Goal: Task Accomplishment & Management: Use online tool/utility

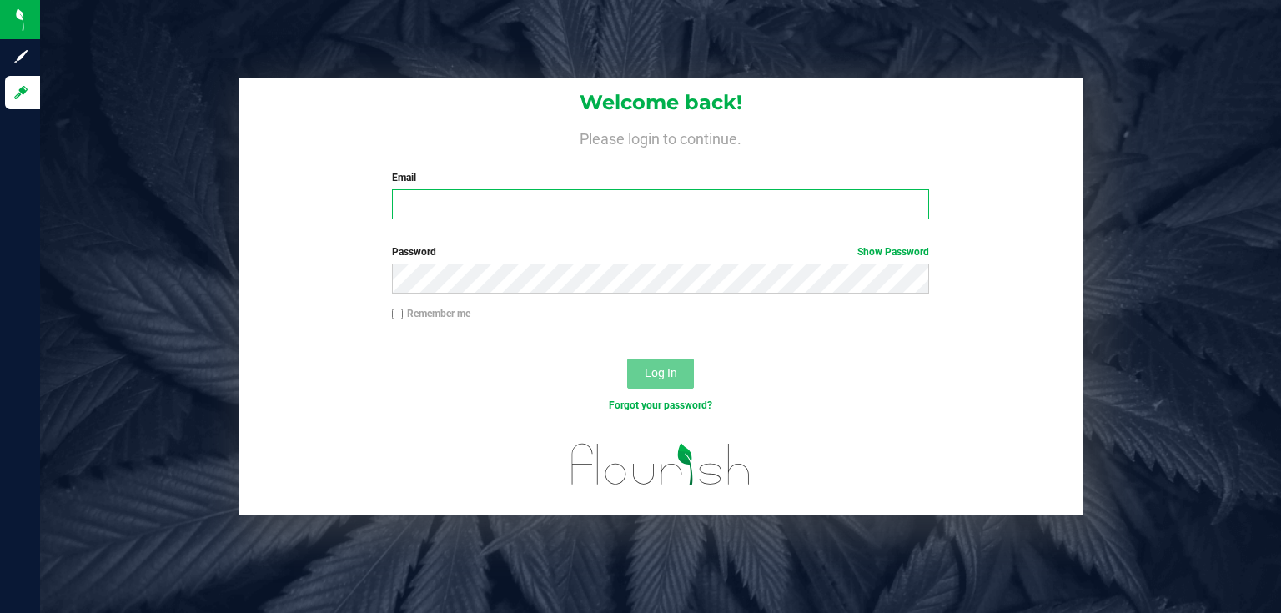
click at [511, 193] on input "Email" at bounding box center [661, 204] width 538 height 30
type input "[EMAIL_ADDRESS][DOMAIN_NAME]"
click at [627, 359] on button "Log In" at bounding box center [660, 374] width 67 height 30
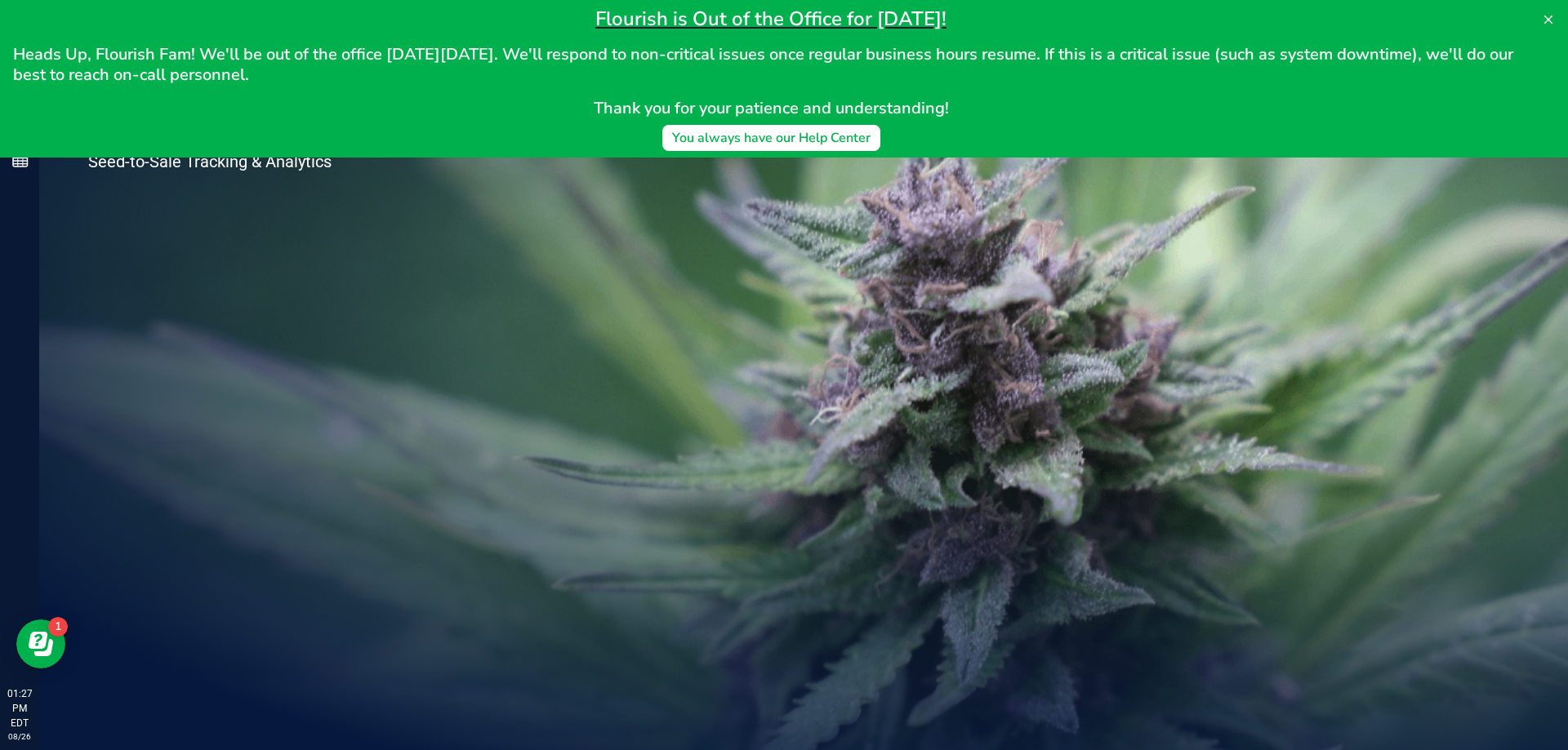
click at [159, 238] on div "Welcome to Flourish Software Seed-to-Sale Tracking & Analytics" at bounding box center [243, 395] width 408 height 711
click at [1254, 13] on button at bounding box center [1548, 20] width 26 height 26
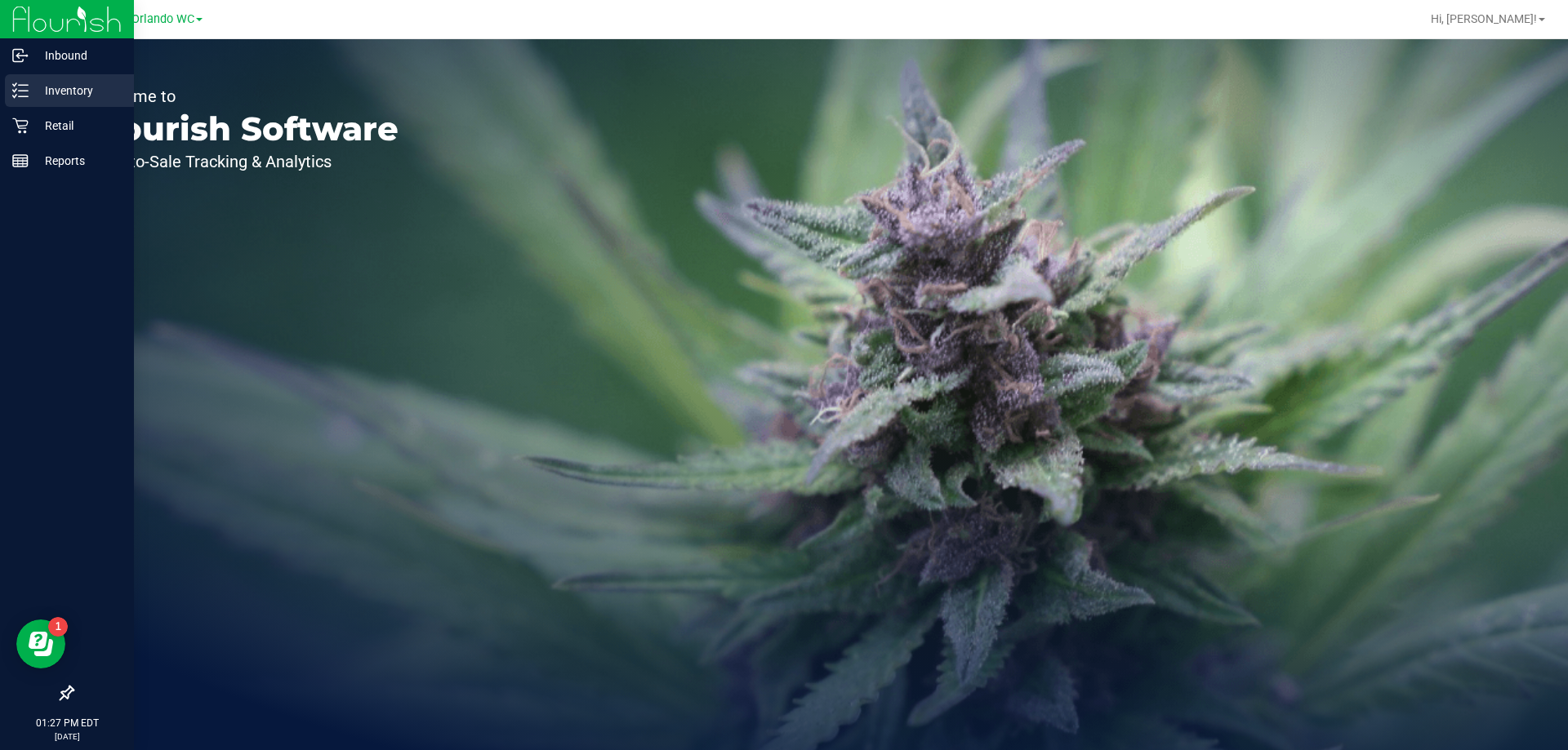
click at [25, 105] on div "Inventory" at bounding box center [70, 90] width 129 height 32
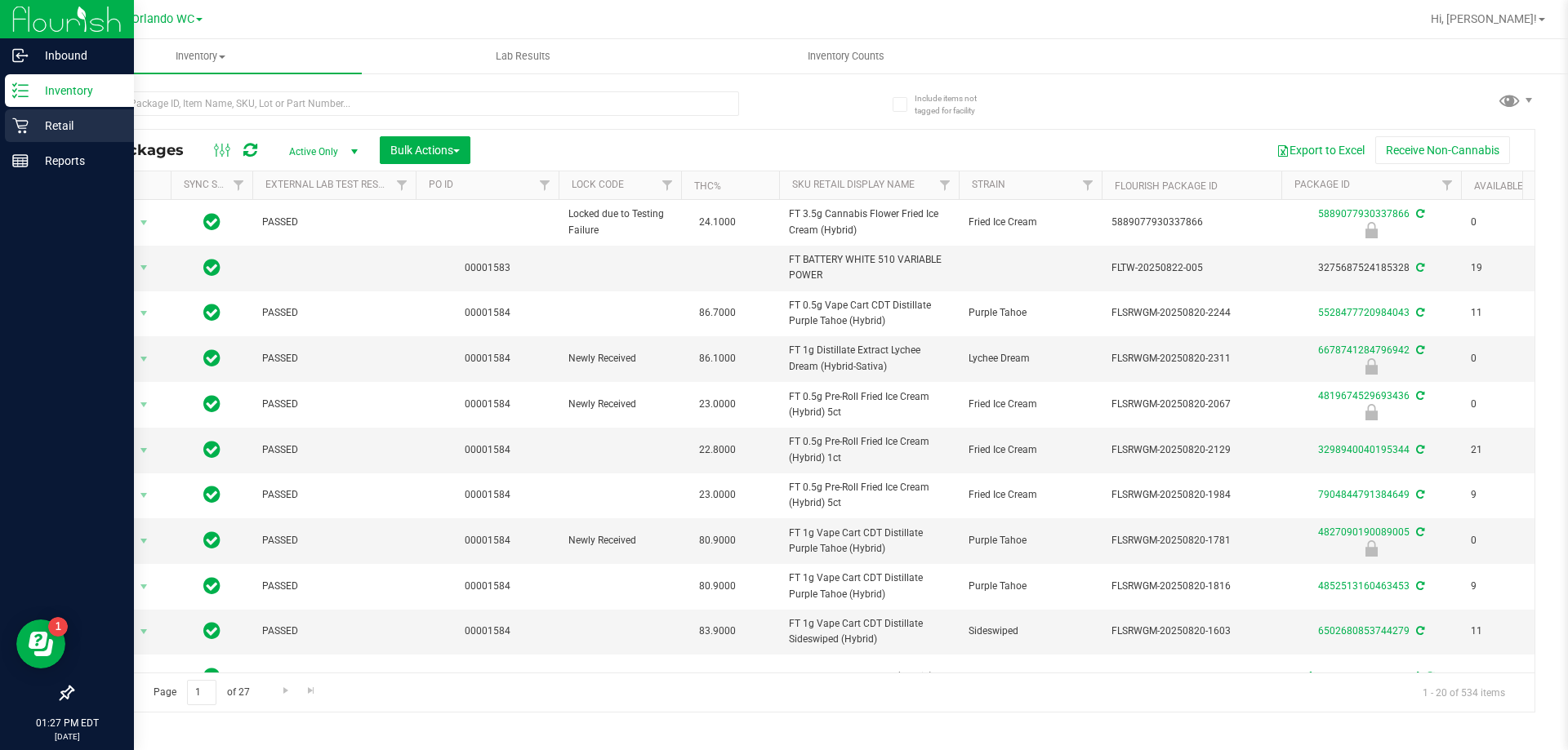
click at [40, 127] on p "Retail" at bounding box center [77, 125] width 98 height 20
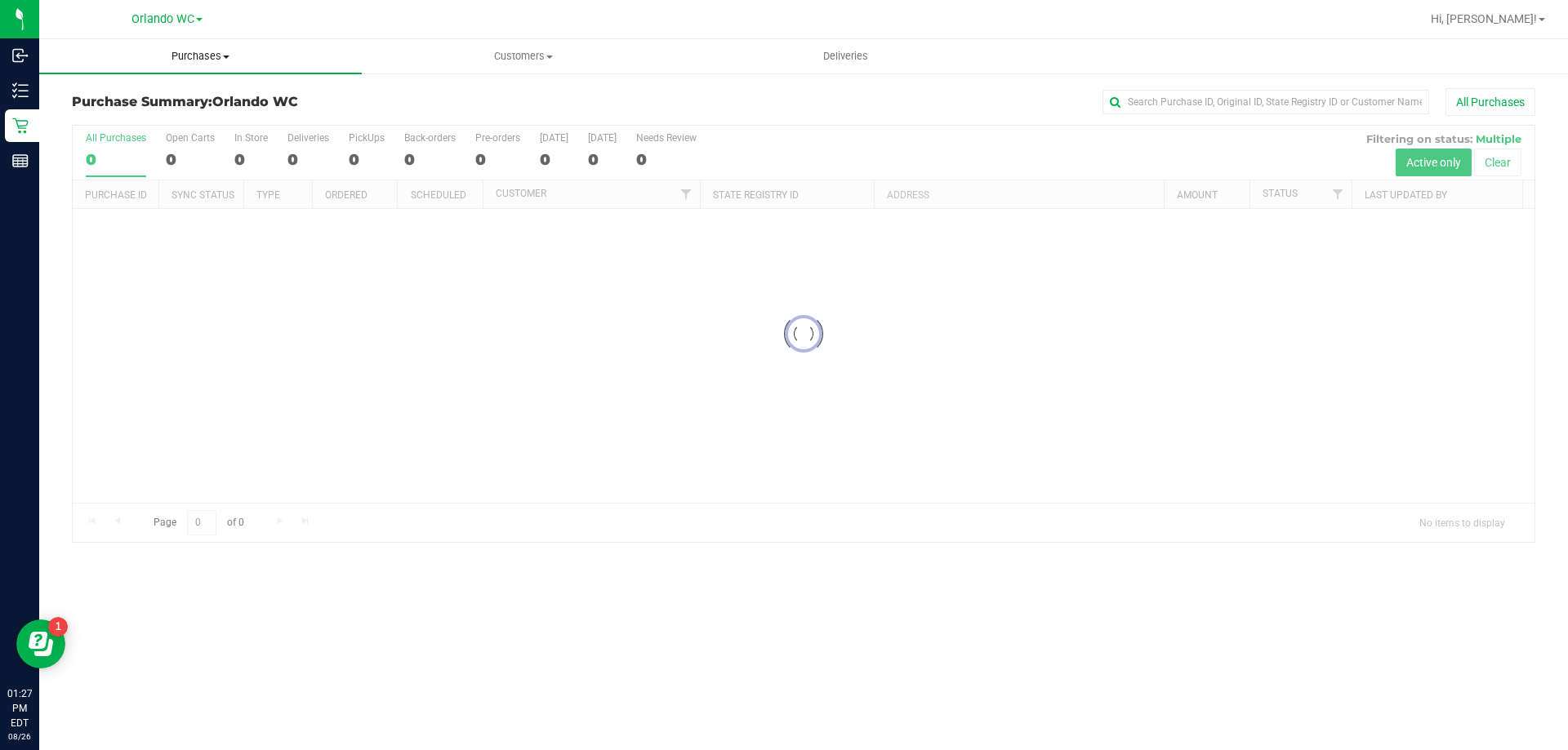
click at [184, 47] on uib-tab-heading "Purchases Summary of purchases Fulfillment All purchases" at bounding box center [200, 56] width 322 height 34
click at [123, 120] on span "Fulfillment" at bounding box center [89, 117] width 101 height 14
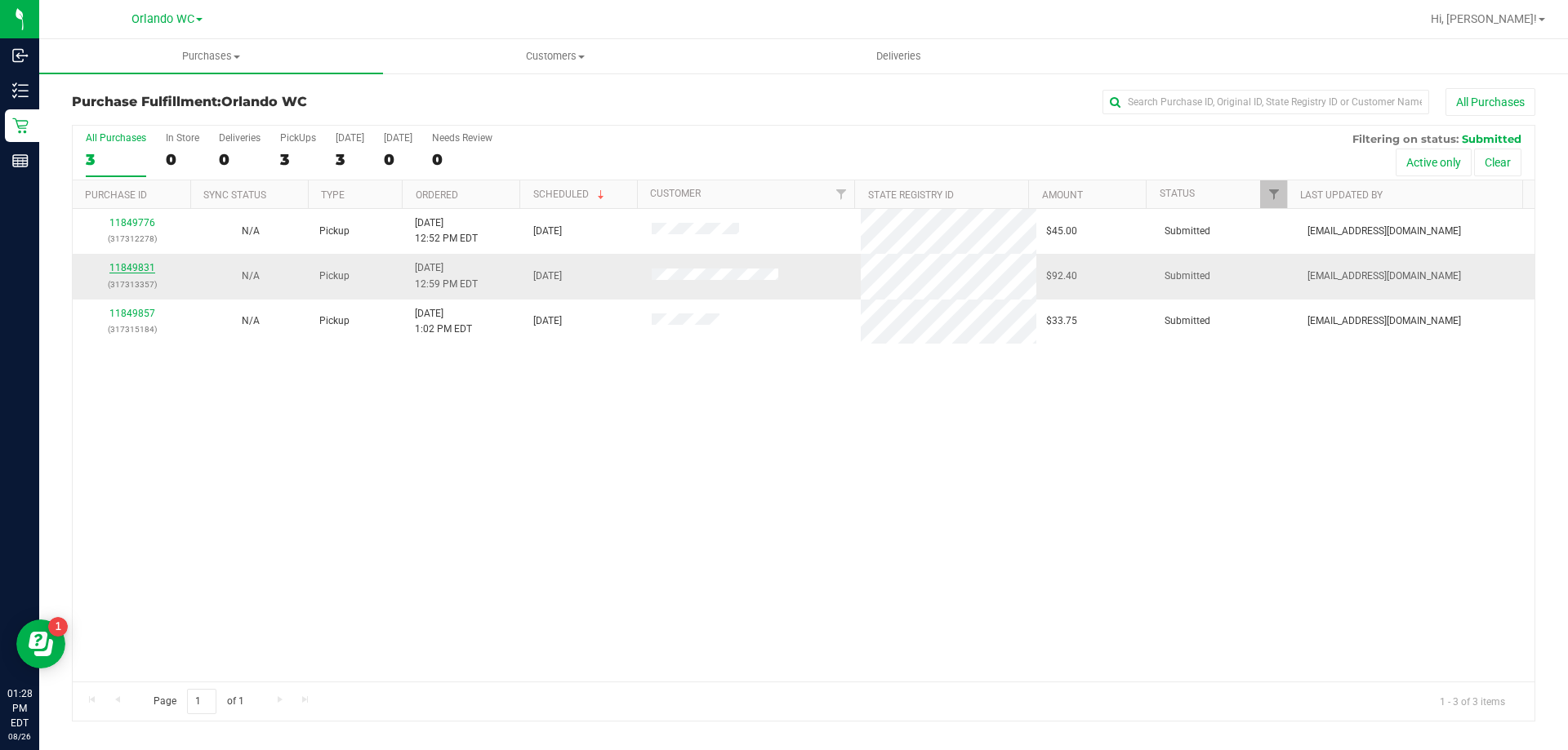
click at [125, 272] on link "11849831" at bounding box center [132, 268] width 46 height 12
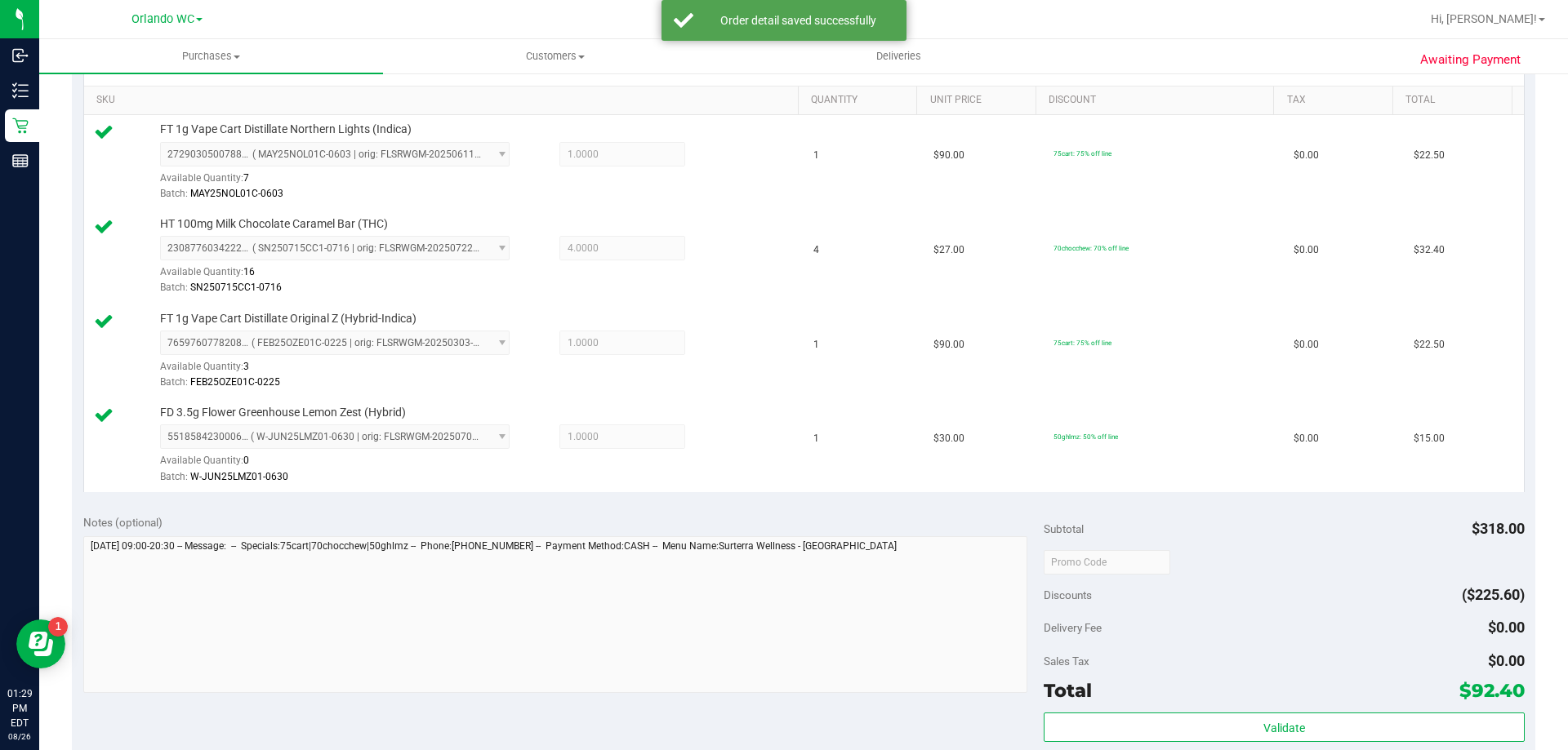
scroll to position [572, 0]
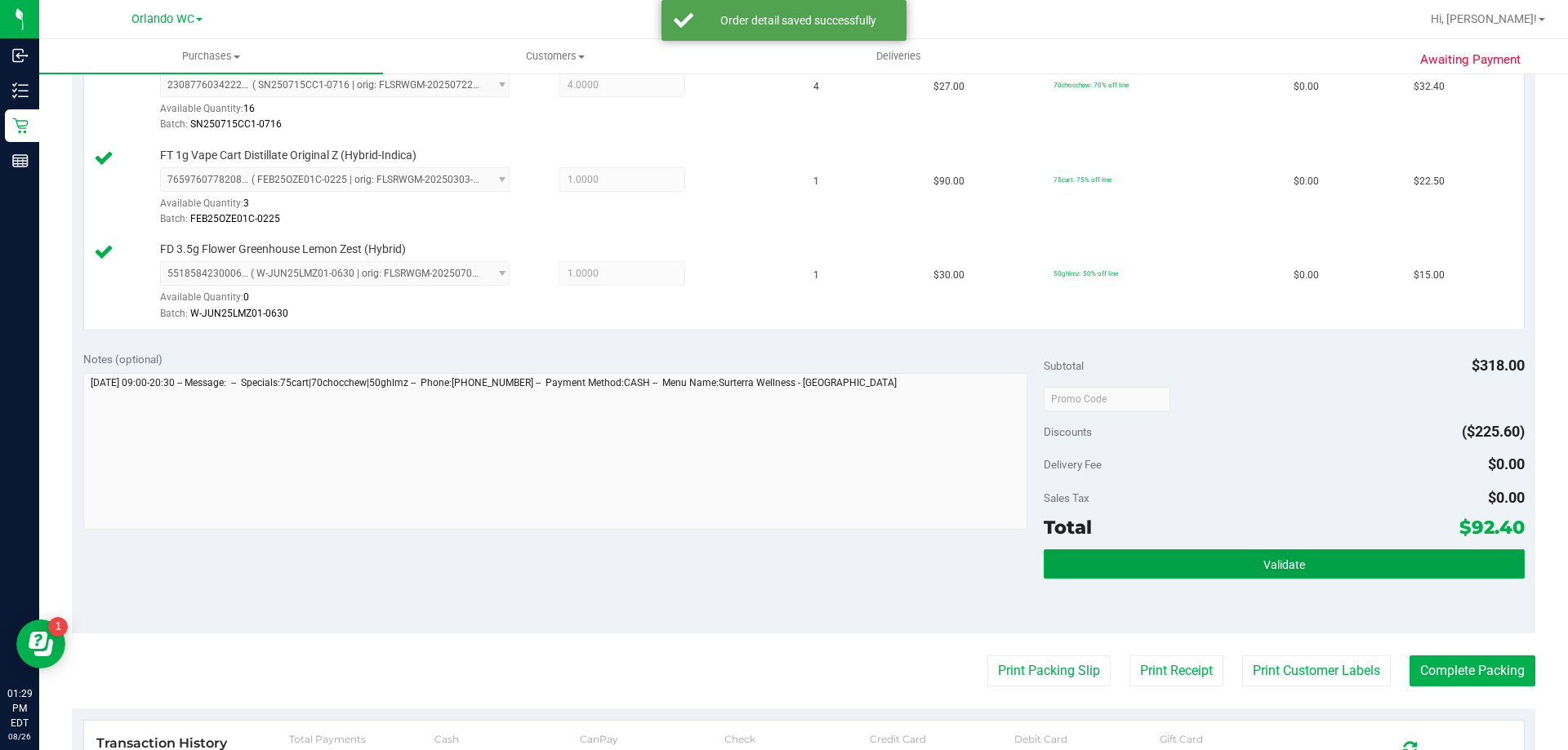
click at [1254, 557] on button "Validate" at bounding box center [1284, 564] width 480 height 29
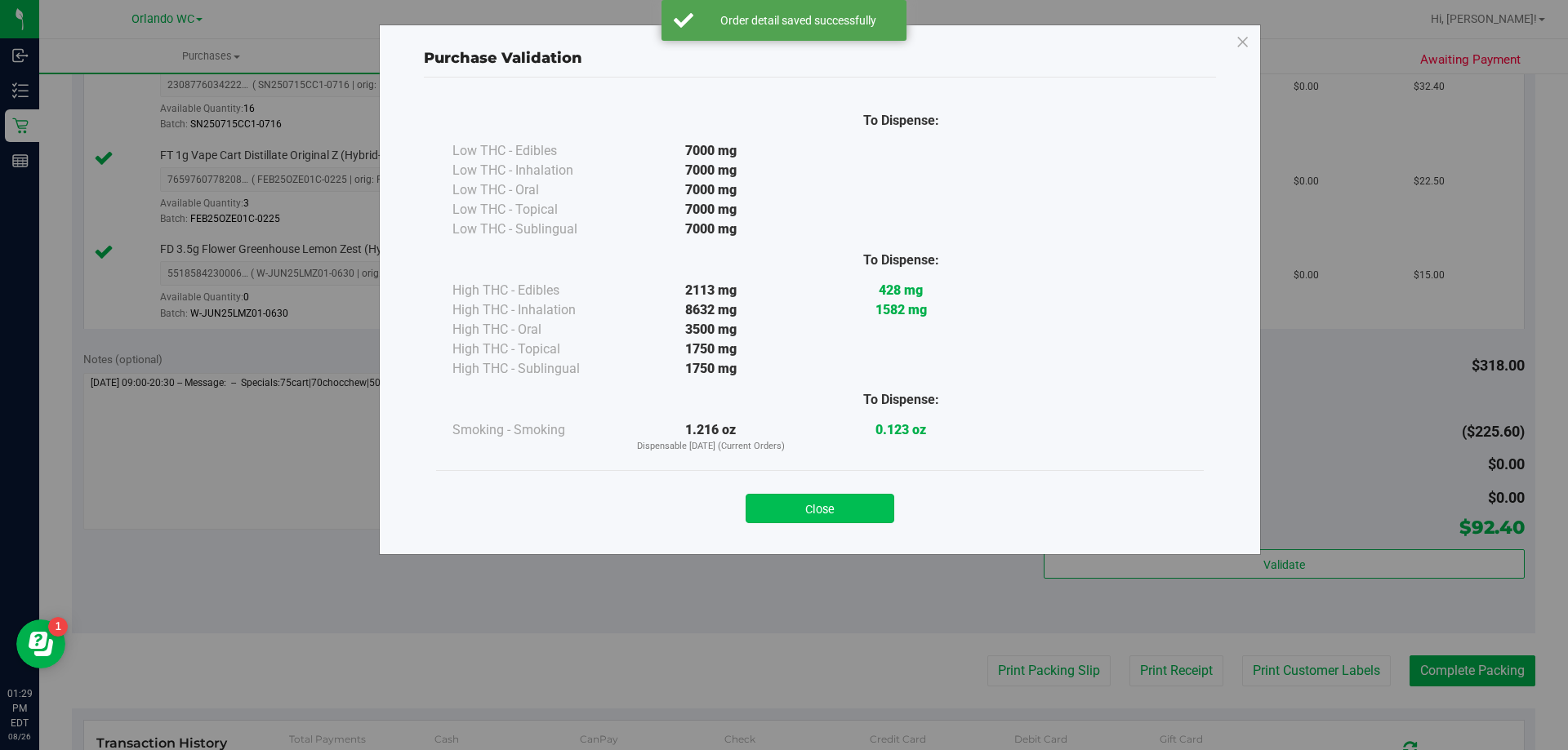
click at [863, 503] on button "Close" at bounding box center [820, 508] width 149 height 29
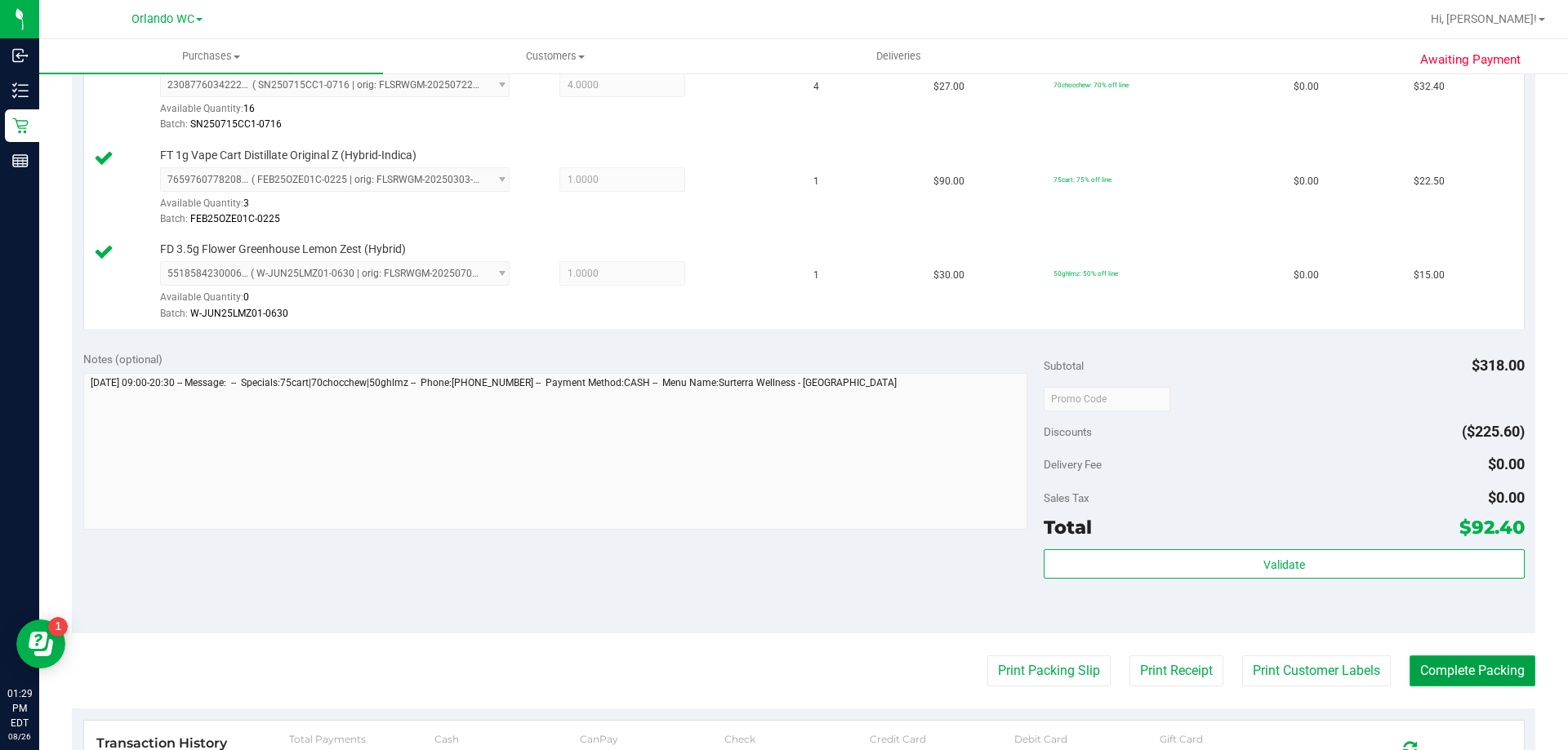
click at [1254, 599] on button "Complete Packing" at bounding box center [1472, 672] width 125 height 31
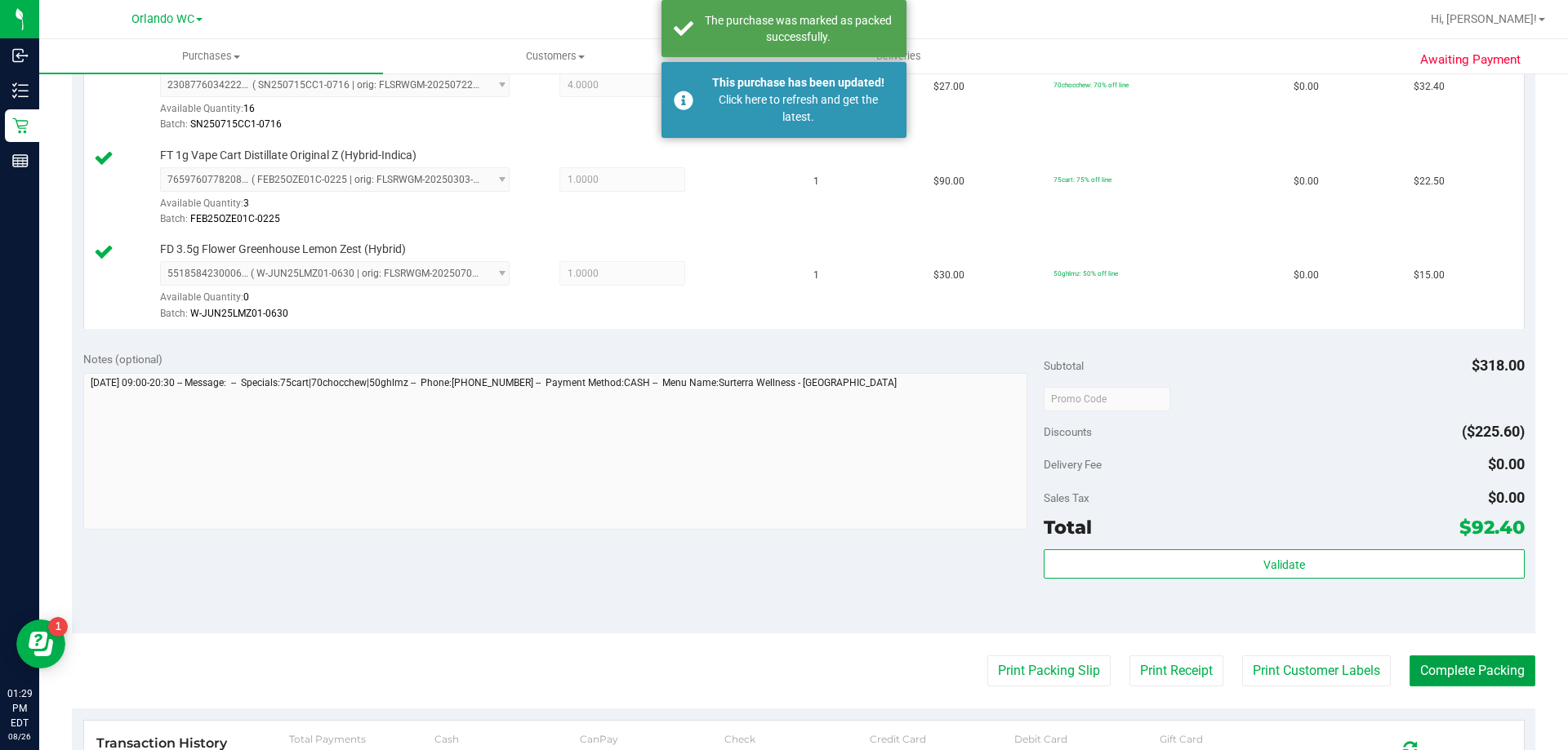
scroll to position [245, 0]
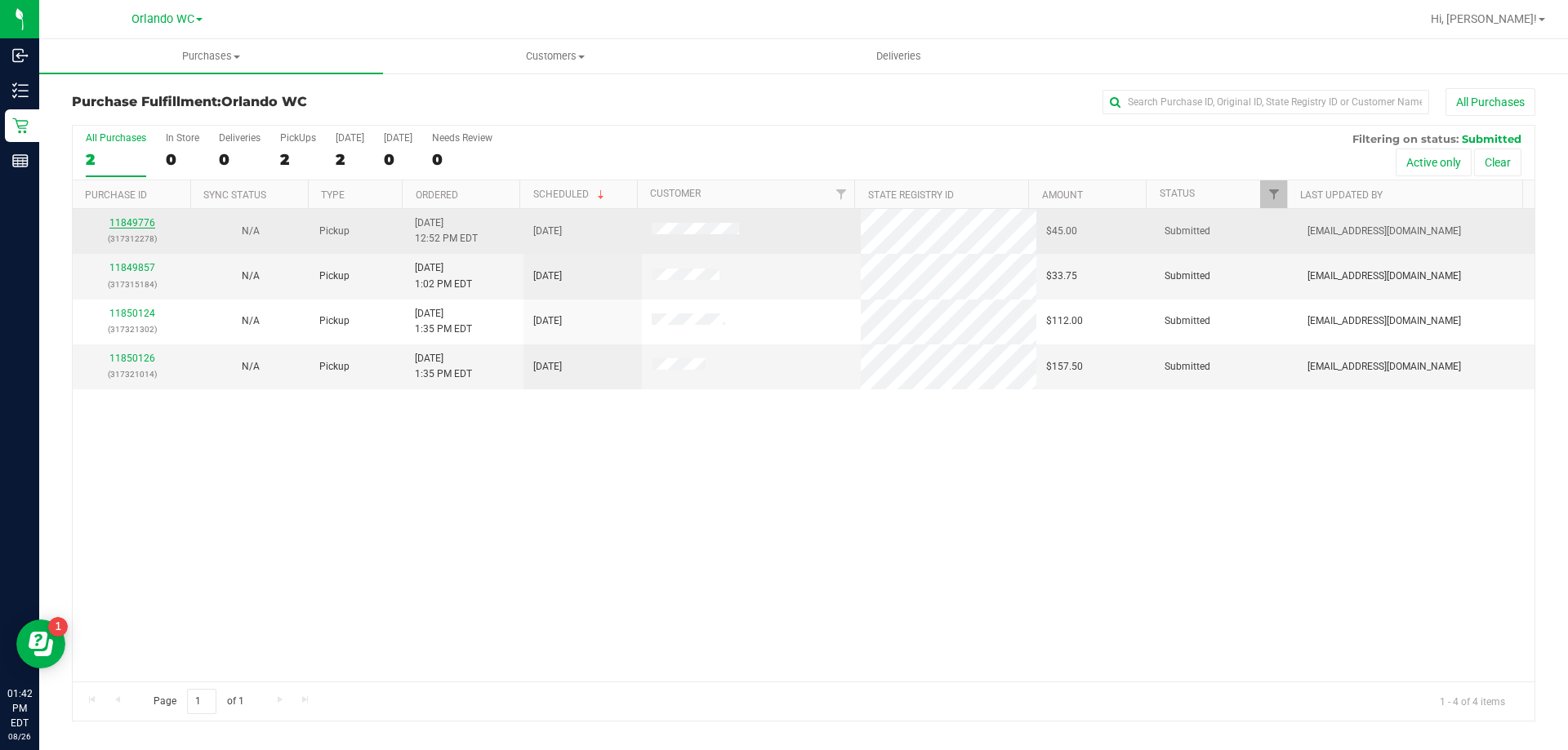
click at [149, 218] on link "11849776" at bounding box center [132, 223] width 46 height 12
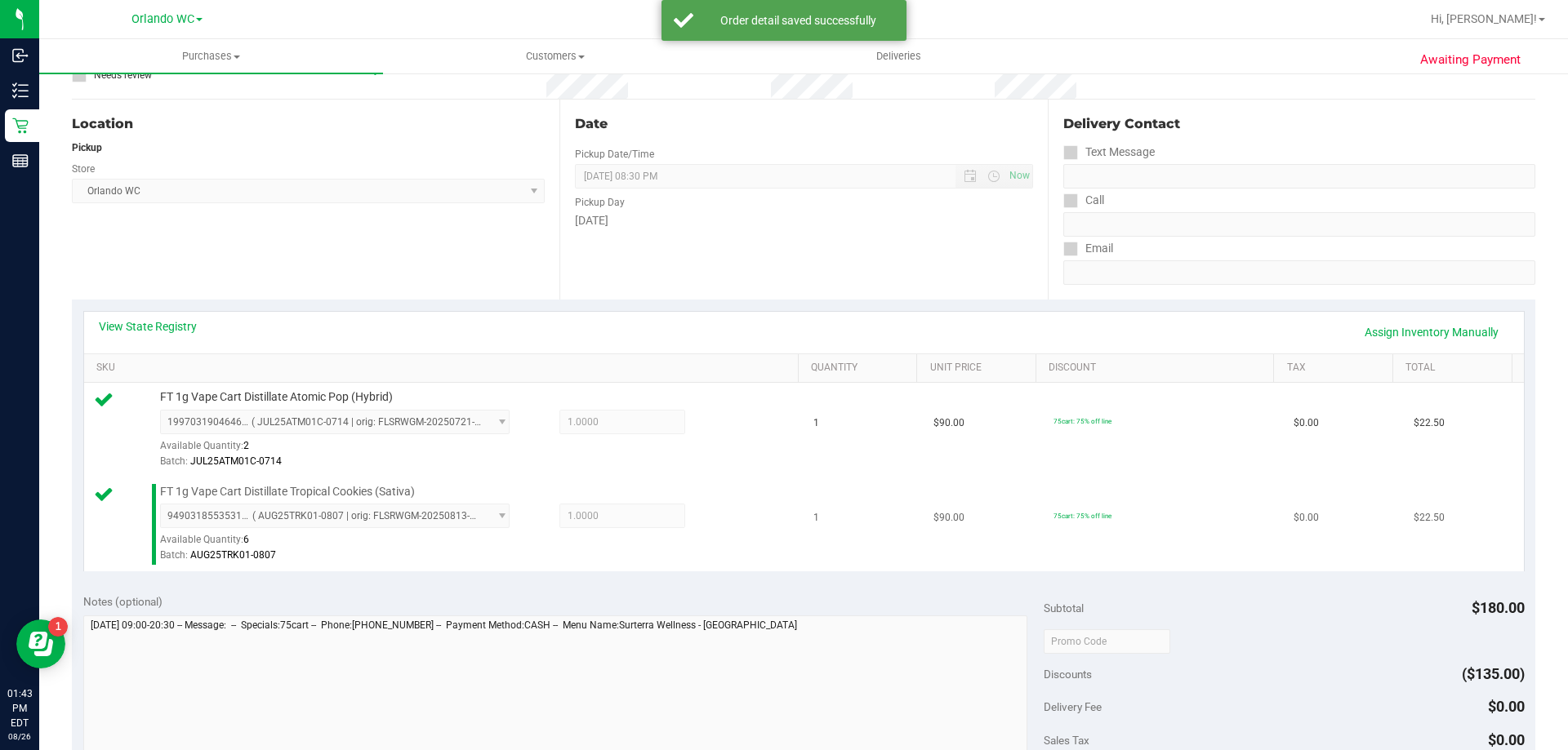
scroll to position [245, 0]
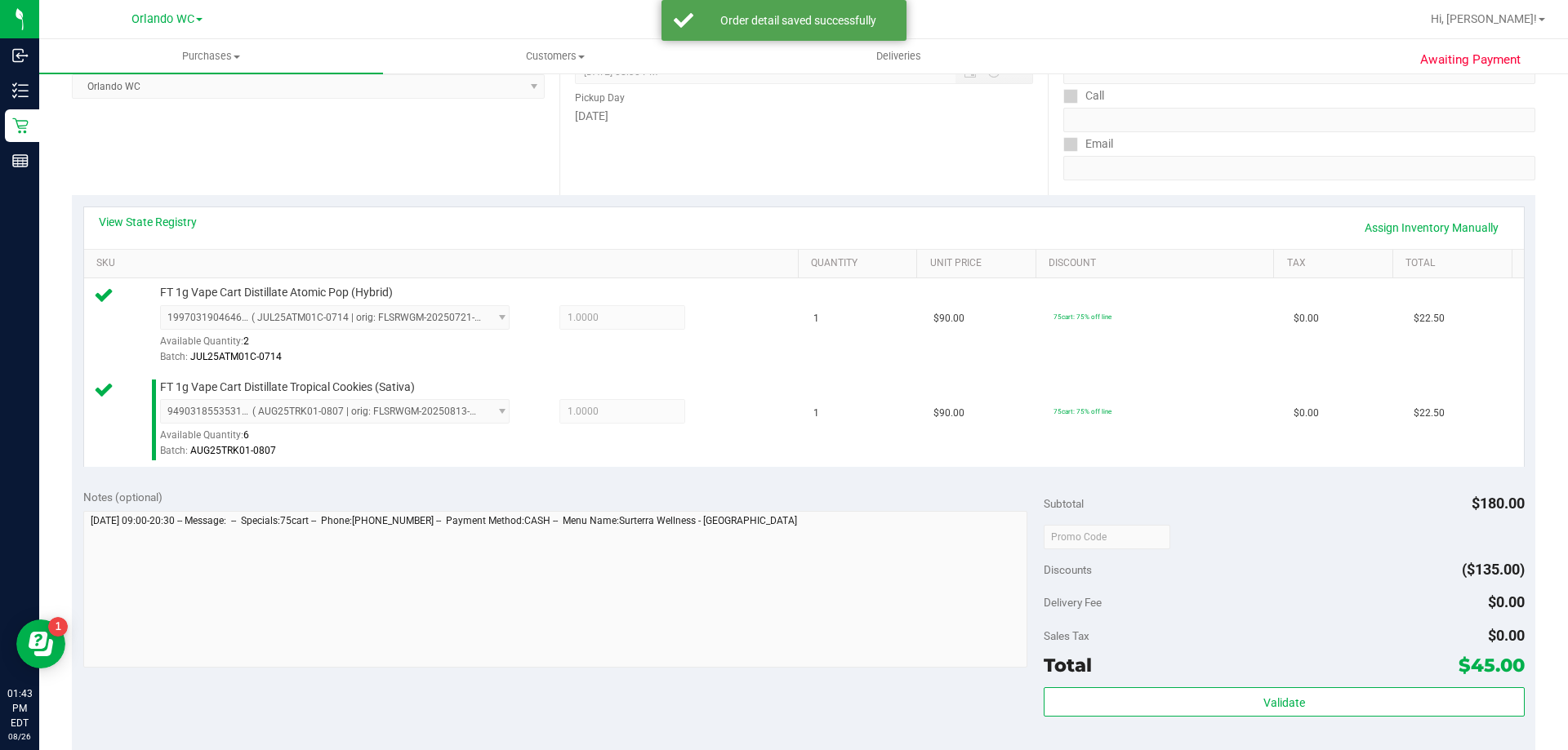
click at [1254, 599] on div "Total $45.00" at bounding box center [1284, 666] width 480 height 29
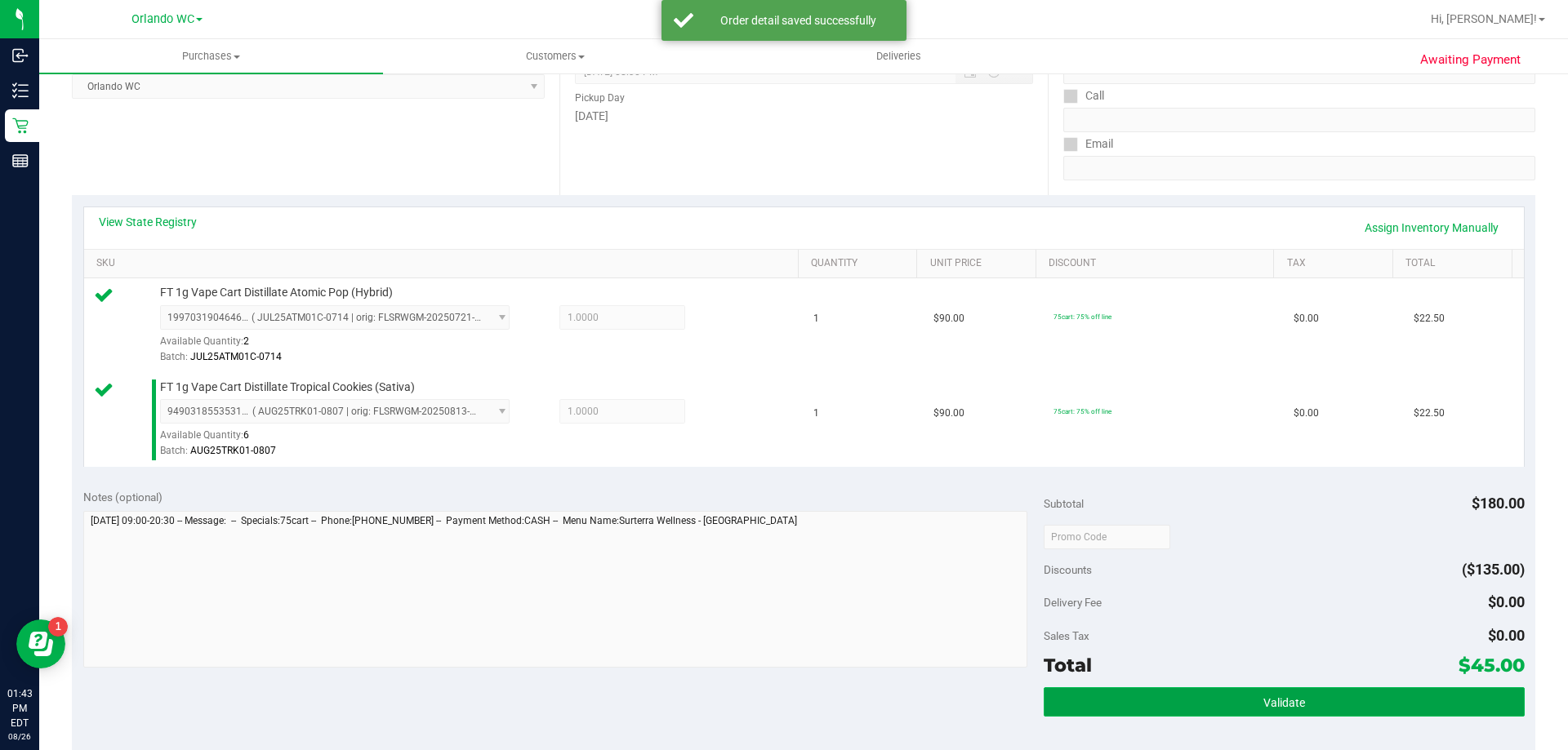
click at [1254, 599] on span "Validate" at bounding box center [1284, 702] width 42 height 13
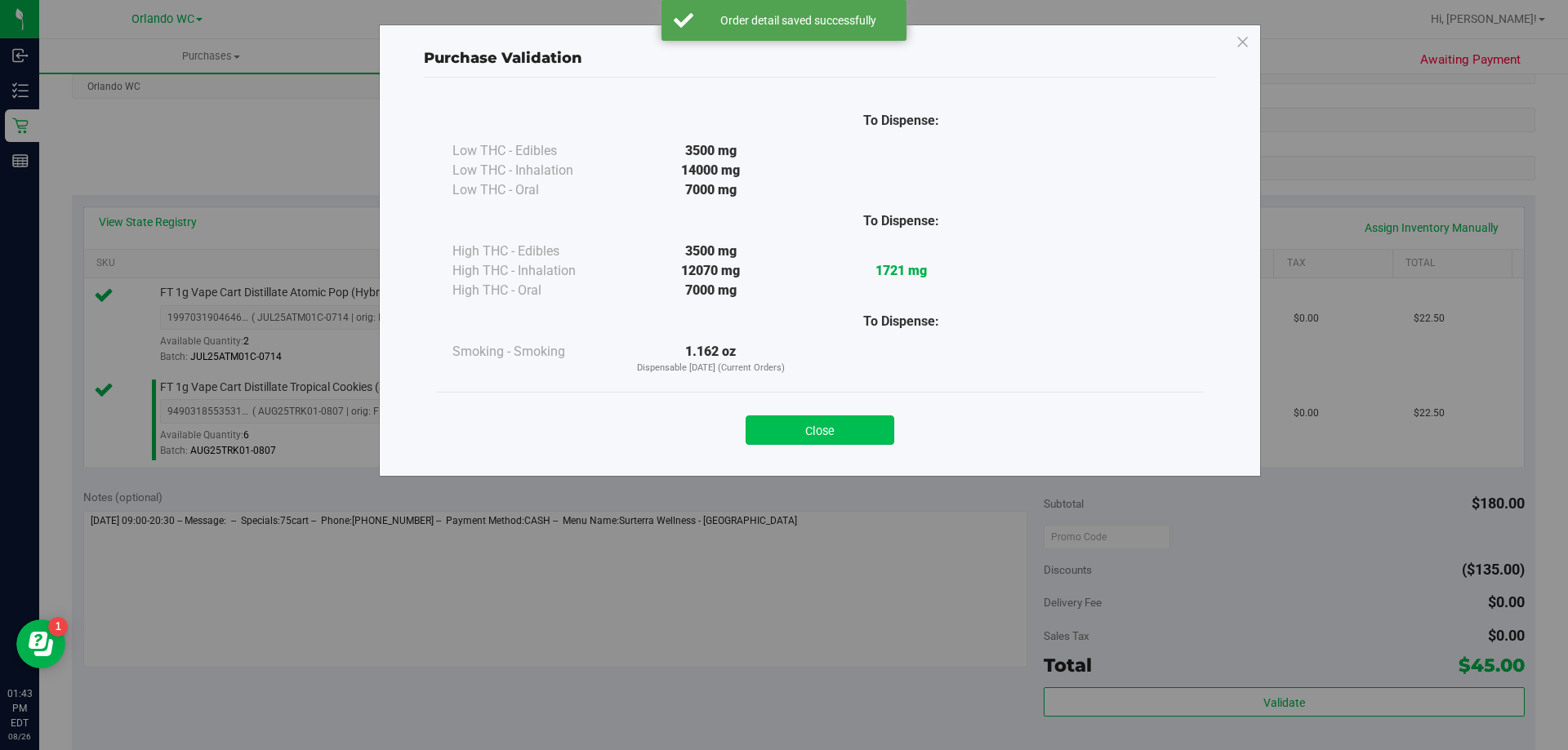
click at [840, 421] on button "Close" at bounding box center [820, 430] width 149 height 29
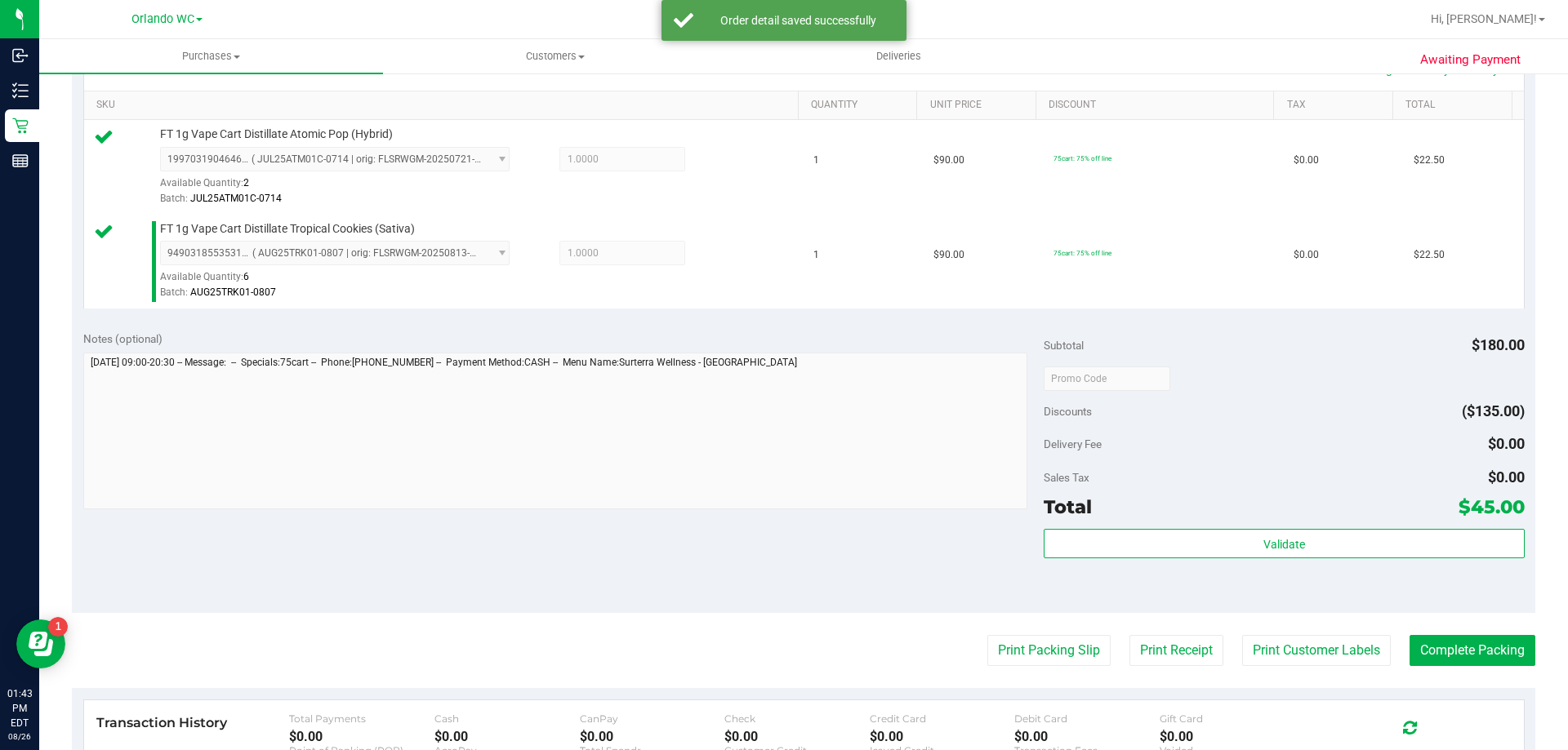
scroll to position [572, 0]
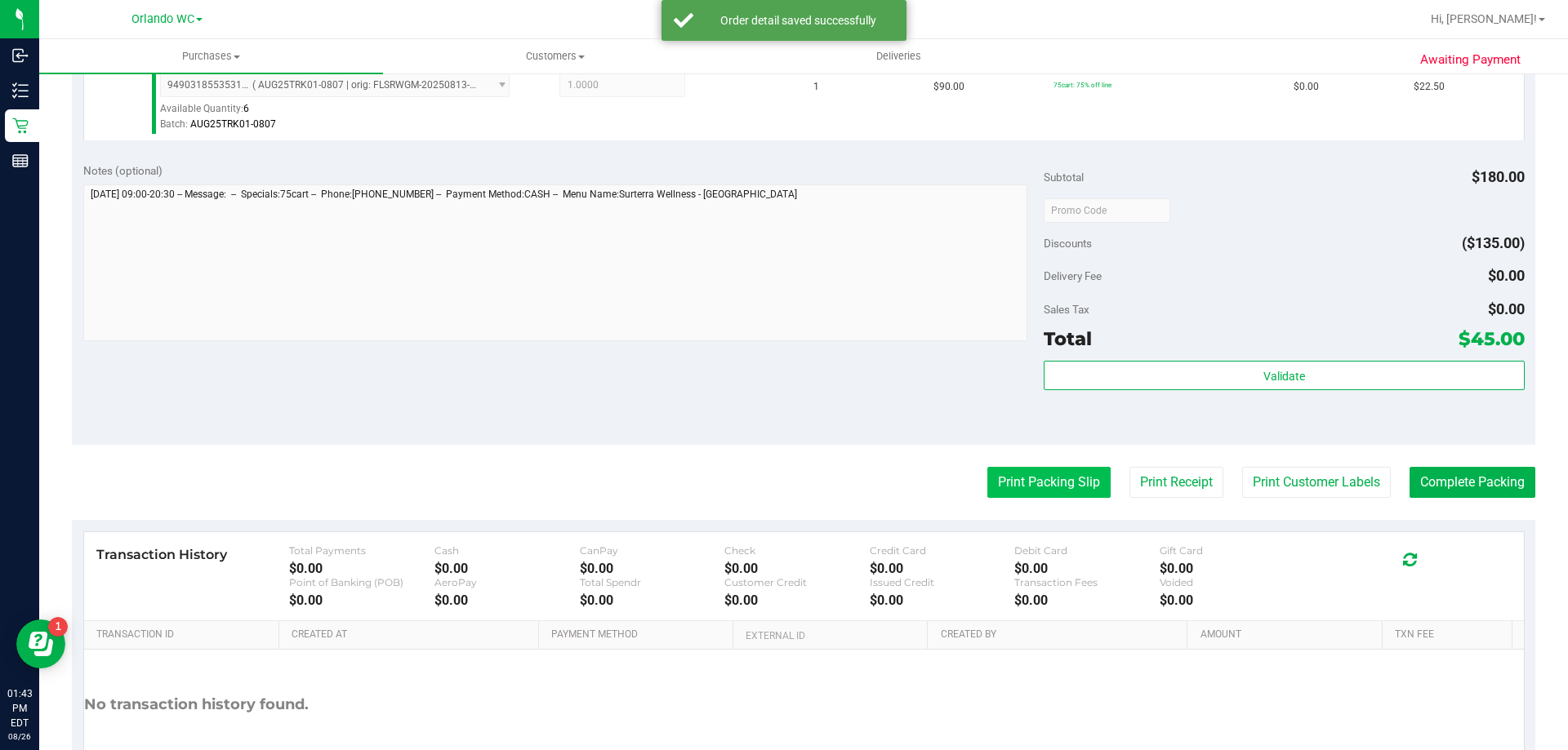
click at [1069, 483] on button "Print Packing Slip" at bounding box center [1049, 483] width 123 height 31
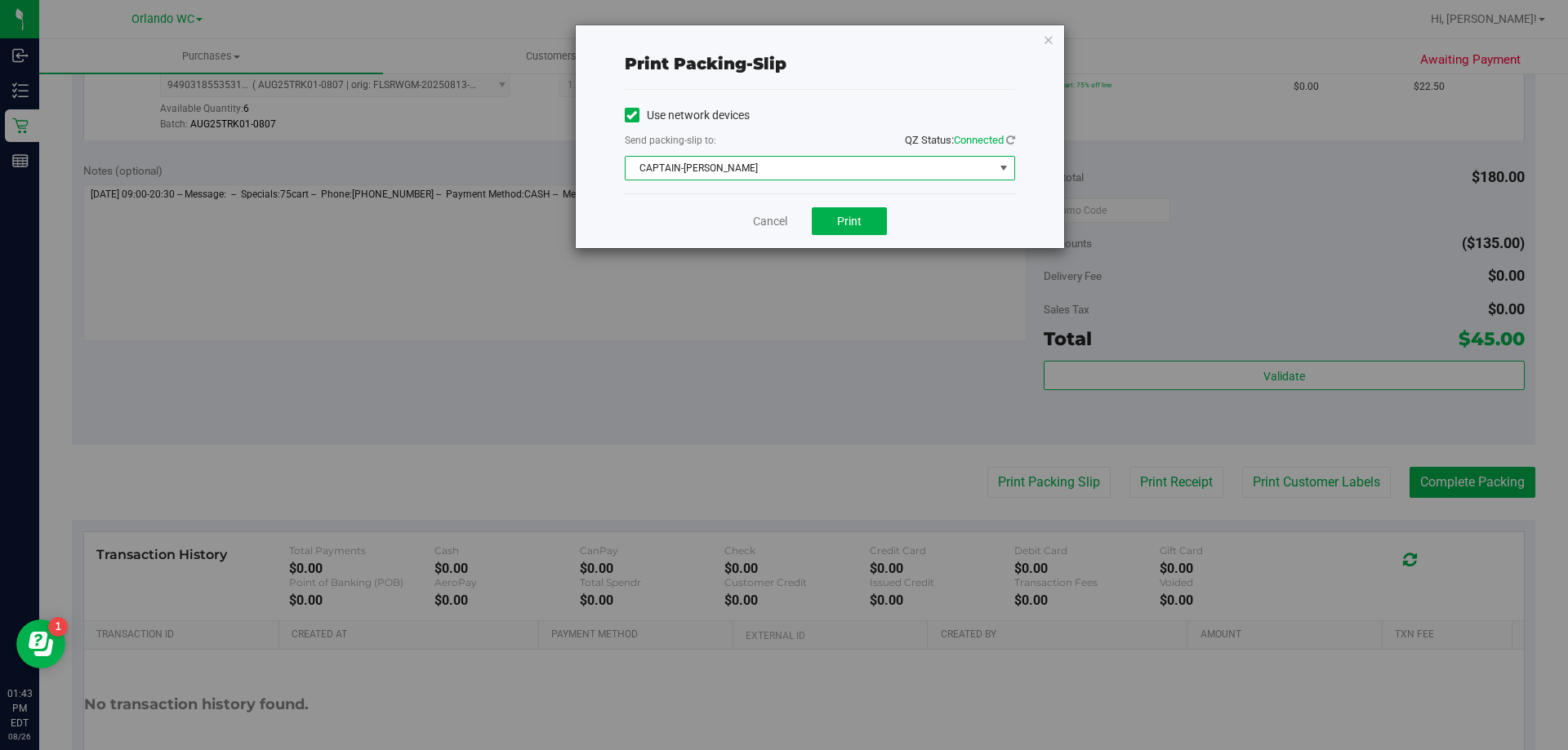
click at [853, 176] on span "CAPTAIN-KANGA" at bounding box center [810, 167] width 368 height 23
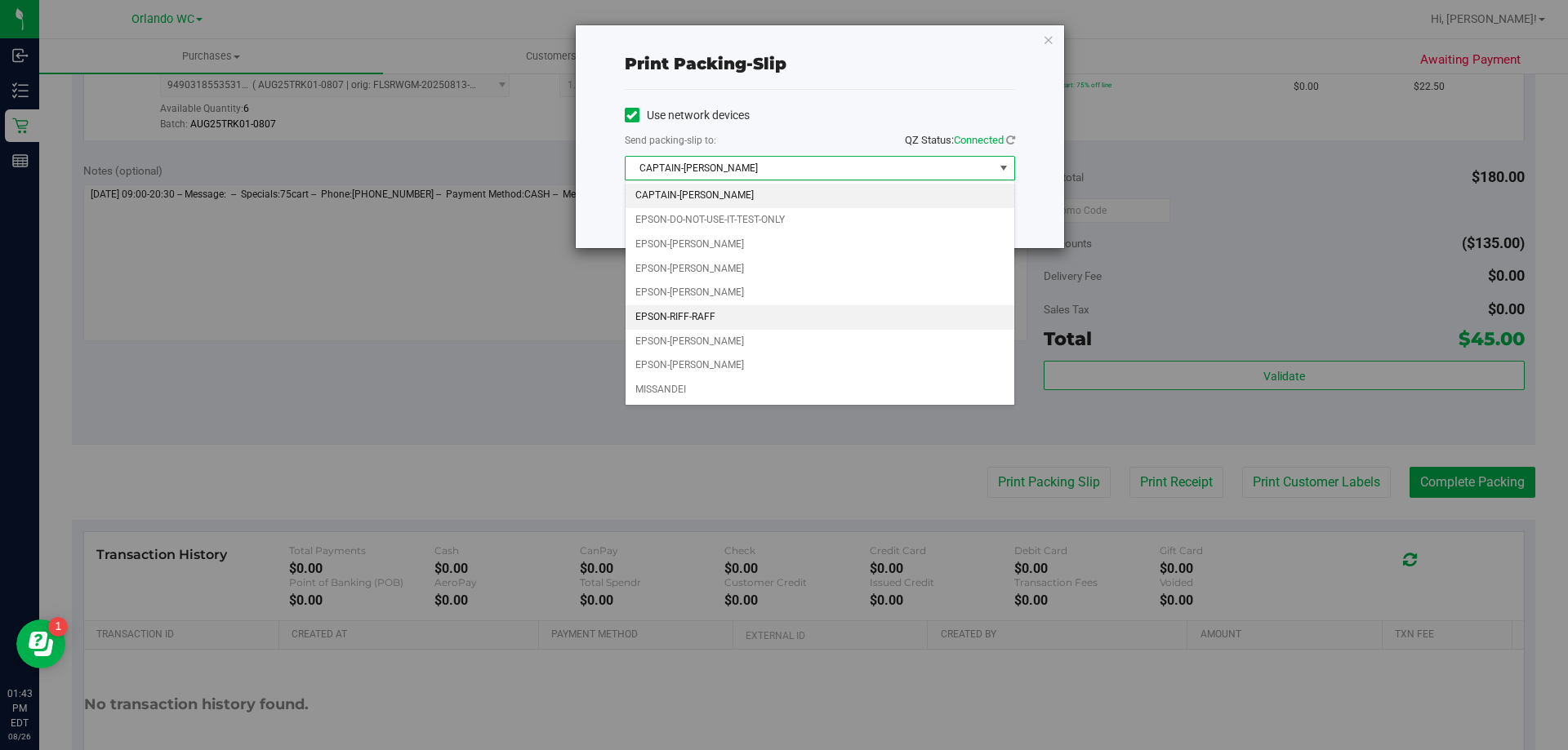
click at [824, 322] on li "EPSON-RIFF-RAFF" at bounding box center [820, 317] width 389 height 24
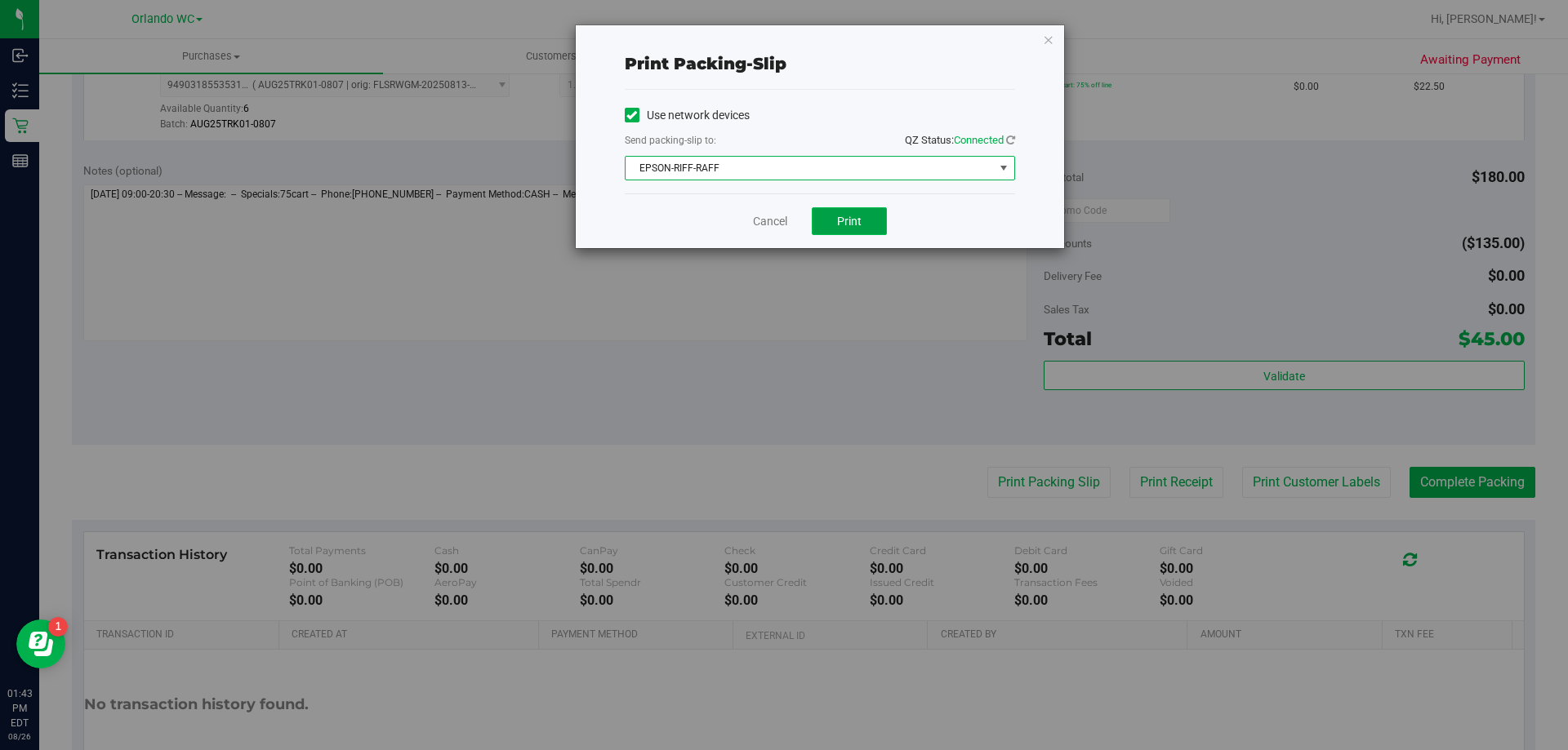
click at [826, 216] on button "Print" at bounding box center [849, 221] width 75 height 27
click at [1043, 41] on icon "button" at bounding box center [1049, 39] width 12 height 20
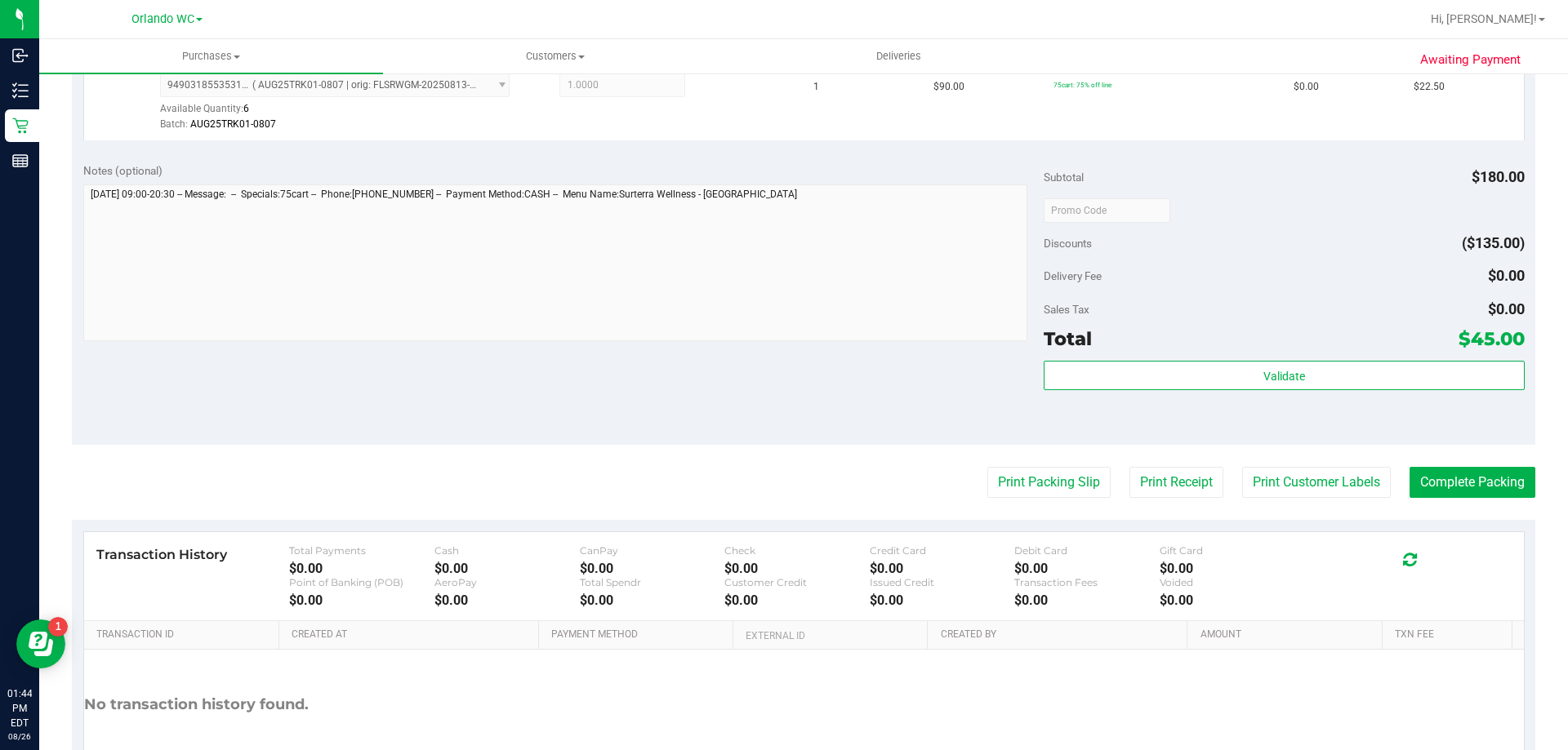
click at [1191, 358] on div "Subtotal $180.00 Discounts ($135.00) Delivery Fee $0.00 Sales Tax $0.00 Total $…" at bounding box center [1284, 299] width 480 height 272
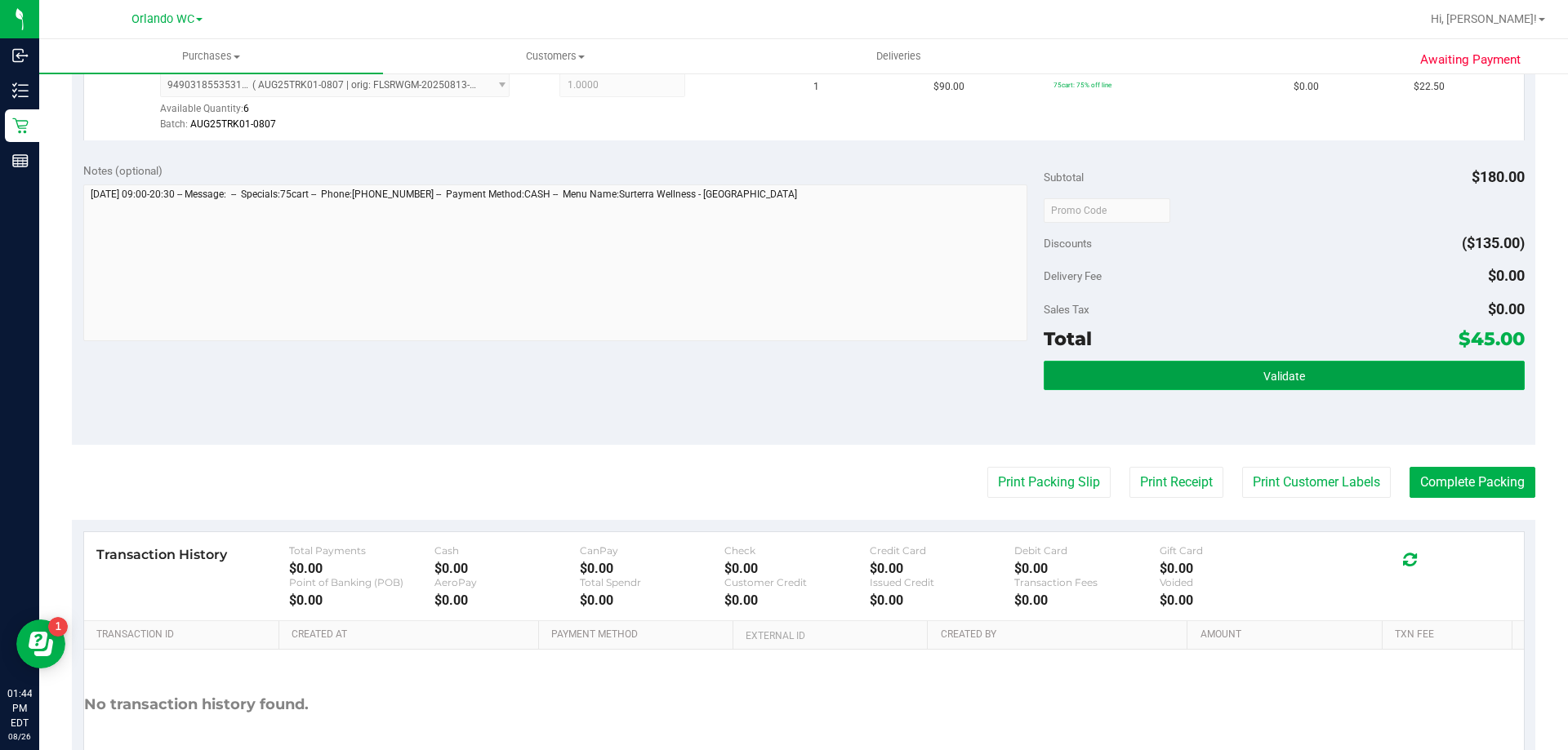
click at [1198, 361] on button "Validate" at bounding box center [1284, 376] width 480 height 29
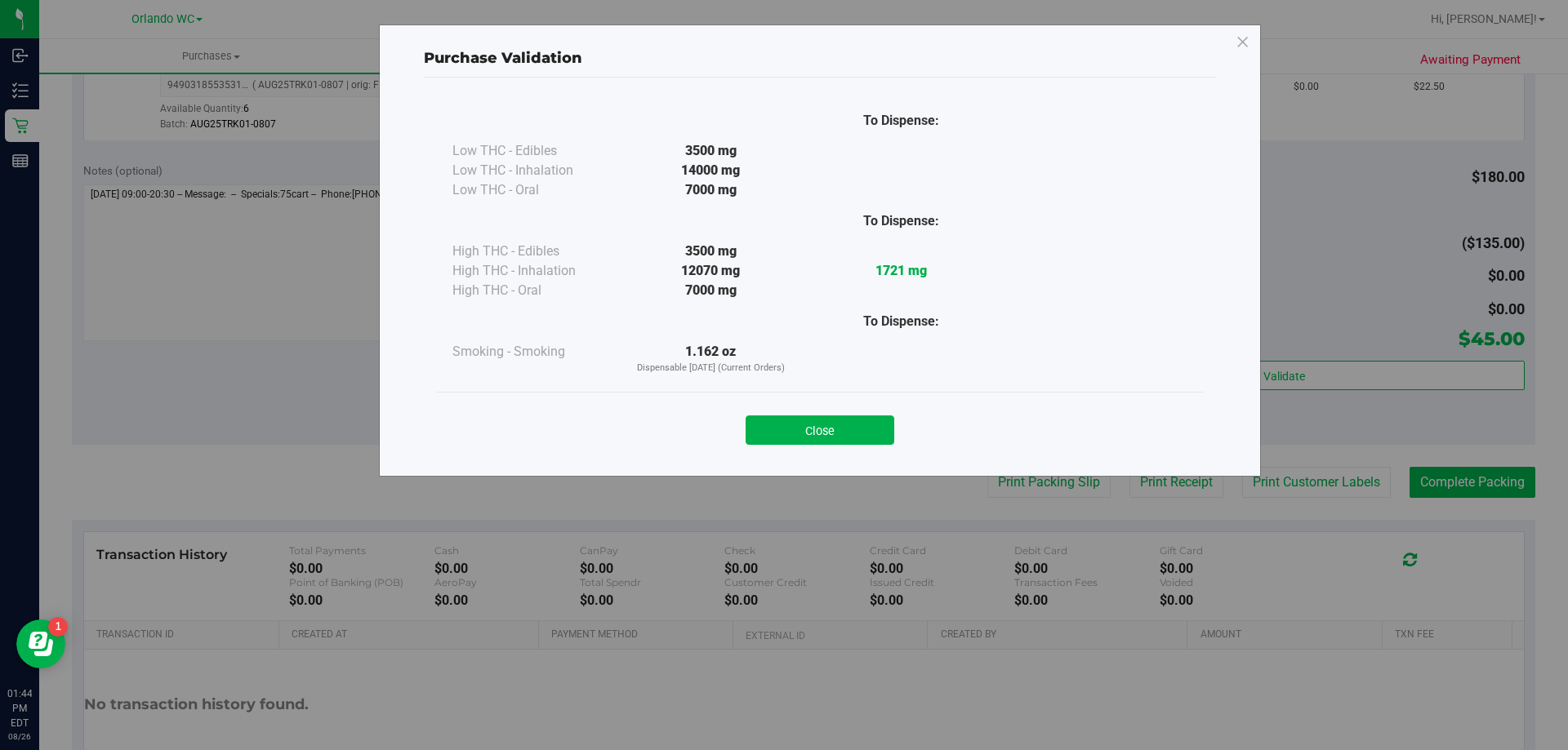
drag, startPoint x: 832, startPoint y: 428, endPoint x: 1567, endPoint y: 483, distance: 737.1
click at [832, 429] on button "Close" at bounding box center [820, 430] width 149 height 29
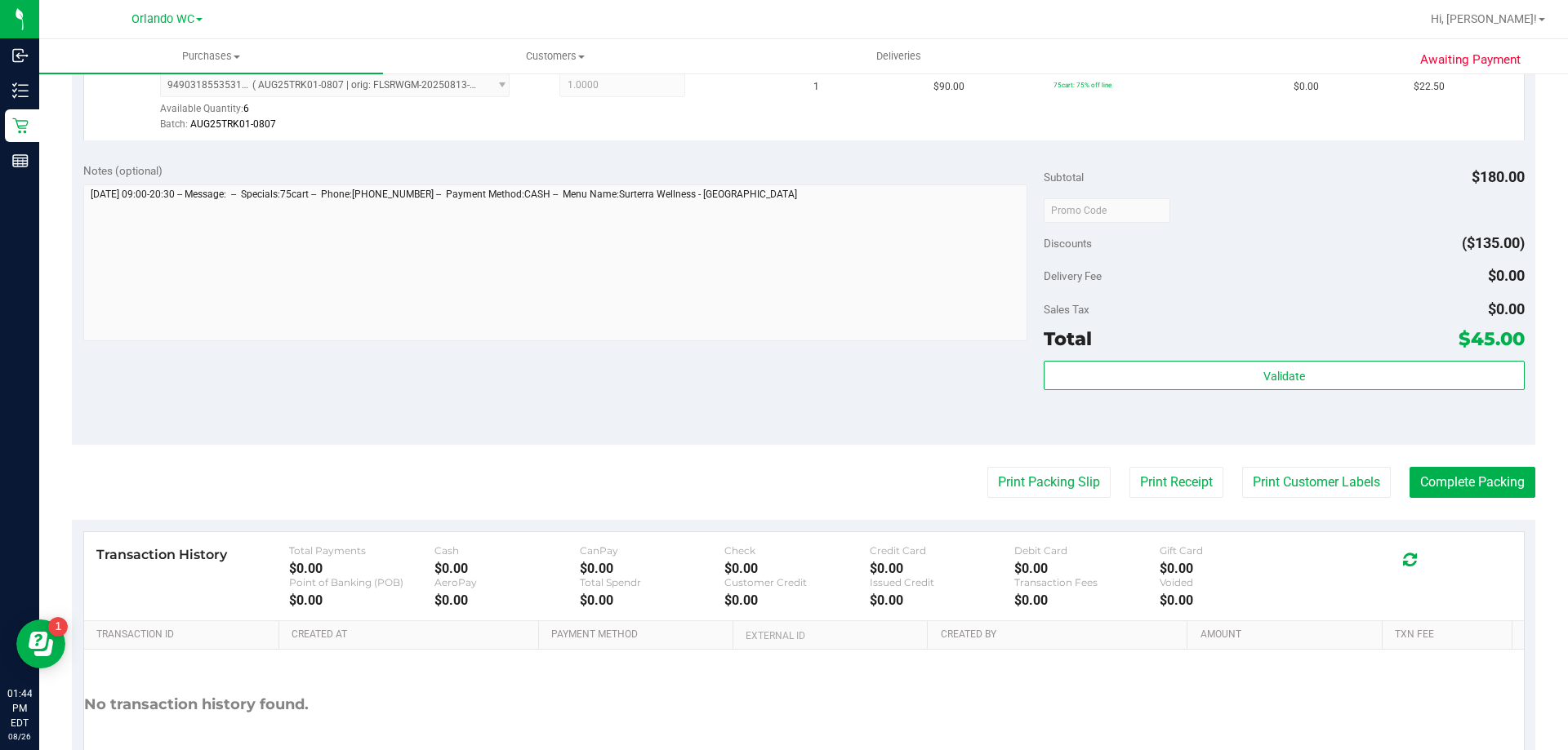
click at [1254, 499] on purchase-details "Back Edit Purchase Cancel Purchase View Profile # 11849776 BioTrack ID: - Submi…" at bounding box center [803, 170] width 1463 height 1309
click at [1254, 491] on button "Complete Packing" at bounding box center [1472, 483] width 125 height 31
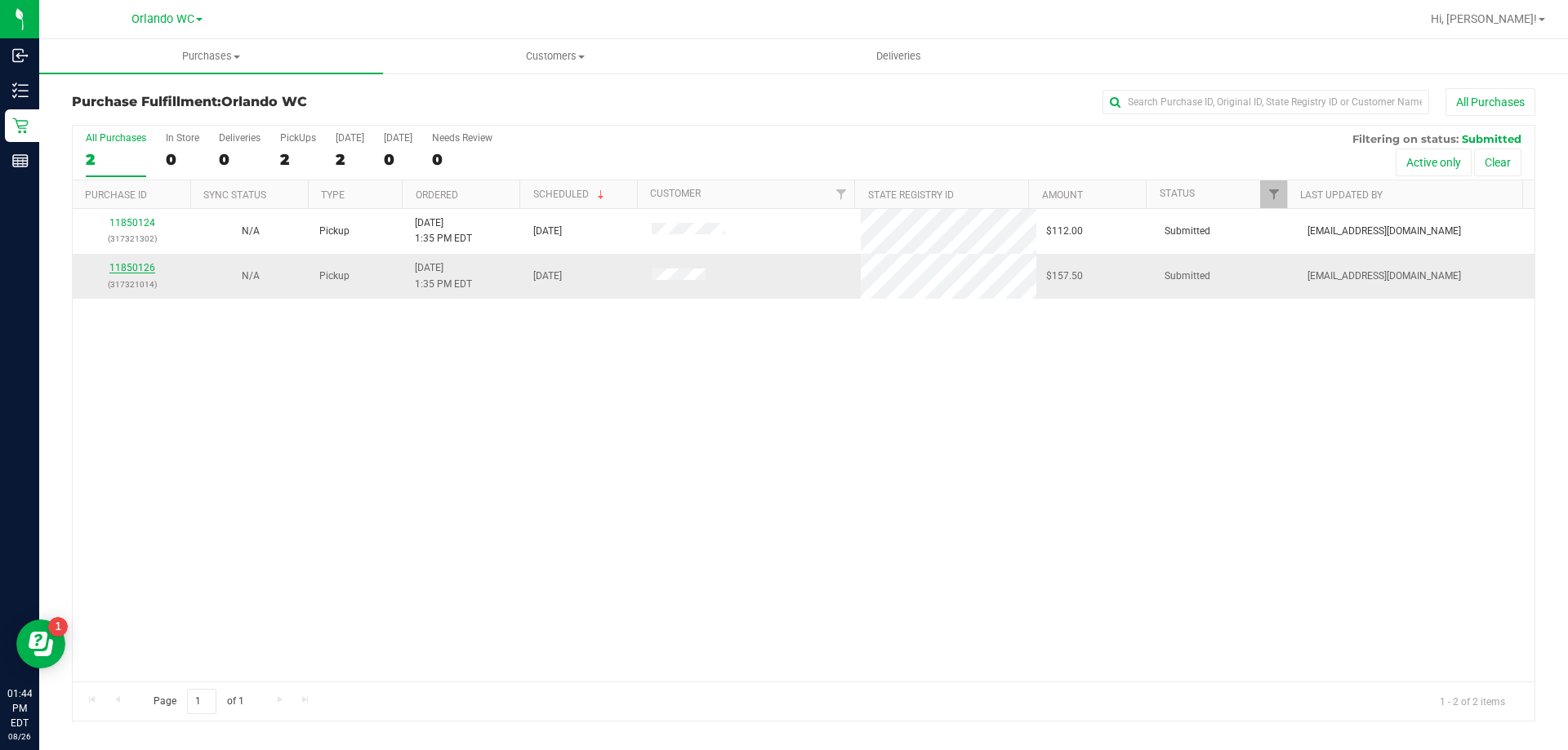
click at [119, 269] on link "11850126" at bounding box center [132, 268] width 46 height 12
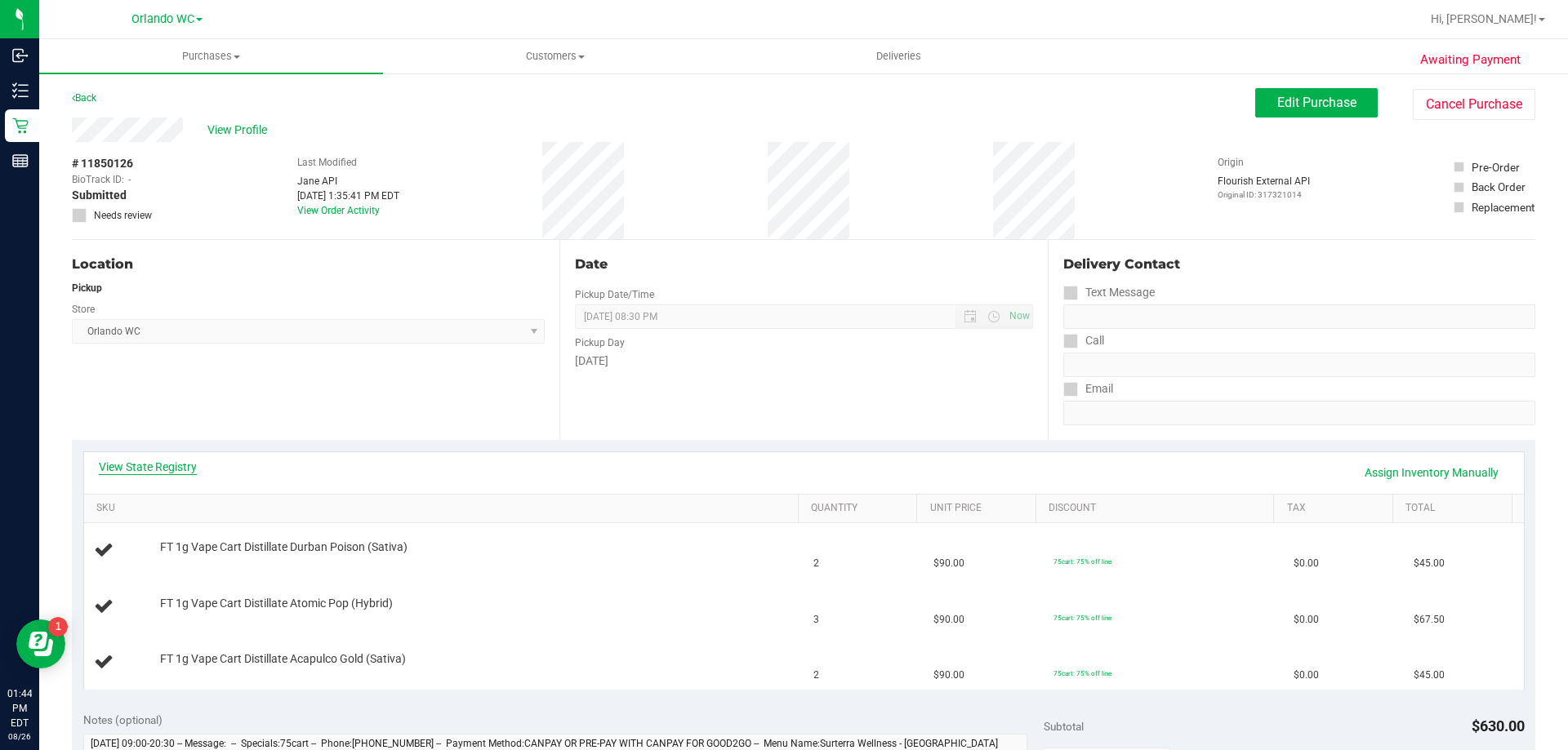
click at [190, 468] on link "View State Registry" at bounding box center [148, 467] width 98 height 17
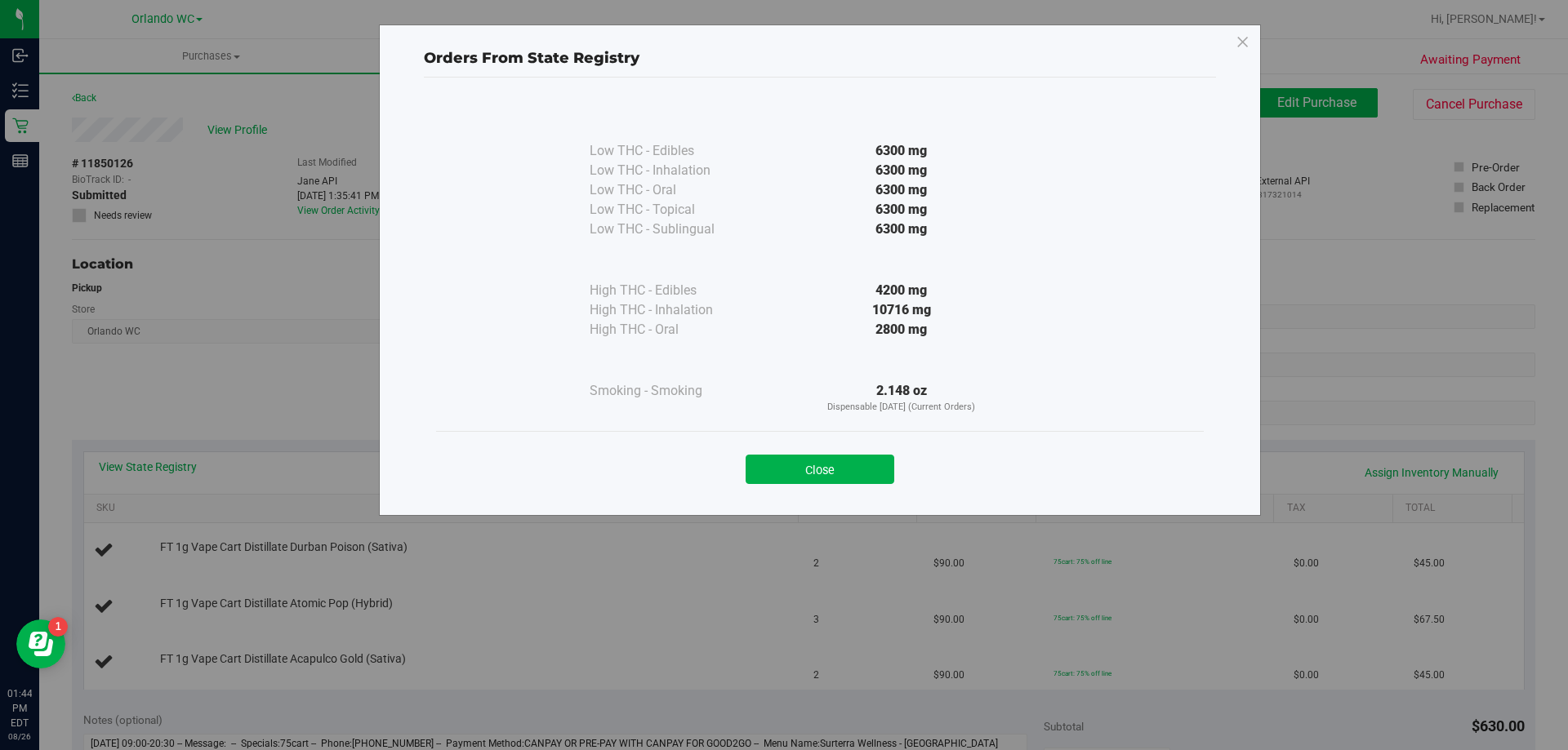
click at [847, 451] on div "Close" at bounding box center [820, 465] width 743 height 41
click at [829, 477] on button "Close" at bounding box center [820, 469] width 149 height 29
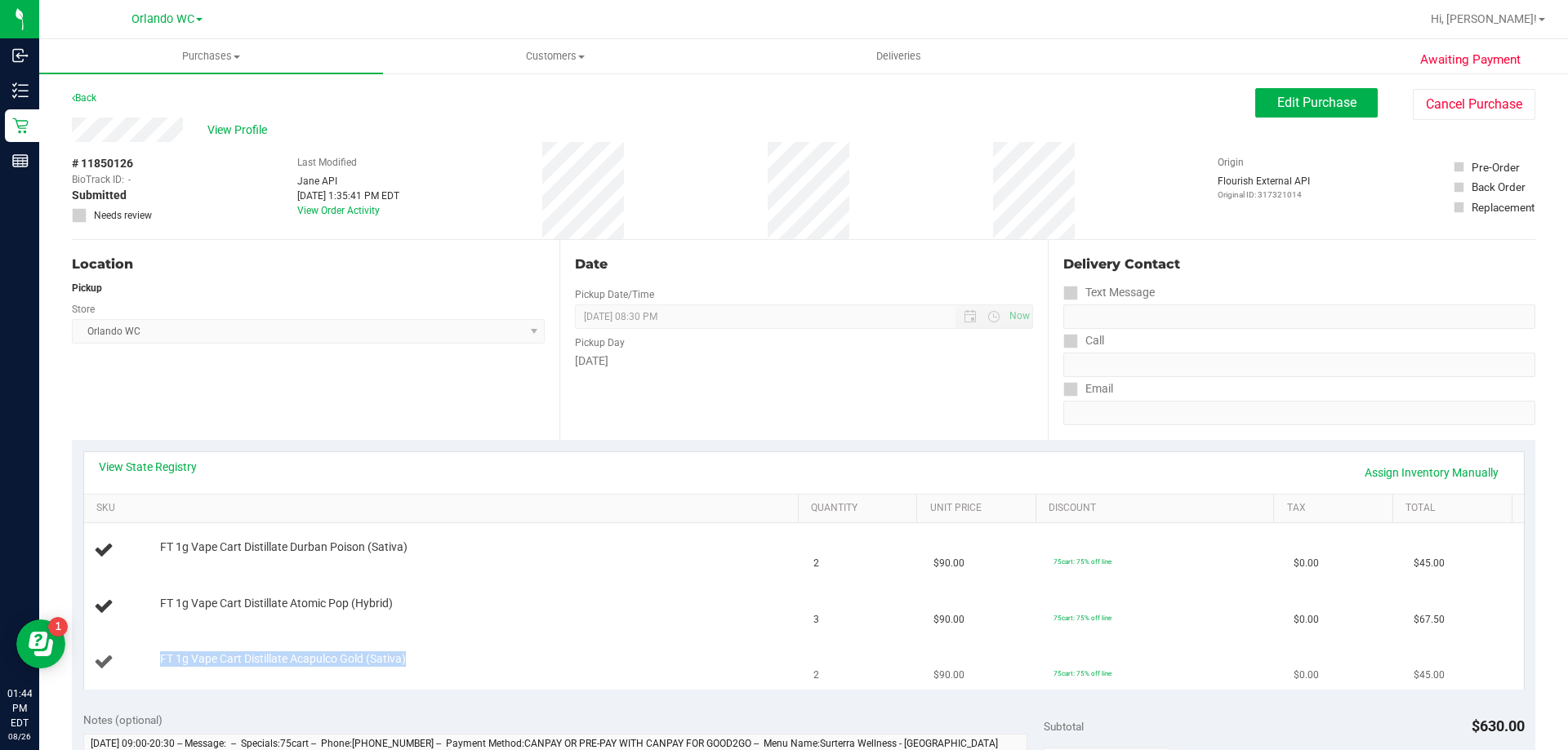
drag, startPoint x: 449, startPoint y: 652, endPoint x: 153, endPoint y: 655, distance: 296.0
click at [153, 599] on div "FT 1g Vape Cart Distillate Acapulco Gold (Sativa)" at bounding box center [471, 659] width 639 height 17
copy span "FT 1g Vape Cart Distillate Acapulco Gold (Sativa)"
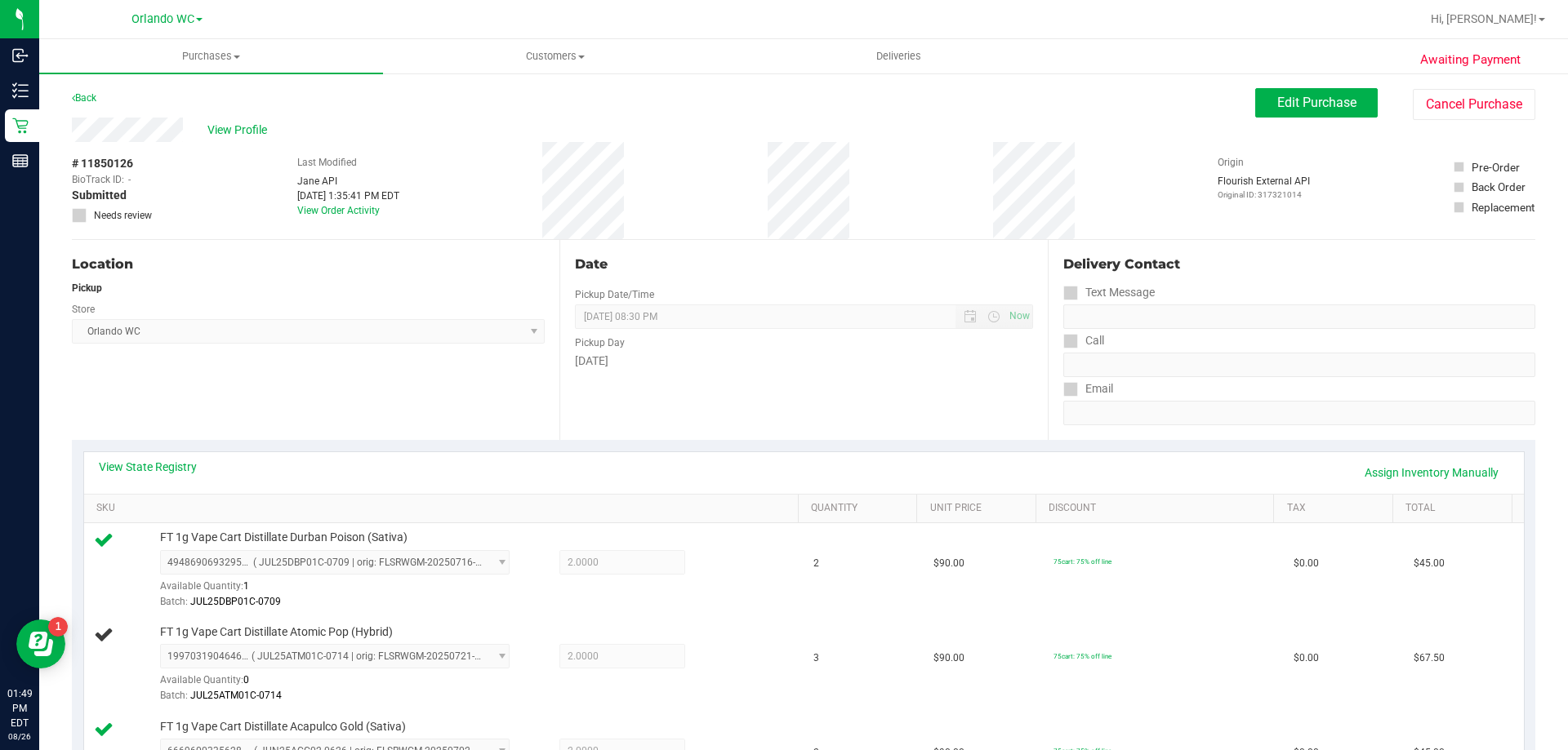
click at [385, 400] on div "Location Pickup Store Orlando WC Select Store Bonita Springs WC Boynton Beach W…" at bounding box center [315, 340] width 488 height 200
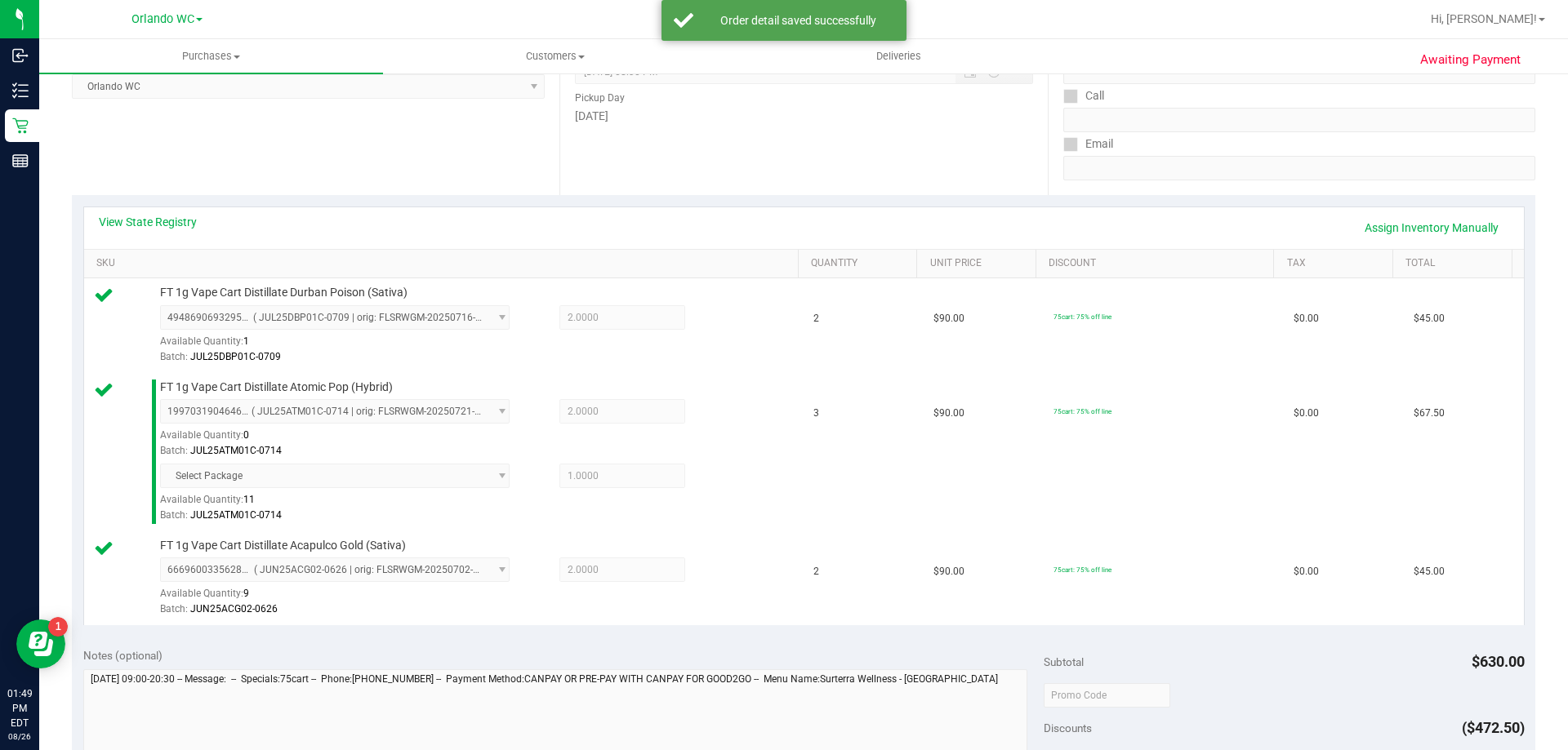
scroll to position [490, 0]
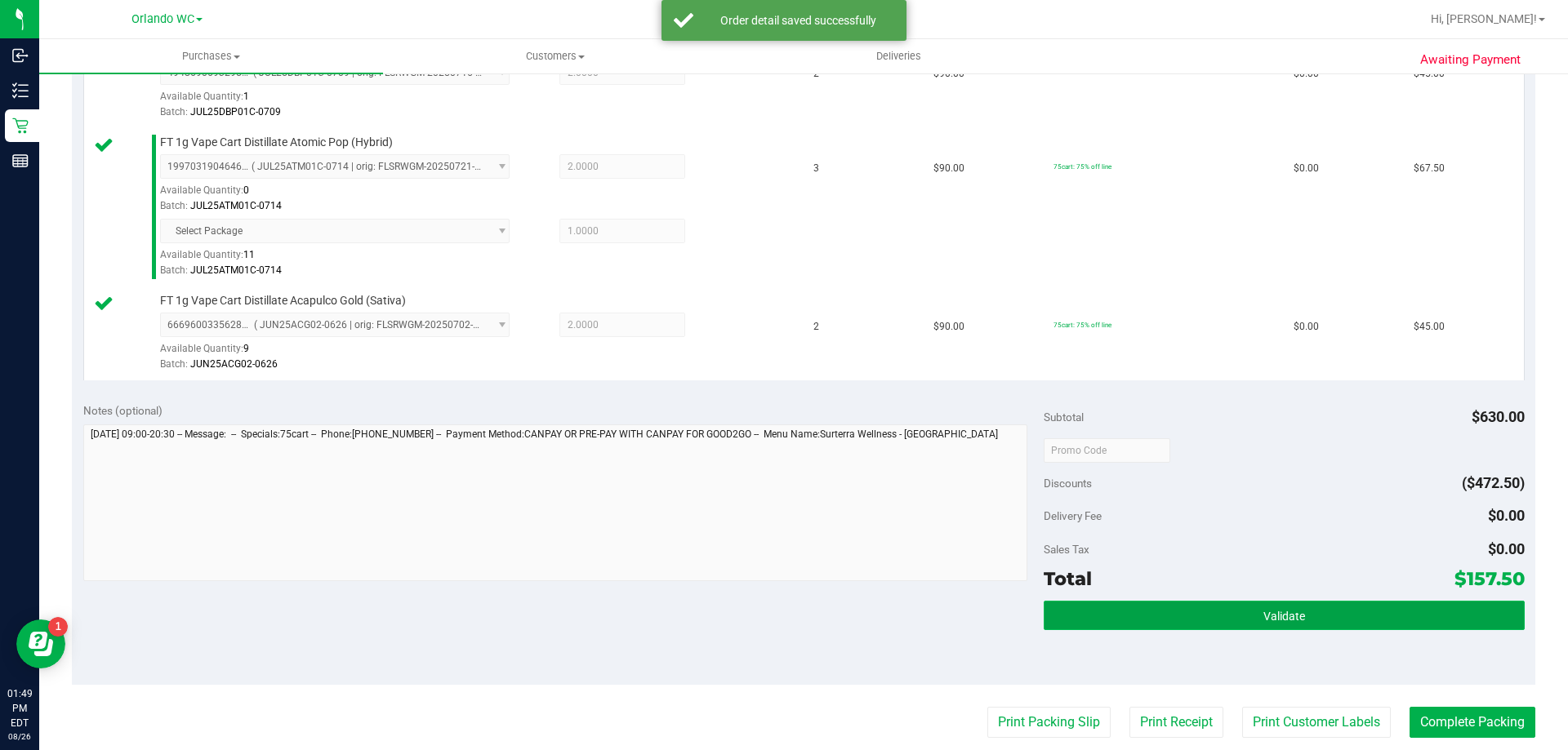
click at [1229, 599] on button "Validate" at bounding box center [1284, 616] width 480 height 29
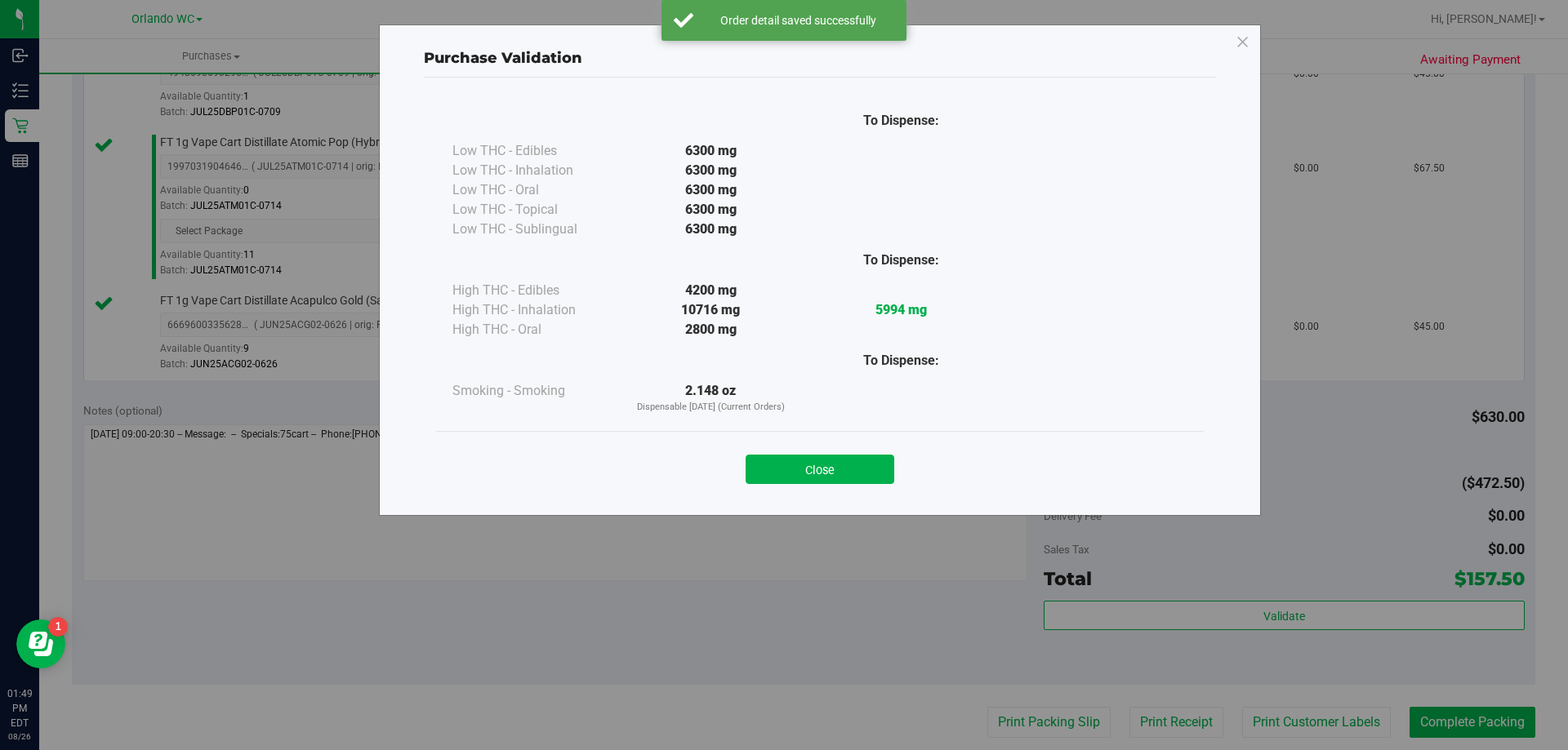
click at [824, 447] on div "Close" at bounding box center [820, 465] width 743 height 41
click at [846, 464] on button "Close" at bounding box center [820, 469] width 149 height 29
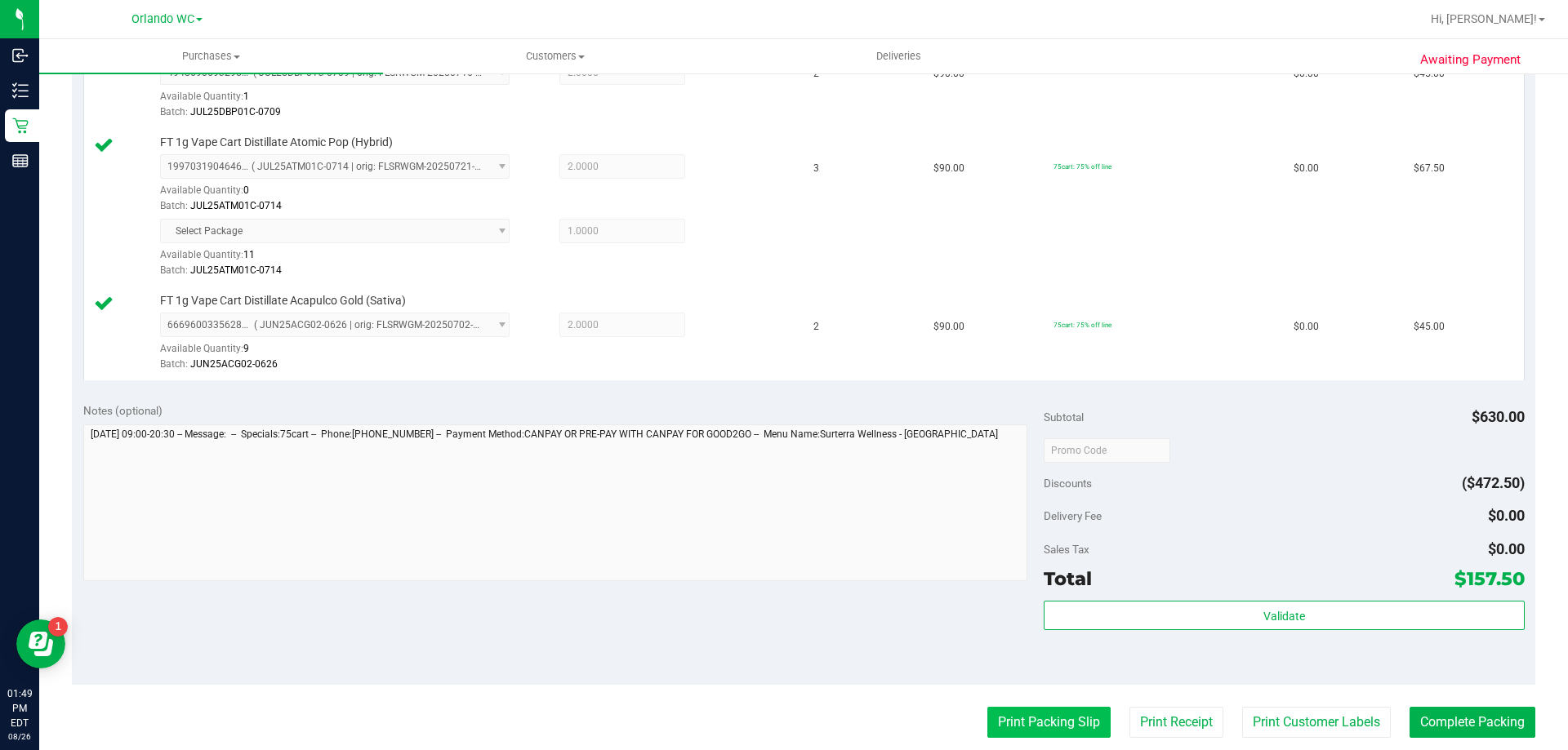
click at [1093, 599] on button "Print Packing Slip" at bounding box center [1049, 723] width 123 height 31
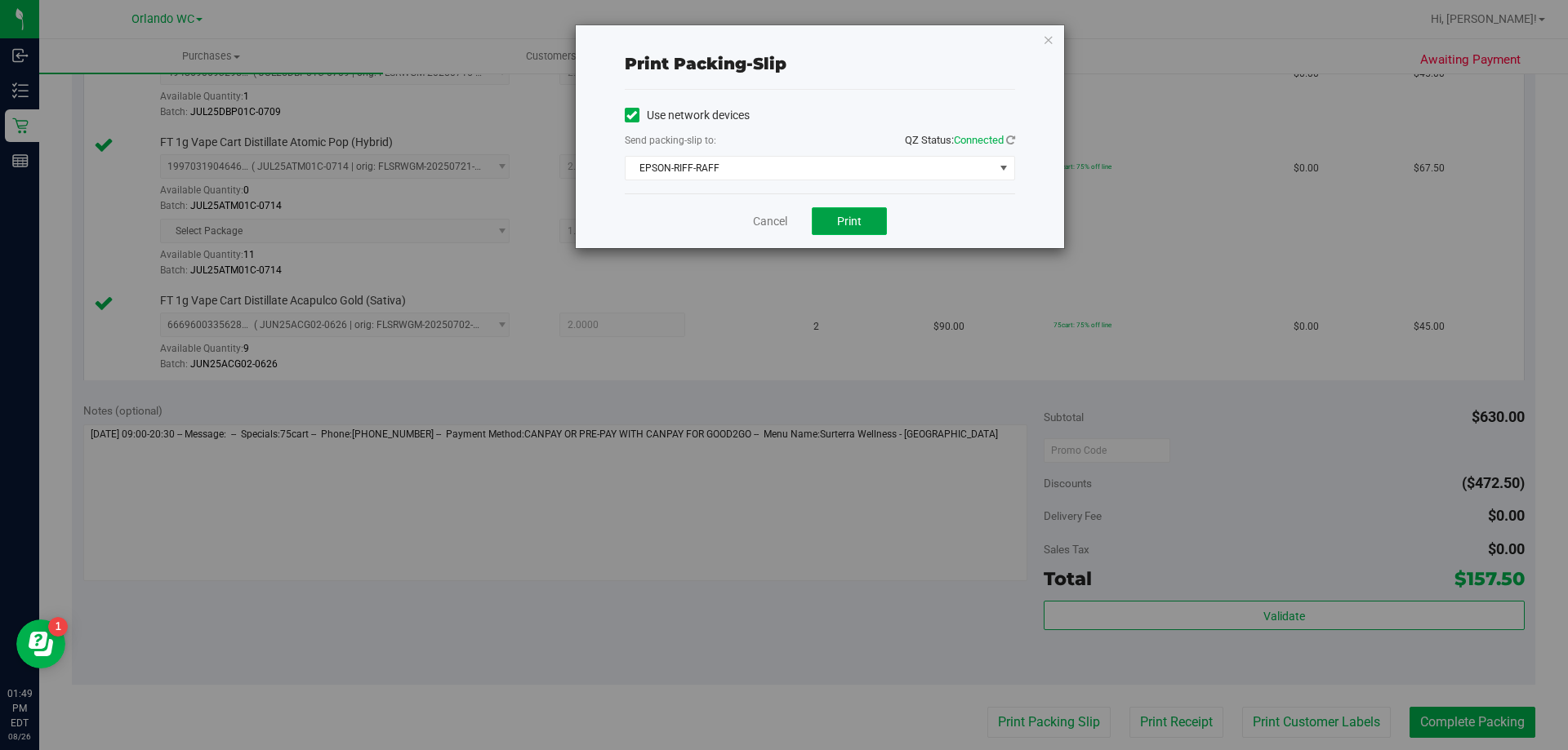
click at [847, 227] on span "Print" at bounding box center [849, 220] width 24 height 13
click at [1056, 42] on div "Print packing-slip Use network devices Send packing-slip to: QZ Status: Connect…" at bounding box center [820, 137] width 489 height 223
click at [1051, 42] on icon "button" at bounding box center [1049, 39] width 12 height 20
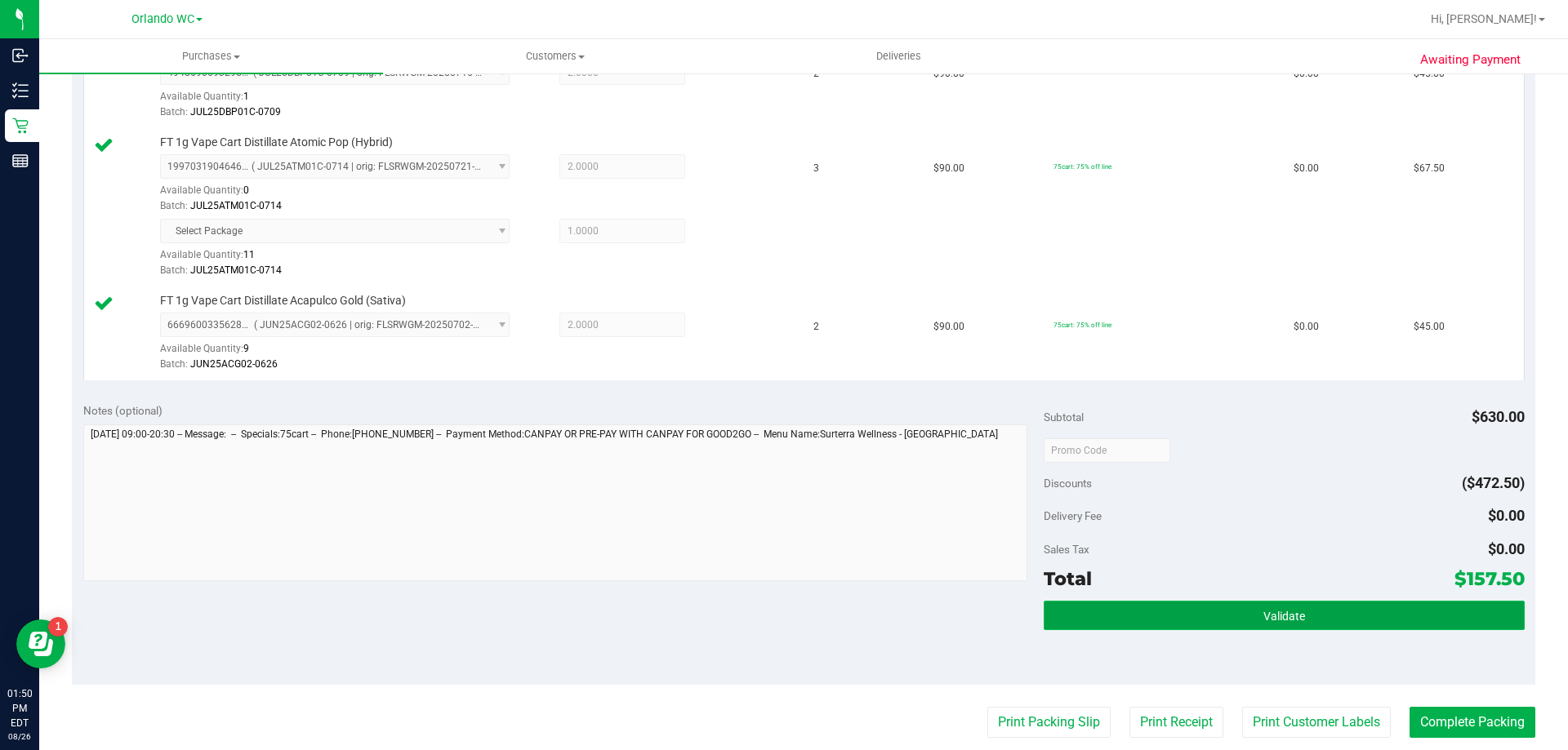
click at [1242, 599] on button "Validate" at bounding box center [1284, 616] width 480 height 29
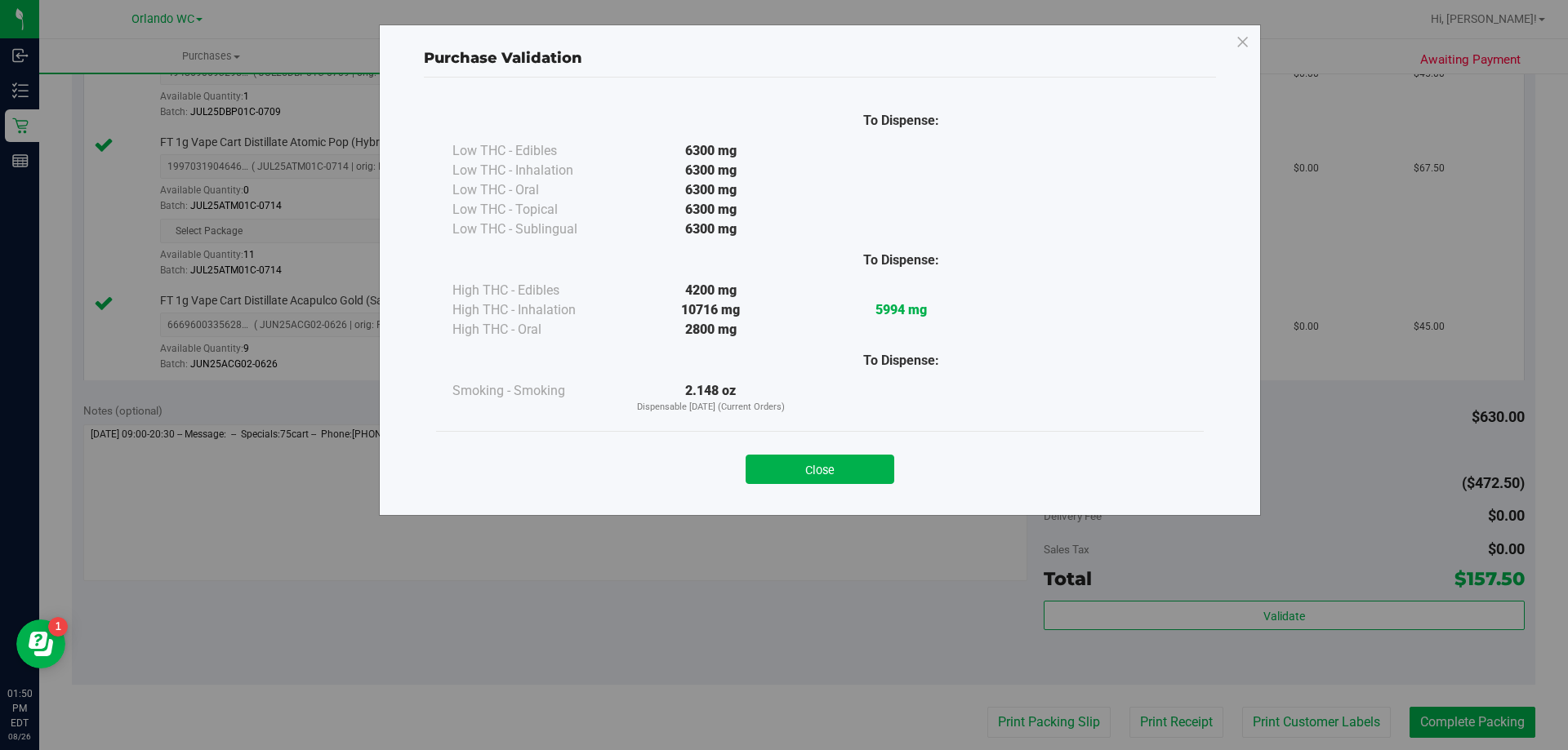
click at [831, 485] on div "Close" at bounding box center [820, 464] width 768 height 67
click at [847, 479] on button "Close" at bounding box center [820, 469] width 149 height 29
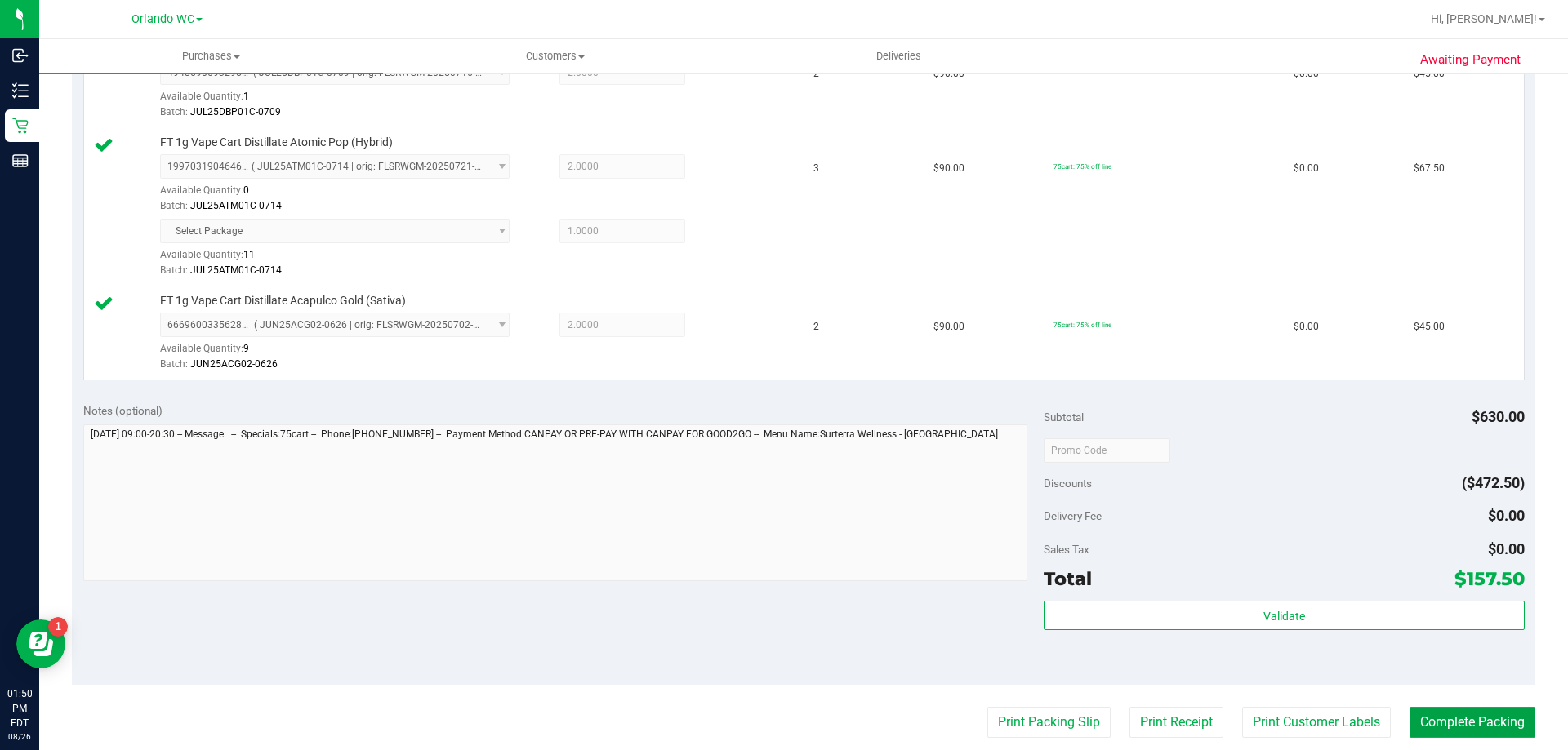
click at [1254, 599] on button "Complete Packing" at bounding box center [1472, 723] width 125 height 31
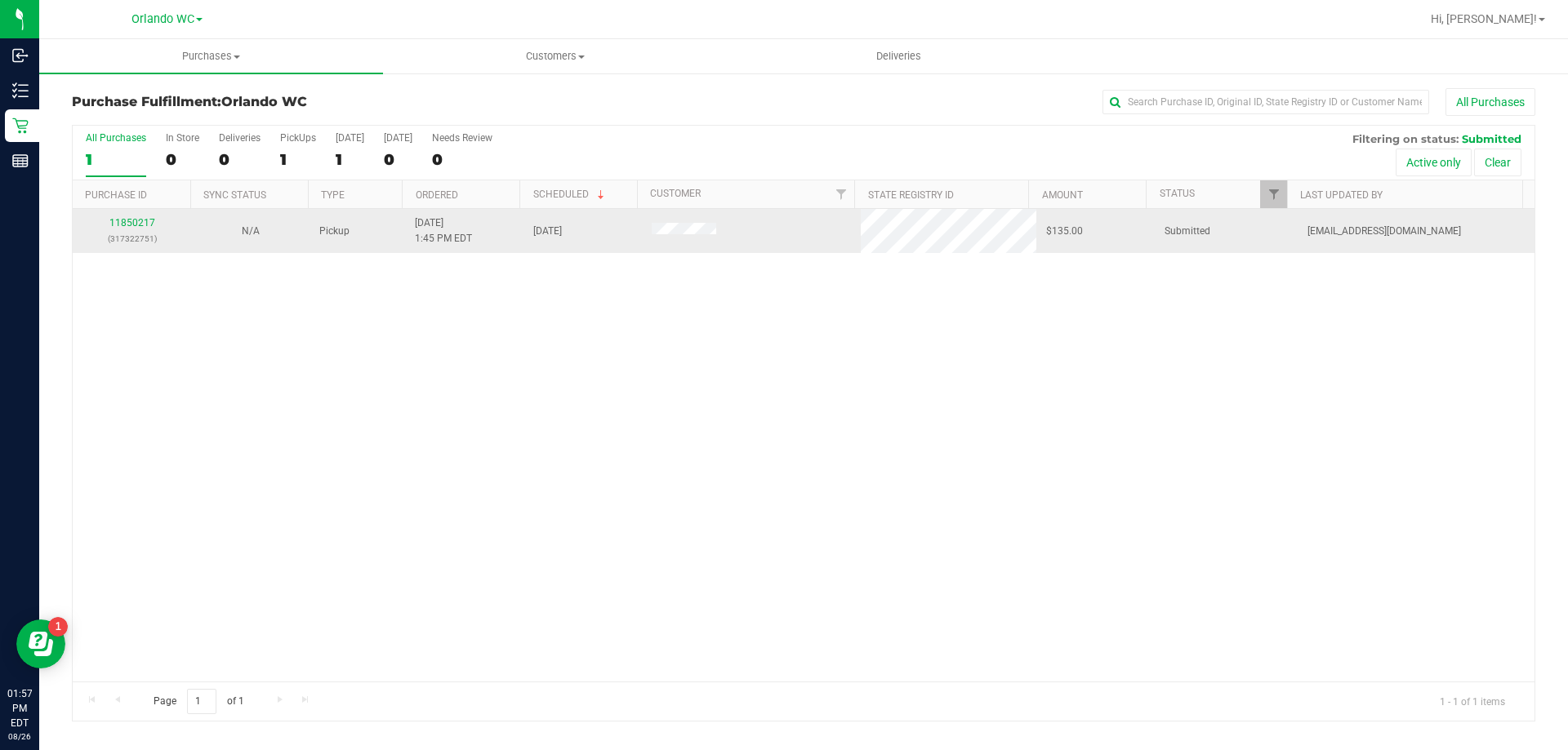
click at [135, 213] on td "11850217 (317322751)" at bounding box center [131, 230] width 119 height 44
click at [140, 223] on link "11850217" at bounding box center [132, 223] width 46 height 12
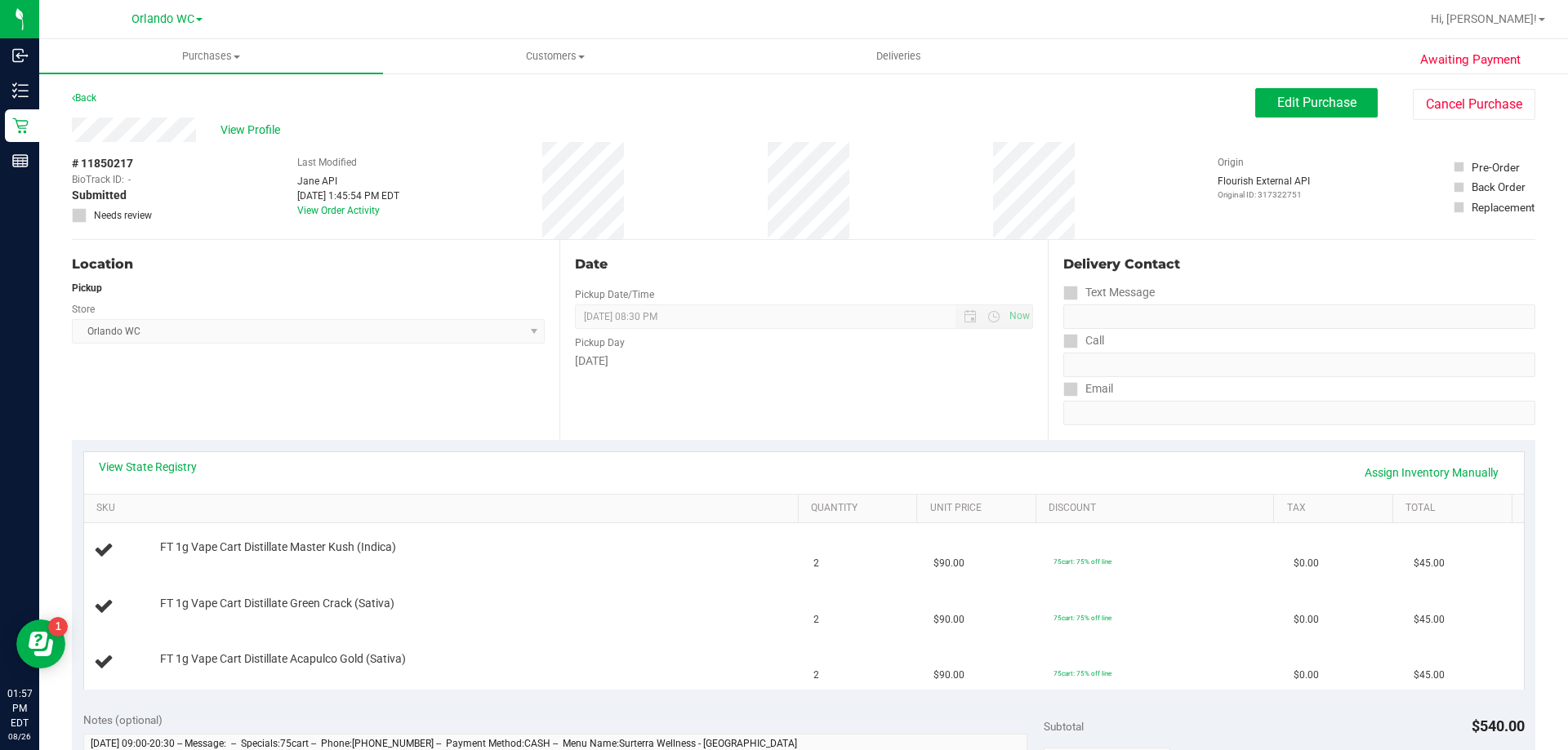
click at [186, 456] on div "View State Registry Assign Inventory Manually" at bounding box center [804, 473] width 1440 height 42
click at [168, 467] on link "View State Registry" at bounding box center [148, 467] width 98 height 17
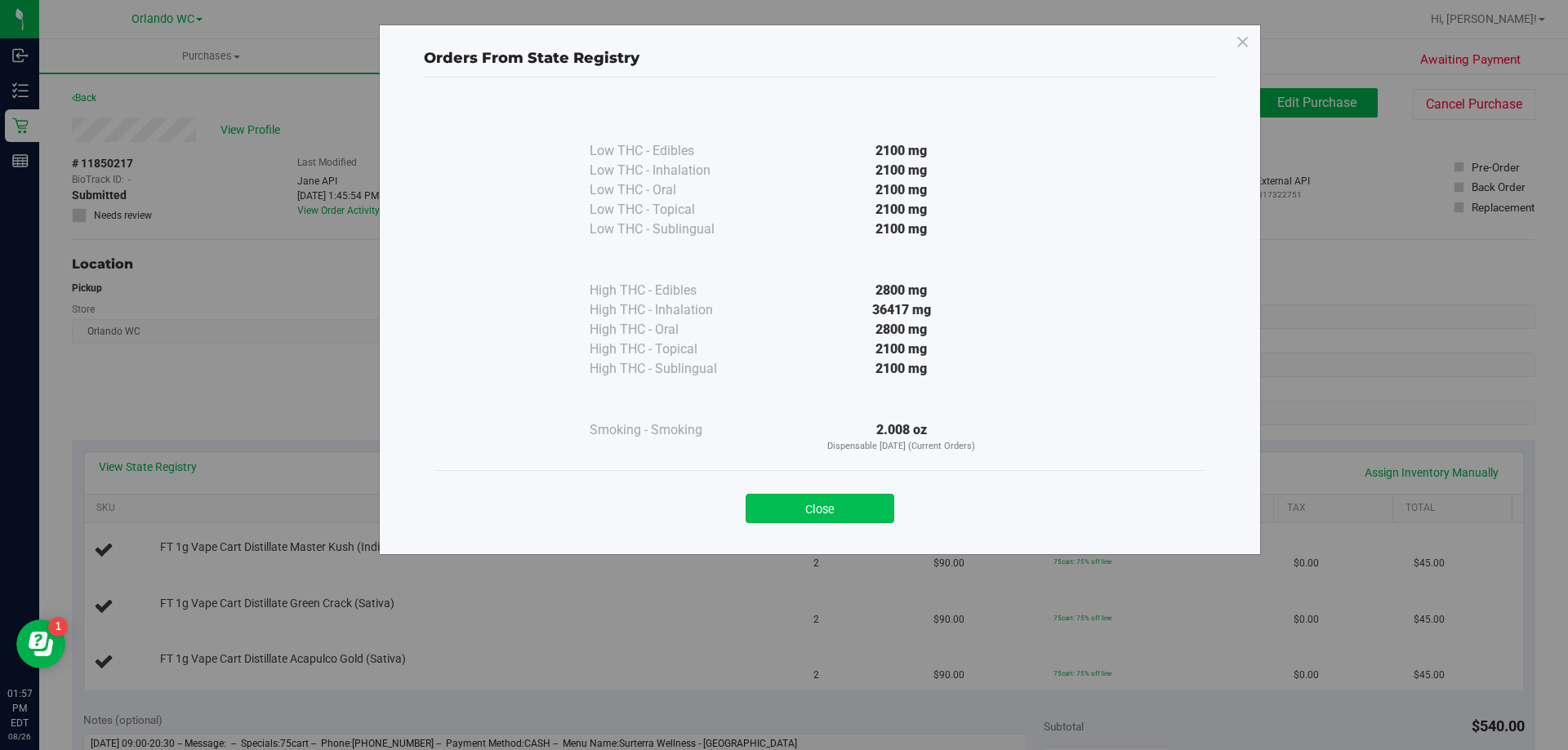
click at [841, 501] on button "Close" at bounding box center [820, 508] width 149 height 29
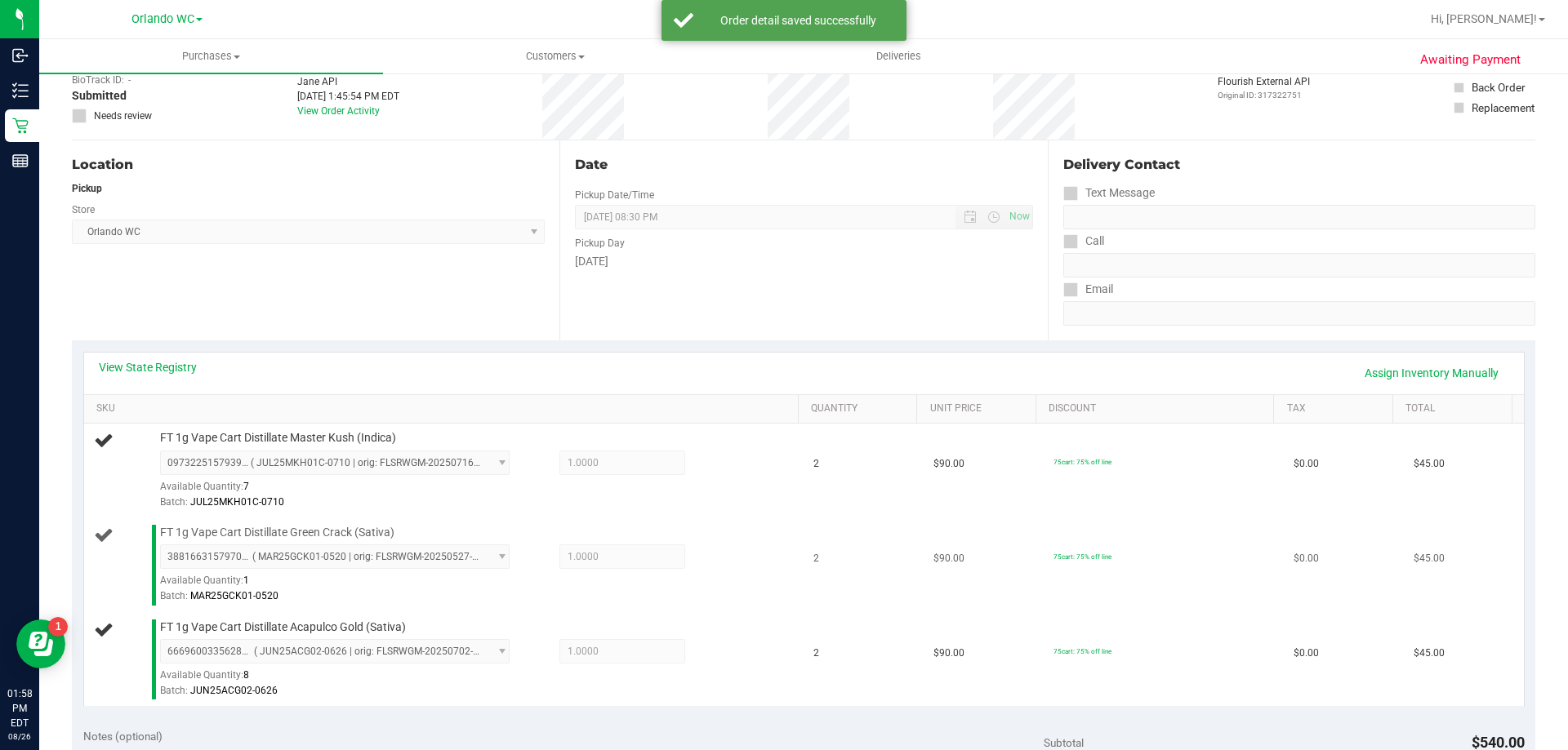
scroll to position [245, 0]
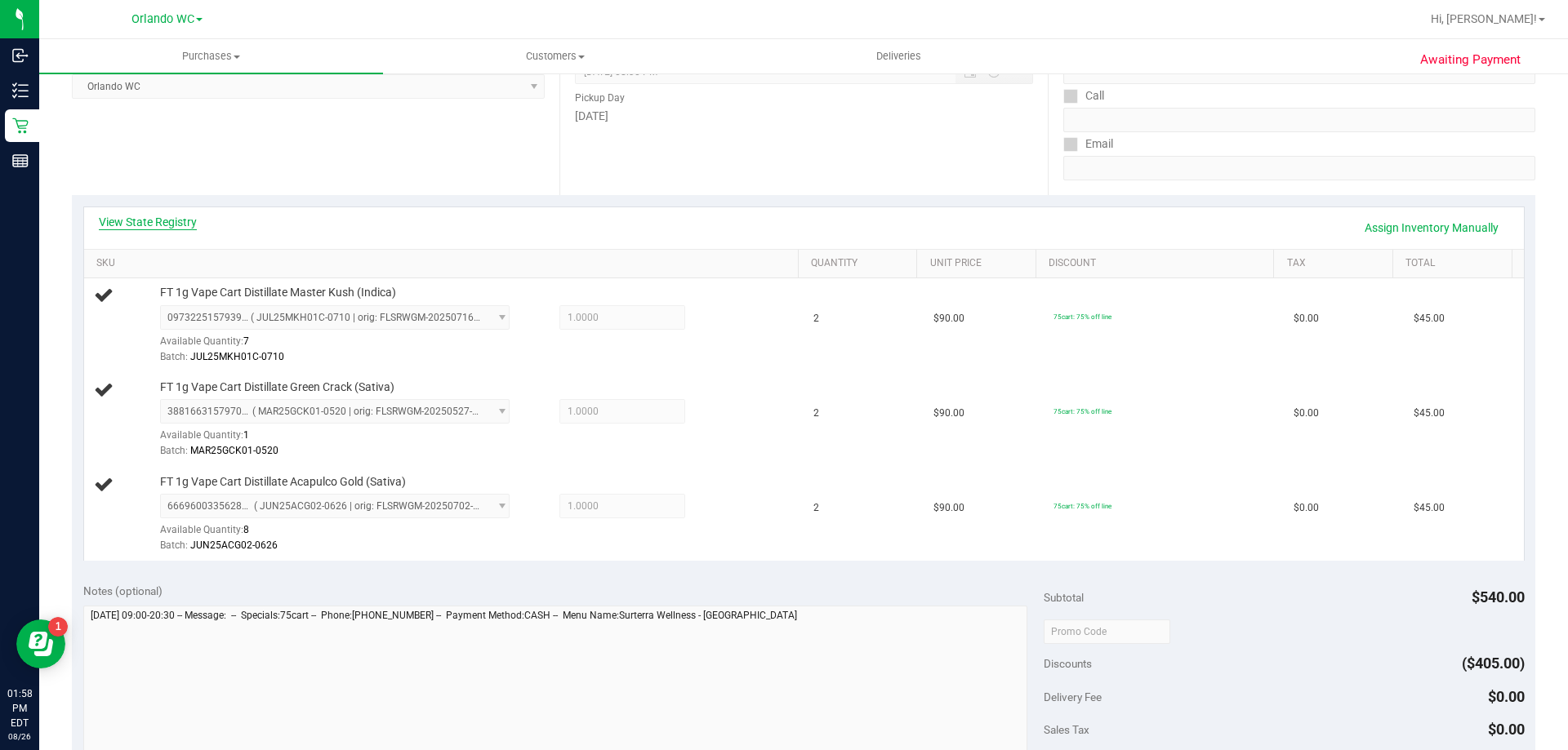
click at [174, 216] on link "View State Registry" at bounding box center [148, 221] width 98 height 17
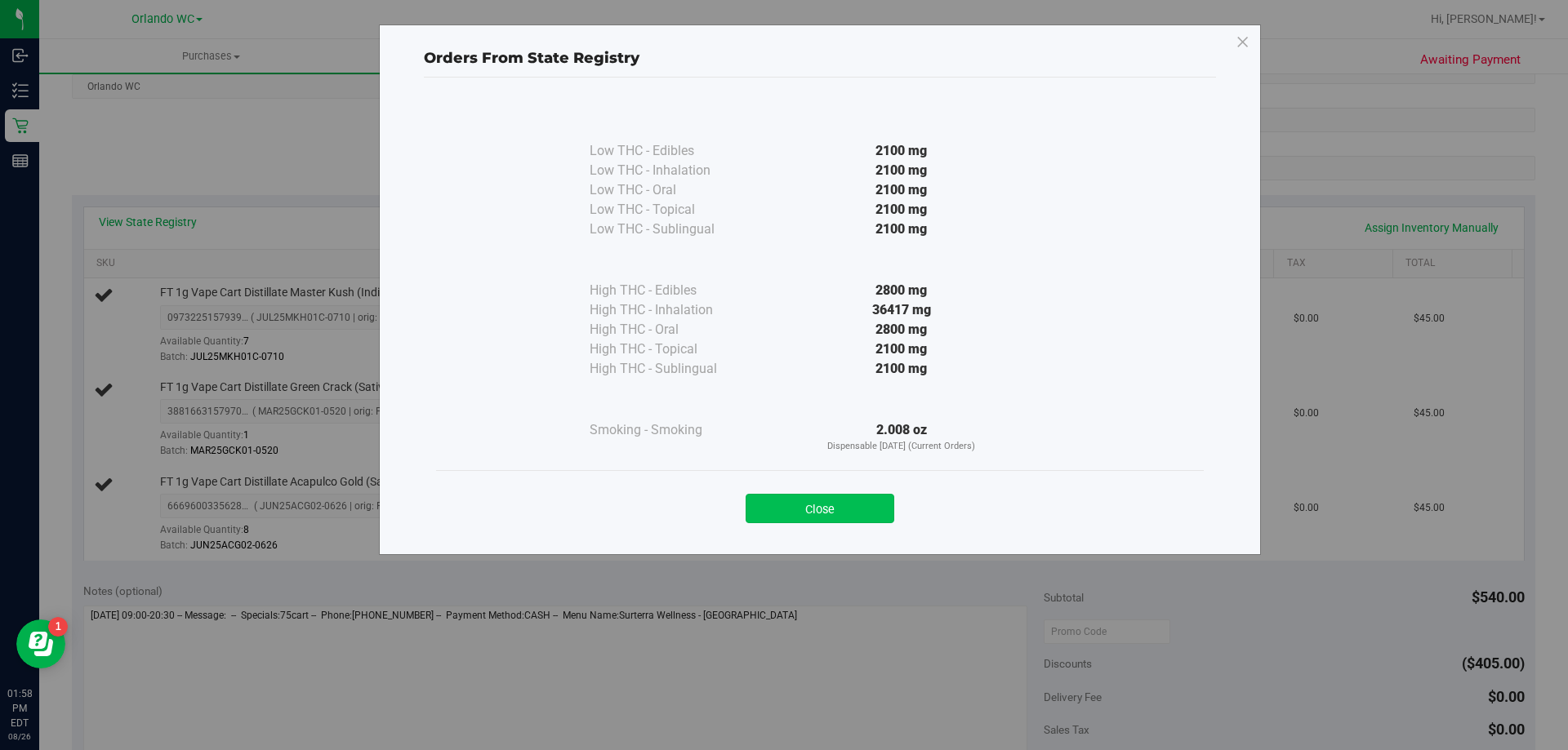
click at [792, 497] on button "Close" at bounding box center [820, 508] width 149 height 29
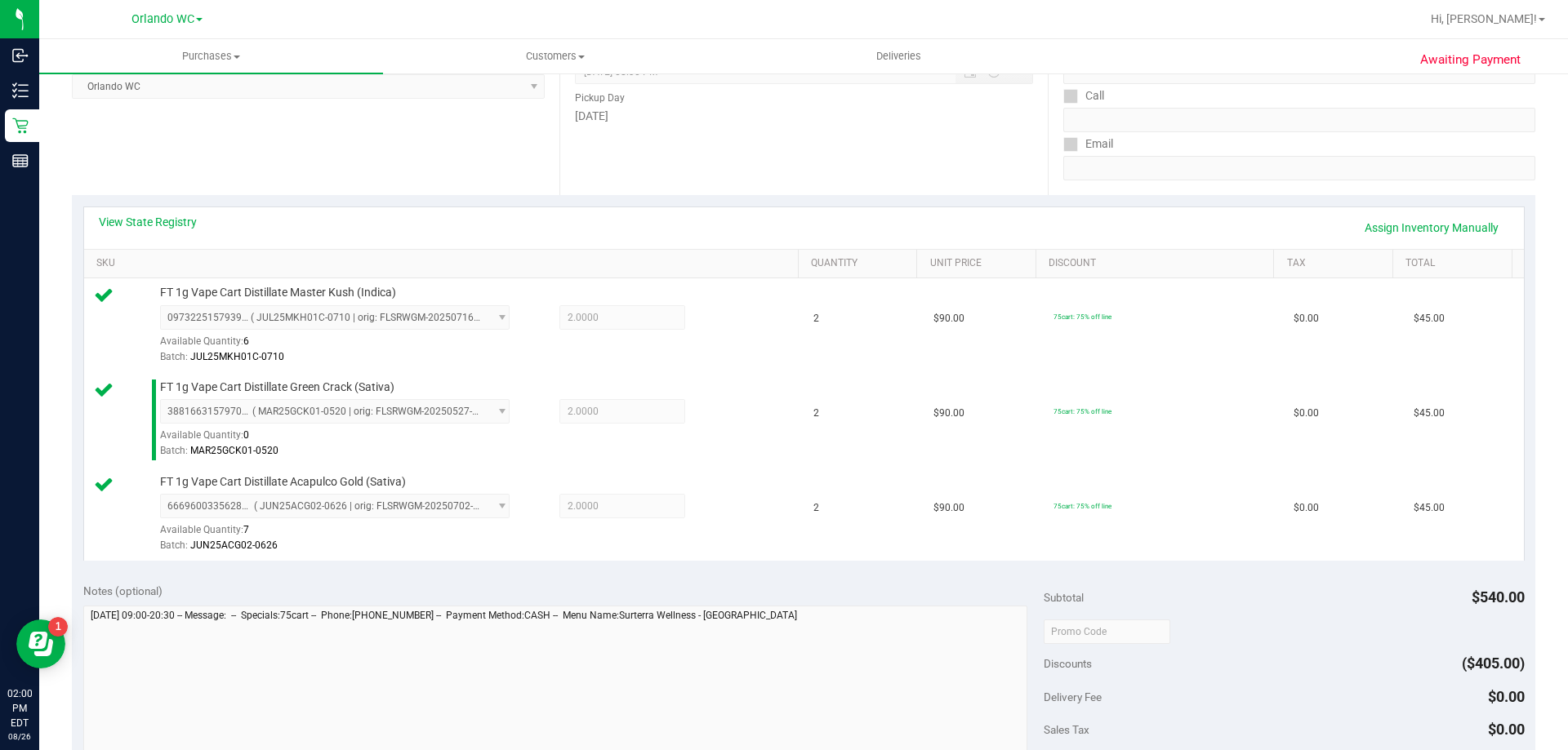
scroll to position [572, 0]
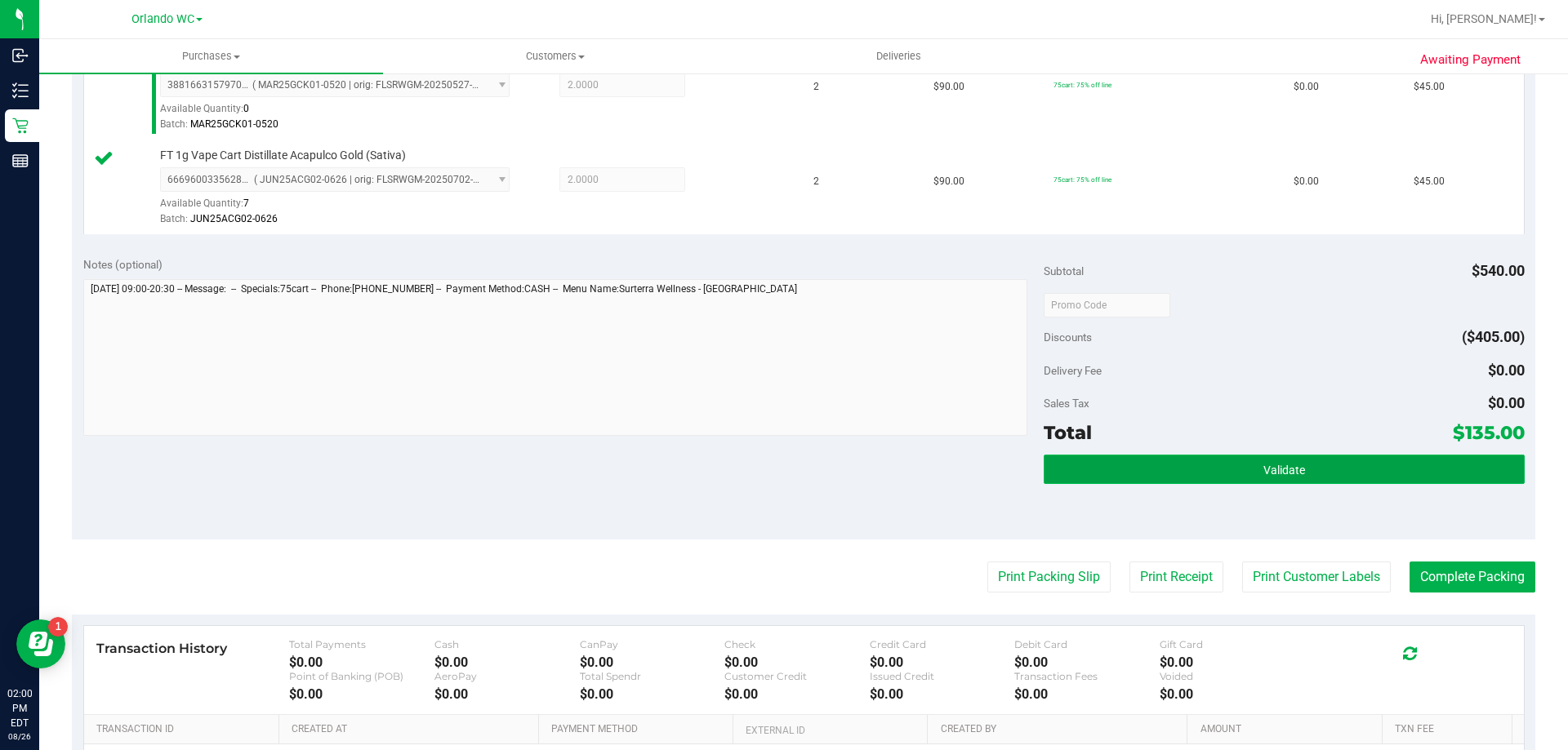
click at [1254, 472] on span "Validate" at bounding box center [1284, 470] width 42 height 13
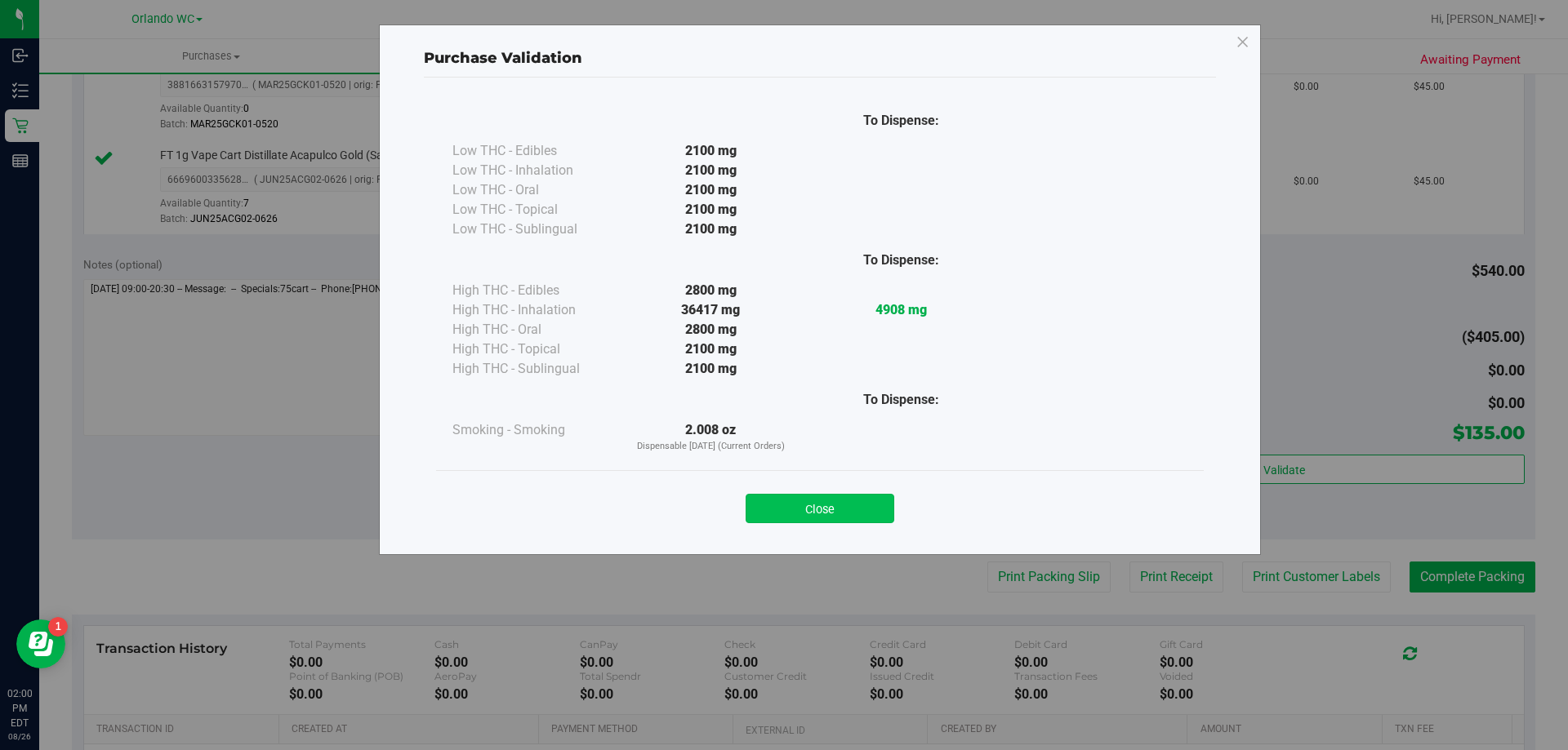
click at [842, 508] on button "Close" at bounding box center [820, 508] width 149 height 29
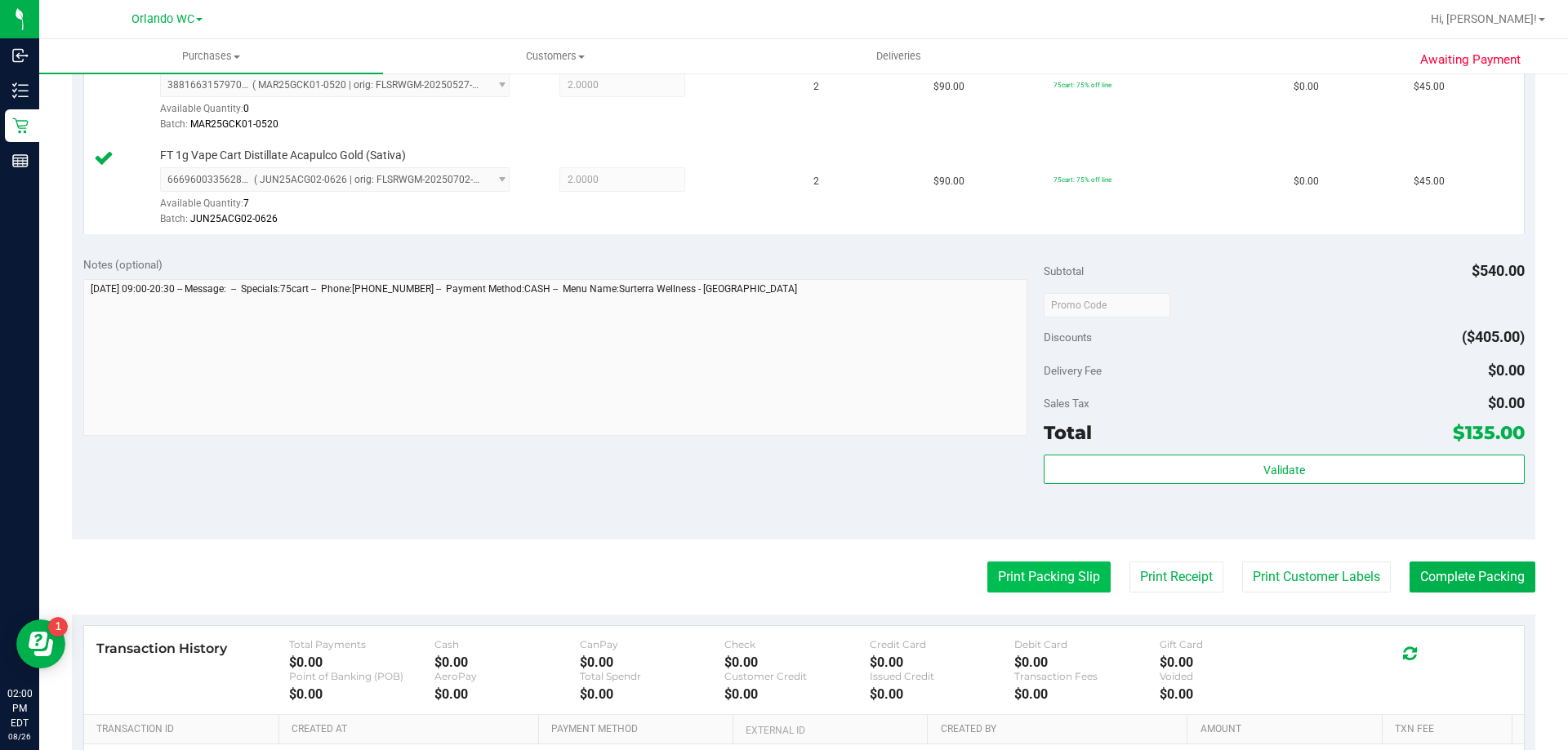
click at [1048, 583] on button "Print Packing Slip" at bounding box center [1049, 578] width 123 height 31
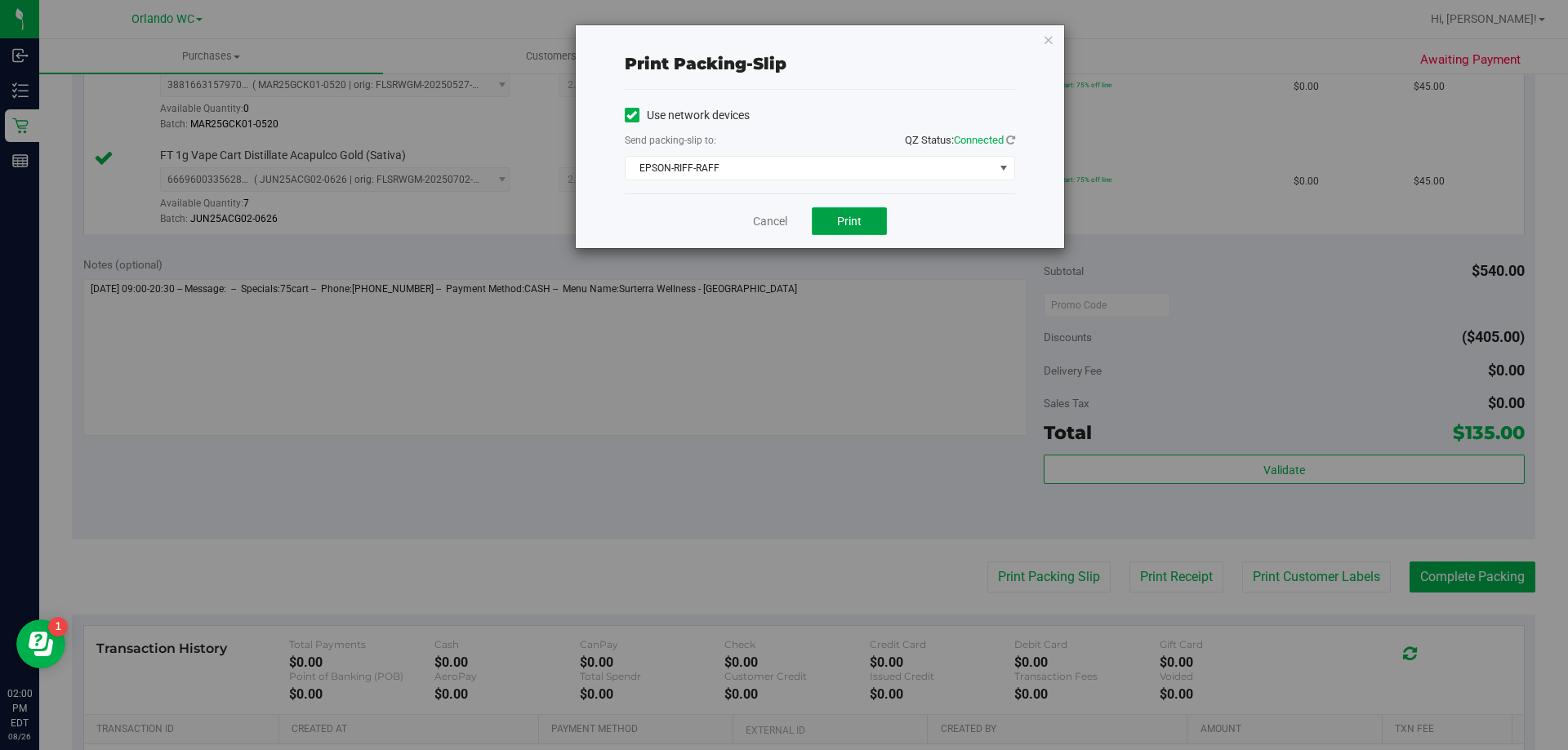
click at [828, 227] on button "Print" at bounding box center [849, 221] width 75 height 27
click at [1046, 47] on icon "button" at bounding box center [1049, 39] width 12 height 20
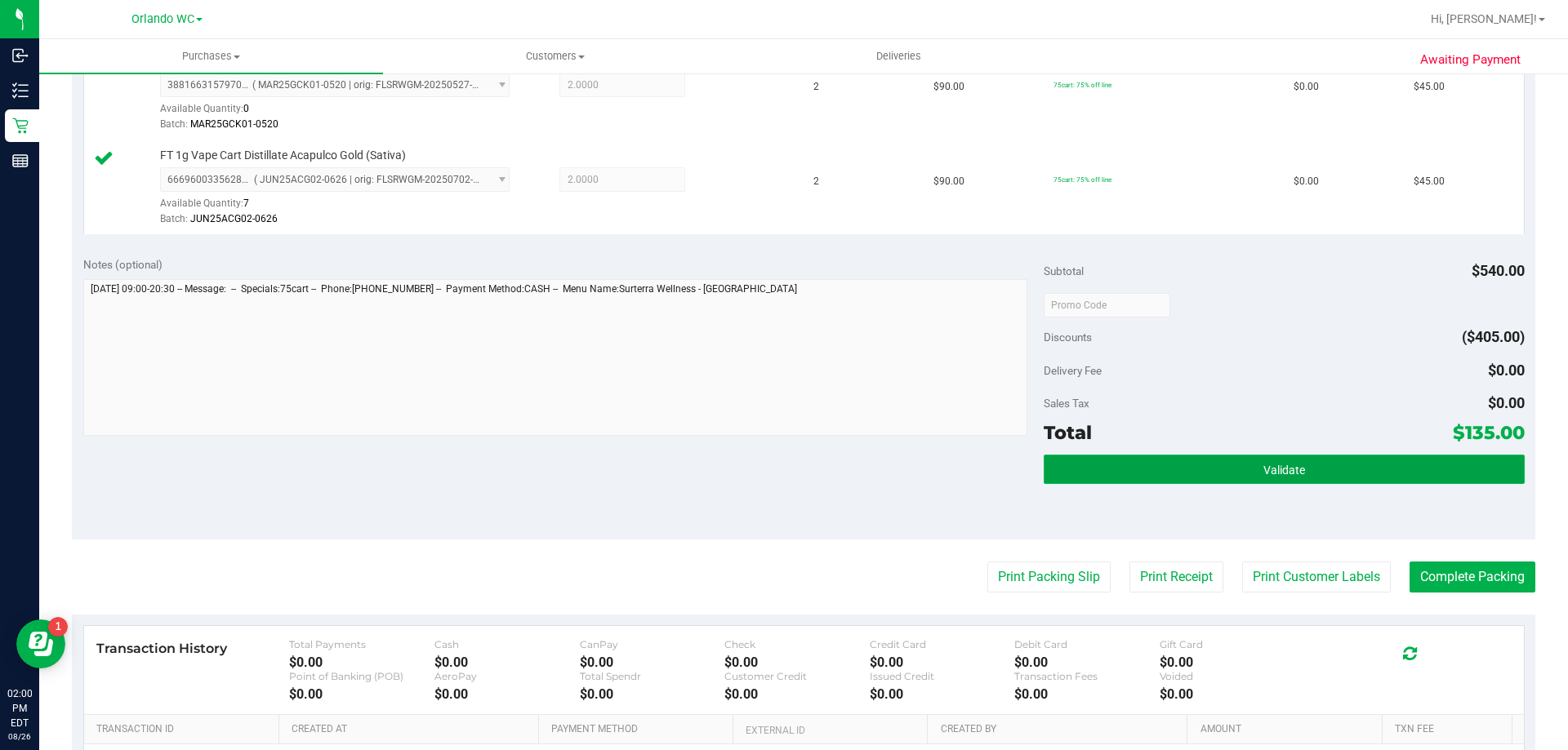
click at [1193, 470] on button "Validate" at bounding box center [1284, 469] width 480 height 29
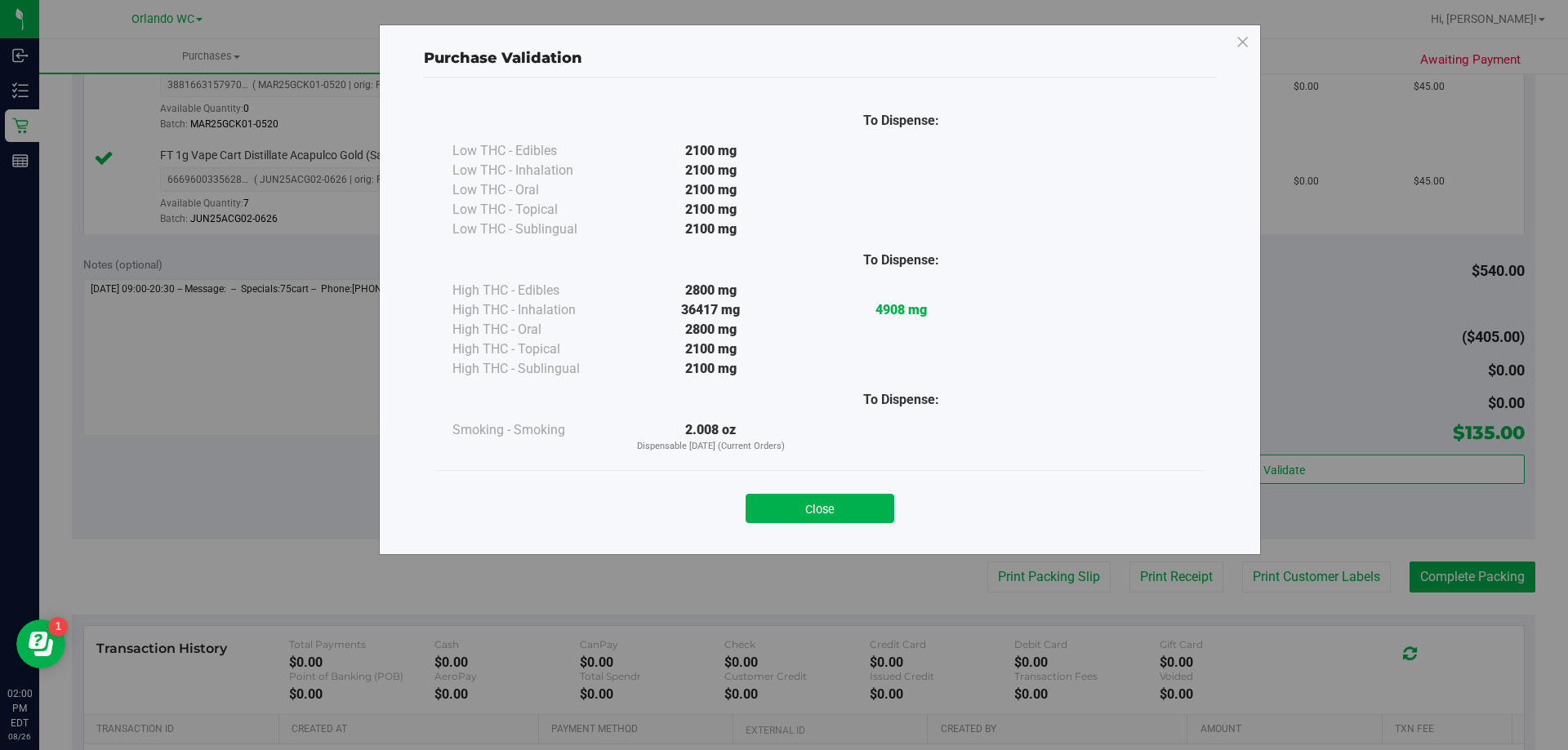
click at [798, 519] on button "Close" at bounding box center [820, 508] width 149 height 29
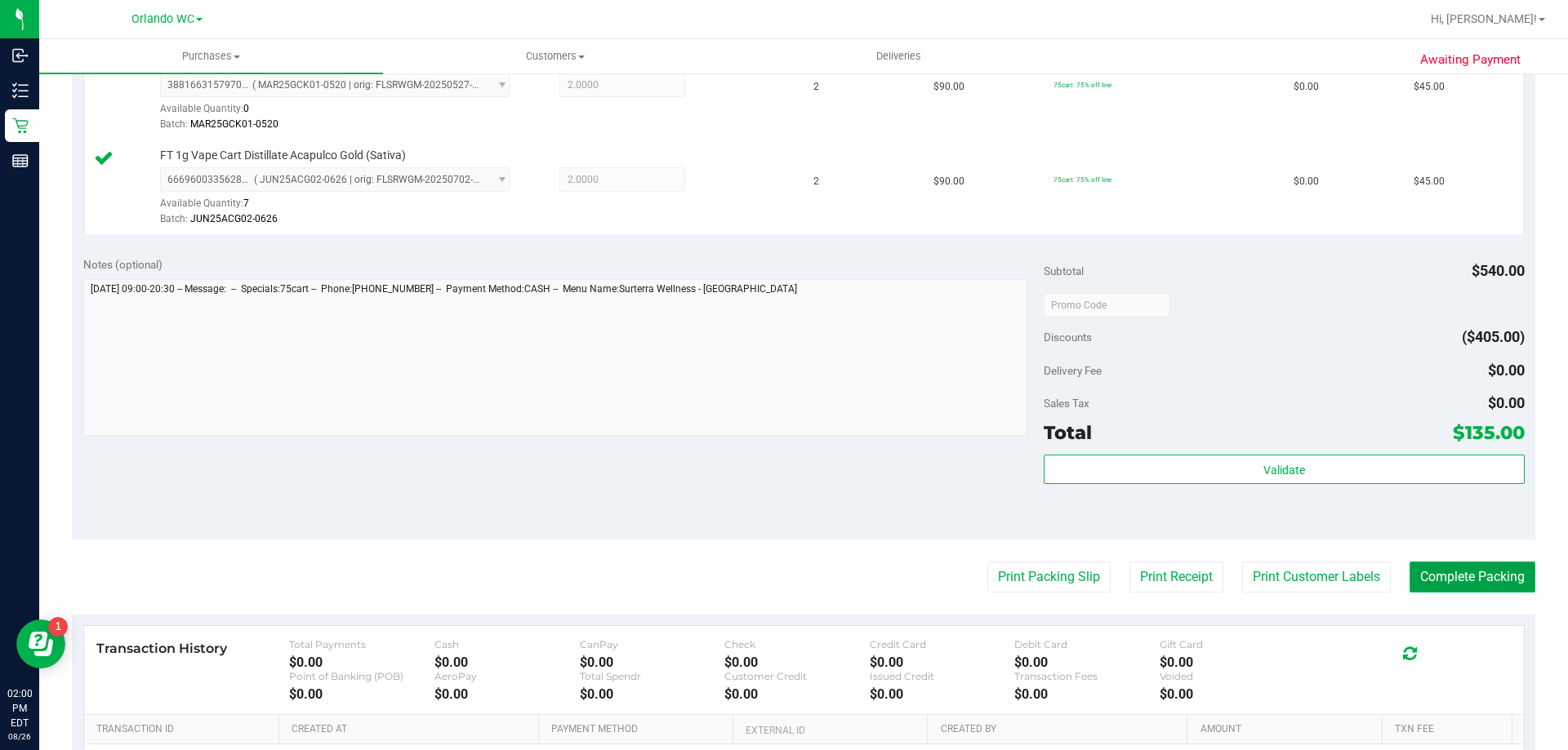
click at [1254, 586] on button "Complete Packing" at bounding box center [1472, 578] width 125 height 31
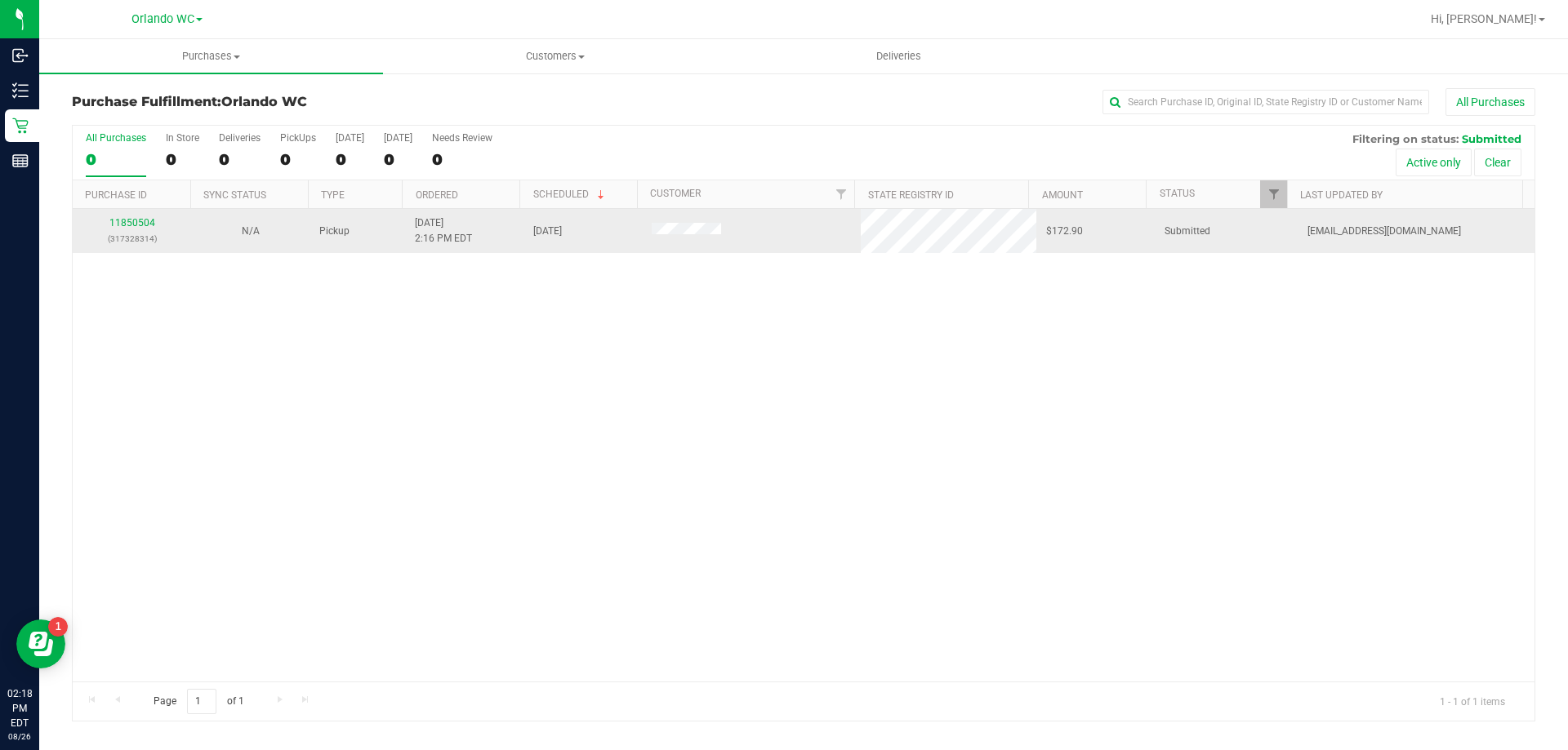
click at [136, 231] on p "(317328314)" at bounding box center [131, 239] width 99 height 16
click at [136, 224] on link "11850504" at bounding box center [132, 223] width 46 height 12
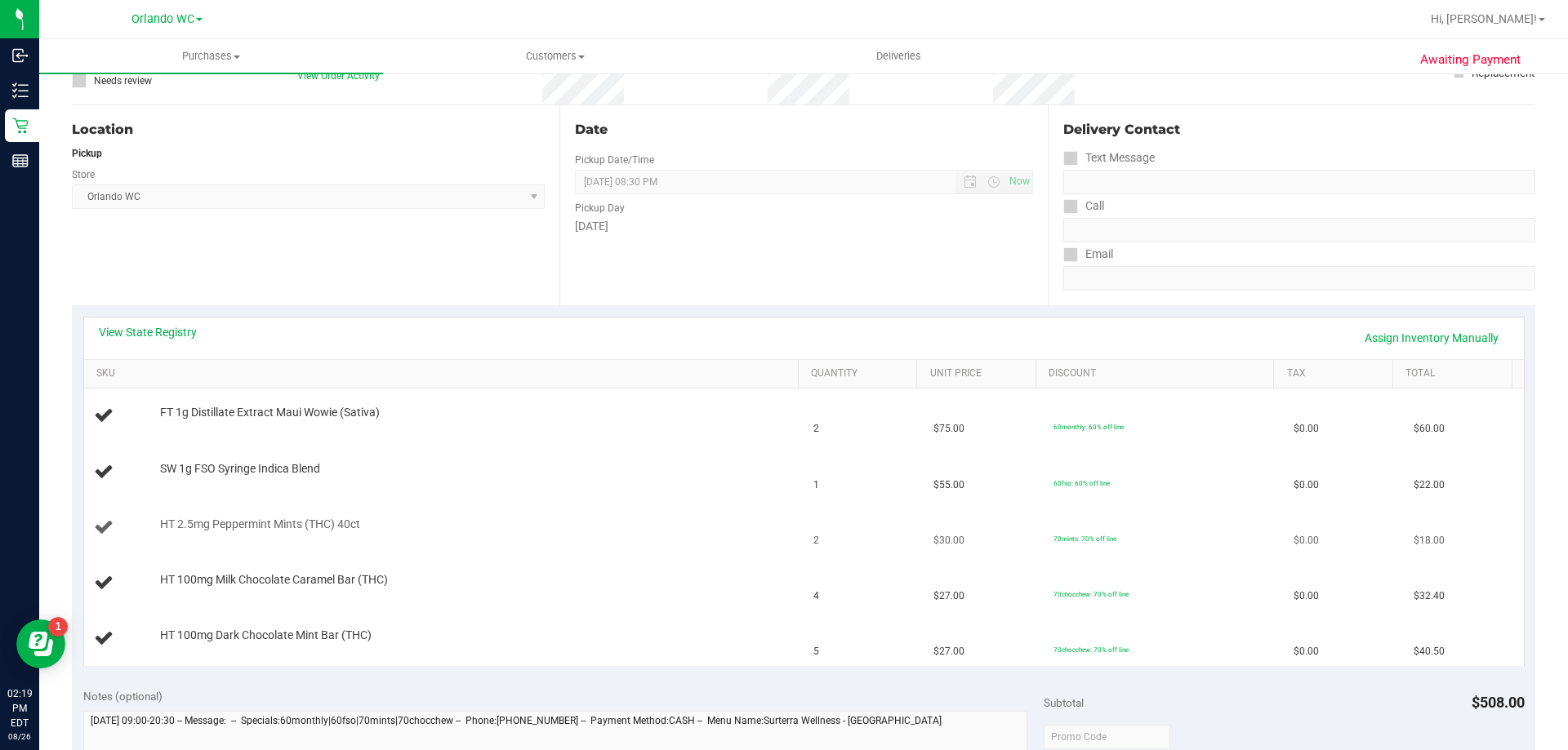
scroll to position [164, 0]
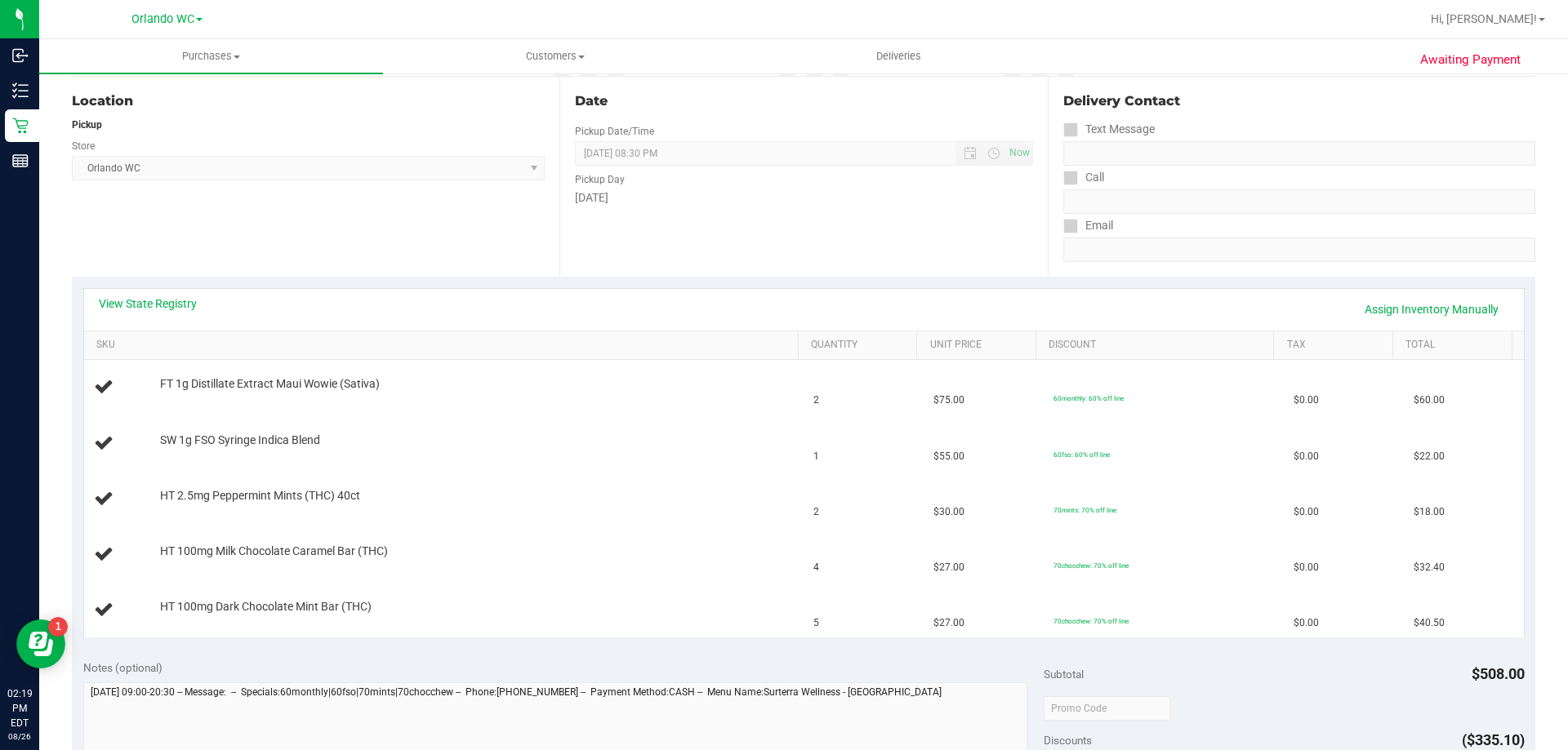
click at [150, 313] on div "View State Registry Assign Inventory Manually" at bounding box center [804, 309] width 1410 height 27
click at [150, 311] on link "View State Registry" at bounding box center [148, 304] width 98 height 17
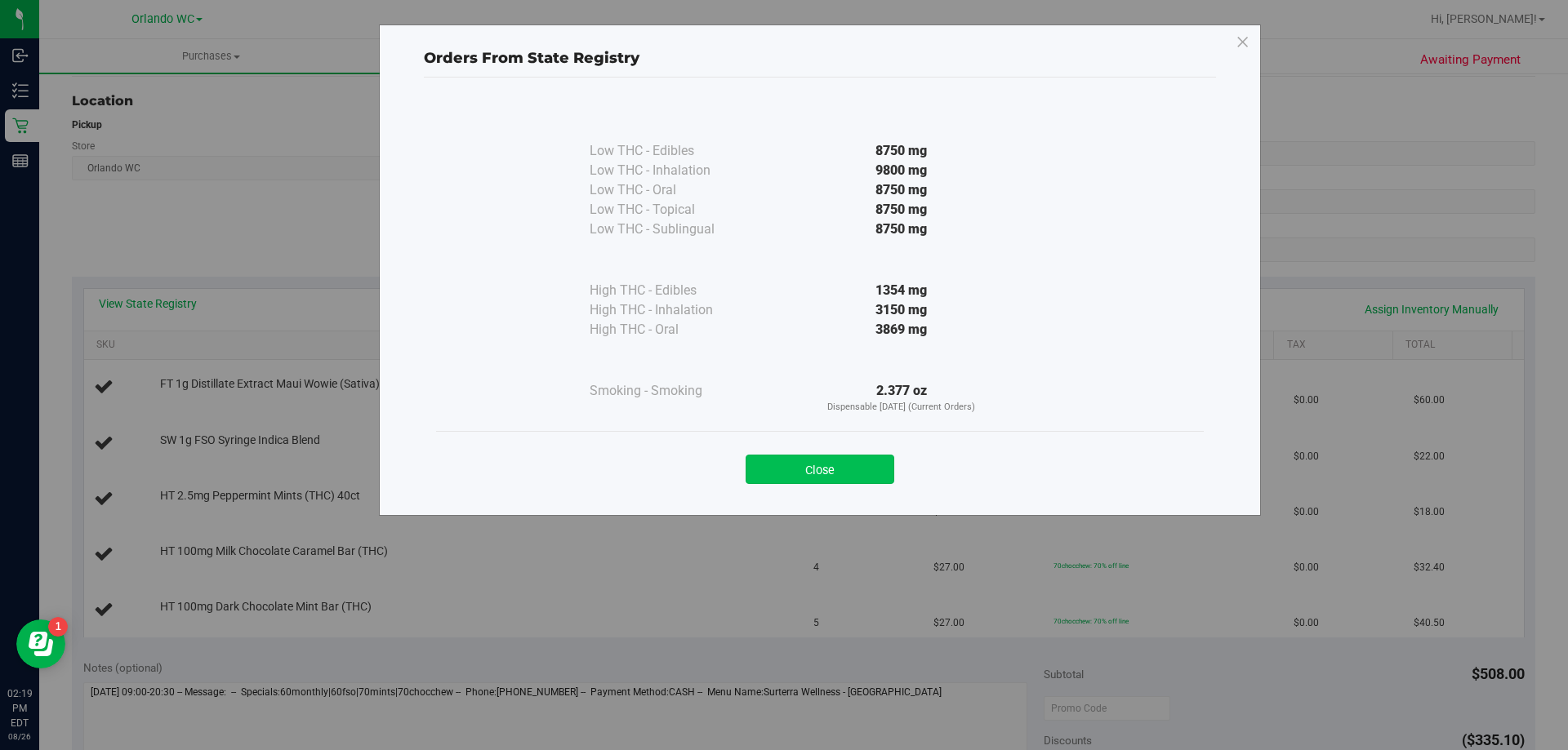
click at [797, 480] on button "Close" at bounding box center [820, 469] width 149 height 29
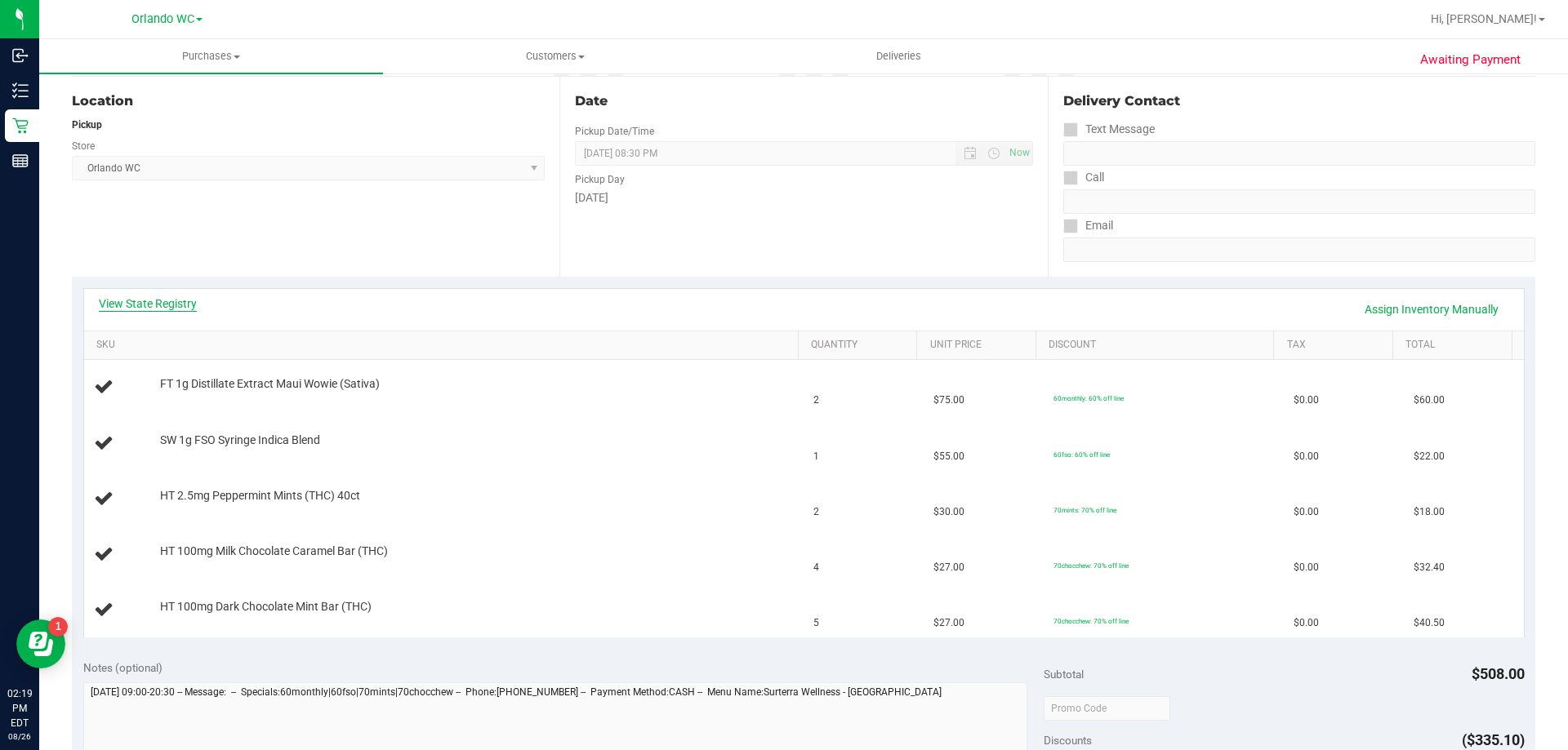
click at [176, 300] on link "View State Registry" at bounding box center [148, 304] width 98 height 17
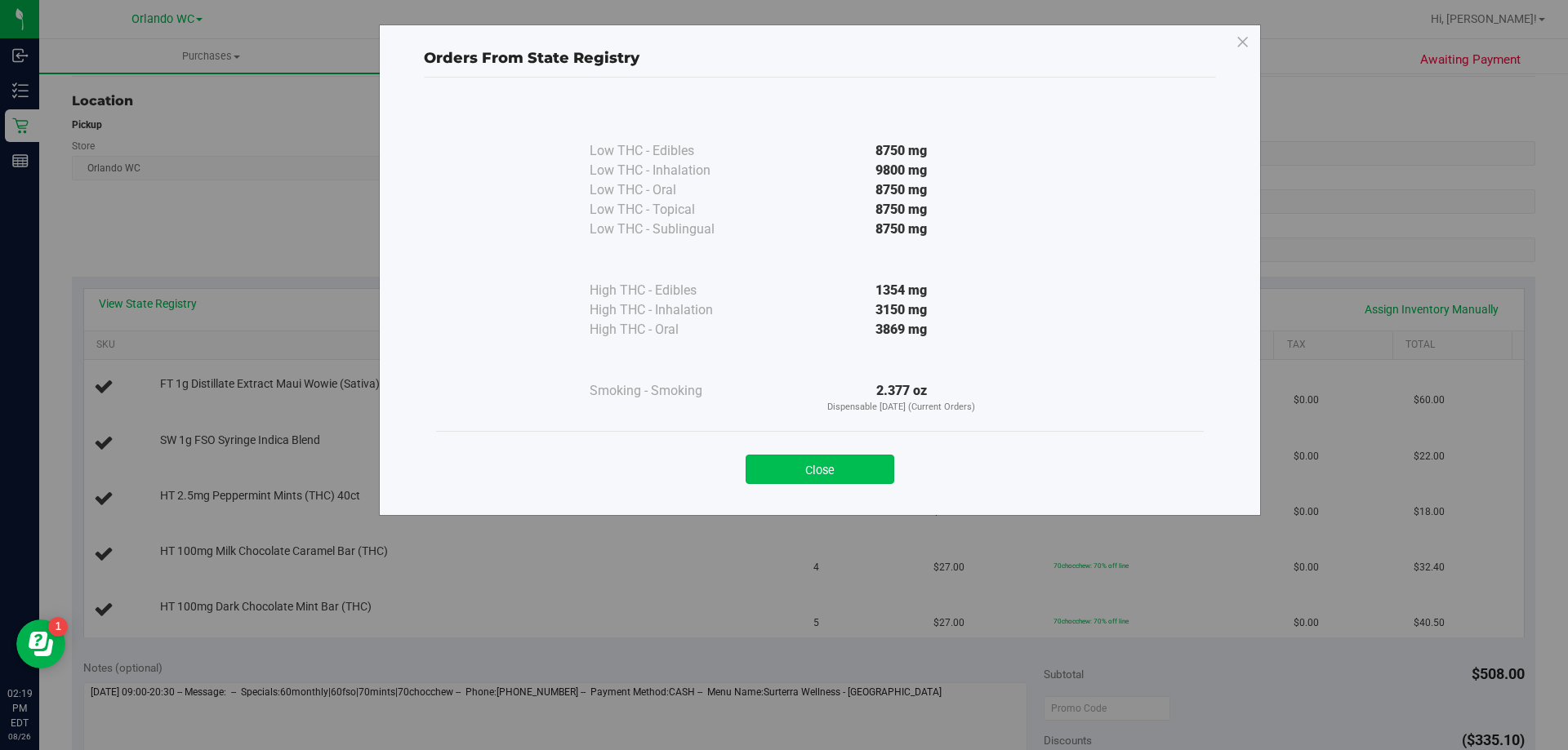
click at [791, 476] on button "Close" at bounding box center [820, 469] width 149 height 29
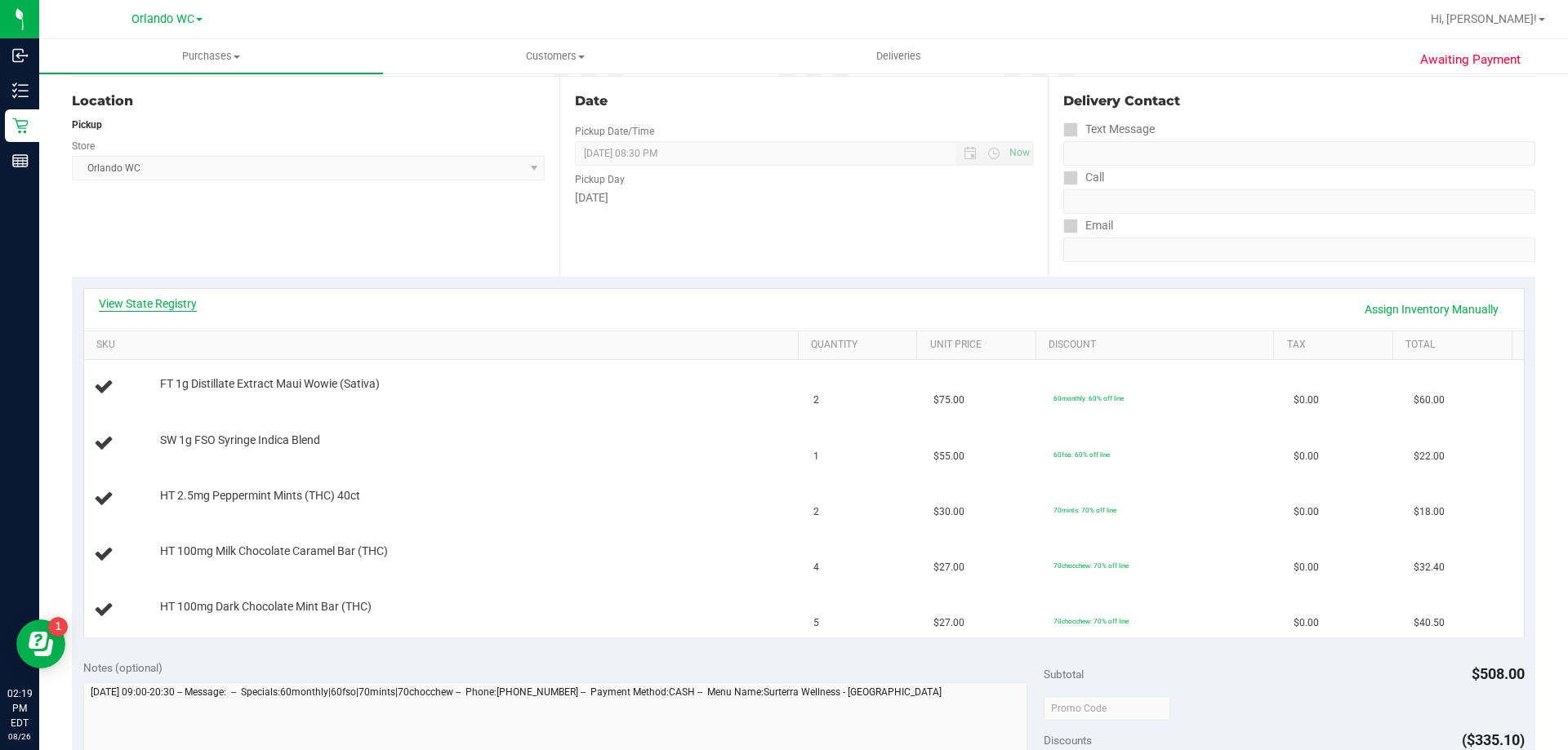
click at [160, 298] on link "View State Registry" at bounding box center [148, 304] width 98 height 17
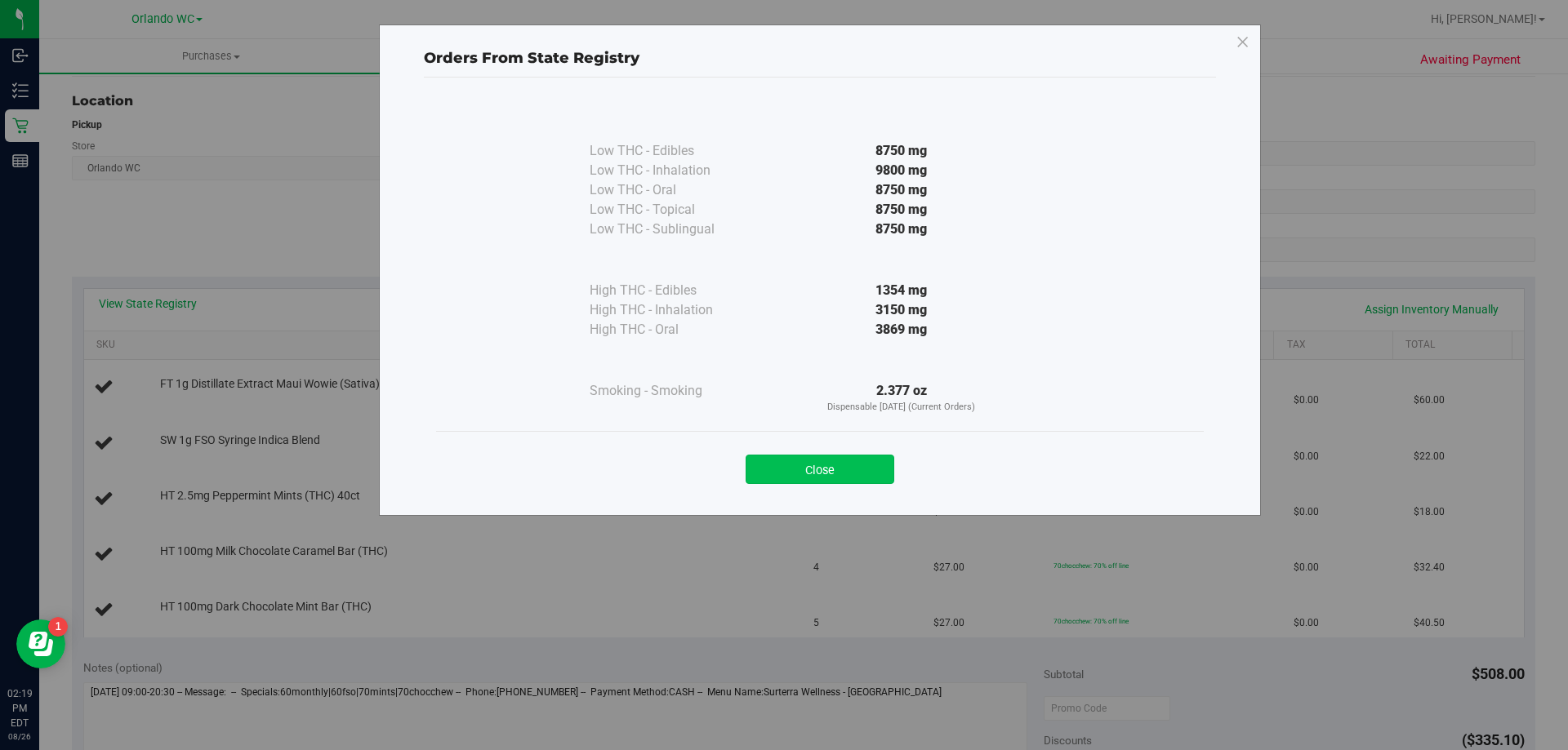
click at [786, 474] on button "Close" at bounding box center [820, 469] width 149 height 29
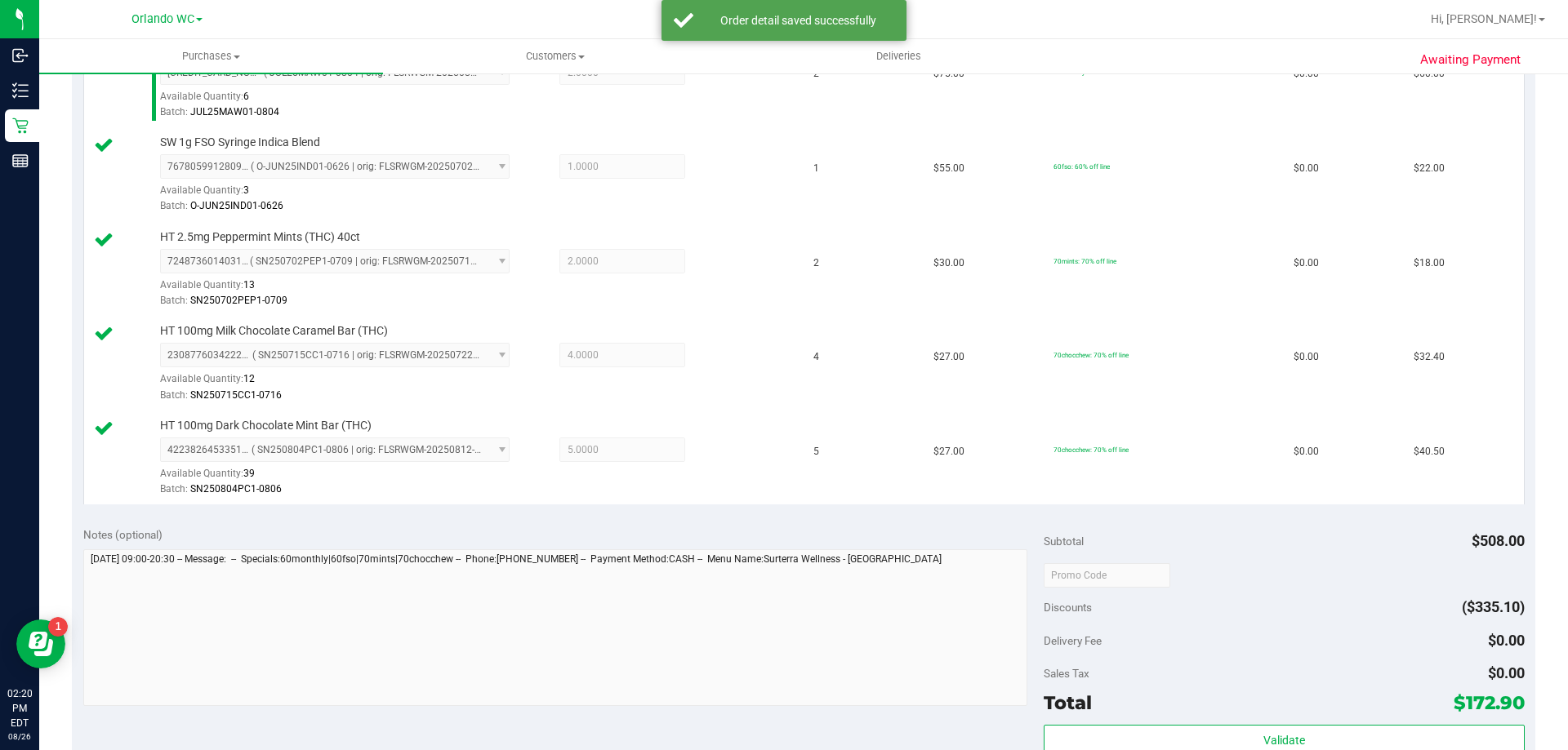
scroll to position [817, 0]
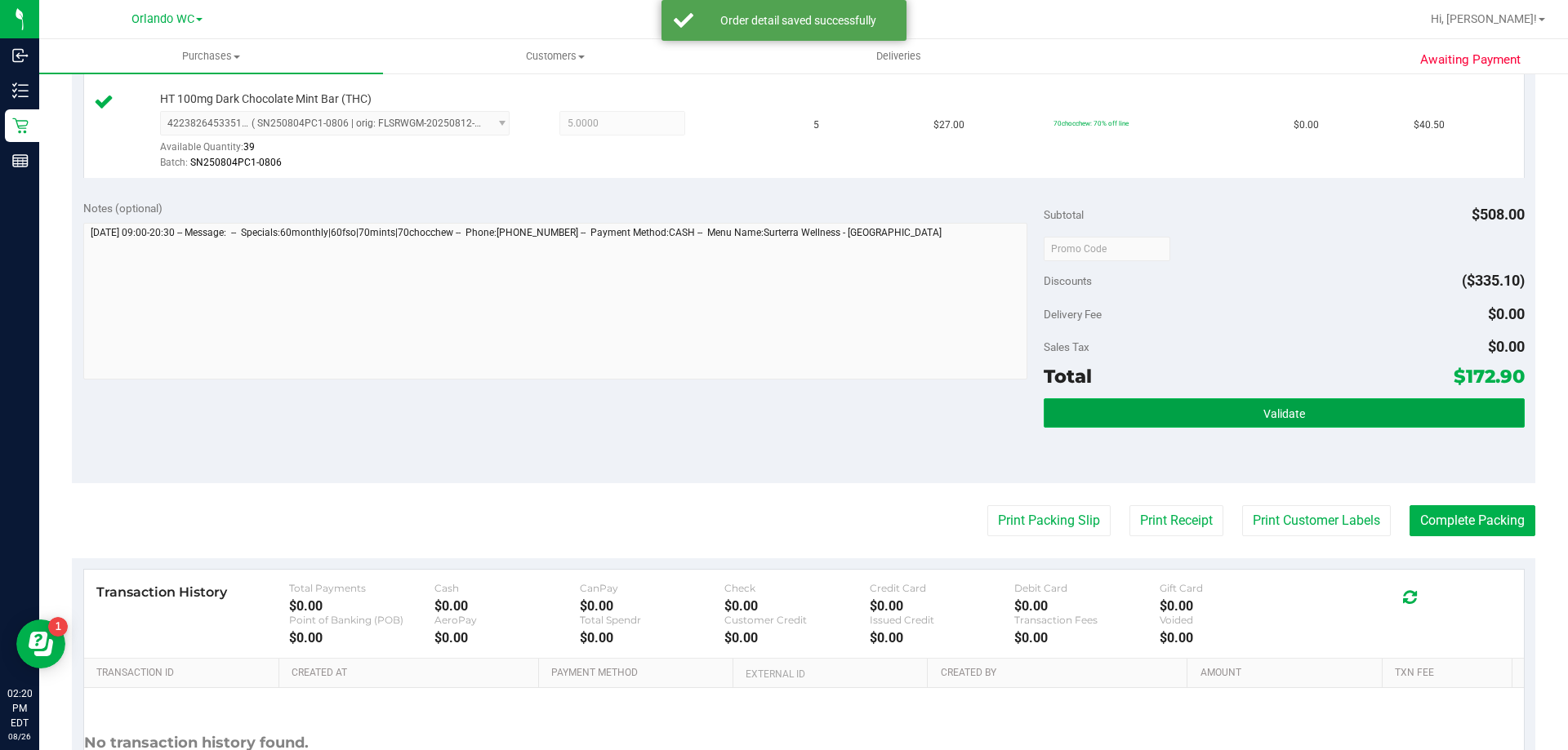
click at [1198, 411] on button "Validate" at bounding box center [1284, 413] width 480 height 29
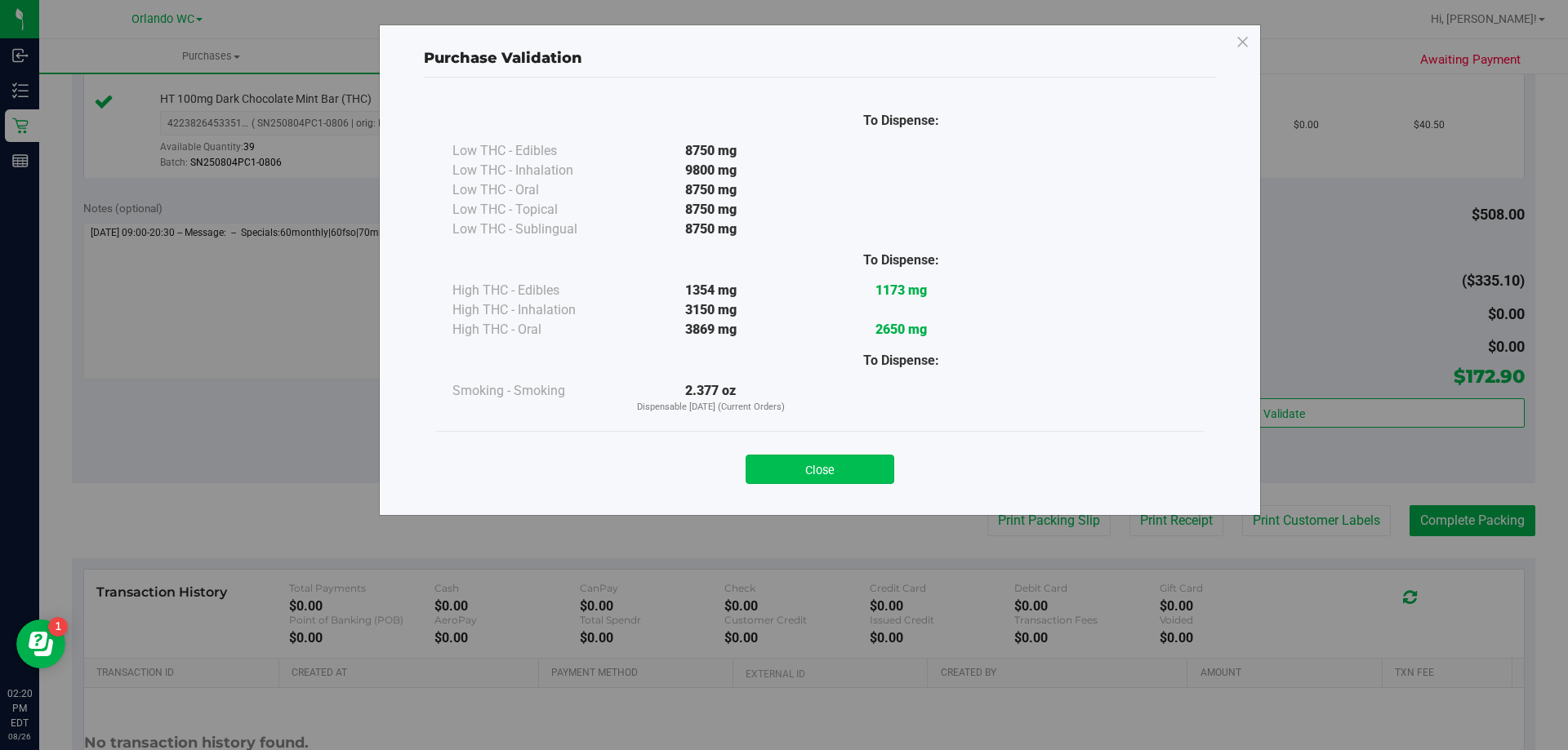
click at [826, 456] on button "Close" at bounding box center [820, 469] width 149 height 29
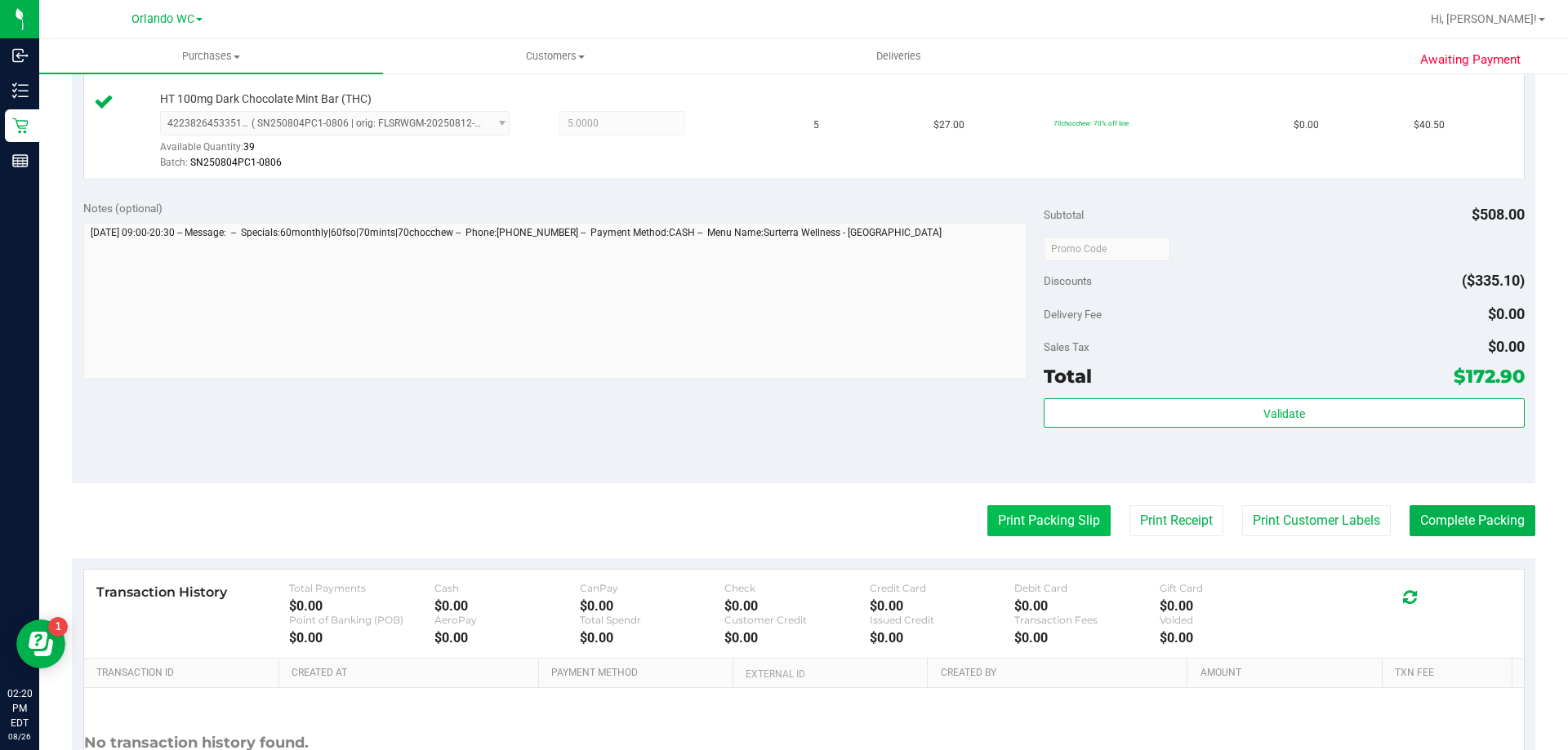
click at [1043, 517] on button "Print Packing Slip" at bounding box center [1049, 521] width 123 height 31
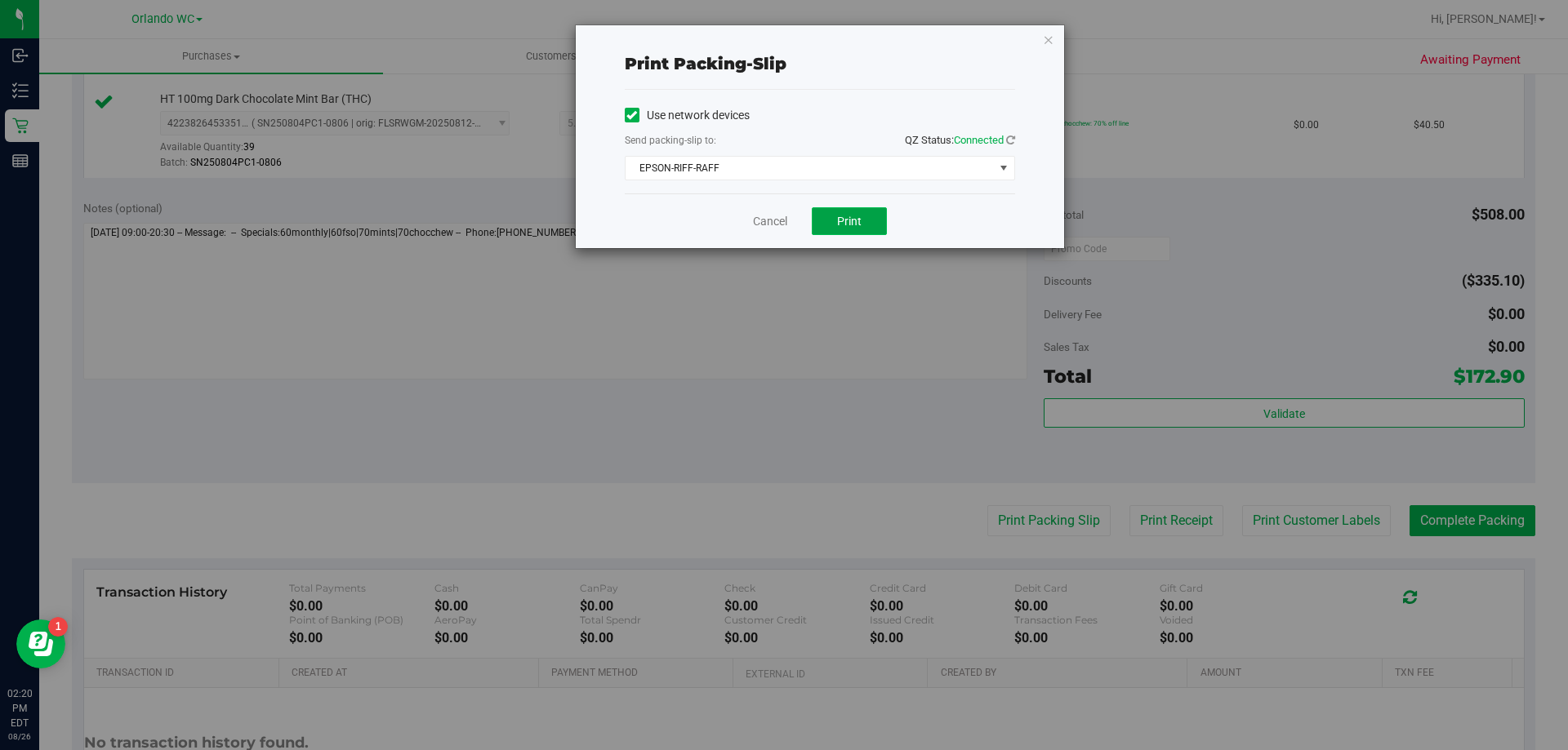
click at [840, 224] on span "Print" at bounding box center [849, 220] width 24 height 13
click at [1038, 38] on div "Print packing-slip Use network devices Send packing-slip to: QZ Status: Connect…" at bounding box center [820, 137] width 489 height 223
click at [1046, 37] on icon "button" at bounding box center [1049, 39] width 12 height 20
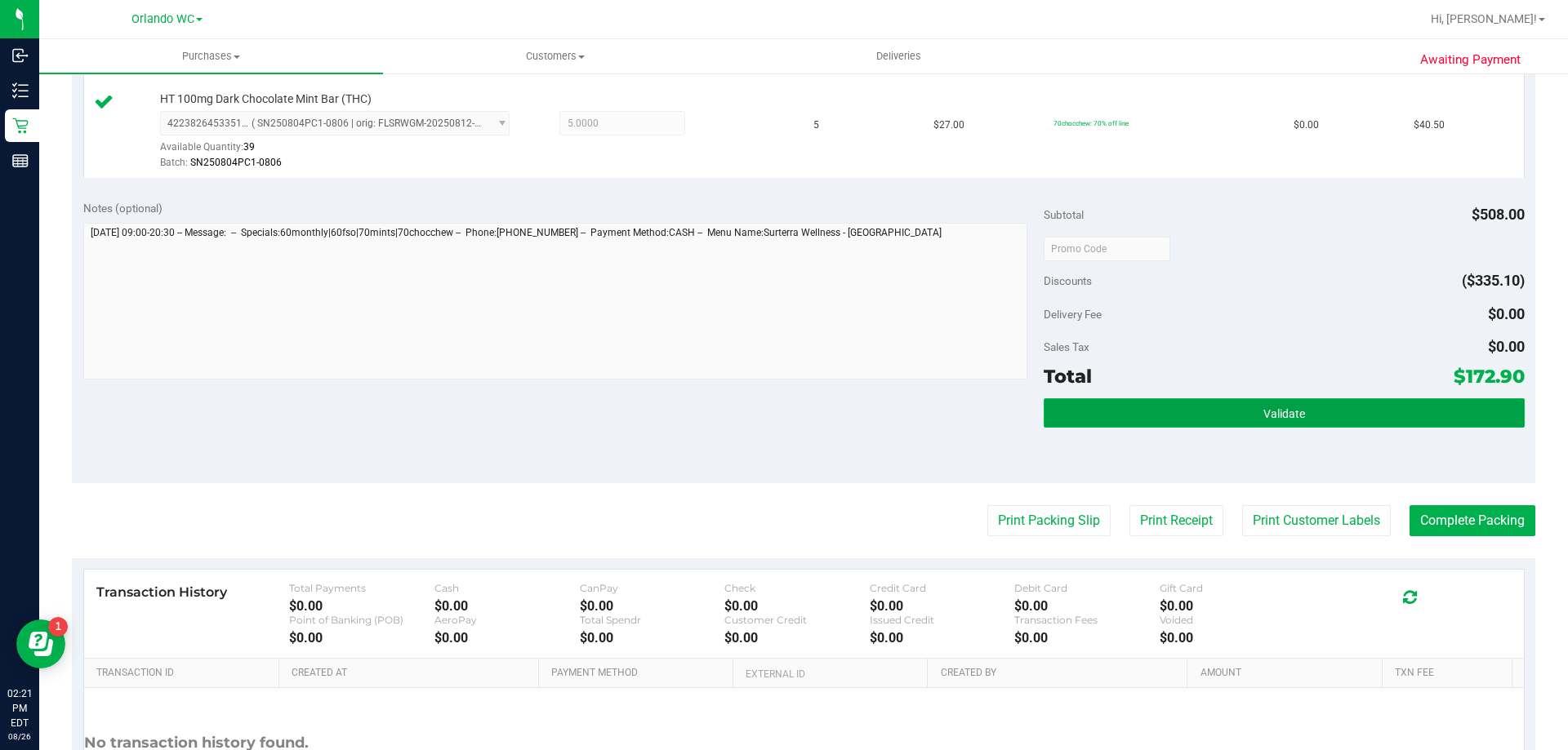
click at [1120, 403] on button "Validate" at bounding box center [1284, 413] width 480 height 29
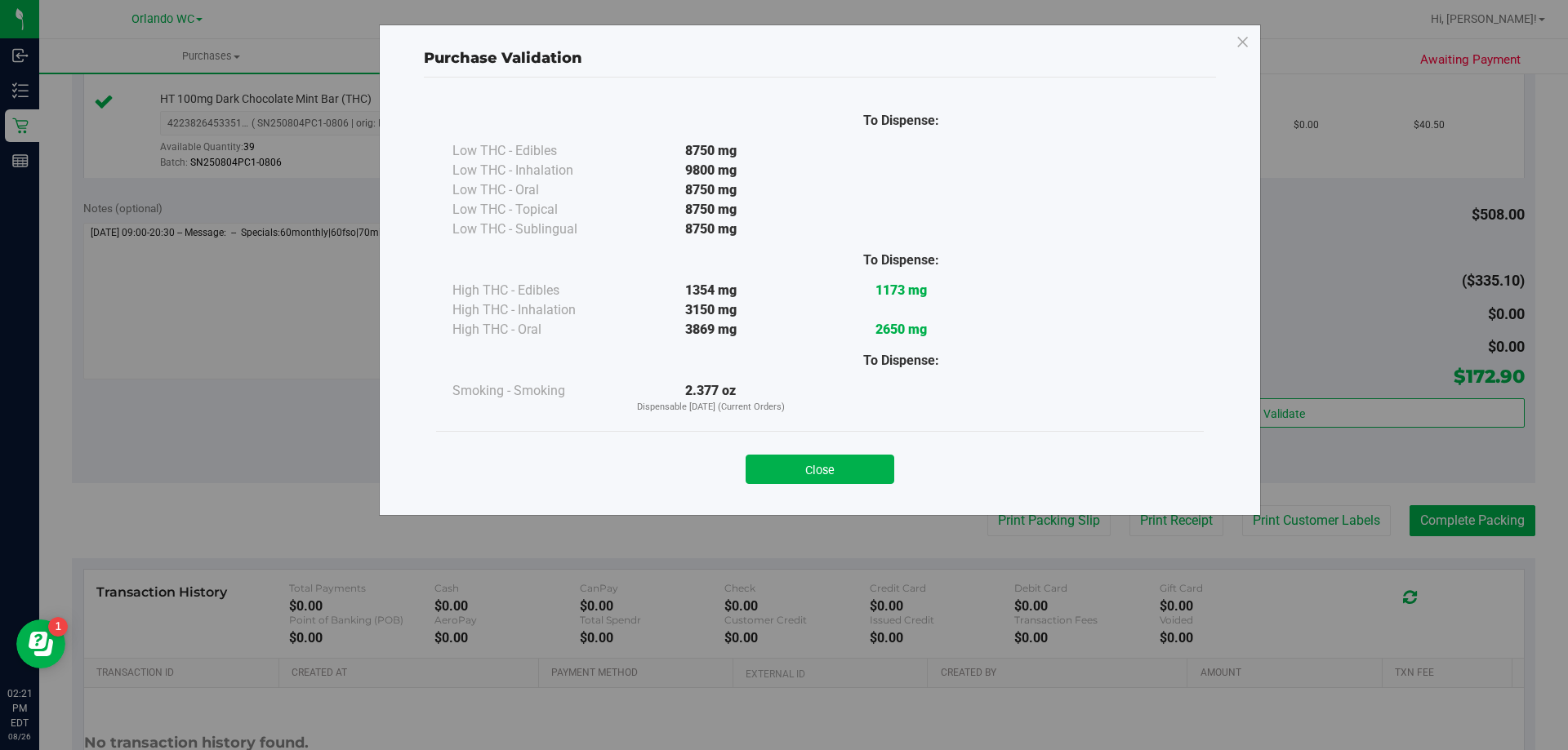
drag, startPoint x: 774, startPoint y: 462, endPoint x: 999, endPoint y: 494, distance: 227.3
click at [775, 462] on button "Close" at bounding box center [820, 469] width 149 height 29
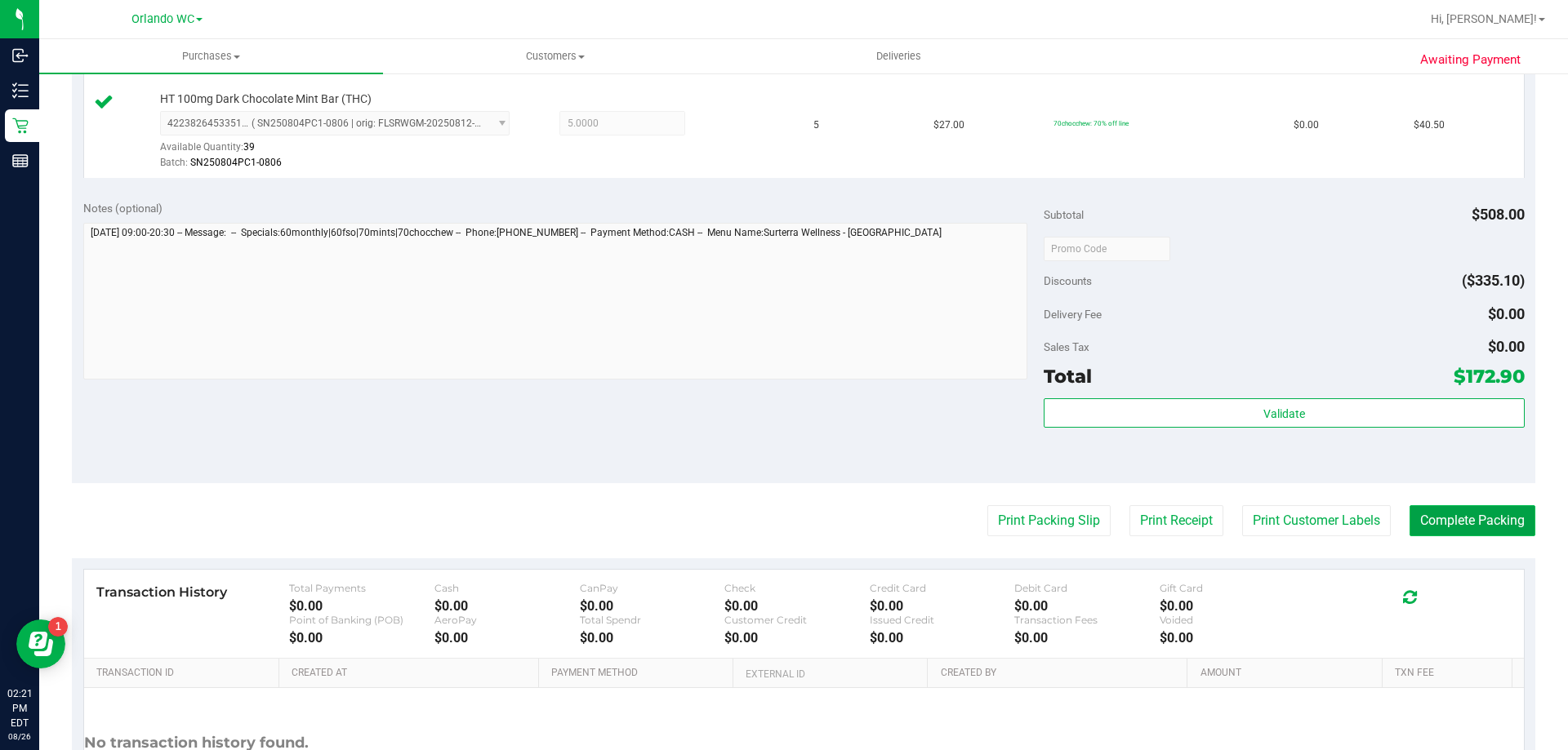
click at [1254, 520] on button "Complete Packing" at bounding box center [1472, 521] width 125 height 31
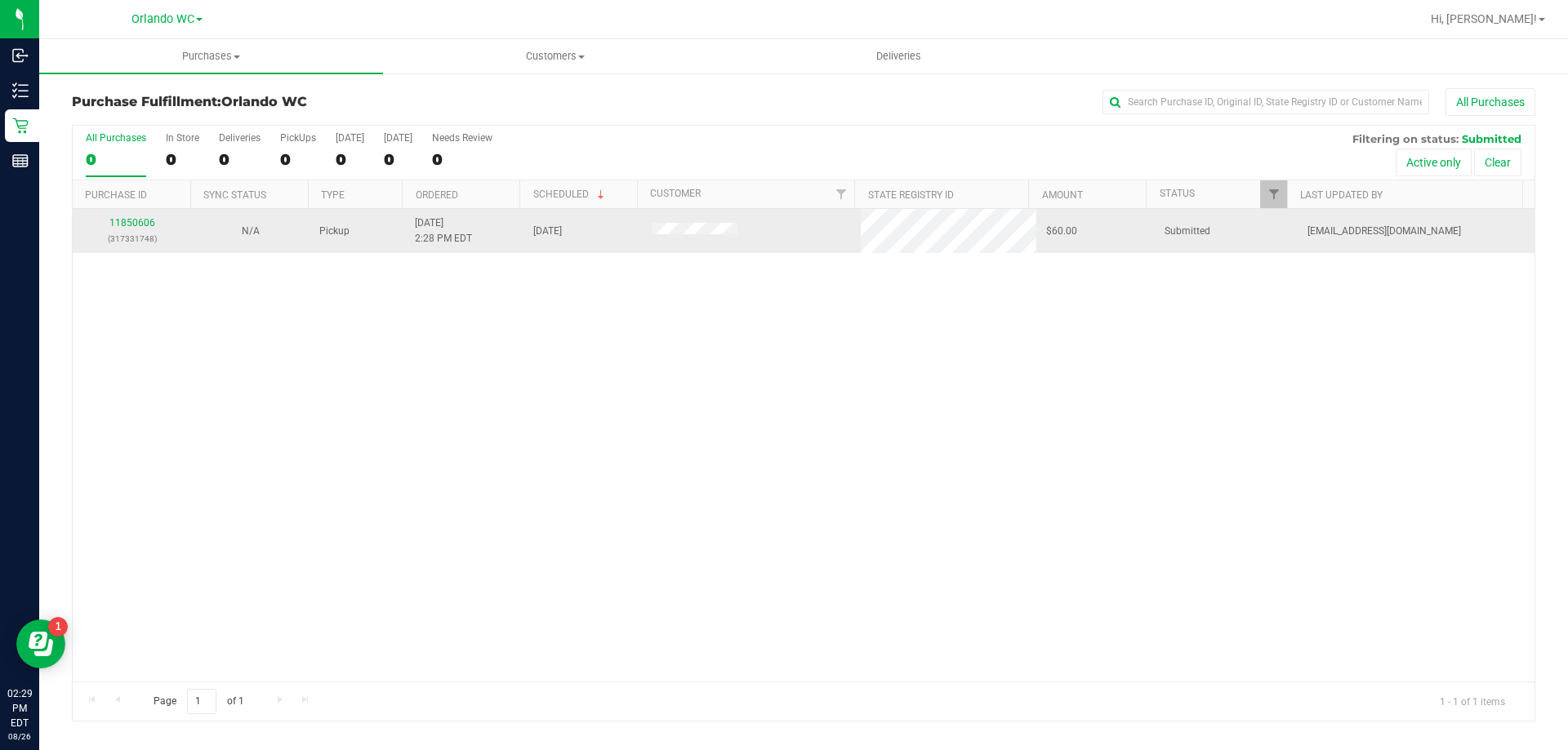
click at [126, 216] on div "11850606 (317331748)" at bounding box center [131, 231] width 99 height 31
click at [126, 218] on link "11850606" at bounding box center [132, 223] width 46 height 12
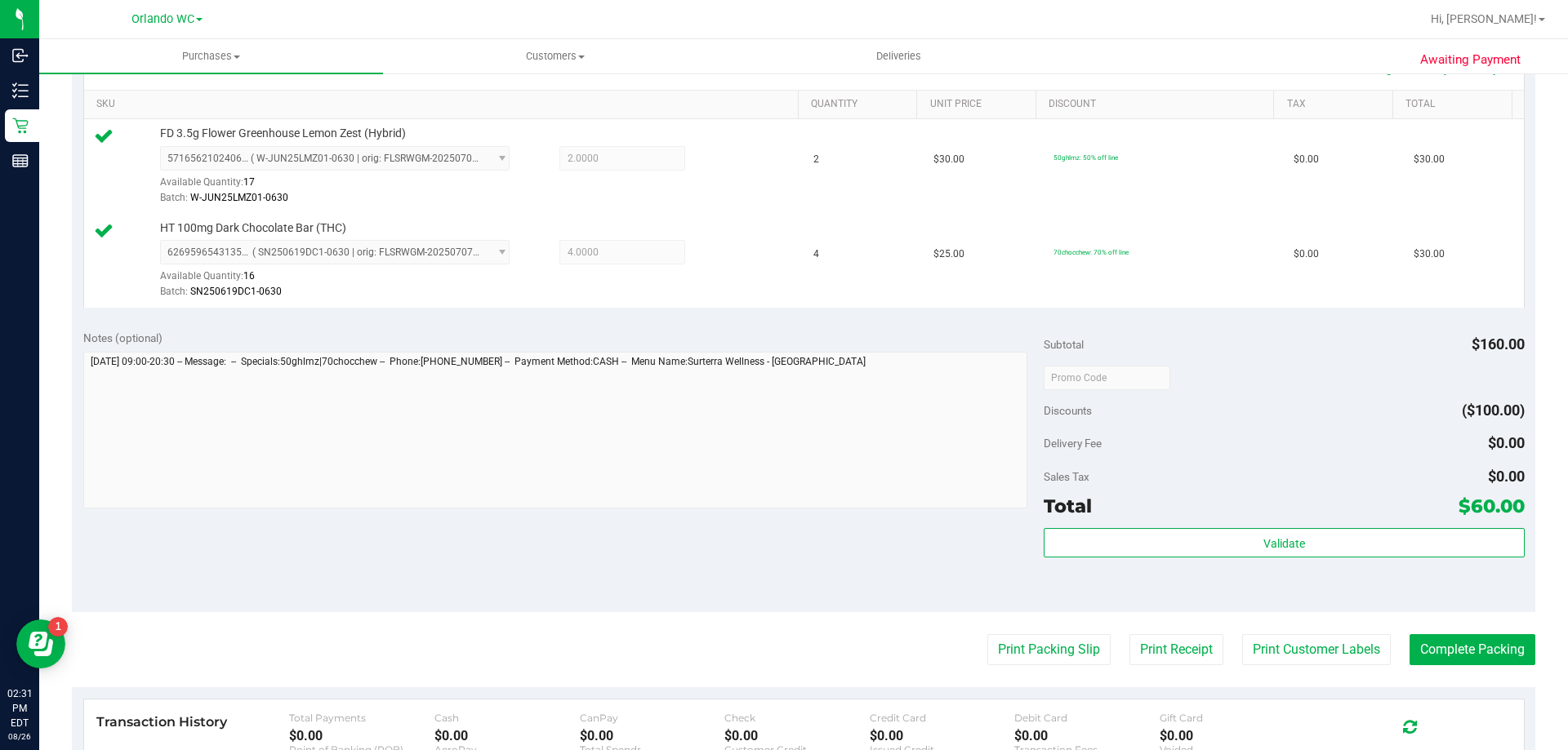
scroll to position [490, 0]
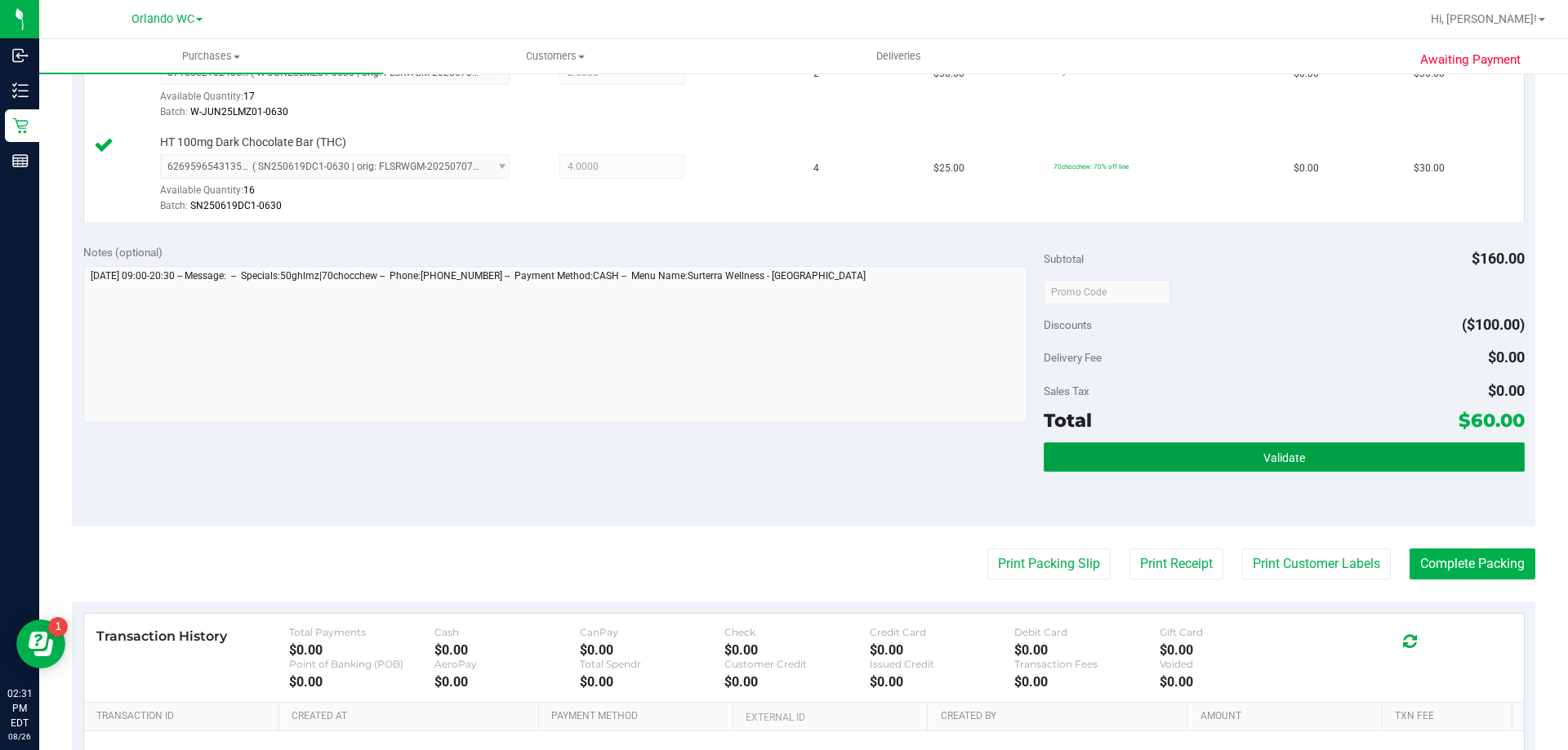
drag, startPoint x: 1231, startPoint y: 459, endPoint x: 1180, endPoint y: 457, distance: 51.0
click at [1224, 463] on button "Validate" at bounding box center [1284, 457] width 480 height 29
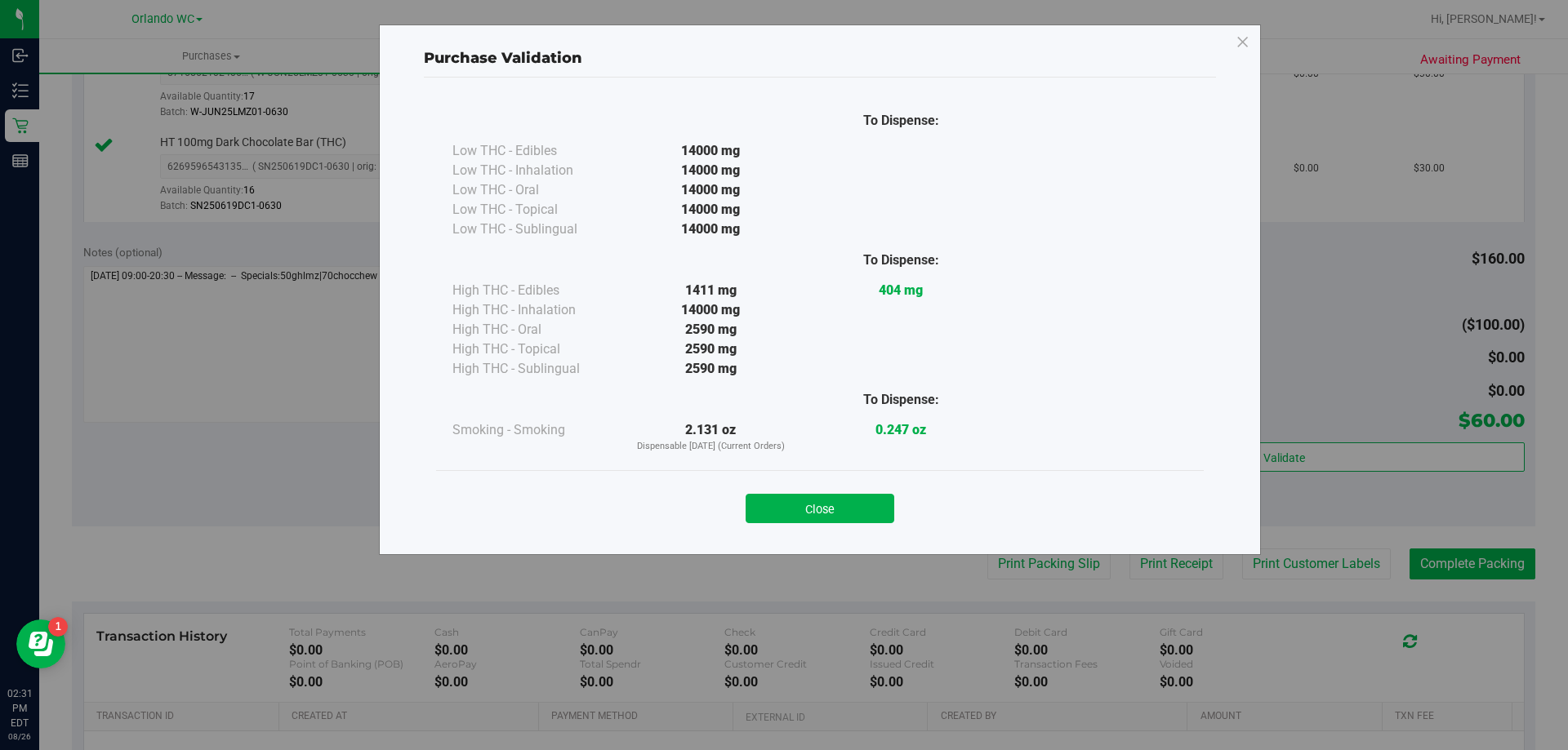
click at [845, 532] on div "Close" at bounding box center [820, 503] width 768 height 67
click at [844, 525] on div "Close" at bounding box center [820, 503] width 768 height 67
click at [887, 500] on button "Close" at bounding box center [820, 508] width 149 height 29
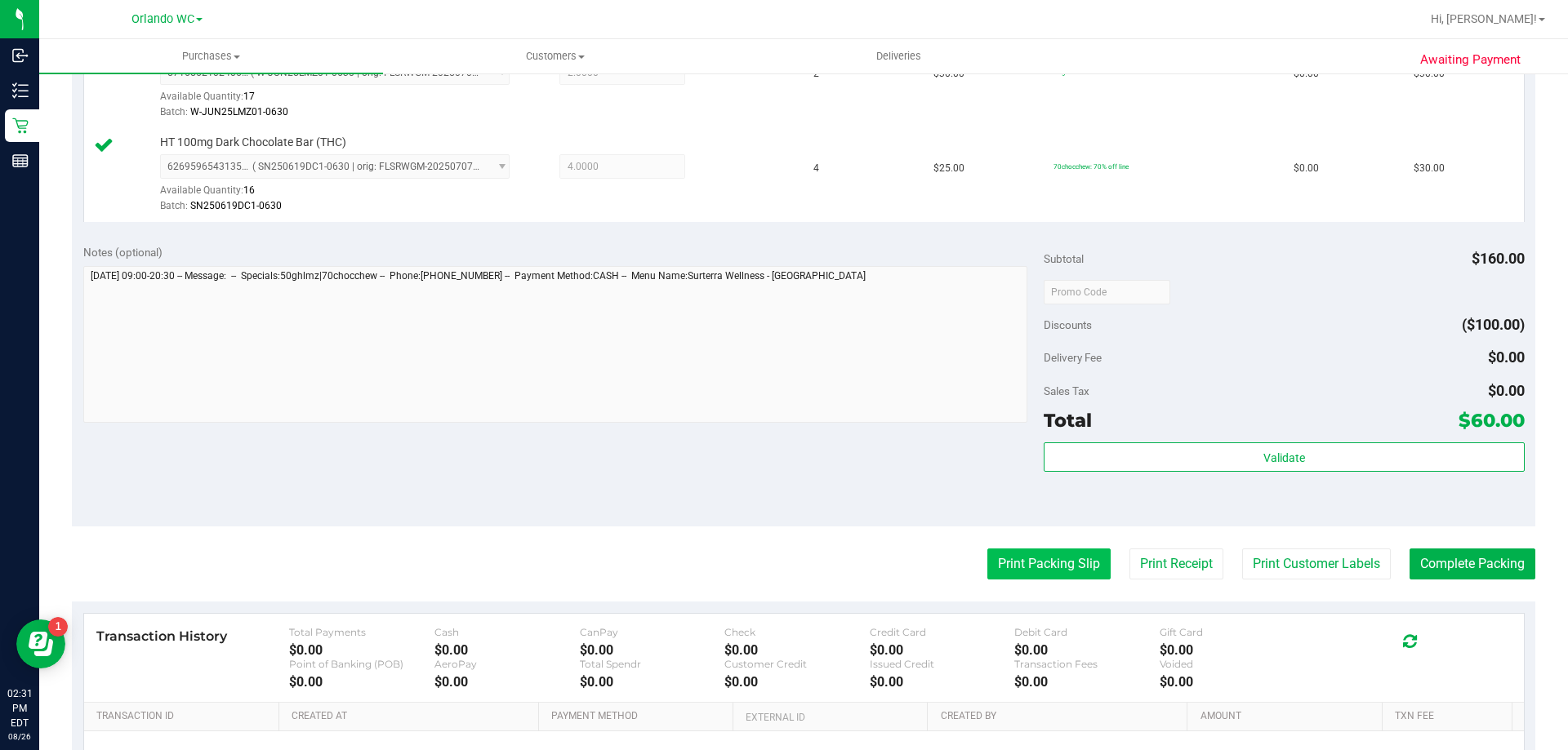
click at [1049, 554] on button "Print Packing Slip" at bounding box center [1049, 564] width 123 height 31
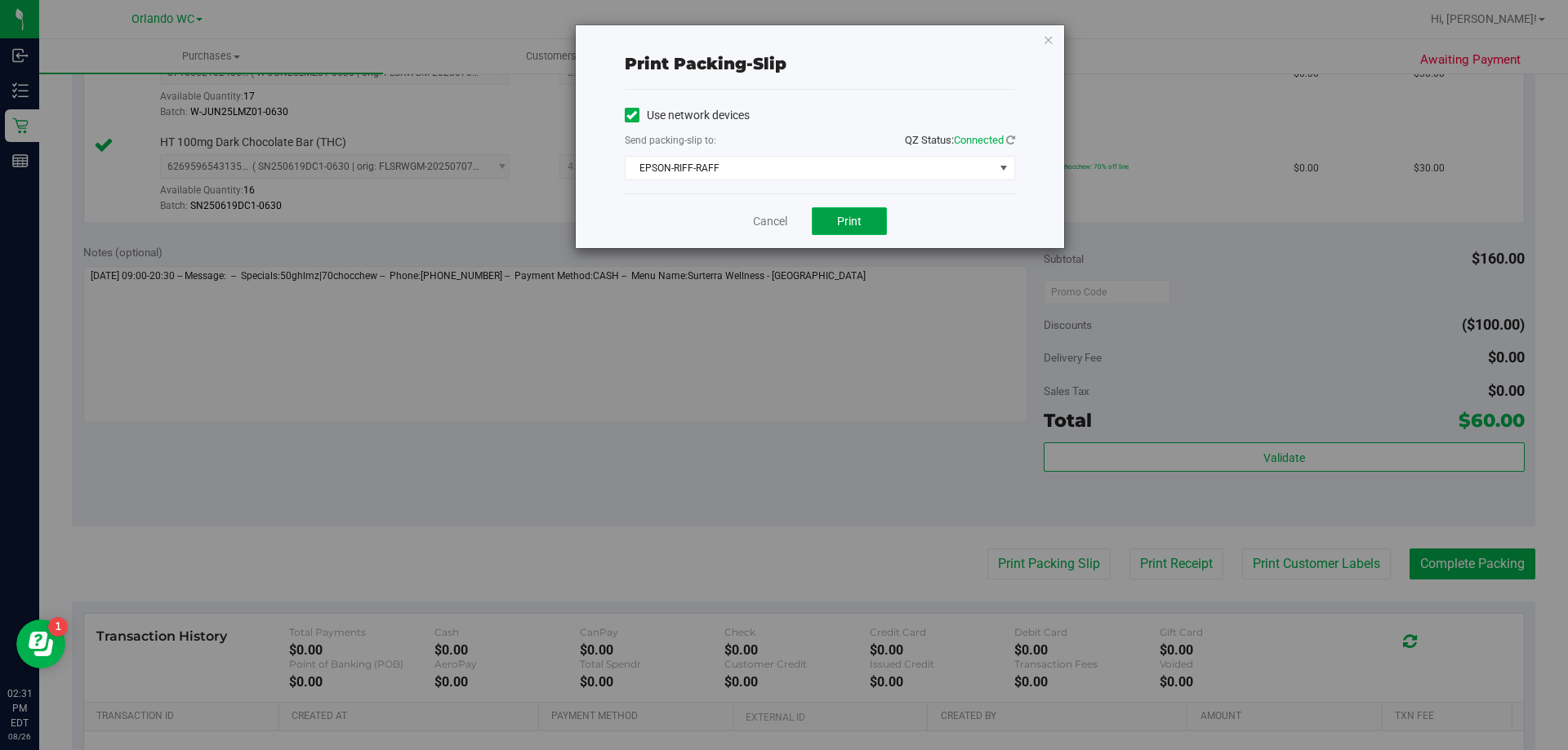
click at [847, 223] on span "Print" at bounding box center [849, 220] width 24 height 13
click at [60, 199] on div "Print packing-slip Use network devices Send packing-slip to: QZ Status: Connect…" at bounding box center [789, 375] width 1580 height 750
click at [1052, 40] on icon "button" at bounding box center [1049, 39] width 12 height 20
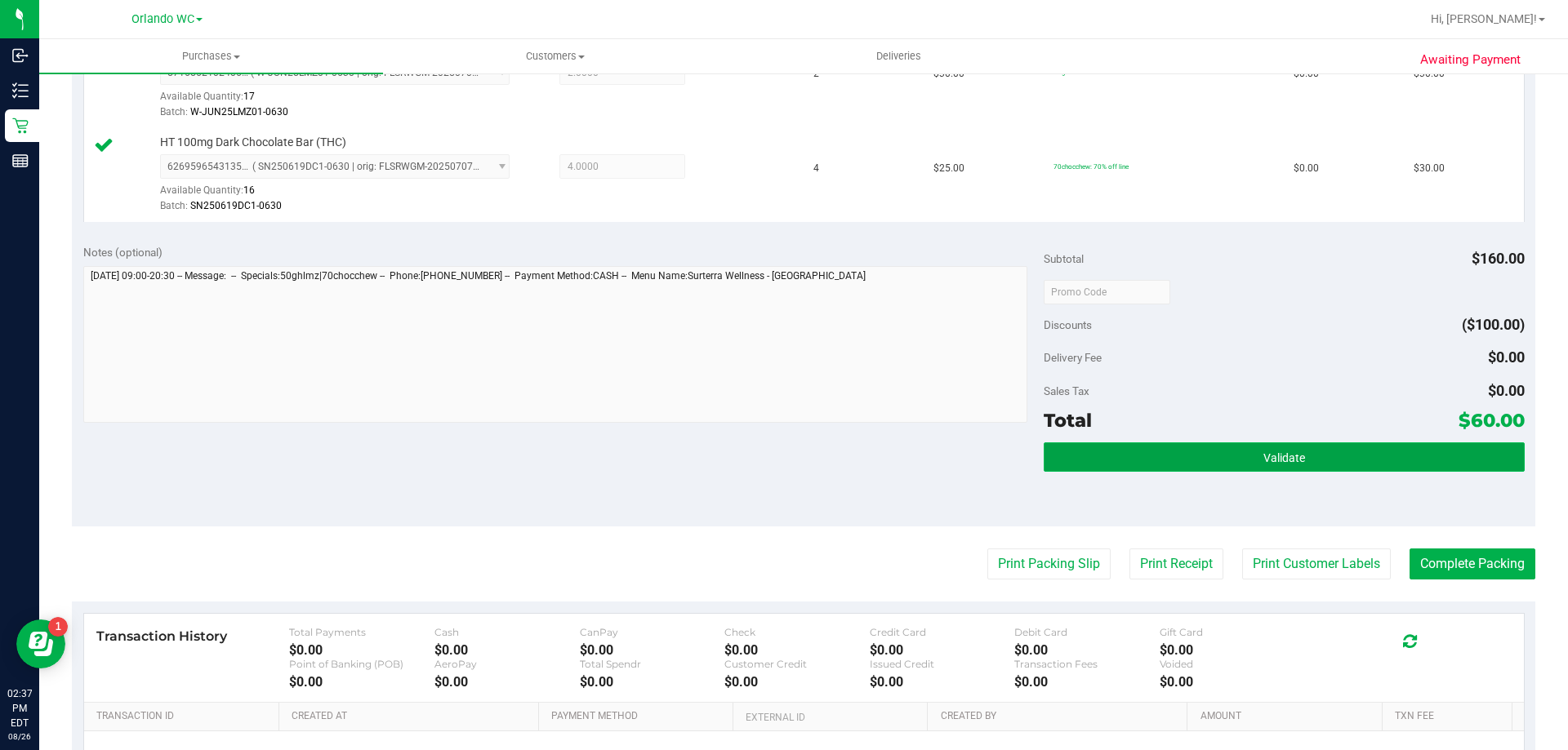
click at [1093, 464] on button "Validate" at bounding box center [1284, 457] width 480 height 29
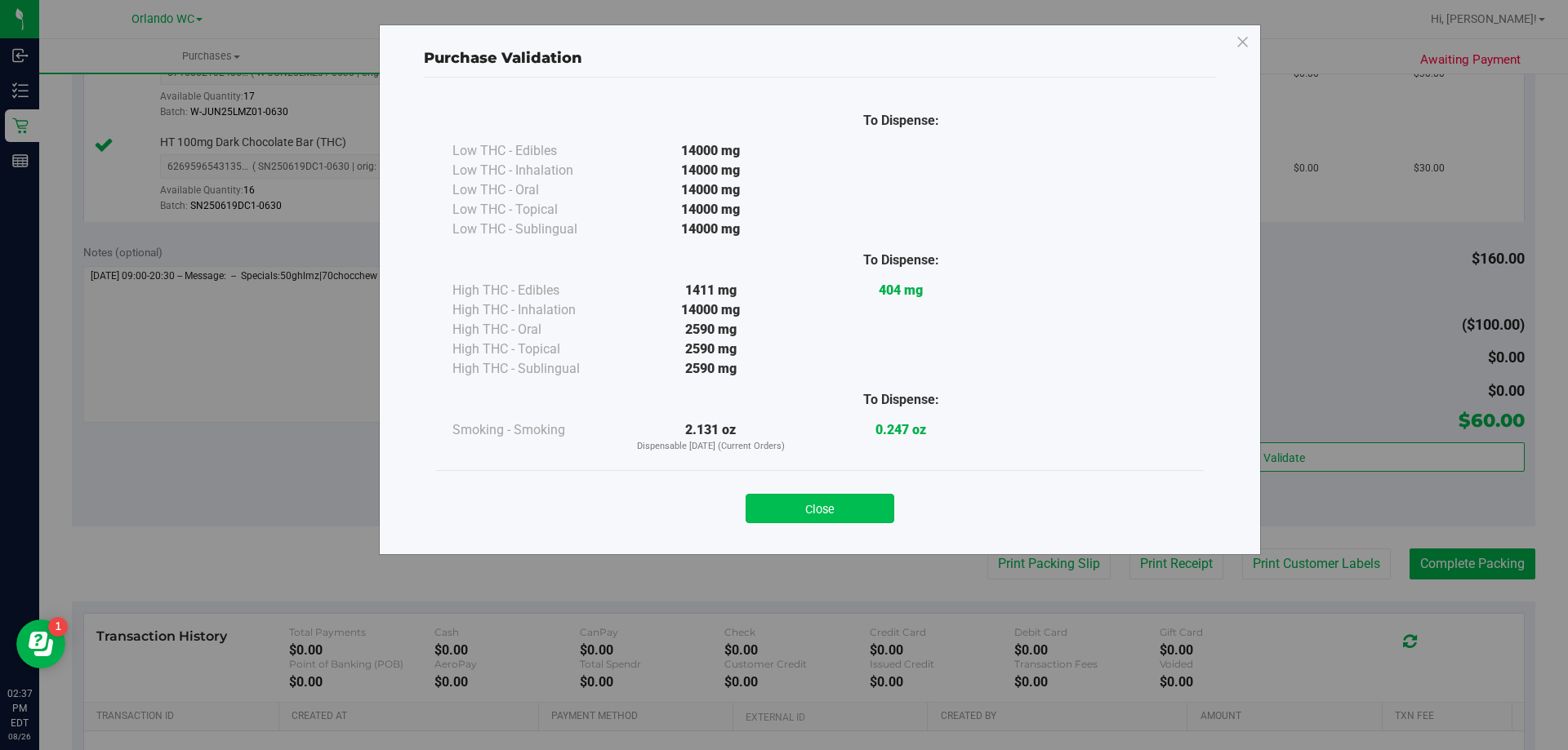
click at [857, 495] on button "Close" at bounding box center [820, 508] width 149 height 29
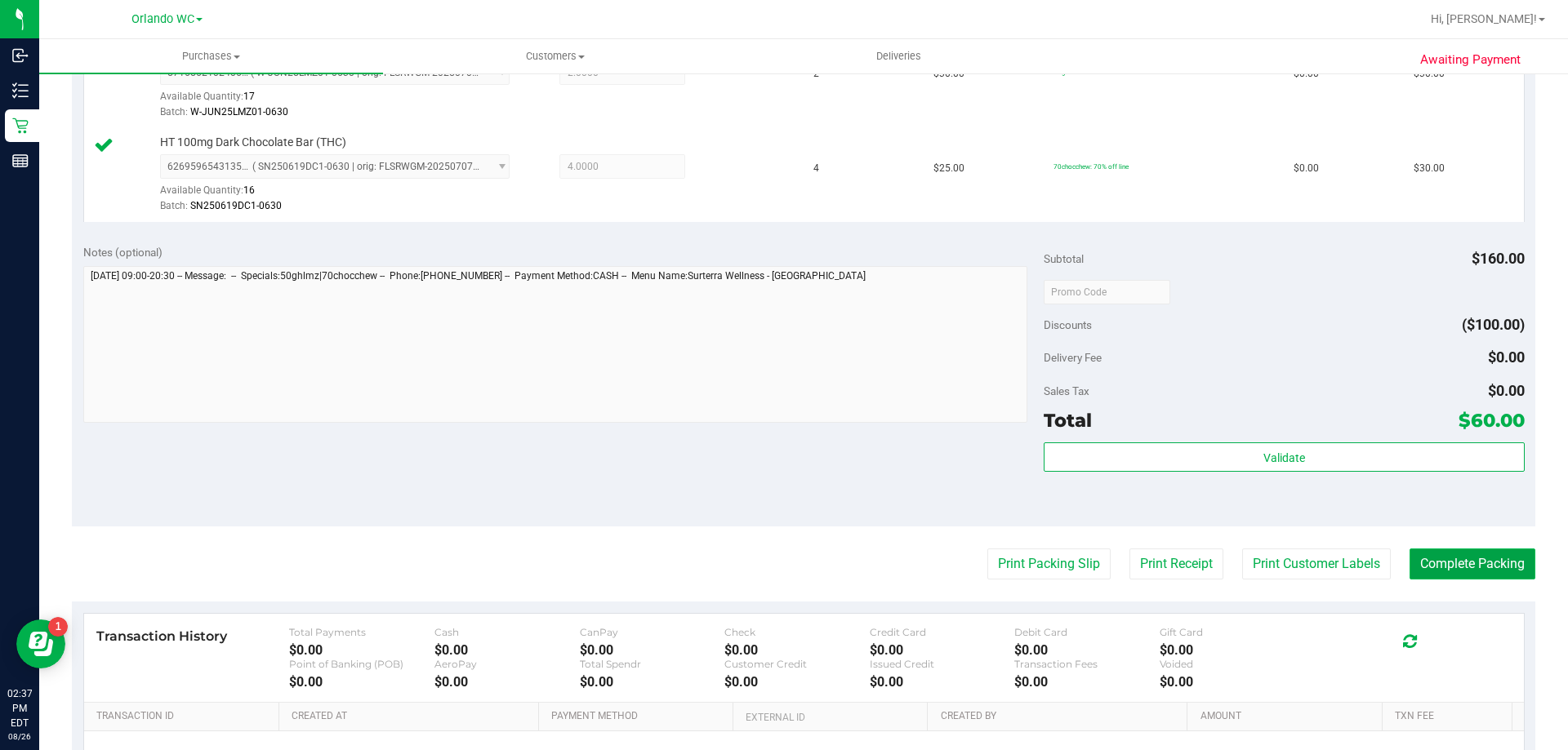
click at [1254, 562] on button "Complete Packing" at bounding box center [1472, 564] width 125 height 31
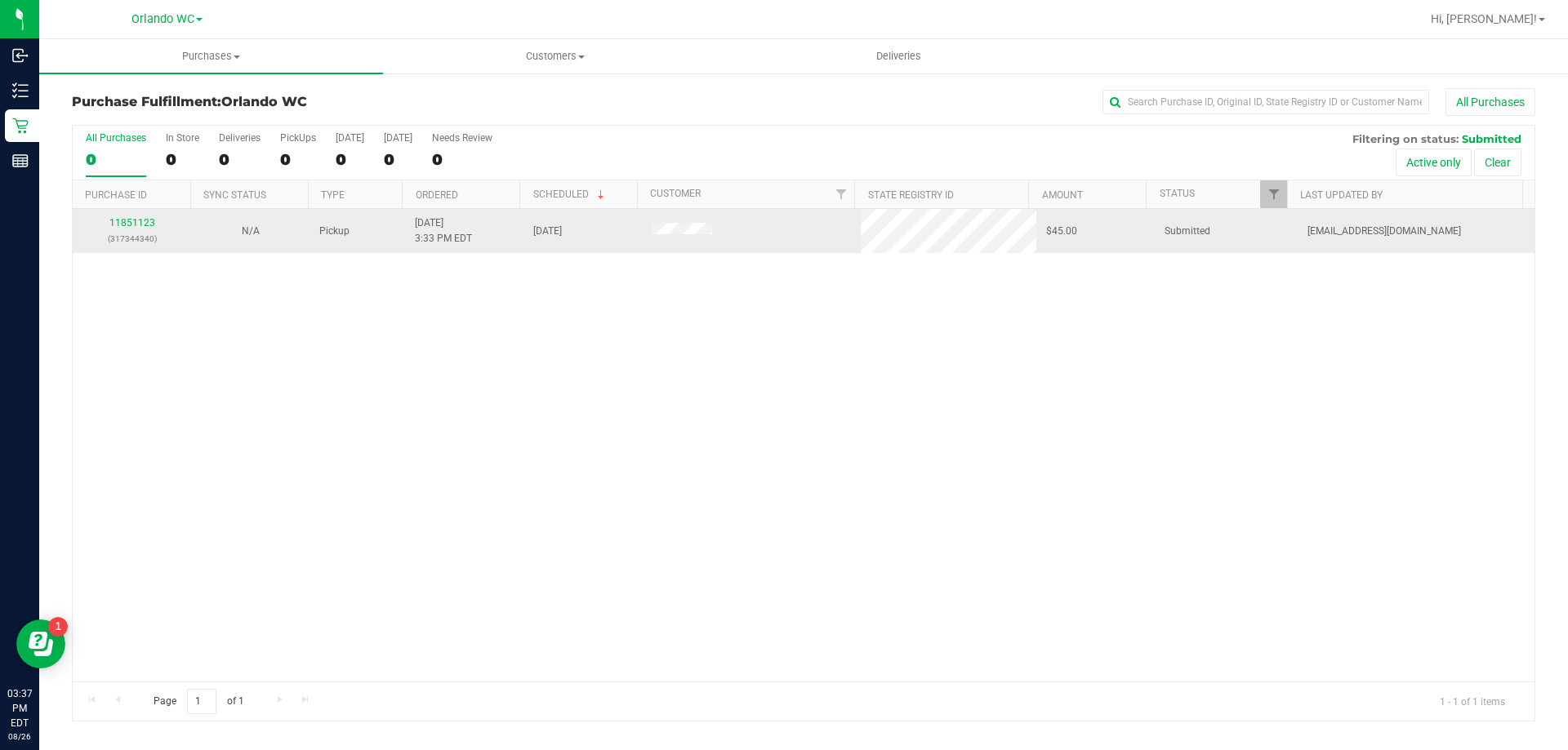
click at [116, 233] on p "(317344340)" at bounding box center [131, 239] width 99 height 16
click at [122, 223] on link "11851123" at bounding box center [132, 223] width 46 height 12
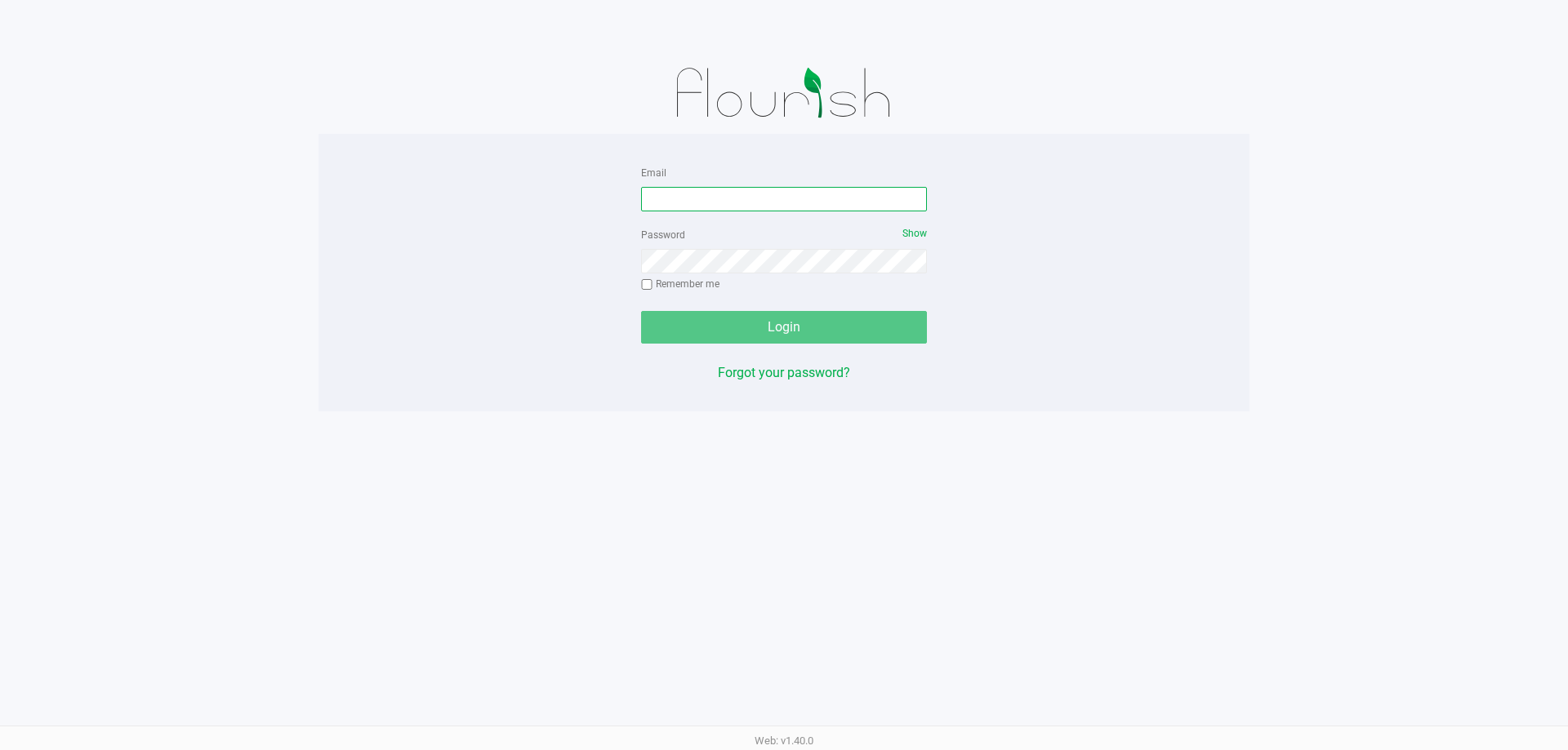
click at [708, 209] on input "Email" at bounding box center [784, 199] width 286 height 24
type input "[EMAIL_ADDRESS][DOMAIN_NAME]"
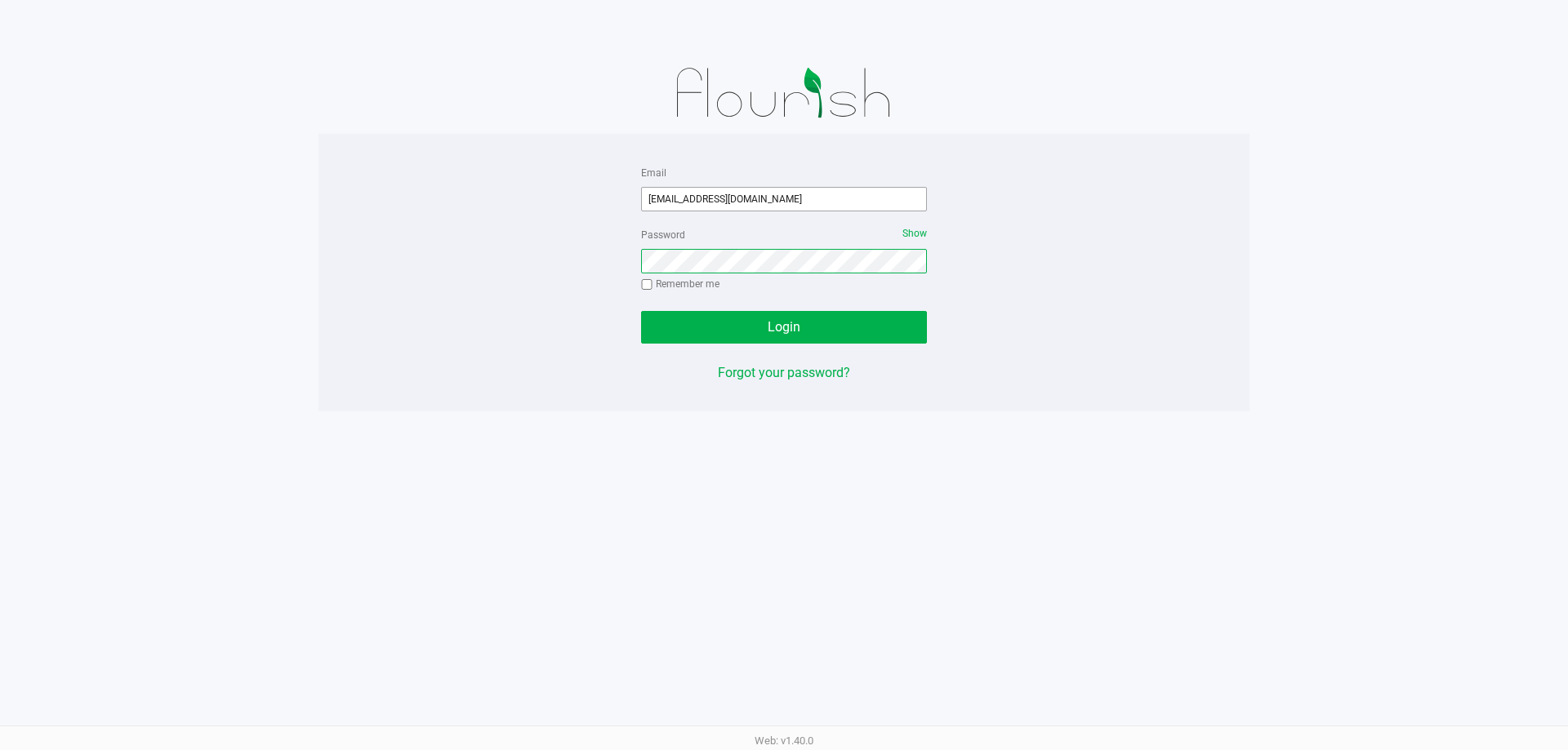
click at [641, 311] on button "Login" at bounding box center [784, 327] width 286 height 32
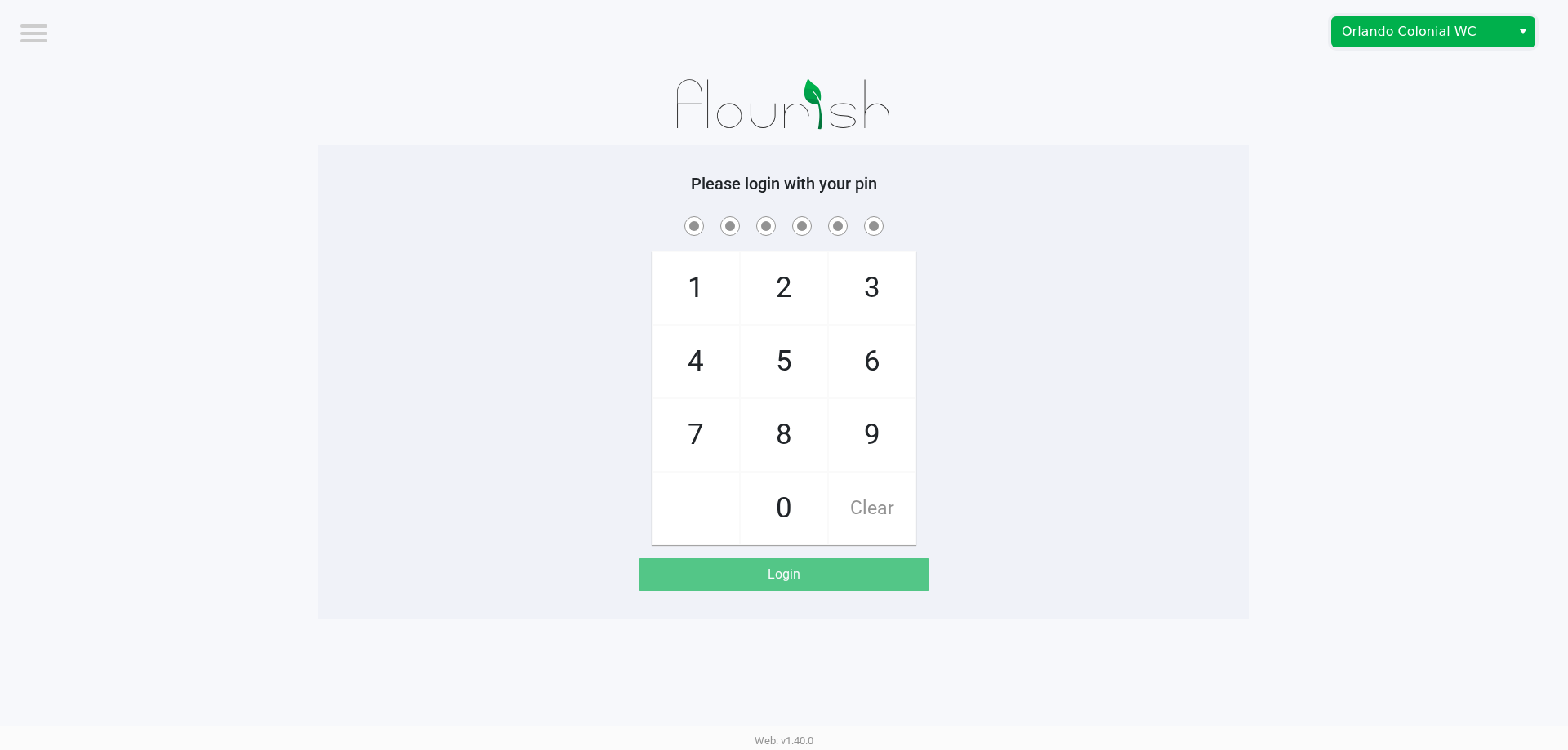
click at [1422, 36] on span "Orlando Colonial WC" at bounding box center [1421, 32] width 160 height 20
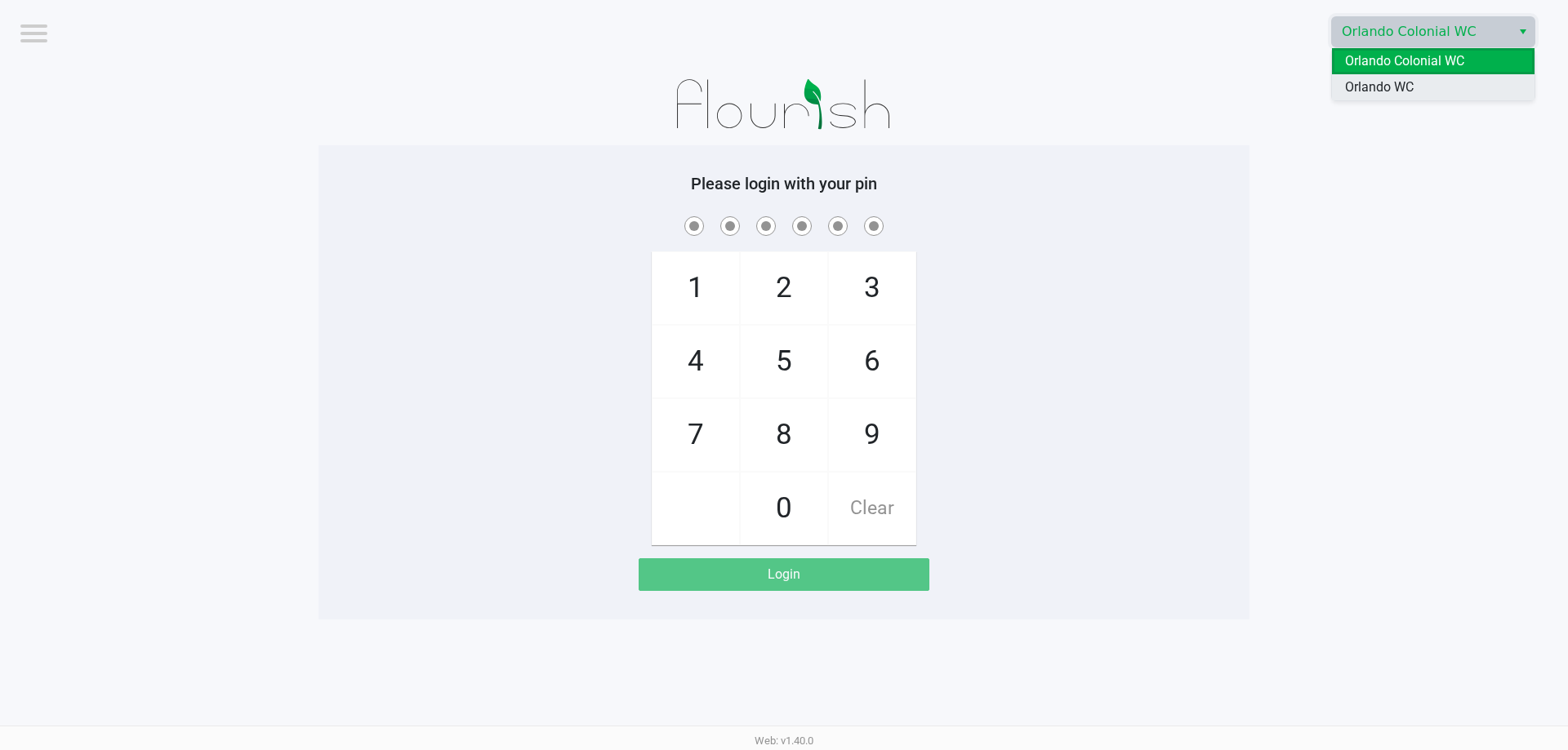
click at [1391, 83] on span "Orlando WC" at bounding box center [1379, 87] width 69 height 20
checkbox input "true"
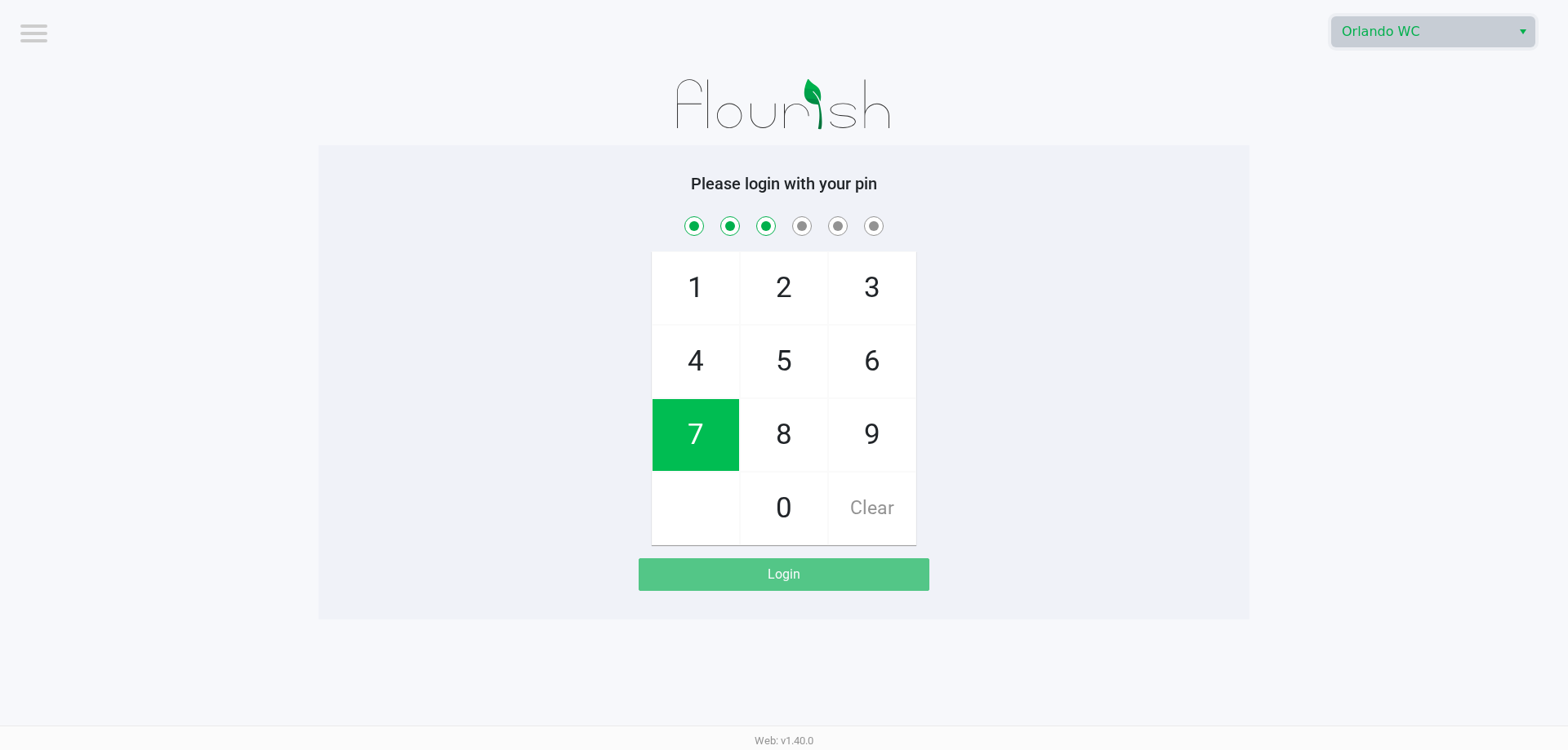
checkbox input "true"
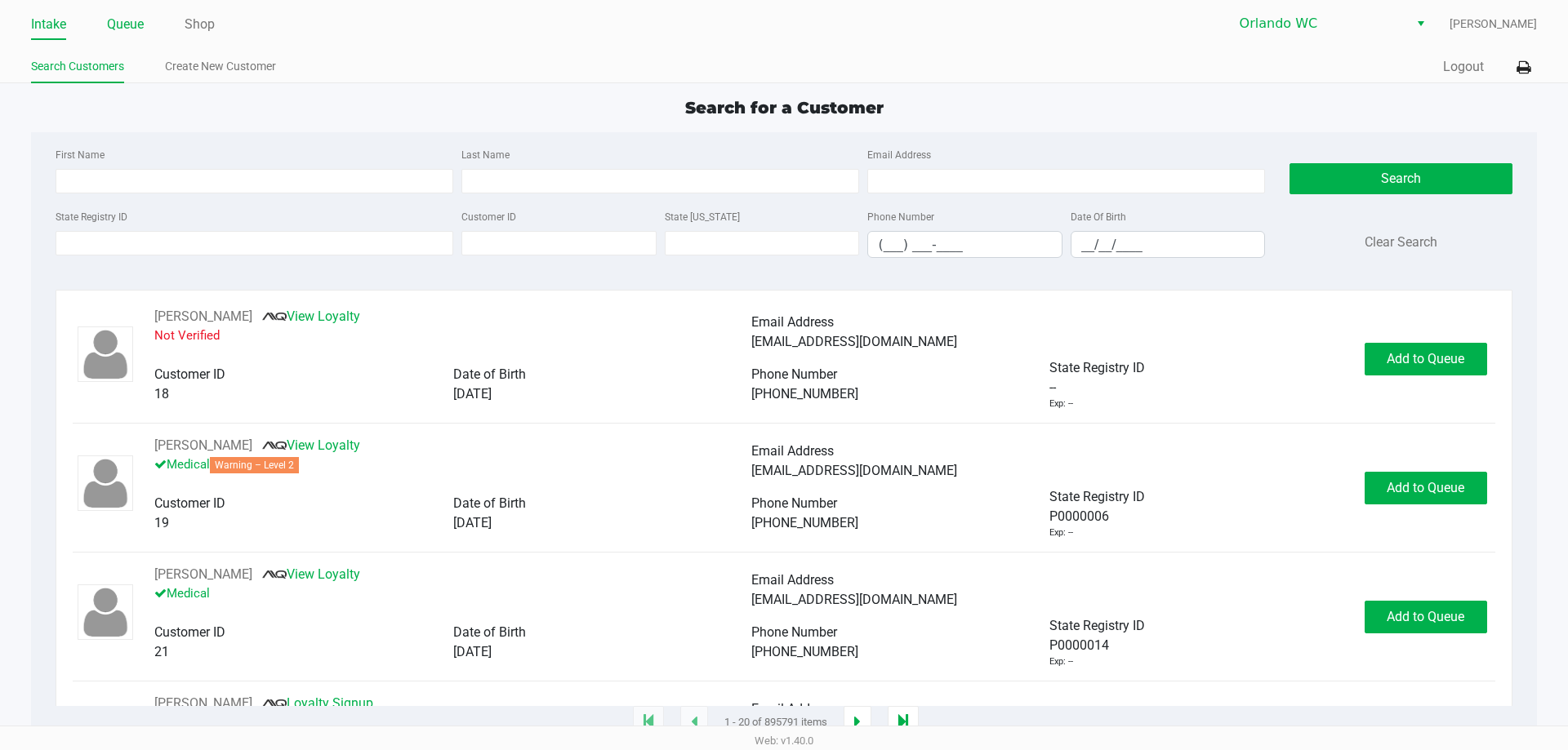
click at [133, 23] on link "Queue" at bounding box center [125, 23] width 37 height 23
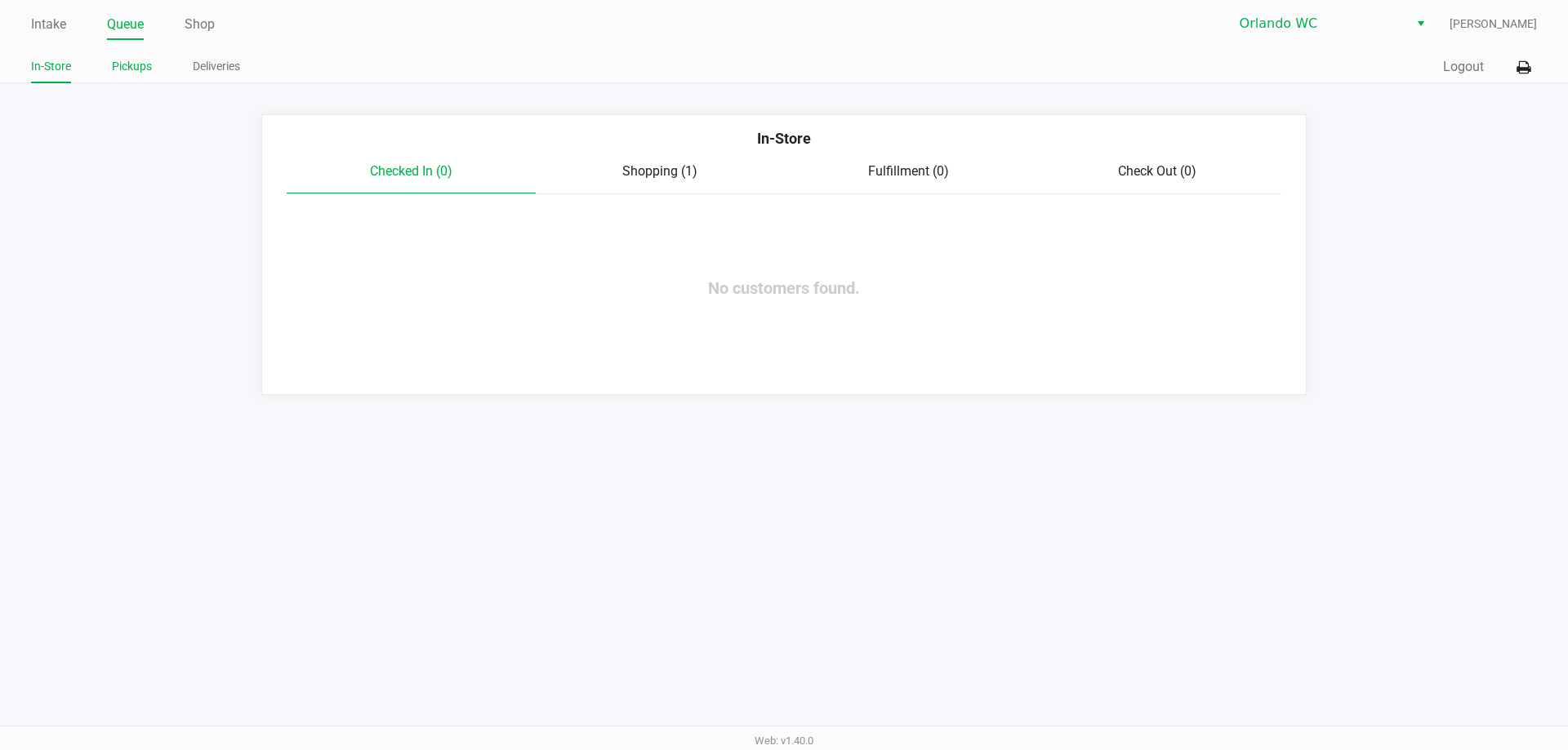
click at [136, 65] on link "Pickups" at bounding box center [131, 67] width 40 height 21
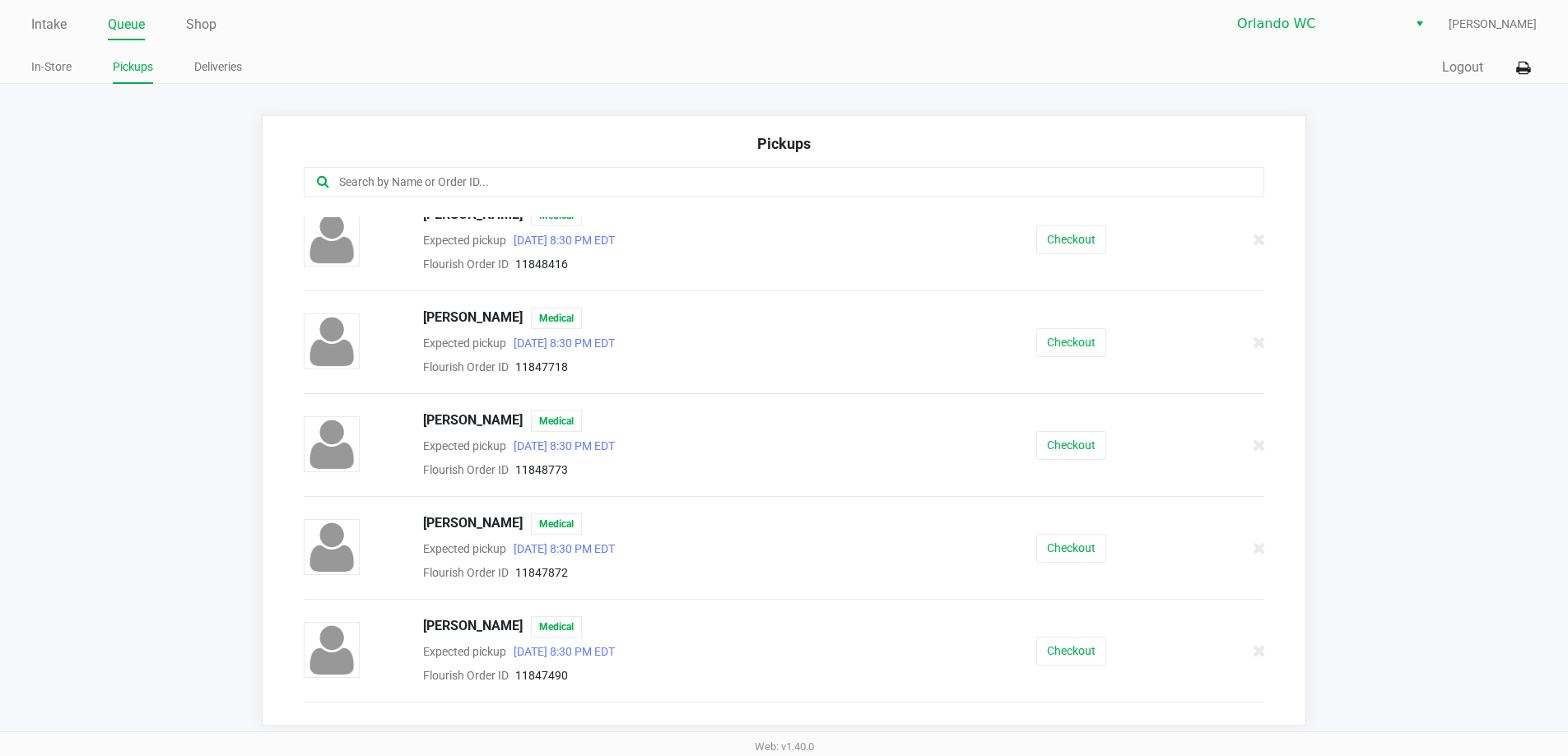
scroll to position [823, 0]
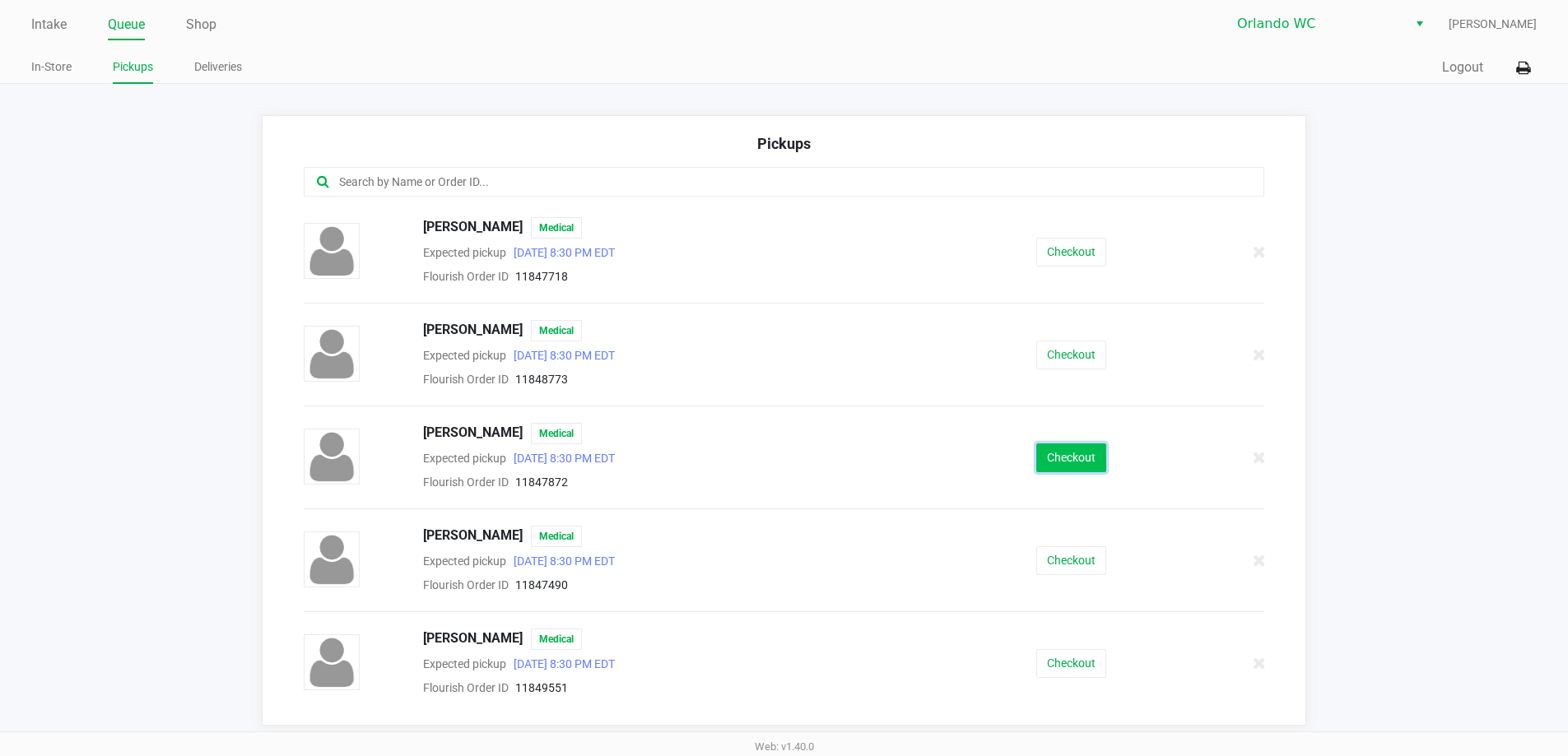
click at [1070, 455] on button "Checkout" at bounding box center [1071, 457] width 70 height 29
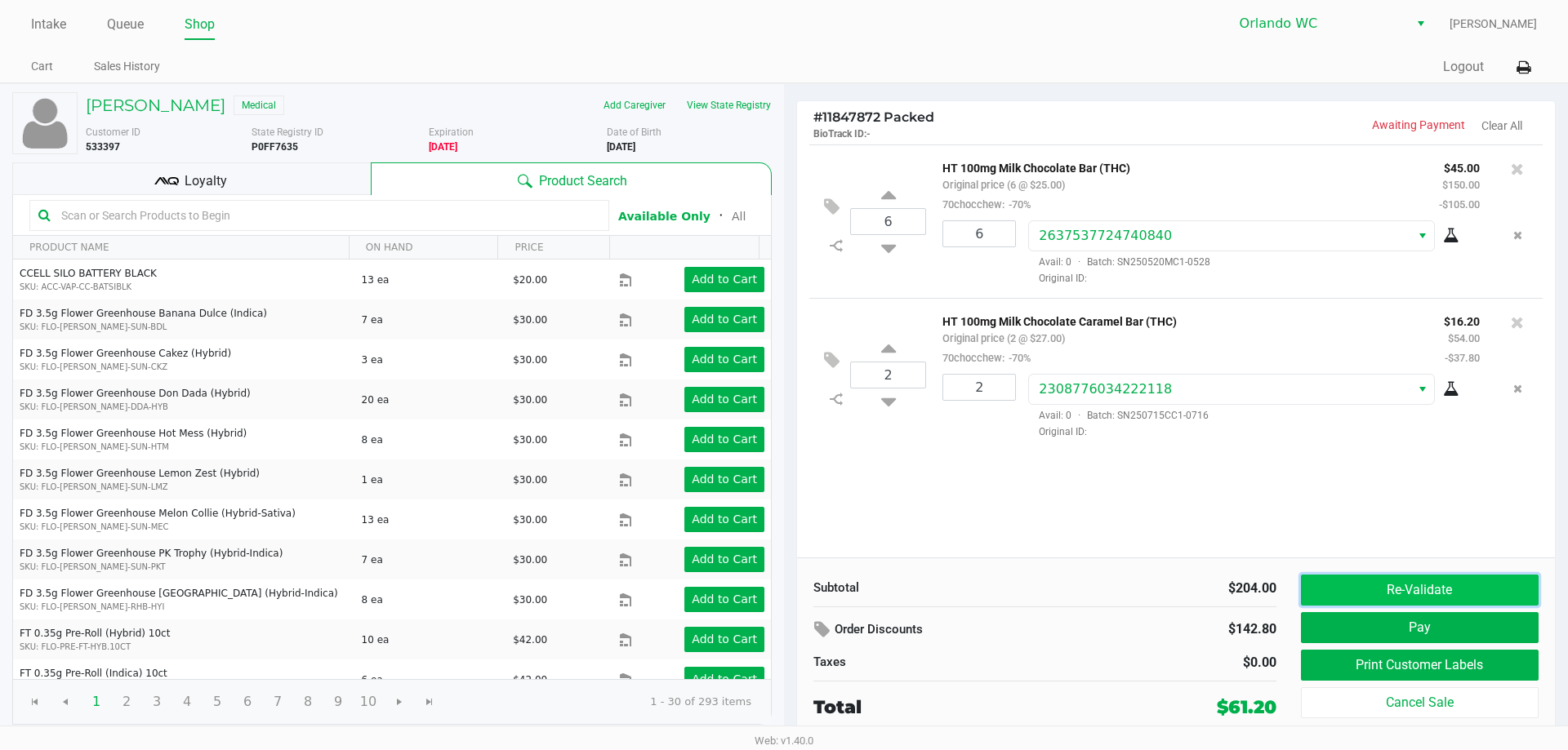
click at [1477, 589] on button "Re-Validate" at bounding box center [1419, 590] width 238 height 31
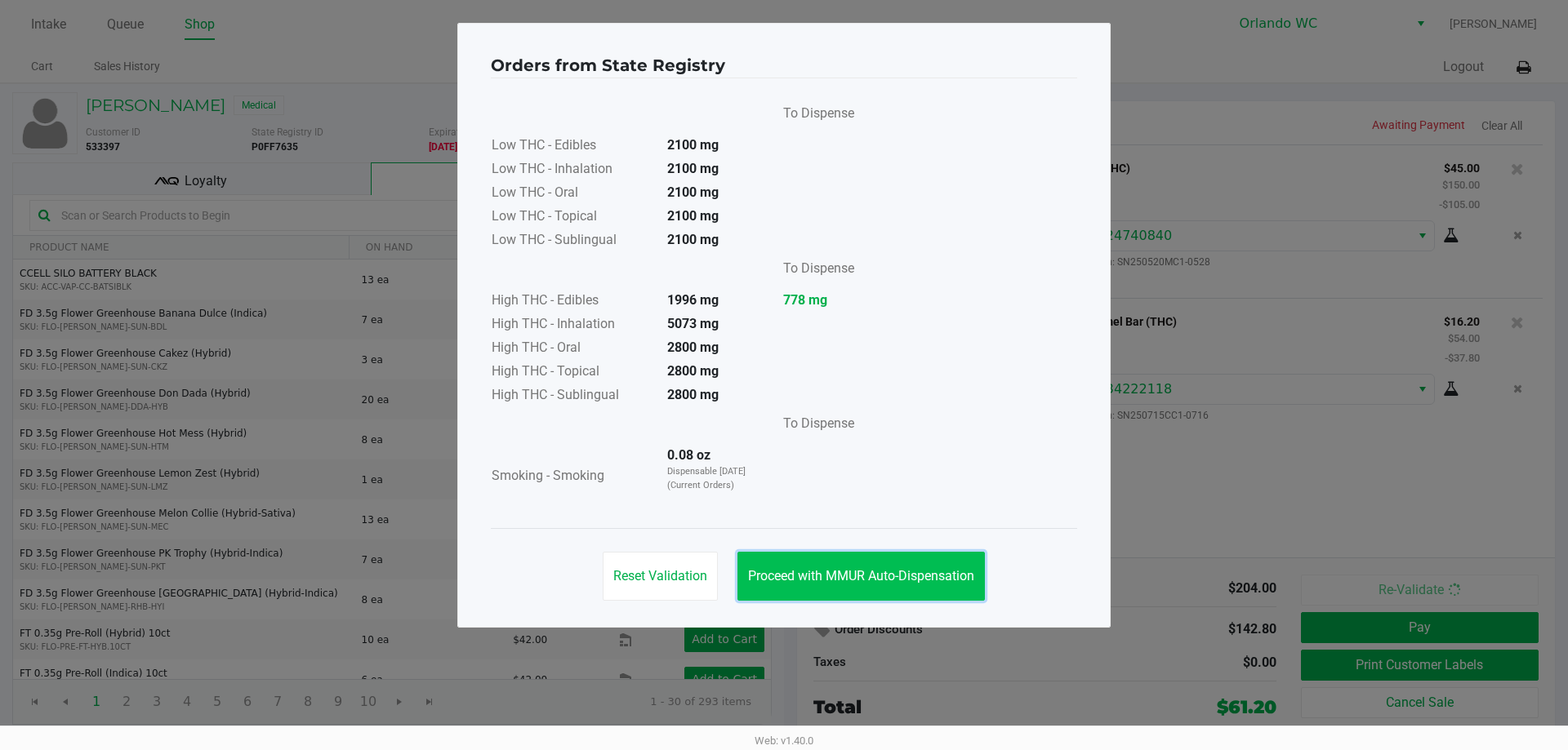
click at [901, 570] on span "Proceed with MMUR Auto-Dispensation" at bounding box center [861, 576] width 226 height 16
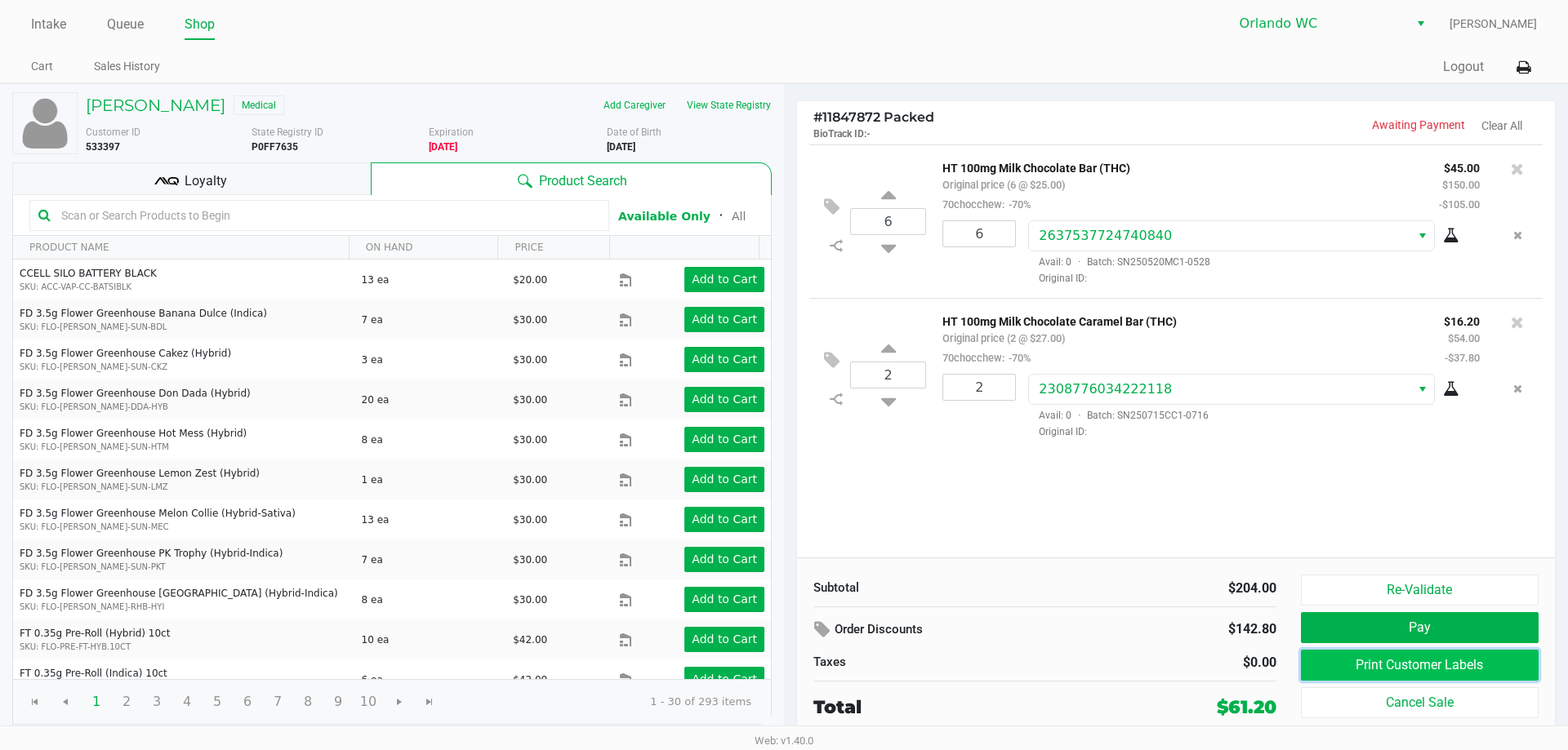
click at [1377, 665] on button "Print Customer Labels" at bounding box center [1419, 666] width 238 height 31
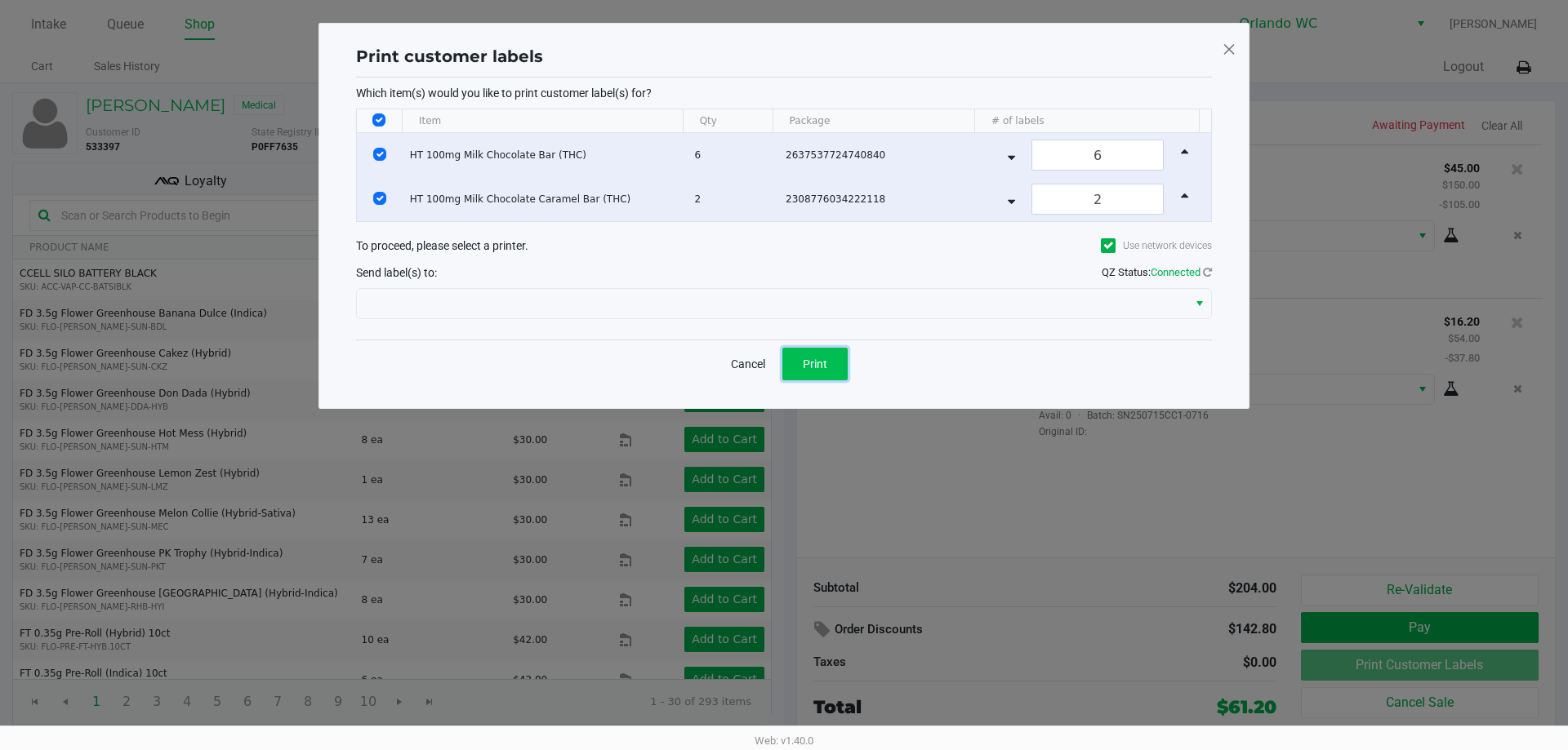
click at [832, 356] on button "Print" at bounding box center [815, 363] width 66 height 32
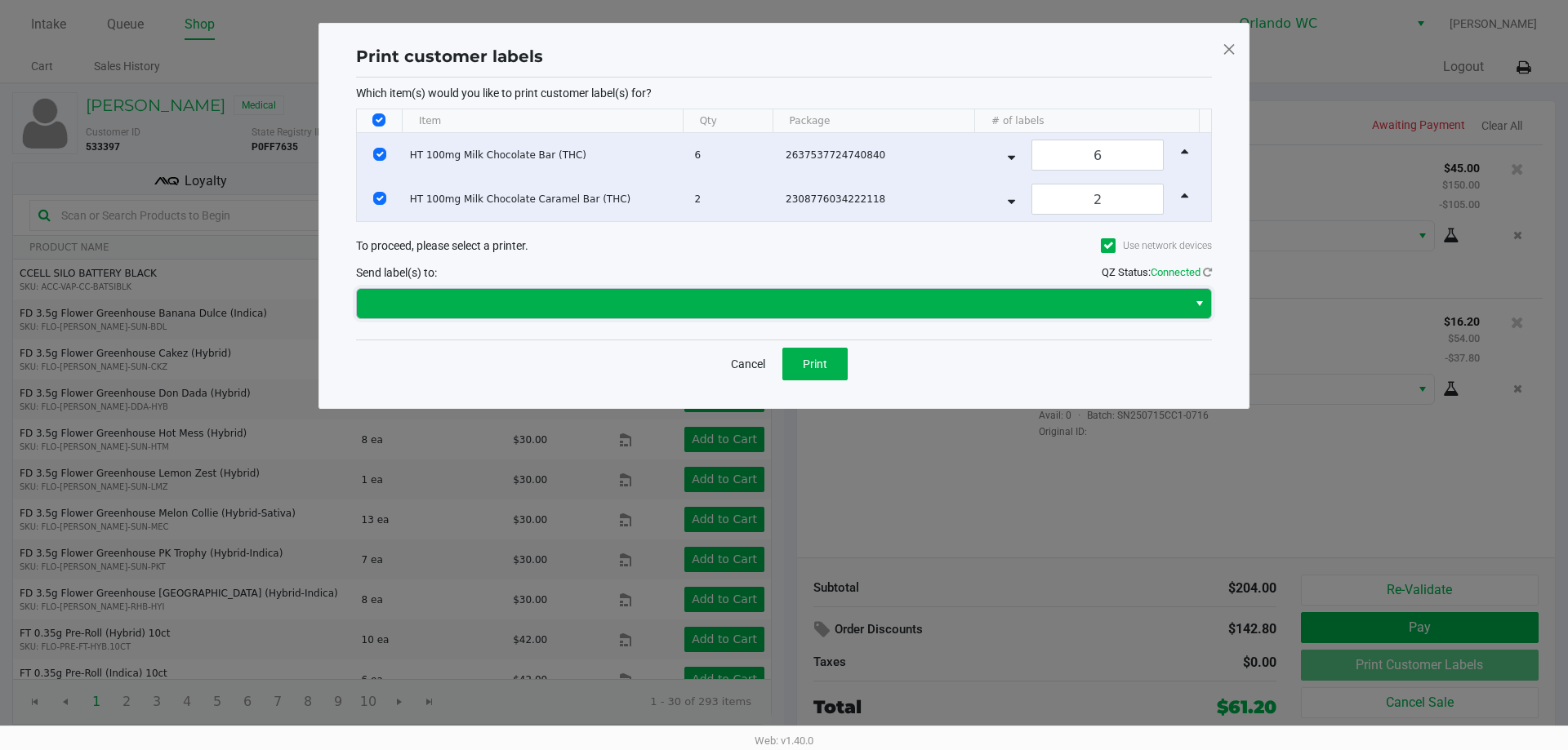
click at [755, 307] on span at bounding box center [772, 304] width 811 height 20
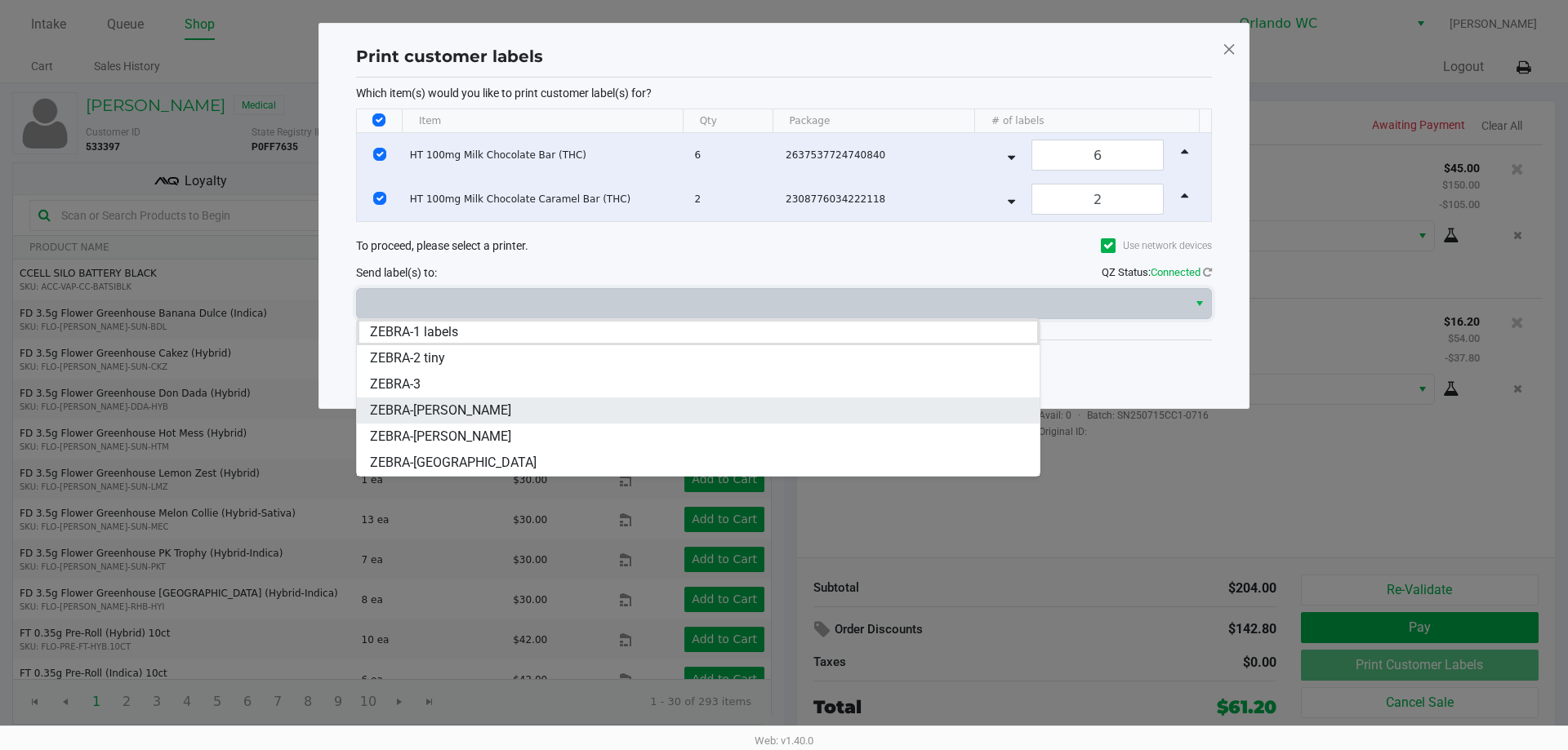
click at [727, 413] on li "ZEBRA-TYWIN-LANNISTER" at bounding box center [697, 410] width 683 height 26
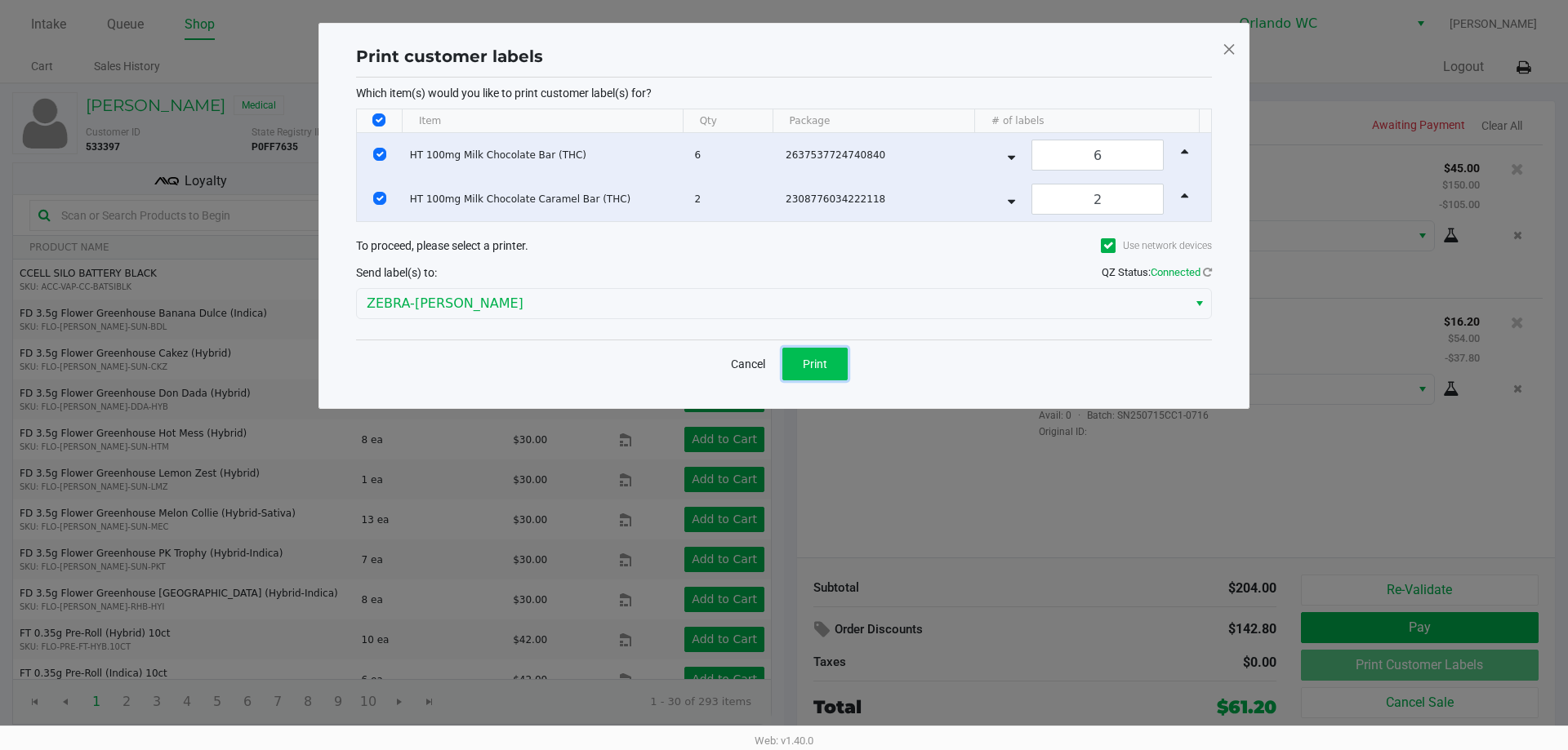
click at [825, 366] on span "Print" at bounding box center [815, 363] width 24 height 13
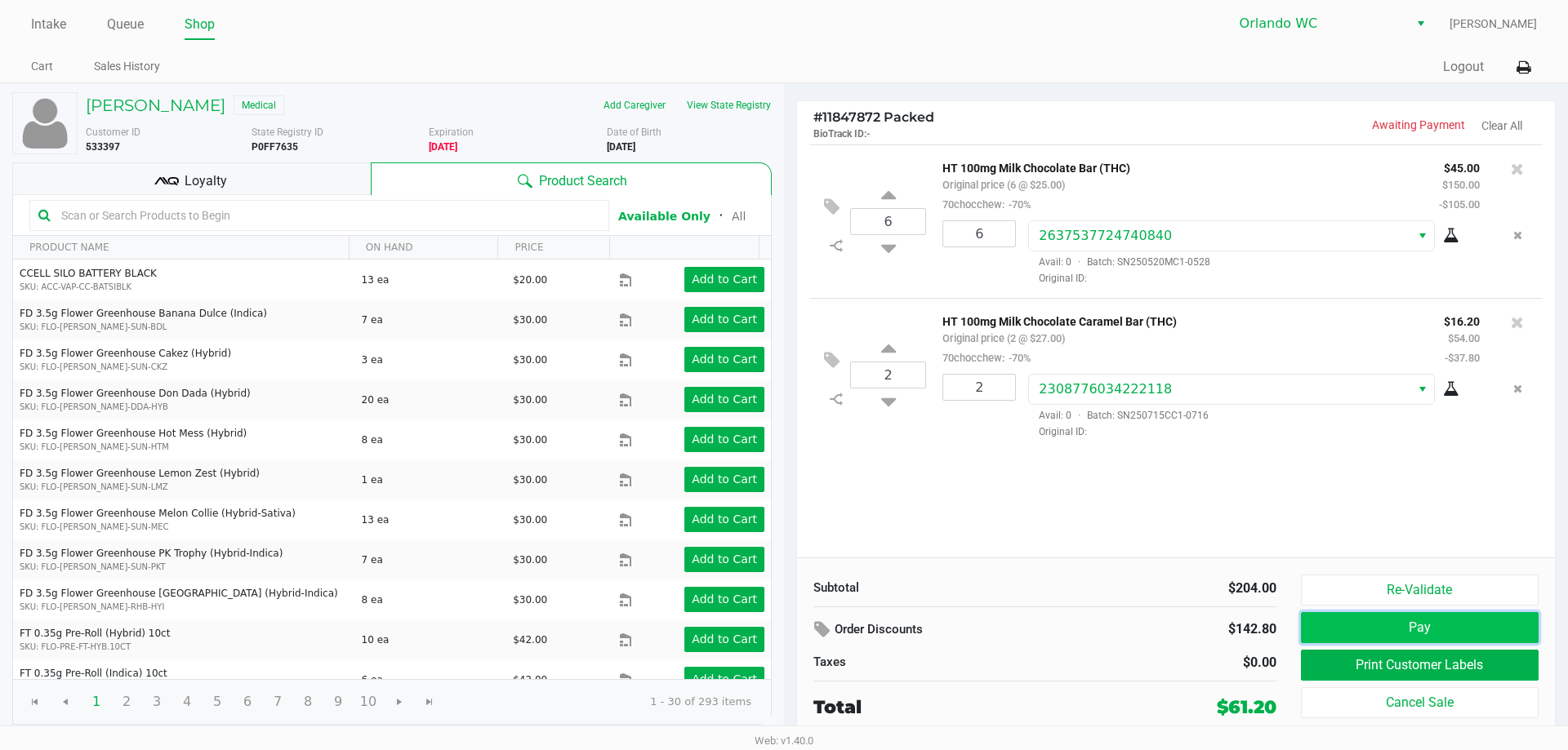
click at [1427, 633] on button "Pay" at bounding box center [1419, 628] width 238 height 31
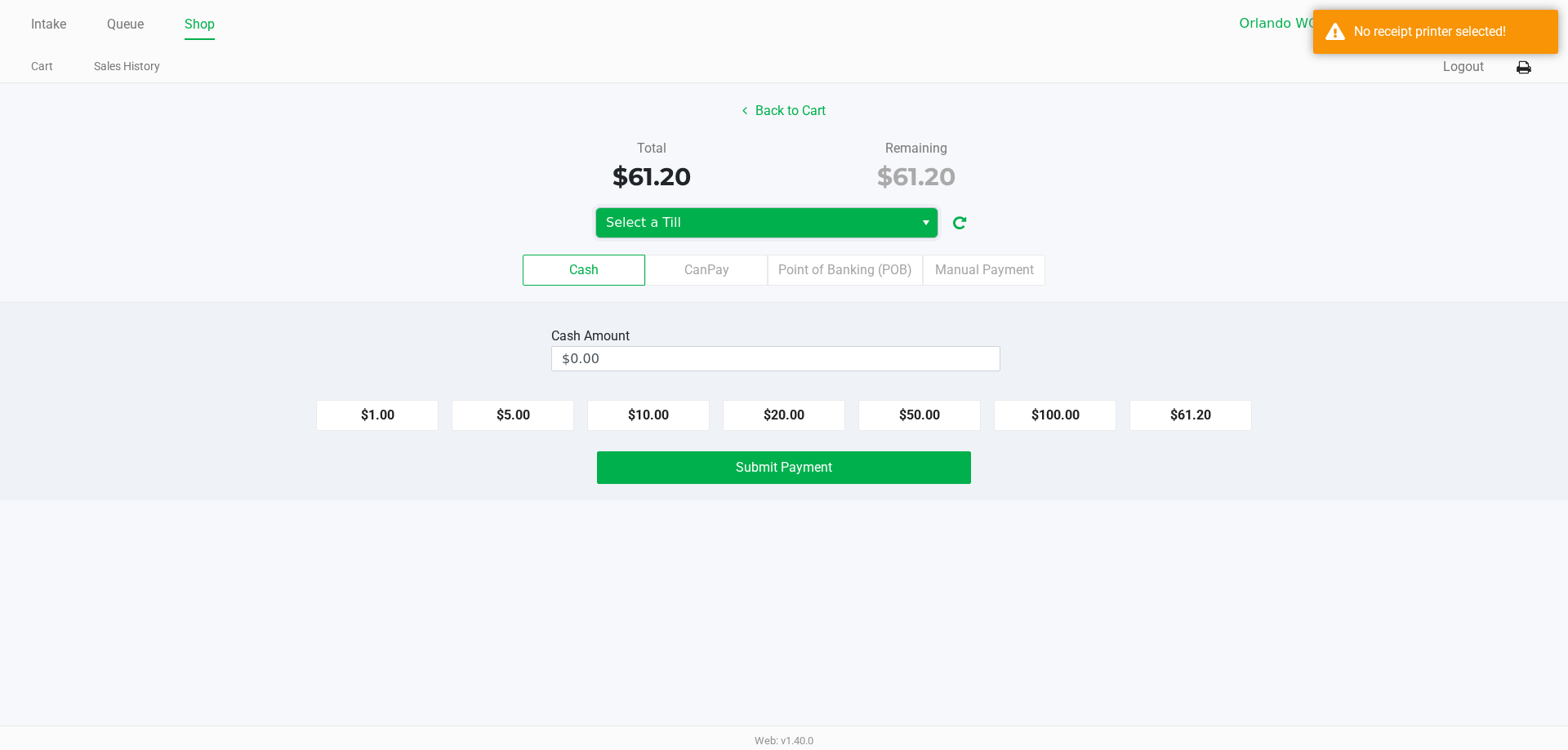
click at [847, 222] on span "Select a Till" at bounding box center [755, 223] width 298 height 20
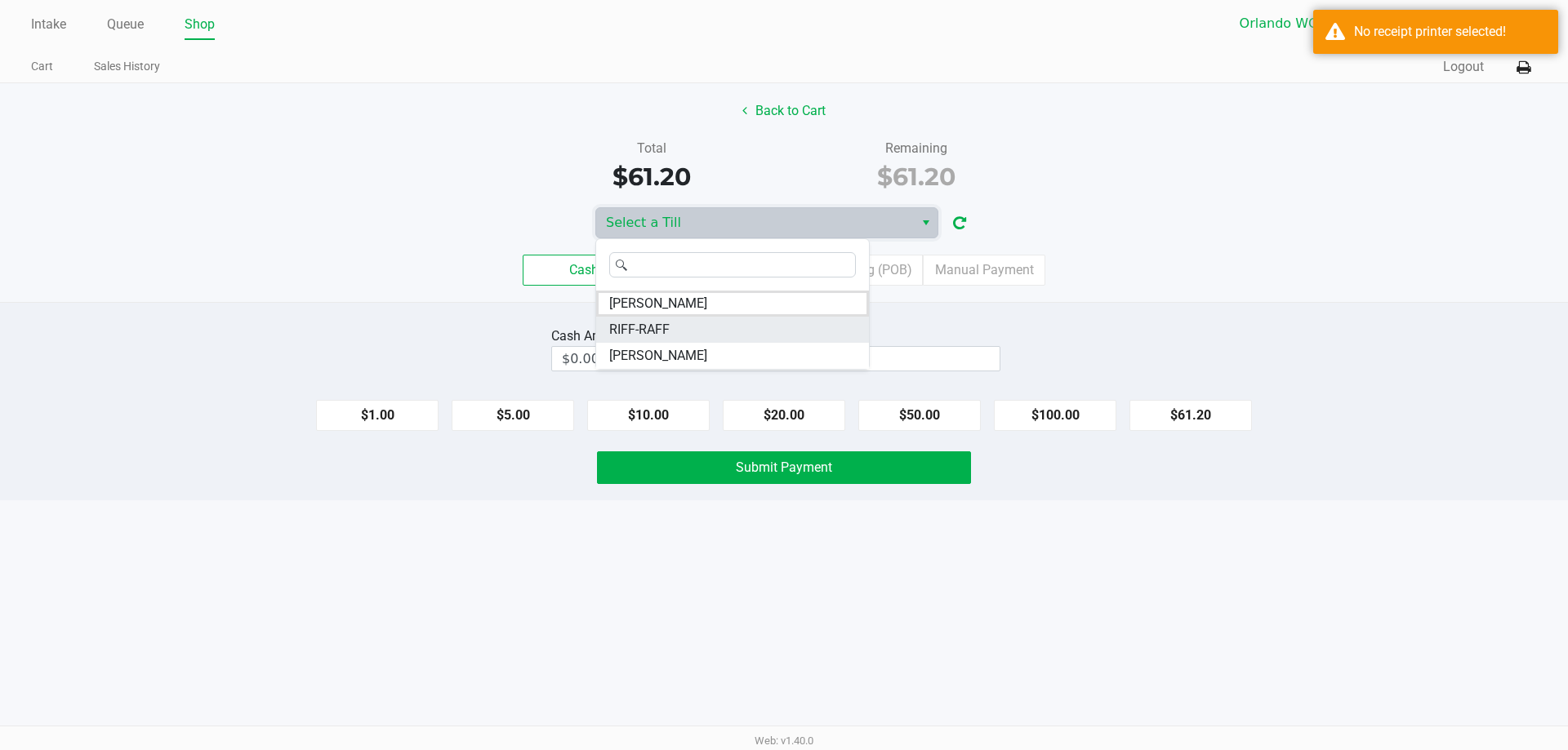
click at [784, 330] on li "RIFF-RAFF" at bounding box center [733, 330] width 272 height 26
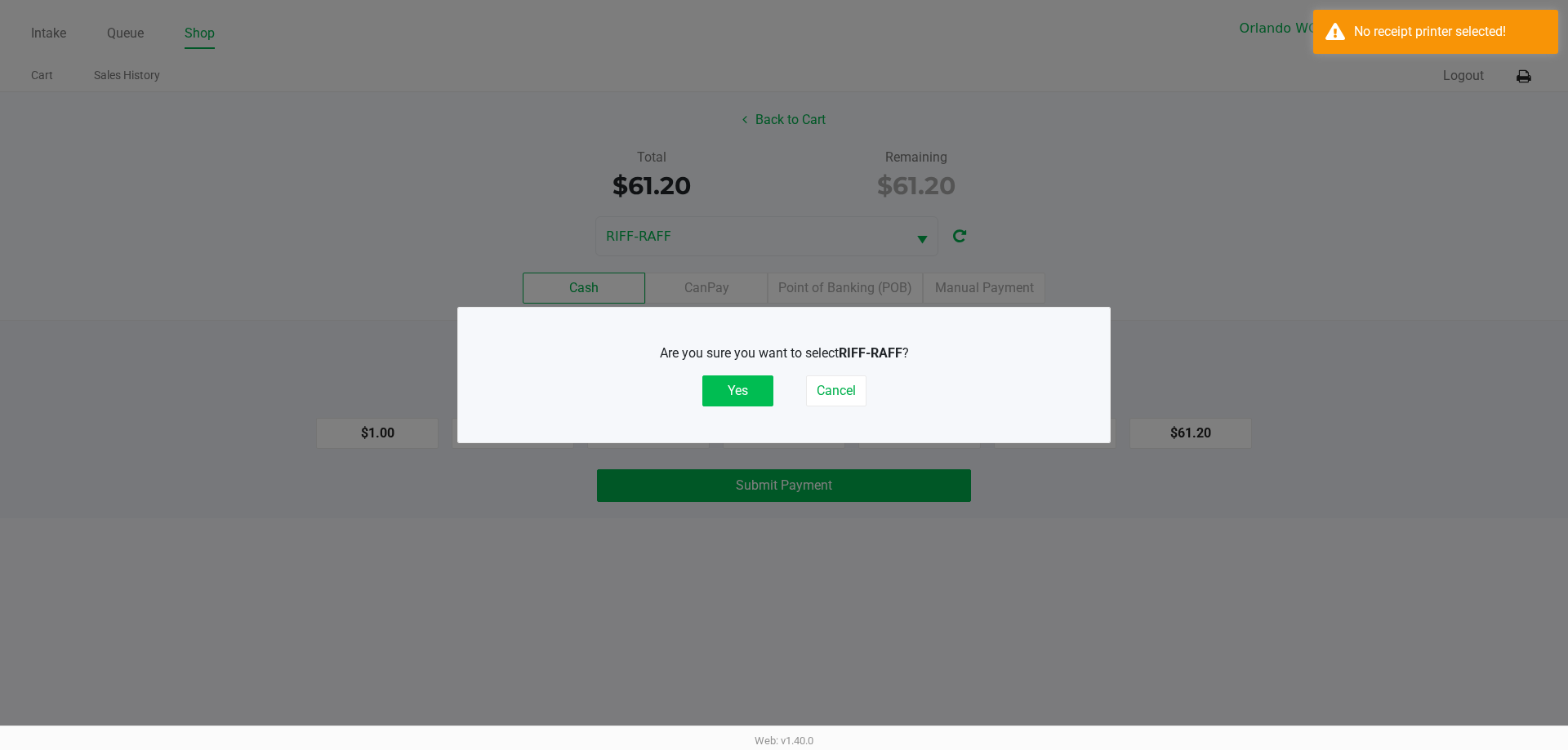
click at [737, 390] on button "Yes" at bounding box center [737, 392] width 71 height 31
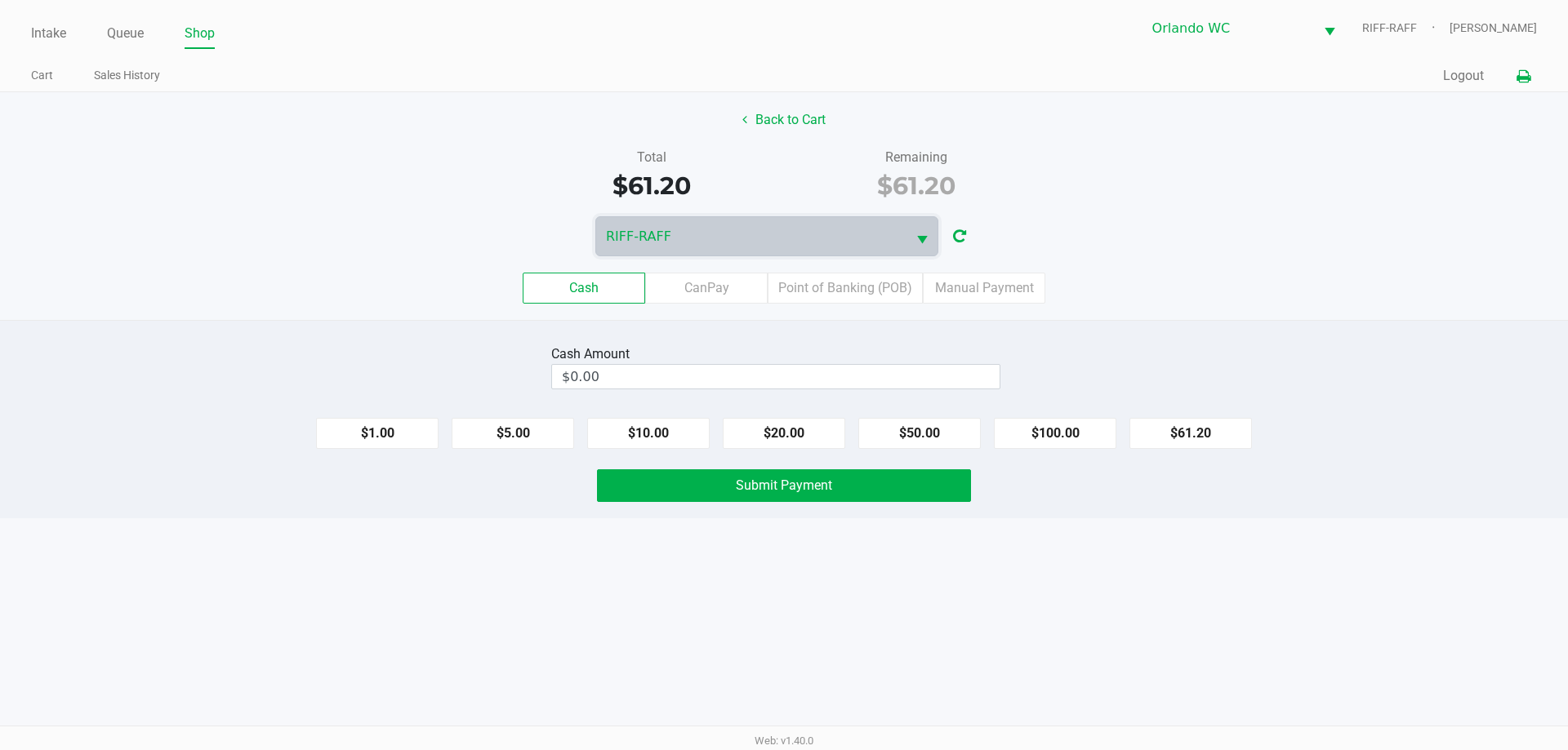
click at [1527, 79] on icon at bounding box center [1523, 77] width 14 height 12
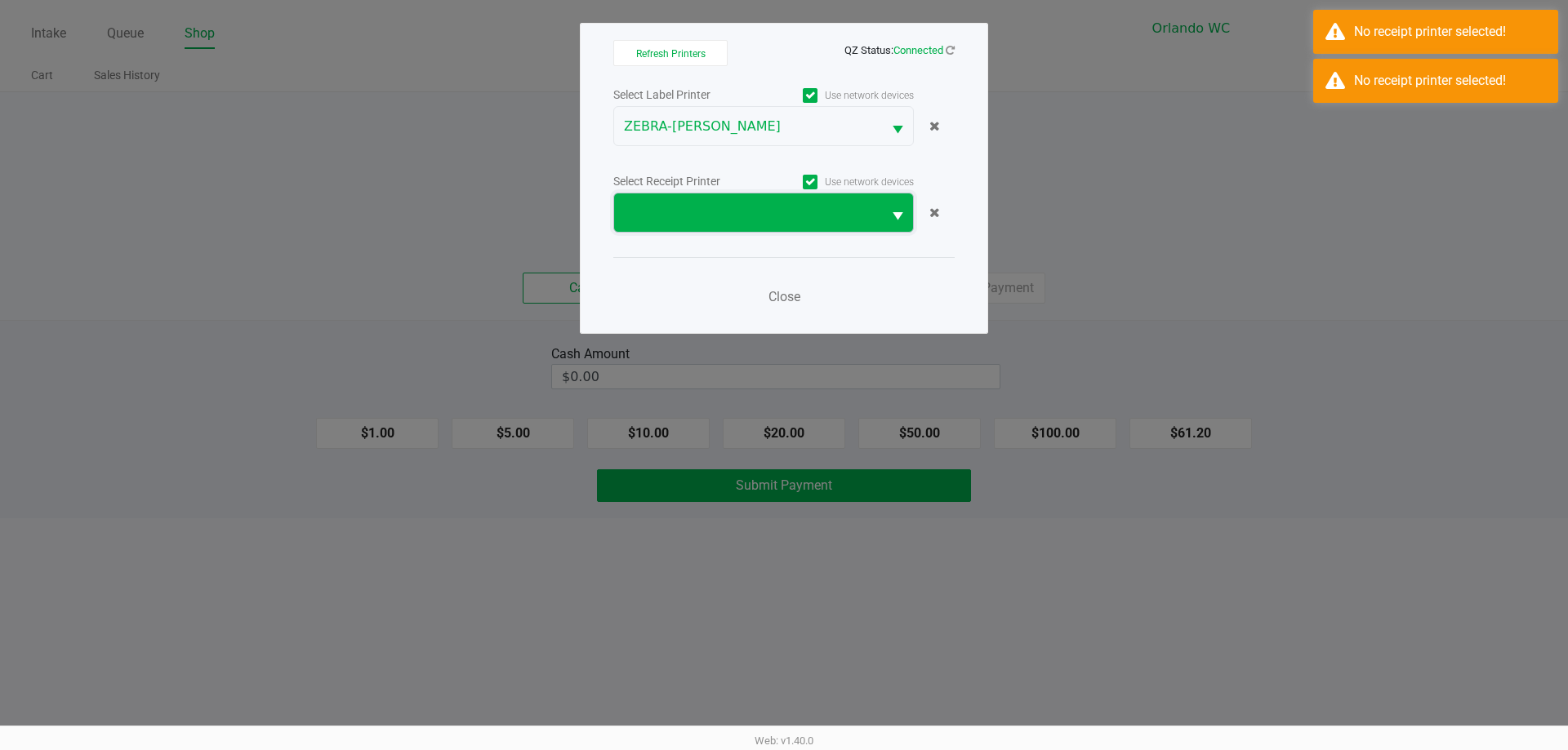
click at [722, 219] on span at bounding box center [747, 213] width 248 height 20
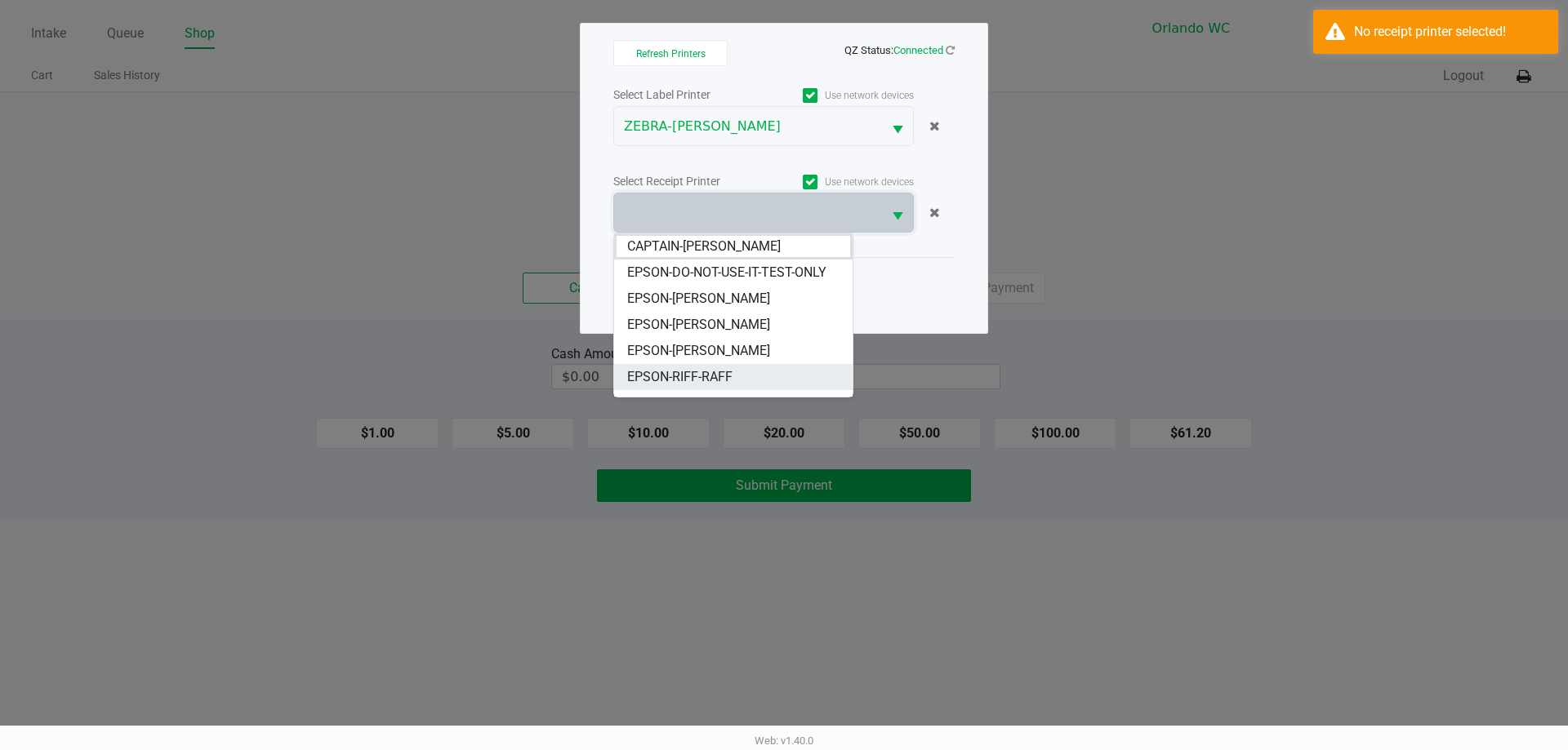
click at [700, 378] on span "EPSON-RIFF-RAFF" at bounding box center [680, 377] width 106 height 20
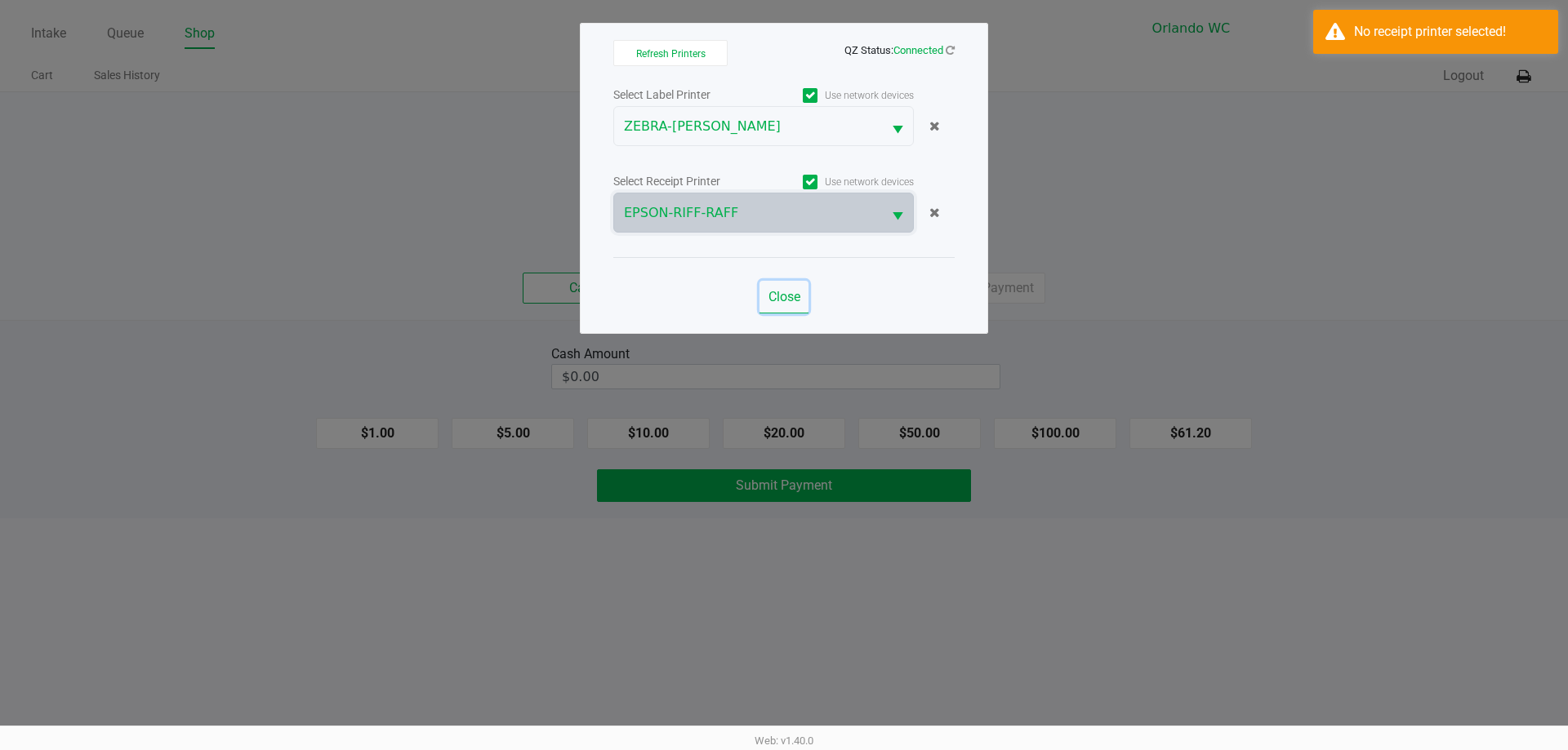
click at [801, 302] on button "Close" at bounding box center [784, 297] width 49 height 32
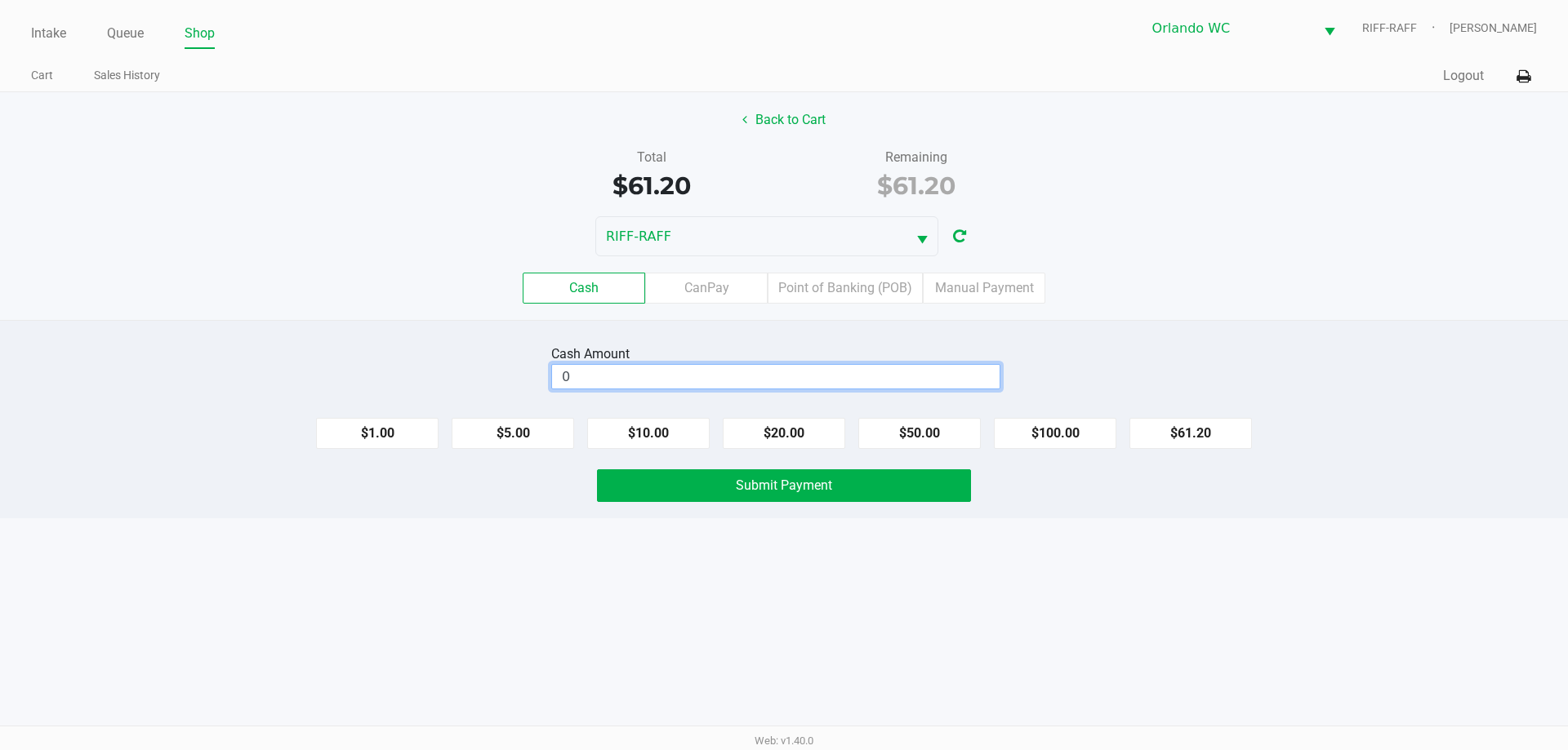
click at [752, 369] on input "0" at bounding box center [776, 377] width 448 height 23
type input "$62.00"
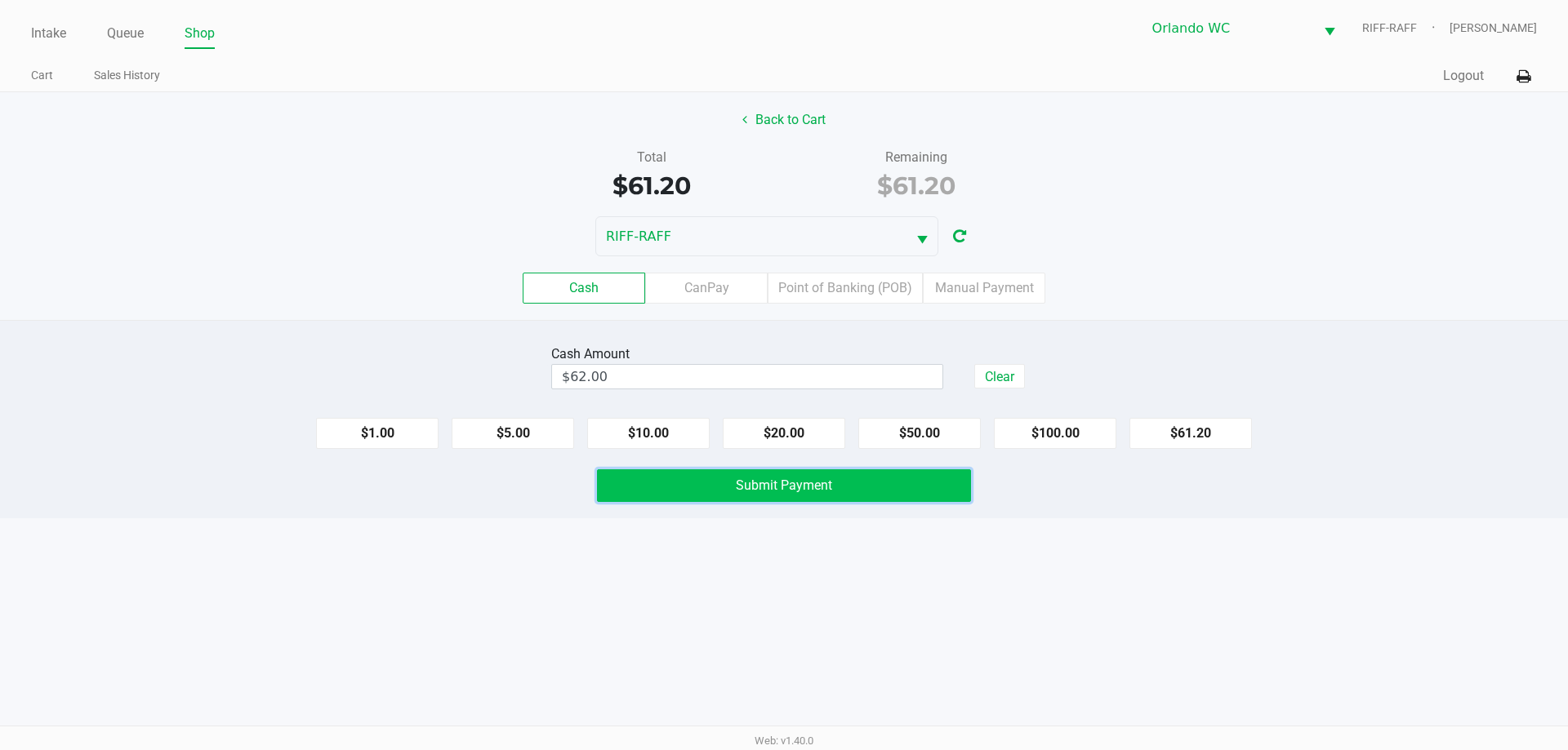
click at [770, 494] on button "Submit Payment" at bounding box center [784, 485] width 374 height 32
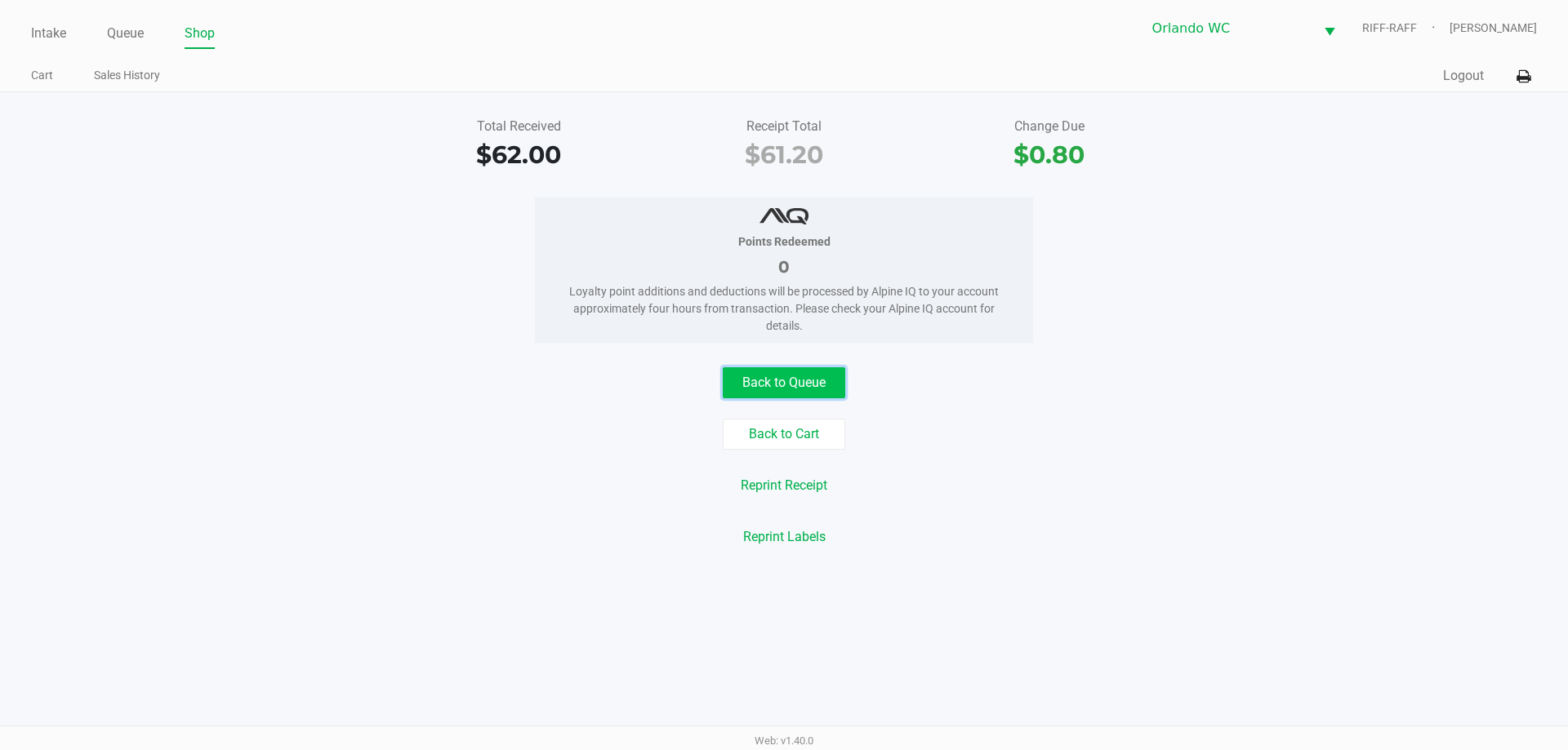
click at [817, 398] on button "Back to Queue" at bounding box center [784, 383] width 122 height 31
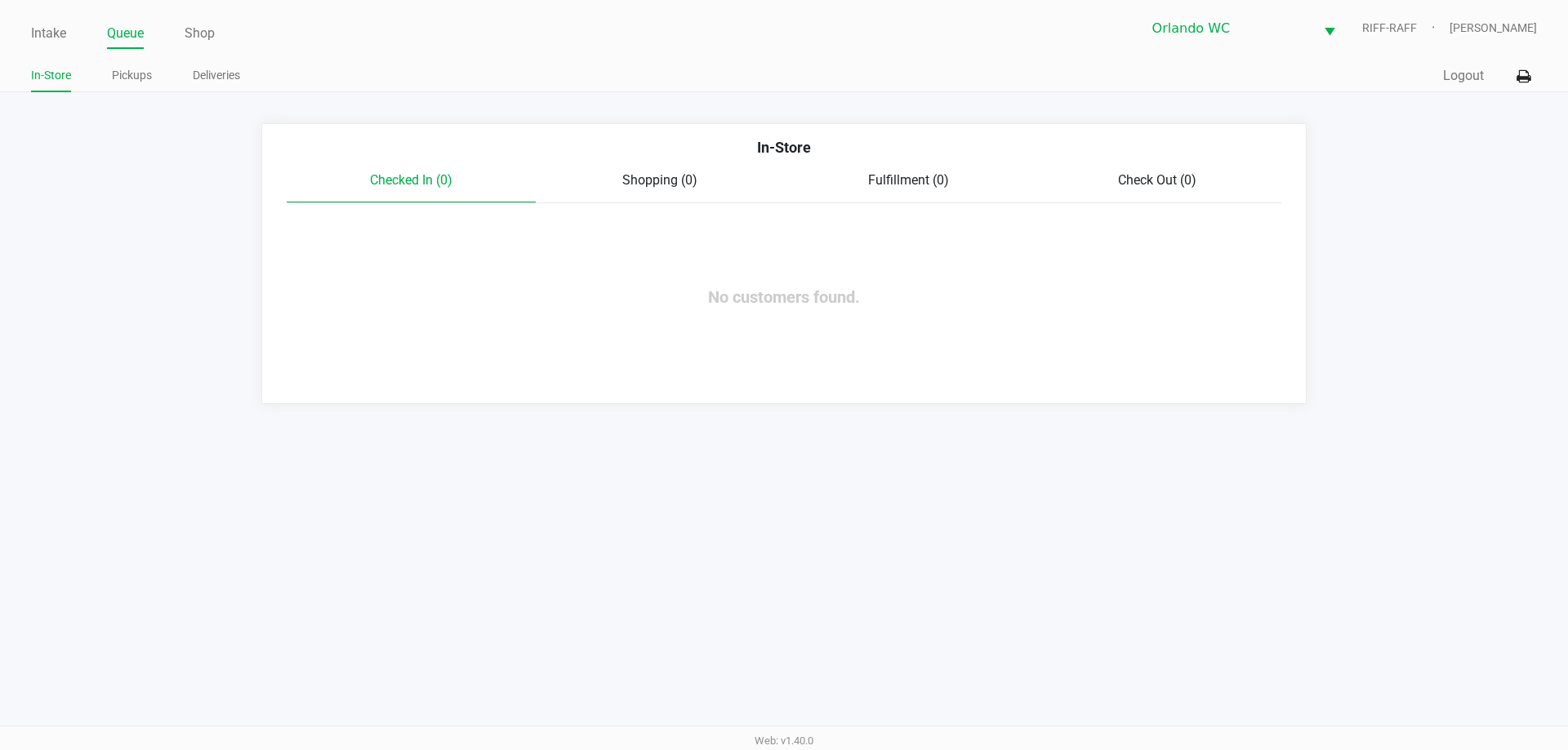
click at [42, 209] on app-queue-list "In-Store Checked In (0) Shopping (0) Fulfillment (0) Check Out (0) No customers…" at bounding box center [784, 263] width 1568 height 281
click at [52, 39] on link "Intake" at bounding box center [49, 33] width 35 height 23
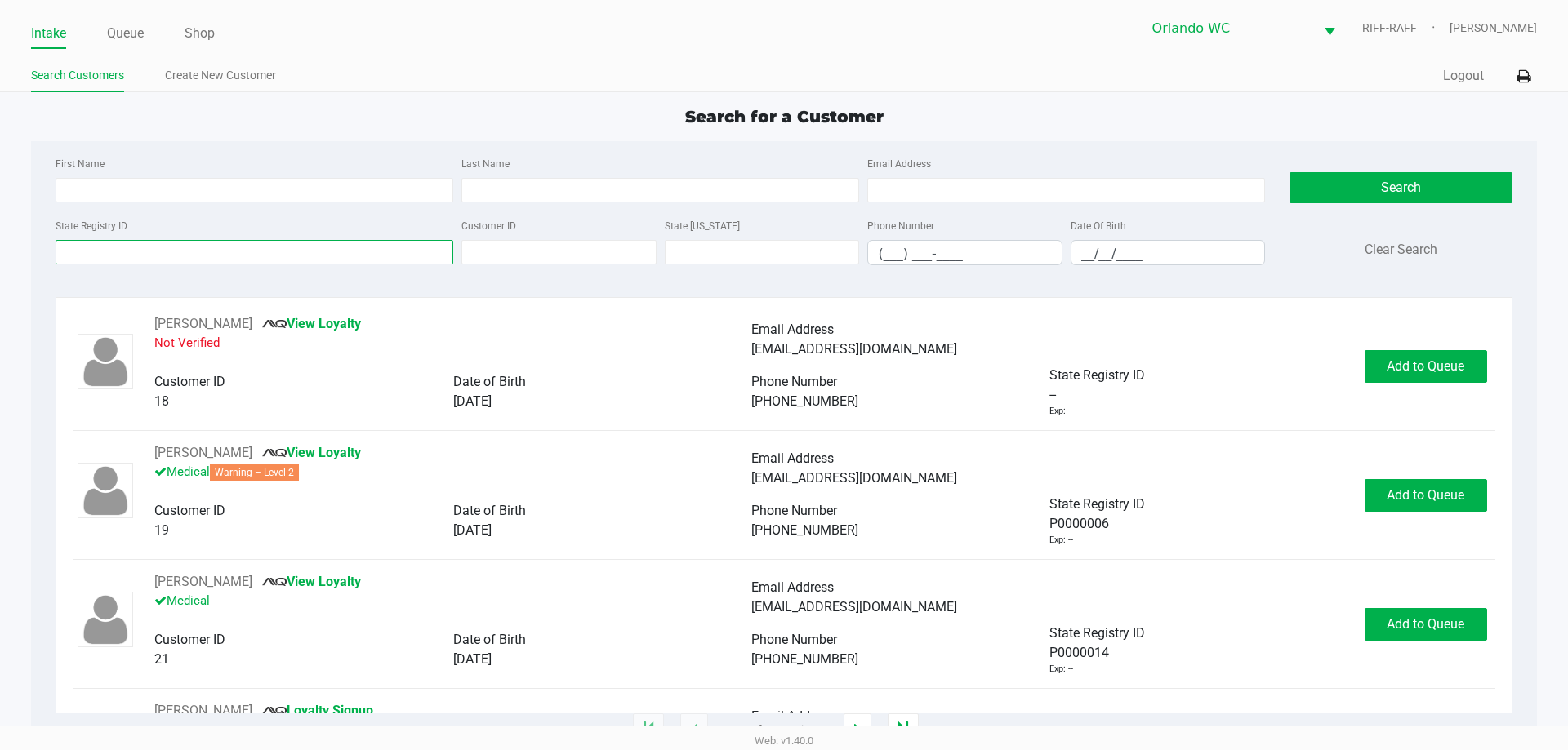
click at [95, 258] on input "State Registry ID" at bounding box center [255, 252] width 398 height 24
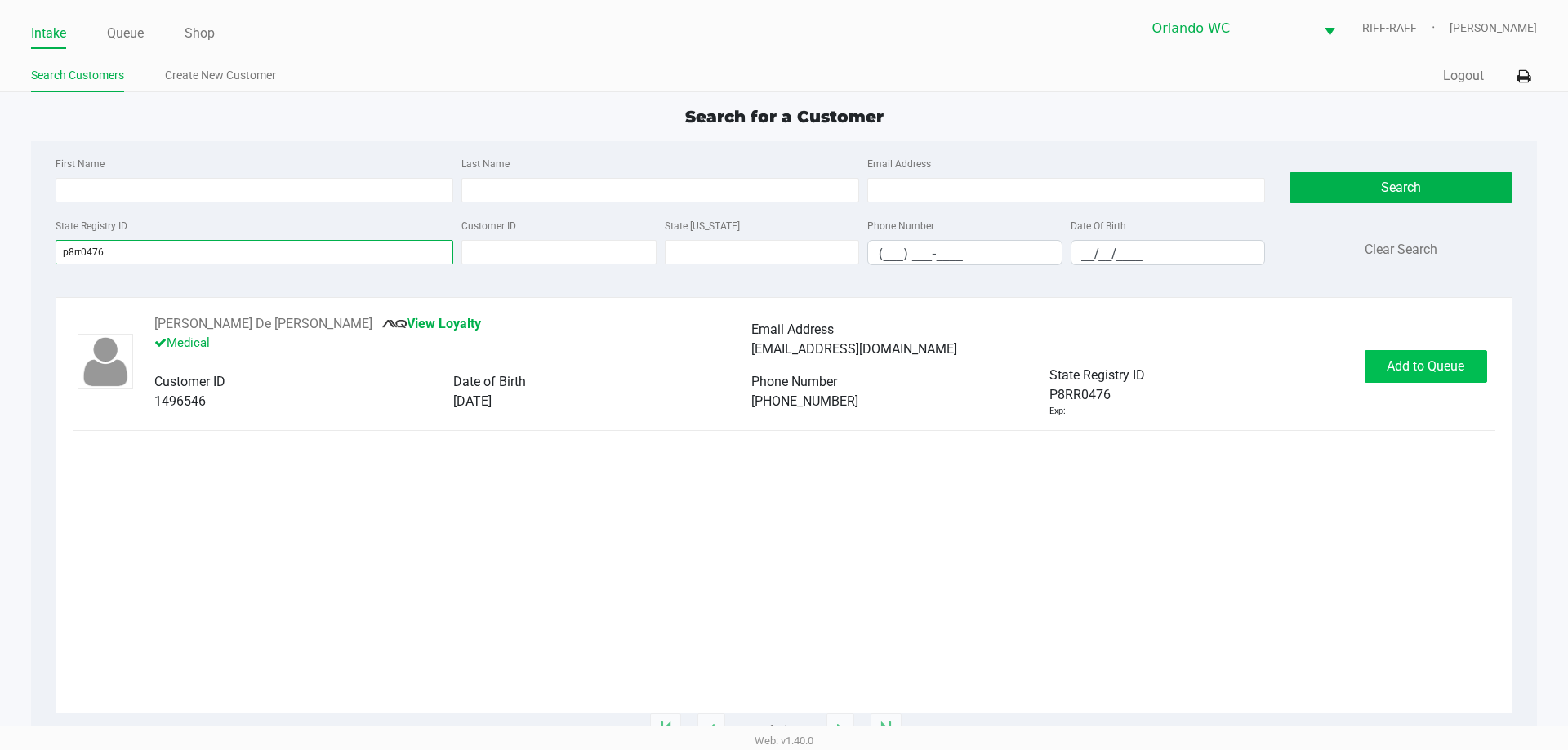
type input "p8rr0476"
click at [1473, 372] on button "Add to Queue" at bounding box center [1425, 366] width 122 height 32
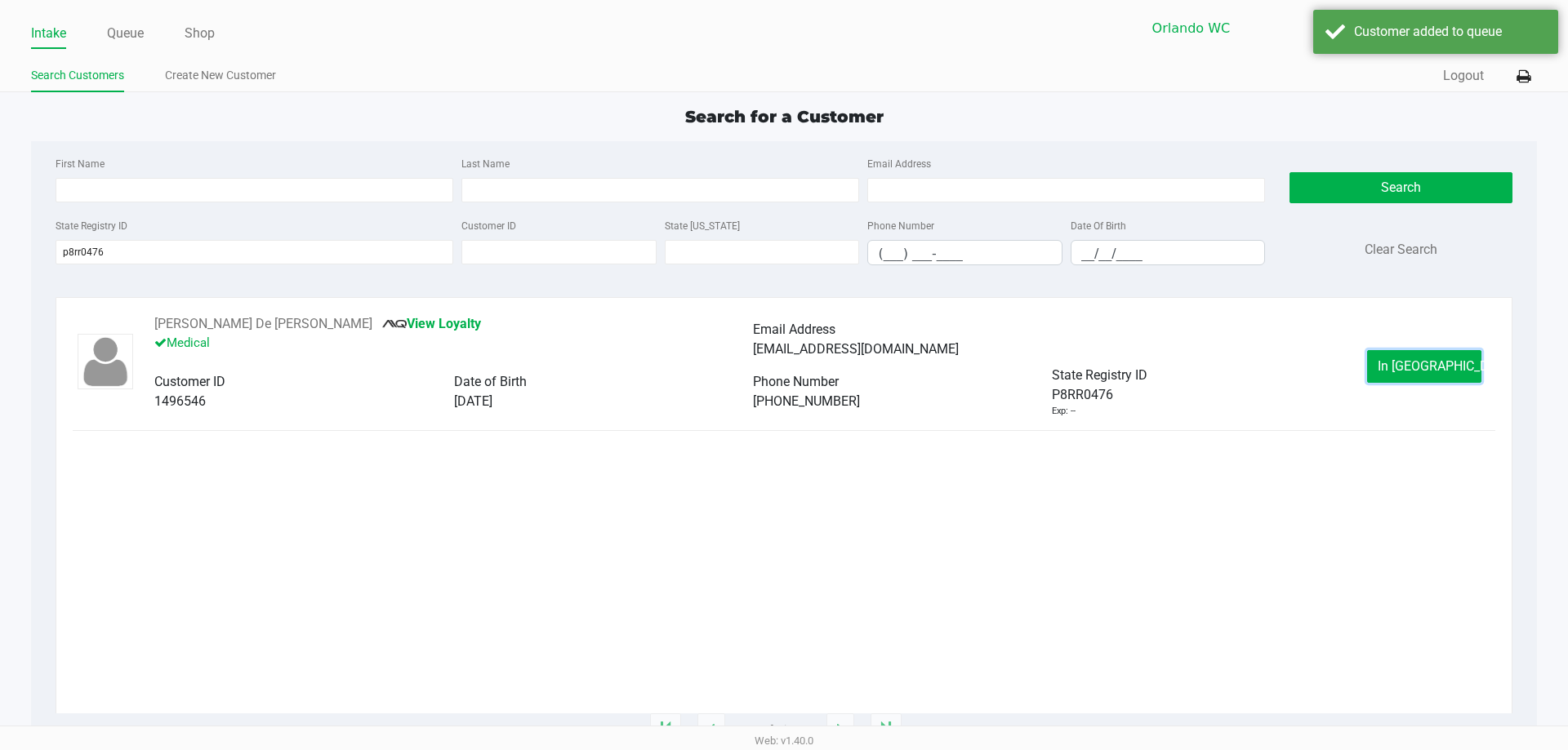
click at [1473, 372] on button "In Queue" at bounding box center [1424, 366] width 115 height 32
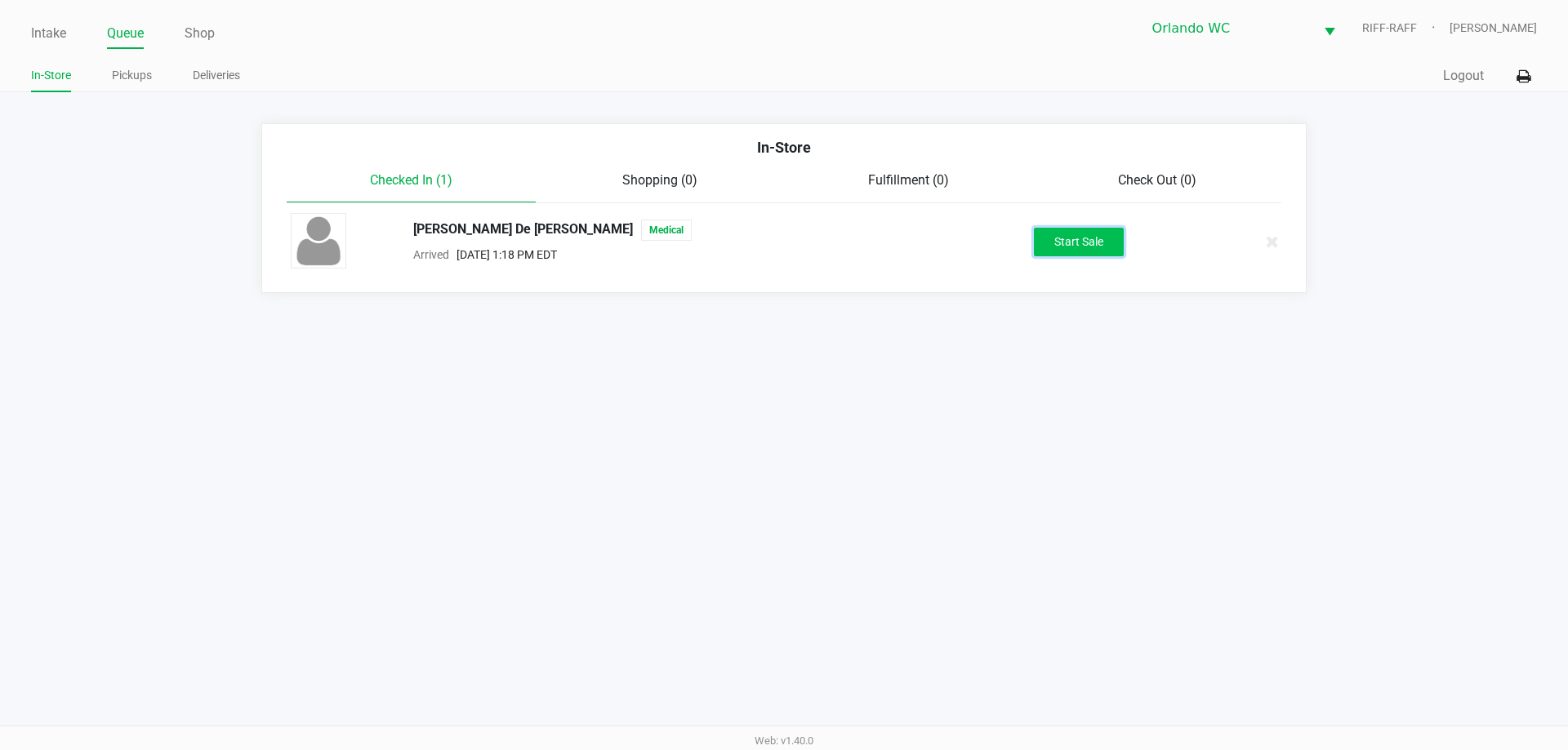
click at [1071, 246] on button "Start Sale" at bounding box center [1079, 242] width 90 height 28
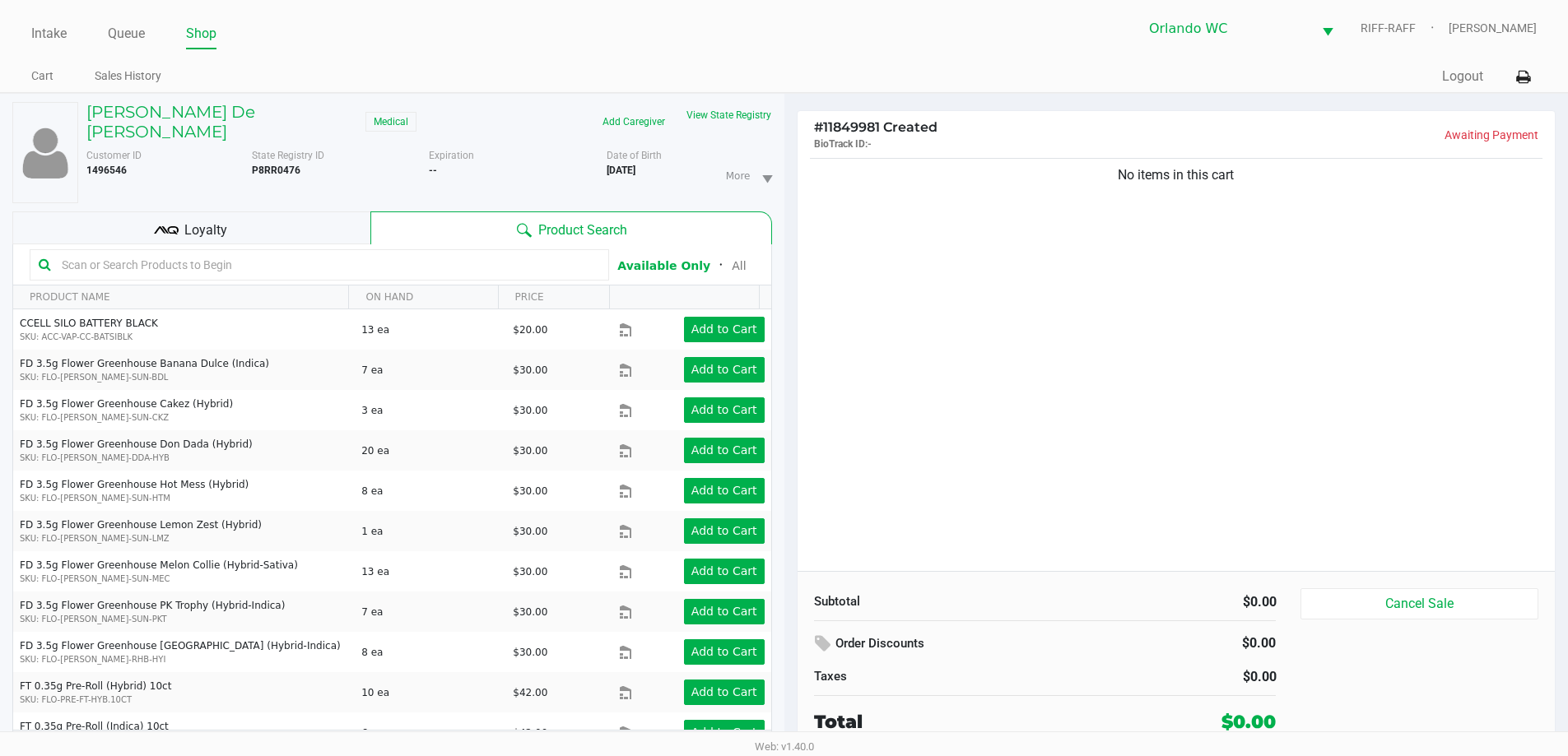
click at [380, 253] on input "text" at bounding box center [328, 265] width 545 height 25
click at [261, 255] on input "text" at bounding box center [328, 265] width 545 height 25
type input "blueberry"
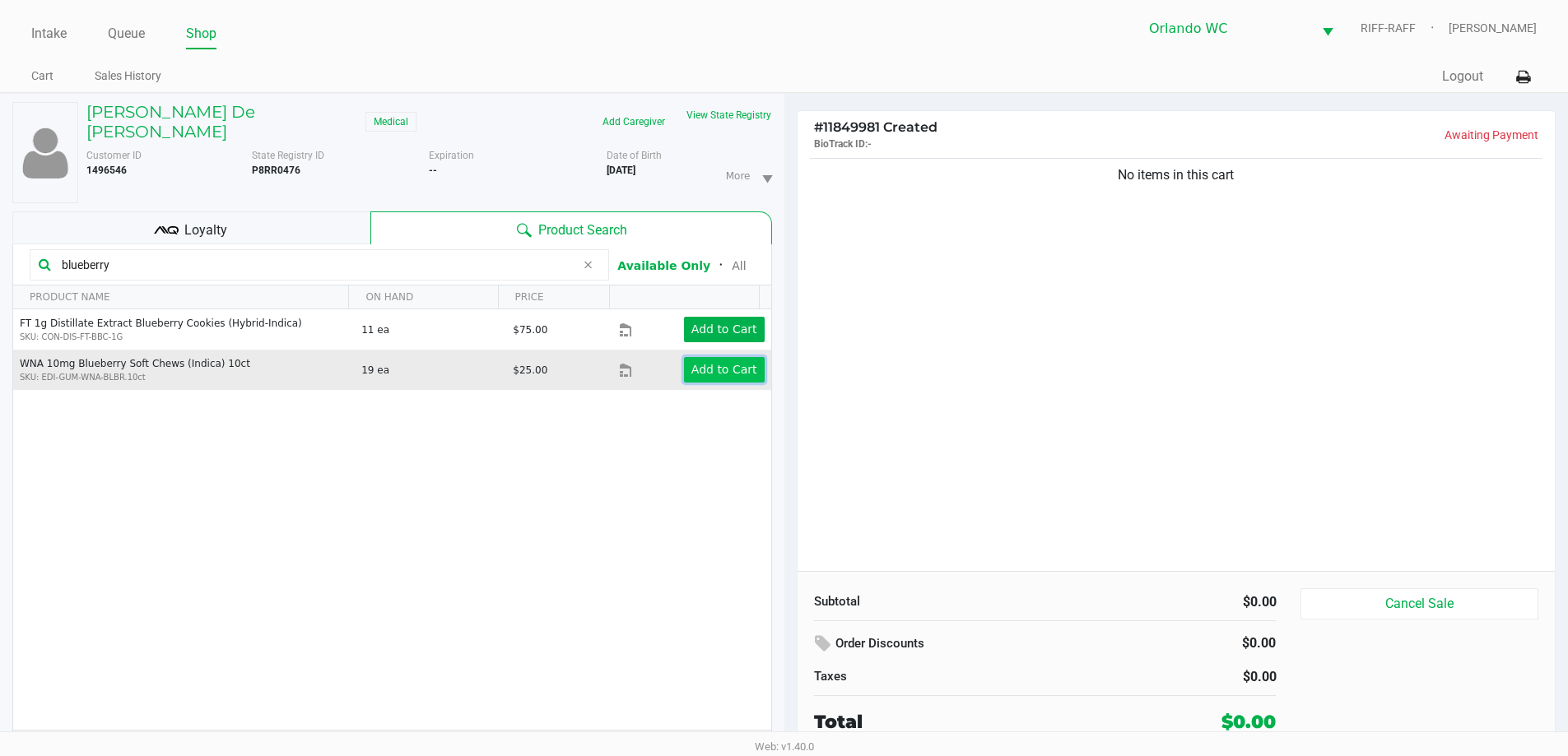
click at [701, 363] on app-button-loader "Add to Cart" at bounding box center [724, 369] width 66 height 13
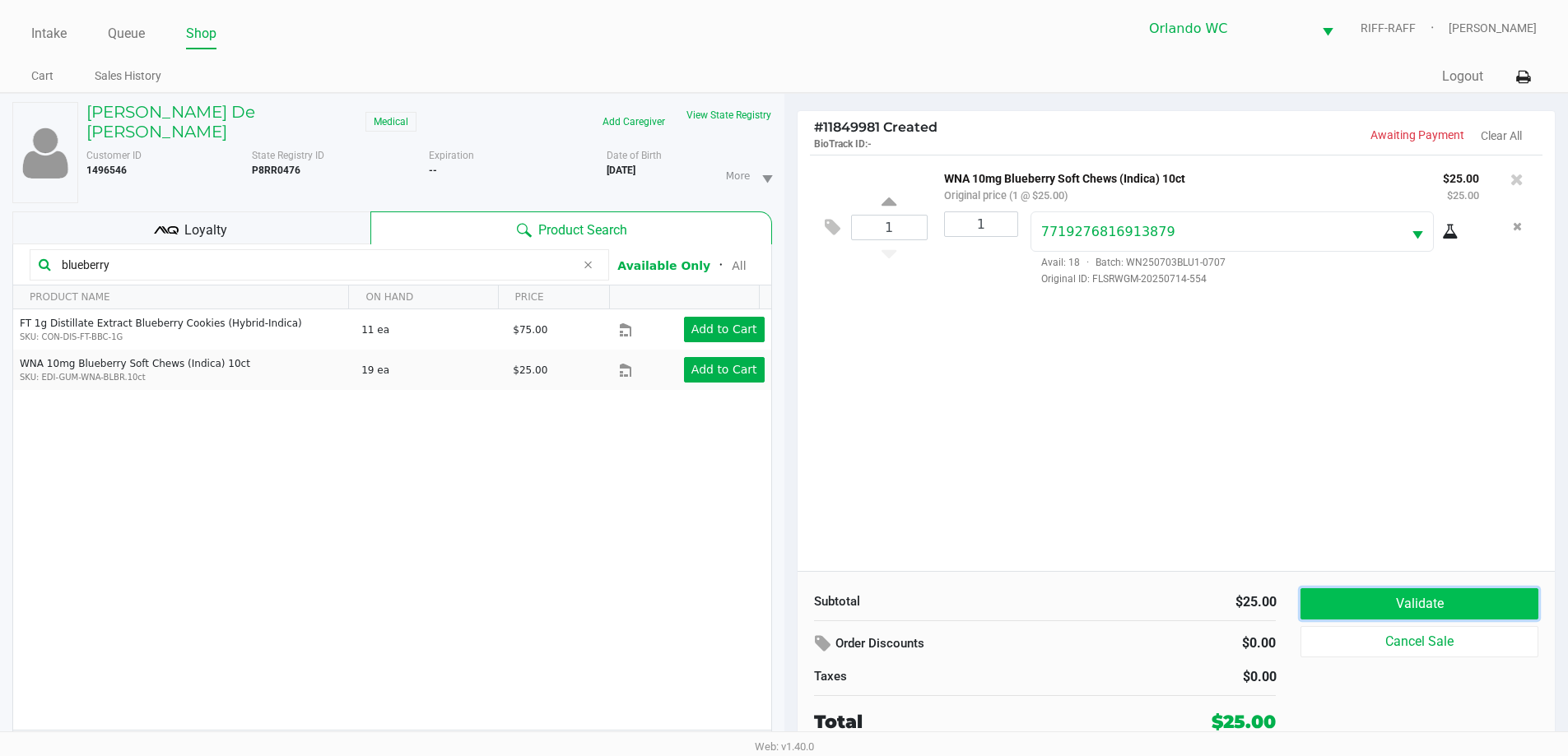
click at [1504, 603] on button "Validate" at bounding box center [1419, 604] width 237 height 32
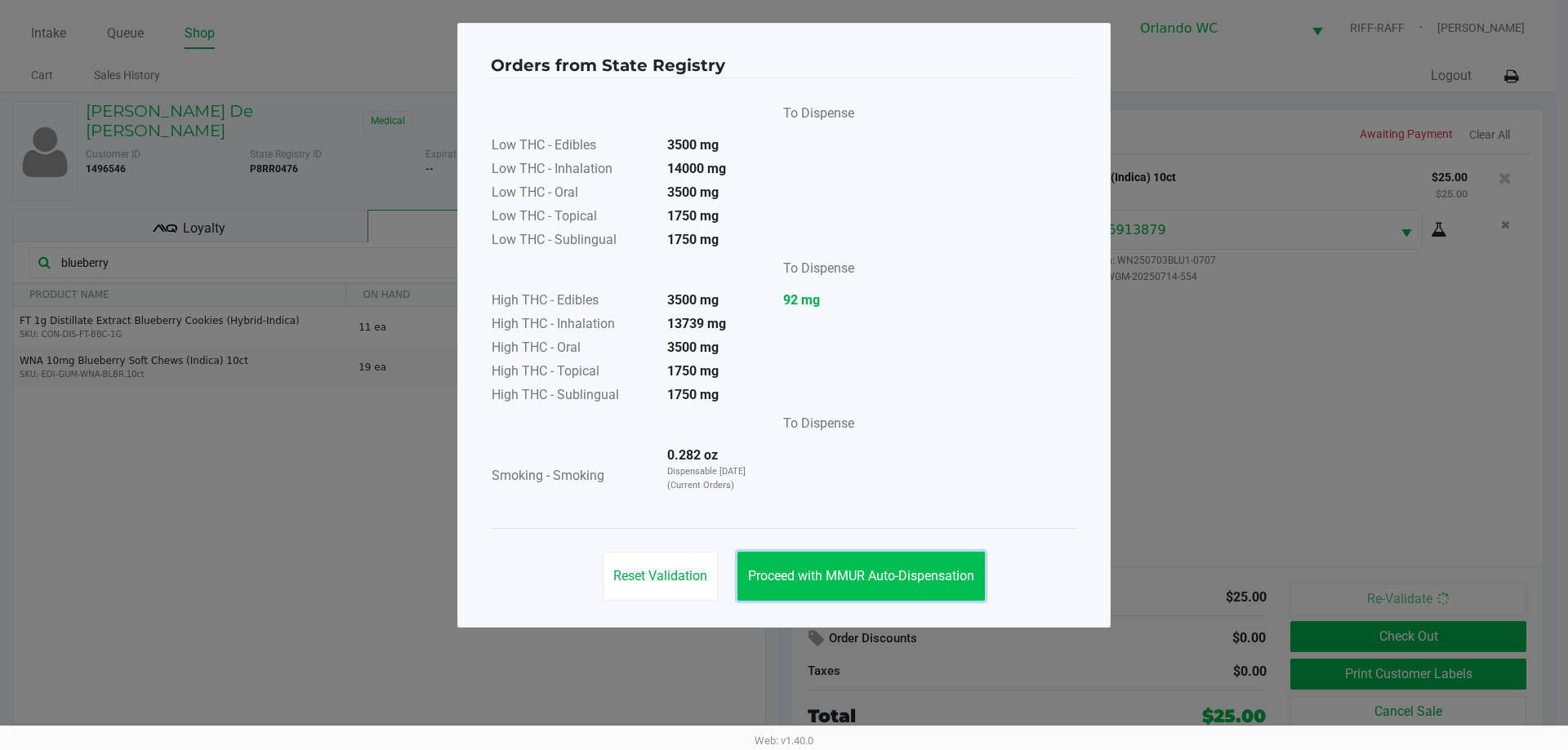
click at [883, 596] on button "Proceed with MMUR Auto-Dispensation" at bounding box center [861, 577] width 248 height 49
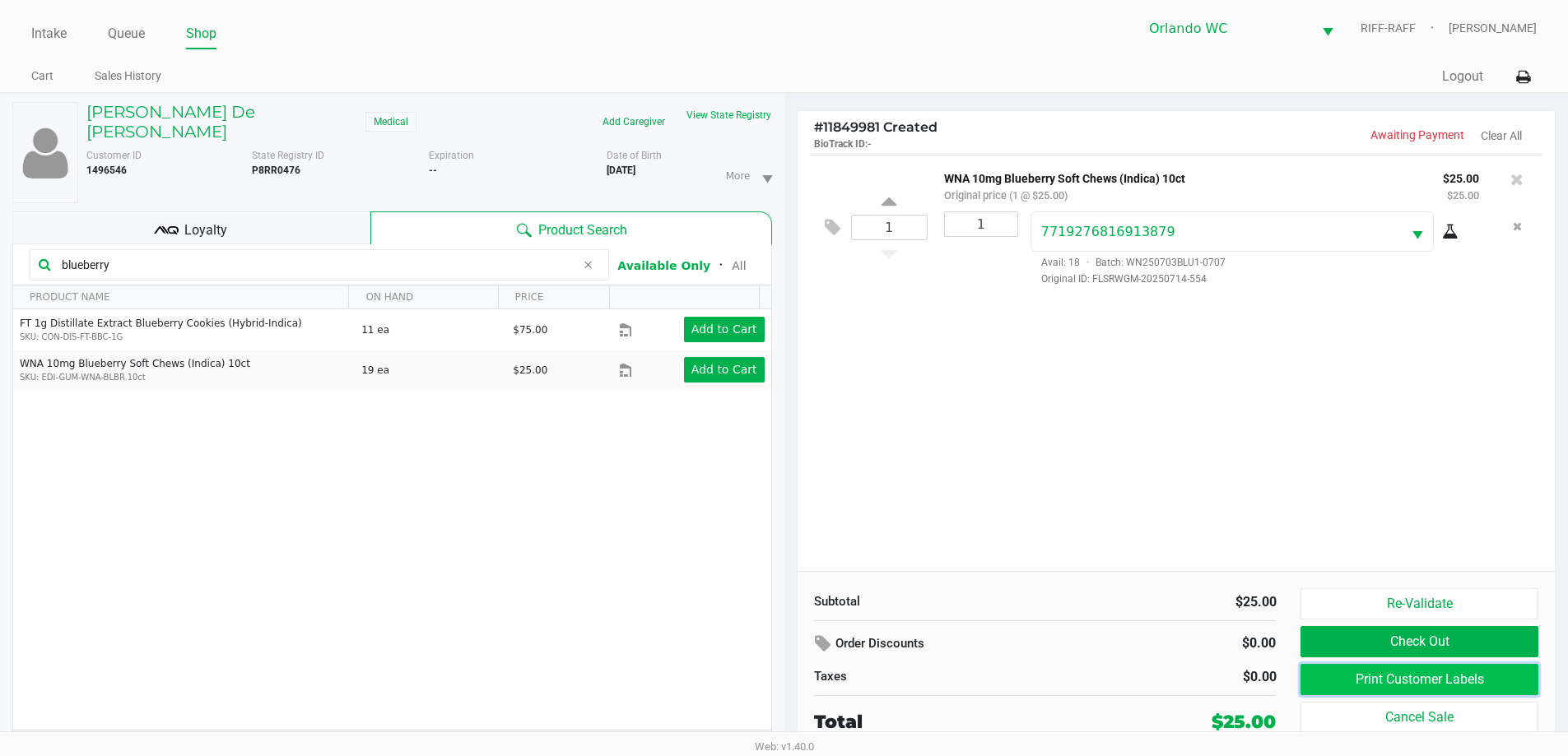
click at [1370, 673] on button "Print Customer Labels" at bounding box center [1419, 680] width 237 height 32
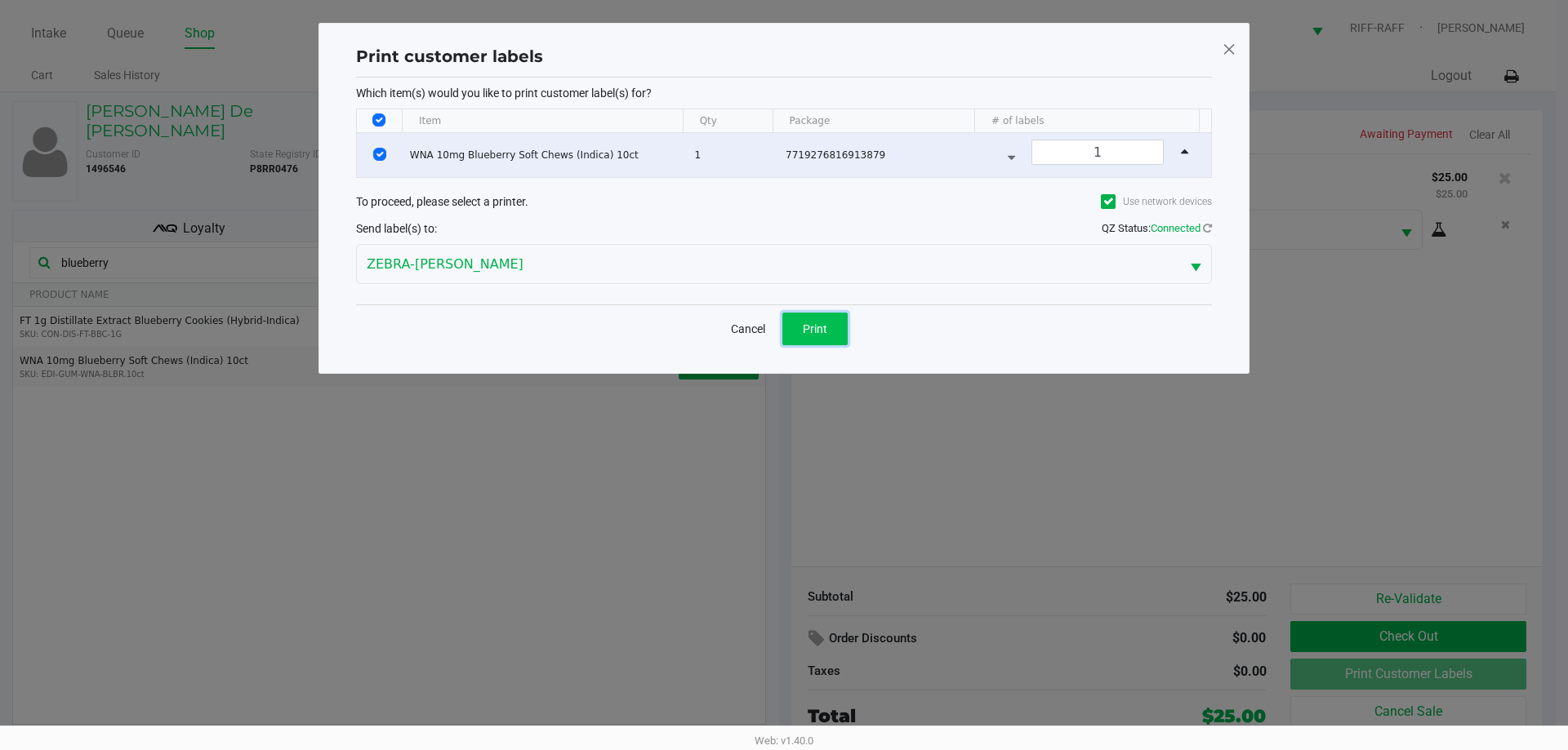
click at [821, 335] on span "Print" at bounding box center [815, 328] width 24 height 13
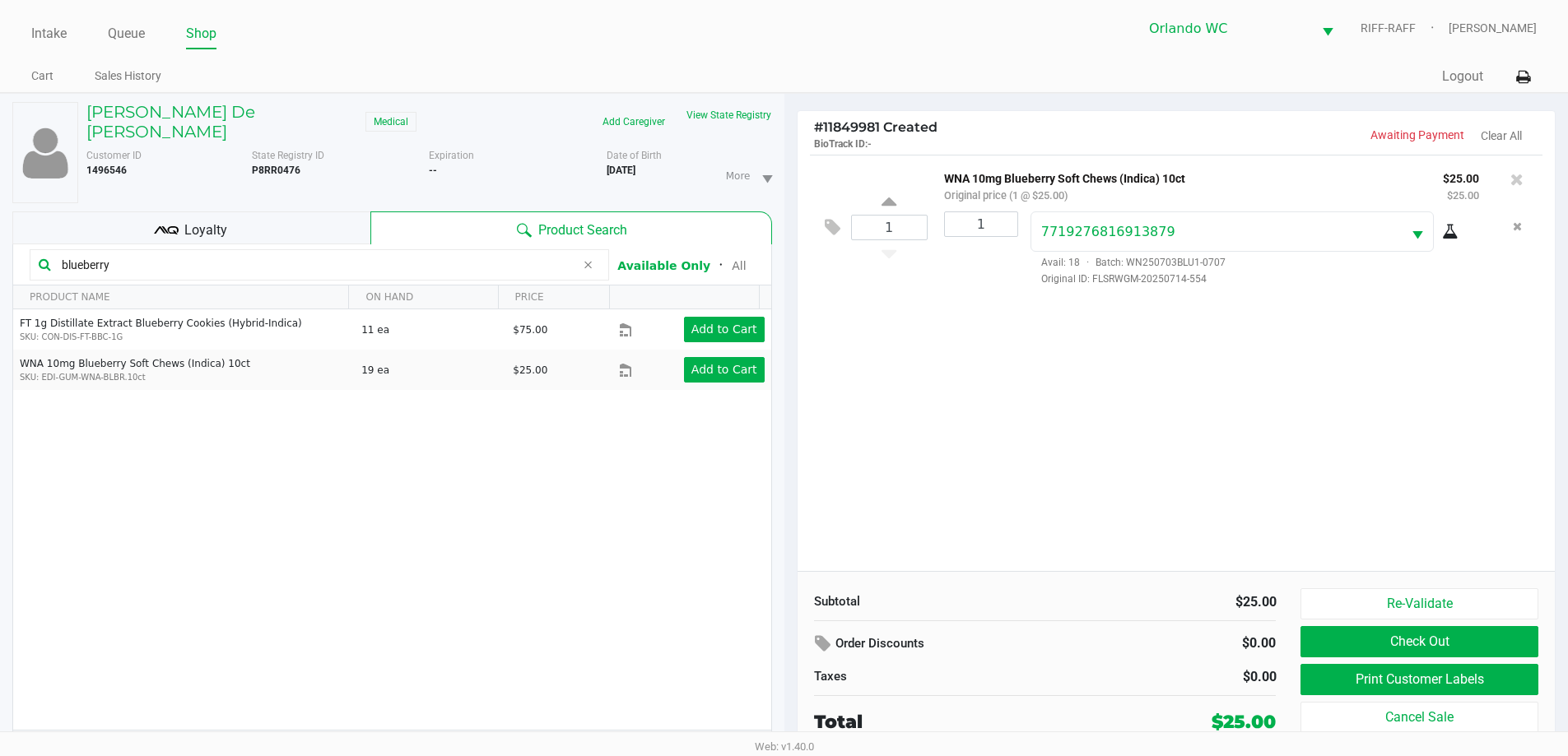
click at [274, 165] on b "P8RR0476" at bounding box center [275, 171] width 48 height 12
copy b "P8RR0476"
click at [1014, 495] on div "1 WNA 10mg Blueberry Soft Chews (Indica) 10ct Original price (1 @ $25.00) $25.0…" at bounding box center [1177, 363] width 758 height 416
click at [1444, 604] on button "Re-Validate" at bounding box center [1419, 604] width 237 height 32
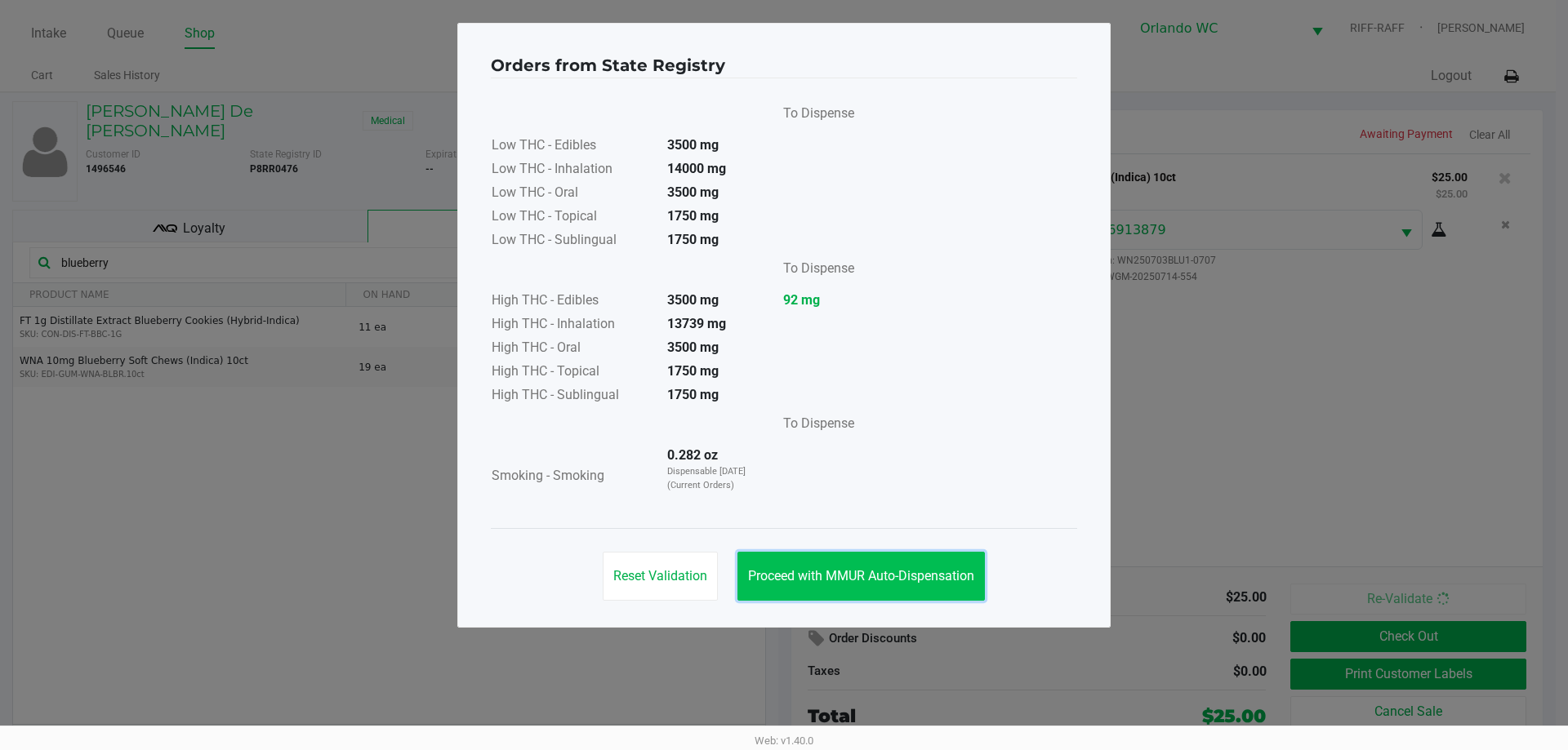
click at [917, 586] on button "Proceed with MMUR Auto-Dispensation" at bounding box center [861, 577] width 248 height 49
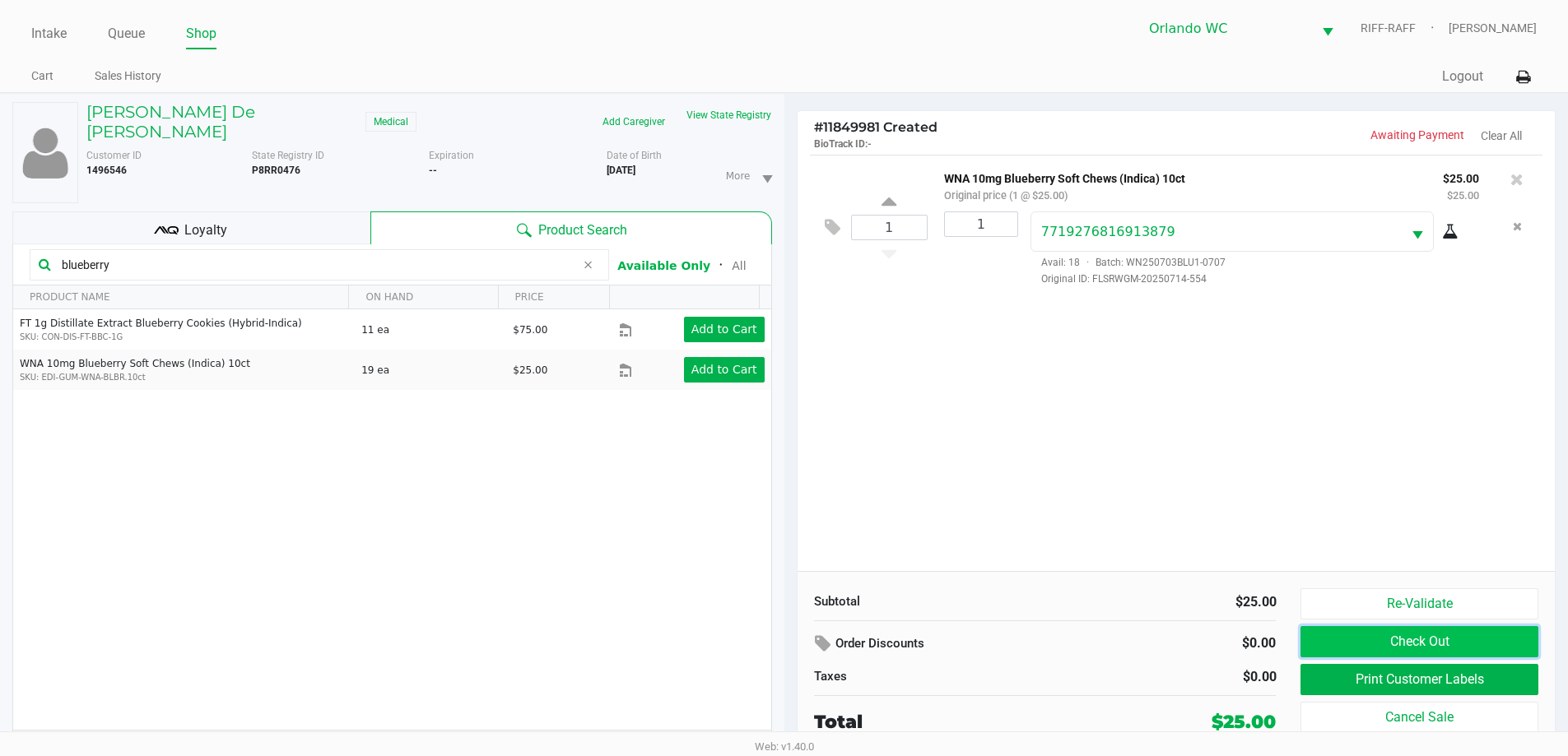
click at [1492, 649] on button "Check Out" at bounding box center [1419, 643] width 237 height 32
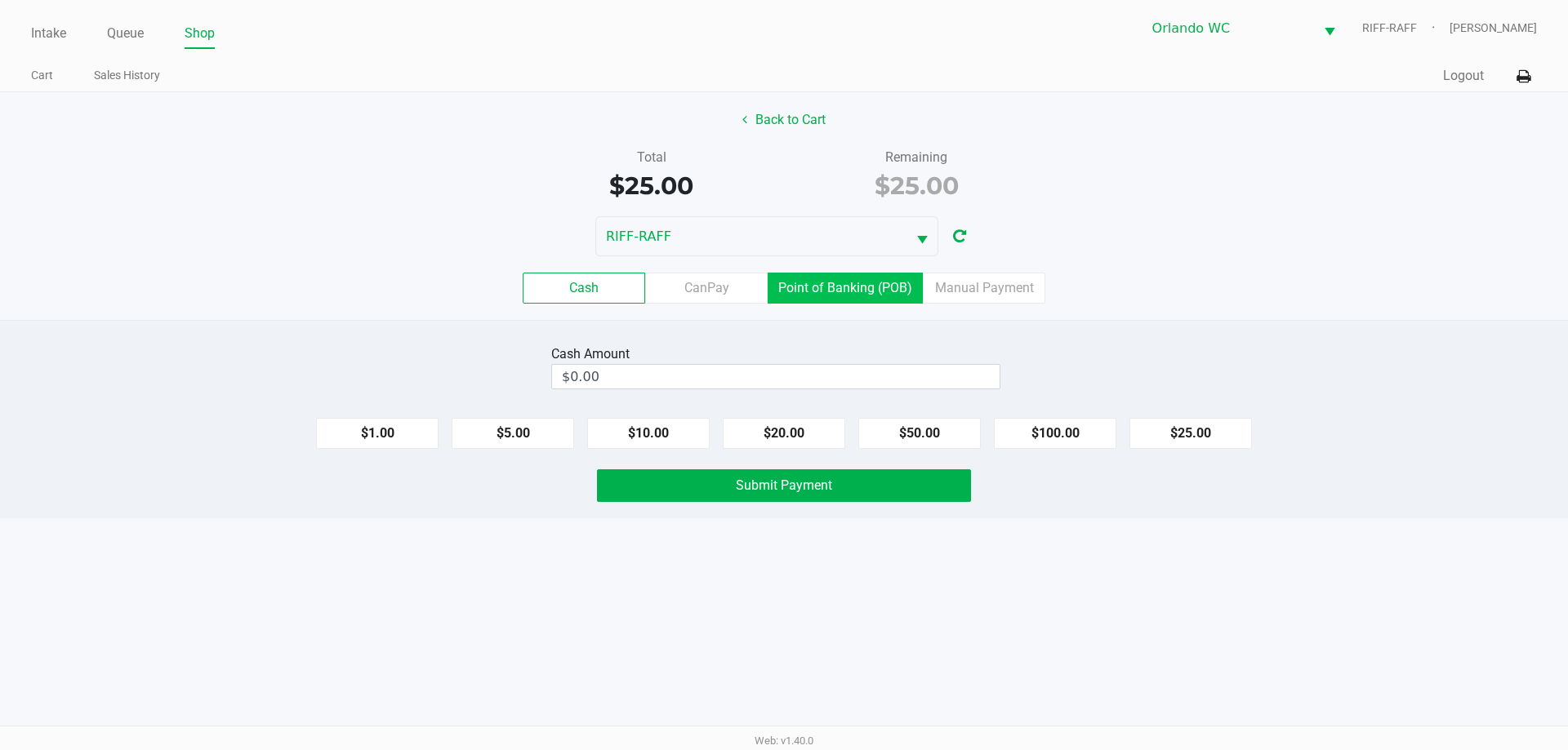
click at [852, 283] on label "Point of Banking (POB)" at bounding box center [845, 288] width 155 height 31
click at [0, 0] on 7 "Point of Banking (POB)" at bounding box center [0, 0] width 0 height 0
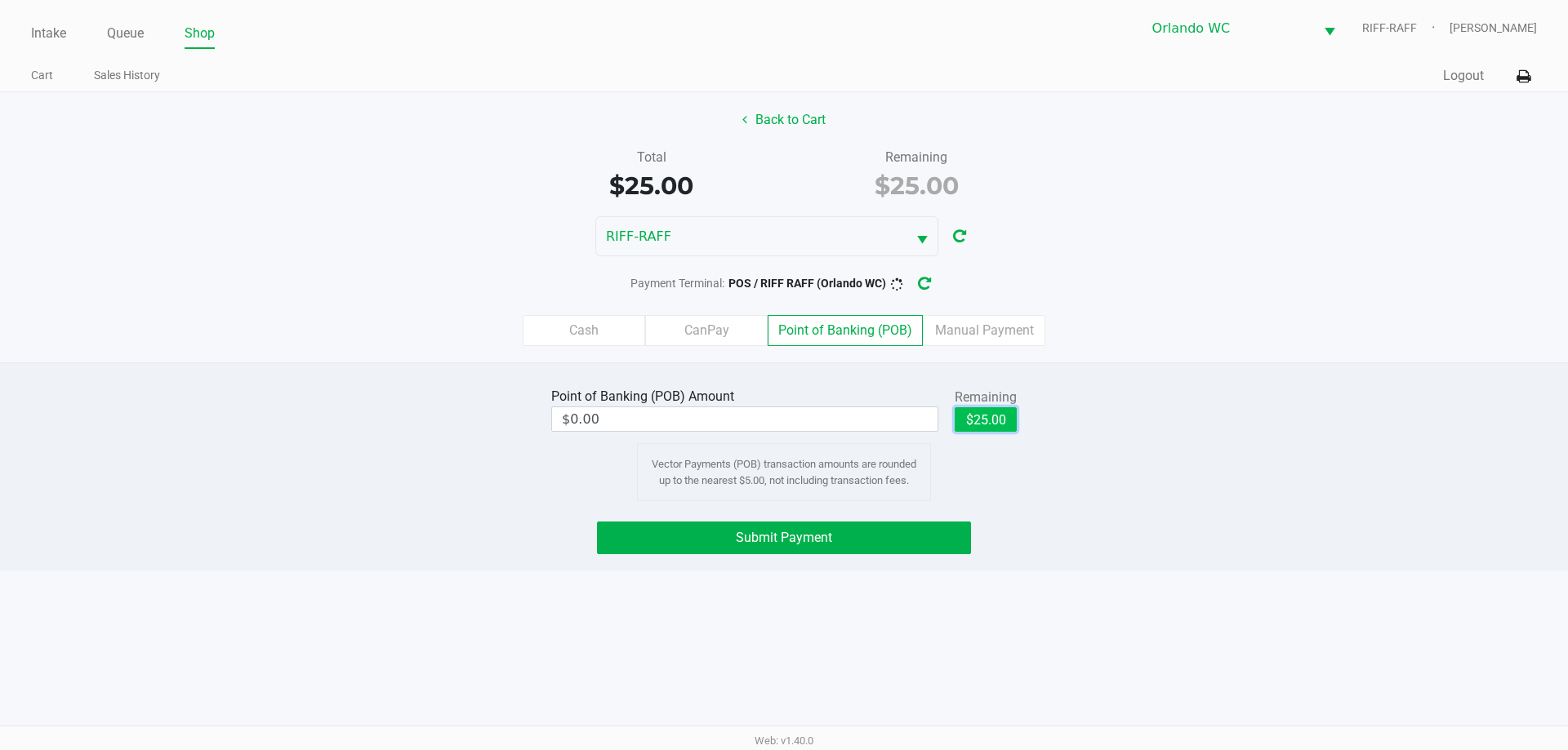
click at [1005, 420] on button "$25.00" at bounding box center [985, 419] width 62 height 24
type input "$25.00"
click at [785, 109] on button "Back to Cart" at bounding box center [784, 120] width 105 height 31
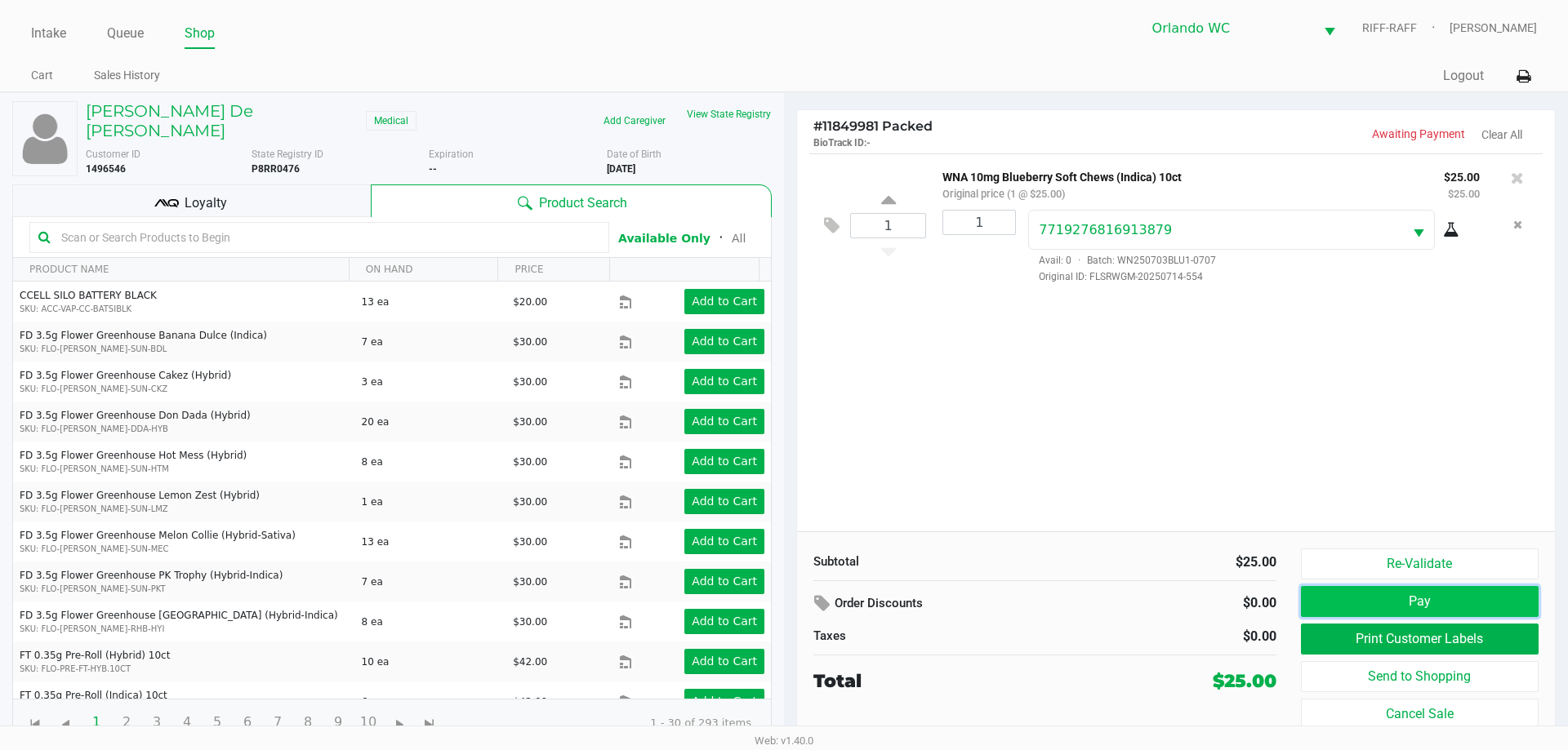
click at [1387, 598] on button "Pay" at bounding box center [1419, 602] width 238 height 31
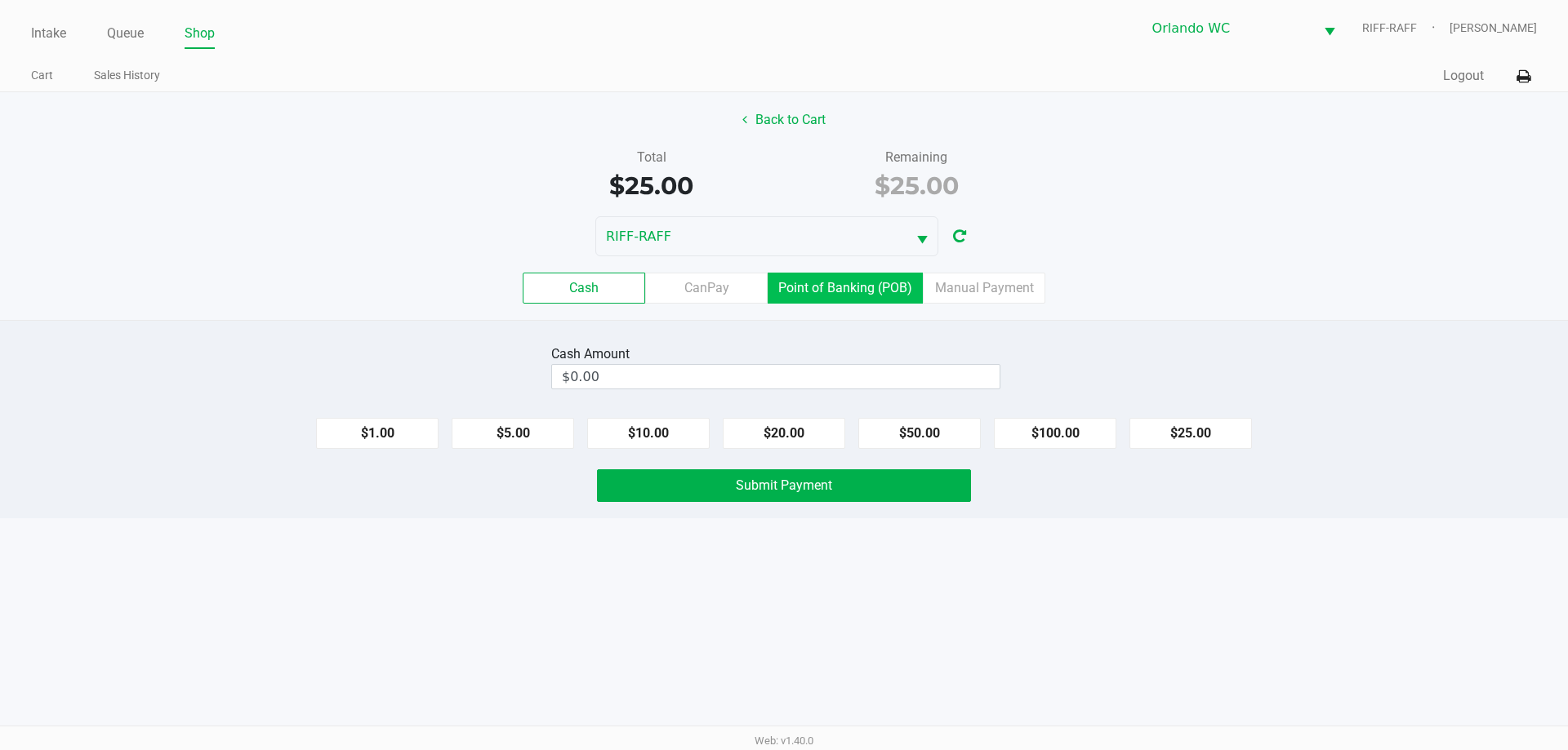
click at [822, 282] on label "Point of Banking (POB)" at bounding box center [845, 288] width 155 height 31
click at [0, 0] on 7 "Point of Banking (POB)" at bounding box center [0, 0] width 0 height 0
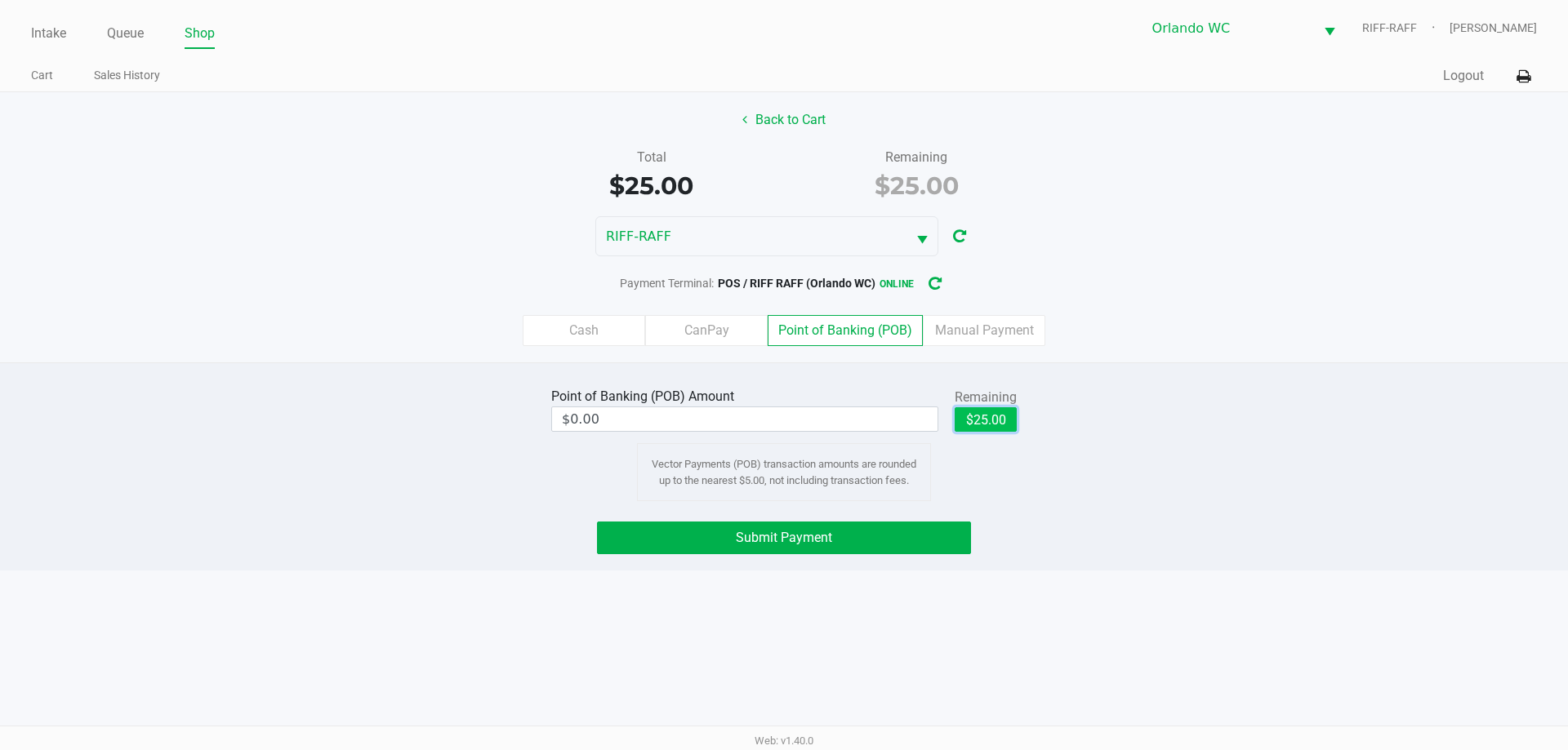
click at [1002, 428] on button "$25.00" at bounding box center [985, 419] width 62 height 24
type input "$25.00"
click at [938, 528] on button "Submit Payment" at bounding box center [784, 538] width 374 height 32
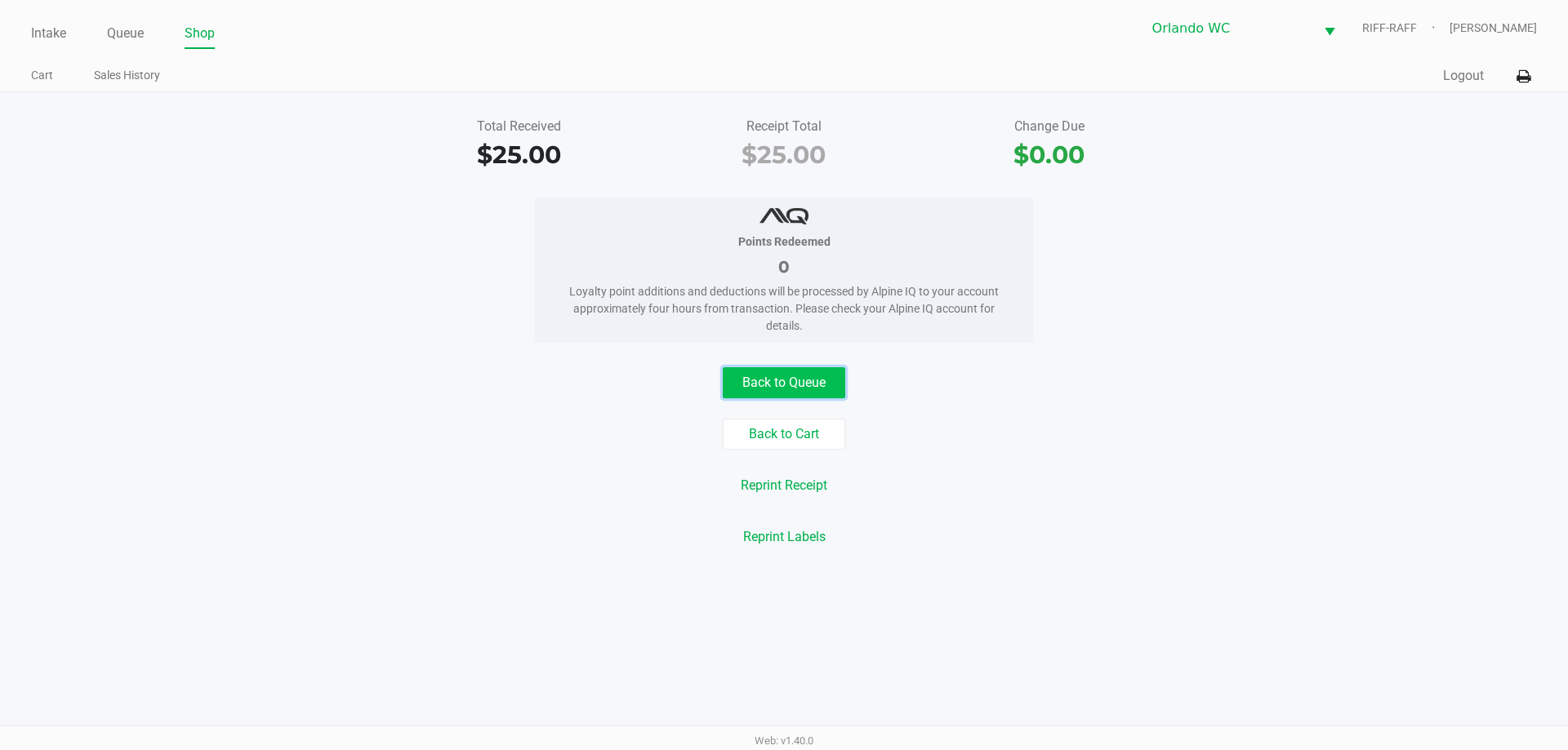
click at [768, 393] on button "Back to Queue" at bounding box center [784, 383] width 122 height 31
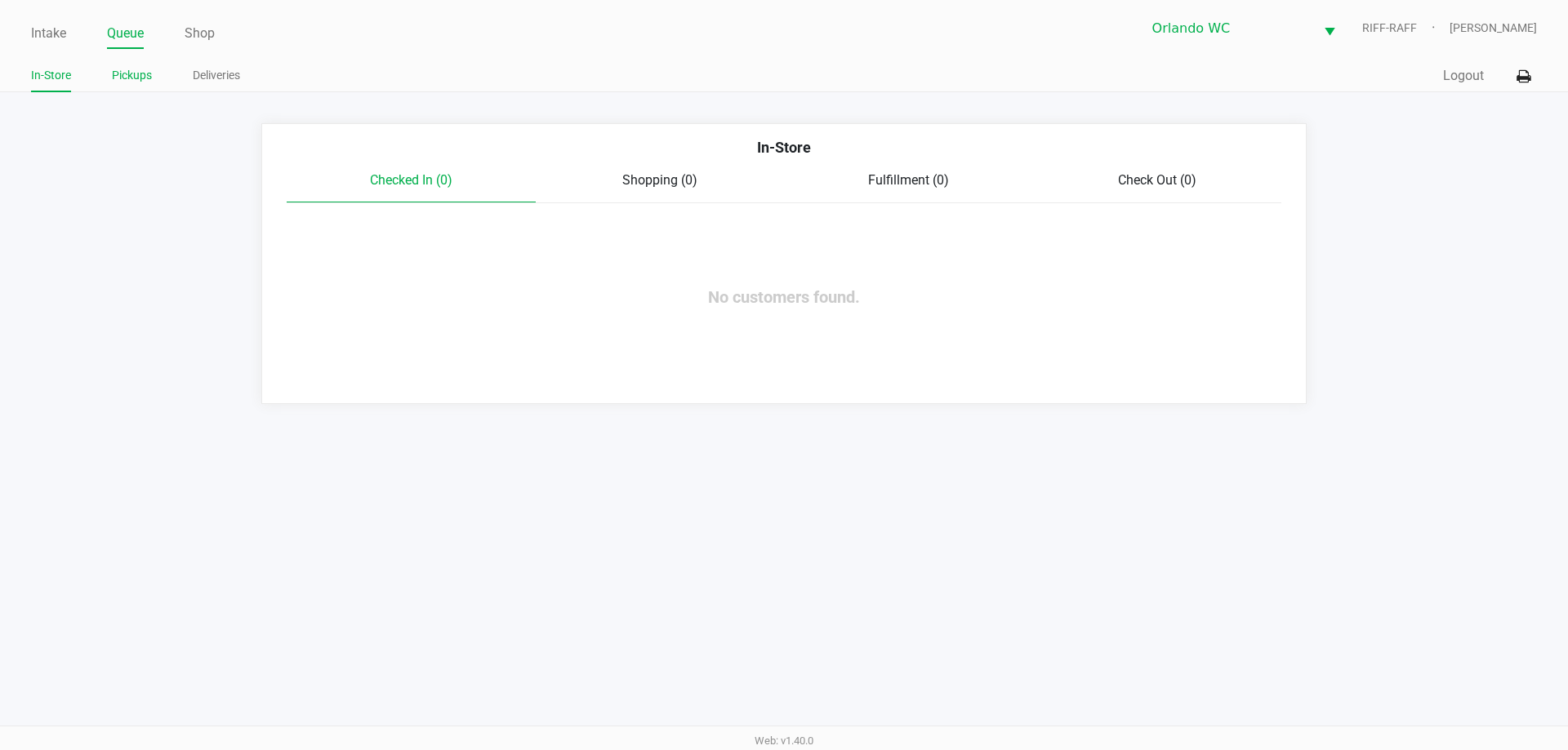
click at [128, 73] on link "Pickups" at bounding box center [131, 75] width 40 height 21
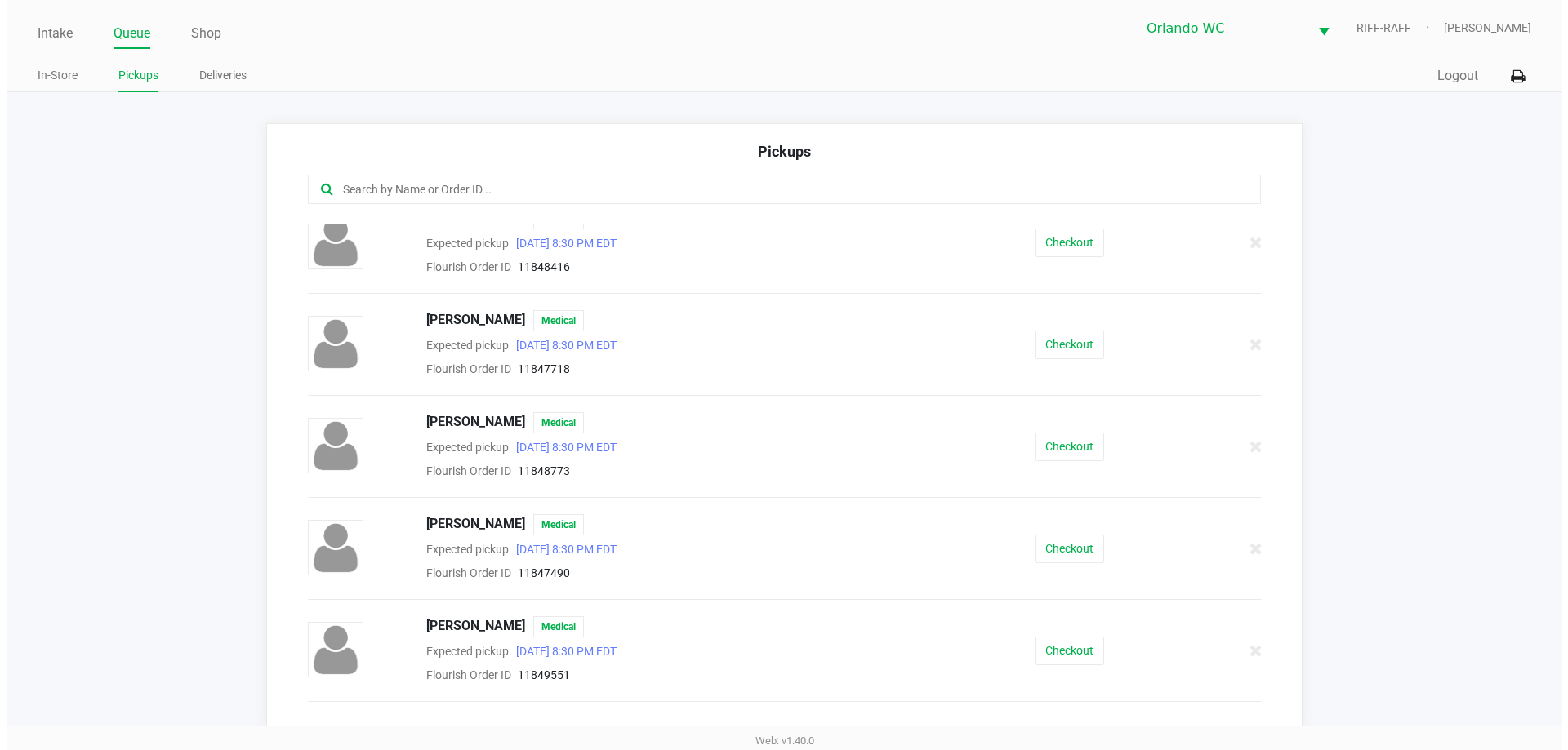
scroll to position [806, 0]
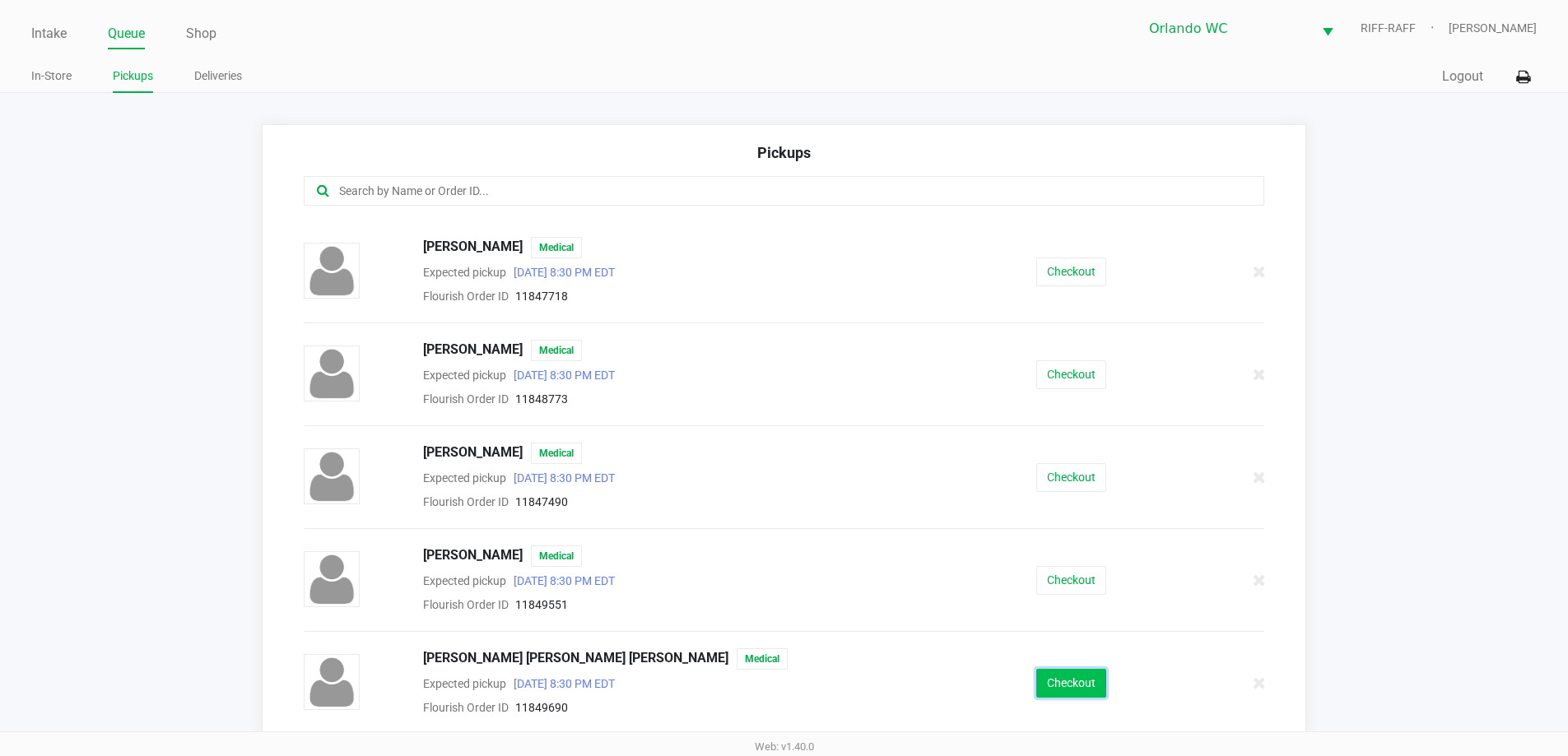
click at [1048, 690] on button "Checkout" at bounding box center [1071, 683] width 70 height 29
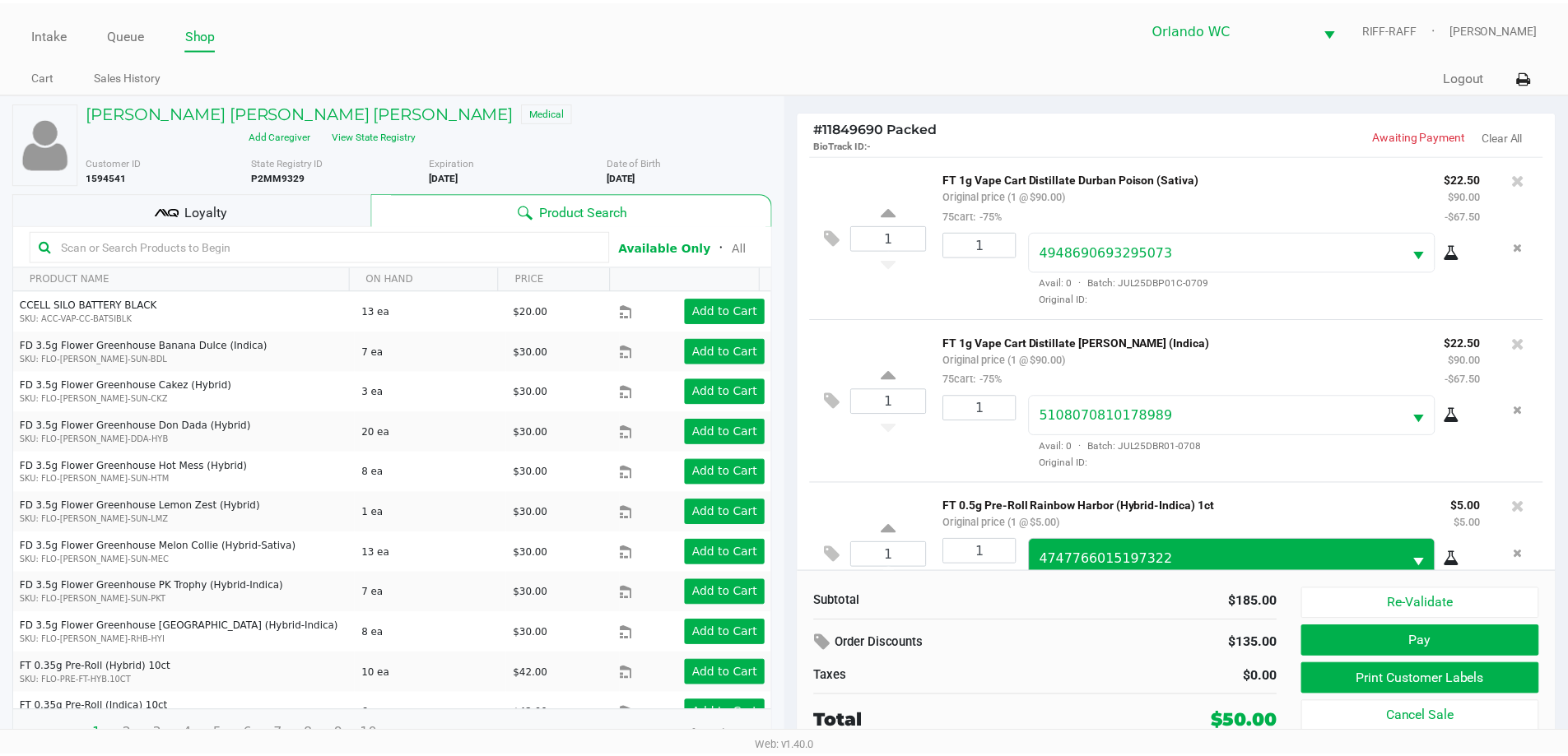
scroll to position [57, 0]
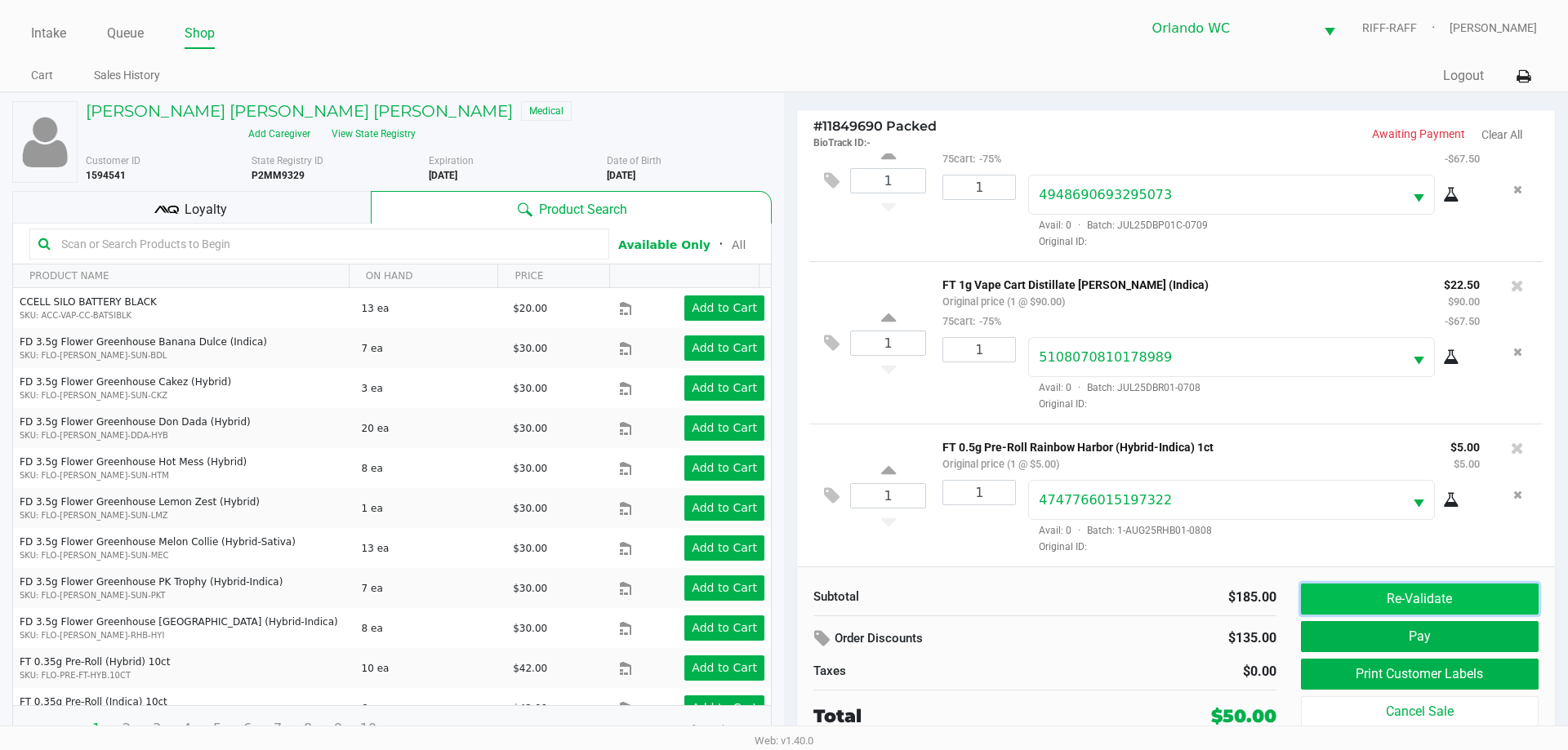
click at [1411, 592] on button "Re-Validate" at bounding box center [1419, 599] width 238 height 31
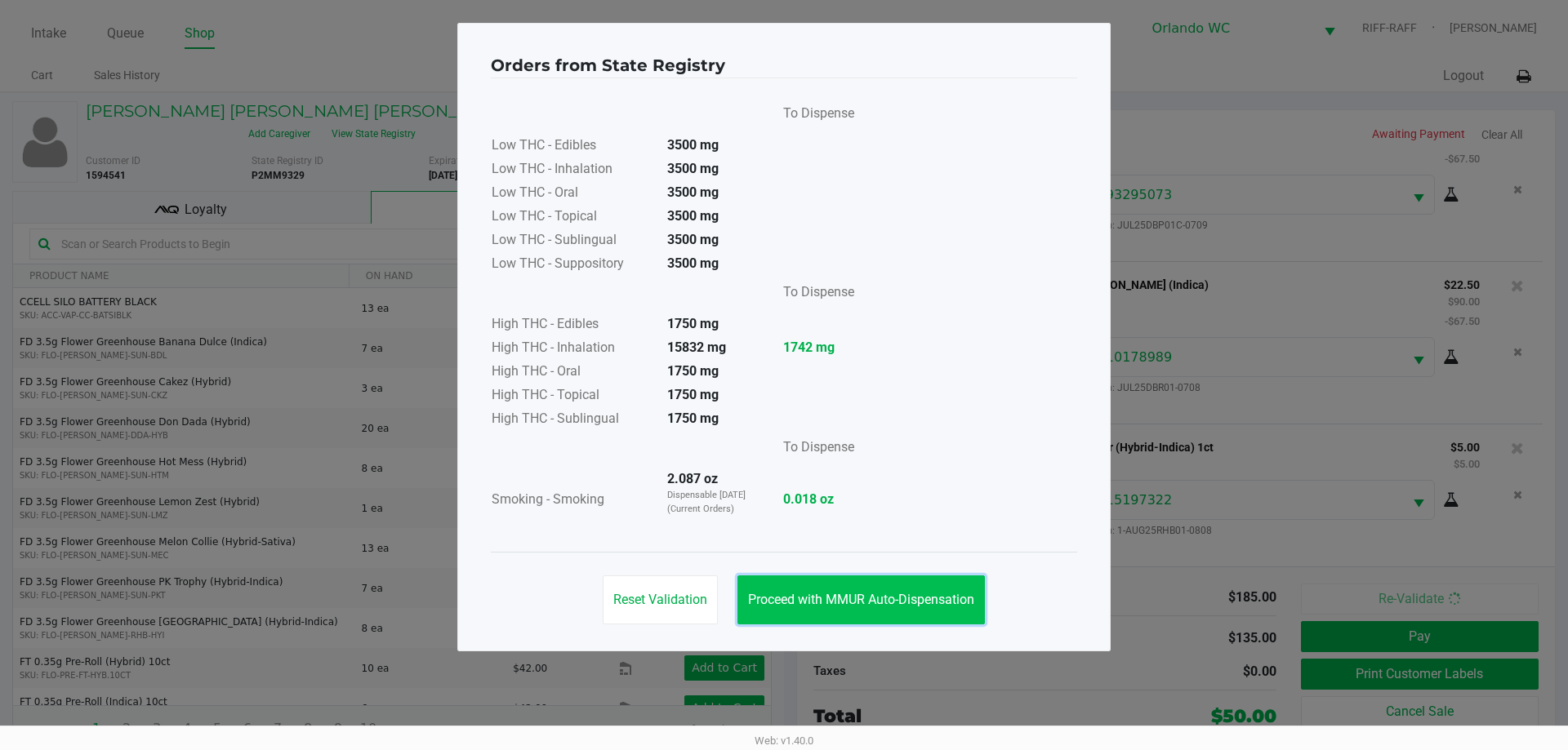
click at [914, 588] on button "Proceed with MMUR Auto-Dispensation" at bounding box center [861, 600] width 248 height 49
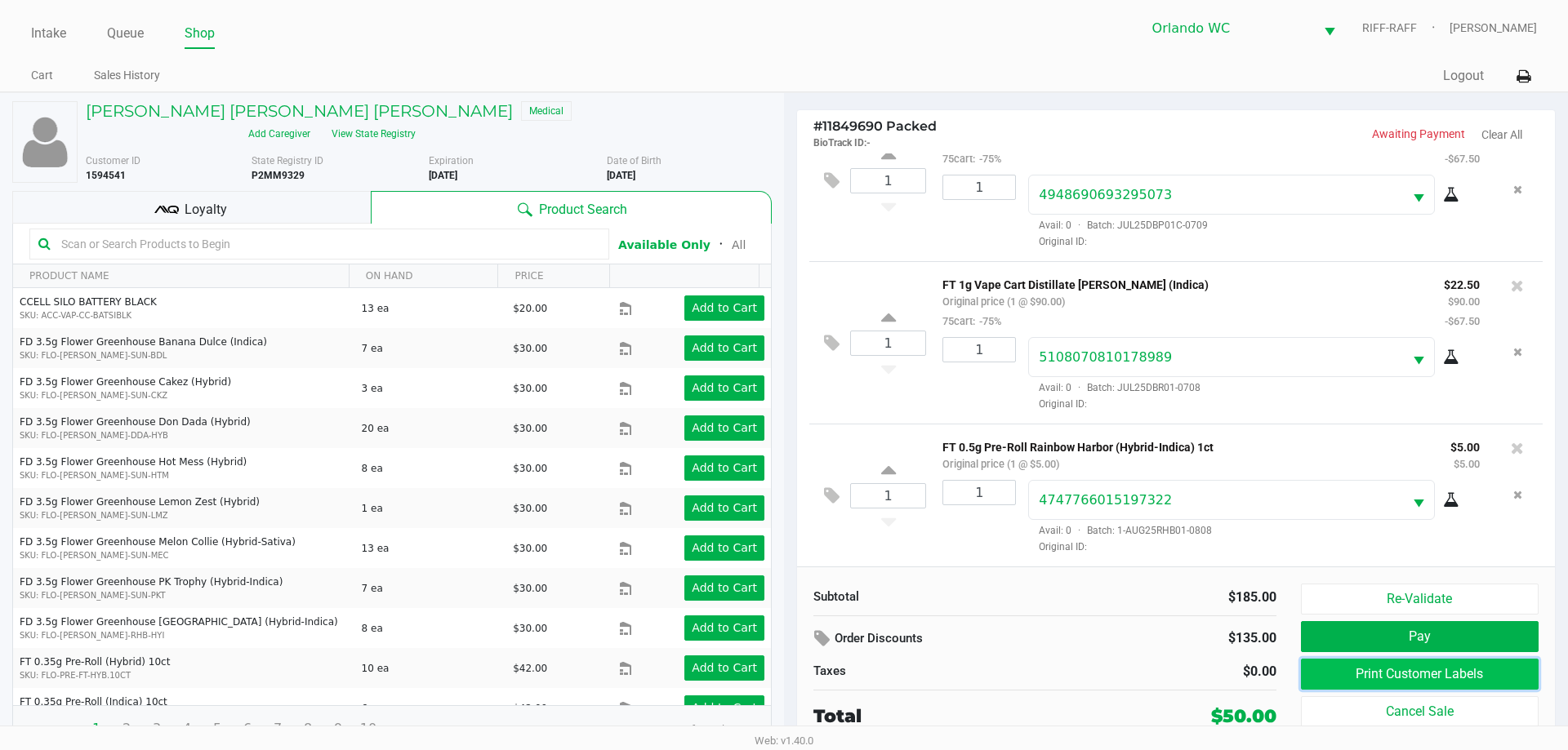
click at [1359, 666] on button "Print Customer Labels" at bounding box center [1419, 675] width 238 height 31
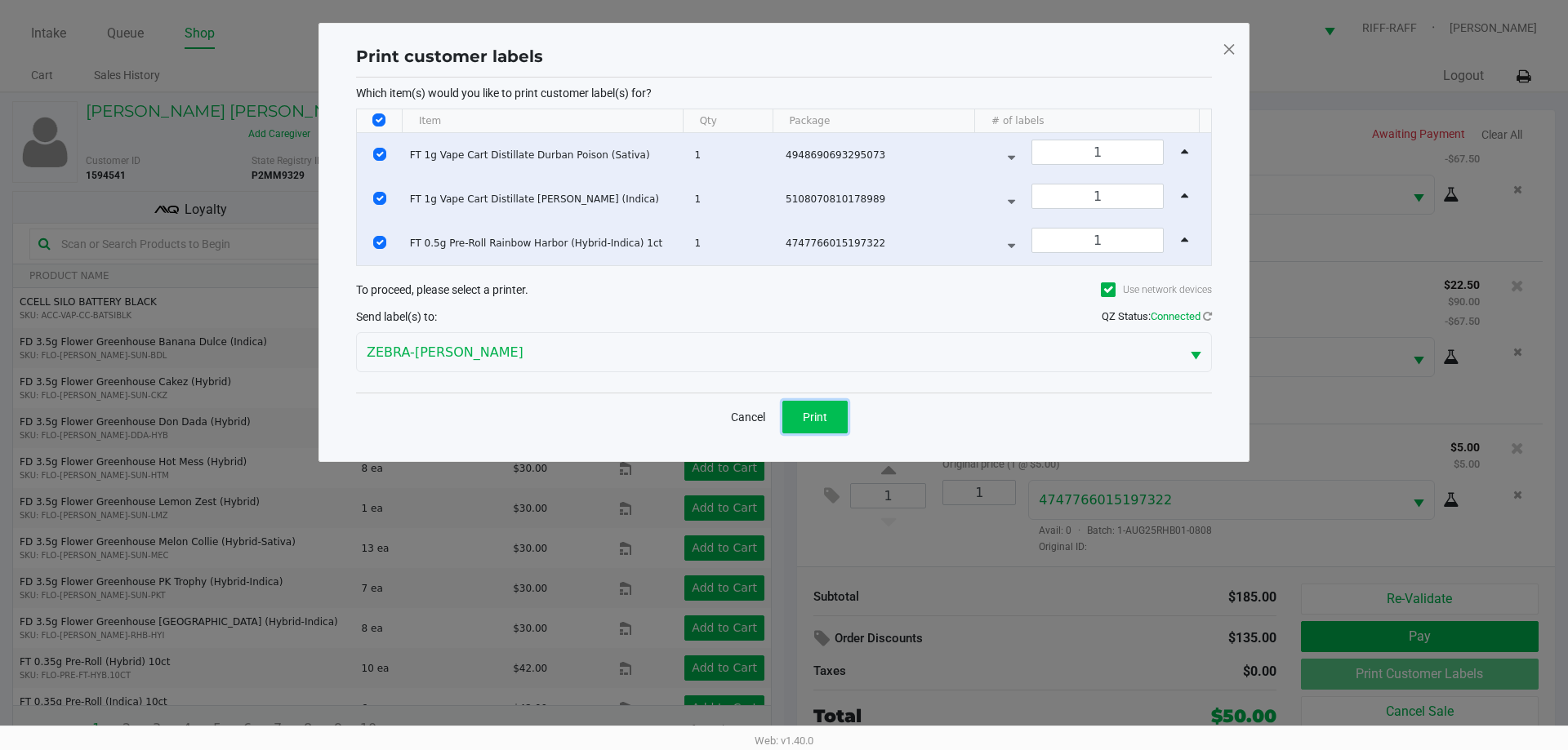
click at [790, 412] on button "Print" at bounding box center [815, 416] width 66 height 32
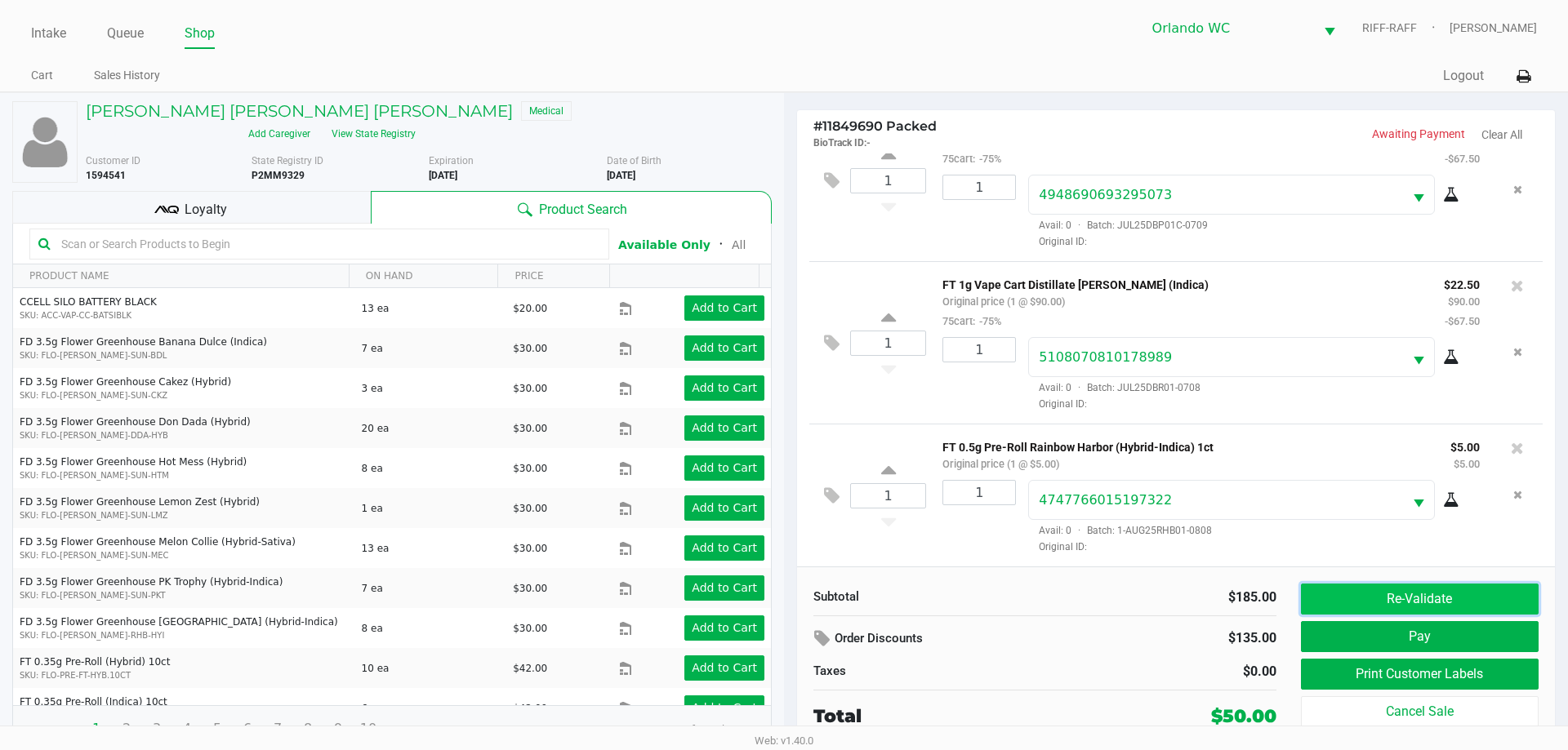
click at [1472, 602] on button "Re-Validate" at bounding box center [1419, 599] width 238 height 31
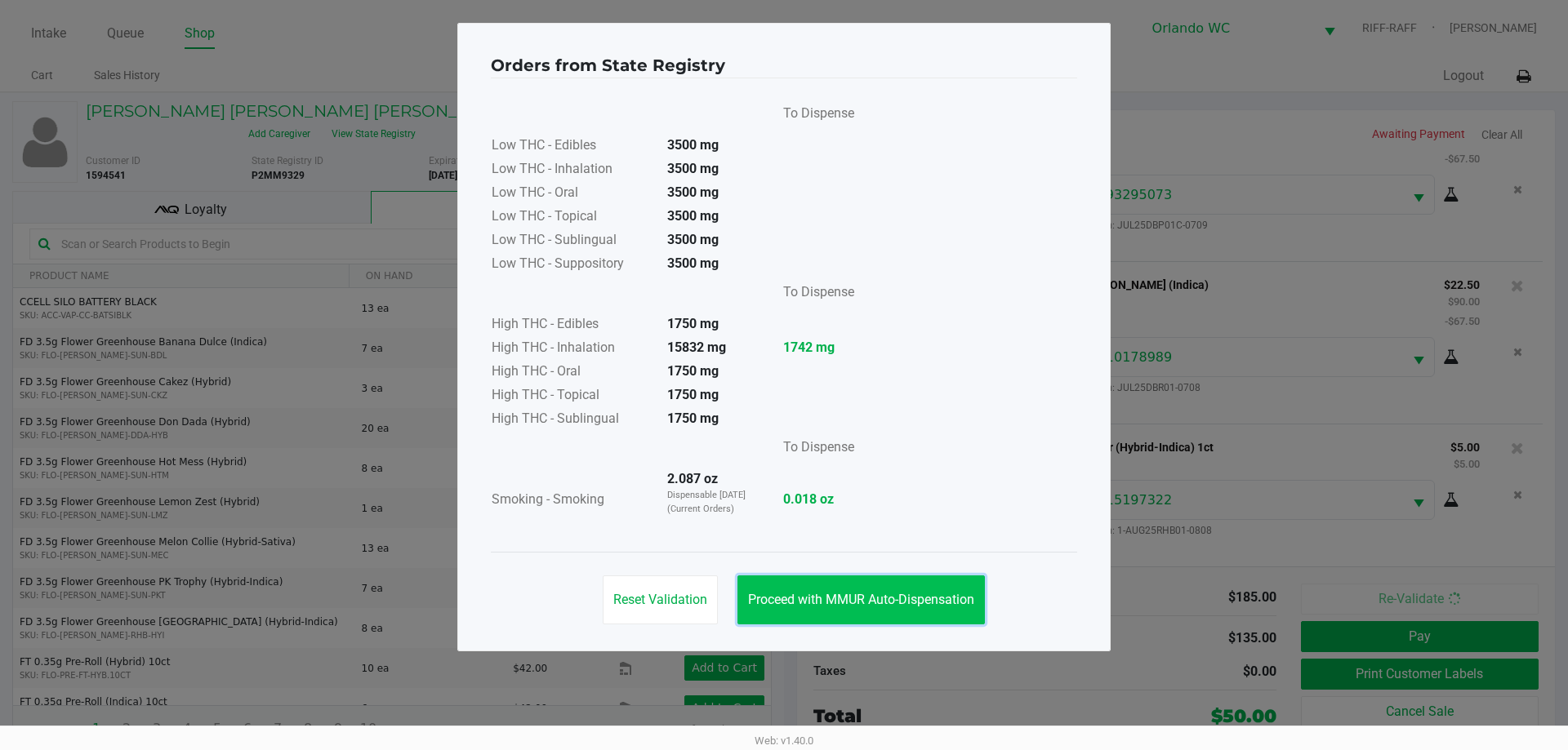
click at [811, 577] on button "Proceed with MMUR Auto-Dispensation" at bounding box center [861, 600] width 248 height 49
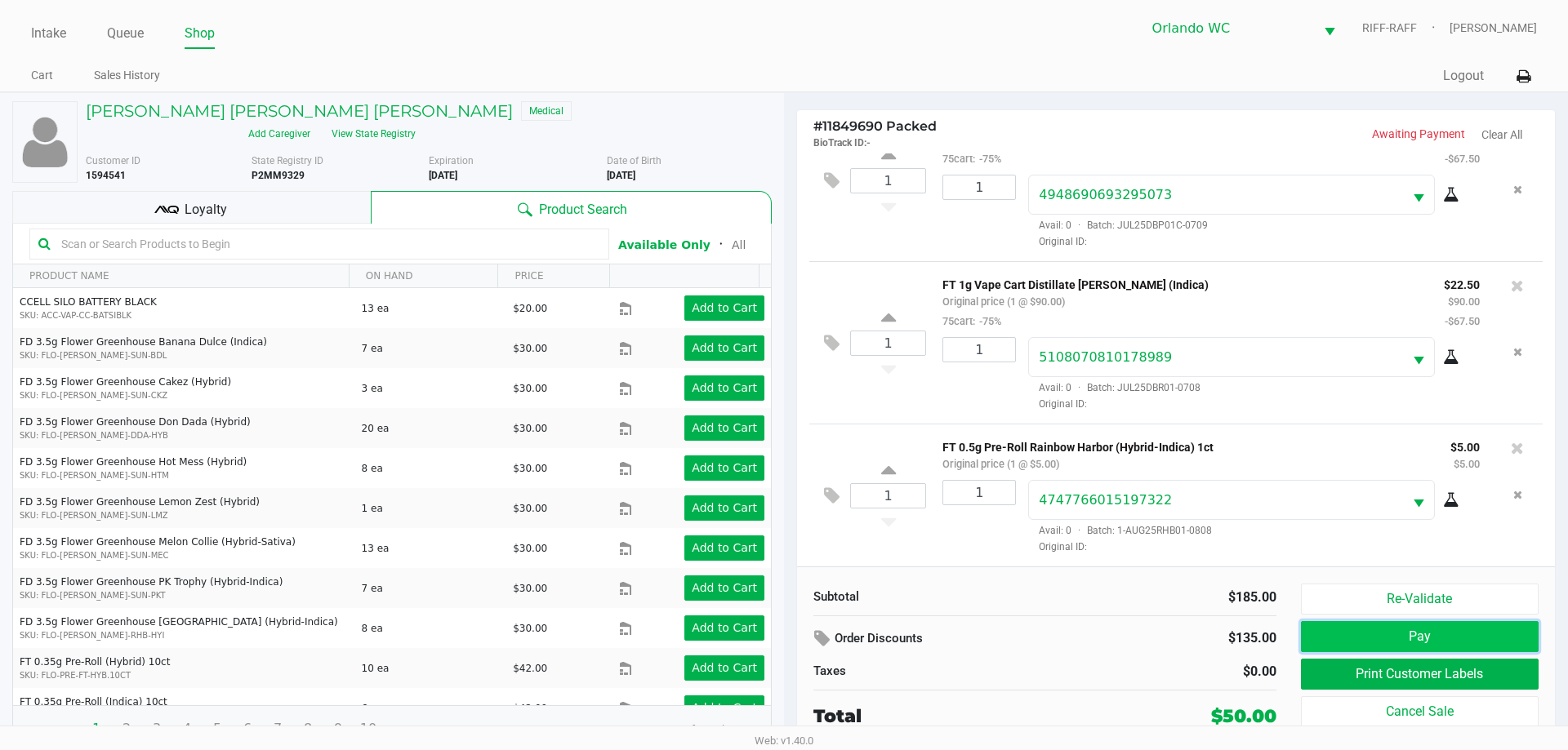
click at [1447, 632] on button "Pay" at bounding box center [1419, 637] width 238 height 31
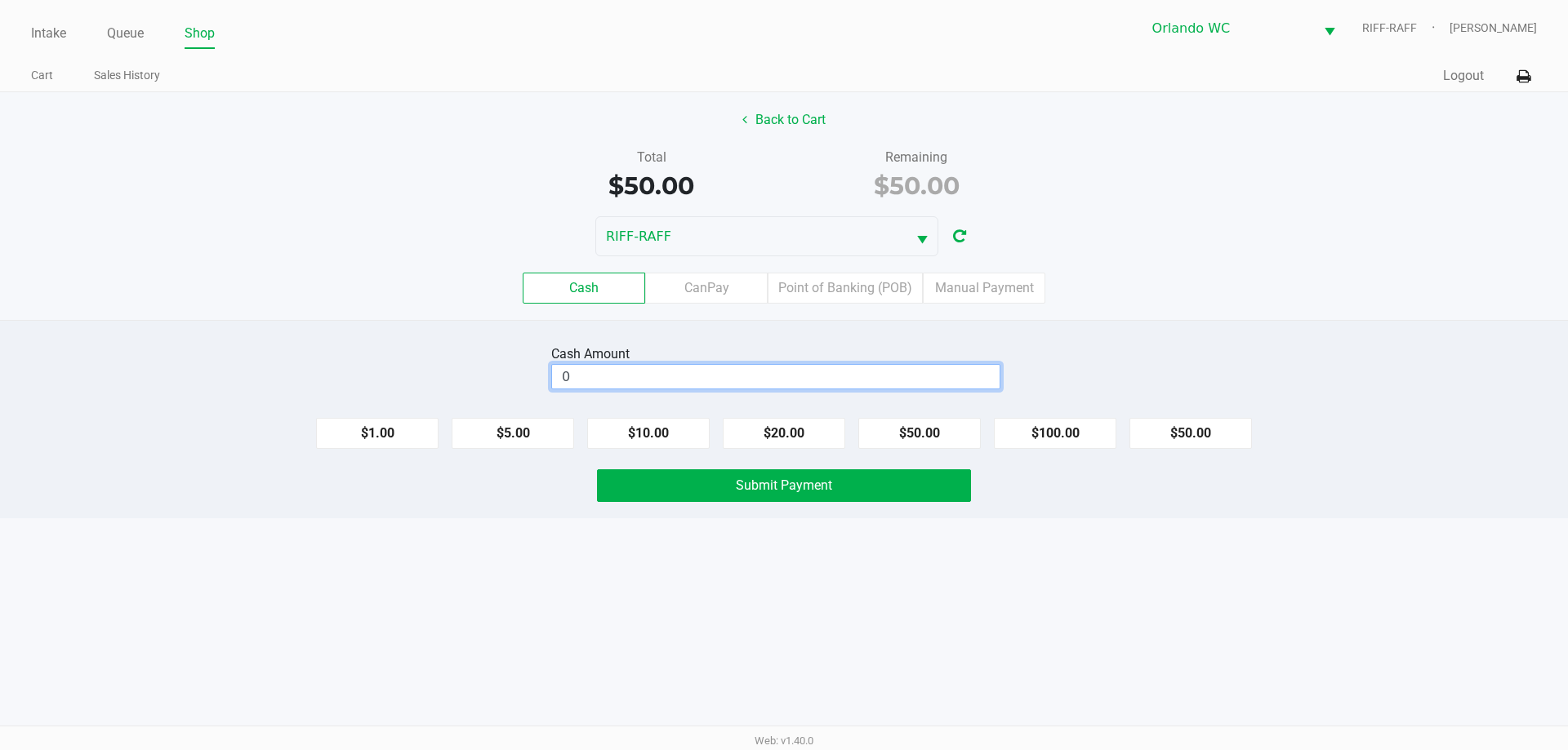
click at [748, 365] on input "0" at bounding box center [776, 377] width 448 height 23
type input "$60.00"
click at [764, 476] on button "Submit Payment" at bounding box center [784, 485] width 374 height 32
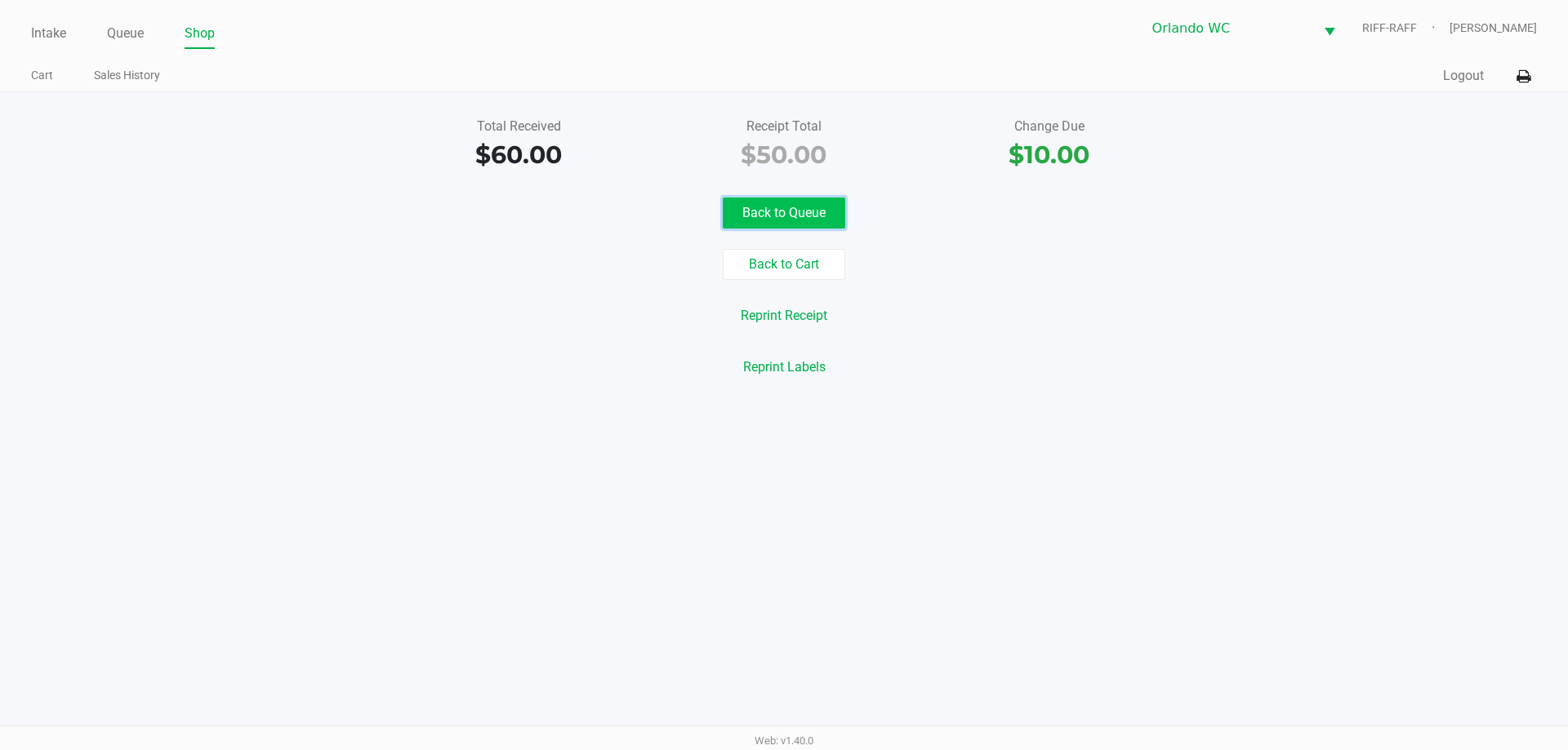
click at [824, 218] on button "Back to Queue" at bounding box center [784, 213] width 122 height 31
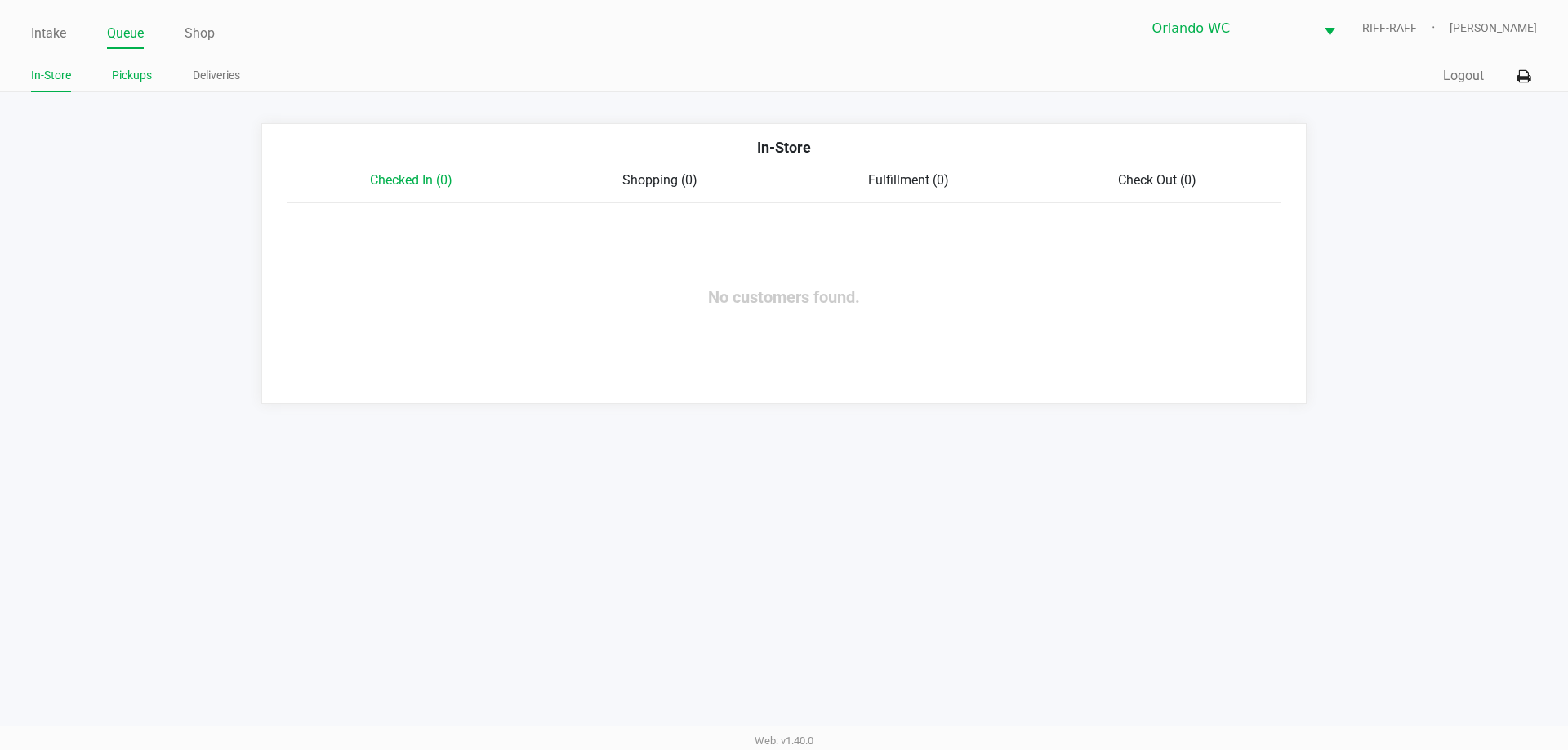
click at [143, 78] on link "Pickups" at bounding box center [131, 75] width 40 height 21
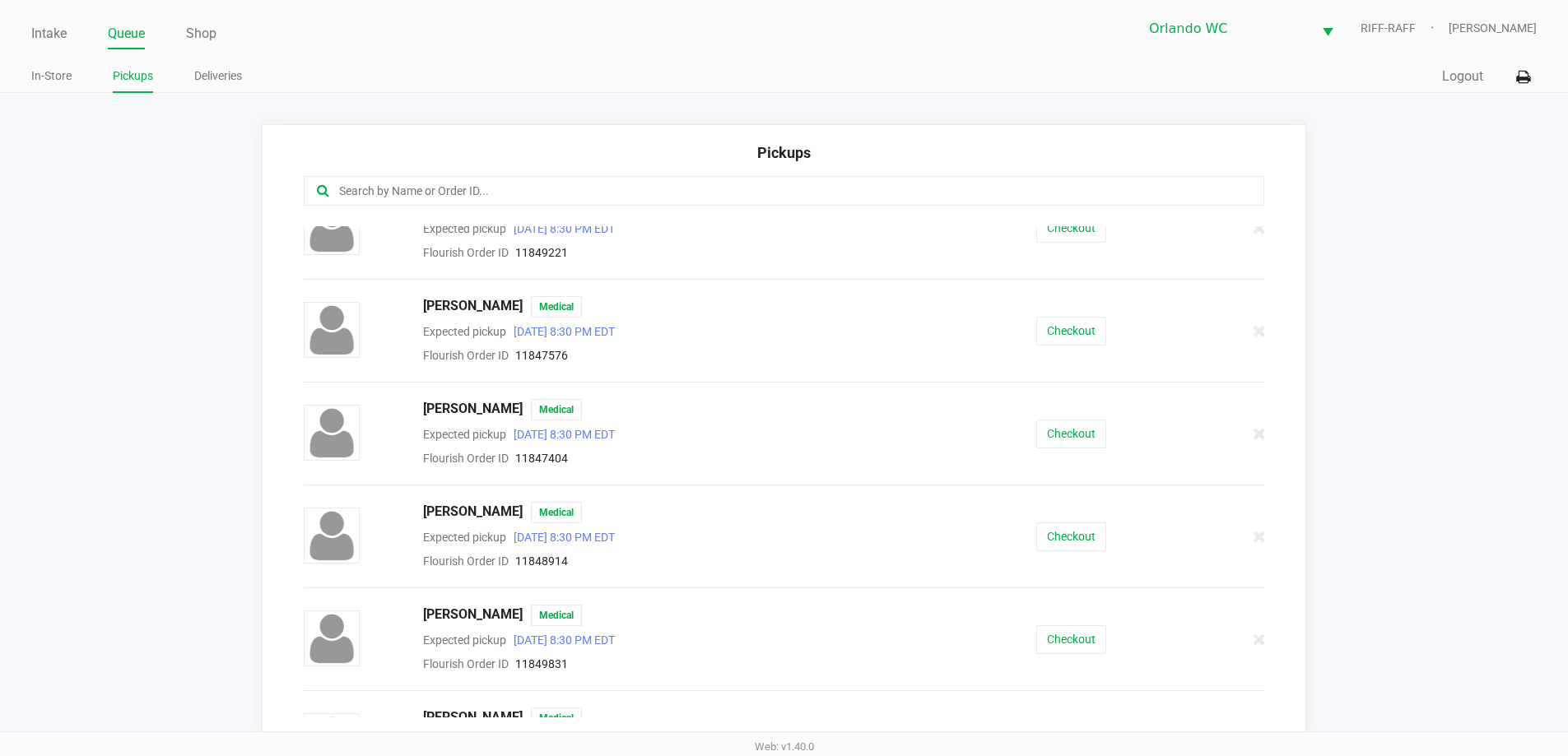
scroll to position [165, 0]
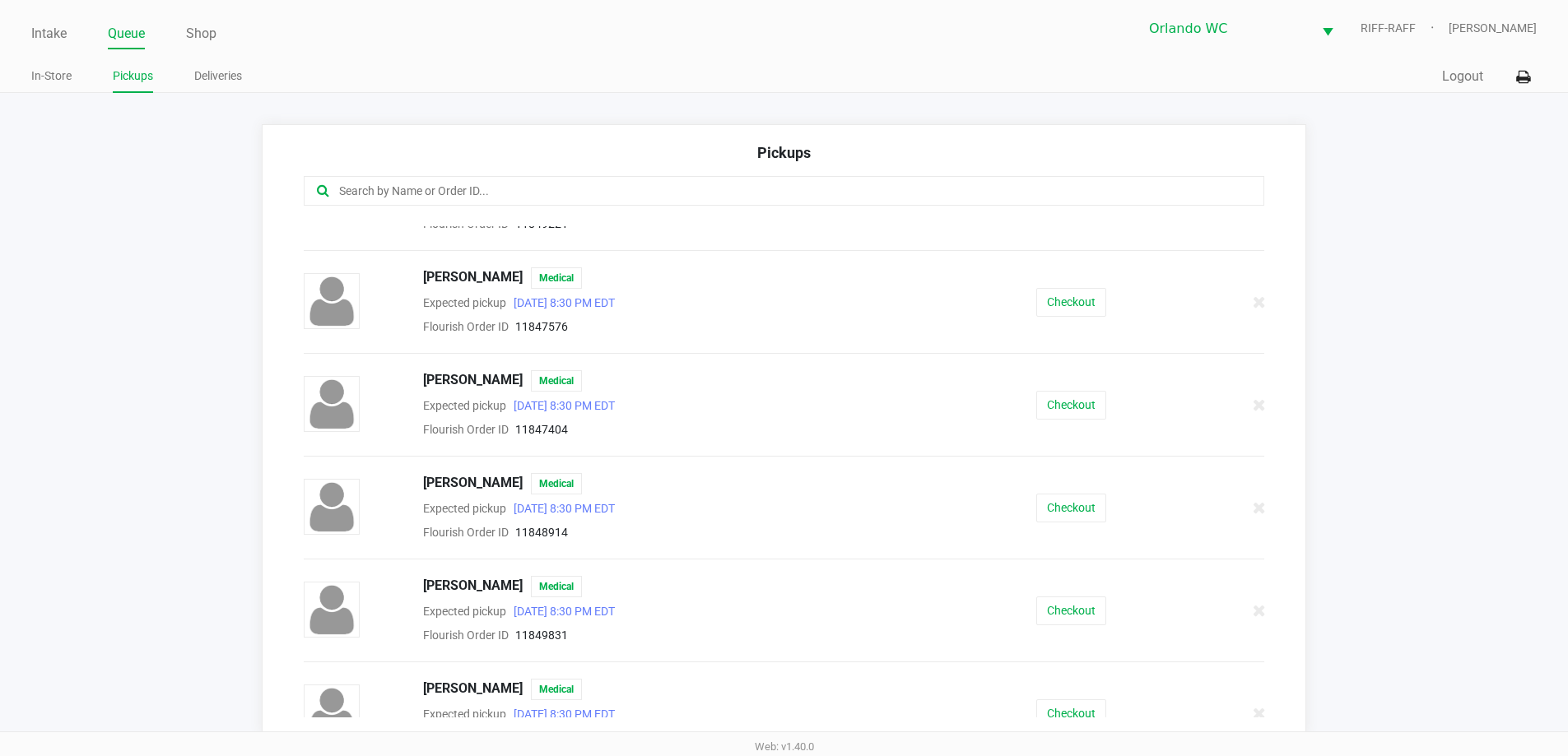
click at [1024, 607] on div "Checkout" at bounding box center [1071, 610] width 246 height 29
click at [1037, 606] on button "Checkout" at bounding box center [1071, 610] width 70 height 29
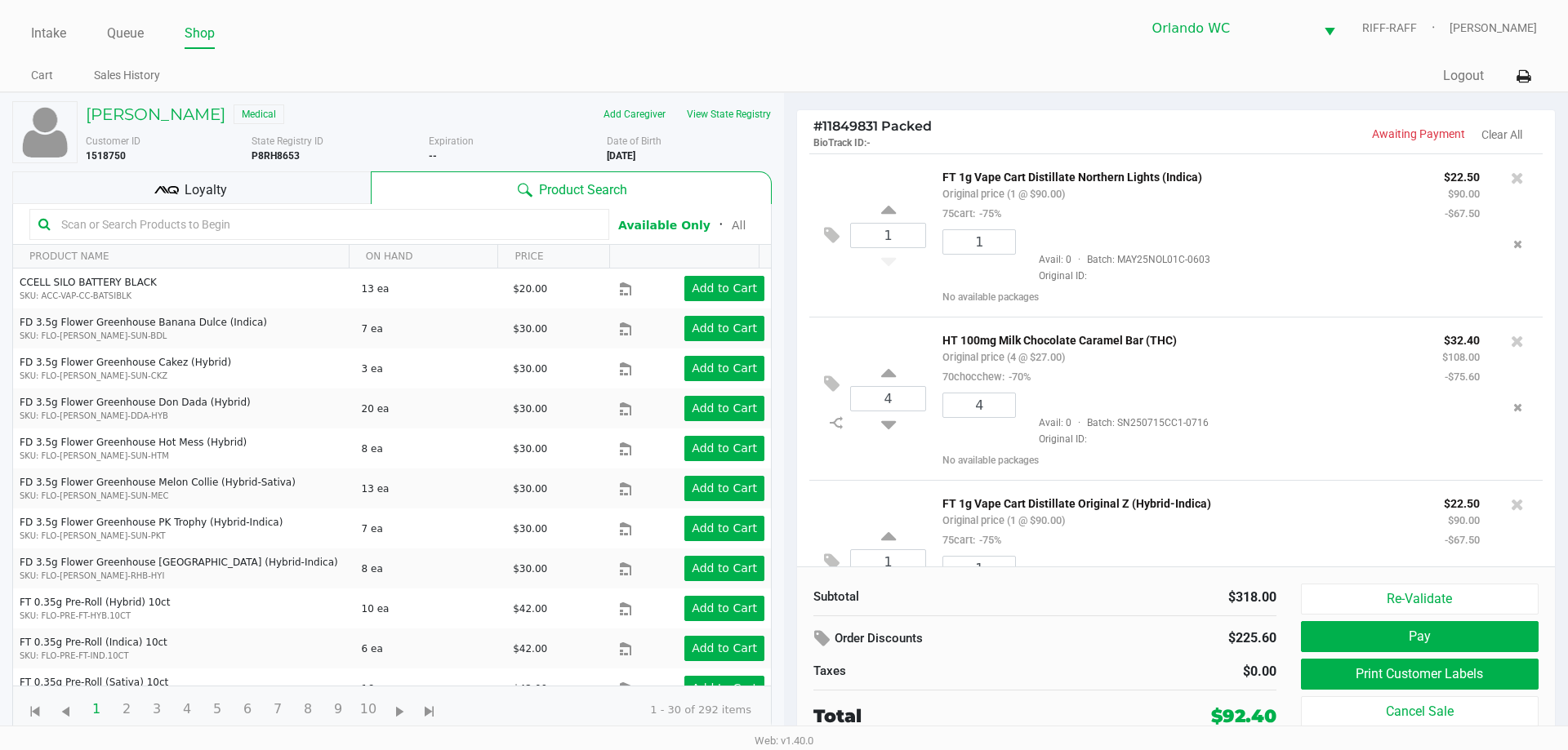
click at [300, 201] on div "Loyalty" at bounding box center [192, 187] width 358 height 32
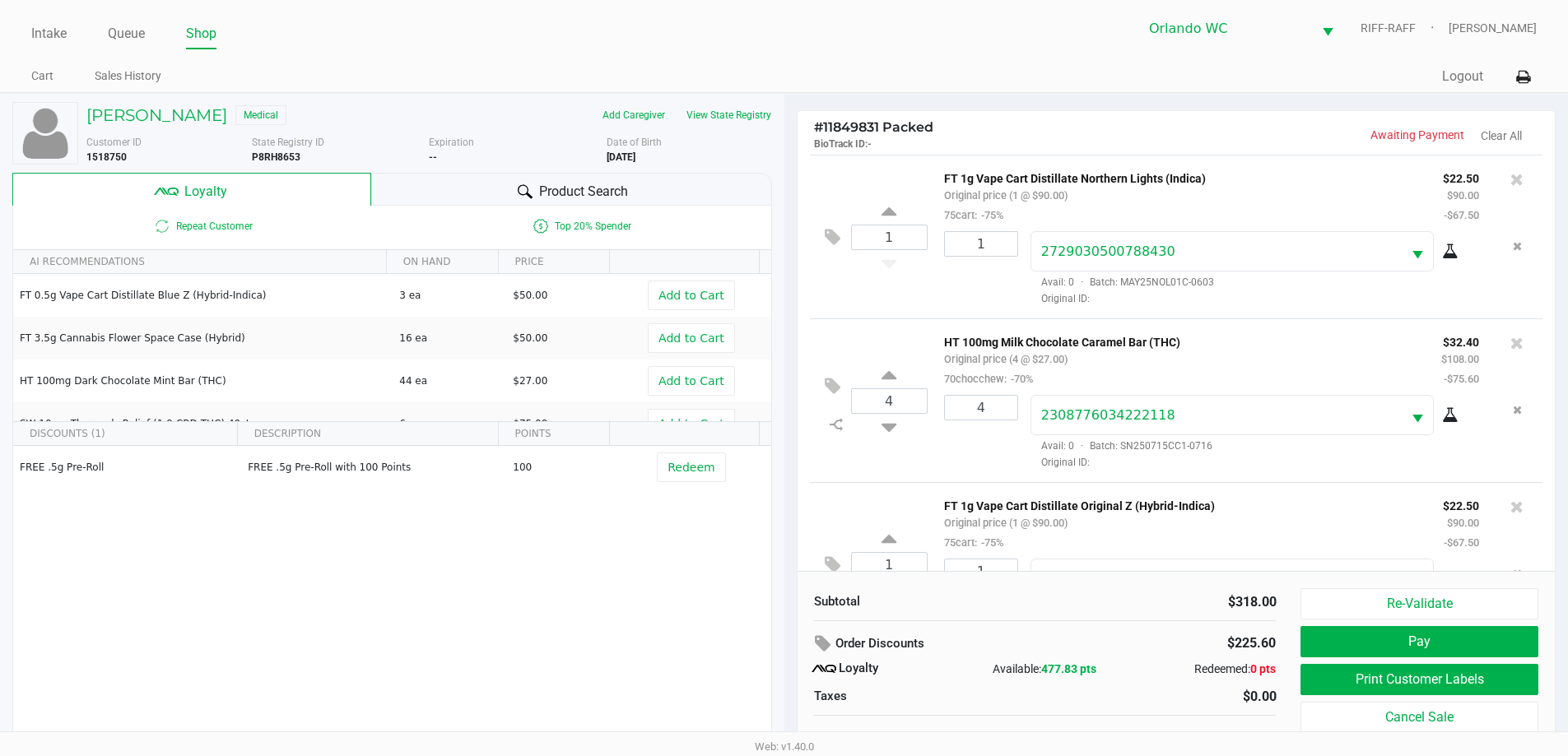
click at [411, 198] on div "Product Search" at bounding box center [572, 189] width 401 height 33
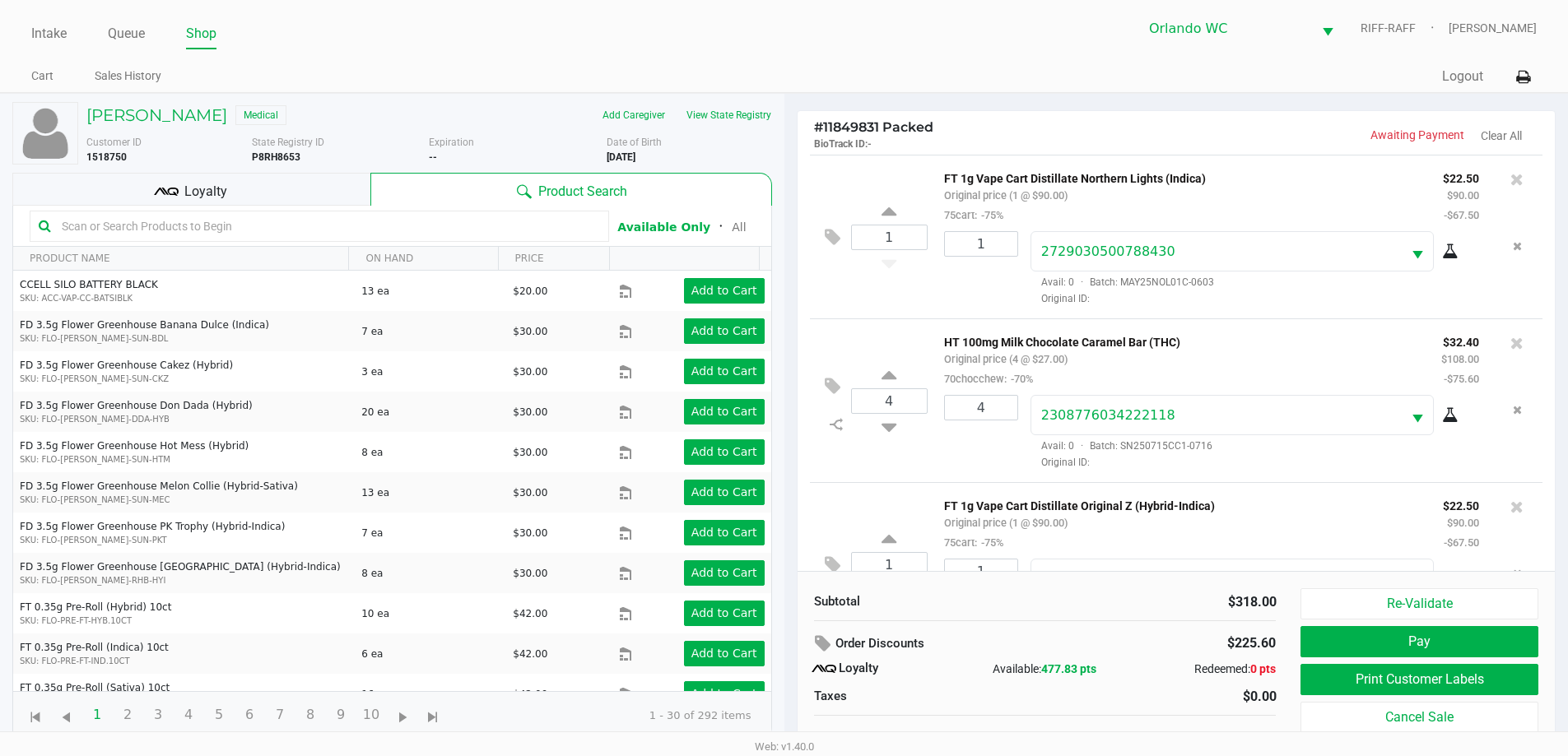
click at [289, 233] on input "text" at bounding box center [328, 226] width 545 height 25
type input "dsc"
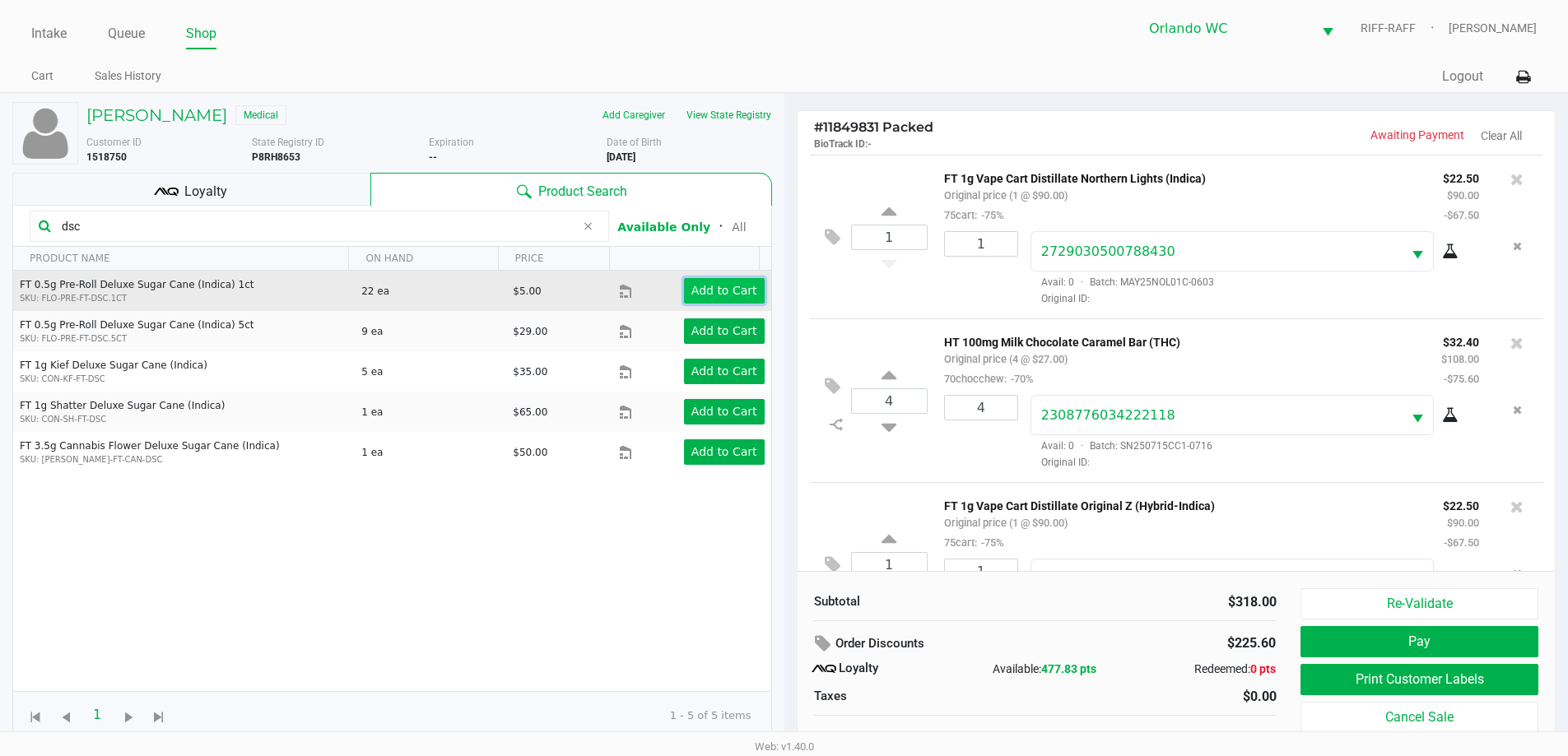
click at [713, 288] on app-button-loader "Add to Cart" at bounding box center [724, 290] width 66 height 13
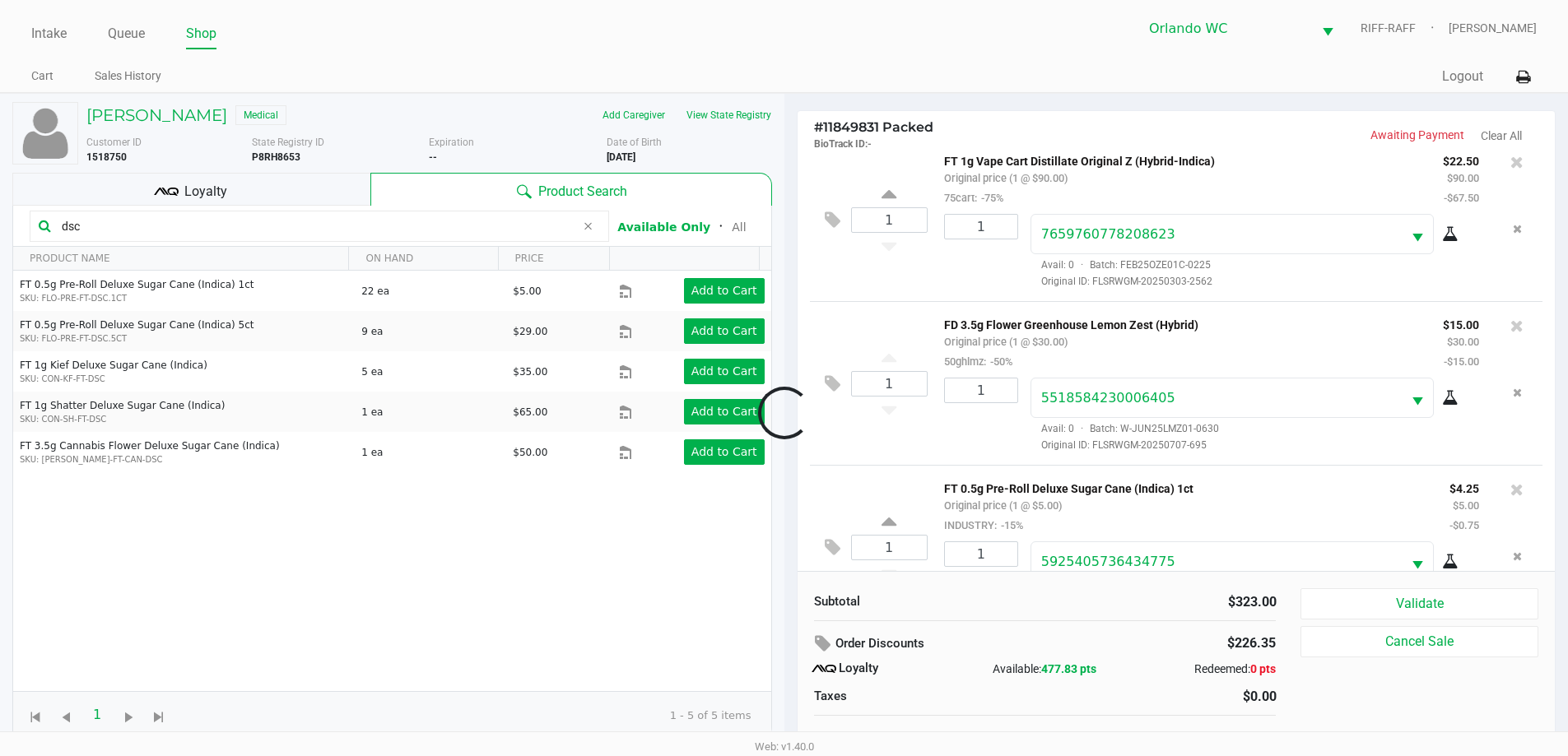
scroll to position [407, 0]
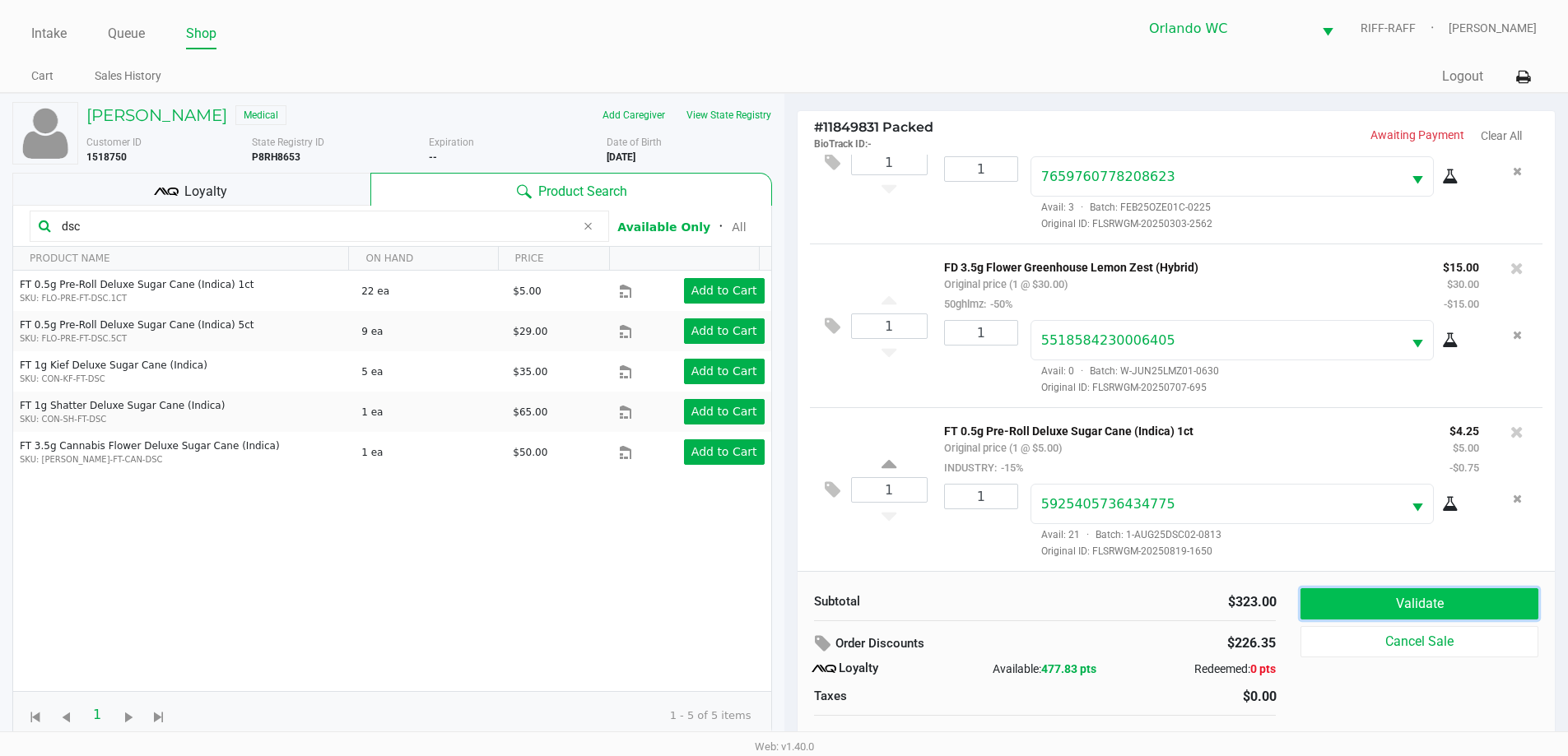
click at [1465, 615] on button "Validate" at bounding box center [1419, 604] width 237 height 32
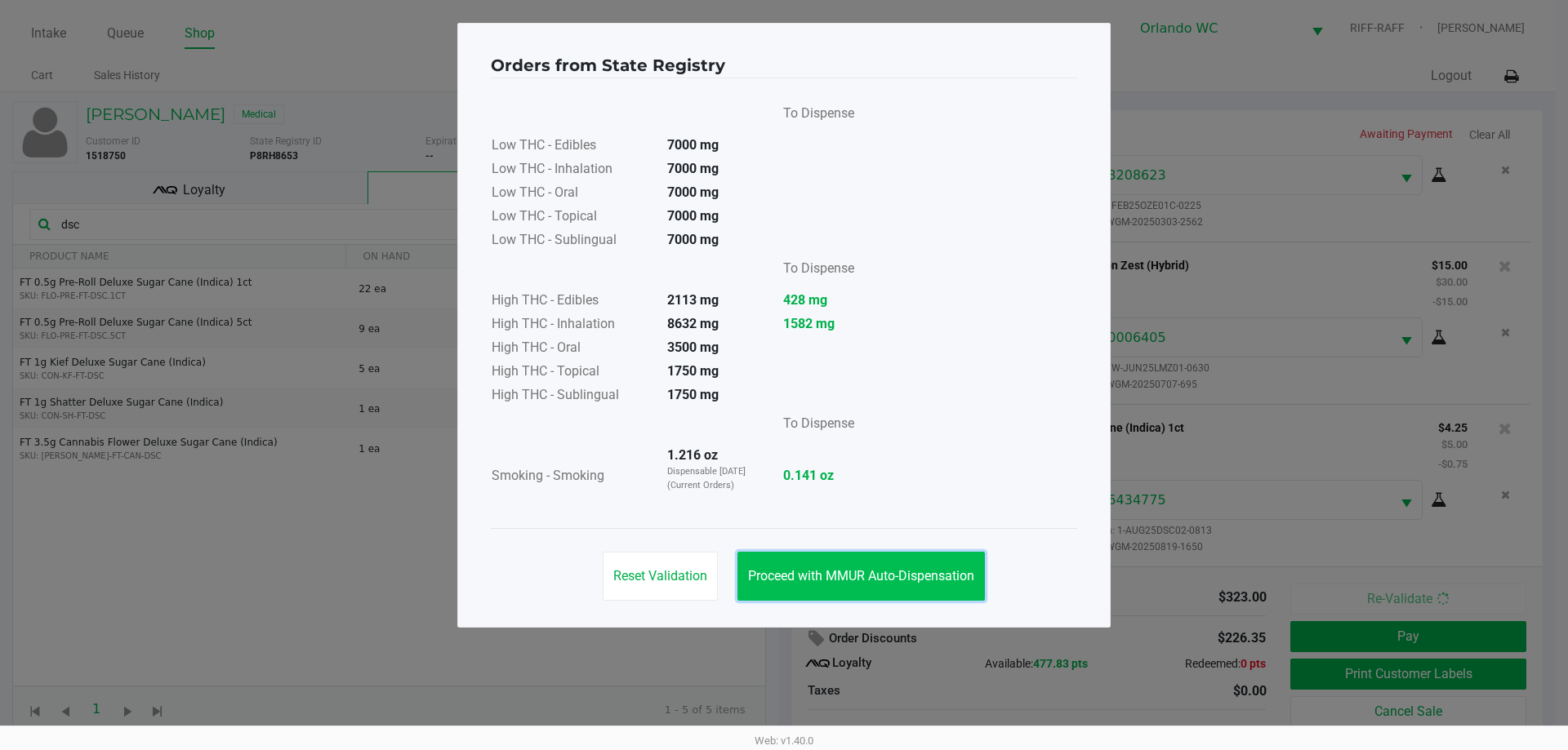
click at [948, 587] on button "Proceed with MMUR Auto-Dispensation" at bounding box center [861, 577] width 248 height 49
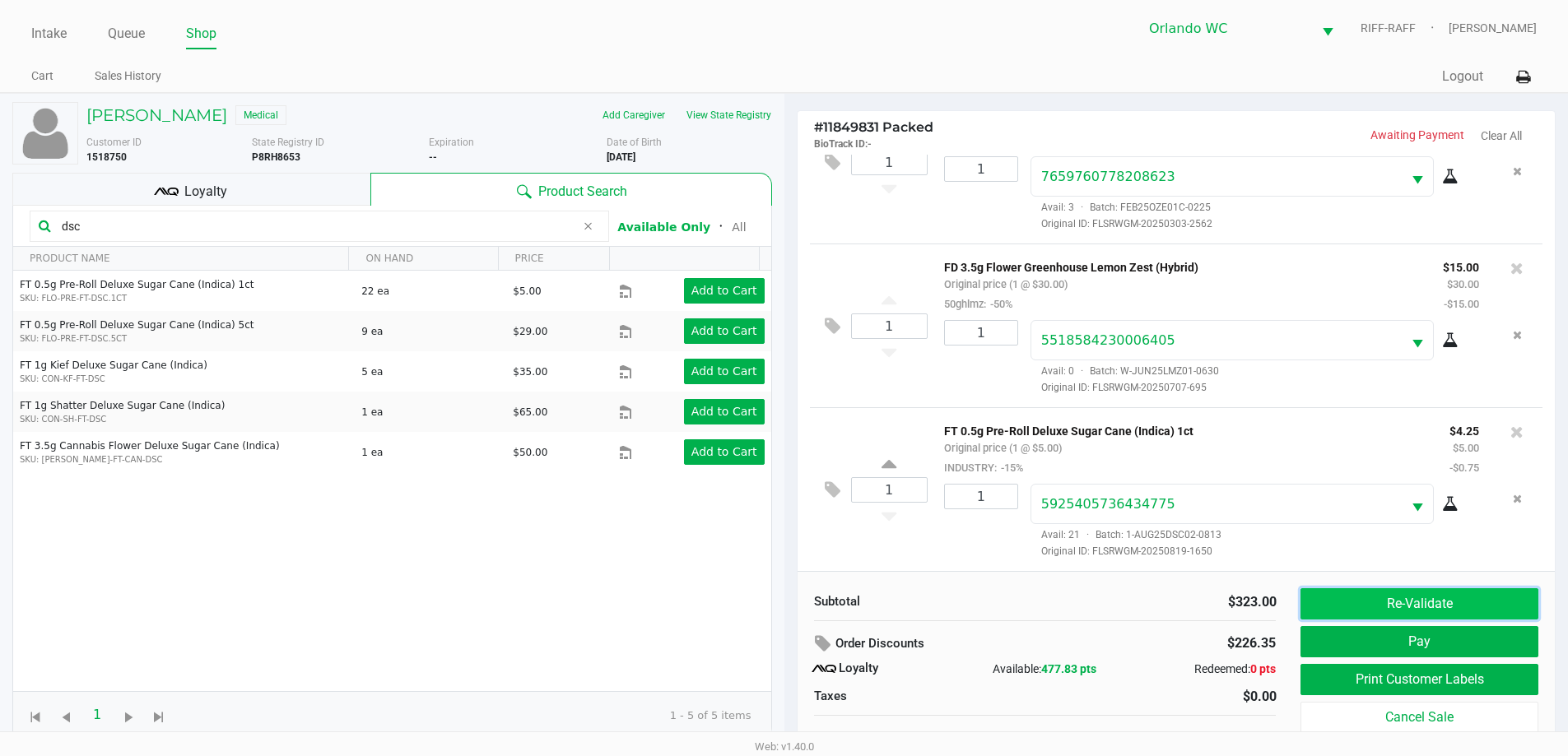
click at [1437, 601] on button "Re-Validate" at bounding box center [1419, 604] width 237 height 32
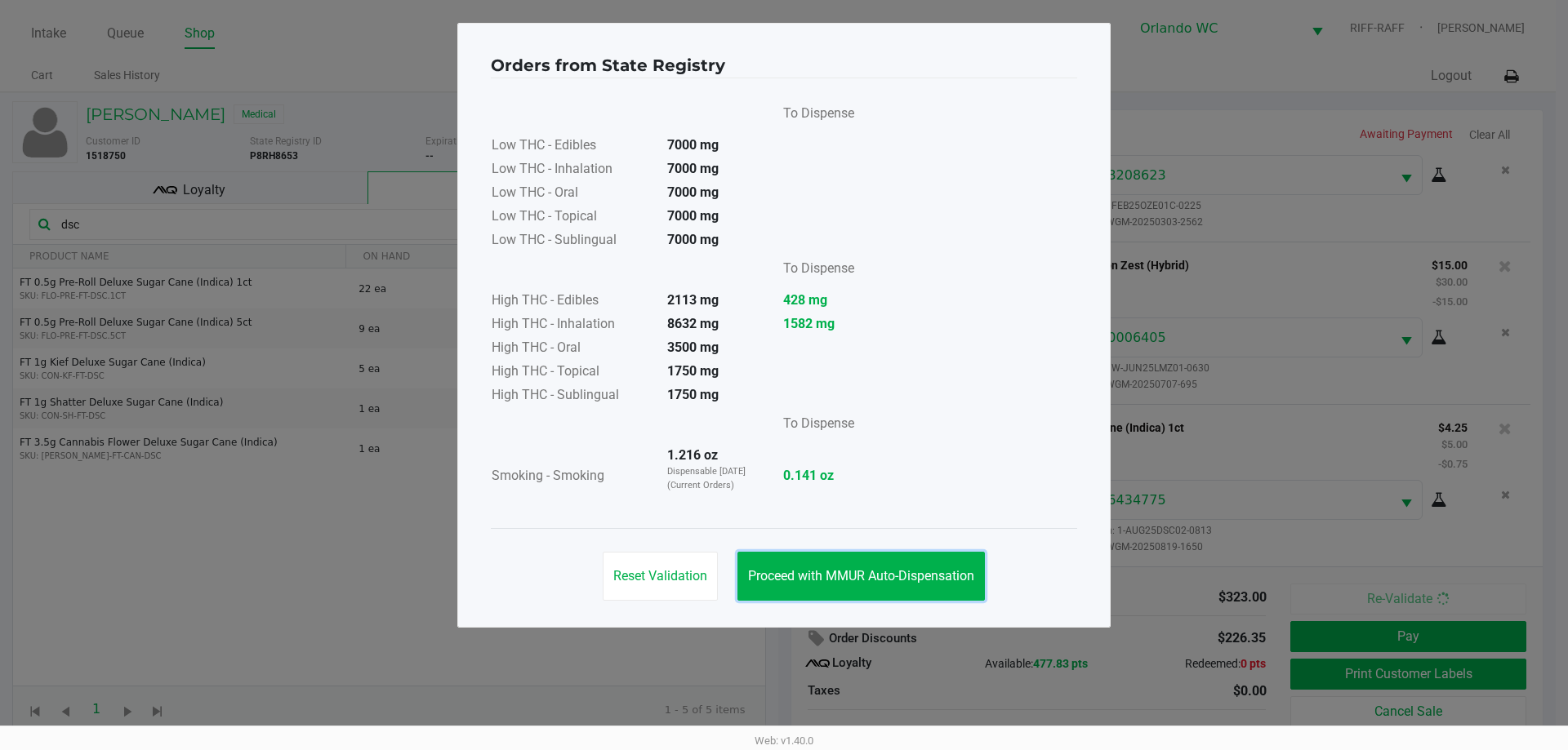
drag, startPoint x: 909, startPoint y: 562, endPoint x: 1223, endPoint y: 581, distance: 314.6
click at [910, 562] on button "Proceed with MMUR Auto-Dispensation" at bounding box center [861, 577] width 248 height 49
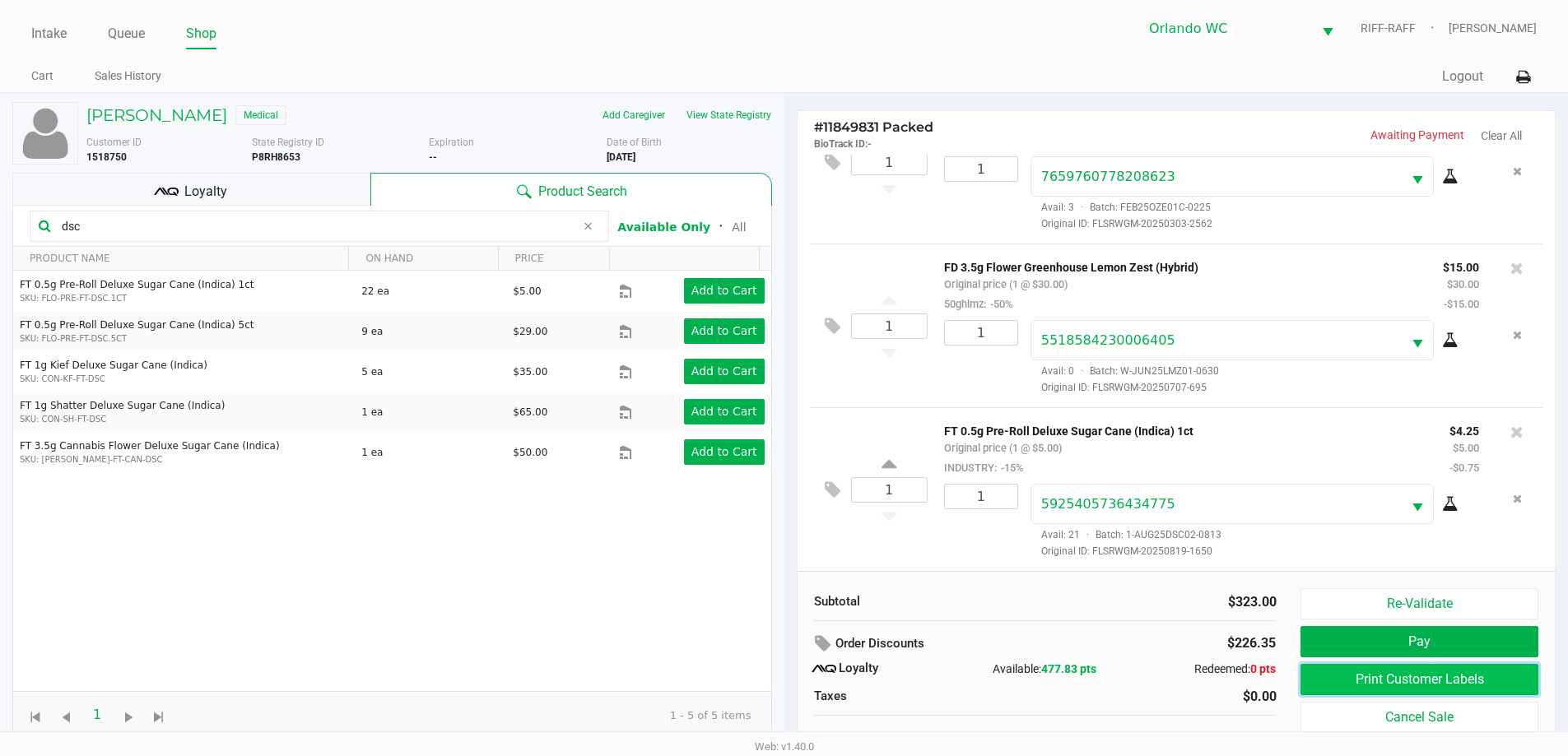
click at [1444, 676] on button "Print Customer Labels" at bounding box center [1419, 680] width 237 height 32
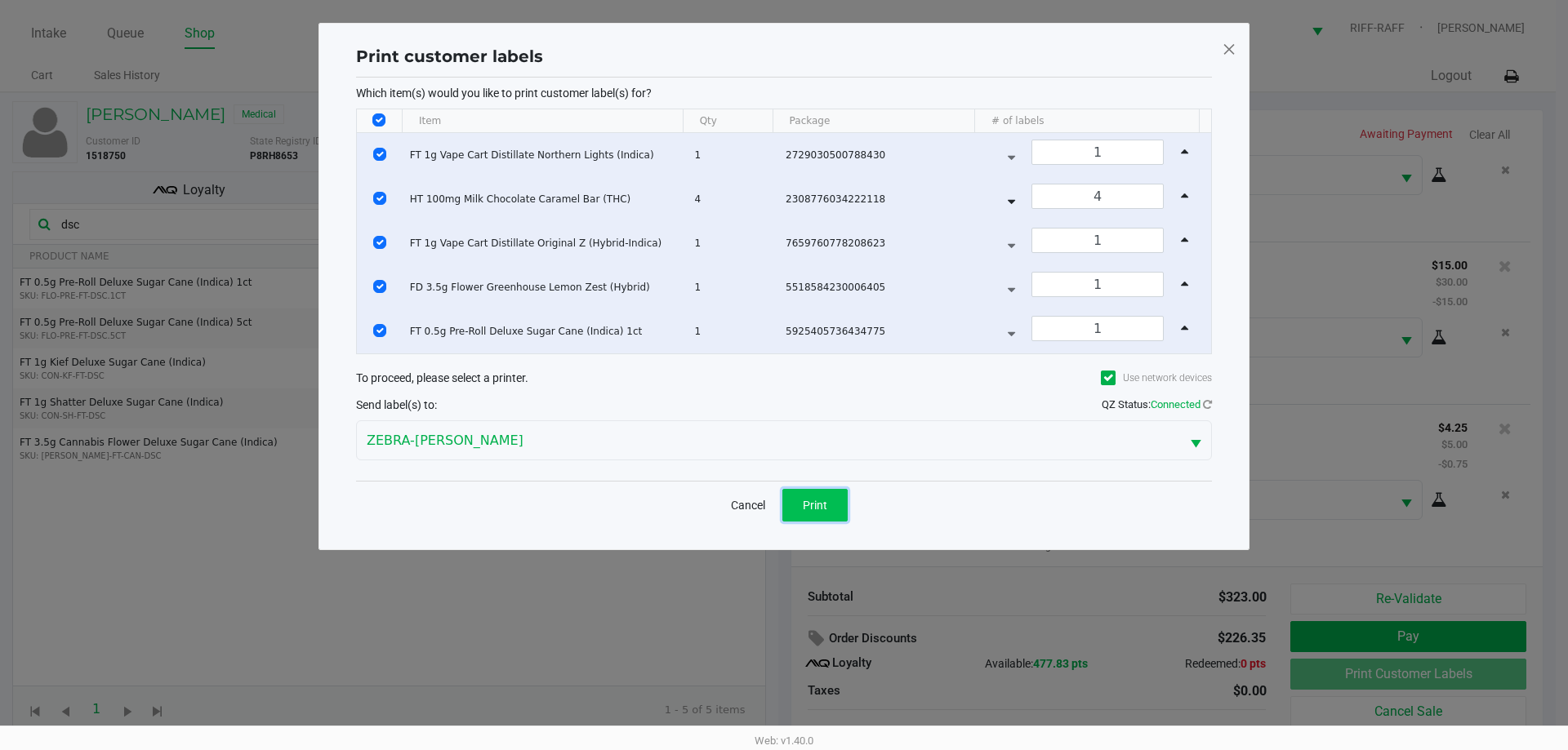
click at [825, 502] on span "Print" at bounding box center [815, 504] width 24 height 13
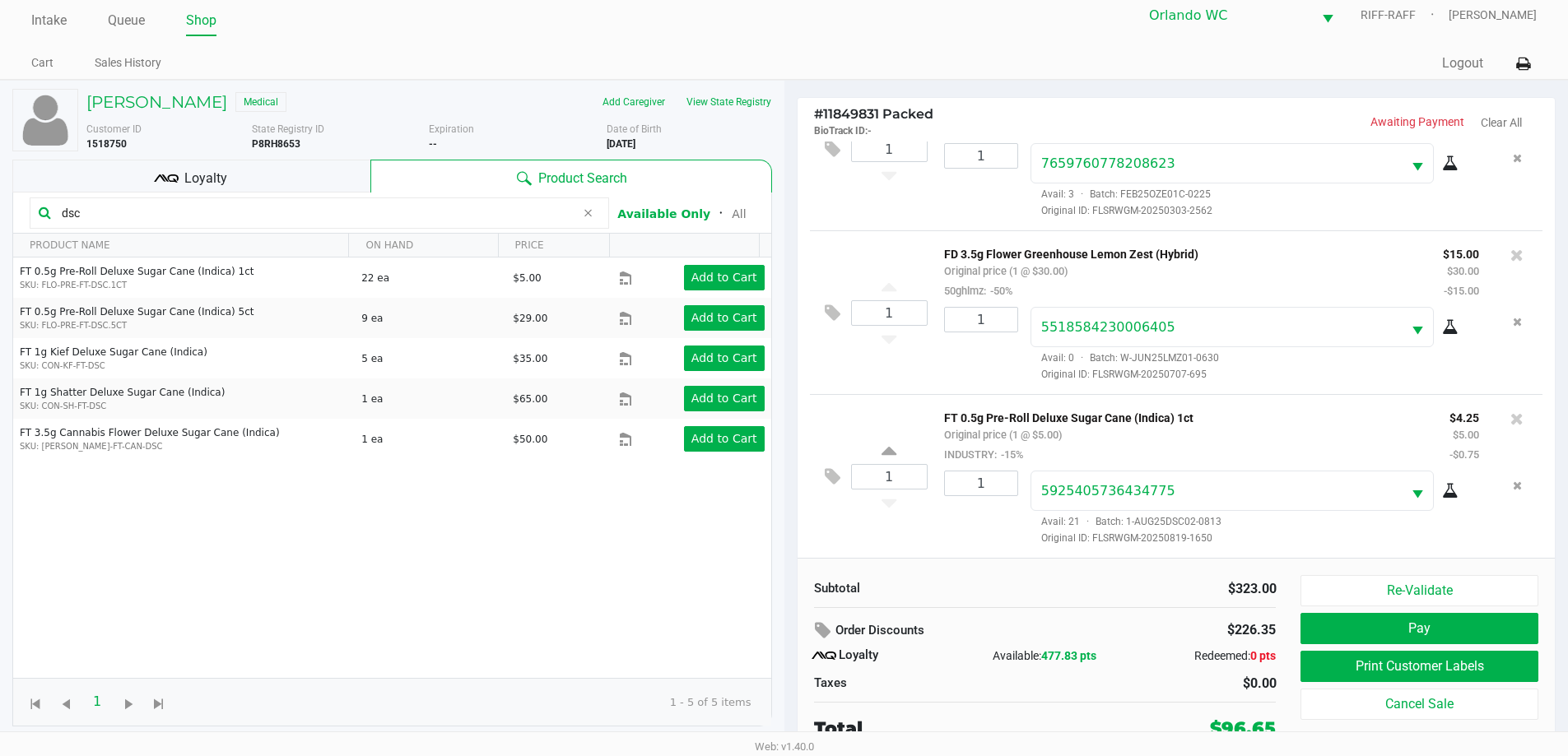
scroll to position [17, 0]
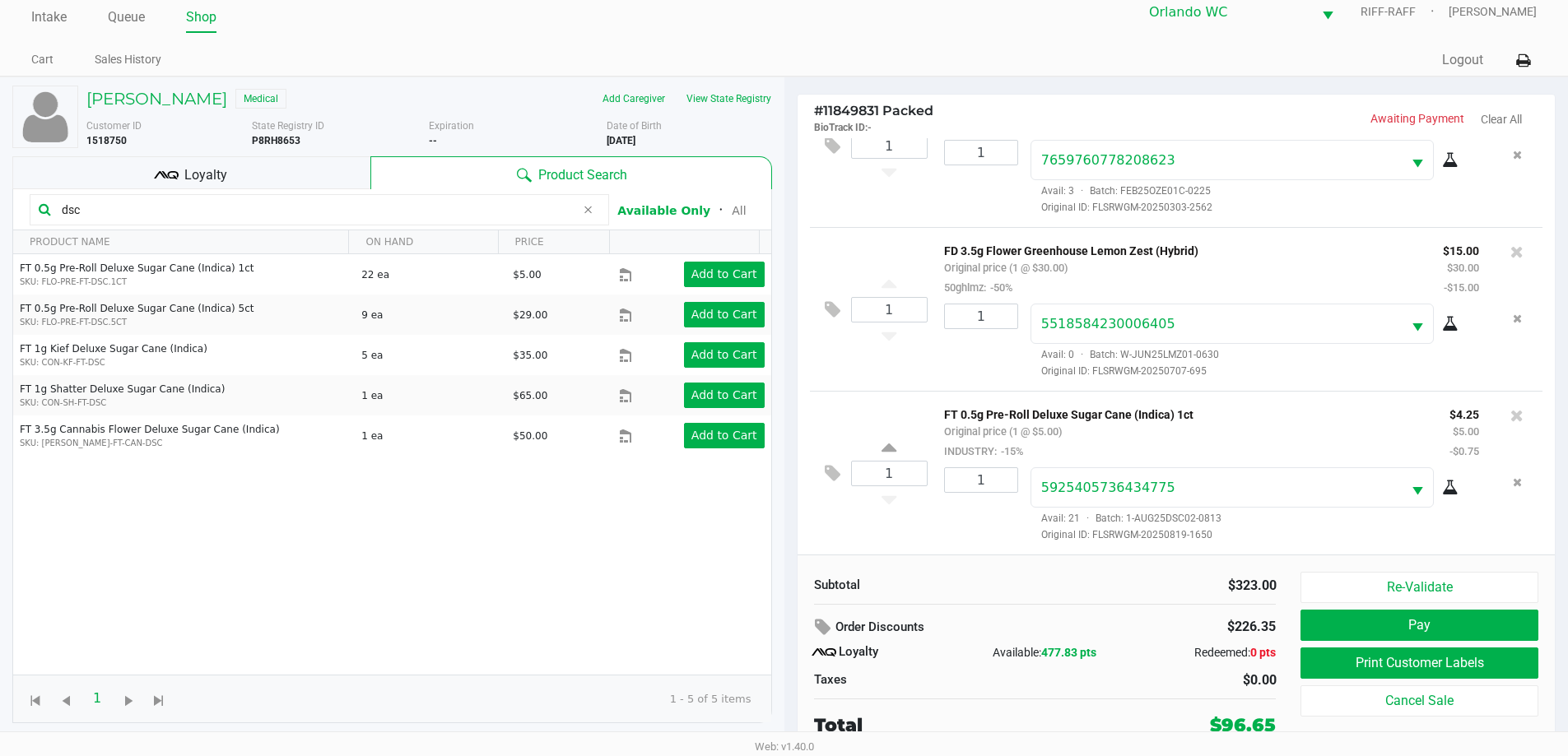
click at [284, 167] on div "Loyalty" at bounding box center [192, 172] width 358 height 33
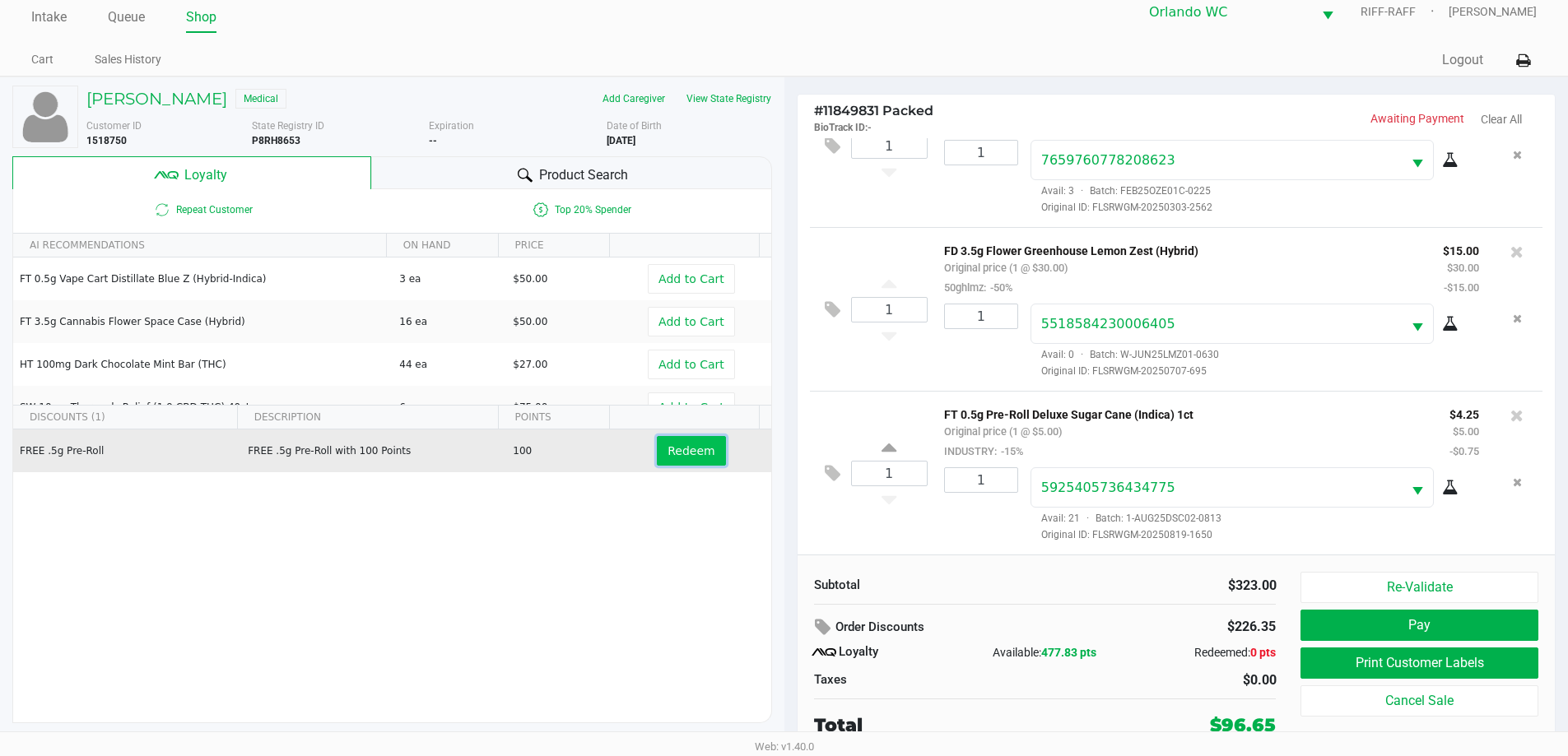
click at [687, 460] on button "Redeem" at bounding box center [690, 451] width 68 height 30
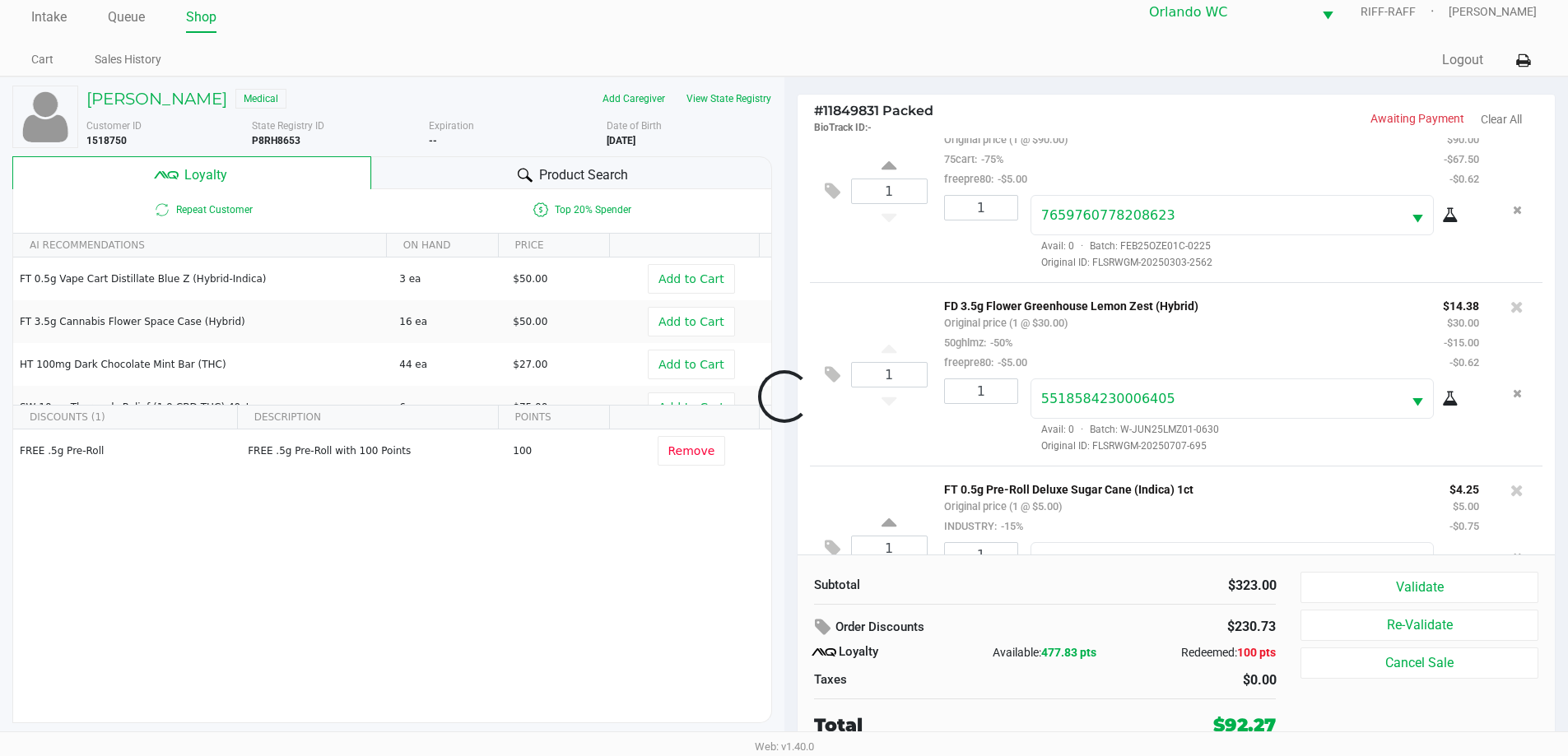
scroll to position [486, 0]
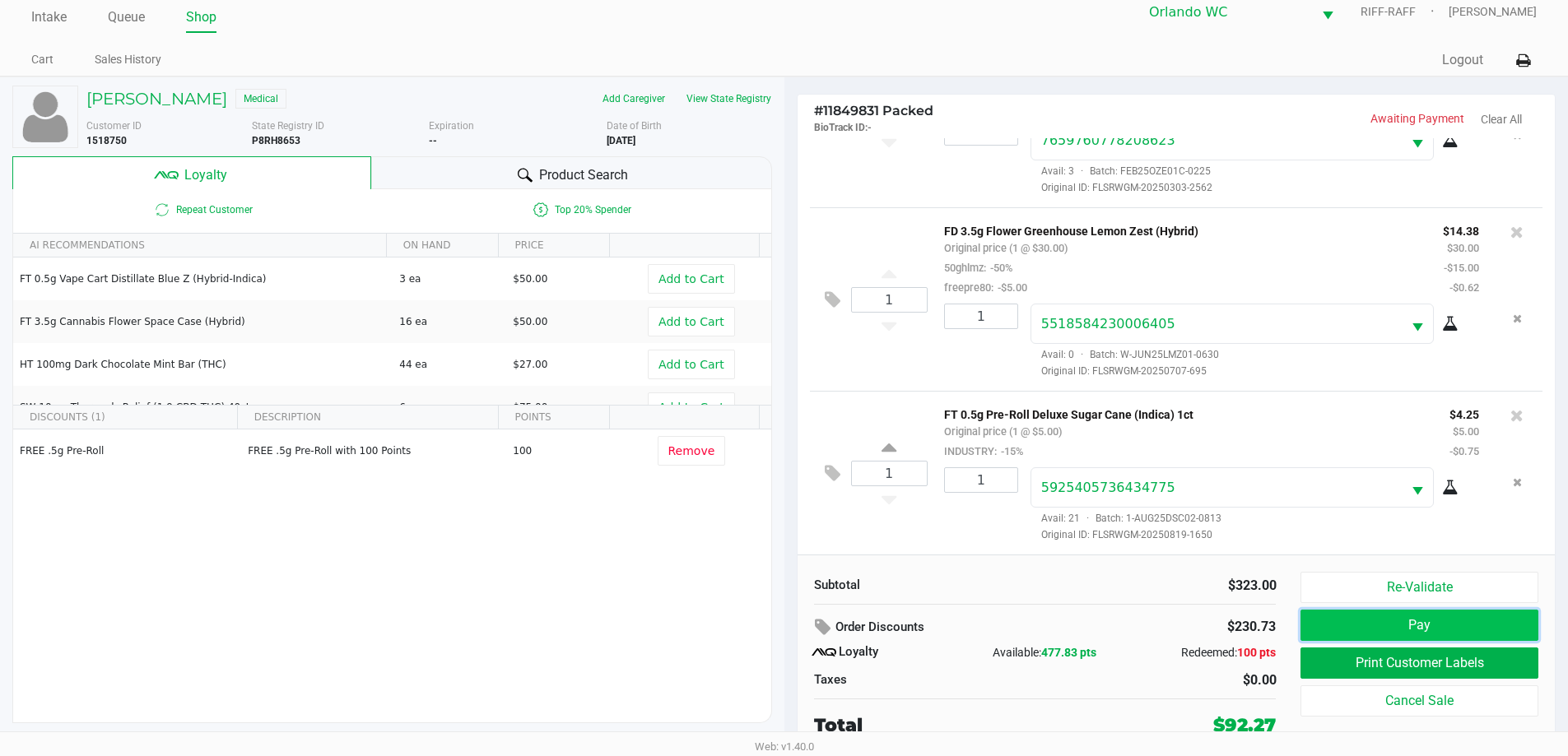
click at [1360, 624] on button "Pay" at bounding box center [1419, 626] width 237 height 32
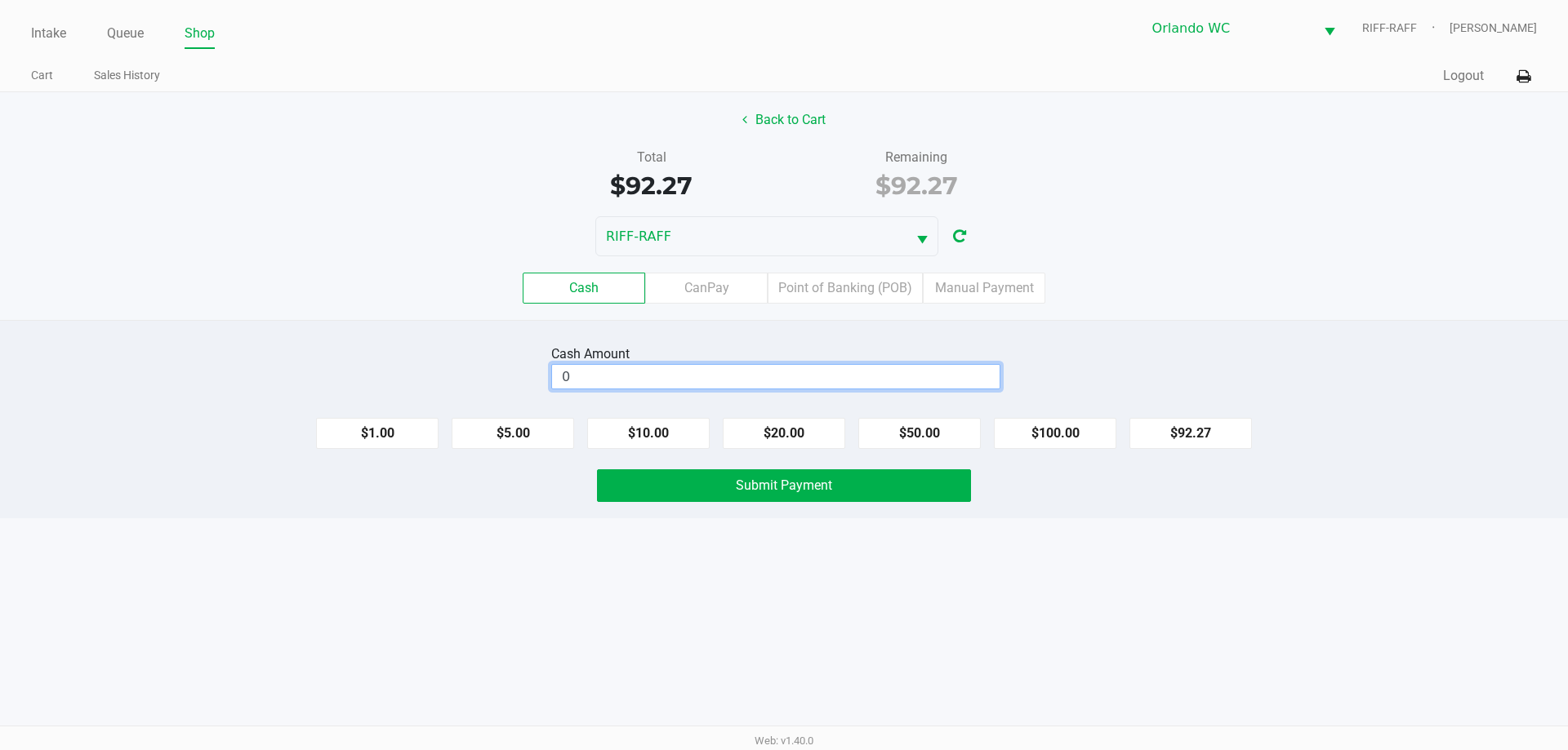
click at [798, 377] on input "0" at bounding box center [776, 377] width 448 height 23
type input "$100.00"
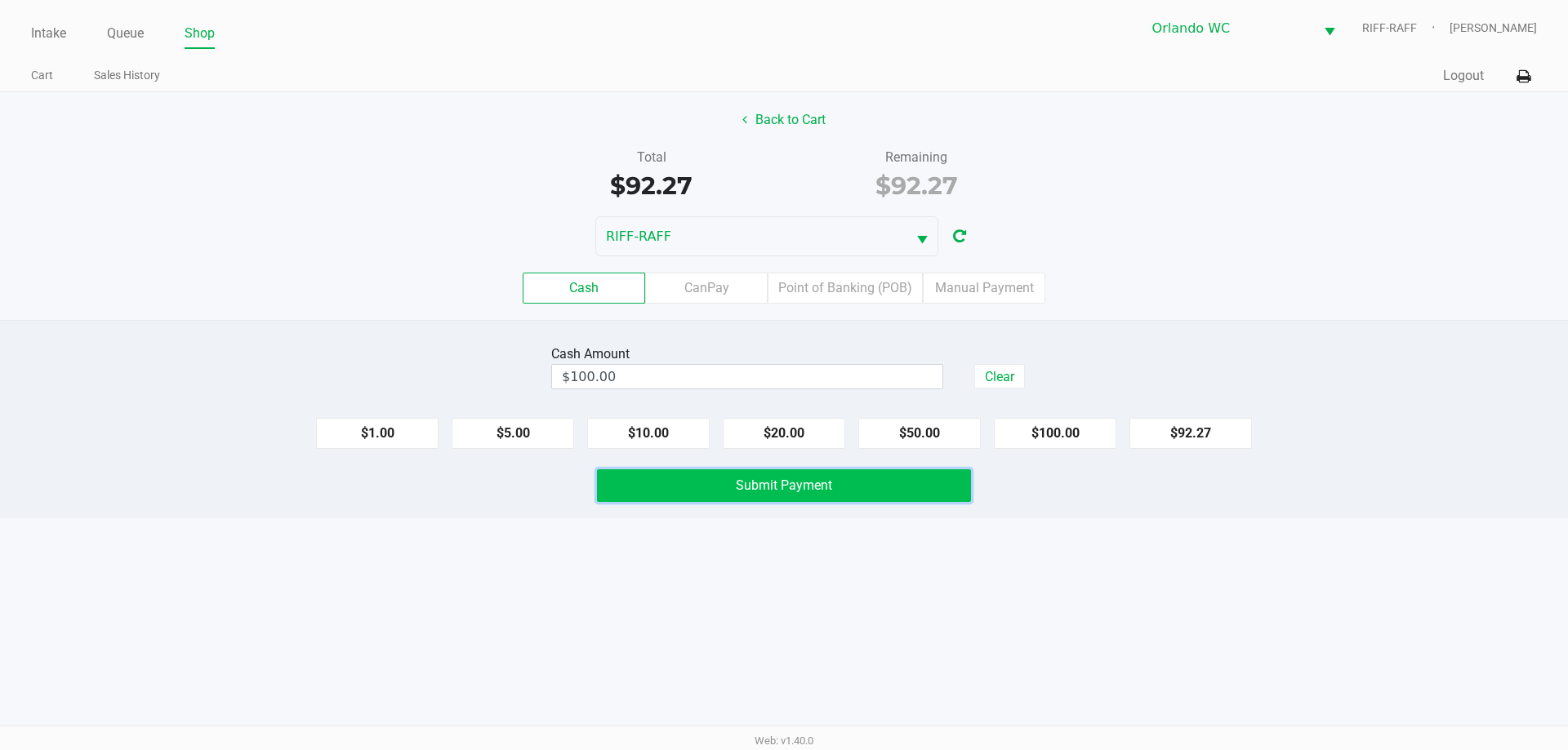
click at [701, 489] on button "Submit Payment" at bounding box center [784, 485] width 374 height 32
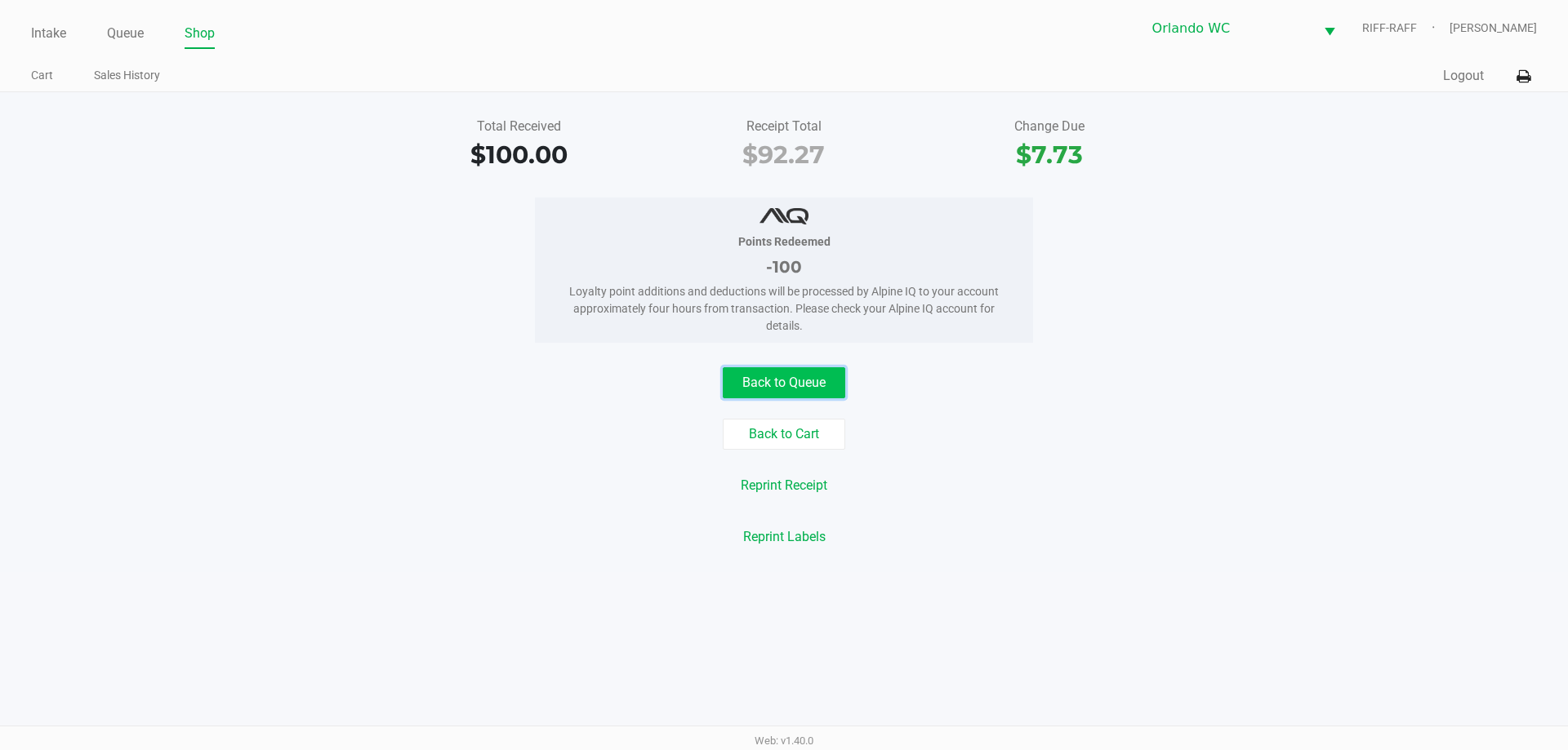
click at [764, 373] on button "Back to Queue" at bounding box center [784, 383] width 122 height 31
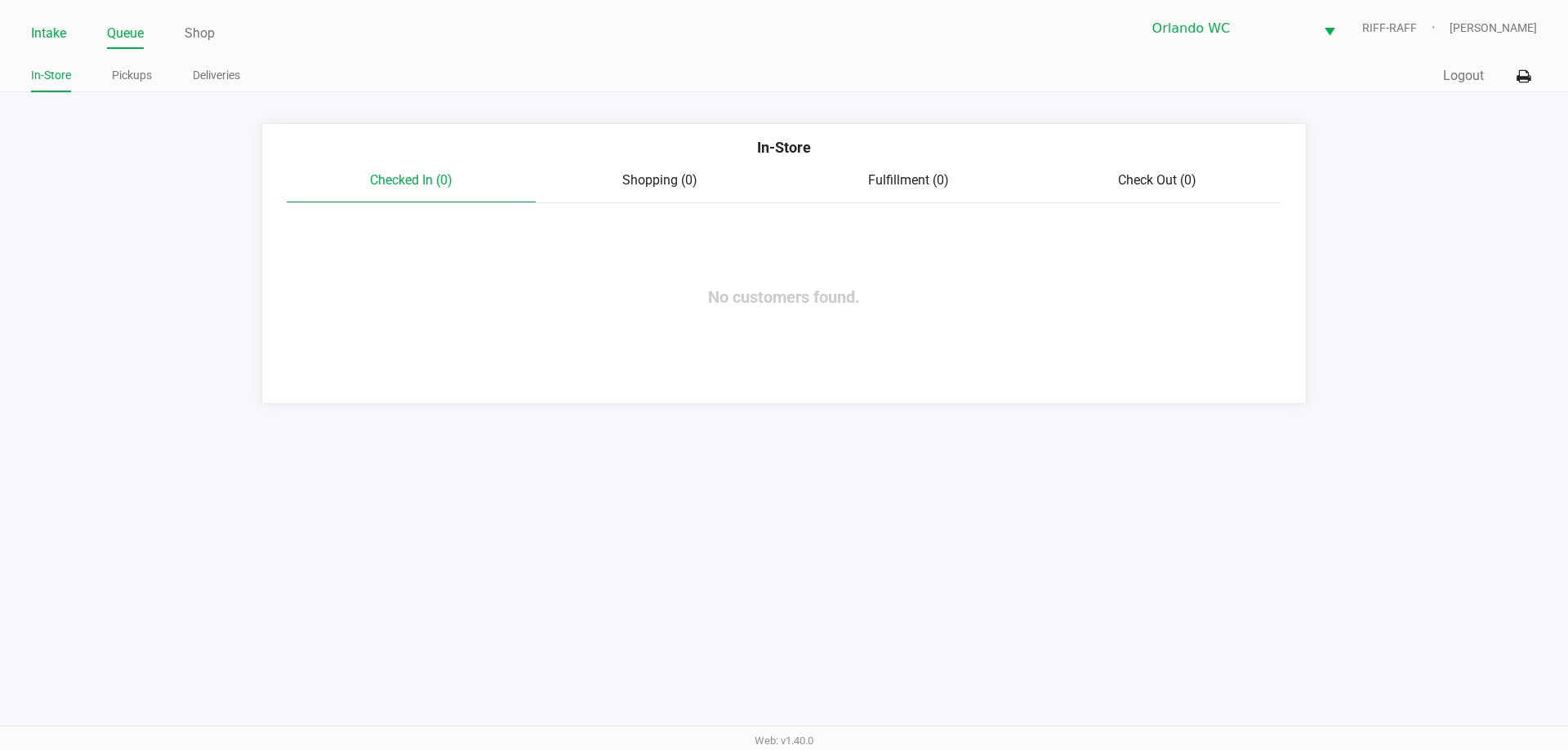
click at [54, 27] on link "Intake" at bounding box center [49, 33] width 35 height 23
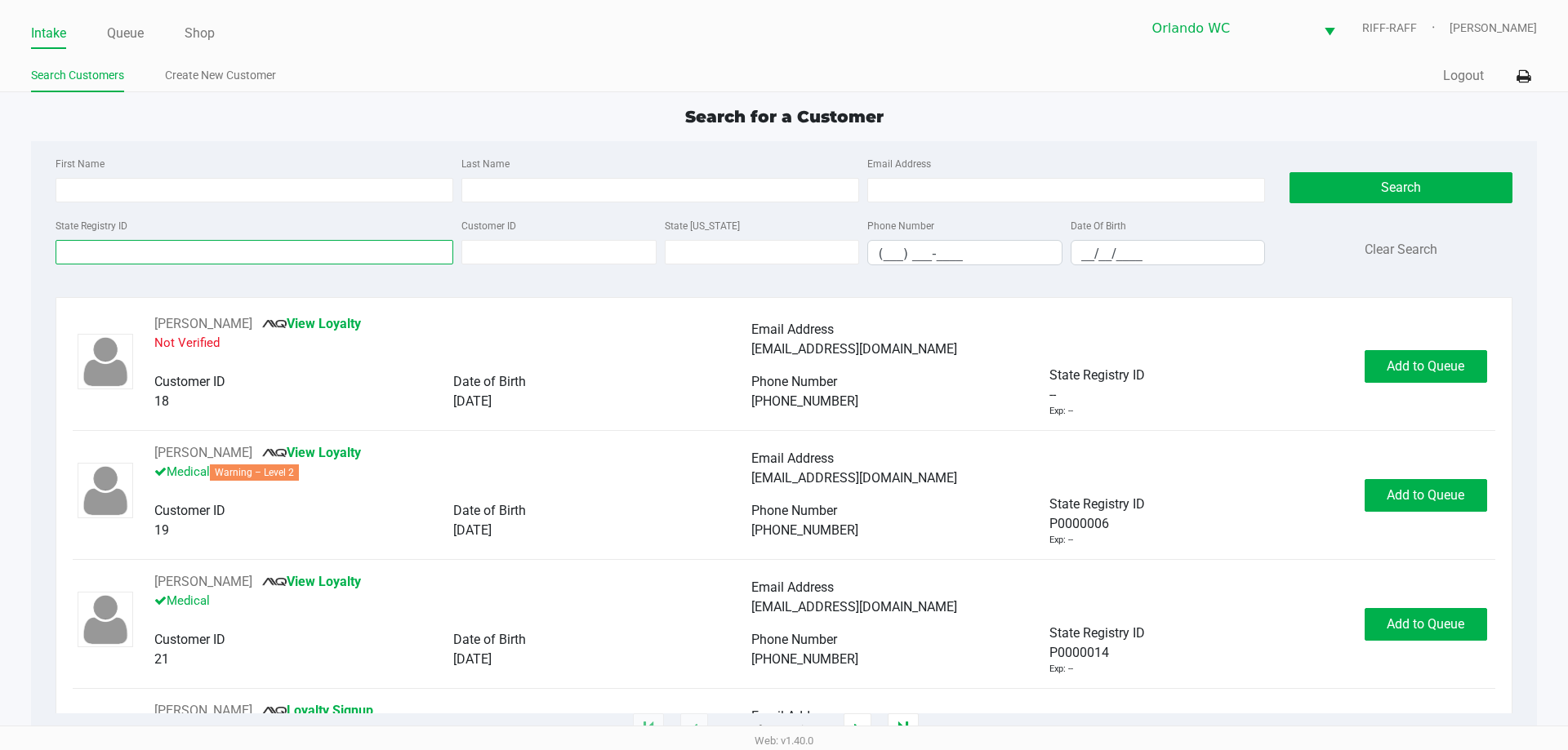
click at [175, 259] on input "State Registry ID" at bounding box center [255, 252] width 398 height 24
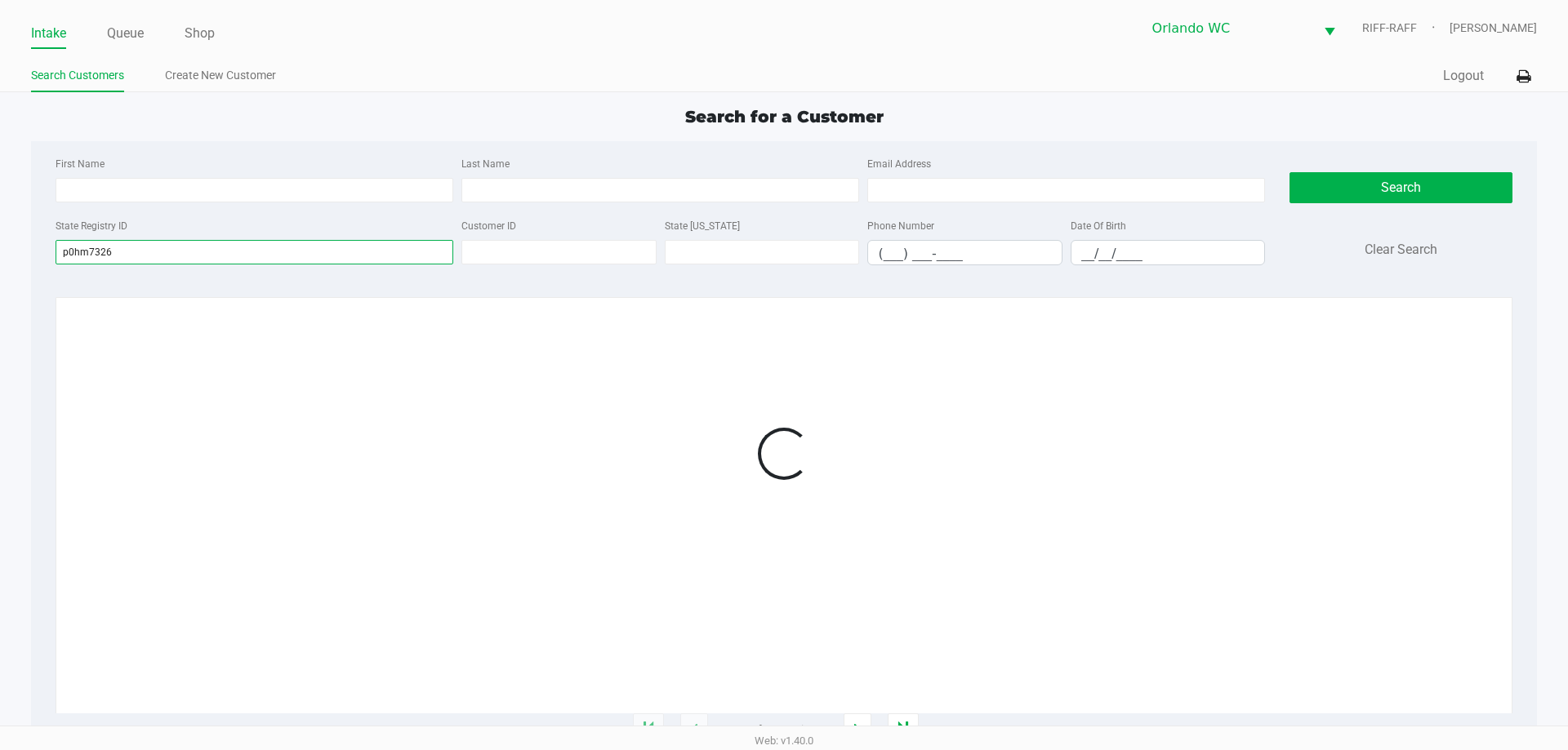
drag, startPoint x: 126, startPoint y: 248, endPoint x: 0, endPoint y: 230, distance: 127.3
click at [0, 230] on app-all-customers "Search for a Customer First Name Last Name Email Address State Registry ID p0hm…" at bounding box center [784, 418] width 1568 height 627
type input "p0hm7326"
drag, startPoint x: 136, startPoint y: 322, endPoint x: 145, endPoint y: 254, distance: 68.6
click at [136, 323] on app-customers-list "No customers found for given search criteria." at bounding box center [778, 618] width 1410 height 607
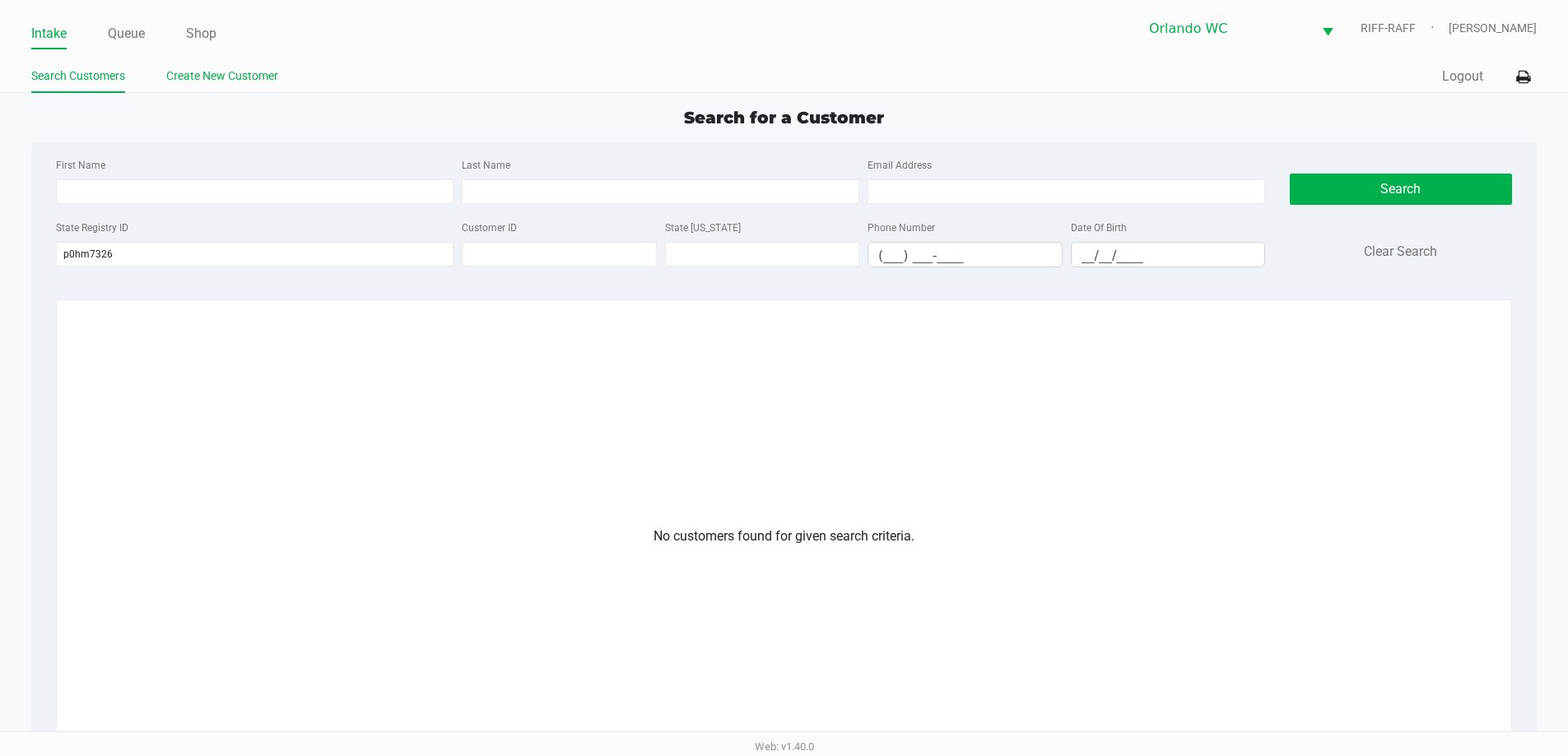
click at [245, 79] on link "Create New Customer" at bounding box center [221, 76] width 112 height 21
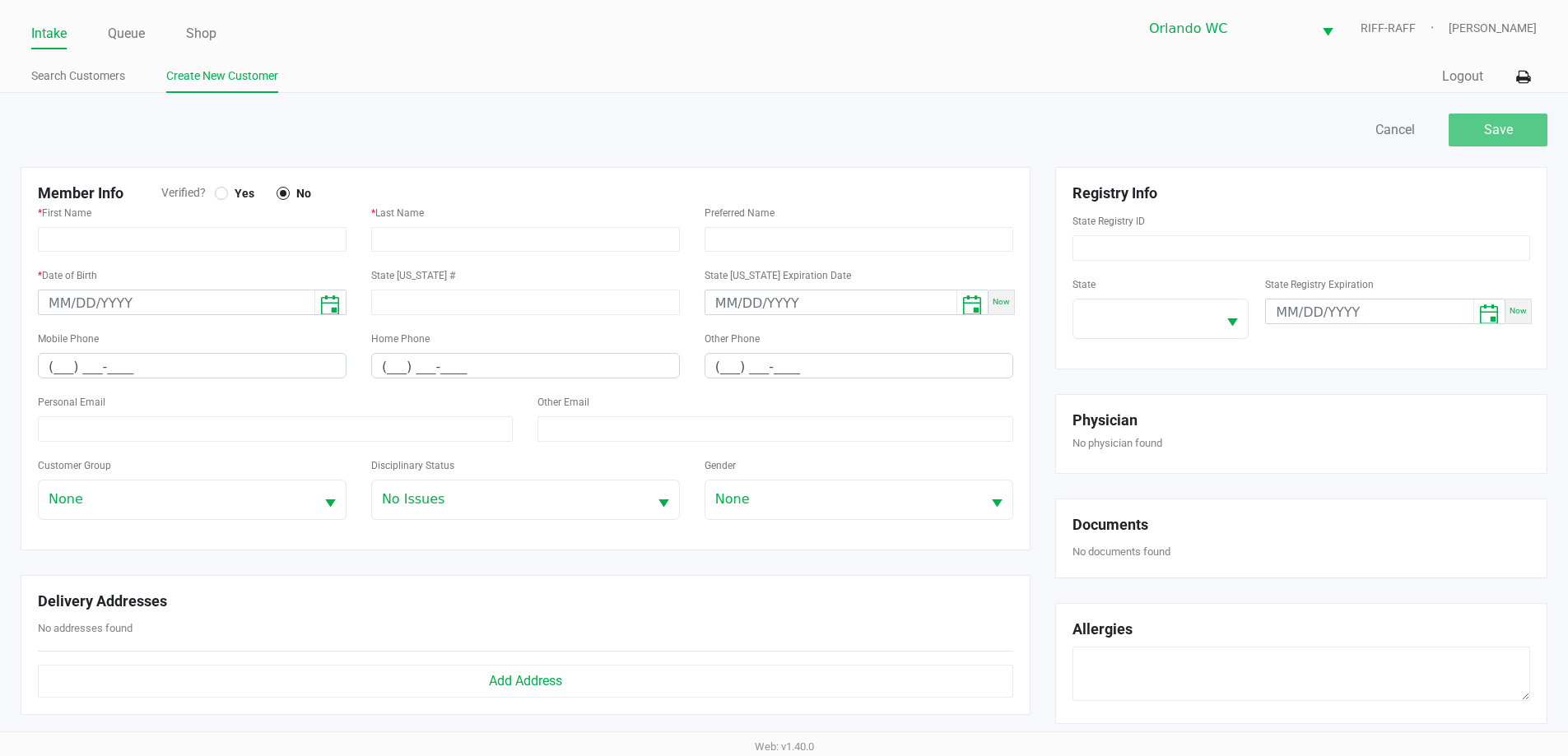
click at [227, 194] on div at bounding box center [221, 192] width 13 height 13
click at [200, 231] on input "text" at bounding box center [192, 239] width 309 height 25
paste input "JARED"
type input "JARED"
click at [404, 241] on input "text" at bounding box center [525, 239] width 309 height 25
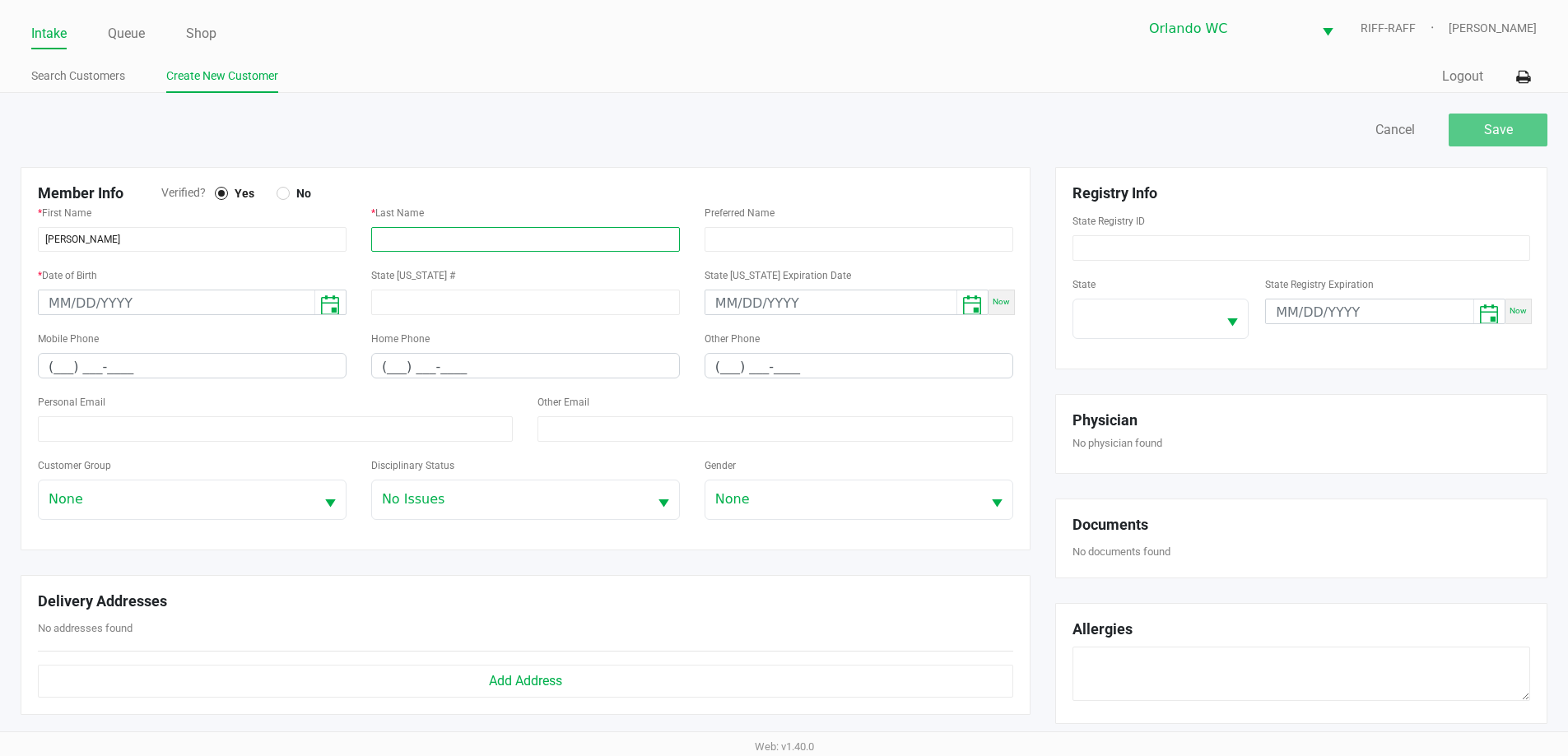
paste input "TORRES"
type input "TORRES"
click at [49, 368] on input "(___) ___-____" at bounding box center [192, 367] width 307 height 26
paste input "321) 356-5024"
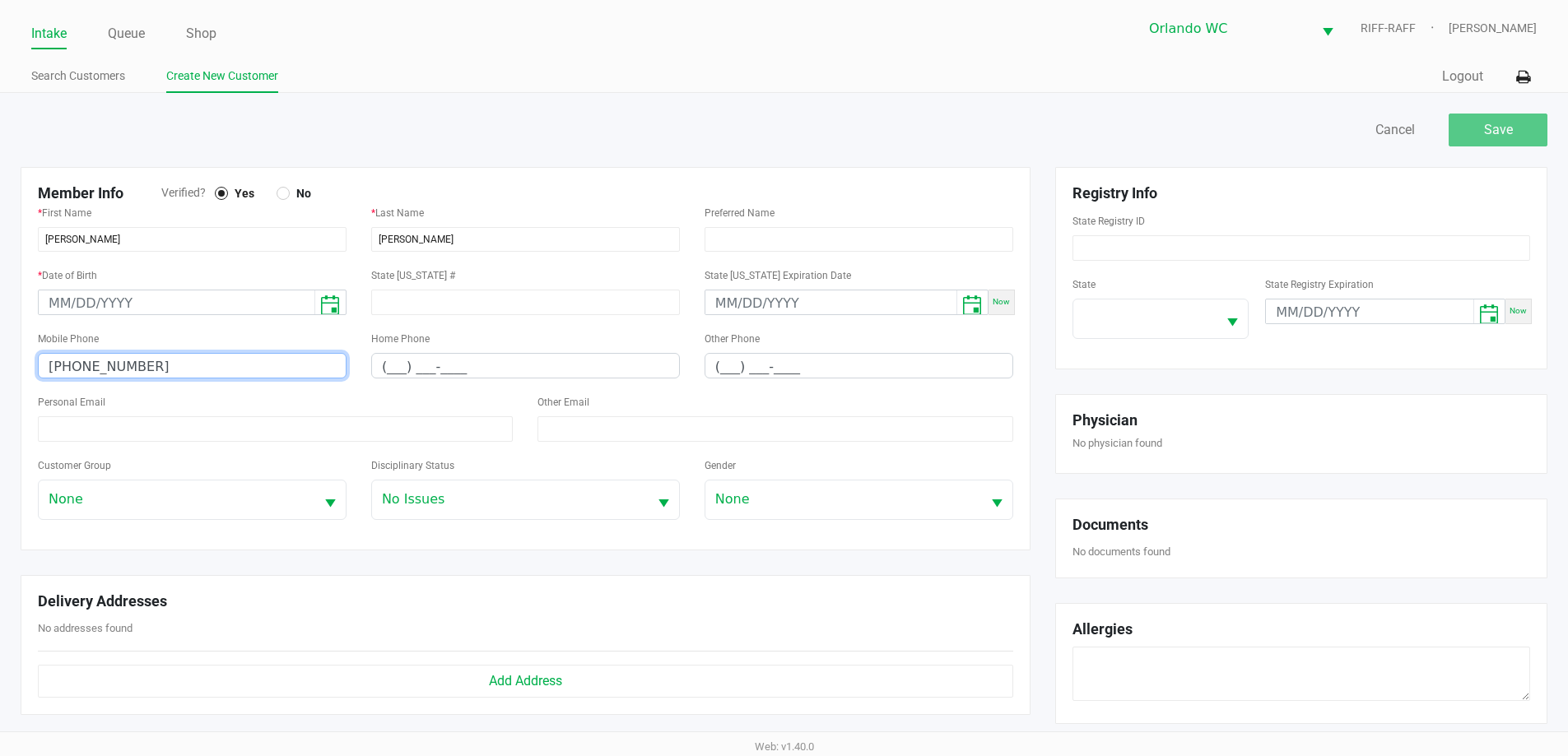
type input "(321) 356-5024"
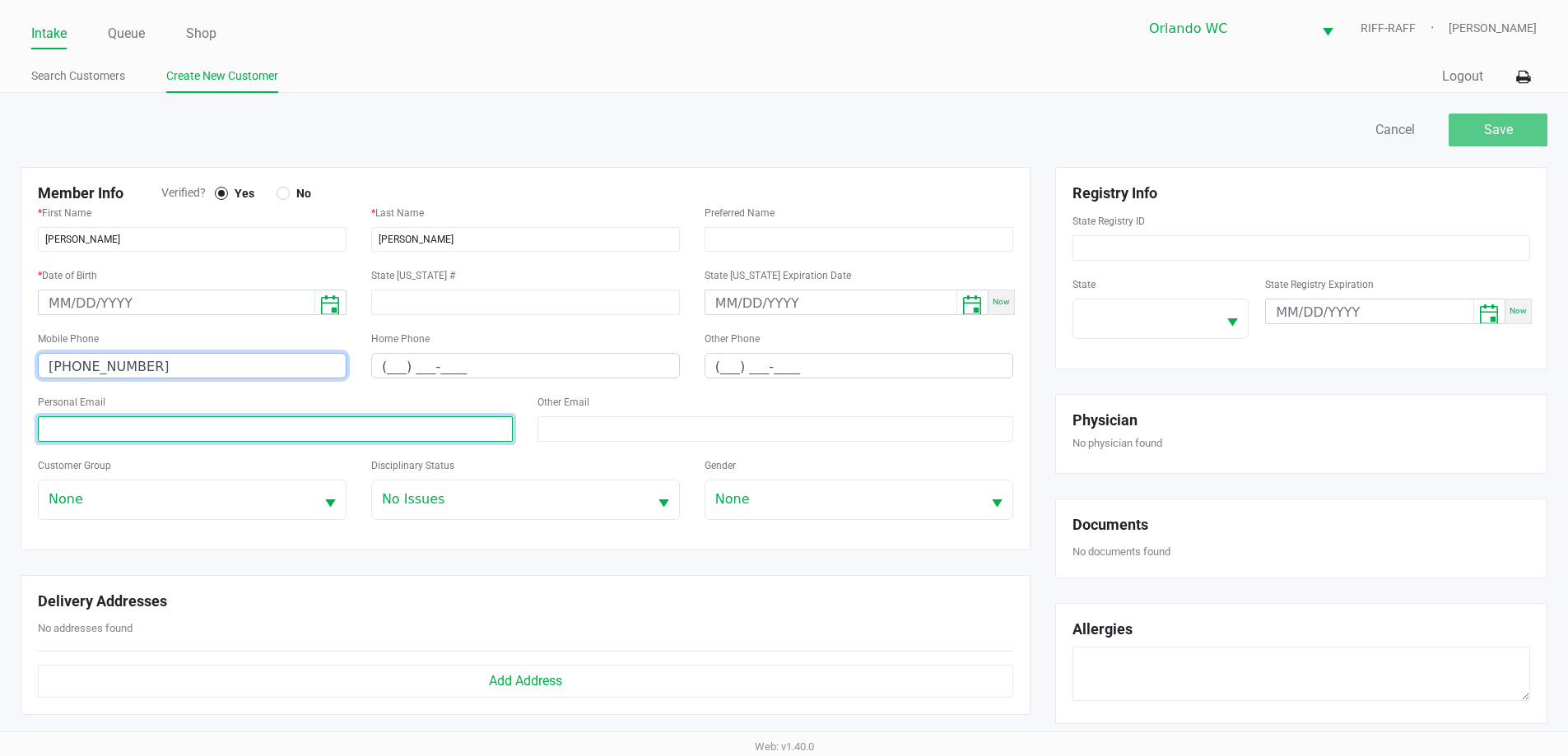
click at [207, 425] on input at bounding box center [274, 429] width 475 height 26
paste input "jaredtorres@ymail.com"
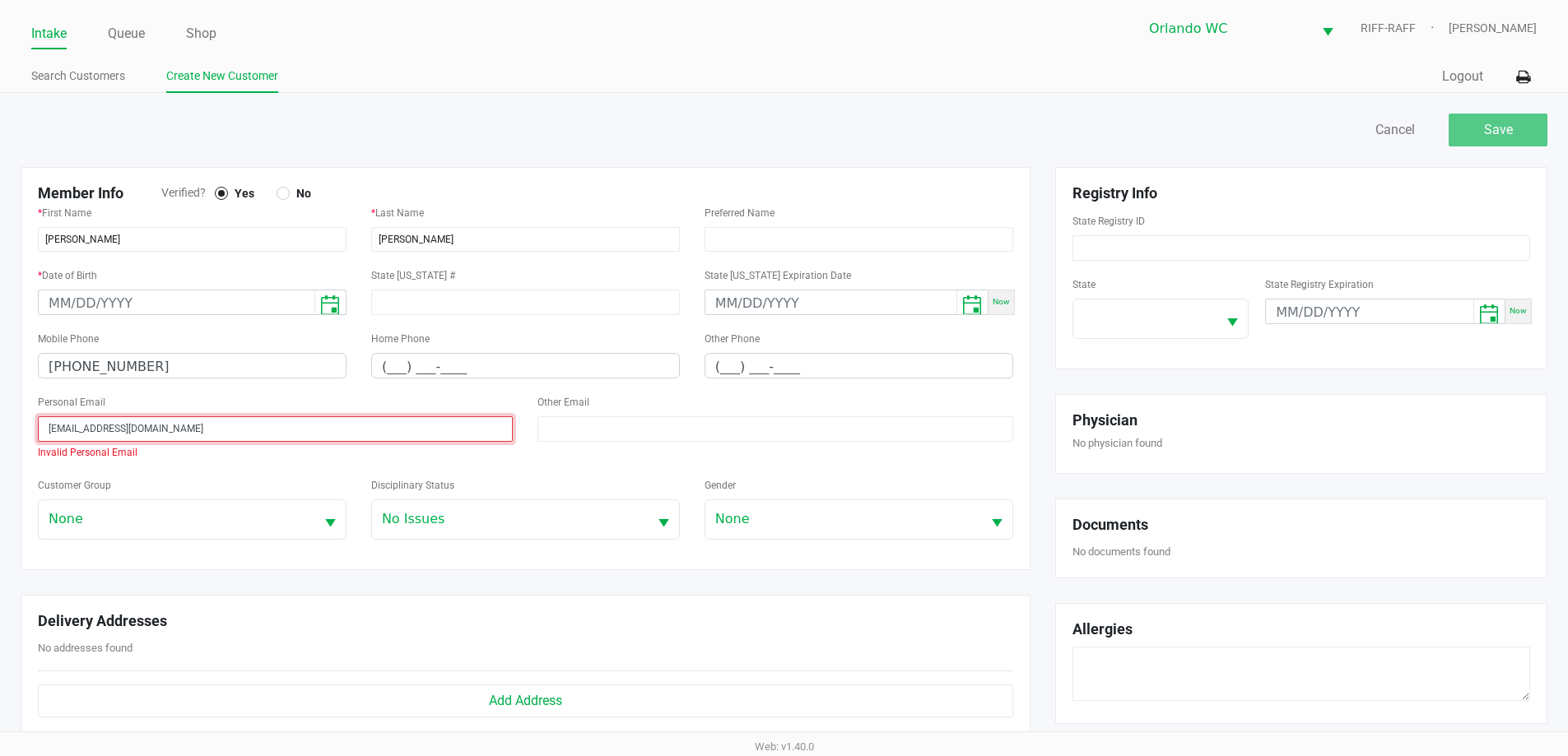
click at [50, 424] on input "jaredtorres@ymail.com" at bounding box center [274, 429] width 475 height 26
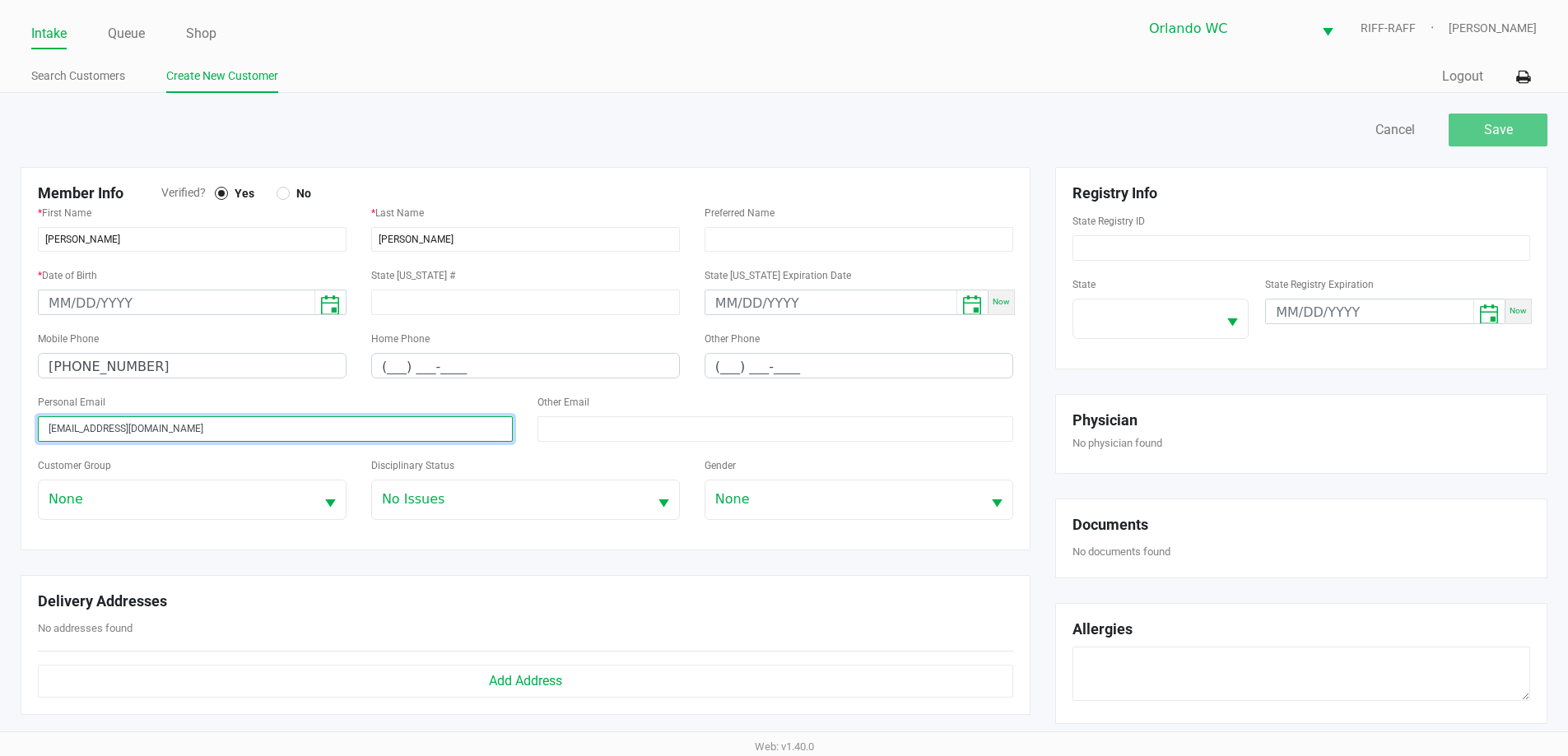
type input "jaredtorres@ymail.com"
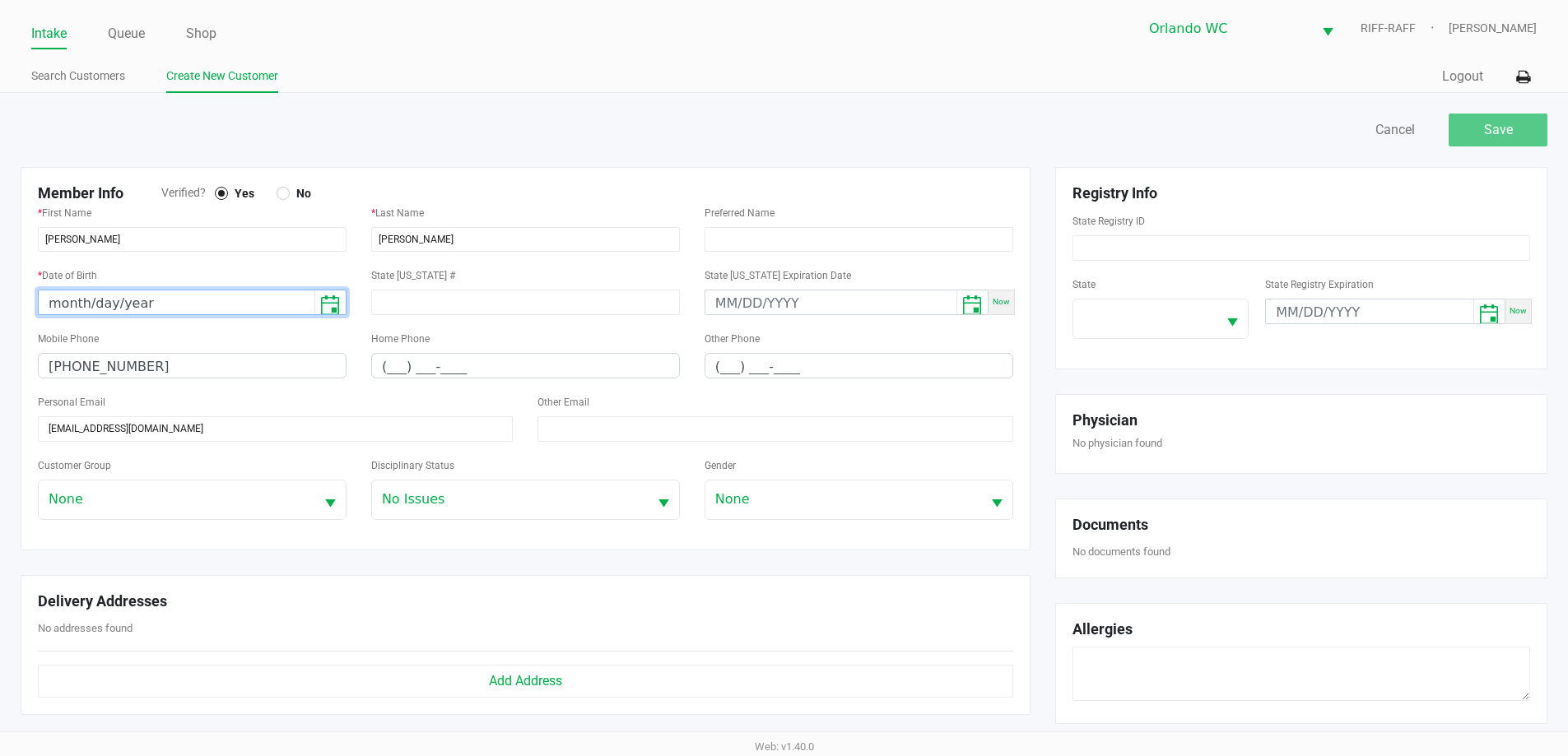
click at [107, 293] on input "month/day/year" at bounding box center [176, 303] width 275 height 26
type input "02/16/1995"
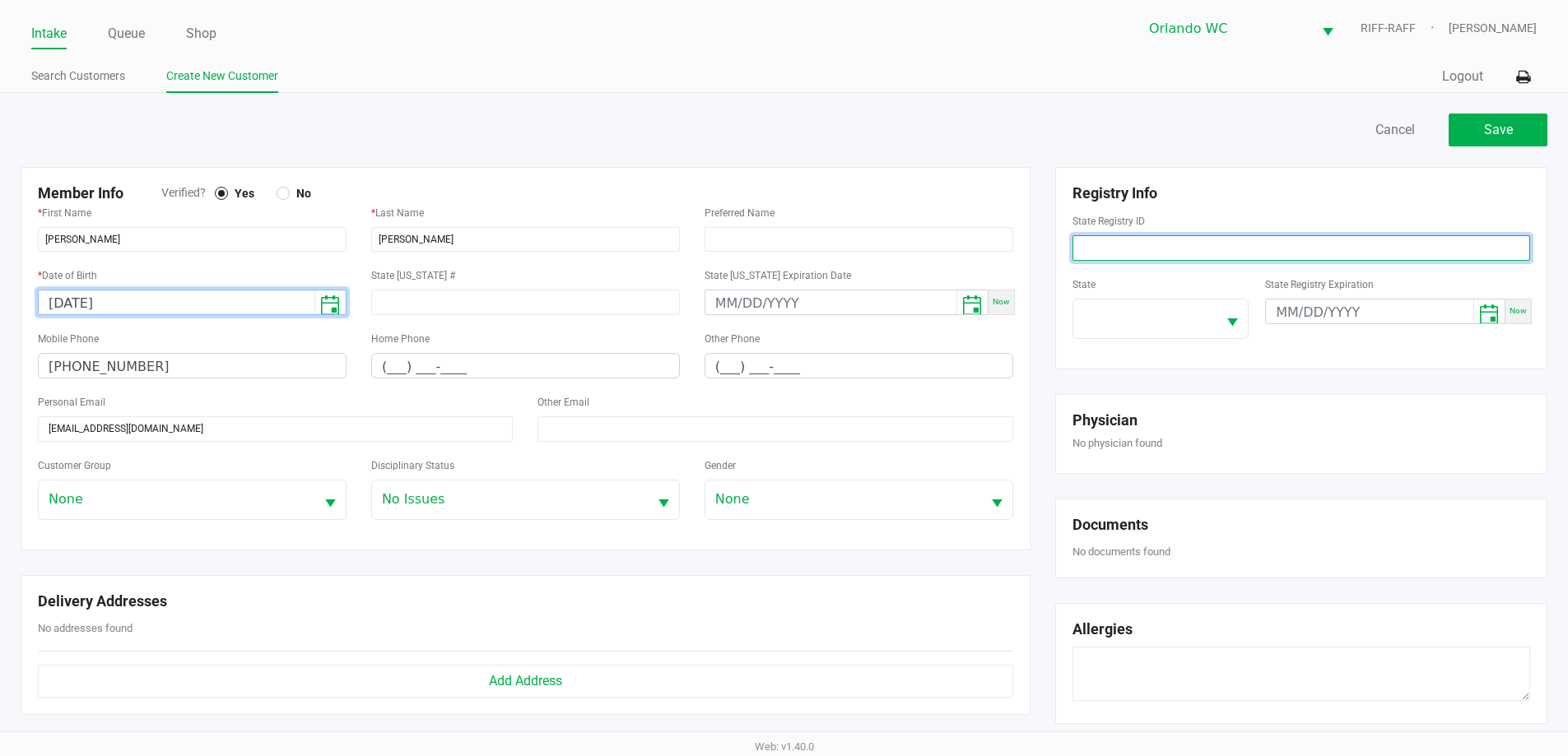
click at [1108, 244] on input at bounding box center [1301, 248] width 458 height 26
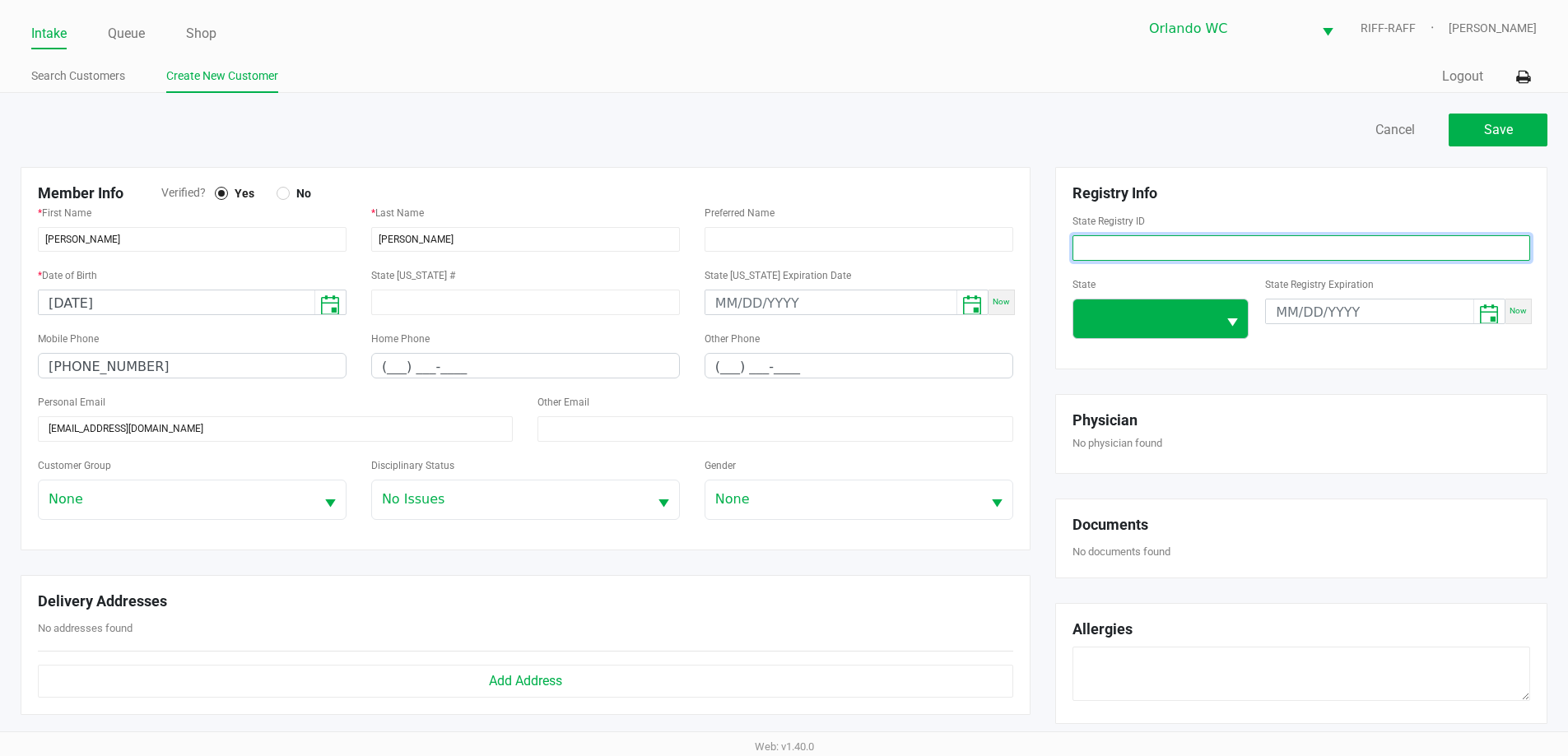
paste input "P0HM7326"
type input "P0HM7326"
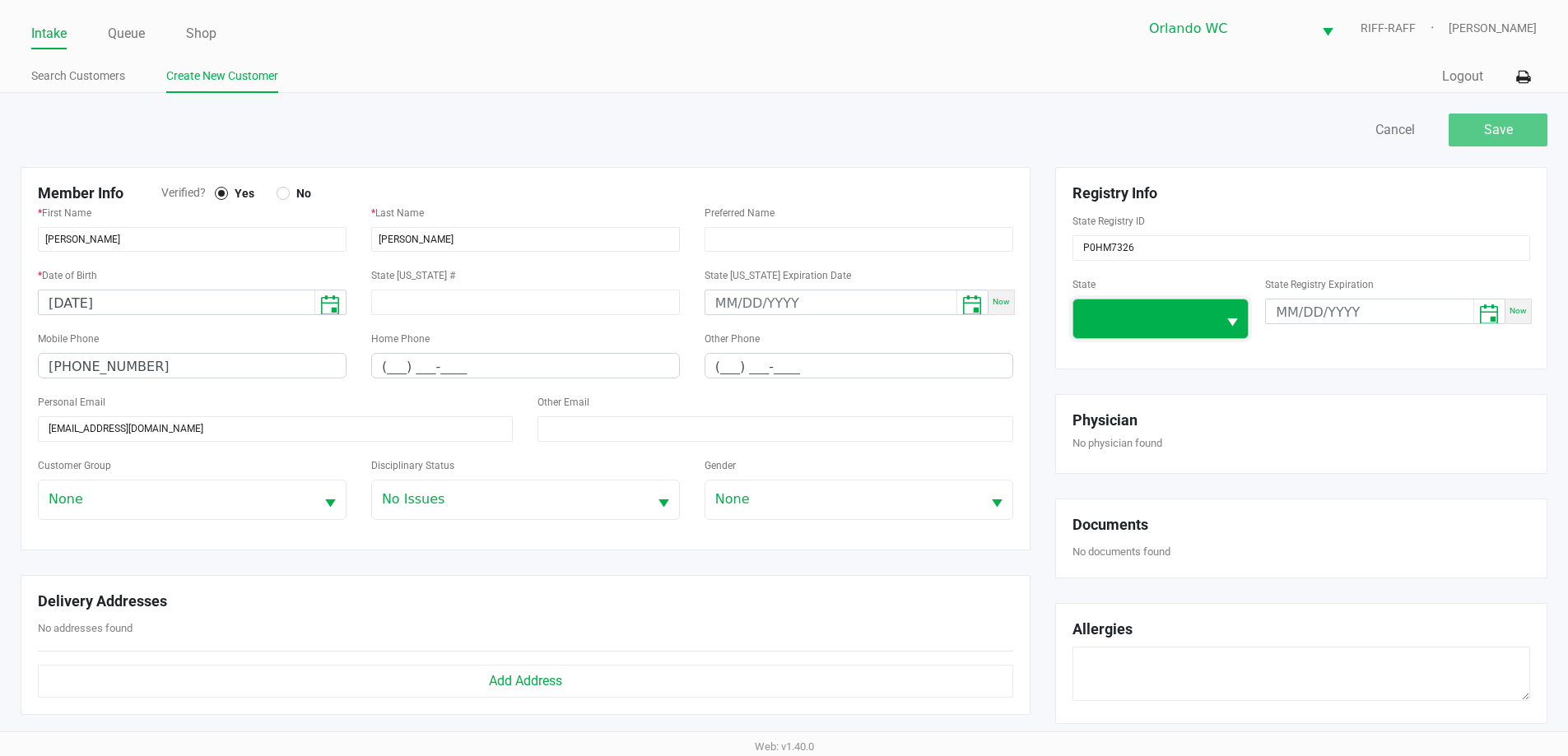
click at [1094, 320] on span at bounding box center [1145, 319] width 124 height 20
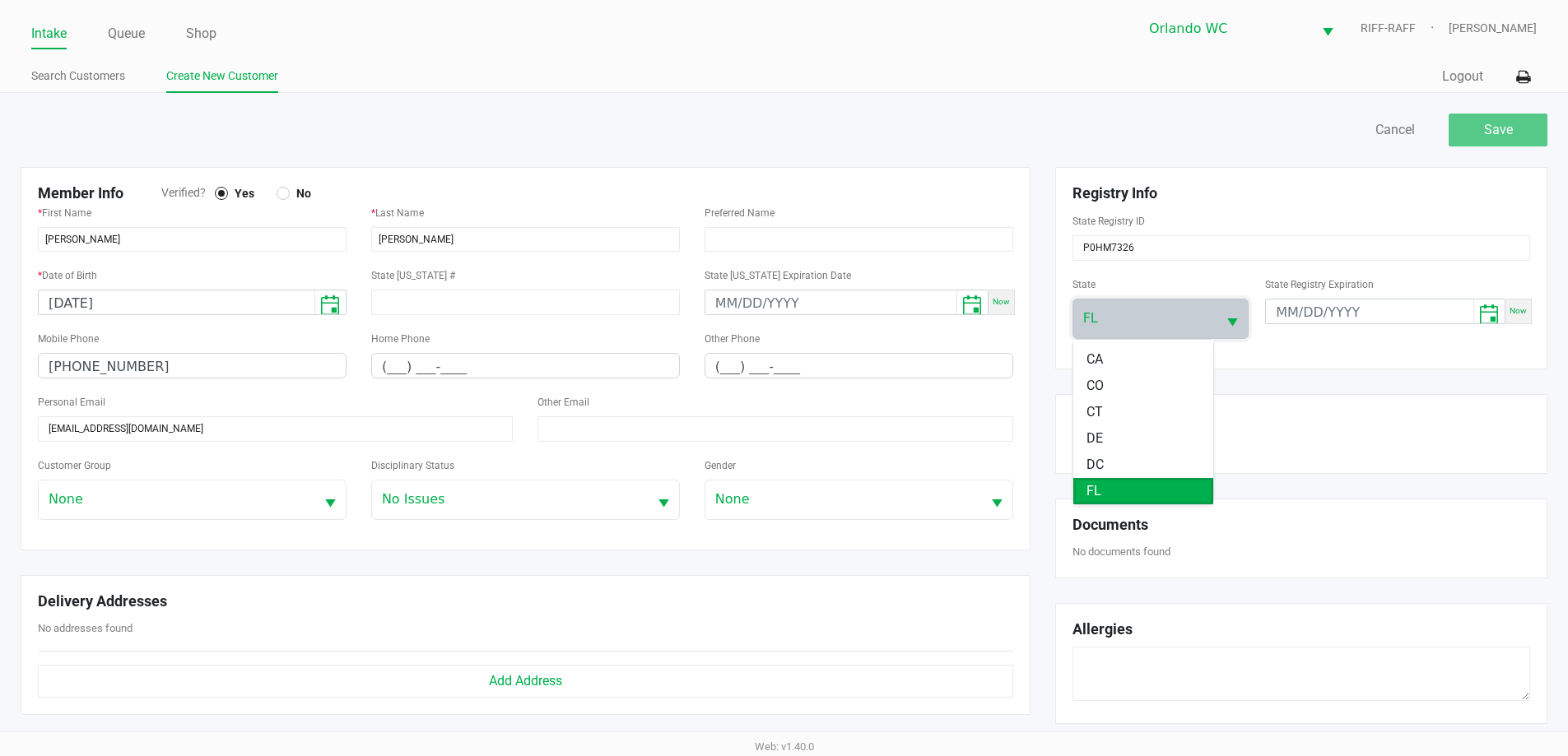
click at [1160, 486] on li "FL" at bounding box center [1143, 491] width 140 height 27
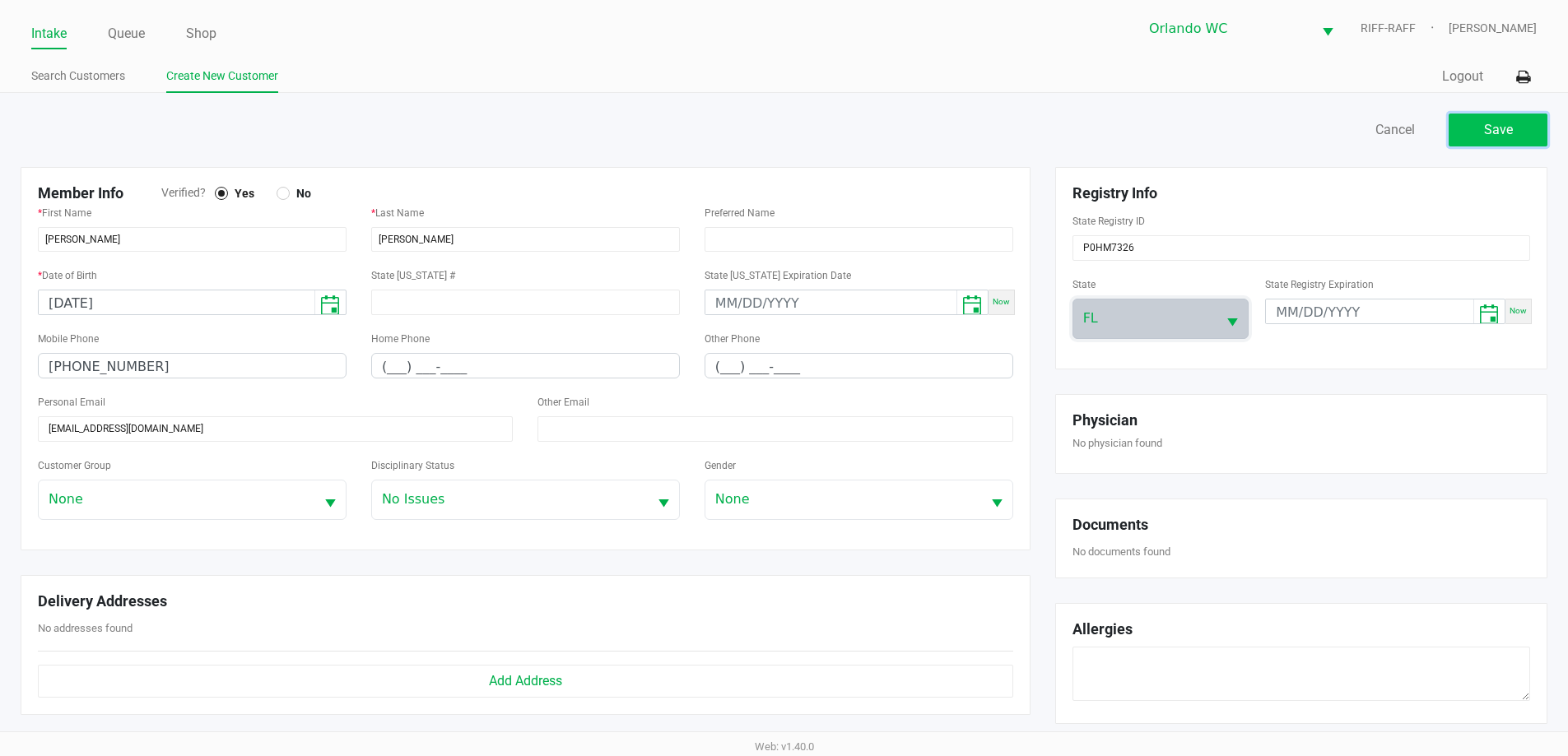
click at [1476, 125] on button "Save" at bounding box center [1498, 129] width 99 height 33
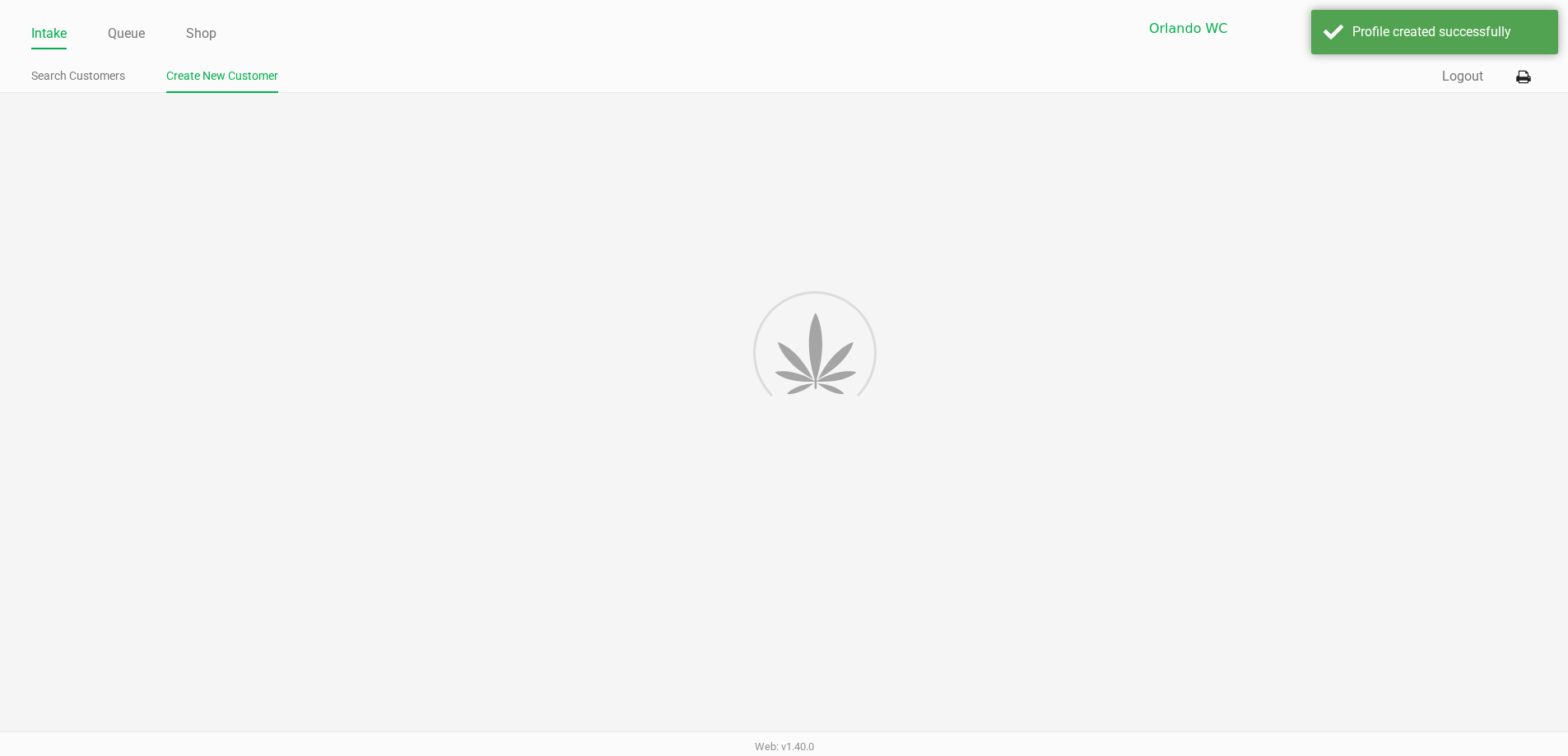
type input "---"
type input "( __) ___-____"
type input "---"
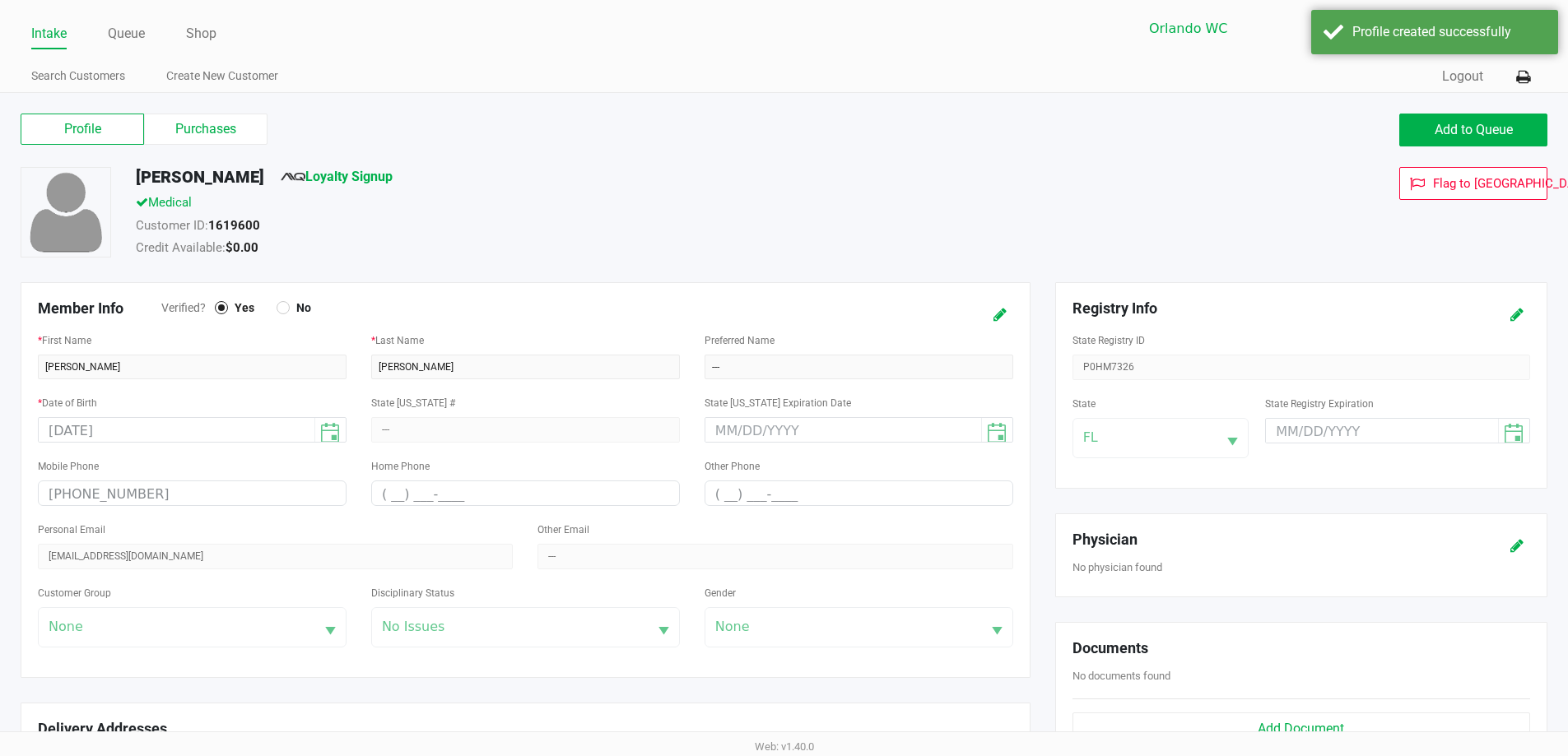
click at [337, 186] on span "Loyalty Signup" at bounding box center [336, 180] width 112 height 27
click at [345, 176] on link "Loyalty Signup" at bounding box center [336, 177] width 112 height 16
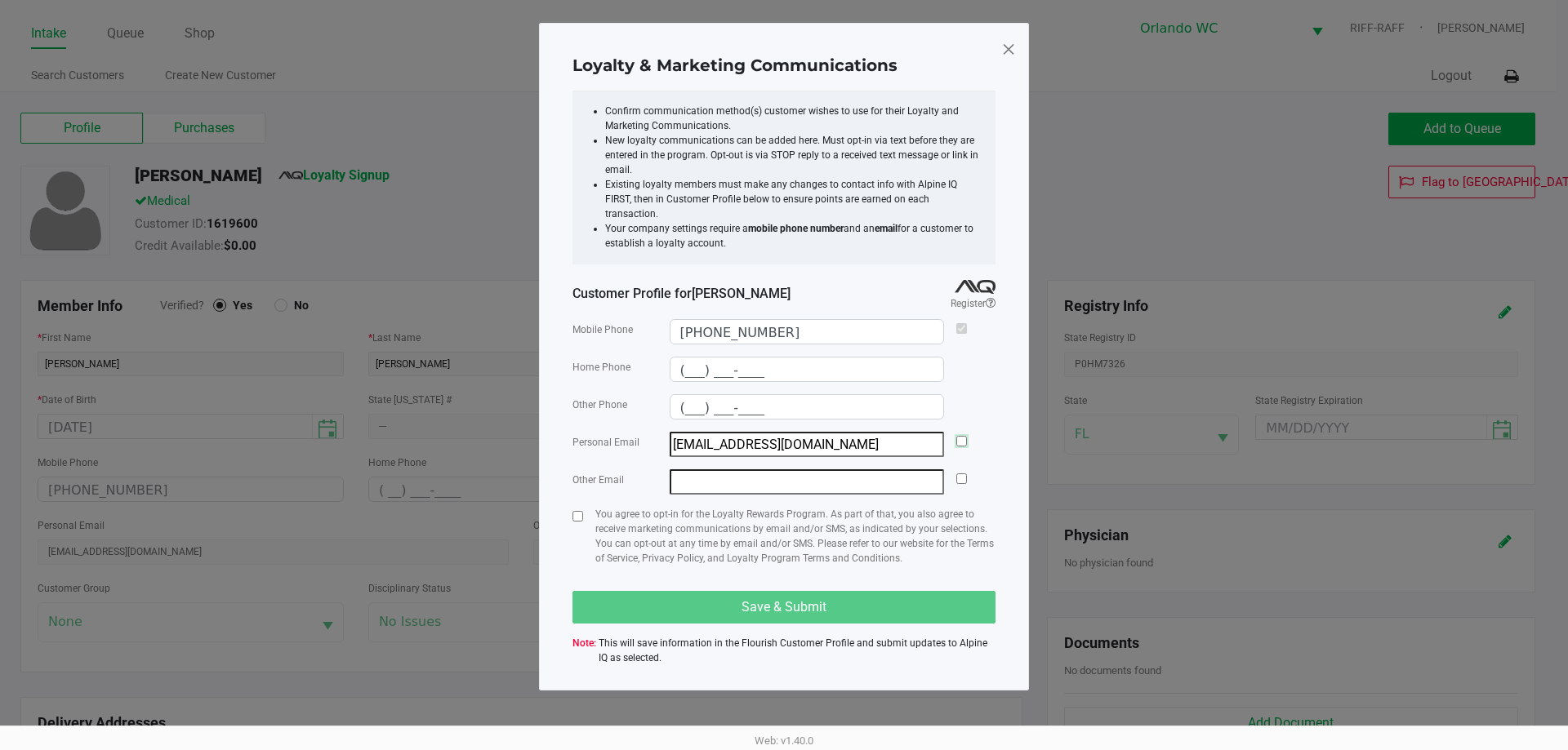
click at [961, 436] on input "checkbox" at bounding box center [961, 441] width 11 height 11
checkbox input "true"
click at [583, 507] on div "You agree to opt-in for the Loyalty Rewards Program. As part of that, you also …" at bounding box center [784, 542] width 423 height 71
click at [576, 511] on input "checkbox" at bounding box center [577, 516] width 11 height 11
checkbox input "true"
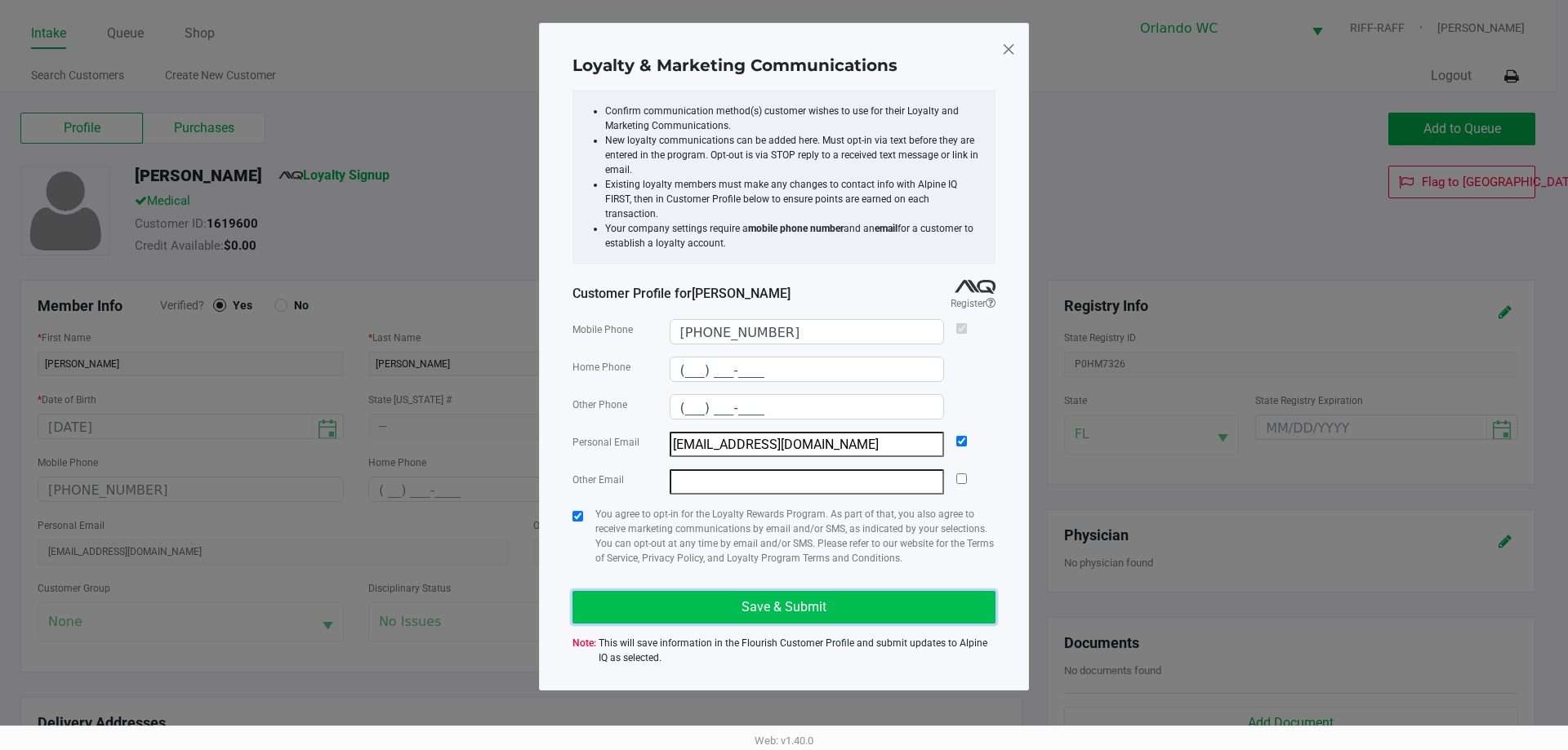
click at [656, 598] on button "Save & Submit" at bounding box center [784, 607] width 423 height 32
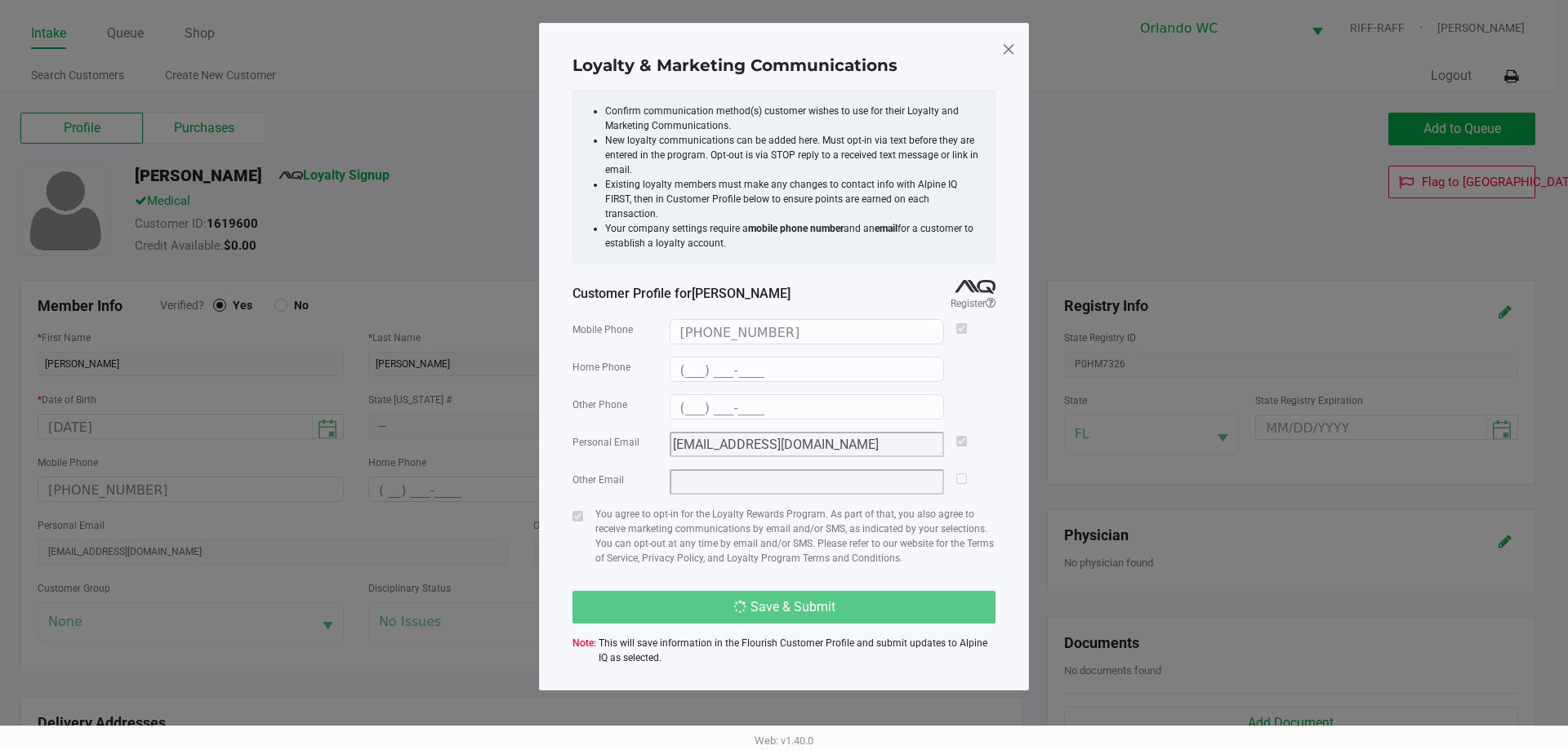
type input "(___) ___-____"
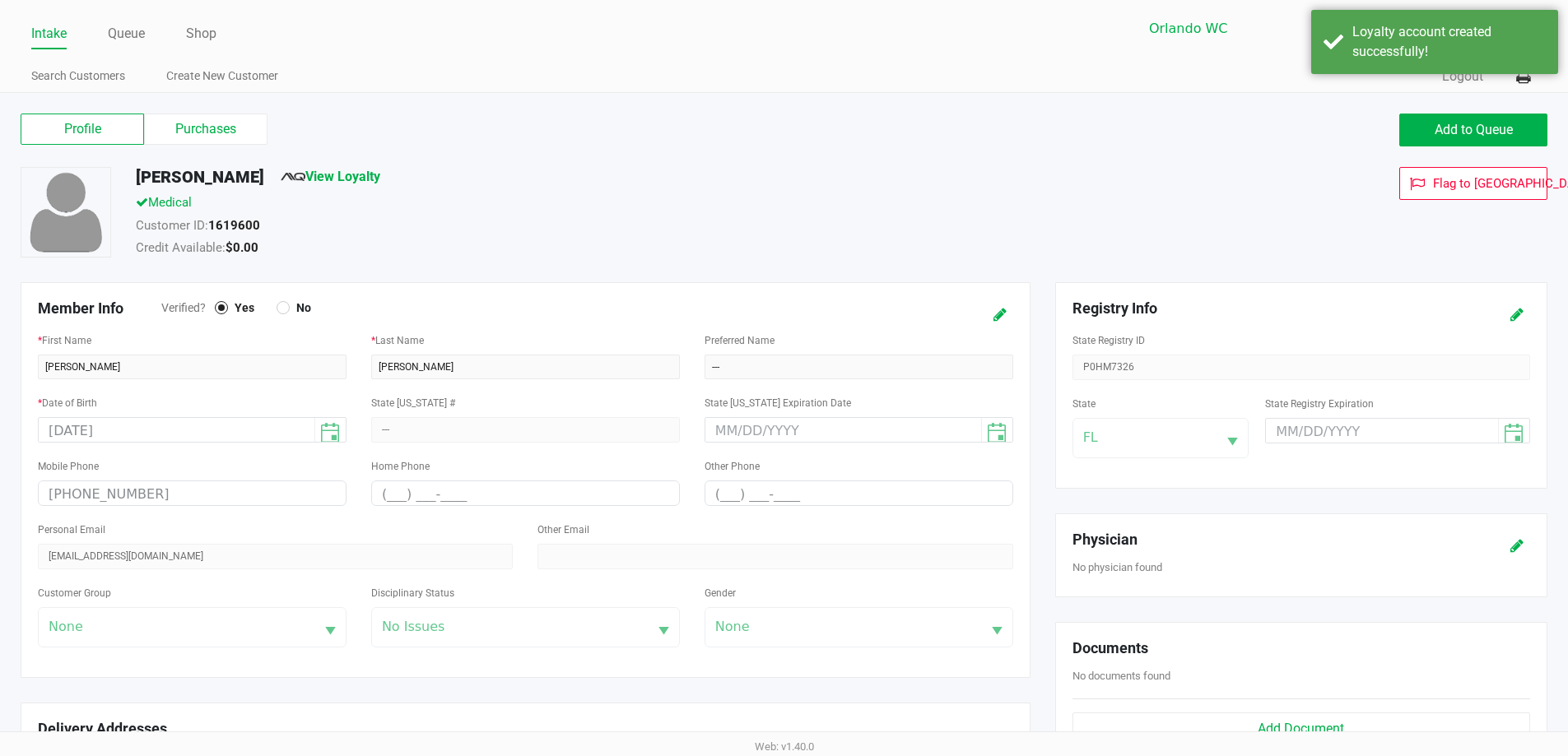
click at [1197, 282] on div "Registry Info State Registry ID P0HM7326 State FL State Registry Expiration" at bounding box center [1301, 385] width 493 height 206
click at [1434, 121] on button "Add to Queue" at bounding box center [1473, 129] width 148 height 33
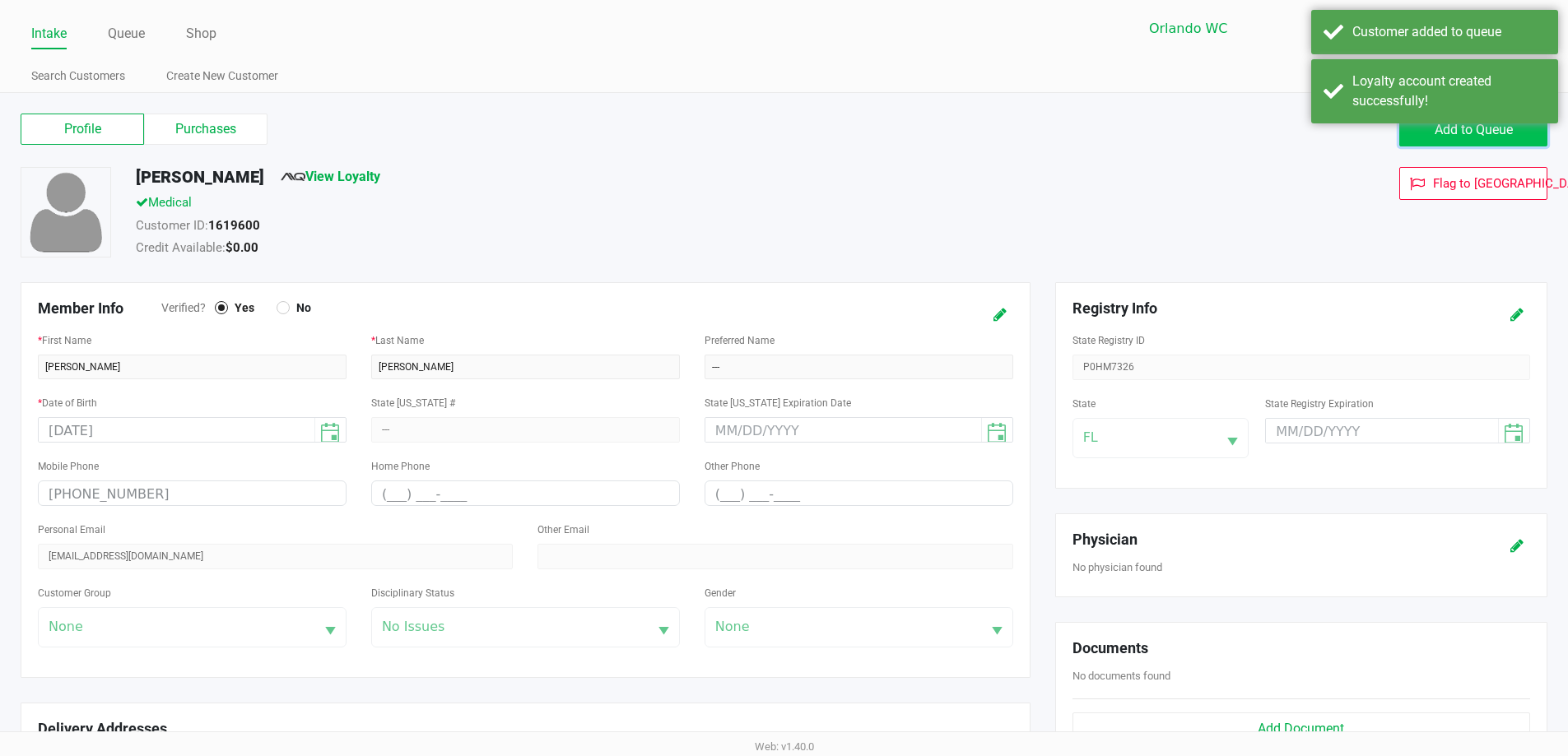
click at [1435, 131] on span "Add to Queue" at bounding box center [1473, 129] width 78 height 16
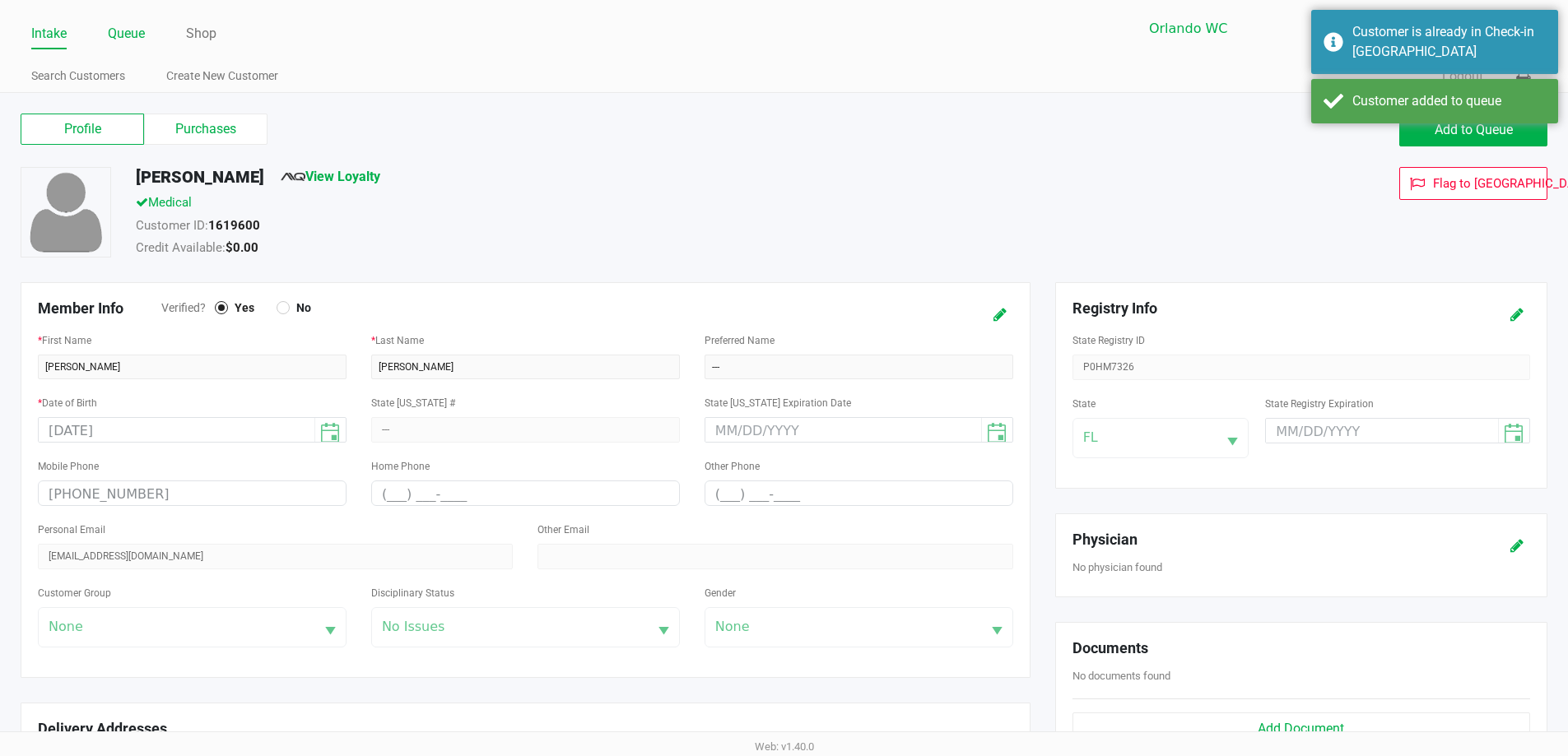
click at [142, 27] on link "Queue" at bounding box center [126, 34] width 38 height 23
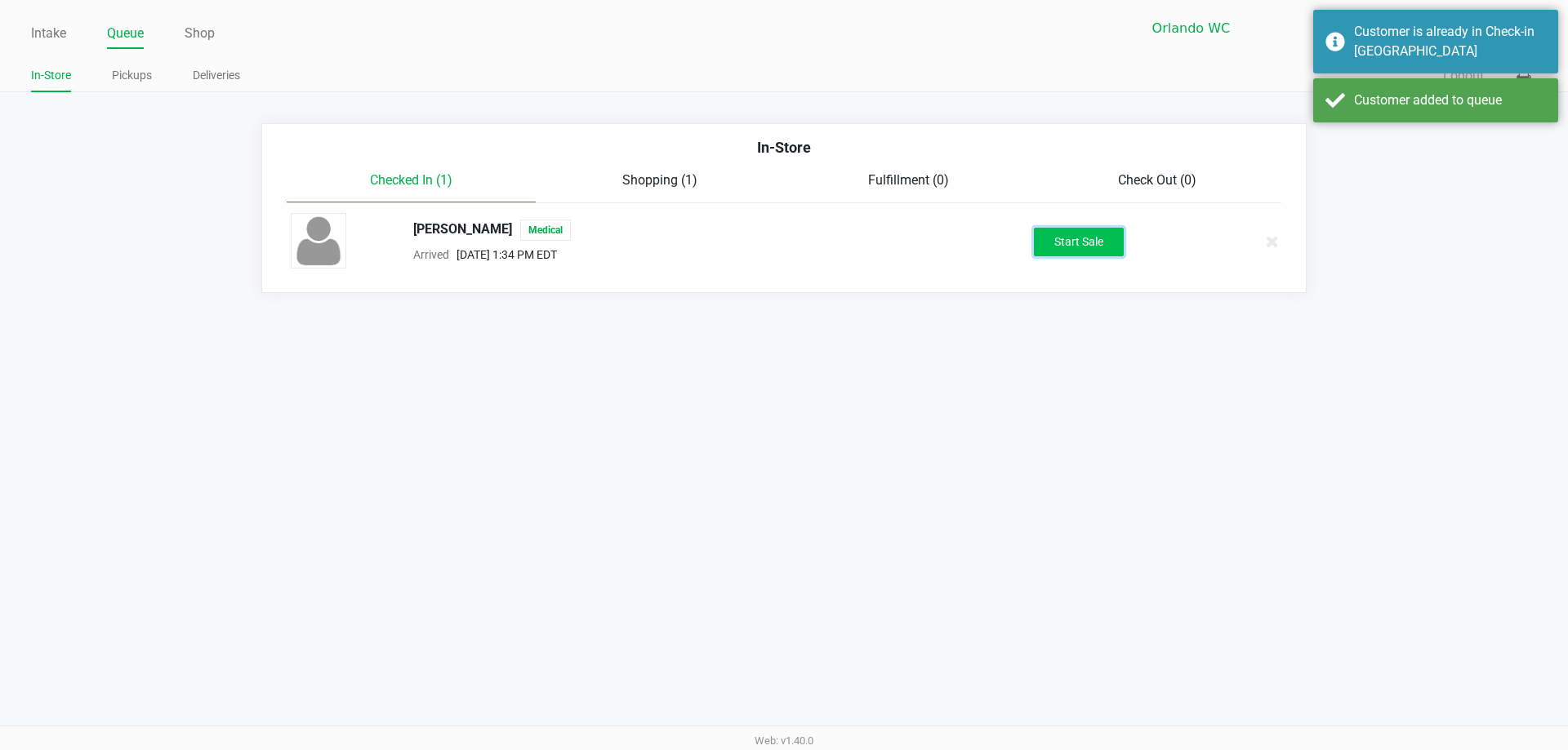
click at [1069, 235] on button "Start Sale" at bounding box center [1079, 242] width 90 height 28
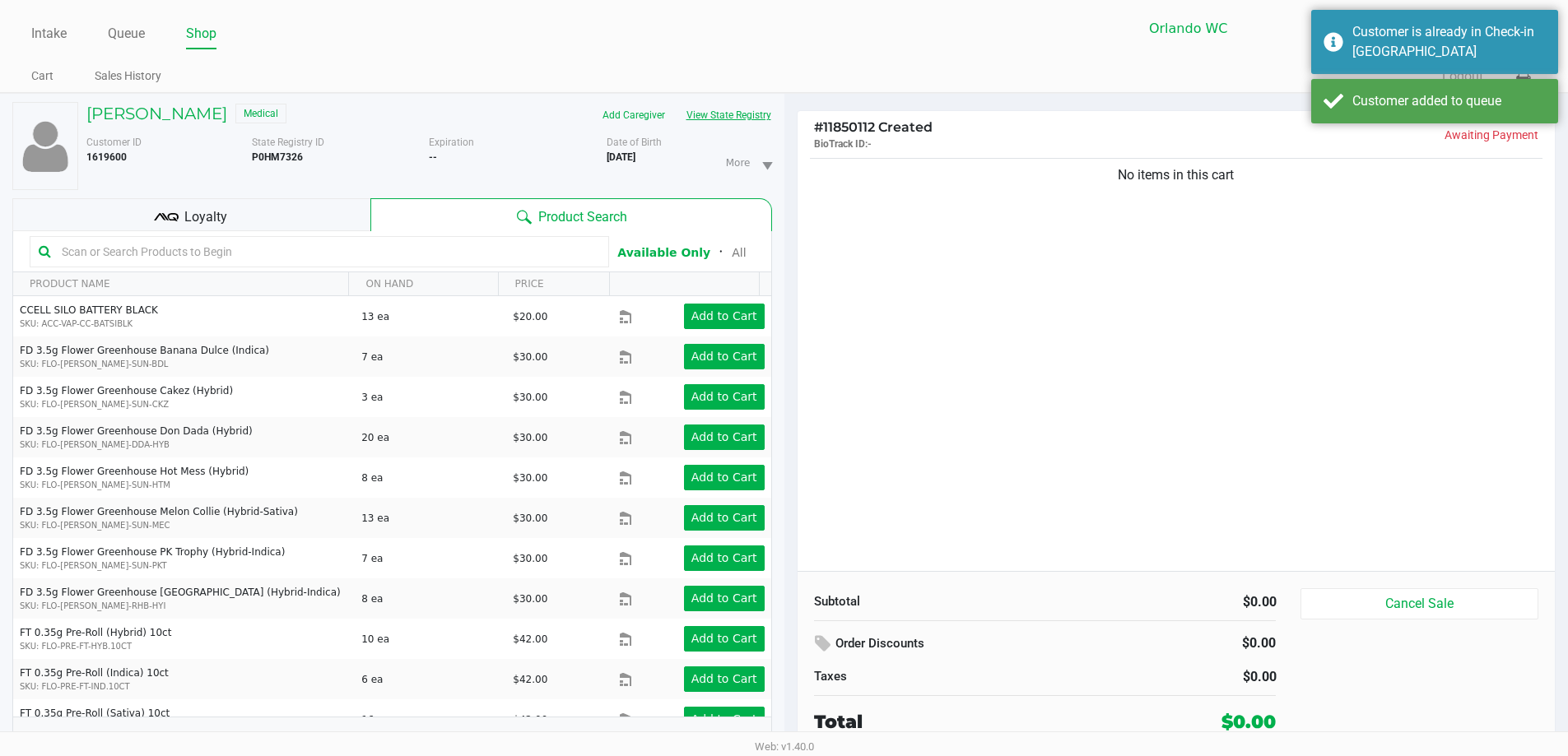
click at [738, 111] on button "View State Registry" at bounding box center [725, 114] width 97 height 27
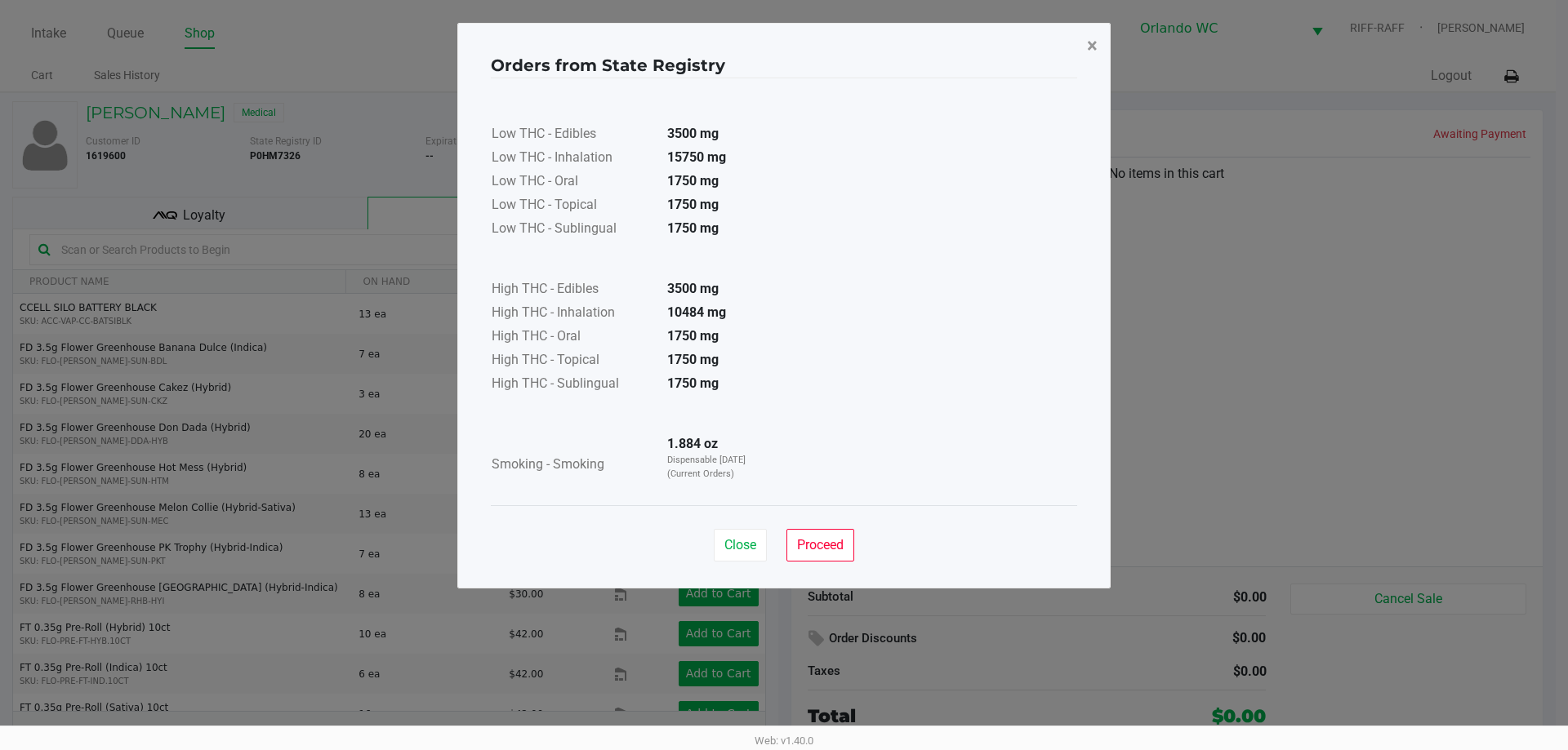
drag, startPoint x: 1098, startPoint y: 42, endPoint x: 1017, endPoint y: 67, distance: 84.8
click at [1092, 47] on button "×" at bounding box center [1092, 45] width 37 height 46
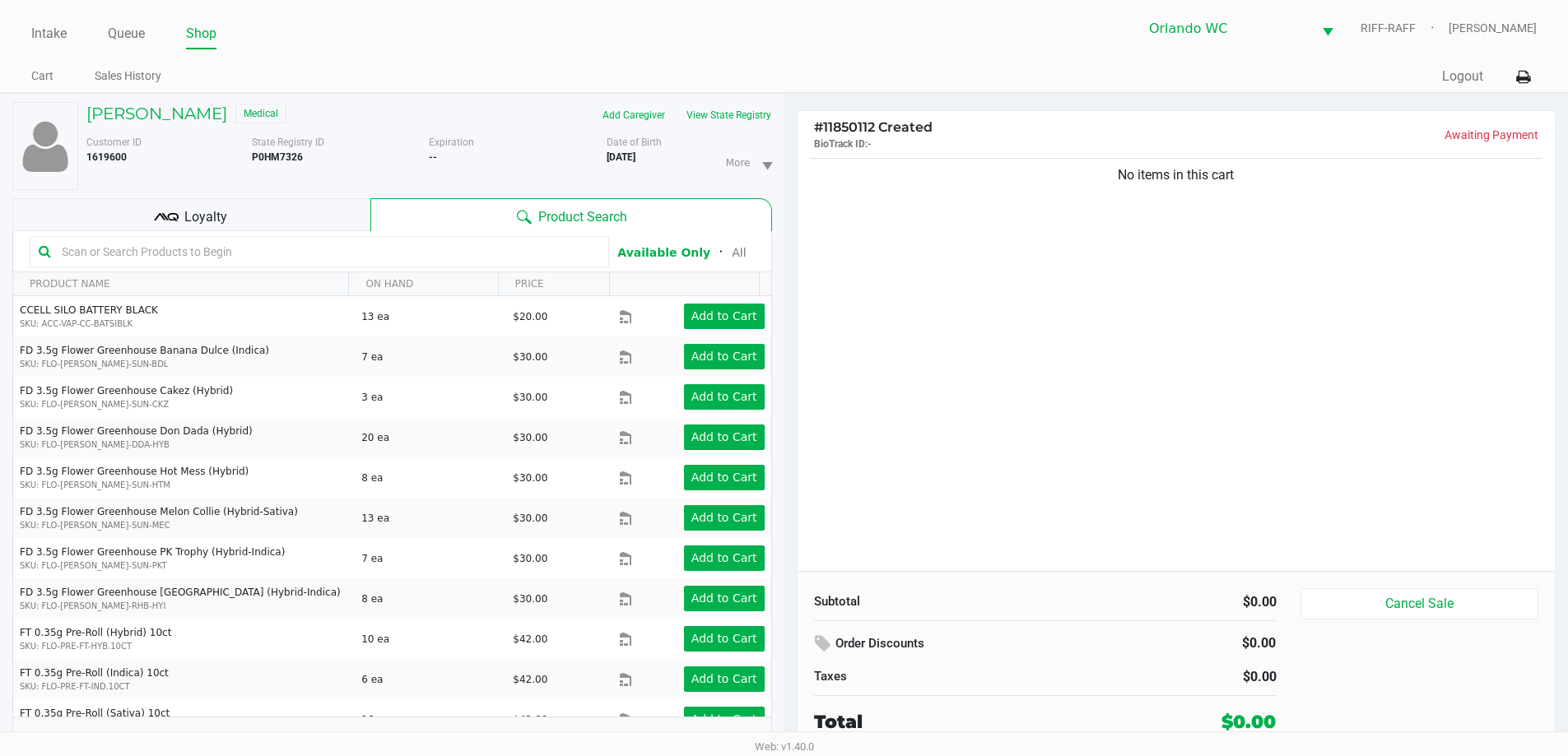
click at [111, 250] on input "text" at bounding box center [328, 252] width 545 height 25
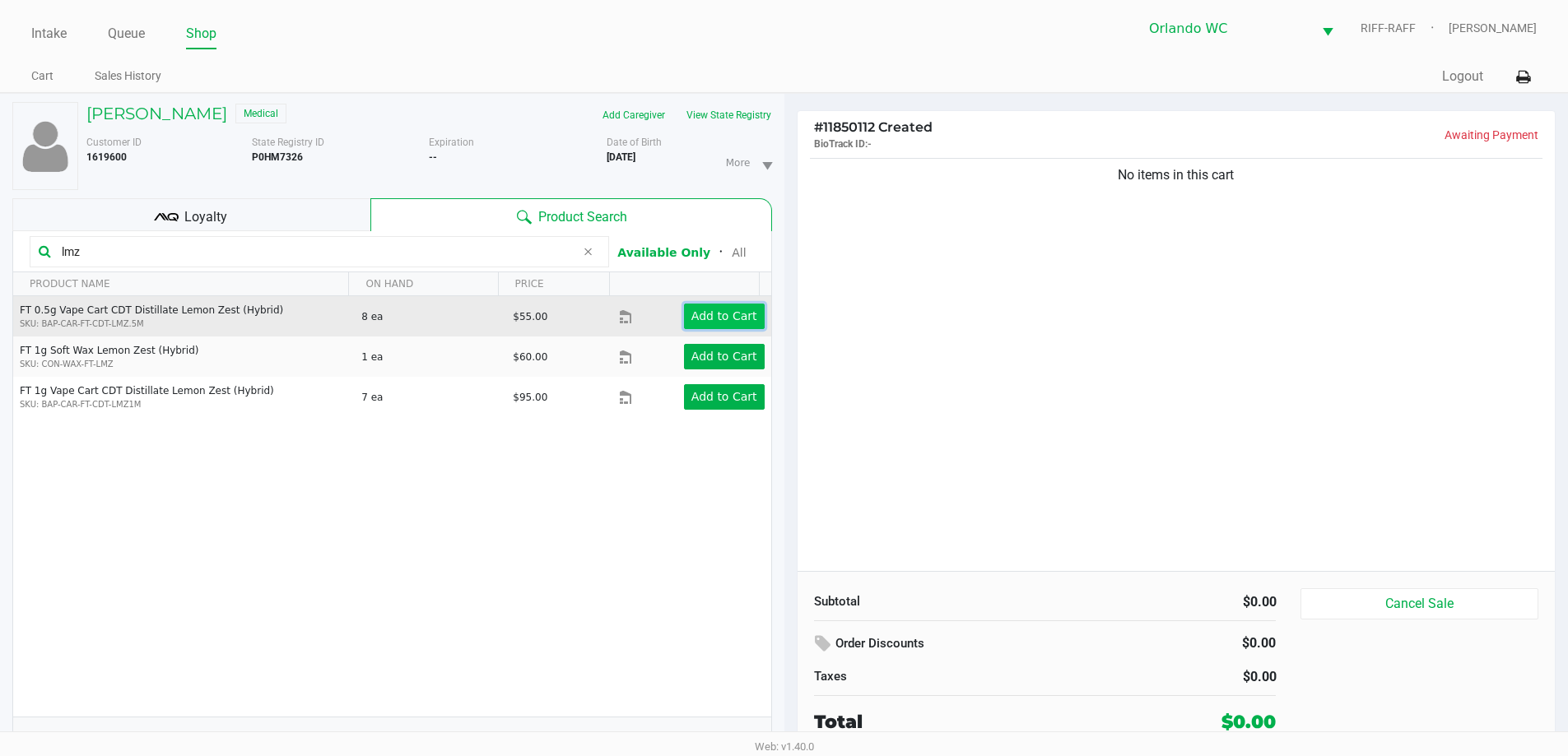
click at [704, 315] on app-button-loader "Add to Cart" at bounding box center [724, 316] width 66 height 13
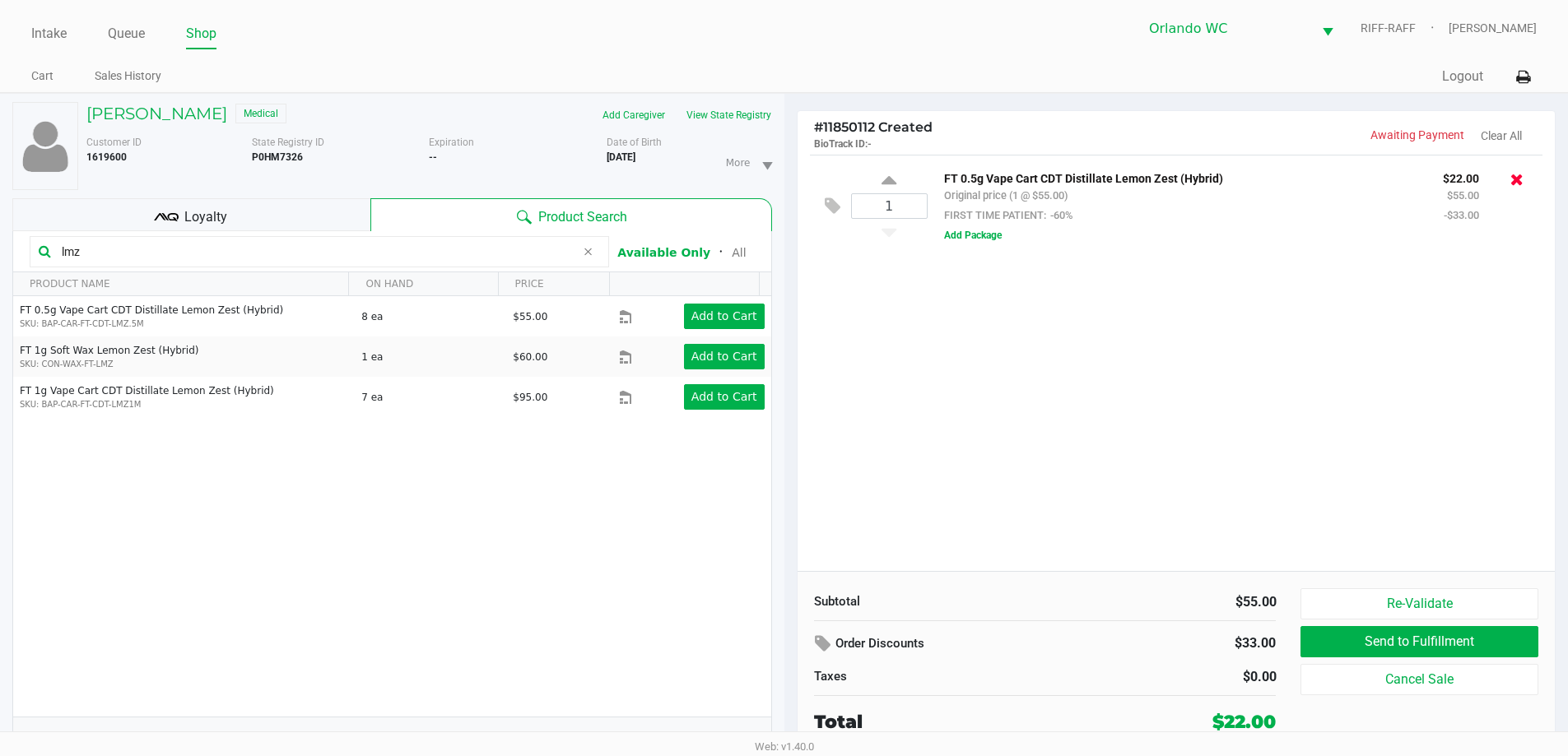
click at [1513, 182] on icon at bounding box center [1517, 179] width 13 height 17
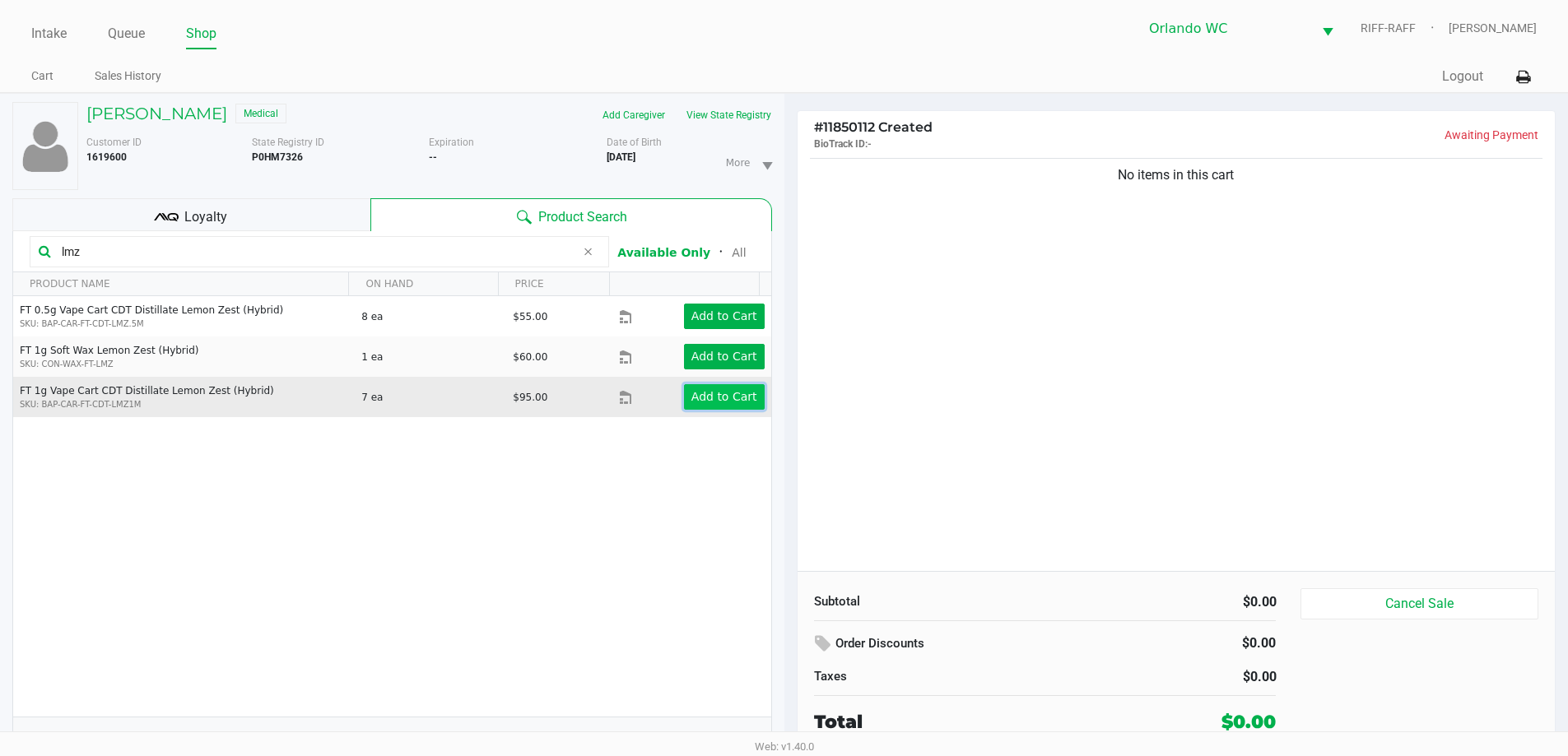
click at [731, 394] on app-button-loader "Add to Cart" at bounding box center [724, 396] width 66 height 13
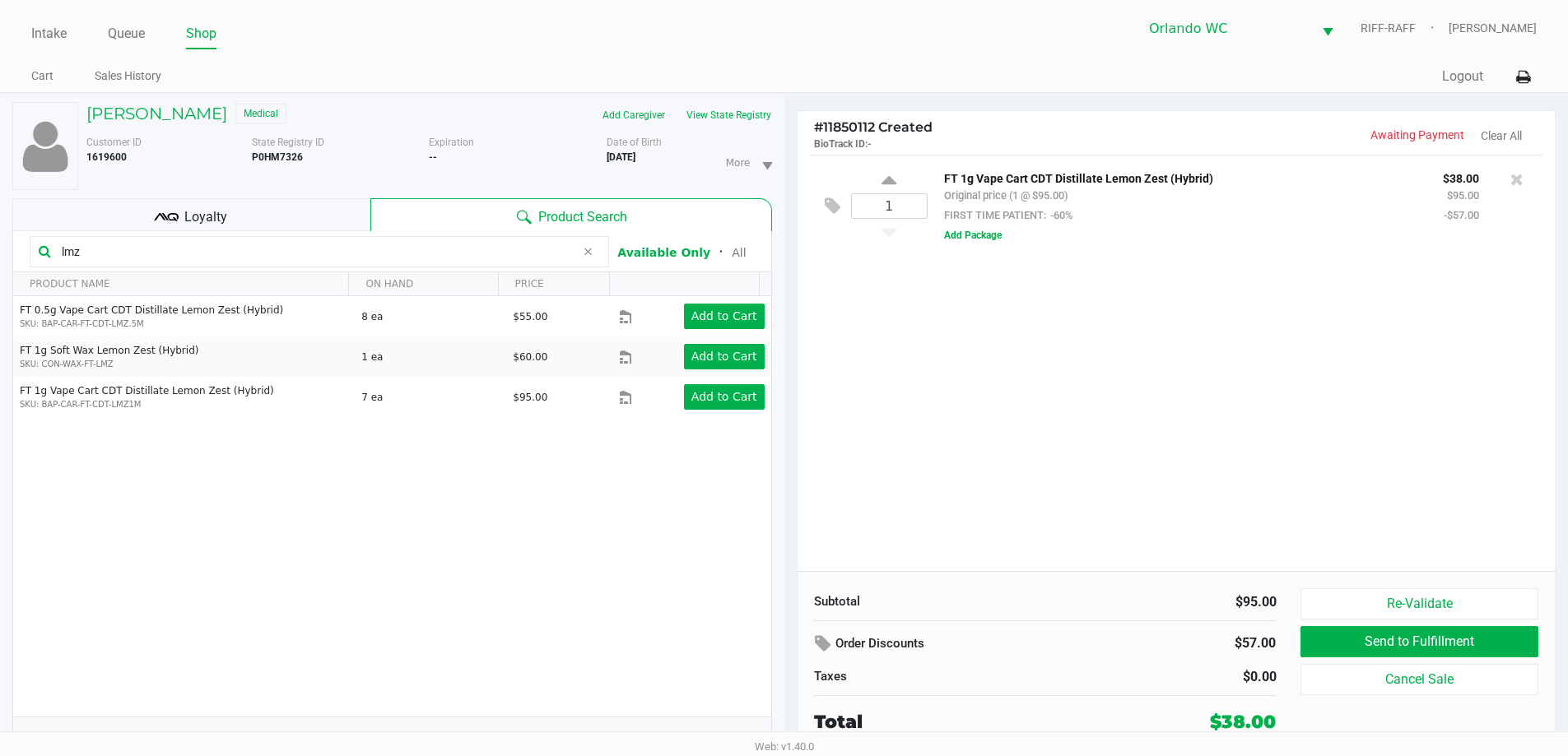
drag, startPoint x: 95, startPoint y: 255, endPoint x: 0, endPoint y: 269, distance: 96.0
click at [0, 269] on div "JARED TORRES Medical Add Caregiver View State Registry Customer ID 1619600 Stat…" at bounding box center [392, 433] width 785 height 680
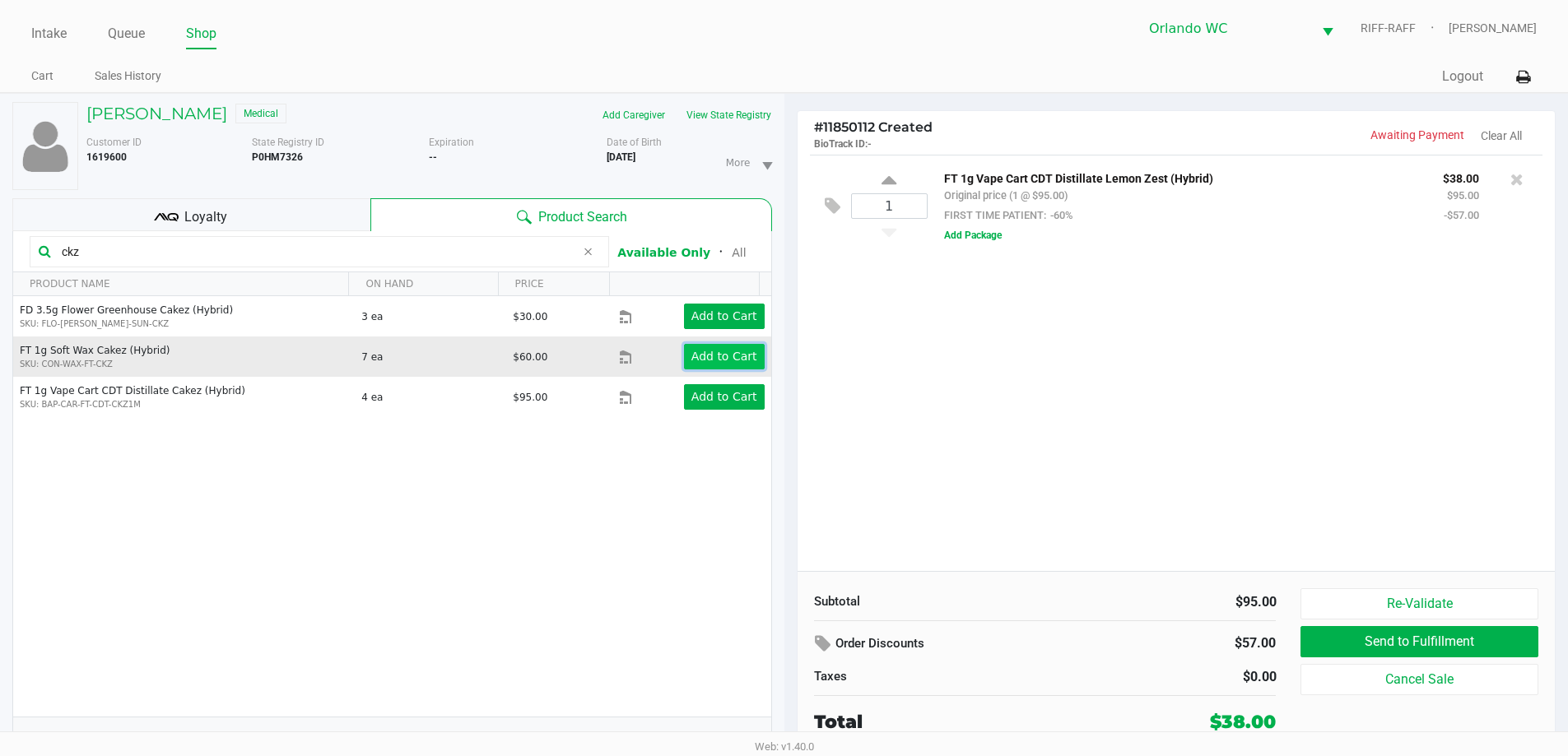
click at [709, 361] on app-button-loader "Add to Cart" at bounding box center [724, 355] width 66 height 13
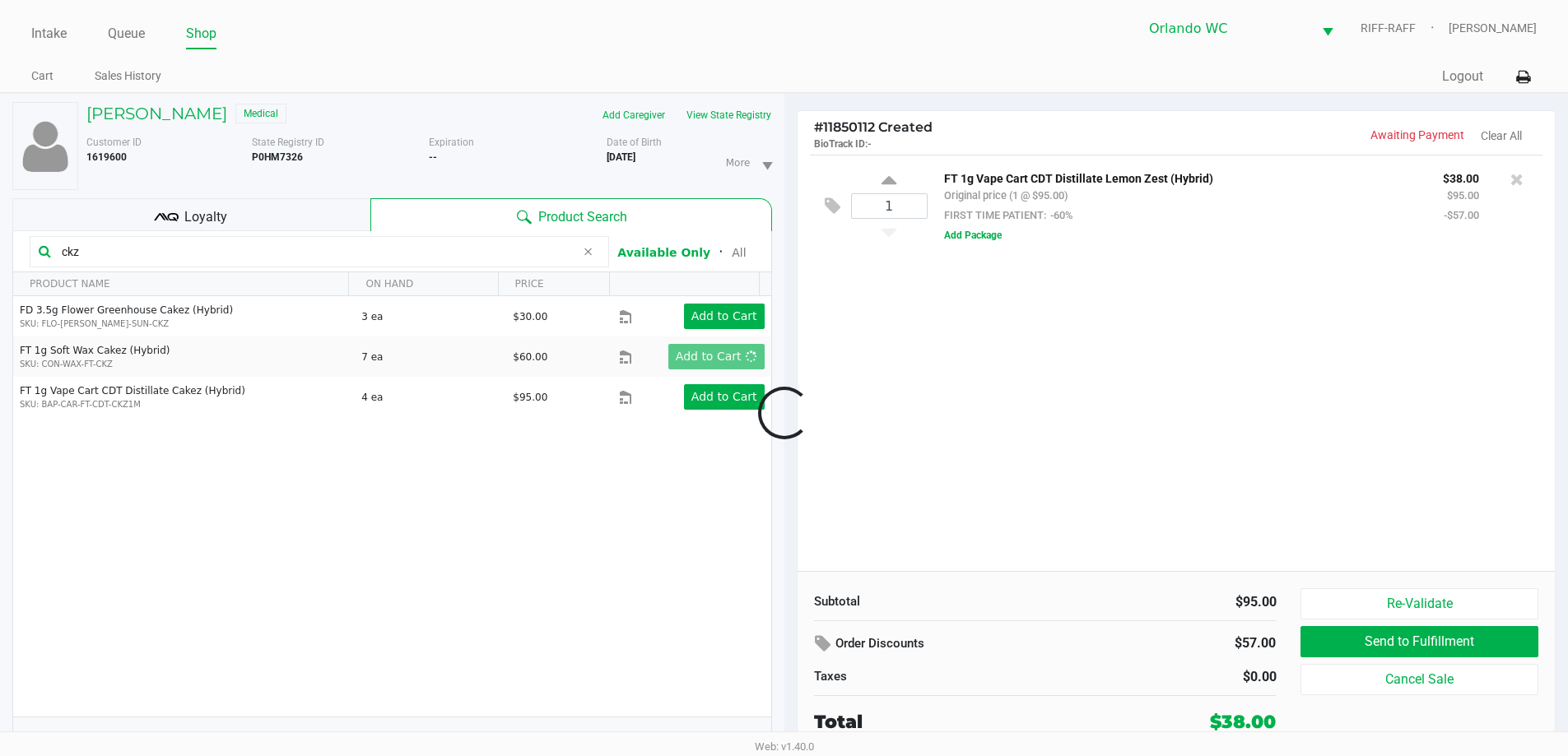
click at [74, 250] on div at bounding box center [784, 414] width 1568 height 477
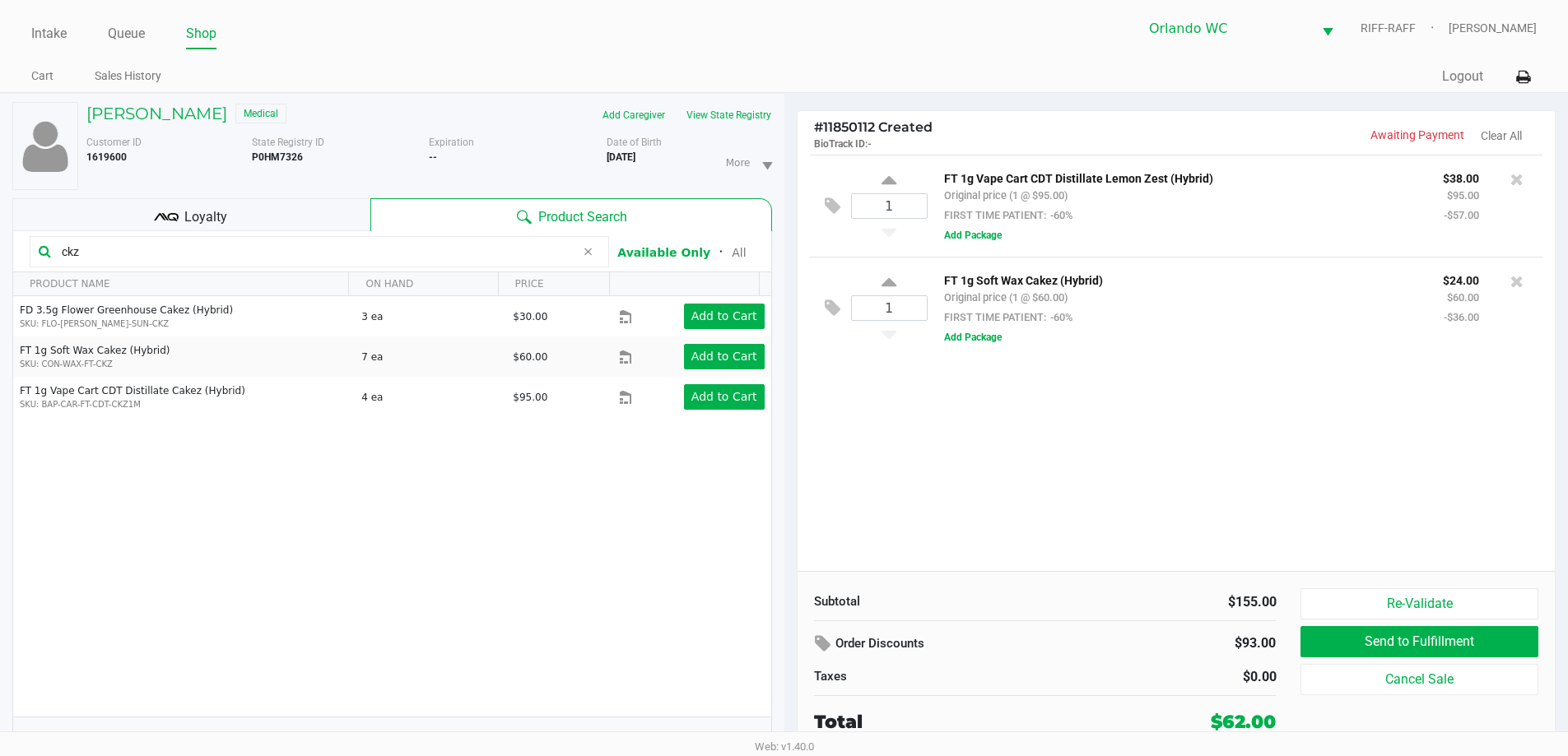
click at [1508, 178] on div at bounding box center [1517, 179] width 27 height 23
click at [1509, 178] on div at bounding box center [1517, 179] width 27 height 23
click at [1513, 181] on icon at bounding box center [1517, 179] width 13 height 17
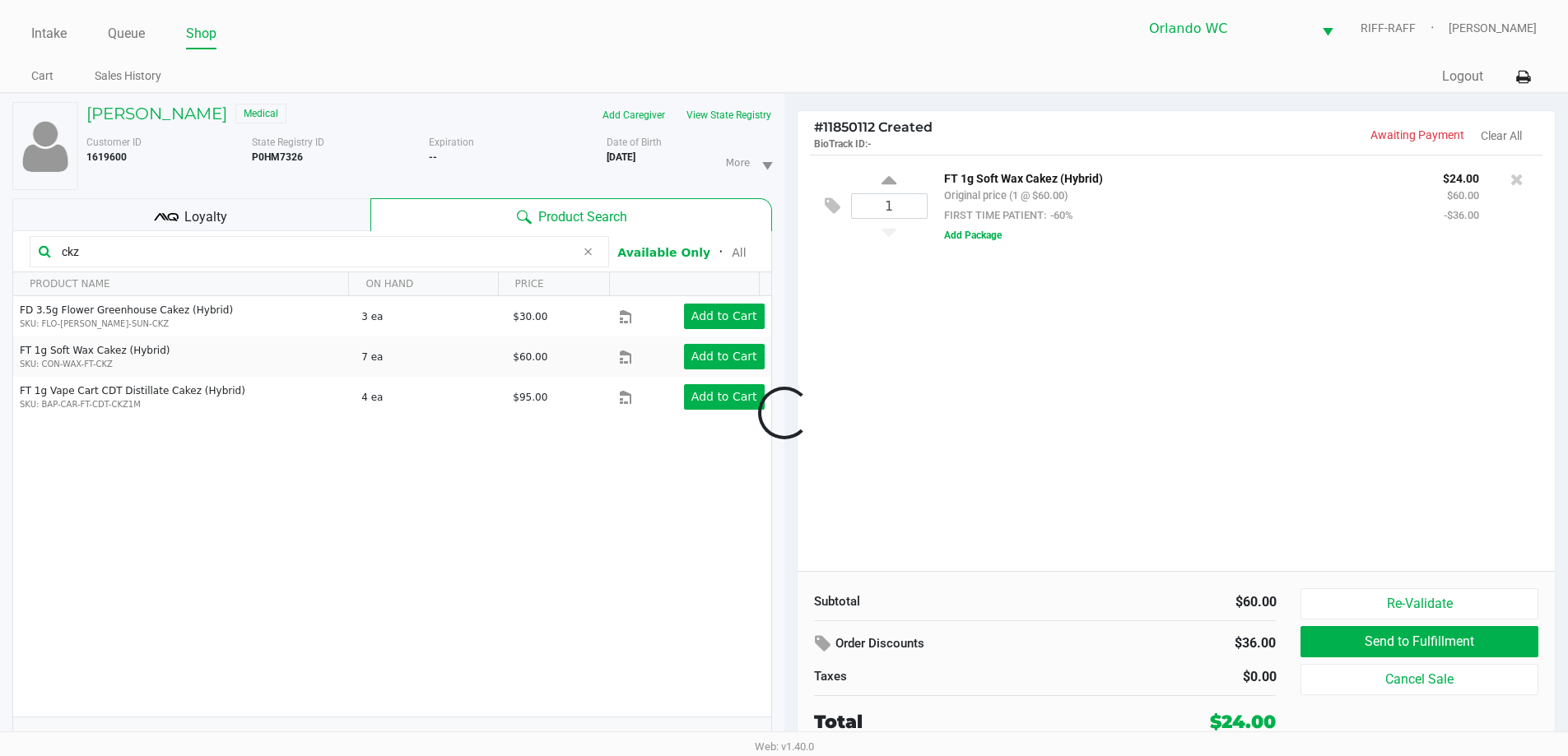
click at [79, 250] on div at bounding box center [784, 414] width 1568 height 477
drag, startPoint x: 101, startPoint y: 248, endPoint x: 0, endPoint y: 241, distance: 101.2
click at [0, 241] on div "JARED TORRES Medical Add Caregiver View State Registry Customer ID 1619600 Stat…" at bounding box center [392, 433] width 785 height 680
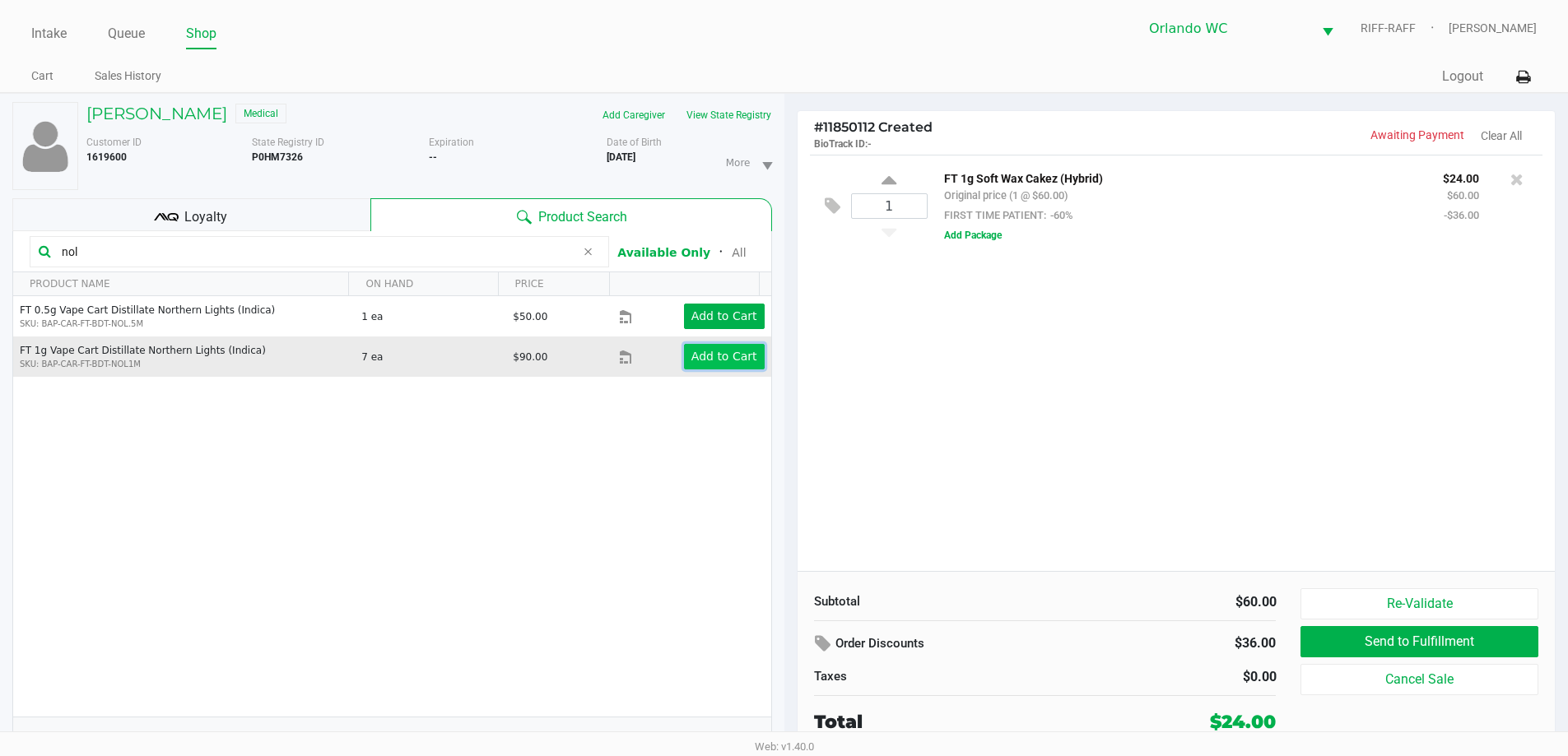
click at [693, 366] on button "Add to Cart" at bounding box center [725, 357] width 81 height 26
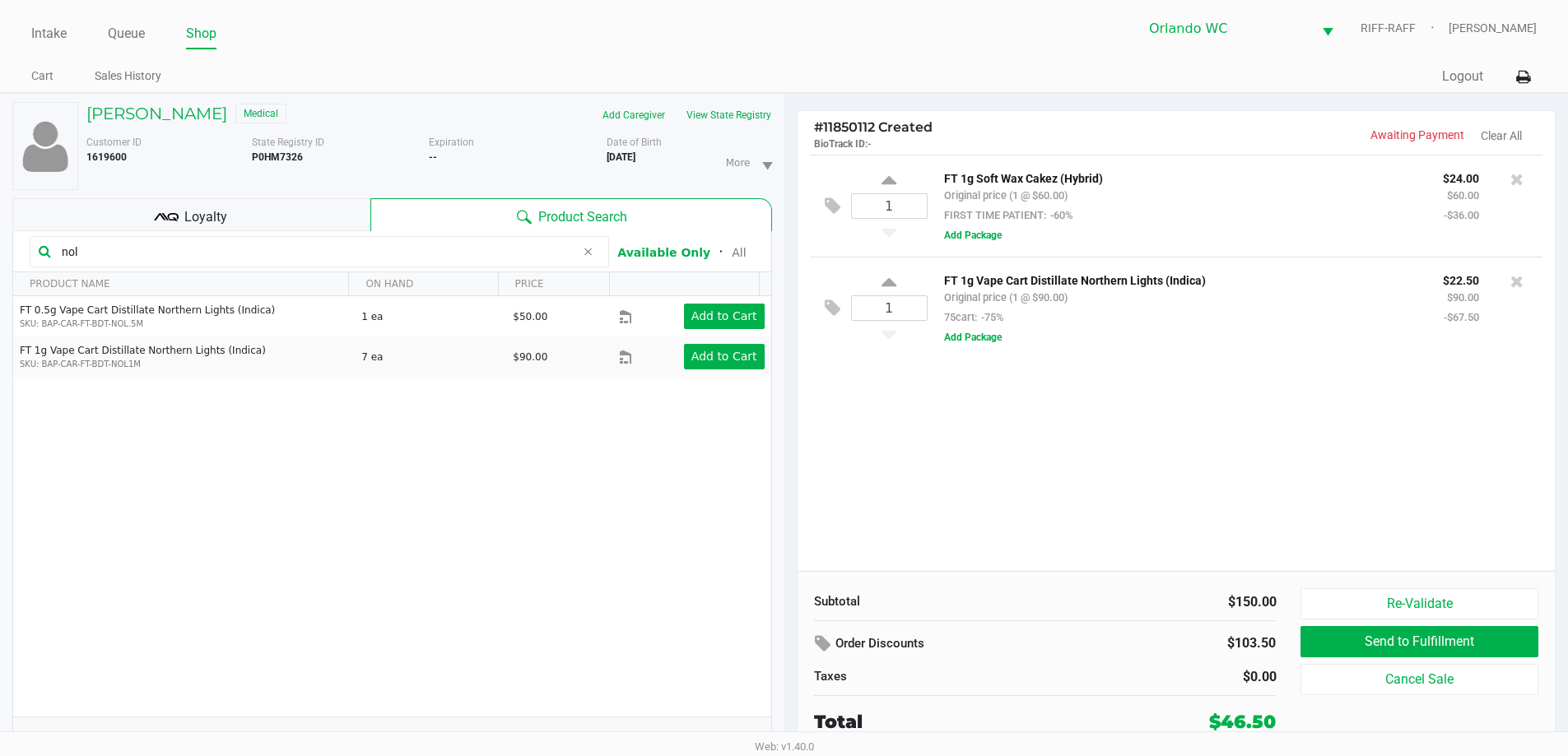
drag, startPoint x: 109, startPoint y: 250, endPoint x: 0, endPoint y: 269, distance: 110.6
click at [0, 269] on div "JARED TORRES Medical Add Caregiver View State Registry Customer ID 1619600 Stat…" at bounding box center [392, 433] width 785 height 680
drag, startPoint x: 87, startPoint y: 255, endPoint x: 0, endPoint y: 272, distance: 88.6
click at [0, 272] on div "JARED TORRES Medical Add Caregiver View State Registry Customer ID 1619600 Stat…" at bounding box center [392, 433] width 785 height 680
click at [1515, 281] on icon at bounding box center [1517, 281] width 13 height 17
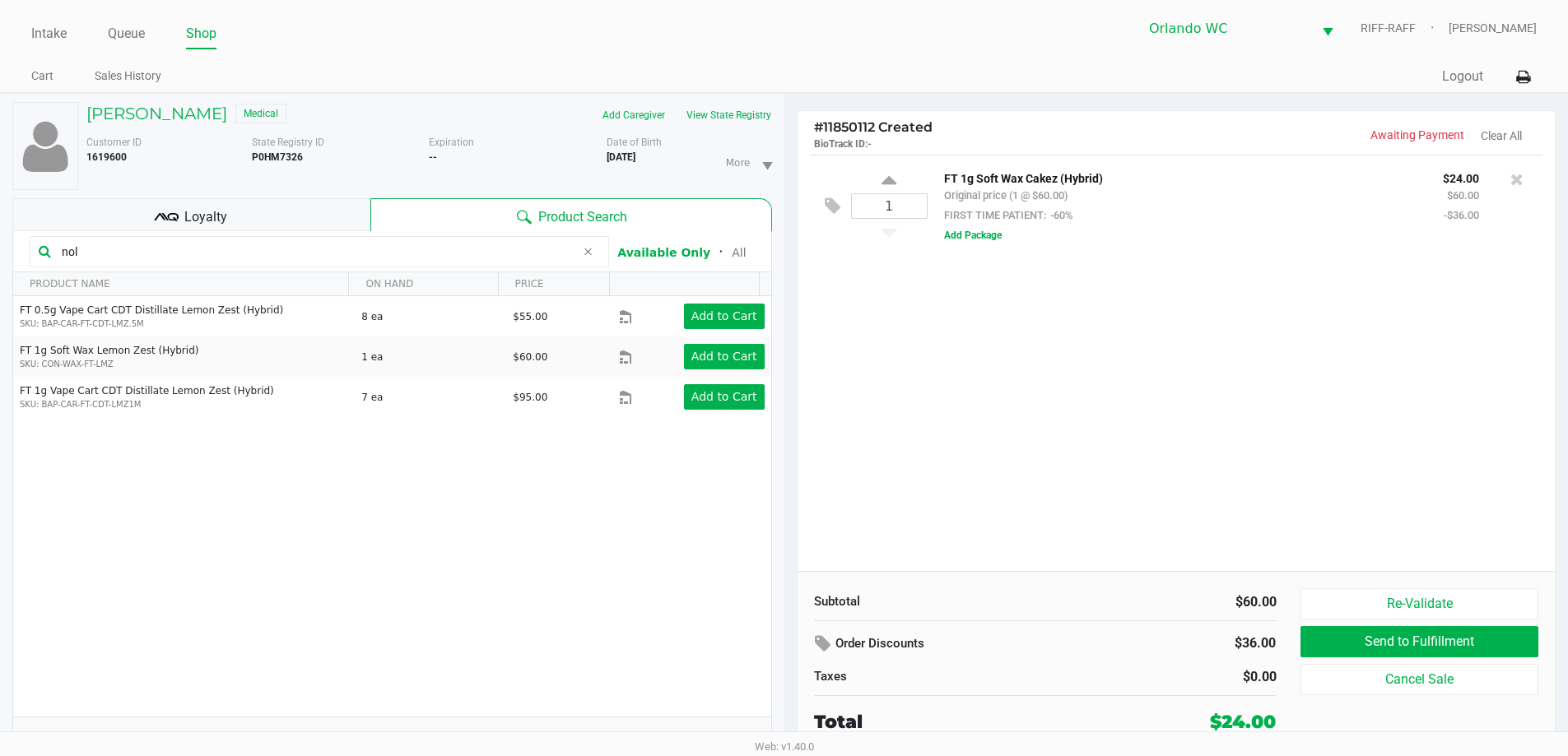
type input "nol"
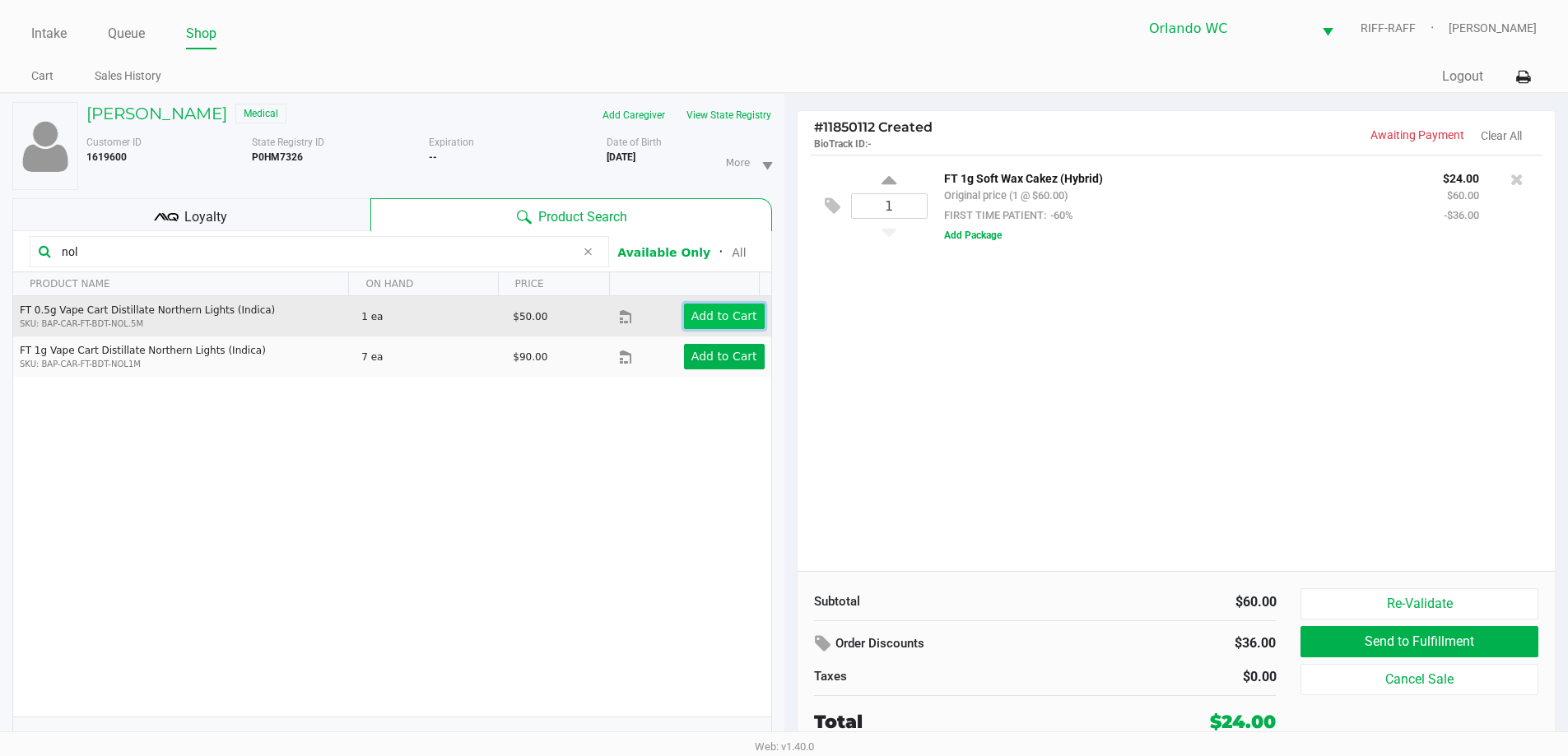
click at [730, 320] on app-button-loader "Add to Cart" at bounding box center [724, 316] width 66 height 13
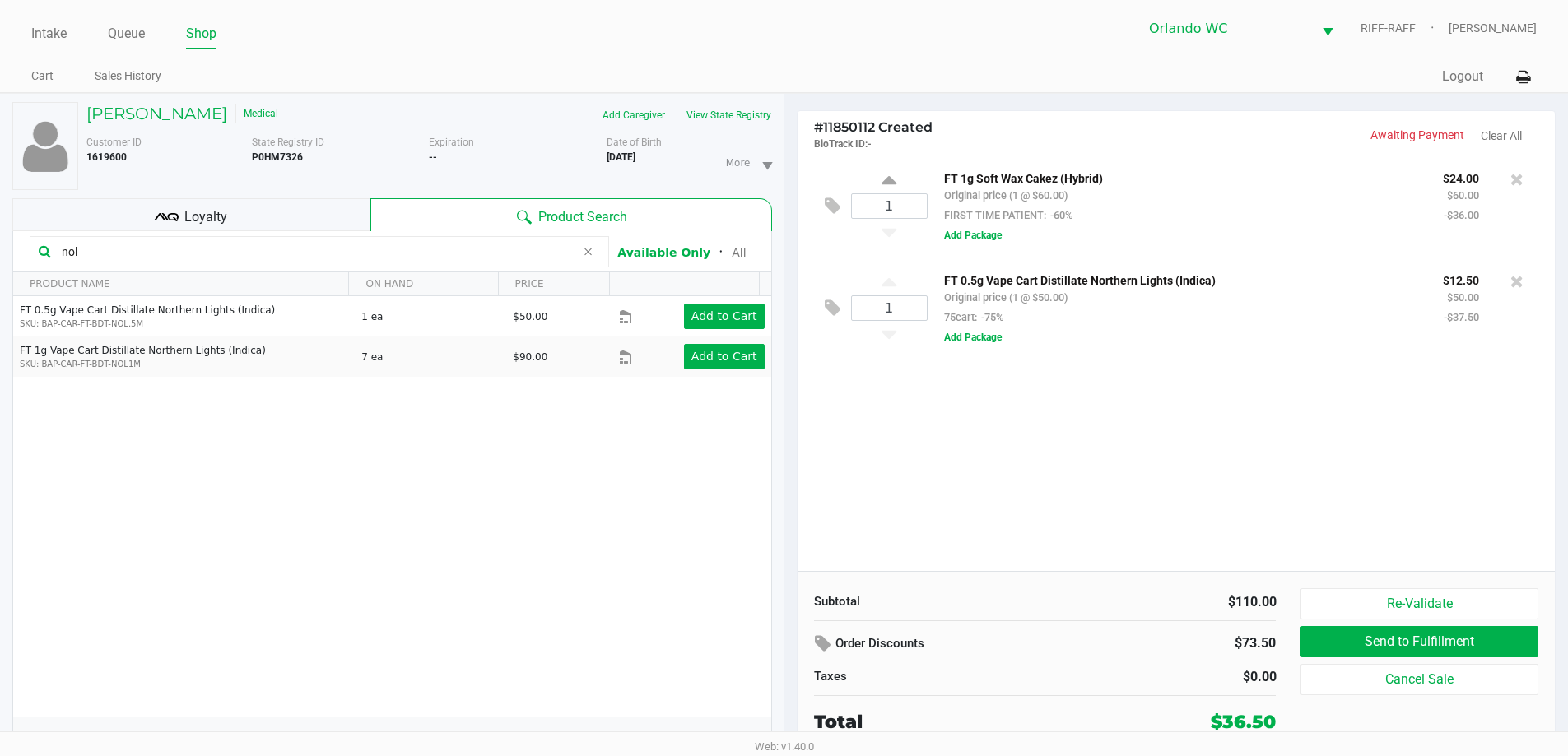
click at [1011, 420] on div "1 FT 1g Soft Wax Cakez (Hybrid) Original price (1 @ $60.00) FIRST TIME PATIENT:…" at bounding box center [1177, 363] width 758 height 416
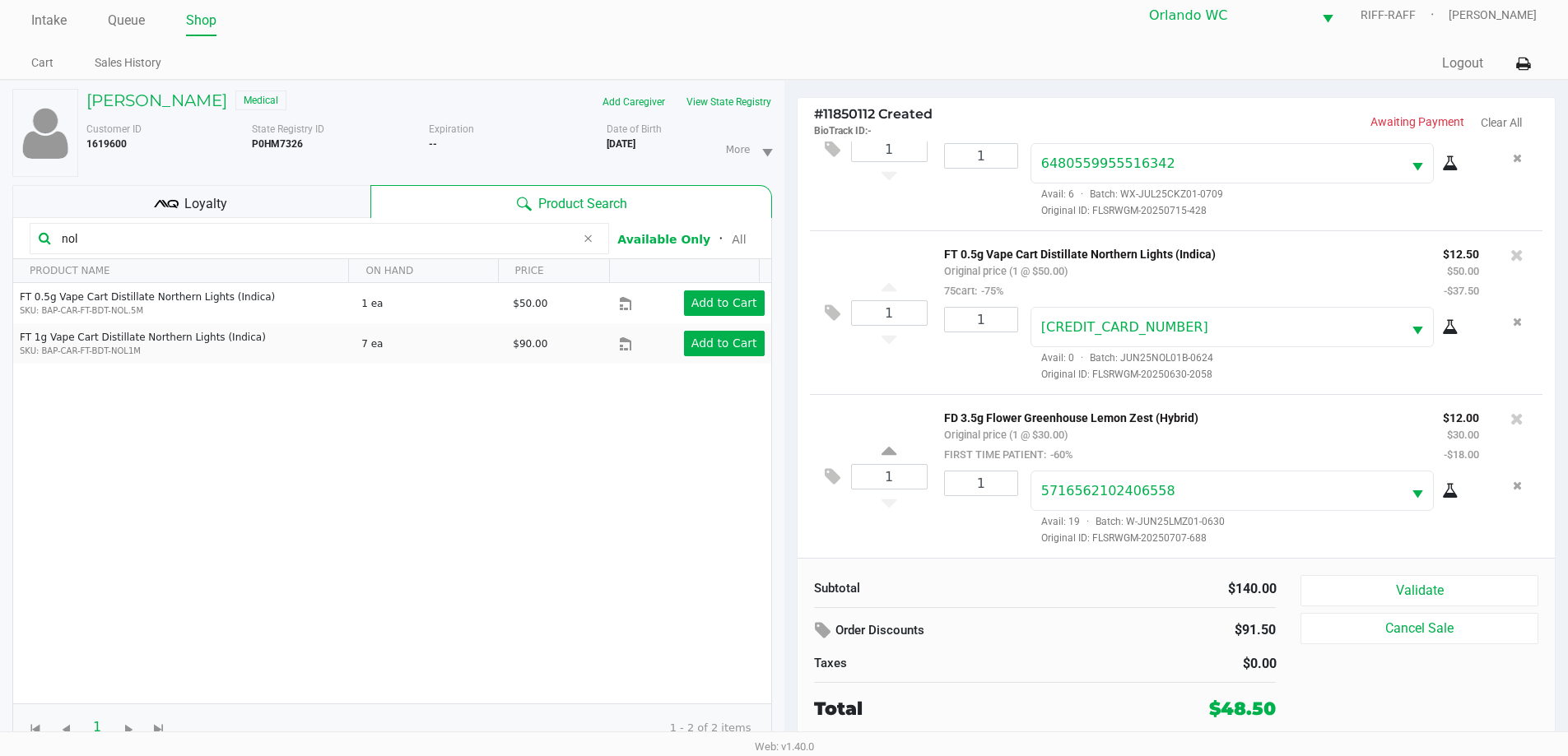
scroll to position [18, 0]
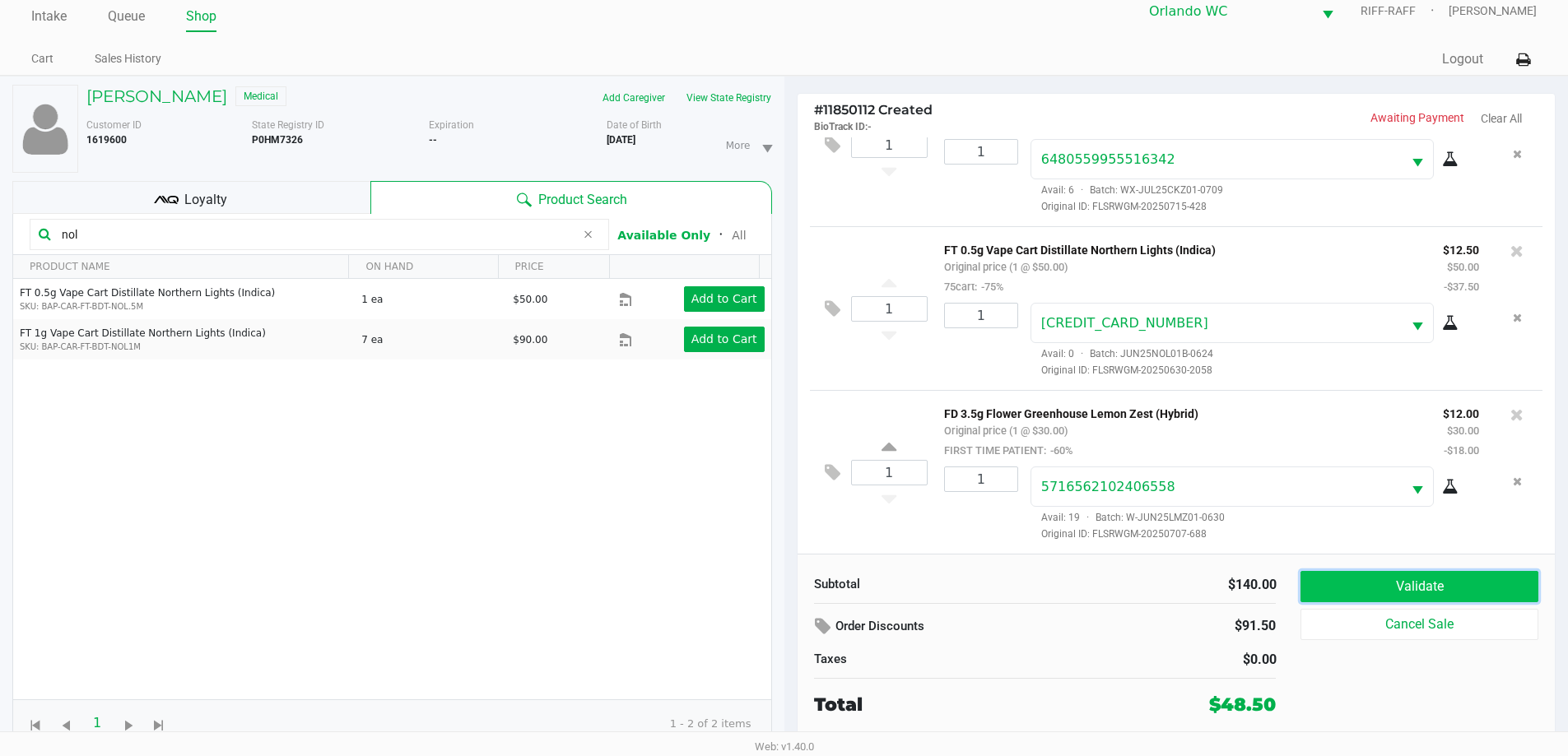
click at [1421, 581] on button "Validate" at bounding box center [1419, 587] width 237 height 32
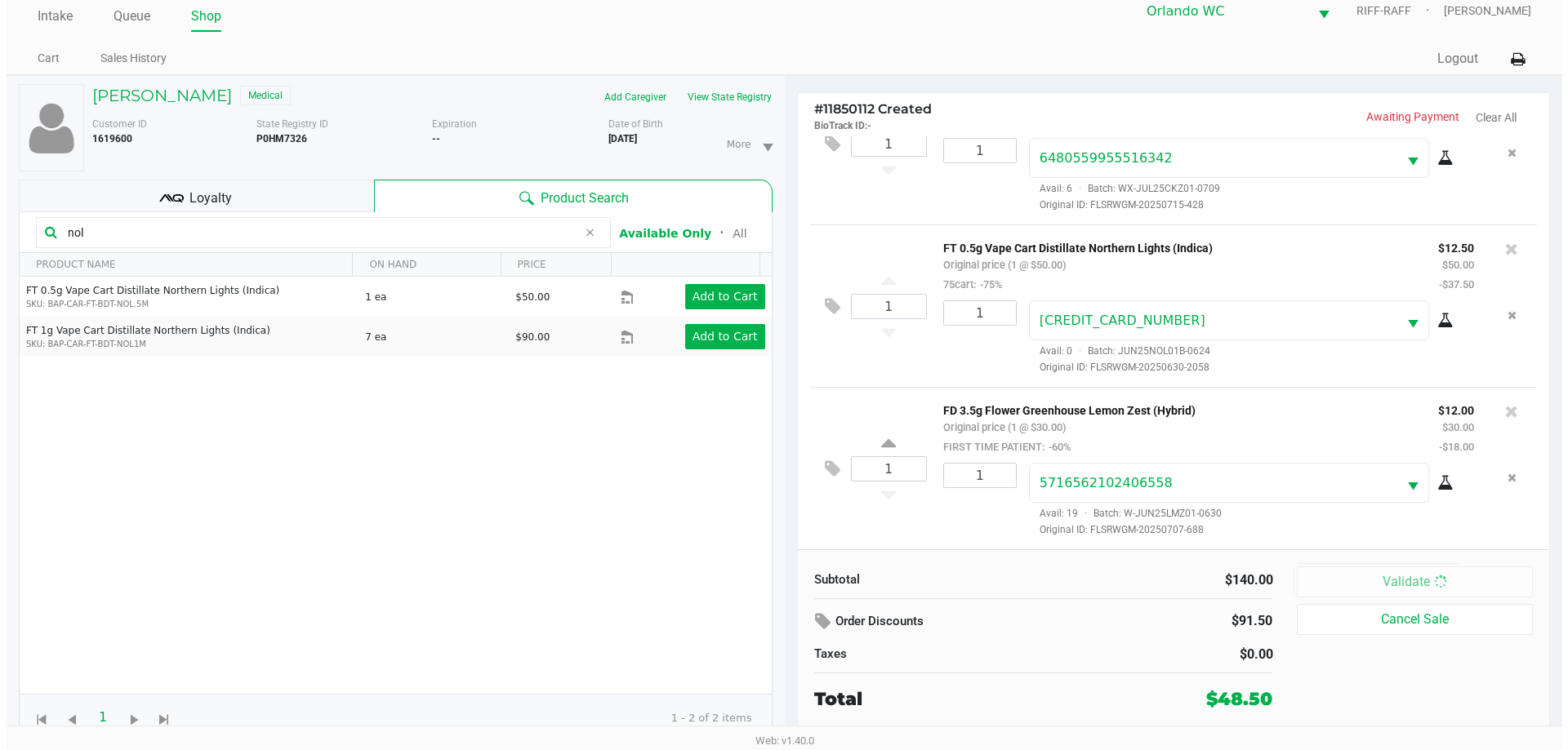
scroll to position [0, 0]
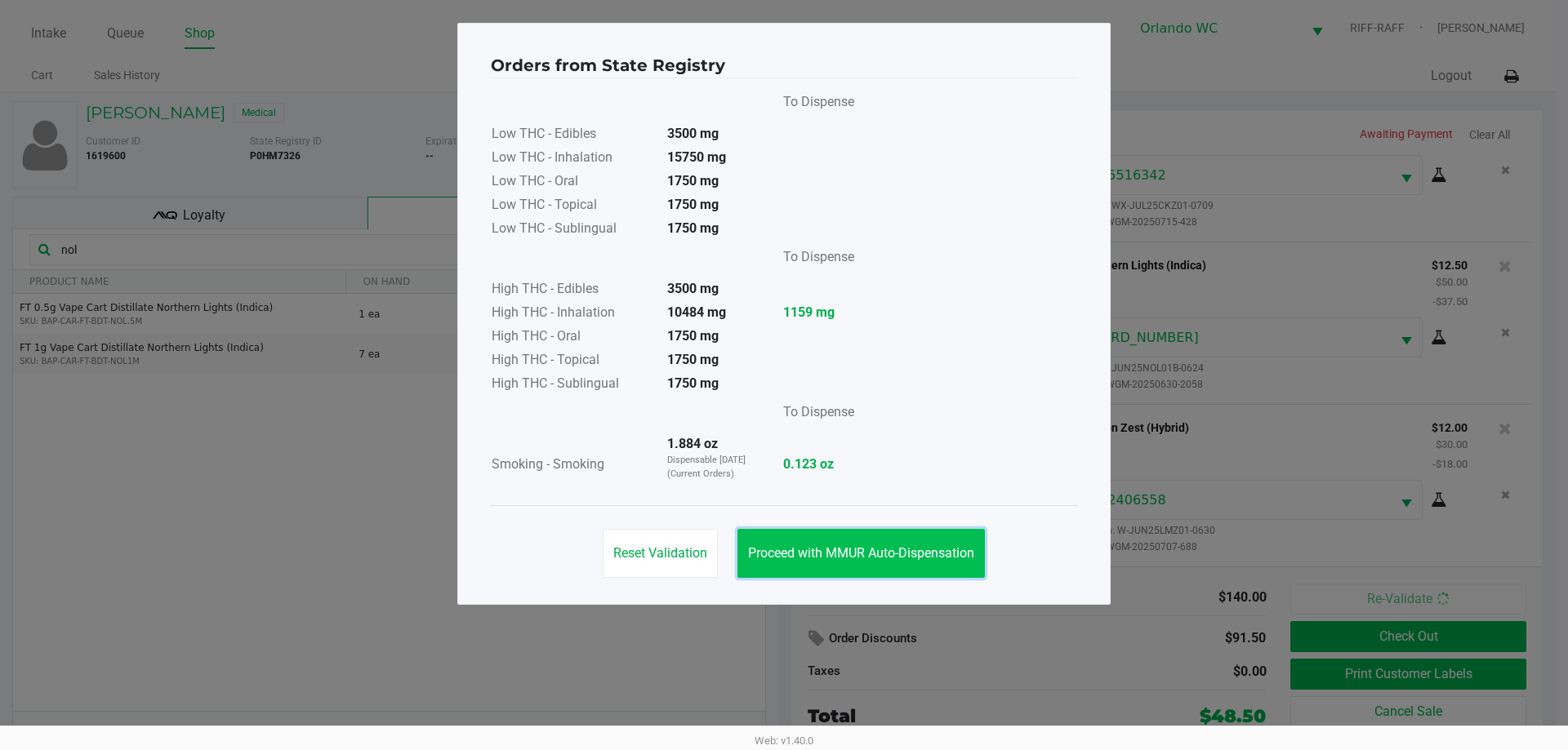
click at [930, 572] on button "Proceed with MMUR Auto-Dispensation" at bounding box center [861, 553] width 248 height 49
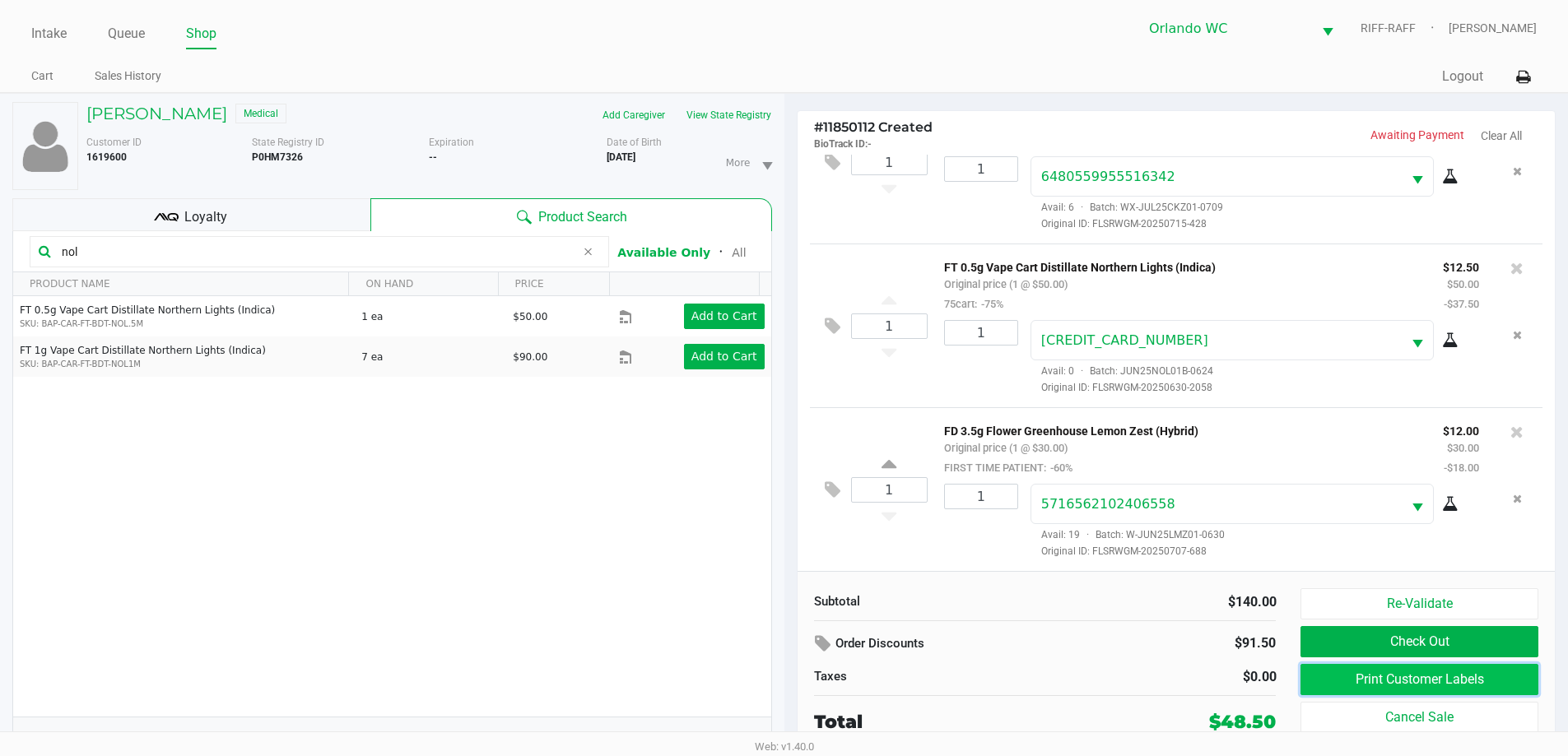
click at [1478, 692] on button "Print Customer Labels" at bounding box center [1419, 680] width 237 height 32
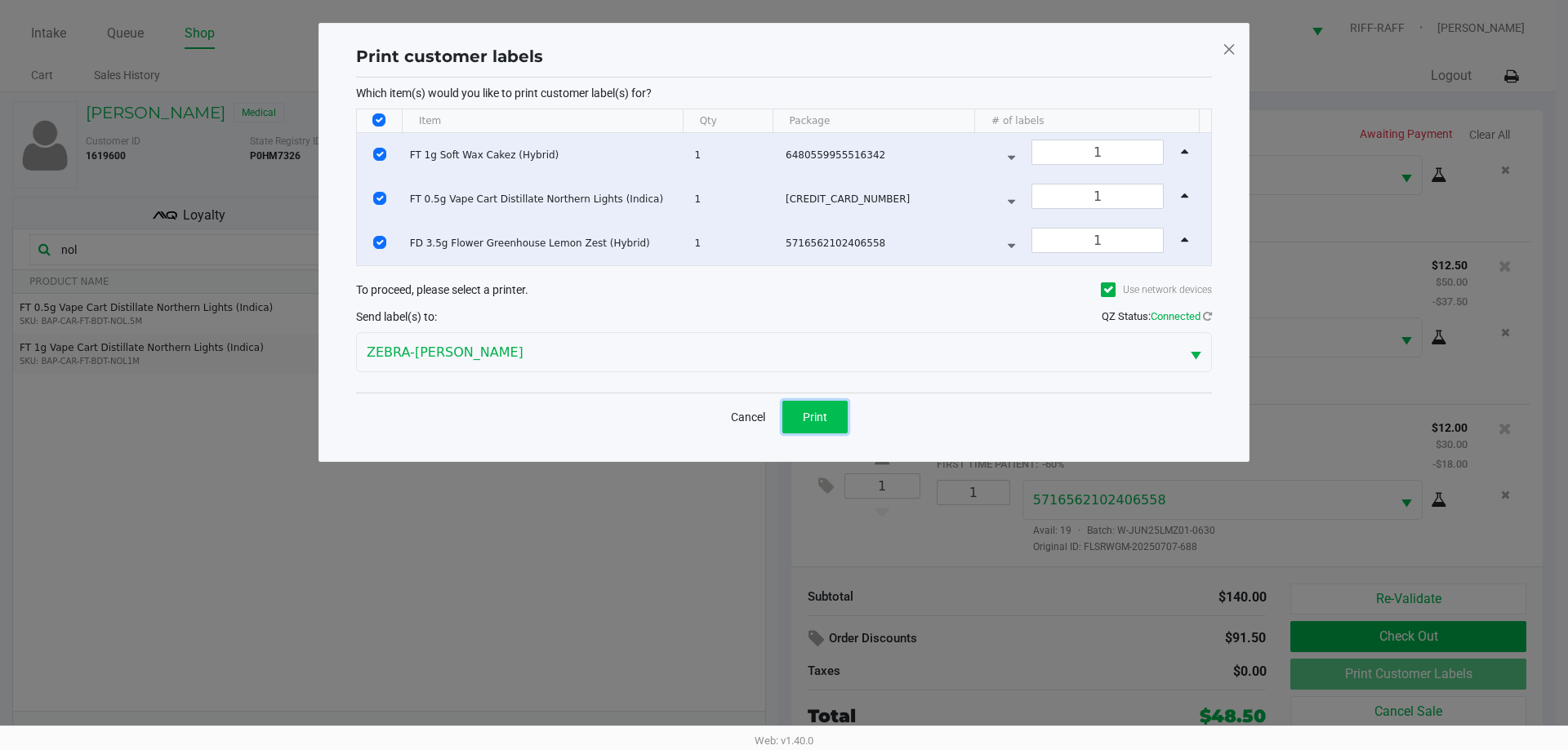
click at [813, 412] on span "Print" at bounding box center [815, 416] width 24 height 13
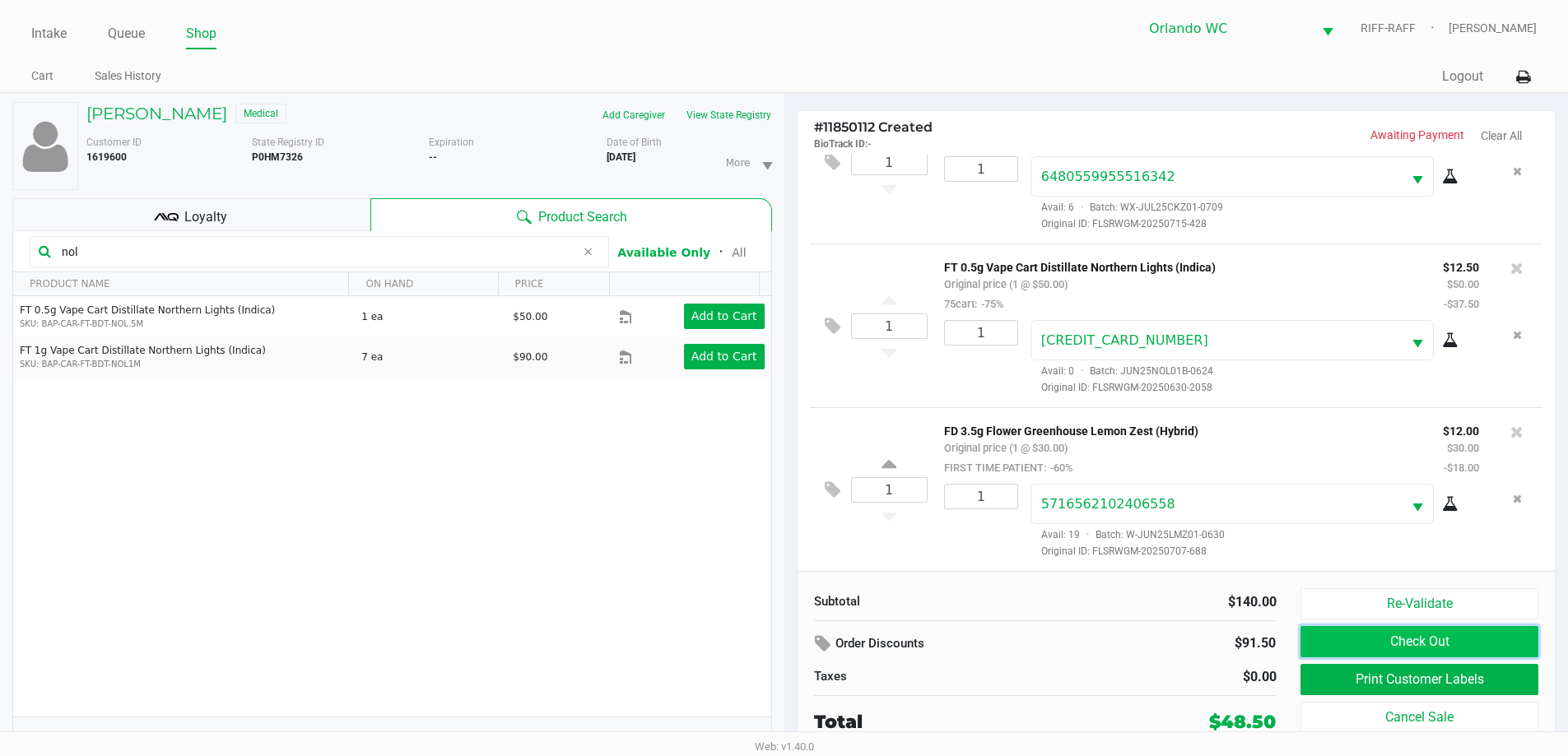
click at [1464, 639] on button "Check Out" at bounding box center [1419, 643] width 237 height 32
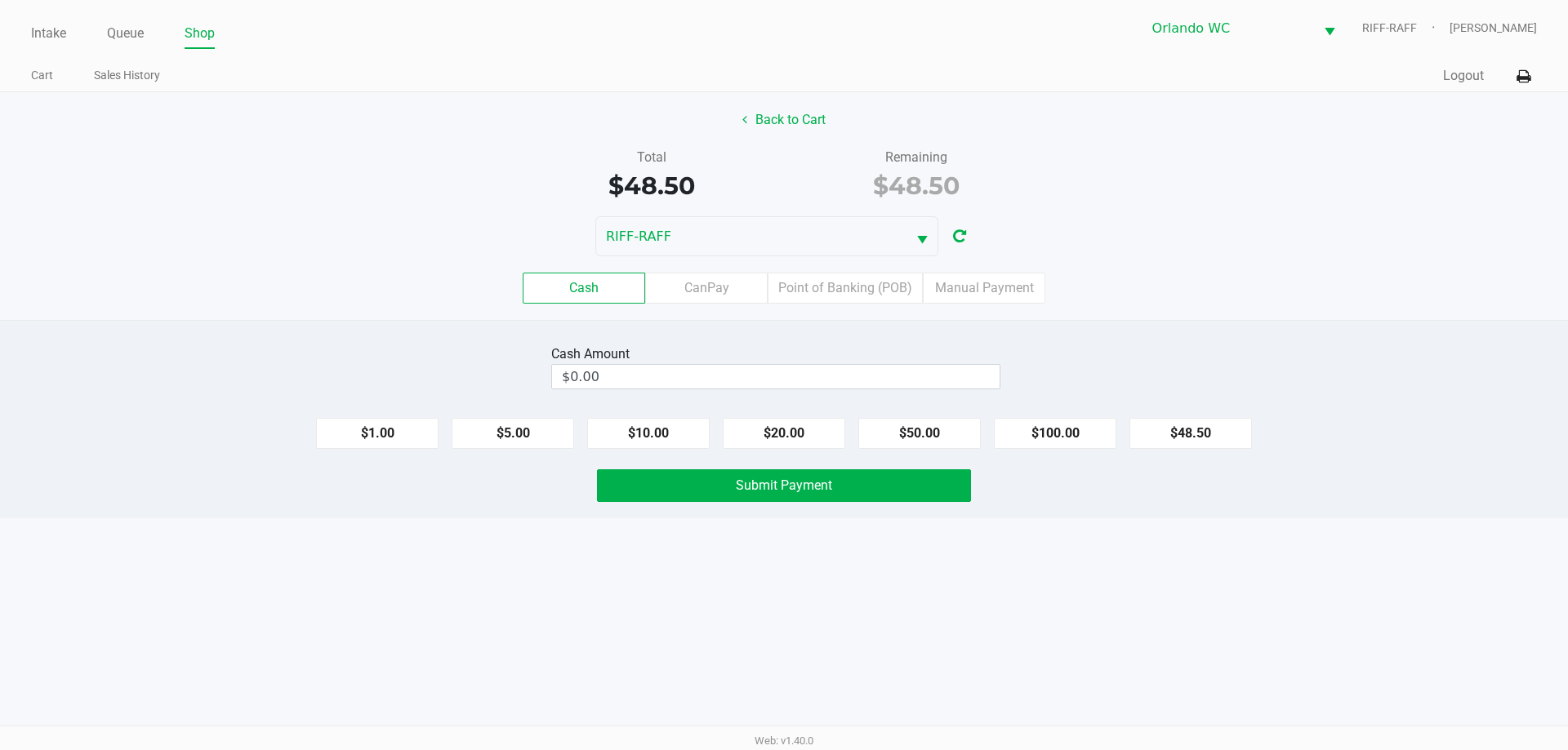
click at [823, 281] on label "Point of Banking (POB)" at bounding box center [845, 288] width 155 height 31
click at [0, 0] on 7 "Point of Banking (POB)" at bounding box center [0, 0] width 0 height 0
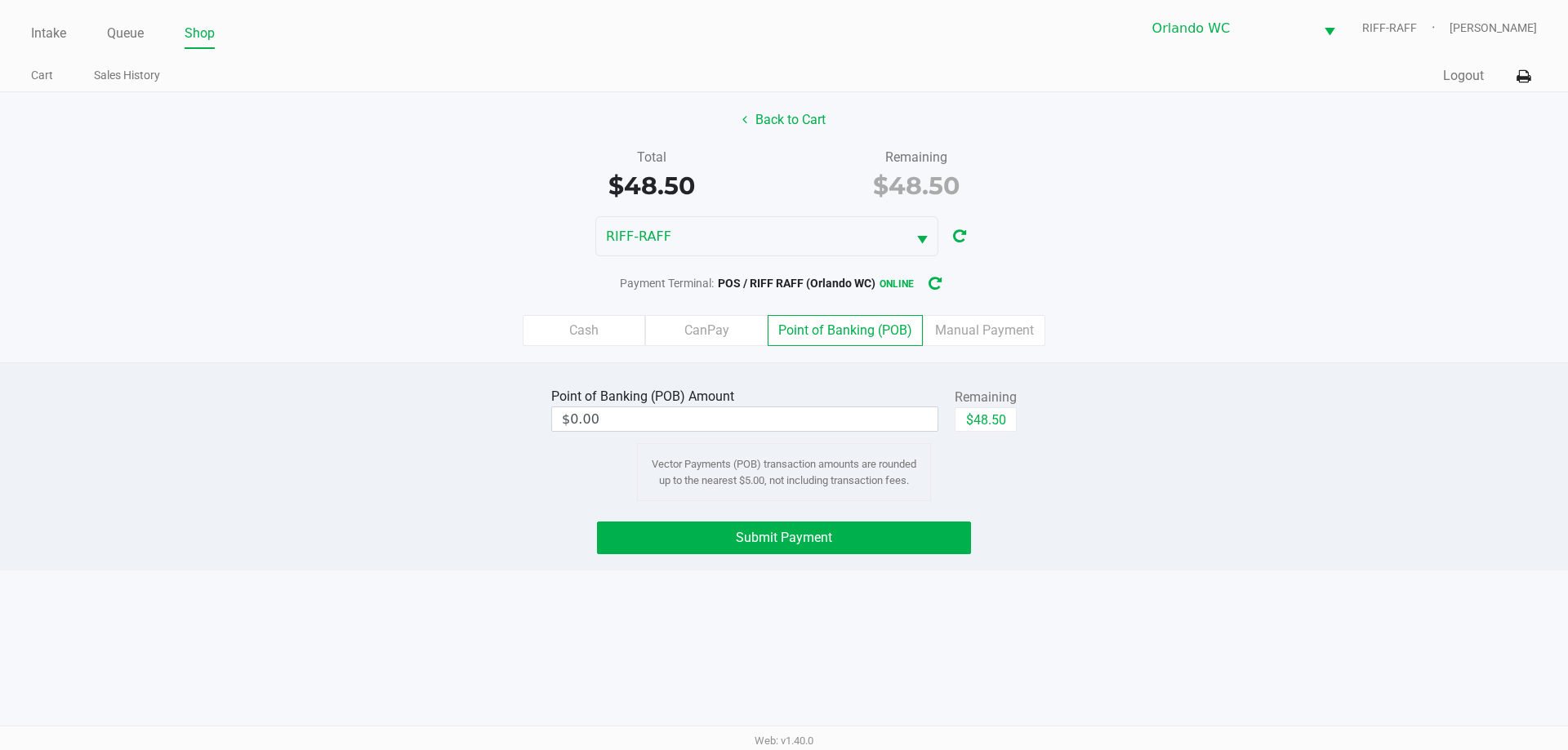
click at [991, 435] on div "$48.50" at bounding box center [985, 426] width 62 height 37
click at [991, 423] on button "$48.50" at bounding box center [985, 419] width 62 height 24
type input "$48.50"
click at [813, 535] on span "Submit Payment" at bounding box center [784, 538] width 96 height 16
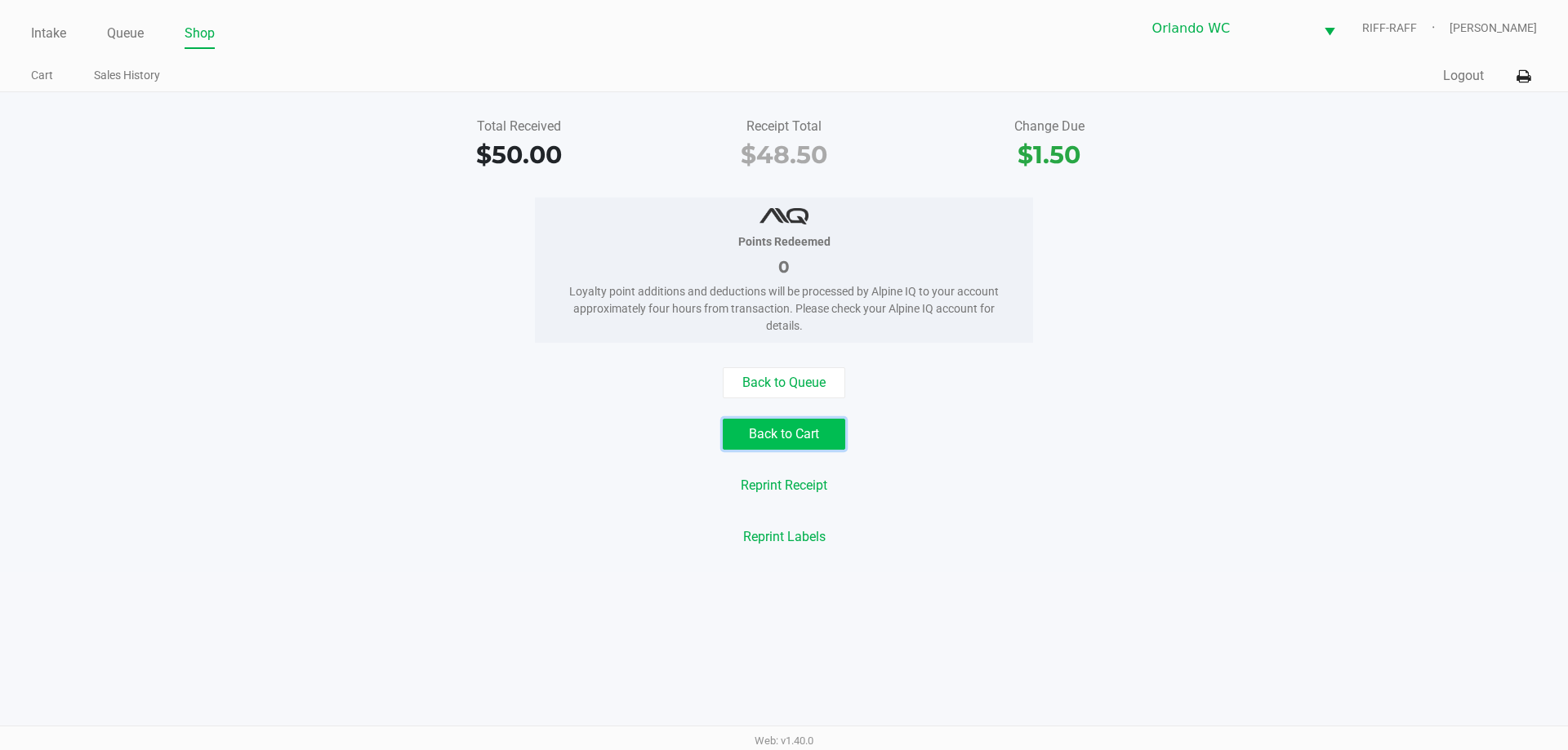
click at [822, 429] on button "Back to Cart" at bounding box center [784, 435] width 122 height 31
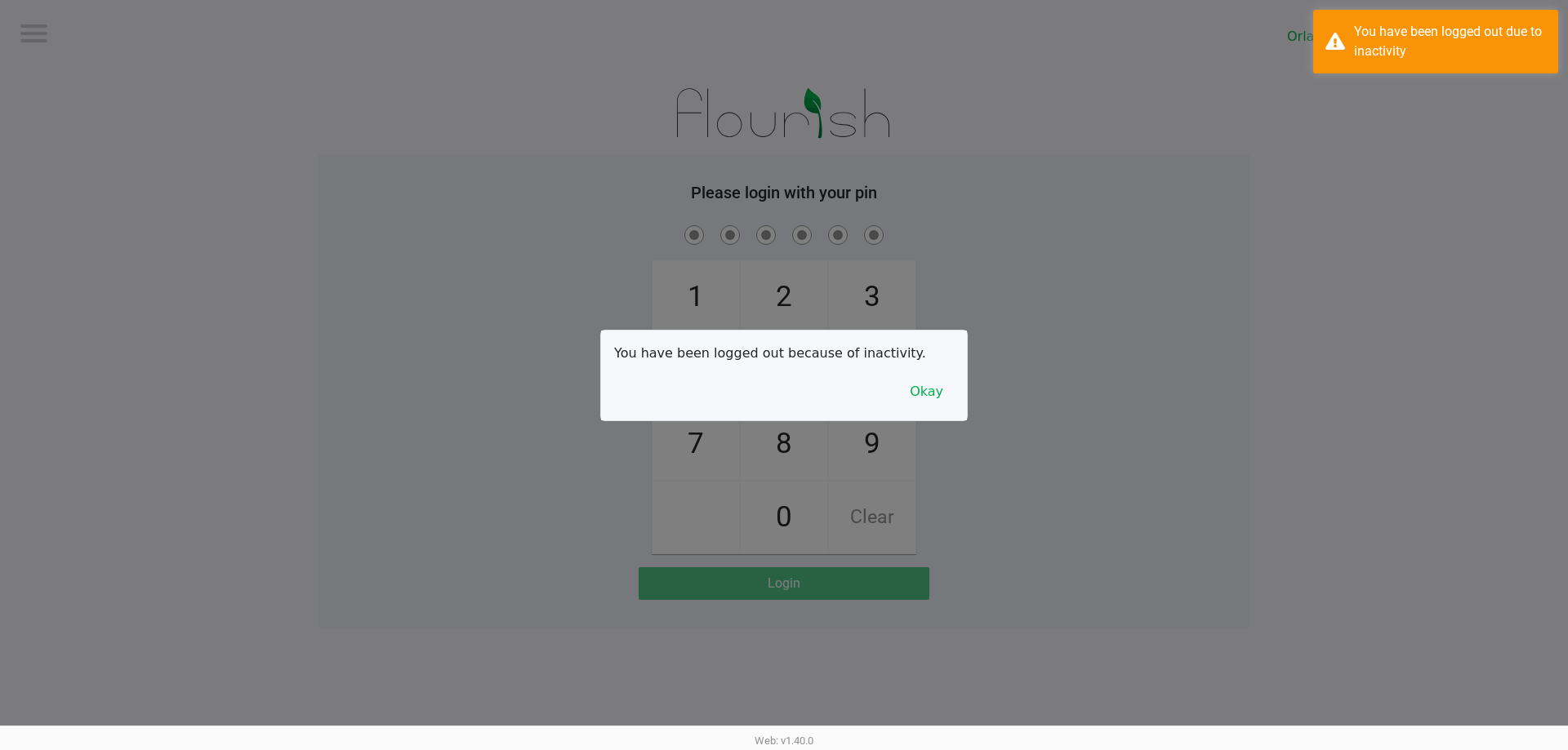
click at [58, 42] on div at bounding box center [784, 375] width 1568 height 750
click at [921, 398] on button "Okay" at bounding box center [927, 392] width 55 height 31
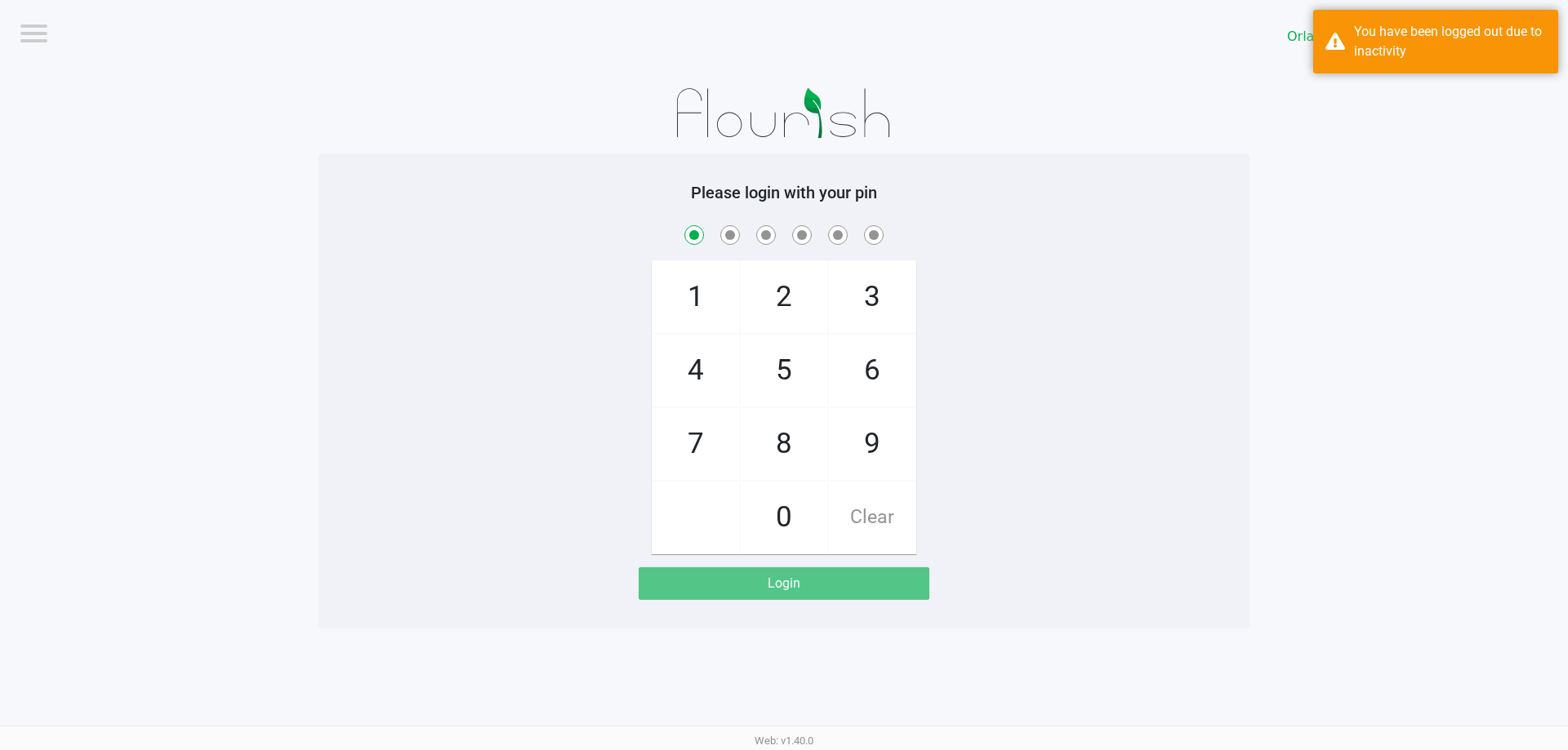
checkbox input "true"
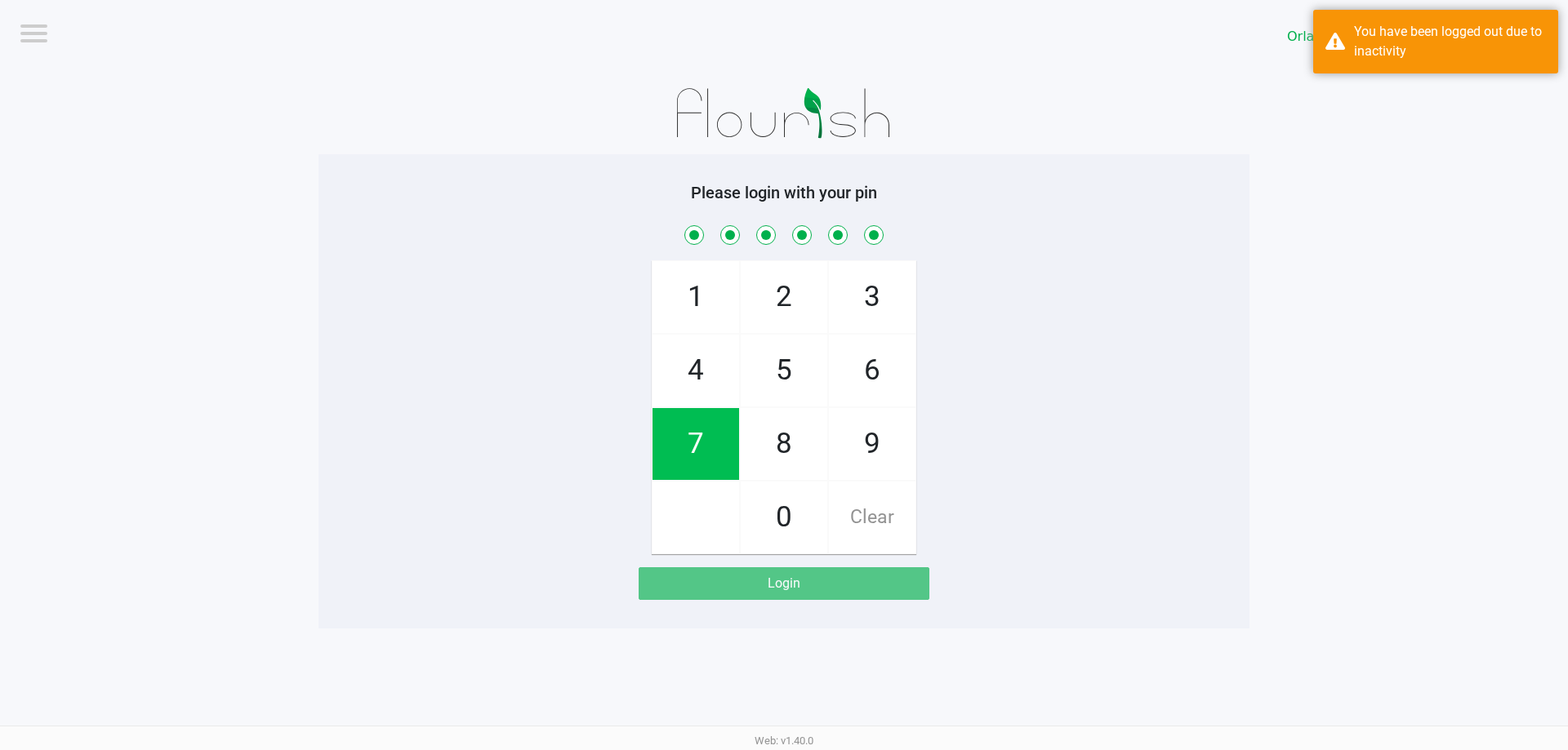
checkbox input "true"
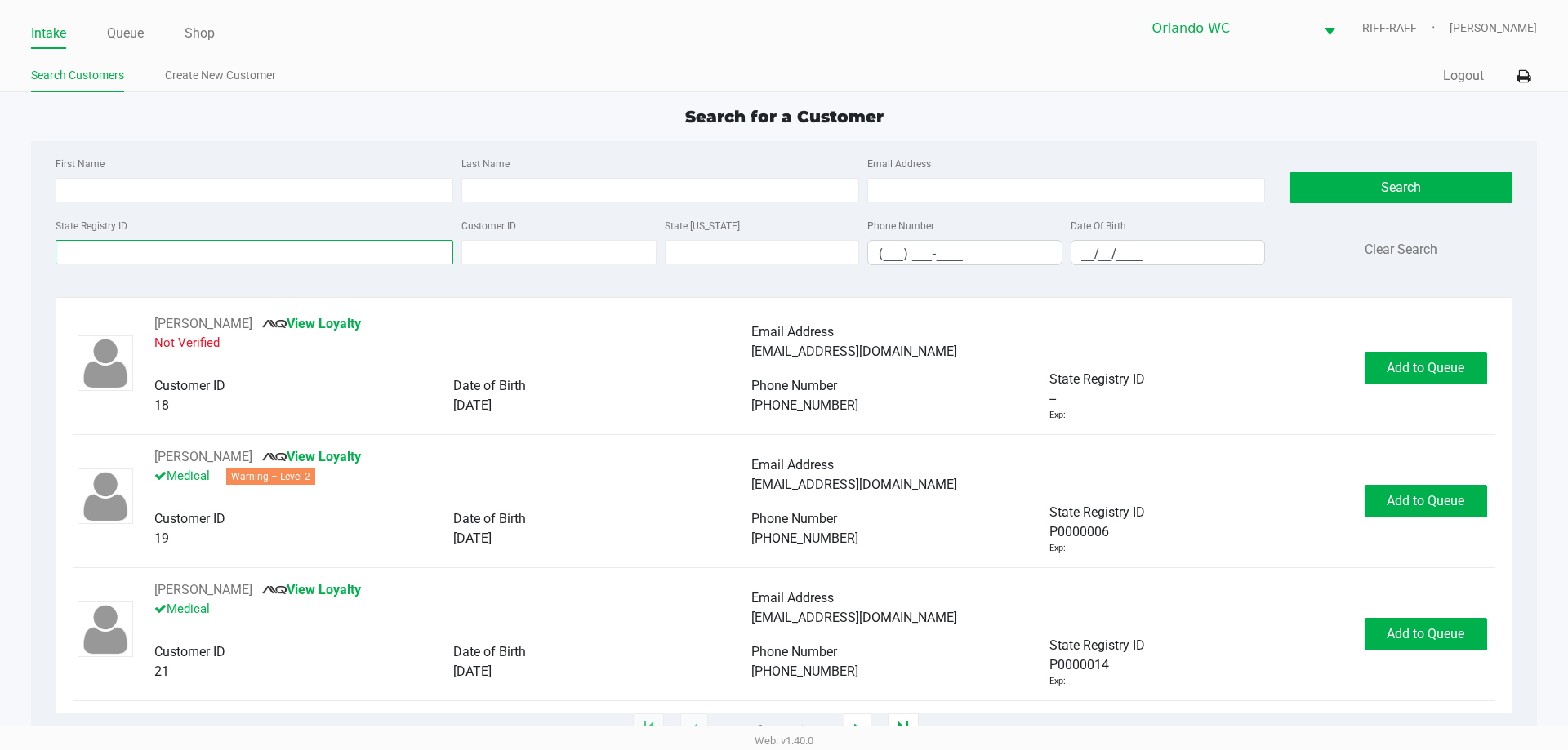
click at [148, 262] on input "State Registry ID" at bounding box center [255, 252] width 398 height 24
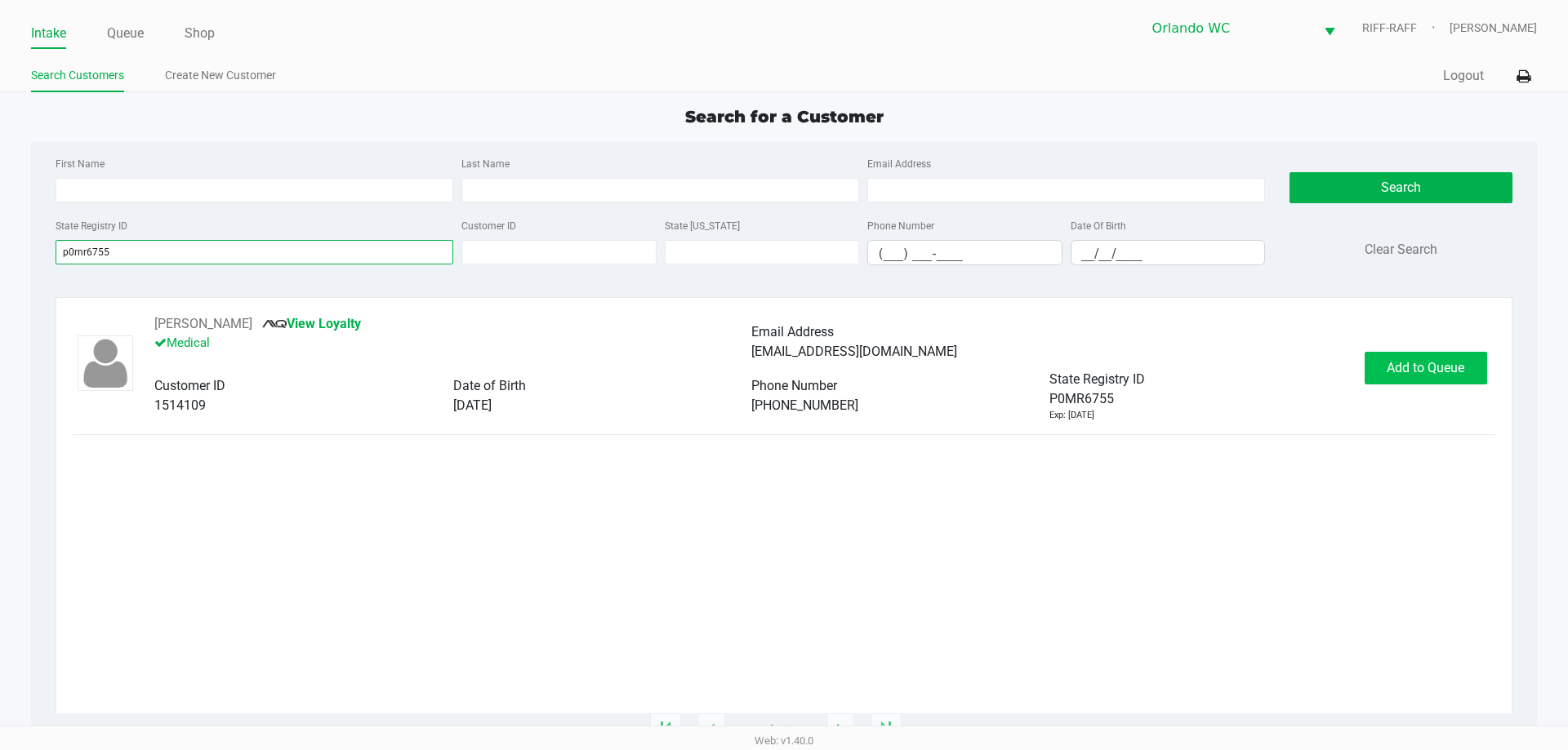
type input "p0mr6755"
click at [1465, 361] on button "Add to Queue" at bounding box center [1425, 367] width 122 height 32
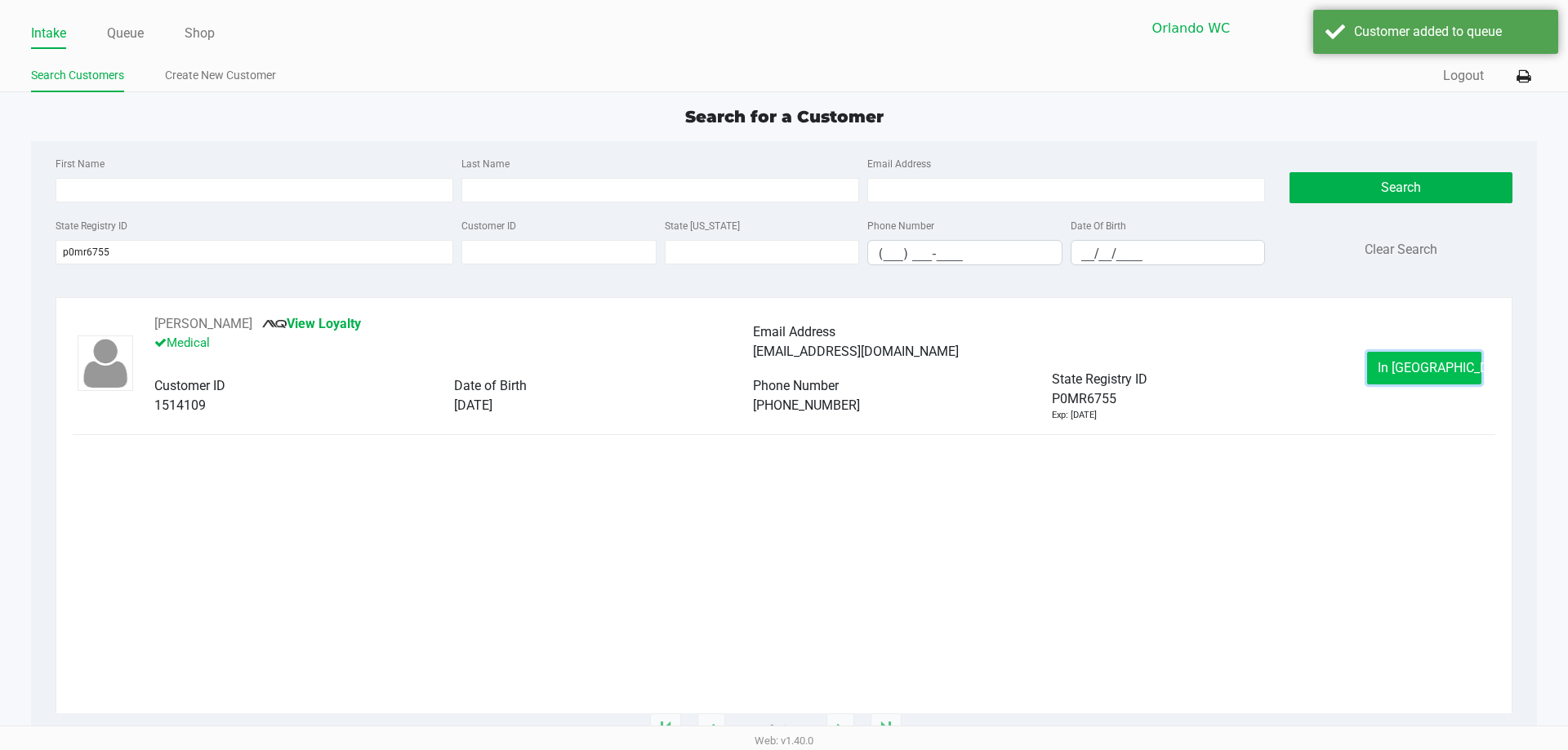
click at [1406, 378] on button "In Queue" at bounding box center [1424, 367] width 115 height 32
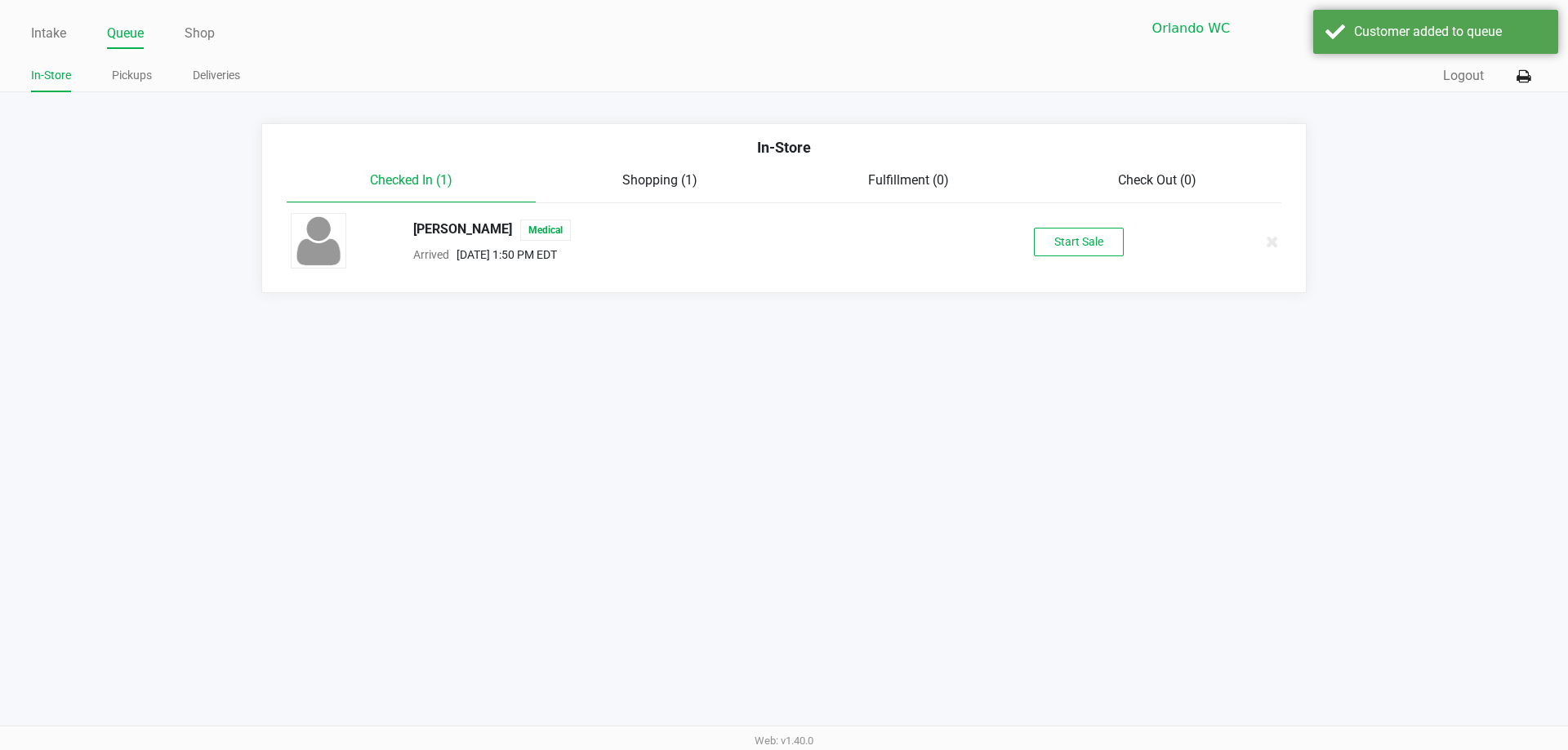
click at [1090, 224] on div "Brittney DeRoo Medical Arrived Aug 26, 2025 1:50 PM EDT Start Sale" at bounding box center [784, 242] width 1011 height 57
click at [1085, 243] on button "Start Sale" at bounding box center [1079, 242] width 90 height 28
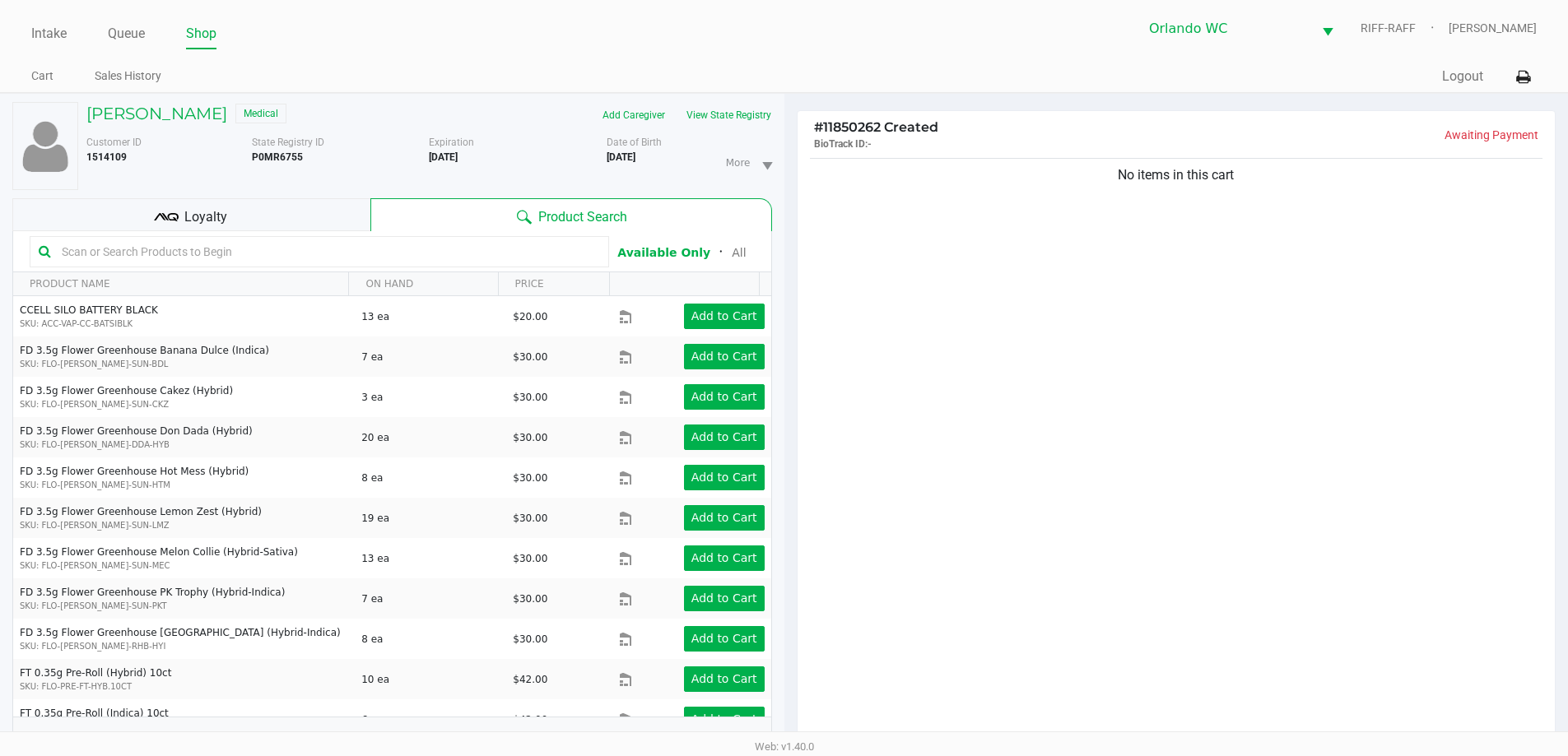
click at [406, 246] on input "text" at bounding box center [328, 252] width 545 height 25
type input "t"
type input "r"
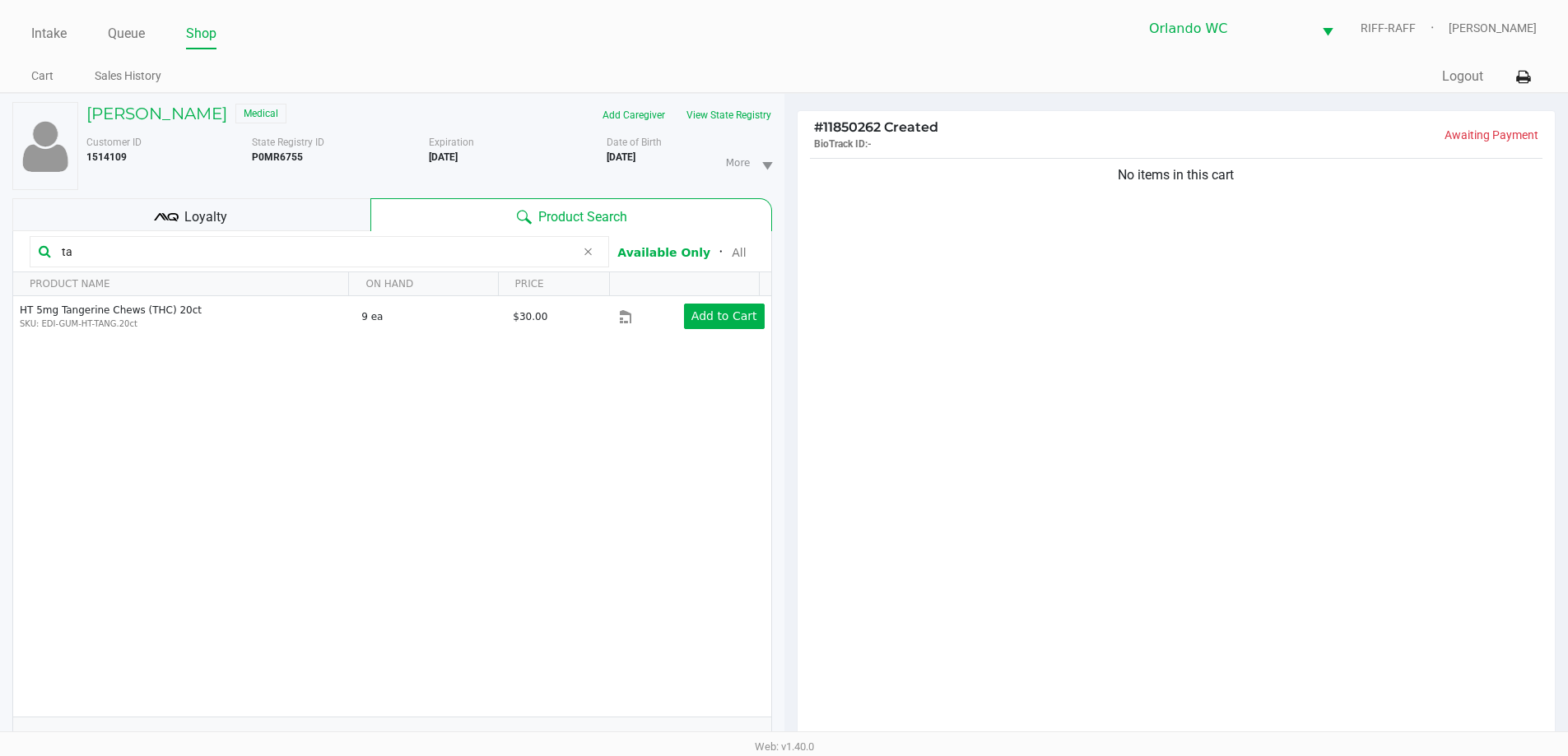
type input "t"
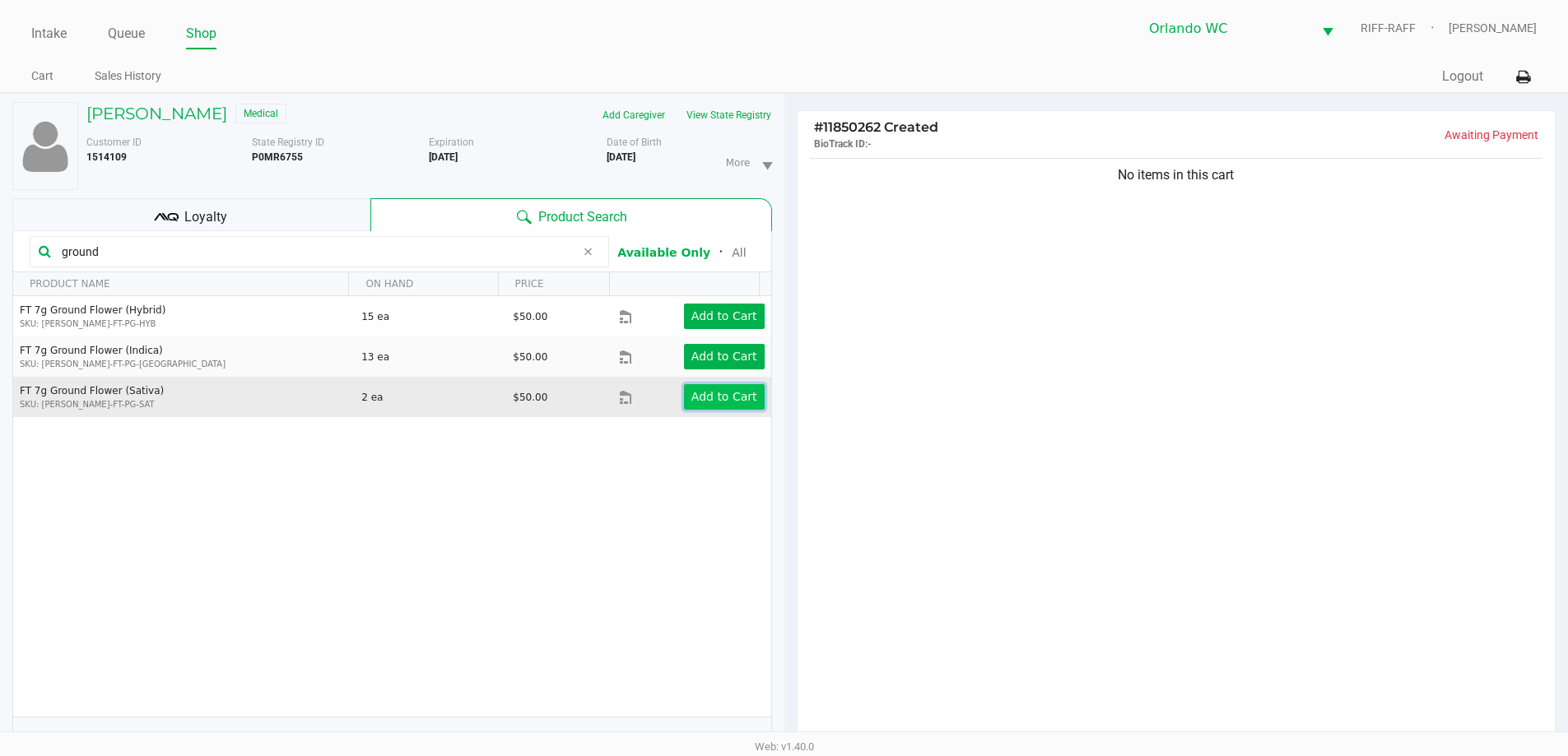
click at [745, 401] on button "Add to Cart" at bounding box center [725, 397] width 81 height 26
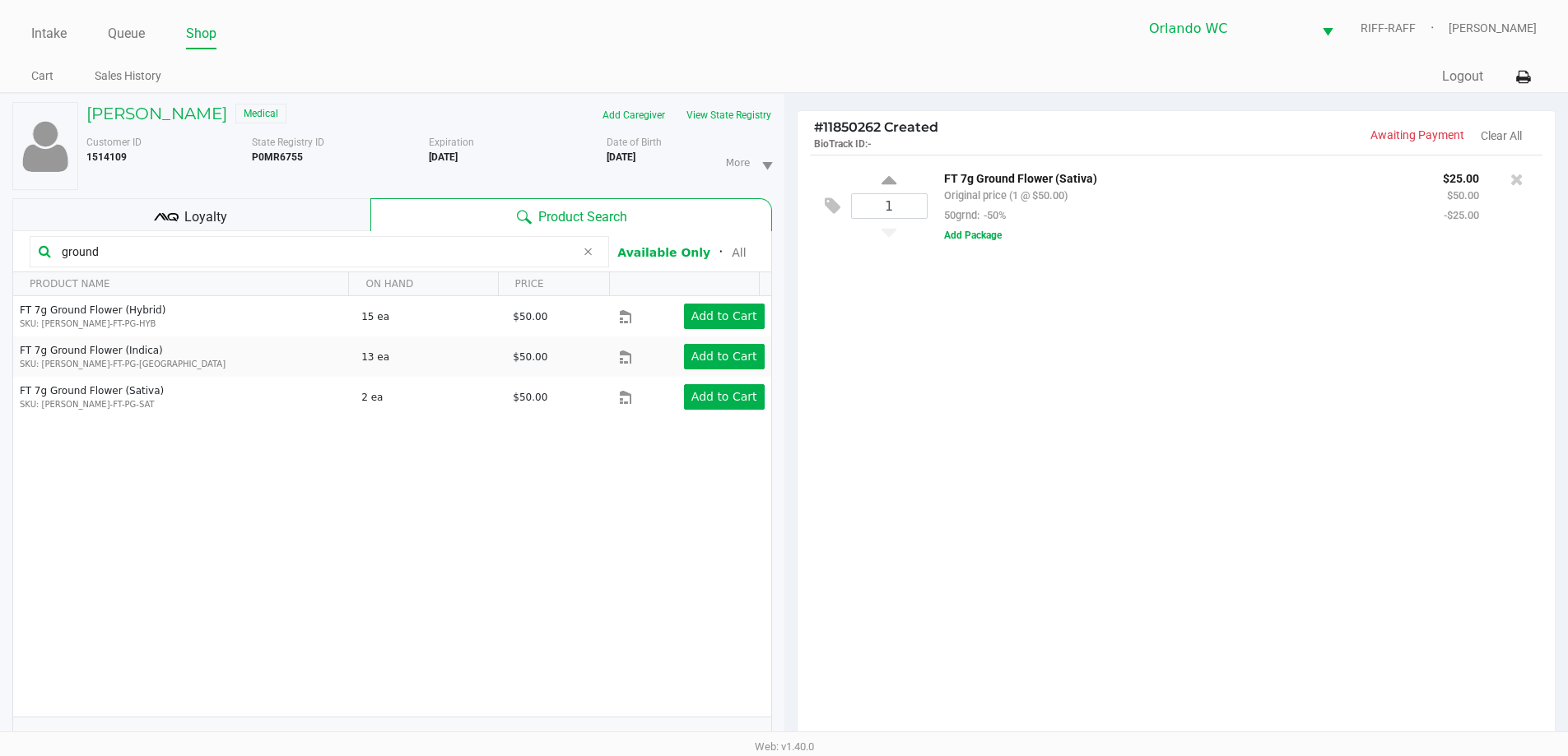
drag, startPoint x: 111, startPoint y: 250, endPoint x: 10, endPoint y: 249, distance: 101.0
click at [0, 250] on div "Brittney DeRoo Medical Add Caregiver View State Registry Customer ID 1514109 St…" at bounding box center [392, 513] width 785 height 840
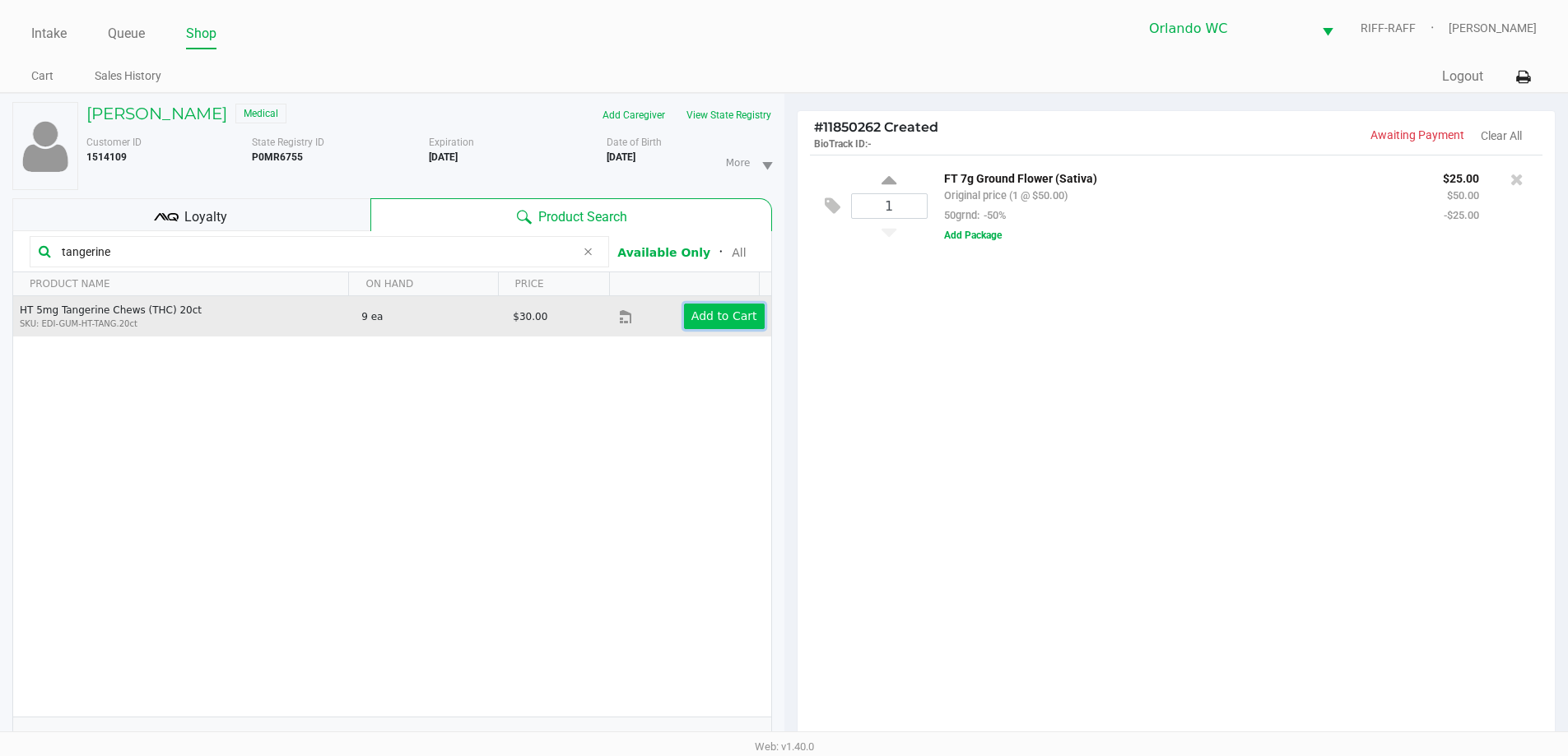
click at [714, 312] on app-button-loader "Add to Cart" at bounding box center [724, 316] width 66 height 13
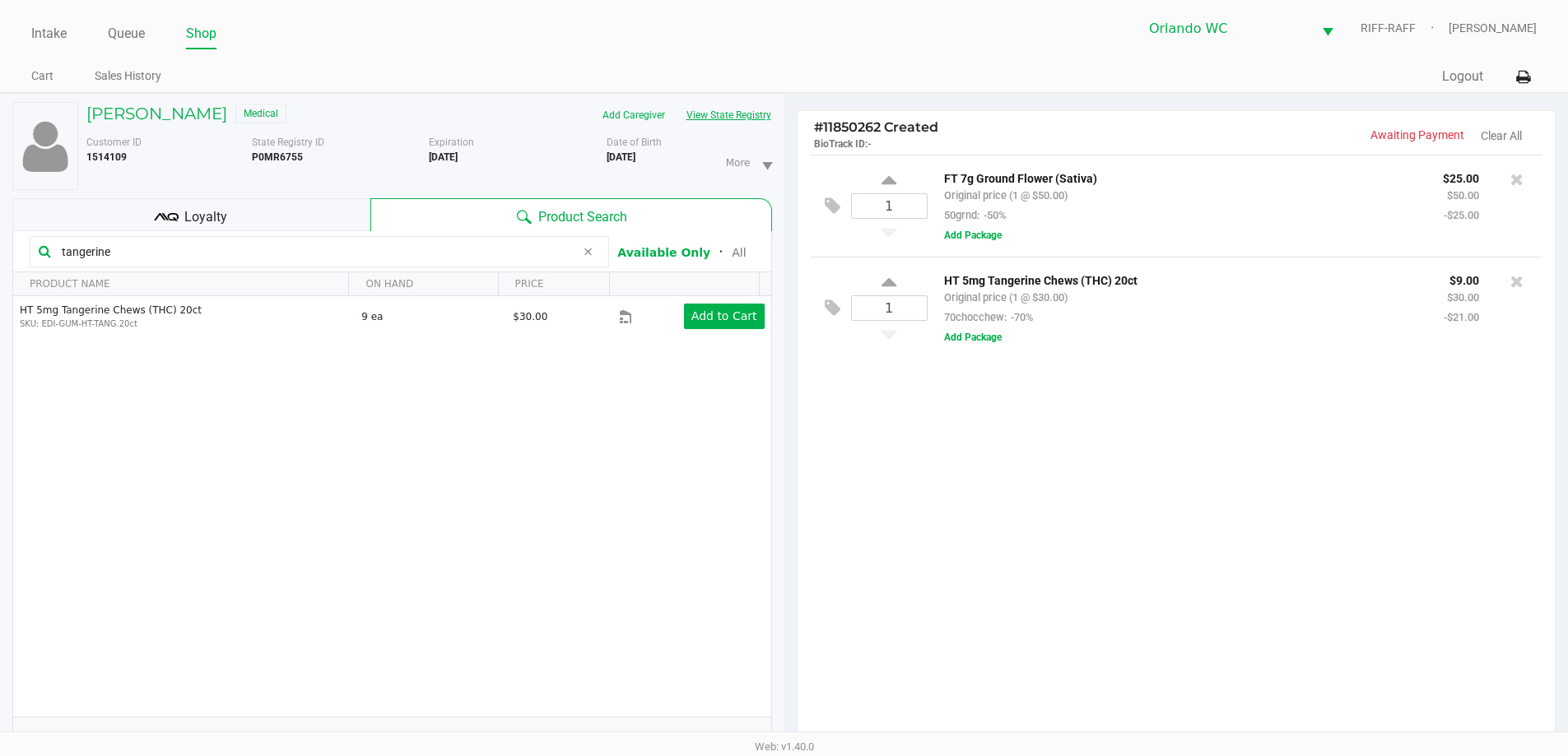
click at [734, 115] on button "View State Registry" at bounding box center [725, 114] width 97 height 27
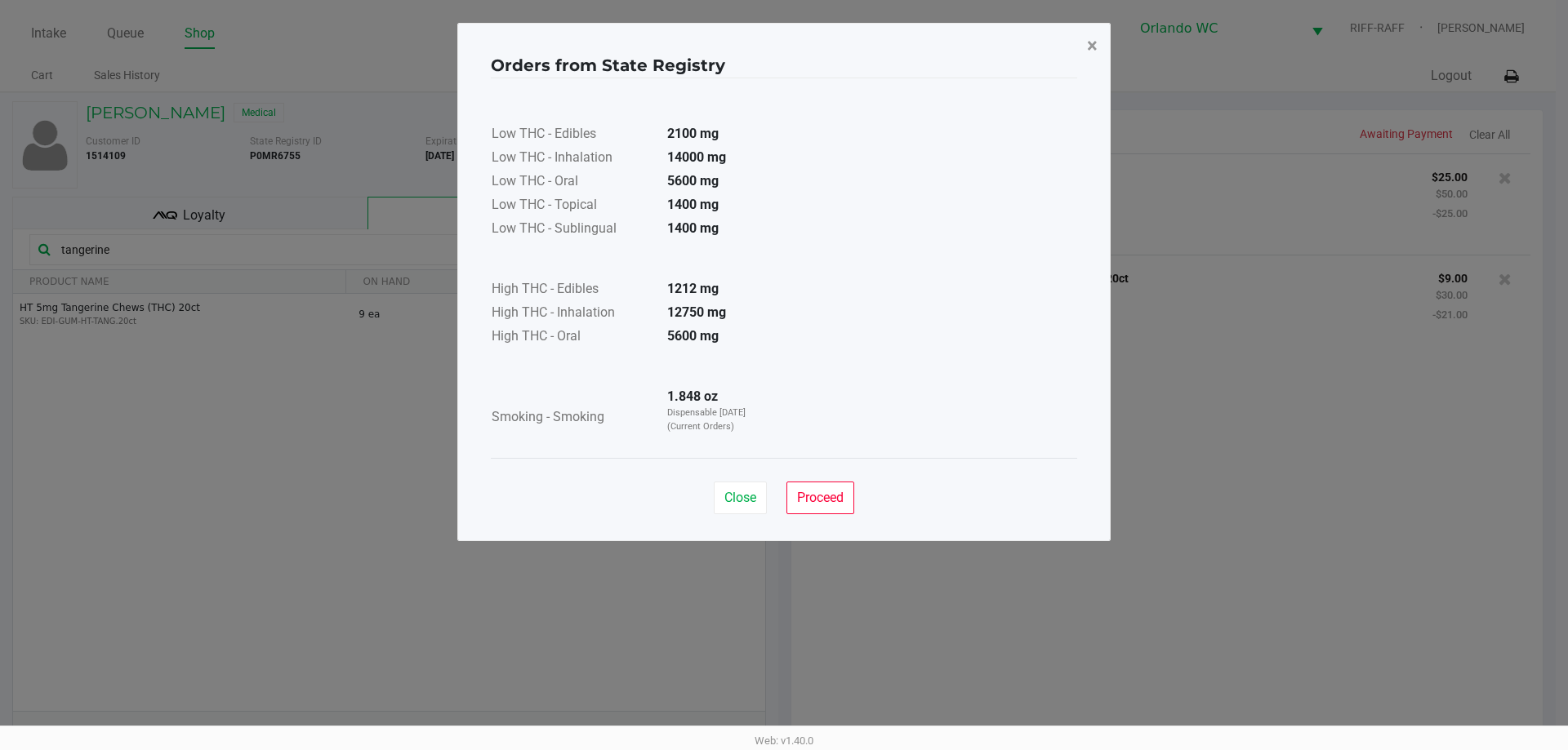
click at [1086, 41] on button "×" at bounding box center [1092, 45] width 37 height 46
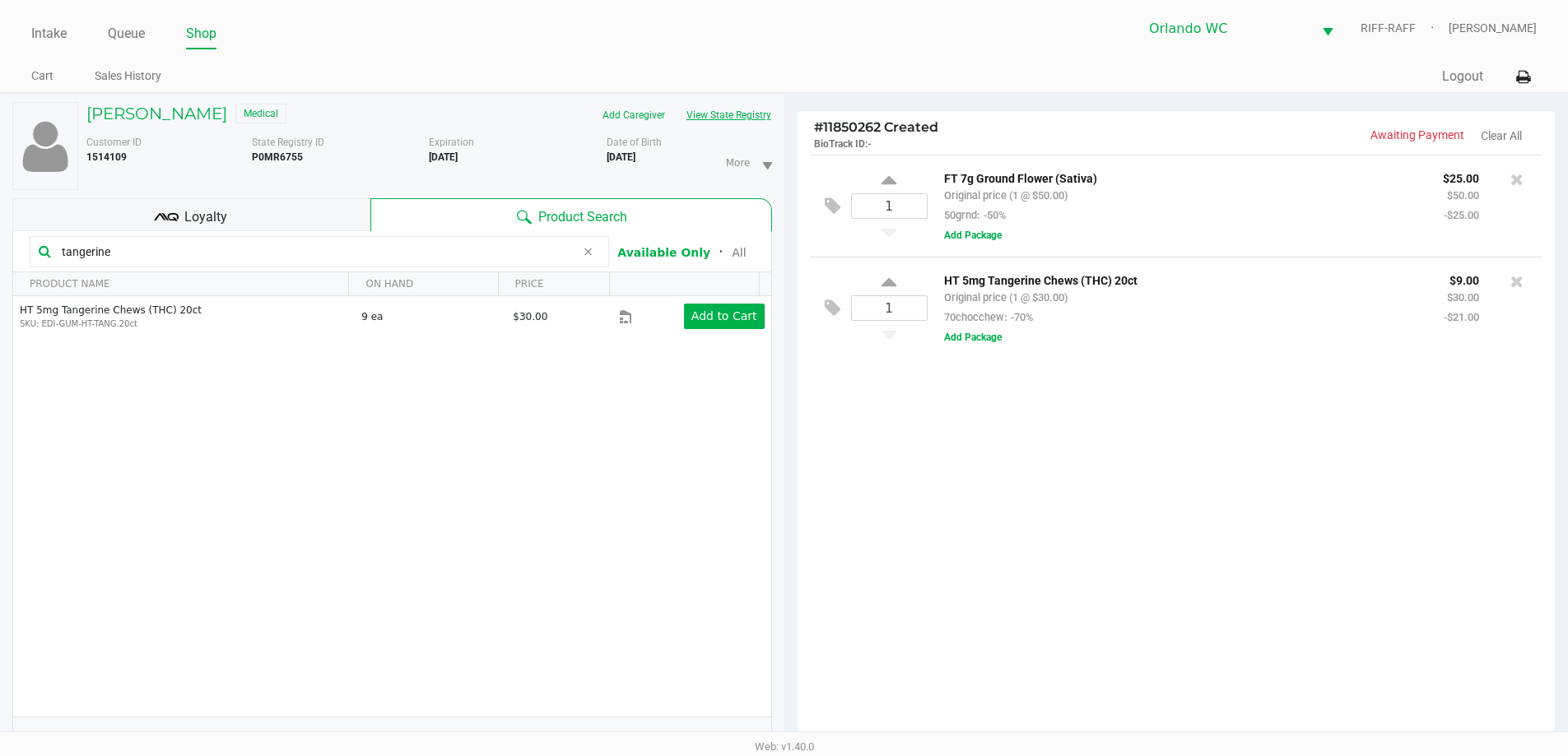
click at [739, 119] on button "View State Registry" at bounding box center [725, 114] width 97 height 27
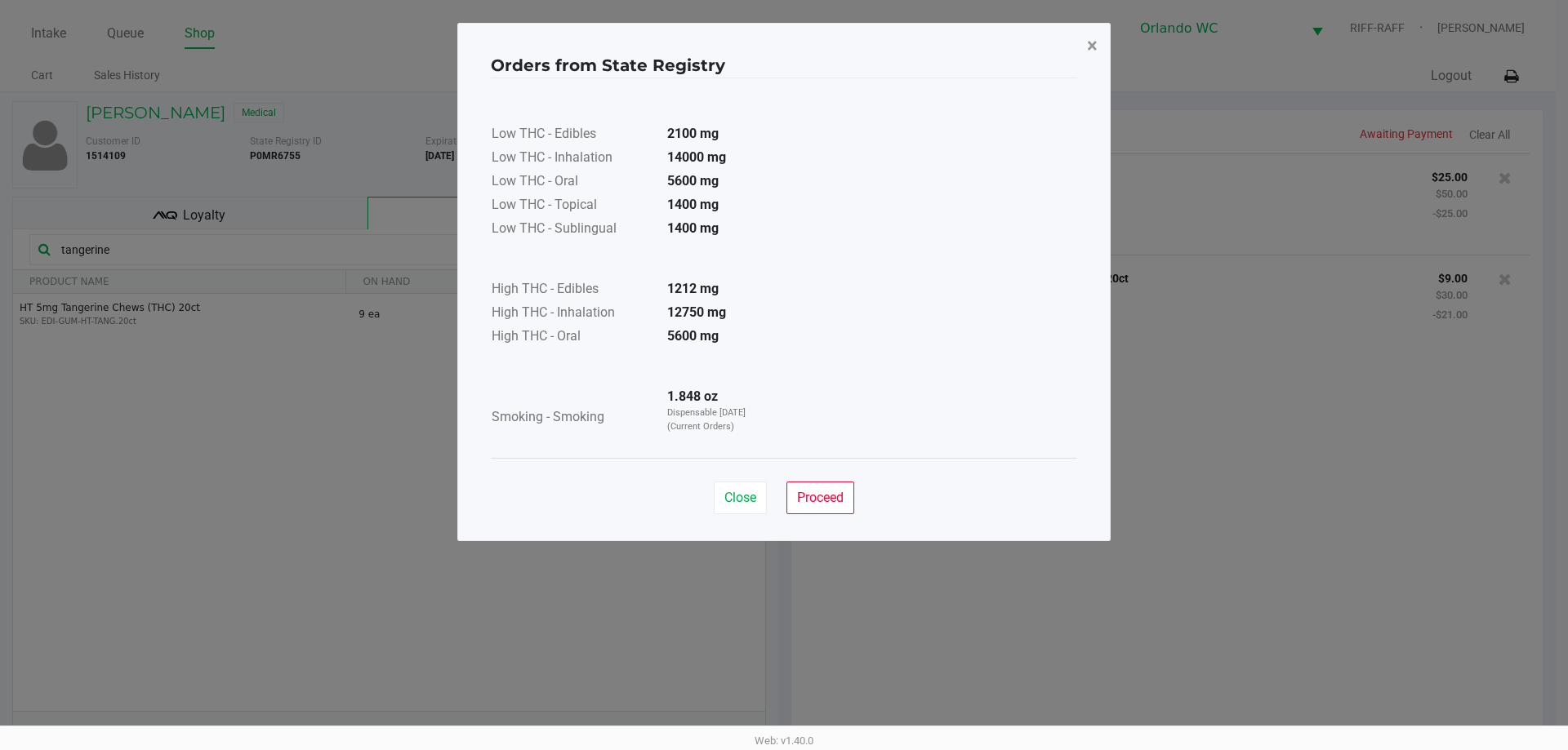
drag, startPoint x: 1093, startPoint y: 41, endPoint x: 549, endPoint y: 213, distance: 570.5
click at [1094, 41] on span "×" at bounding box center [1092, 45] width 11 height 23
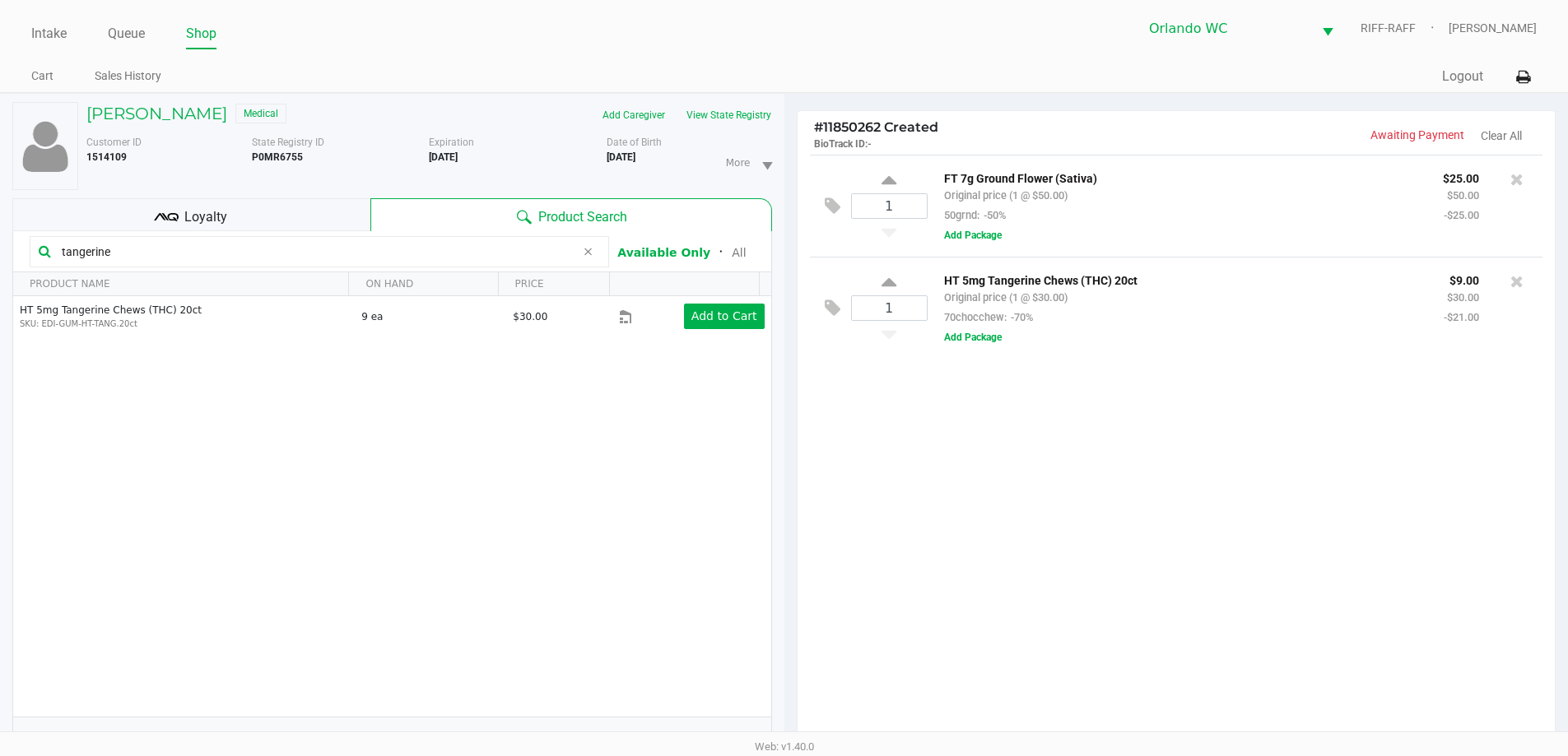
drag, startPoint x: 97, startPoint y: 246, endPoint x: 0, endPoint y: 232, distance: 98.0
click at [0, 232] on div "Brittney DeRoo Medical Add Caregiver View State Registry Customer ID 1514109 St…" at bounding box center [392, 513] width 785 height 840
type input "acg"
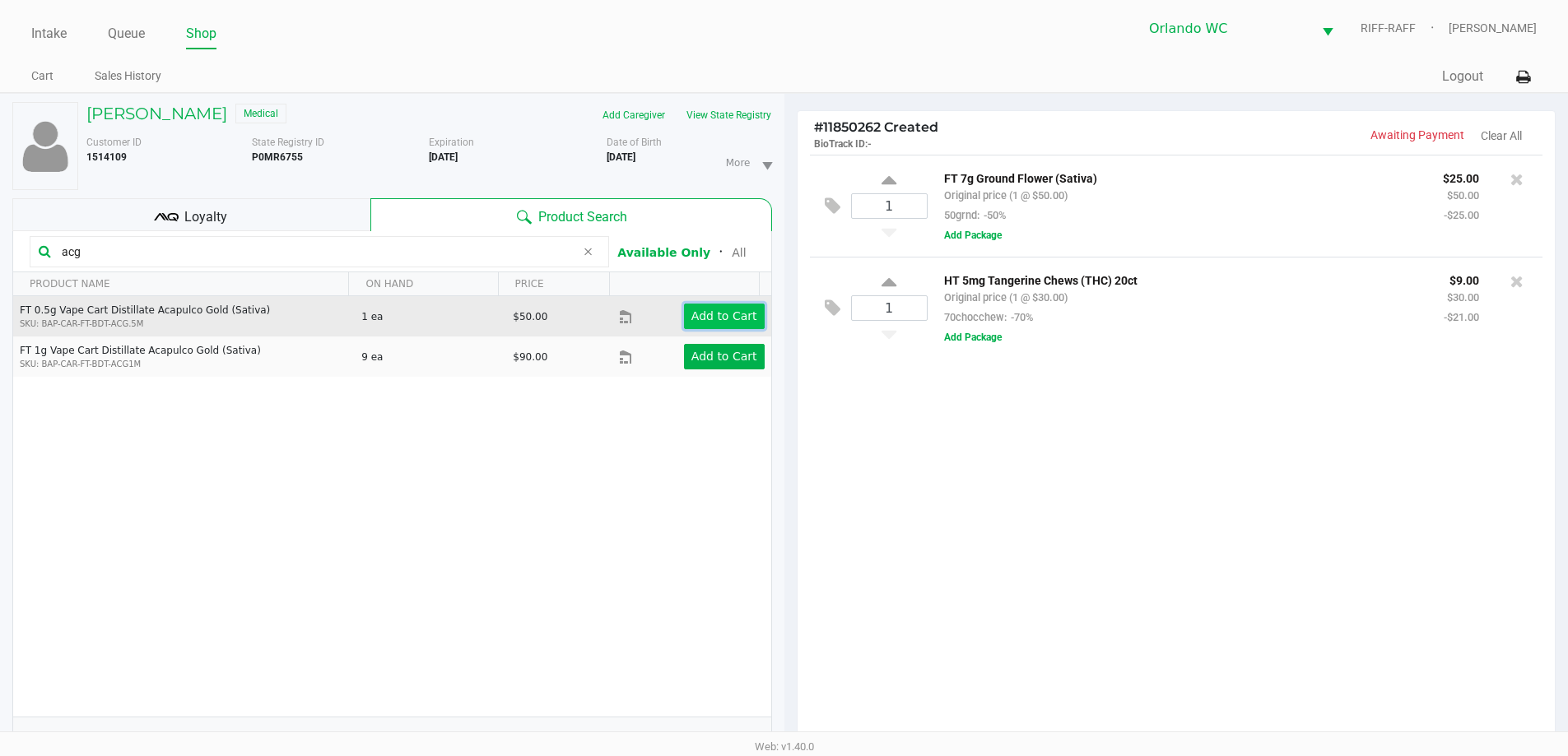
click at [711, 304] on button "Add to Cart" at bounding box center [725, 317] width 81 height 26
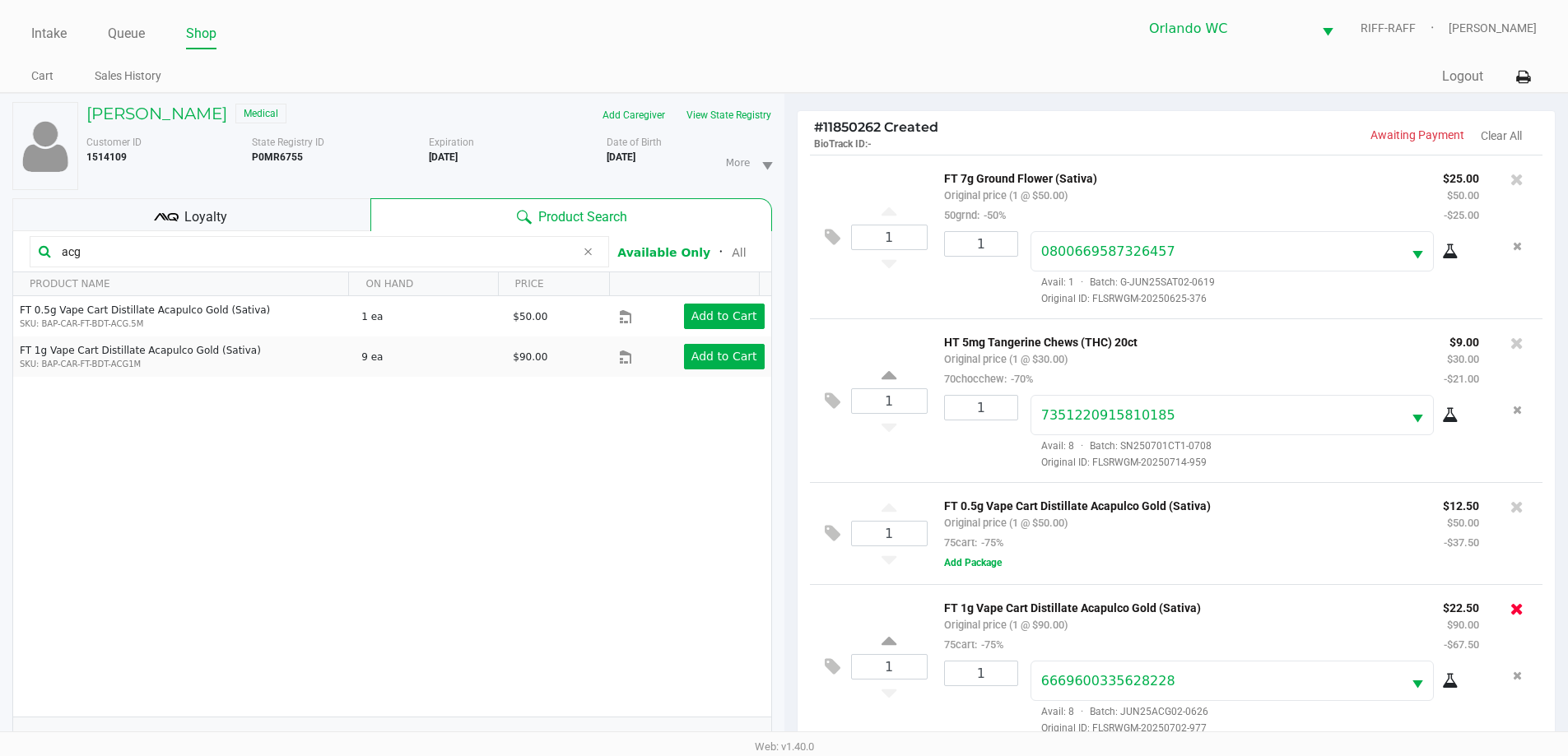
click at [1516, 608] on icon at bounding box center [1517, 609] width 13 height 17
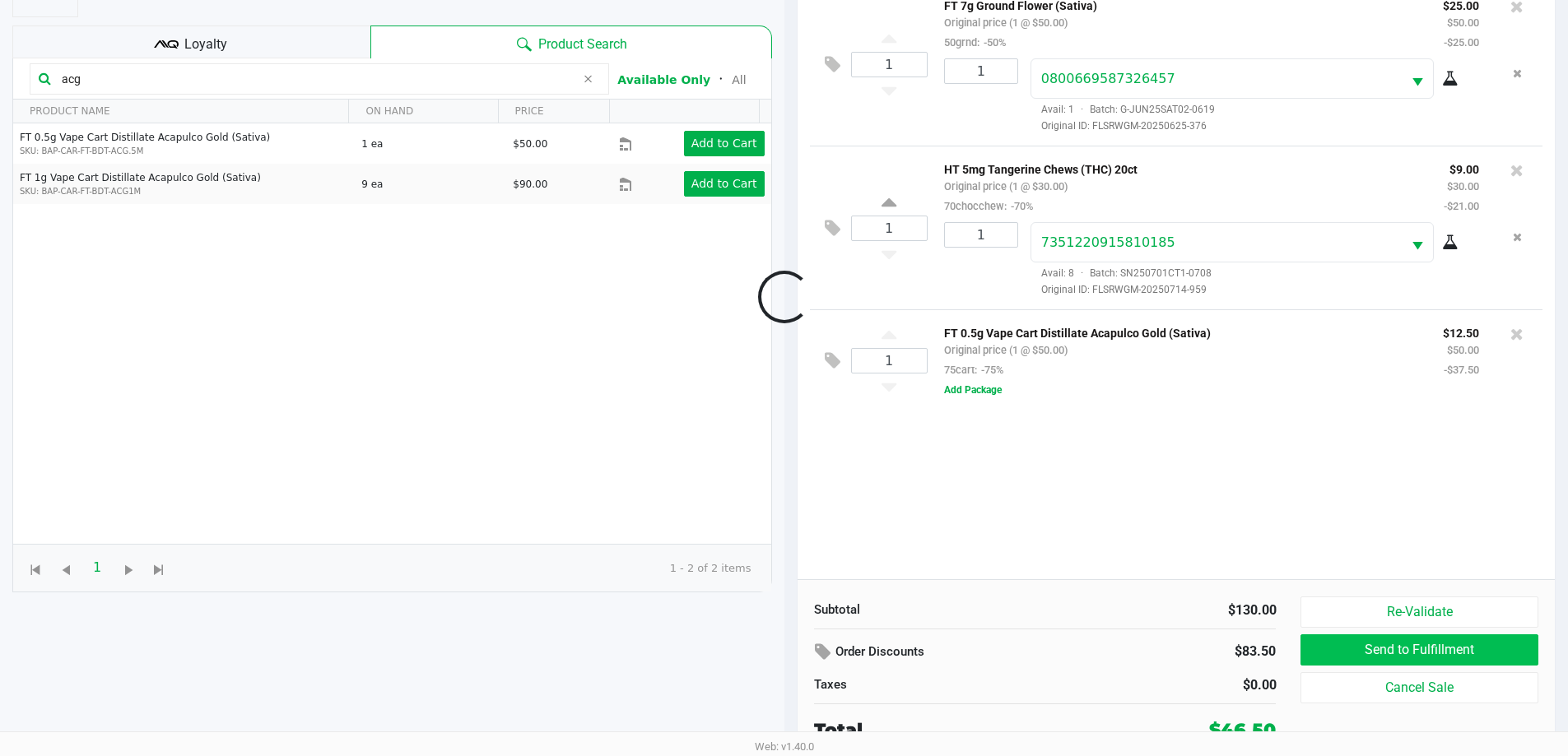
scroll to position [178, 0]
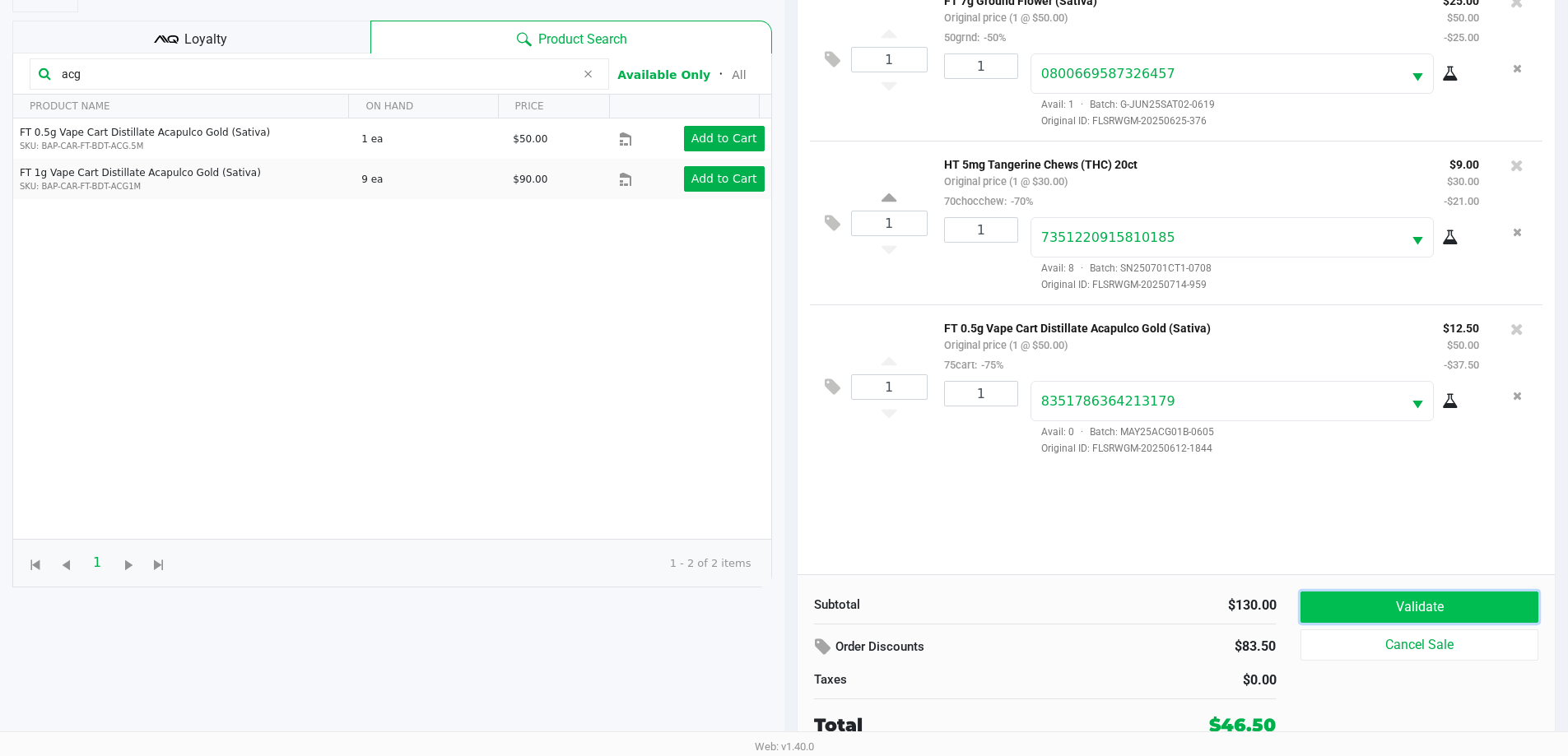
click at [1377, 619] on button "Validate" at bounding box center [1419, 607] width 237 height 32
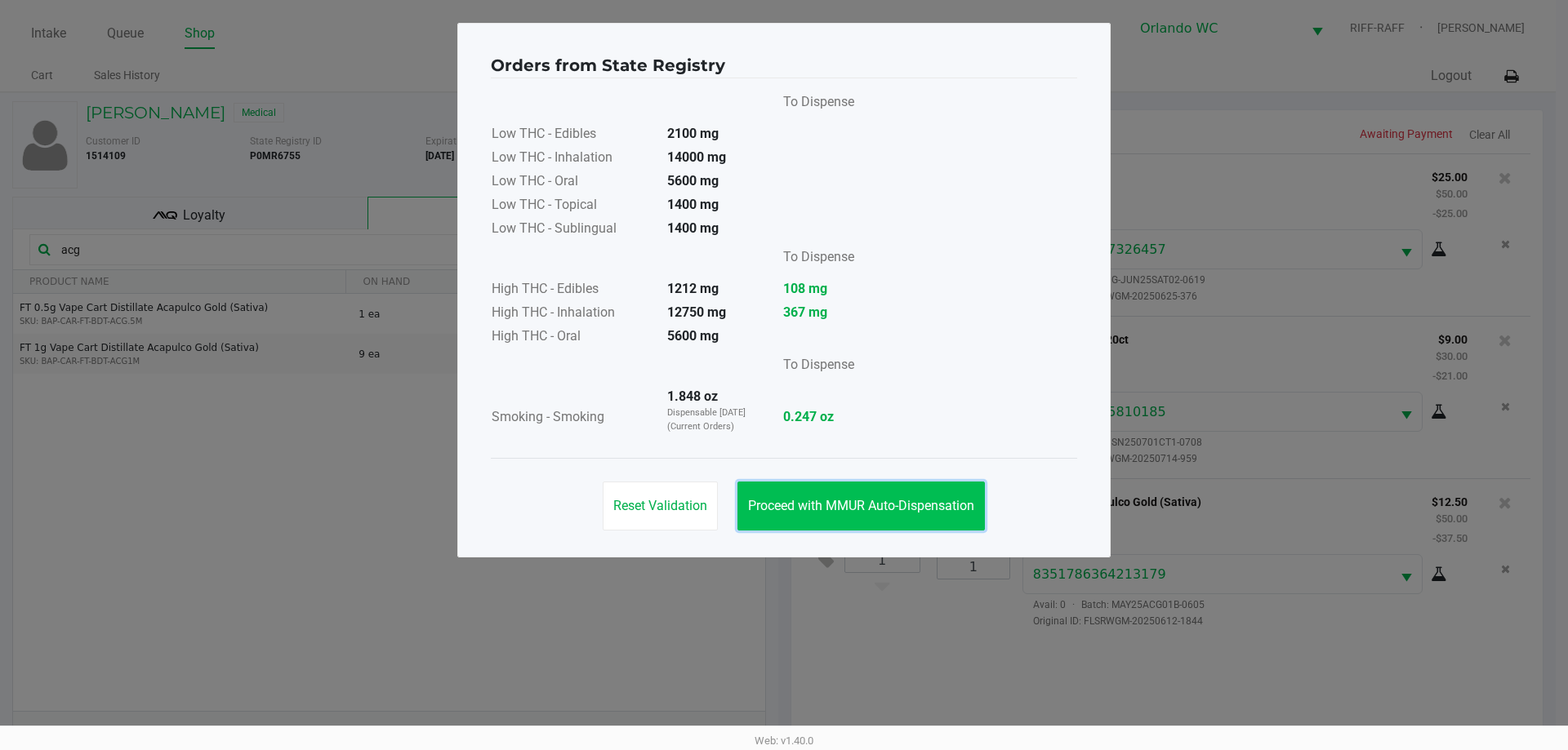
click at [871, 503] on span "Proceed with MMUR Auto-Dispensation" at bounding box center [861, 506] width 226 height 16
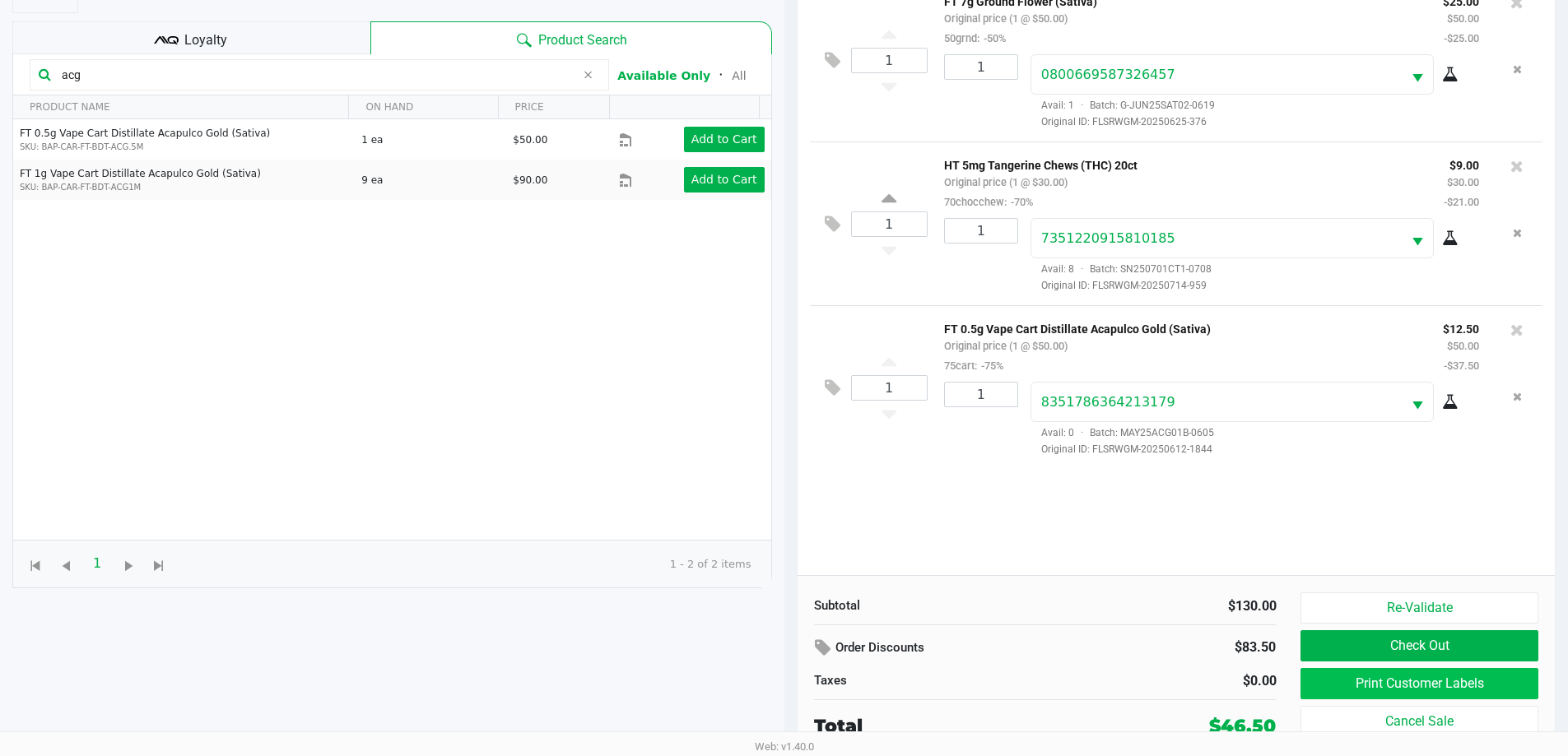
scroll to position [178, 0]
click at [1490, 692] on button "Print Customer Labels" at bounding box center [1419, 683] width 237 height 32
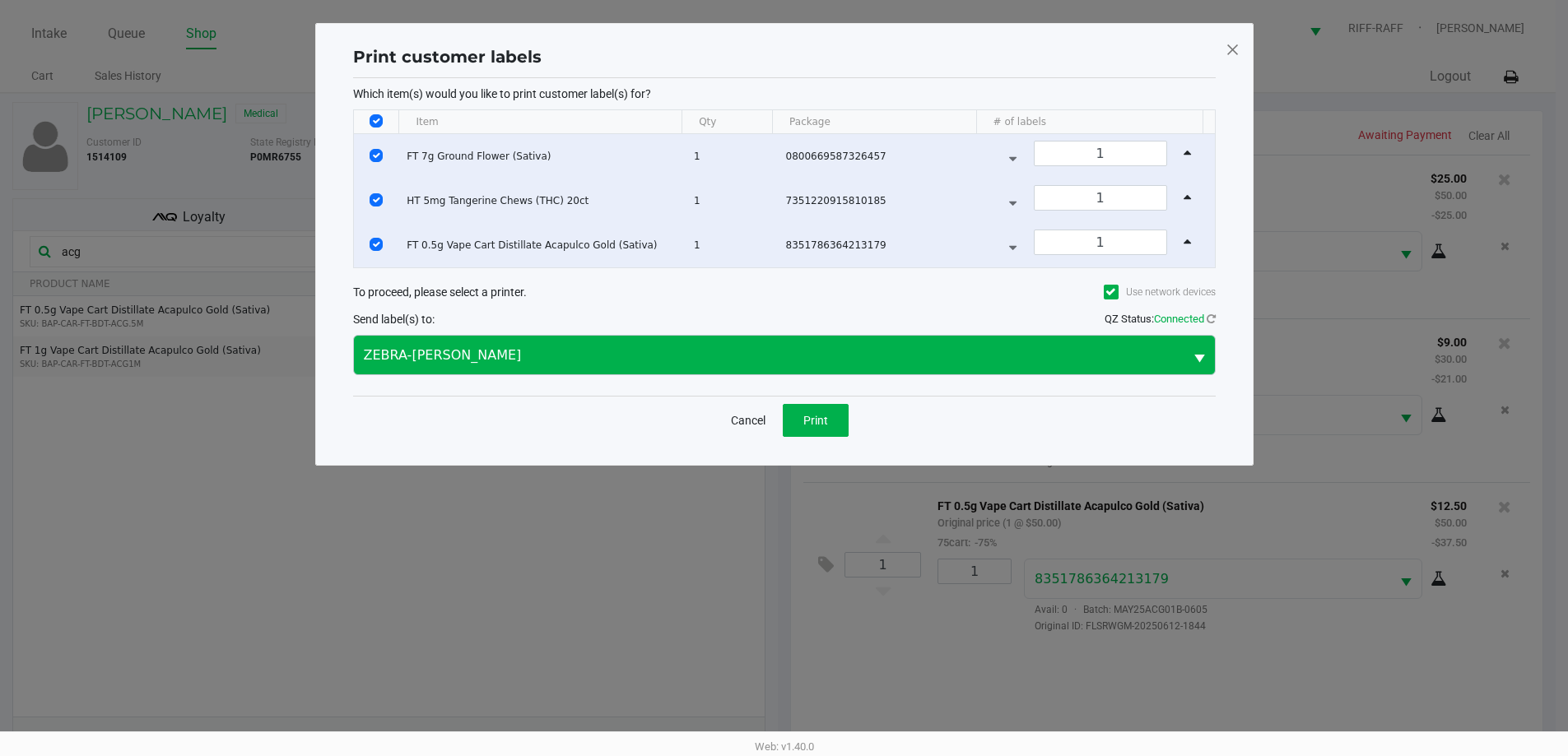
scroll to position [0, 0]
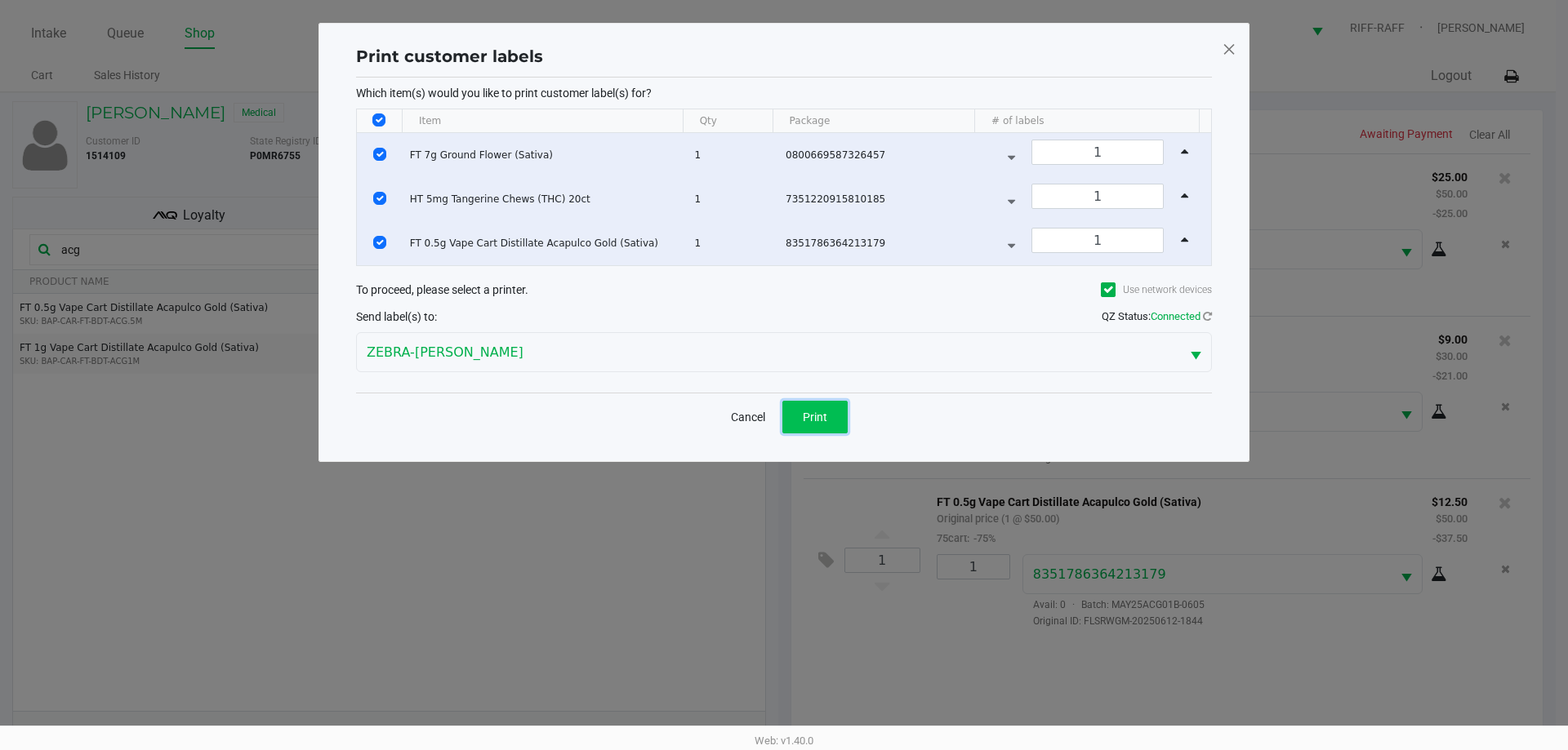
click at [828, 417] on button "Print" at bounding box center [815, 416] width 66 height 32
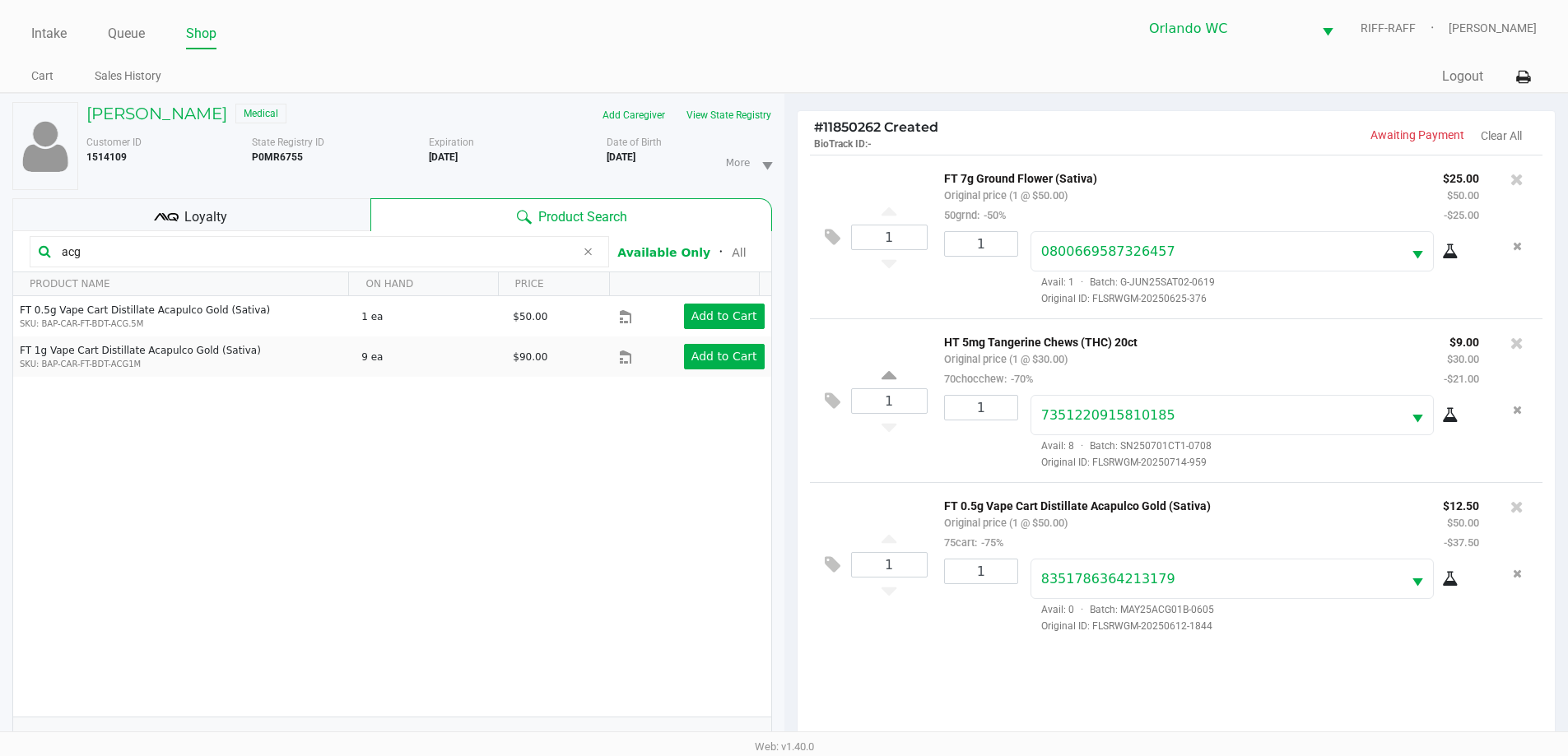
scroll to position [178, 0]
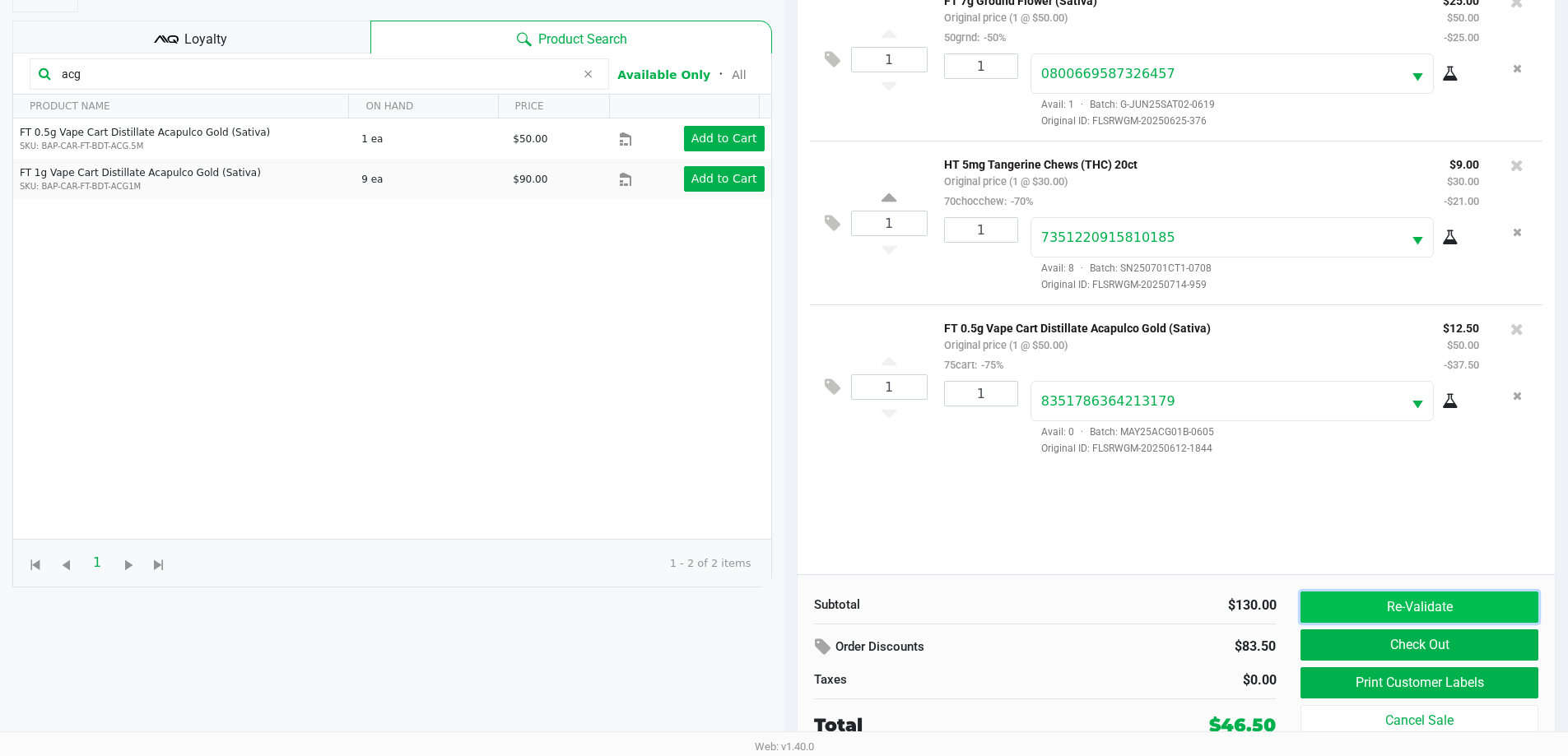
click at [1377, 610] on button "Re-Validate" at bounding box center [1419, 607] width 237 height 32
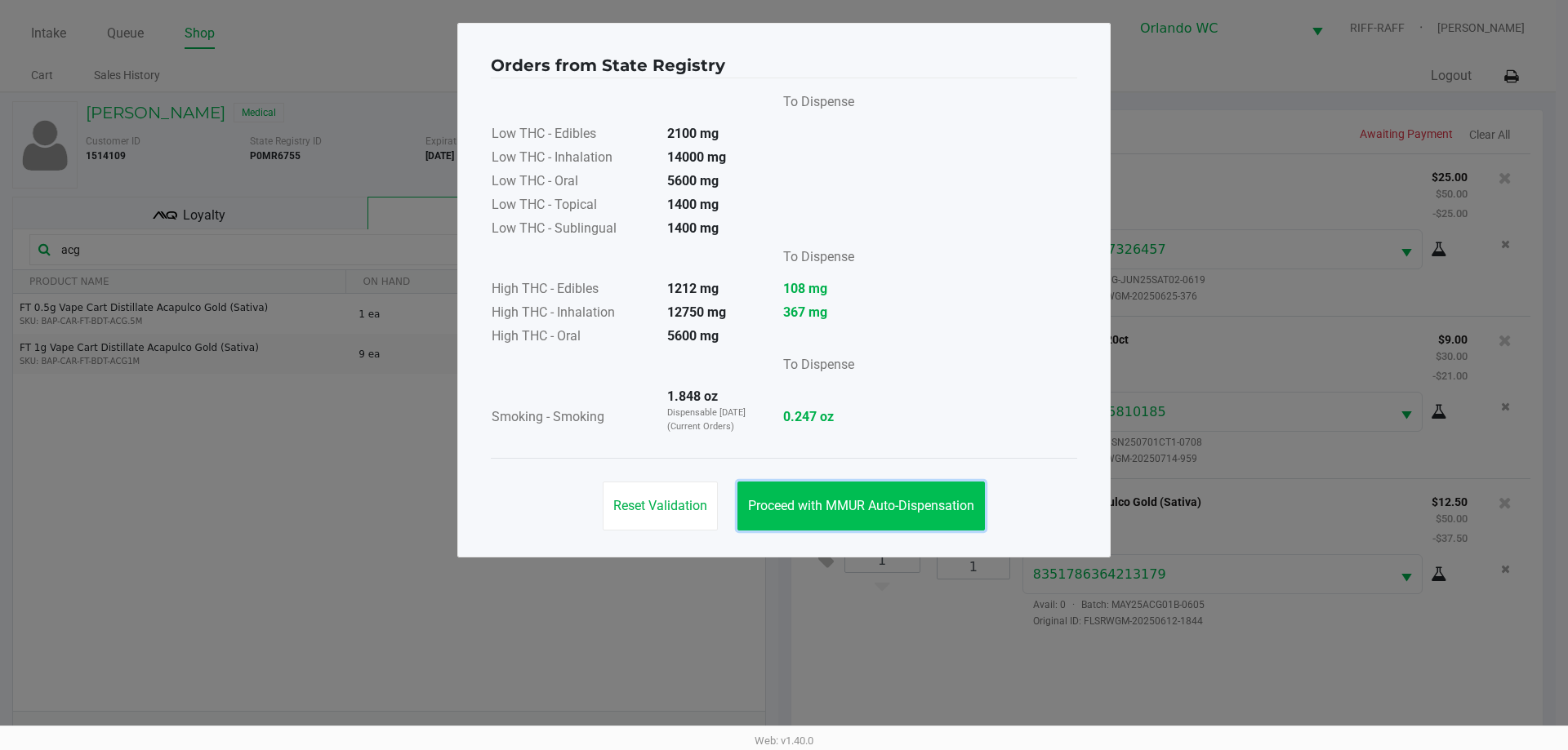
click at [847, 495] on button "Proceed with MMUR Auto-Dispensation" at bounding box center [861, 506] width 248 height 49
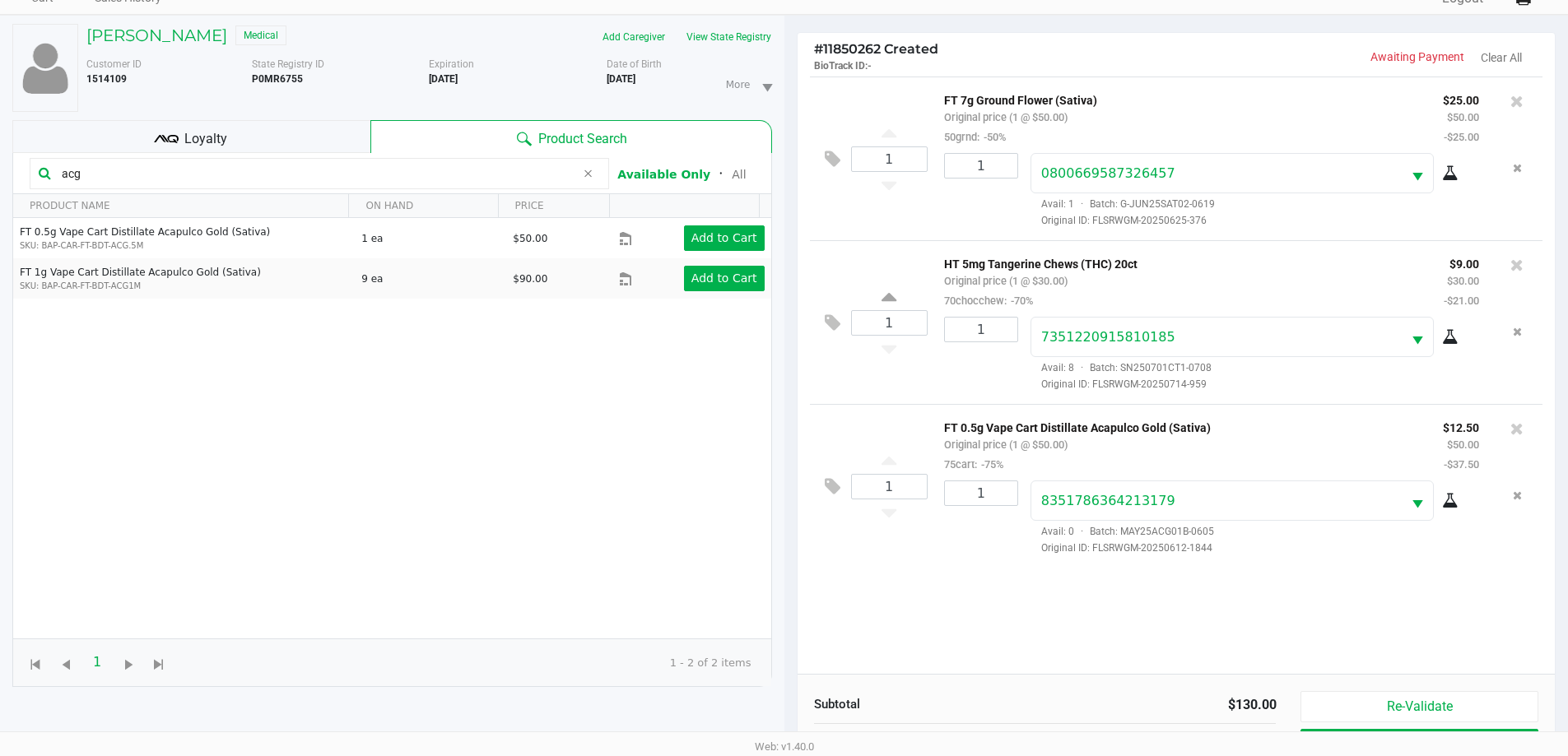
scroll to position [178, 0]
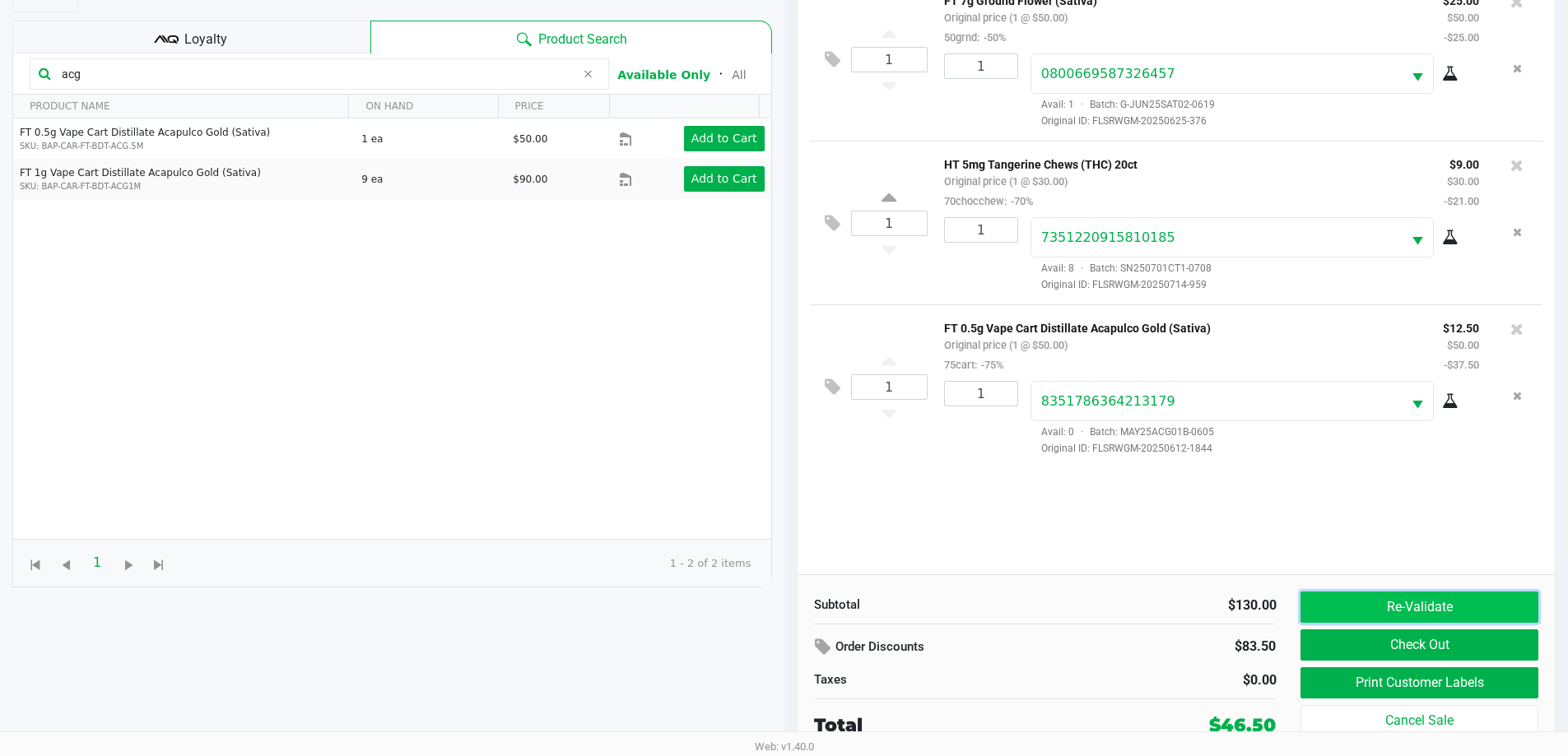
click at [1432, 601] on button "Re-Validate" at bounding box center [1419, 607] width 237 height 32
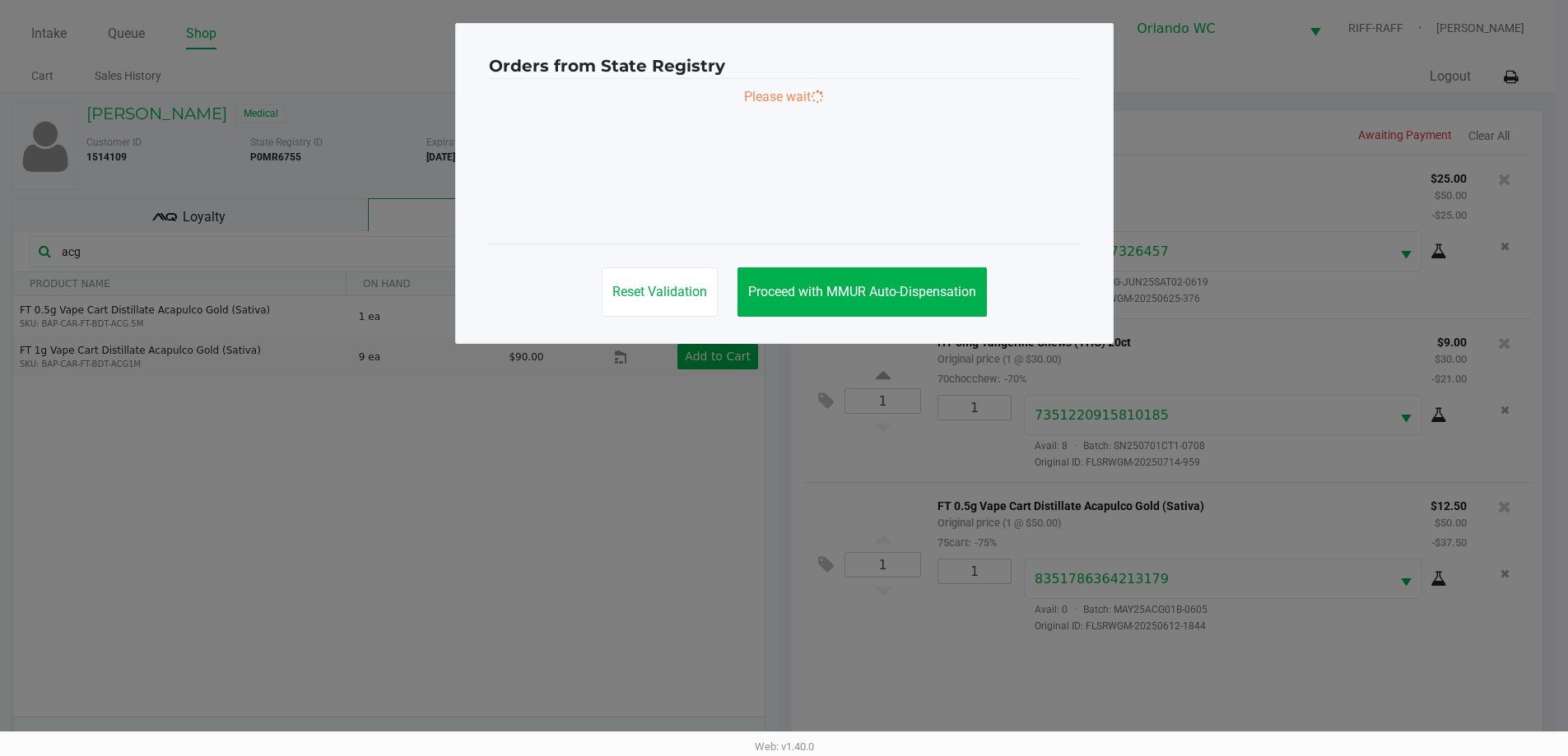
scroll to position [0, 0]
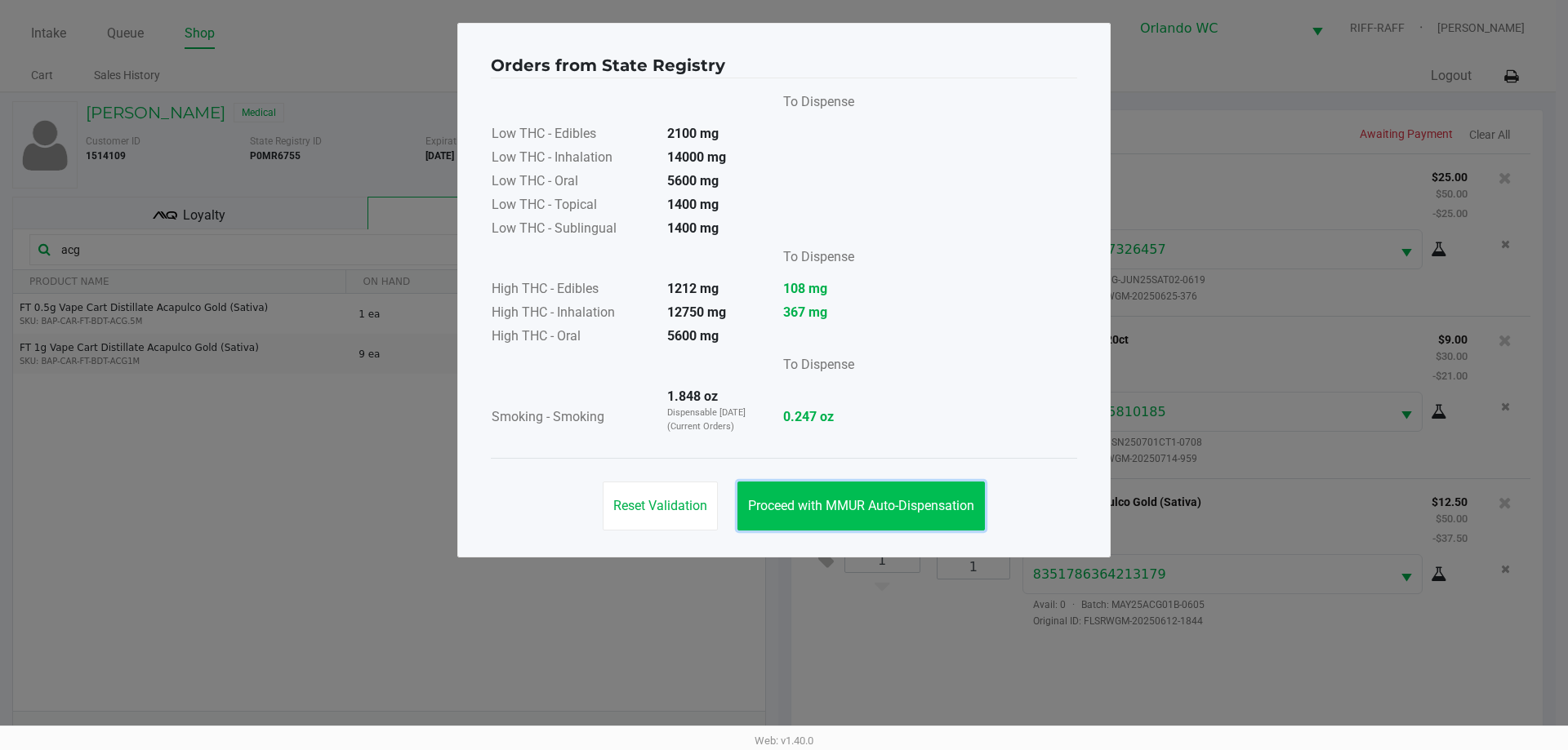
click at [960, 498] on span "Proceed with MMUR Auto-Dispensation" at bounding box center [861, 506] width 226 height 16
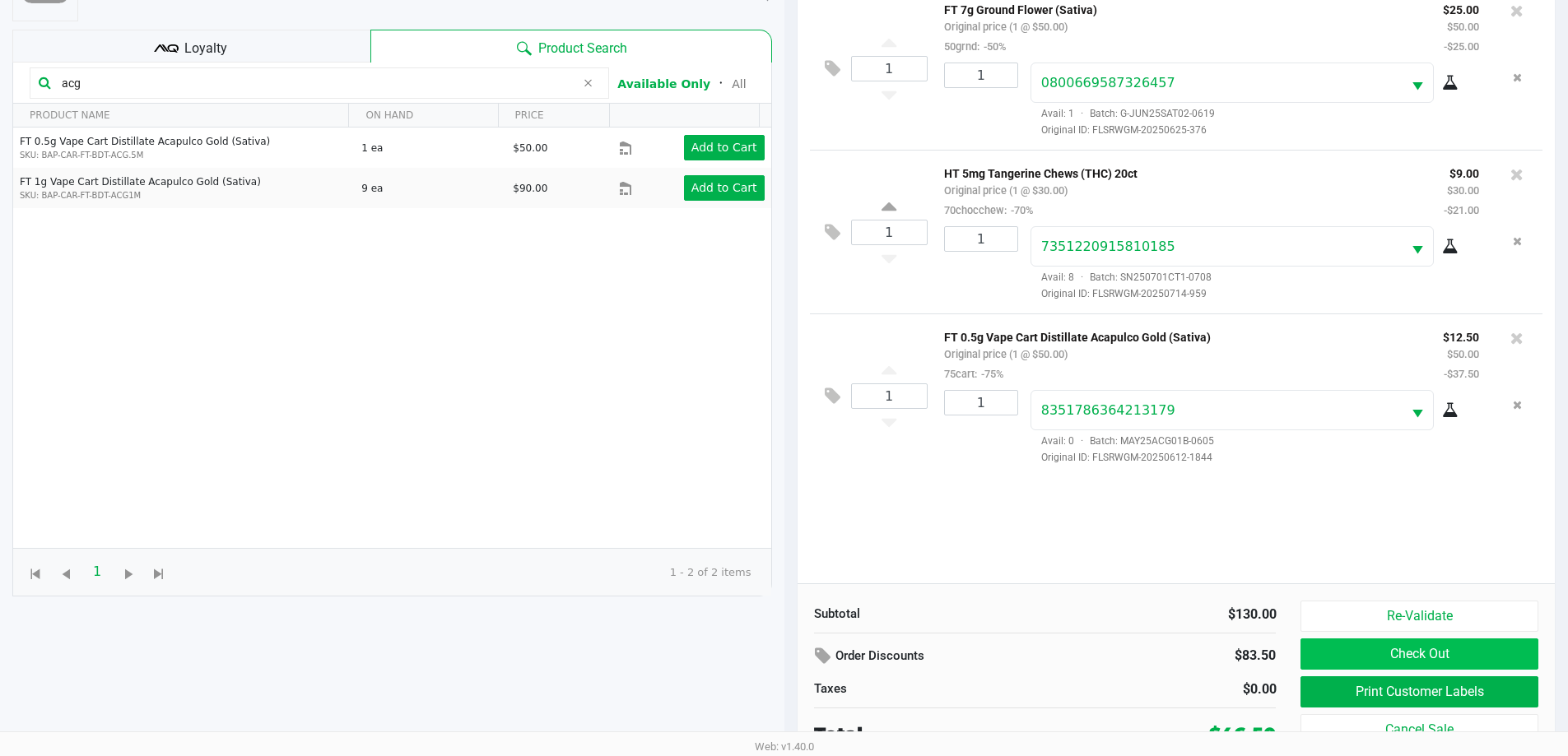
scroll to position [178, 0]
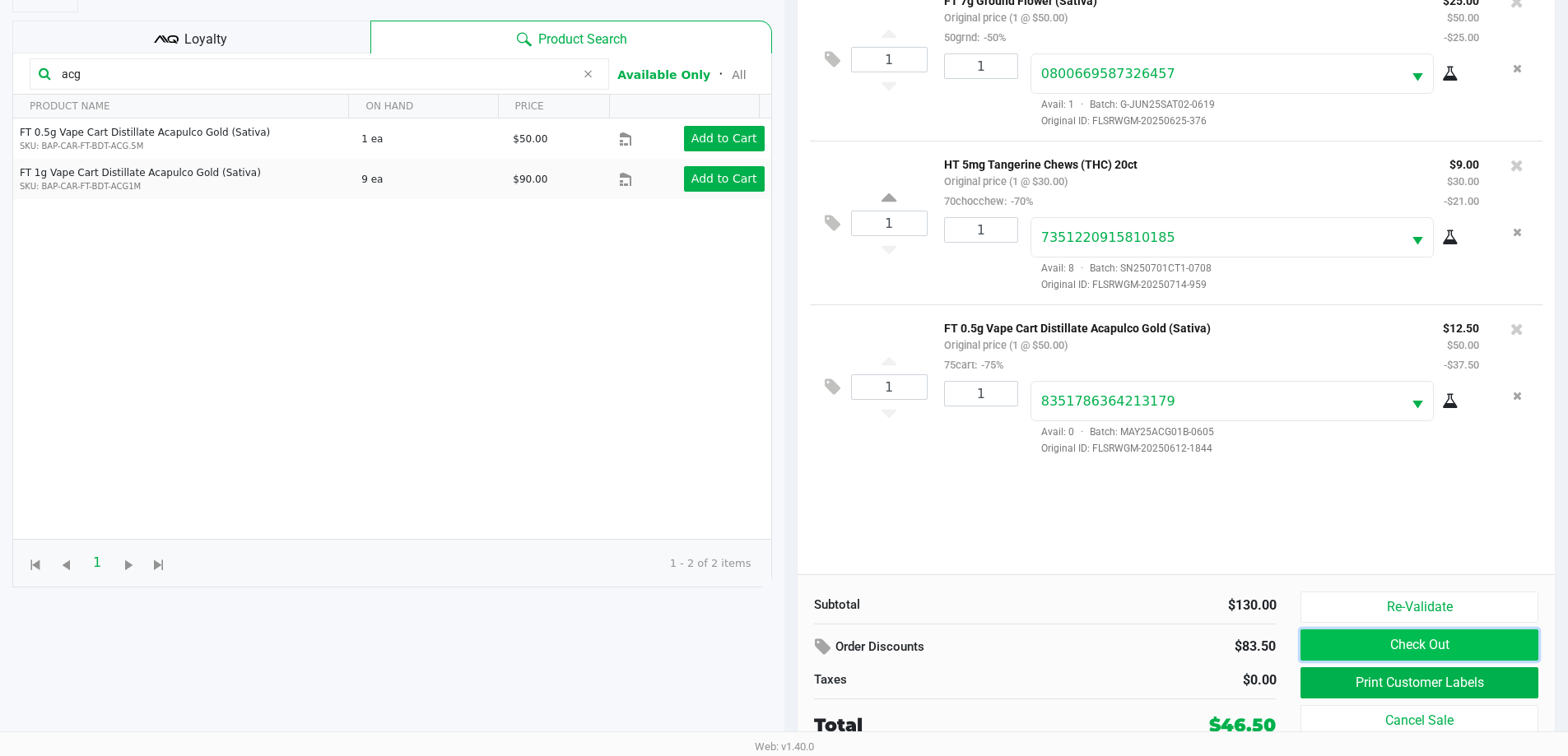
click at [1364, 656] on button "Check Out" at bounding box center [1419, 645] width 237 height 32
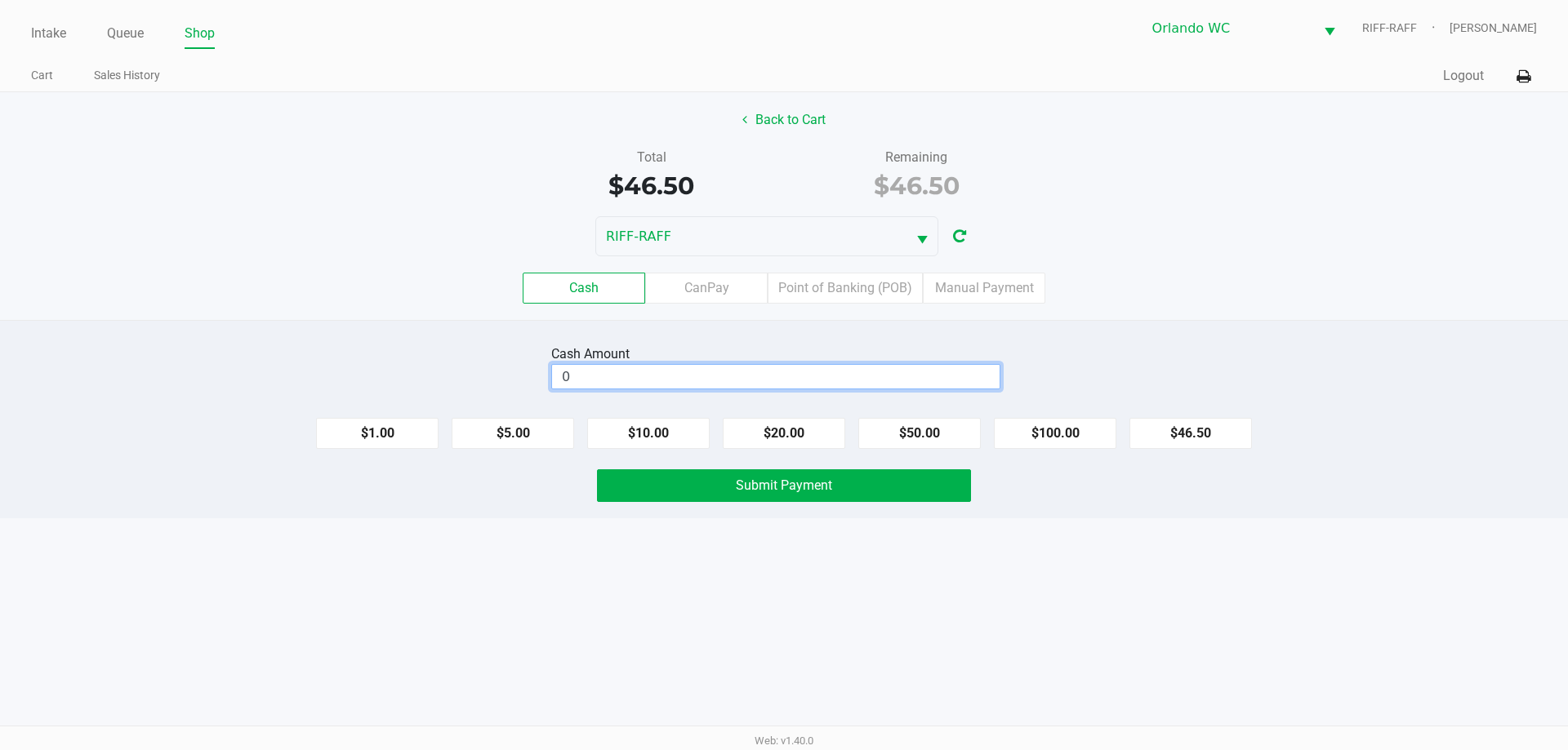
click at [734, 385] on input "0" at bounding box center [776, 377] width 448 height 23
type input "$50.00"
click at [769, 472] on button "Submit Payment" at bounding box center [784, 485] width 374 height 32
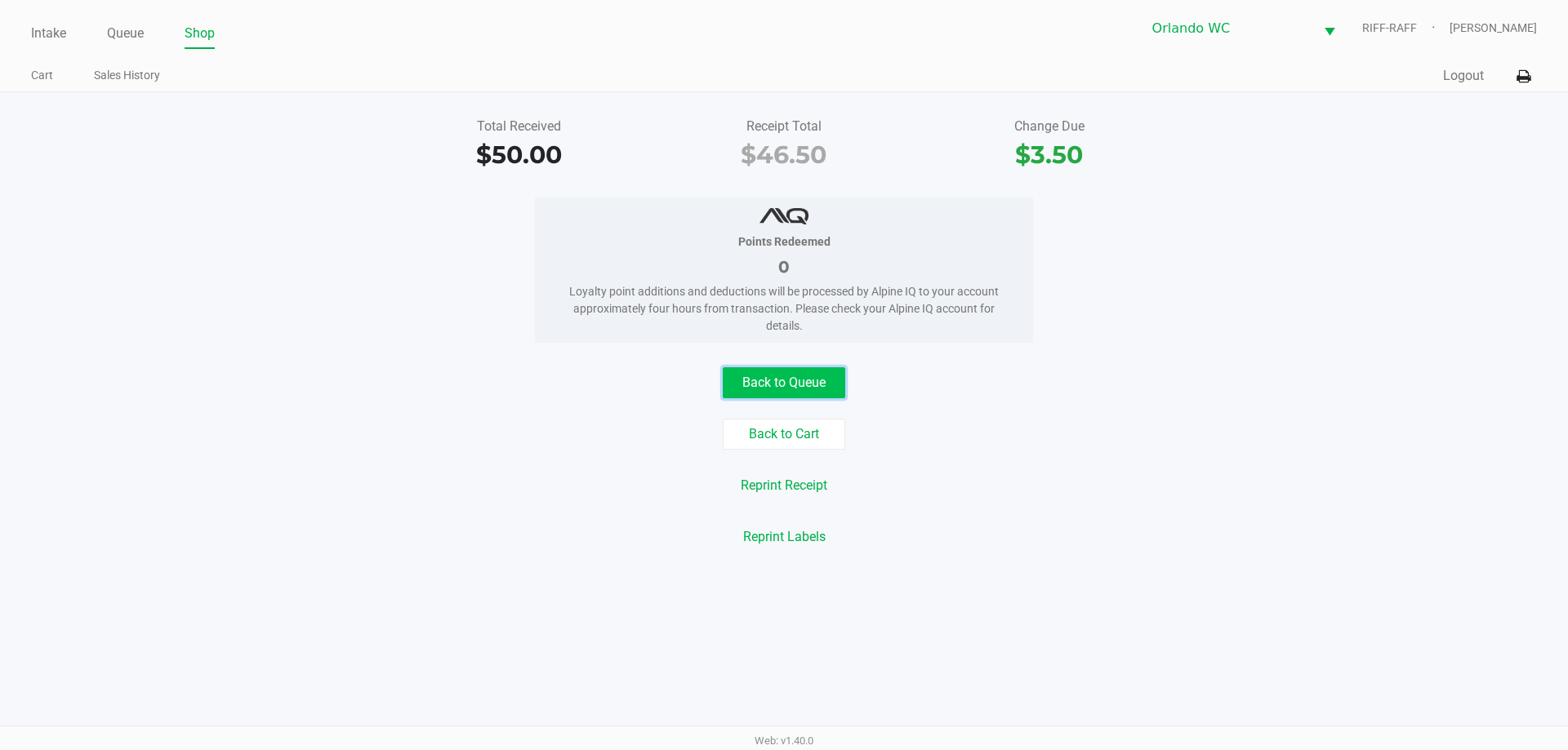
click at [822, 382] on button "Back to Queue" at bounding box center [784, 383] width 122 height 31
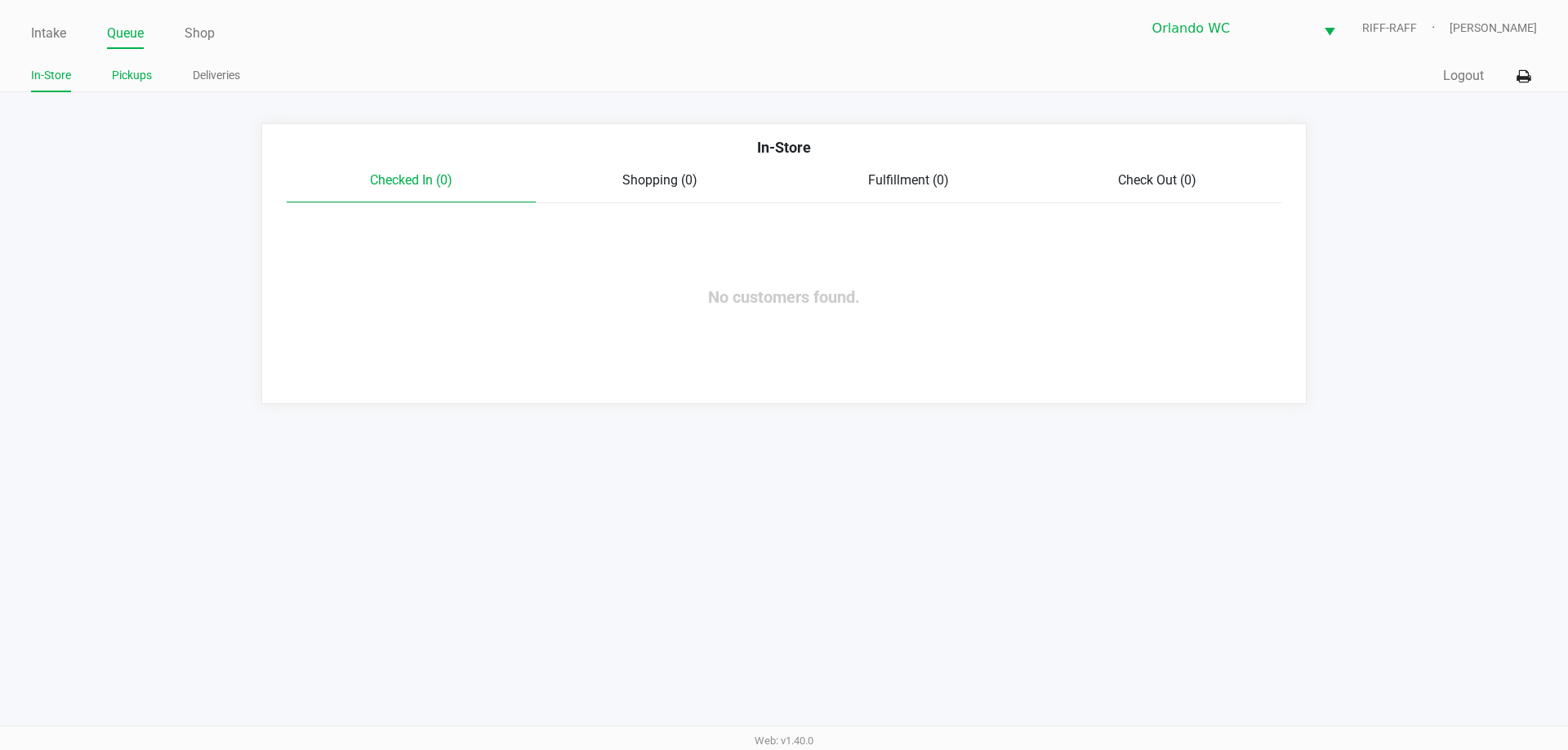
click at [130, 81] on link "Pickups" at bounding box center [131, 75] width 40 height 21
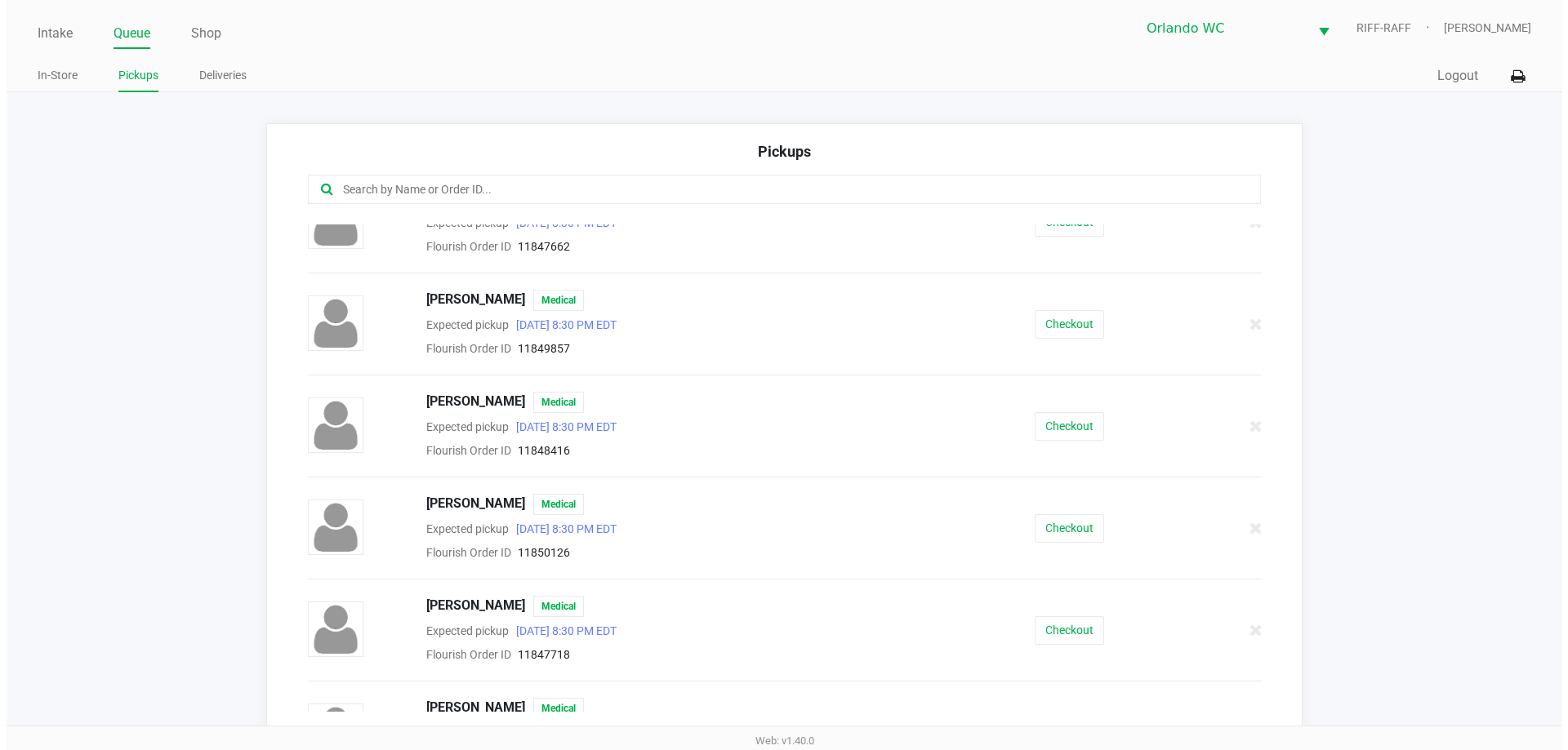
scroll to position [734, 0]
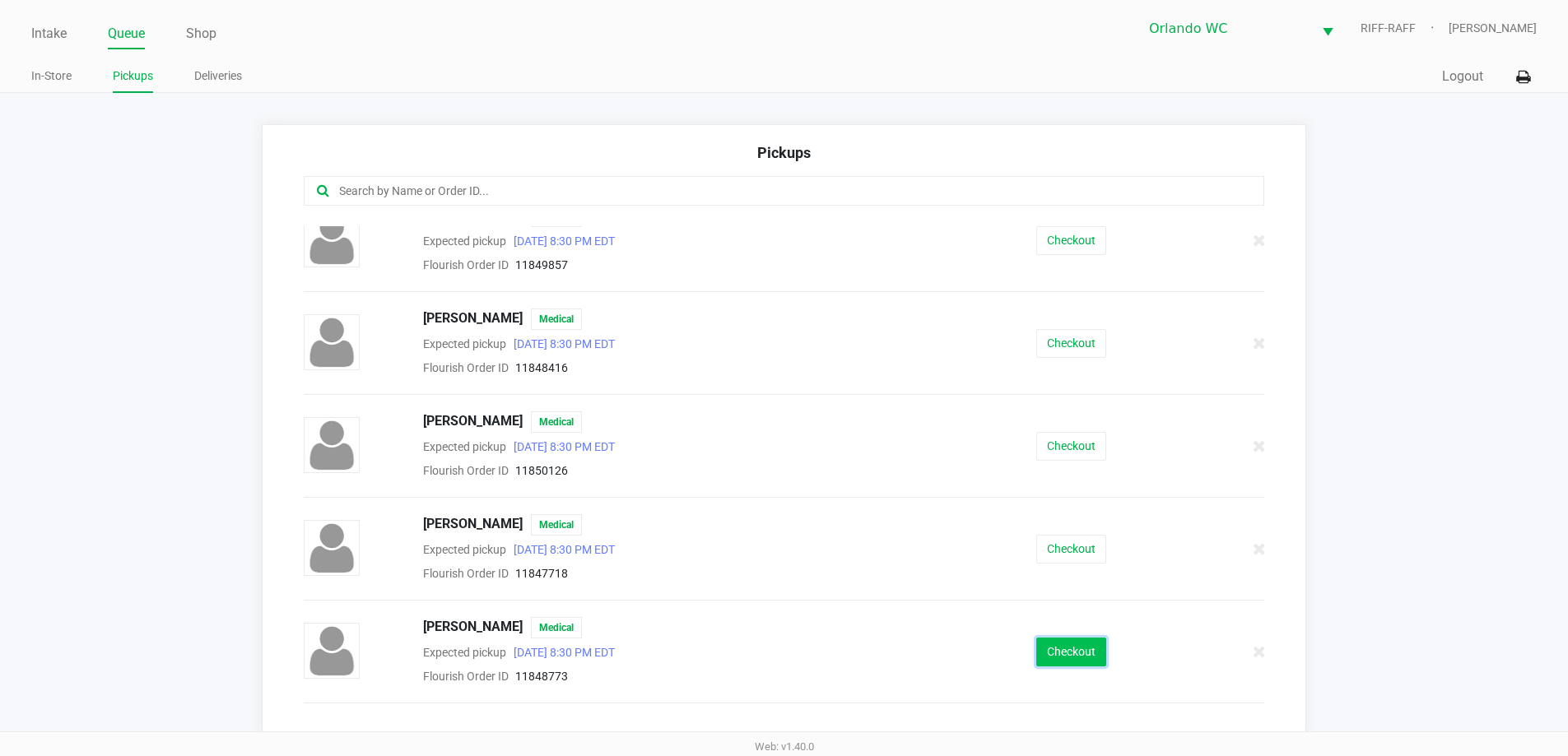
click at [1072, 662] on button "Checkout" at bounding box center [1071, 651] width 70 height 29
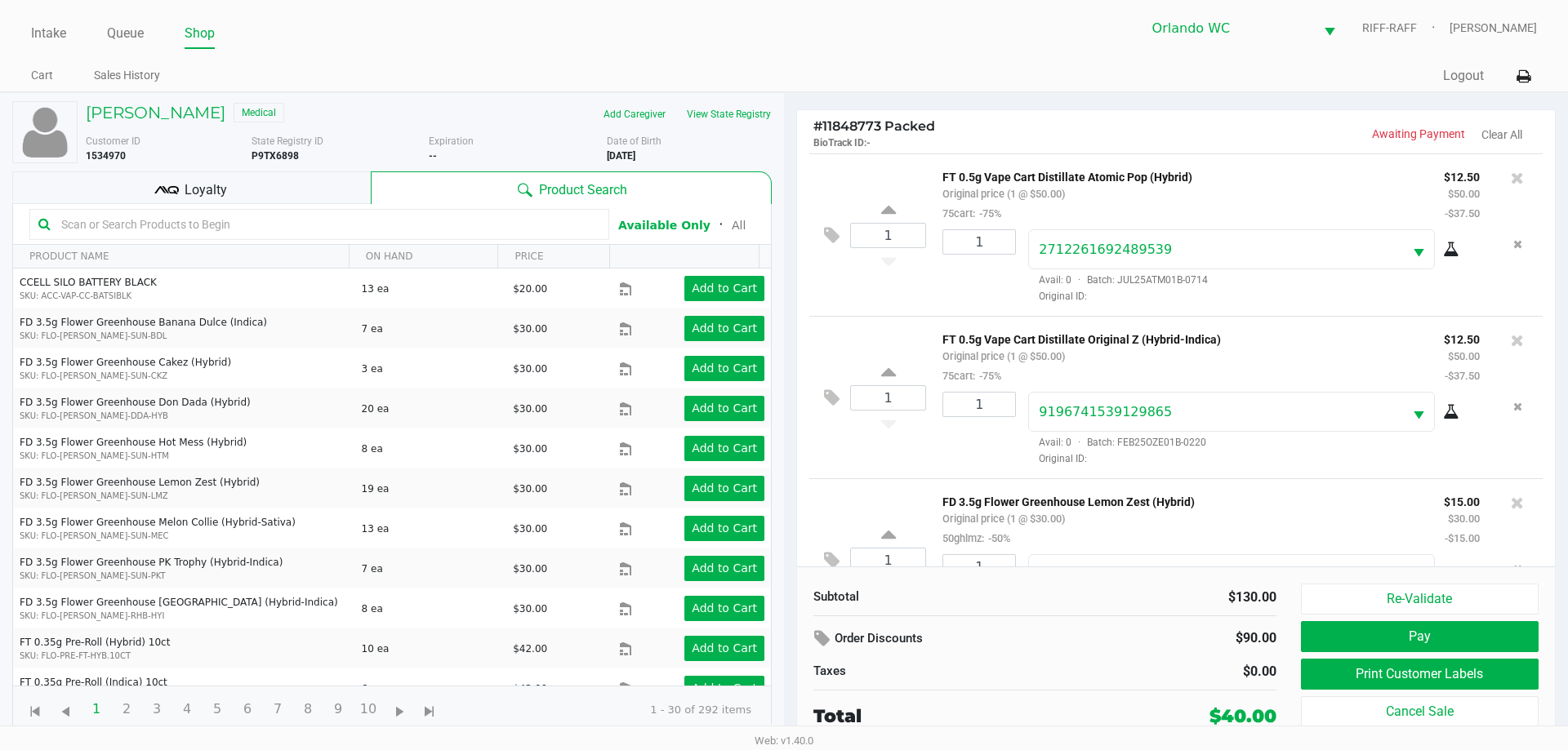
click at [257, 184] on div "Loyalty" at bounding box center [192, 187] width 358 height 32
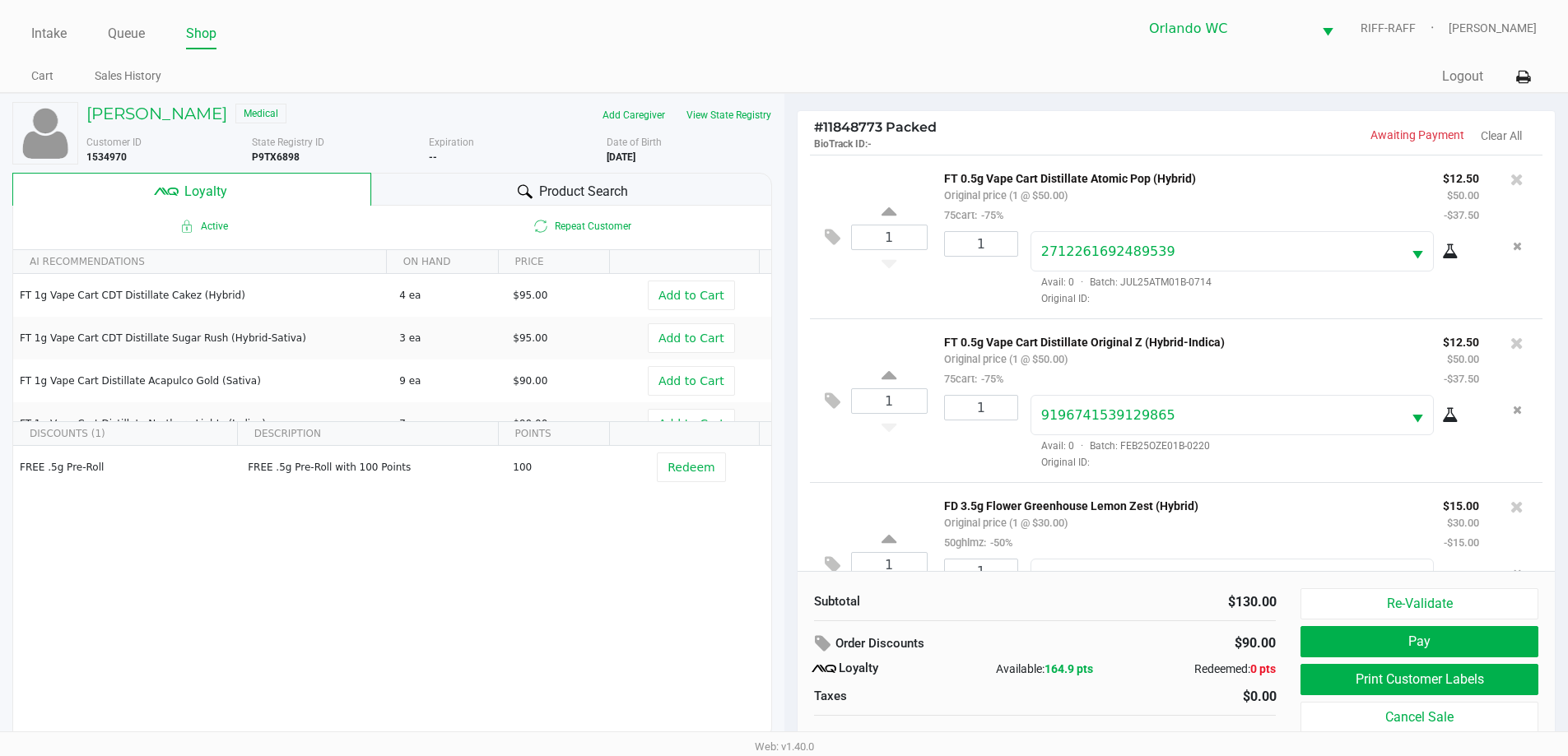
click at [405, 200] on div "Product Search" at bounding box center [572, 189] width 401 height 33
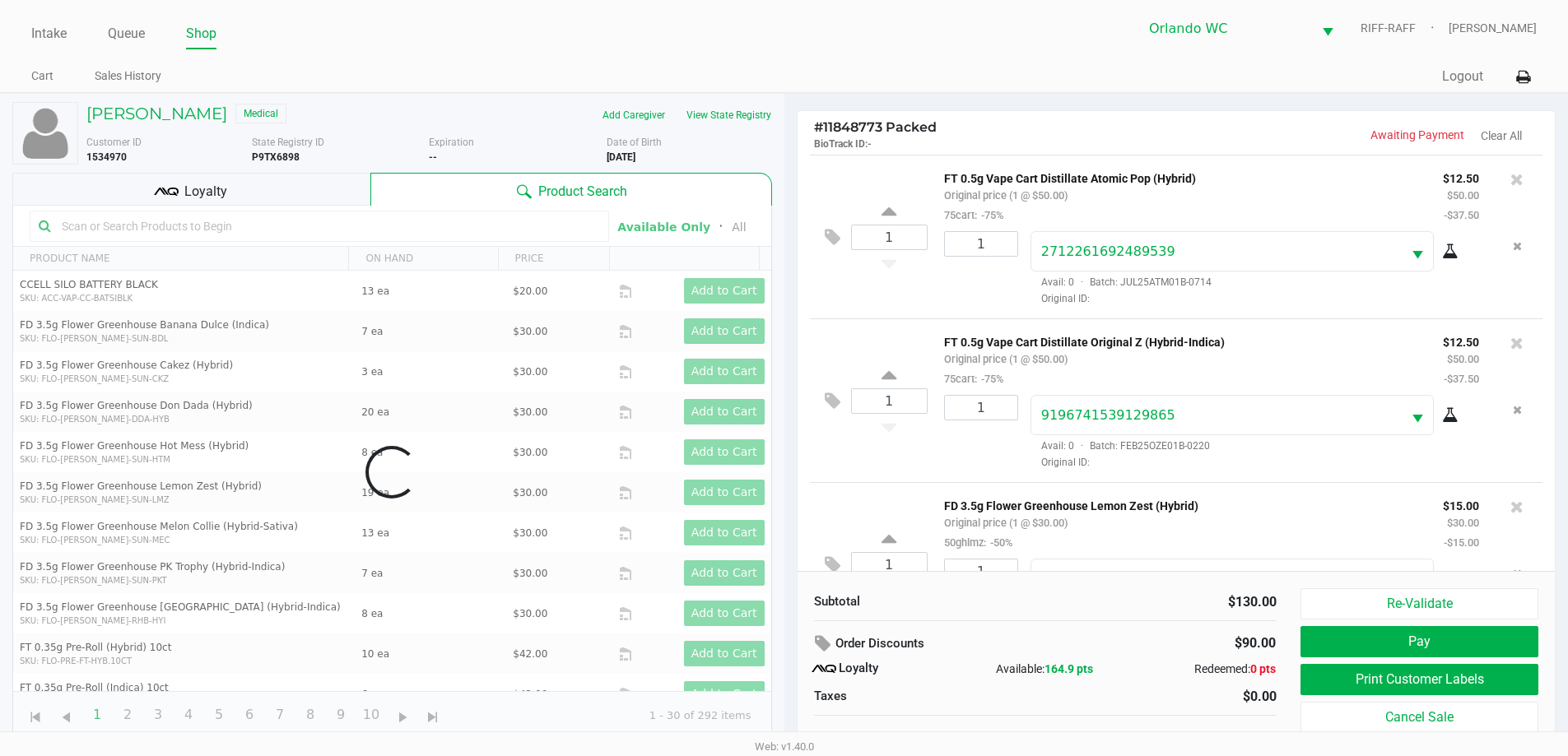
click at [259, 243] on kendo-grid-toolbar "Available Only ᛫ All" at bounding box center [392, 226] width 758 height 41
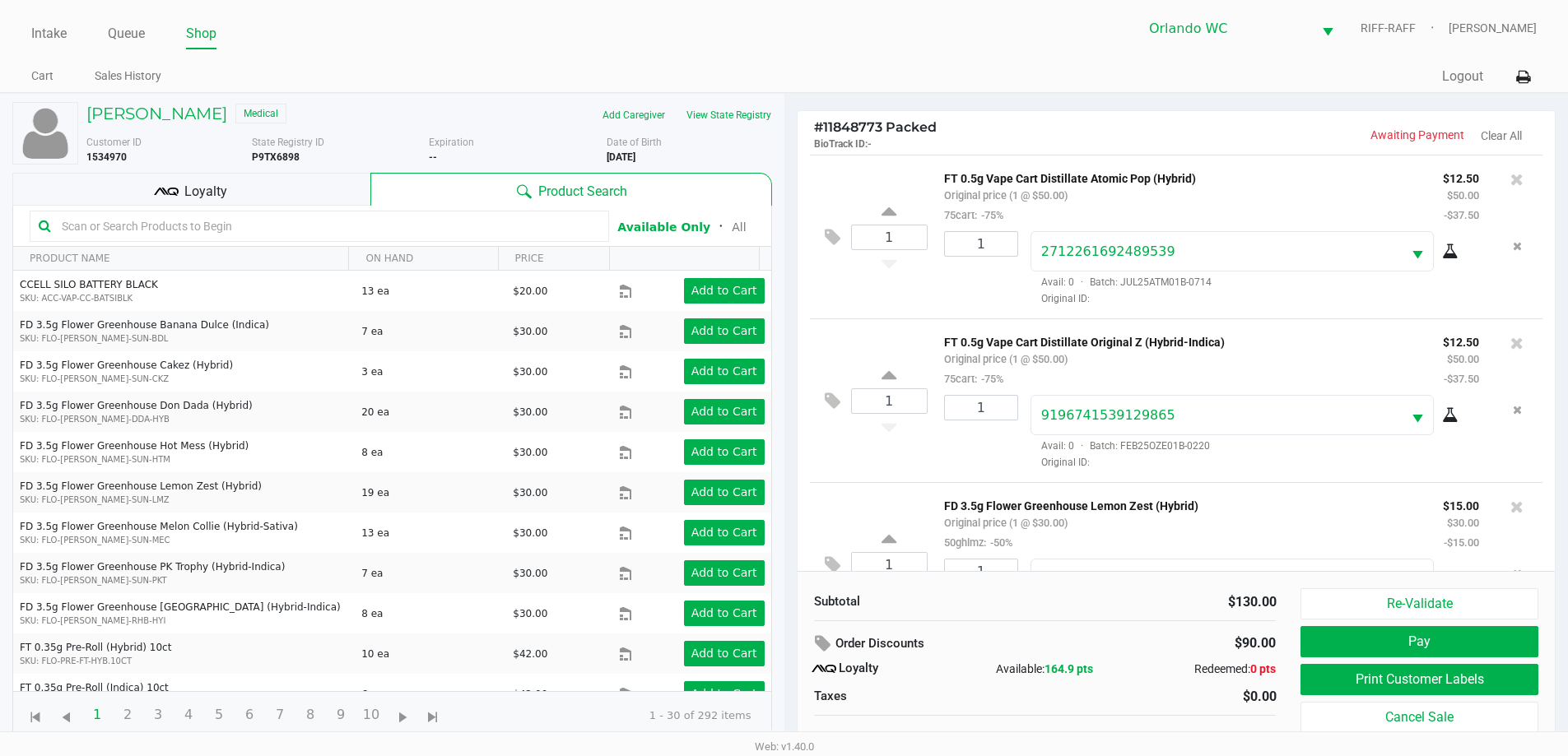
click at [265, 238] on input "text" at bounding box center [328, 226] width 545 height 25
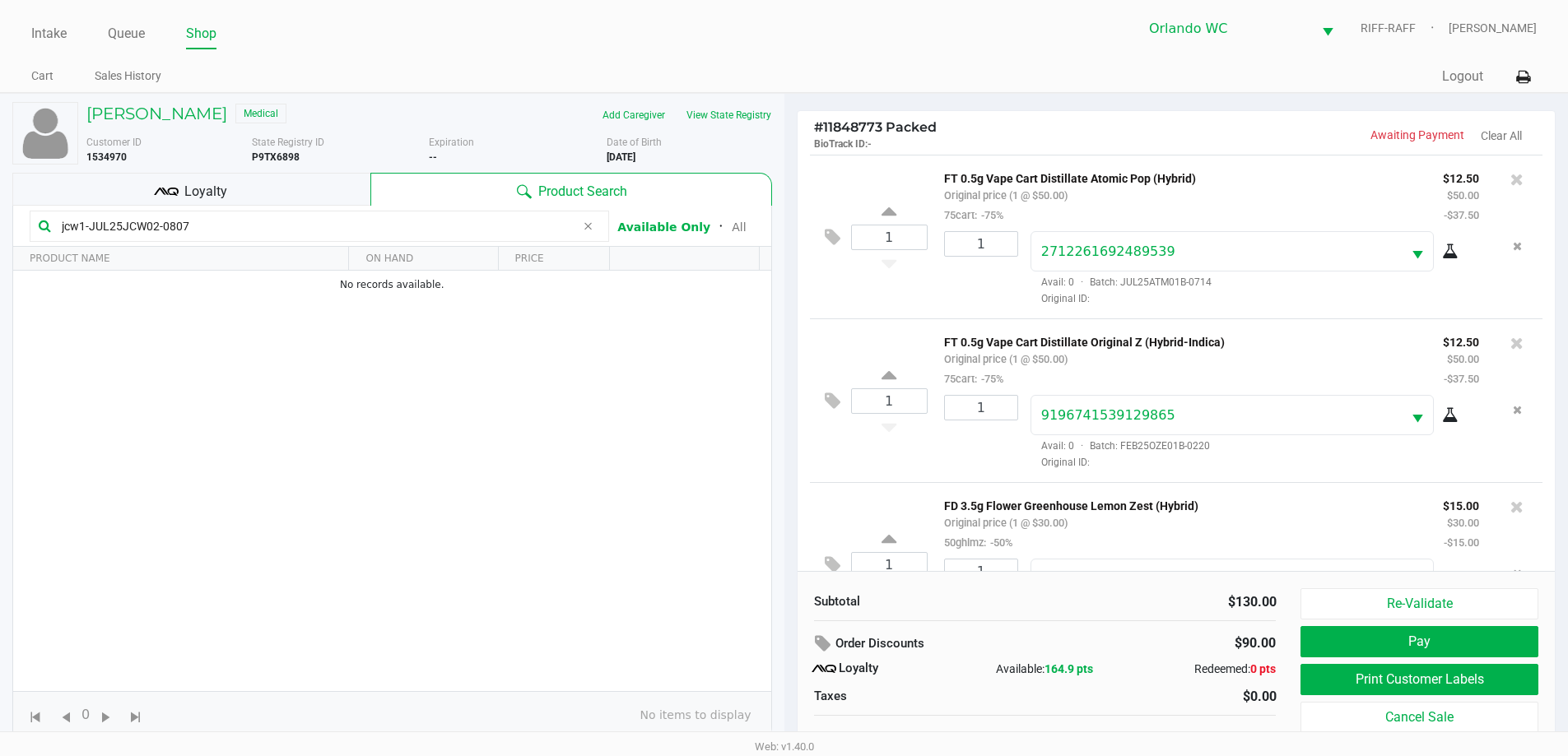
type input "jcw1-JUL25JCW02-0807"
click at [831, 332] on div "1 FT 0.5g Vape Cart Distillate Original Z (Hybrid-Indica) Original price (1 @ $…" at bounding box center [1176, 401] width 734 height 164
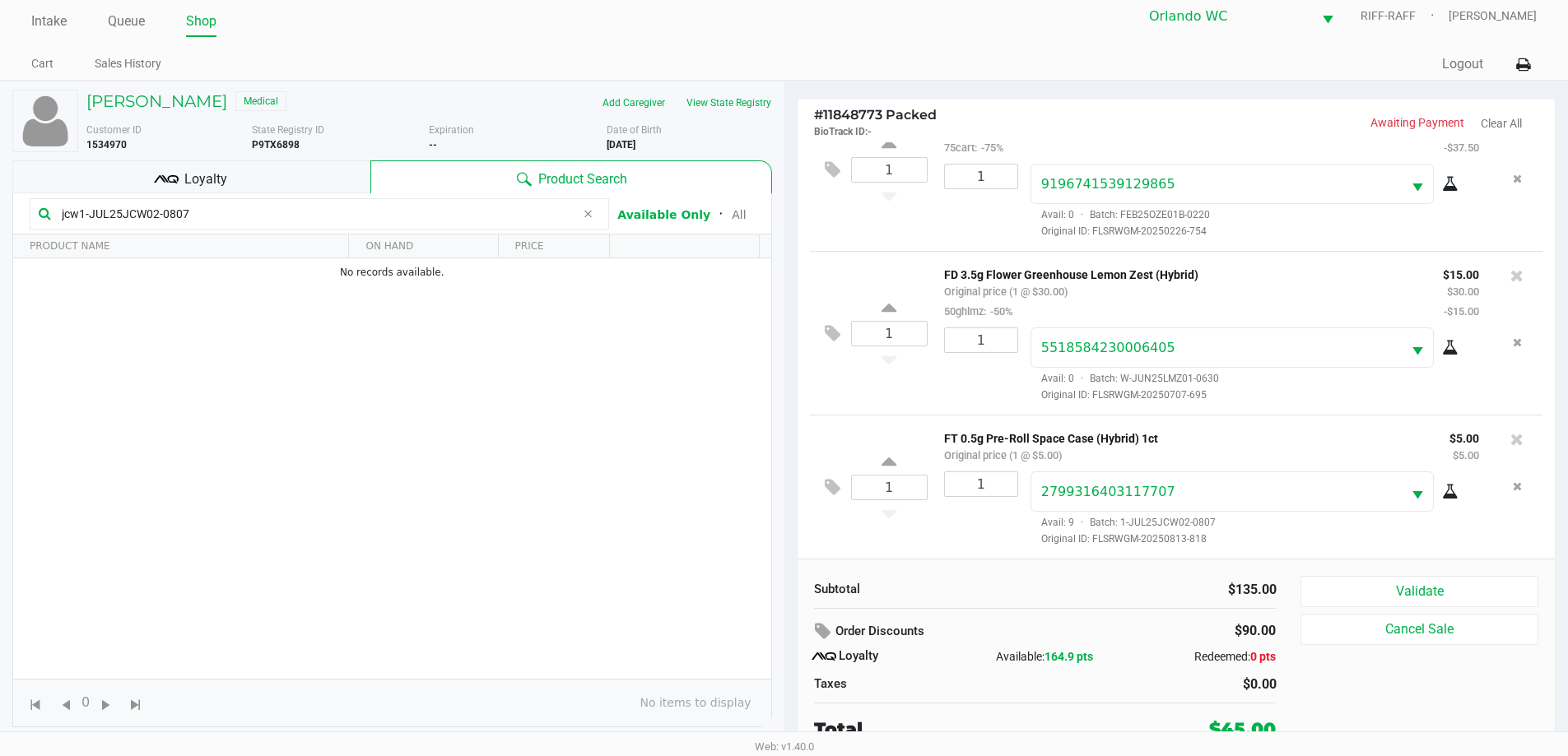
scroll to position [17, 0]
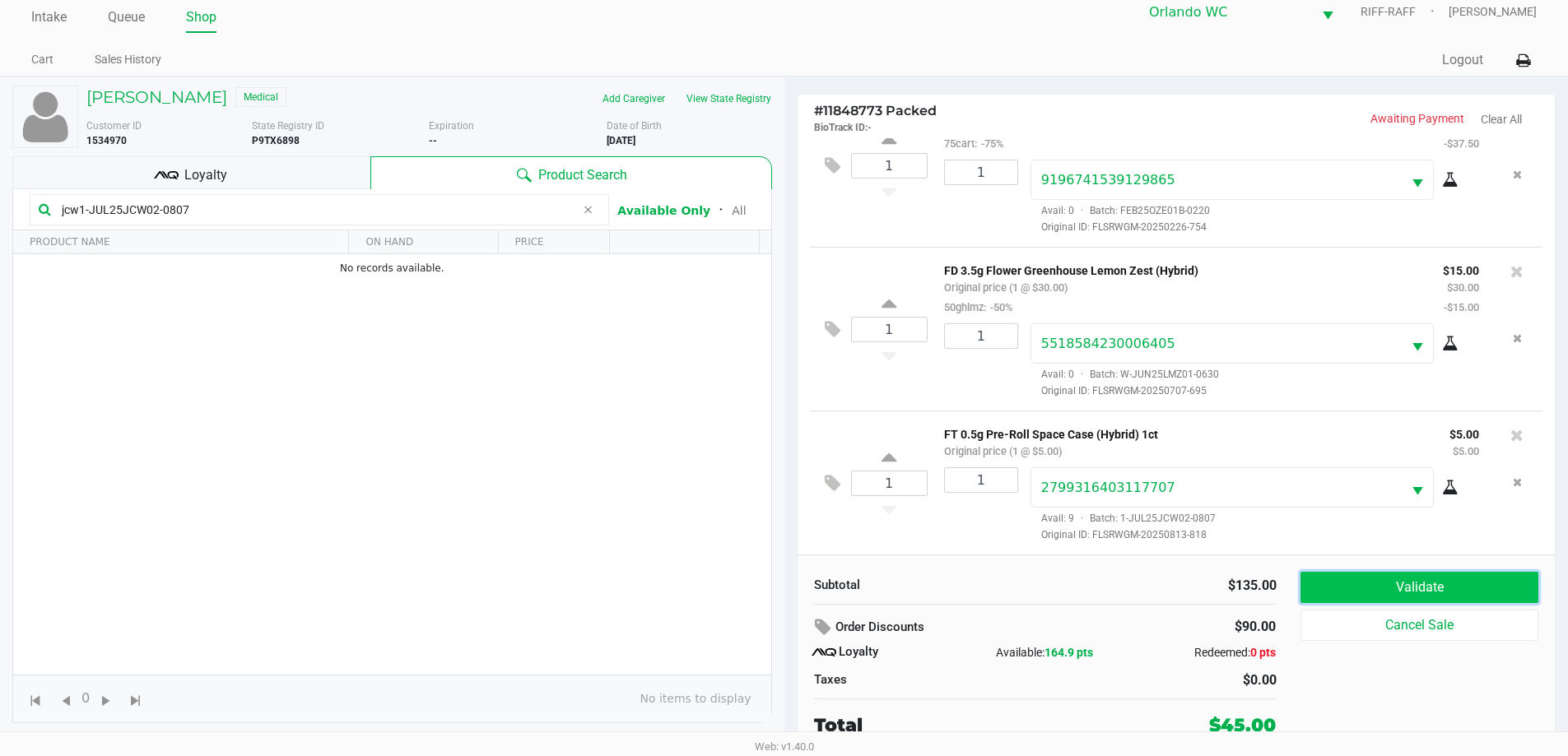
click at [1440, 576] on button "Validate" at bounding box center [1419, 587] width 237 height 32
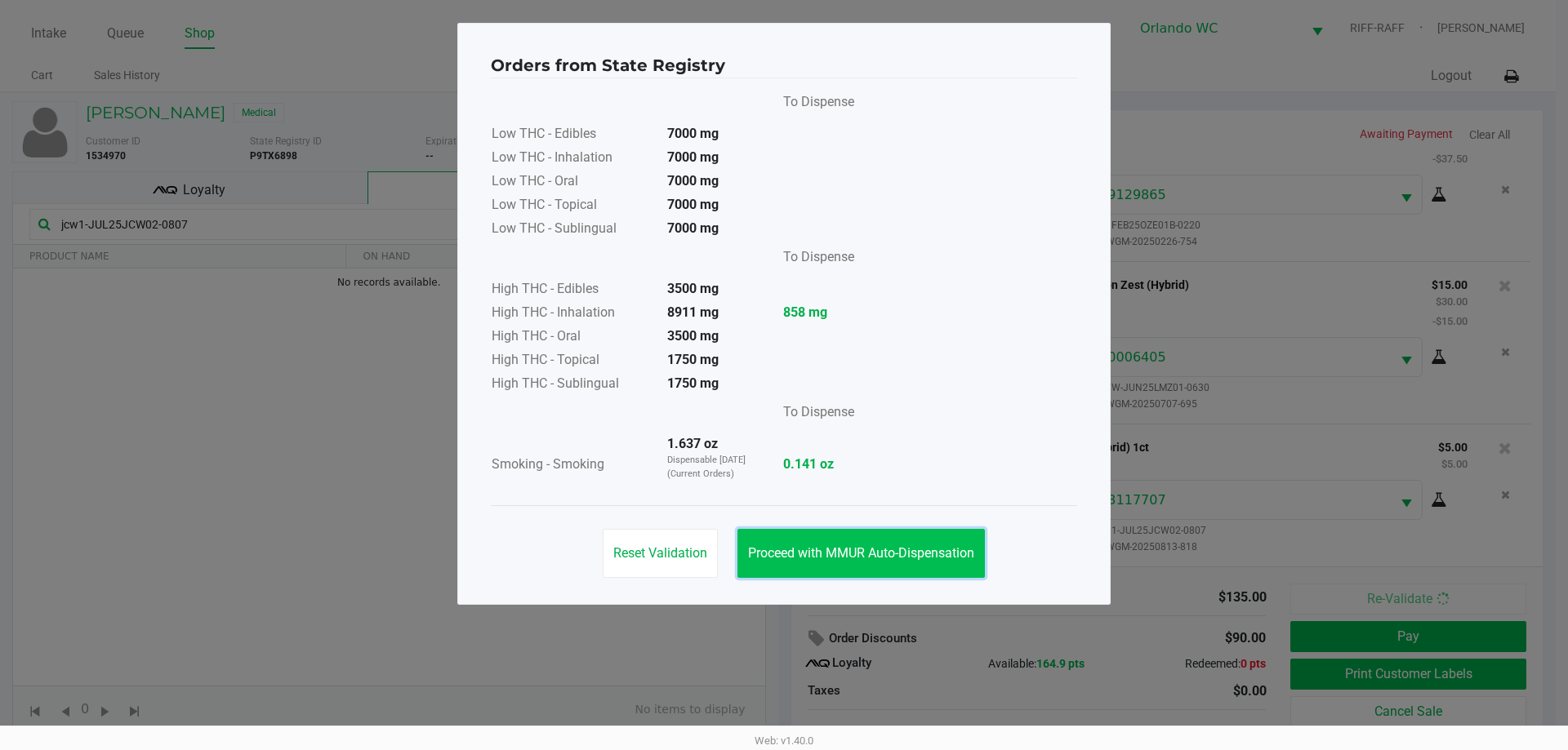
click at [850, 571] on button "Proceed with MMUR Auto-Dispensation" at bounding box center [861, 553] width 248 height 49
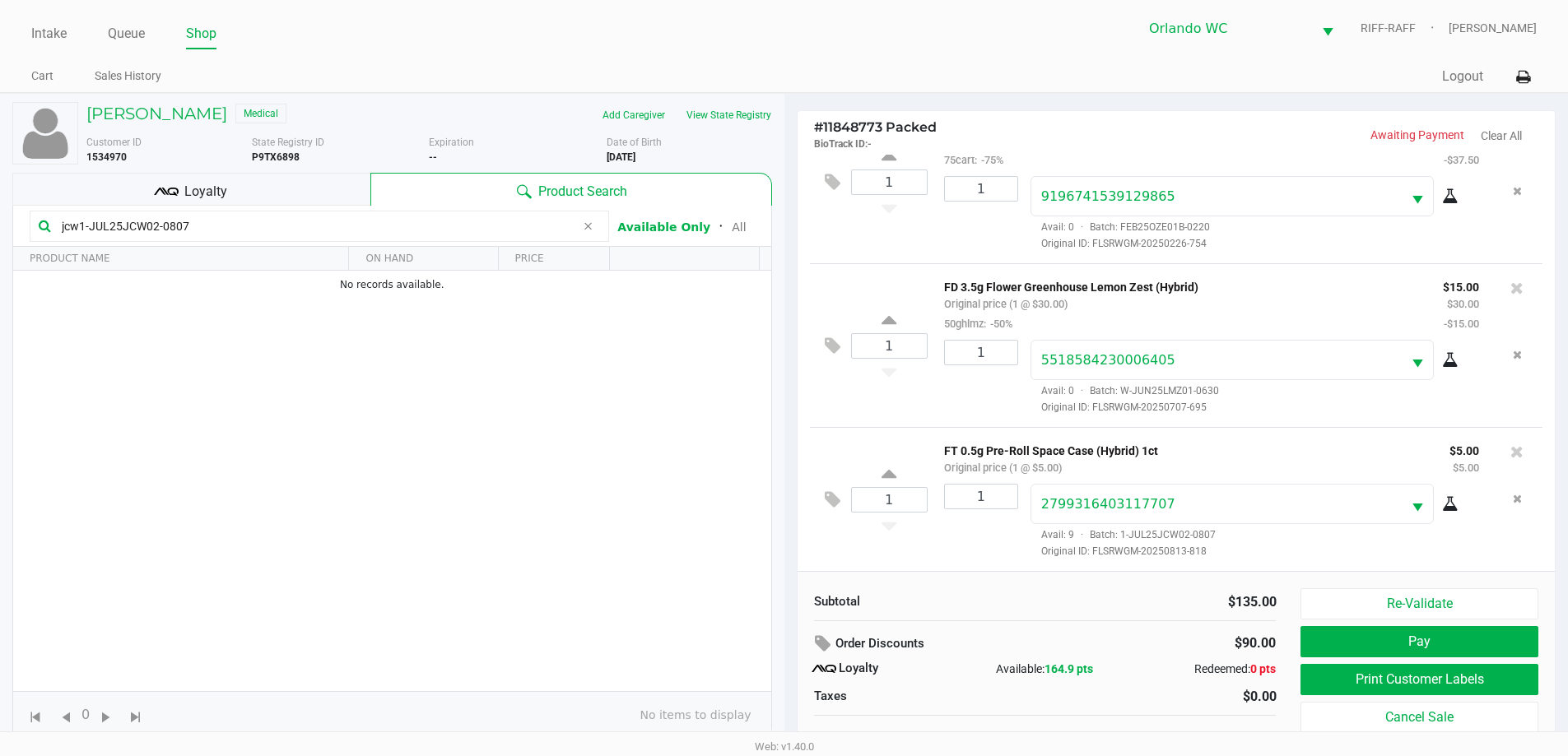
click at [169, 196] on icon at bounding box center [166, 191] width 25 height 25
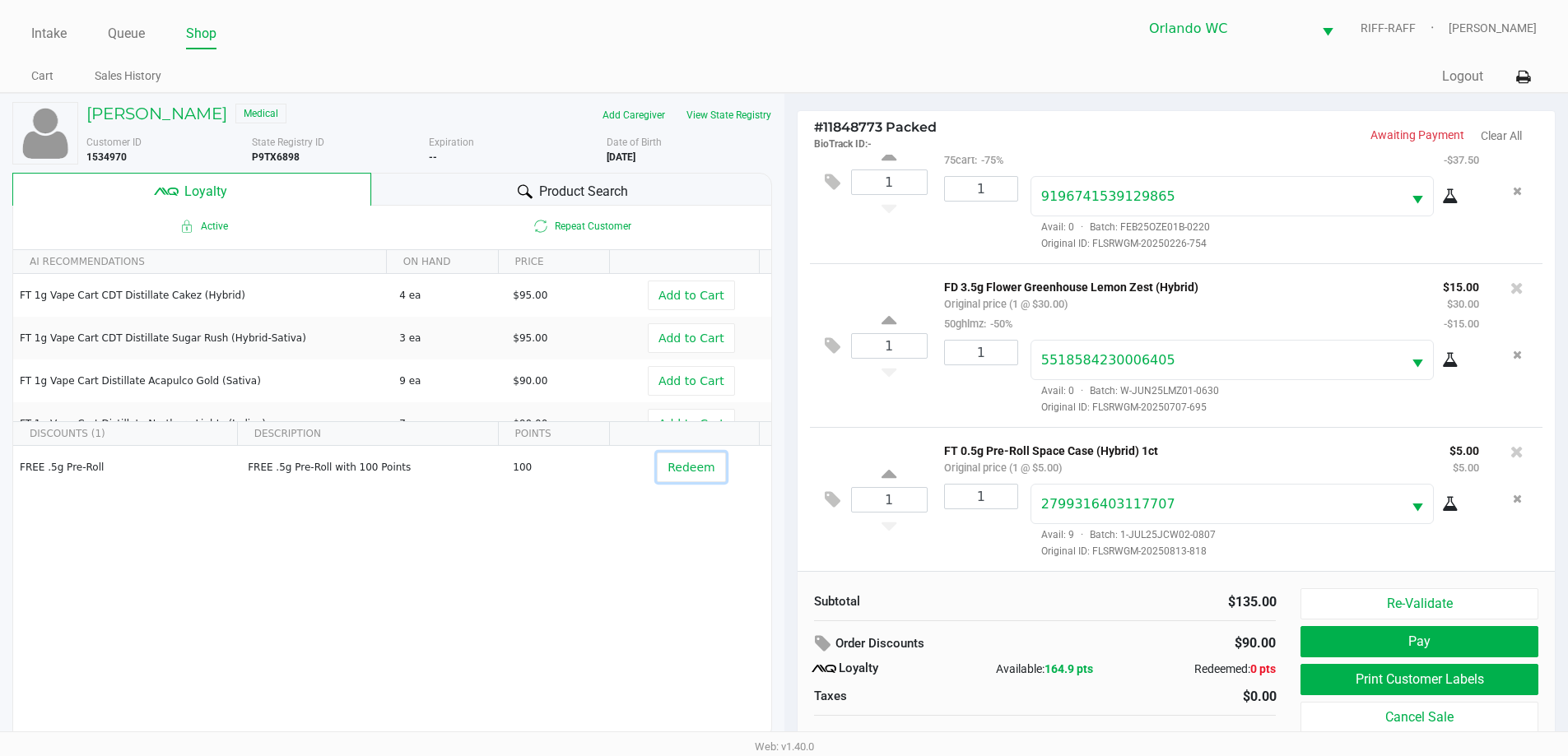
click at [664, 453] on button "Redeem" at bounding box center [690, 468] width 68 height 30
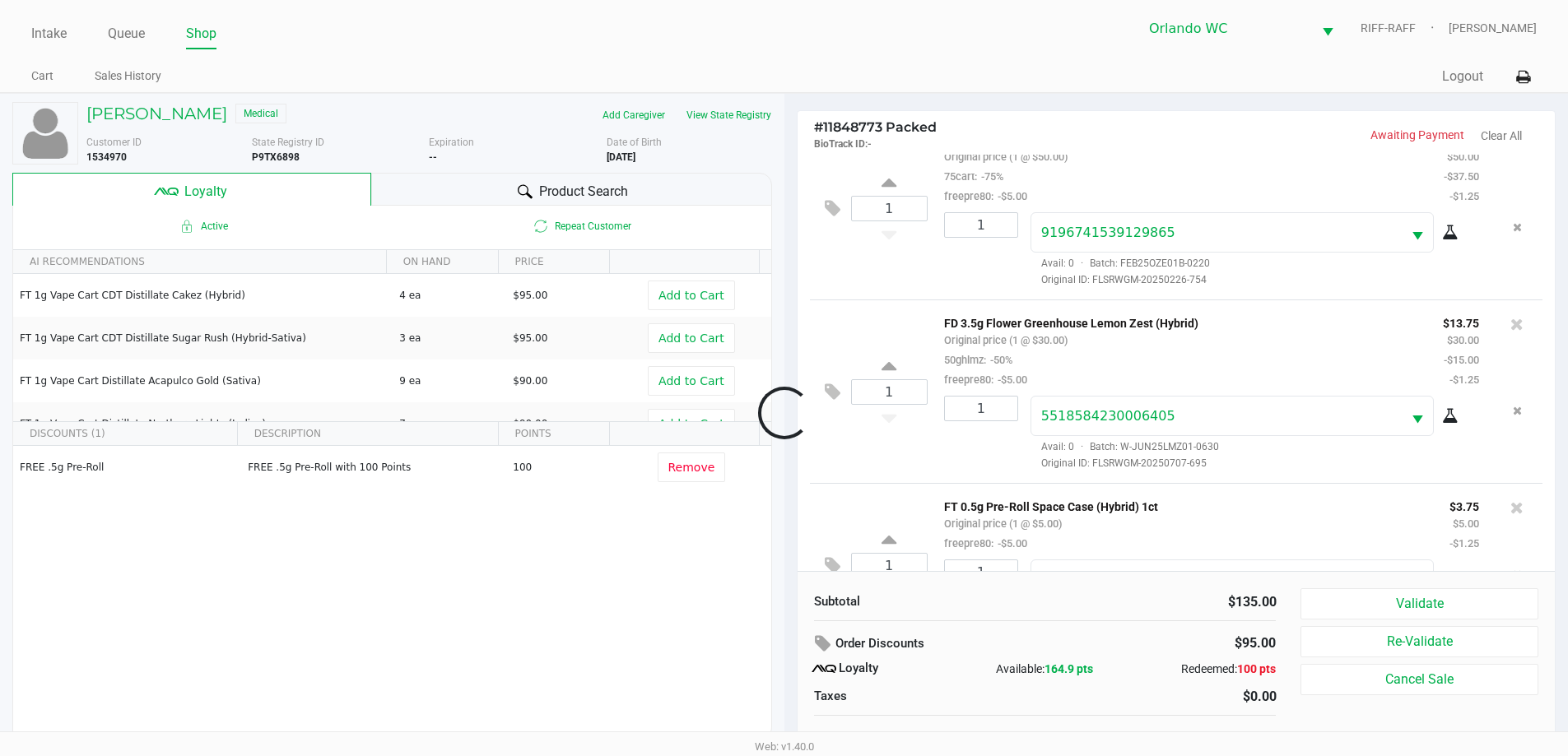
scroll to position [301, 0]
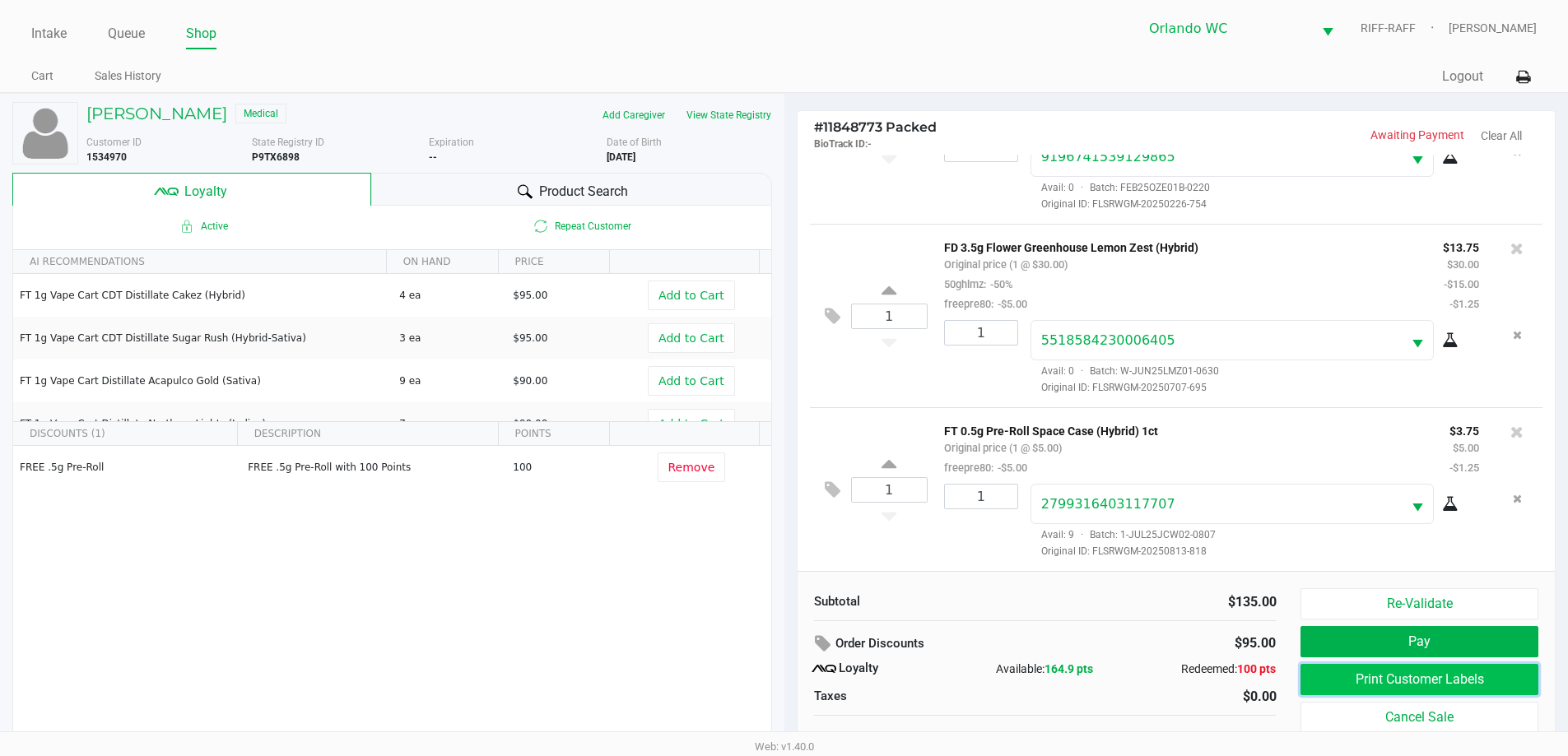
click at [1444, 674] on button "Print Customer Labels" at bounding box center [1419, 680] width 237 height 32
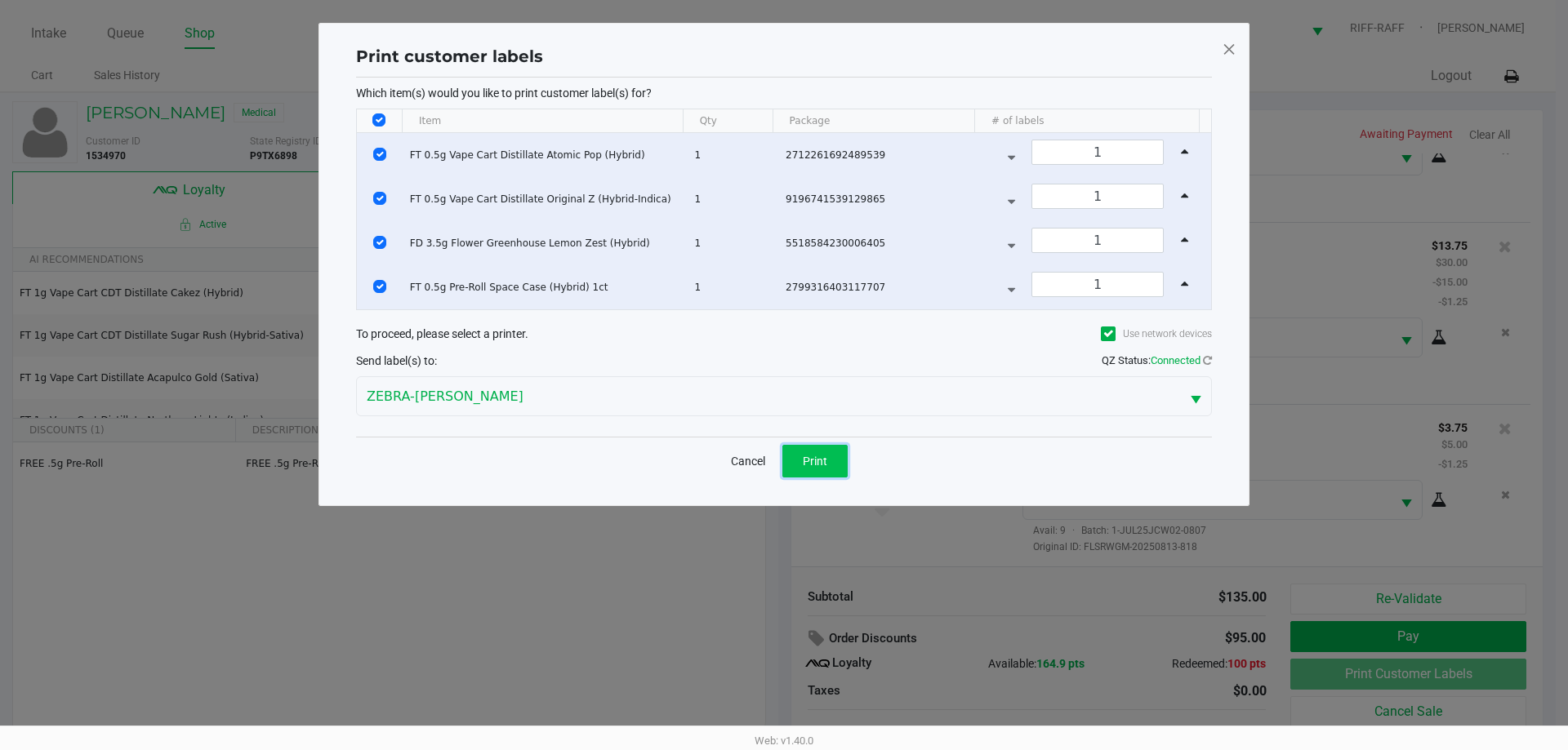
click at [825, 460] on span "Print" at bounding box center [815, 460] width 24 height 13
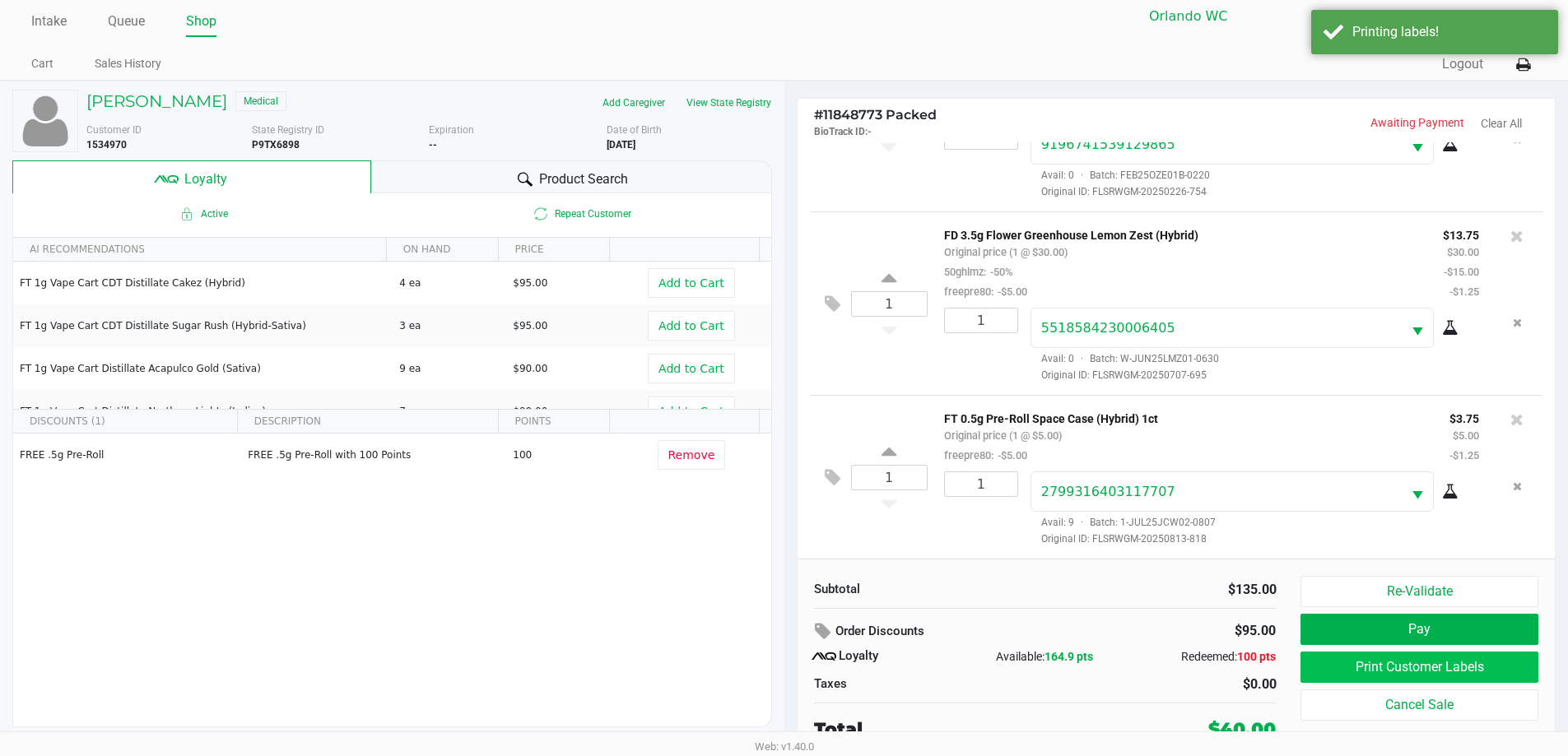
scroll to position [17, 0]
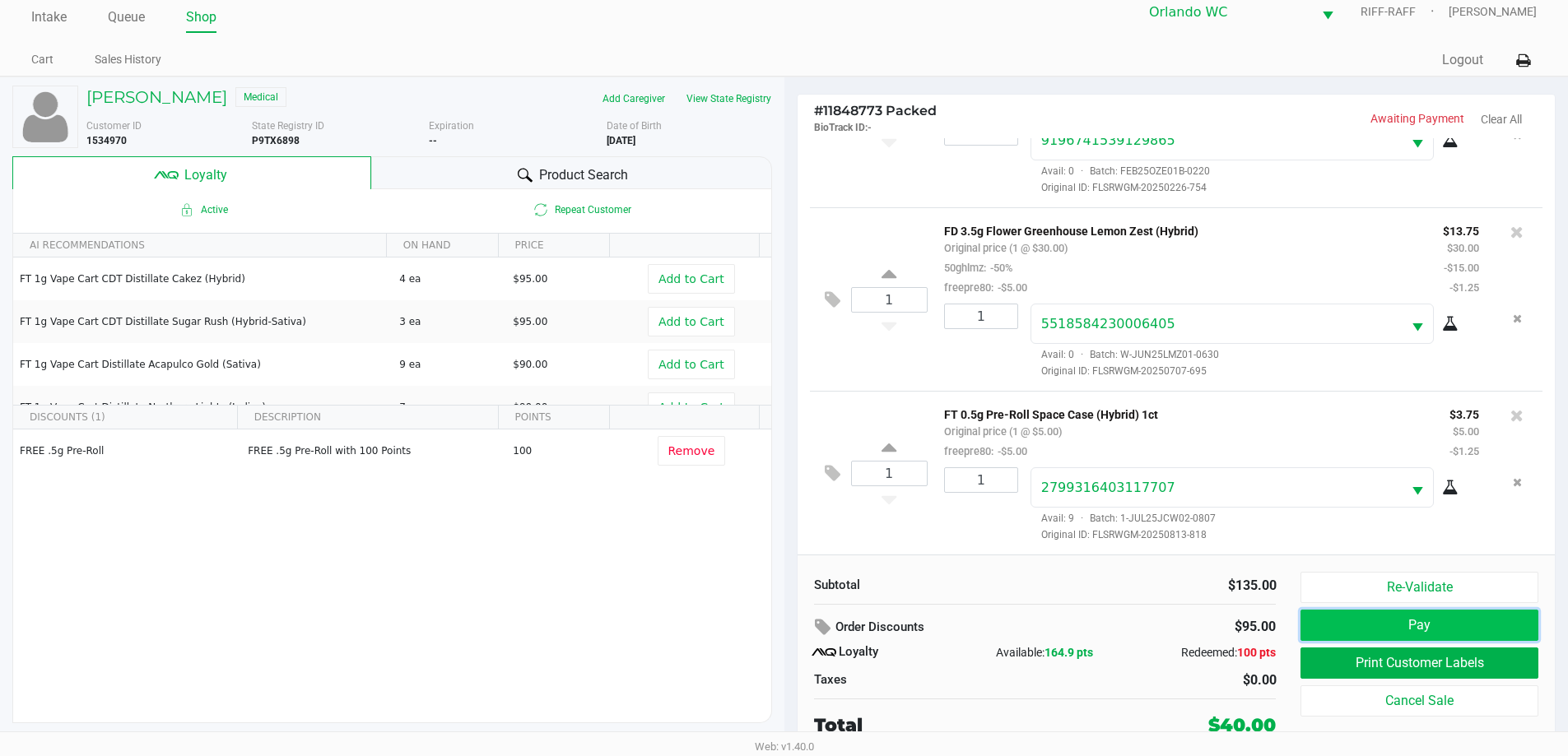
click at [1439, 627] on button "Pay" at bounding box center [1419, 626] width 237 height 32
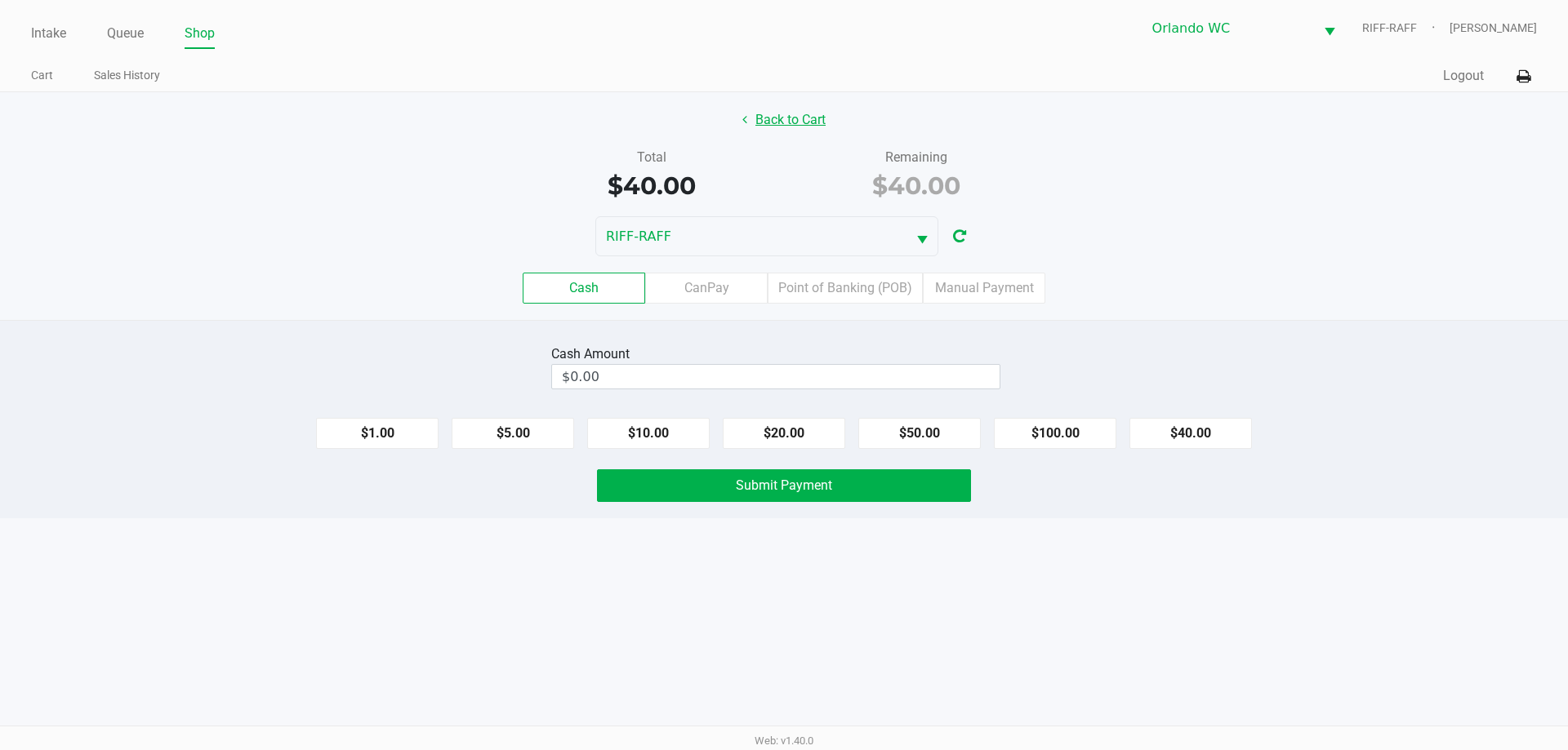
click at [790, 119] on button "Back to Cart" at bounding box center [784, 120] width 105 height 31
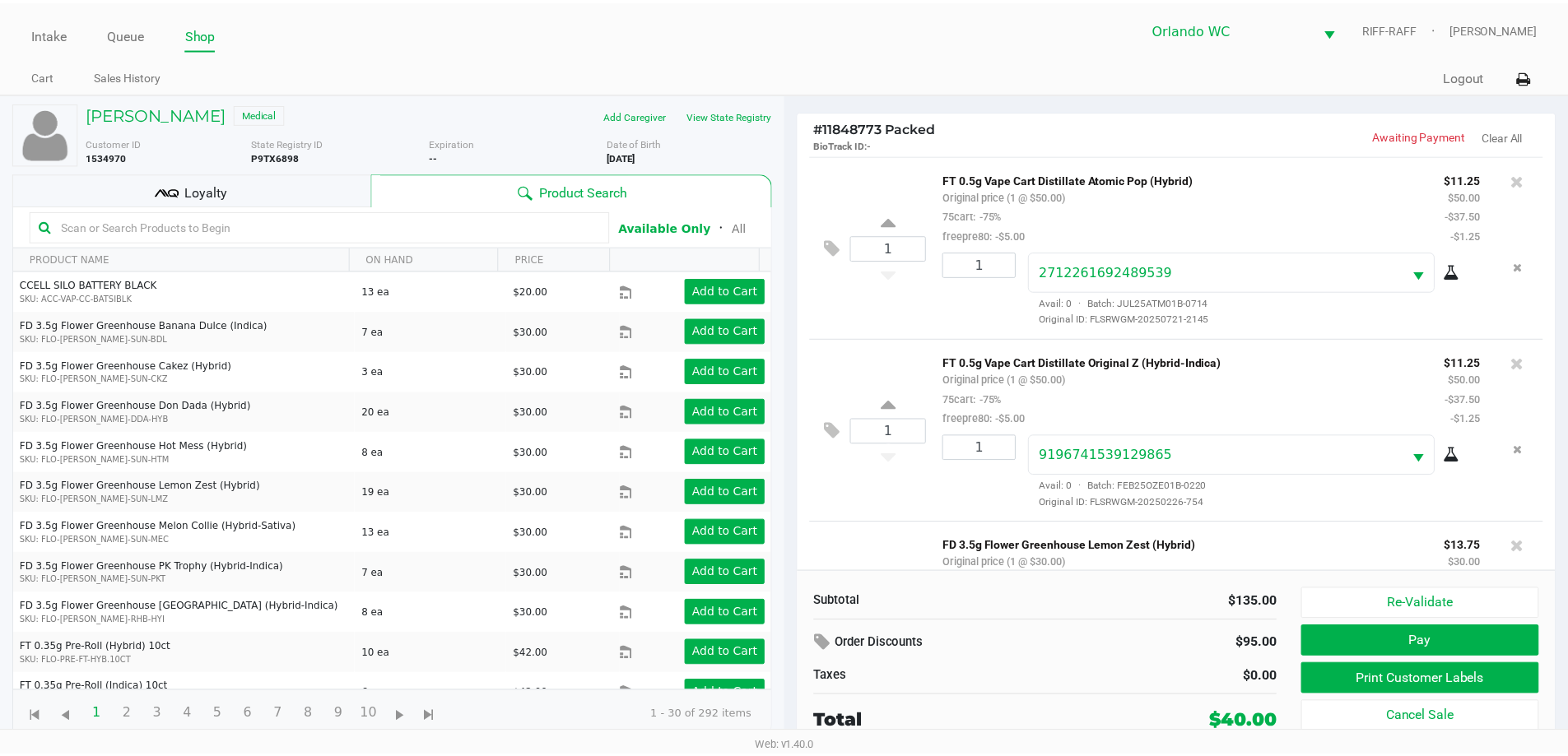
scroll to position [301, 0]
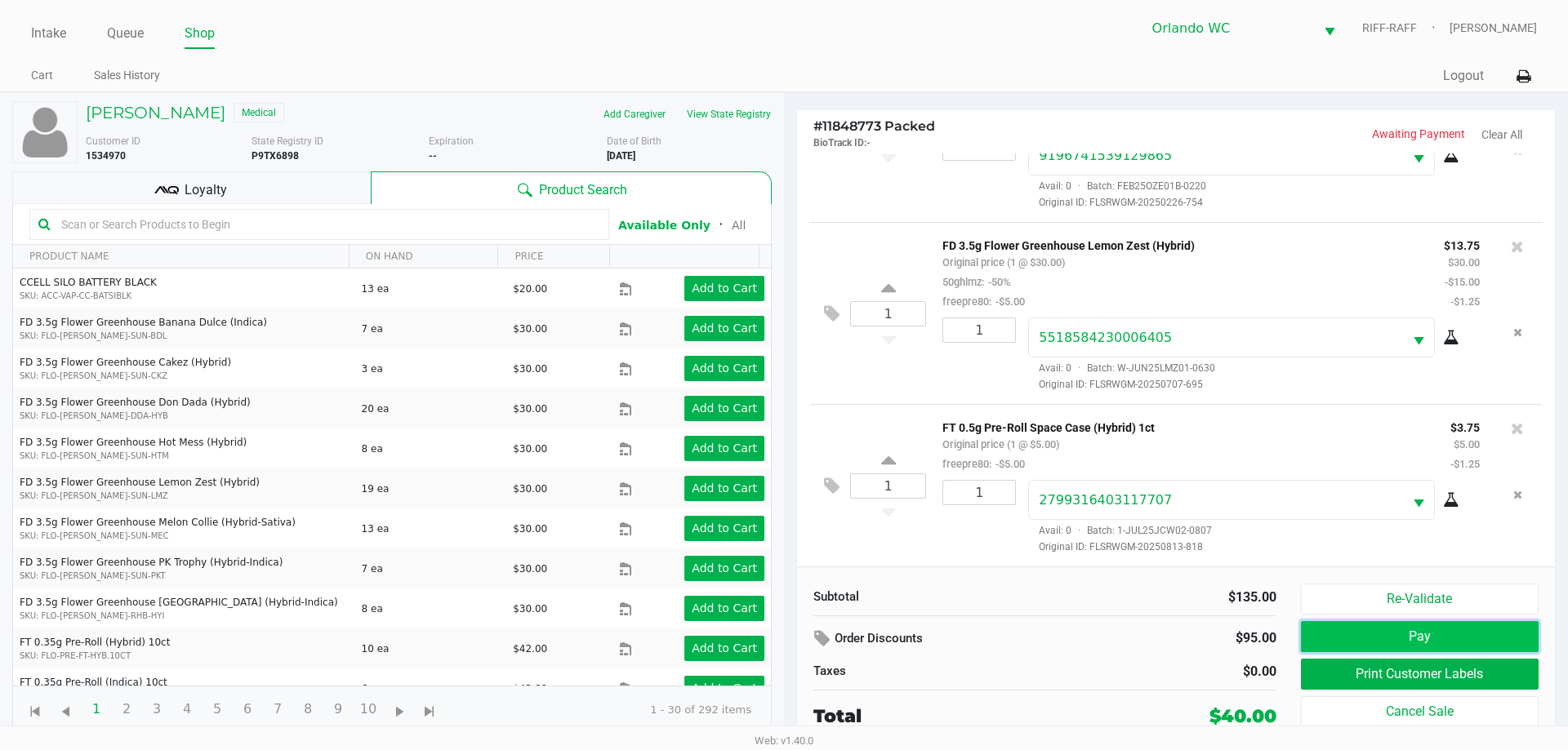
click at [1432, 631] on button "Pay" at bounding box center [1419, 637] width 238 height 31
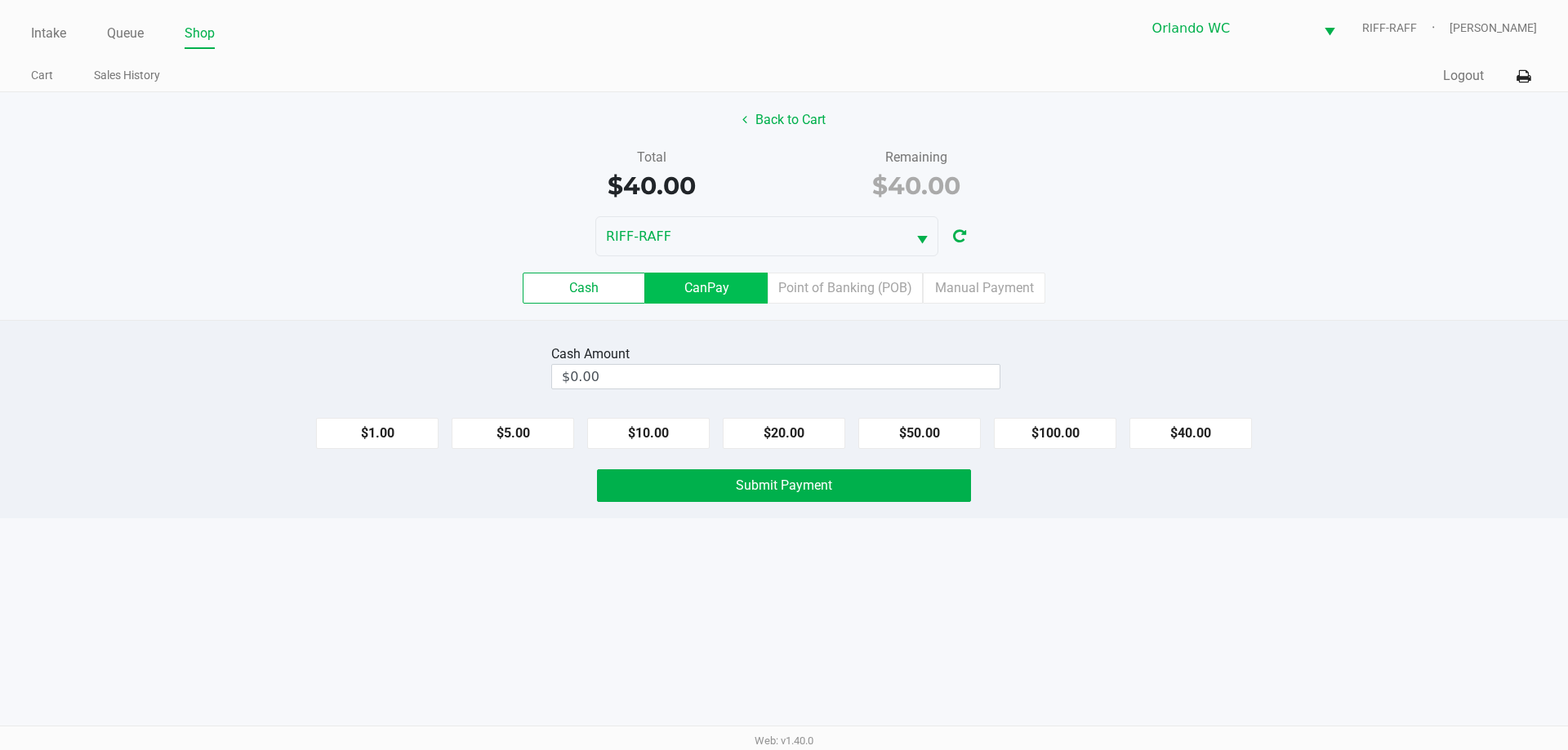
click at [723, 288] on label "CanPay" at bounding box center [706, 288] width 122 height 31
click at [0, 0] on 2 "CanPay" at bounding box center [0, 0] width 0 height 0
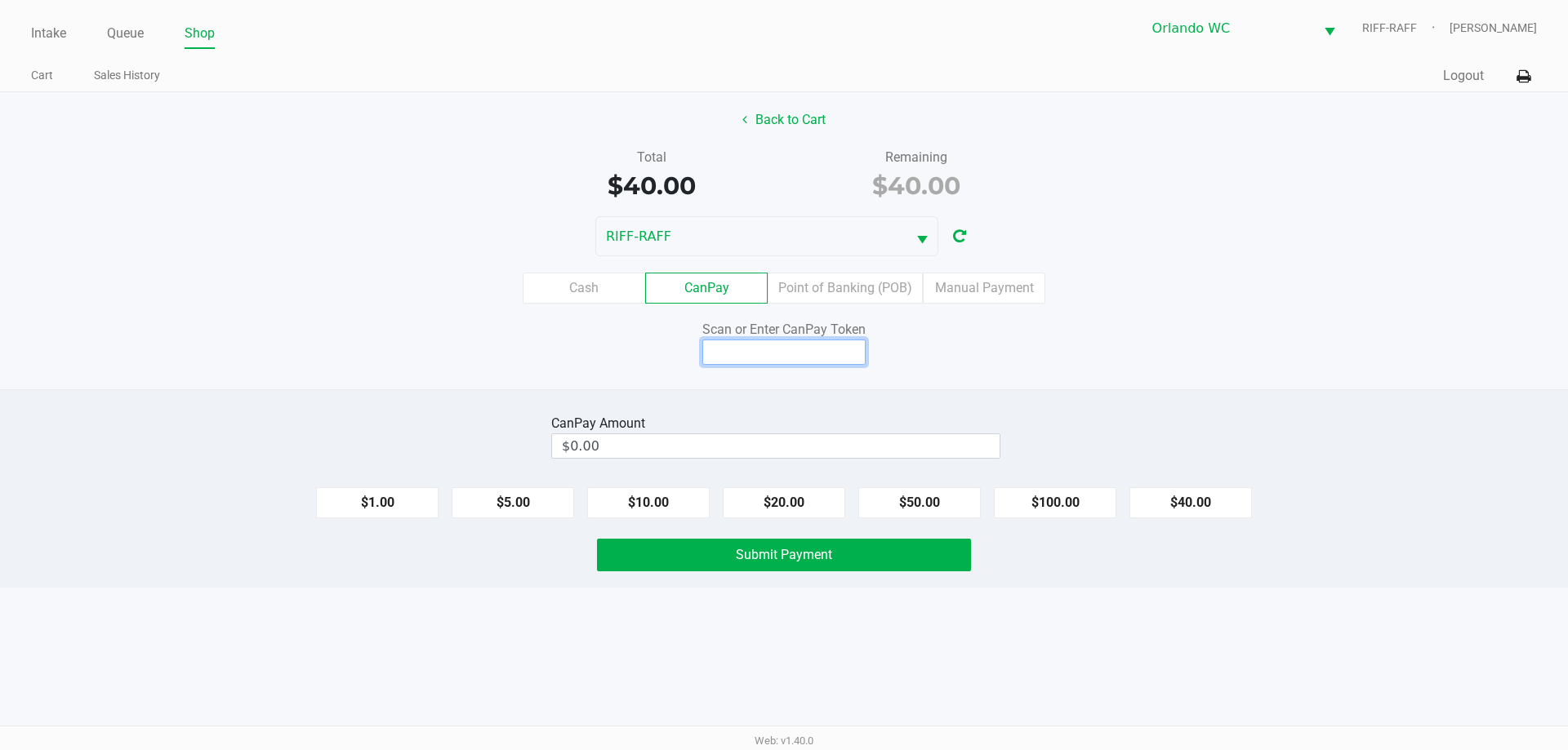
click at [772, 347] on input at bounding box center [784, 352] width 164 height 25
type input "X9614989Q"
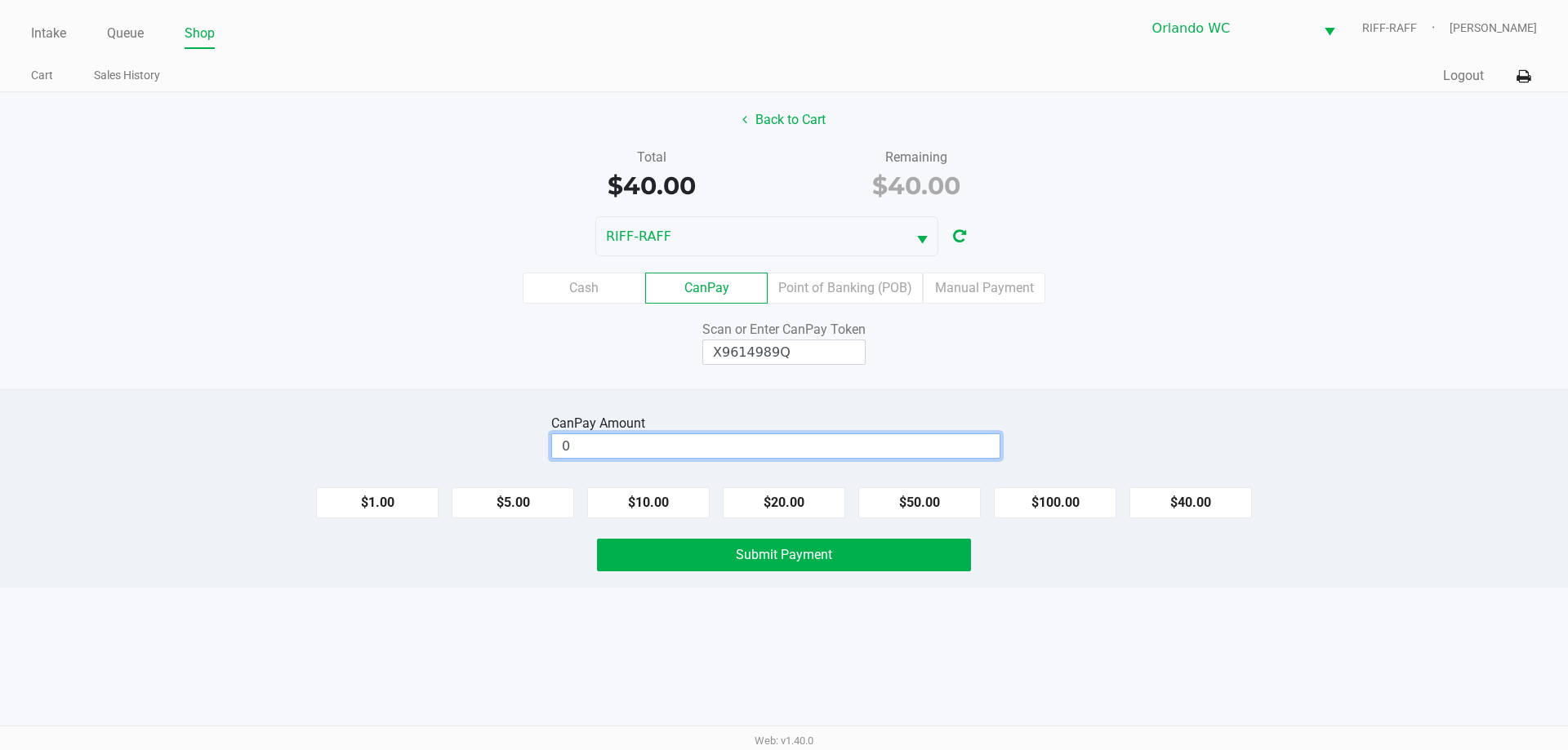
click at [688, 447] on input "0" at bounding box center [776, 446] width 448 height 23
click at [1182, 501] on button "$40.00" at bounding box center [1190, 503] width 122 height 31
type input "$40.00"
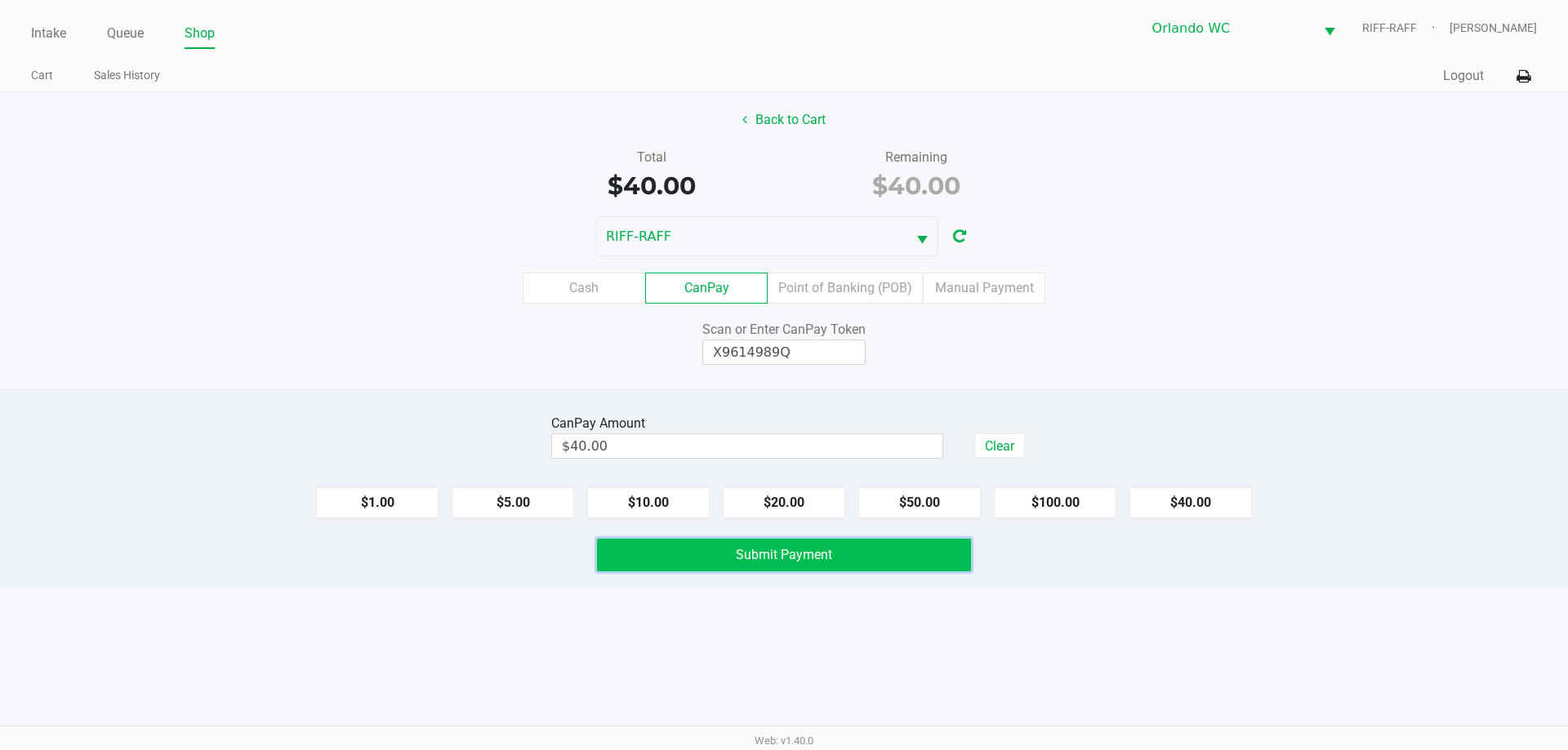
click at [853, 559] on button "Submit Payment" at bounding box center [784, 554] width 374 height 32
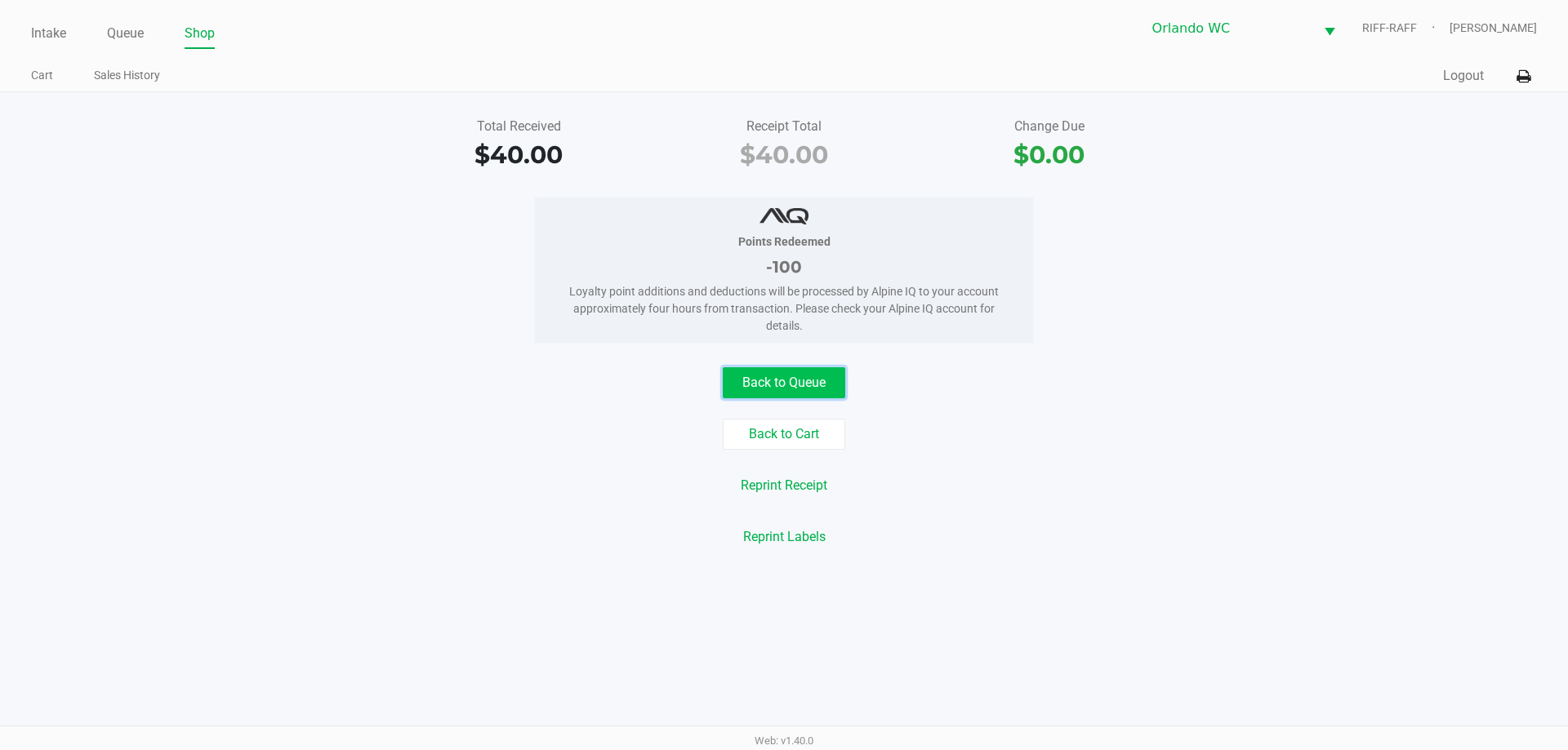
click at [788, 394] on button "Back to Queue" at bounding box center [784, 383] width 122 height 31
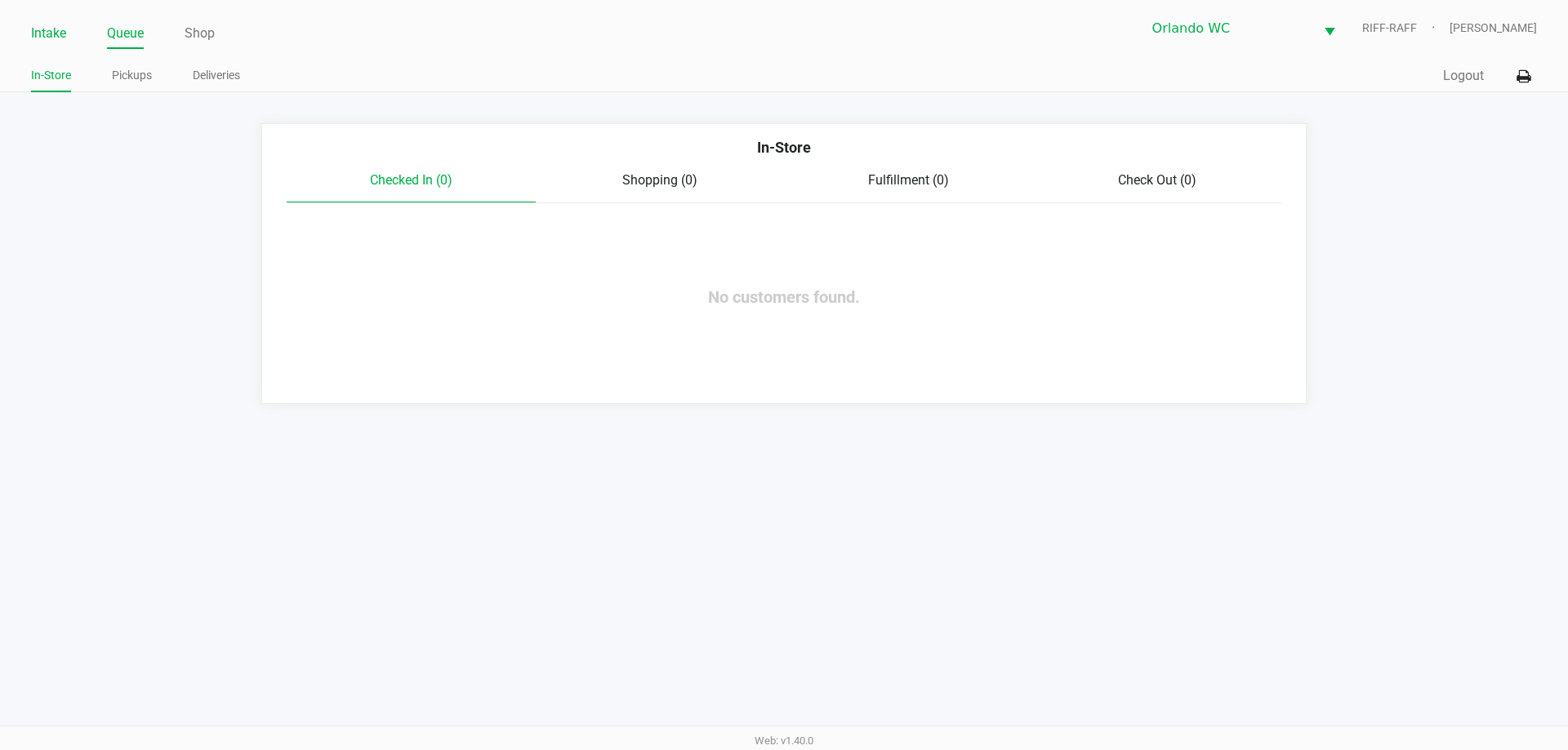
click at [47, 25] on link "Intake" at bounding box center [49, 33] width 35 height 23
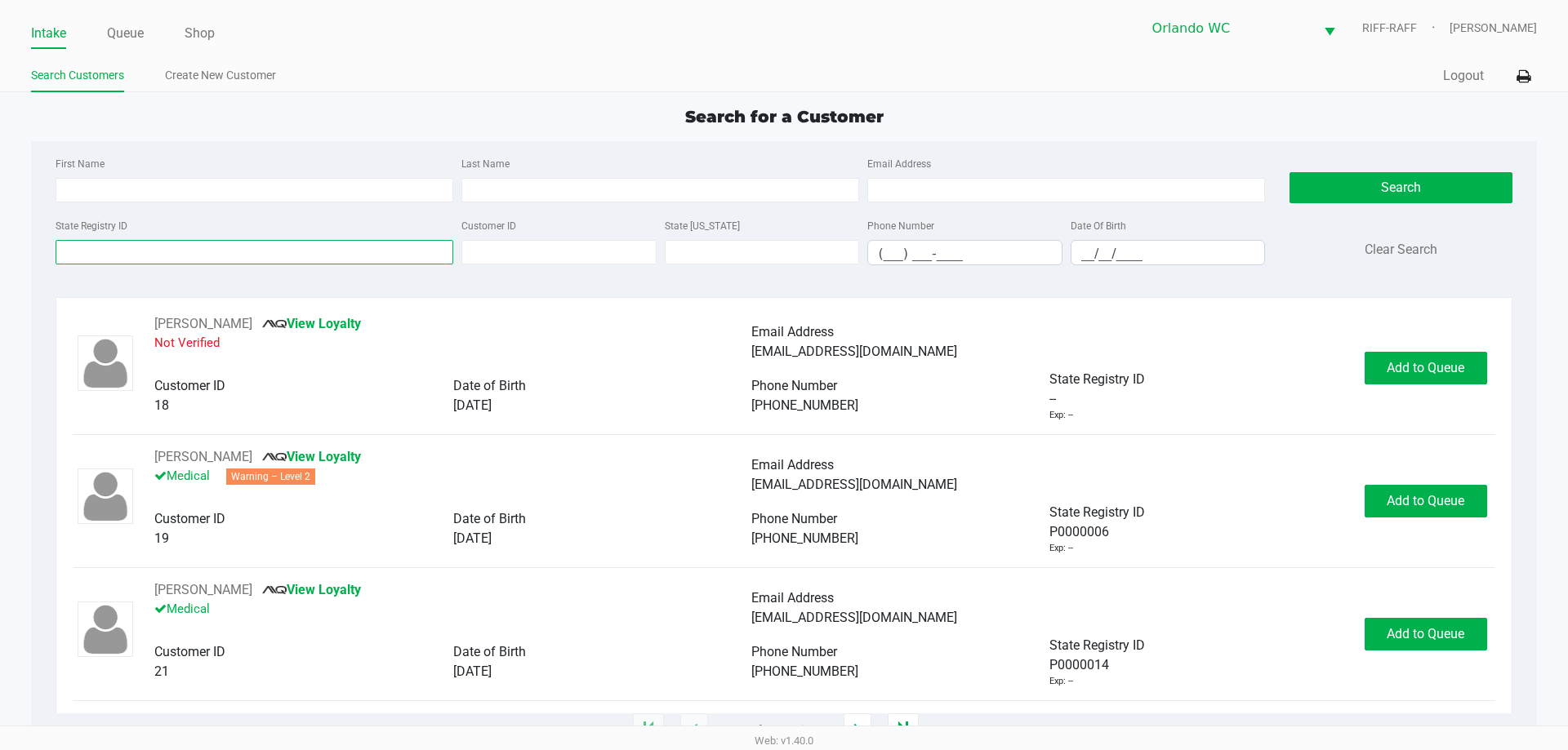
click at [140, 257] on input "State Registry ID" at bounding box center [255, 252] width 398 height 24
click at [140, 256] on input "State Registry ID" at bounding box center [255, 252] width 398 height 24
click at [116, 255] on input "State Registry ID" at bounding box center [255, 252] width 398 height 24
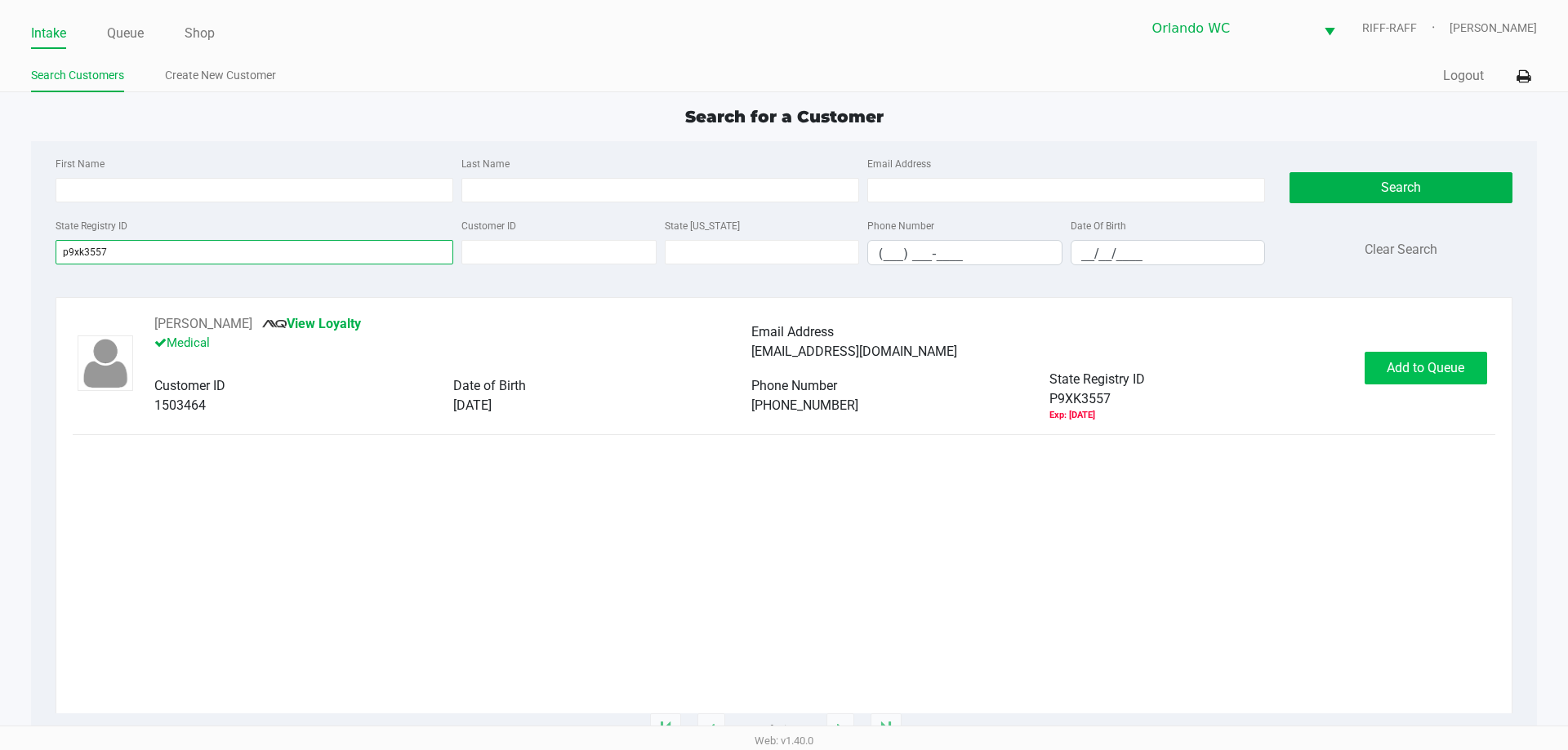
type input "p9xk3557"
click at [1449, 372] on span "Add to Queue" at bounding box center [1425, 368] width 77 height 16
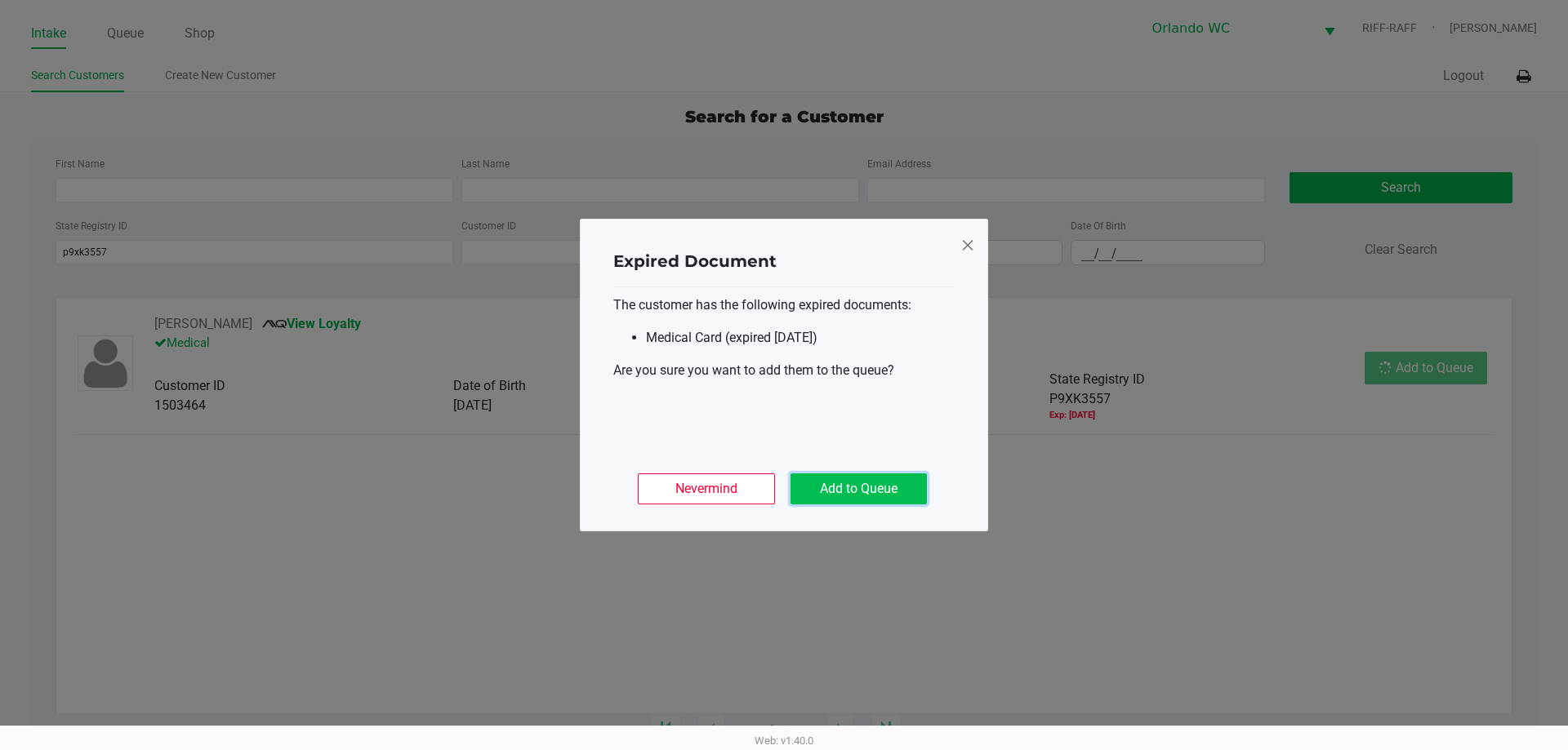
click at [860, 489] on button "Add to Queue" at bounding box center [858, 490] width 136 height 31
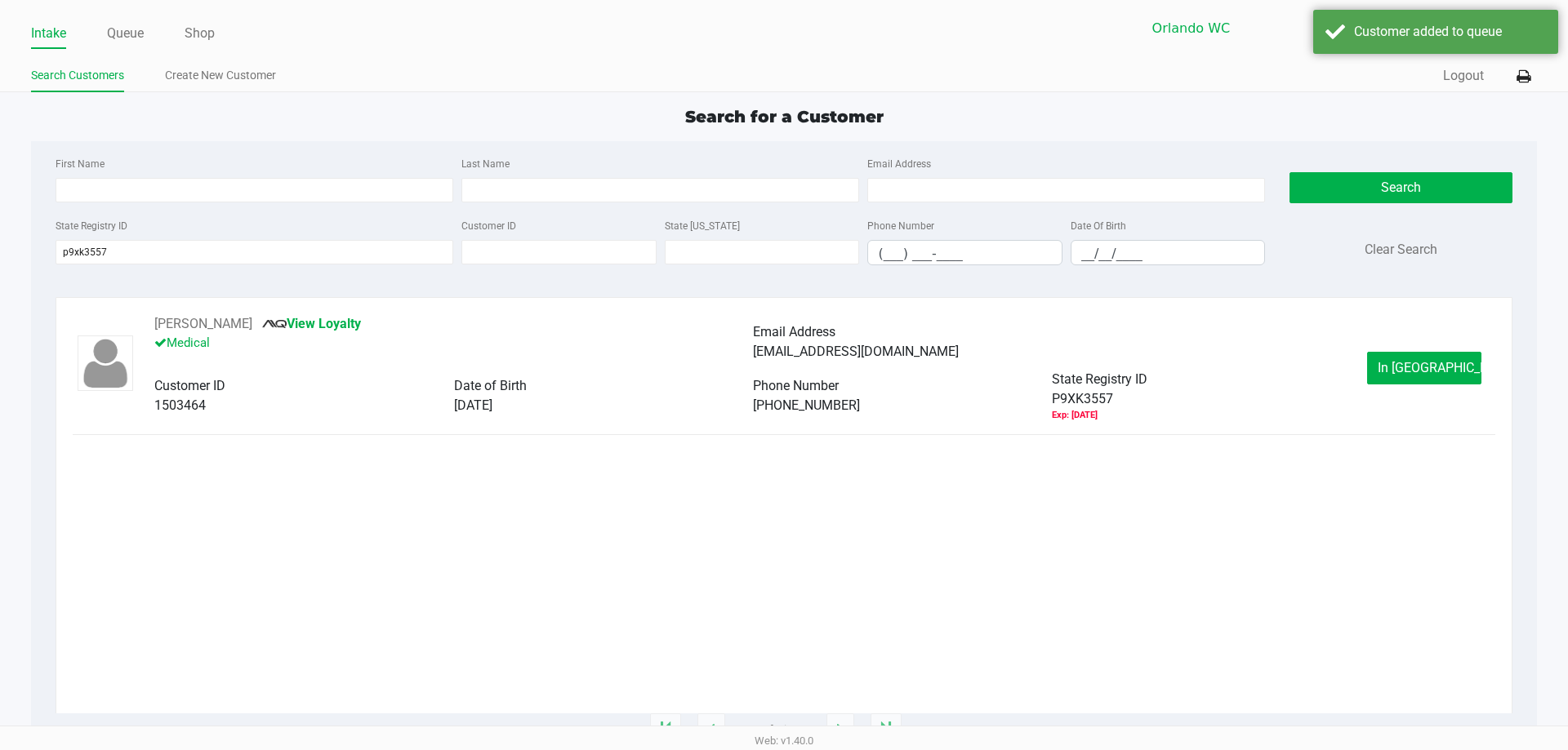
click at [1398, 357] on button "In Queue" at bounding box center [1424, 367] width 115 height 32
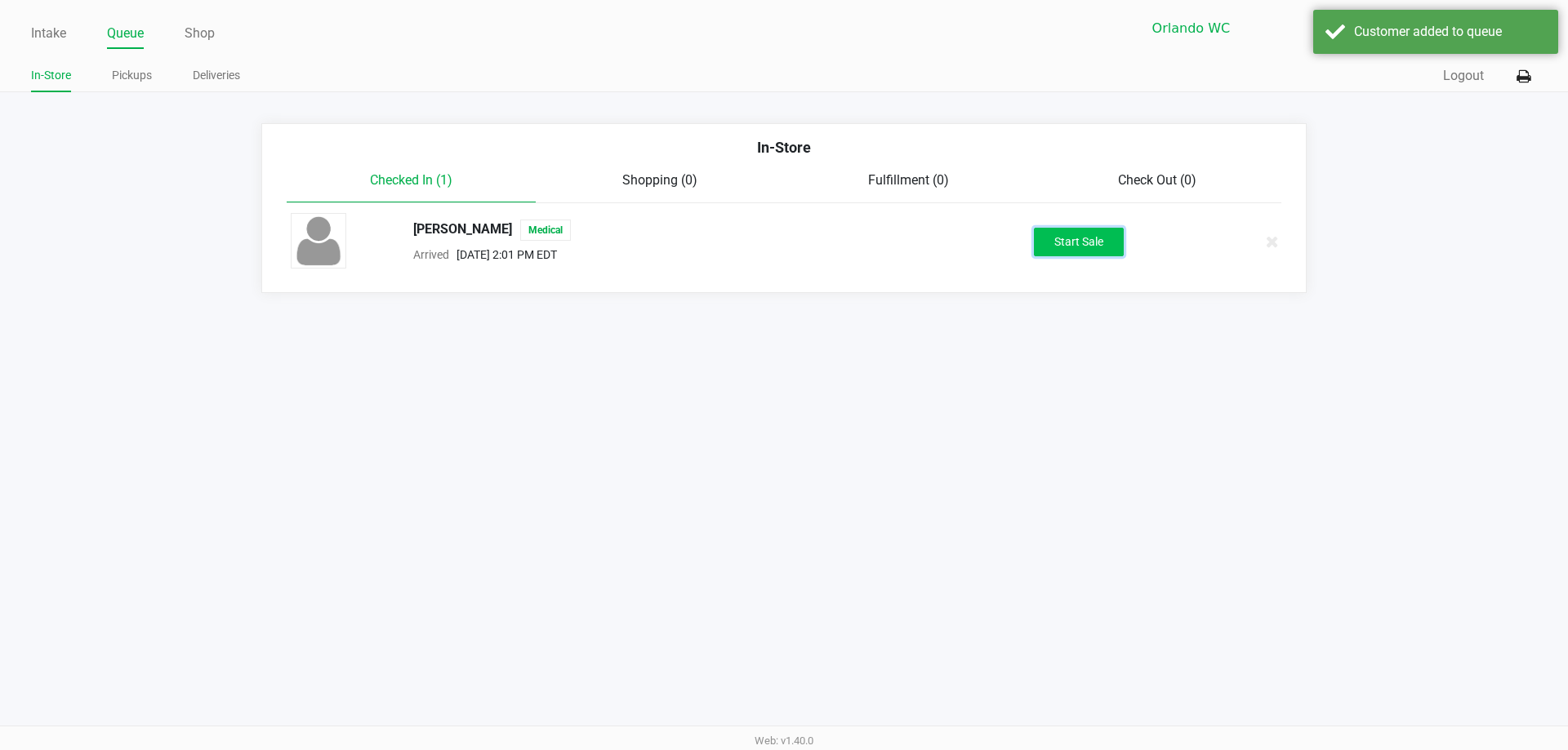
click at [1065, 229] on button "Start Sale" at bounding box center [1079, 242] width 90 height 28
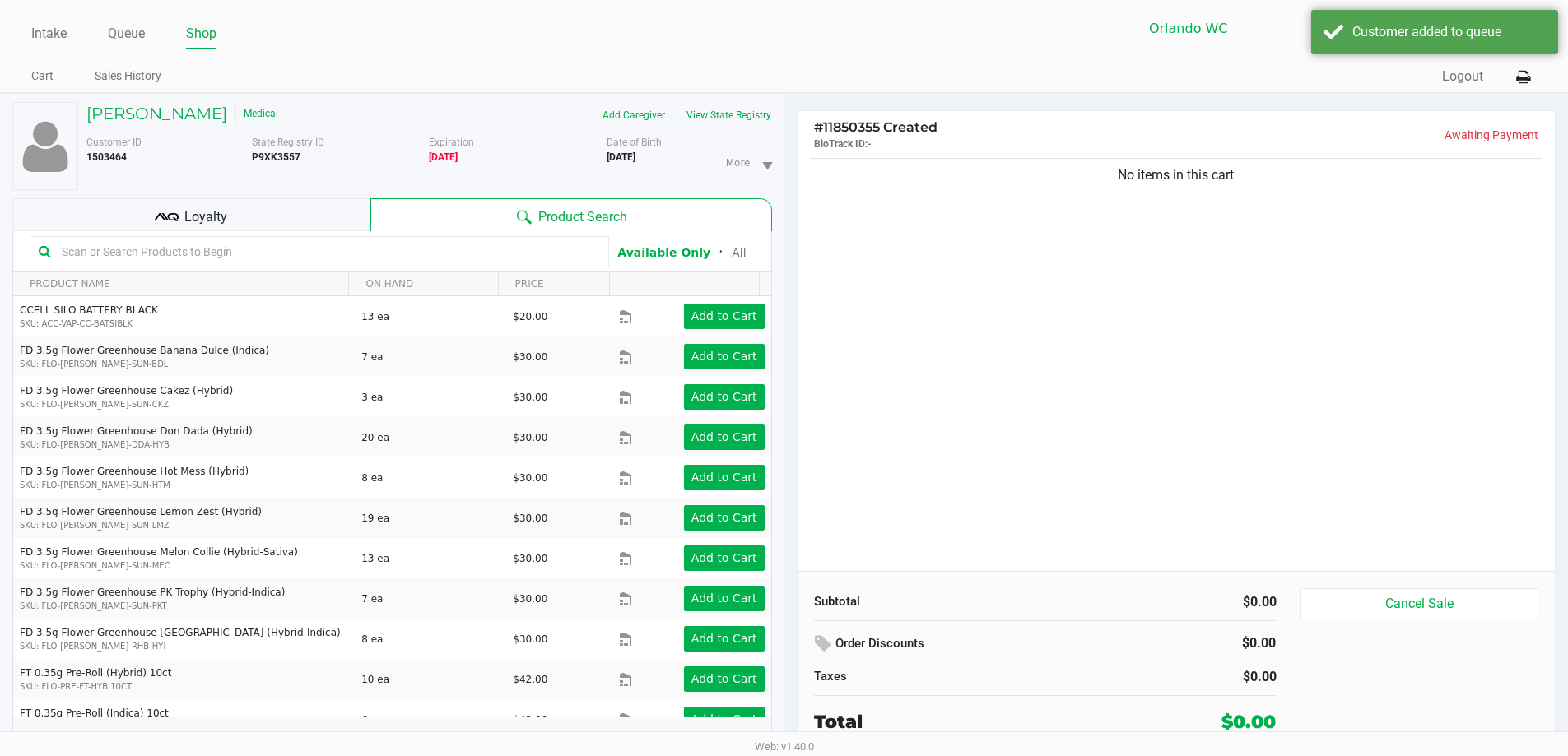
click at [103, 247] on input "text" at bounding box center [328, 252] width 545 height 25
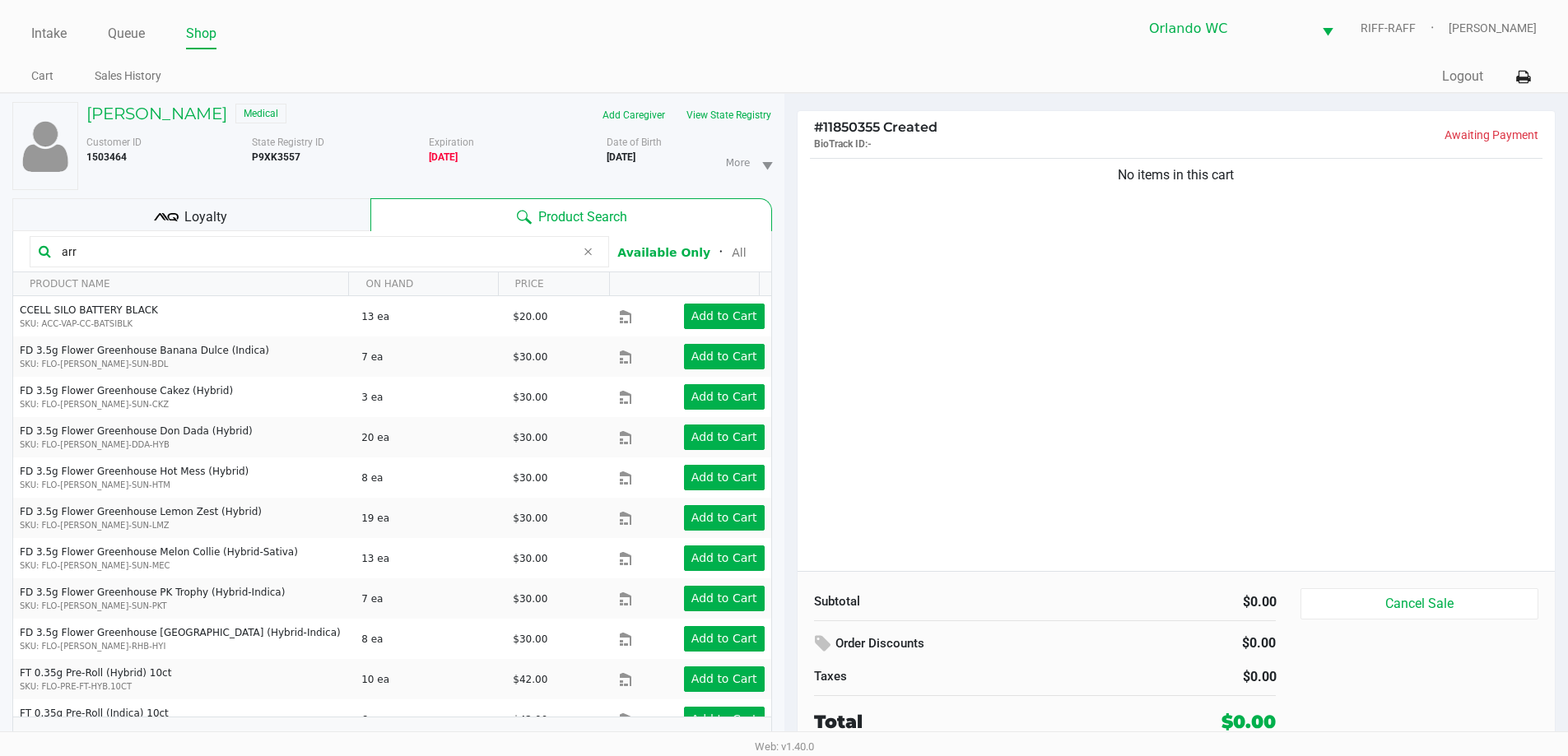
type input "arr"
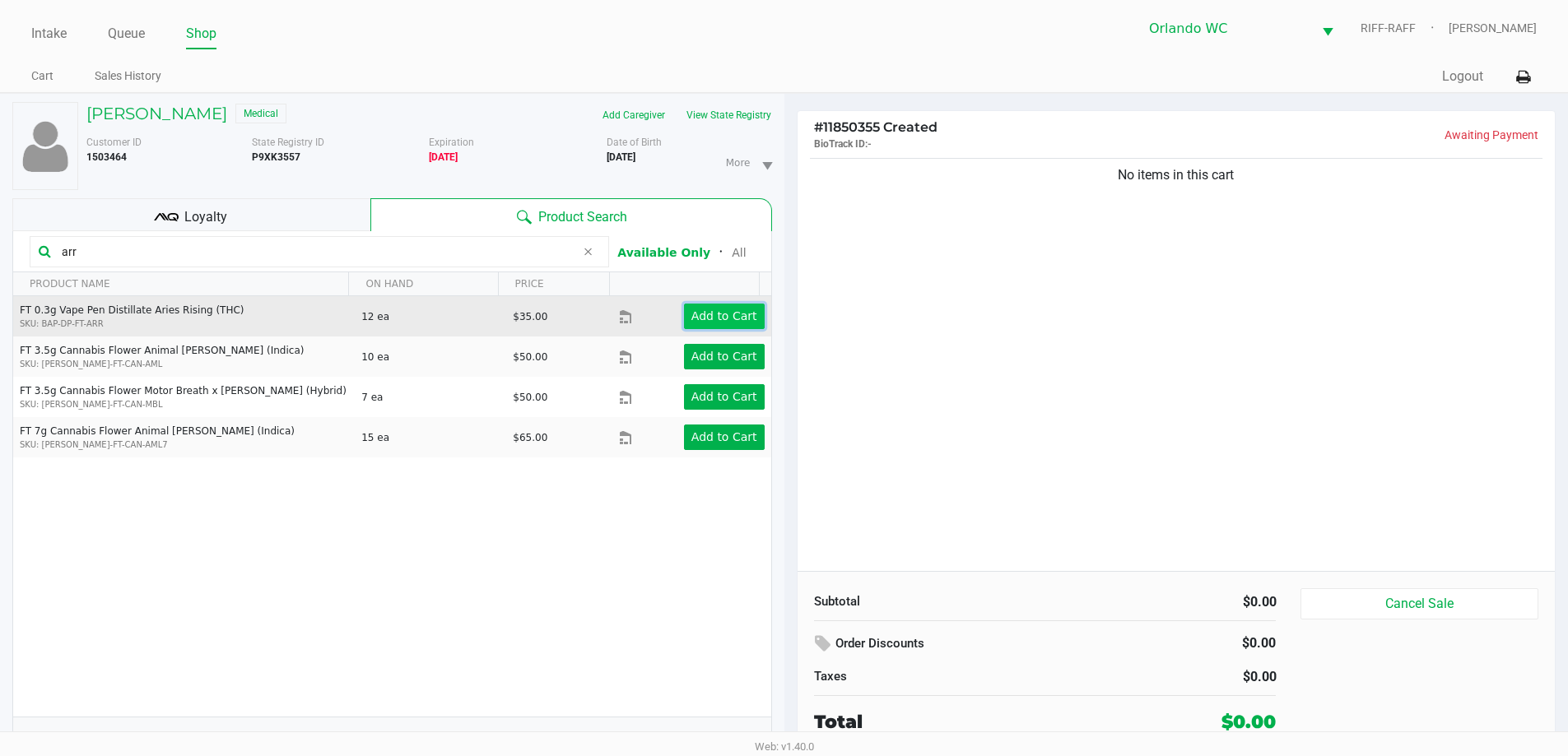
click at [721, 315] on app-button-loader "Add to Cart" at bounding box center [724, 316] width 66 height 13
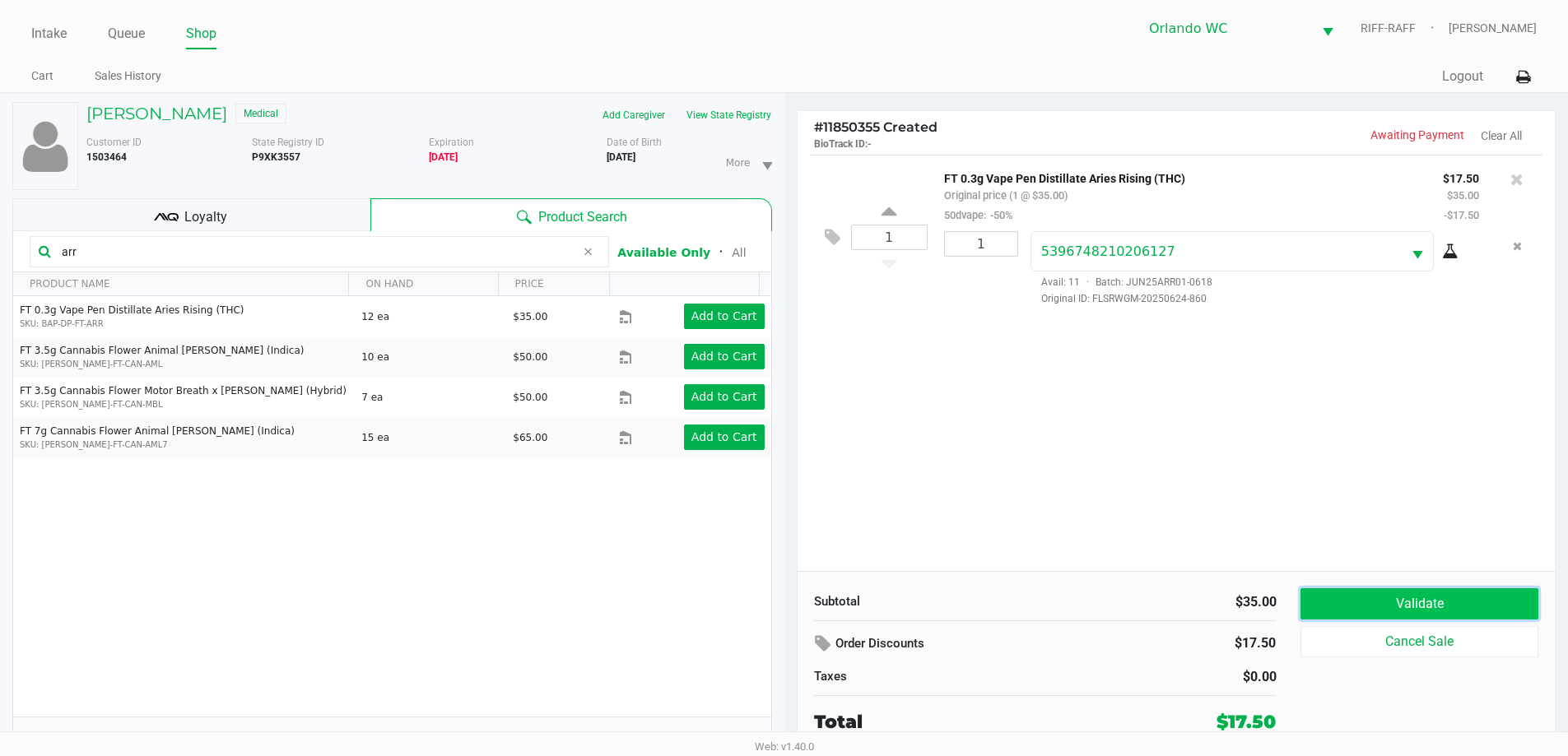
click at [1381, 610] on button "Validate" at bounding box center [1419, 604] width 237 height 32
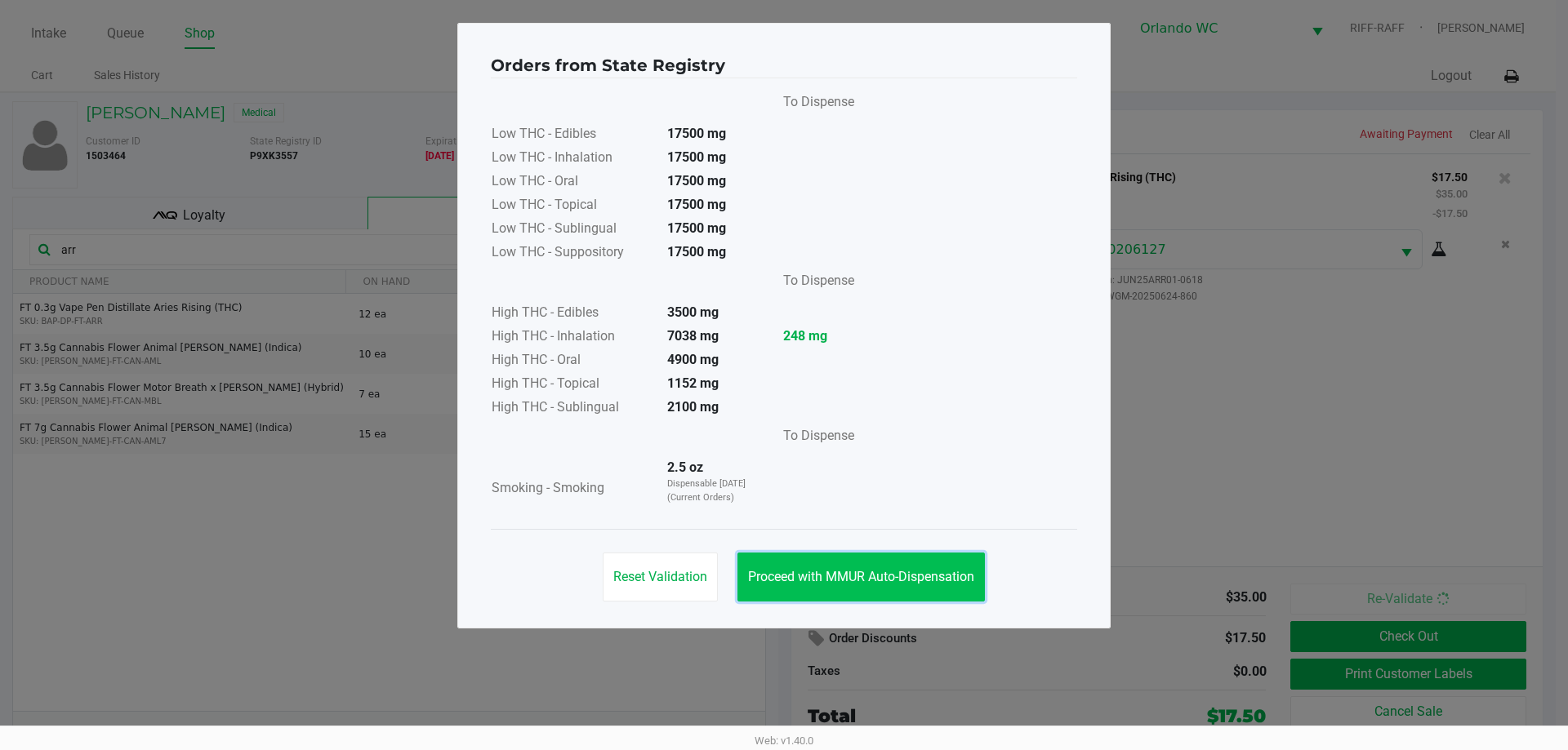
click at [881, 577] on span "Proceed with MMUR Auto-Dispensation" at bounding box center [861, 577] width 226 height 16
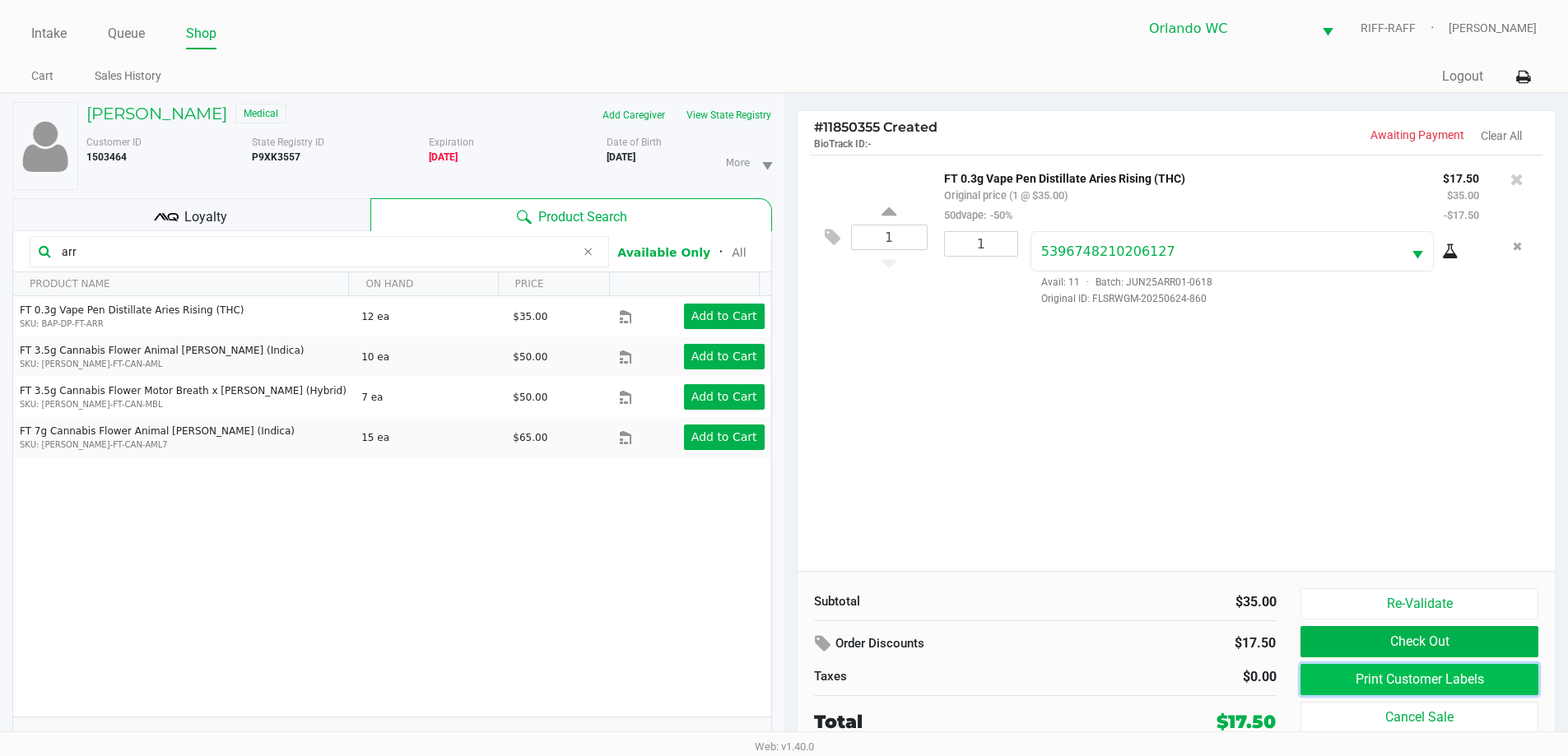
click at [1331, 691] on button "Print Customer Labels" at bounding box center [1419, 680] width 237 height 32
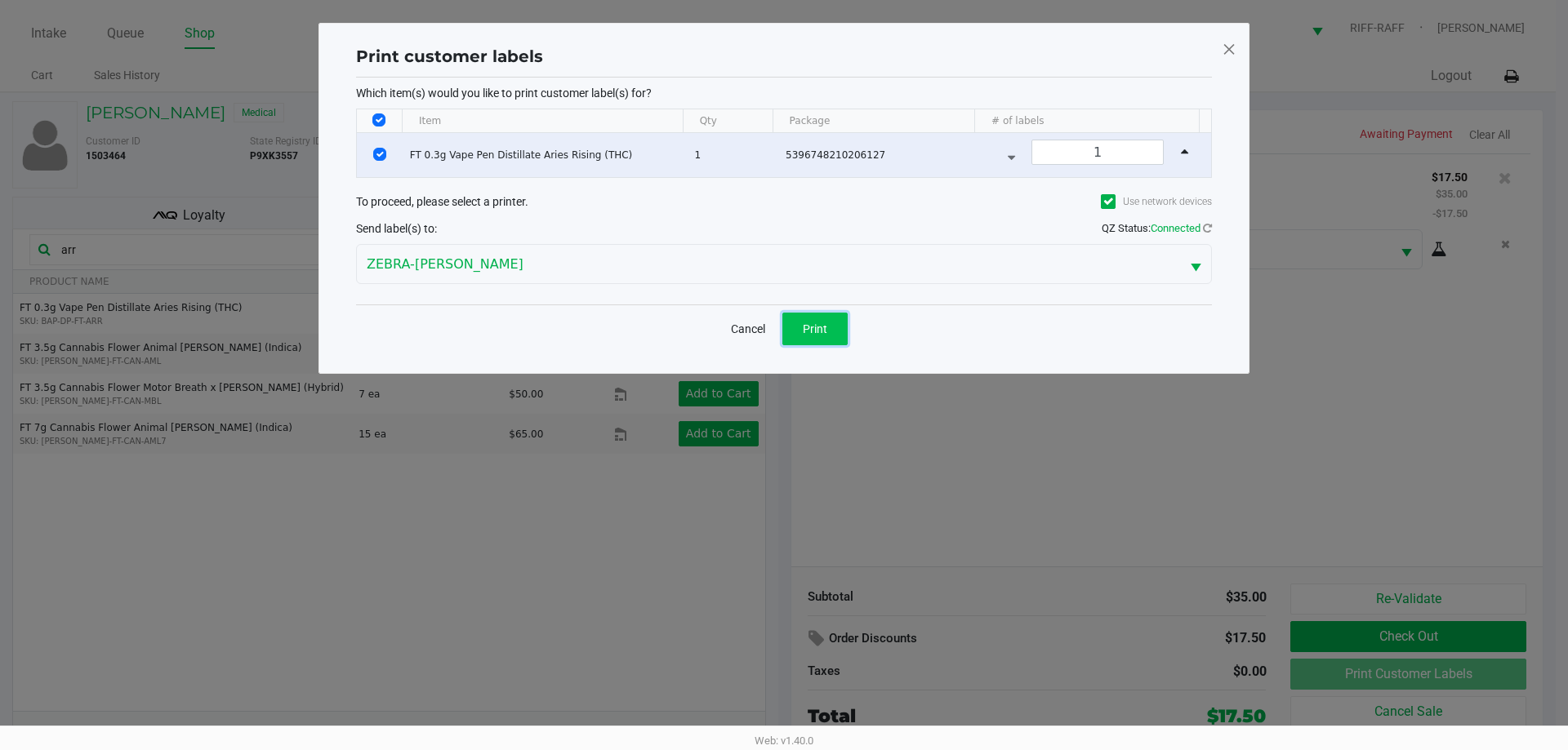
click at [831, 326] on button "Print" at bounding box center [815, 328] width 66 height 32
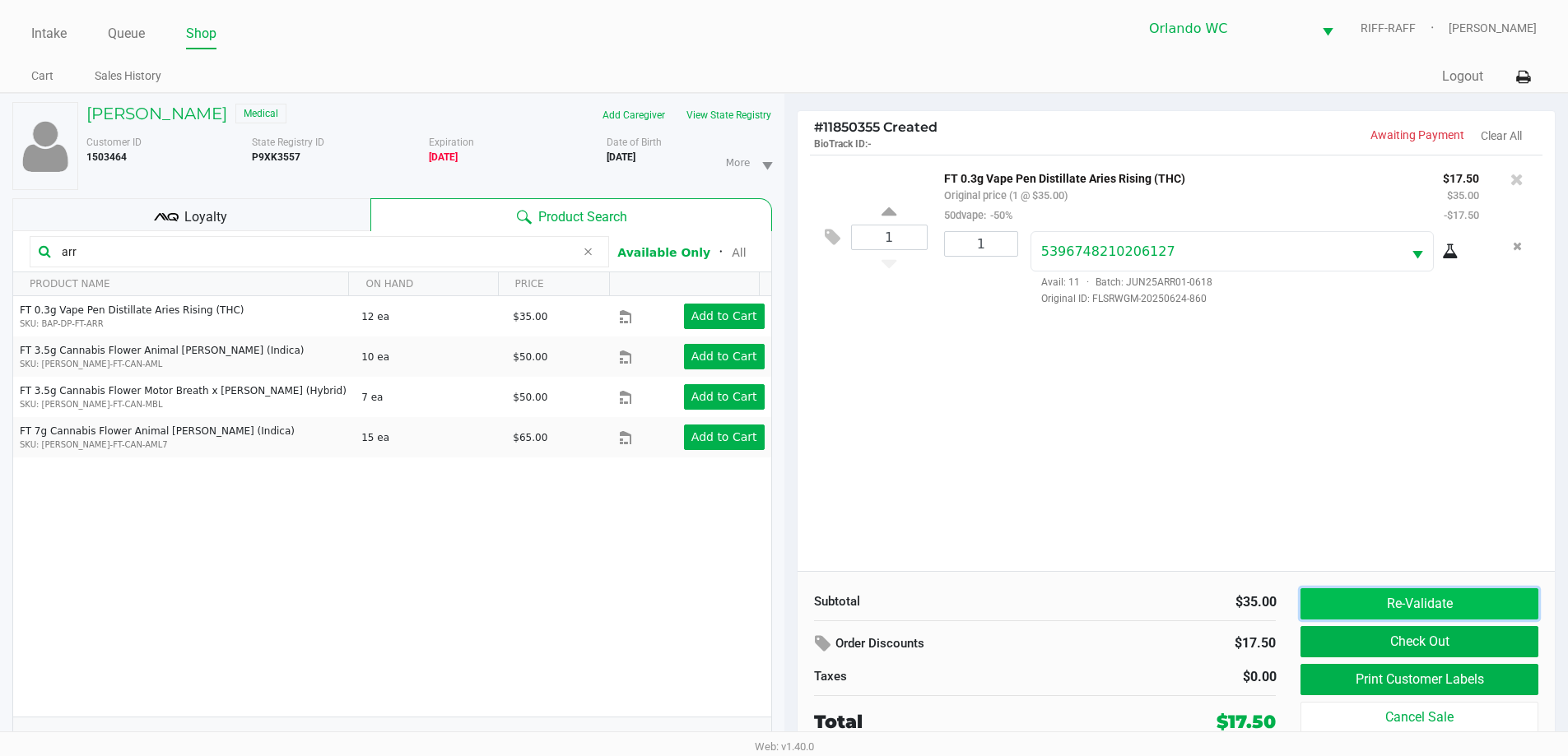
click at [1493, 606] on button "Re-Validate" at bounding box center [1419, 604] width 237 height 32
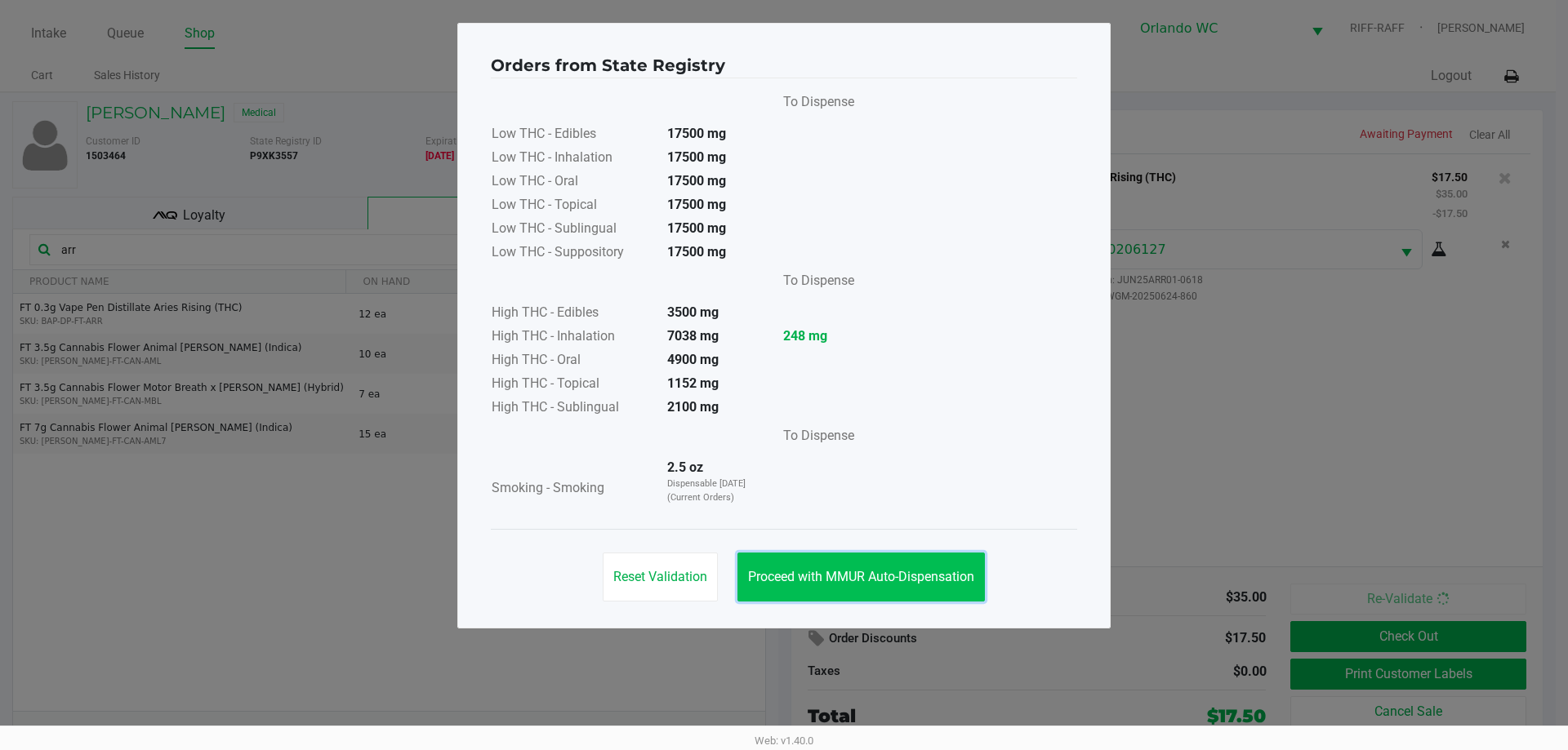
click at [927, 572] on span "Proceed with MMUR Auto-Dispensation" at bounding box center [861, 577] width 226 height 16
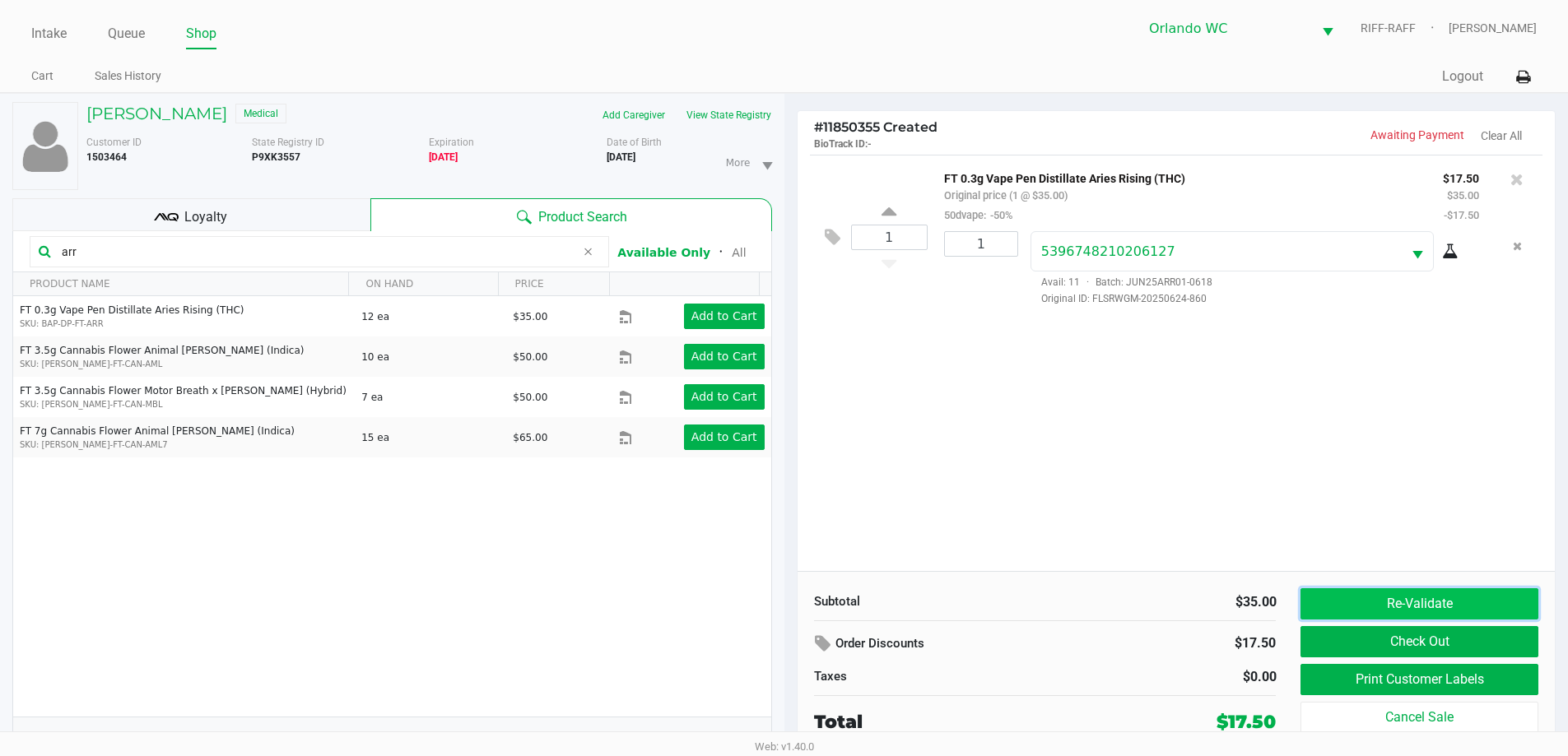
click at [1416, 598] on button "Re-Validate" at bounding box center [1419, 604] width 237 height 32
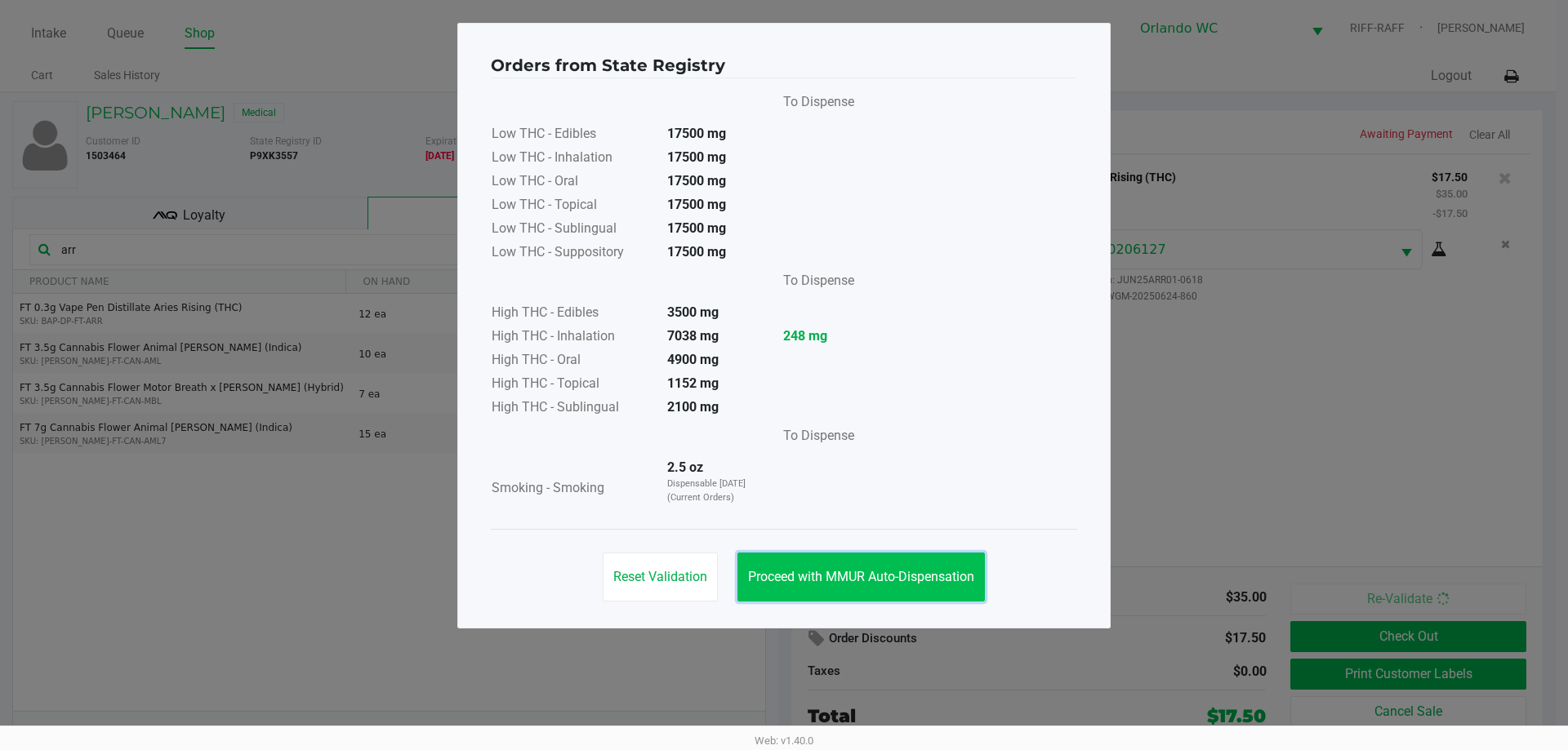
click at [885, 552] on button "Proceed with MMUR Auto-Dispensation" at bounding box center [861, 577] width 248 height 49
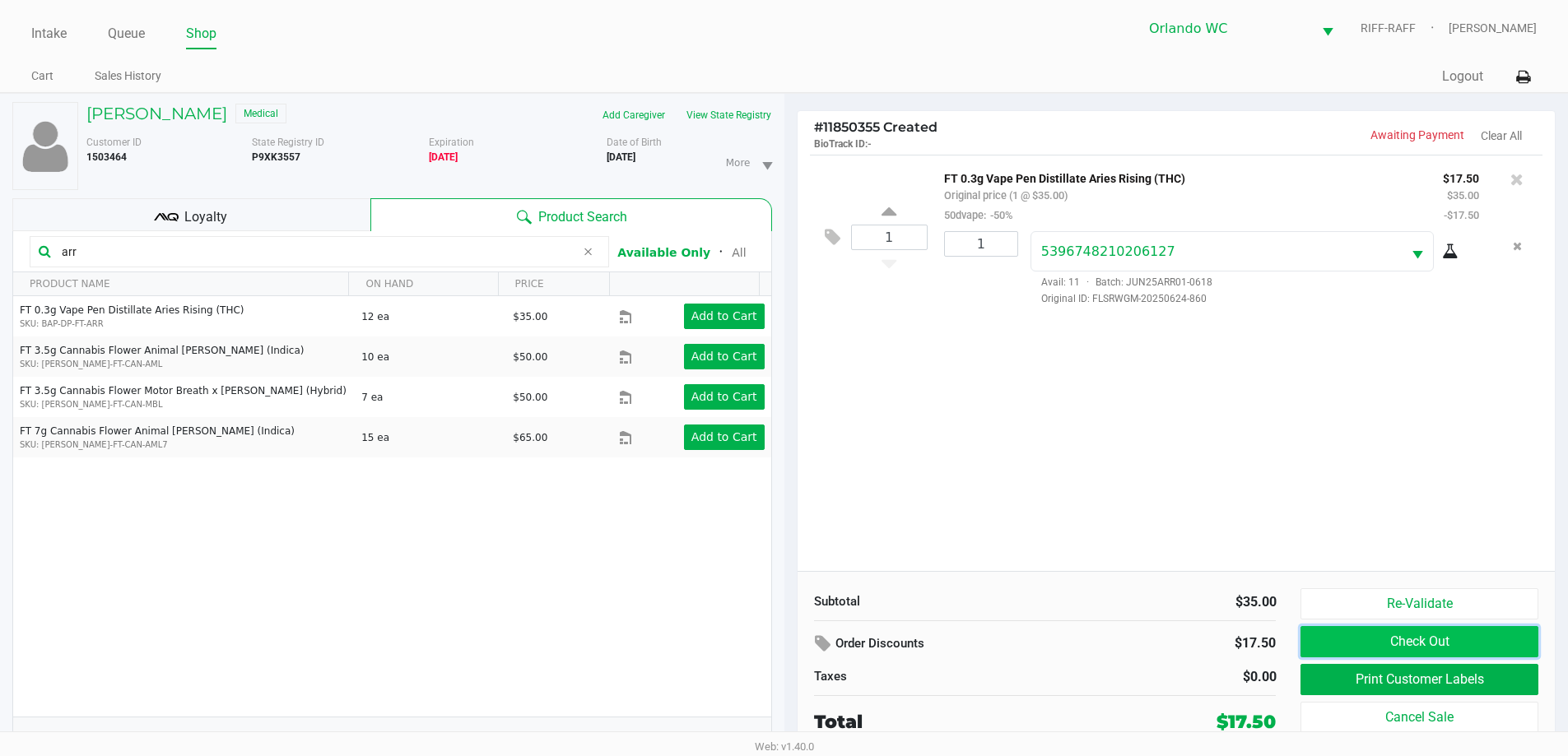
click at [1436, 651] on button "Check Out" at bounding box center [1419, 643] width 237 height 32
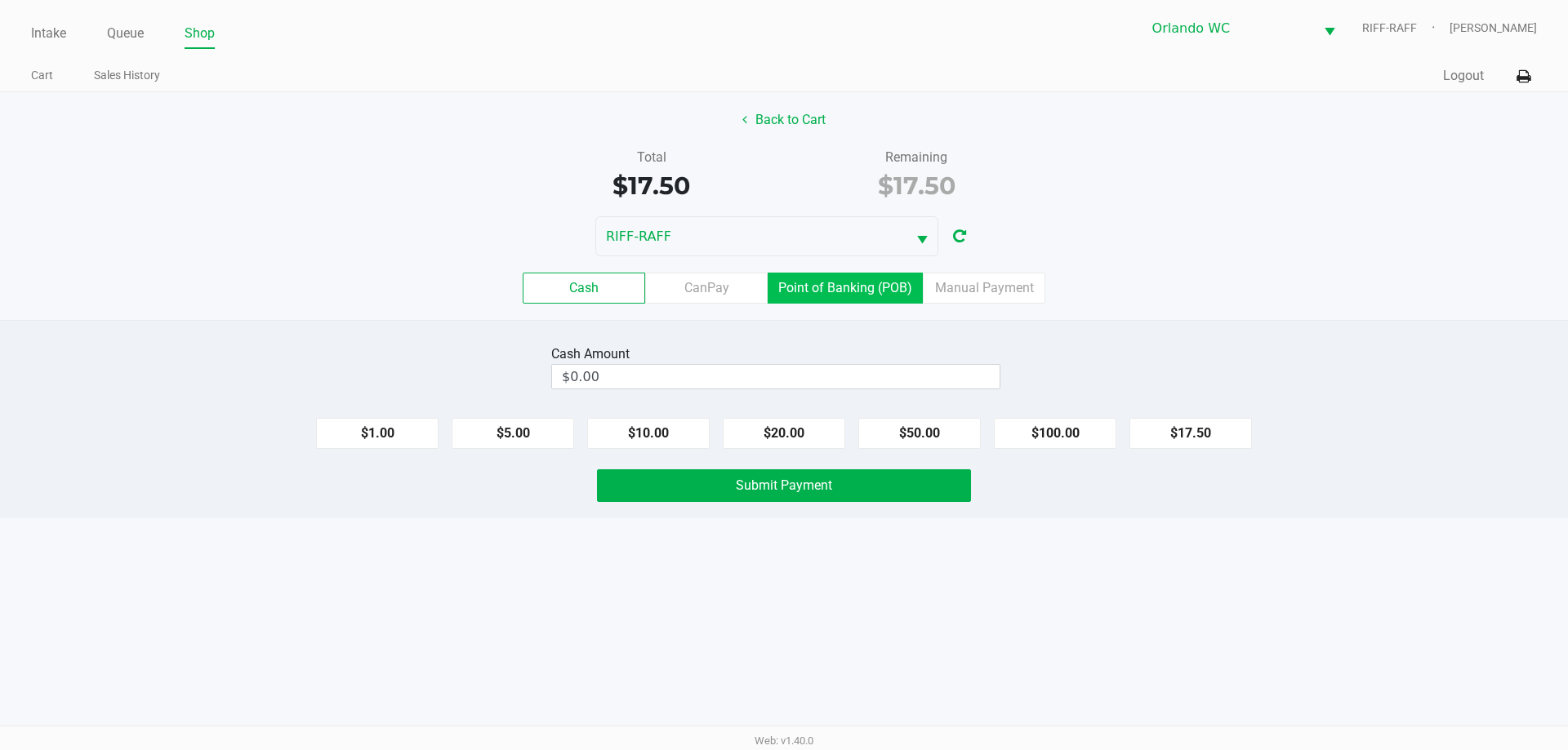
drag, startPoint x: 872, startPoint y: 286, endPoint x: 923, endPoint y: 386, distance: 112.3
click at [871, 286] on label "Point of Banking (POB)" at bounding box center [845, 288] width 155 height 31
click at [0, 0] on 7 "Point of Banking (POB)" at bounding box center [0, 0] width 0 height 0
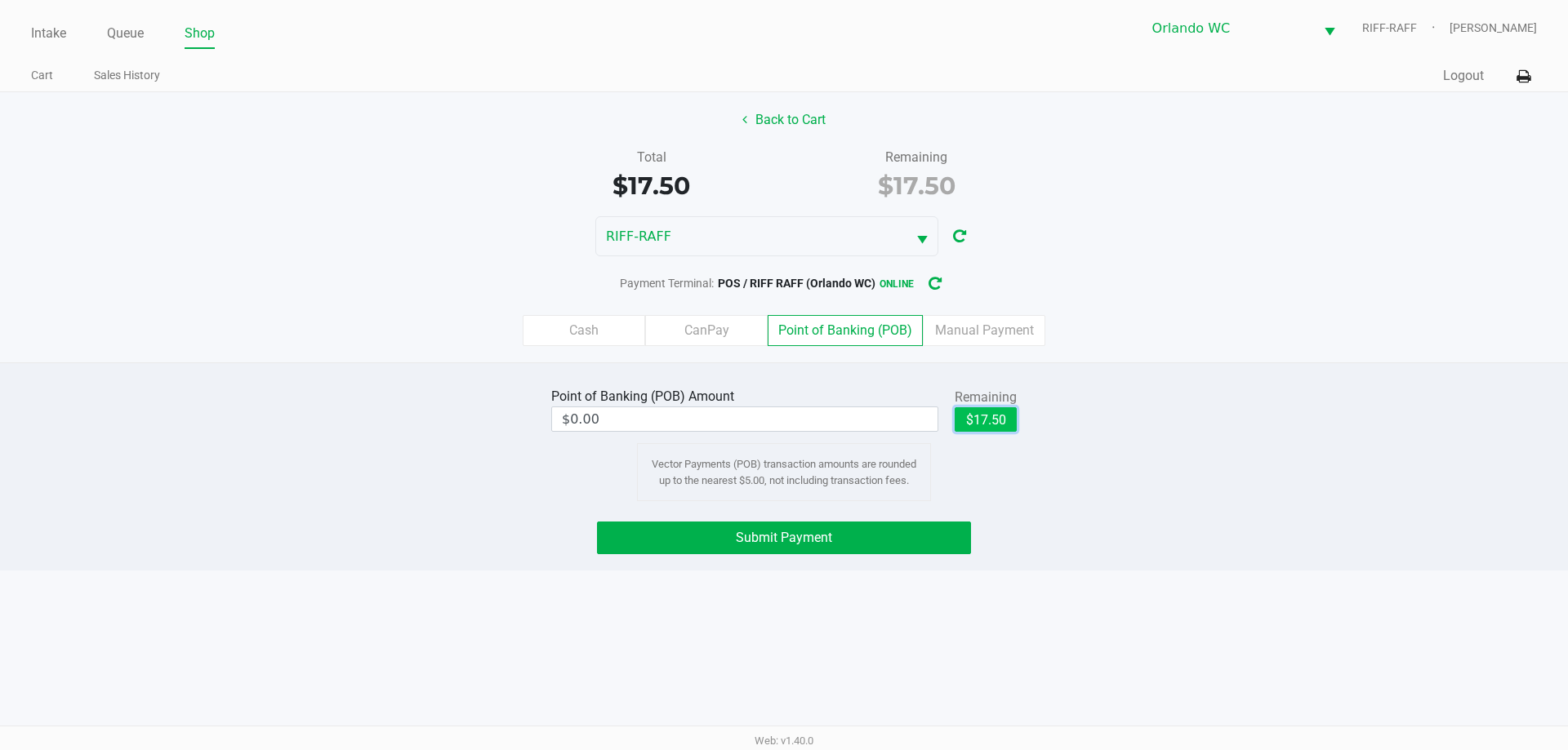
click at [982, 425] on button "$17.50" at bounding box center [985, 419] width 62 height 24
type input "$17.50"
click at [792, 538] on span "Submit Payment" at bounding box center [784, 538] width 96 height 16
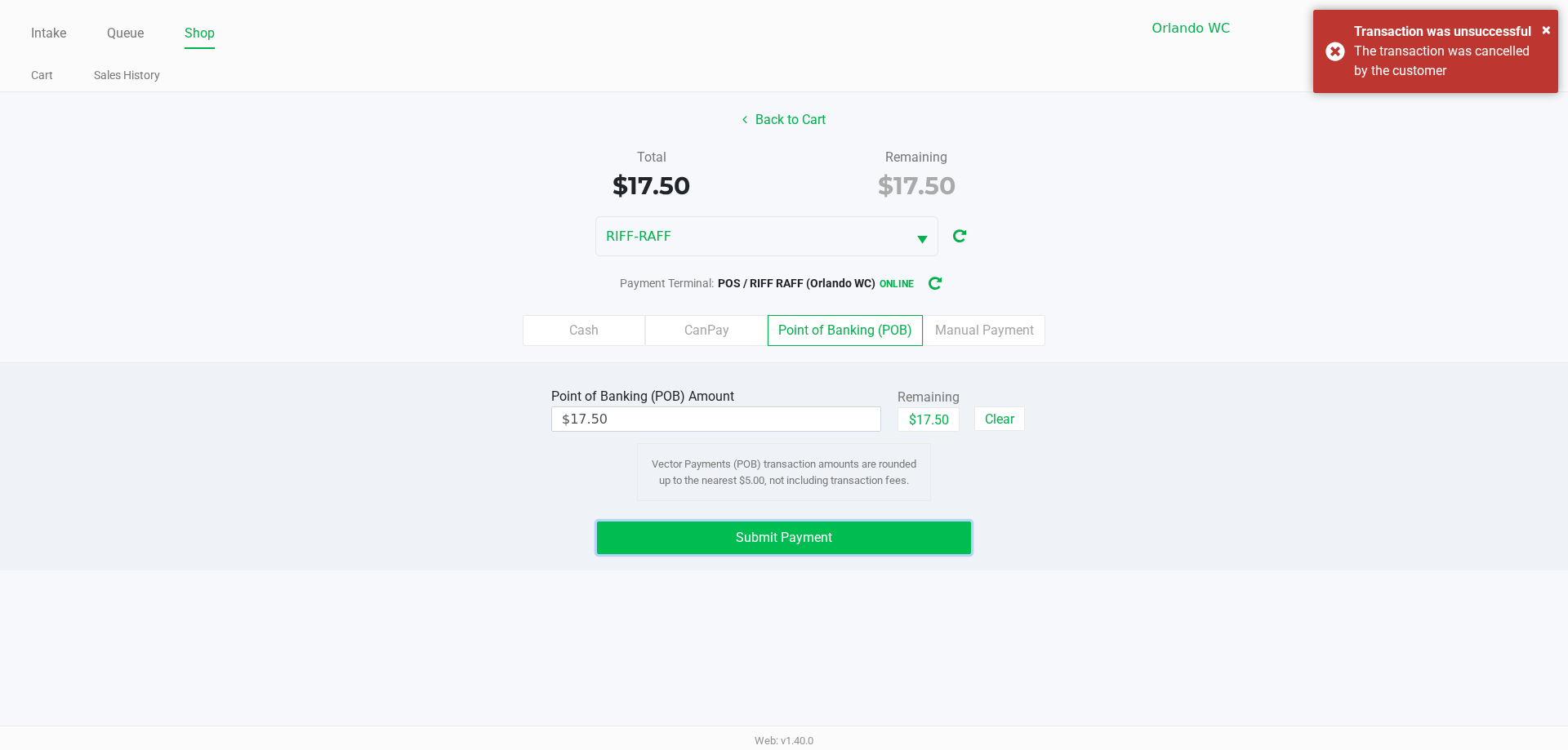
click at [838, 550] on button "Submit Payment" at bounding box center [784, 538] width 374 height 32
click at [820, 531] on span "Submit Payment" at bounding box center [784, 538] width 96 height 16
click at [904, 553] on button "Submit Payment" at bounding box center [784, 538] width 374 height 32
click at [899, 547] on button "Submit Payment" at bounding box center [784, 538] width 374 height 32
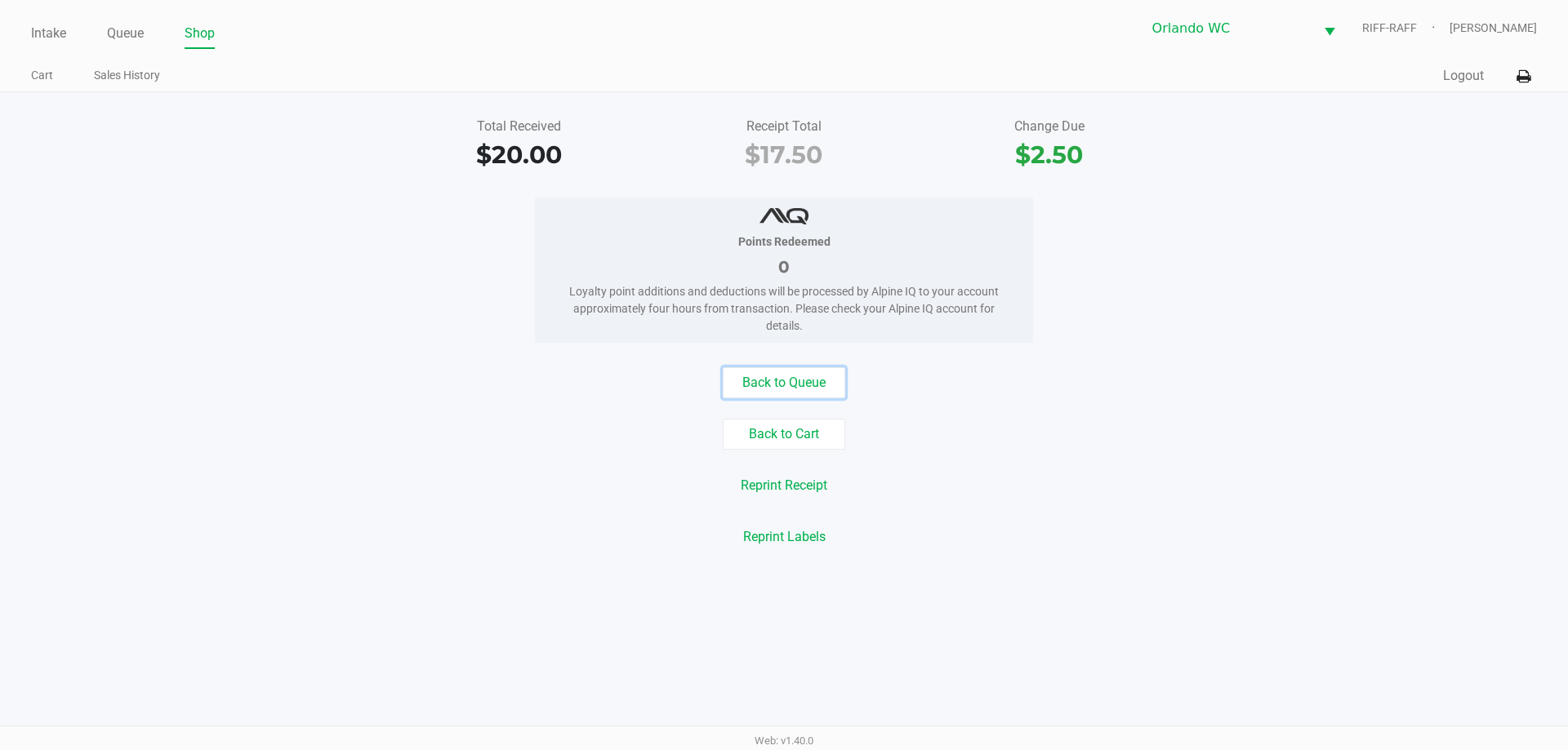
drag, startPoint x: 761, startPoint y: 384, endPoint x: 653, endPoint y: 47, distance: 353.9
click at [762, 382] on button "Back to Queue" at bounding box center [784, 383] width 122 height 31
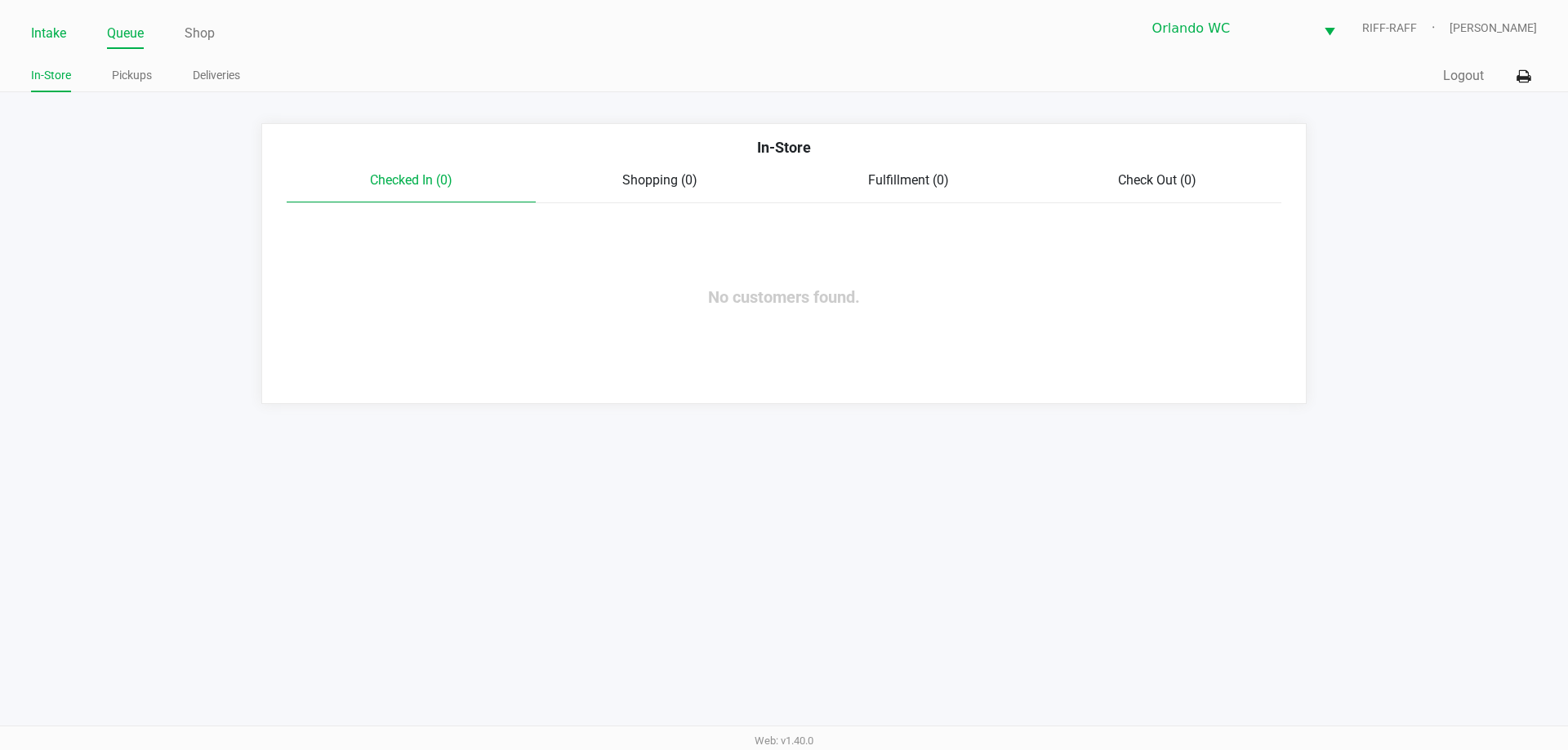
click at [57, 44] on link "Intake" at bounding box center [49, 33] width 35 height 23
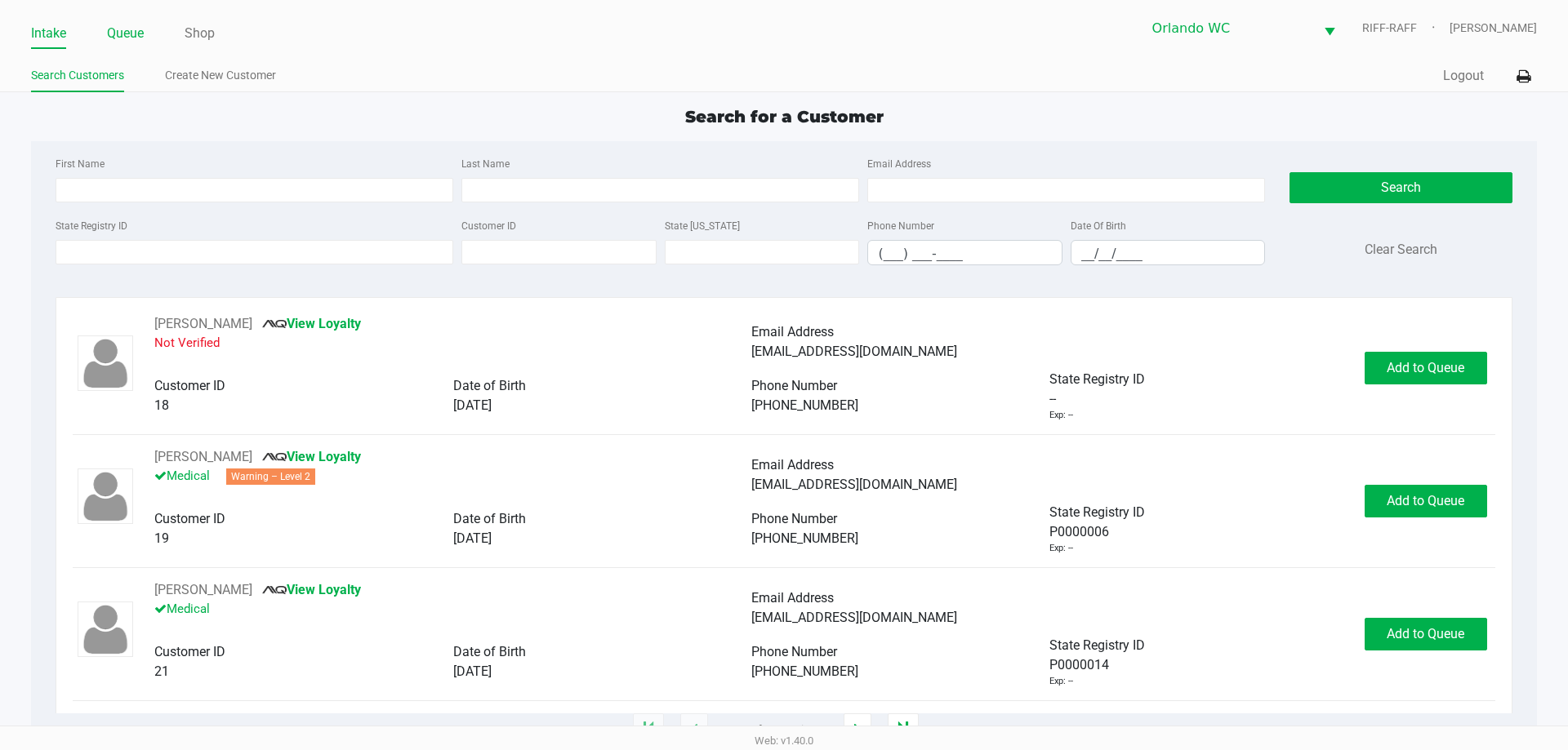
click at [126, 44] on link "Queue" at bounding box center [125, 33] width 37 height 23
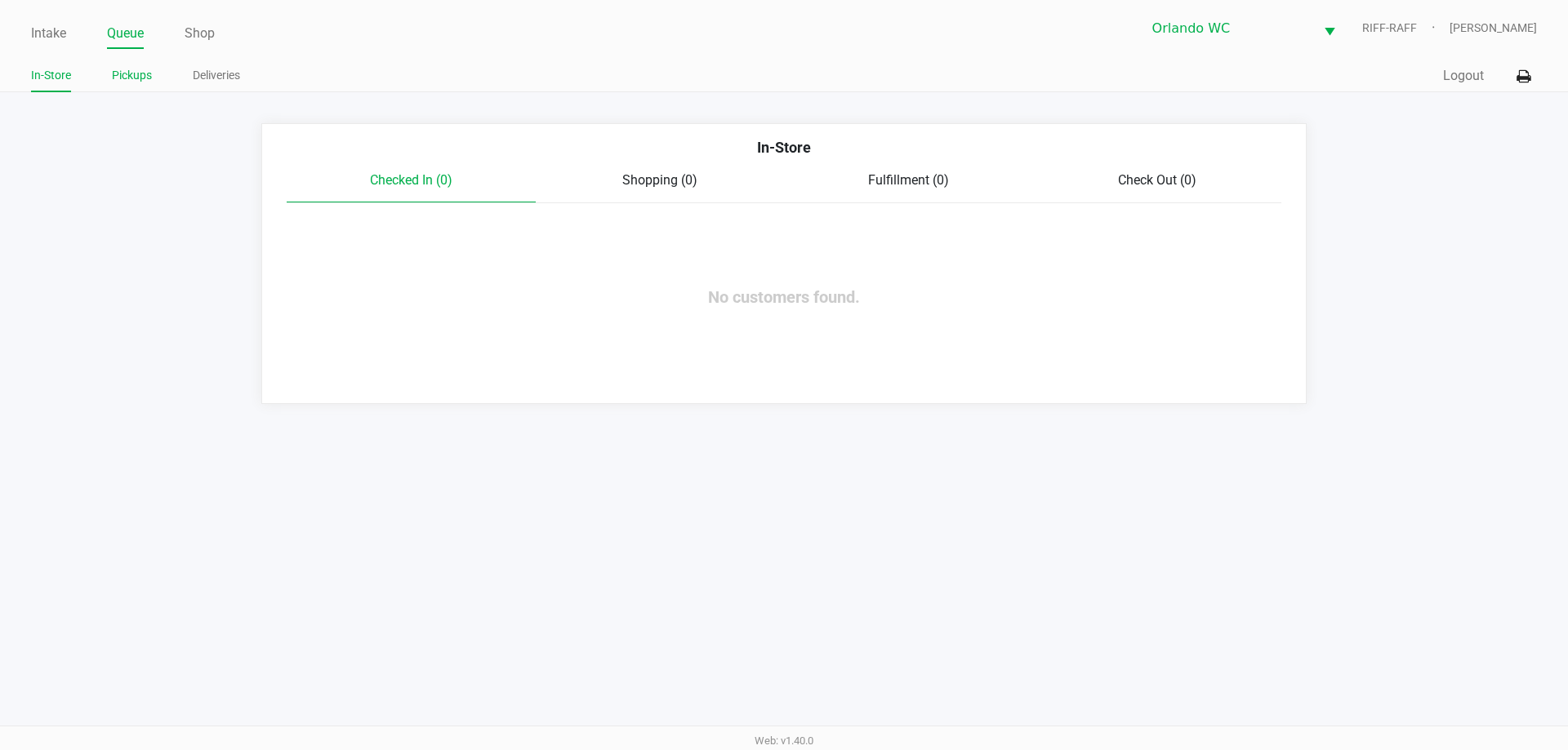
click at [137, 85] on link "Pickups" at bounding box center [131, 75] width 40 height 21
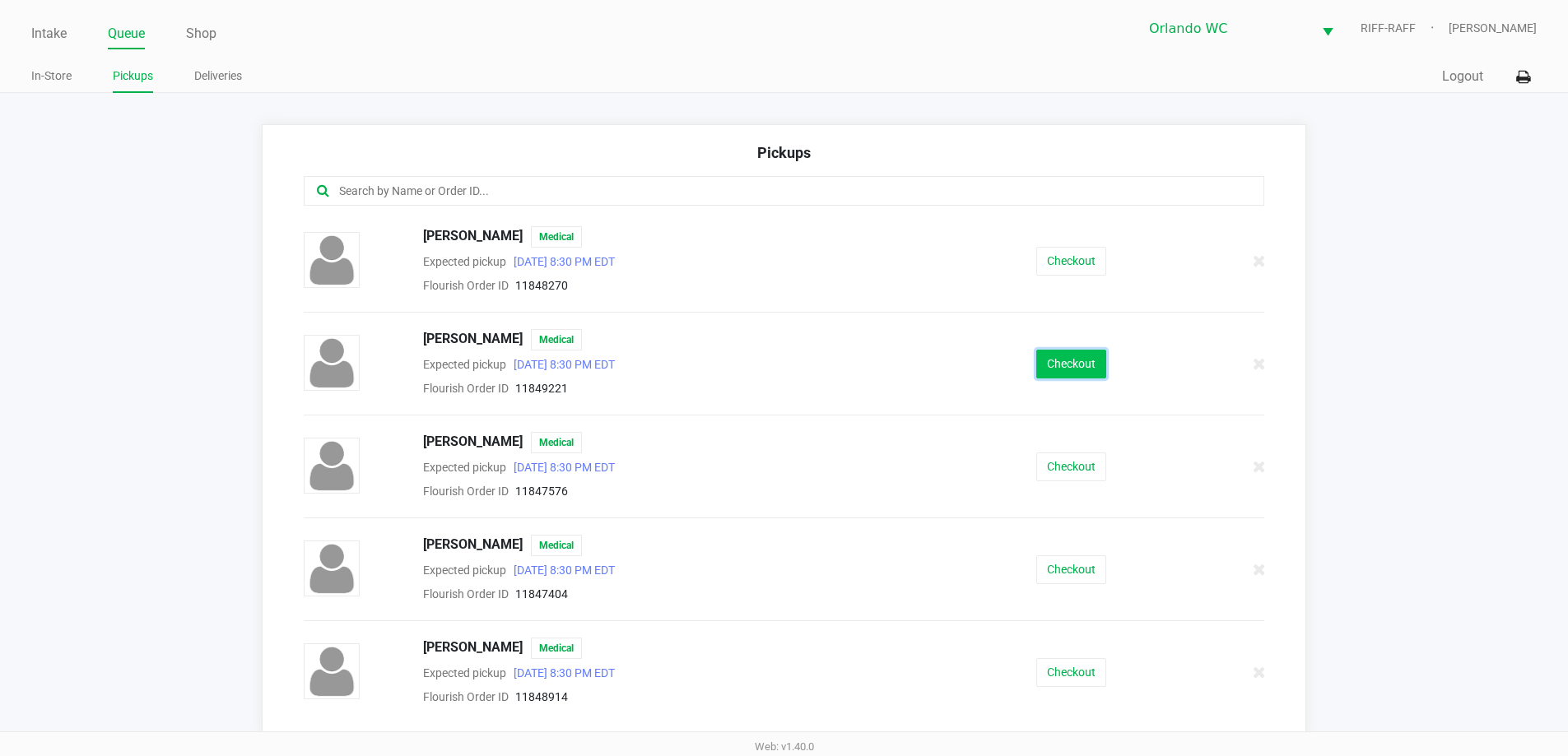
click at [1068, 371] on button "Checkout" at bounding box center [1071, 363] width 70 height 29
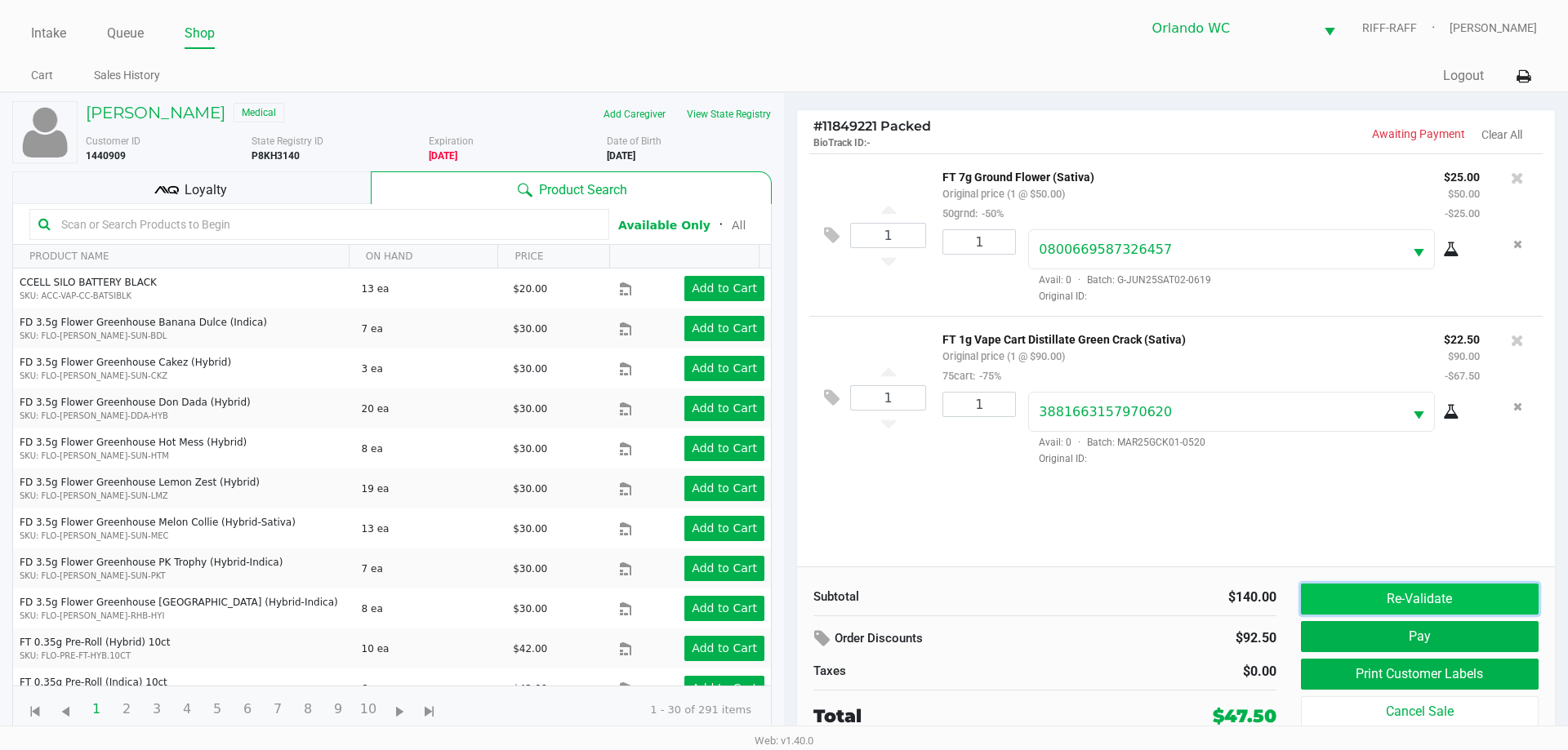
click at [1335, 586] on button "Re-Validate" at bounding box center [1419, 599] width 238 height 31
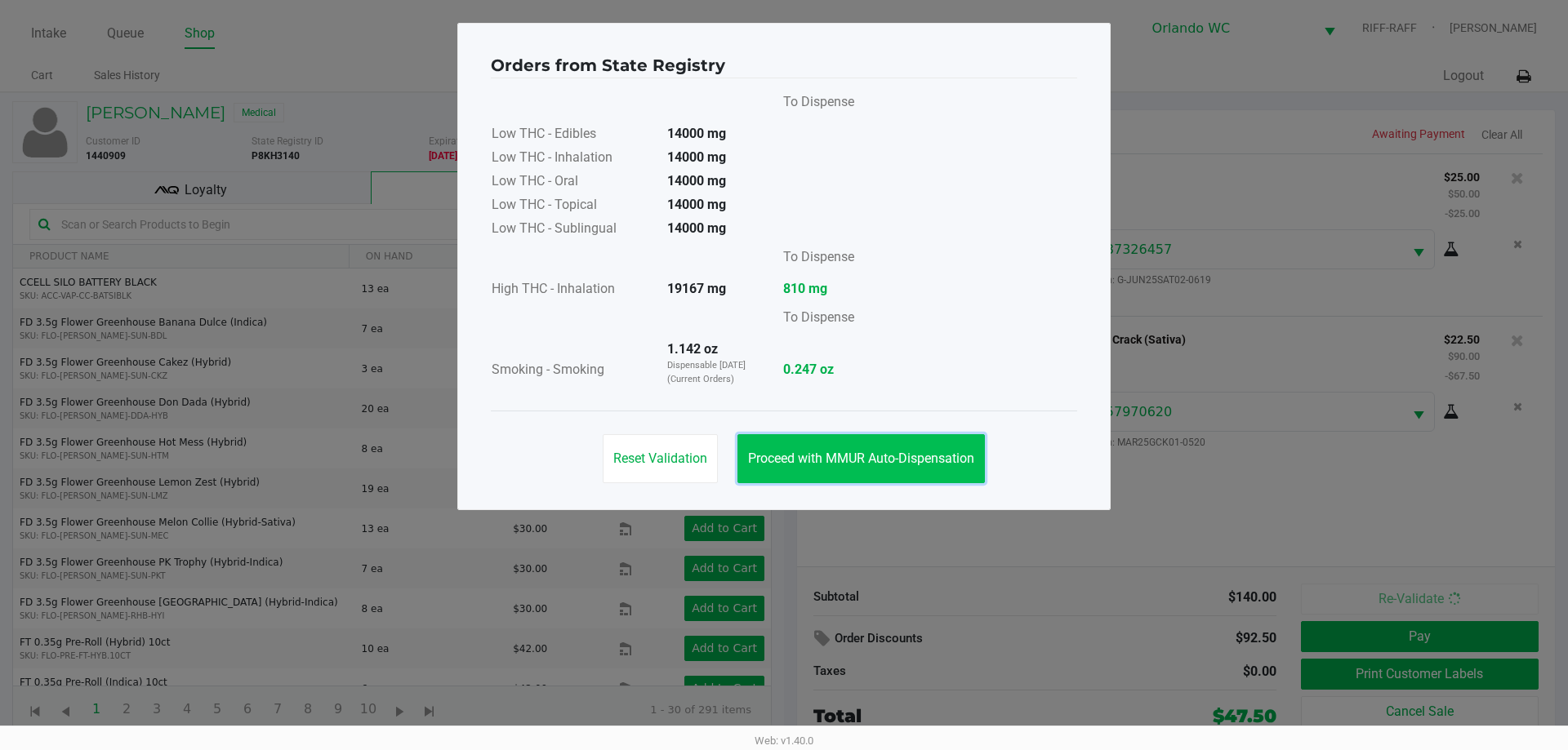
click at [925, 462] on span "Proceed with MMUR Auto-Dispensation" at bounding box center [861, 458] width 226 height 16
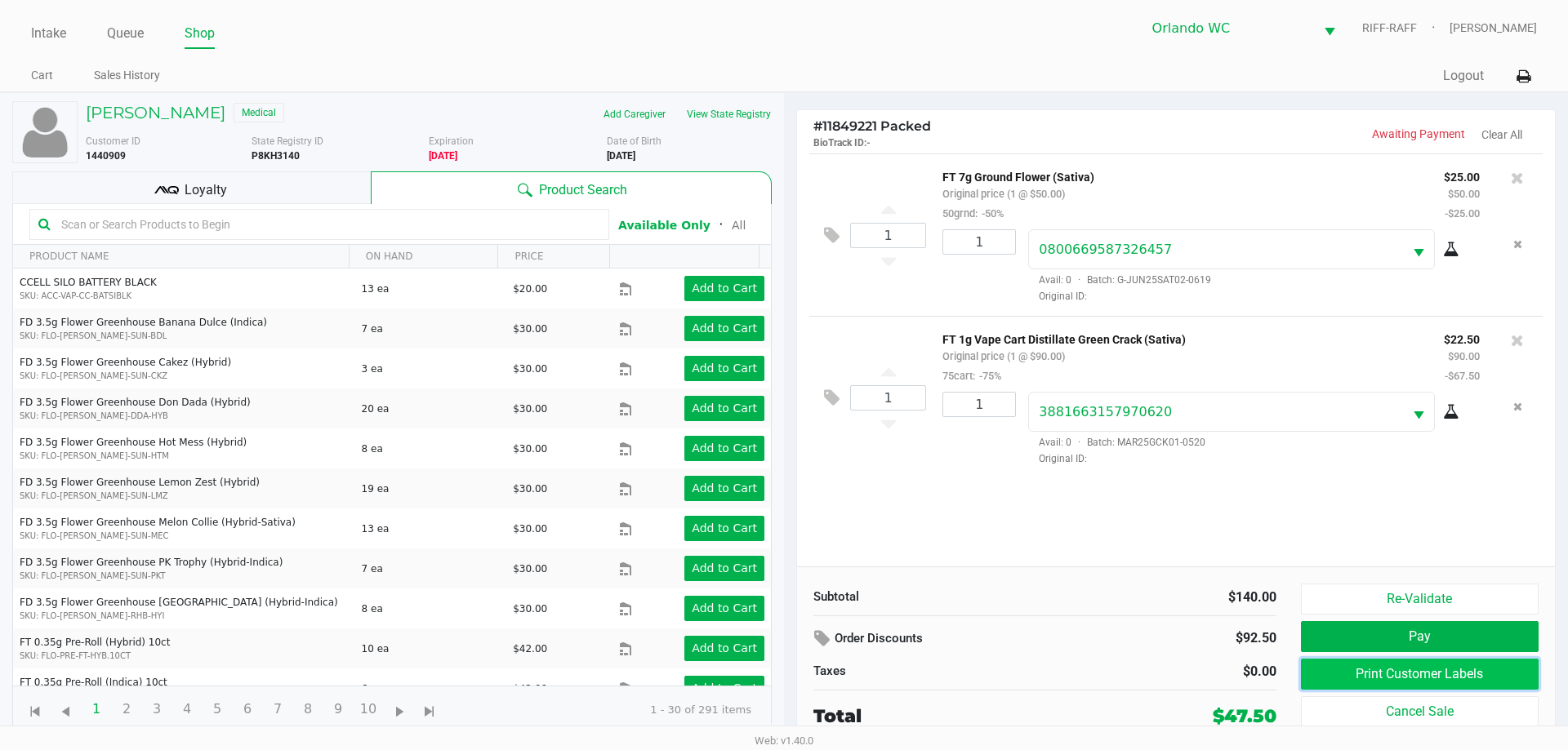
click at [1386, 670] on button "Print Customer Labels" at bounding box center [1419, 675] width 238 height 31
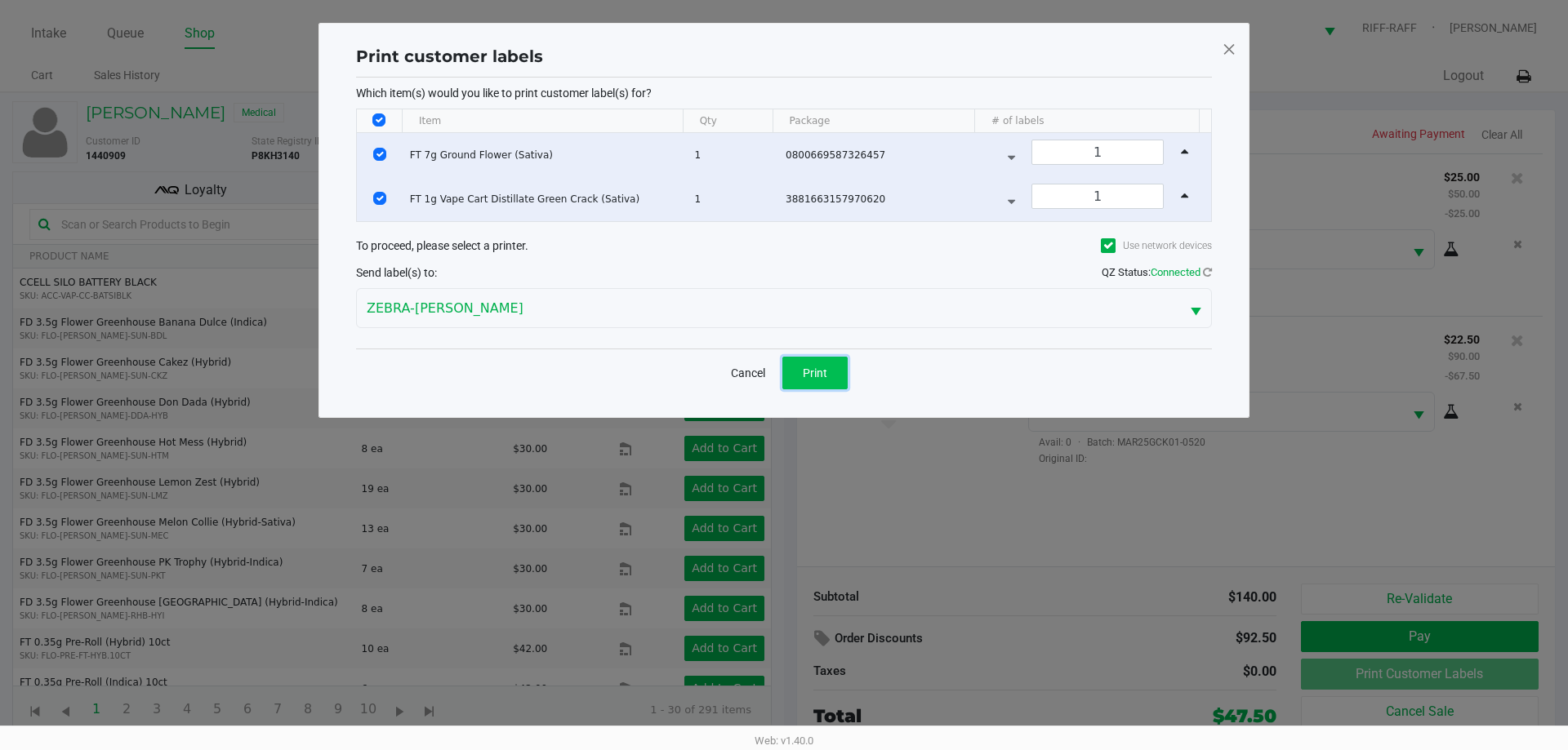
click at [841, 369] on button "Print" at bounding box center [815, 372] width 66 height 32
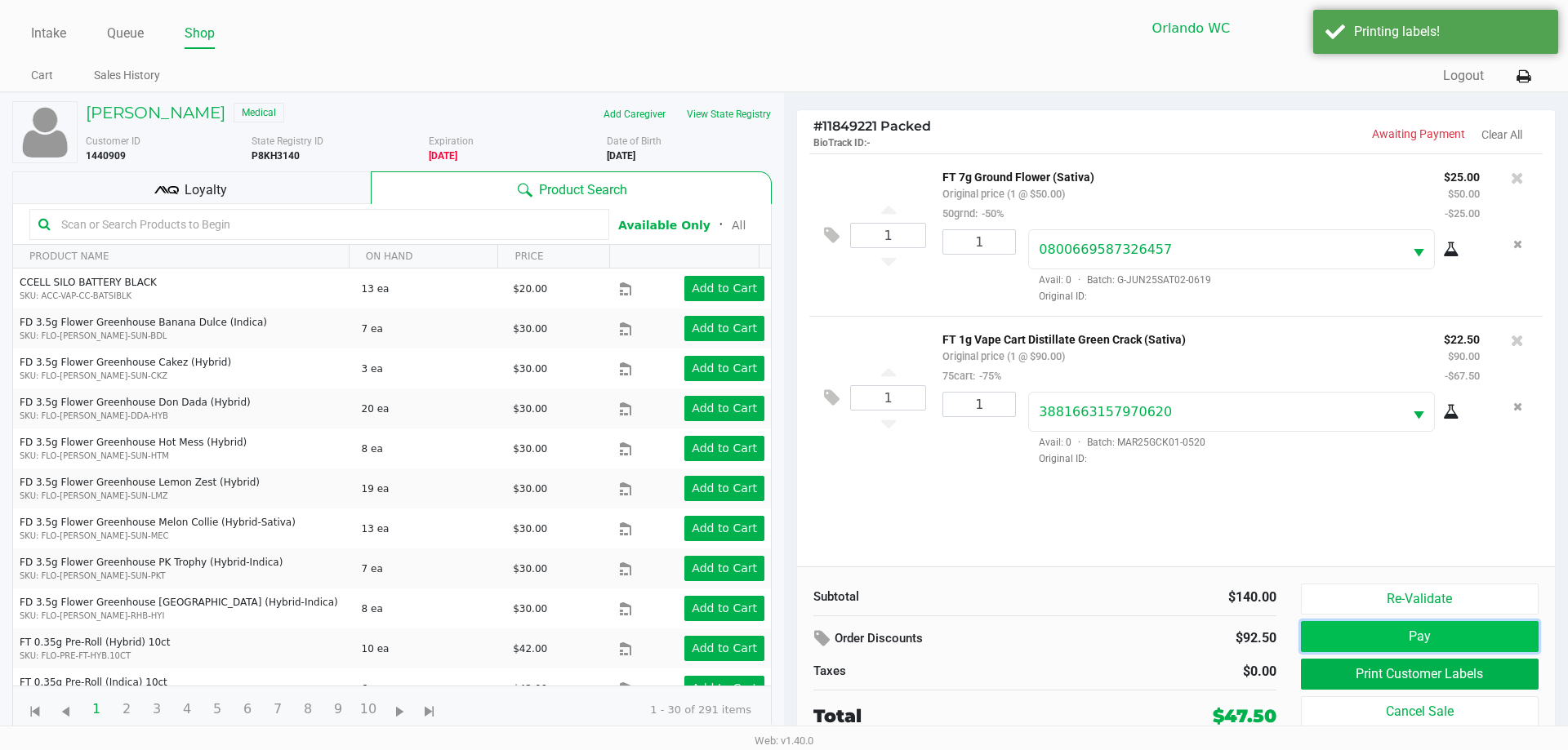
click at [1432, 632] on button "Pay" at bounding box center [1419, 637] width 238 height 31
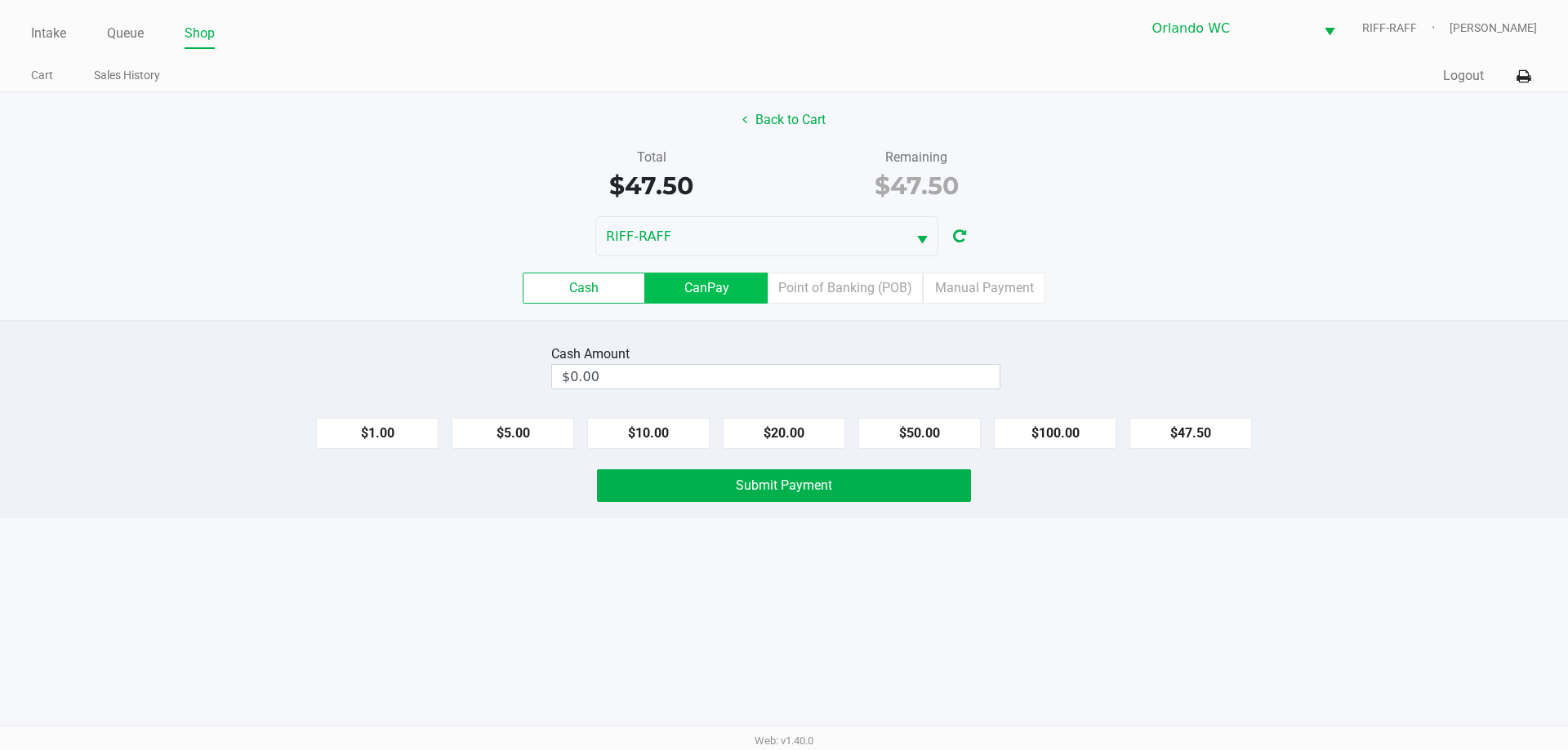
click at [731, 288] on label "CanPay" at bounding box center [706, 288] width 122 height 31
click at [0, 0] on 2 "CanPay" at bounding box center [0, 0] width 0 height 0
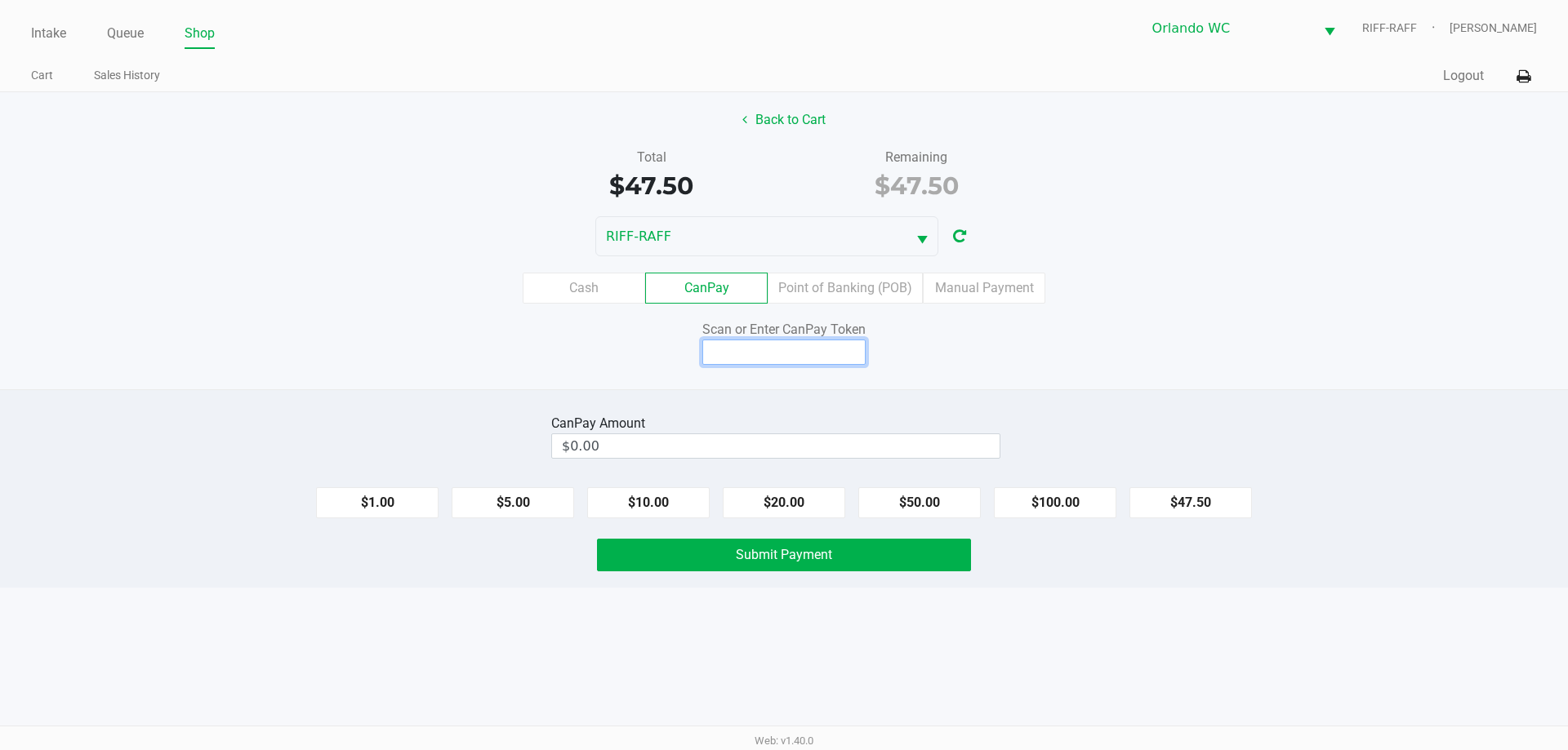
click at [759, 348] on input at bounding box center [784, 352] width 164 height 25
type input "Q4807862X"
click at [801, 431] on div "CanPay Amount" at bounding box center [776, 424] width 450 height 20
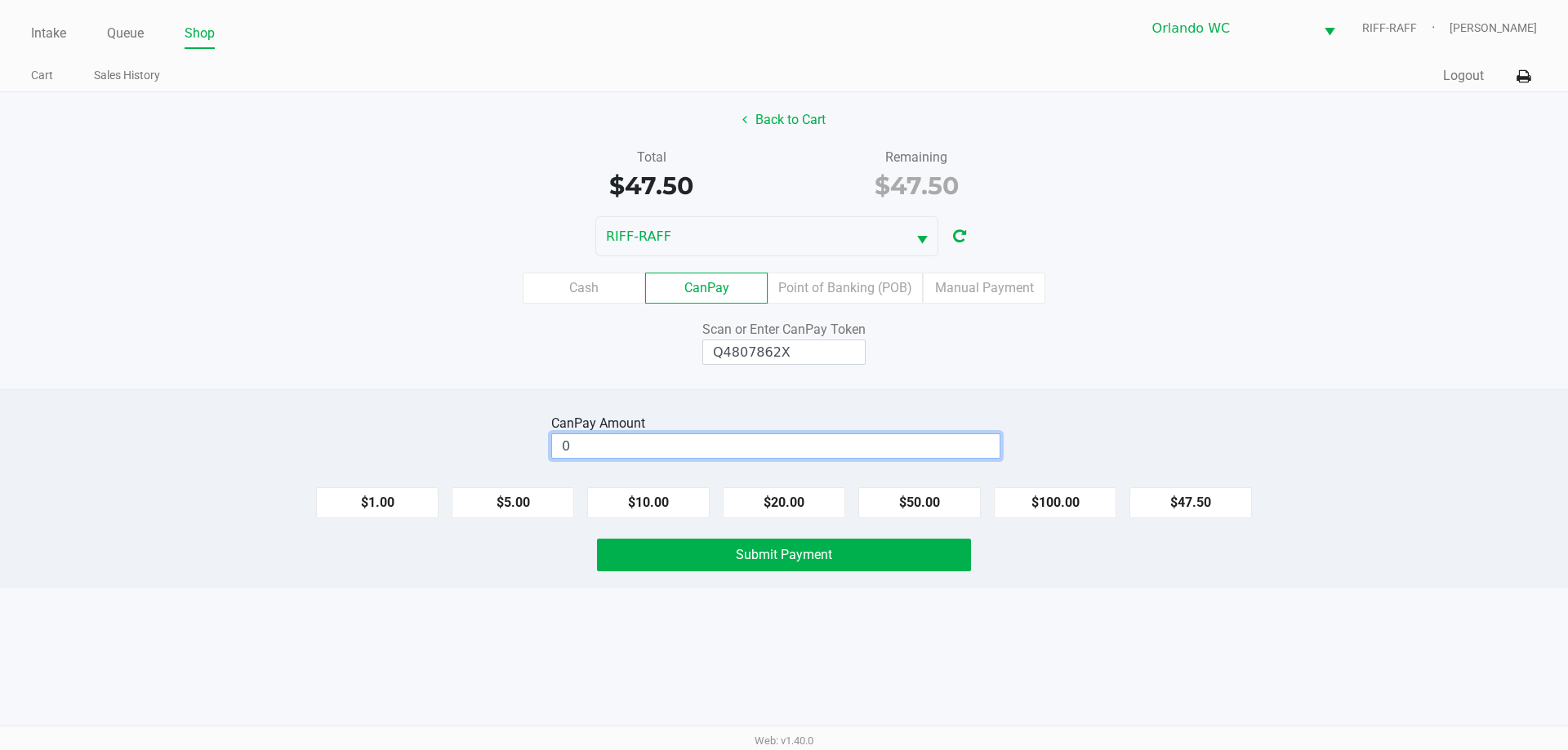
click at [802, 444] on input "0" at bounding box center [776, 446] width 448 height 23
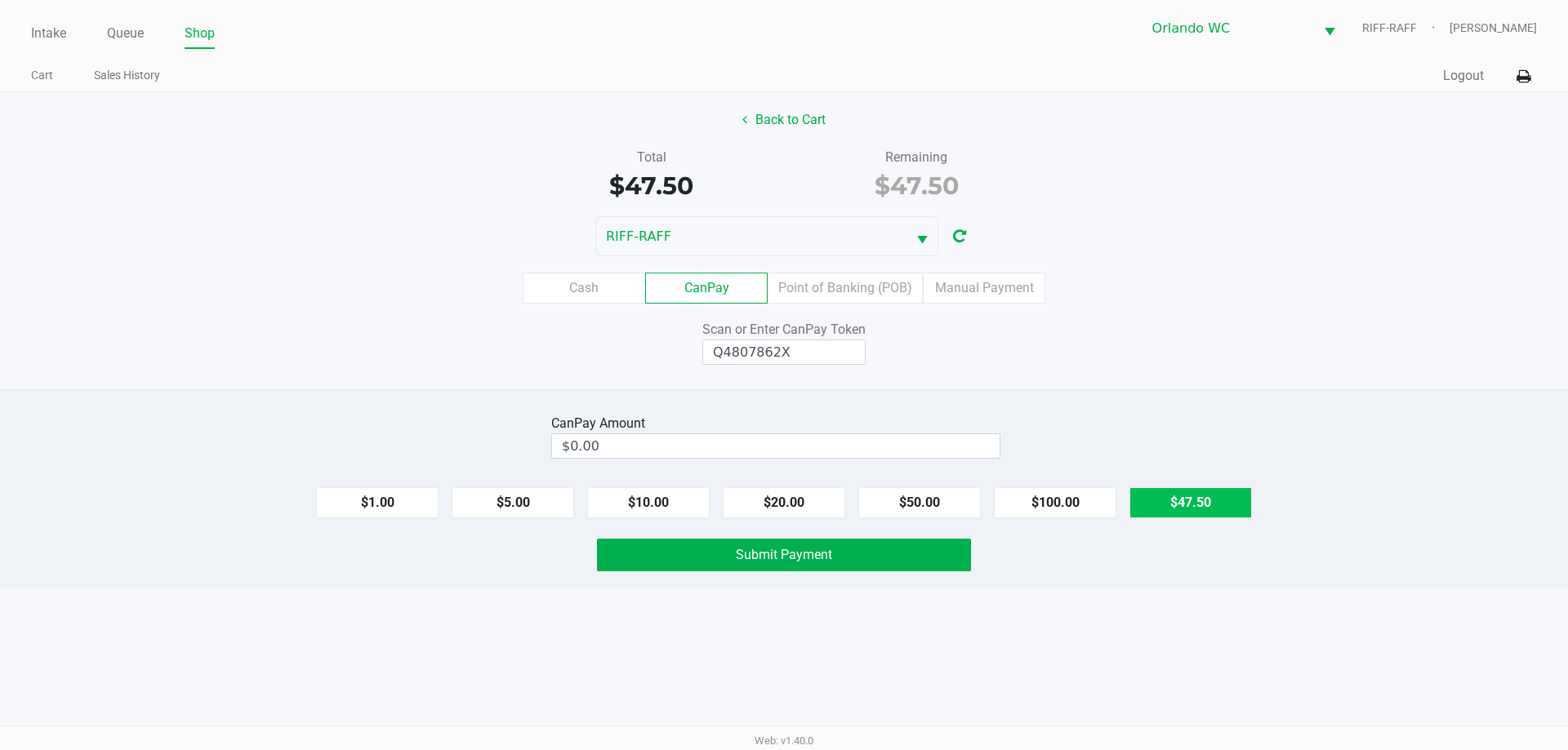
click at [1151, 503] on button "$47.50" at bounding box center [1190, 503] width 122 height 31
type input "$47.50"
click at [835, 556] on button "Submit Payment" at bounding box center [784, 554] width 374 height 32
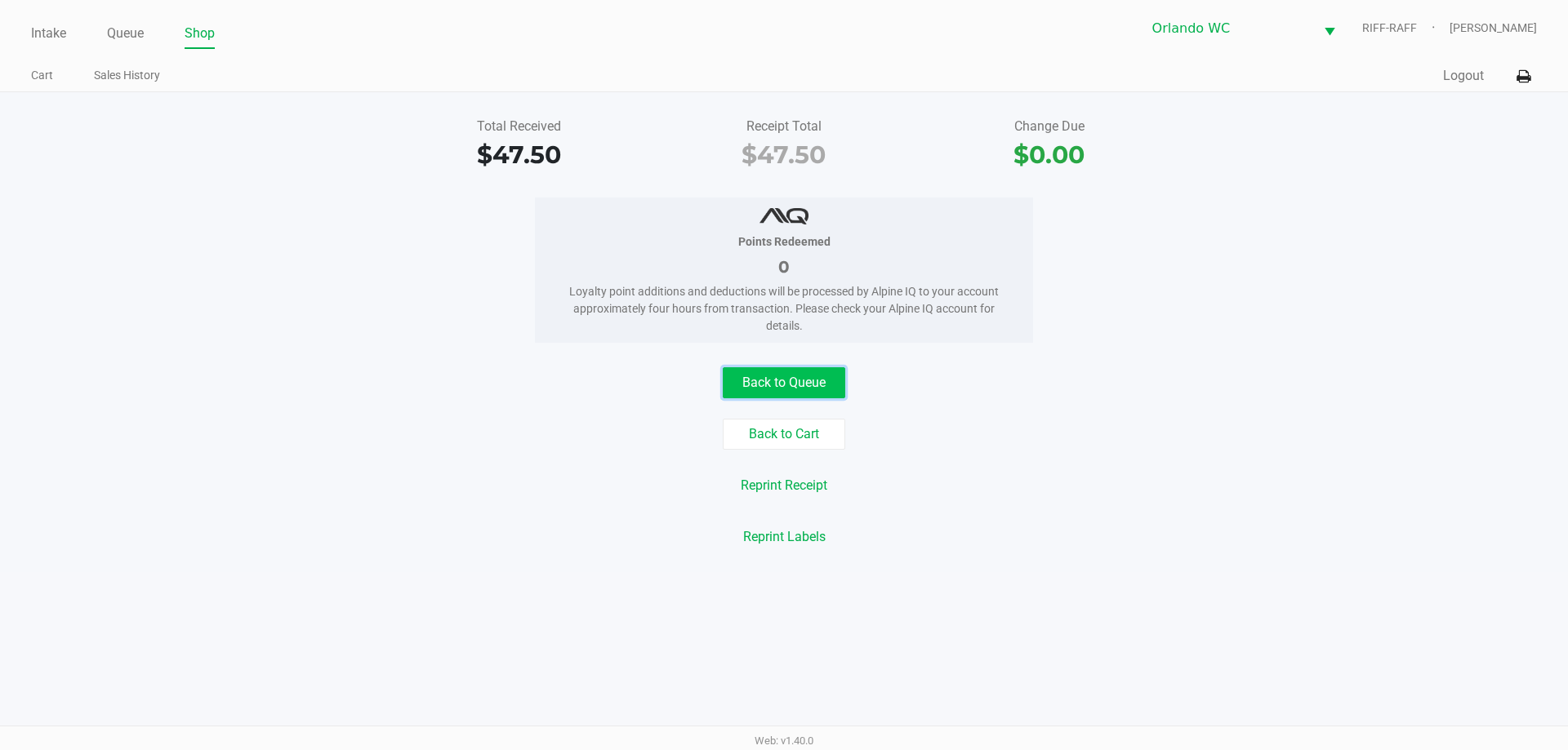
click at [817, 390] on button "Back to Queue" at bounding box center [784, 383] width 122 height 31
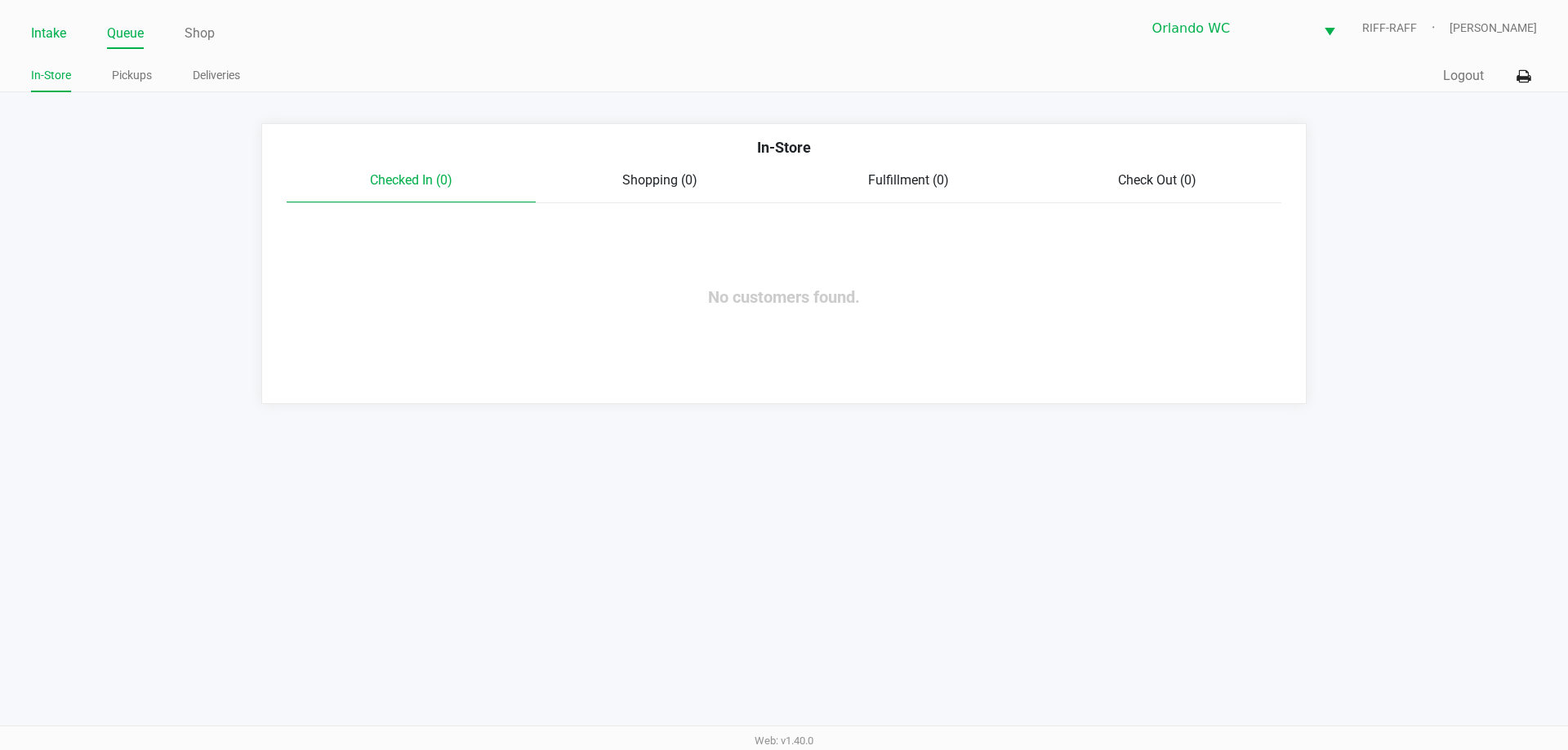
click at [47, 37] on link "Intake" at bounding box center [49, 33] width 35 height 23
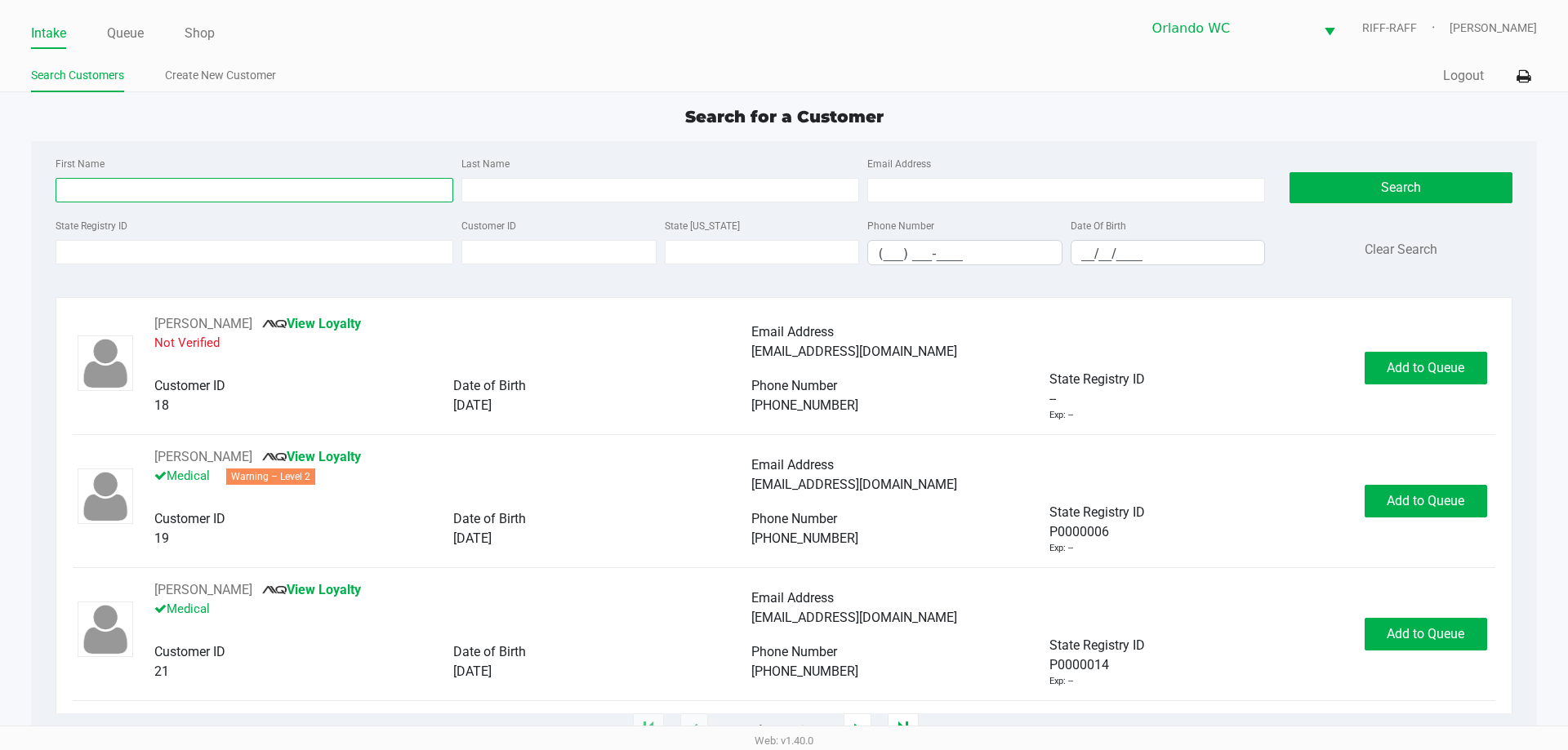
click at [208, 195] on input "First Name" at bounding box center [255, 190] width 398 height 24
type input "lisa"
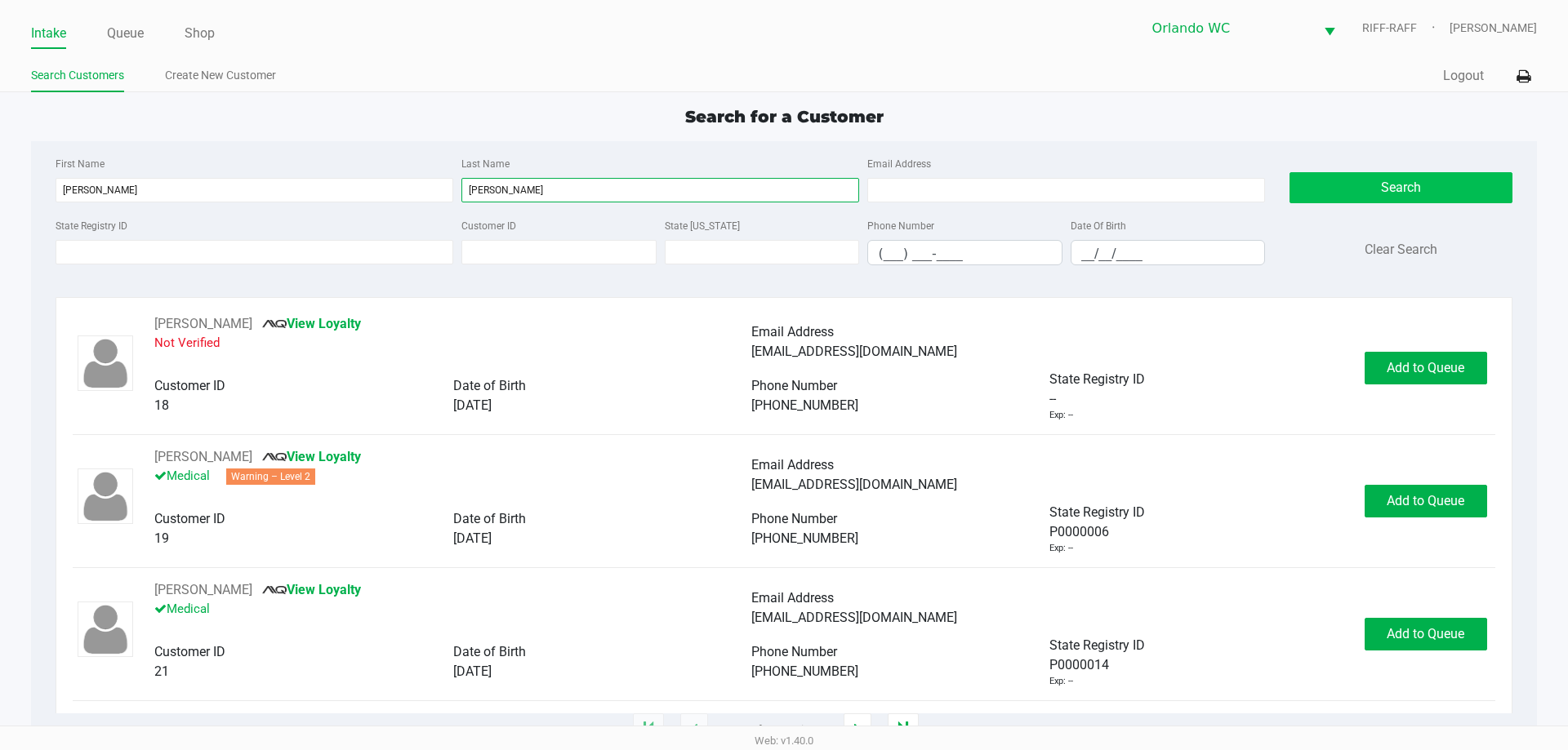
type input "heinzman"
click at [1450, 173] on button "Search" at bounding box center [1401, 188] width 222 height 31
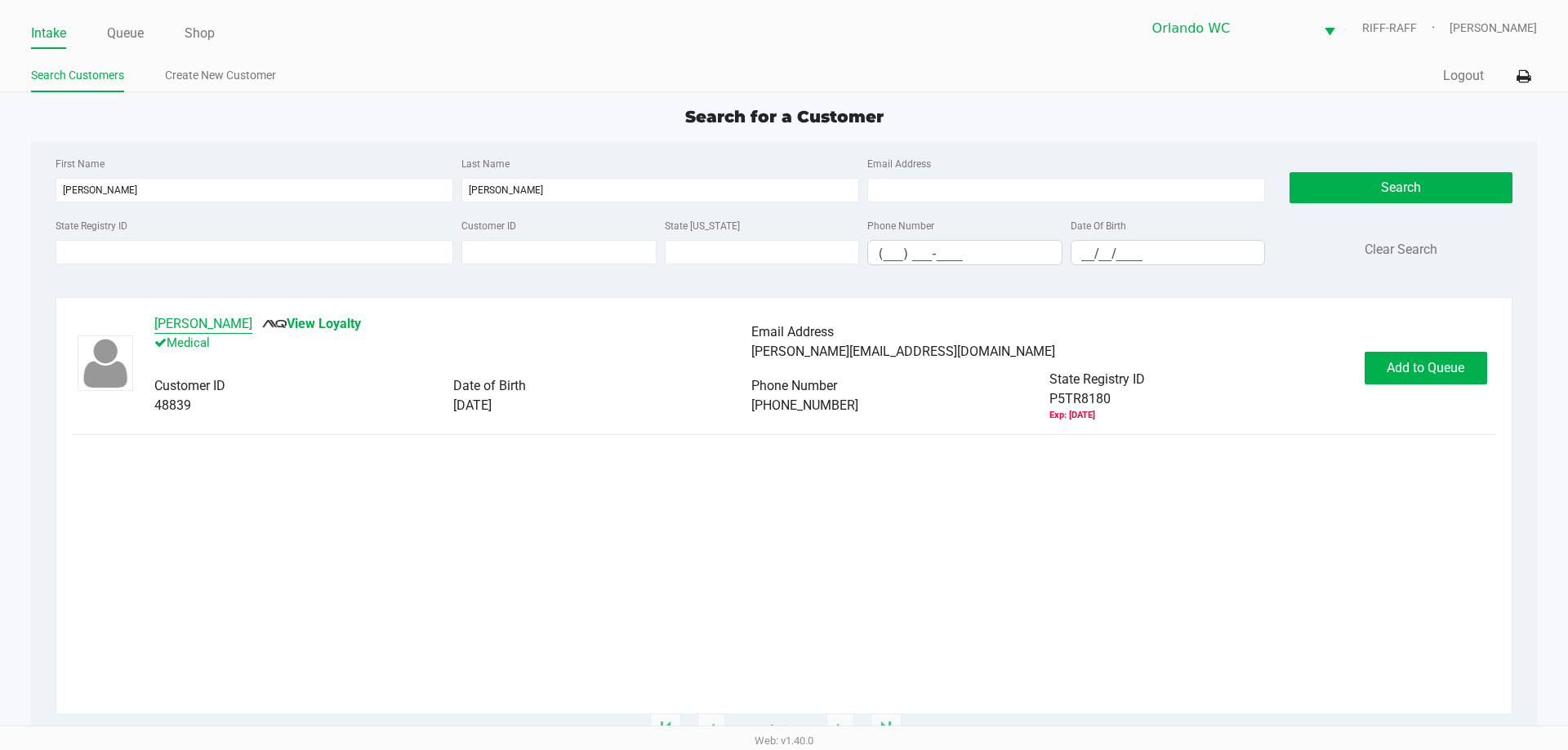
click at [223, 317] on button "LISA HEINZMAN" at bounding box center [204, 324] width 98 height 20
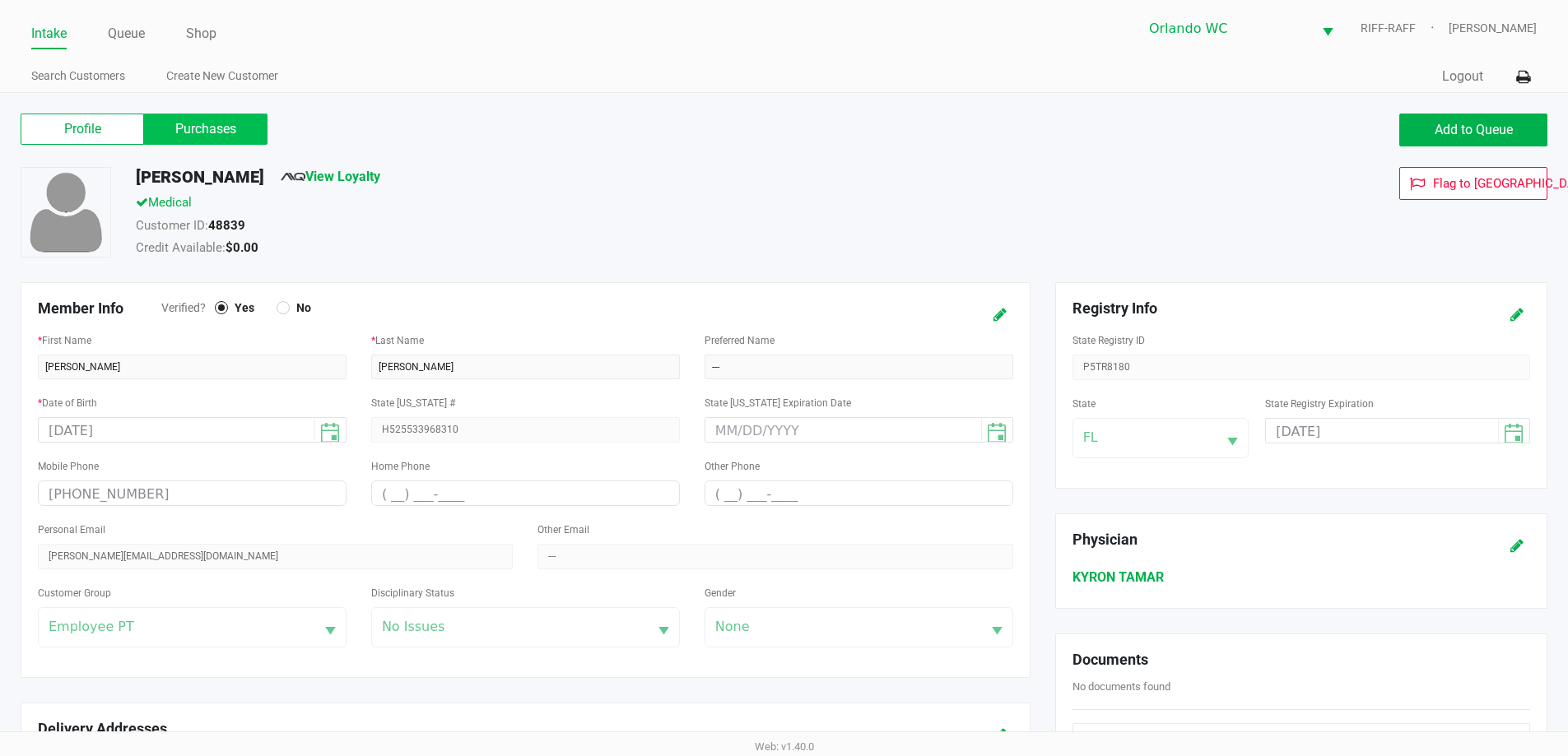
click at [215, 140] on label "Purchases" at bounding box center [205, 129] width 123 height 32
click at [0, 0] on 1 "Purchases" at bounding box center [0, 0] width 0 height 0
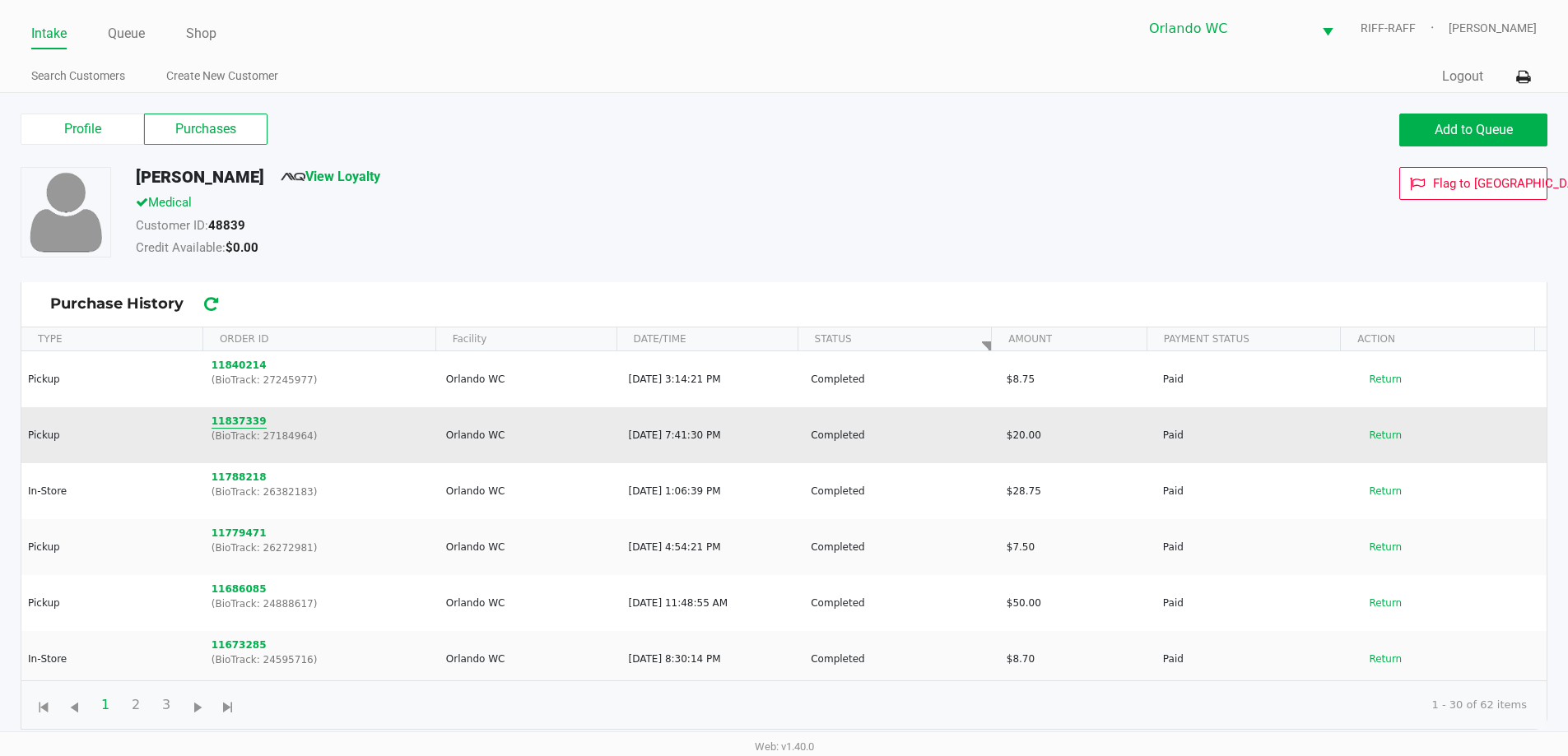
click at [237, 417] on button "11837339" at bounding box center [239, 420] width 55 height 15
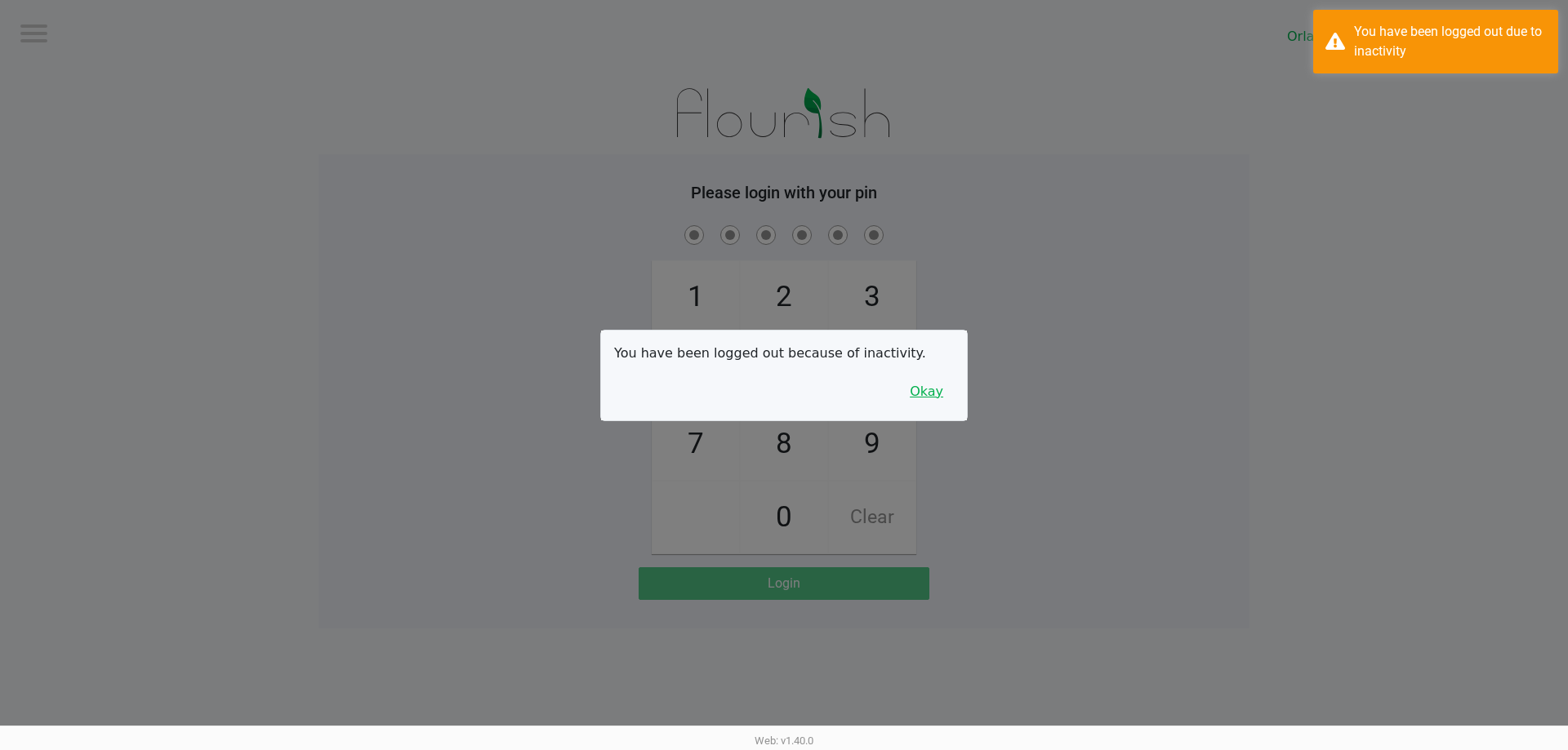
click at [953, 396] on button "Okay" at bounding box center [927, 392] width 55 height 31
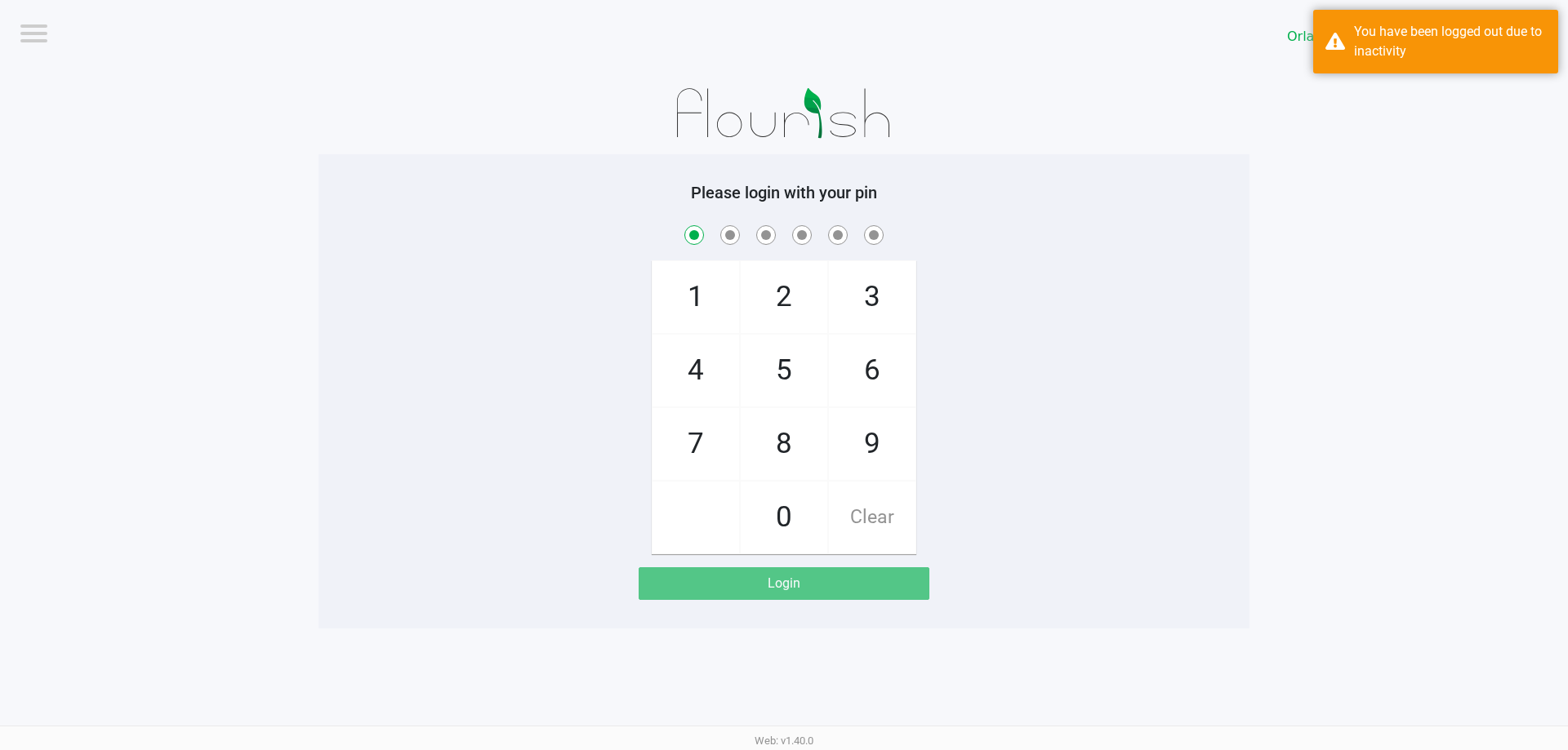
checkbox input "true"
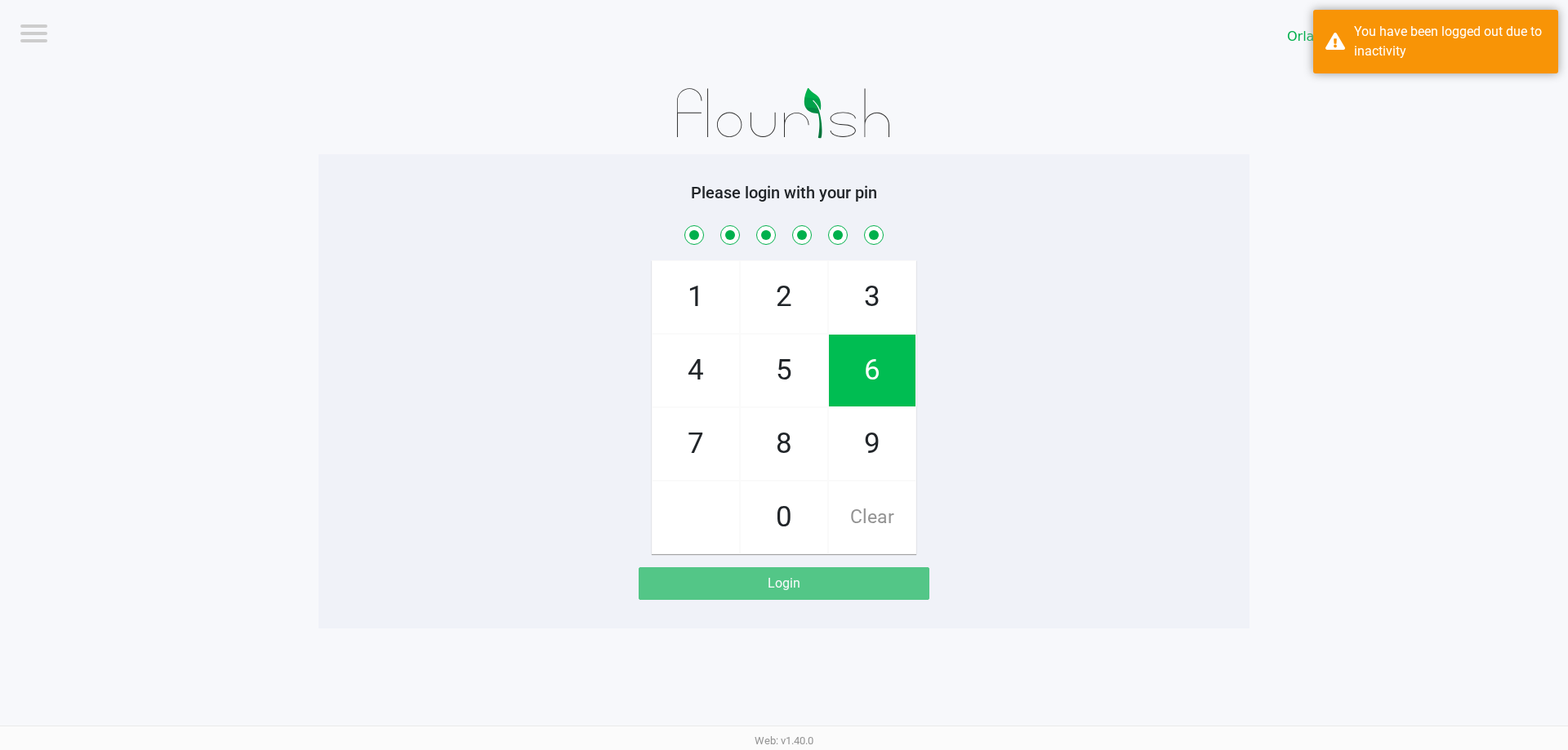
checkbox input "true"
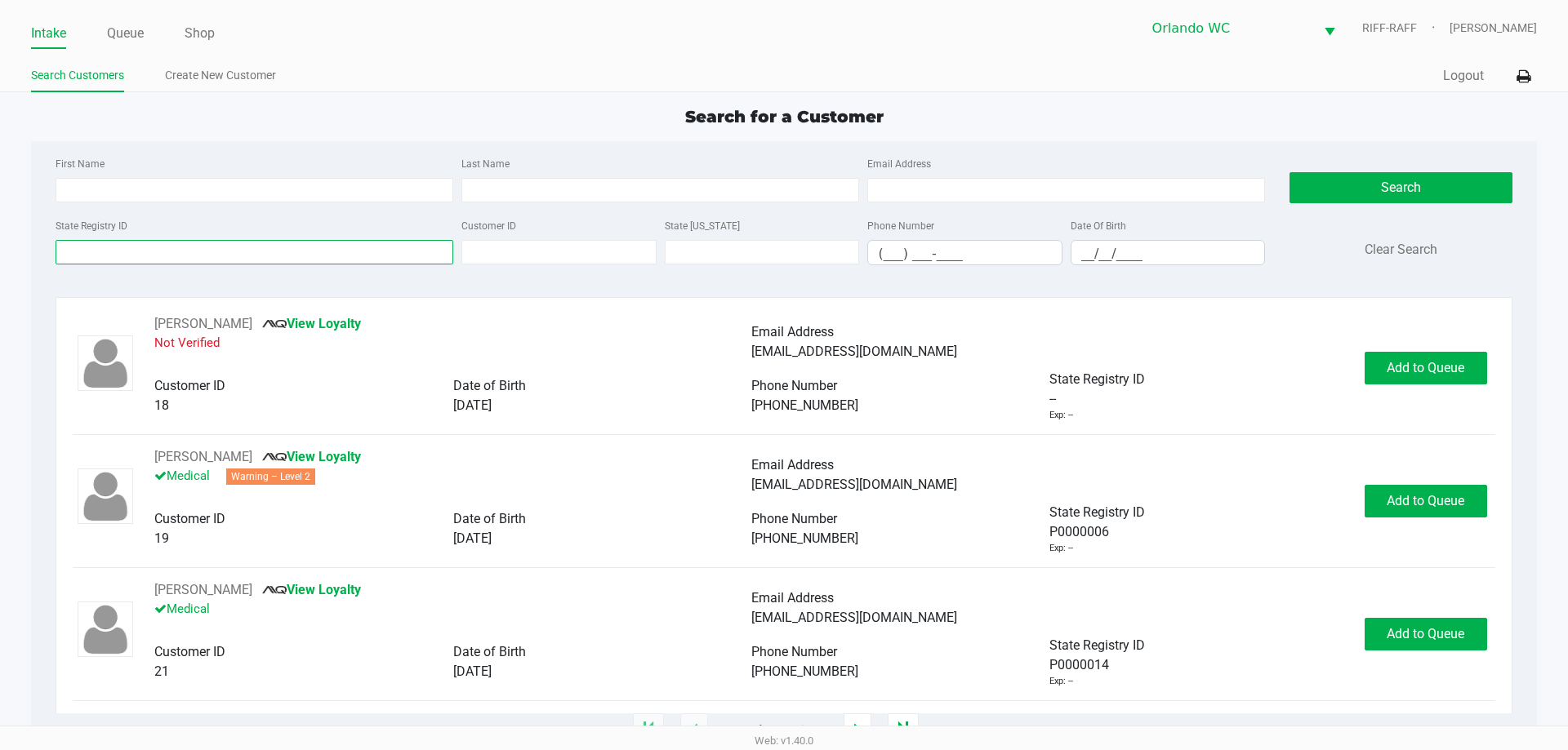
click at [174, 242] on input "State Registry ID" at bounding box center [255, 252] width 398 height 24
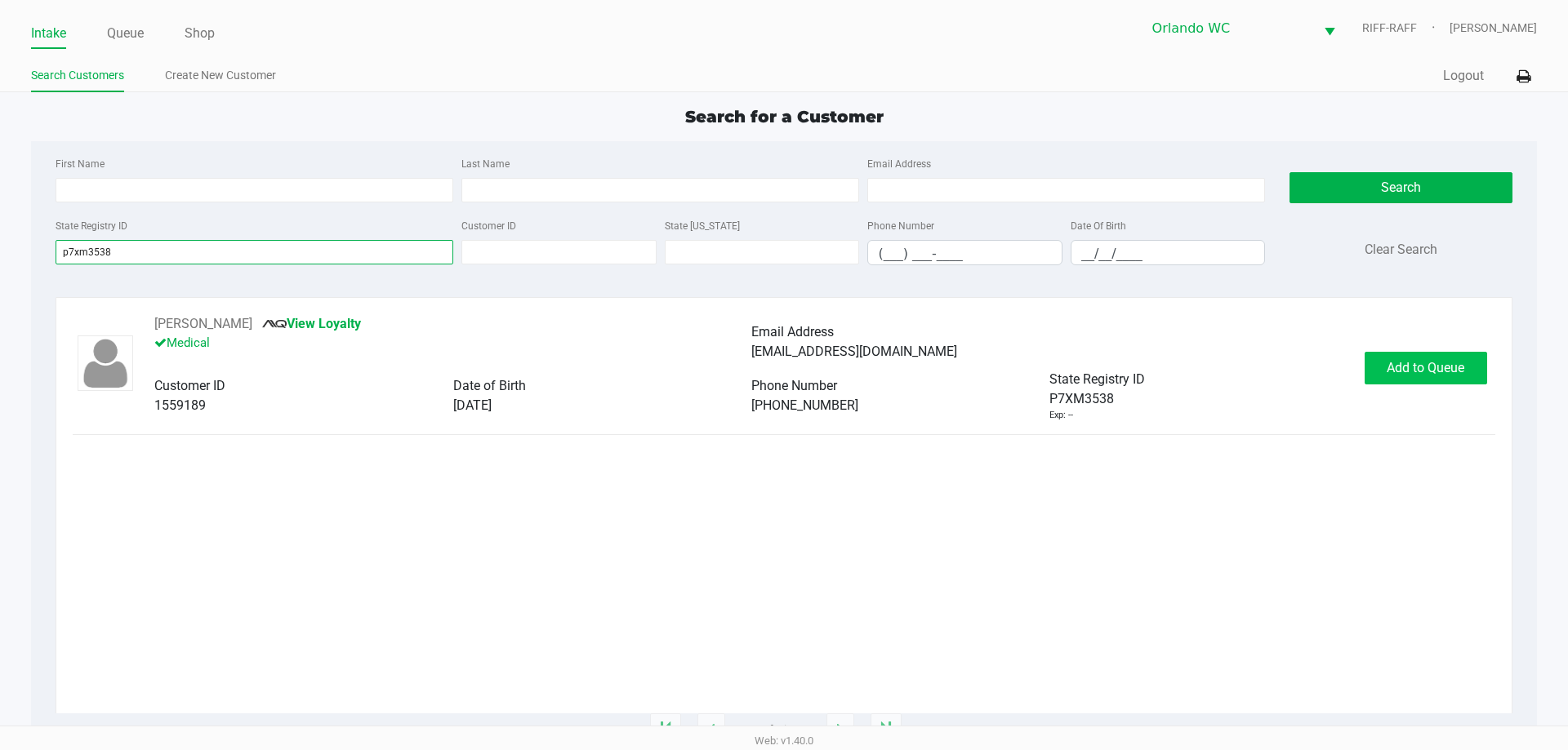
type input "p7xm3538"
click at [1412, 360] on span "Add to Queue" at bounding box center [1425, 368] width 77 height 16
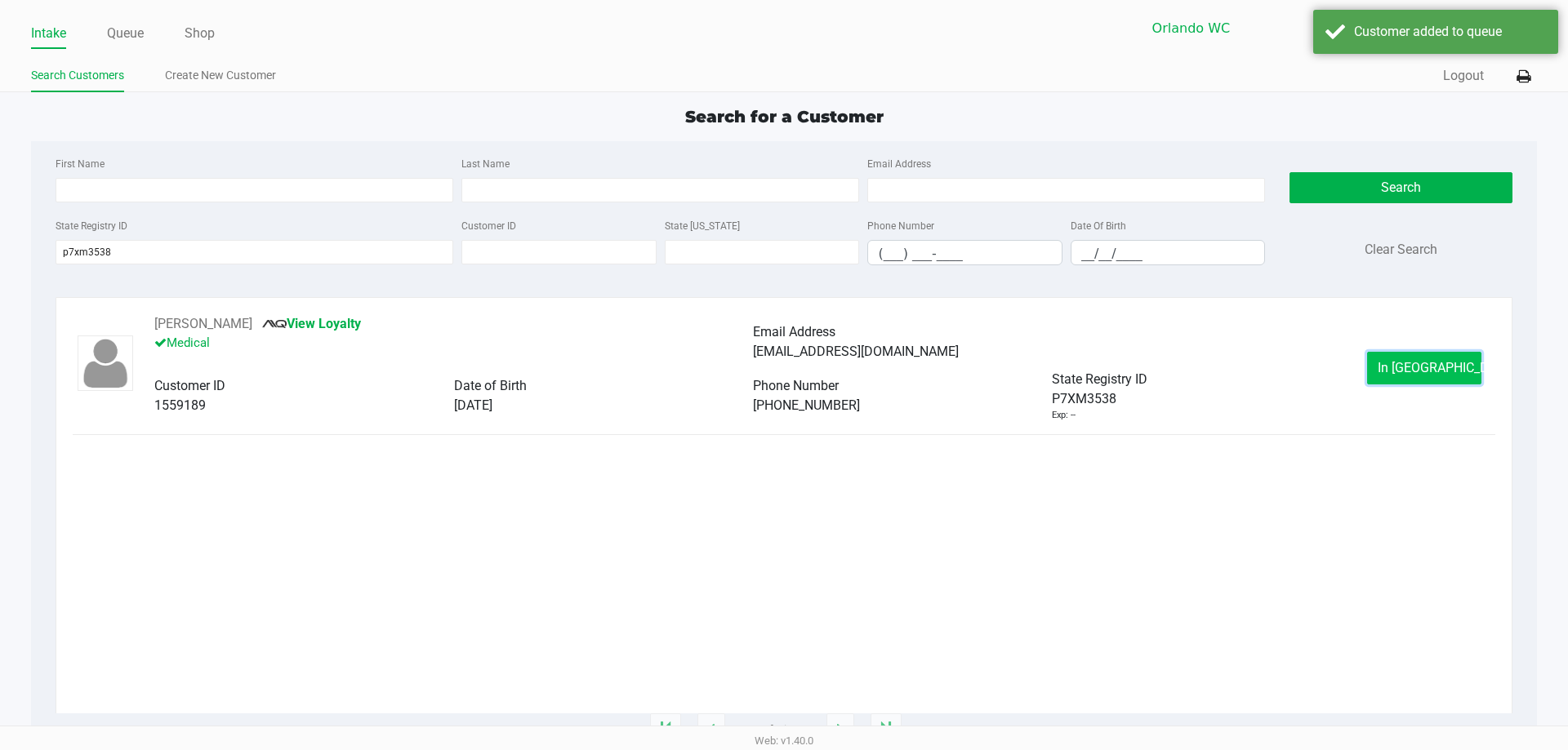
click at [1437, 376] on button "In Queue" at bounding box center [1424, 367] width 115 height 32
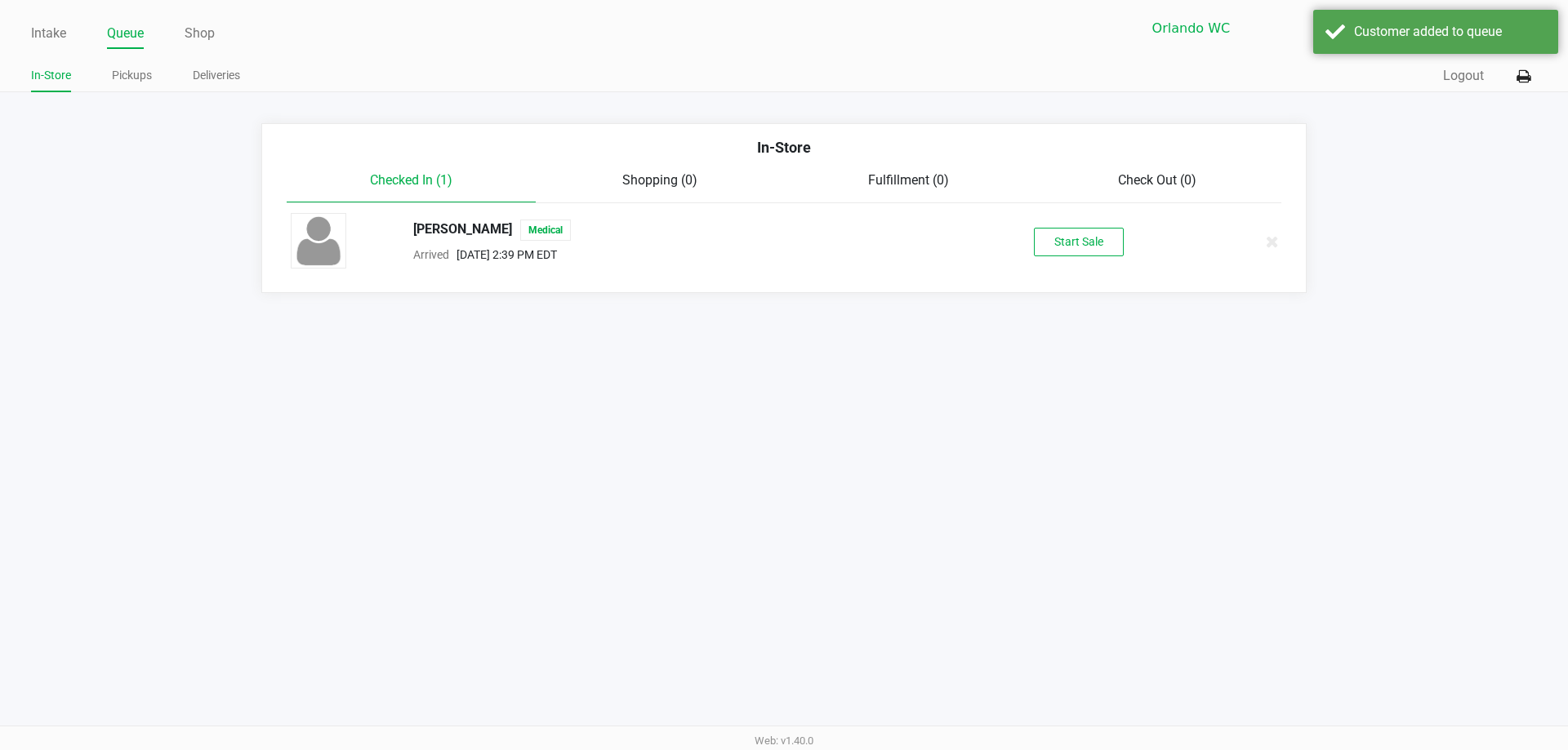
click at [1067, 225] on div "TERRELL KALB Medical Arrived Aug 26, 2025 2:39 PM EDT Start Sale" at bounding box center [784, 242] width 1011 height 57
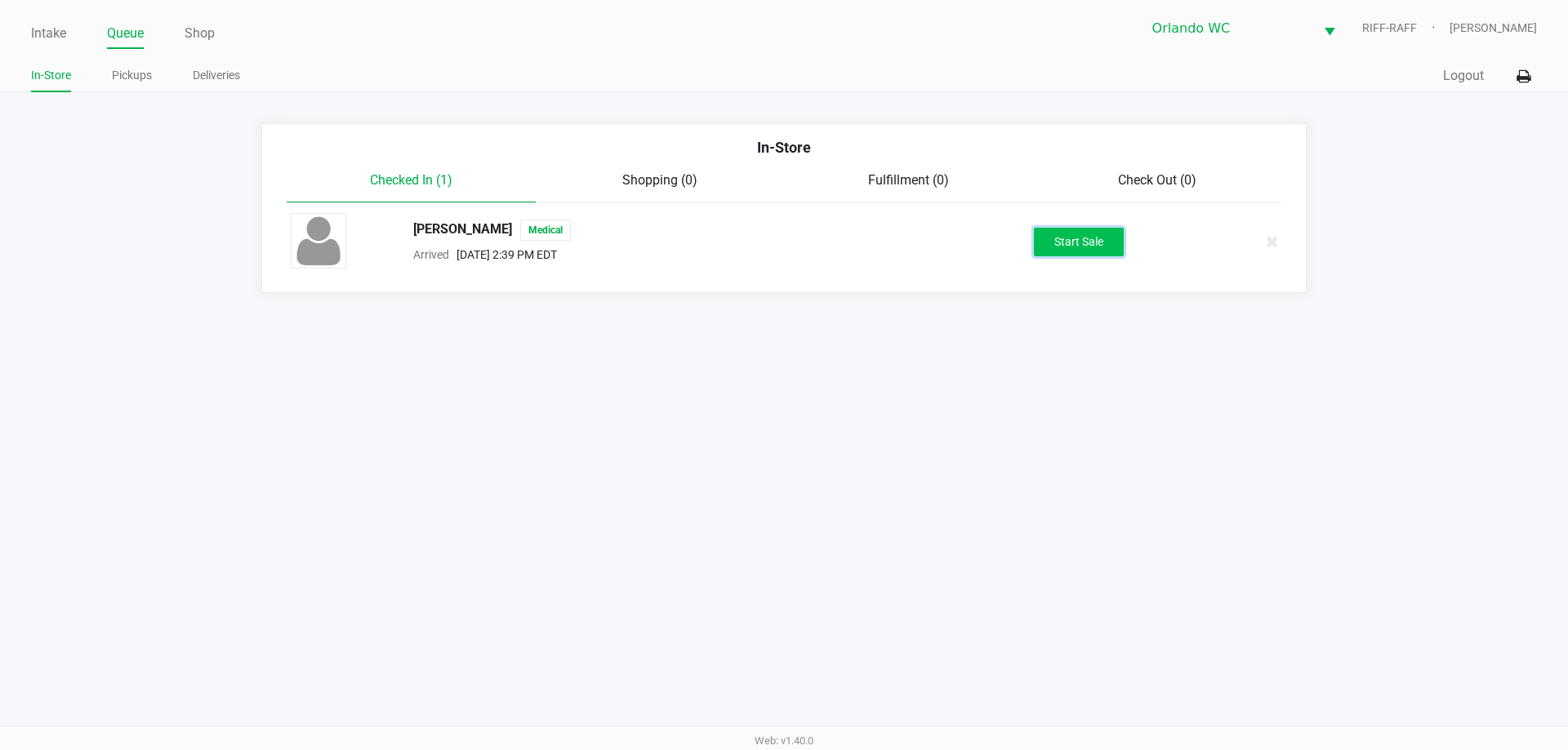
click at [1048, 237] on button "Start Sale" at bounding box center [1079, 242] width 90 height 28
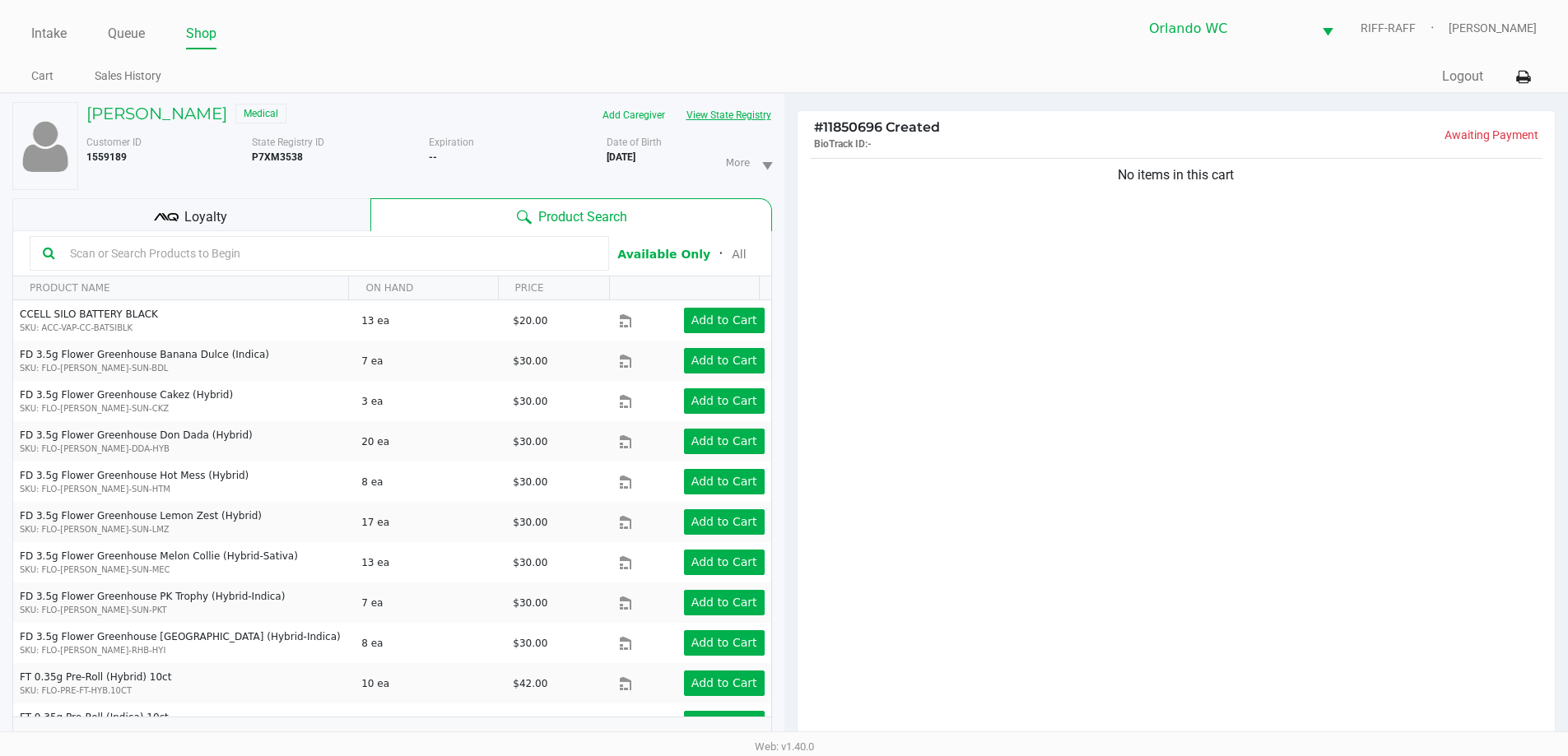
click at [733, 103] on button "View State Registry" at bounding box center [725, 114] width 97 height 27
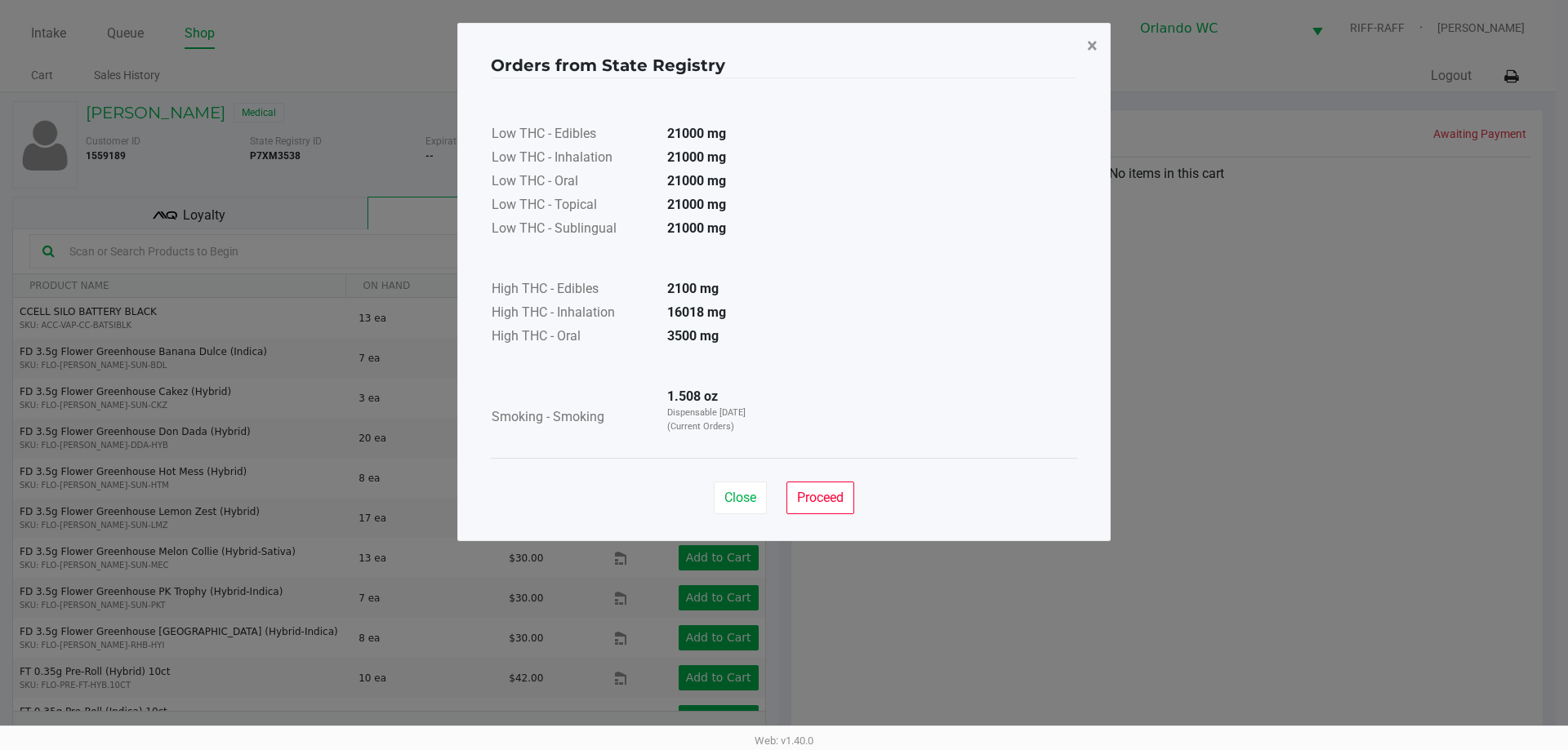
click at [1102, 42] on button "×" at bounding box center [1092, 45] width 37 height 46
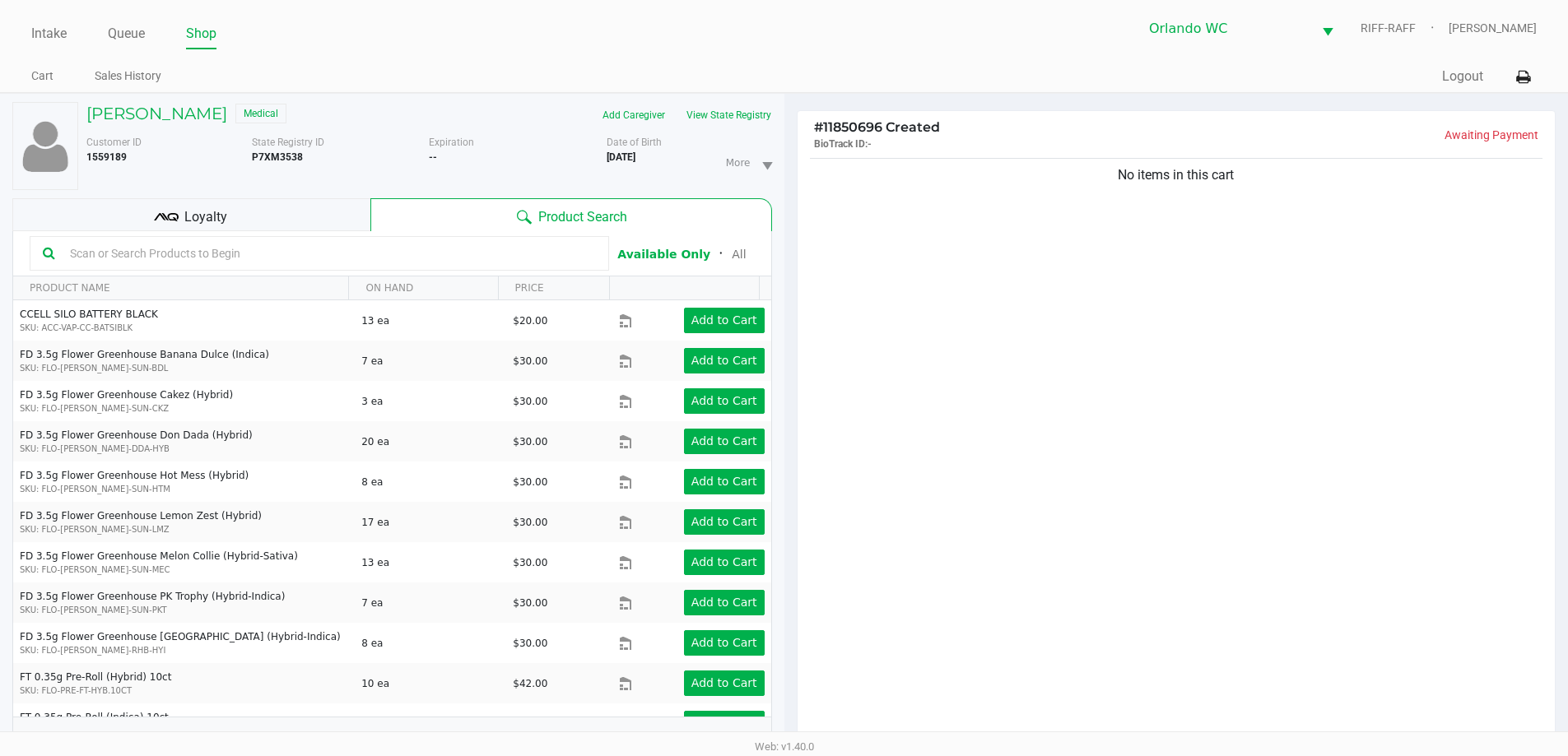
click at [423, 257] on input "text" at bounding box center [329, 253] width 532 height 25
click at [260, 250] on input "text" at bounding box center [329, 253] width 532 height 25
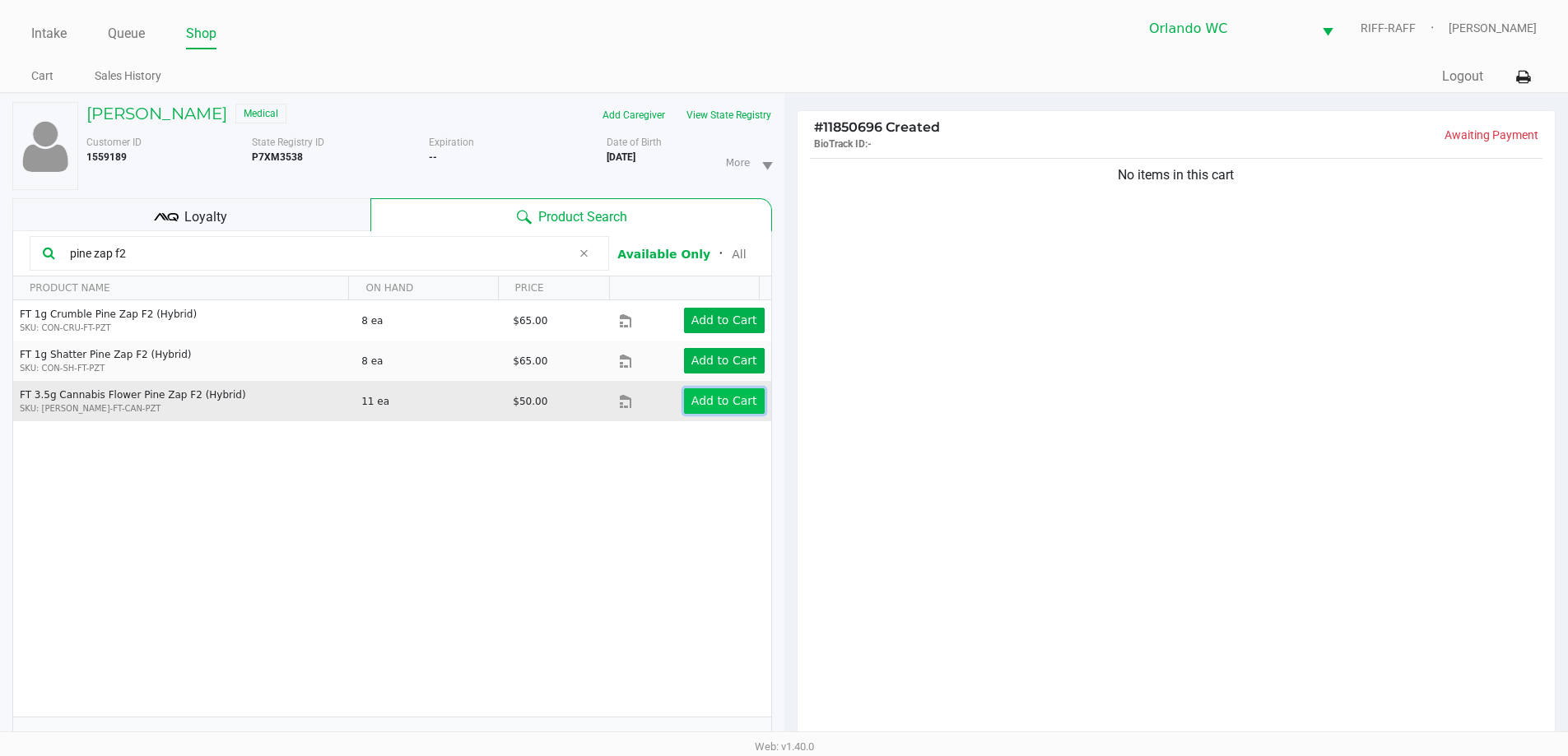
click at [694, 412] on button "Add to Cart" at bounding box center [725, 402] width 81 height 26
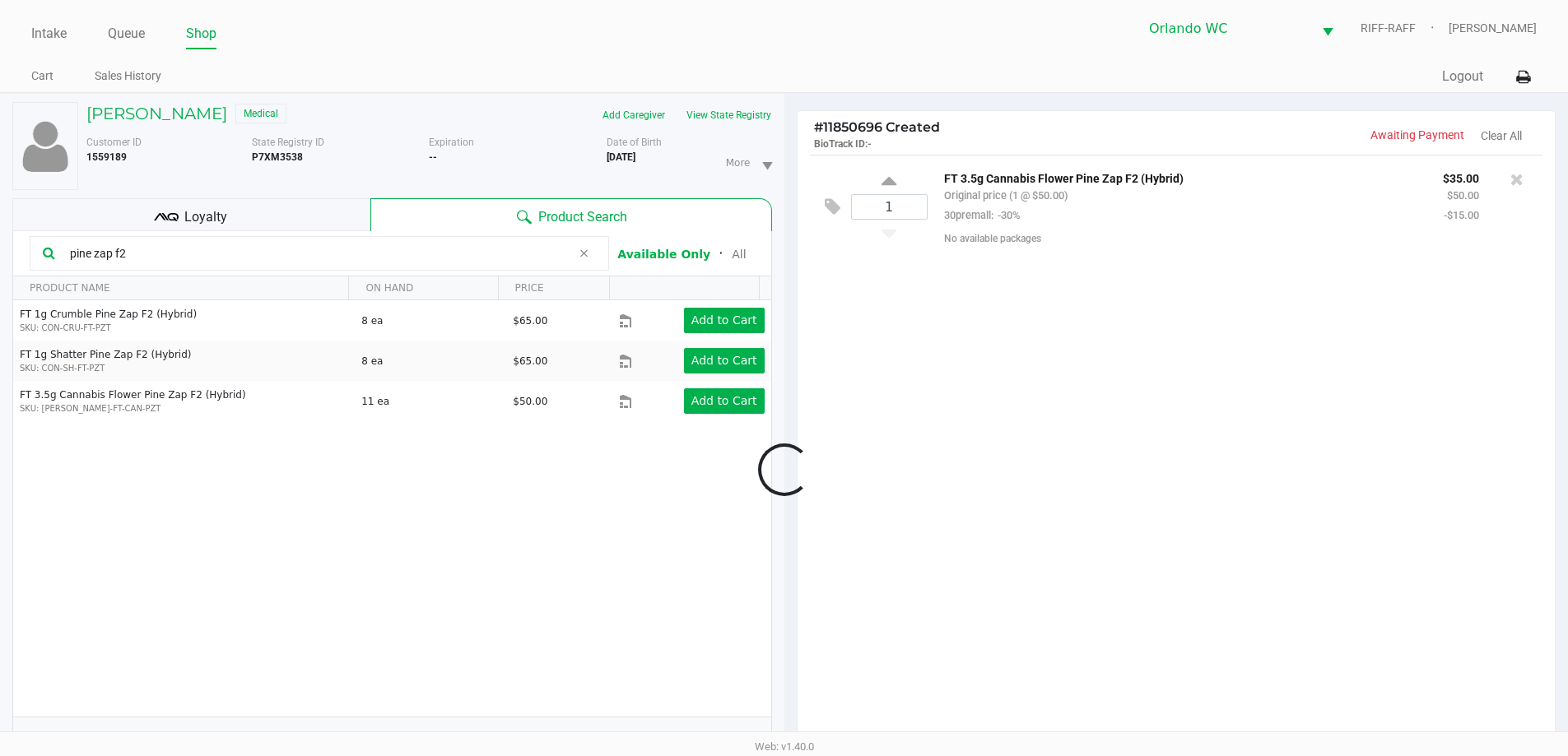
click at [136, 255] on div at bounding box center [784, 470] width 1568 height 588
click at [126, 254] on input "pine zap f2" at bounding box center [317, 253] width 508 height 25
drag, startPoint x: 125, startPoint y: 254, endPoint x: 0, endPoint y: 224, distance: 128.5
click at [0, 224] on div "TERRELL KALB Medical Add Caregiver View State Registry Customer ID 1559189 Stat…" at bounding box center [392, 513] width 785 height 840
type input "alleged orbit"
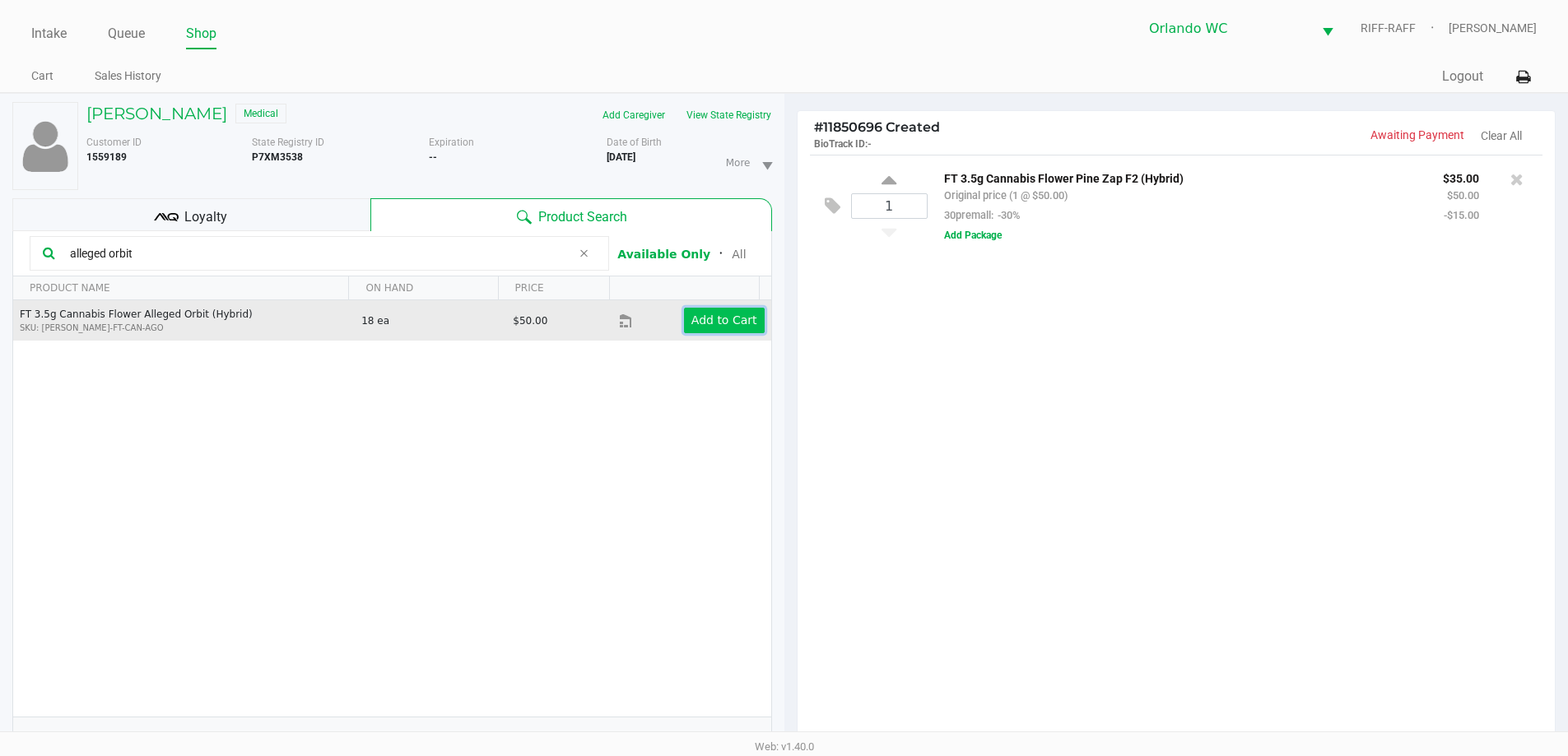
click at [684, 311] on button "Add to Cart" at bounding box center [725, 321] width 81 height 26
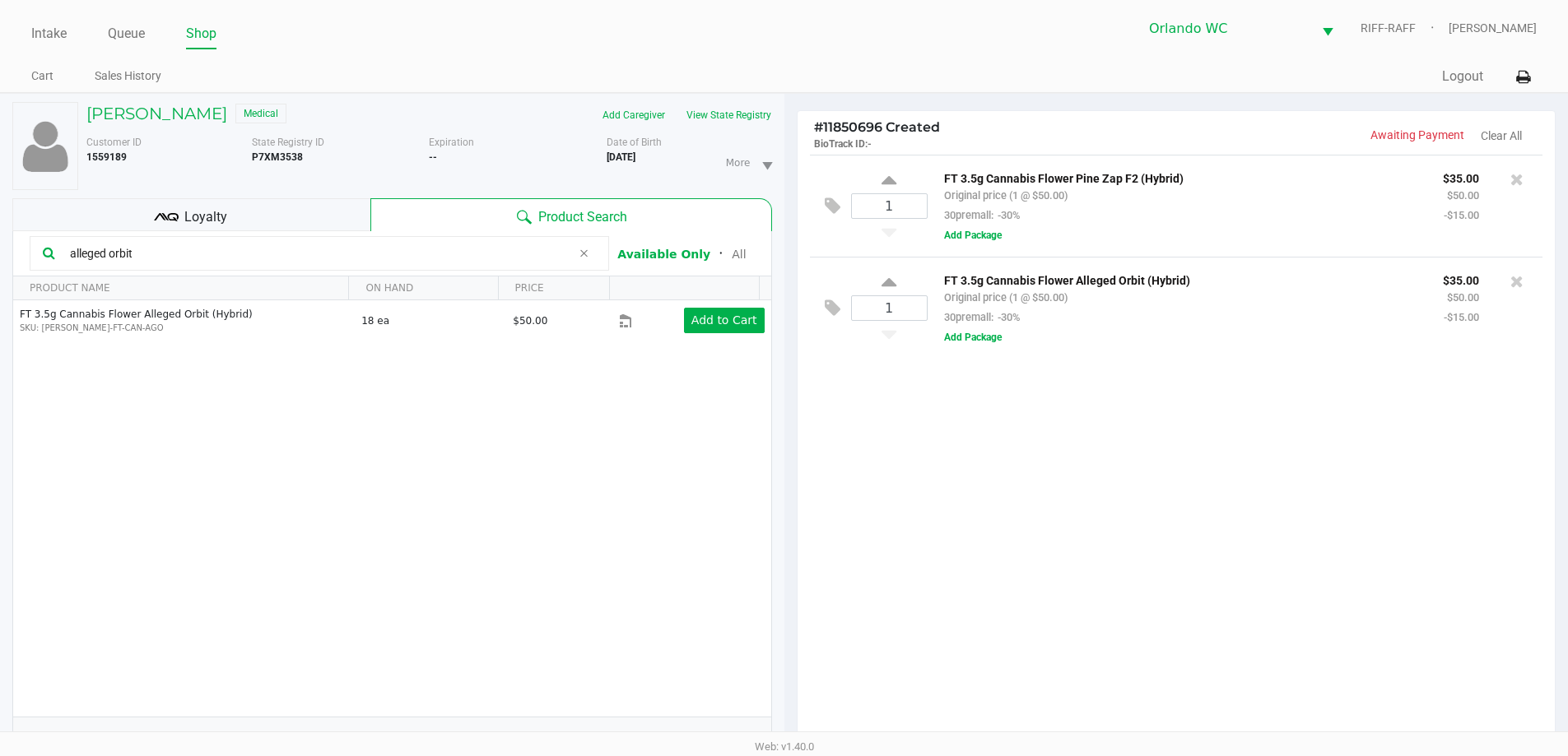
drag, startPoint x: 139, startPoint y: 253, endPoint x: 0, endPoint y: 200, distance: 148.8
click at [0, 209] on div "TERRELL KALB Medical Add Caregiver View State Registry Customer ID 1559189 Stat…" at bounding box center [392, 513] width 785 height 840
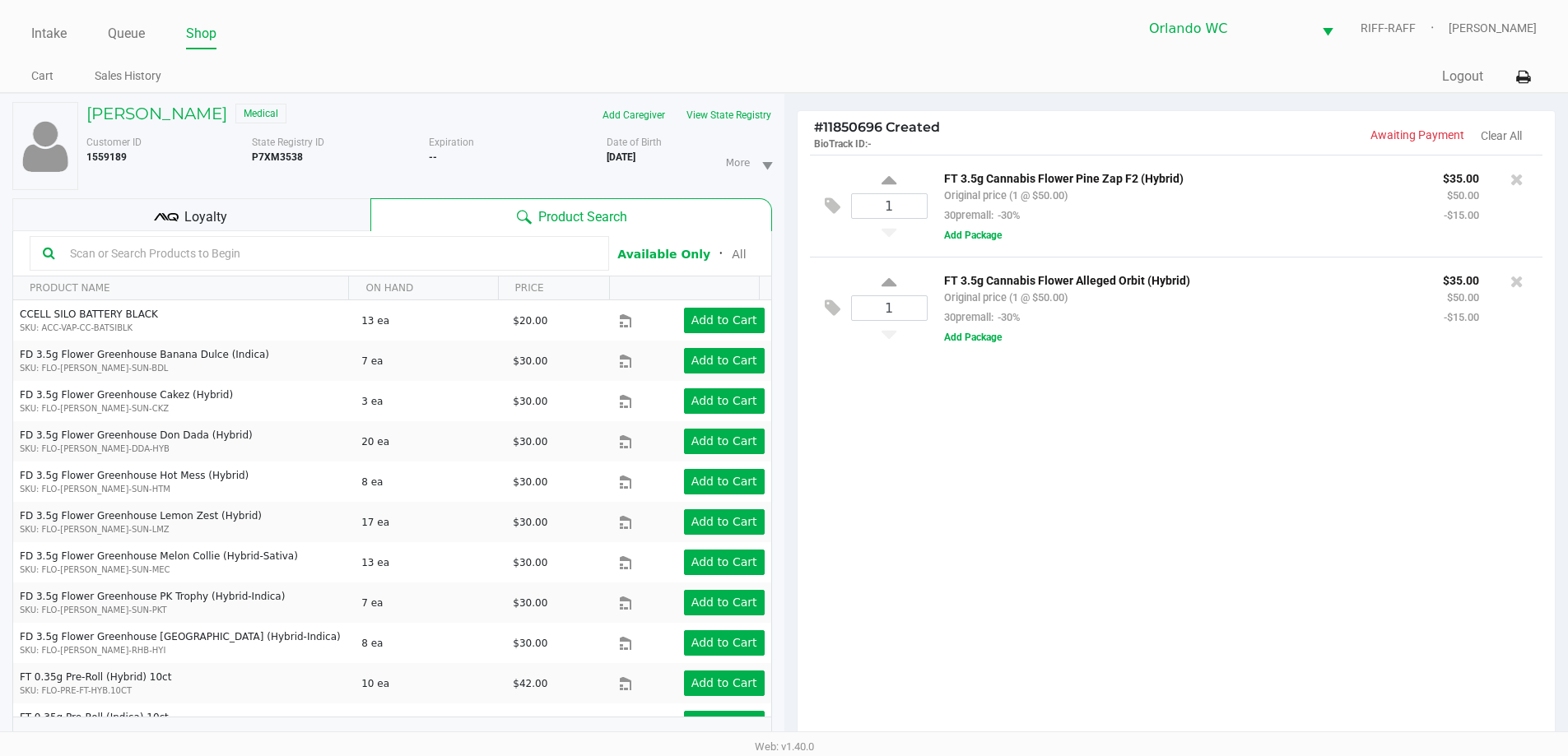
click at [1048, 580] on div "1 FT 3.5g Cannabis Flower Pine Zap F2 (Hybrid) Original price (1 @ $50.00) 30pr…" at bounding box center [1177, 453] width 758 height 597
click at [287, 242] on input "text" at bounding box center [329, 253] width 532 height 25
type input "dsc"
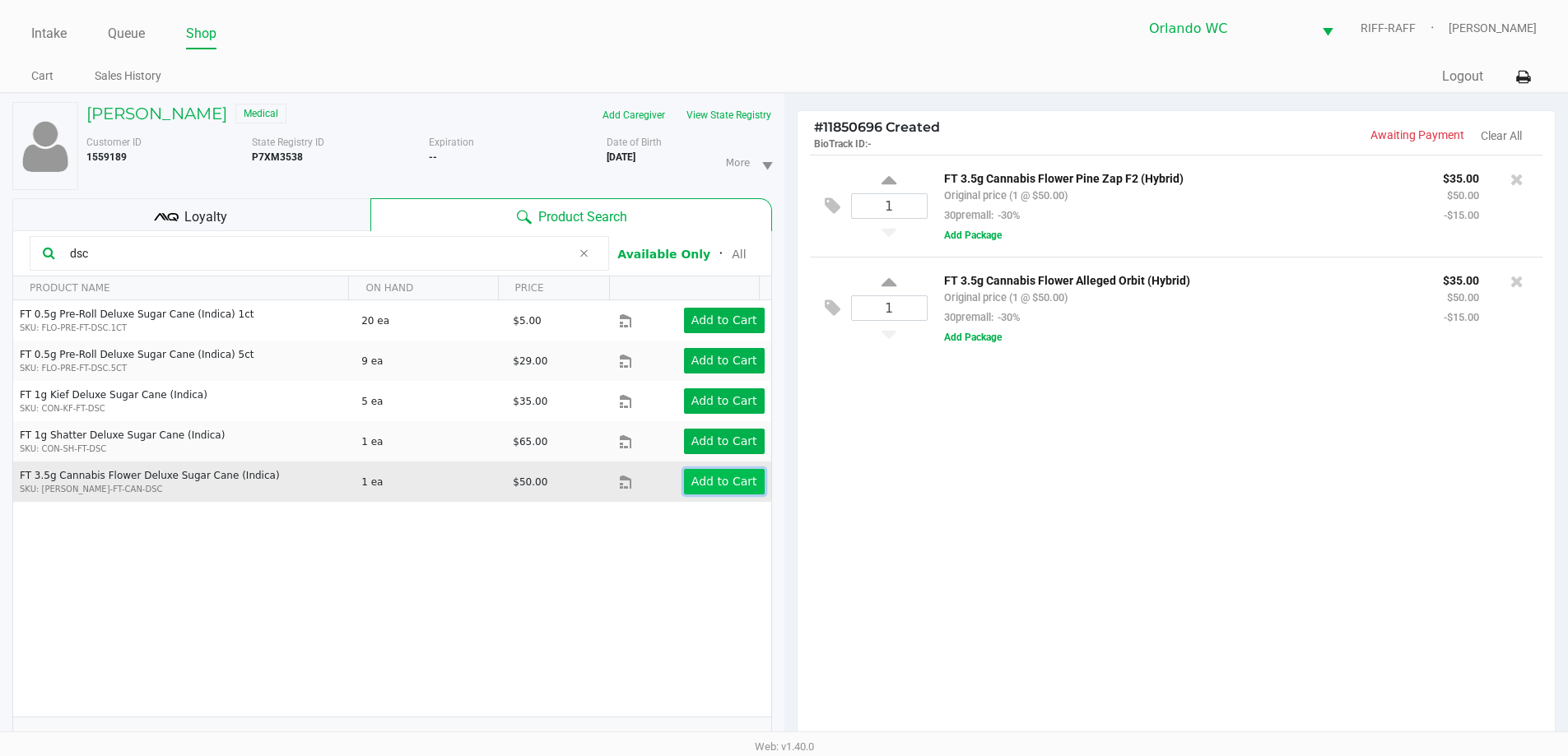
click at [745, 487] on button "Add to Cart" at bounding box center [725, 482] width 81 height 26
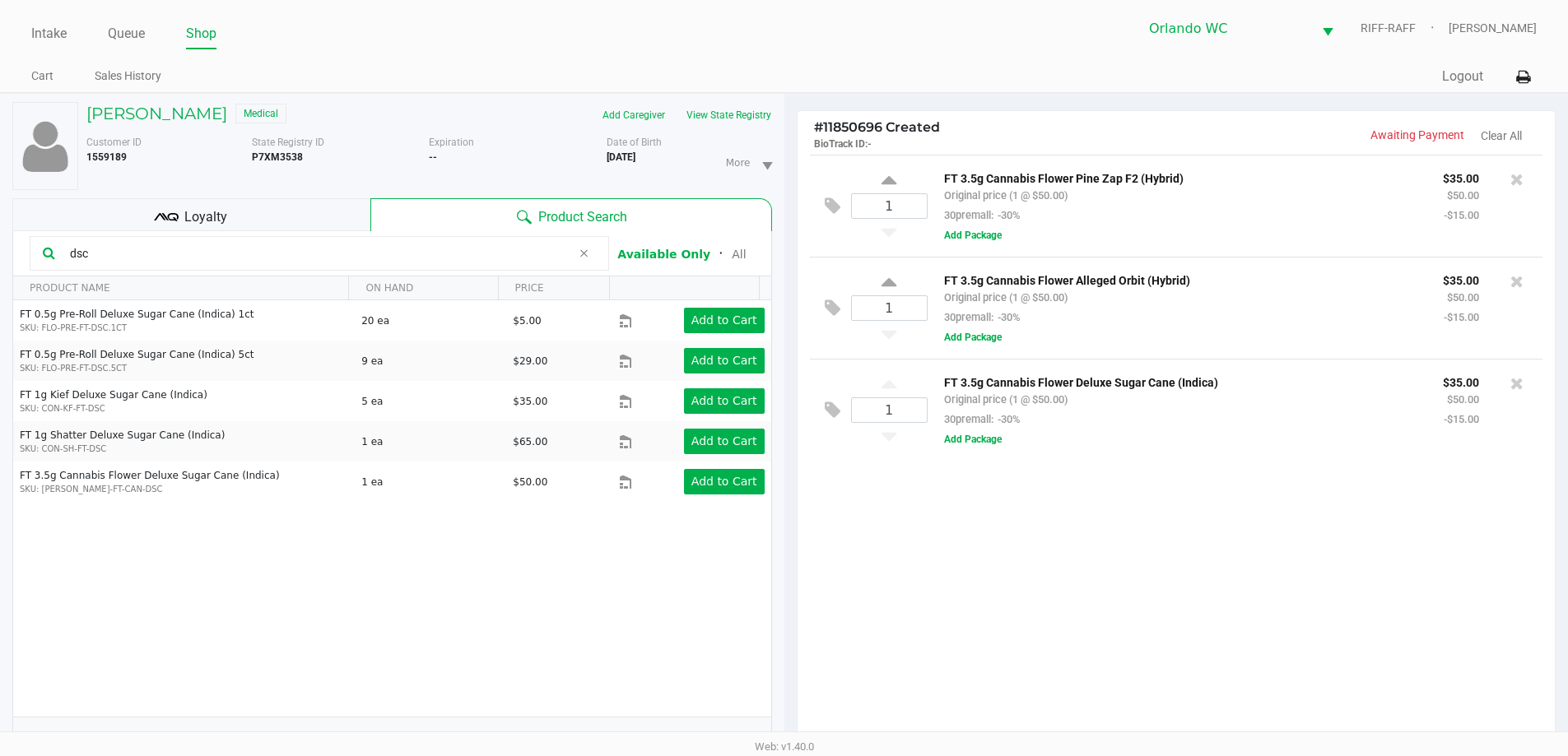
click at [367, 260] on input "dsc" at bounding box center [317, 253] width 508 height 25
drag, startPoint x: 127, startPoint y: 241, endPoint x: 0, endPoint y: 215, distance: 129.6
click at [1, 216] on div "TERRELL KALB Medical Add Caregiver View State Registry Customer ID 1559189 Stat…" at bounding box center [392, 513] width 785 height 840
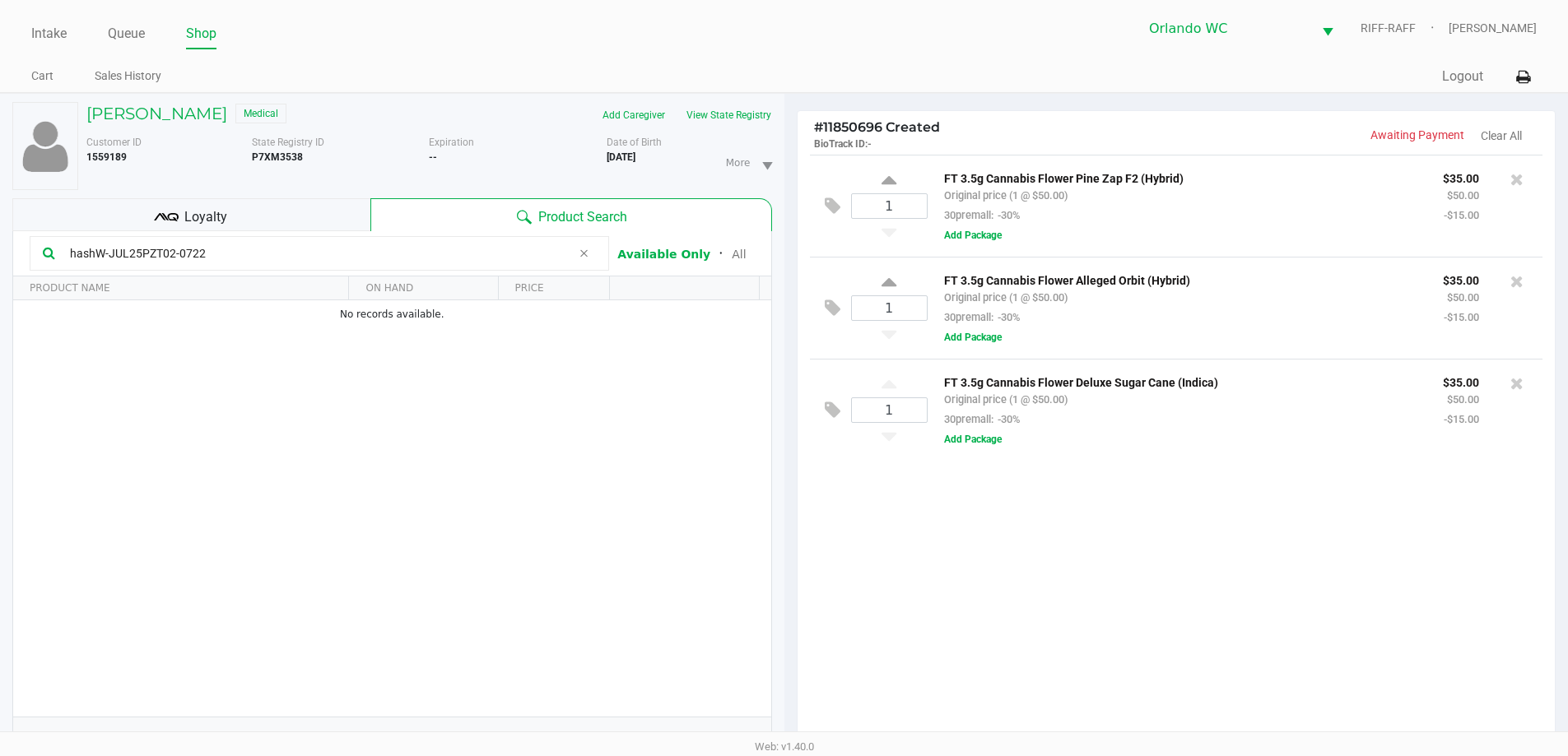
type input "hashW-JUL25PZT02-0722"
click at [894, 492] on div "1 FT 3.5g Cannabis Flower Pine Zap F2 (Hybrid) Original price (1 @ $50.00) 30pr…" at bounding box center [1177, 453] width 758 height 597
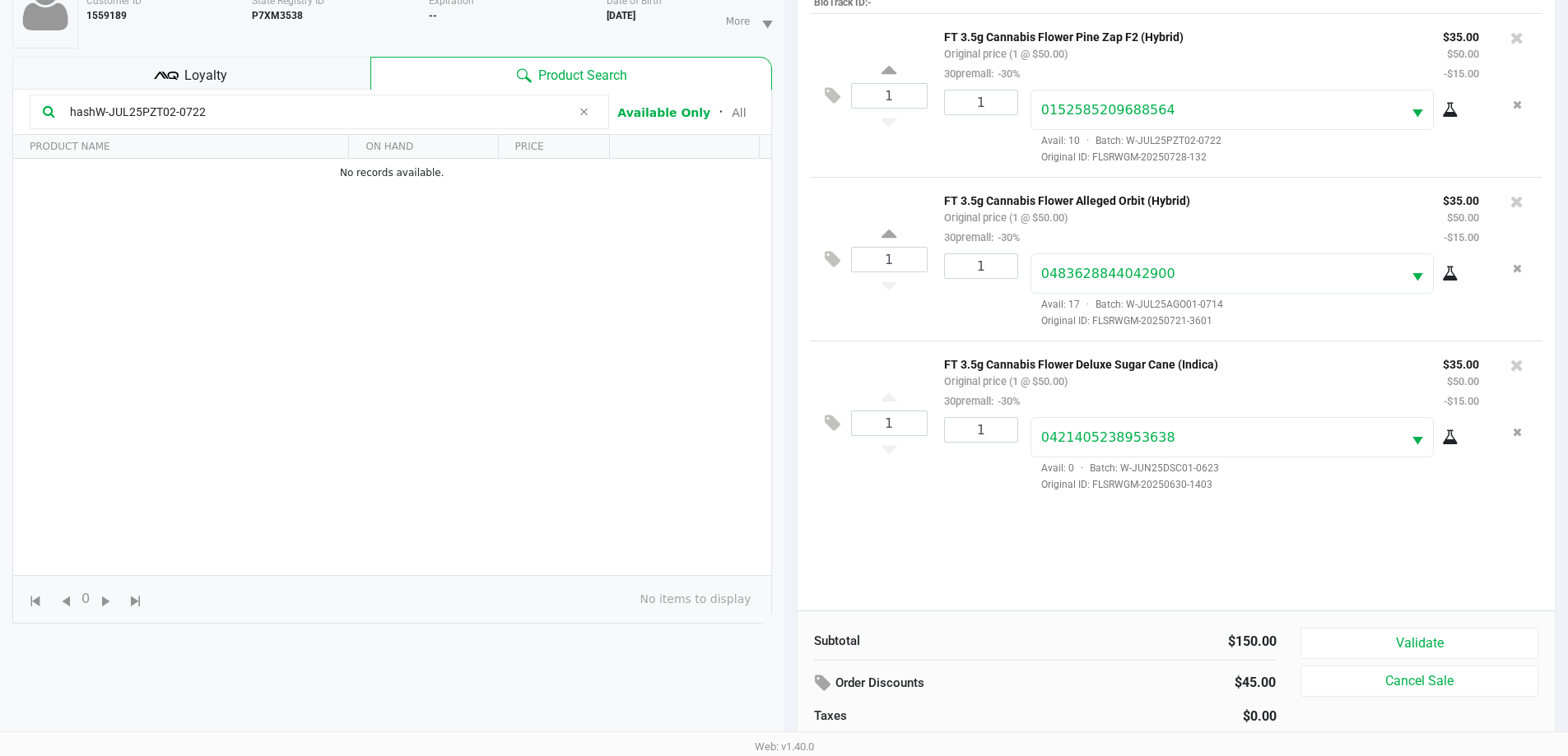
scroll to position [165, 0]
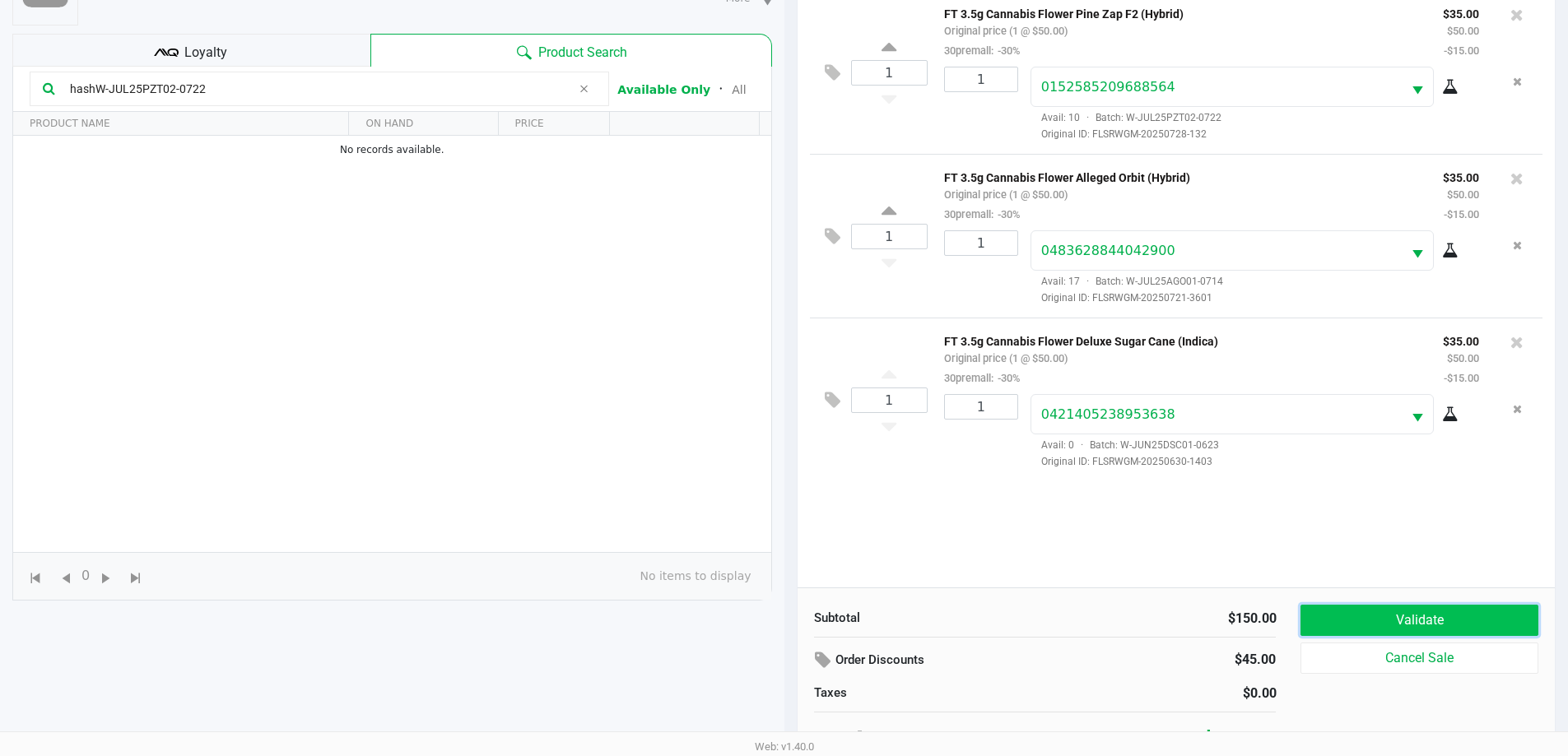
click at [1480, 619] on button "Validate" at bounding box center [1419, 621] width 237 height 32
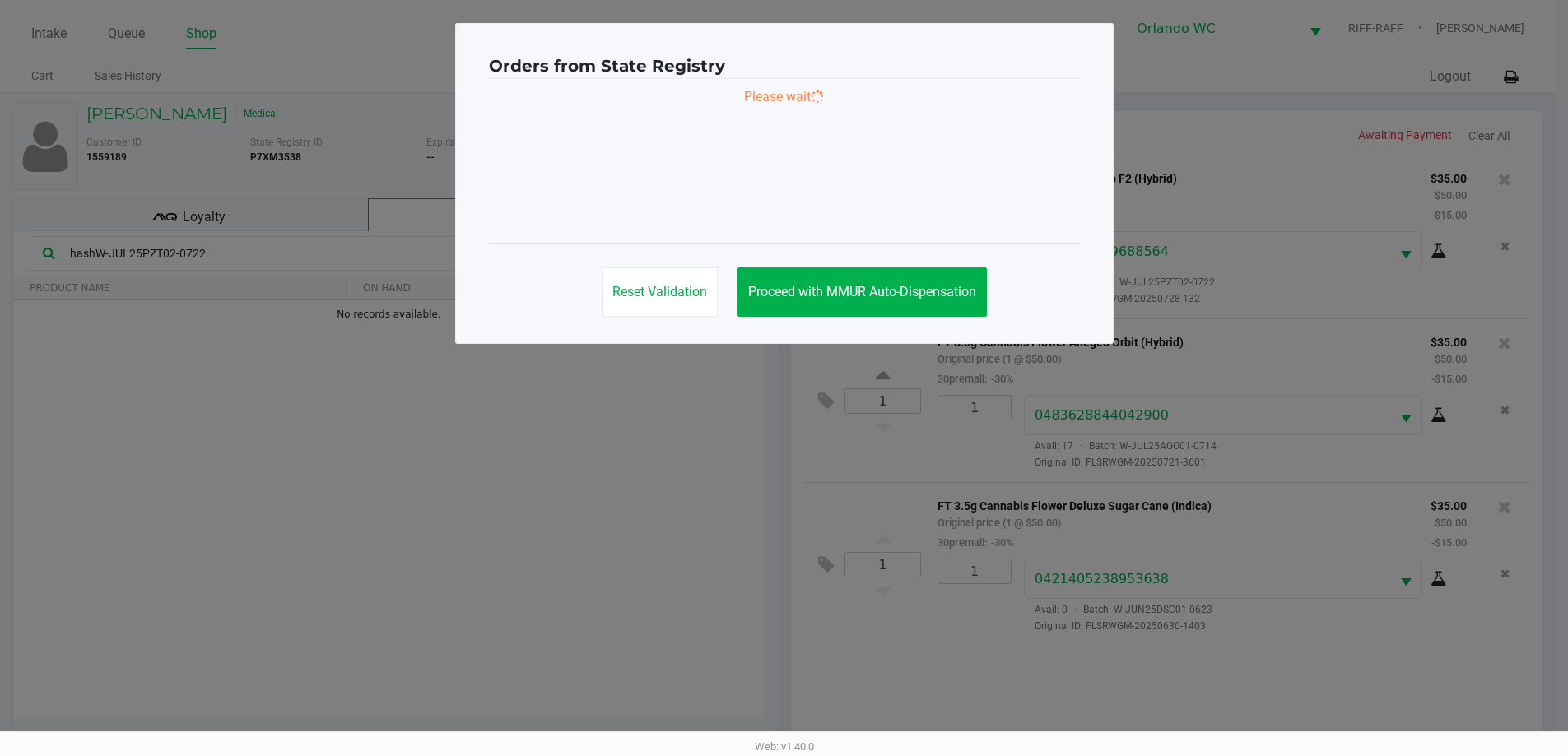
scroll to position [0, 0]
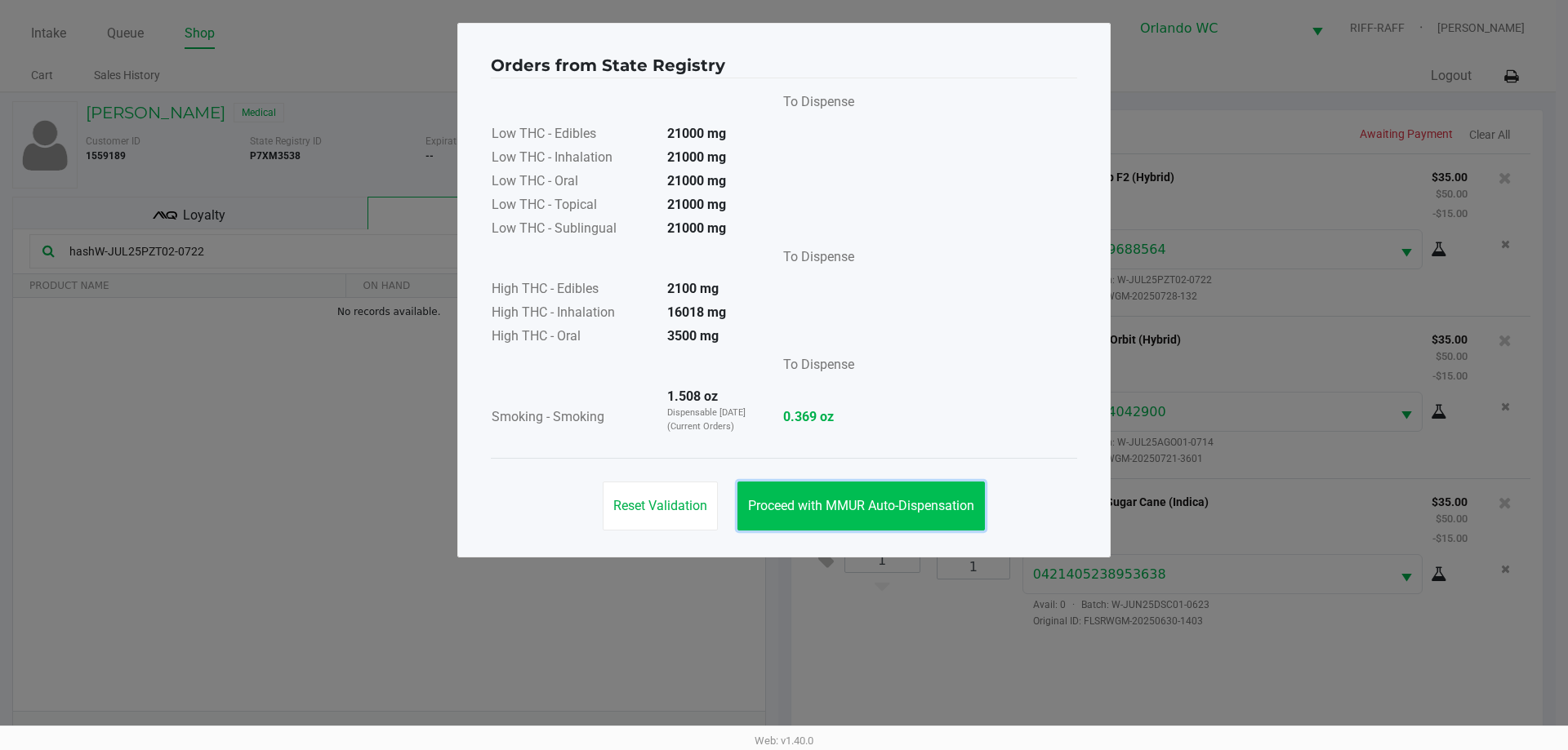
click at [941, 506] on span "Proceed with MMUR Auto-Dispensation" at bounding box center [861, 506] width 226 height 16
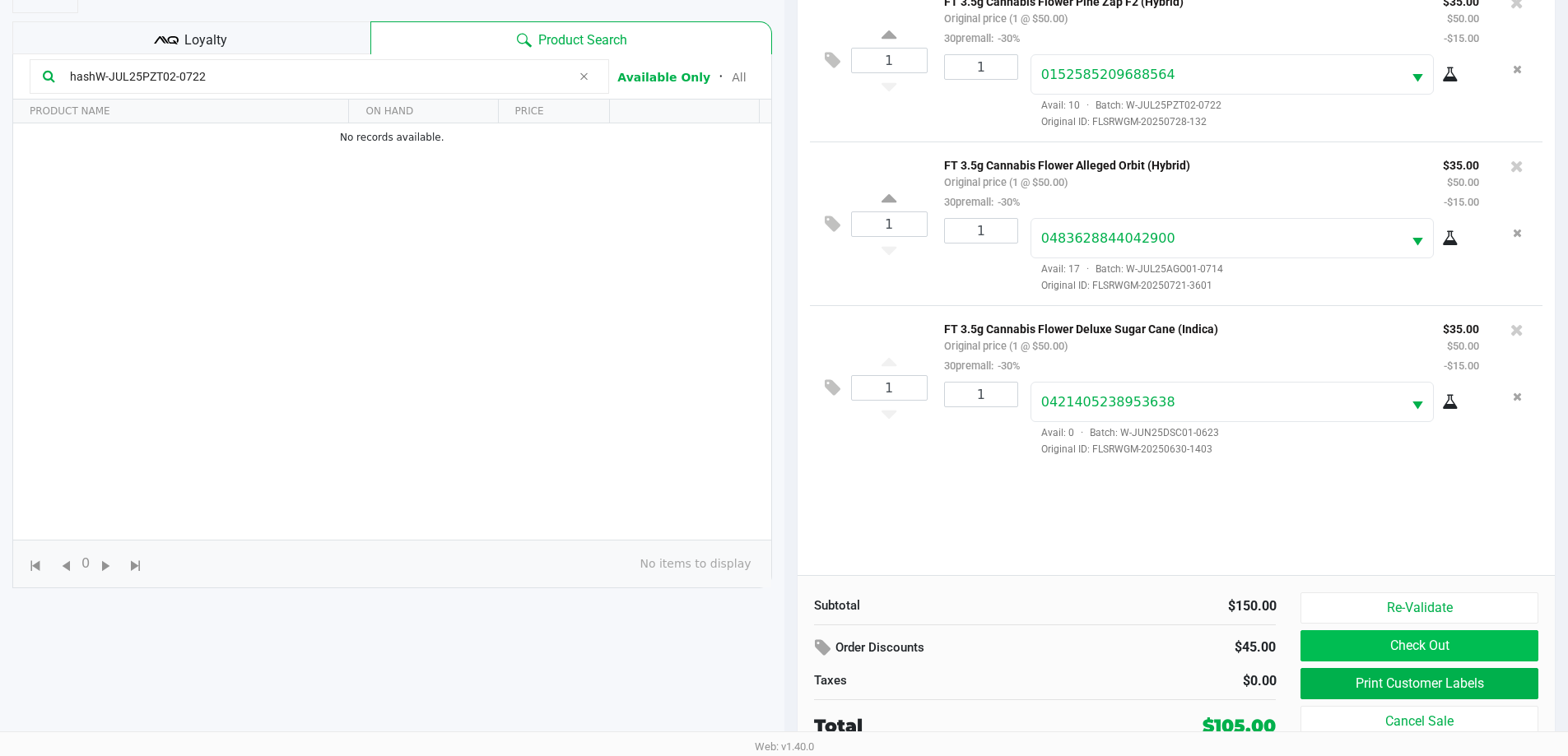
scroll to position [178, 0]
click at [1361, 687] on button "Print Customer Labels" at bounding box center [1419, 683] width 237 height 32
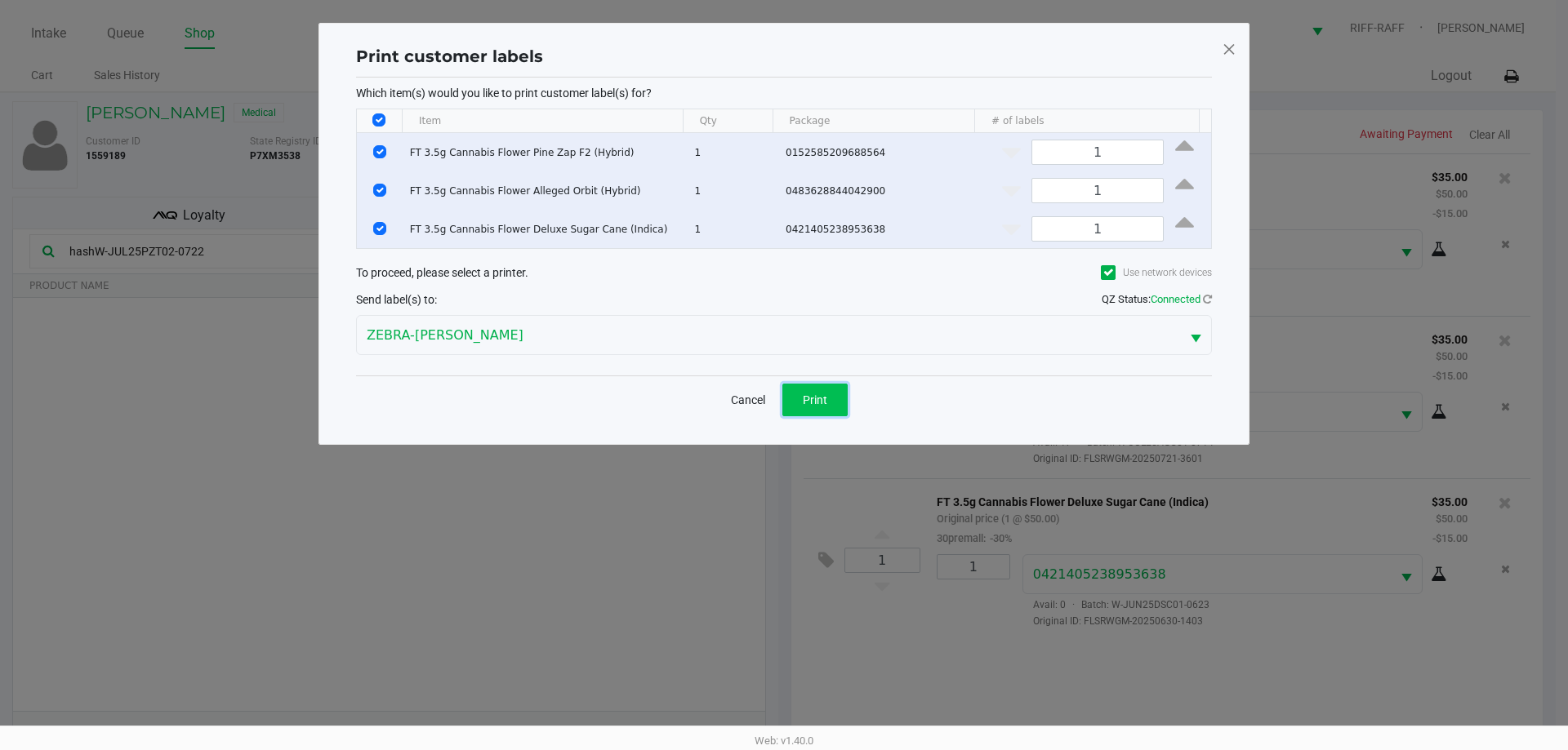
click at [828, 397] on button "Print" at bounding box center [815, 399] width 66 height 32
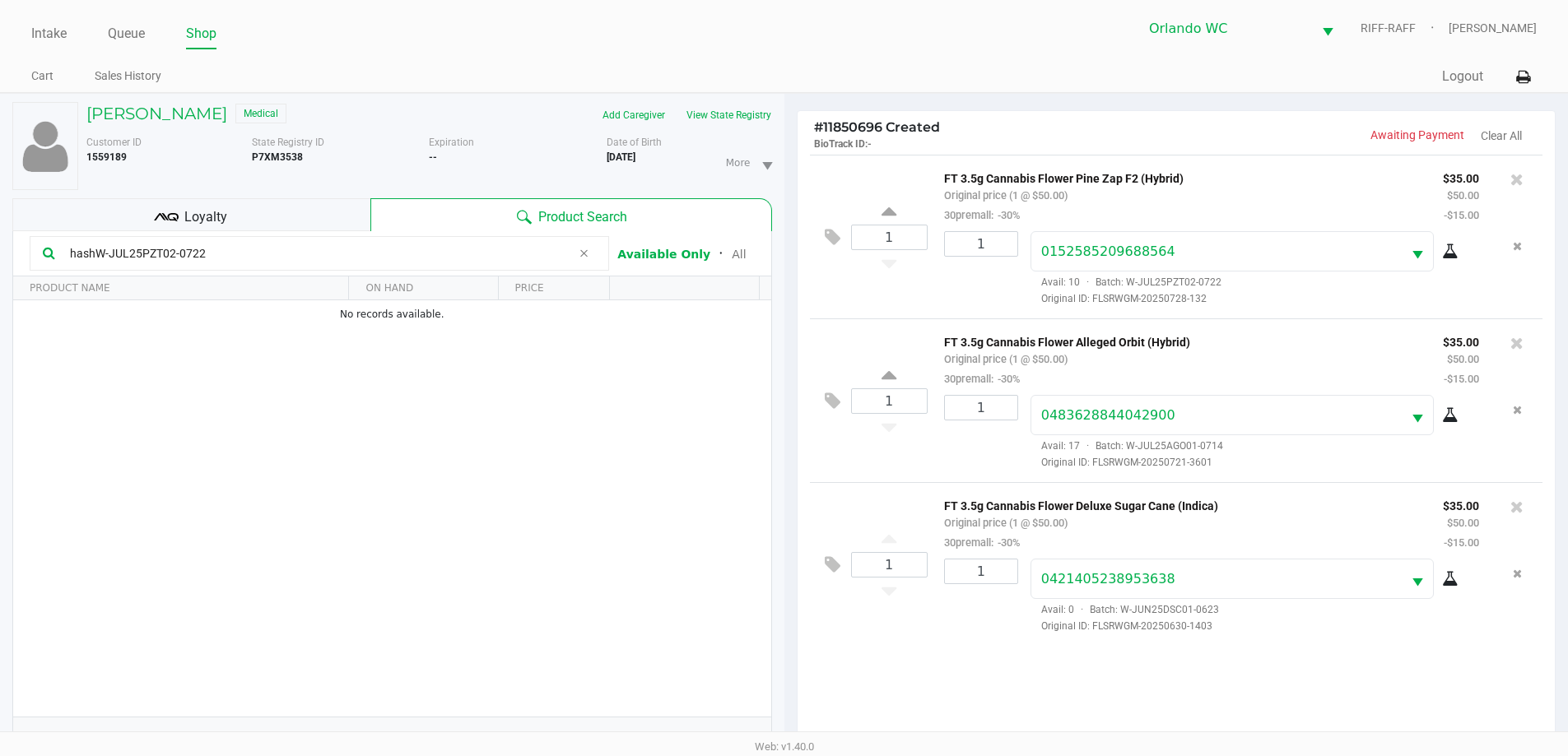
scroll to position [178, 0]
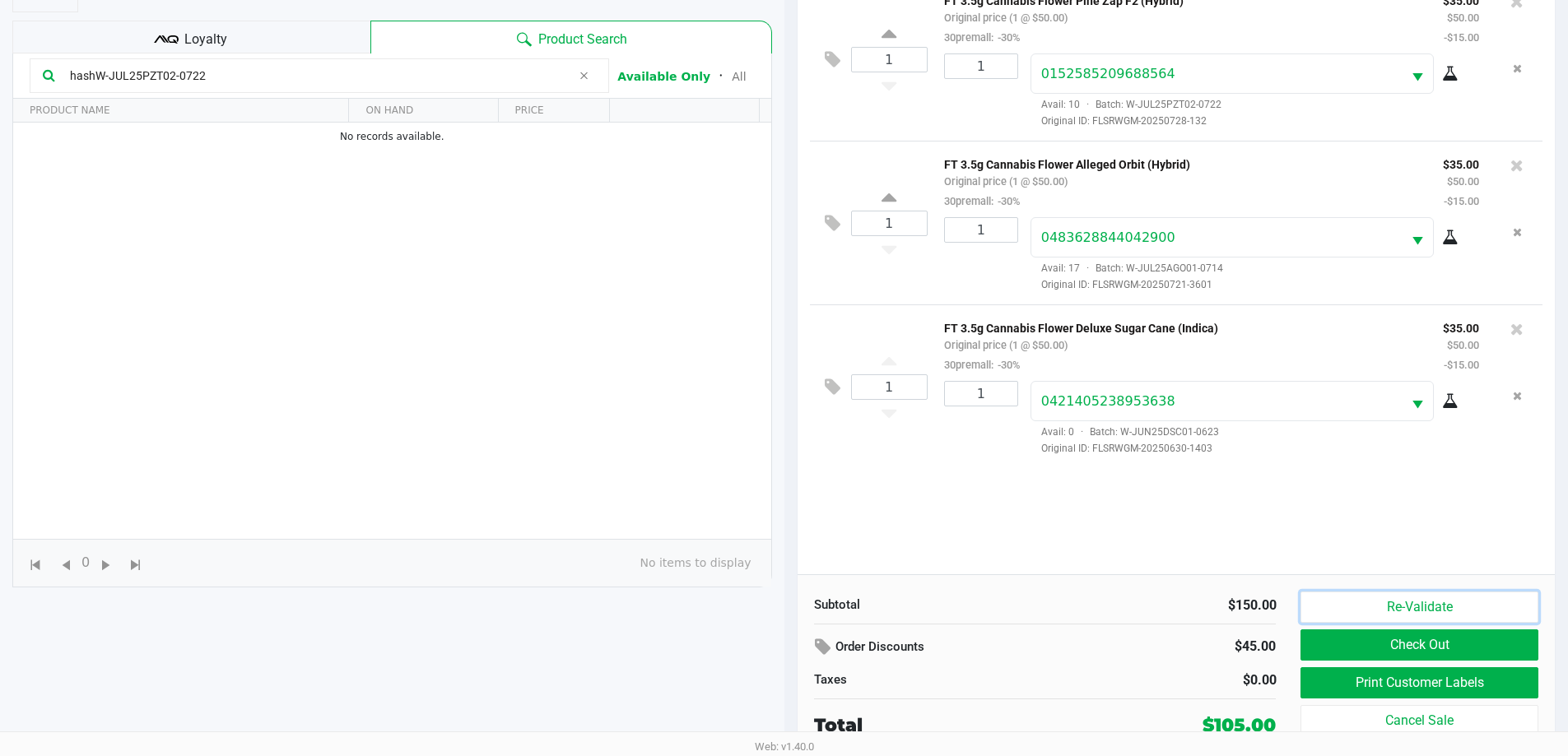
click at [1405, 610] on button "Re-Validate" at bounding box center [1419, 607] width 237 height 32
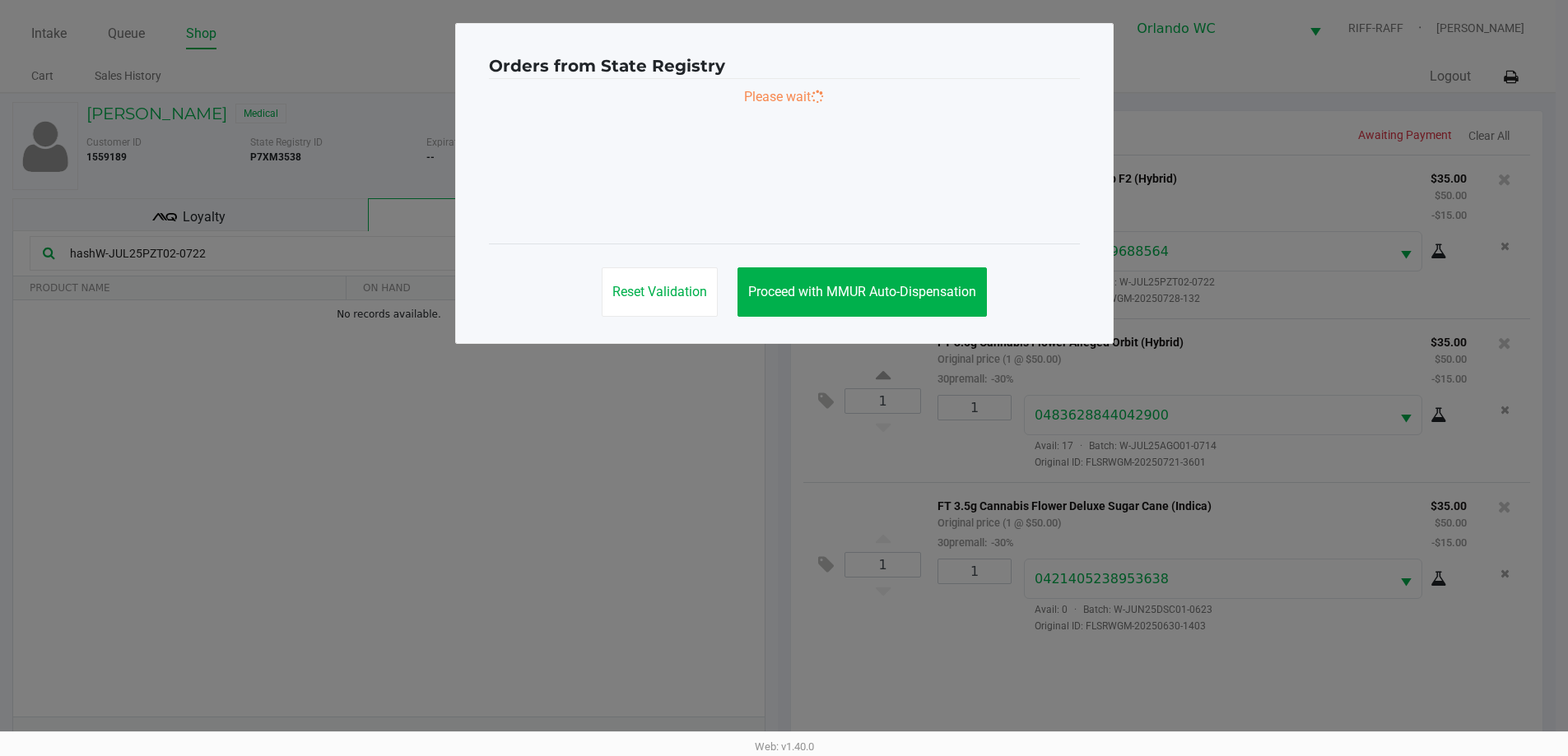
scroll to position [0, 0]
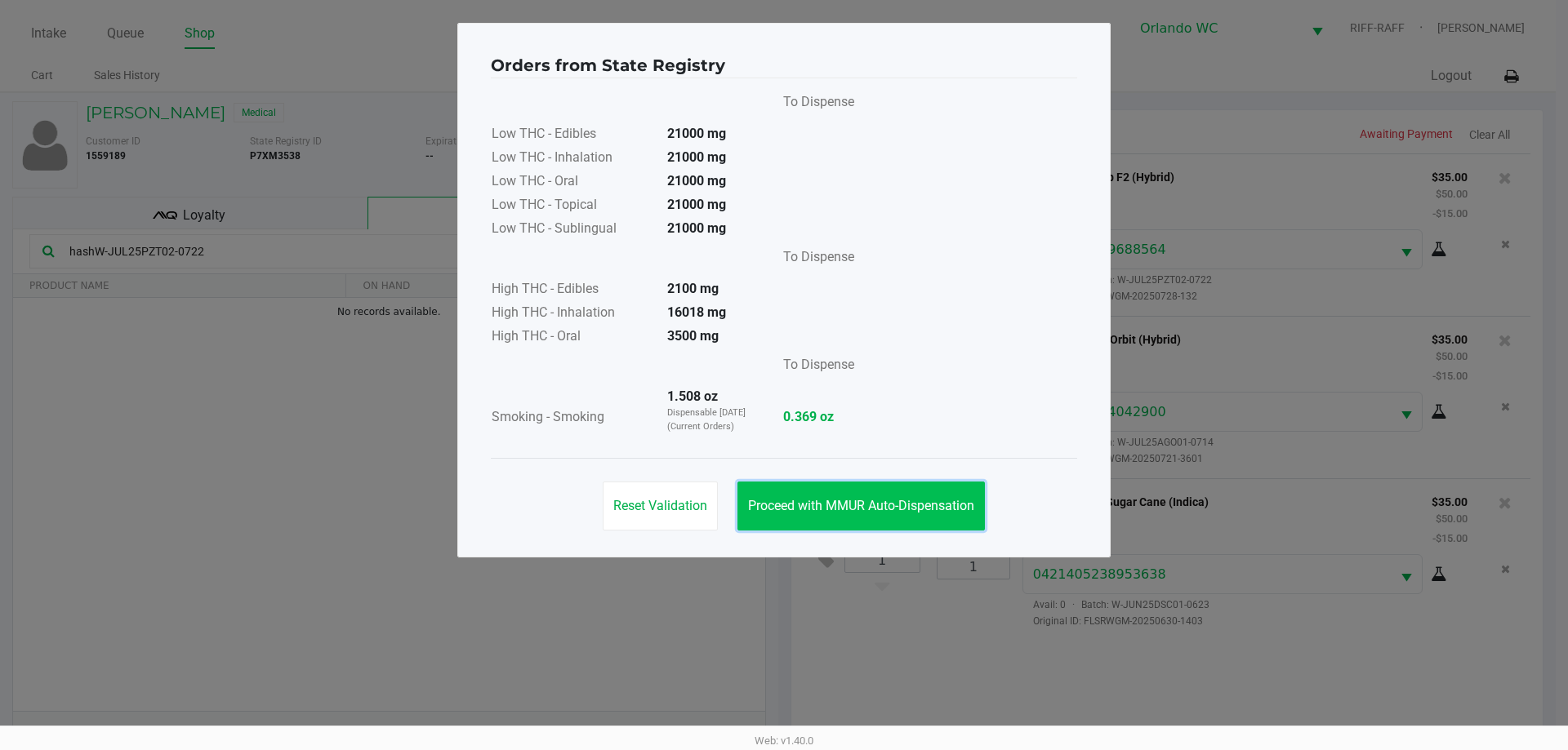
click at [941, 524] on button "Proceed with MMUR Auto-Dispensation" at bounding box center [861, 506] width 248 height 49
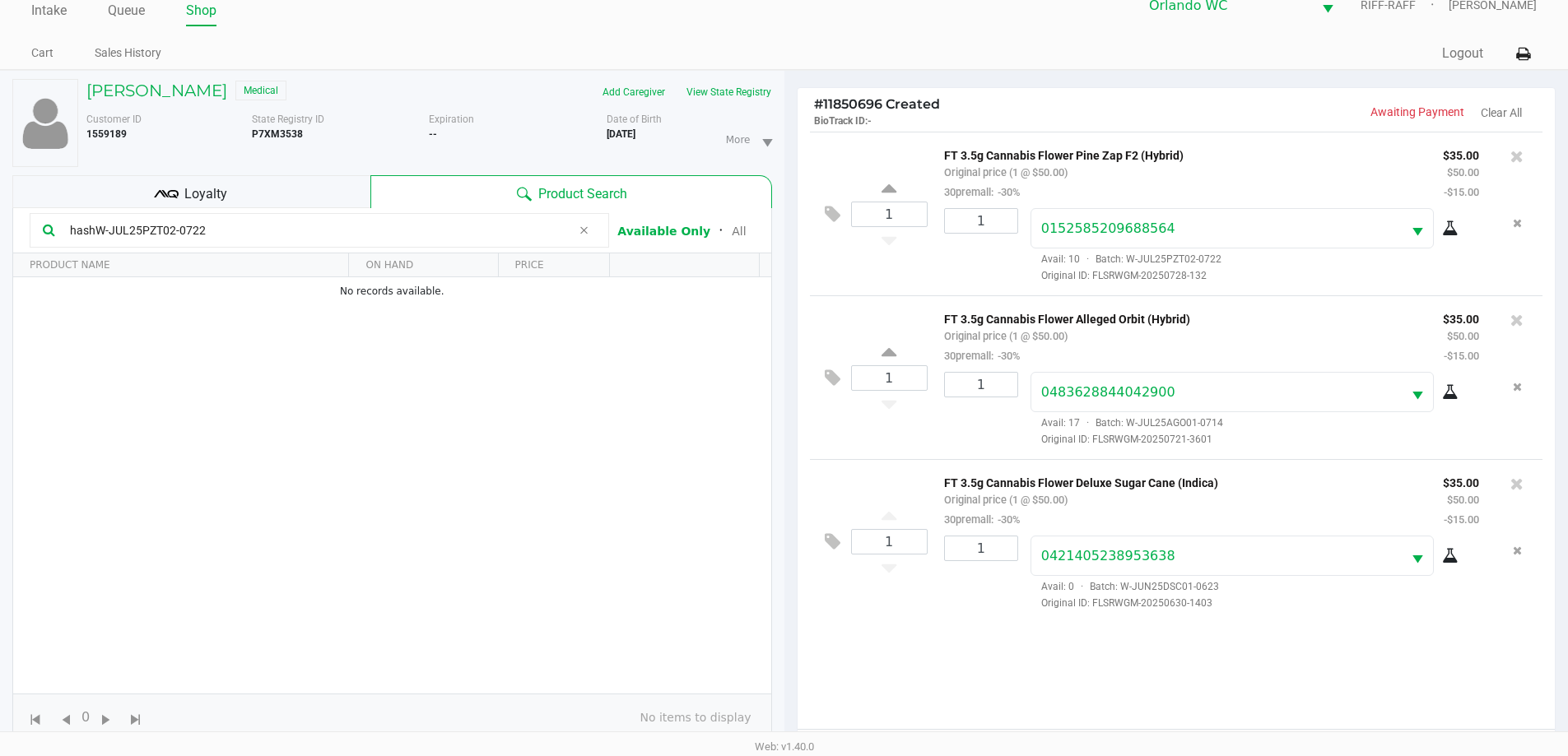
scroll to position [178, 0]
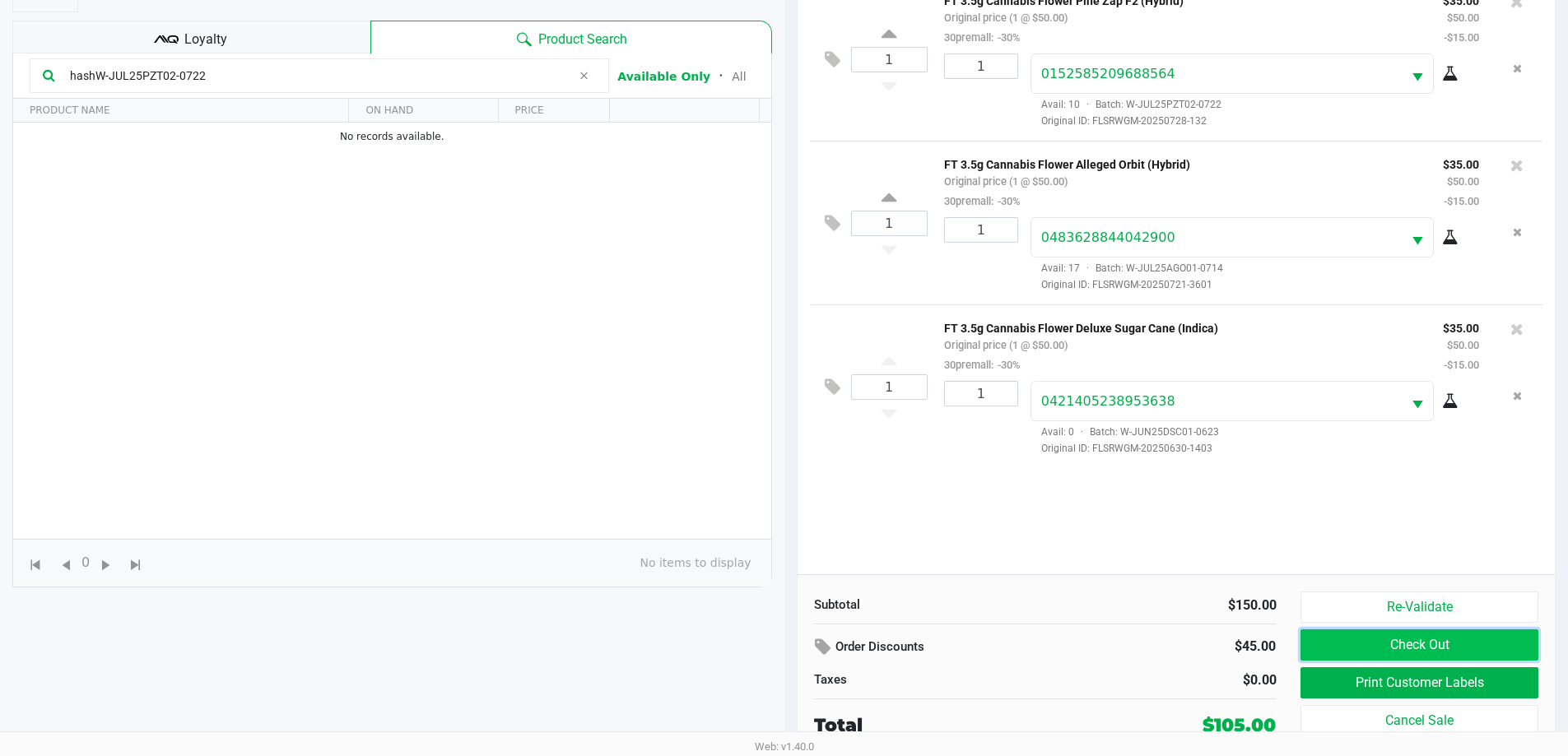
click at [1402, 649] on button "Check Out" at bounding box center [1419, 645] width 237 height 32
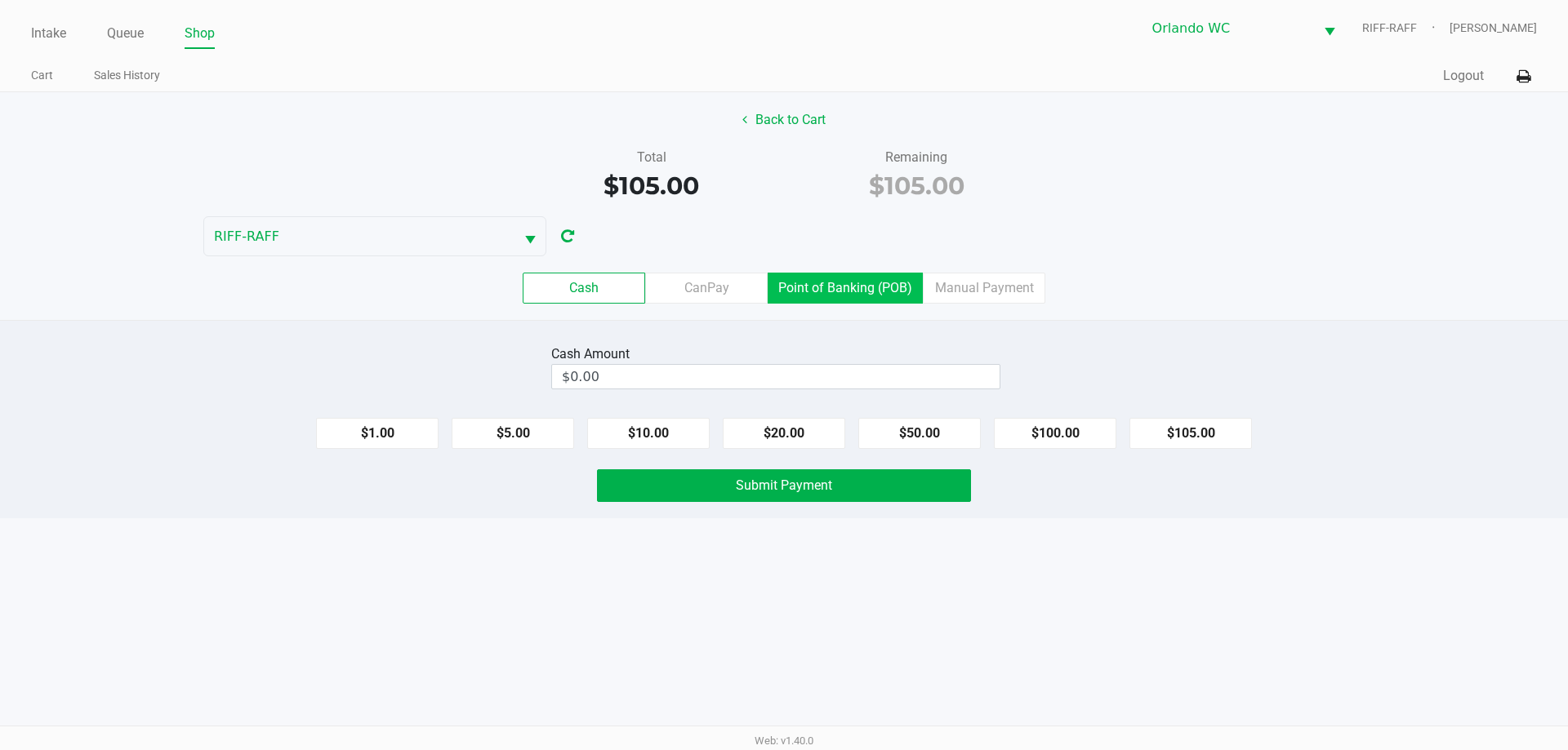
click at [856, 285] on label "Point of Banking (POB)" at bounding box center [845, 288] width 155 height 31
click at [0, 0] on 7 "Point of Banking (POB)" at bounding box center [0, 0] width 0 height 0
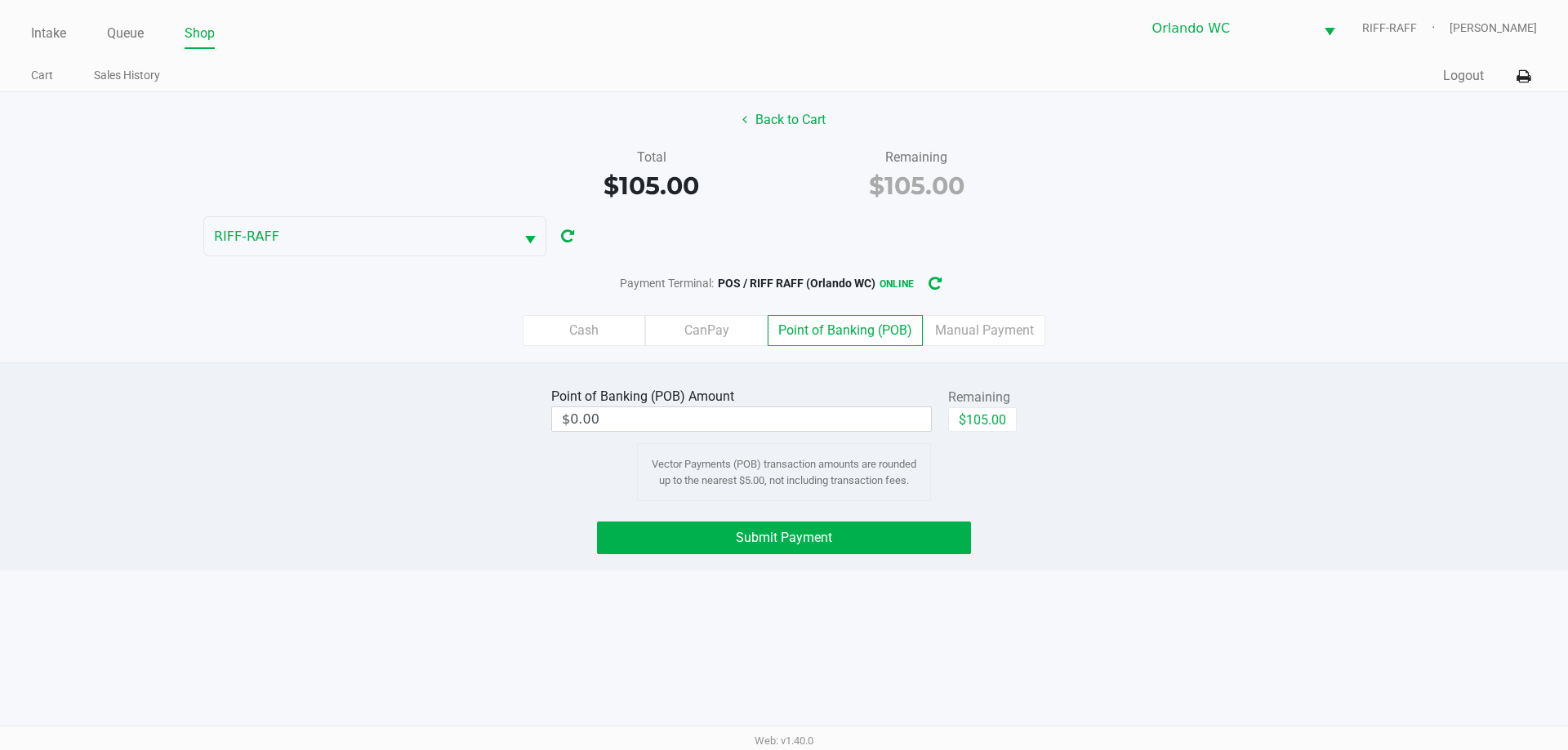
click at [997, 432] on div "$105.00" at bounding box center [982, 426] width 69 height 37
click at [973, 430] on button "$105.00" at bounding box center [982, 419] width 69 height 24
type input "$105.00"
click at [935, 548] on button "Submit Payment" at bounding box center [784, 538] width 374 height 32
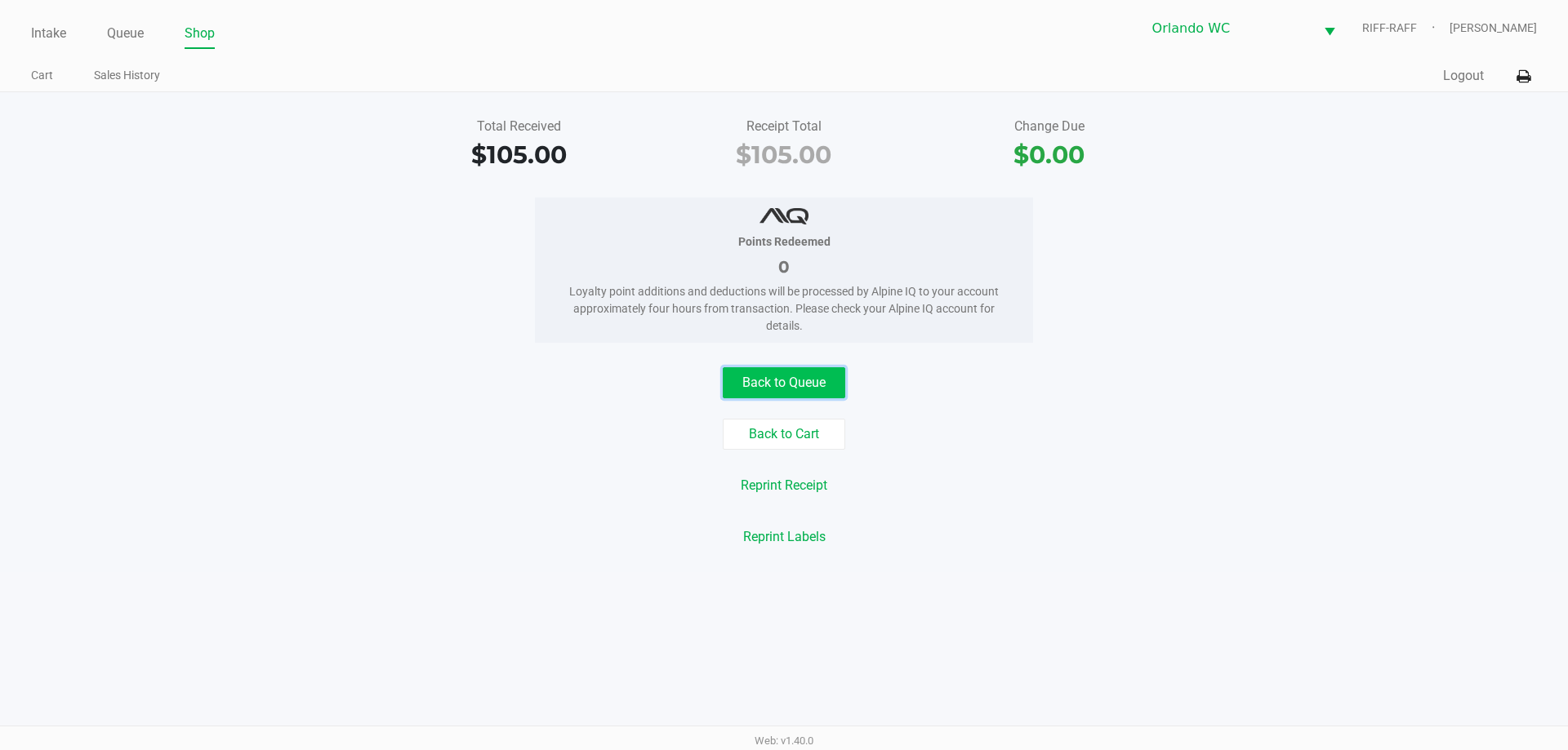
click at [778, 391] on button "Back to Queue" at bounding box center [784, 383] width 122 height 31
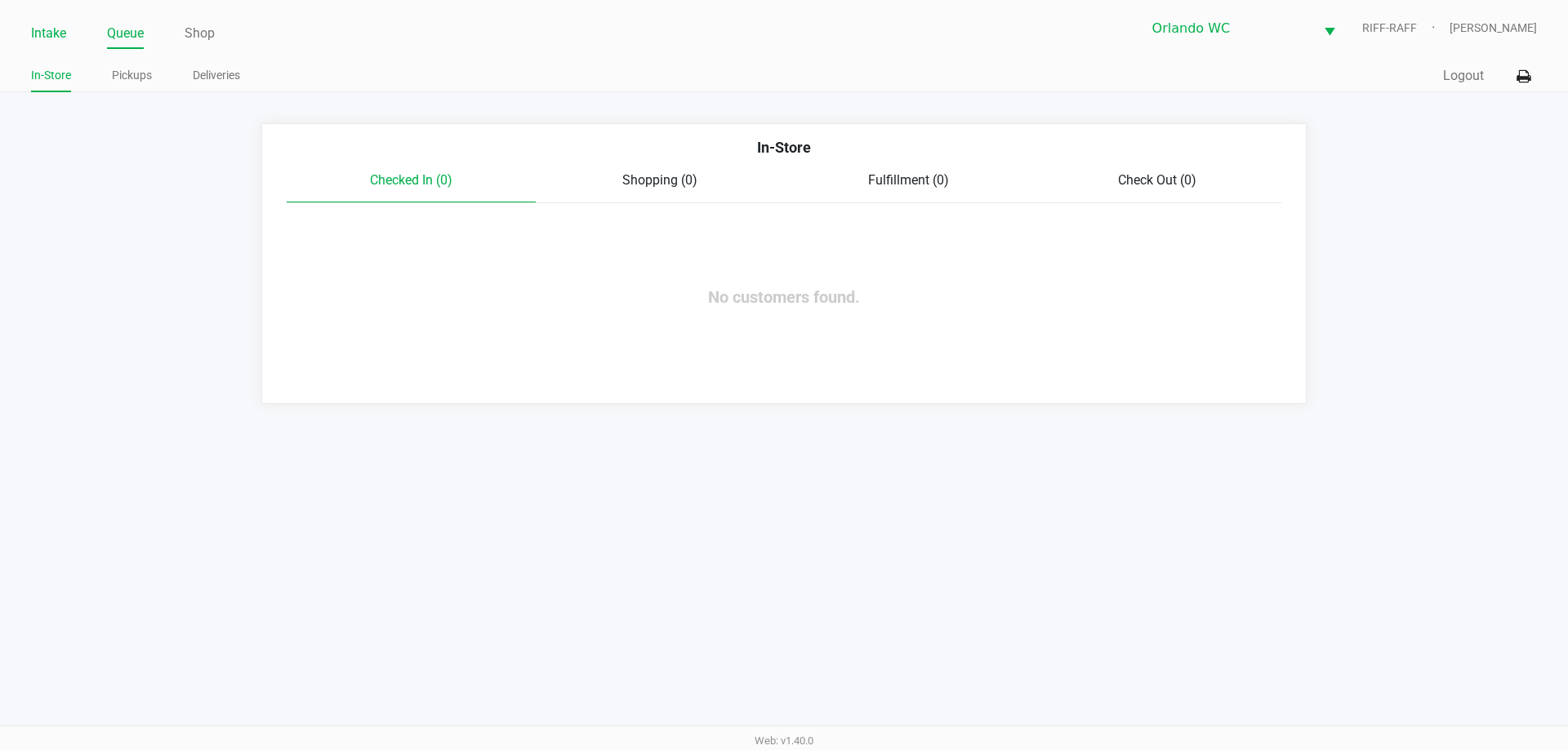
click at [56, 36] on link "Intake" at bounding box center [49, 33] width 35 height 23
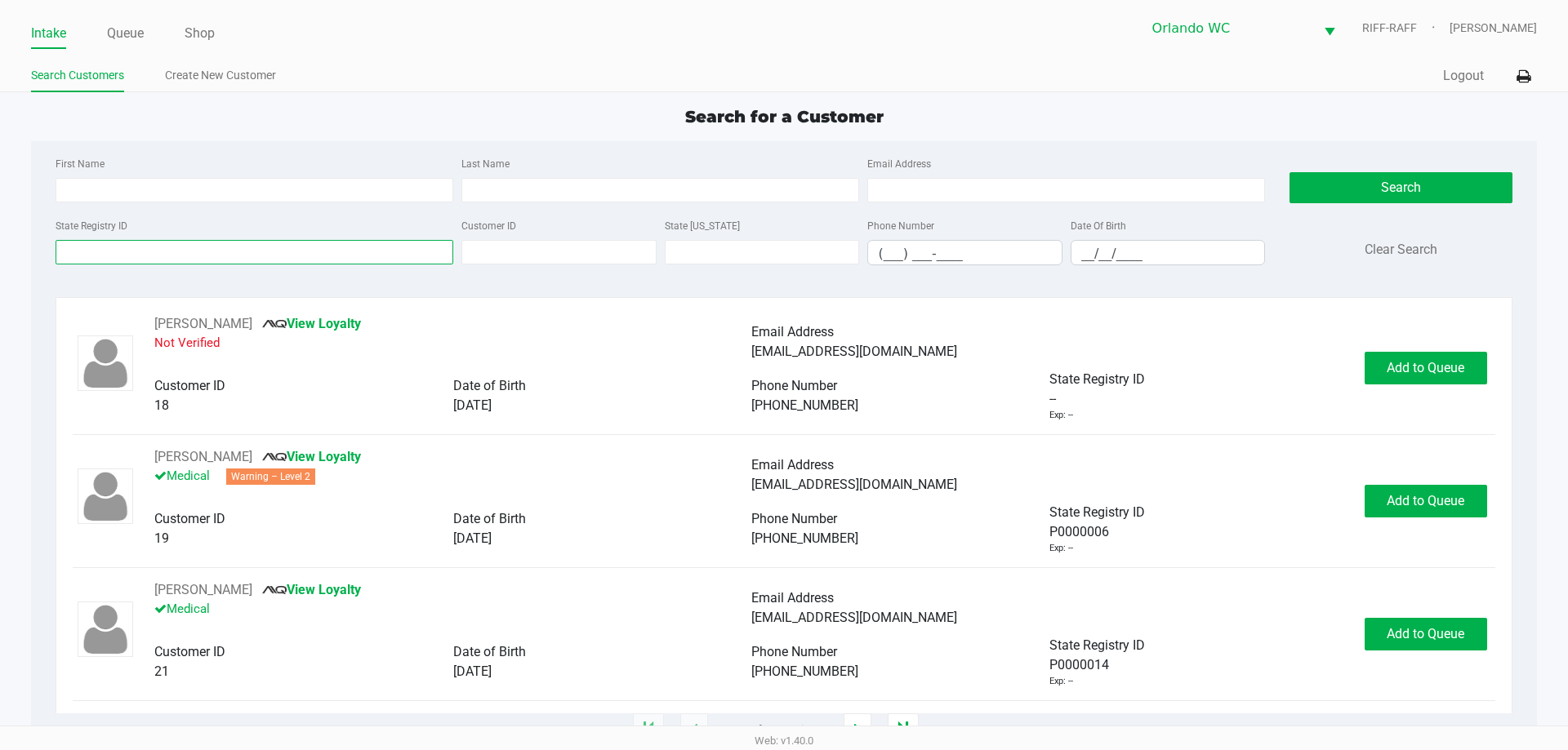
click at [163, 253] on input "State Registry ID" at bounding box center [255, 252] width 398 height 24
drag, startPoint x: 146, startPoint y: 168, endPoint x: 141, endPoint y: 193, distance: 25.5
click at [146, 173] on div "First Name" at bounding box center [255, 178] width 405 height 49
click at [135, 209] on div "First Name Last Name Email Address" at bounding box center [660, 184] width 1217 height 62
click at [145, 190] on input "First Name" at bounding box center [255, 190] width 398 height 24
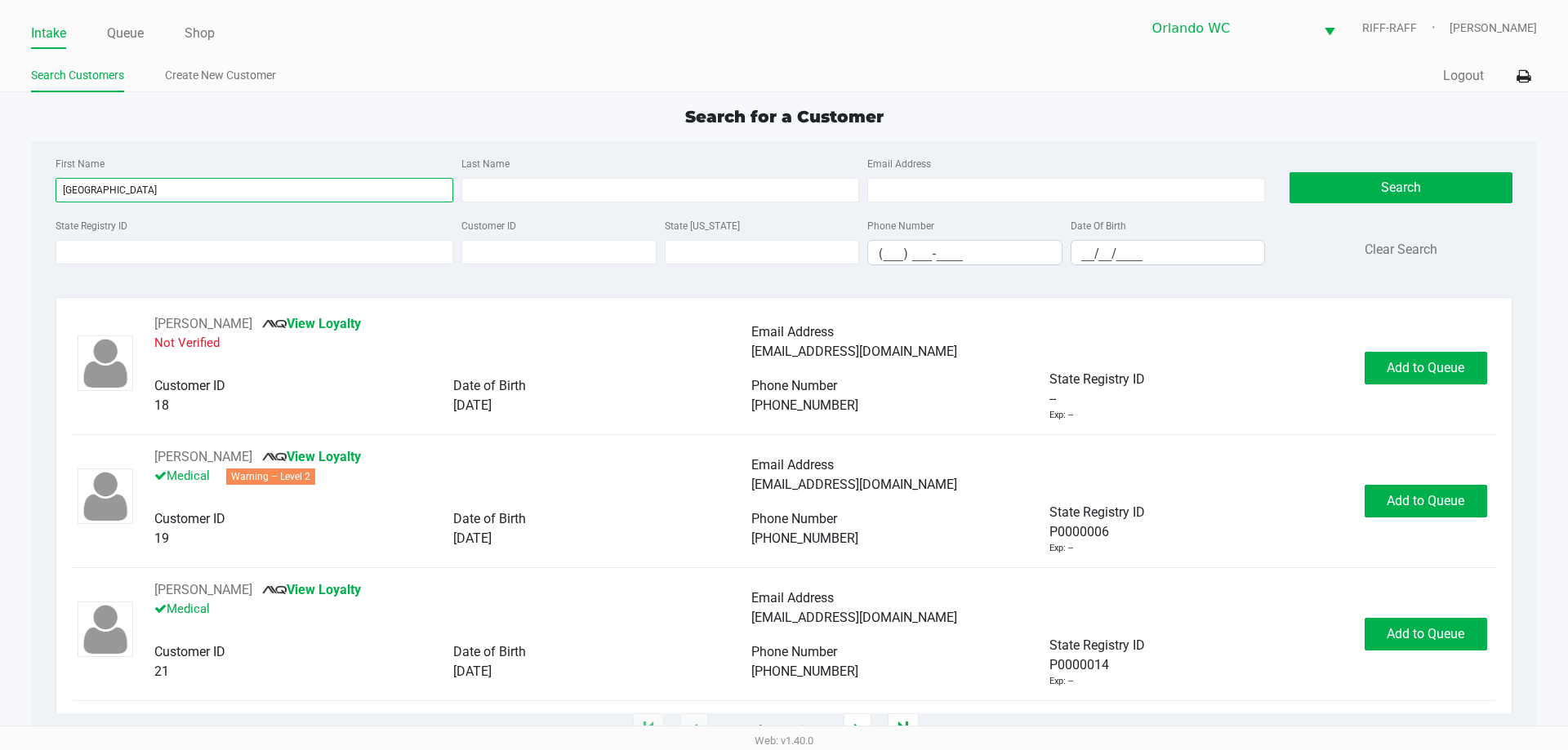
type input "elba"
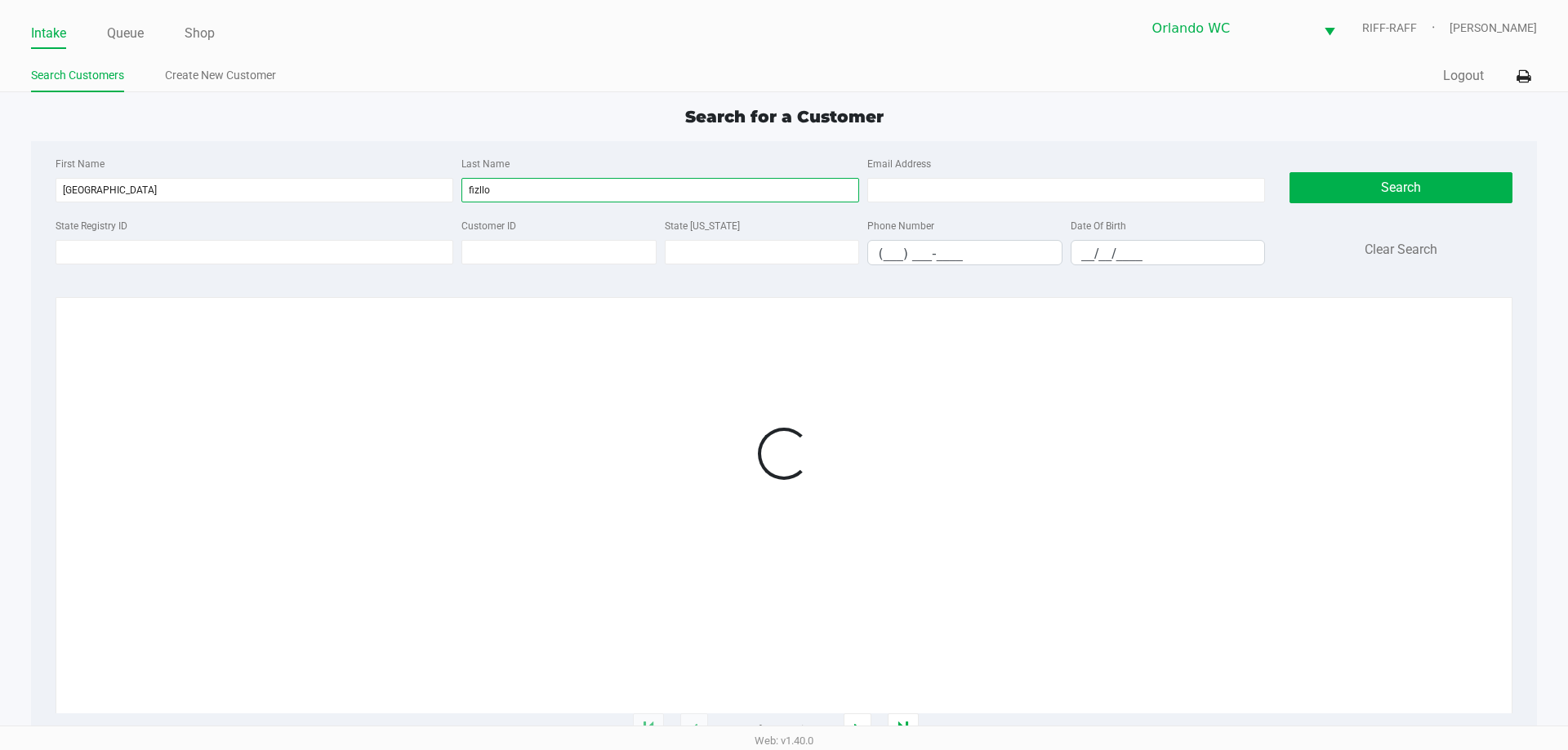
click at [474, 194] on input "fizllo" at bounding box center [660, 190] width 398 height 24
type input "fiallo"
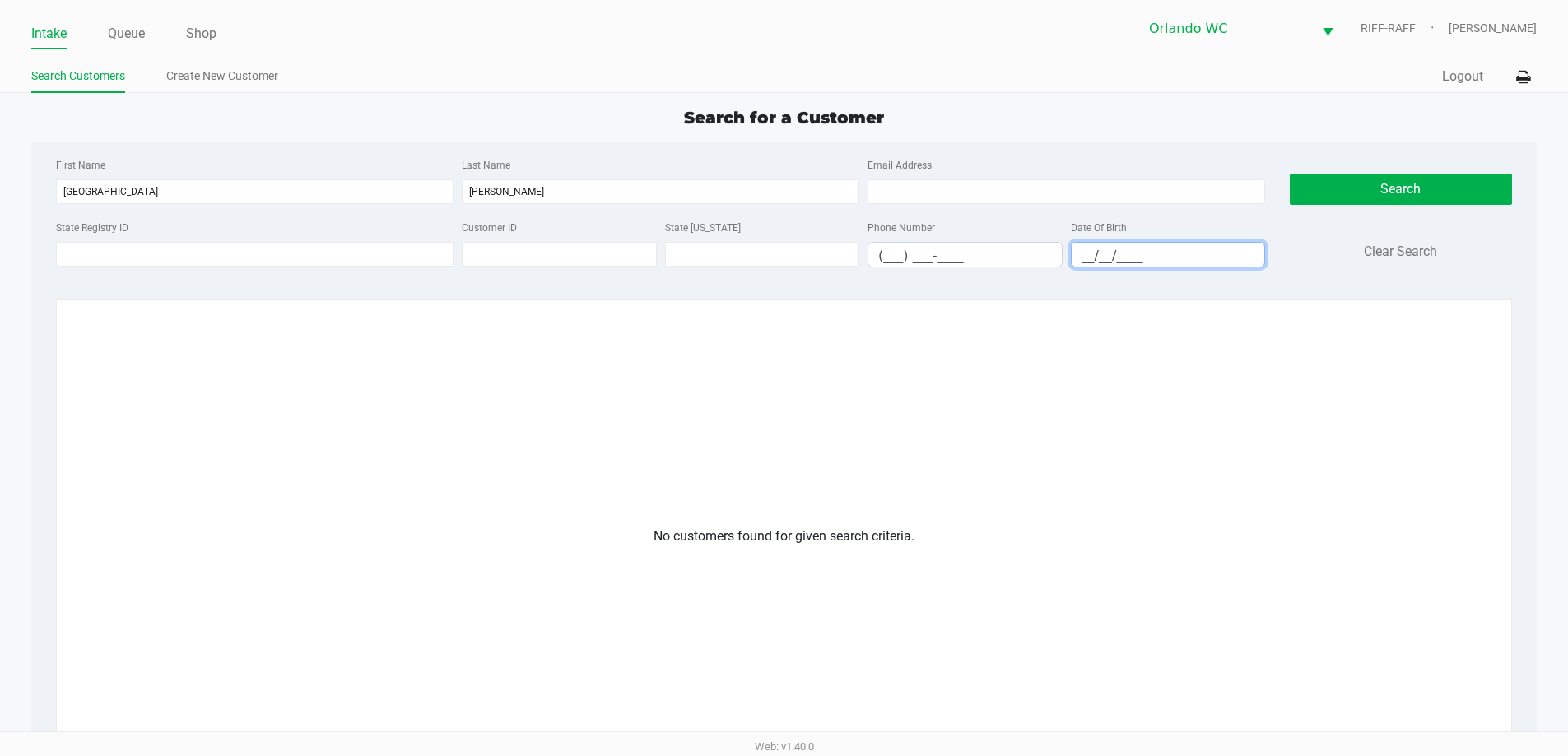
click at [1183, 255] on input "__/__/____" at bounding box center [1169, 256] width 194 height 26
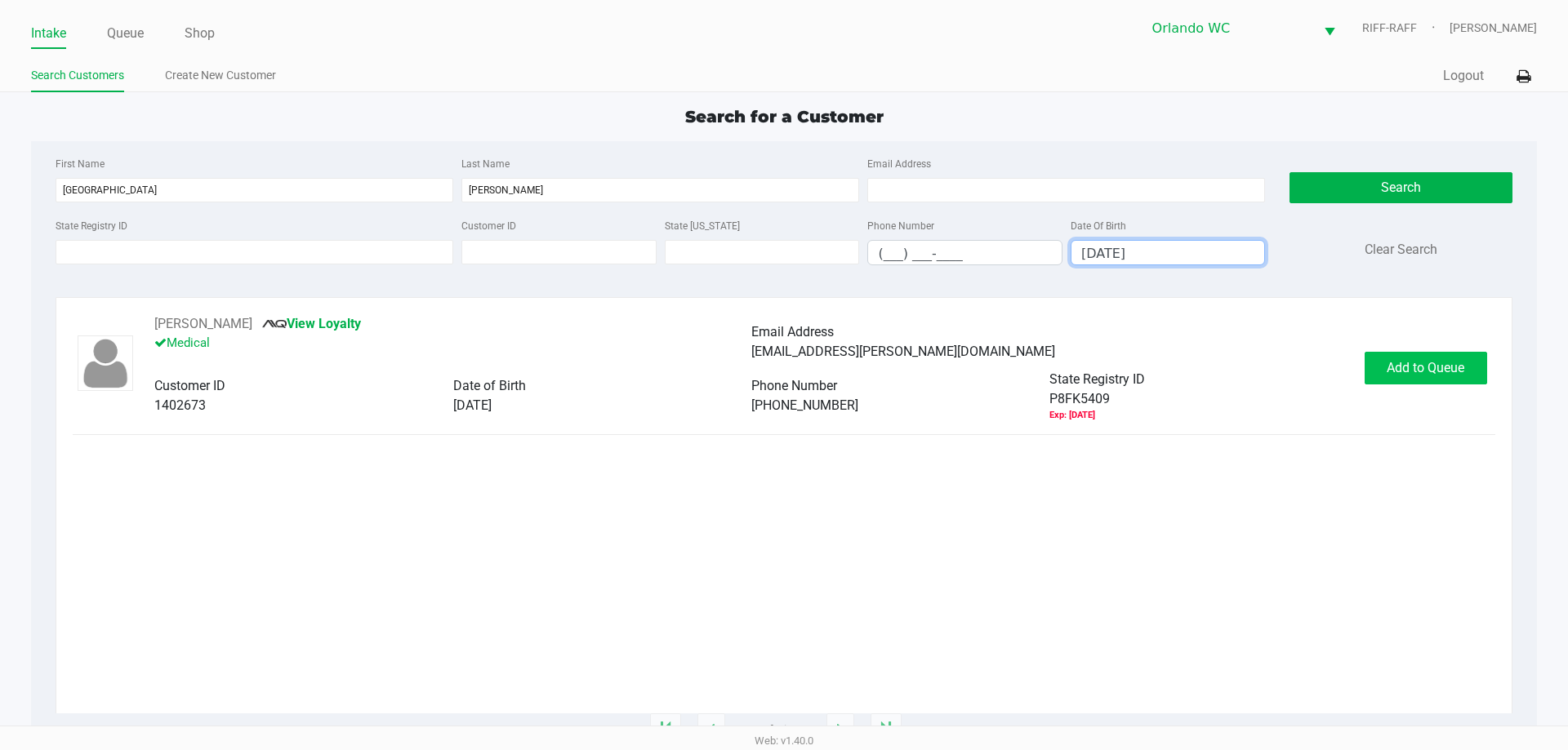
type input "09/18/1988"
click at [1414, 373] on span "Add to Queue" at bounding box center [1425, 368] width 77 height 16
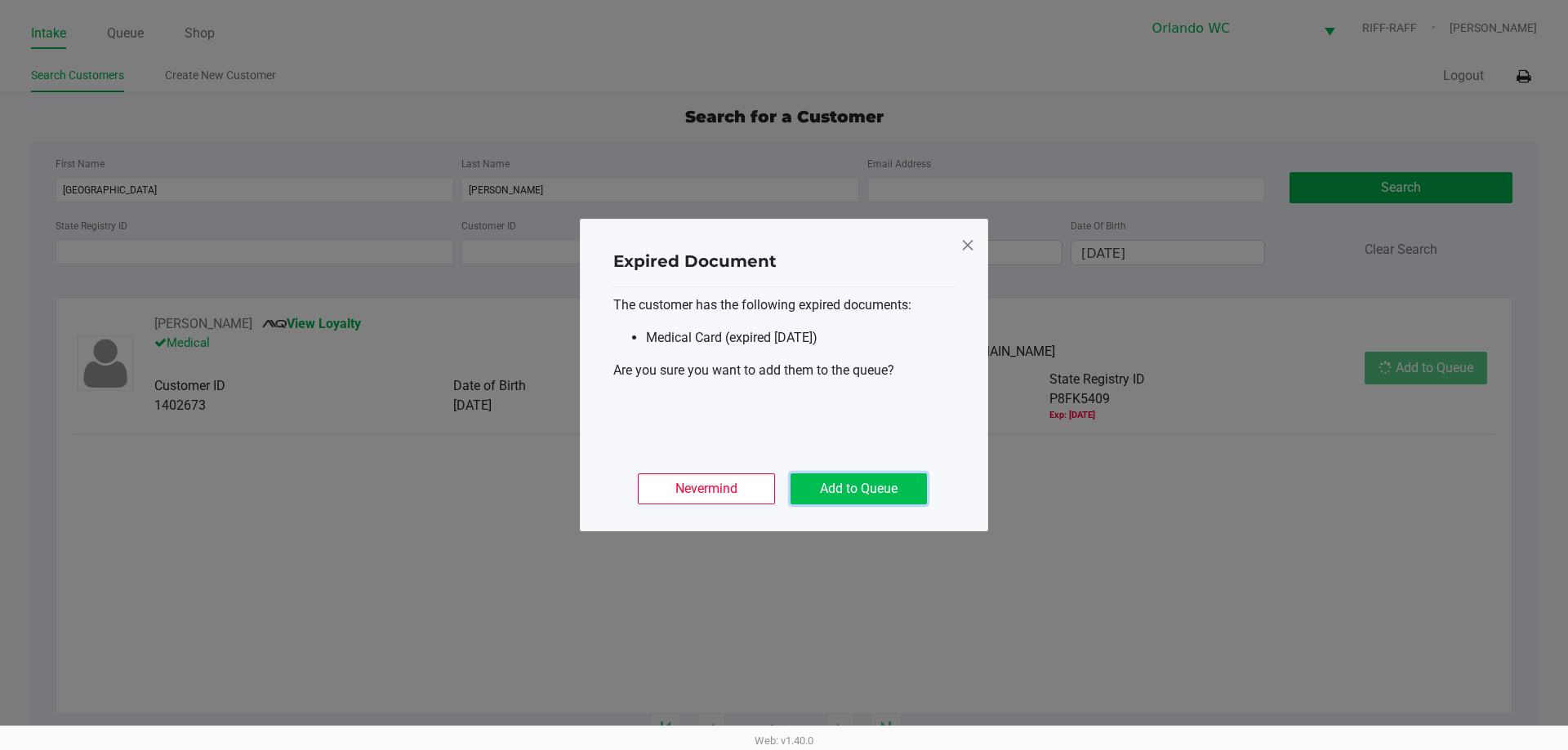
click at [831, 474] on button "Add to Queue" at bounding box center [858, 490] width 136 height 31
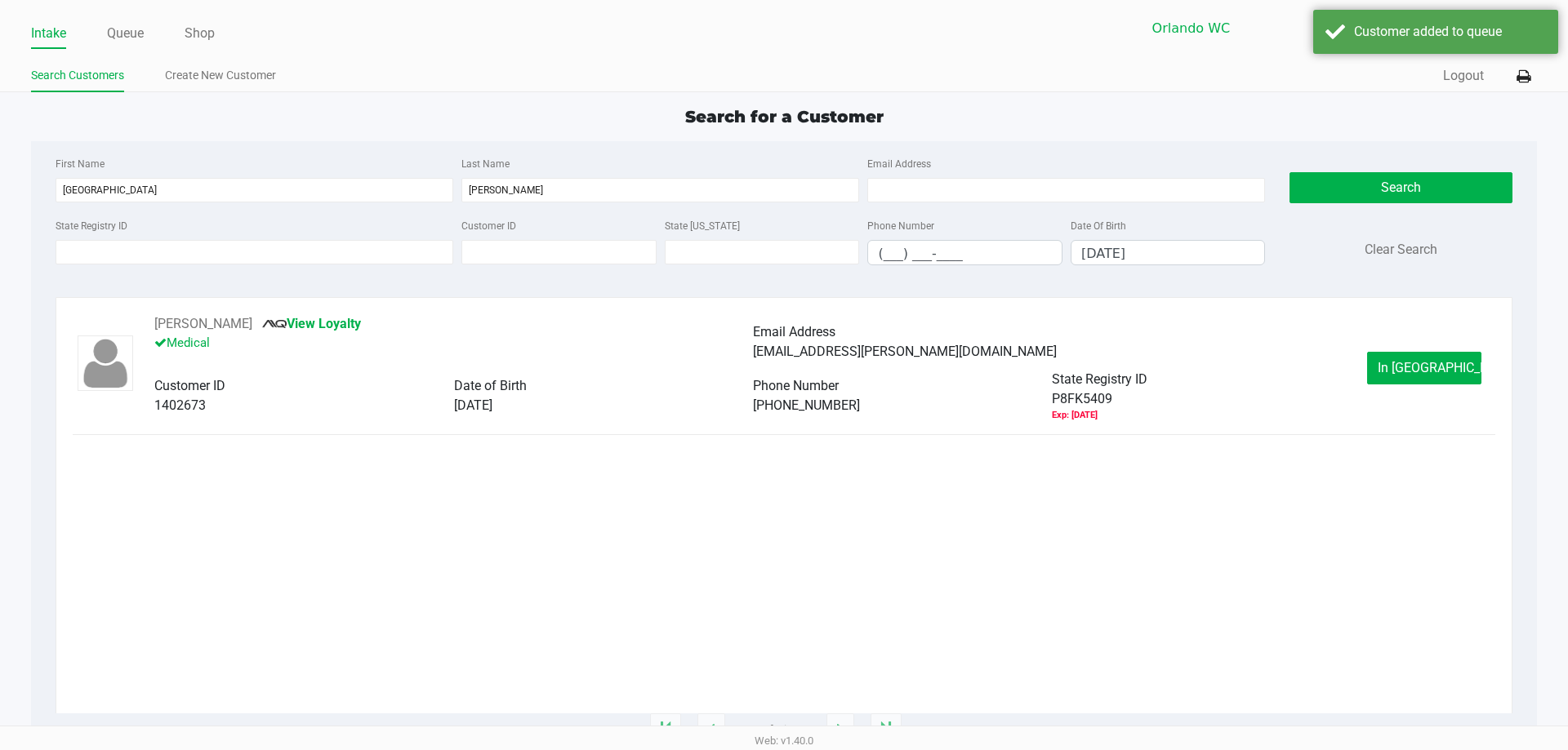
click at [1402, 351] on div "ELBA FIALLO View Loyalty Medical Email Address kiara.fiallo@gmail.com Customer …" at bounding box center [784, 368] width 1422 height 108
click at [1390, 378] on button "In Queue" at bounding box center [1424, 367] width 115 height 32
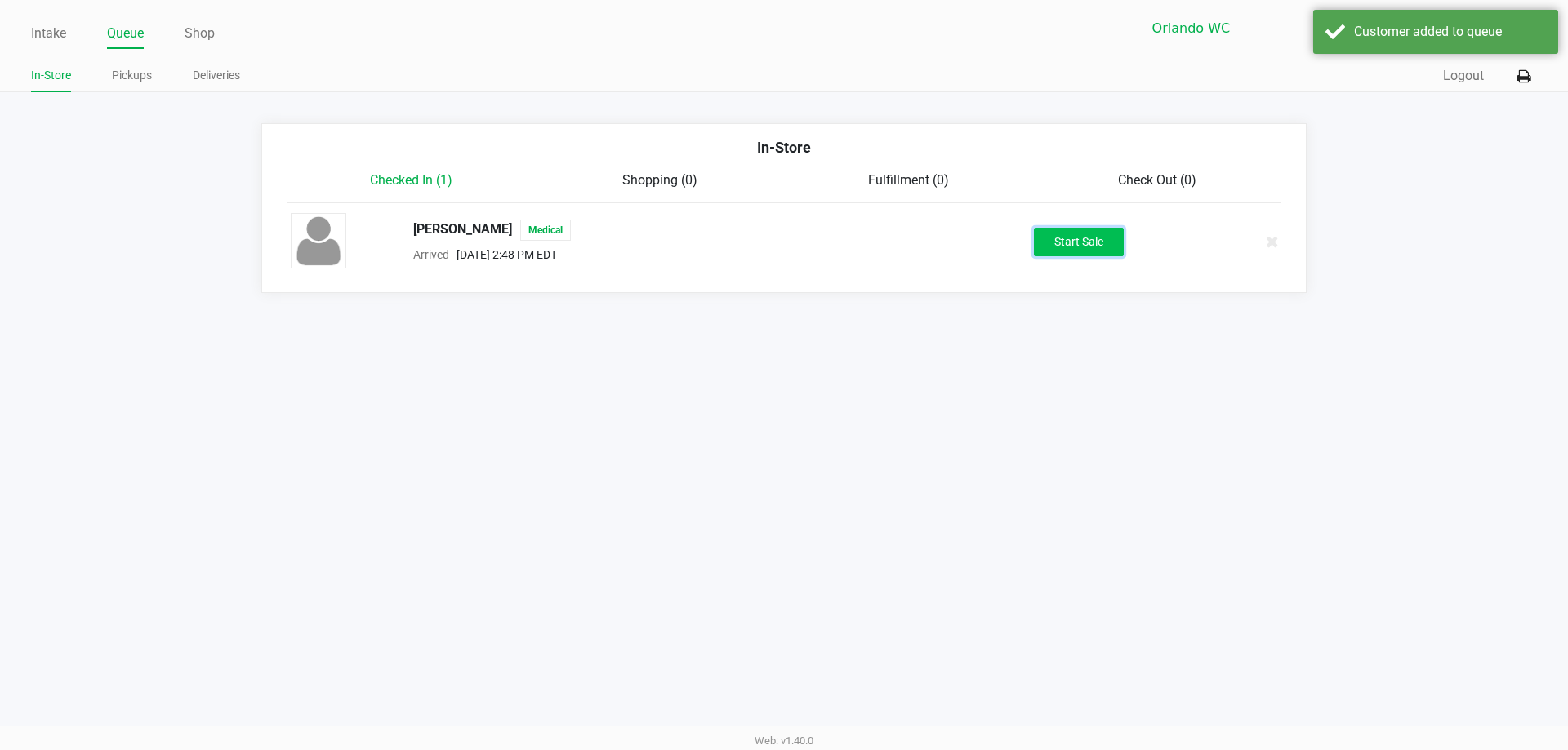
click at [1059, 233] on button "Start Sale" at bounding box center [1079, 242] width 90 height 28
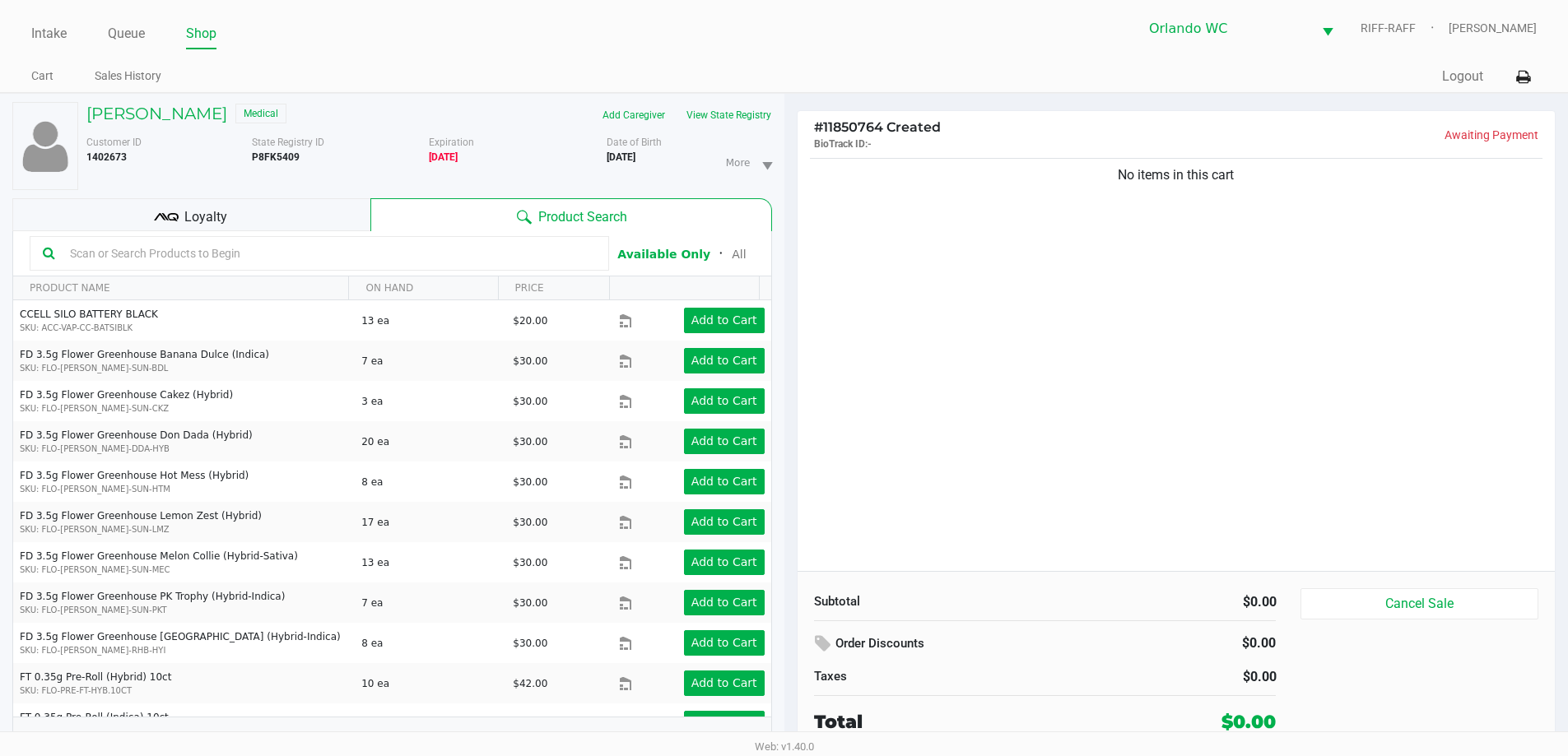
click at [144, 264] on input "text" at bounding box center [329, 253] width 532 height 25
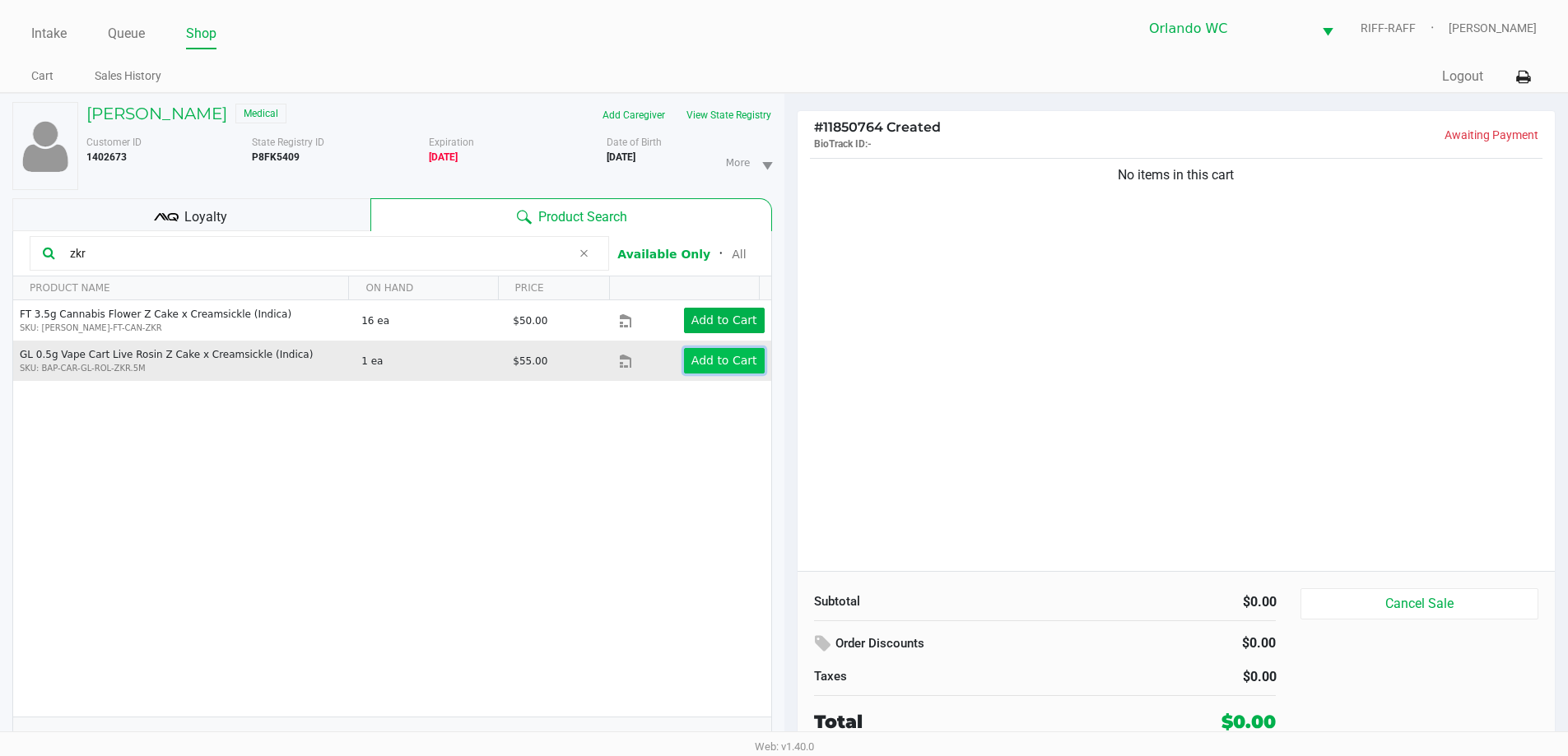
click at [715, 367] on app-button-loader "Add to Cart" at bounding box center [724, 360] width 66 height 13
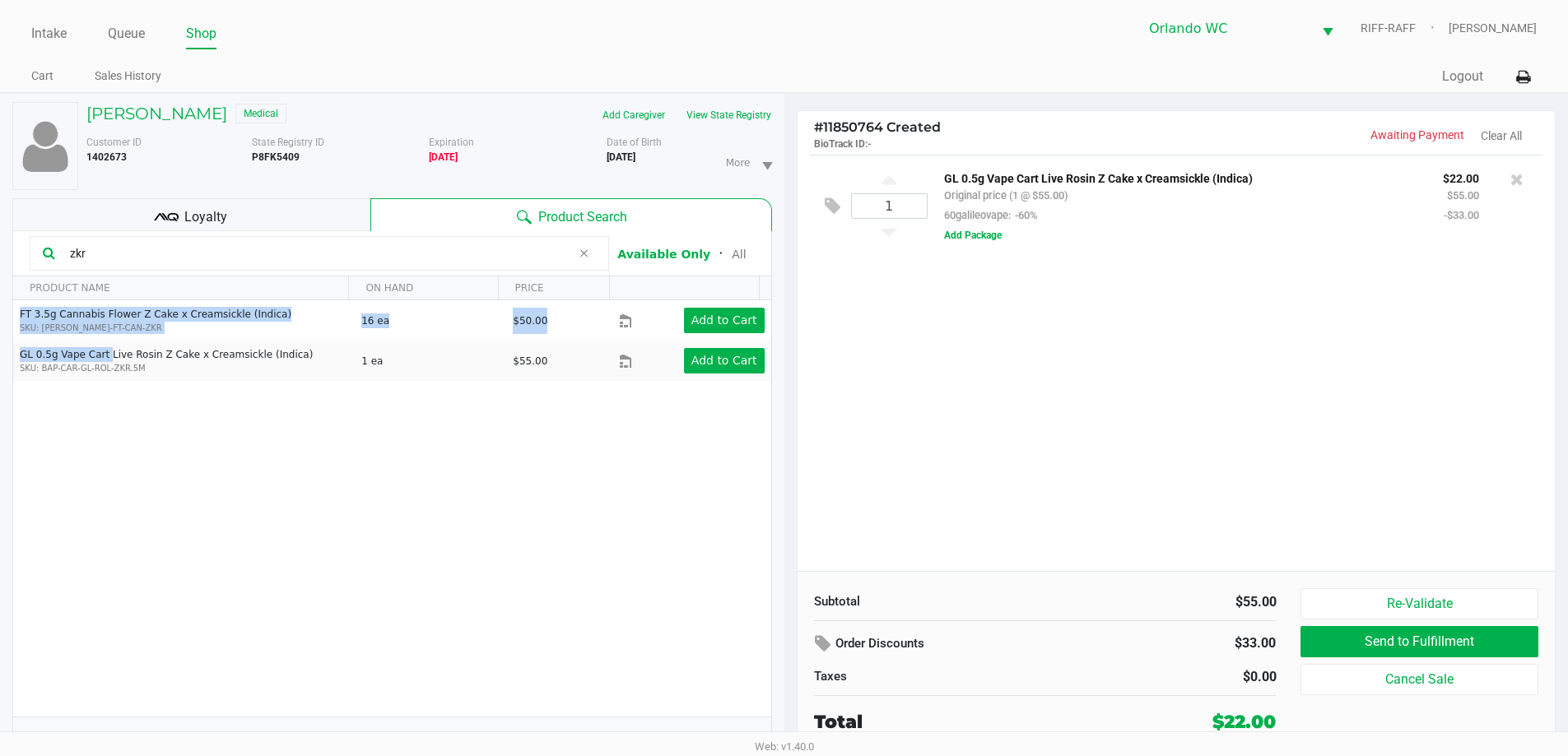
drag, startPoint x: 97, startPoint y: 358, endPoint x: 0, endPoint y: 364, distance: 97.2
click at [0, 364] on div "ELBA FIALLO Medical Add Caregiver View State Registry Customer ID 1402673 State…" at bounding box center [392, 433] width 785 height 680
copy table "FT 3.5g Cannabis Flower Z Cake x Creamsickle (Indica) SKU: FLO-BUD-FT-CAN-ZKR 1…"
drag, startPoint x: 118, startPoint y: 250, endPoint x: 0, endPoint y: 244, distance: 118.2
click at [0, 244] on div "ELBA FIALLO Medical Add Caregiver View State Registry Customer ID 1402673 State…" at bounding box center [392, 433] width 785 height 680
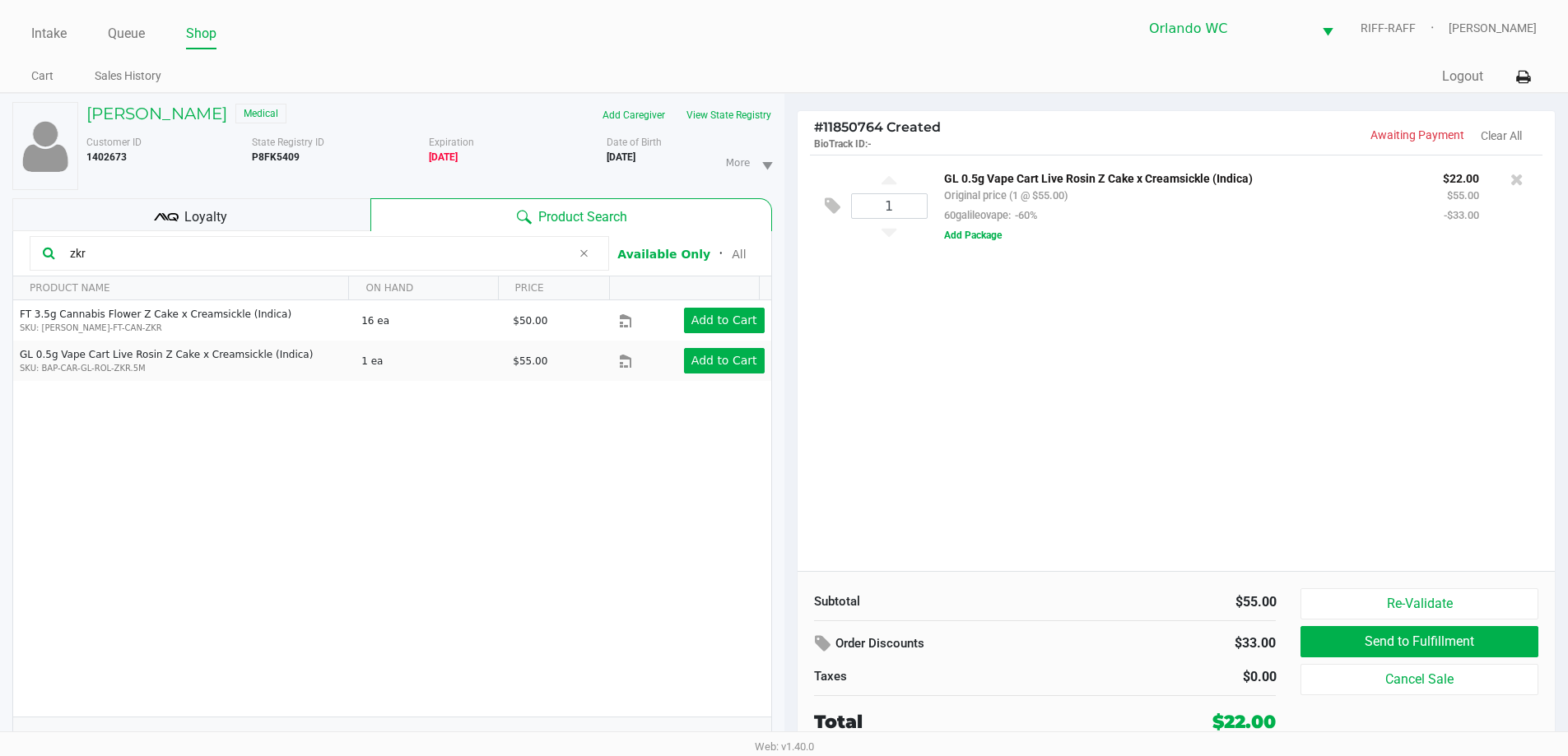
type input "v"
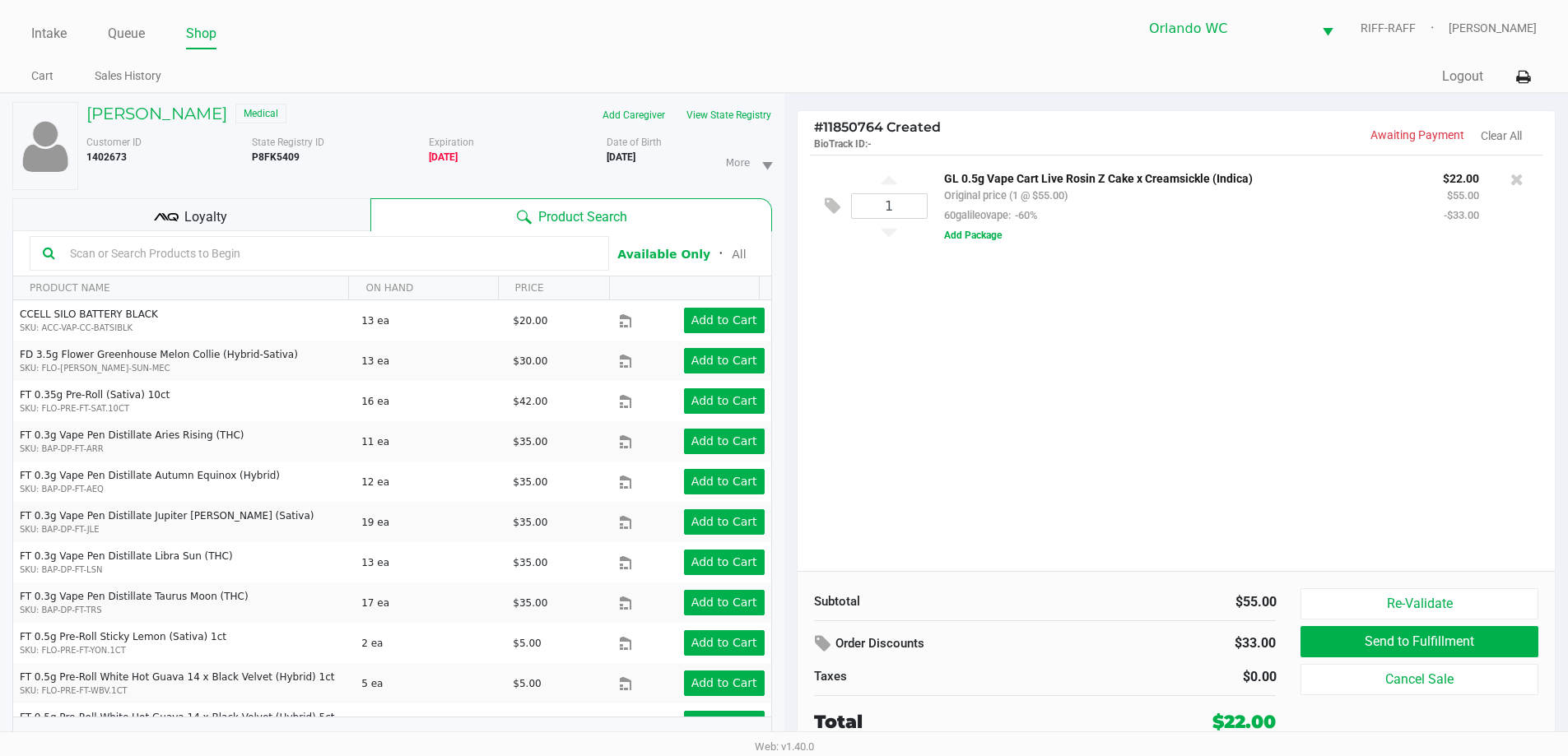
paste input "FT 3.5g Cannabis Flower Z Cake x Creamsickle (Indica) SKU: FLO-BUD-FT-CAN-ZKR 1…"
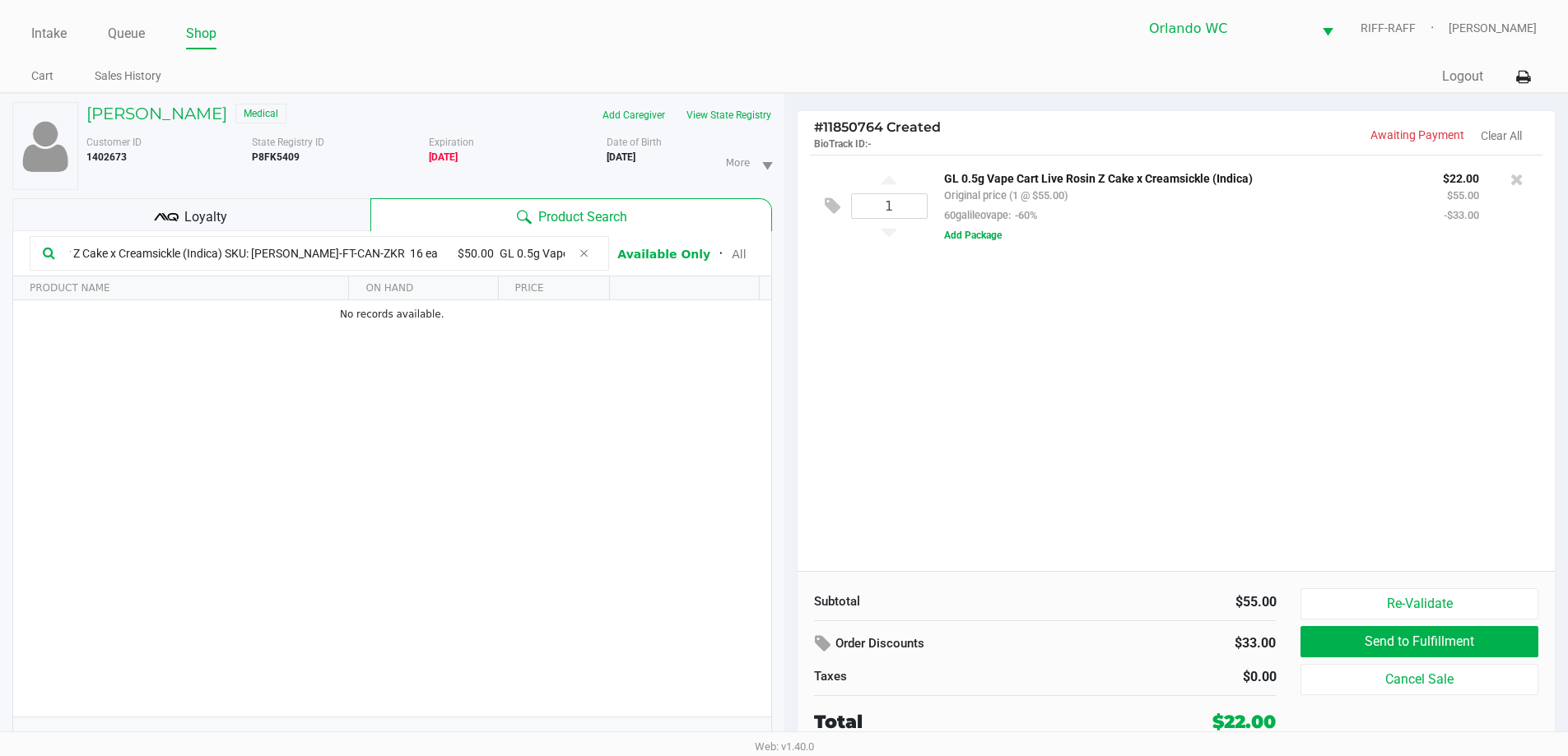
drag, startPoint x: 181, startPoint y: 257, endPoint x: 823, endPoint y: 183, distance: 646.3
click at [823, 183] on div "ELBA FIALLO Medical Add Caregiver View State Registry Customer ID 1402673 State…" at bounding box center [784, 433] width 1568 height 681
type input "FT 3.5g Cannabis Flower Z Cake x Creamsickle"
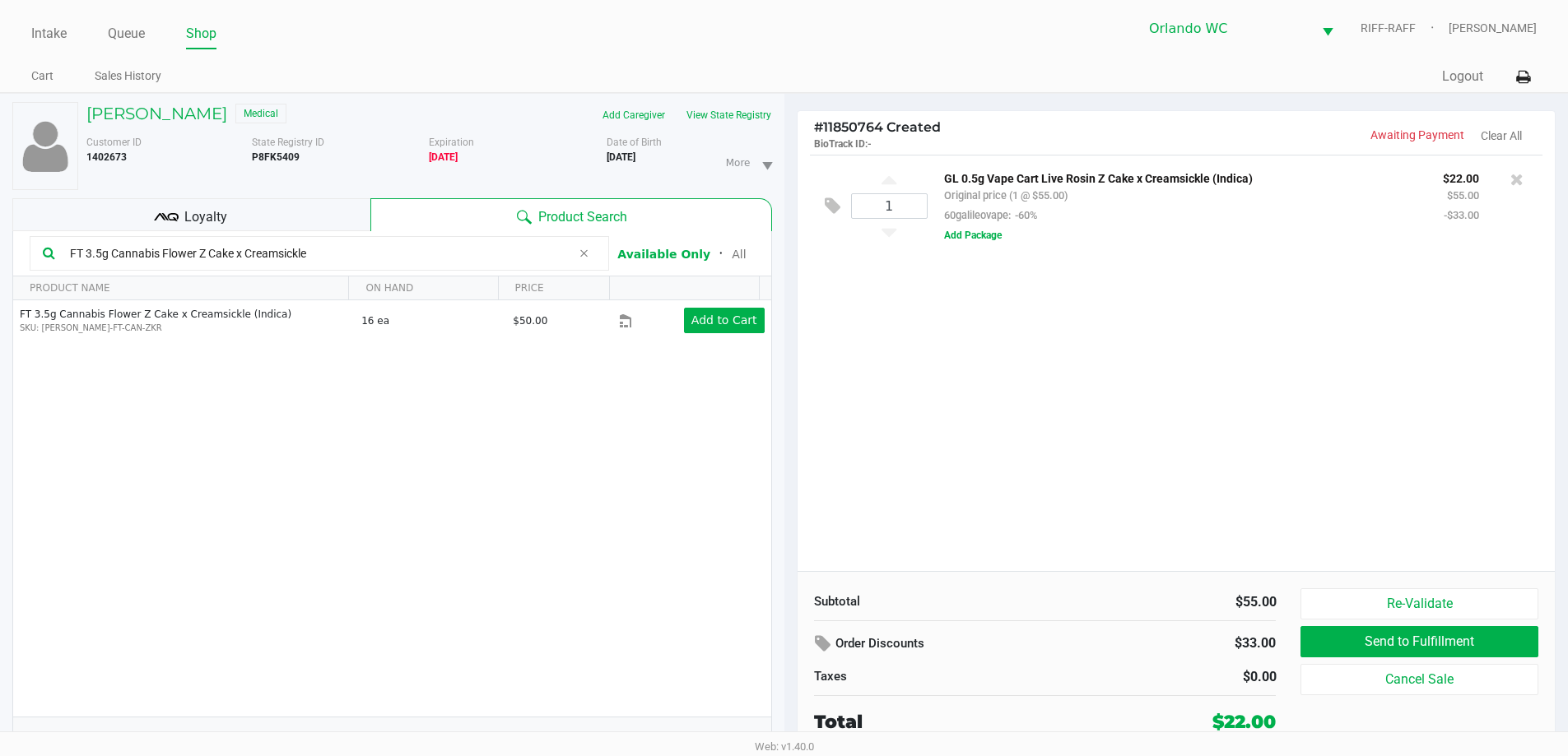
drag, startPoint x: 343, startPoint y: 247, endPoint x: 9, endPoint y: 236, distance: 334.2
click at [0, 251] on div "ELBA FIALLO Medical Add Caregiver View State Registry Customer ID 1402673 State…" at bounding box center [392, 433] width 785 height 680
type input "bsw"
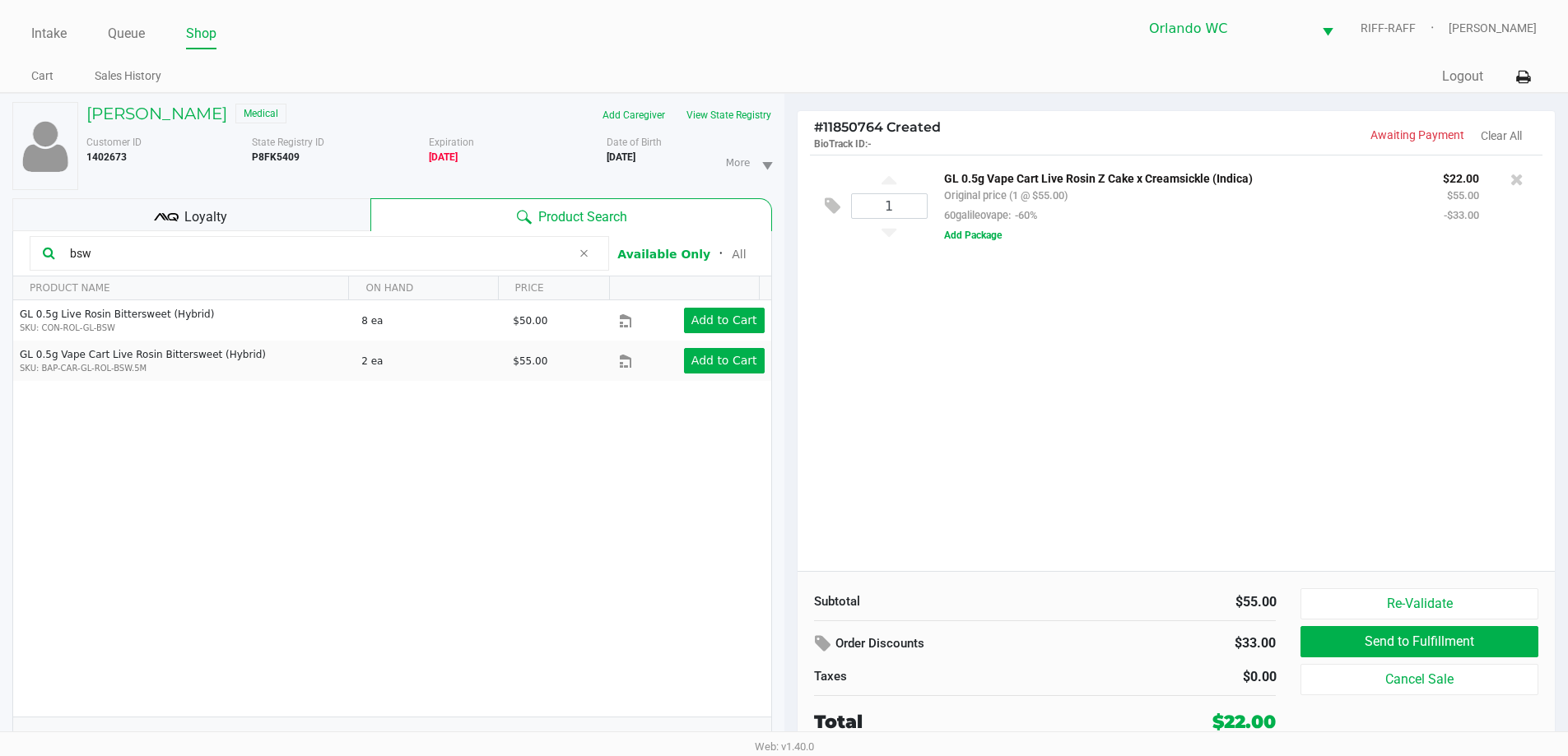
click at [968, 178] on p "GL 0.5g Vape Cart Live Rosin Z Cake x Creamsickle (Indica)" at bounding box center [1181, 177] width 474 height 18
drag, startPoint x: 959, startPoint y: 183, endPoint x: 1017, endPoint y: 183, distance: 58.0
click at [1017, 183] on p "GL 0.5g Vape Cart Live Rosin Z Cake x Creamsickle (Indica)" at bounding box center [1181, 177] width 474 height 18
copy p "0.5g Vape"
drag, startPoint x: 183, startPoint y: 259, endPoint x: 0, endPoint y: 259, distance: 183.0
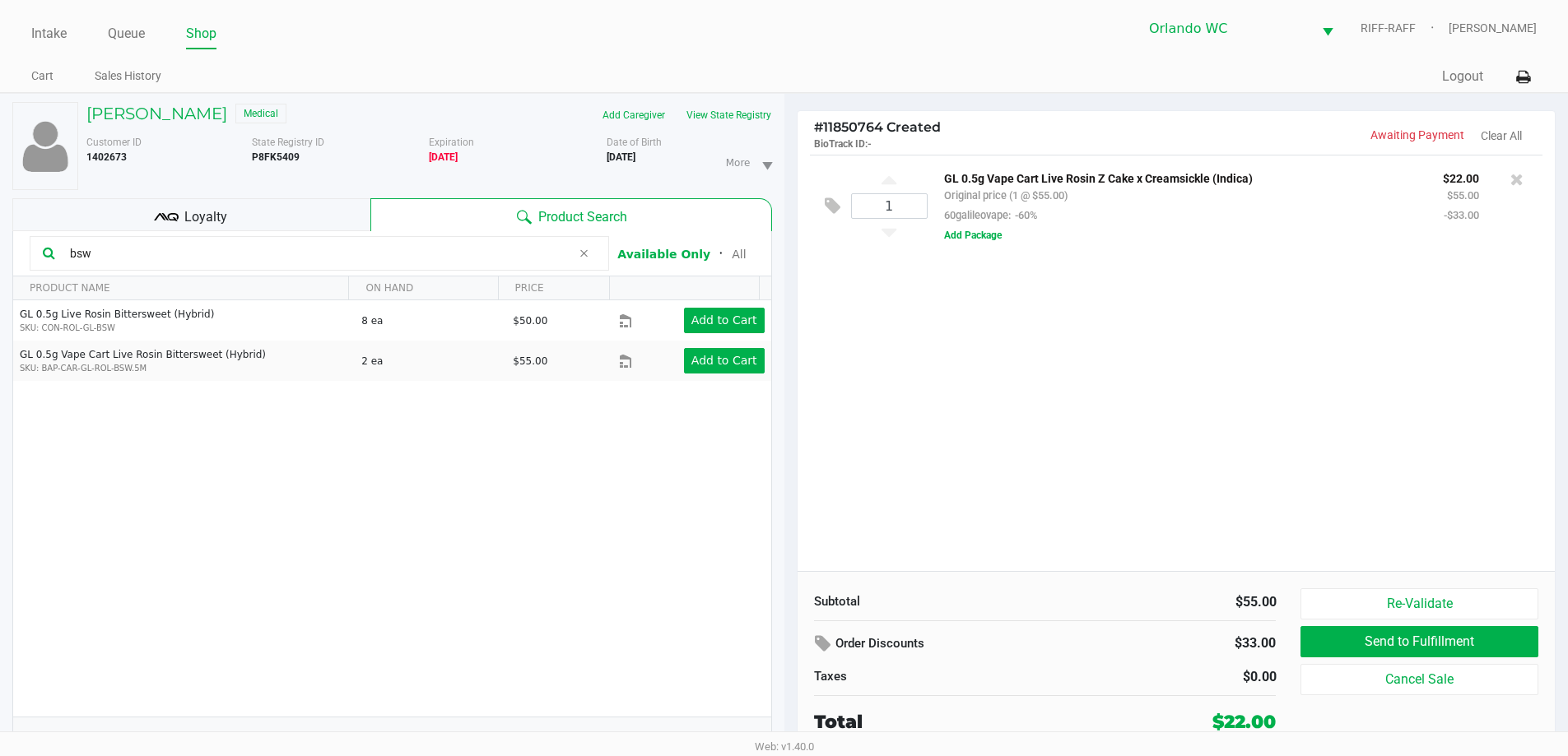
click at [0, 259] on div "ELBA FIALLO Medical Add Caregiver View State Registry Customer ID 1402673 State…" at bounding box center [392, 433] width 785 height 680
click at [793, 315] on div "# 11850764 Created BioTrack ID: - Awaiting Payment Clear All 1 GL 0.5g Vape Car…" at bounding box center [1177, 433] width 785 height 680
drag, startPoint x: 65, startPoint y: 252, endPoint x: 0, endPoint y: 254, distance: 65.0
click at [0, 254] on div "ELBA FIALLO Medical Add Caregiver View State Registry Customer ID 1402673 State…" at bounding box center [392, 433] width 785 height 680
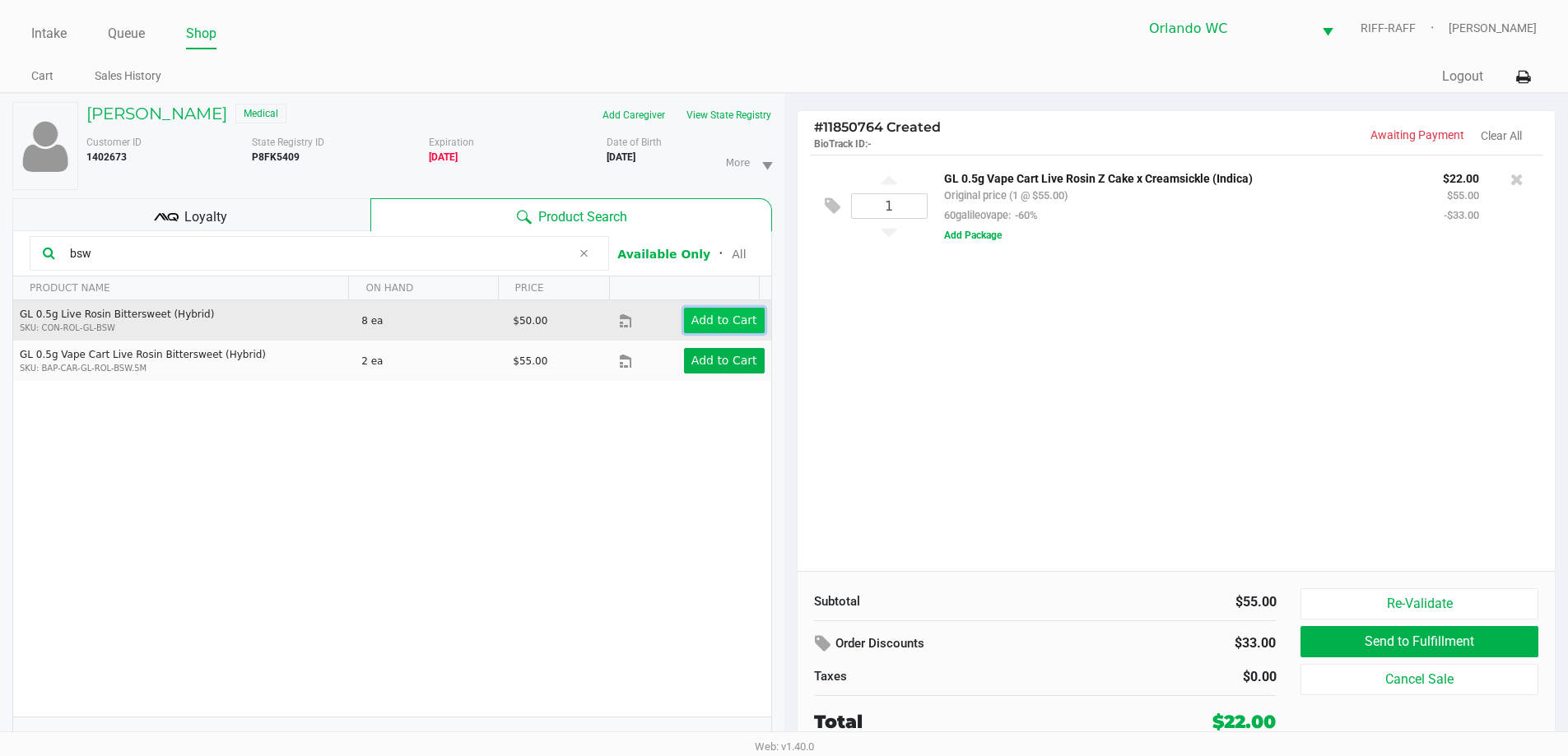
click at [722, 327] on app-button-loader "Add to Cart" at bounding box center [724, 320] width 66 height 13
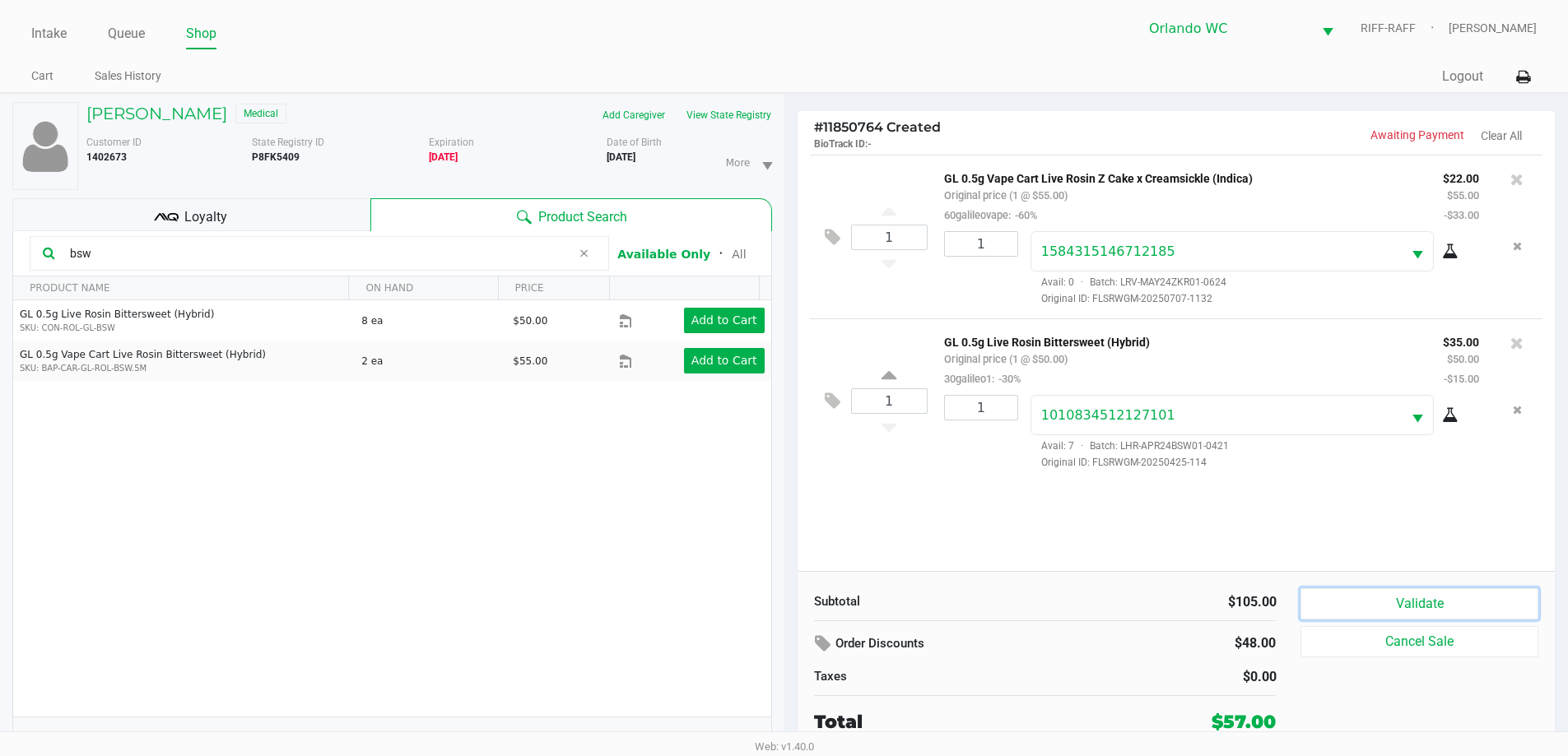
drag, startPoint x: 1455, startPoint y: 603, endPoint x: 1425, endPoint y: 605, distance: 30.1
click at [1454, 603] on button "Validate" at bounding box center [1419, 604] width 237 height 32
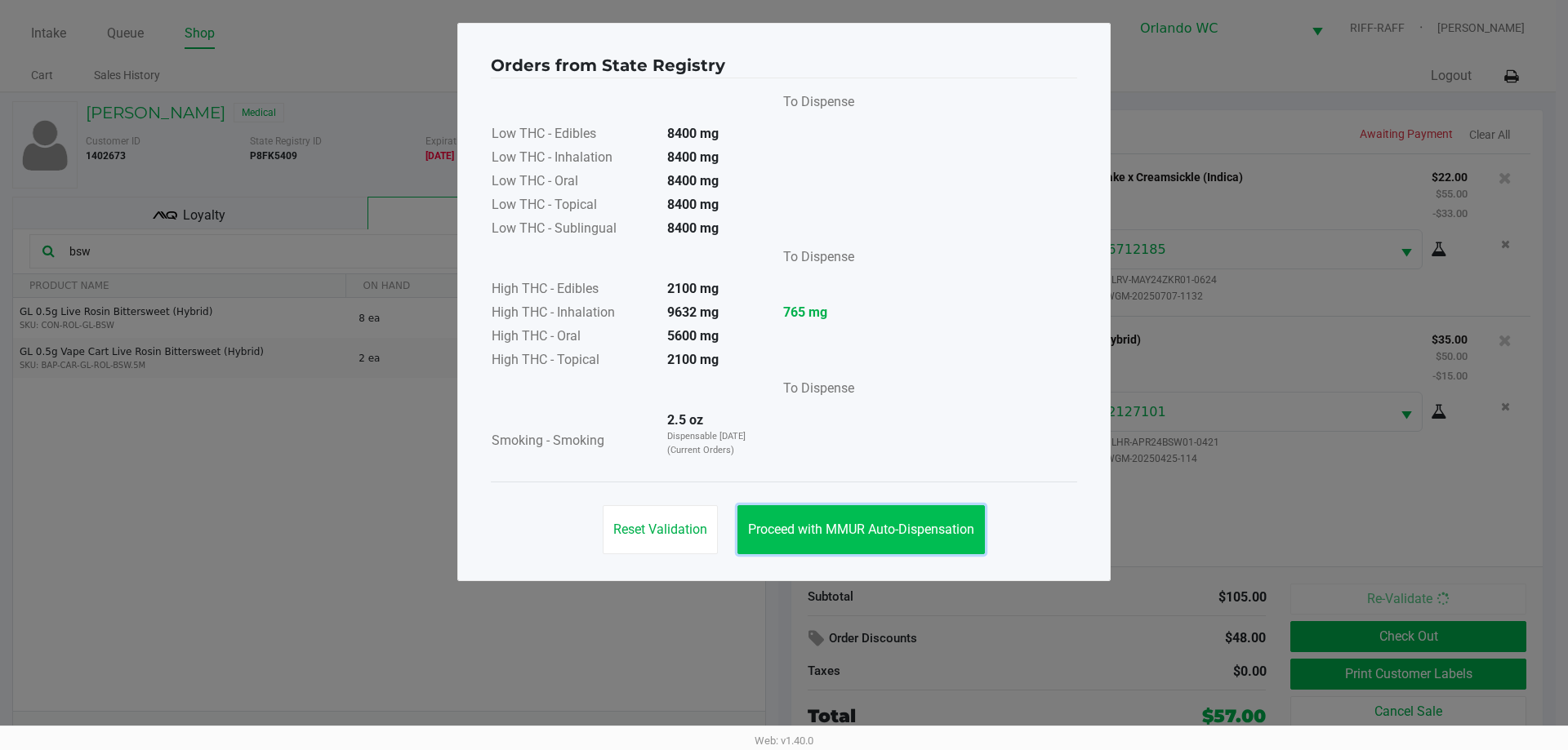
click at [831, 540] on button "Proceed with MMUR Auto-Dispensation" at bounding box center [861, 530] width 248 height 49
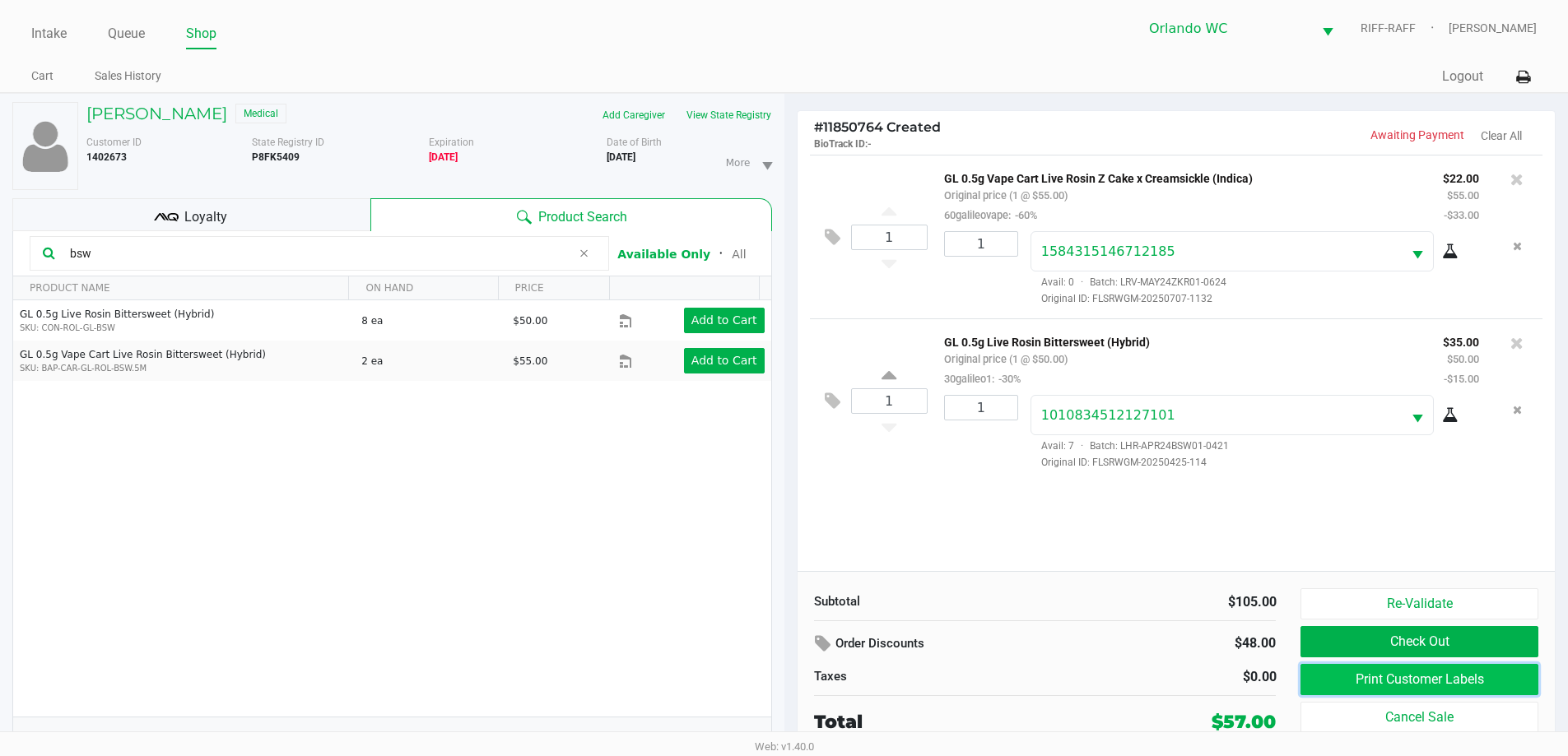
click at [1395, 676] on button "Print Customer Labels" at bounding box center [1419, 680] width 237 height 32
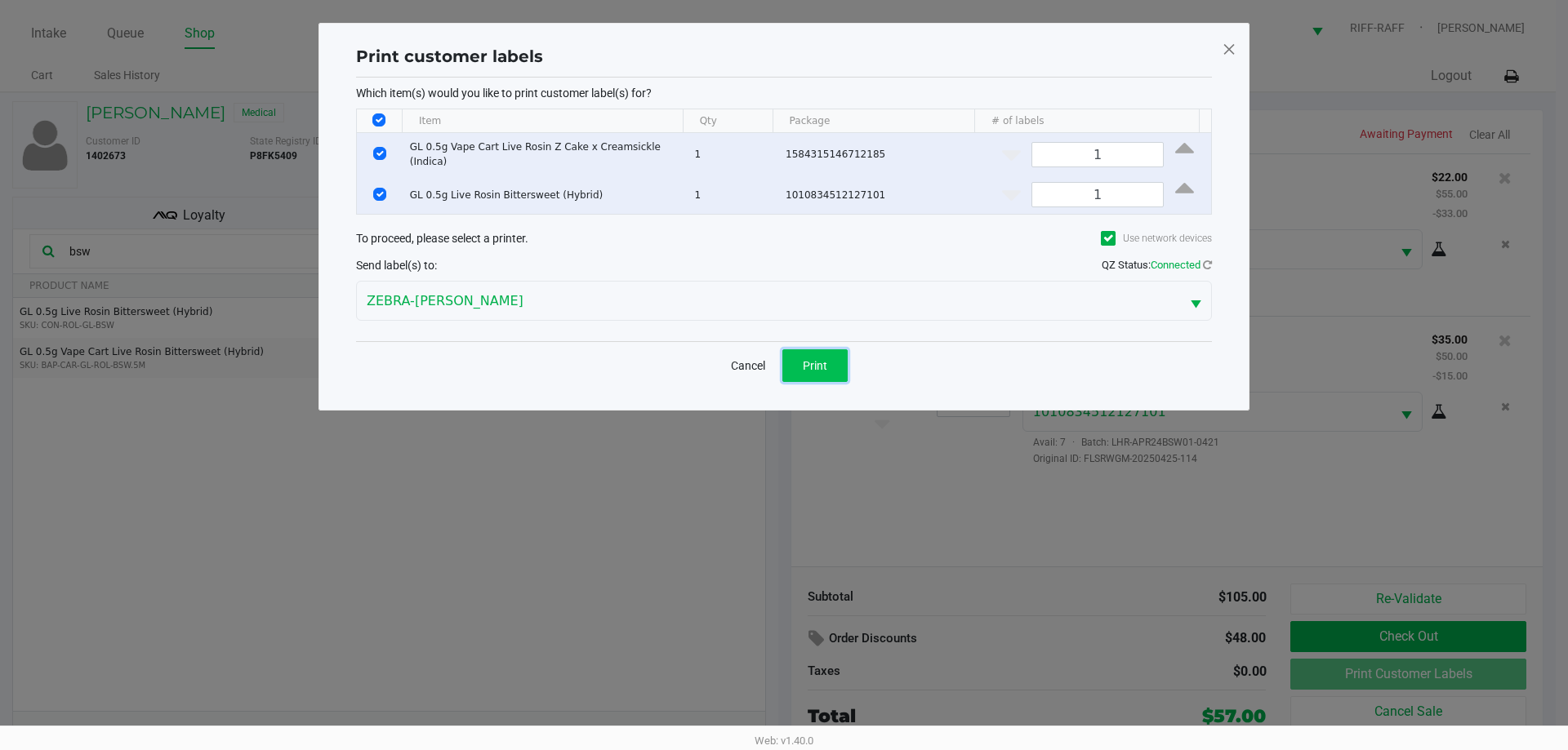
click at [827, 360] on span "Print" at bounding box center [815, 365] width 24 height 13
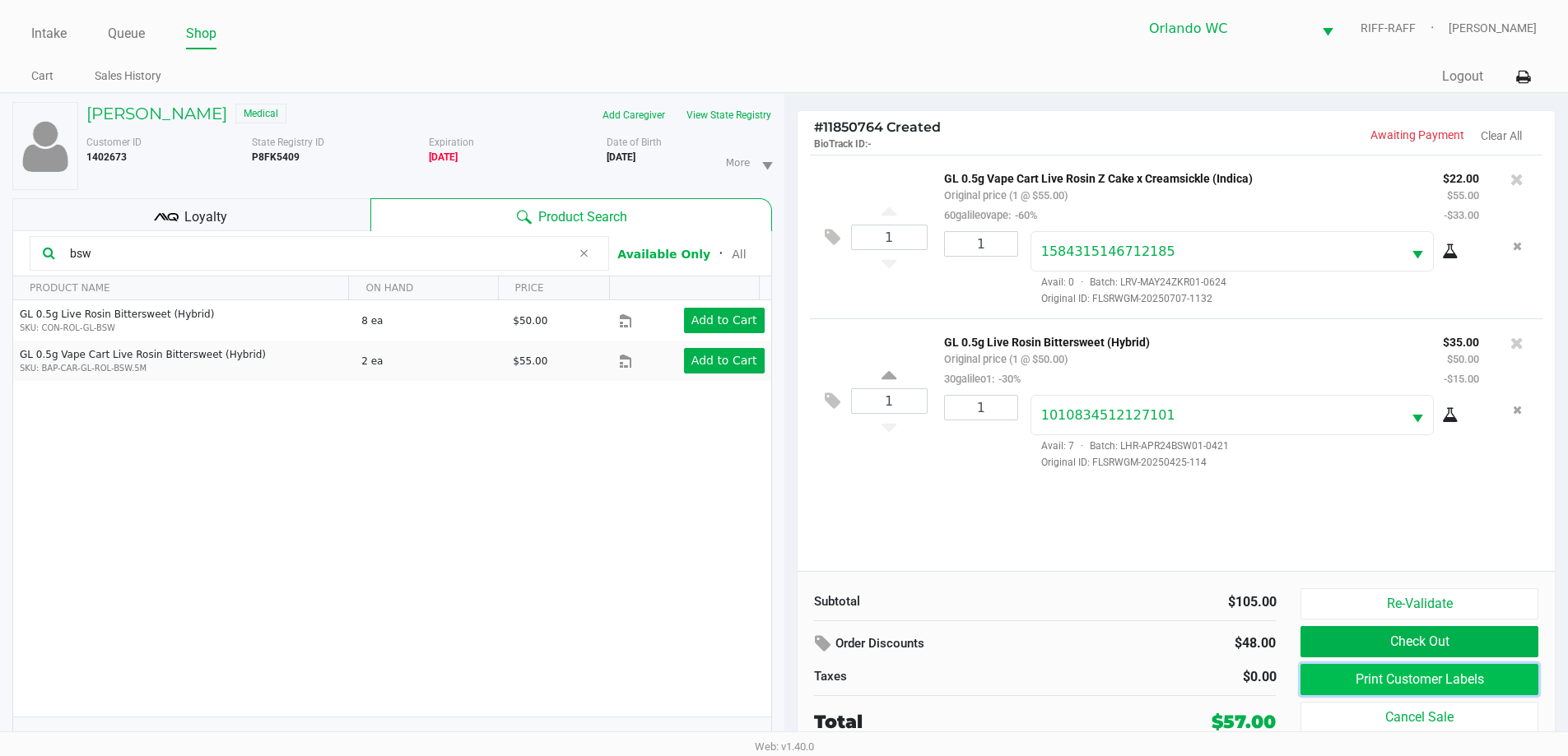
click at [1350, 677] on button "Print Customer Labels" at bounding box center [1419, 680] width 237 height 32
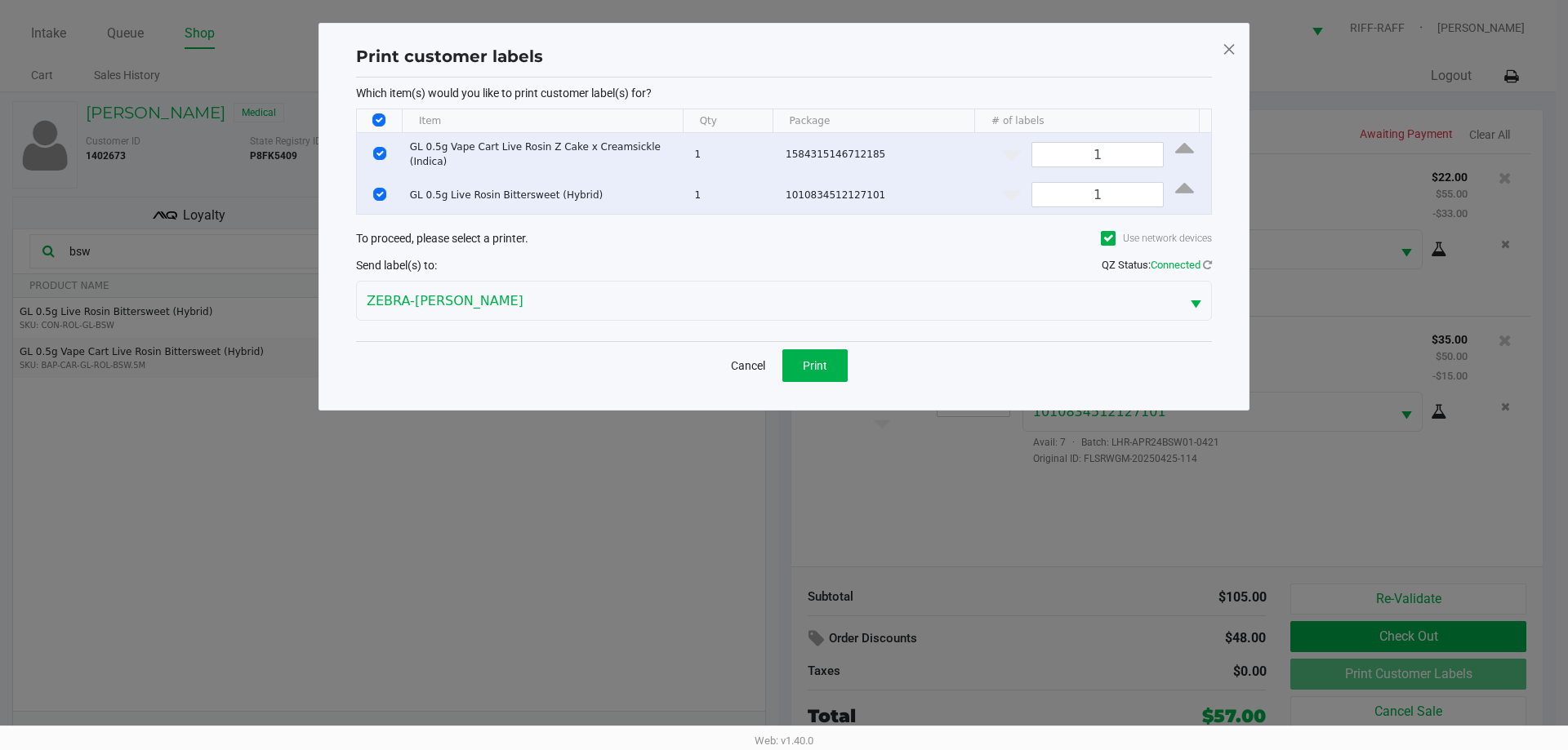
click at [1221, 47] on span at bounding box center [1228, 49] width 15 height 26
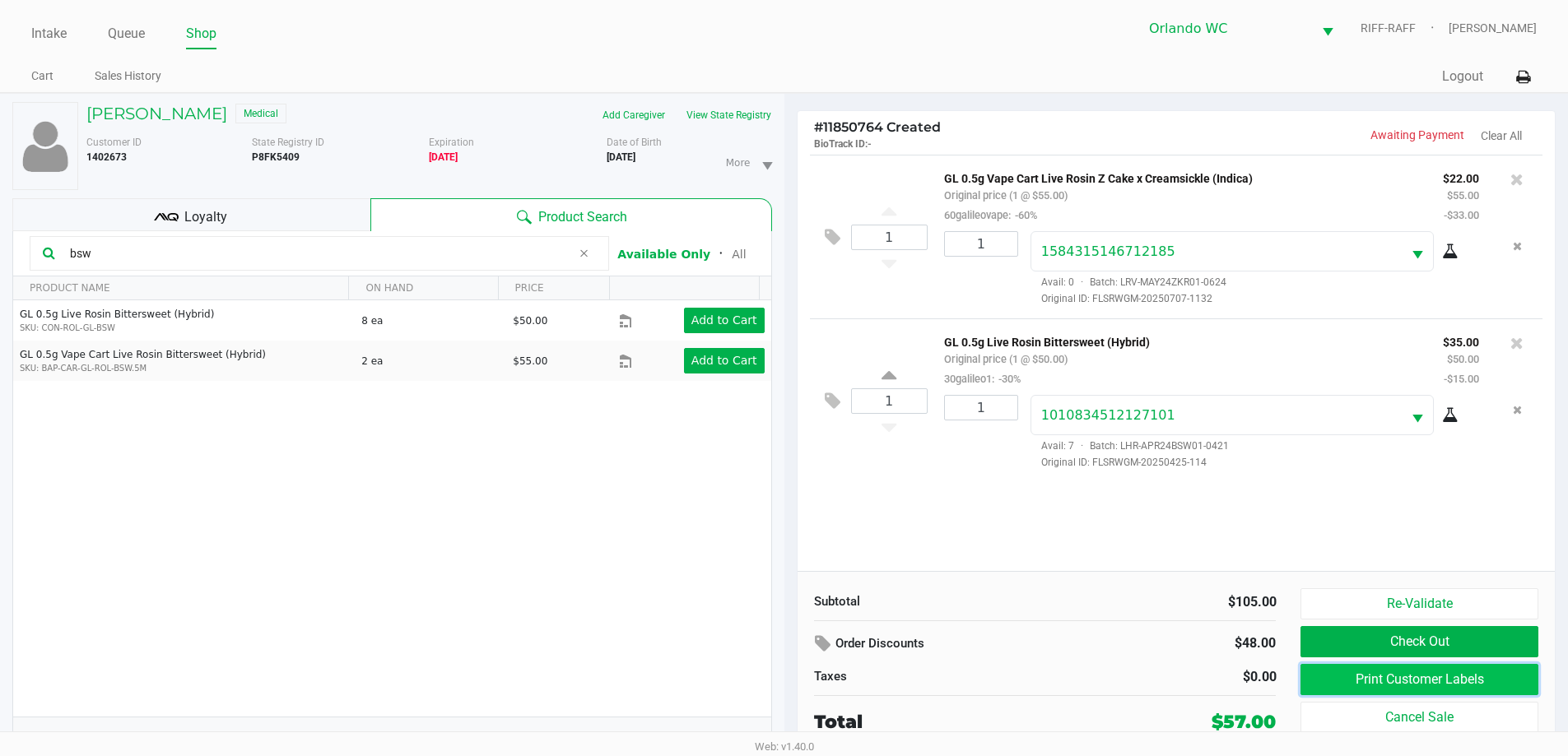
click at [1453, 677] on button "Print Customer Labels" at bounding box center [1419, 680] width 237 height 32
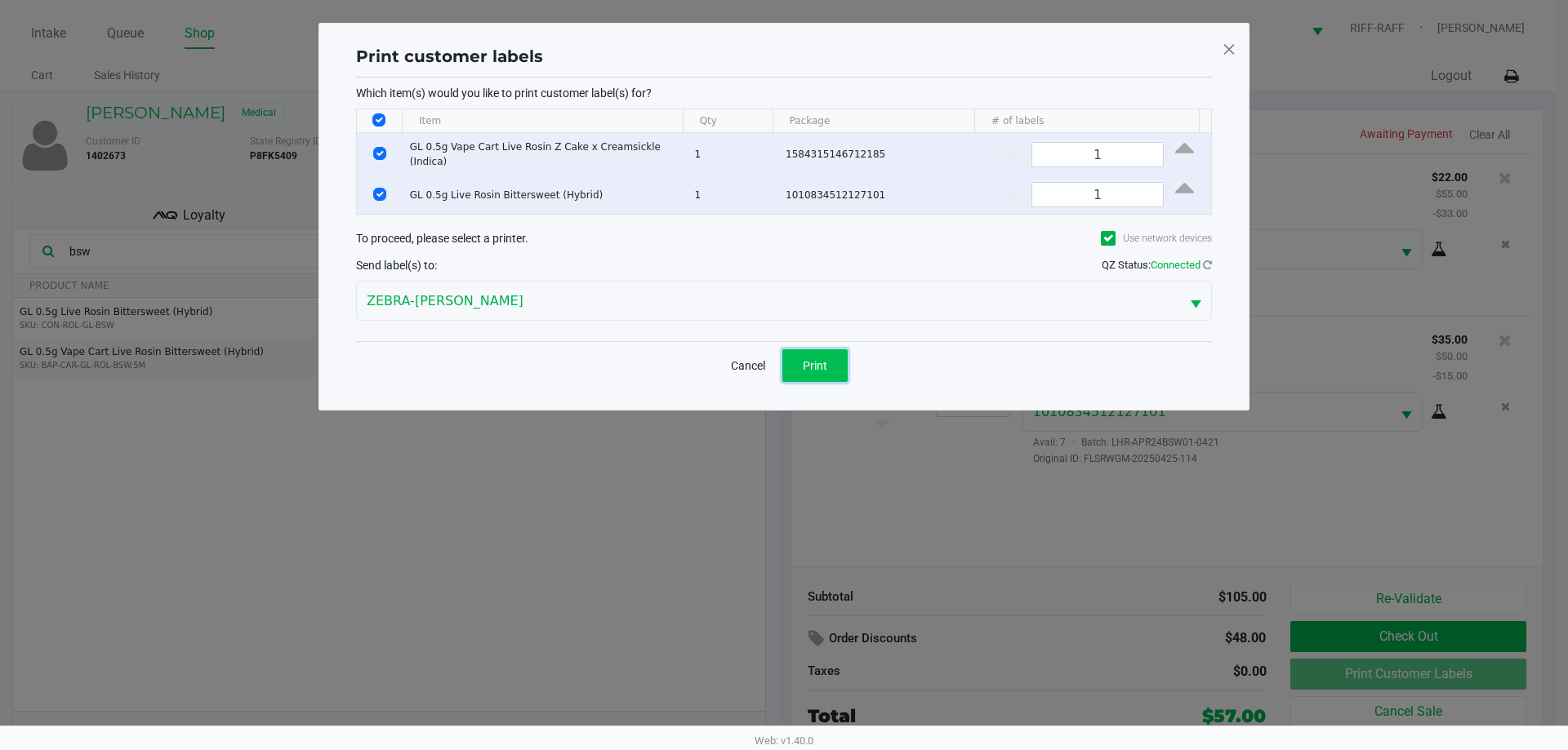
click at [841, 361] on button "Print" at bounding box center [815, 365] width 66 height 32
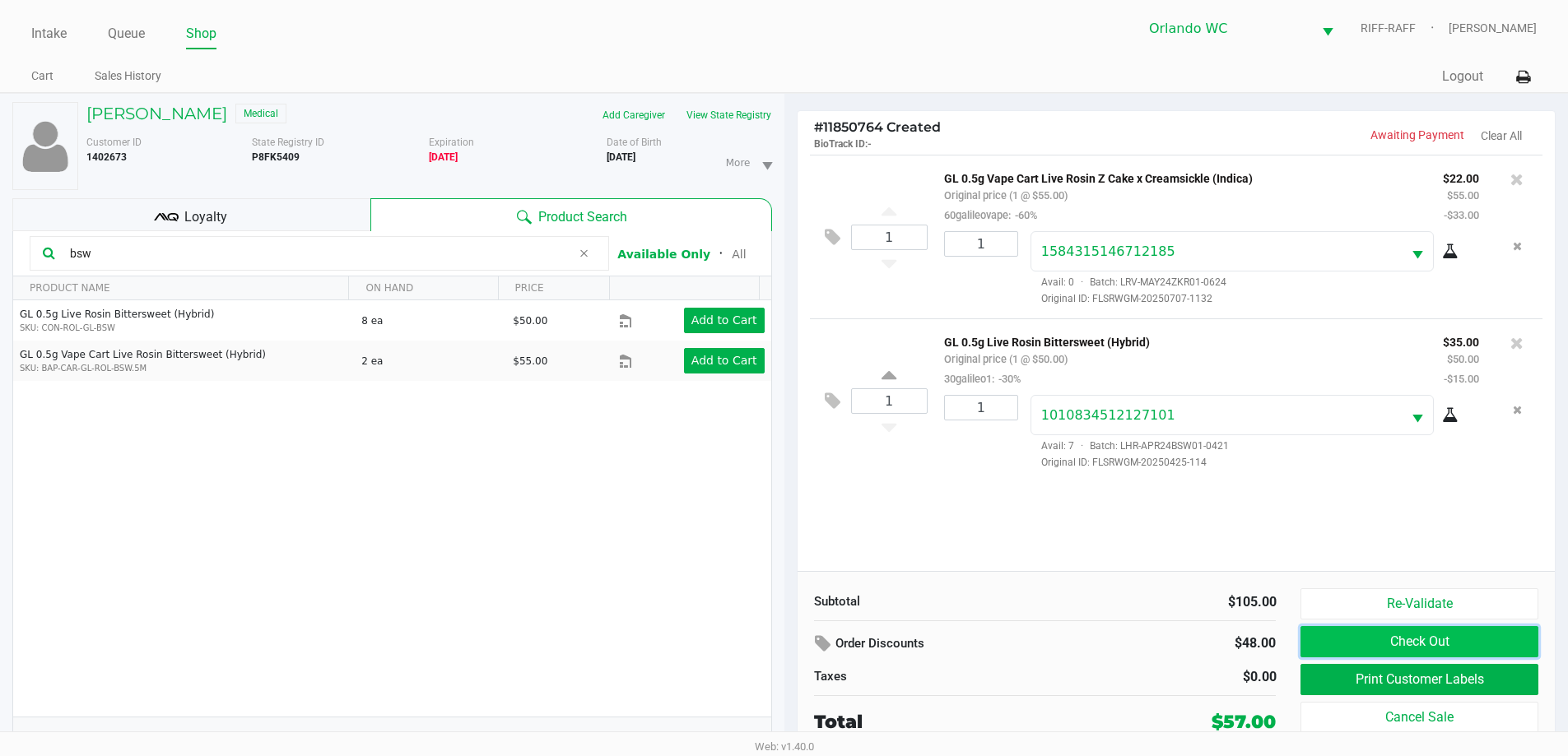
click at [1404, 645] on button "Check Out" at bounding box center [1419, 643] width 237 height 32
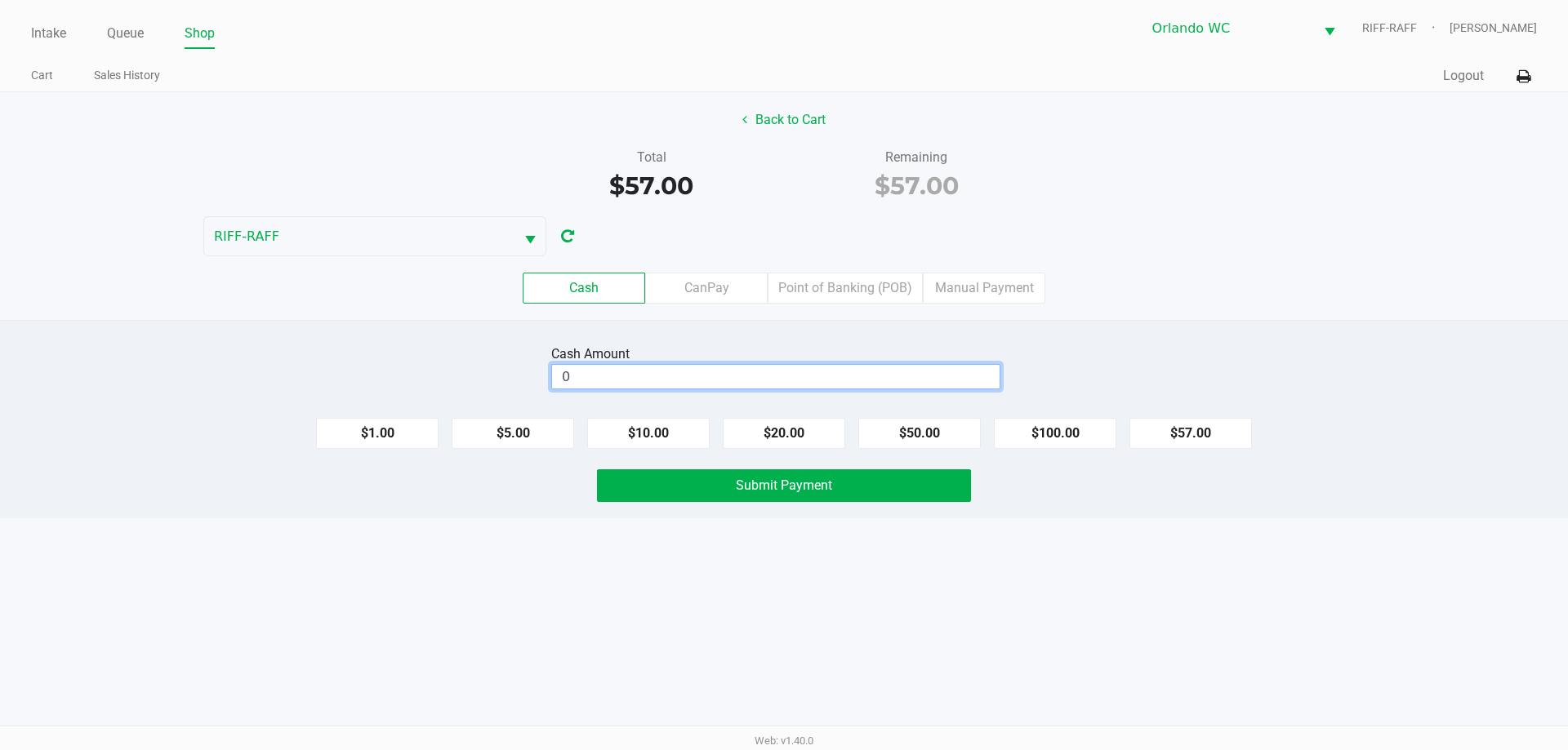
click at [699, 380] on input "0" at bounding box center [776, 377] width 448 height 23
type input "$60.00"
click at [776, 479] on span "Submit Payment" at bounding box center [784, 486] width 96 height 16
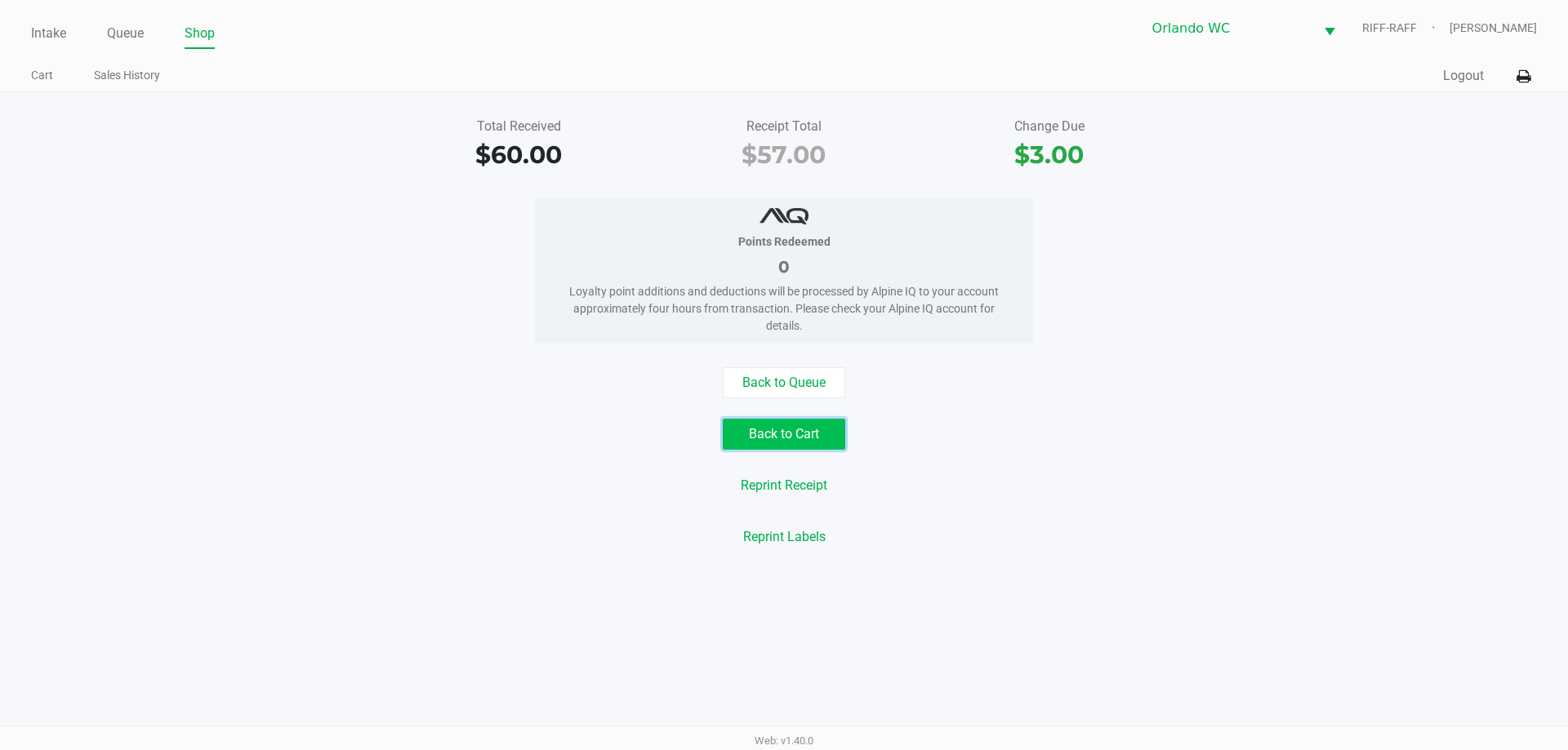
click at [800, 430] on button "Back to Cart" at bounding box center [784, 435] width 122 height 31
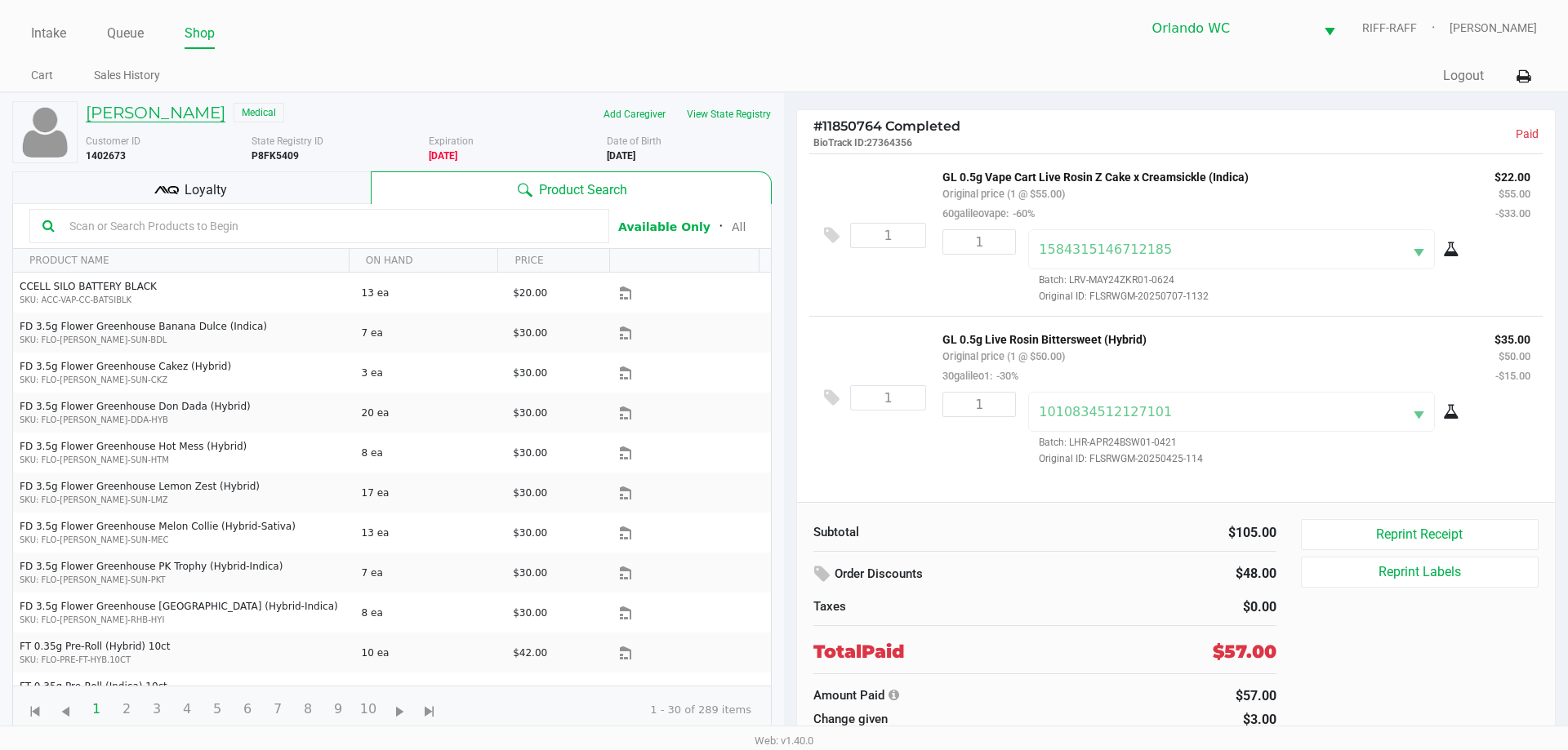
click at [125, 112] on h5 "ELBA FIALLO" at bounding box center [156, 113] width 140 height 20
click at [266, 157] on b "P8FK5409" at bounding box center [275, 156] width 47 height 12
copy b "P8FK5409"
click at [62, 27] on link "Intake" at bounding box center [49, 33] width 35 height 23
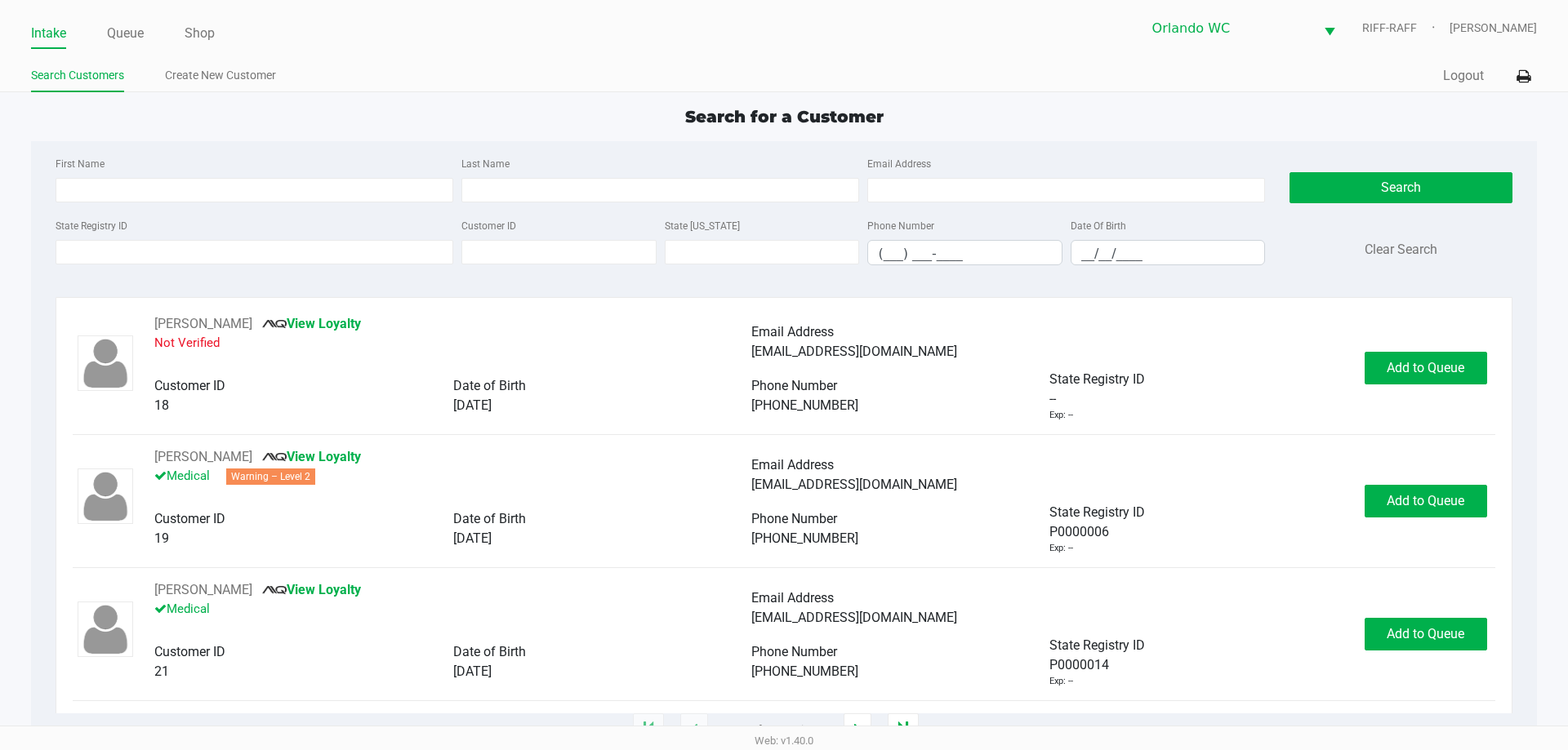
click at [125, 238] on div "State Registry ID" at bounding box center [255, 240] width 405 height 50
click at [127, 247] on input "State Registry ID" at bounding box center [255, 252] width 398 height 24
paste input "P8FK5409"
type input "P8FK5409"
click at [1352, 190] on button "Search" at bounding box center [1401, 188] width 222 height 31
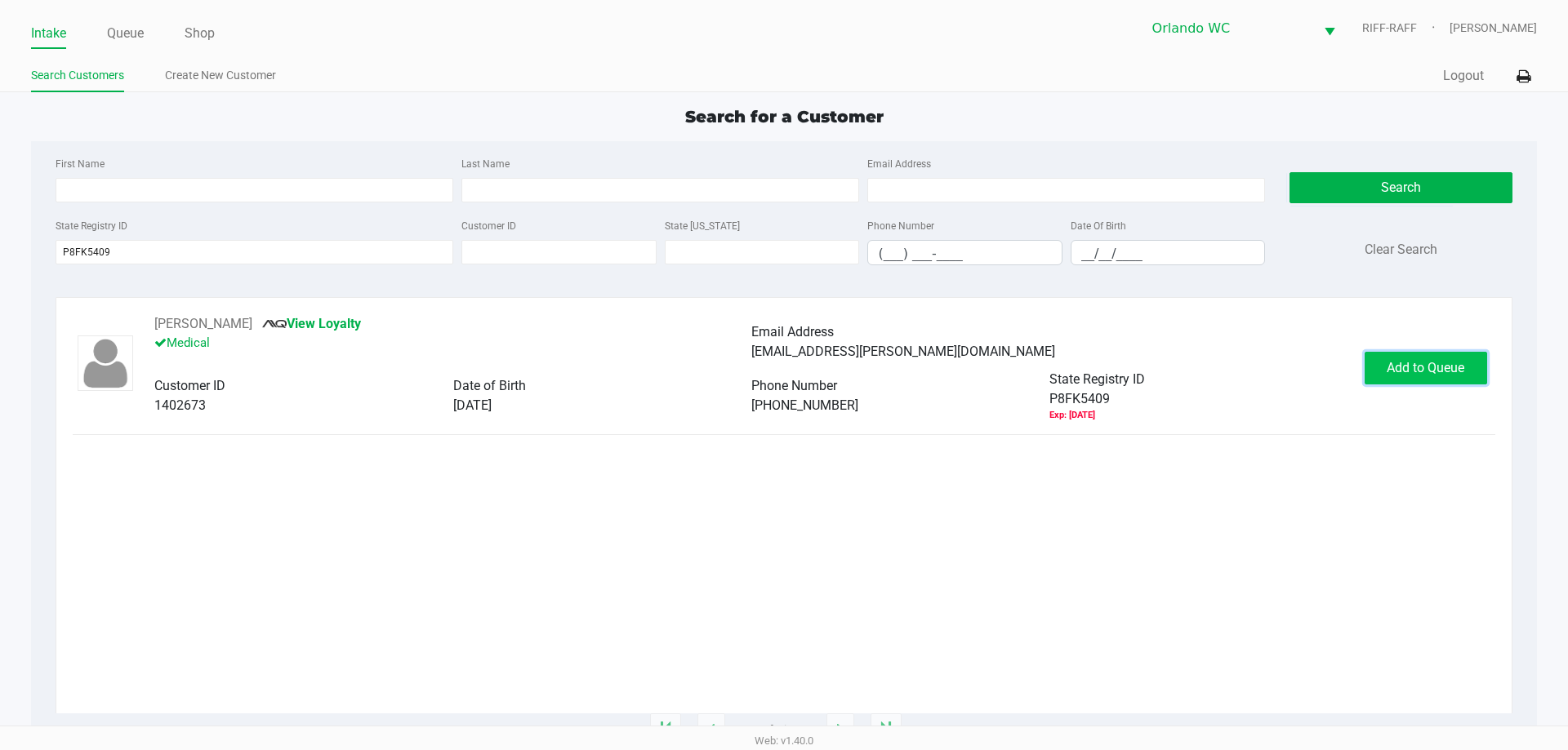
click at [1458, 355] on button "Add to Queue" at bounding box center [1425, 367] width 122 height 32
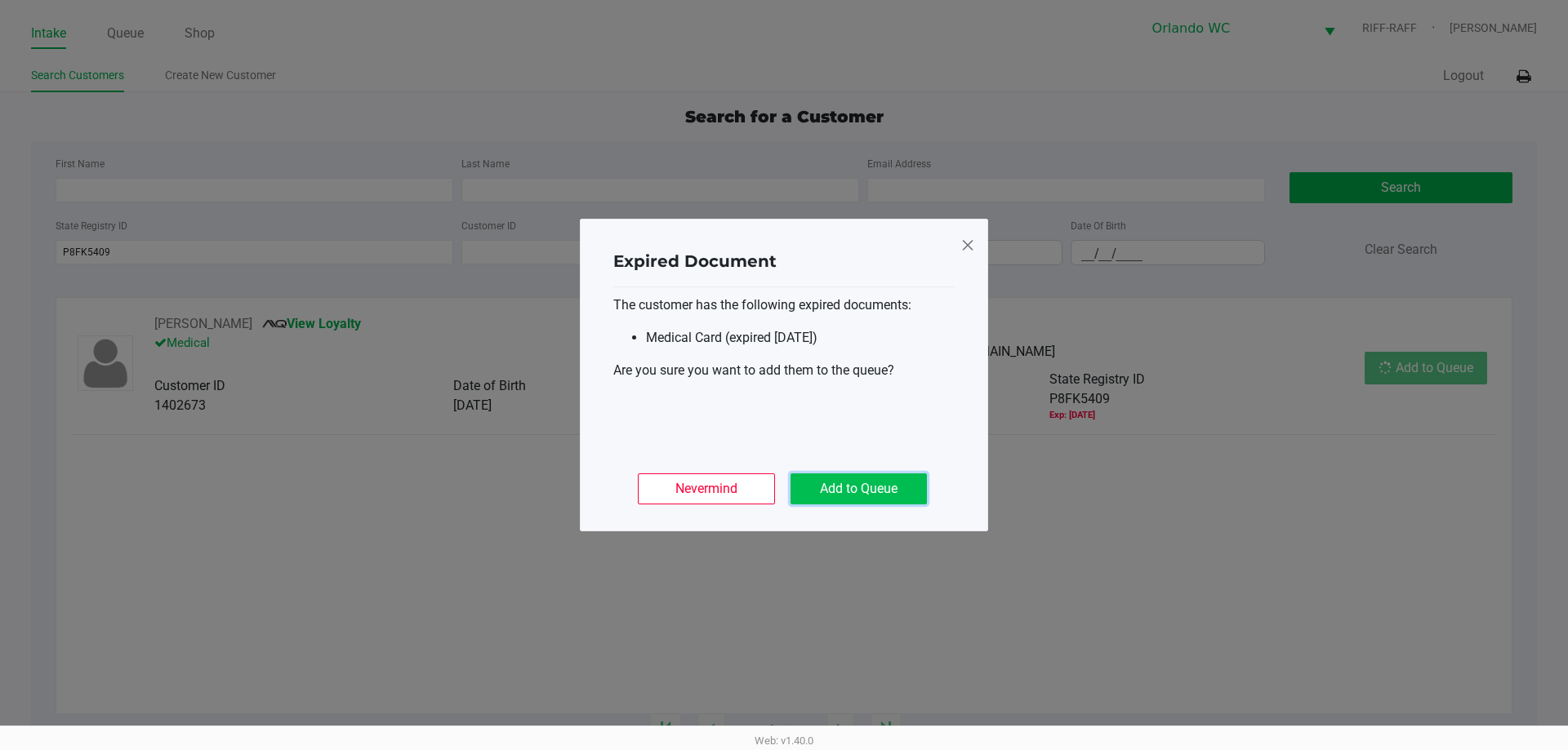
click at [847, 497] on button "Add to Queue" at bounding box center [858, 490] width 136 height 31
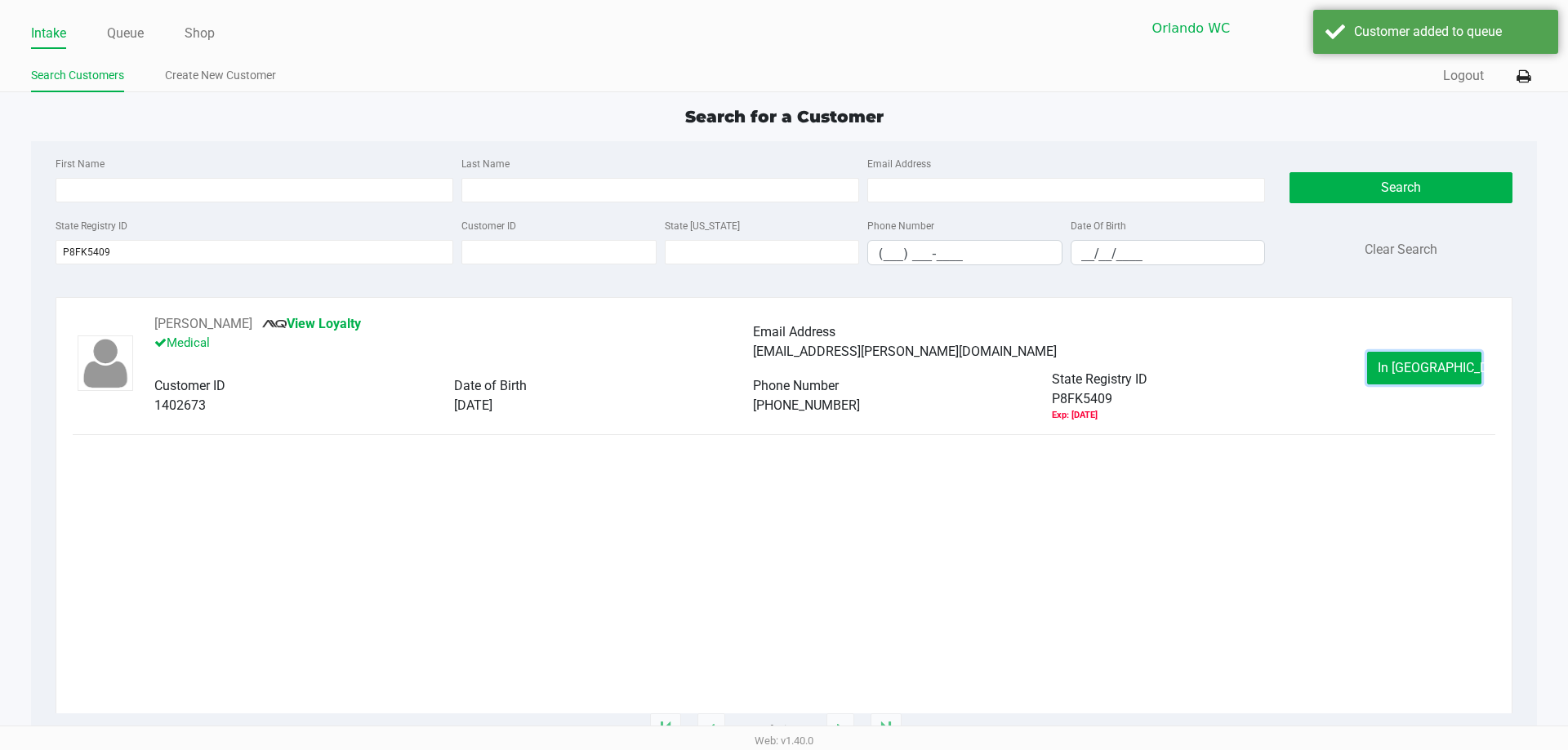
drag, startPoint x: 1435, startPoint y: 380, endPoint x: 1353, endPoint y: 376, distance: 82.1
click at [1434, 380] on button "In Queue" at bounding box center [1424, 367] width 115 height 32
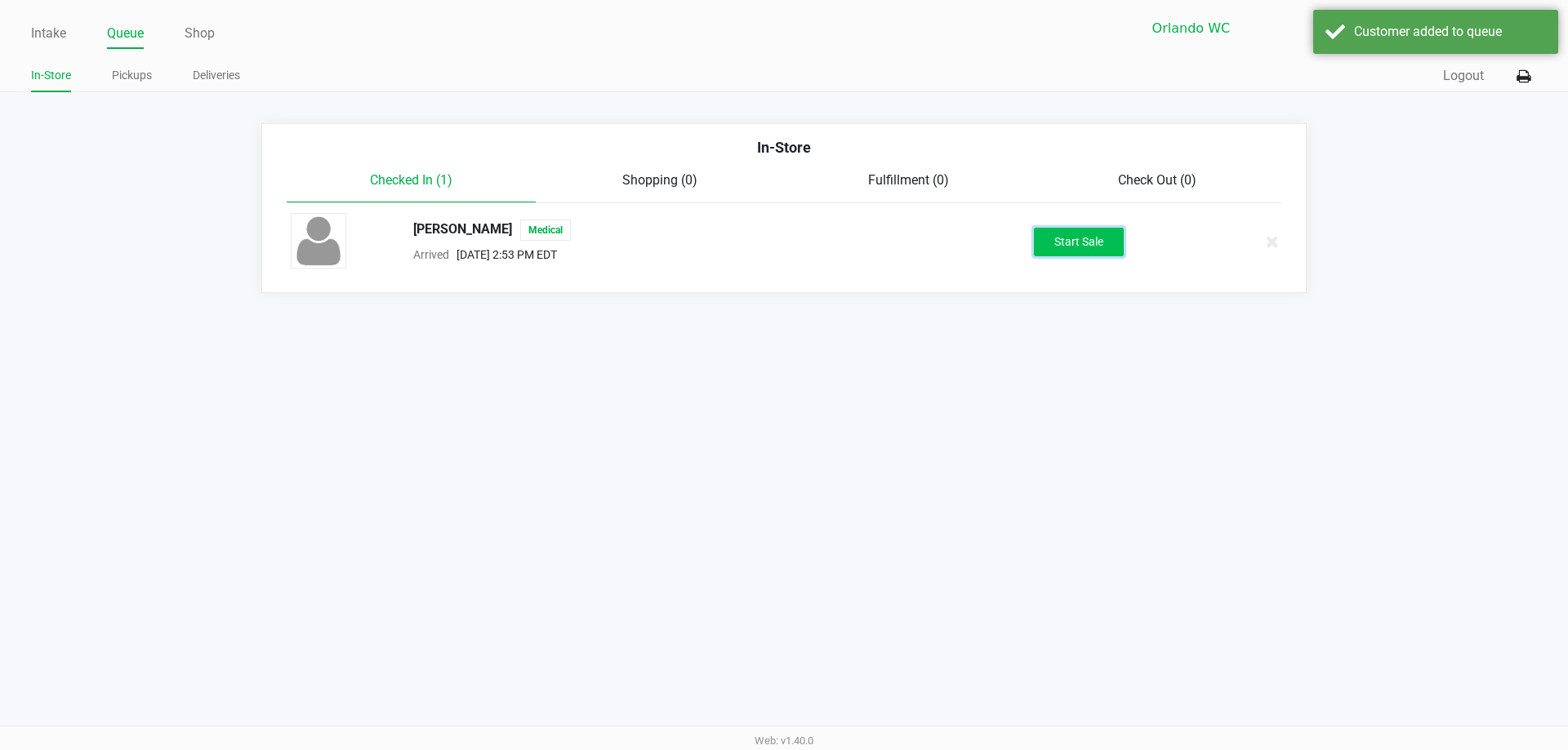
click at [1100, 240] on button "Start Sale" at bounding box center [1079, 242] width 90 height 28
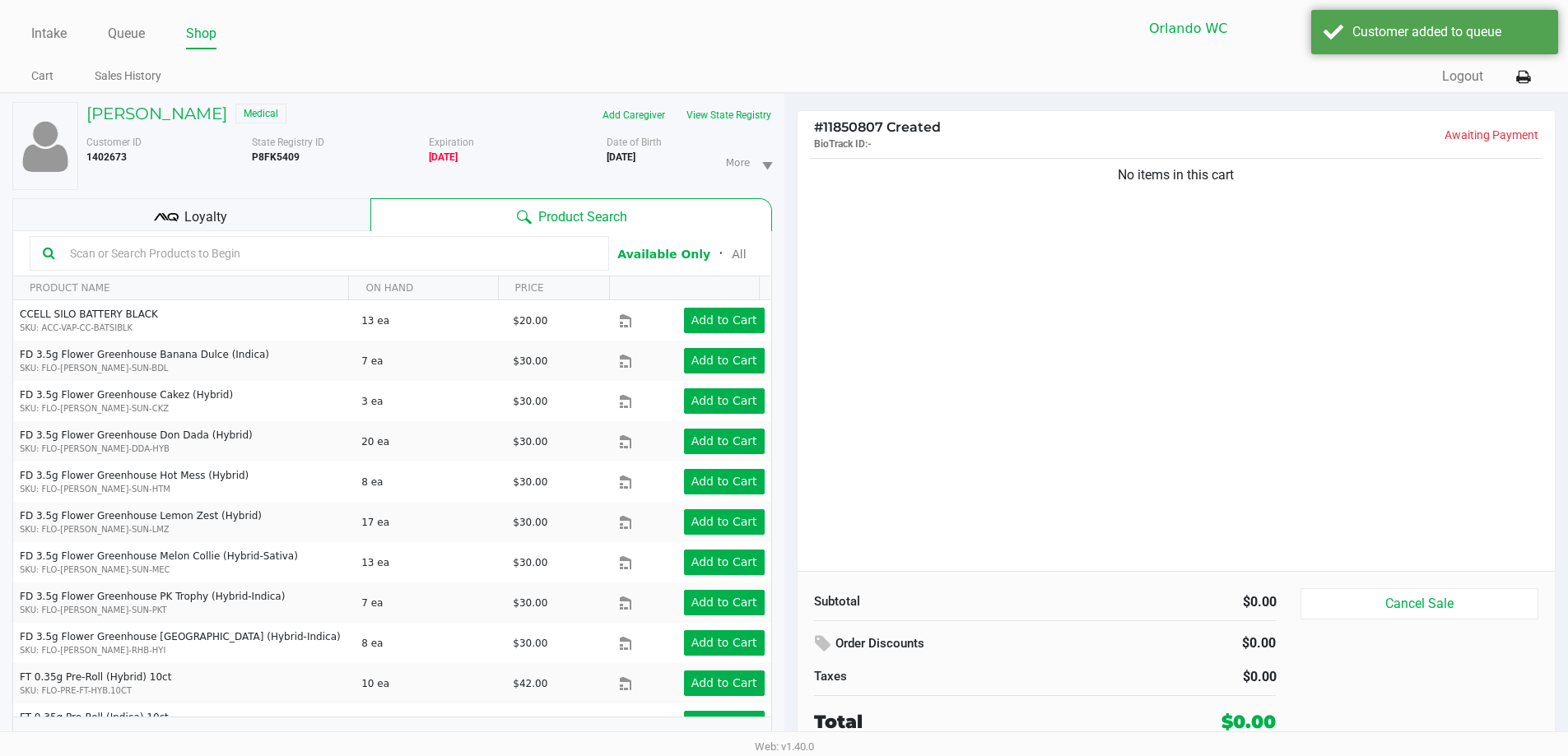
click at [385, 264] on input "text" at bounding box center [329, 253] width 532 height 25
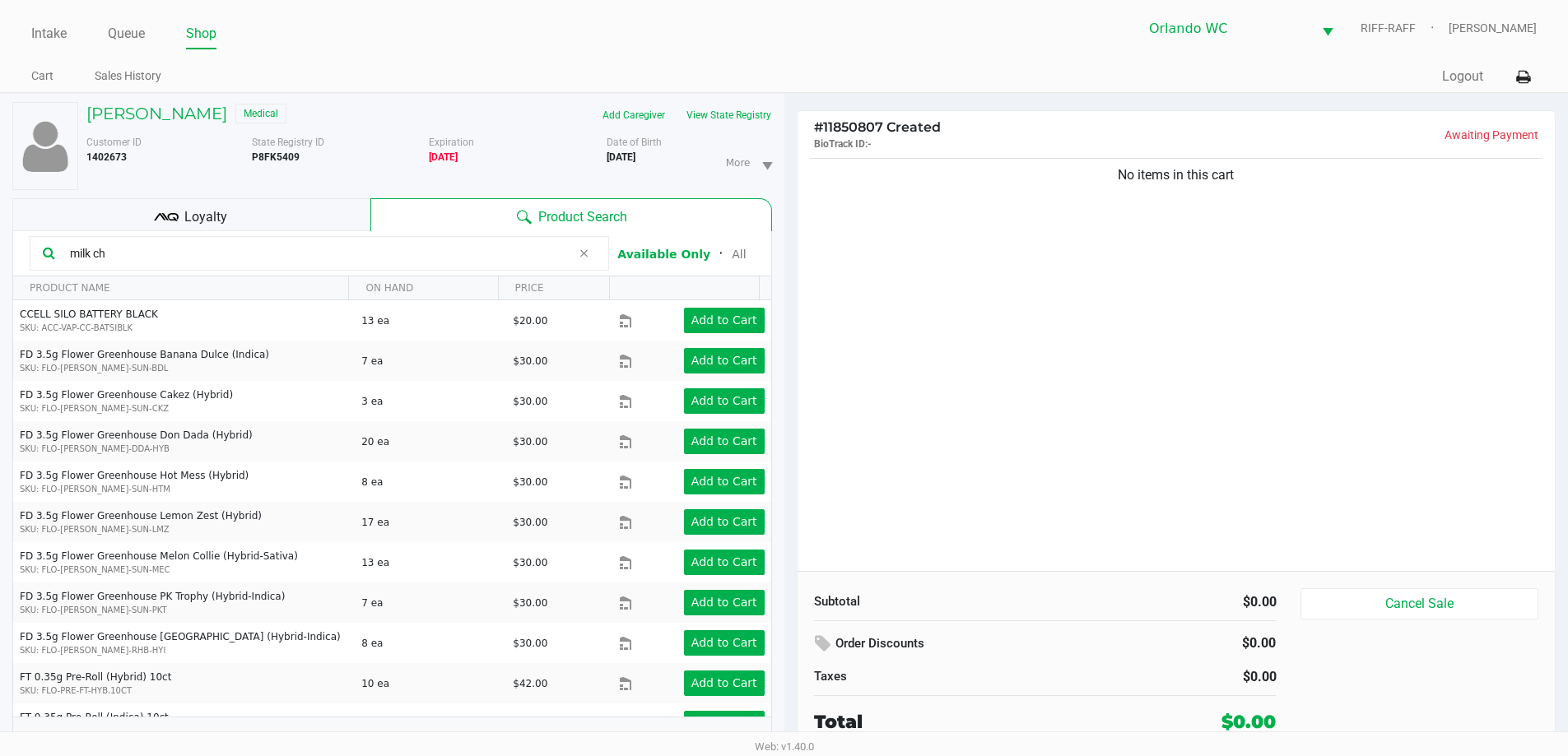
type input "milk ch"
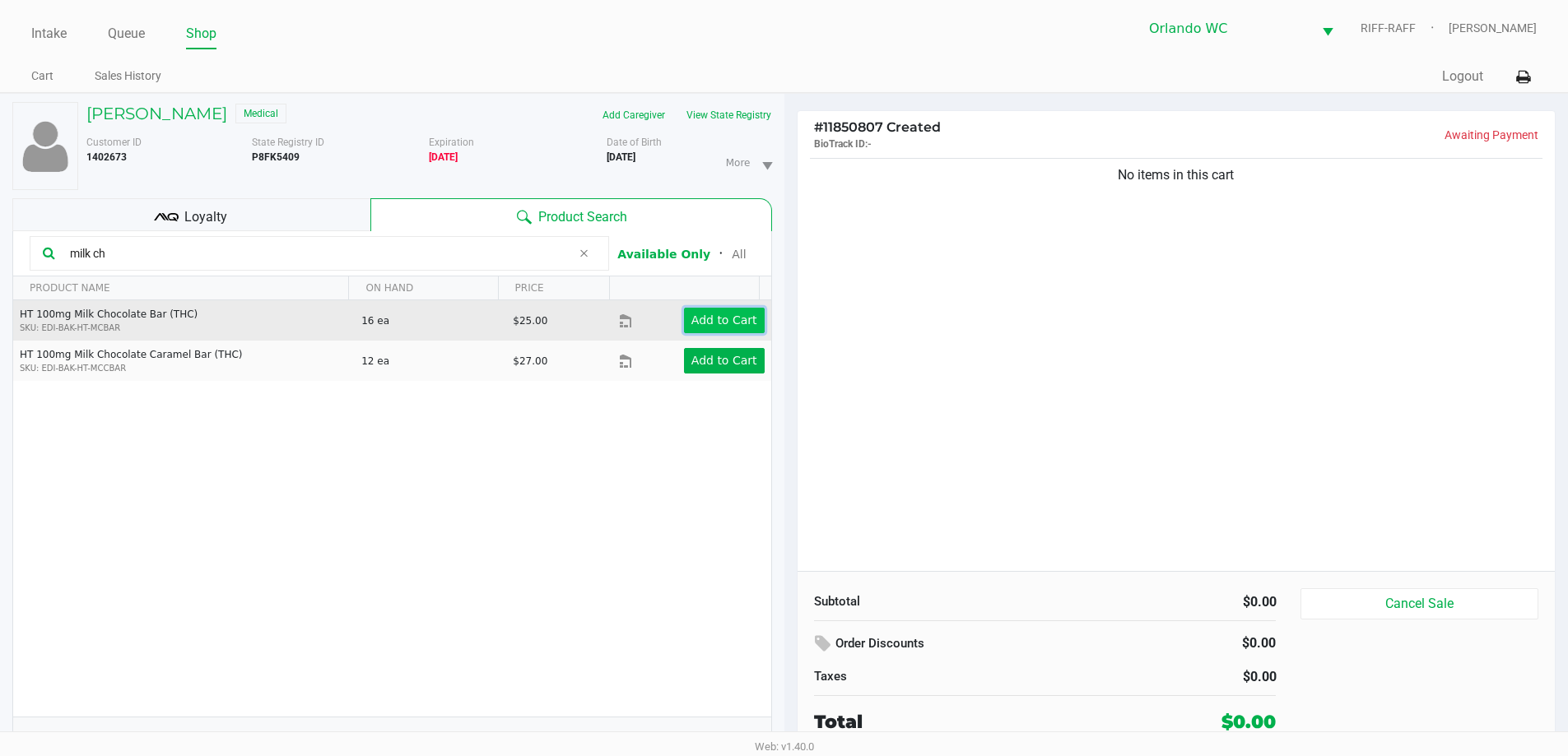
click at [715, 323] on app-button-loader "Add to Cart" at bounding box center [724, 320] width 66 height 13
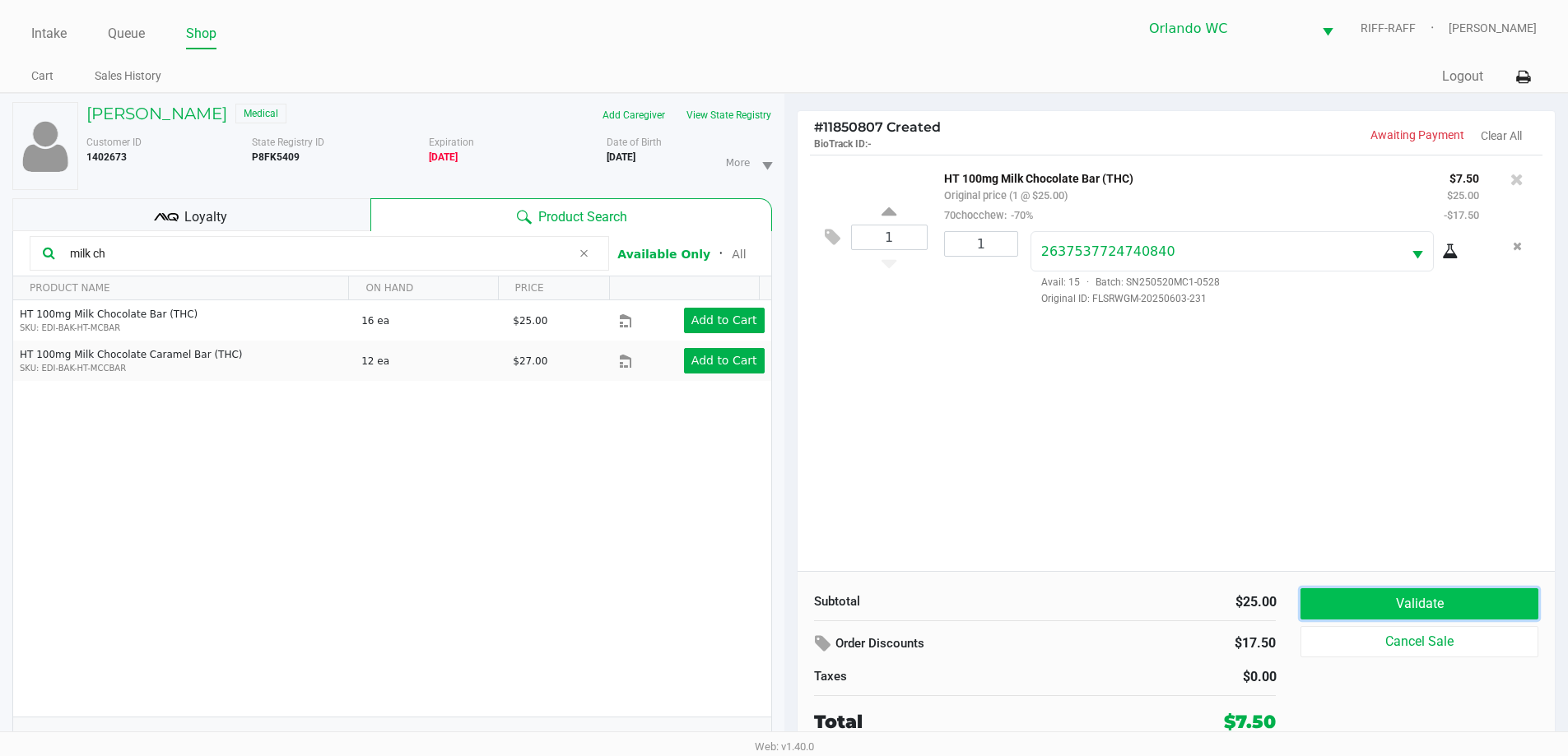
click at [1442, 612] on button "Validate" at bounding box center [1419, 604] width 237 height 32
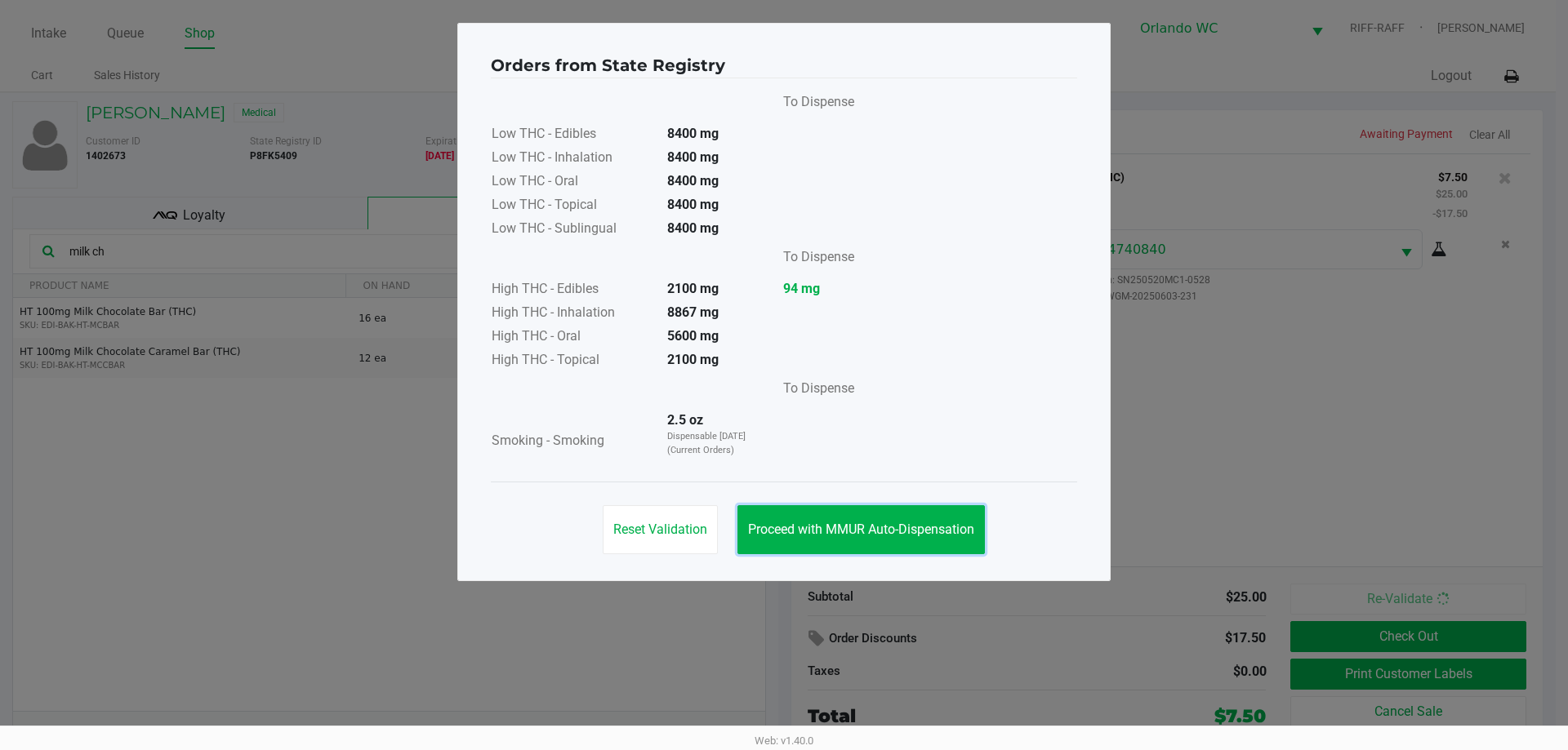
drag, startPoint x: 916, startPoint y: 513, endPoint x: 990, endPoint y: 540, distance: 78.8
click at [917, 512] on button "Proceed with MMUR Auto-Dispensation" at bounding box center [861, 530] width 248 height 49
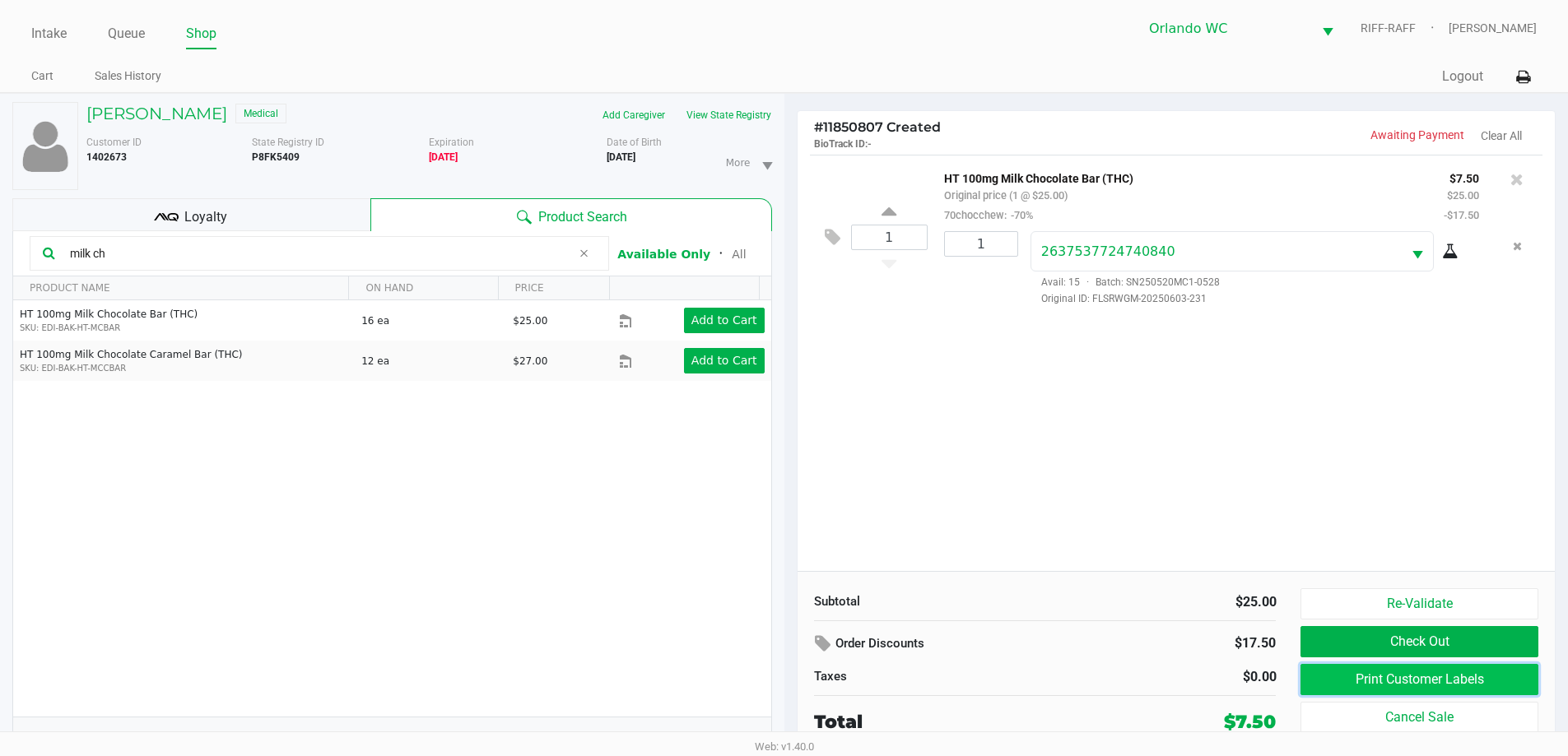
click at [1366, 674] on button "Print Customer Labels" at bounding box center [1419, 680] width 237 height 32
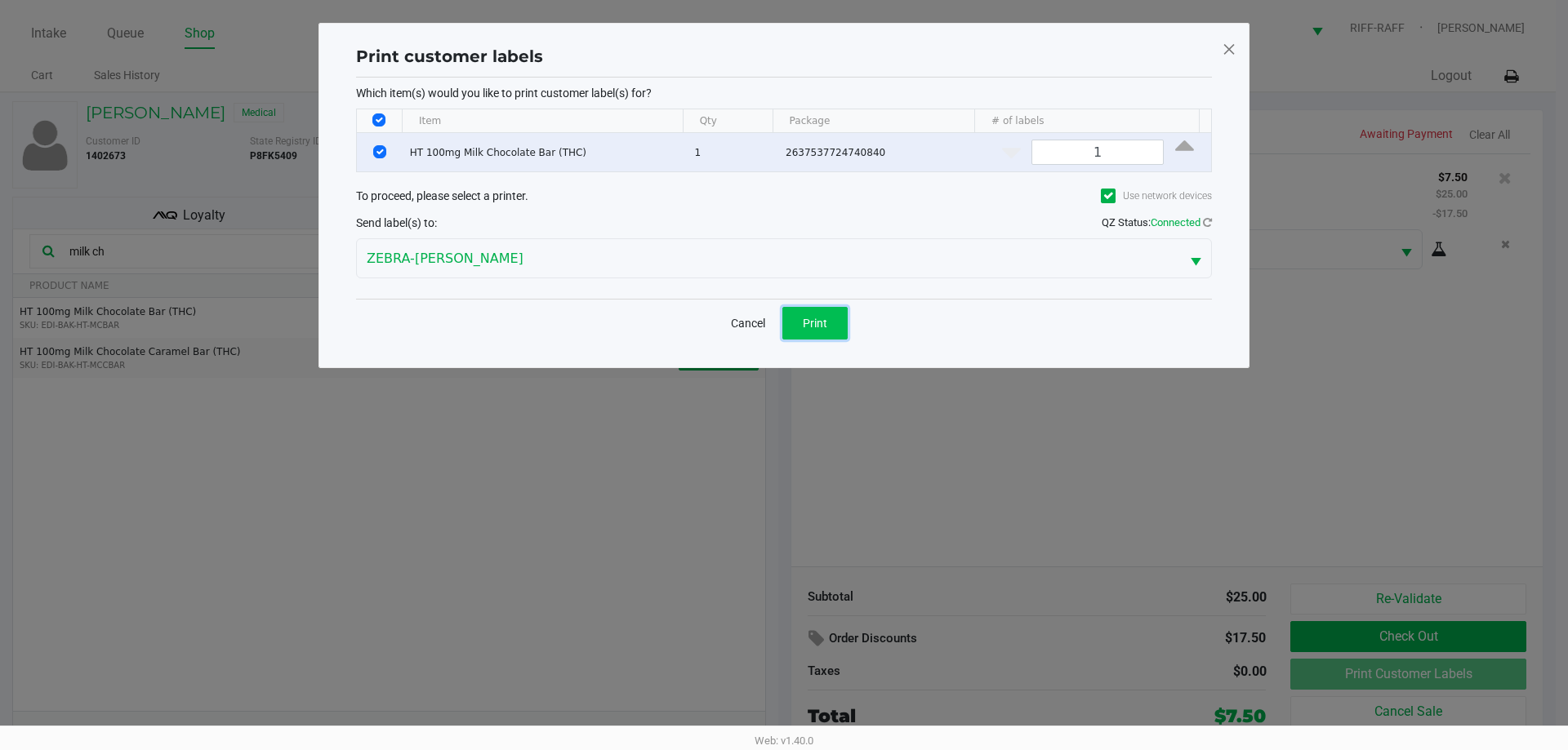
click at [816, 328] on span "Print" at bounding box center [815, 323] width 24 height 13
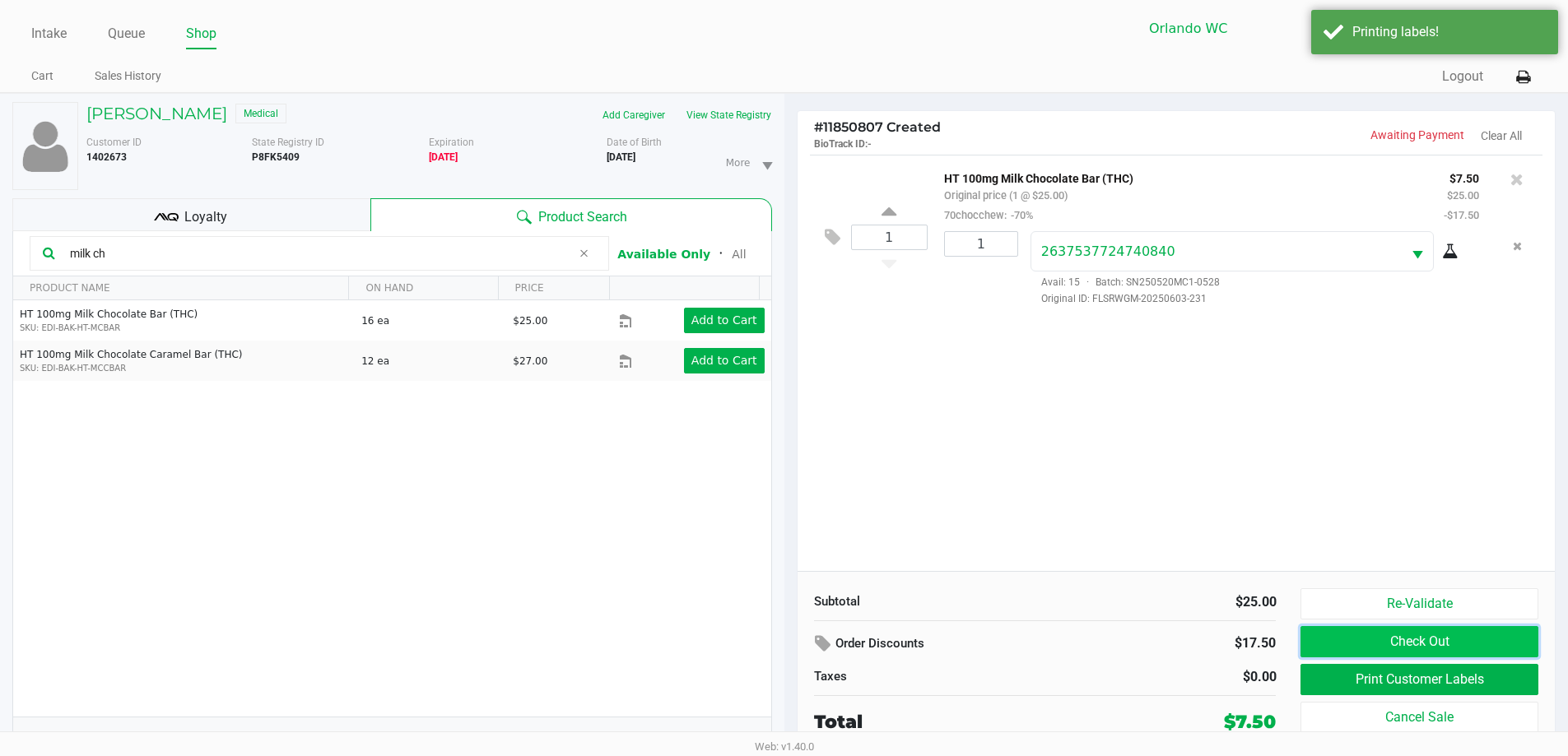
click at [1314, 648] on button "Check Out" at bounding box center [1419, 643] width 237 height 32
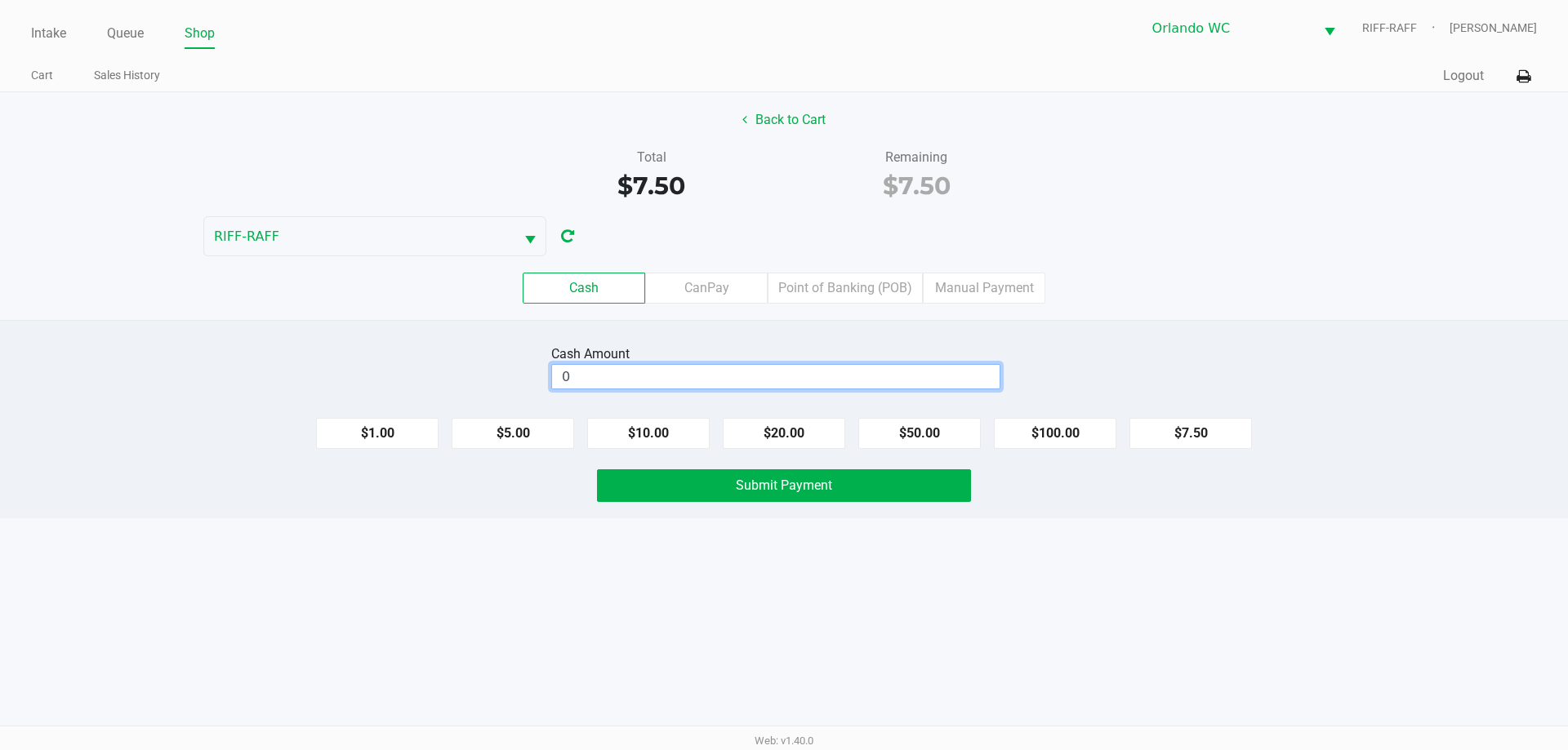
click at [678, 375] on input "0" at bounding box center [776, 377] width 448 height 23
type input "$7.50"
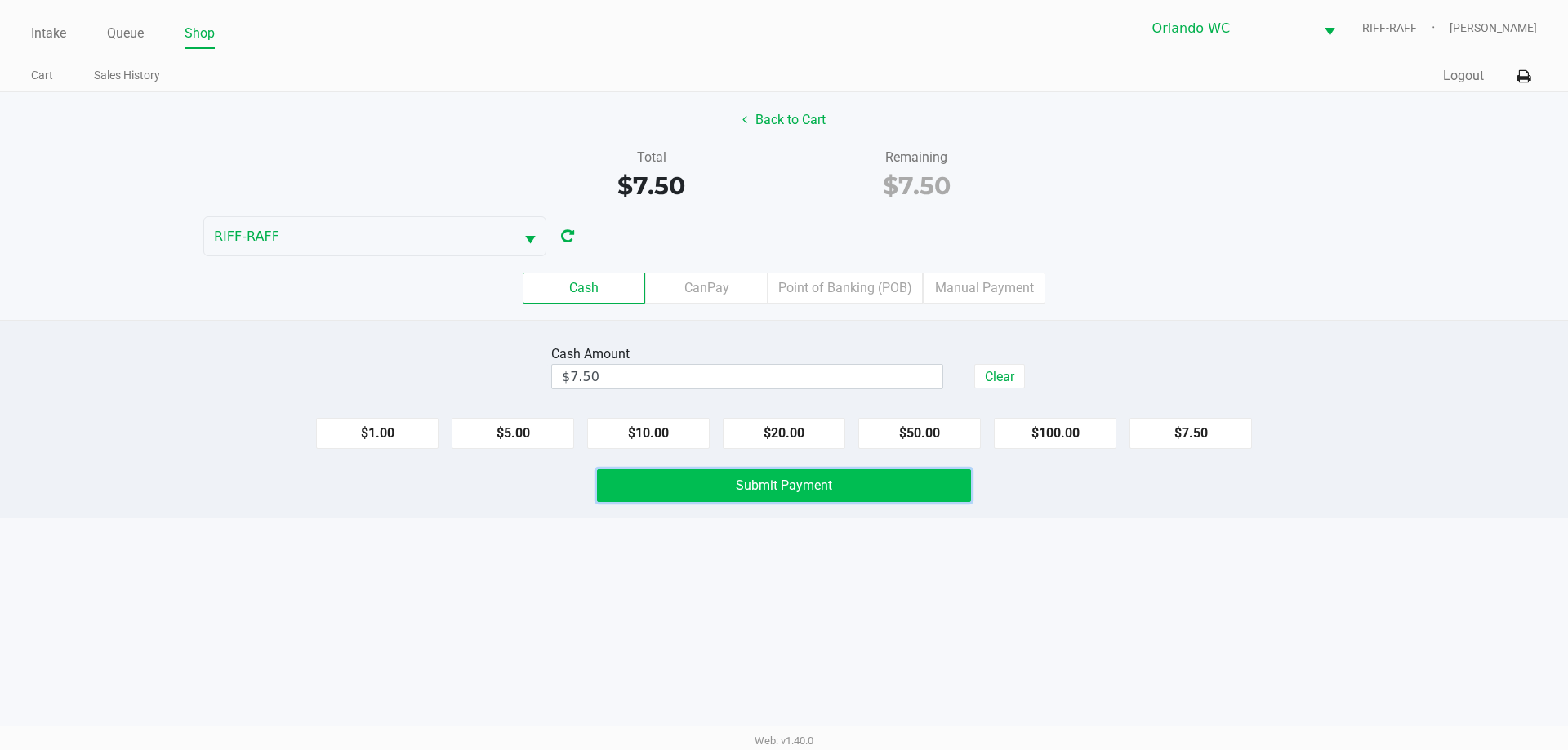
click at [692, 479] on button "Submit Payment" at bounding box center [784, 485] width 374 height 32
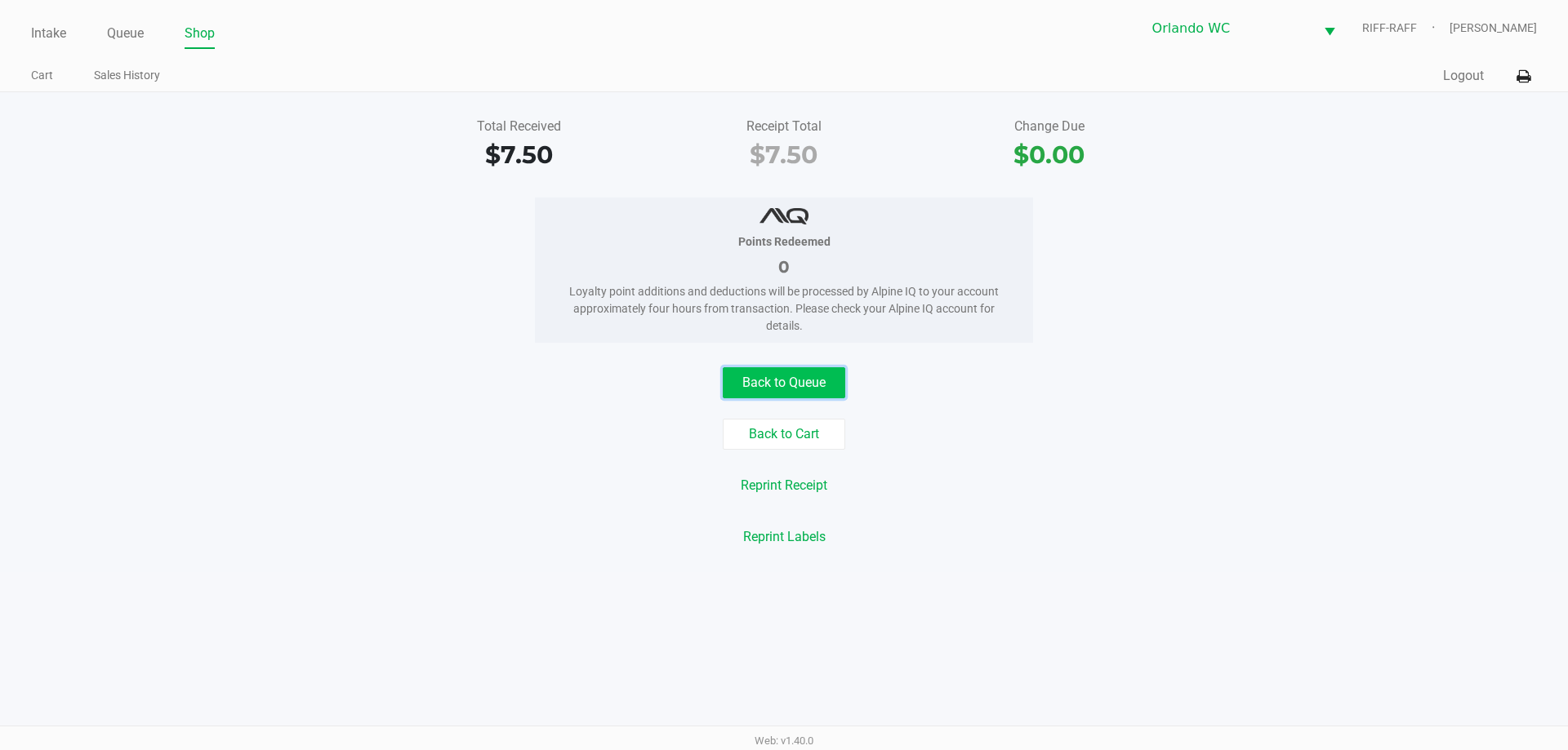
click at [790, 390] on button "Back to Queue" at bounding box center [784, 383] width 122 height 31
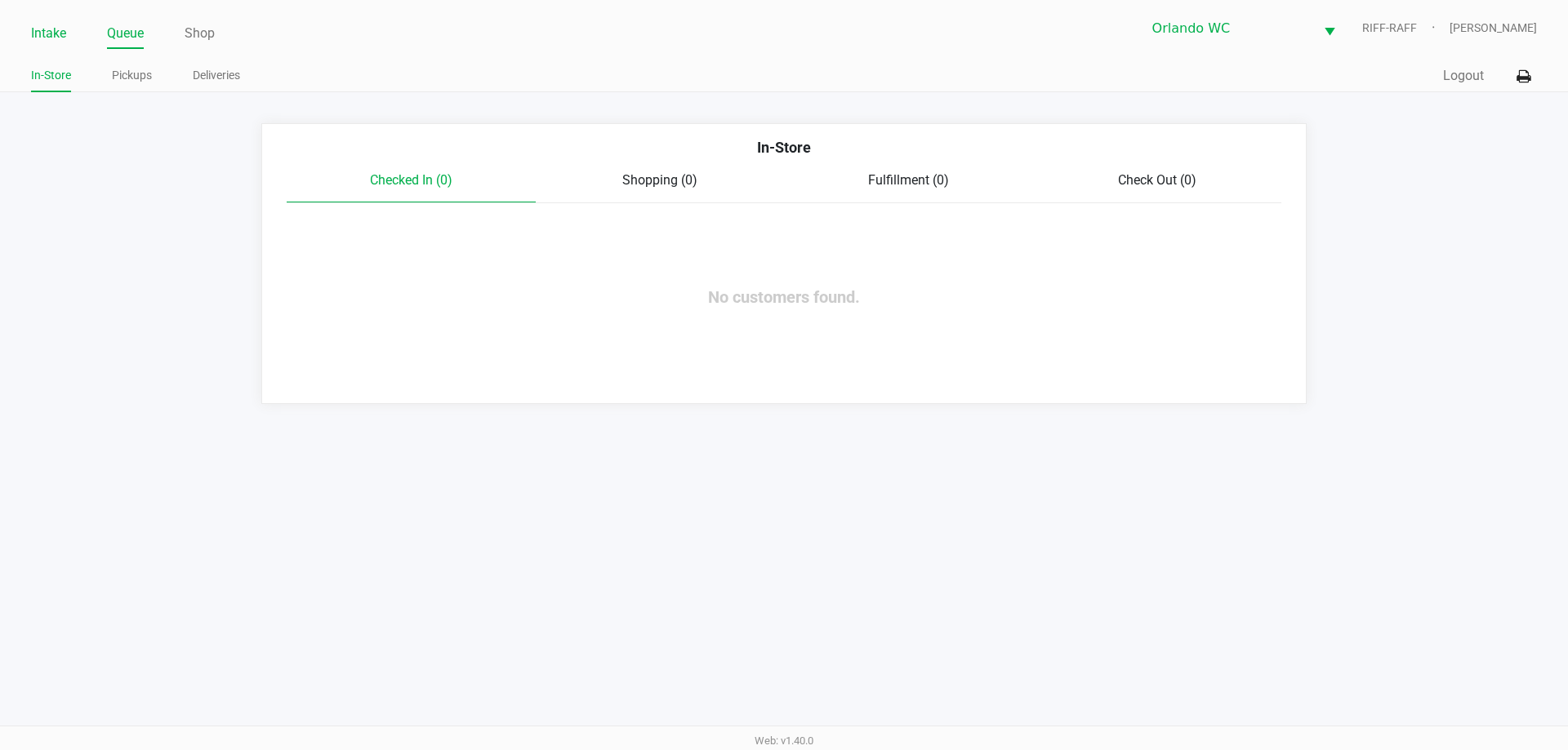
click at [39, 27] on link "Intake" at bounding box center [49, 33] width 35 height 23
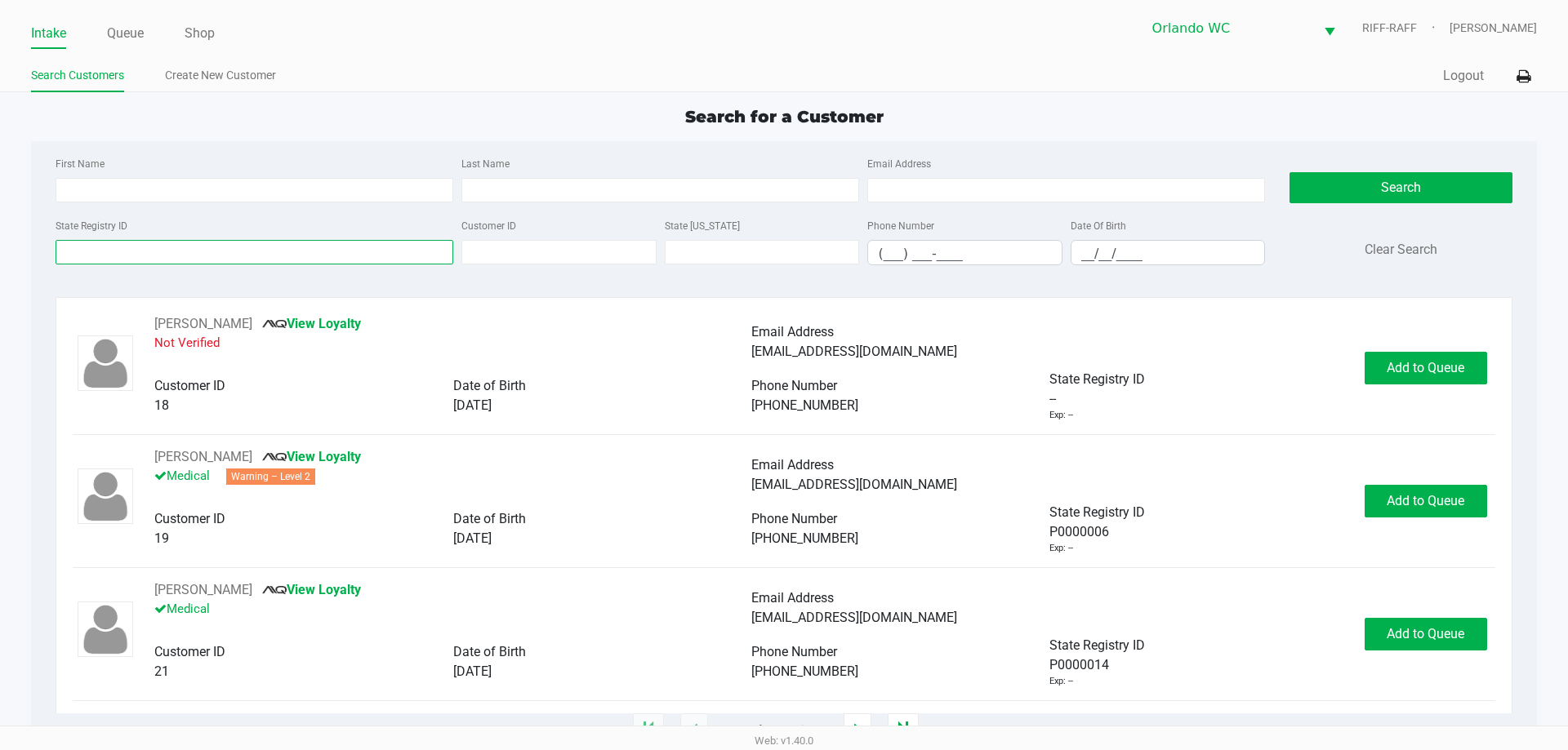
click at [76, 245] on input "State Registry ID" at bounding box center [255, 252] width 398 height 24
click at [135, 34] on link "Queue" at bounding box center [125, 33] width 37 height 23
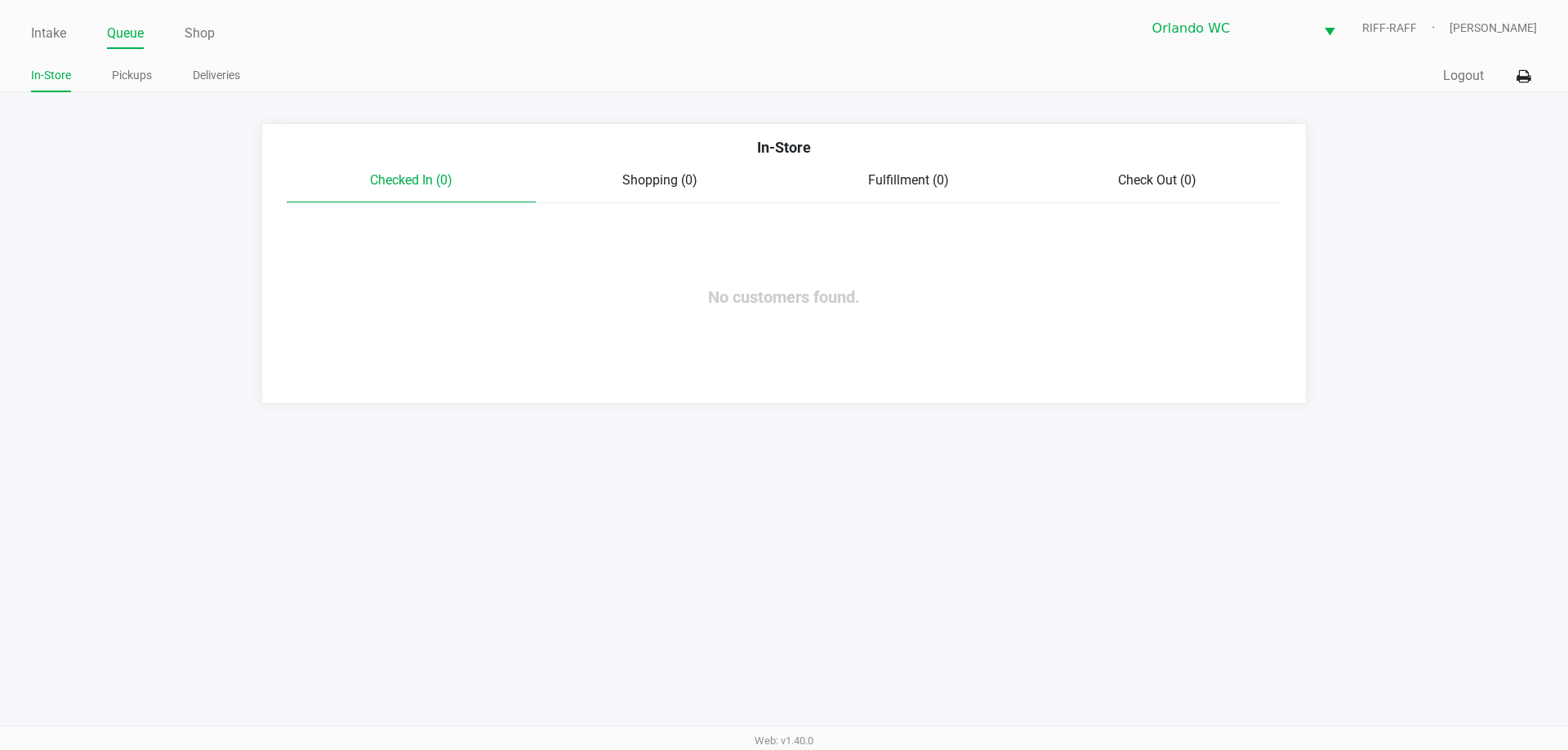
click at [154, 79] on ul "In-Store Pickups Deliveries" at bounding box center [407, 77] width 753 height 27
click at [144, 78] on link "Pickups" at bounding box center [131, 75] width 40 height 21
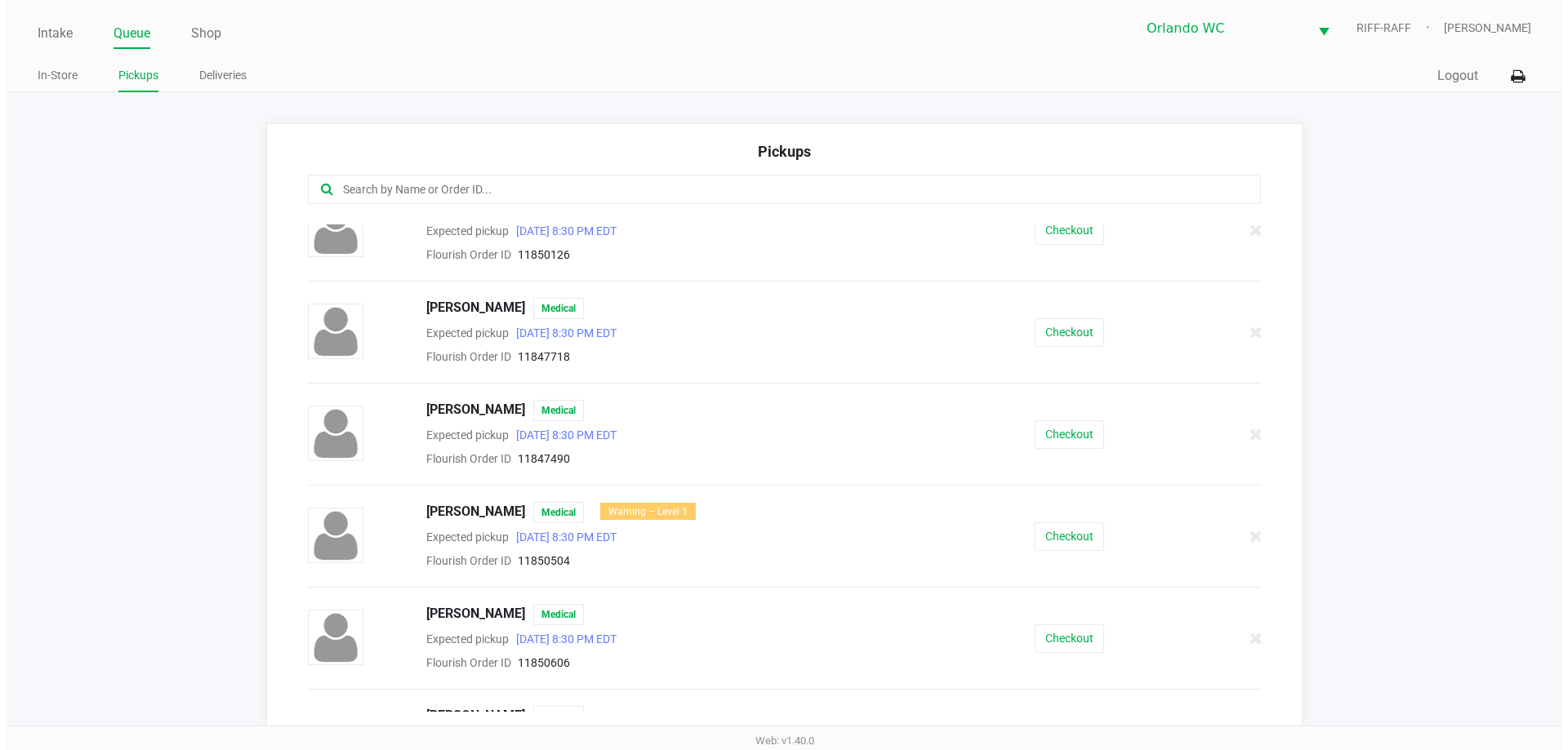
scroll to position [653, 0]
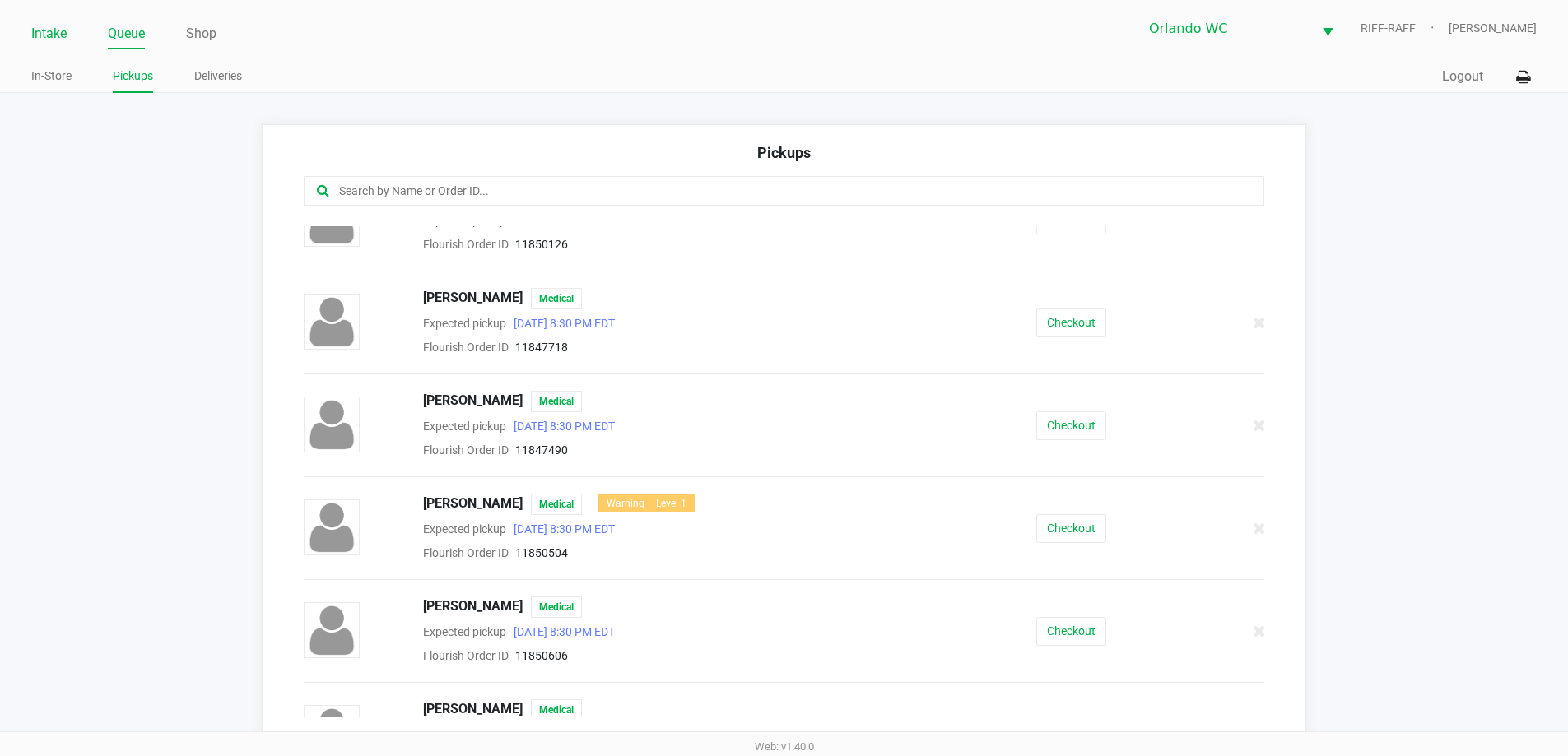
click at [52, 38] on link "Intake" at bounding box center [49, 34] width 36 height 23
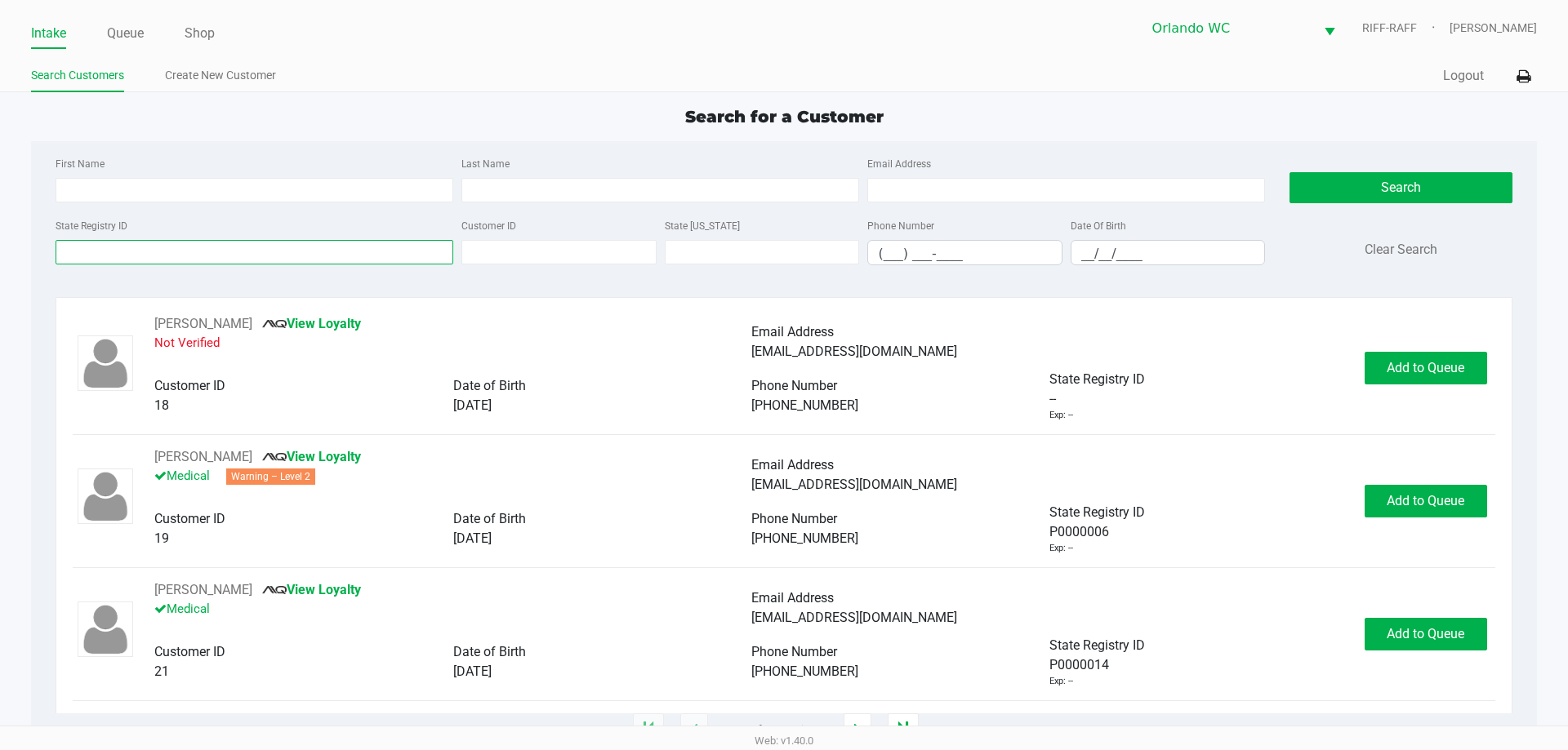
click at [89, 249] on input "State Registry ID" at bounding box center [255, 252] width 398 height 24
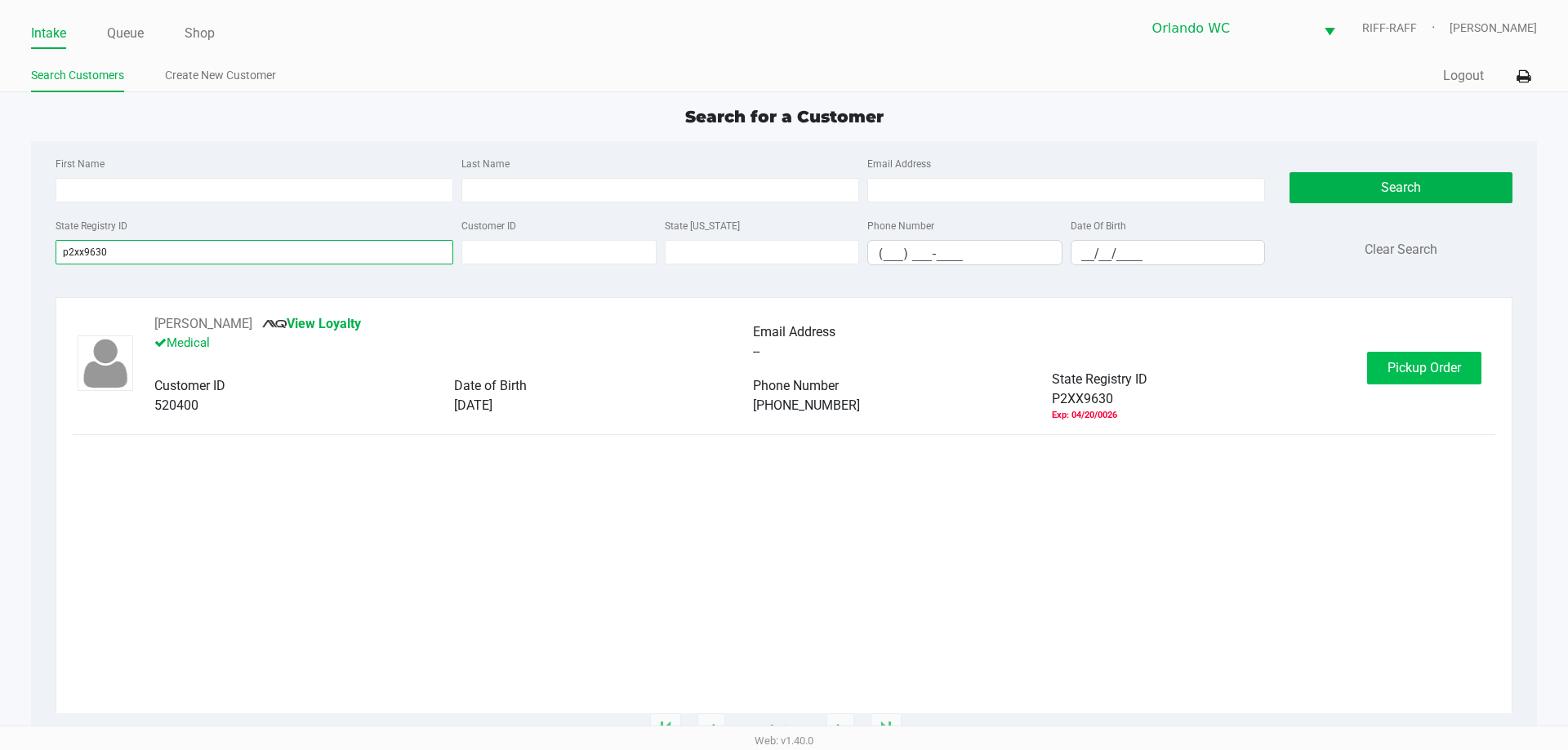
type input "p2xx9630"
click at [1437, 367] on span "Pickup Order" at bounding box center [1424, 368] width 73 height 16
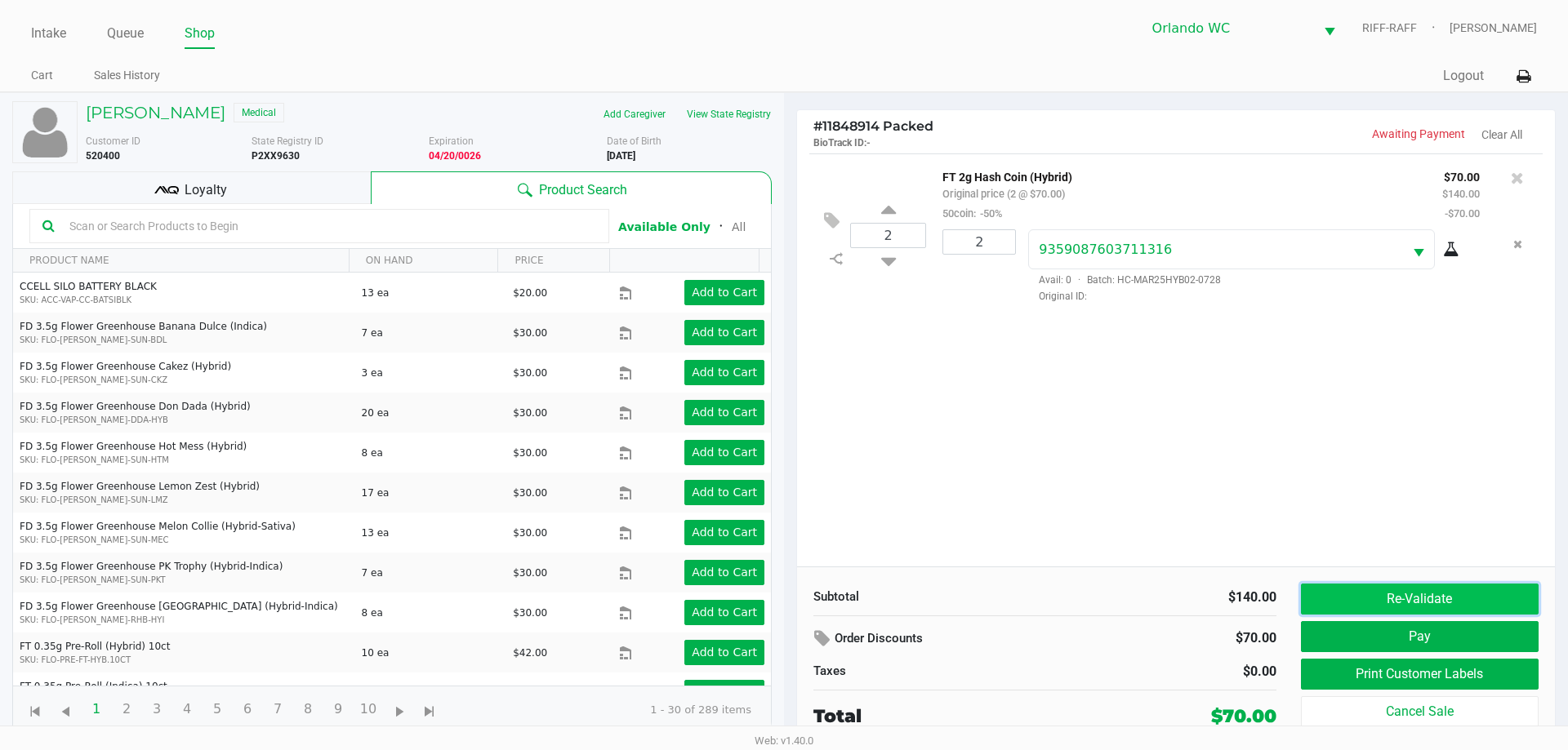
click at [1456, 584] on button "Re-Validate" at bounding box center [1419, 599] width 238 height 31
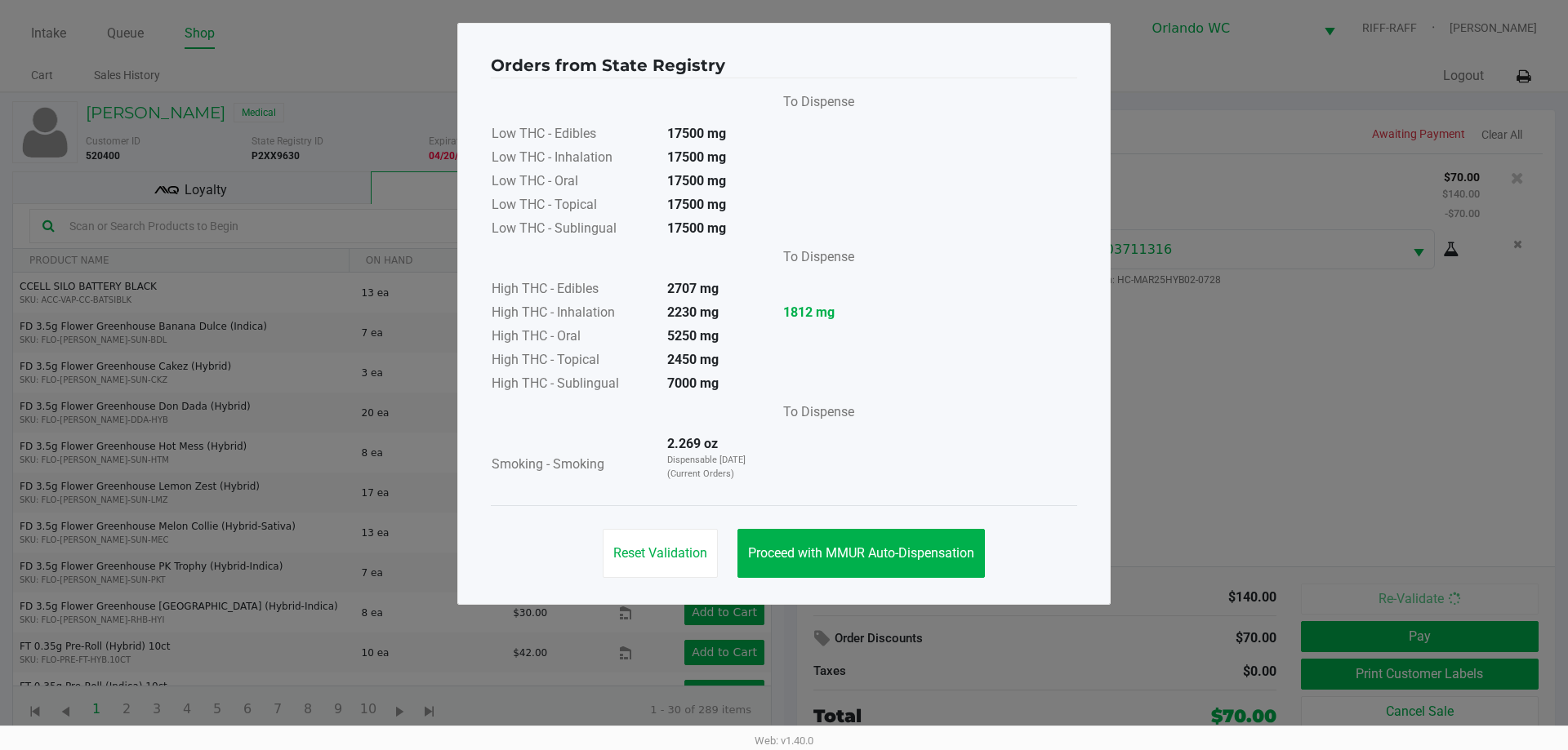
click at [842, 525] on div "Reset Validation Proceed with MMUR Auto-Dispensation" at bounding box center [784, 546] width 587 height 82
click at [847, 542] on button "Proceed with MMUR Auto-Dispensation" at bounding box center [861, 553] width 248 height 49
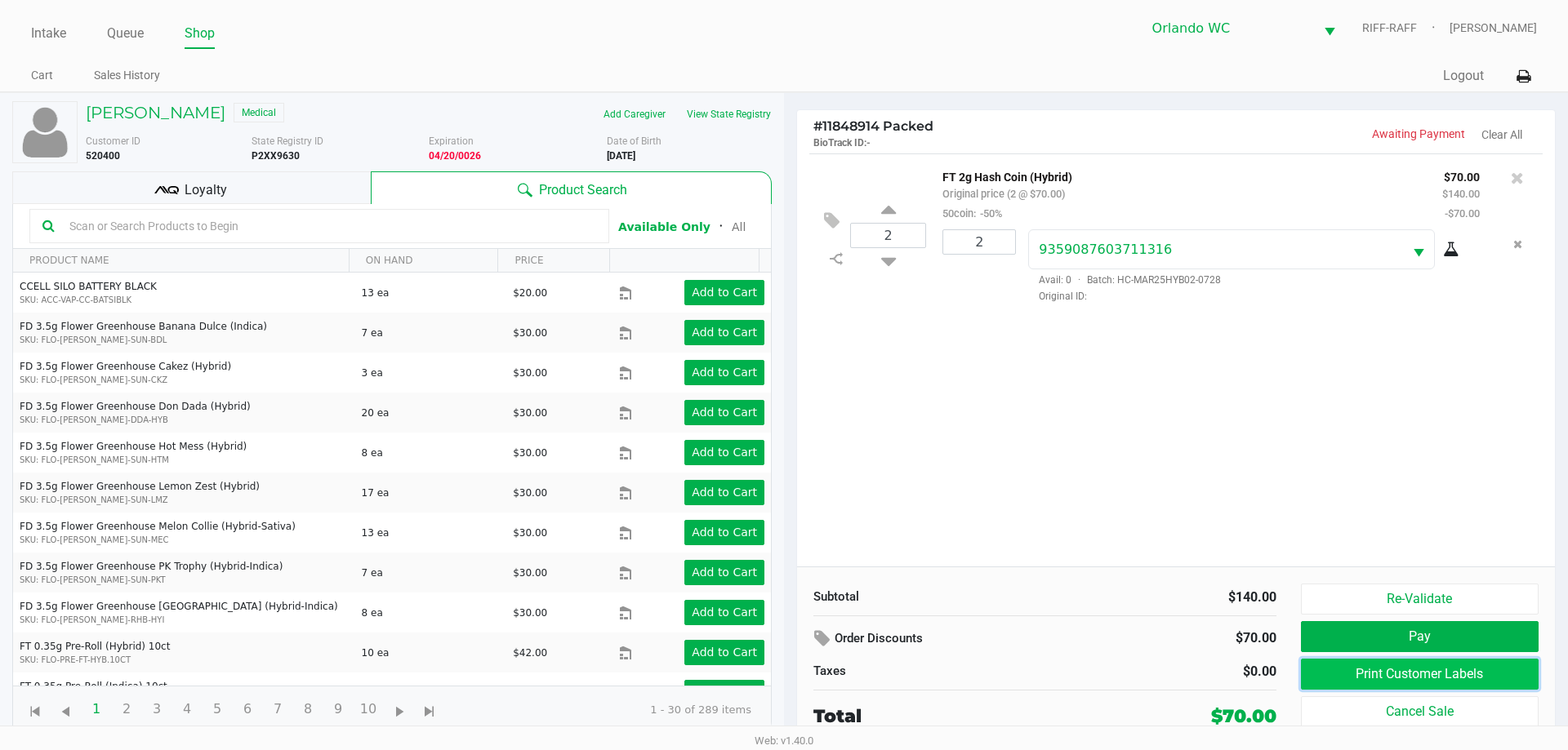
click at [1337, 662] on button "Print Customer Labels" at bounding box center [1419, 675] width 238 height 31
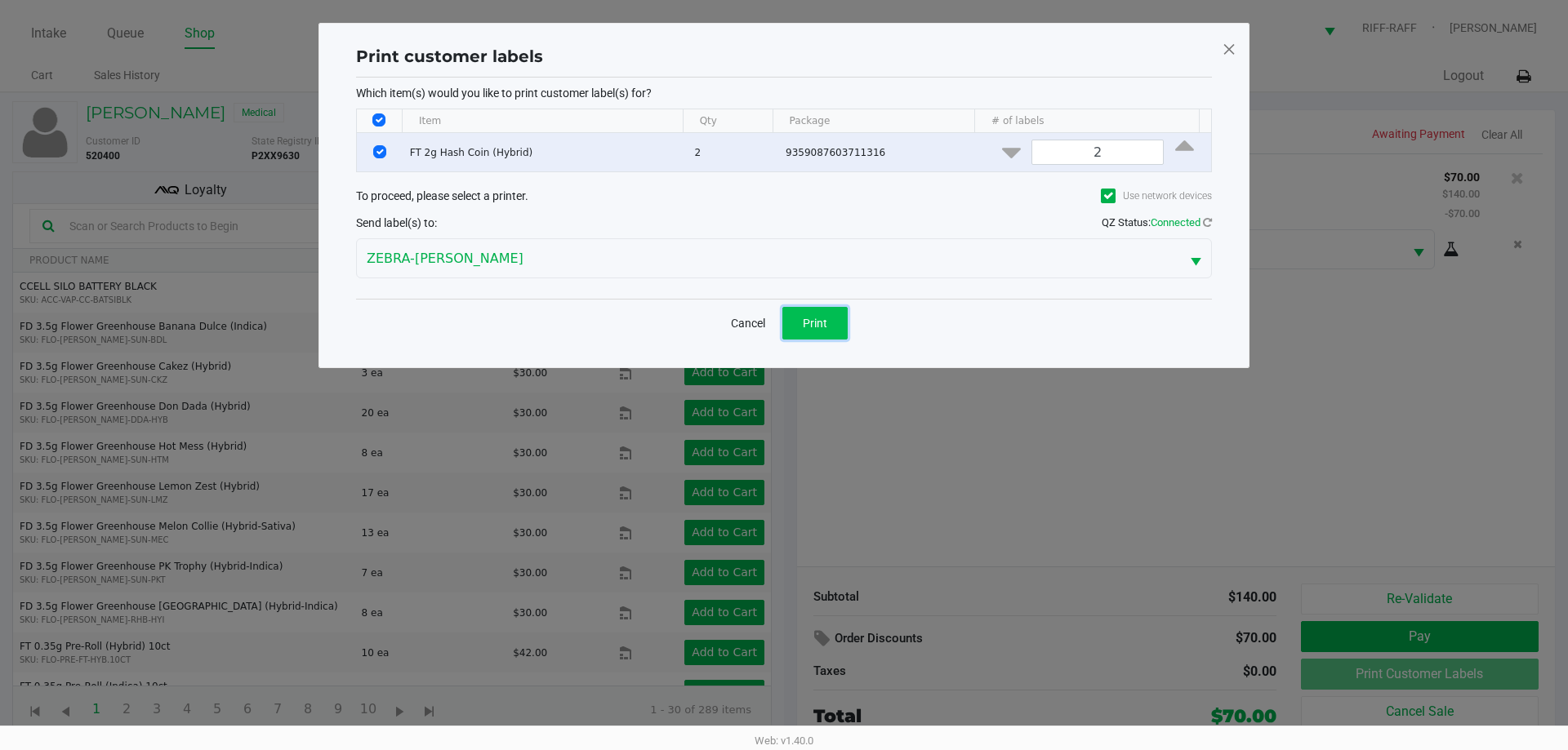
click at [839, 314] on button "Print" at bounding box center [815, 323] width 66 height 32
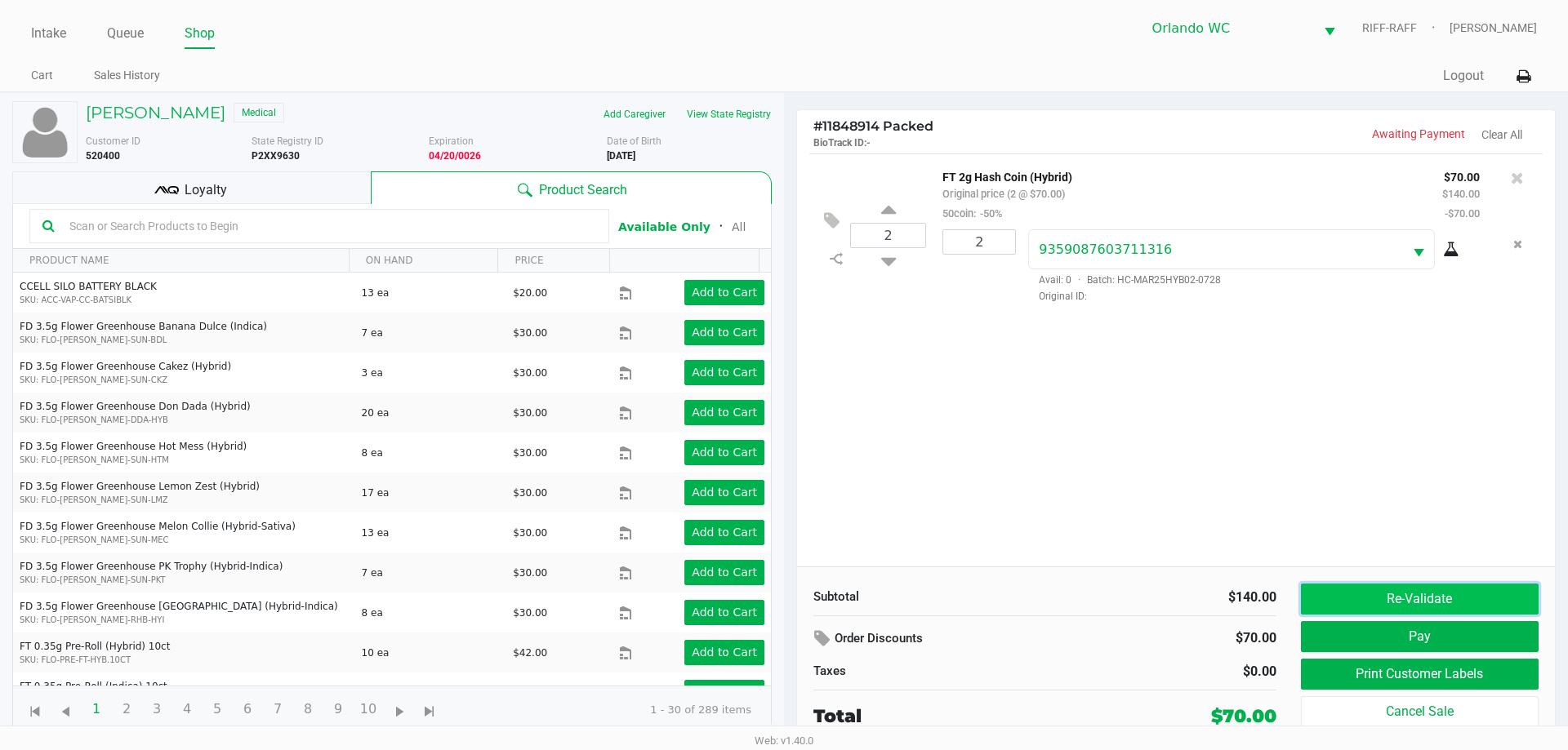
click at [1337, 586] on button "Re-Validate" at bounding box center [1419, 599] width 238 height 31
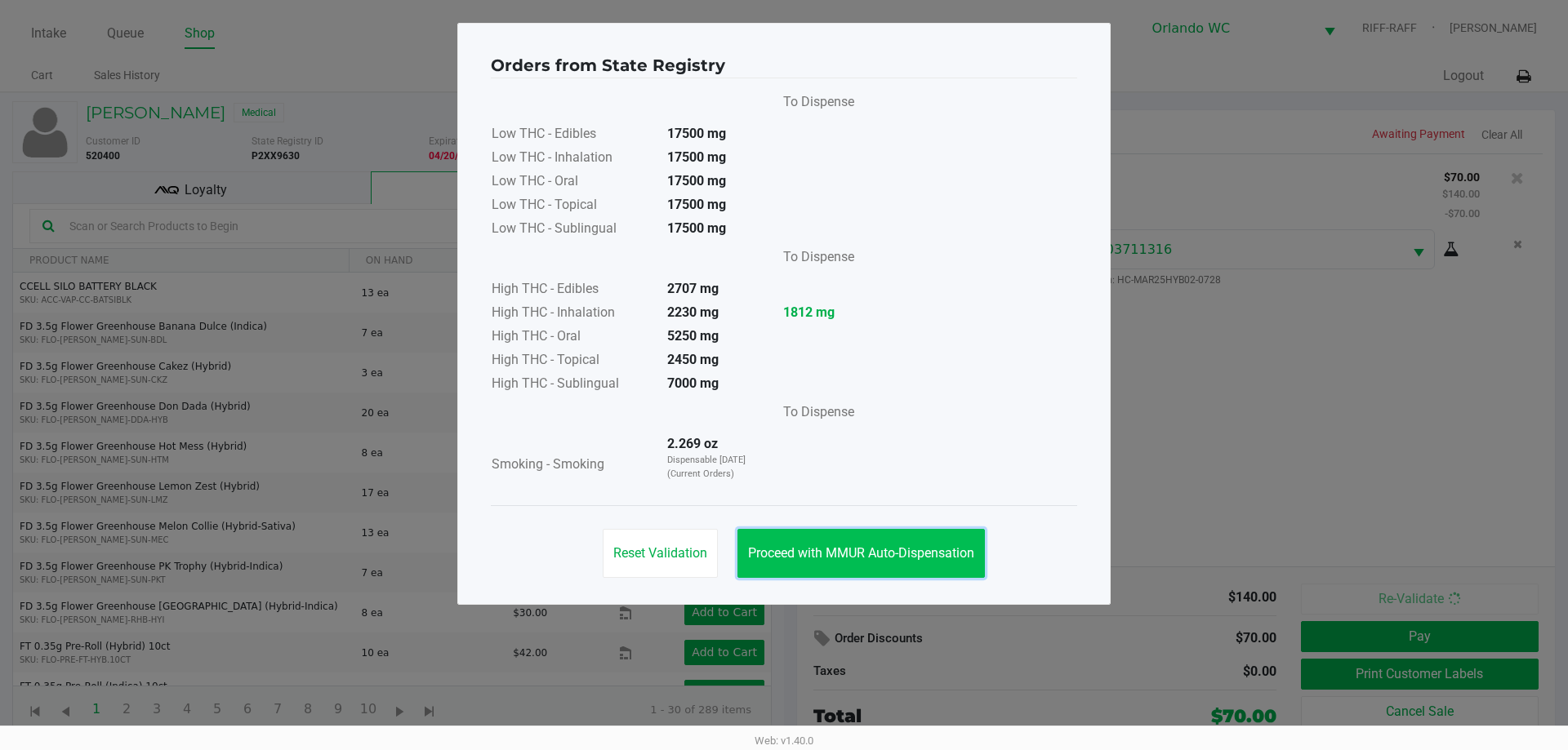
click at [886, 551] on span "Proceed with MMUR Auto-Dispensation" at bounding box center [861, 553] width 226 height 16
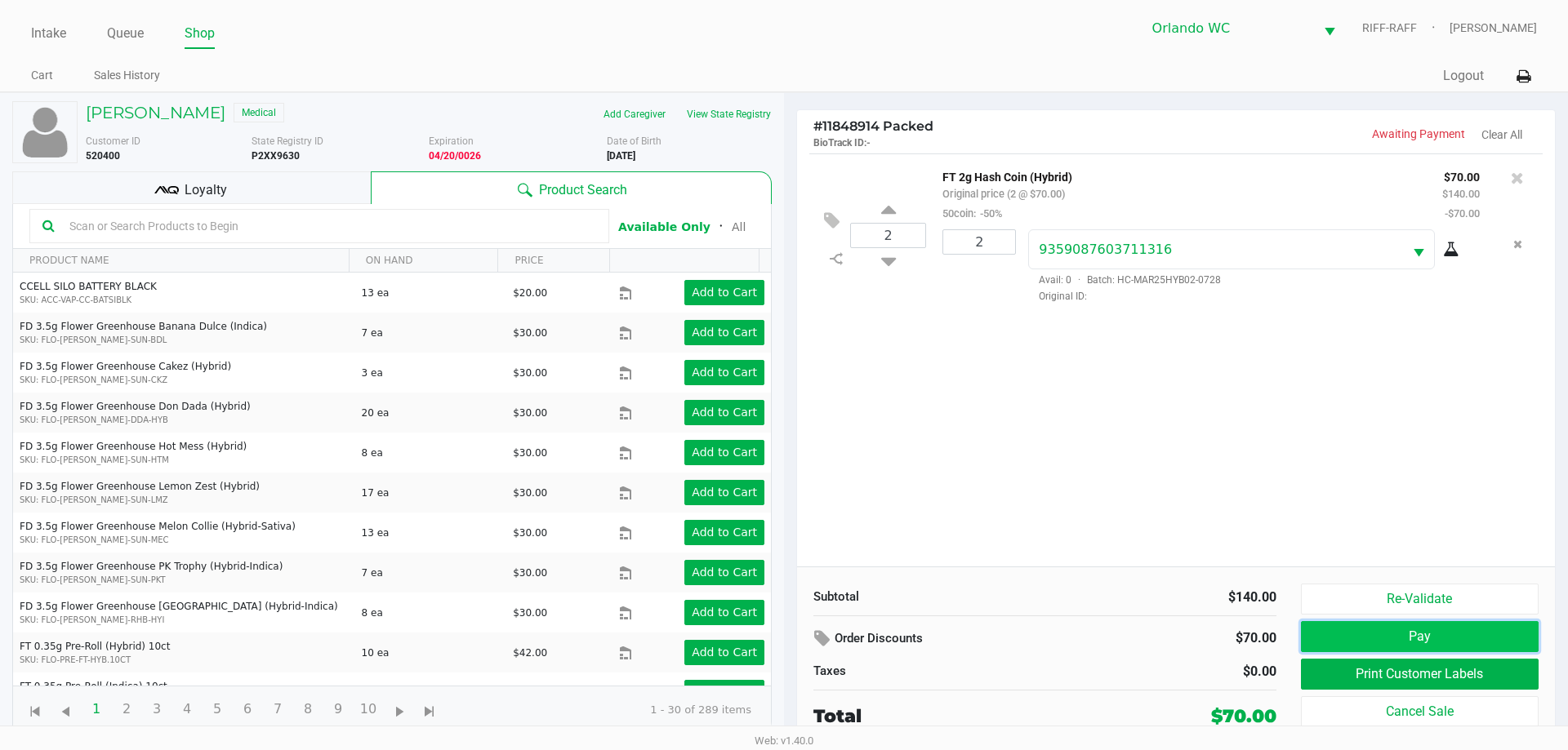
click at [1392, 641] on button "Pay" at bounding box center [1419, 637] width 238 height 31
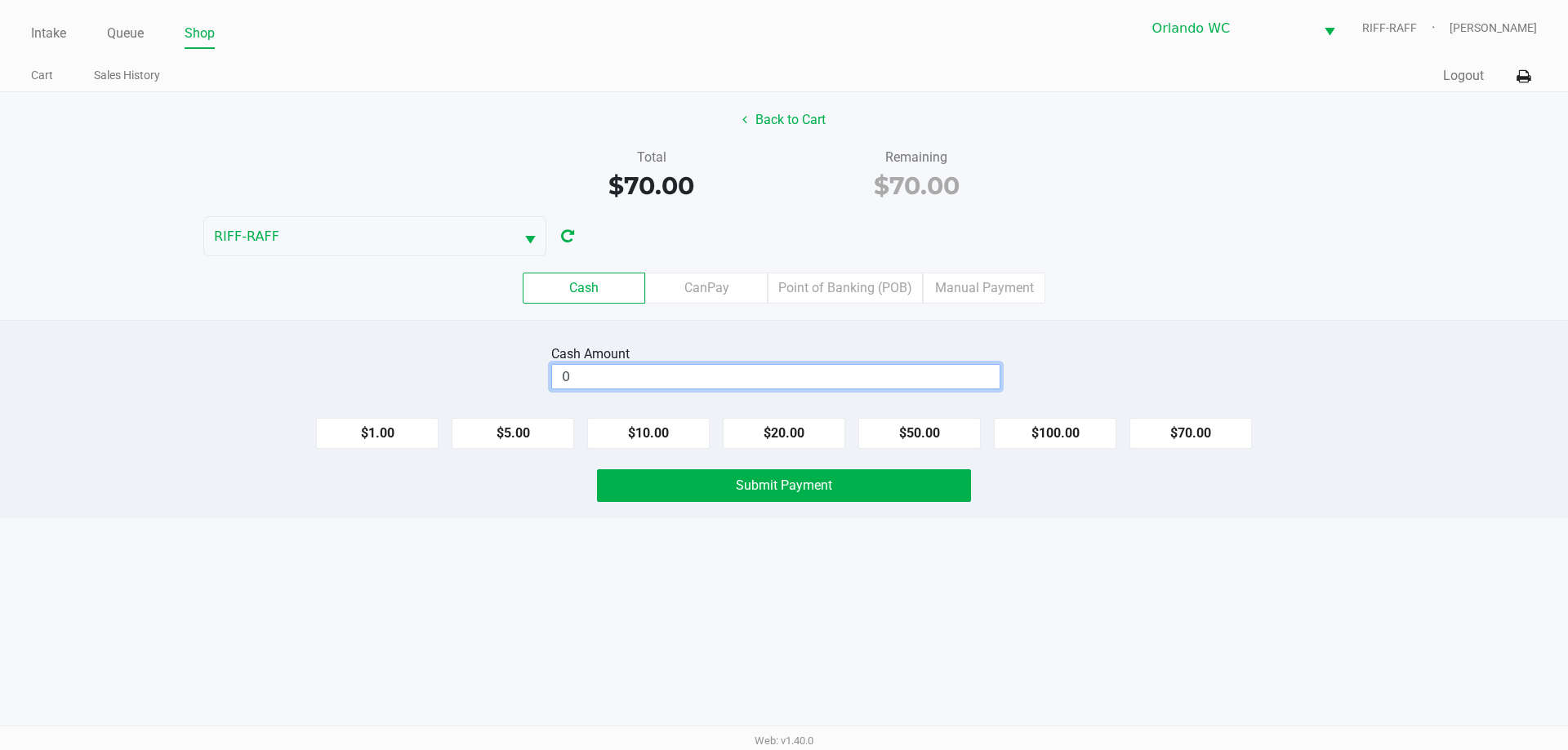
click at [685, 375] on input "0" at bounding box center [776, 377] width 448 height 23
type input "$70.00"
click at [633, 482] on button "Submit Payment" at bounding box center [784, 485] width 374 height 32
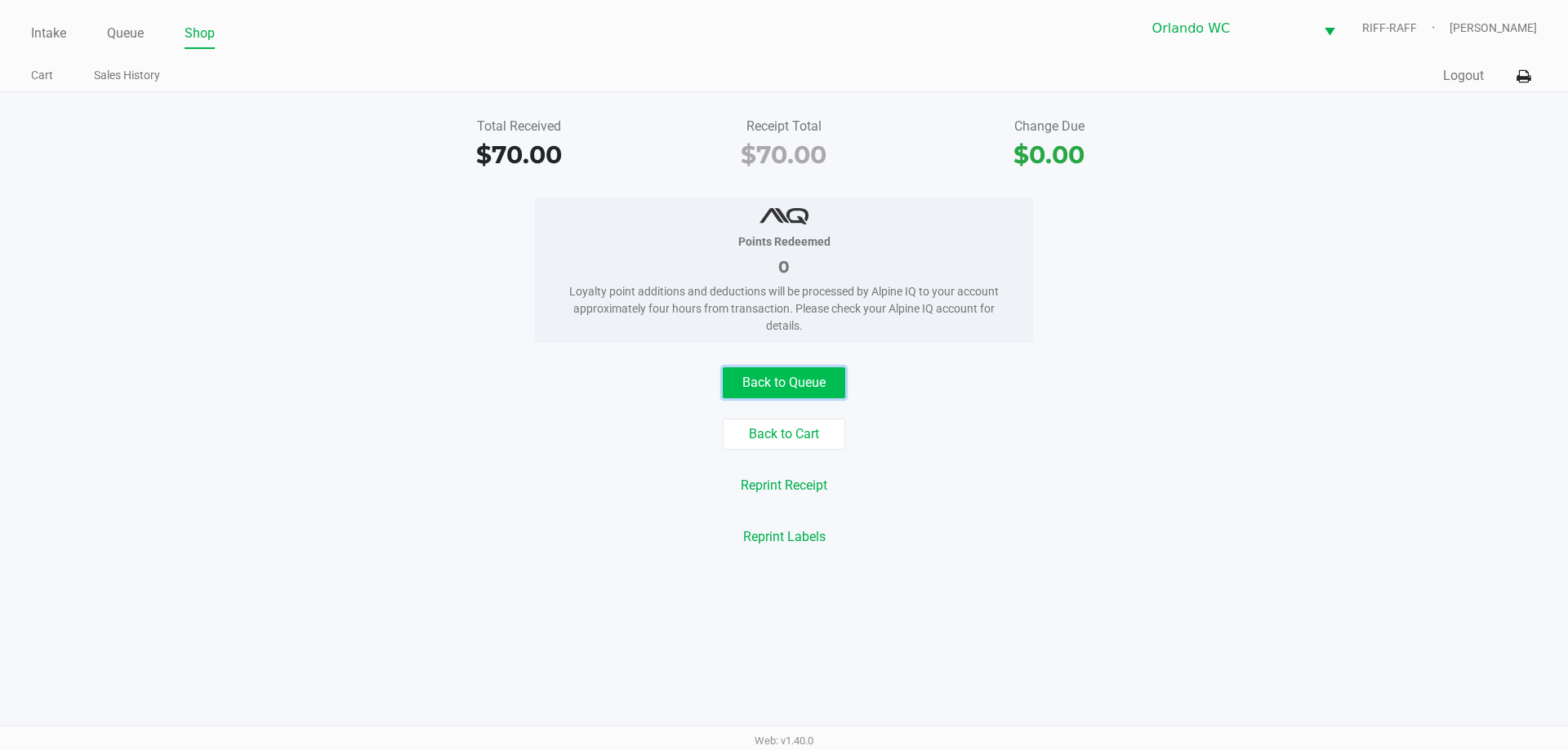
click at [738, 379] on button "Back to Queue" at bounding box center [784, 383] width 122 height 31
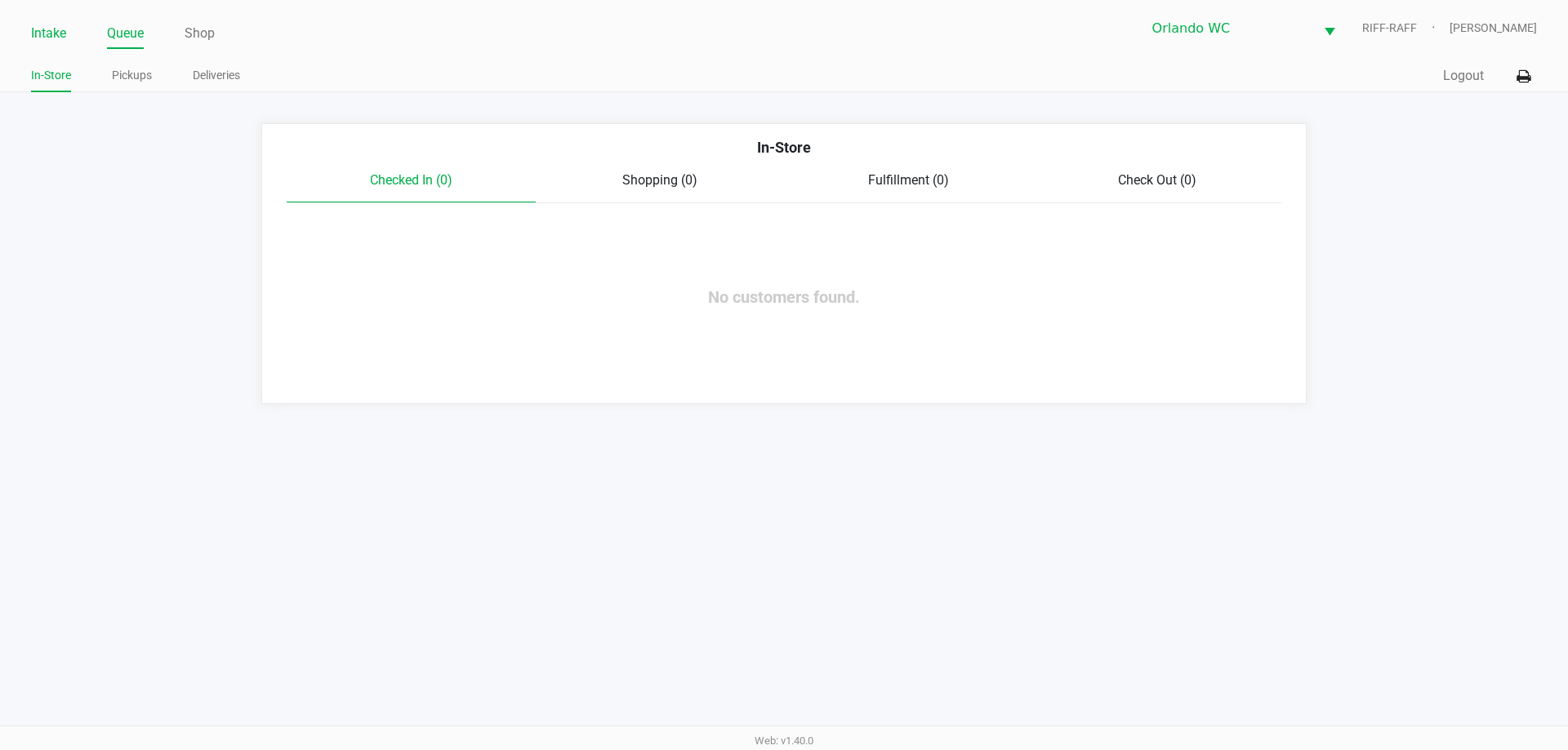
click at [51, 34] on link "Intake" at bounding box center [49, 33] width 35 height 23
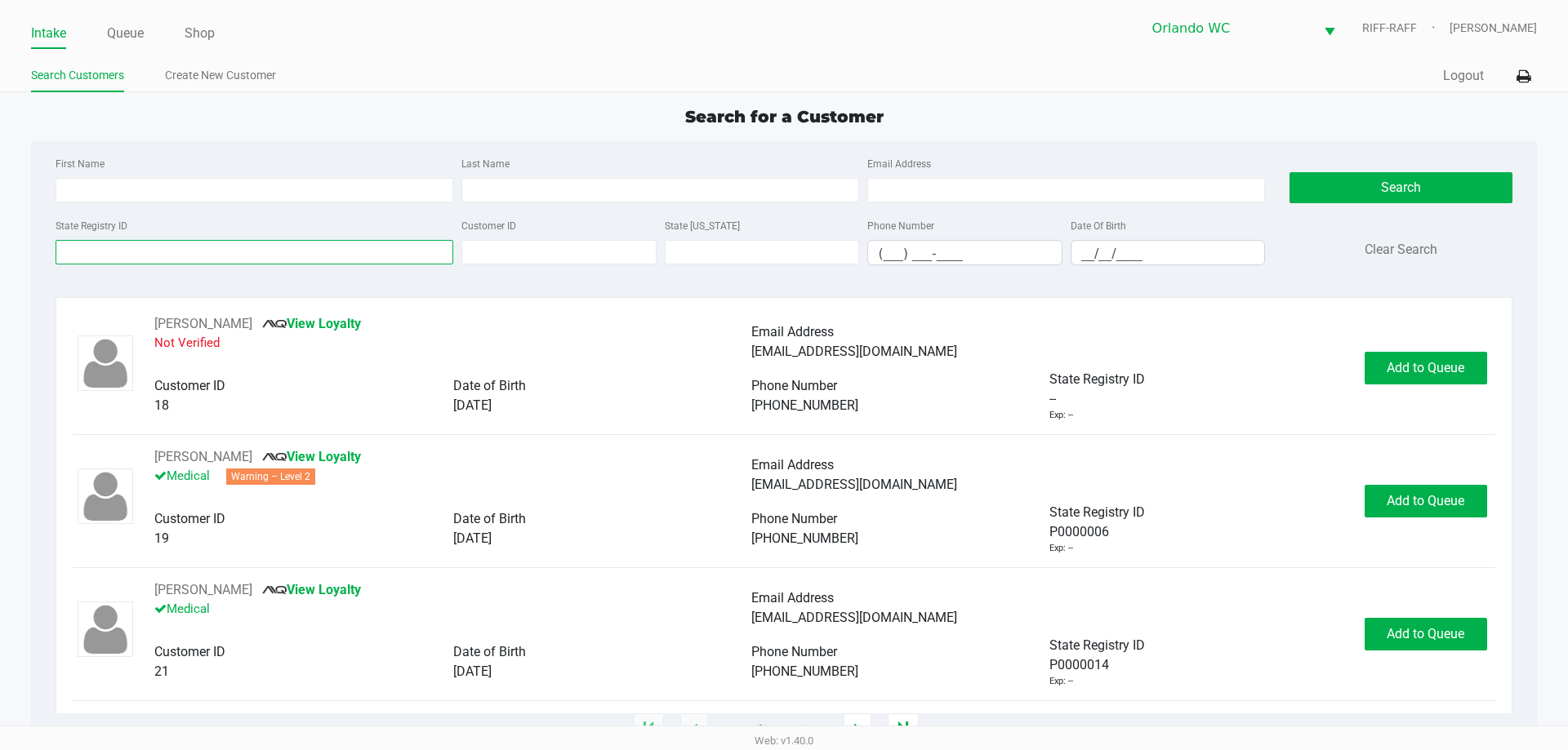
click at [90, 255] on input "State Registry ID" at bounding box center [255, 252] width 398 height 24
click at [95, 277] on div "State Registry ID Customer ID State ID Phone Number (___) ___-____ Date Of Birt…" at bounding box center [660, 247] width 1217 height 63
click at [107, 265] on div "State Registry ID Customer ID State ID Phone Number (___) ___-____ Date Of Birt…" at bounding box center [660, 247] width 1217 height 63
click at [107, 256] on input "State Registry ID" at bounding box center [255, 252] width 398 height 24
type input "p5th1922"
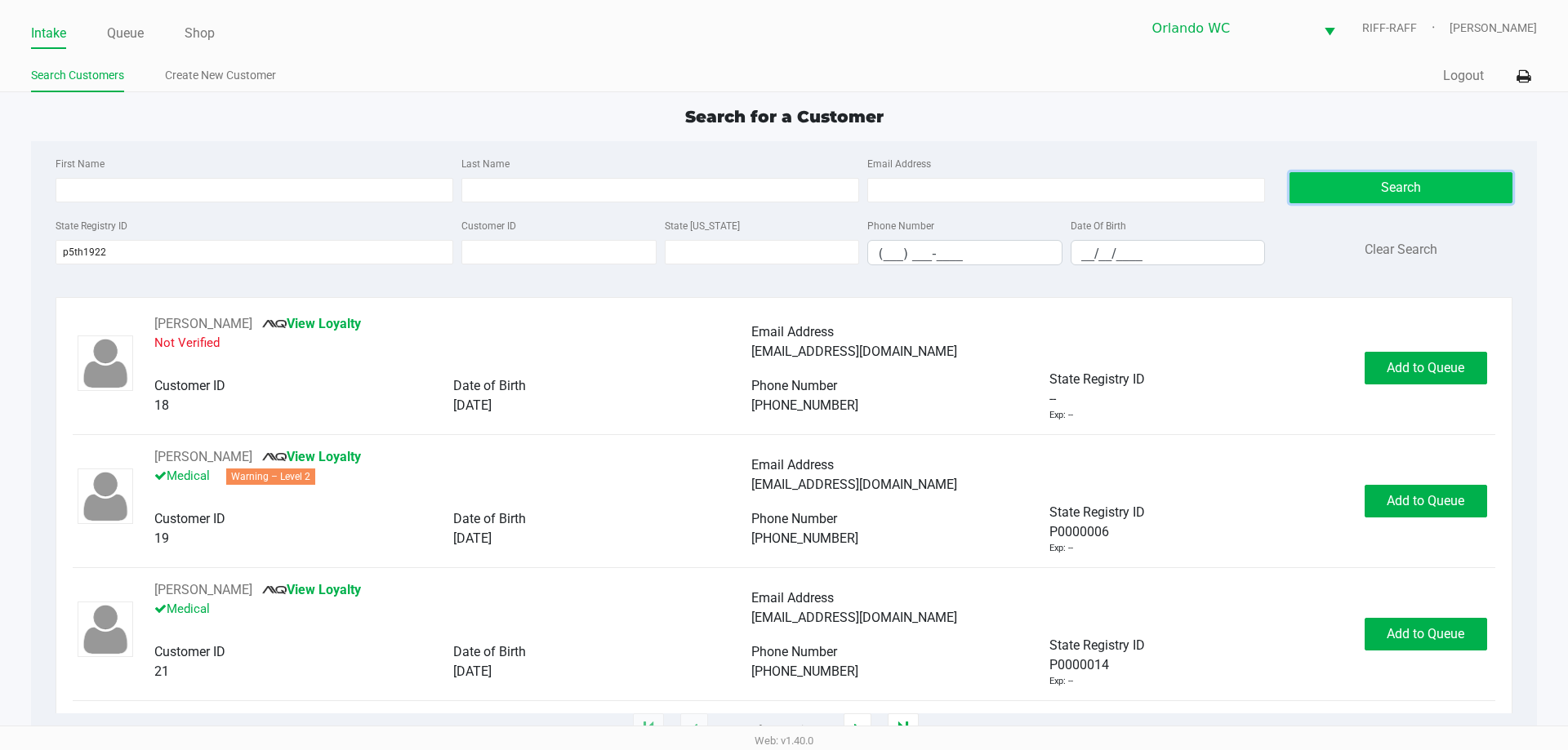
click at [1364, 177] on button "Search" at bounding box center [1401, 188] width 222 height 31
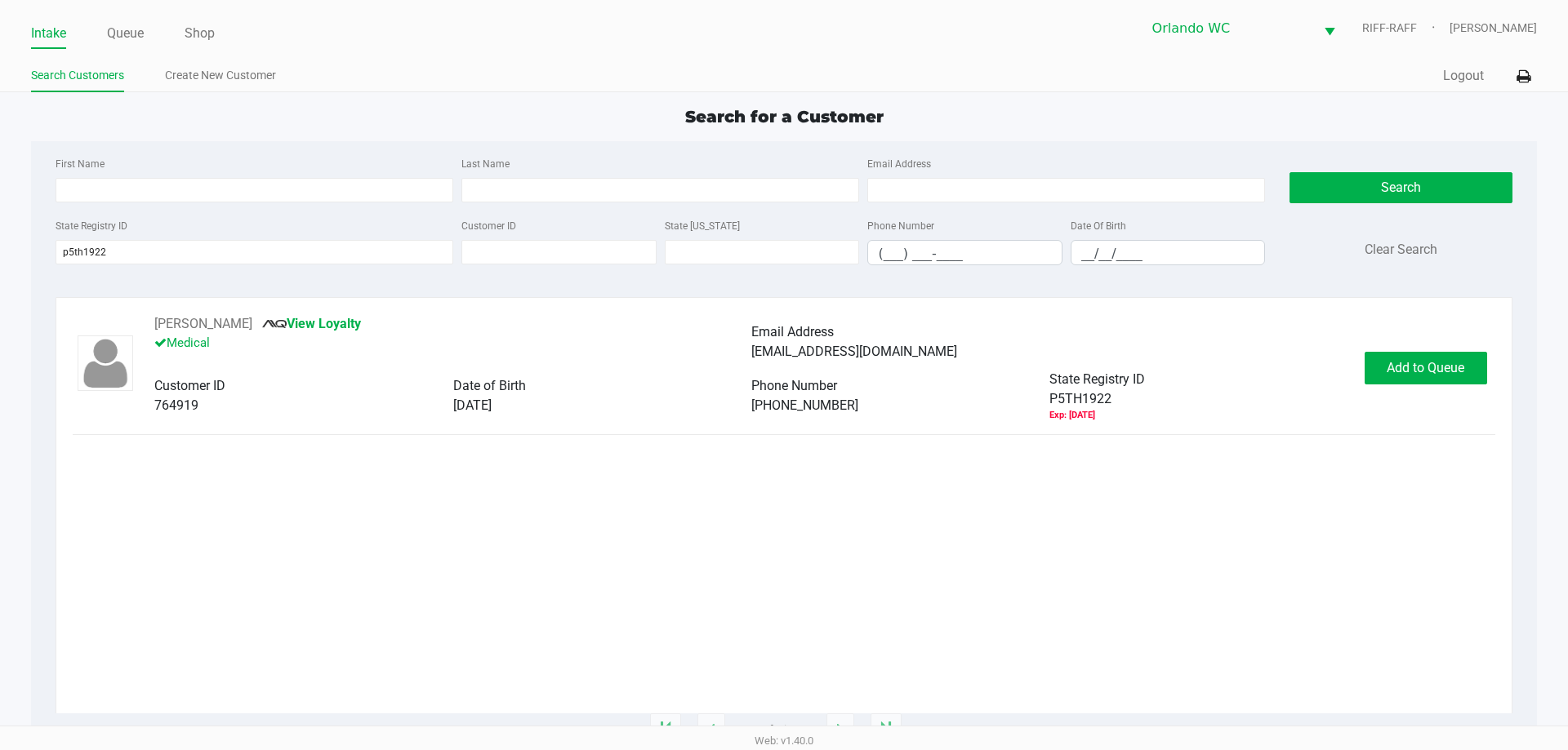
click at [1443, 385] on div "JEROME WILLIAMS View Loyalty Medical Email Address fade2blackmedia@hotmail.com …" at bounding box center [784, 368] width 1422 height 108
click at [1432, 372] on span "Add to Queue" at bounding box center [1425, 368] width 77 height 16
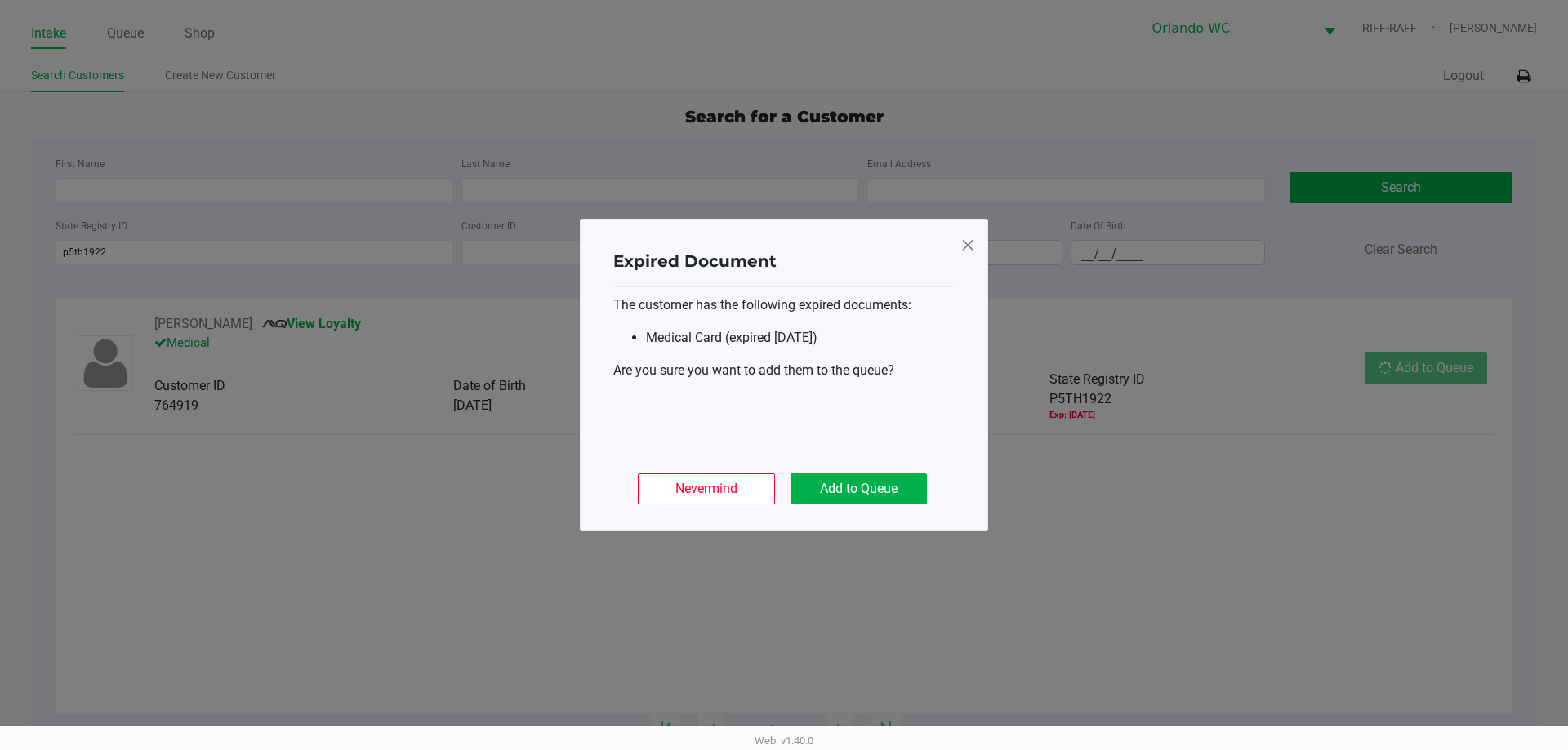
click at [881, 473] on div "Nevermind Add to Queue" at bounding box center [784, 482] width 342 height 64
click at [879, 497] on button "Add to Queue" at bounding box center [858, 490] width 136 height 31
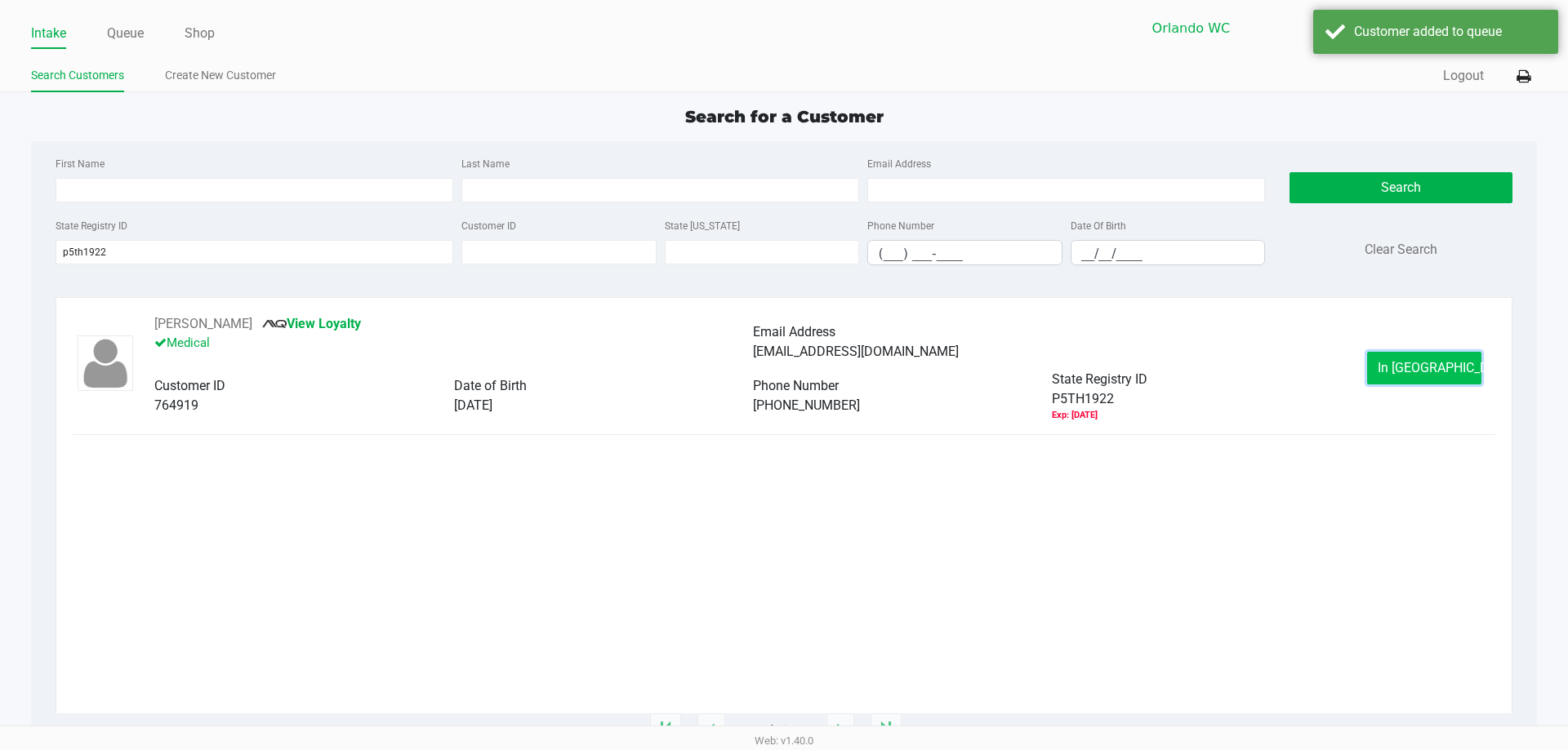
click at [1395, 356] on button "In Queue" at bounding box center [1424, 367] width 115 height 32
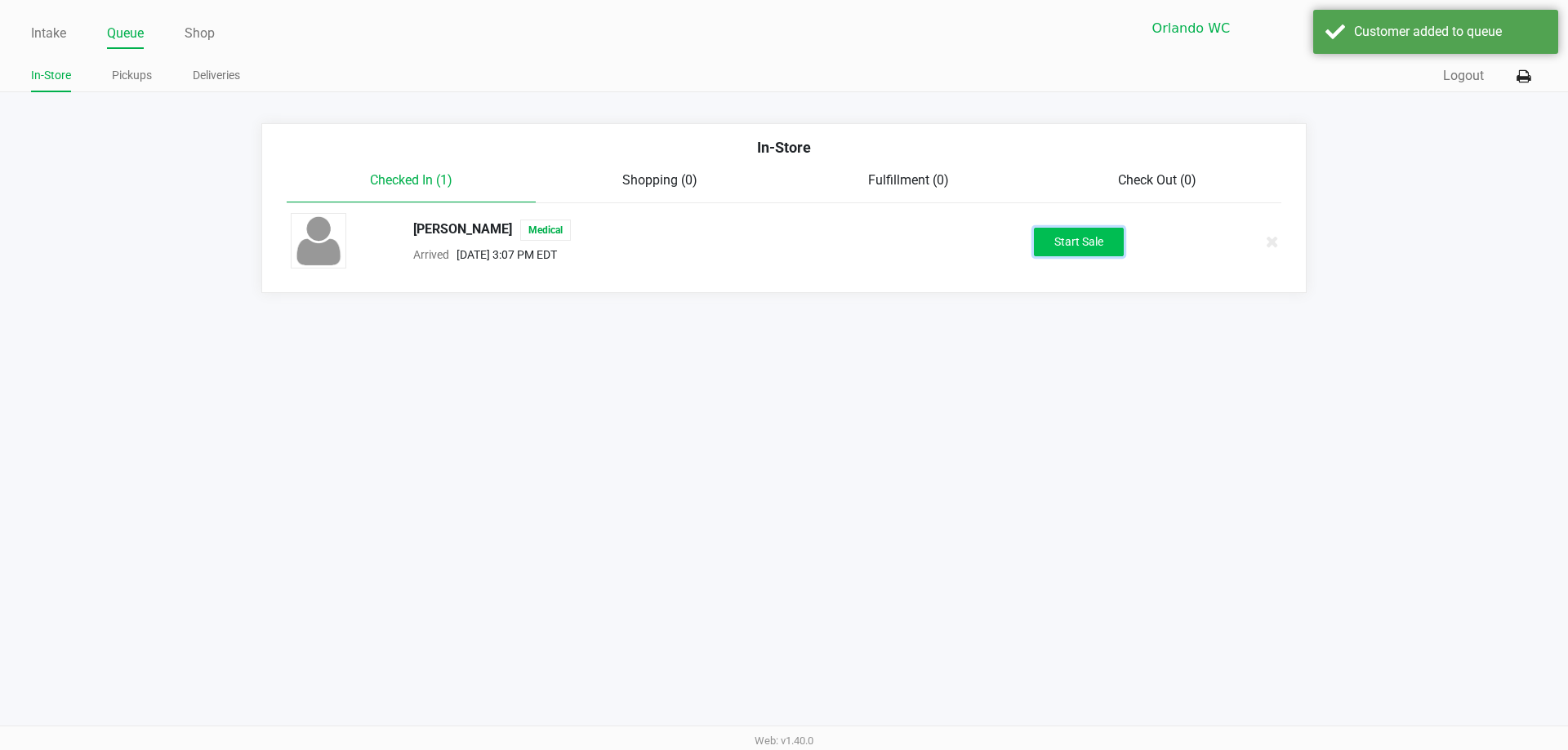
click at [1082, 253] on button "Start Sale" at bounding box center [1079, 242] width 90 height 28
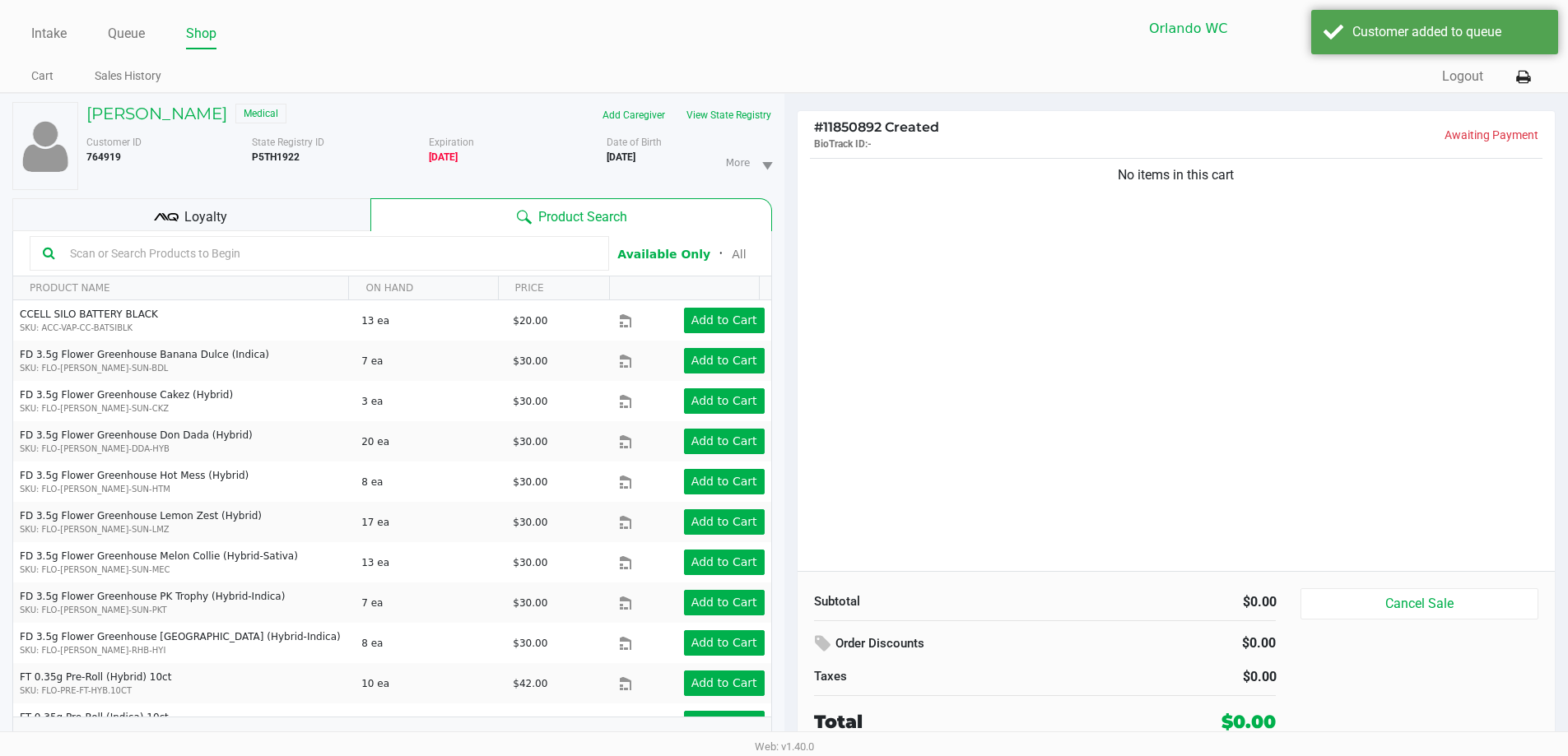
click at [174, 253] on input "text" at bounding box center [329, 253] width 532 height 25
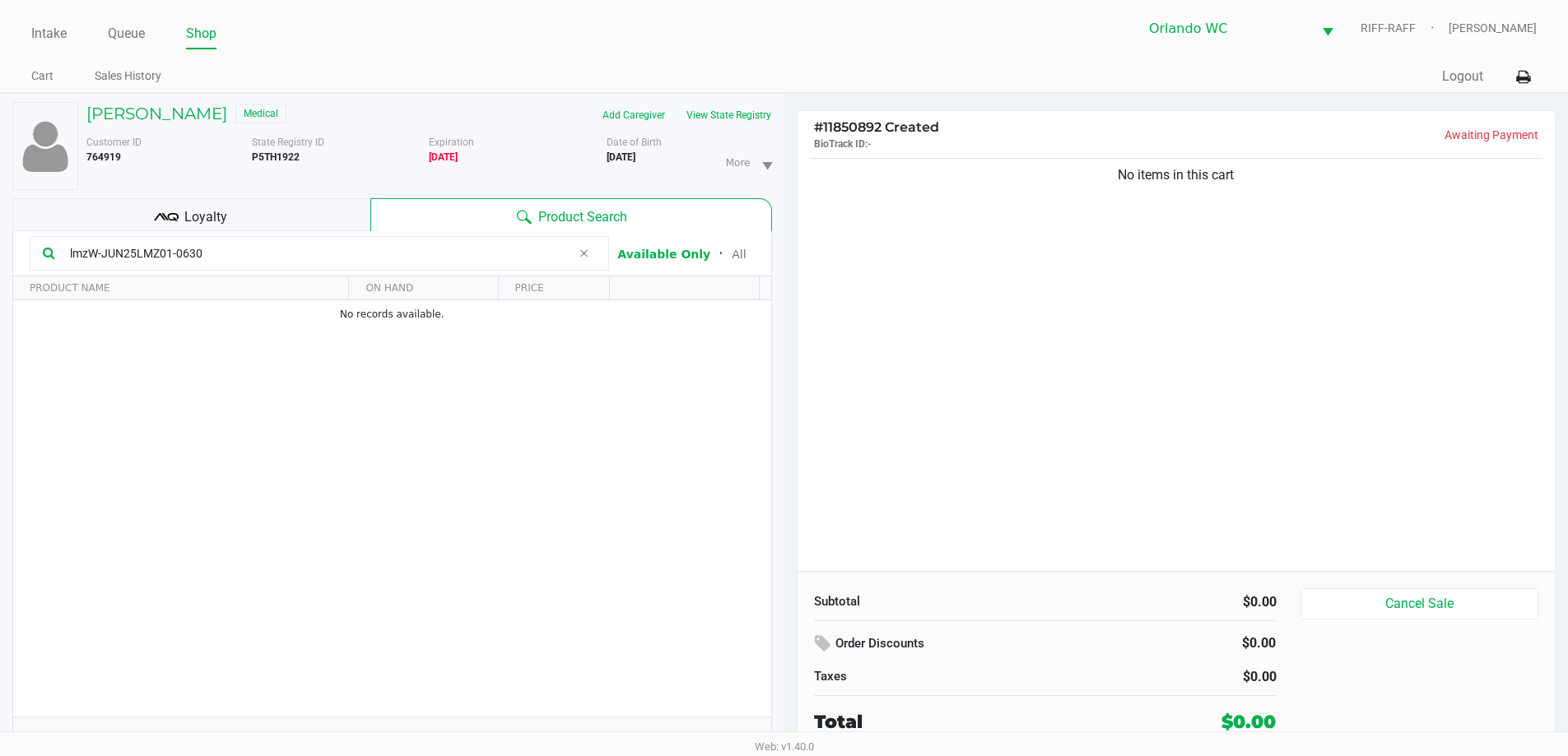
type input "lmzW-JUN25LMZ01-0630"
click at [898, 438] on div "No items in this cart" at bounding box center [1177, 363] width 758 height 416
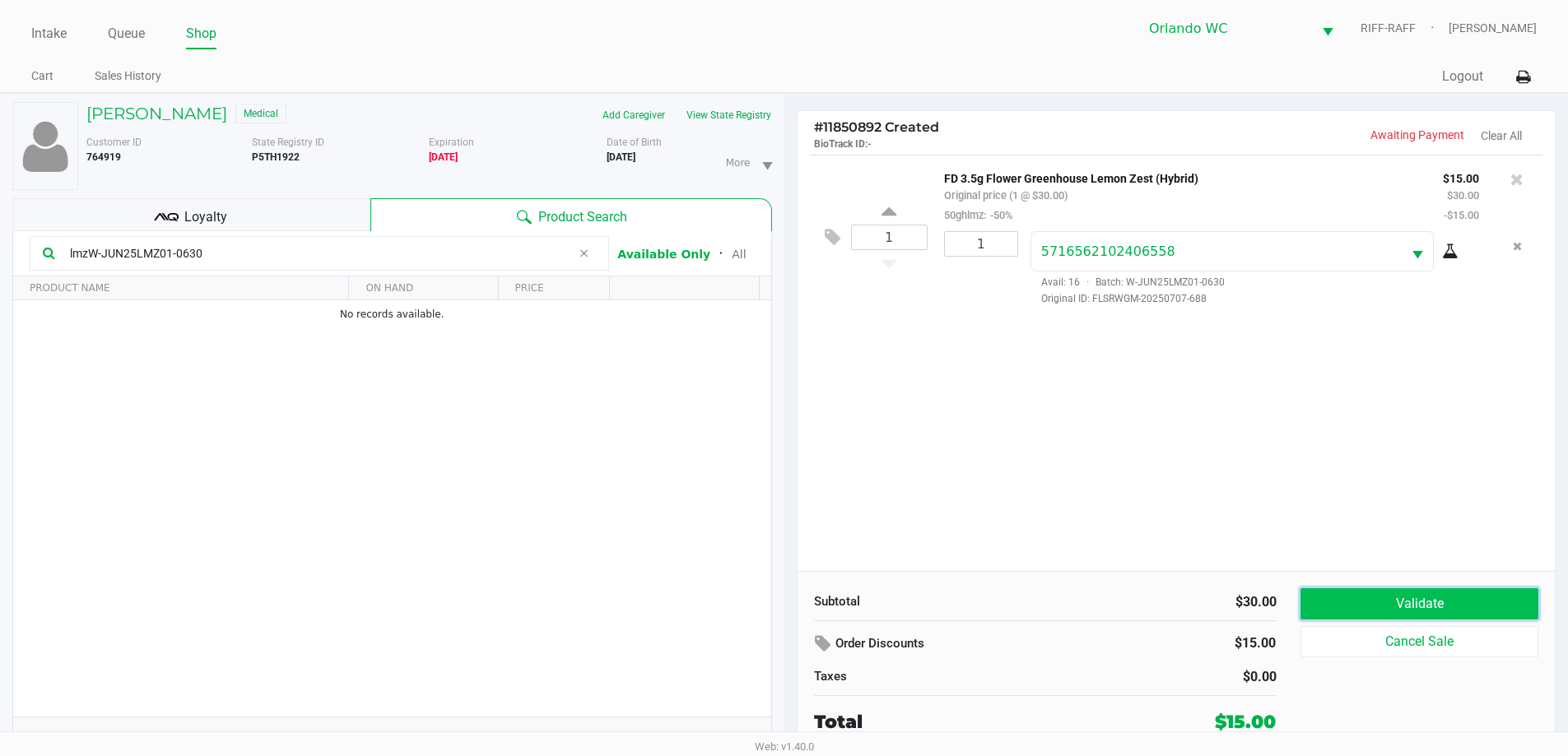
click at [1414, 593] on button "Validate" at bounding box center [1419, 604] width 237 height 32
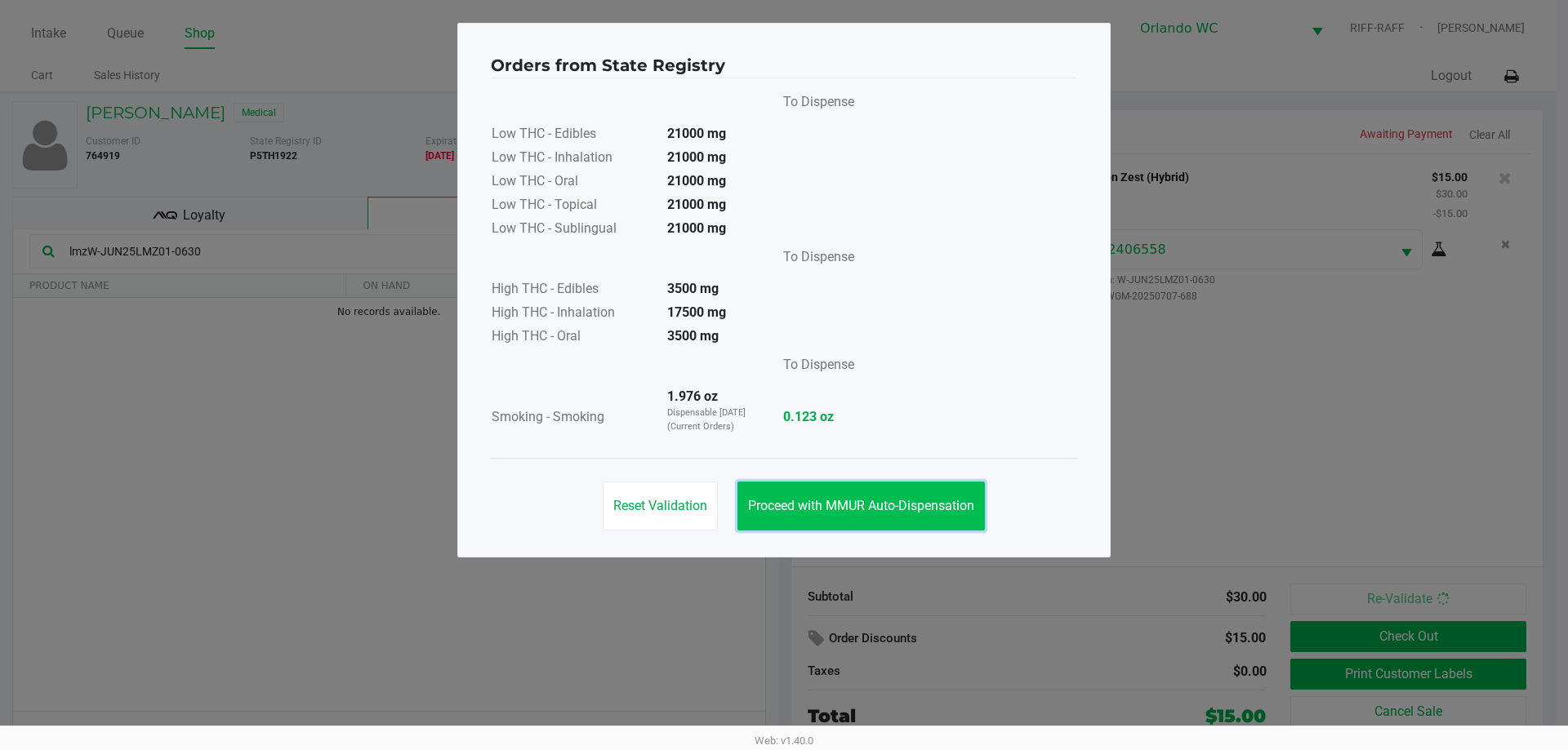
click at [944, 513] on span "Proceed with MMUR Auto-Dispensation" at bounding box center [861, 506] width 226 height 16
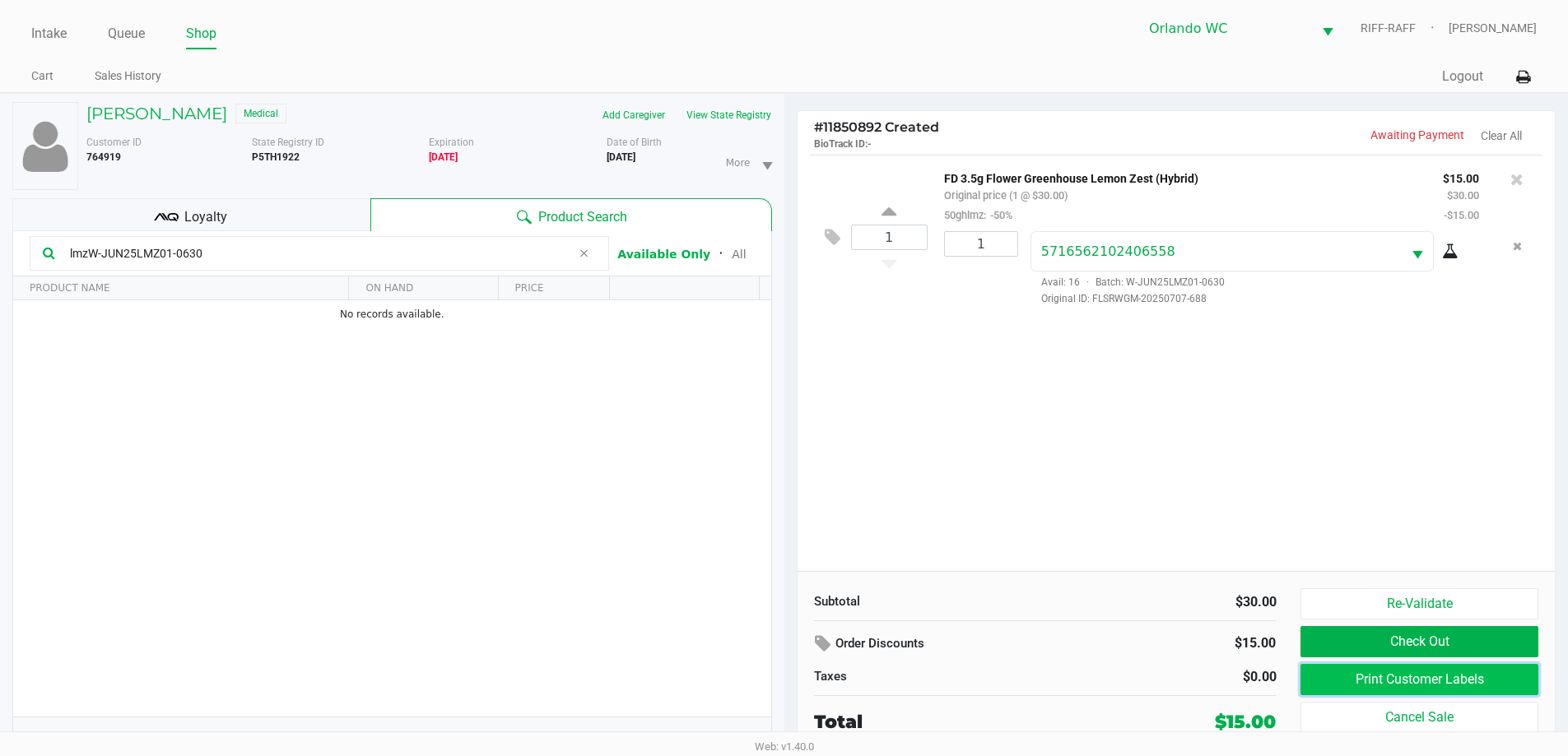
click at [1405, 682] on button "Print Customer Labels" at bounding box center [1419, 680] width 237 height 32
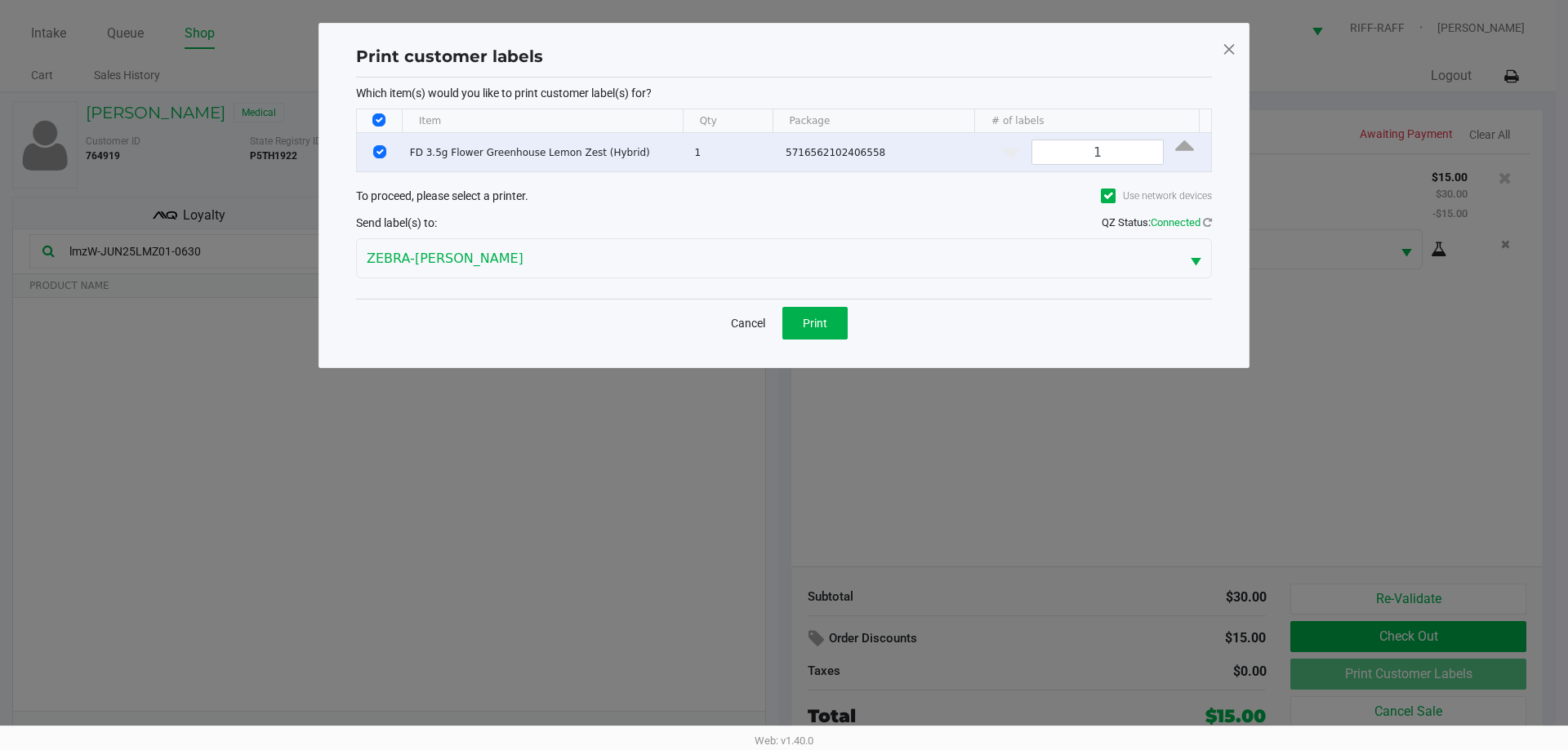
click at [817, 342] on div "Cancel Print" at bounding box center [784, 322] width 856 height 48
click at [823, 326] on span "Print" at bounding box center [815, 323] width 24 height 13
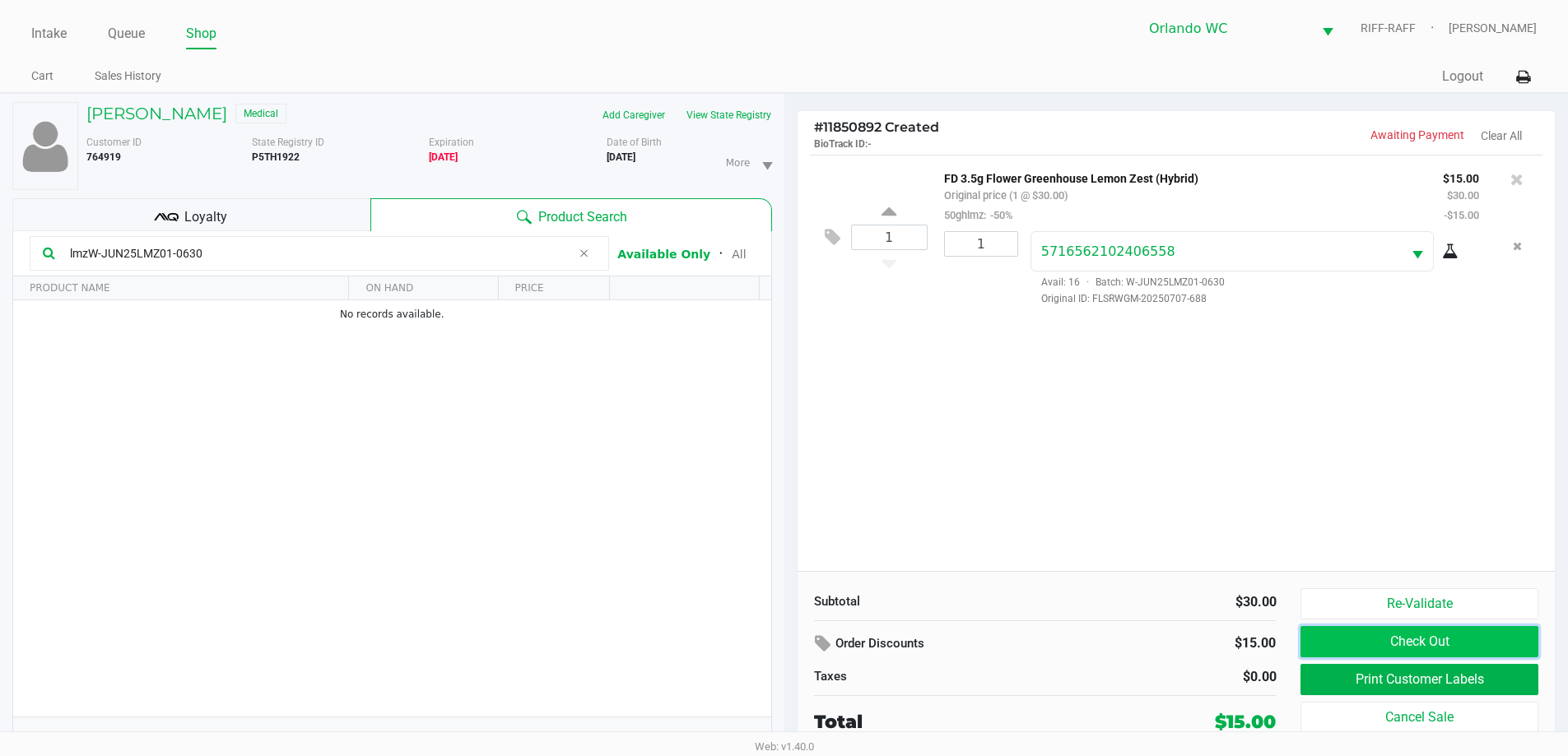
click at [1430, 642] on button "Check Out" at bounding box center [1419, 643] width 237 height 32
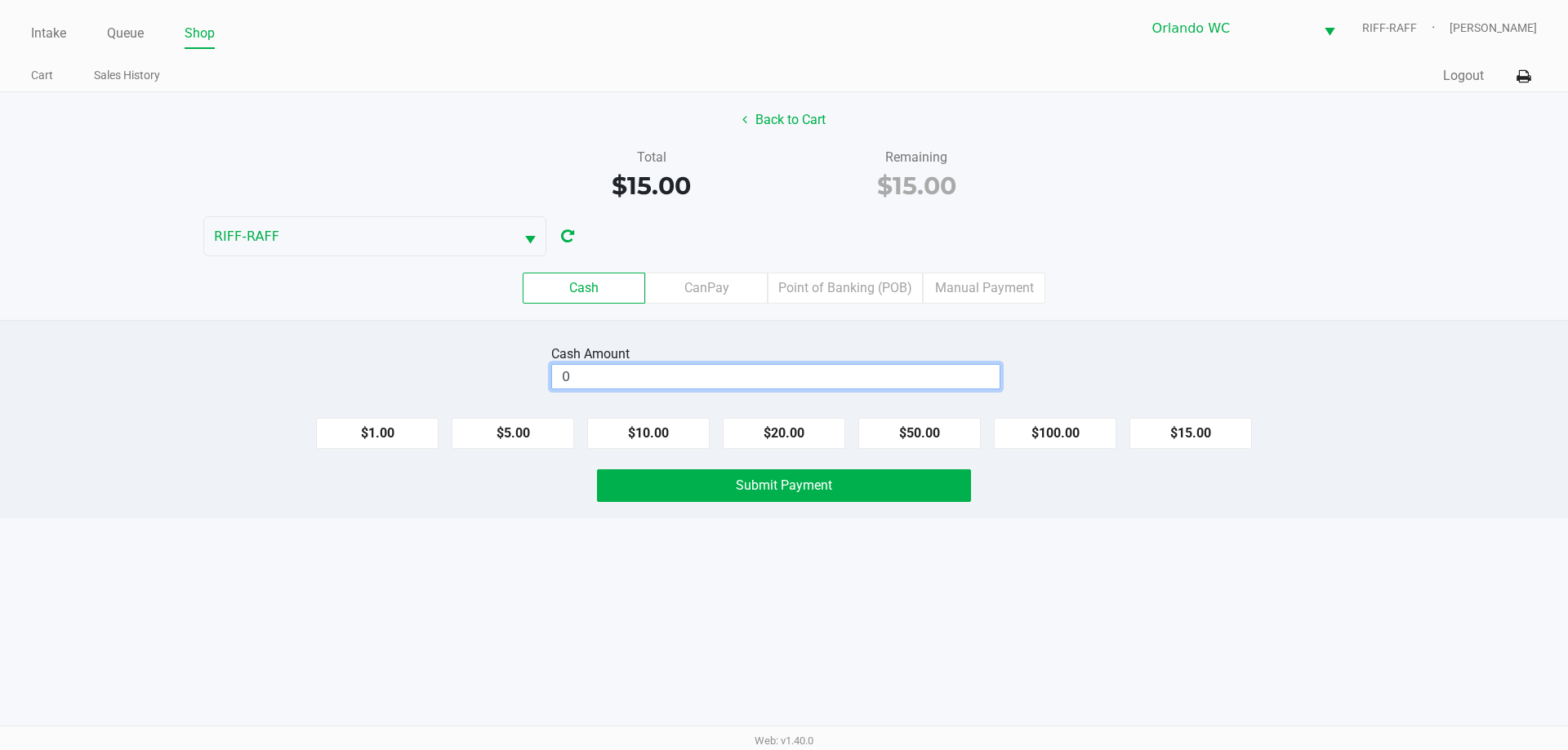
click at [852, 369] on input "0" at bounding box center [776, 377] width 448 height 23
type input "$20.00"
click at [852, 483] on button "Submit Payment" at bounding box center [784, 485] width 374 height 32
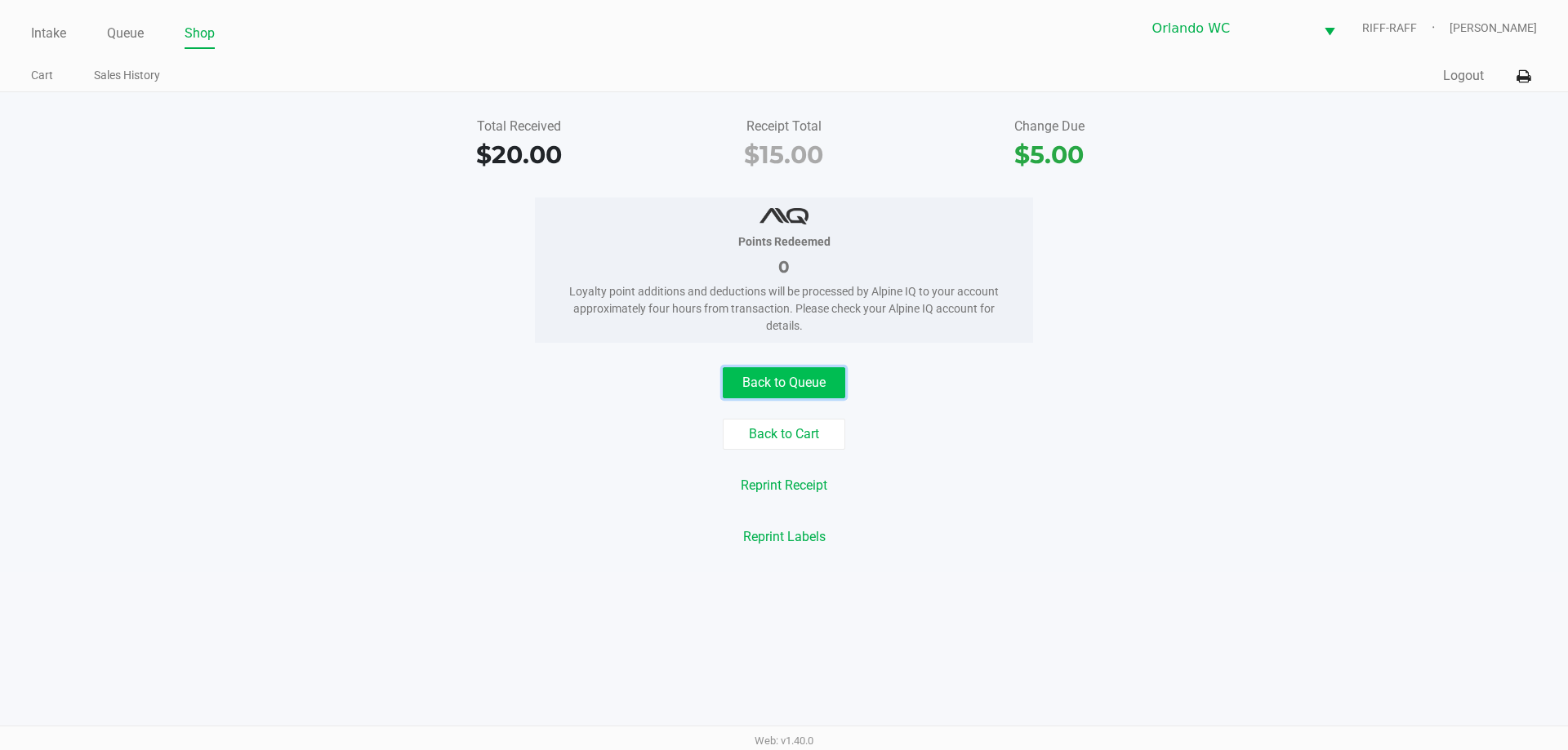
click at [809, 386] on button "Back to Queue" at bounding box center [784, 383] width 122 height 31
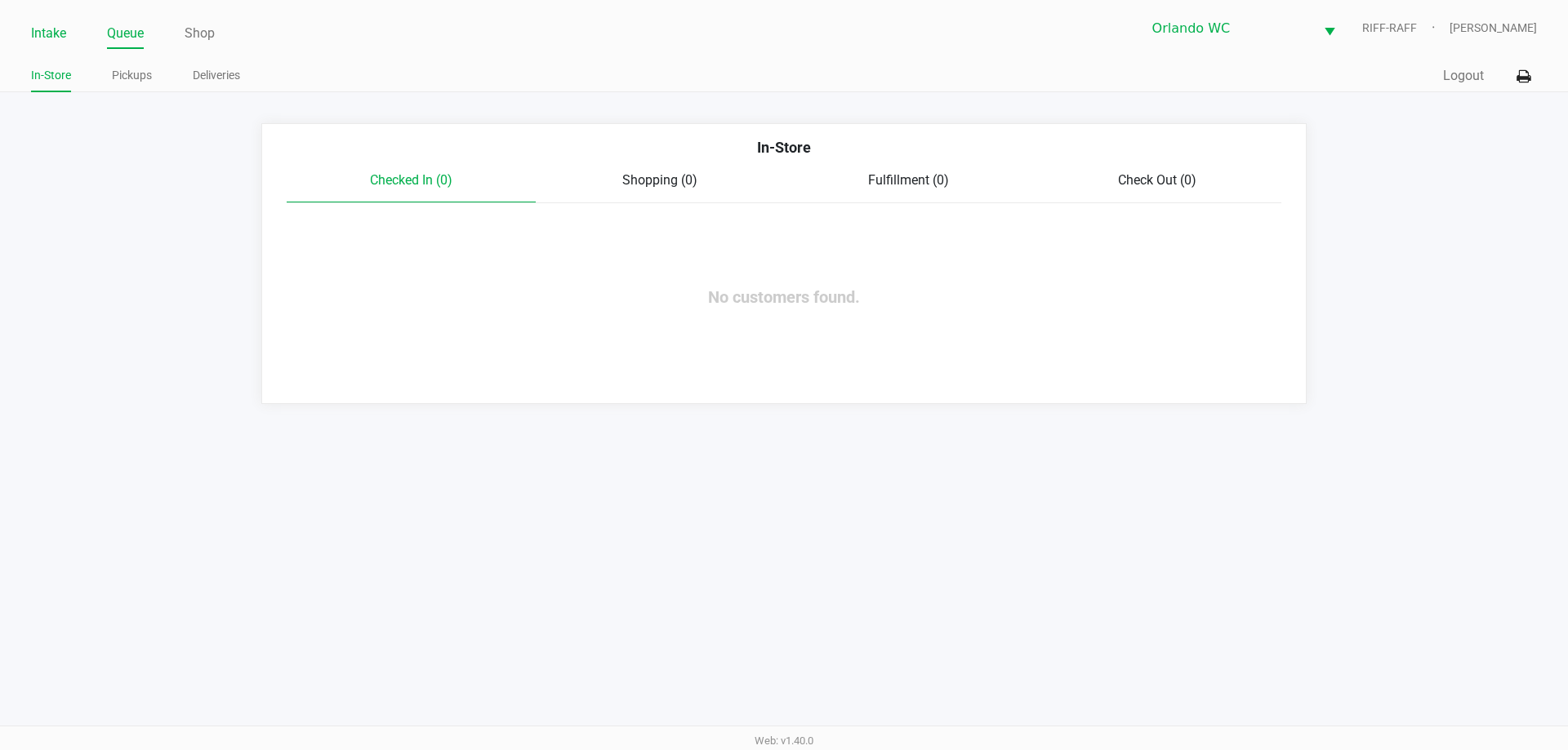
click at [59, 23] on link "Intake" at bounding box center [49, 33] width 35 height 23
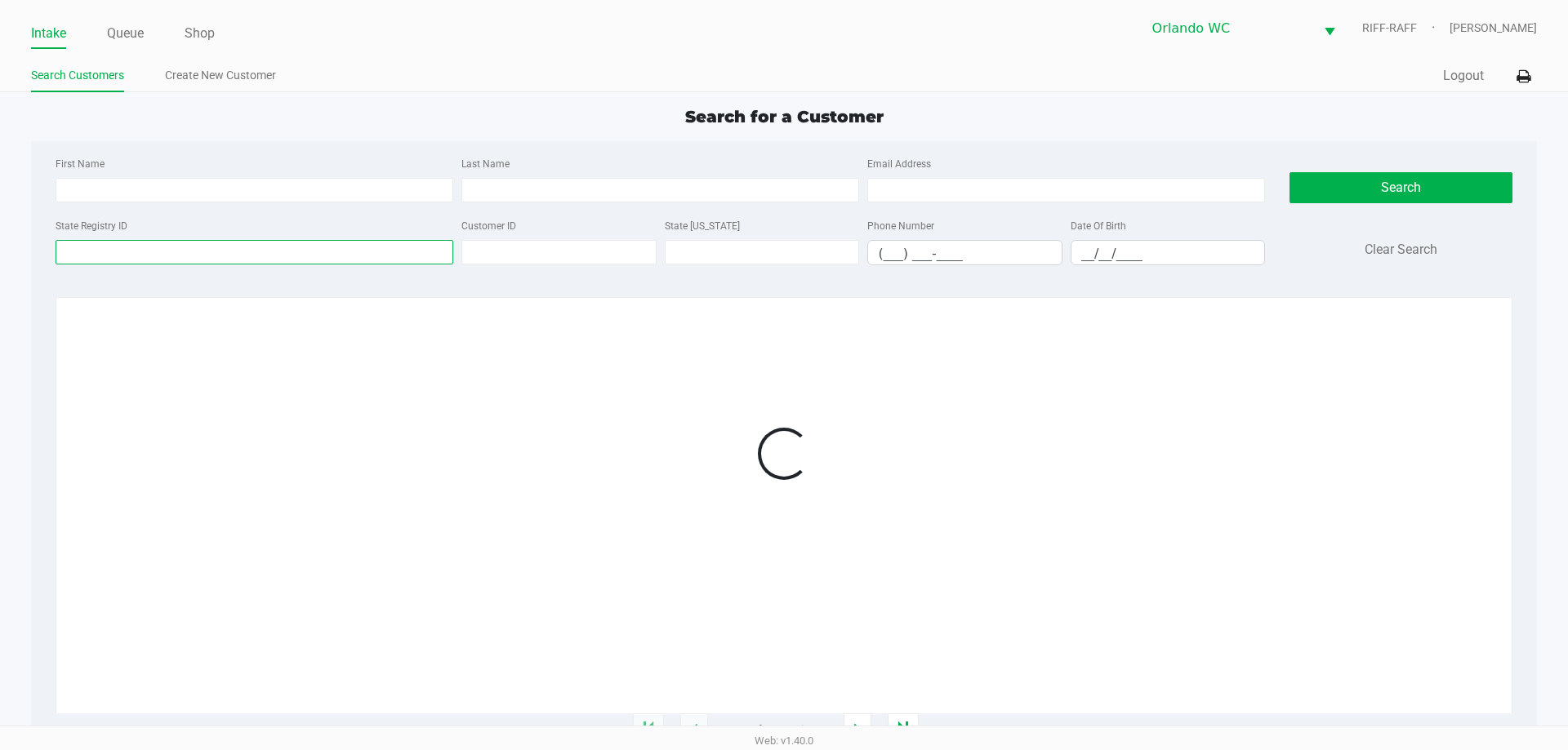
click at [214, 249] on input "State Registry ID" at bounding box center [255, 252] width 398 height 24
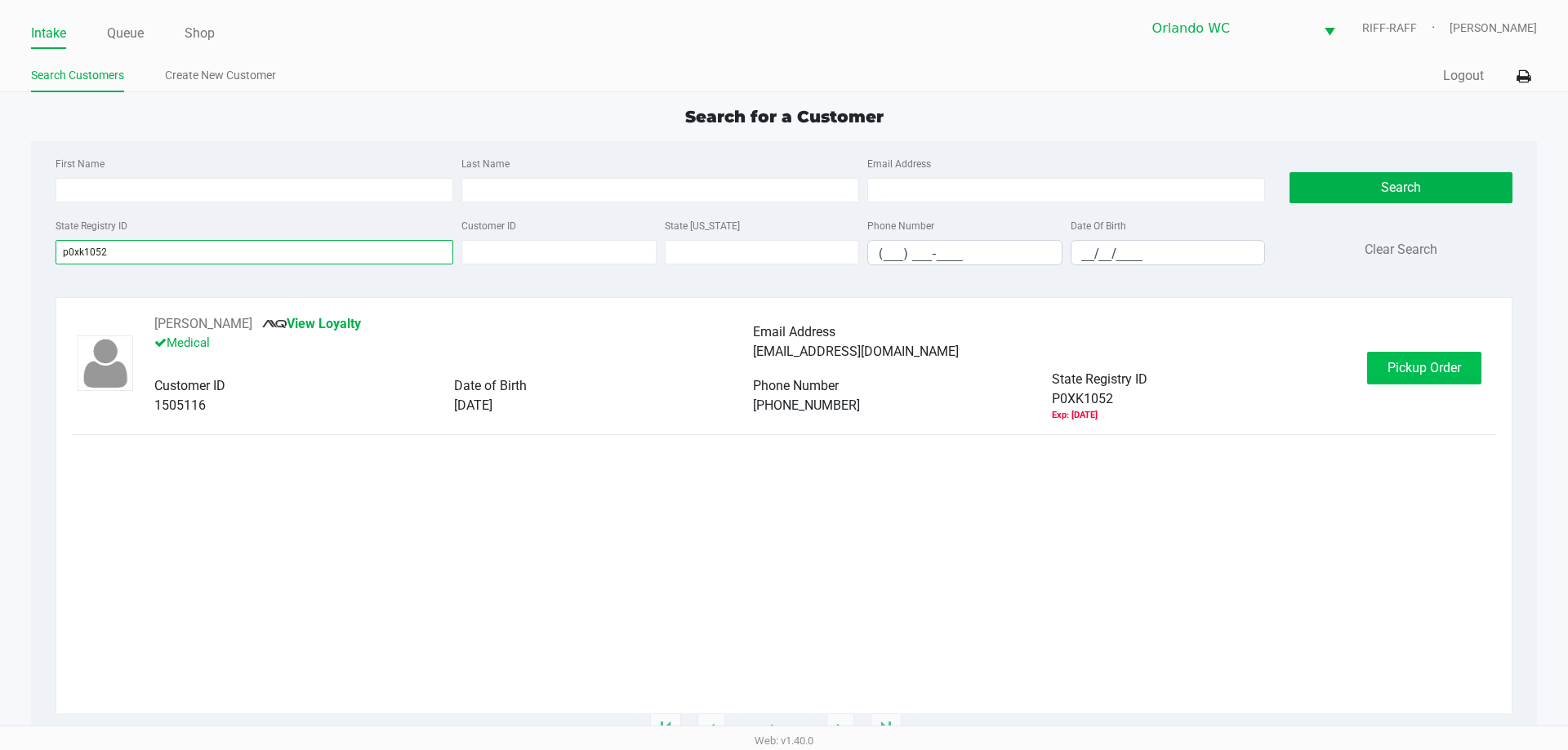
type input "p0xk1052"
click at [1459, 354] on button "Pickup Order" at bounding box center [1424, 367] width 115 height 32
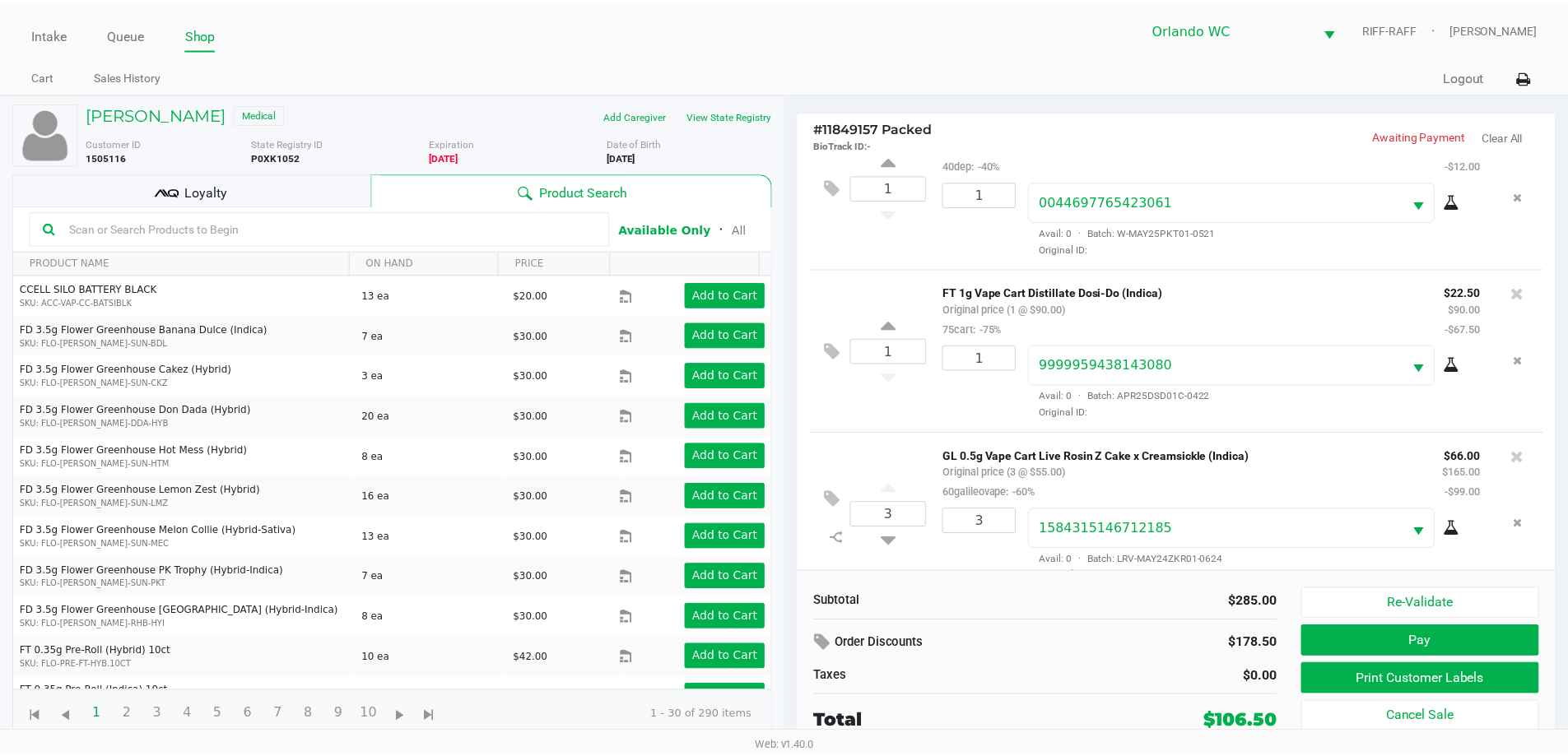
scroll to position [77, 0]
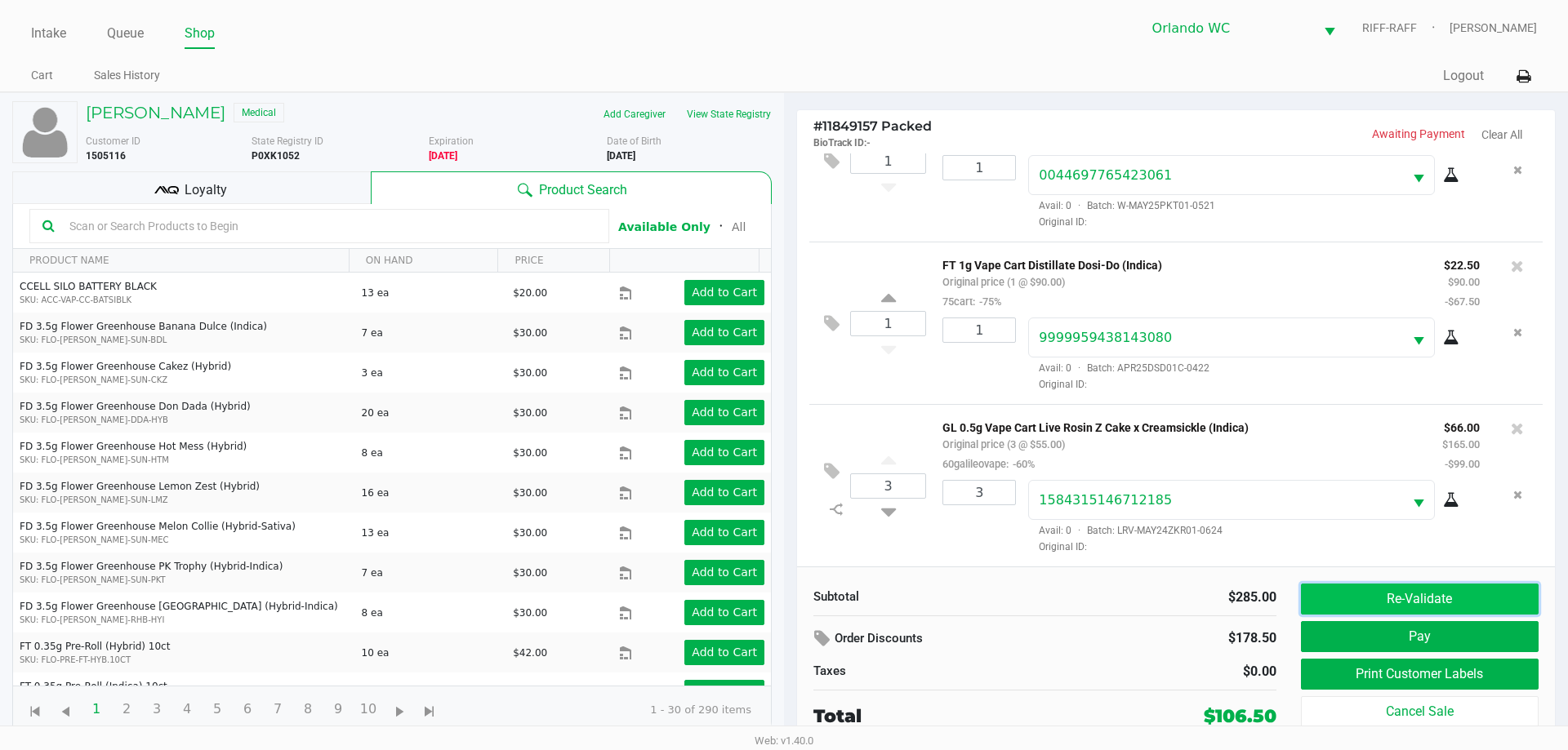
click at [1444, 602] on button "Re-Validate" at bounding box center [1419, 599] width 238 height 31
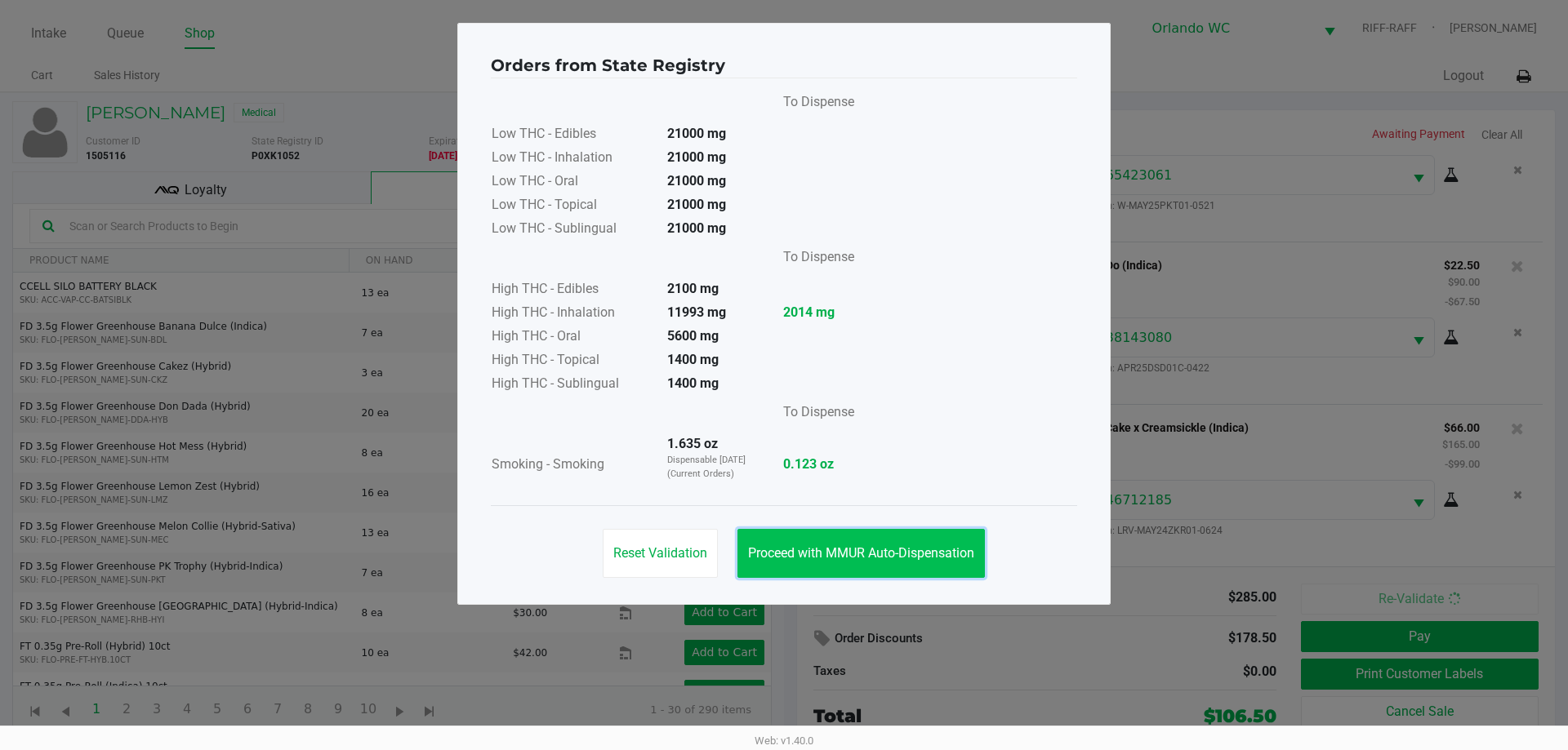
click at [835, 554] on span "Proceed with MMUR Auto-Dispensation" at bounding box center [861, 553] width 226 height 16
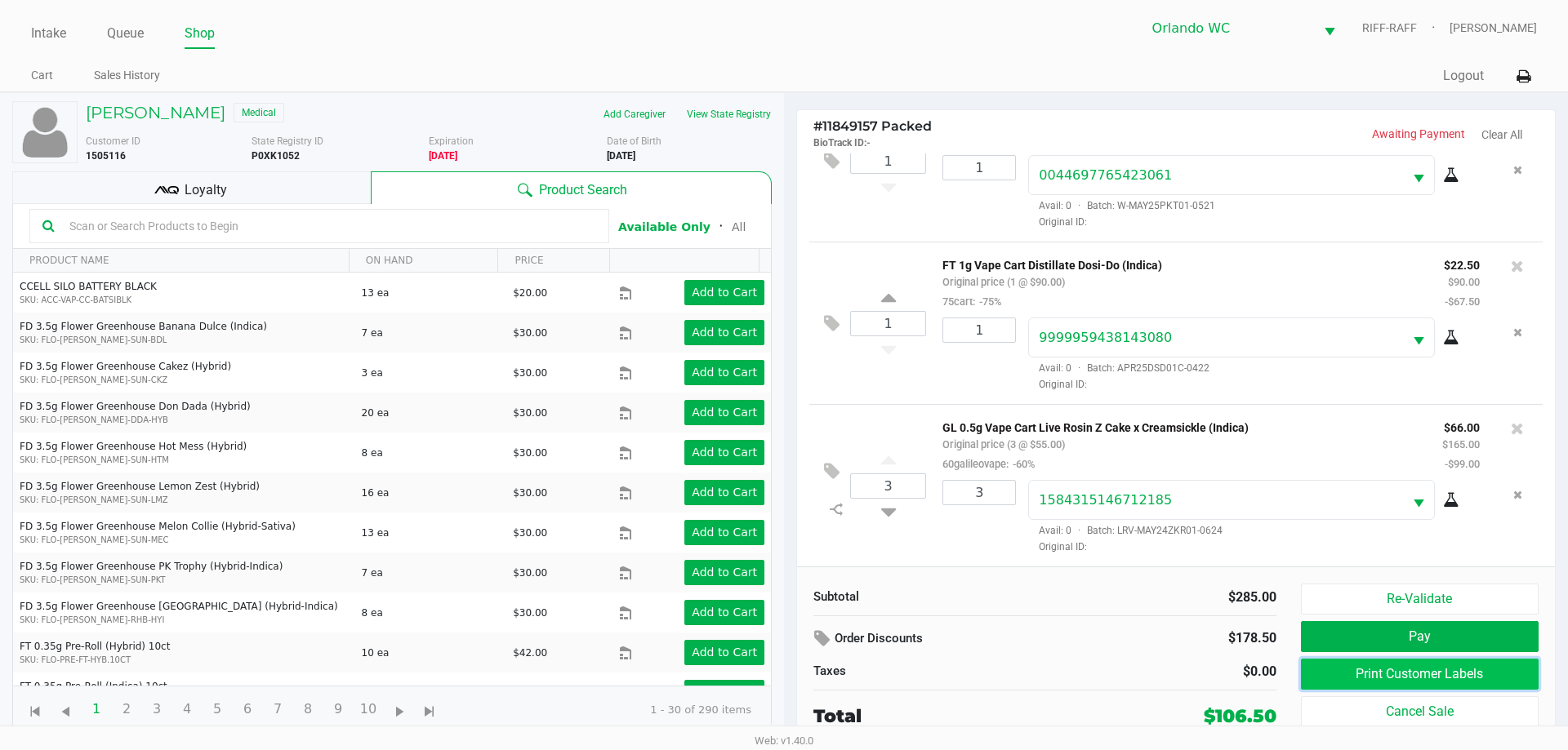
click at [1385, 666] on button "Print Customer Labels" at bounding box center [1419, 675] width 238 height 31
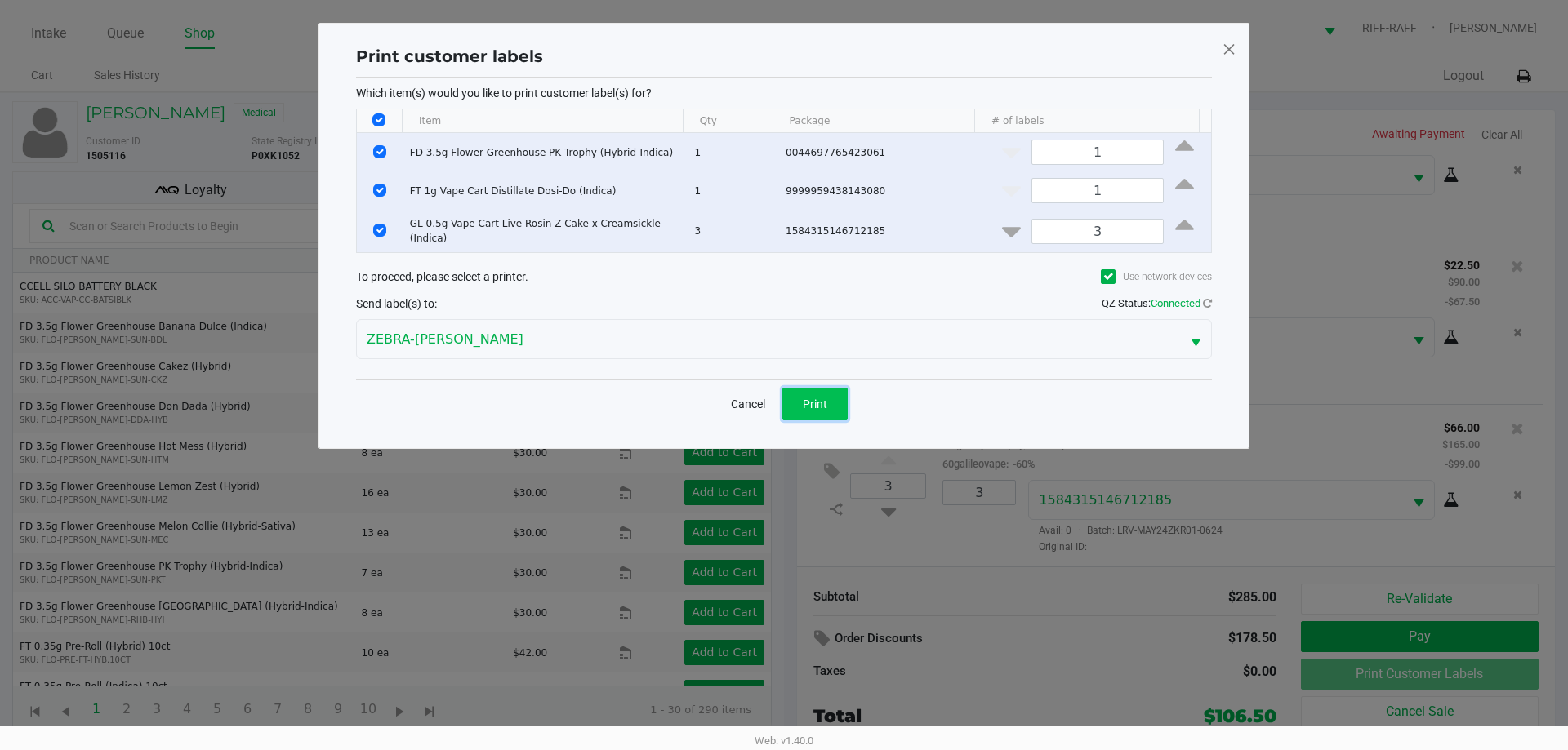
drag, startPoint x: 830, startPoint y: 400, endPoint x: 322, endPoint y: 297, distance: 518.3
click at [830, 399] on button "Print" at bounding box center [815, 403] width 66 height 32
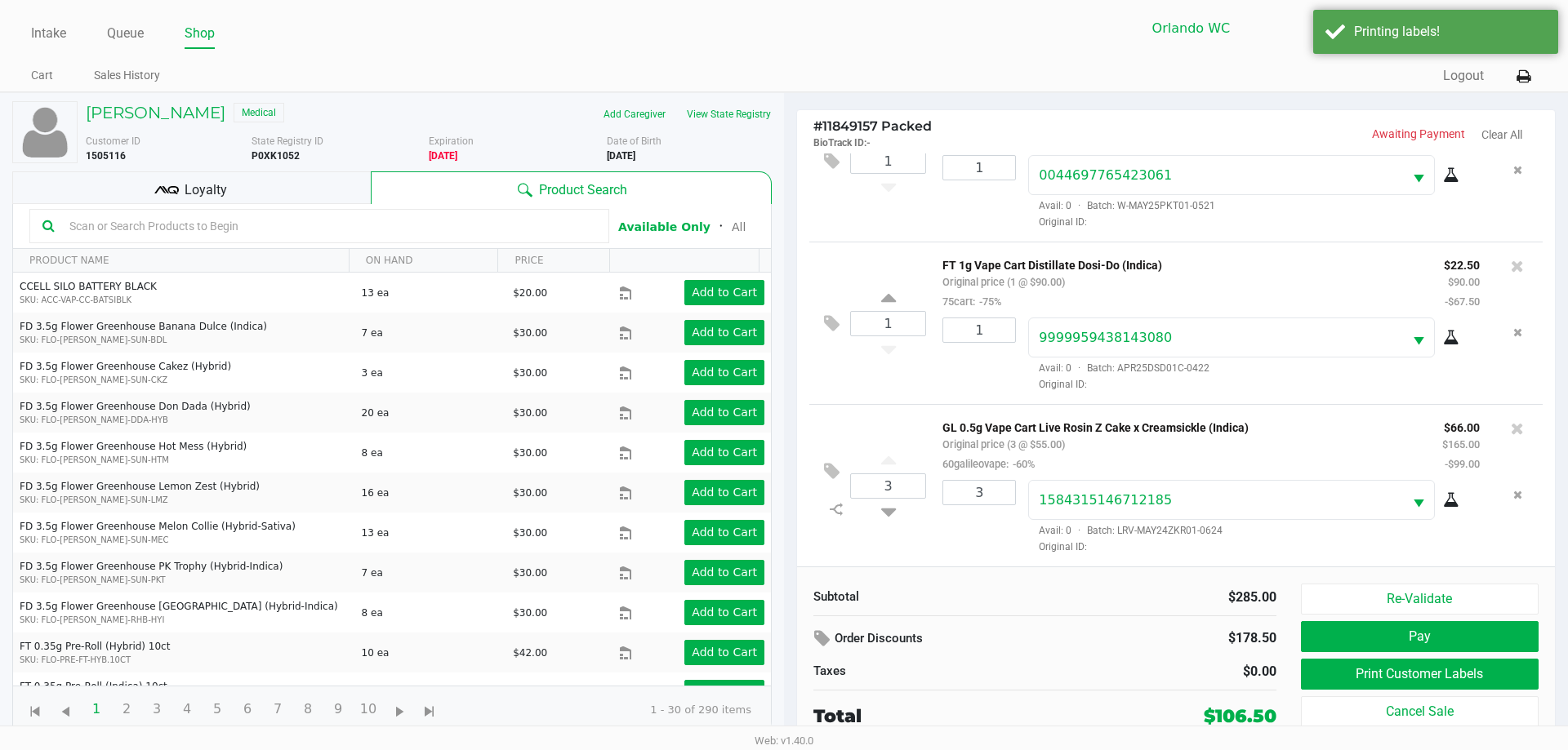
click at [202, 194] on span "Loyalty" at bounding box center [205, 190] width 42 height 20
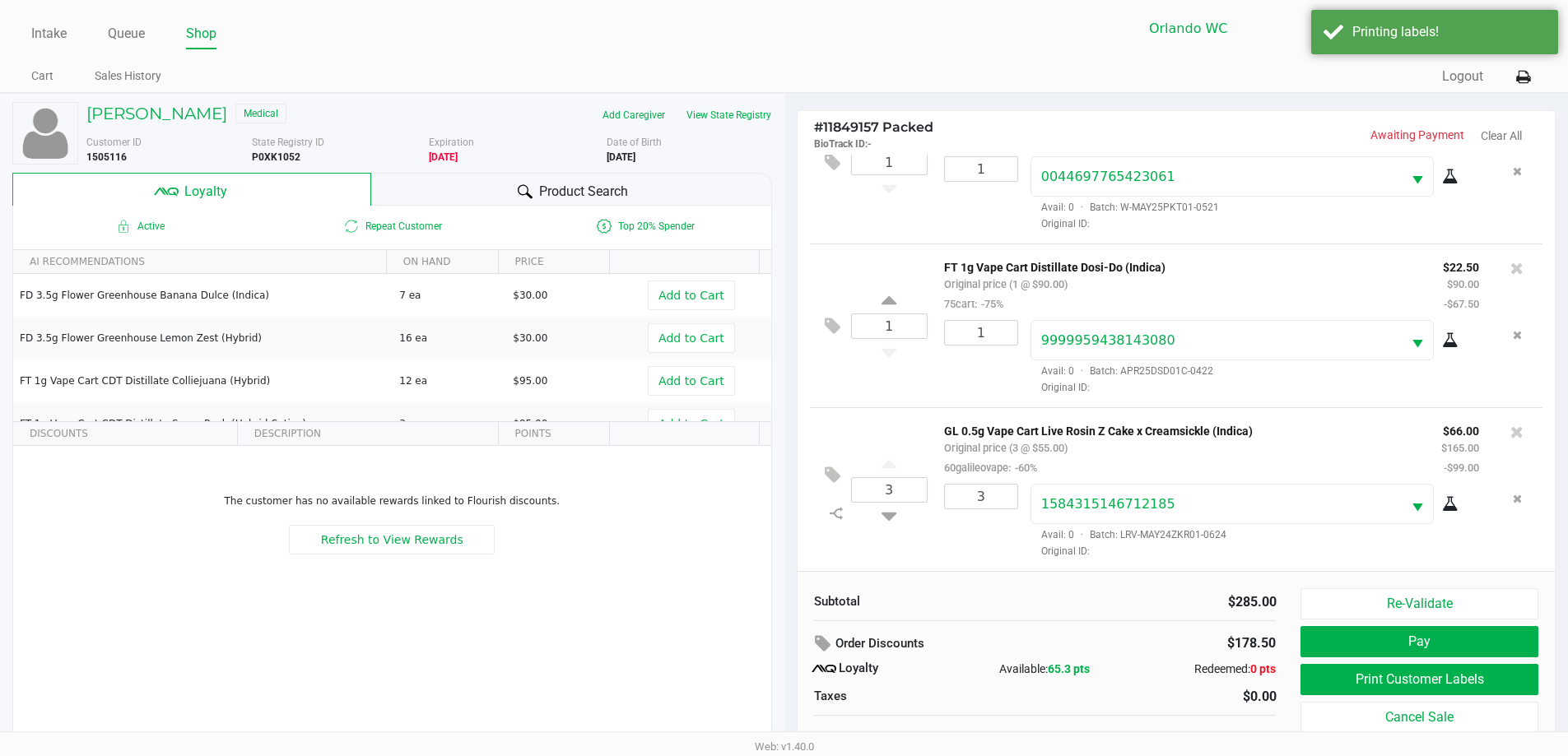
click at [601, 188] on span "Product Search" at bounding box center [584, 191] width 89 height 20
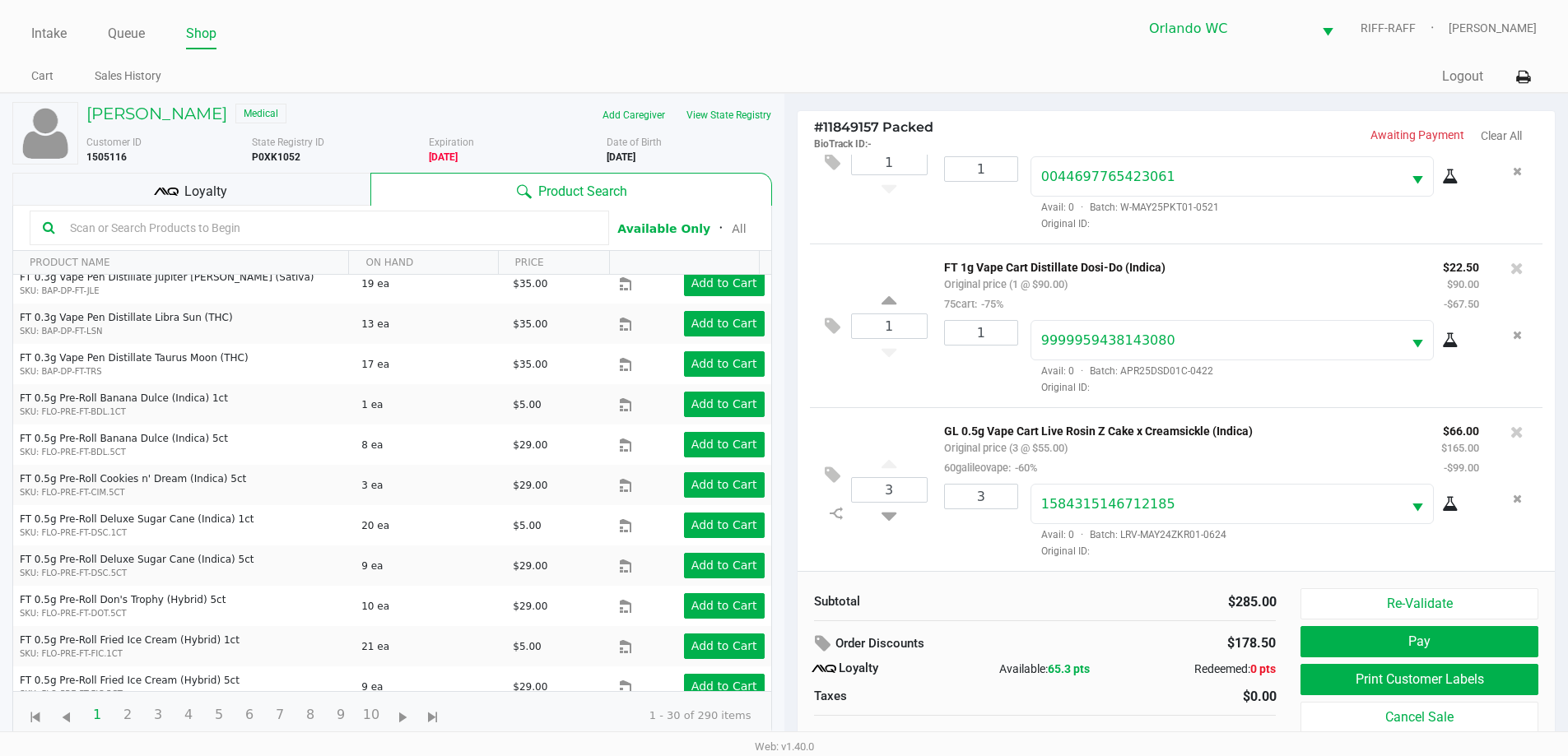
scroll to position [17, 0]
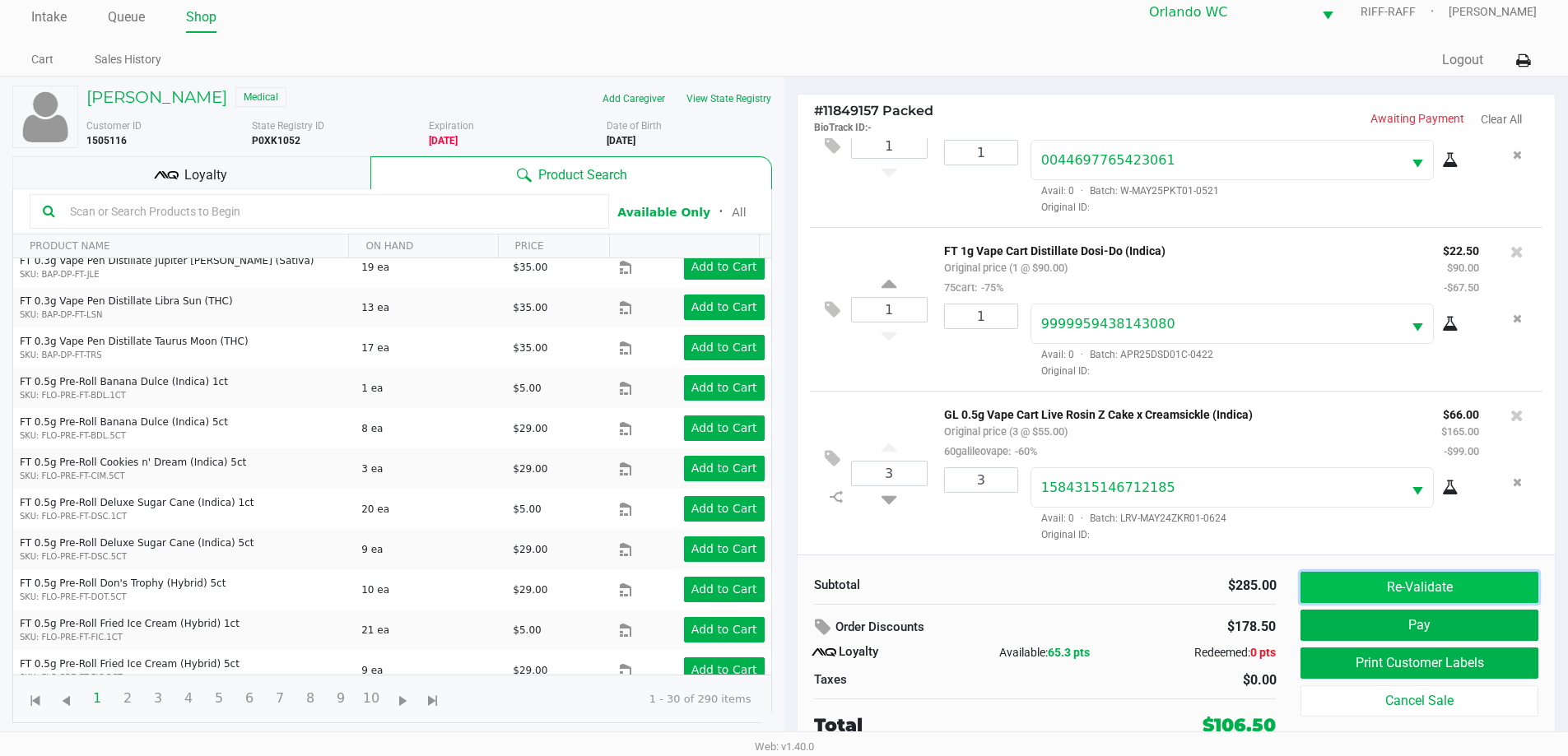
click at [1382, 583] on button "Re-Validate" at bounding box center [1419, 587] width 237 height 32
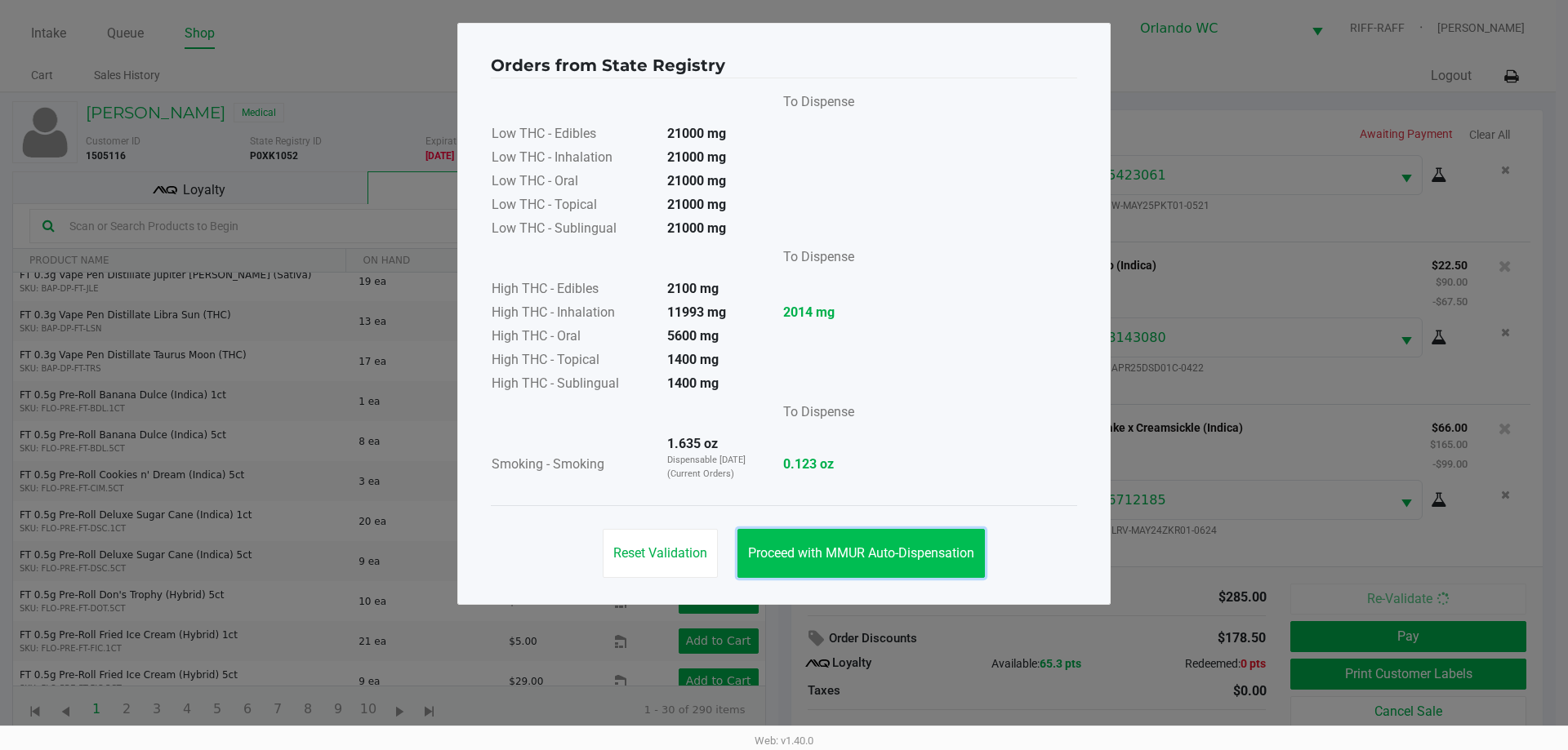
click at [821, 567] on button "Proceed with MMUR Auto-Dispensation" at bounding box center [861, 553] width 248 height 49
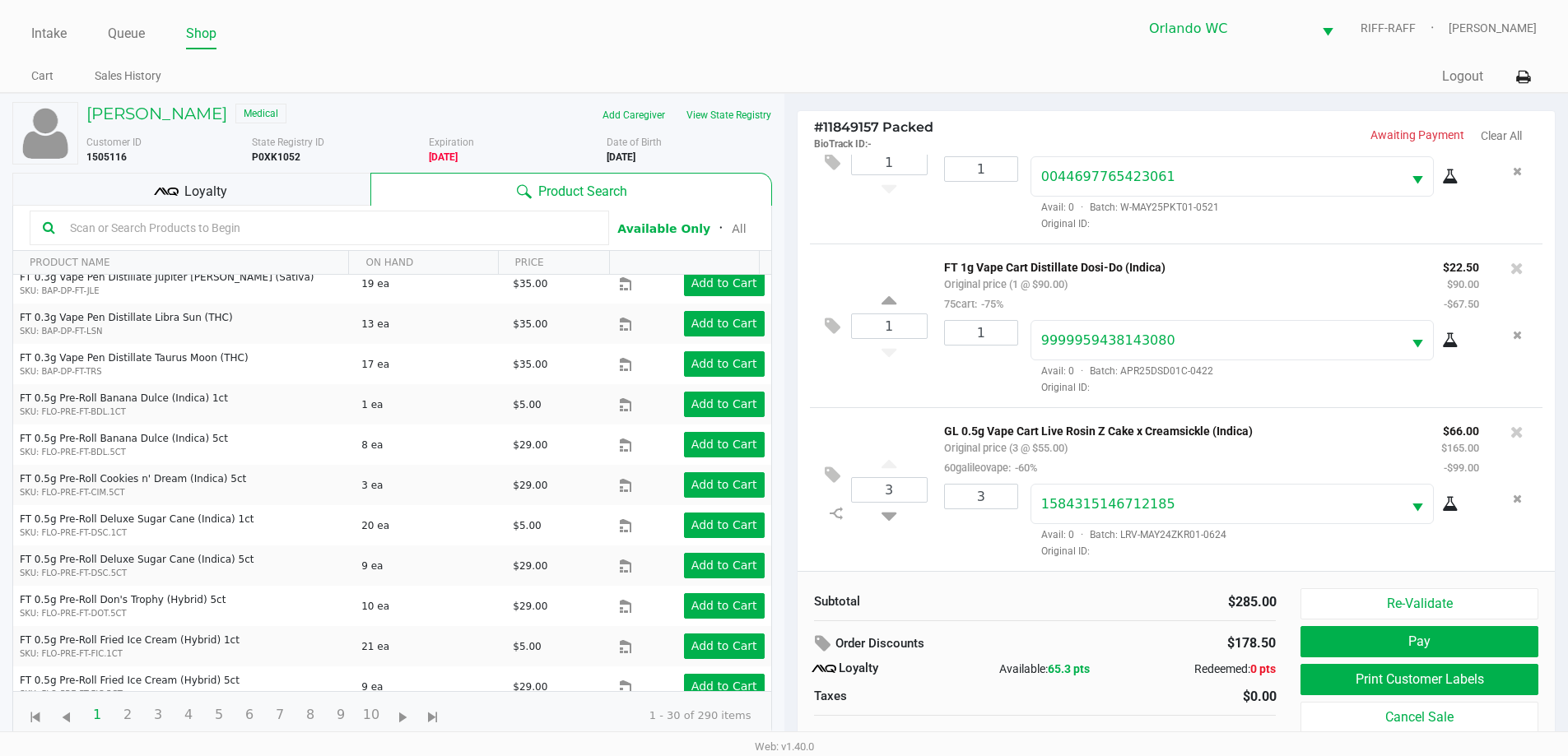
scroll to position [17, 0]
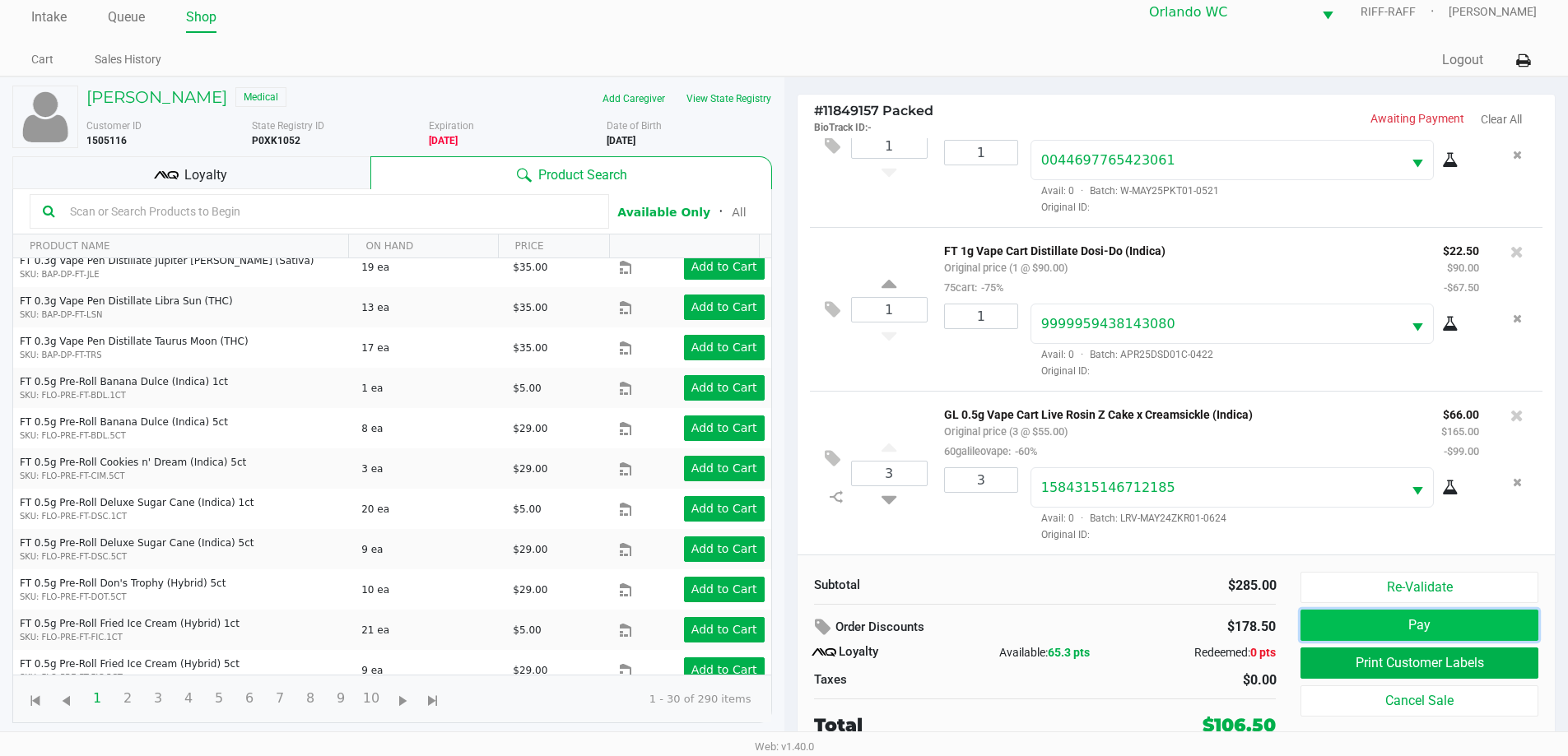
click at [1364, 632] on button "Pay" at bounding box center [1419, 626] width 237 height 32
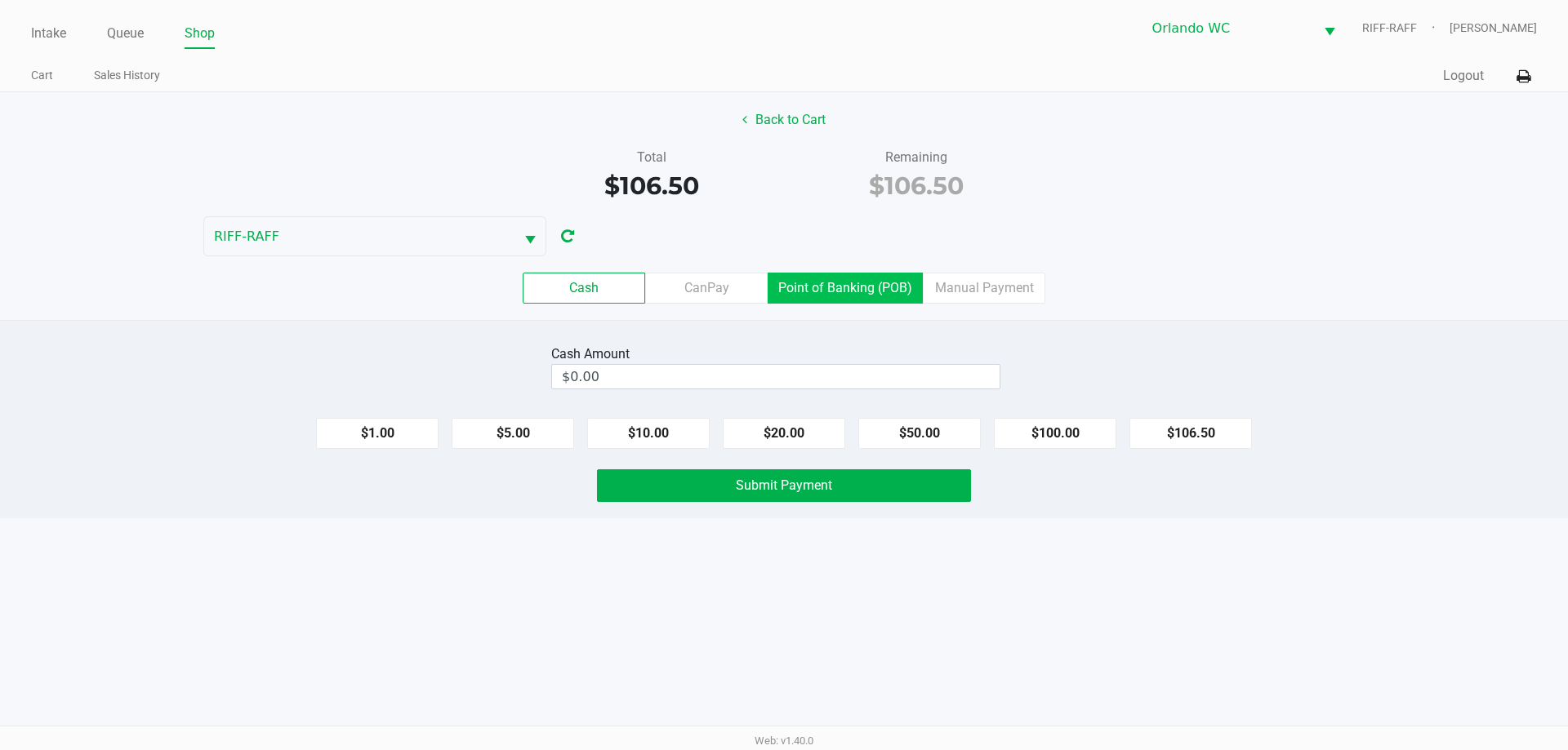
click at [805, 279] on label "Point of Banking (POB)" at bounding box center [845, 288] width 155 height 31
click at [0, 0] on 7 "Point of Banking (POB)" at bounding box center [0, 0] width 0 height 0
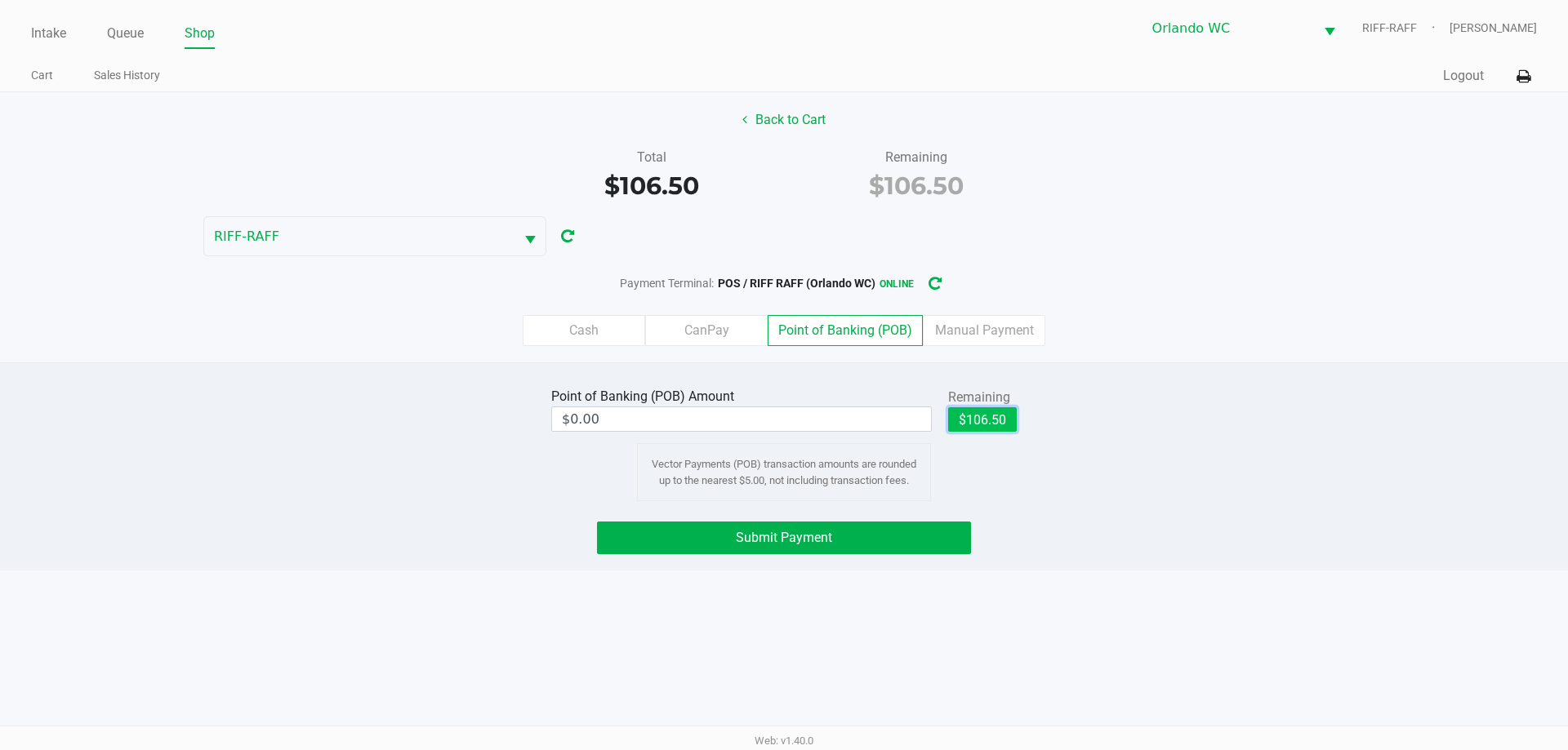
drag, startPoint x: 975, startPoint y: 415, endPoint x: 784, endPoint y: 497, distance: 207.9
click at [975, 415] on button "$106.50" at bounding box center [982, 419] width 69 height 24
type input "$106.50"
click at [759, 561] on div "Point of Banking (POB) Amount $106.50 Remaining $106.50 Clear Vector Payments (…" at bounding box center [784, 466] width 1568 height 209
click at [784, 544] on span "Submit Payment" at bounding box center [784, 538] width 96 height 16
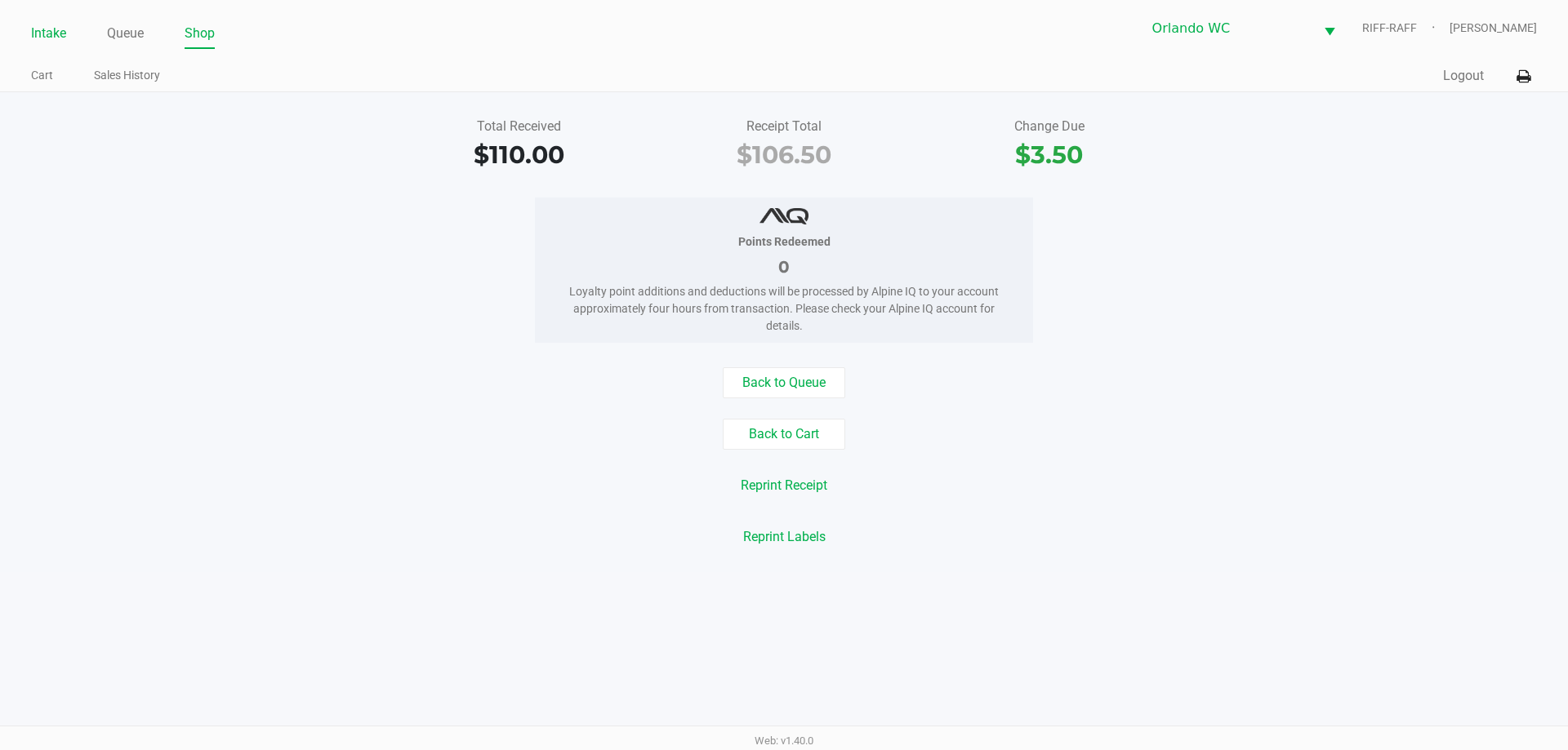
click at [45, 28] on link "Intake" at bounding box center [49, 33] width 35 height 23
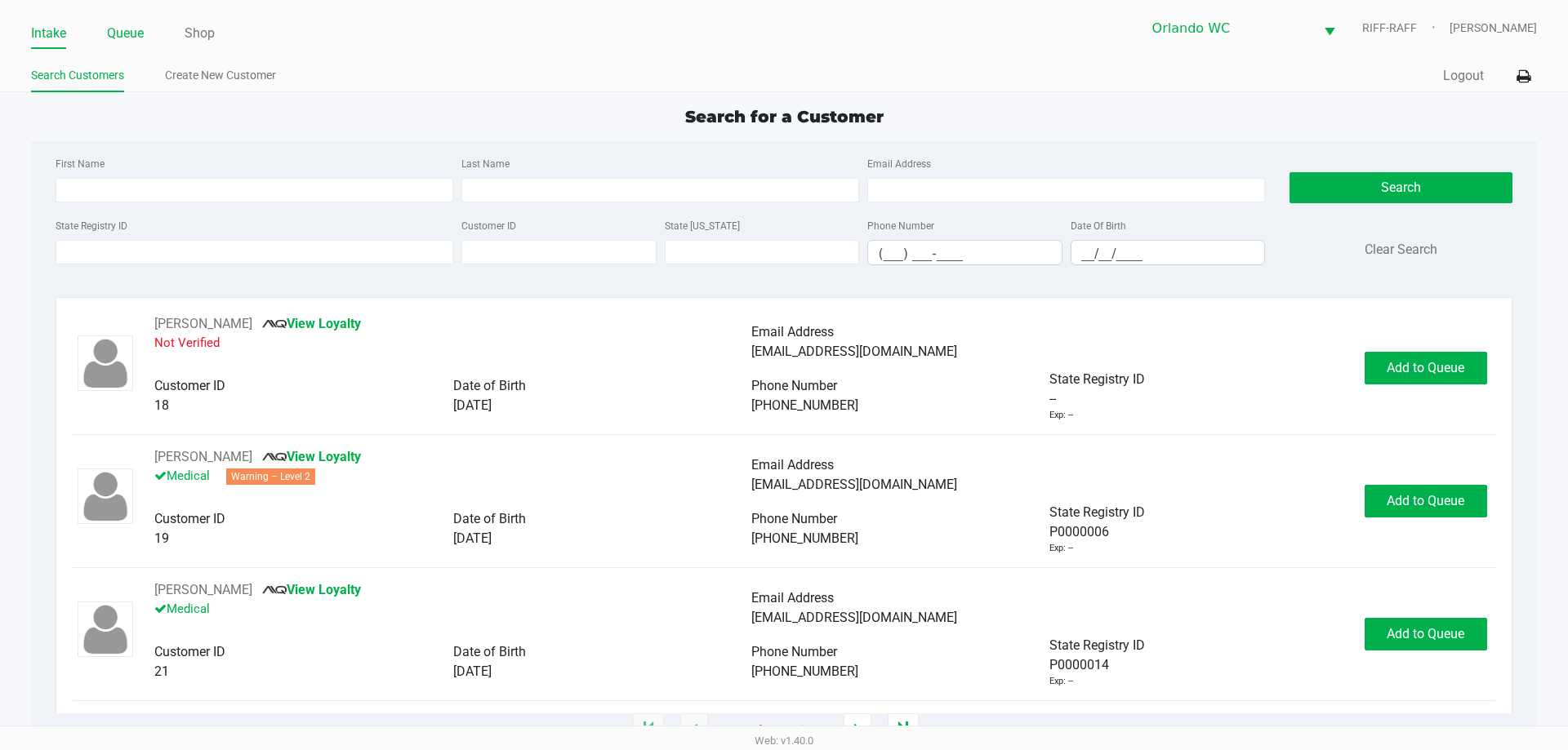
click at [139, 37] on link "Queue" at bounding box center [125, 33] width 37 height 23
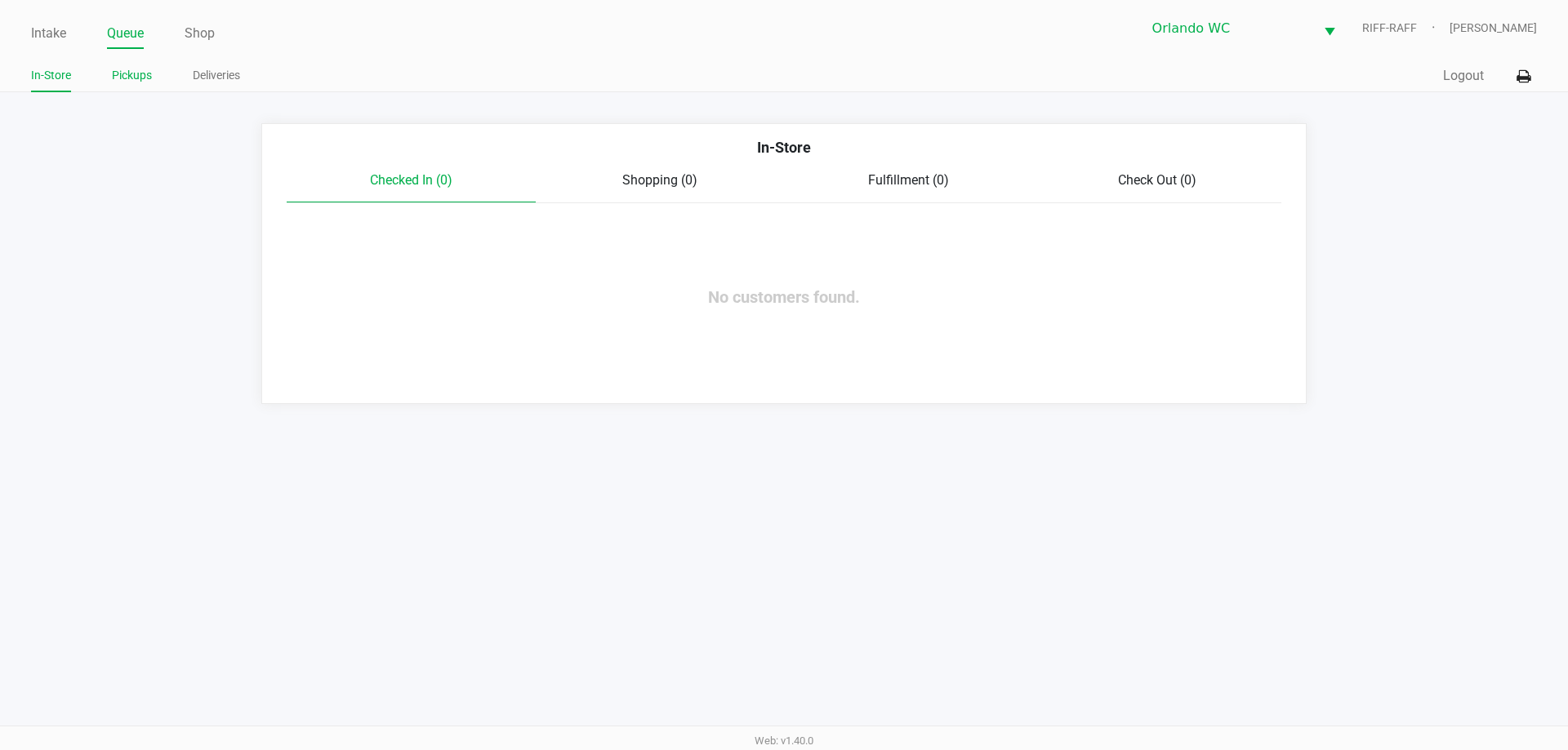
click at [134, 75] on link "Pickups" at bounding box center [131, 75] width 40 height 21
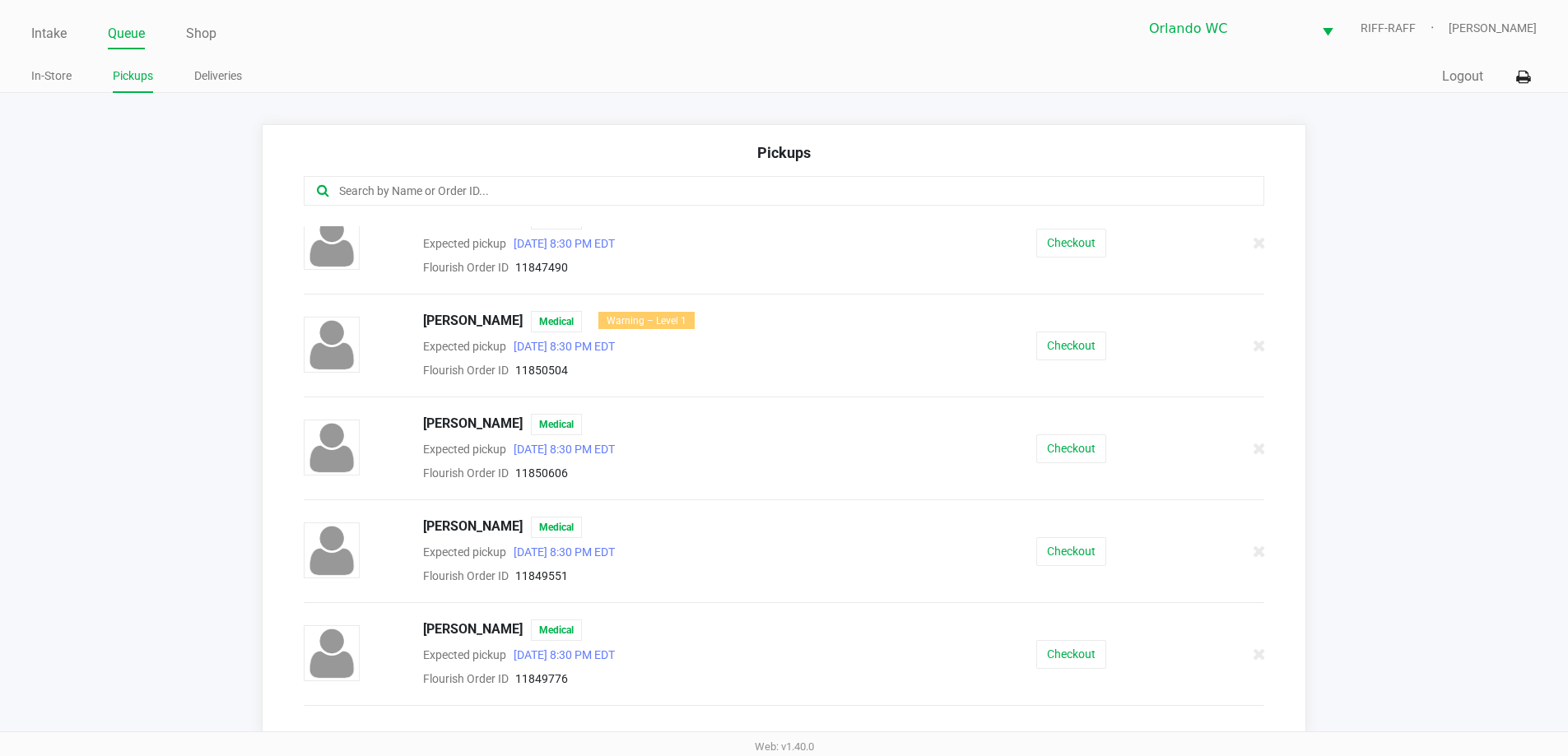
scroll to position [658, 0]
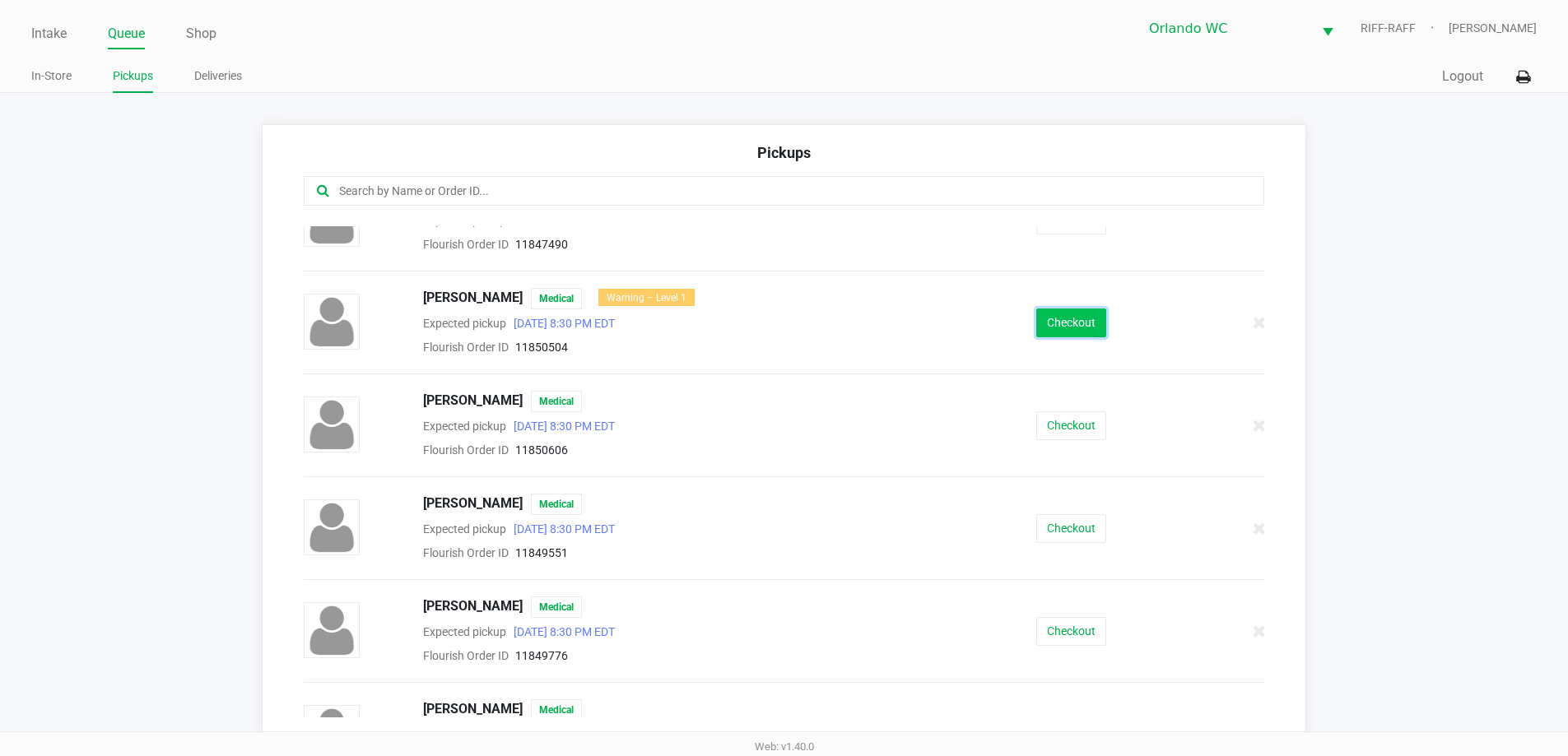
click at [1056, 315] on button "Checkout" at bounding box center [1071, 323] width 70 height 29
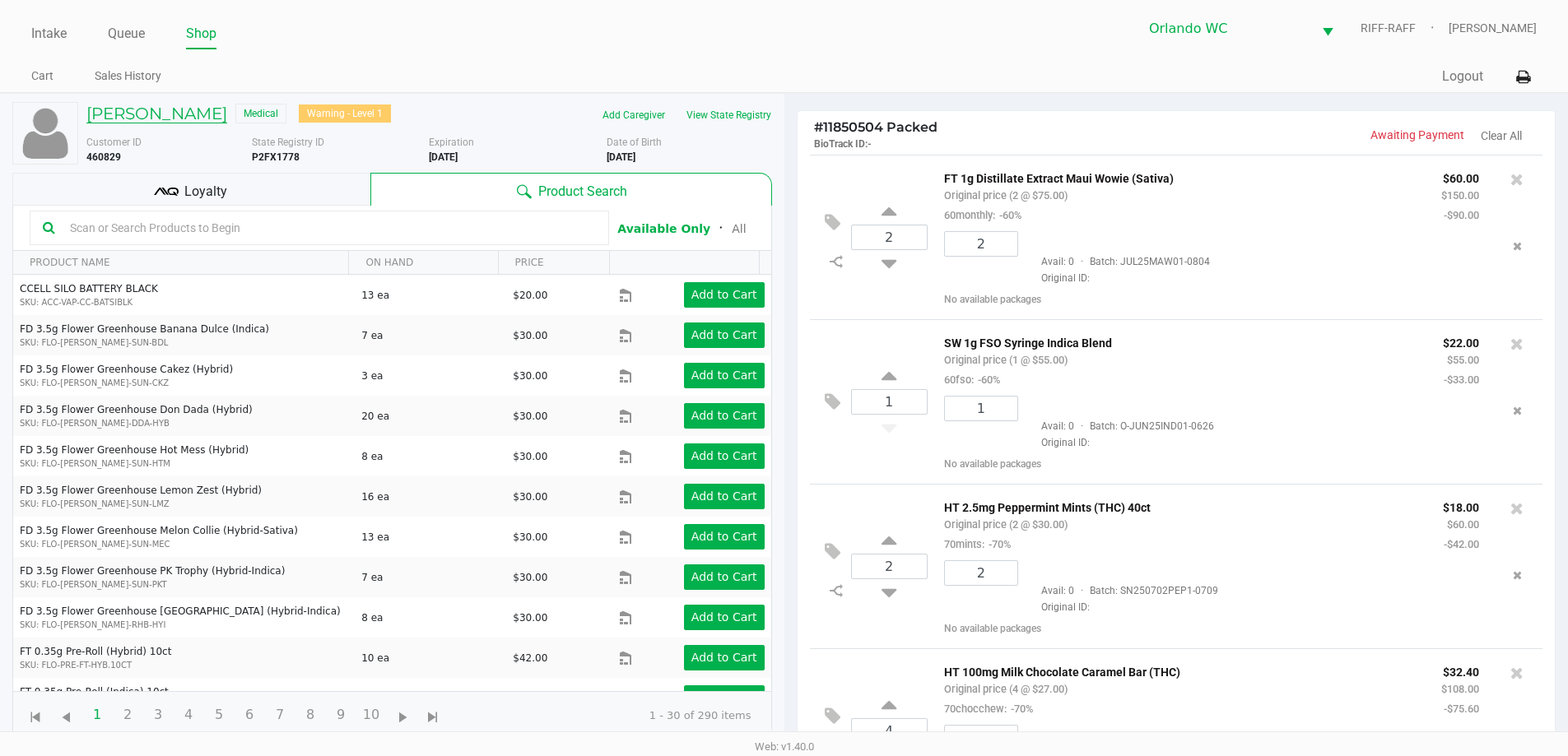
click at [167, 116] on h5 "PETER NELSON" at bounding box center [157, 113] width 141 height 20
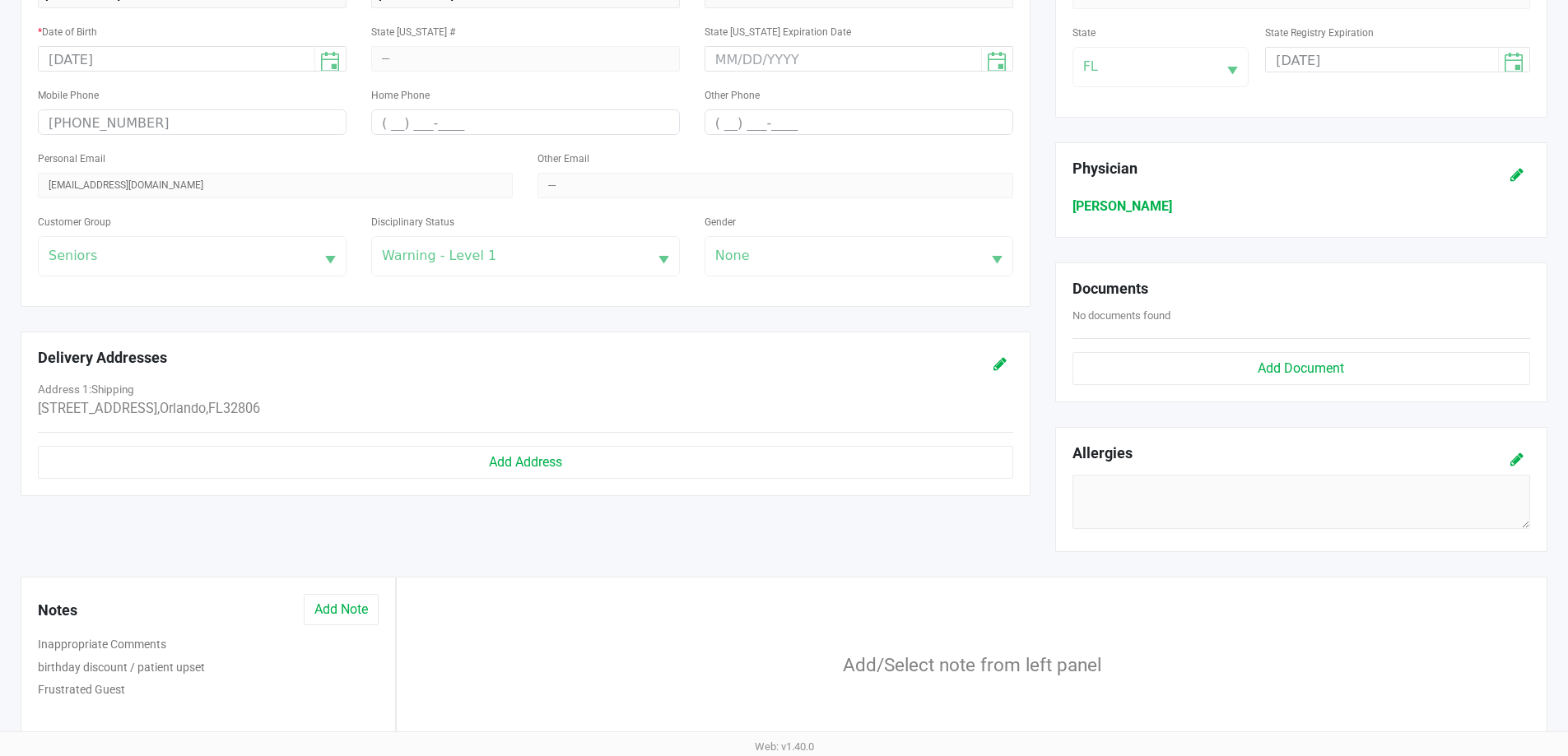
scroll to position [412, 0]
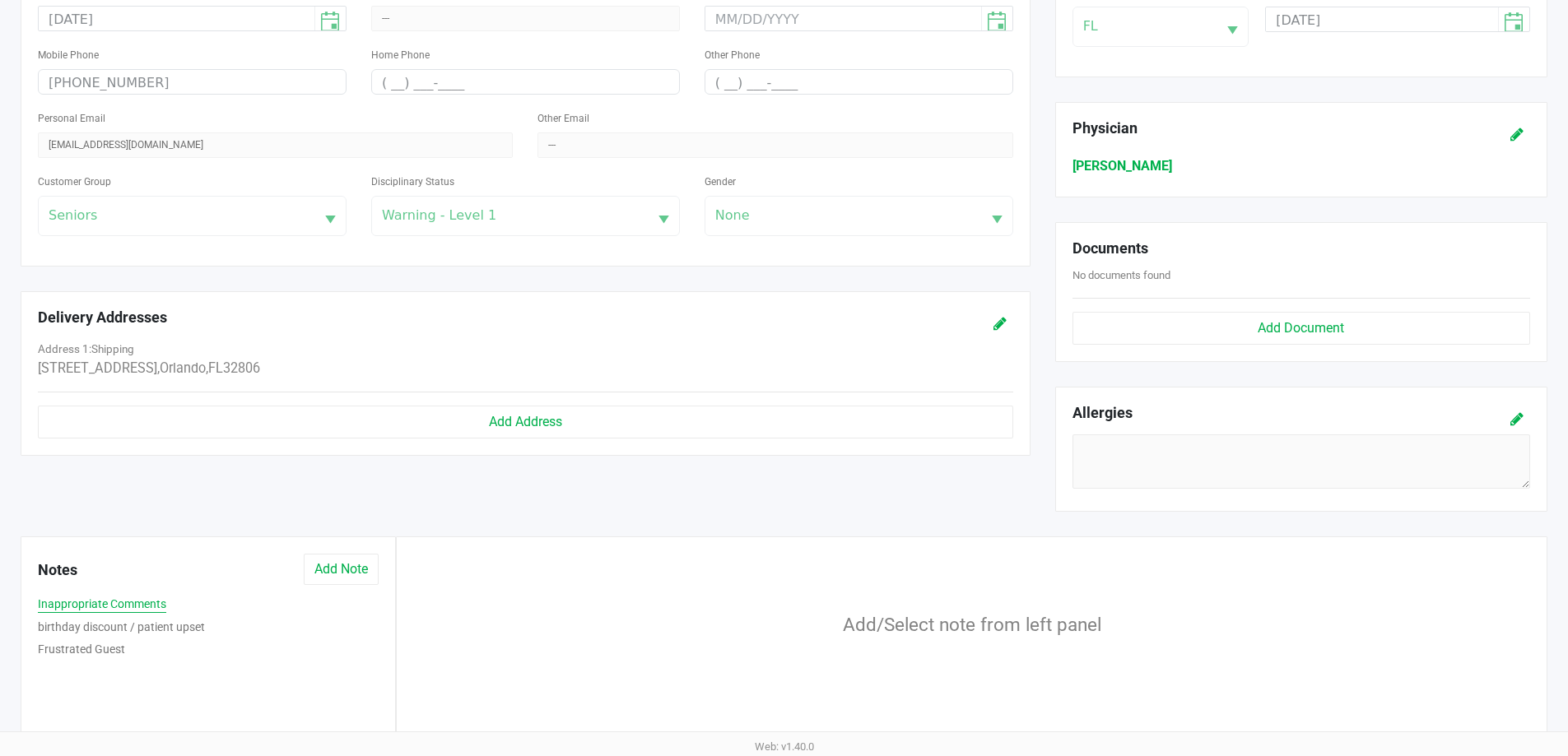
click at [139, 600] on button "Inappropriate Comments" at bounding box center [102, 605] width 128 height 18
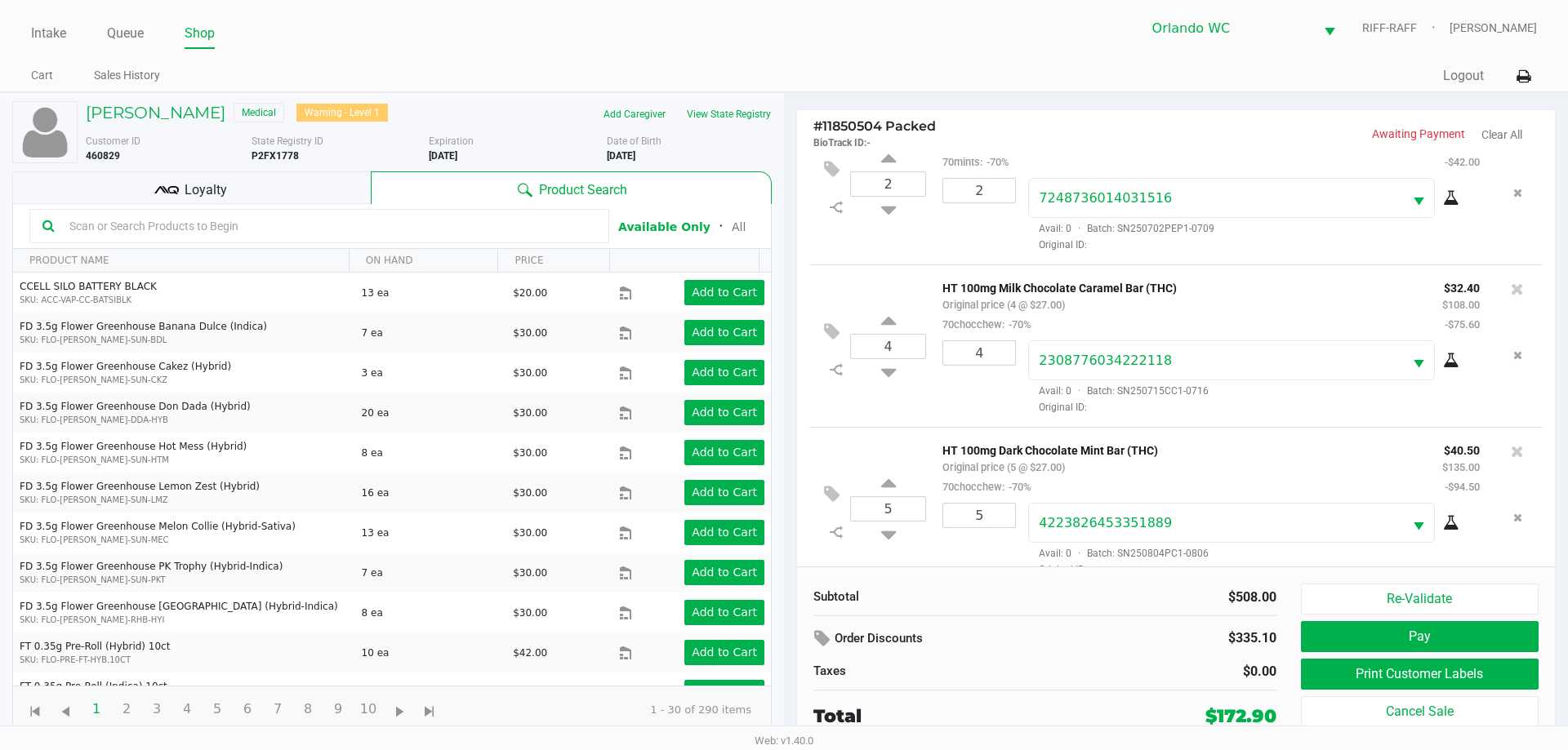
scroll to position [403, 0]
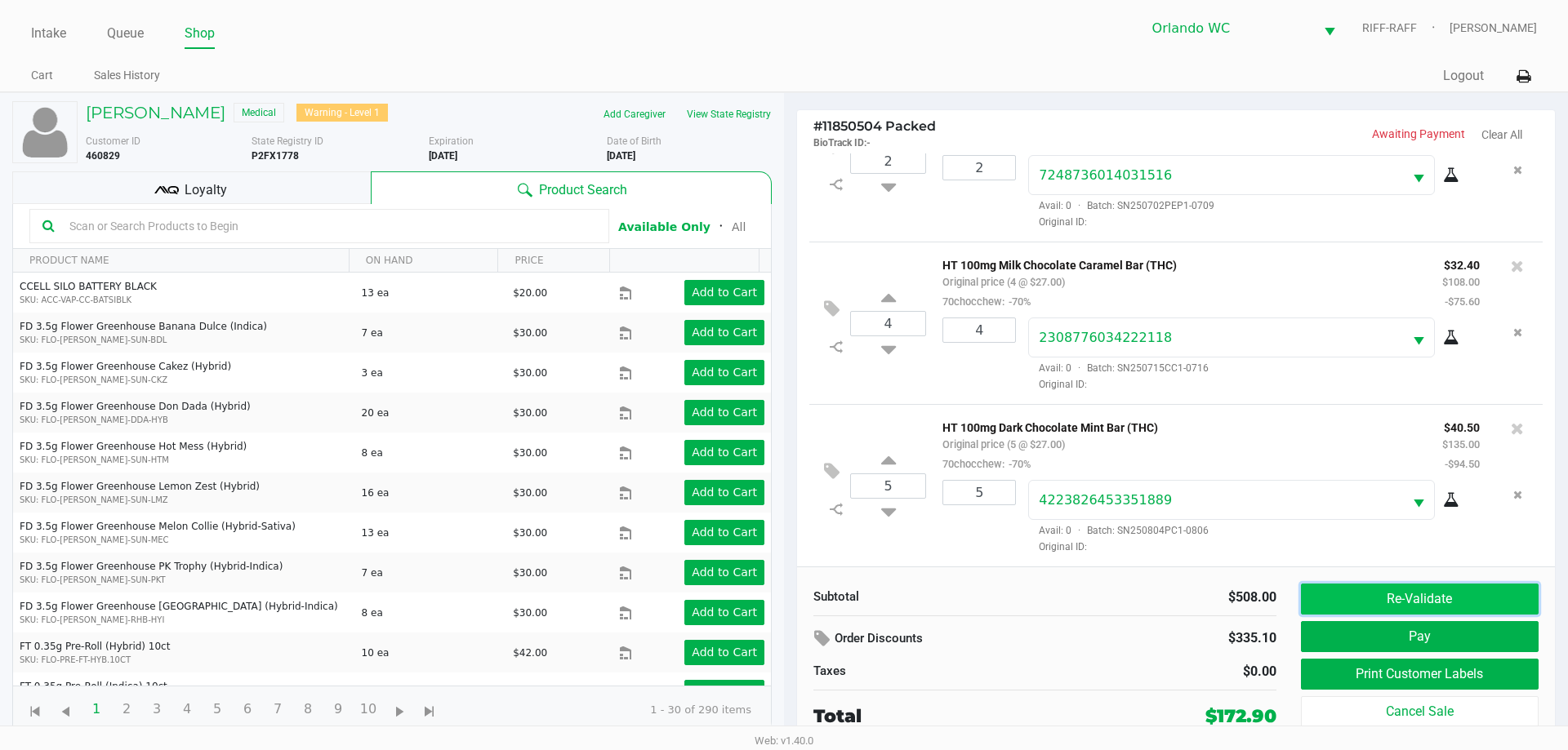
click at [1428, 609] on button "Re-Validate" at bounding box center [1419, 599] width 238 height 31
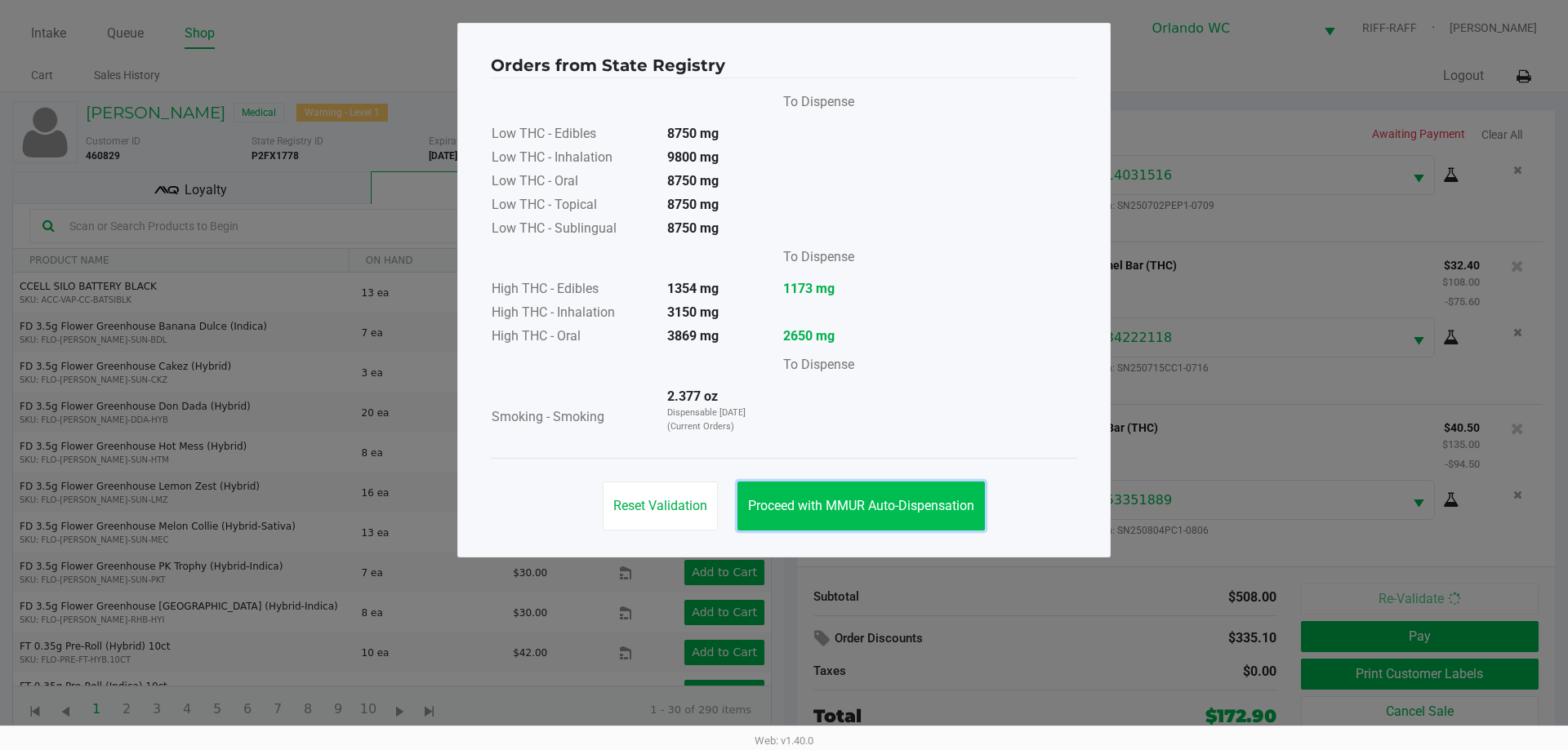
click at [981, 509] on button "Proceed with MMUR Auto-Dispensation" at bounding box center [861, 506] width 248 height 49
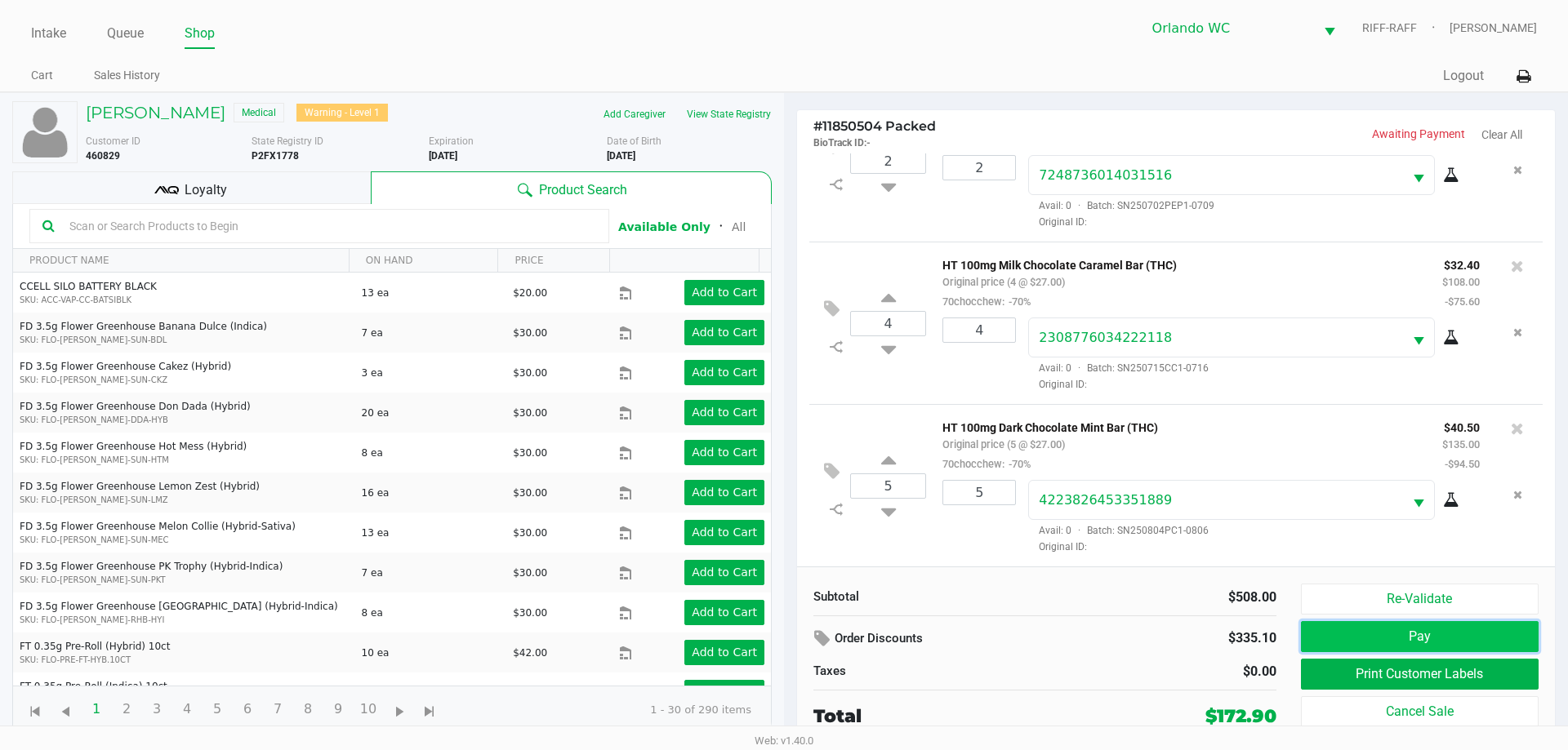
click at [1436, 633] on button "Pay" at bounding box center [1419, 637] width 238 height 31
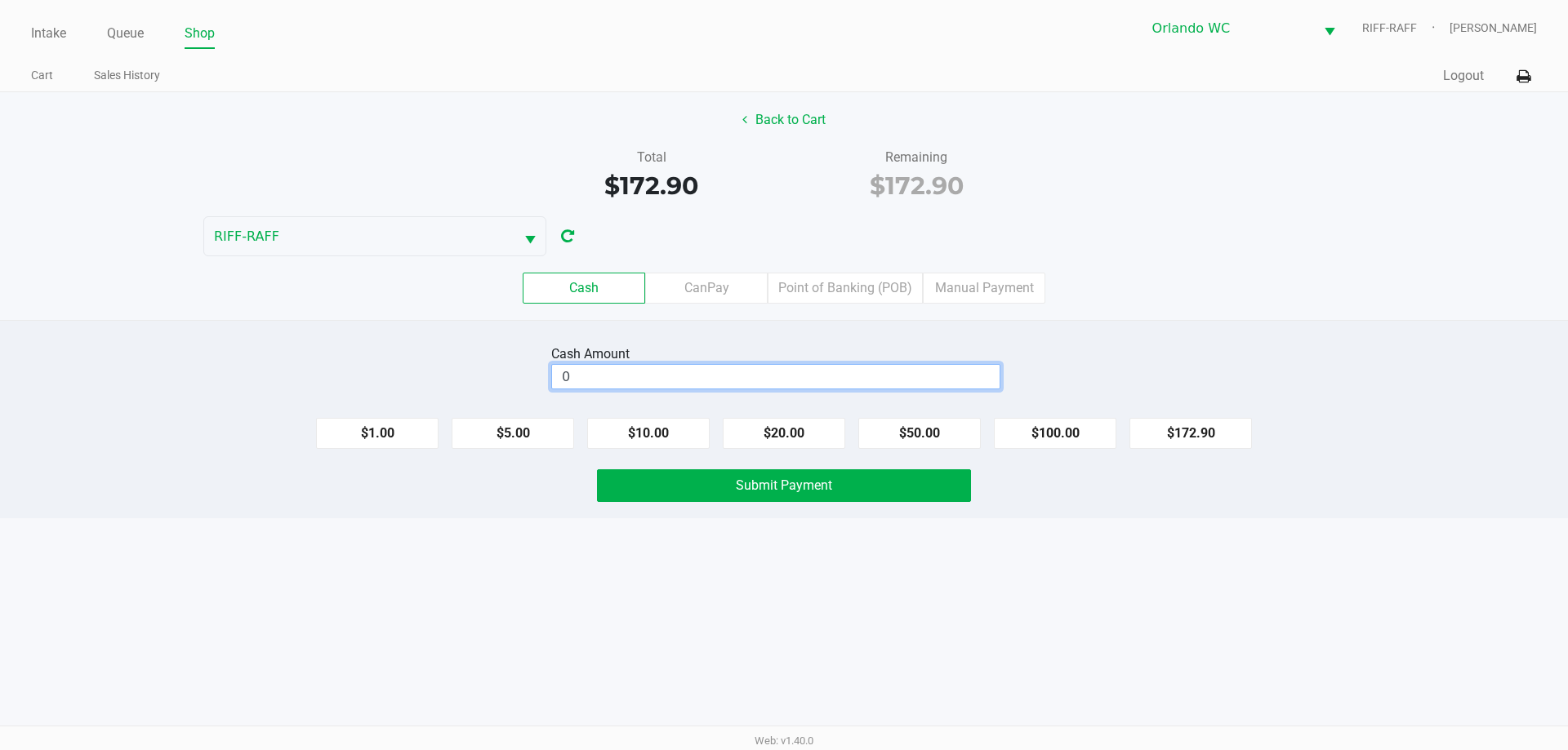
click at [705, 376] on input "0" at bounding box center [776, 377] width 448 height 23
type input "$200.00"
click at [716, 489] on button "Submit Payment" at bounding box center [784, 485] width 374 height 32
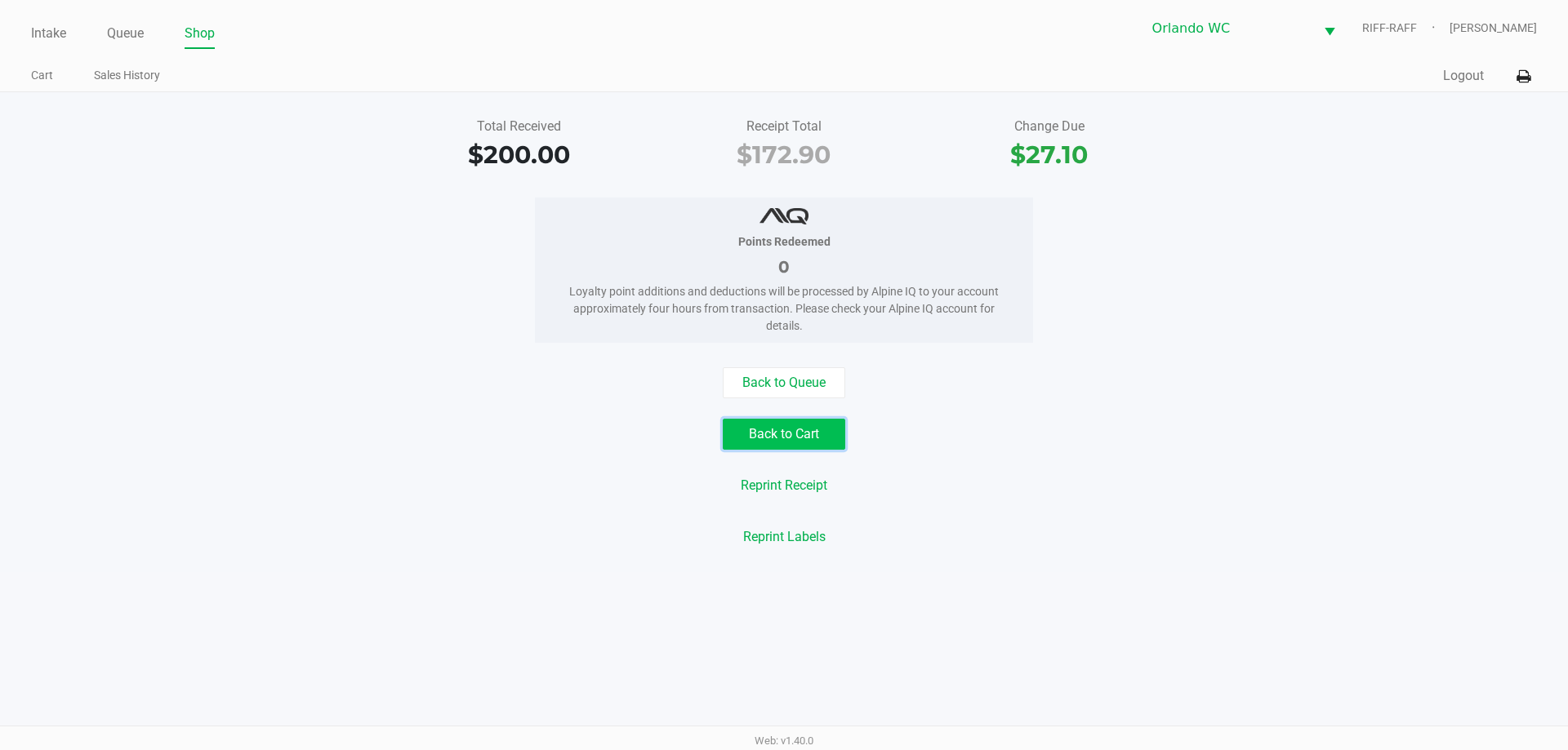
click at [827, 438] on button "Back to Cart" at bounding box center [784, 435] width 122 height 31
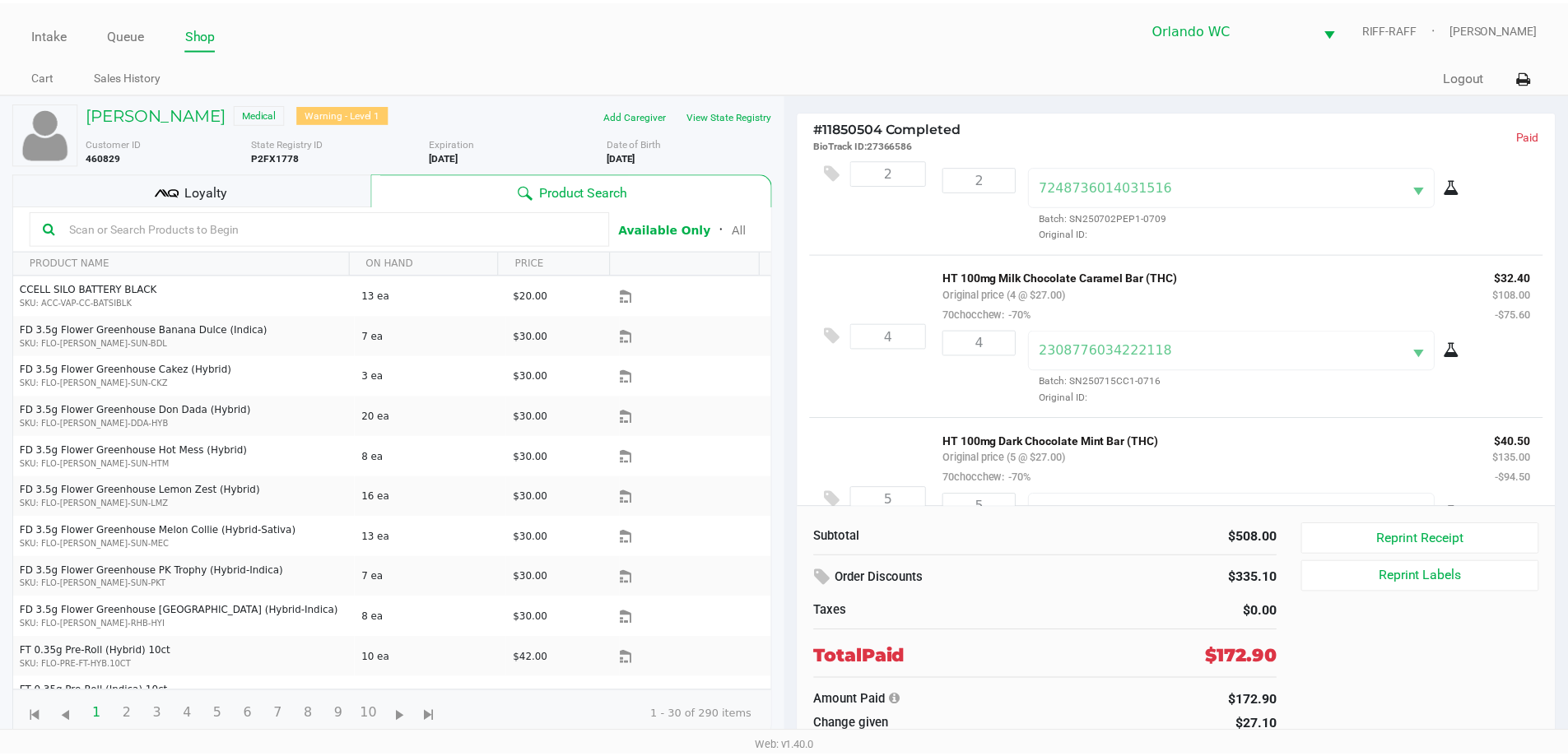
scroll to position [472, 0]
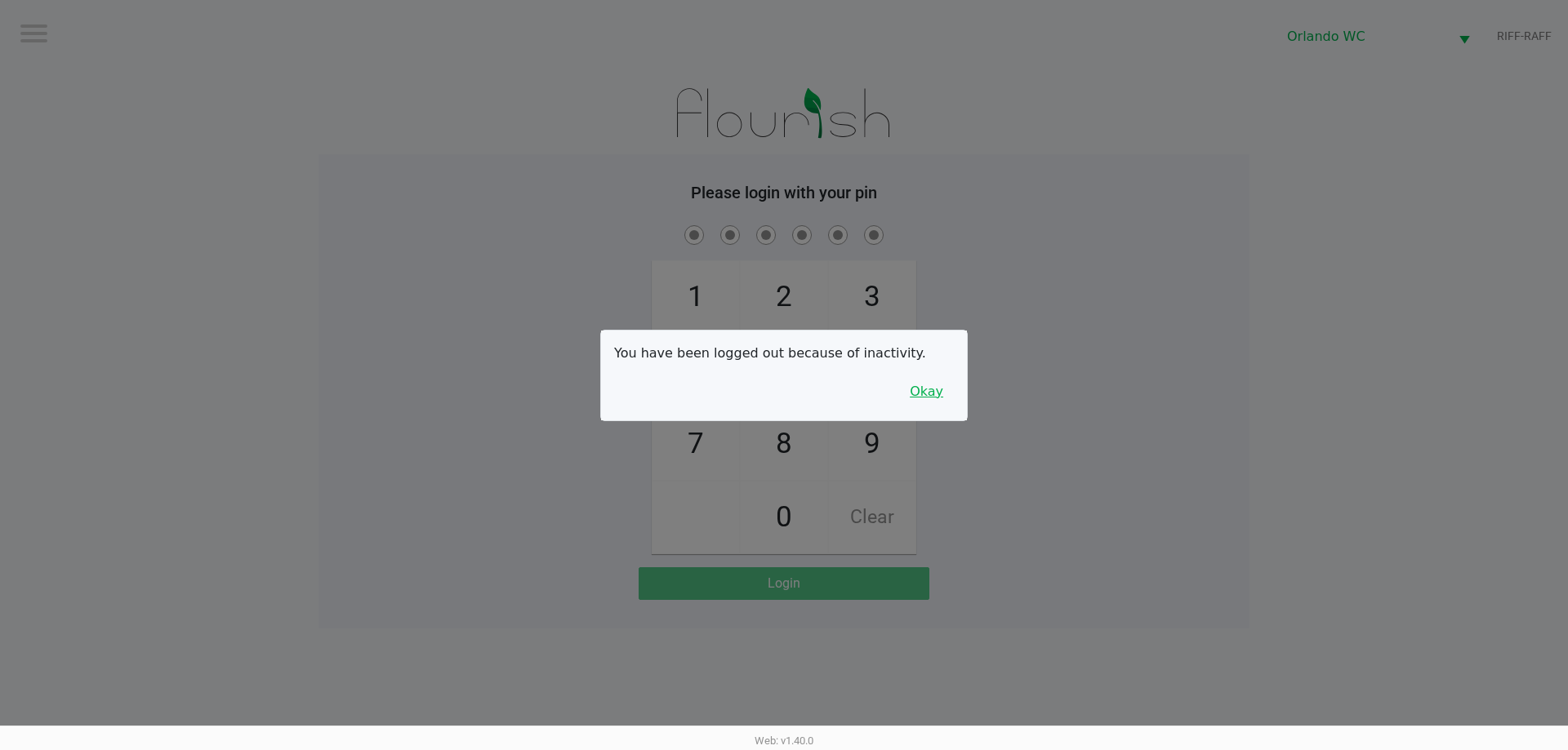
click at [945, 404] on button "Okay" at bounding box center [927, 392] width 55 height 31
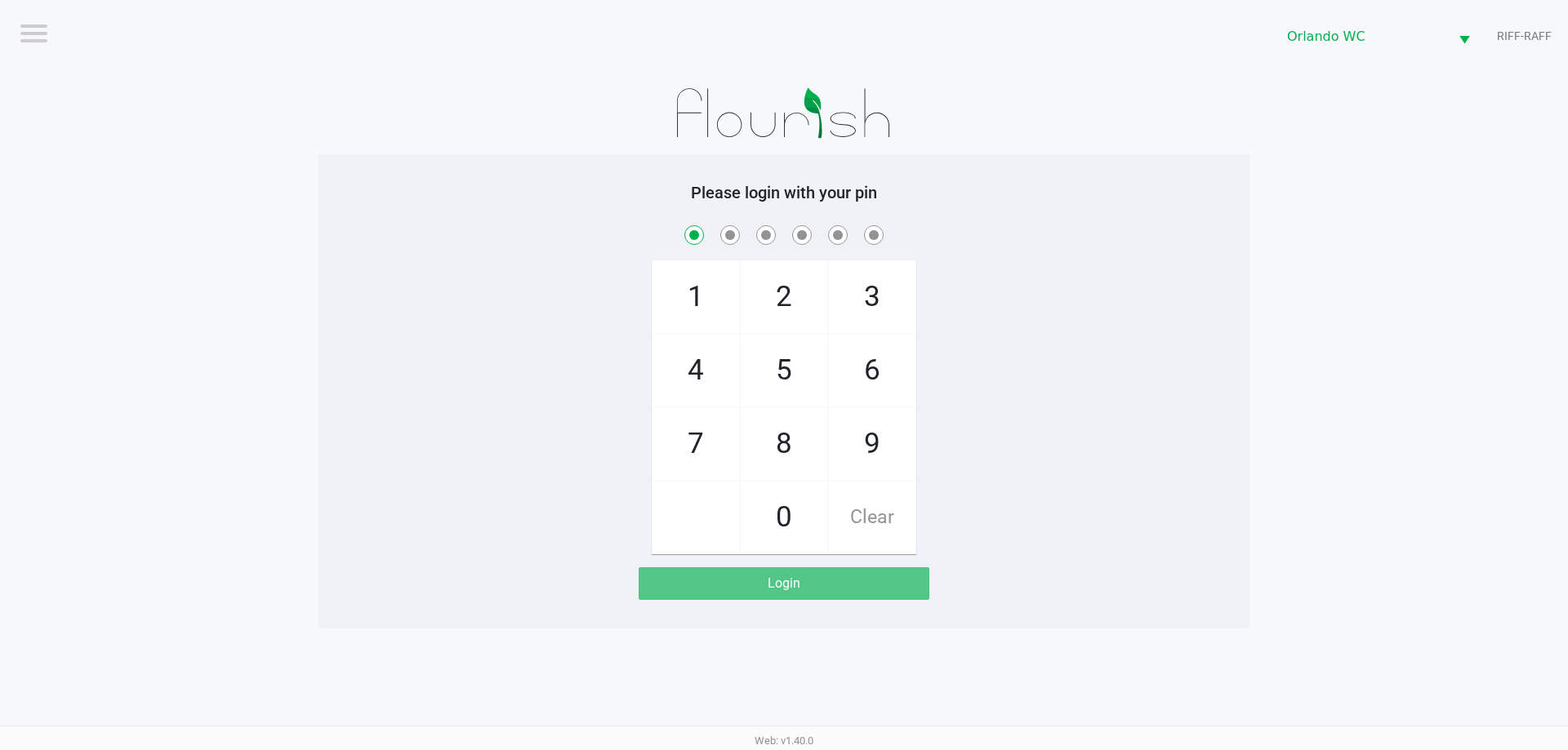
checkbox input "true"
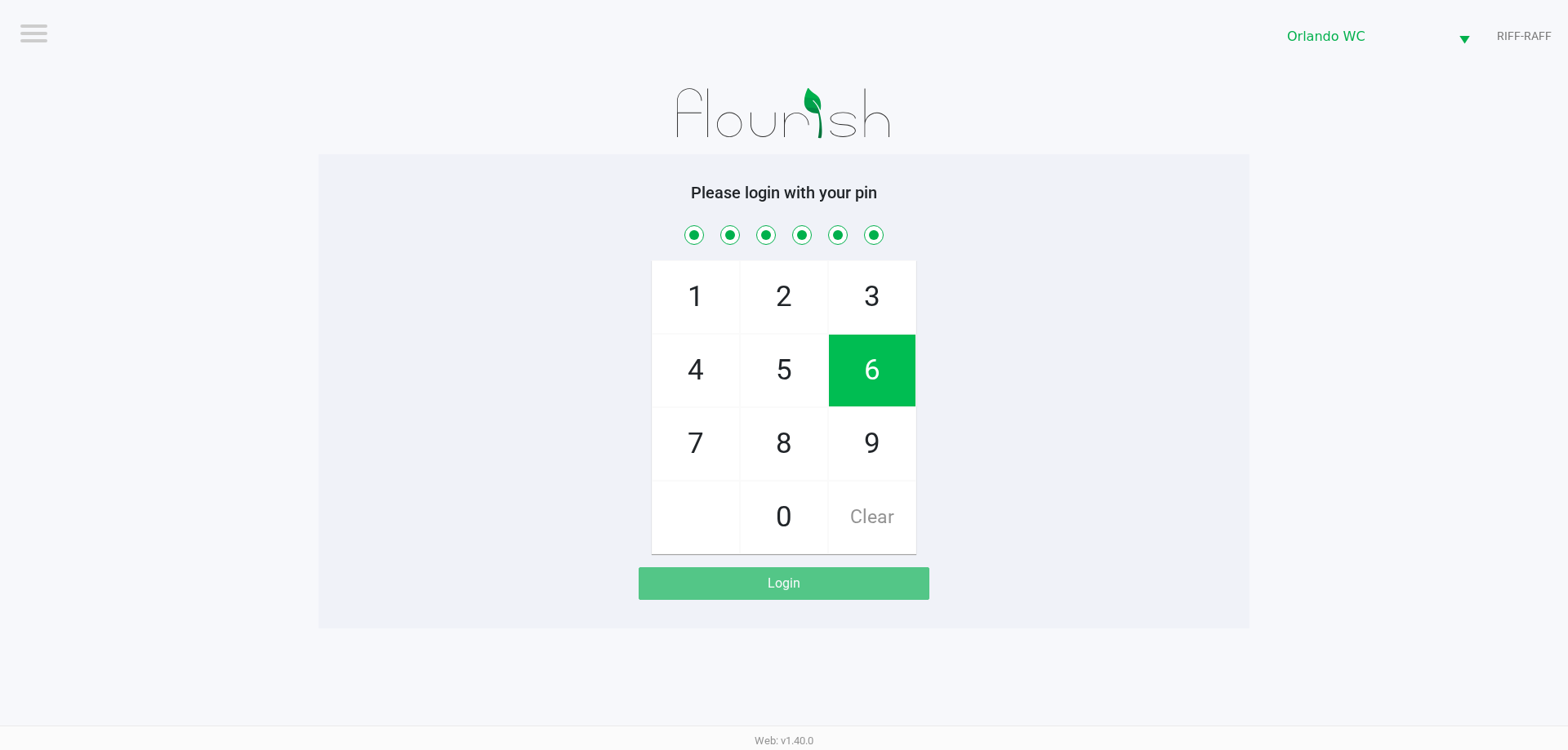
checkbox input "true"
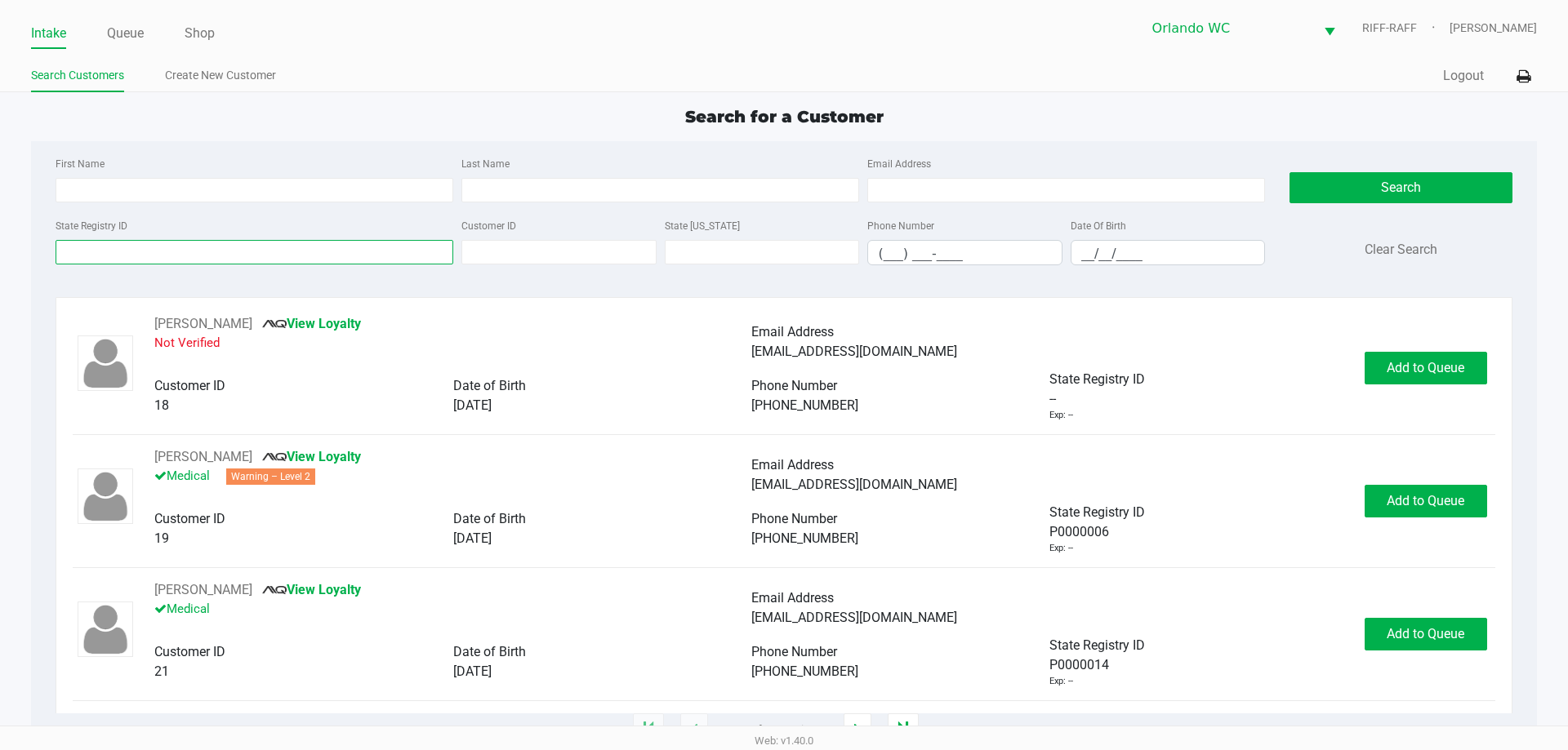
click at [111, 257] on input "State Registry ID" at bounding box center [255, 252] width 398 height 24
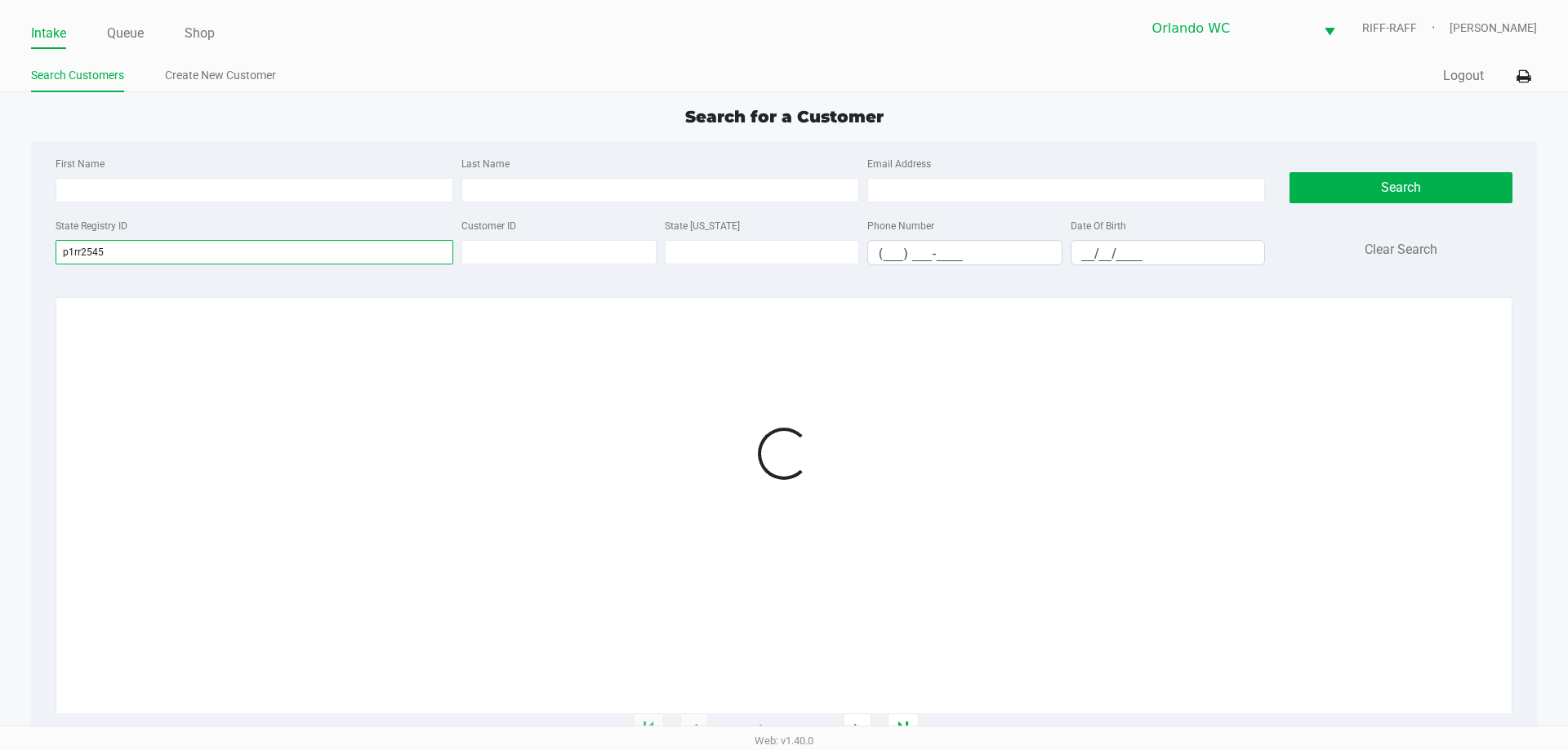
type input "p1rr2545"
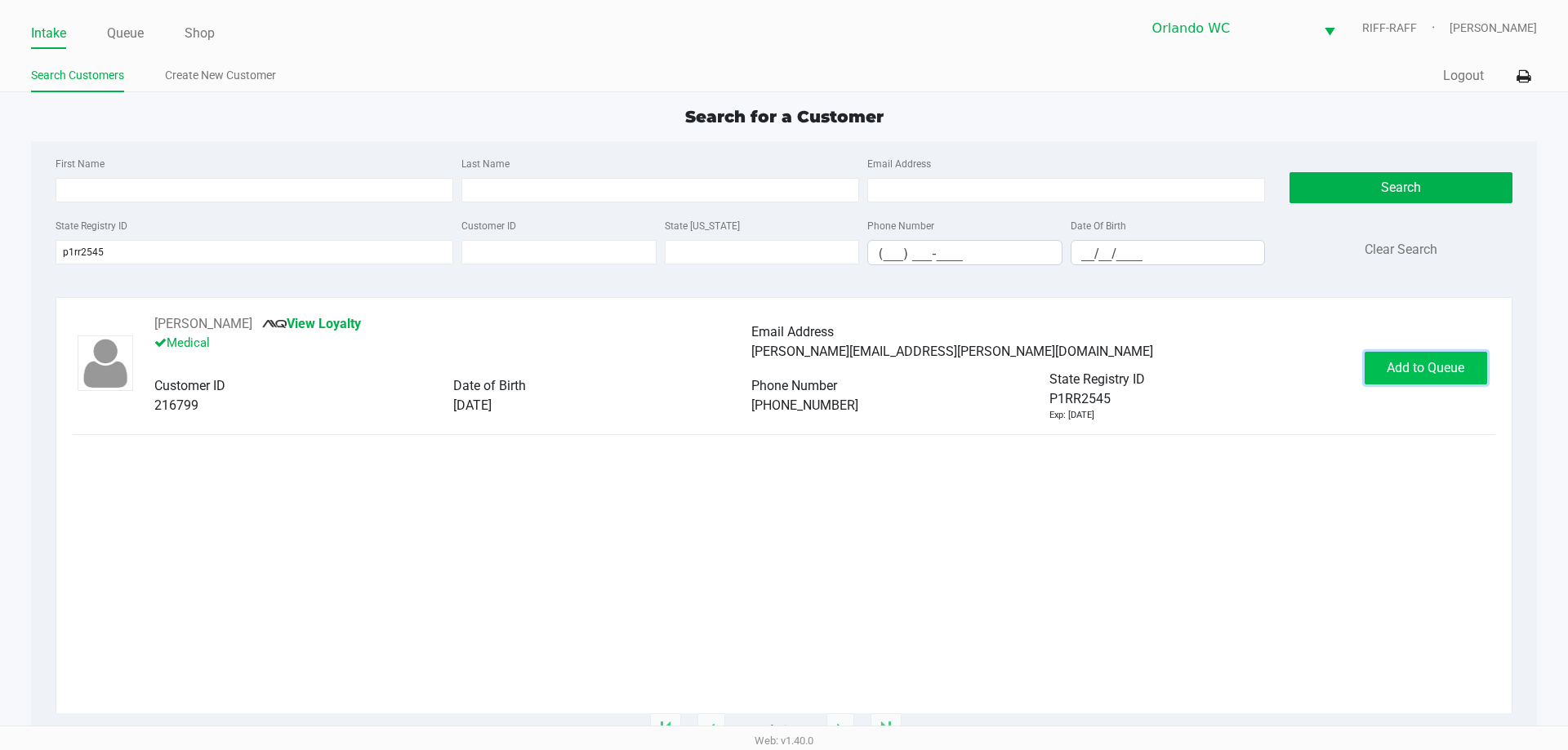
click at [1382, 366] on button "Add to Queue" at bounding box center [1425, 367] width 122 height 32
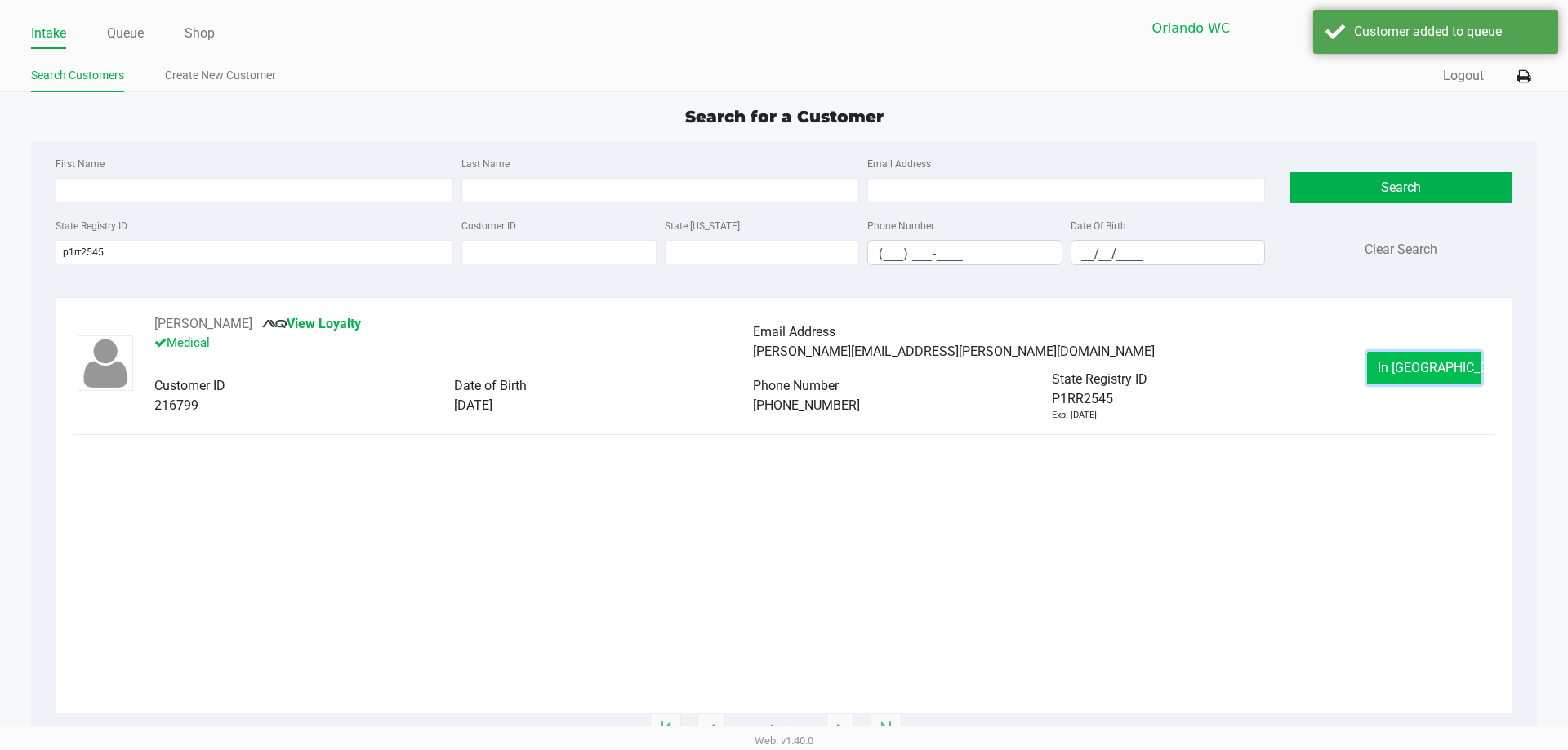
click at [1427, 381] on button "In Queue" at bounding box center [1424, 367] width 115 height 32
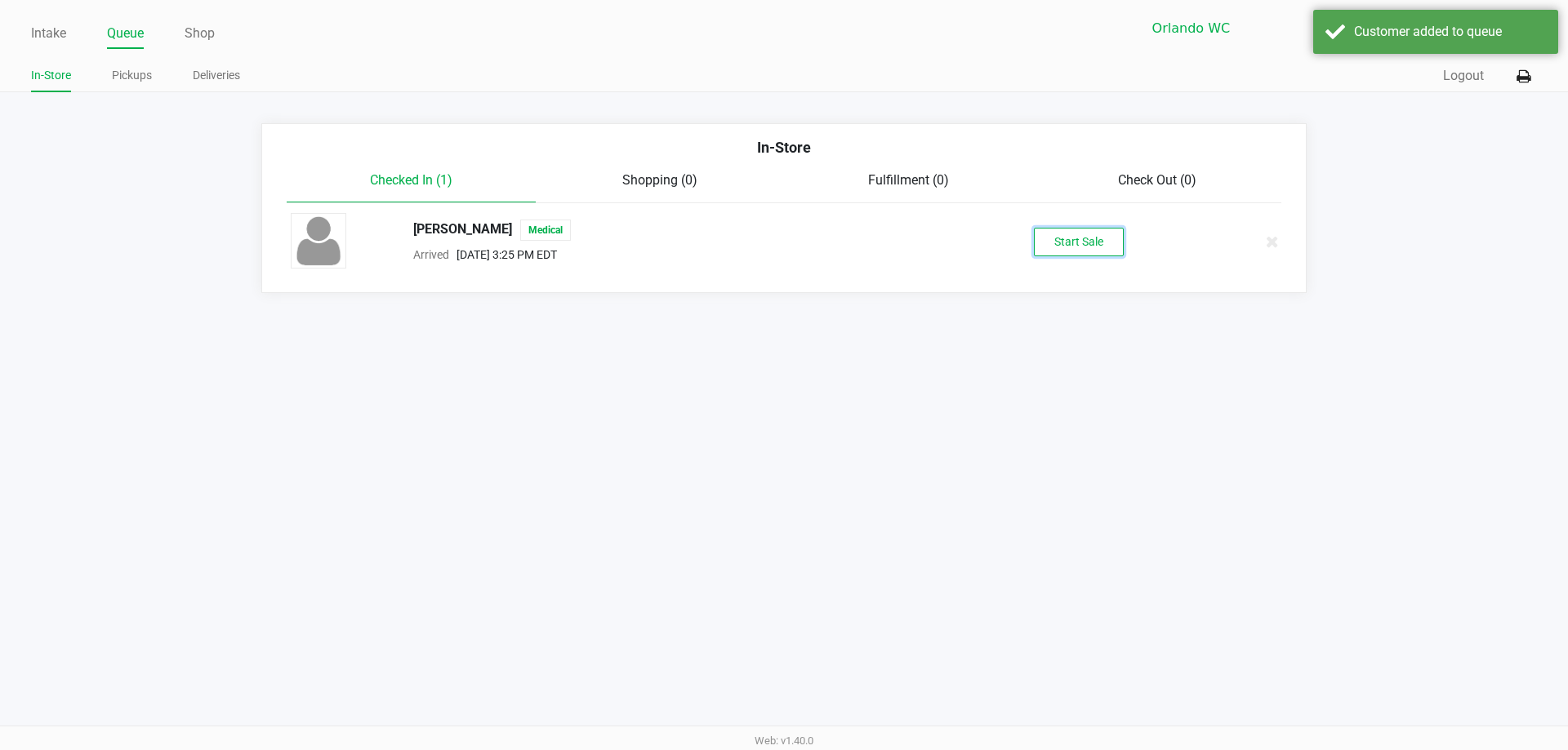
click at [1067, 244] on button "Start Sale" at bounding box center [1079, 242] width 90 height 28
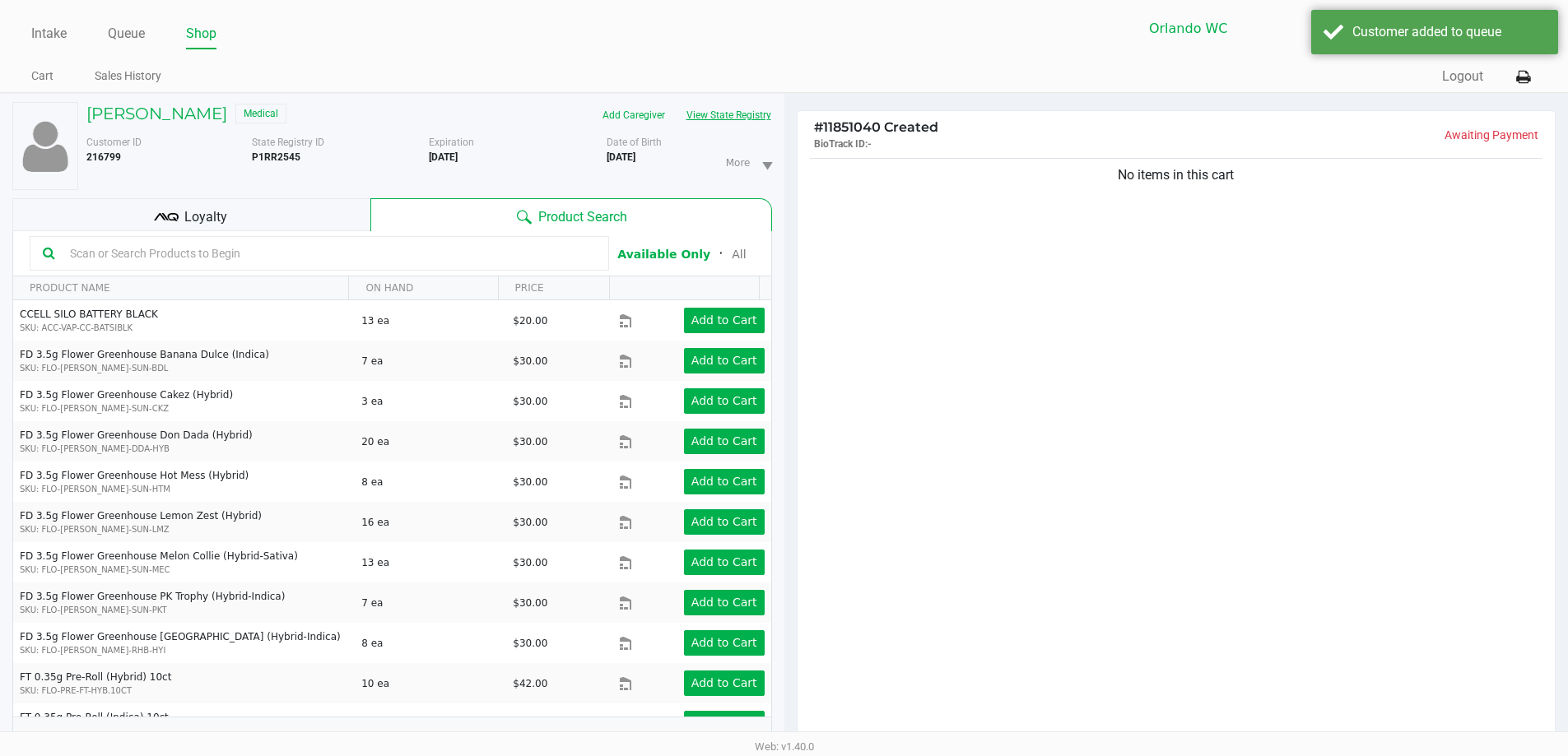
click at [730, 117] on button "View State Registry" at bounding box center [725, 114] width 97 height 27
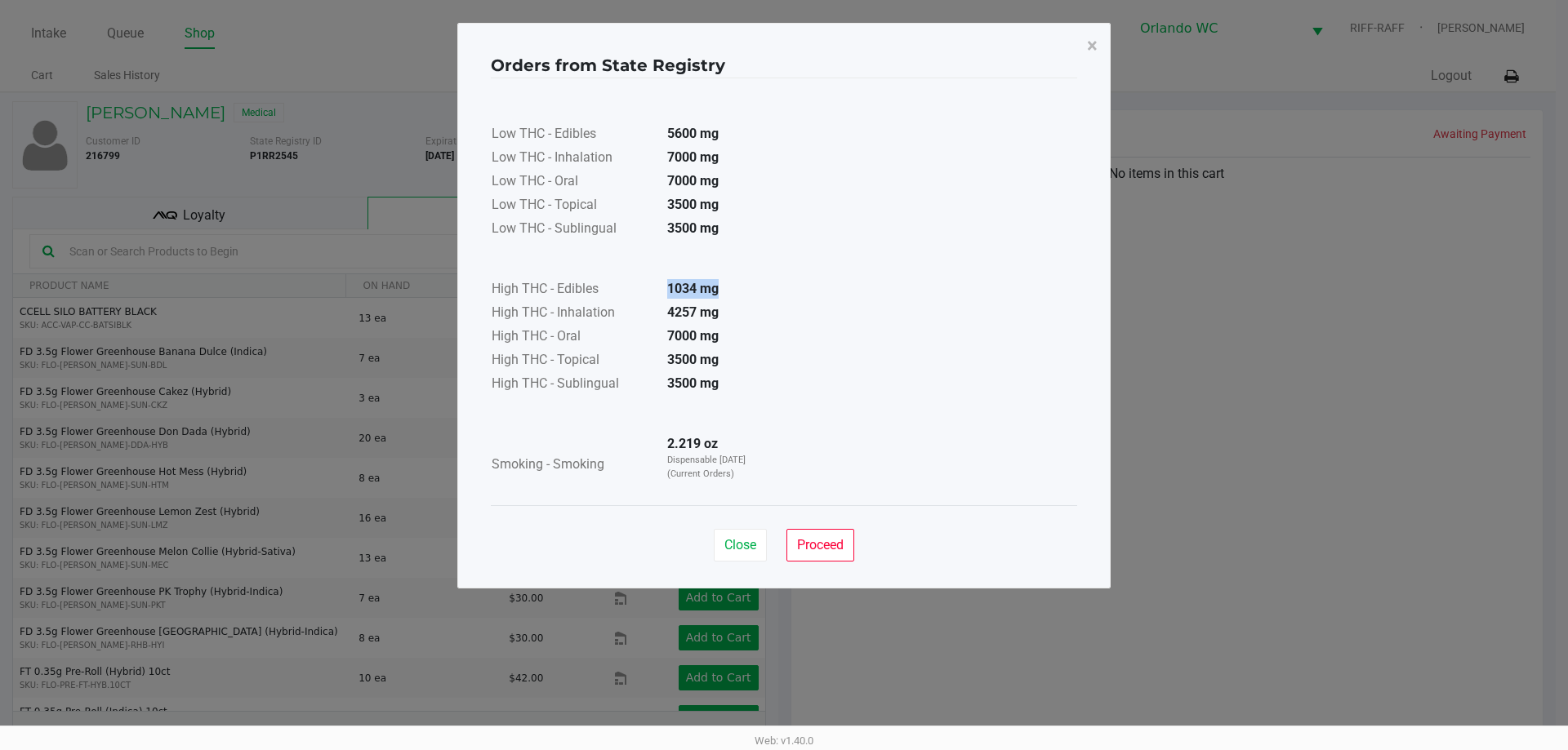
drag, startPoint x: 666, startPoint y: 287, endPoint x: 728, endPoint y: 287, distance: 62.0
click at [728, 287] on td "1034 mg" at bounding box center [711, 290] width 115 height 23
click at [1093, 51] on span "×" at bounding box center [1092, 45] width 11 height 23
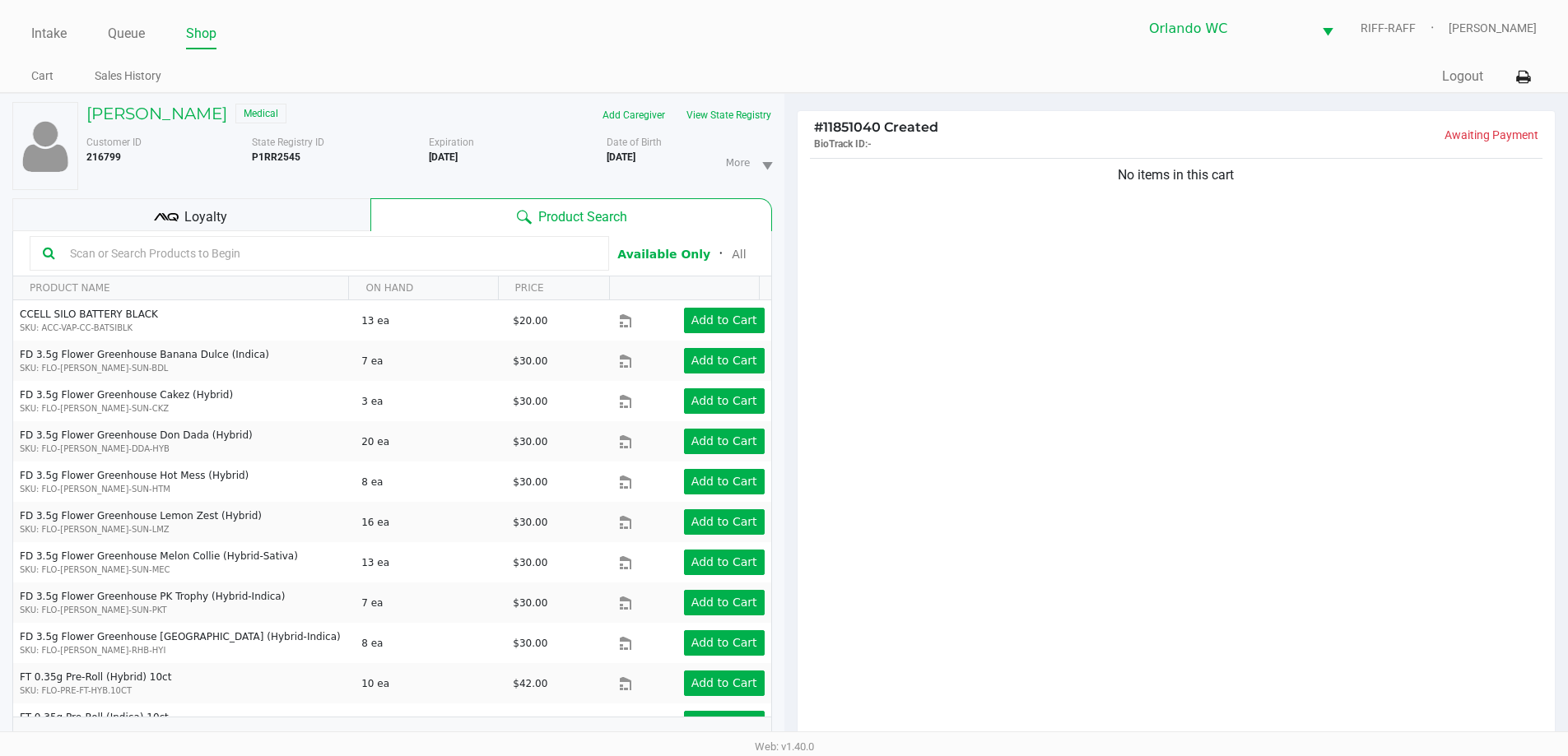
click at [220, 251] on input "text" at bounding box center [329, 253] width 532 height 25
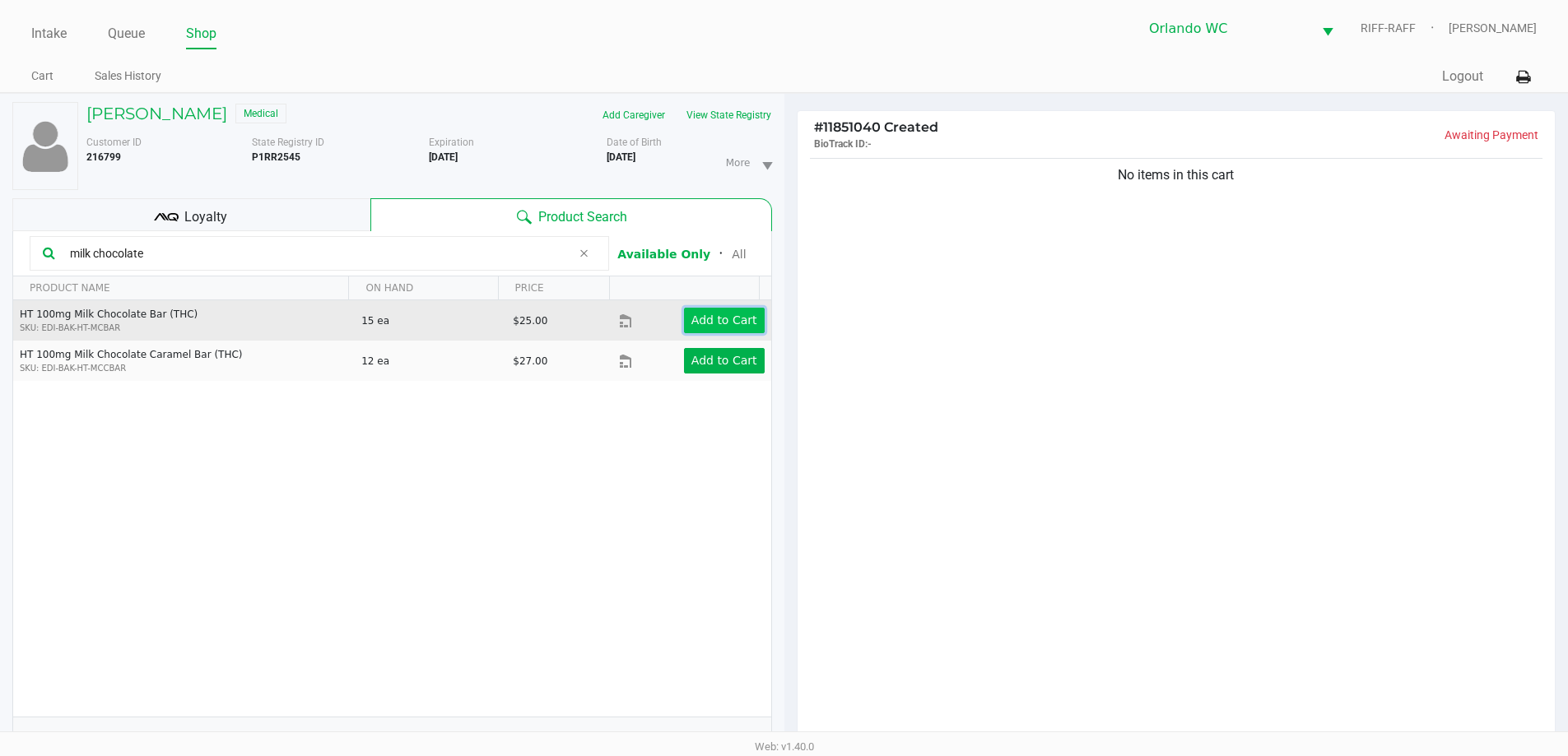
click at [727, 314] on app-button-loader "Add to Cart" at bounding box center [724, 320] width 66 height 13
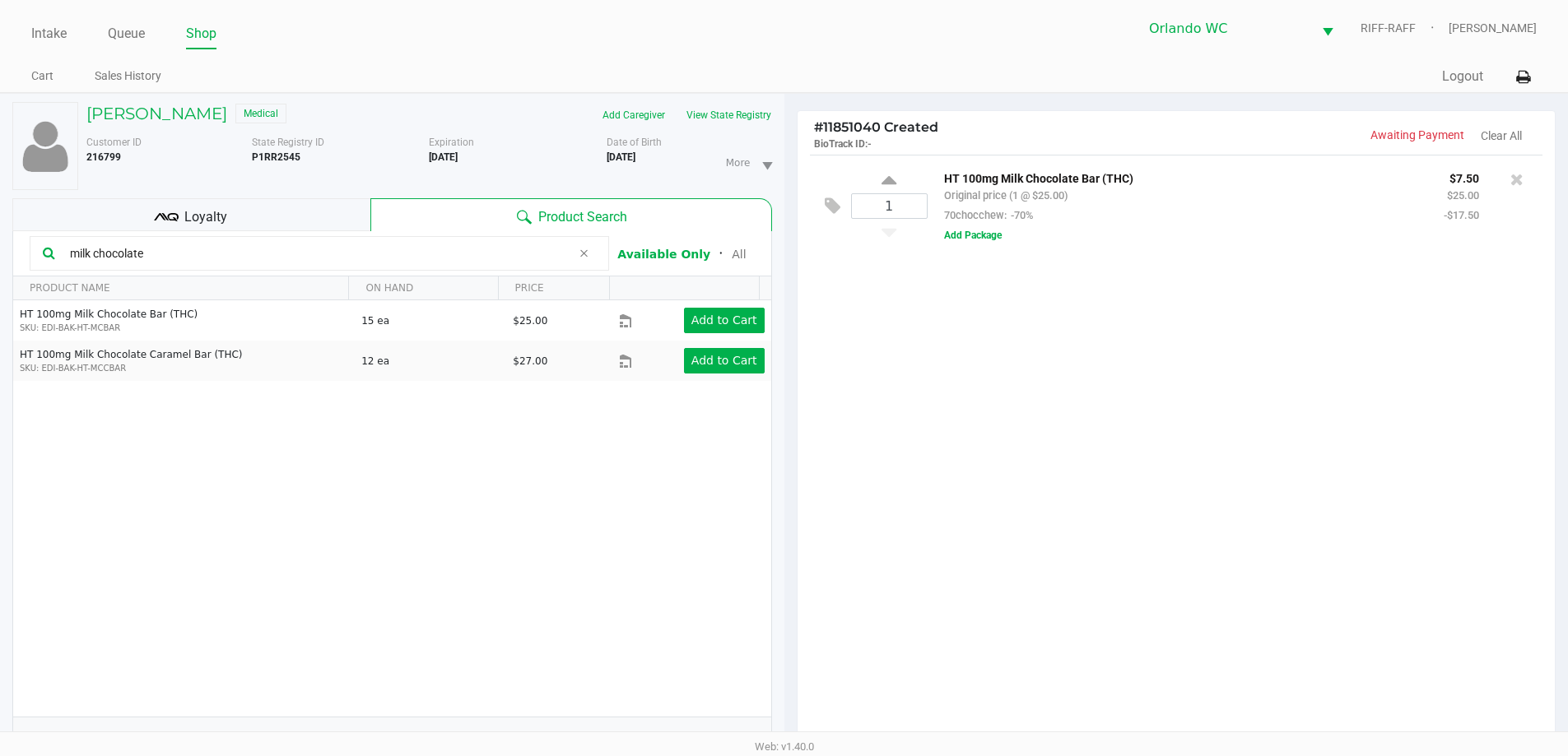
drag, startPoint x: 166, startPoint y: 250, endPoint x: 0, endPoint y: 226, distance: 167.7
click at [0, 226] on div "Casper Casperson Medical Add Caregiver View State Registry Customer ID 216799 S…" at bounding box center [392, 513] width 785 height 840
type input "mint"
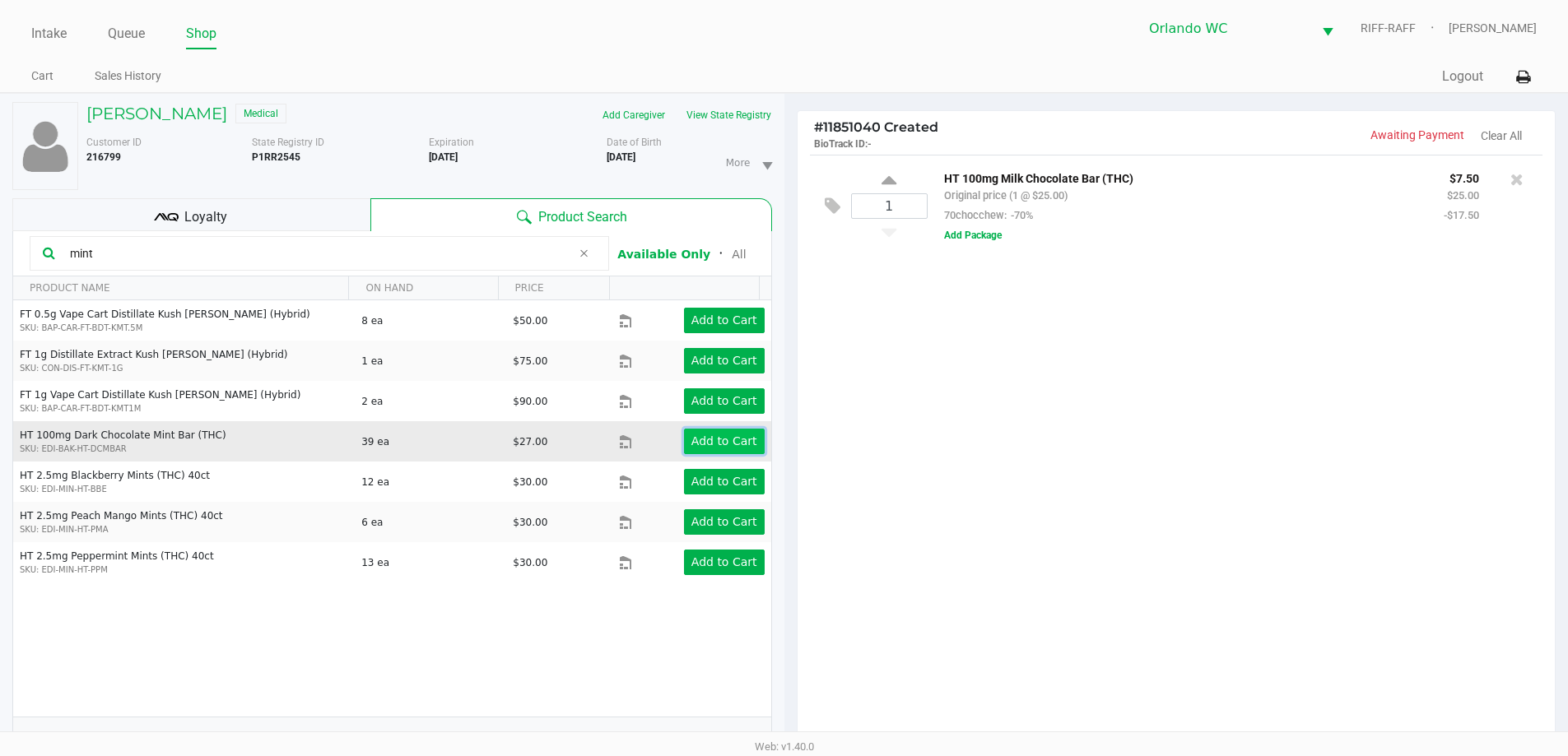
click at [746, 434] on button "Add to Cart" at bounding box center [725, 441] width 81 height 26
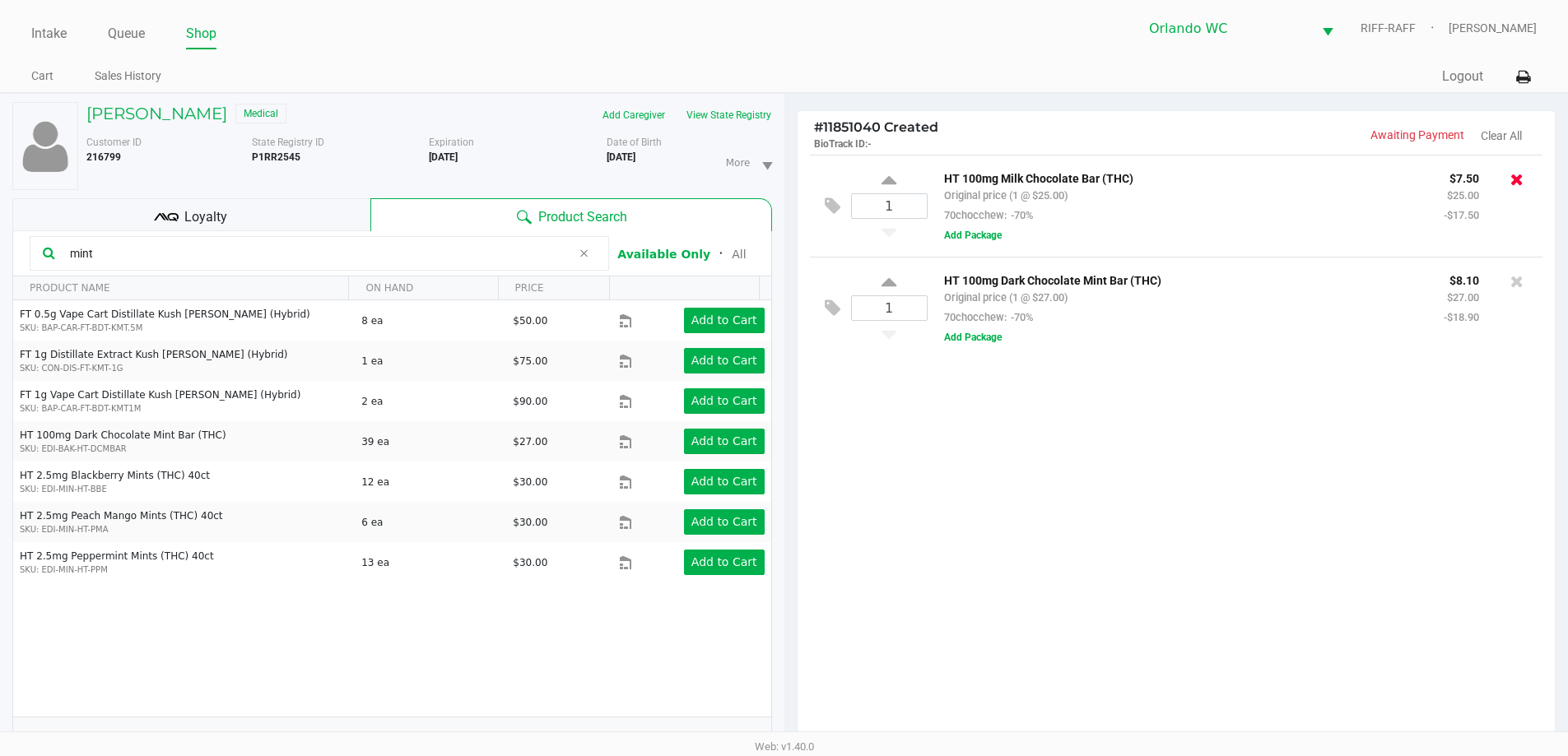
click at [1514, 177] on icon at bounding box center [1517, 179] width 13 height 17
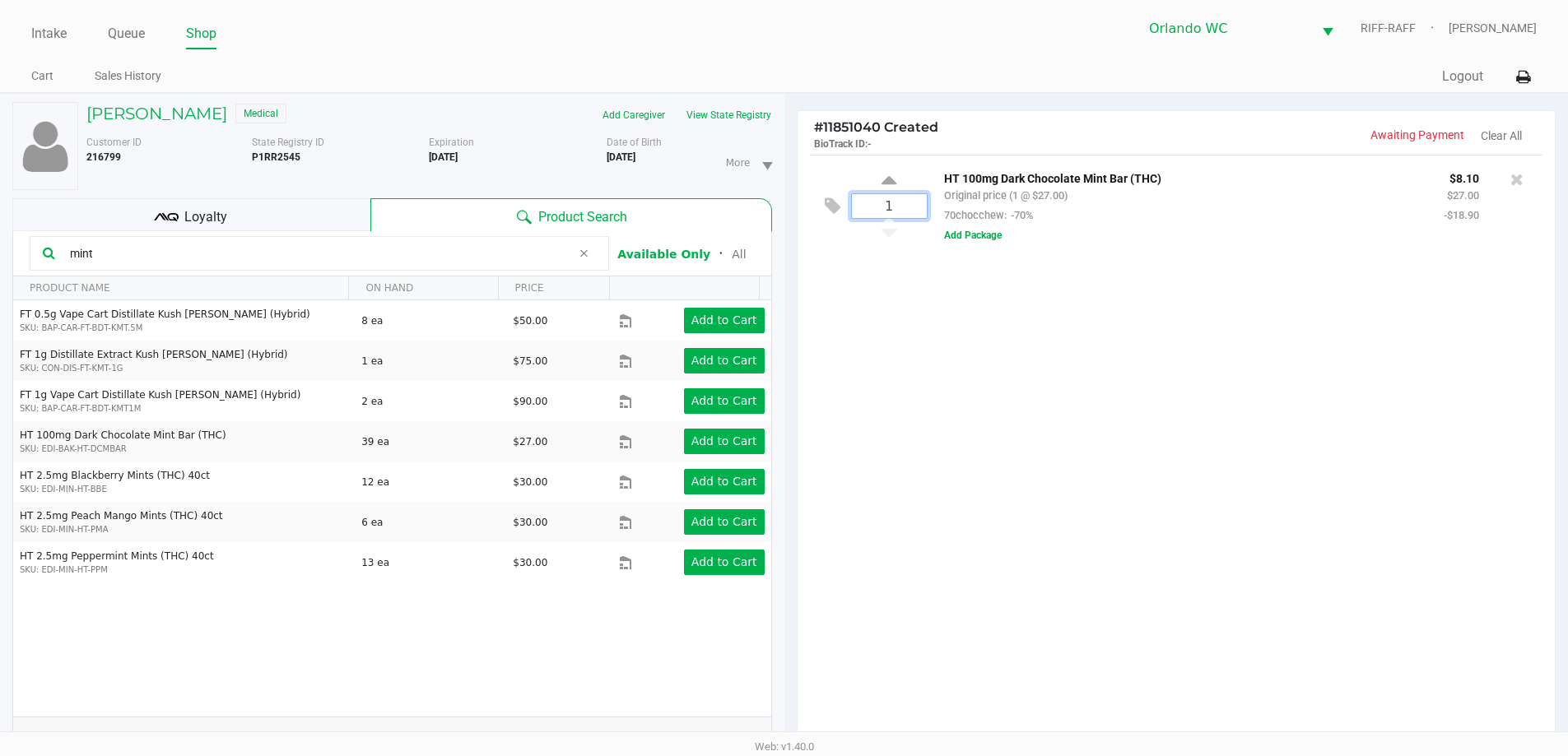
click at [908, 197] on input "1" at bounding box center [890, 206] width 75 height 24
click at [927, 318] on div "1 HT 100mg Dark Chocolate Mint Bar (THC) Original price (8.2508E+22 @ $27.00) 7…" at bounding box center [1177, 453] width 758 height 597
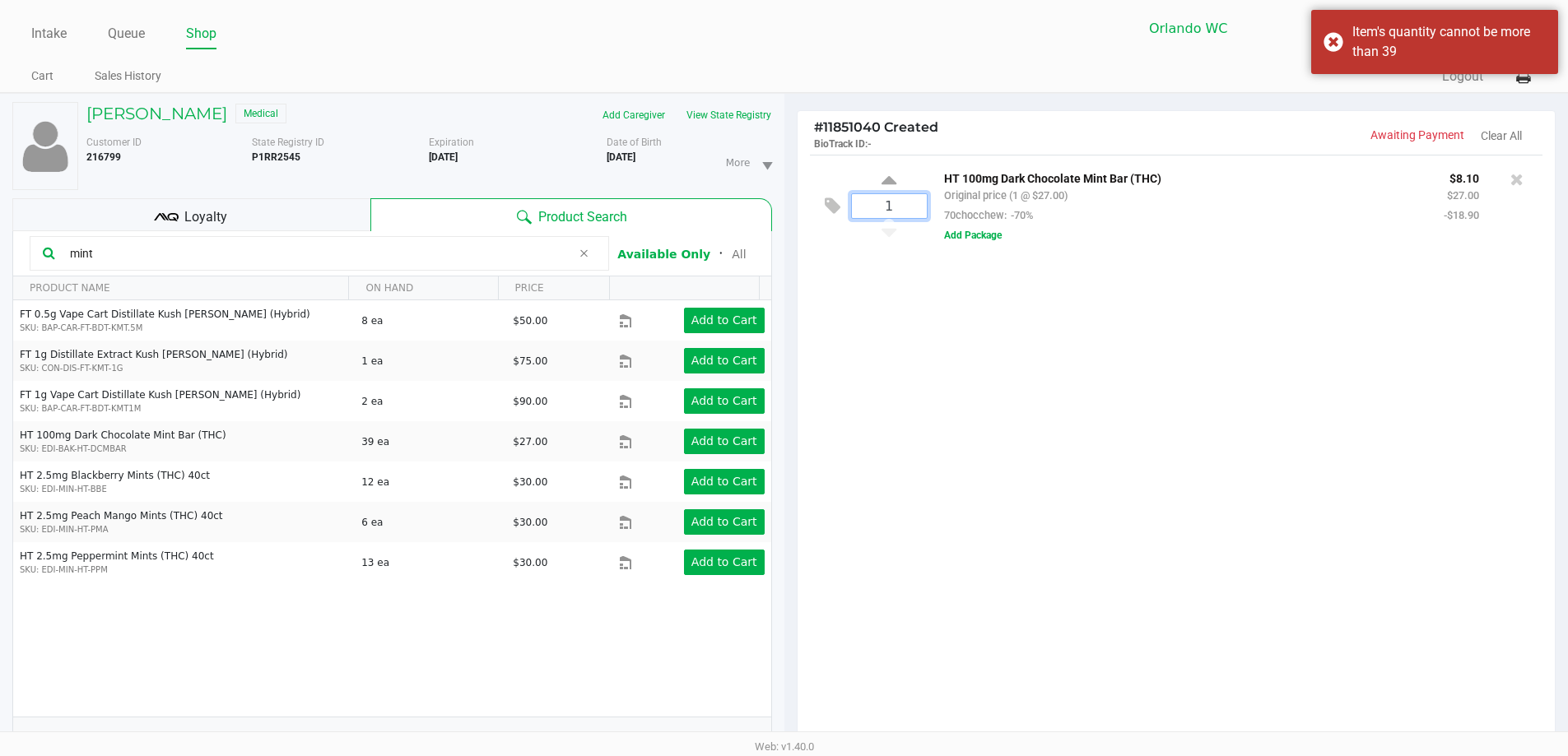
click at [904, 198] on input "1" at bounding box center [890, 206] width 75 height 24
type input "8"
click at [867, 438] on div "Casper Casperson Medical Add Caregiver View State Registry Customer ID 216799 S…" at bounding box center [784, 513] width 1568 height 841
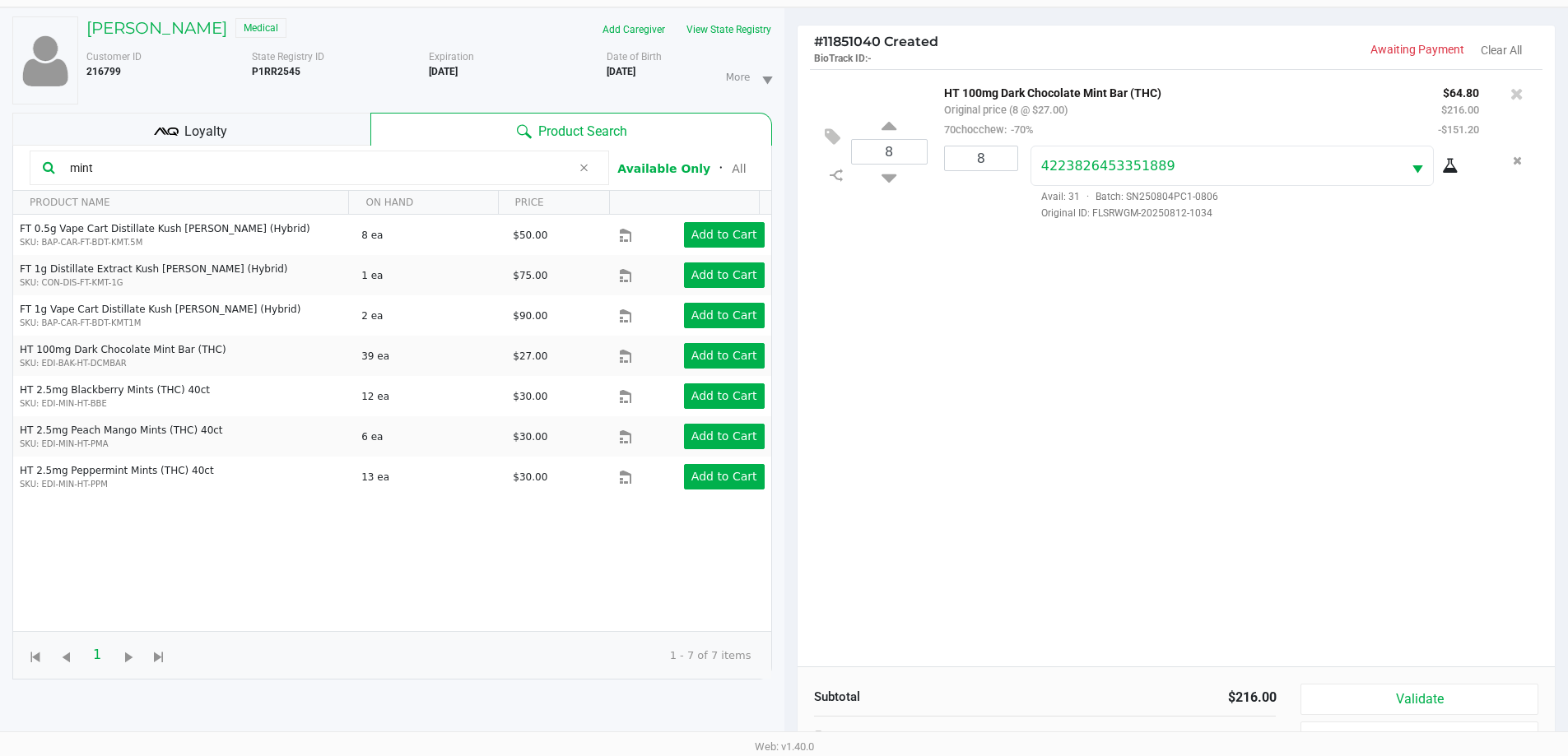
scroll to position [178, 0]
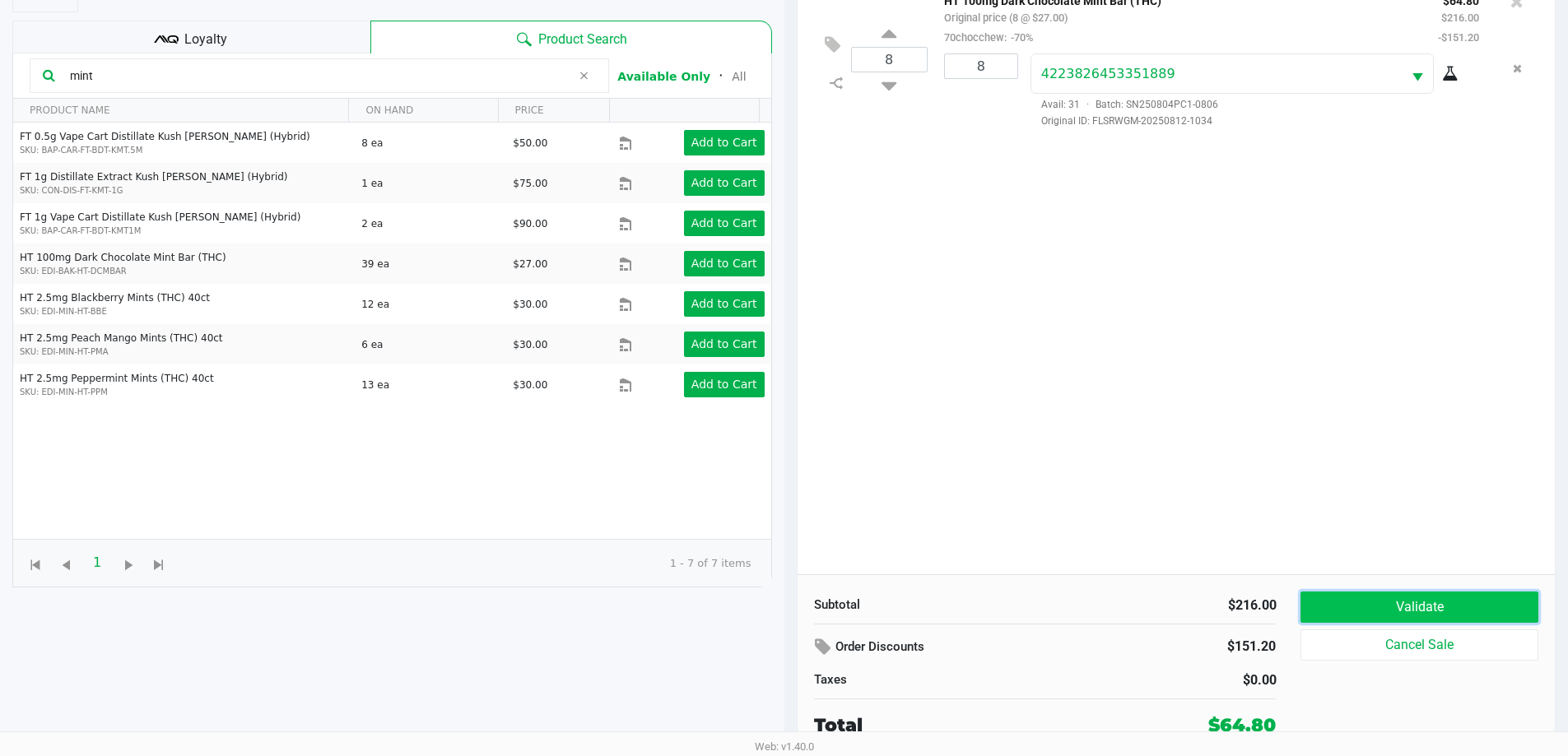
click at [1399, 596] on button "Validate" at bounding box center [1419, 607] width 237 height 32
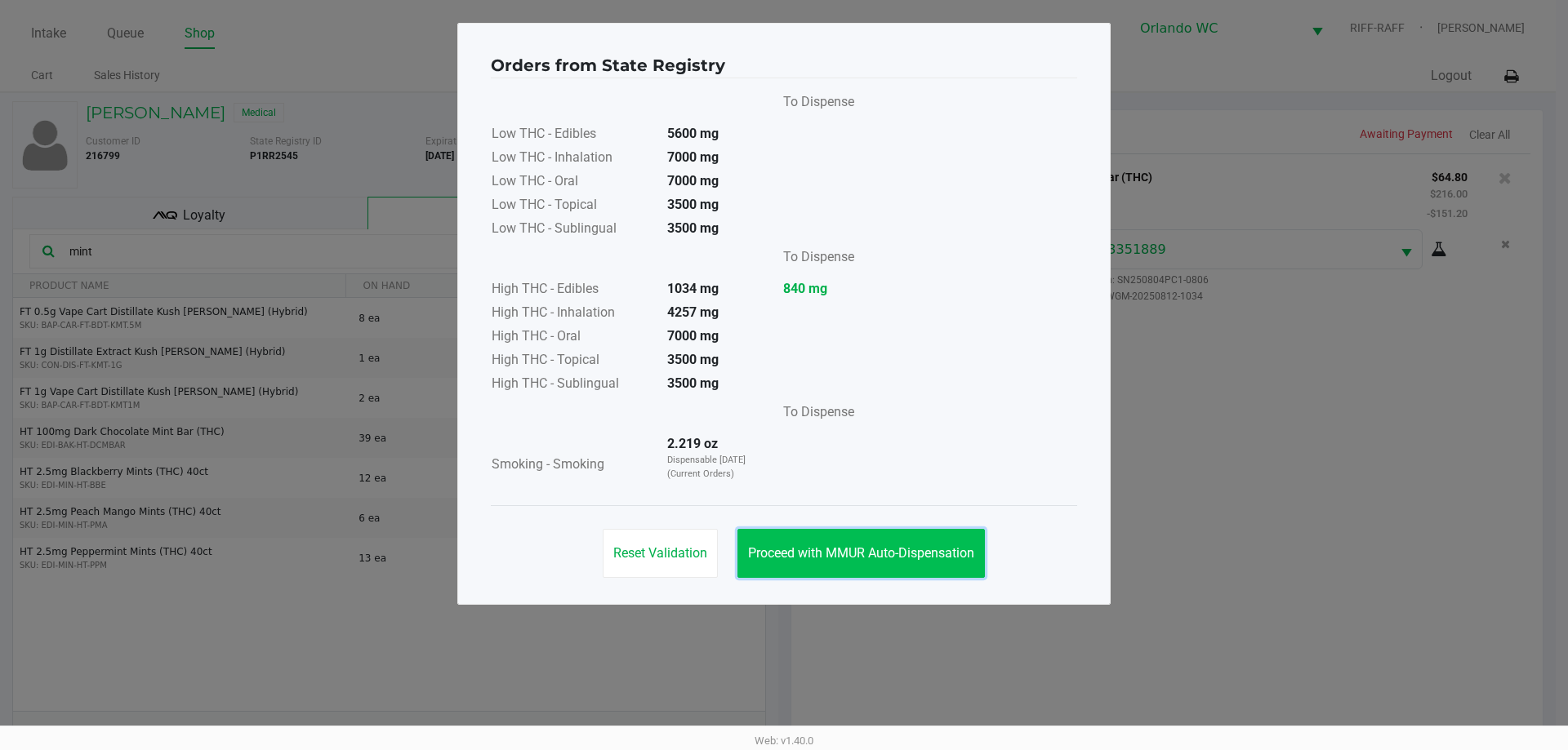
click at [837, 563] on button "Proceed with MMUR Auto-Dispensation" at bounding box center [861, 553] width 248 height 49
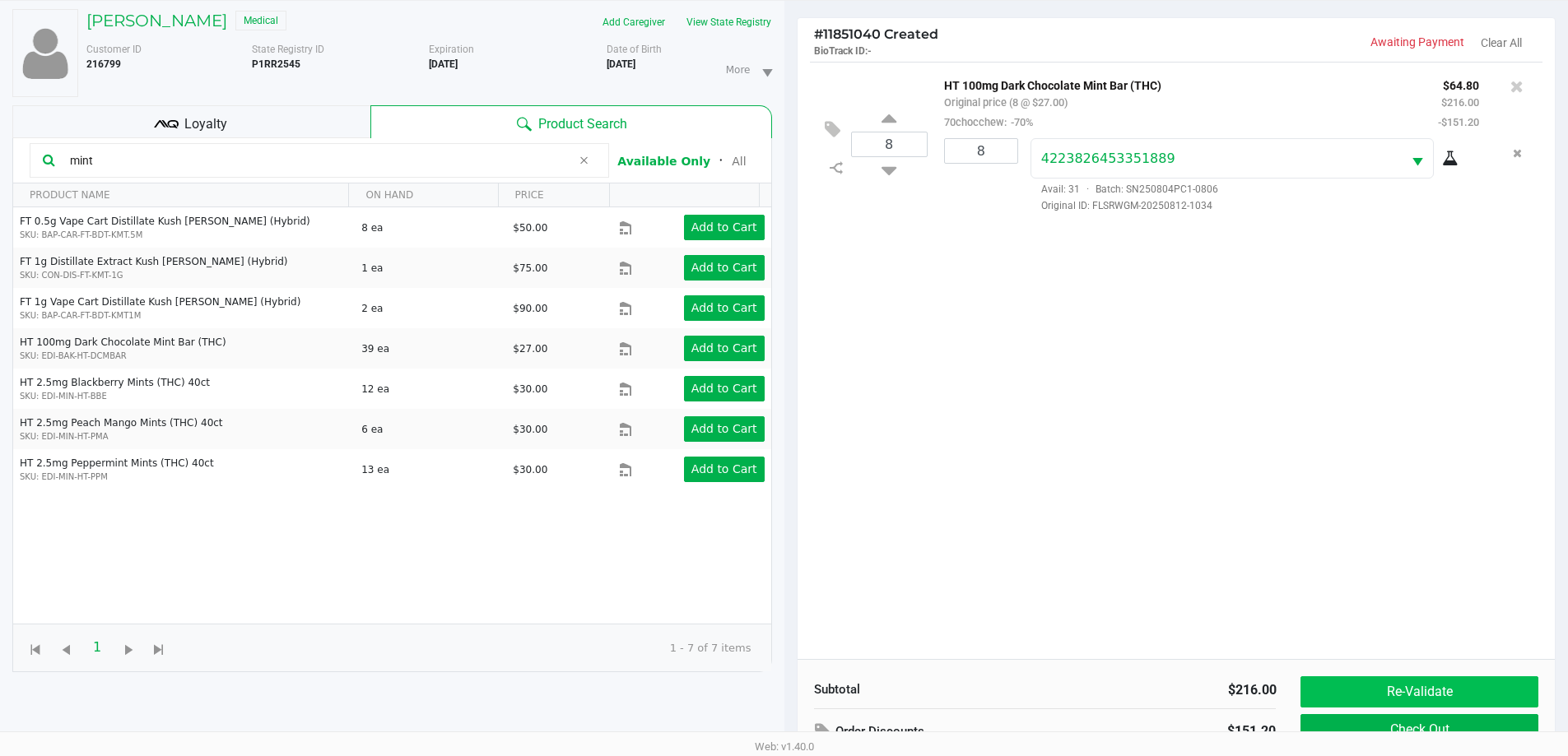
scroll to position [178, 0]
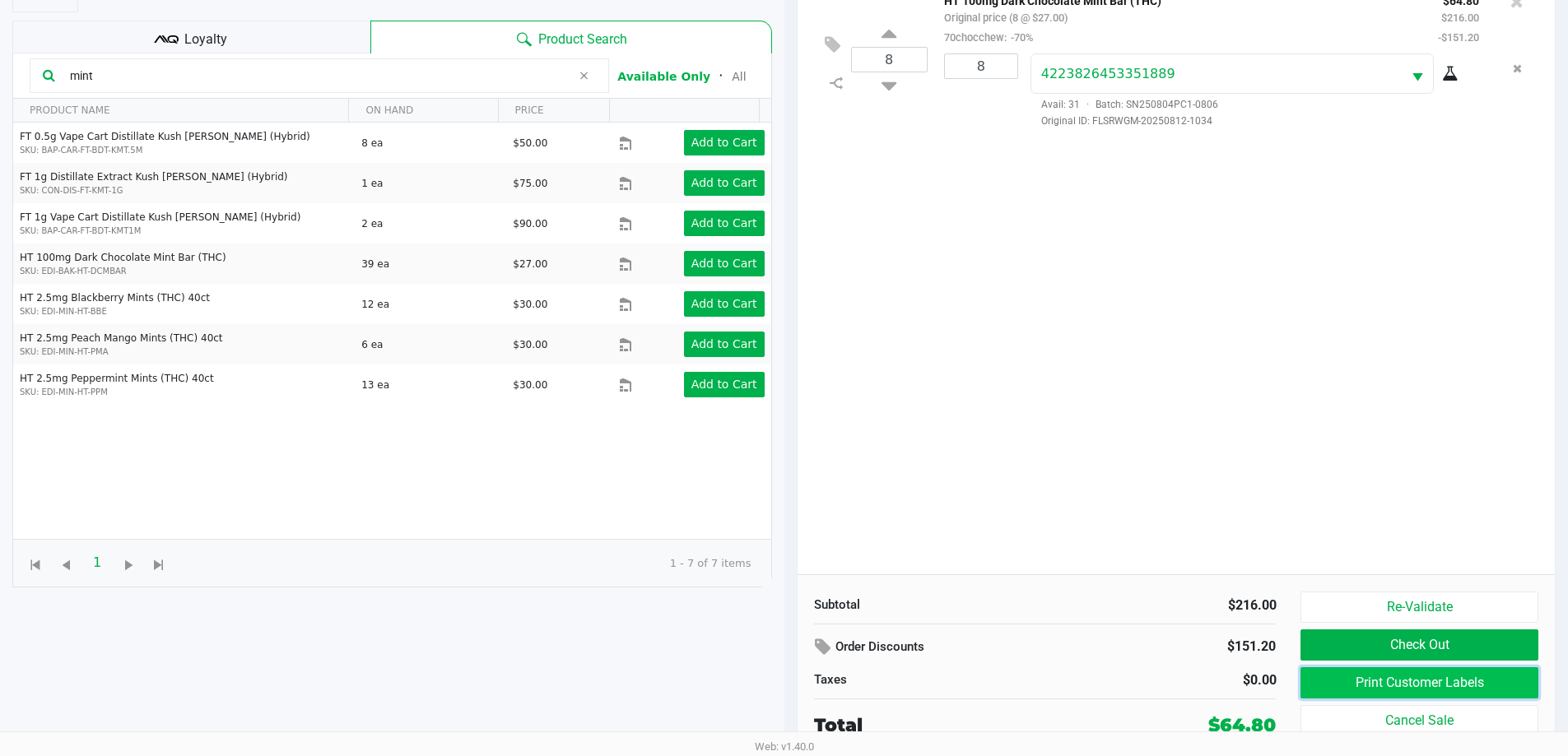
click at [1374, 677] on button "Print Customer Labels" at bounding box center [1419, 683] width 237 height 32
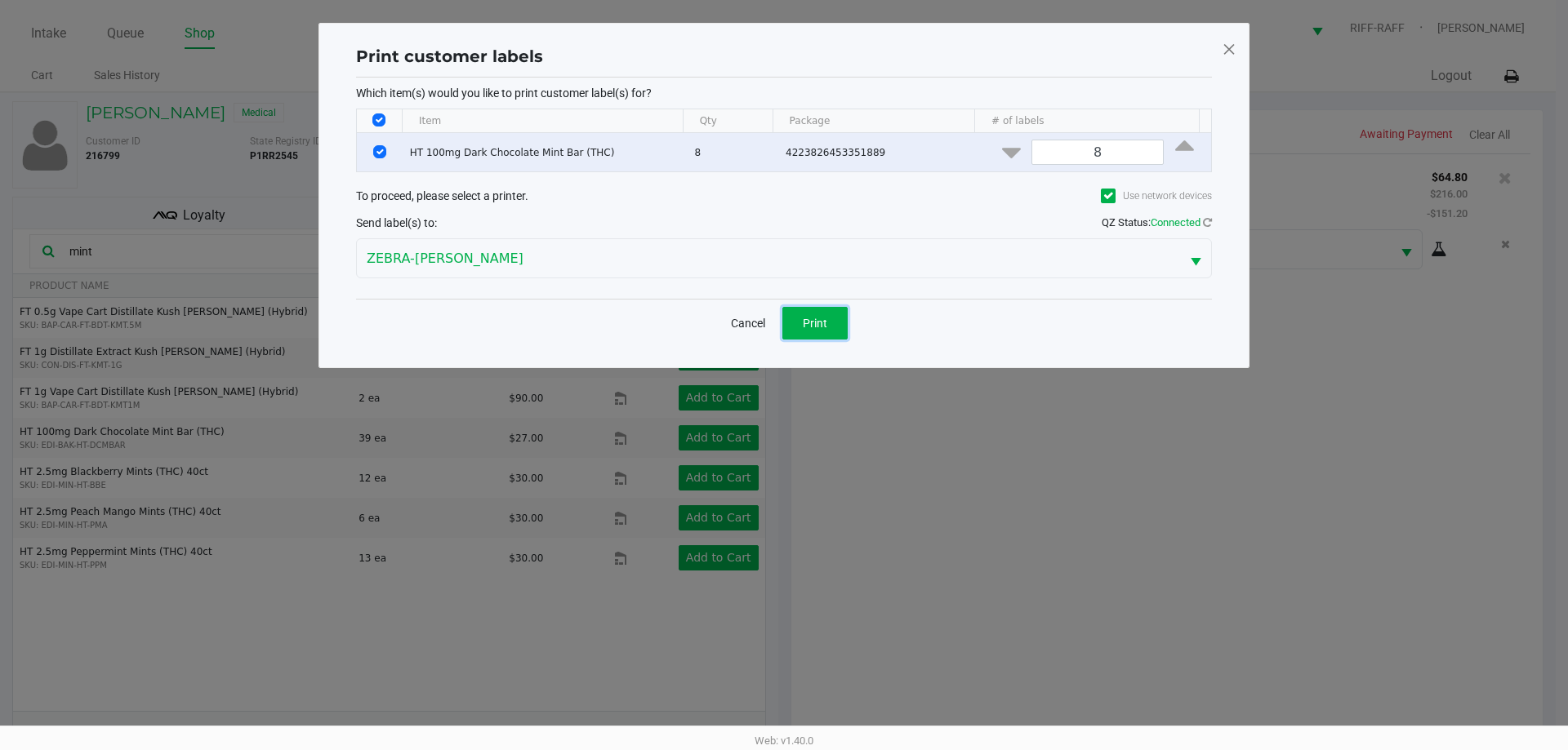
click at [801, 311] on button "Print" at bounding box center [815, 323] width 66 height 32
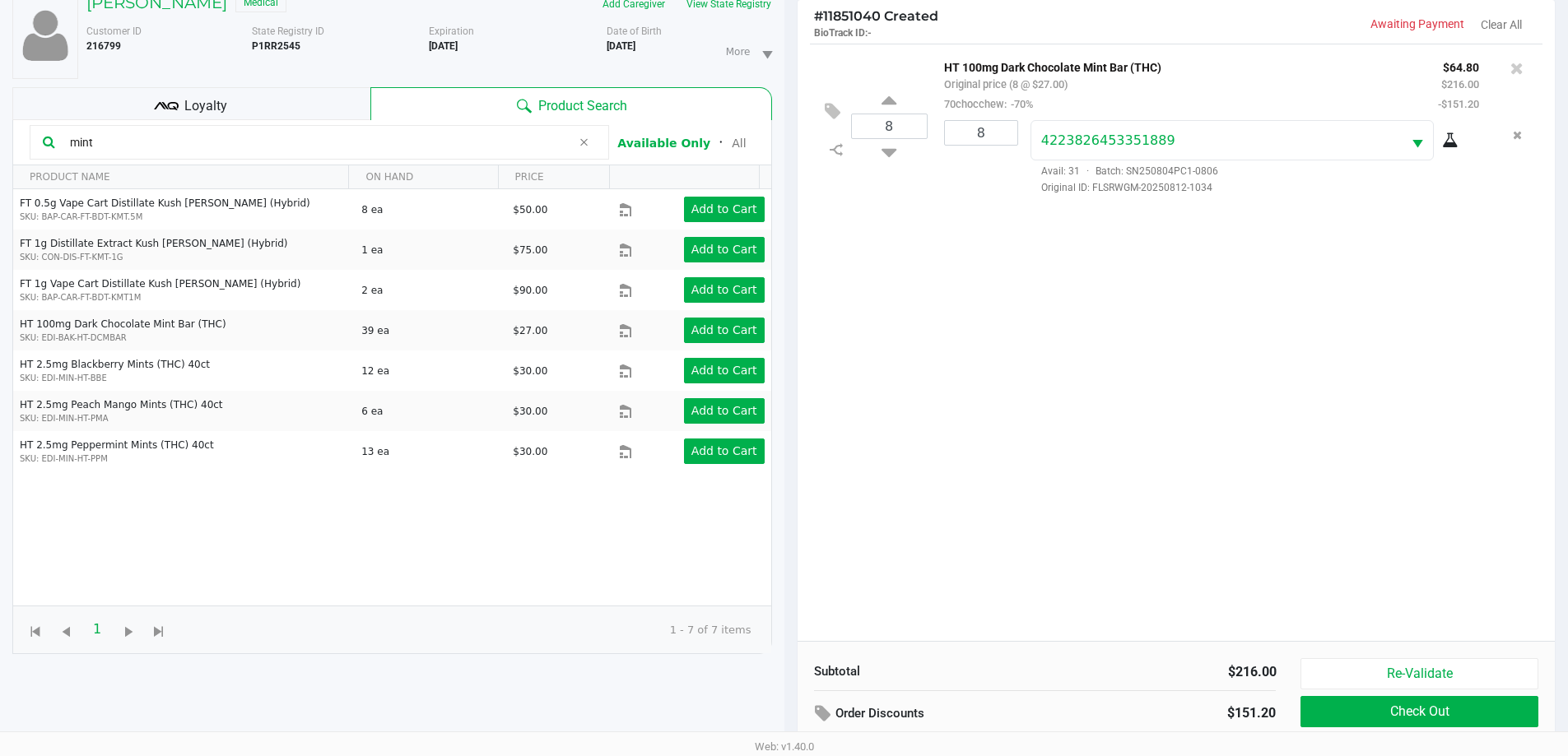
scroll to position [178, 0]
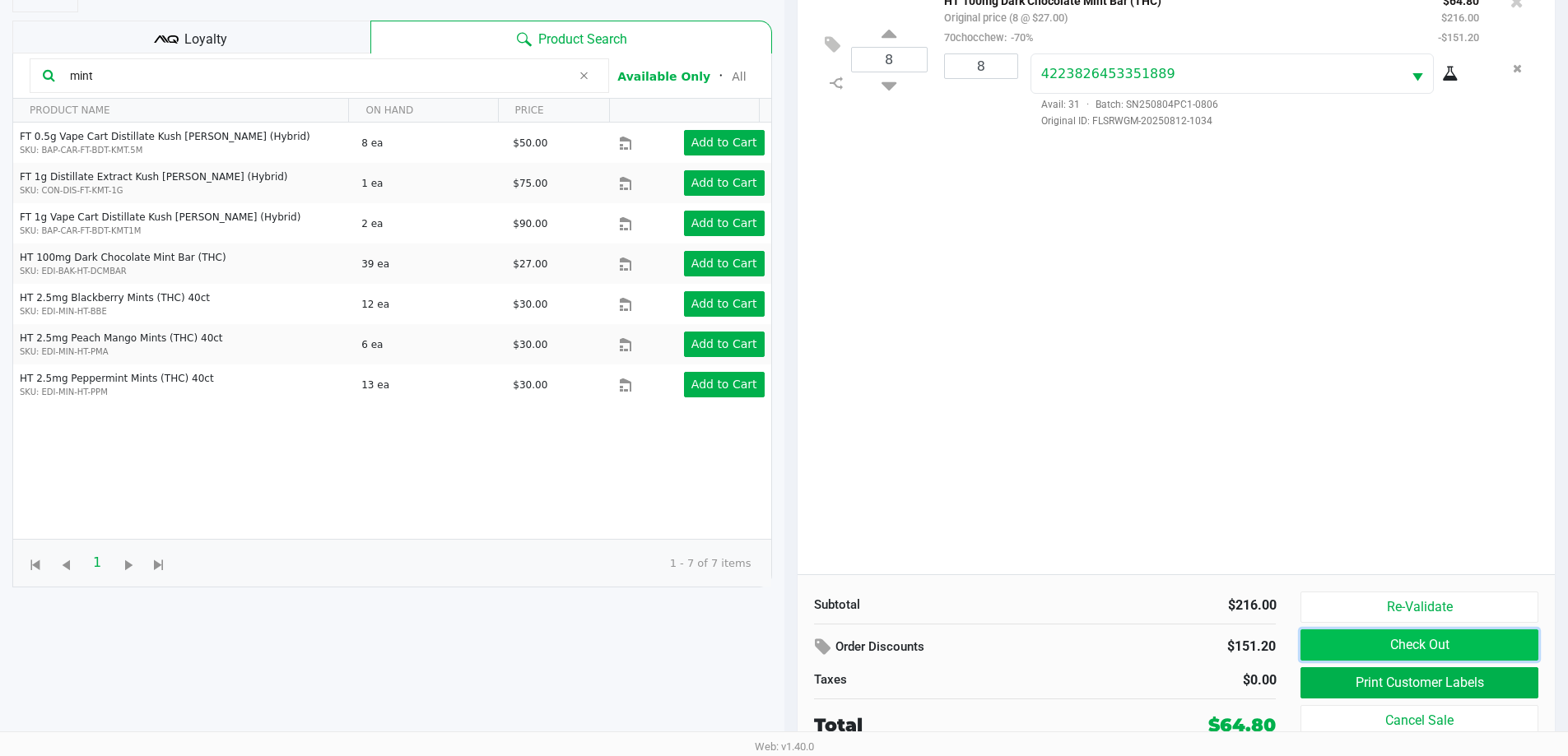
click at [1507, 644] on button "Check Out" at bounding box center [1419, 645] width 237 height 32
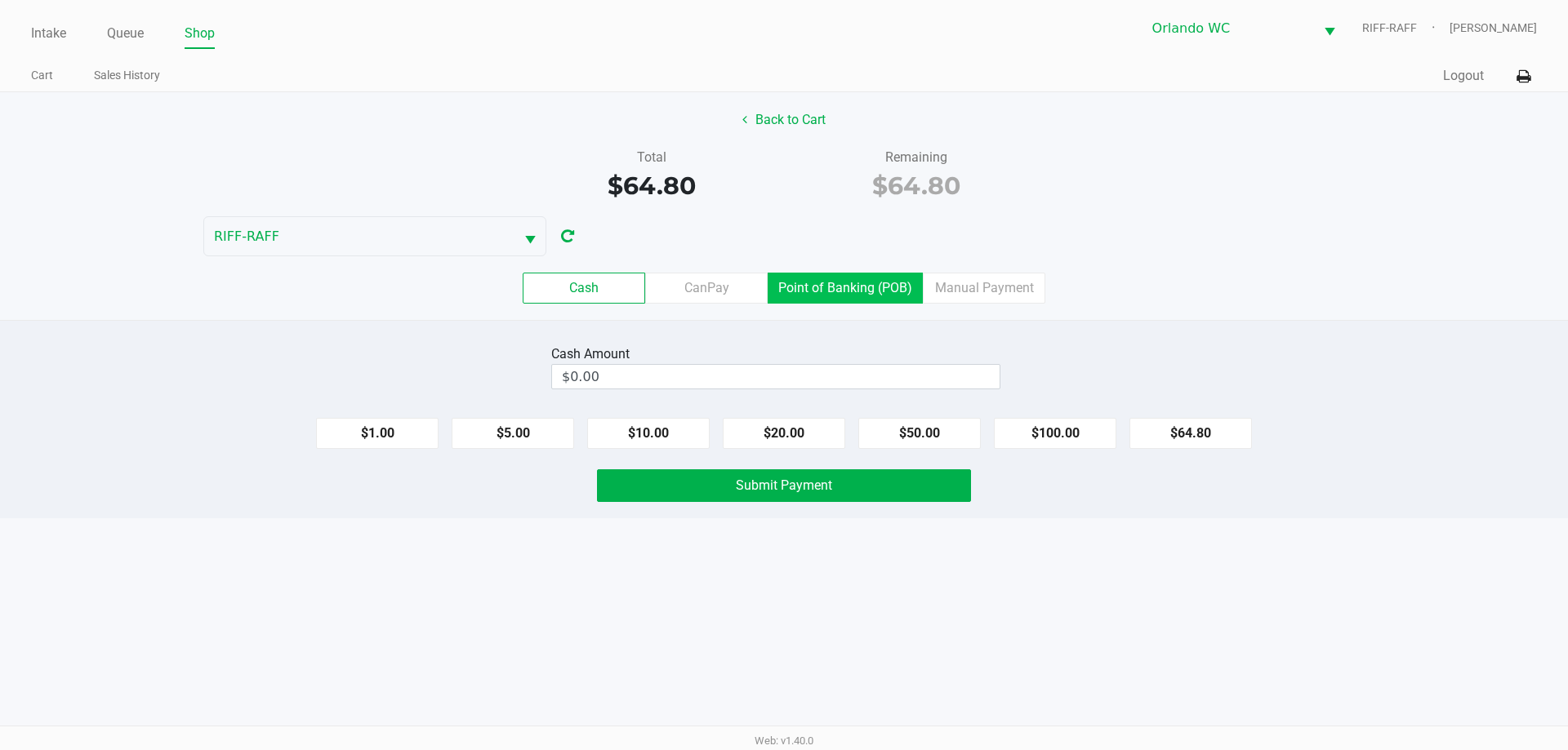
click at [841, 299] on label "Point of Banking (POB)" at bounding box center [845, 288] width 155 height 31
click at [0, 0] on 7 "Point of Banking (POB)" at bounding box center [0, 0] width 0 height 0
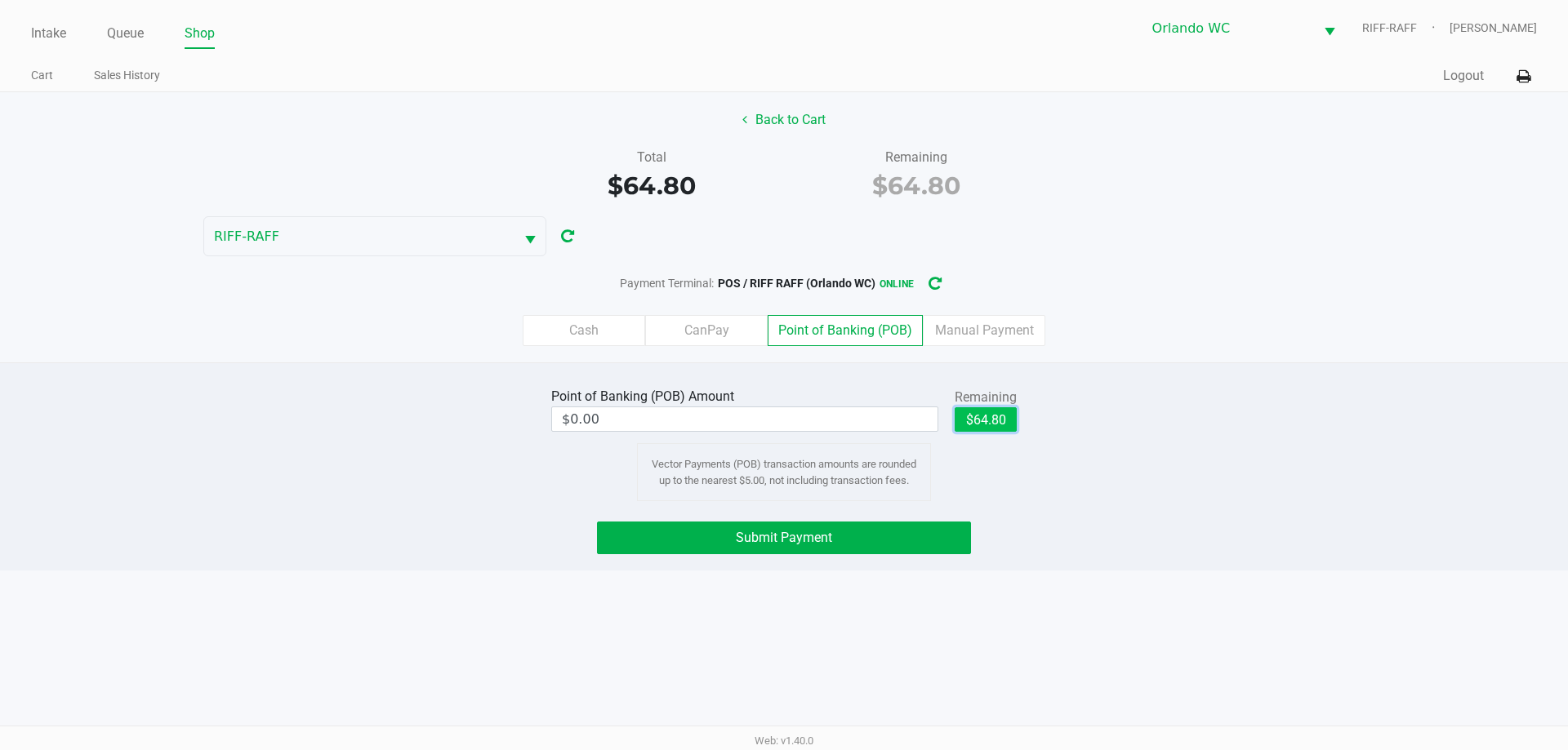
click at [991, 431] on button "$64.80" at bounding box center [985, 419] width 62 height 24
type input "$64.80"
click at [847, 523] on button "Submit Payment" at bounding box center [784, 538] width 374 height 32
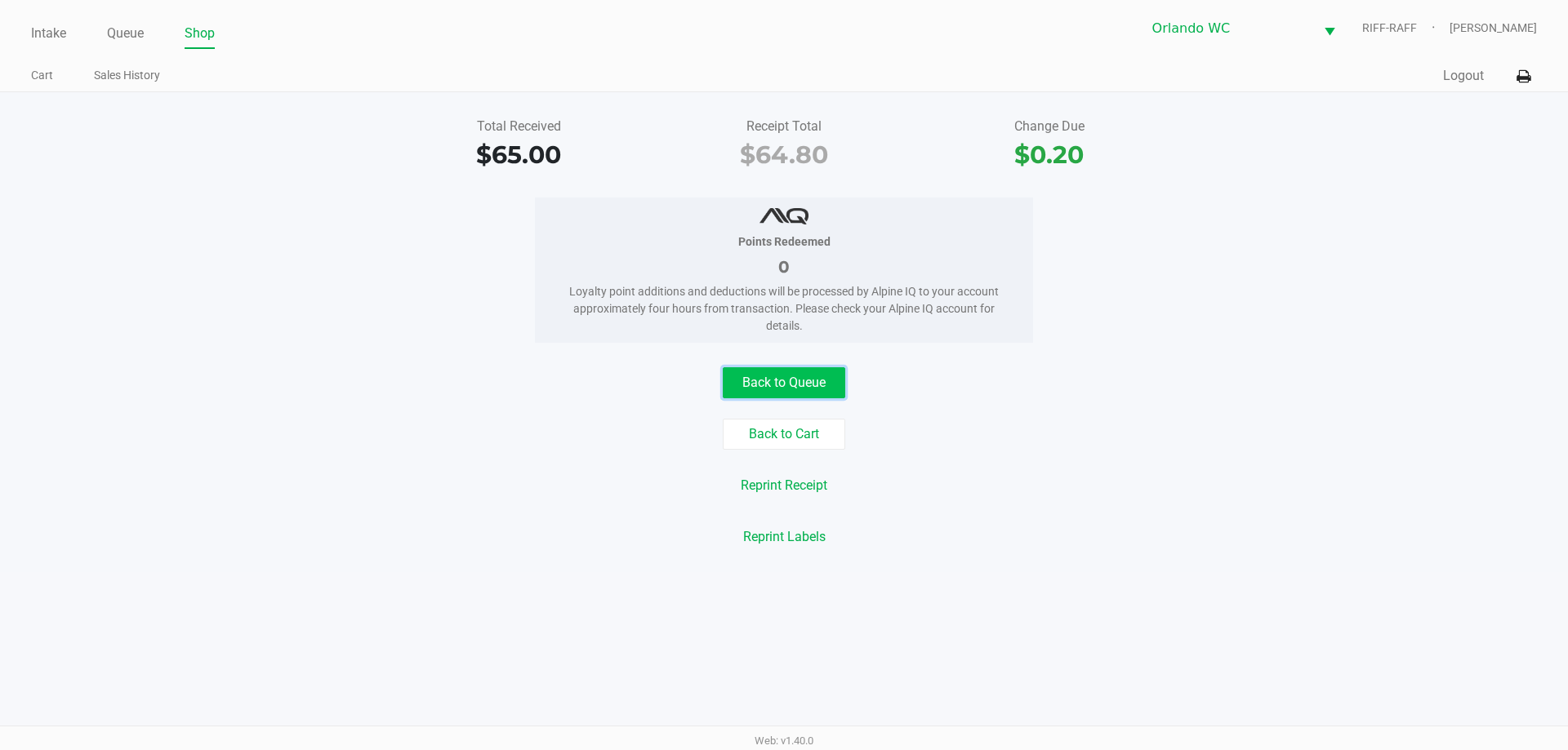
click at [794, 384] on button "Back to Queue" at bounding box center [784, 383] width 122 height 31
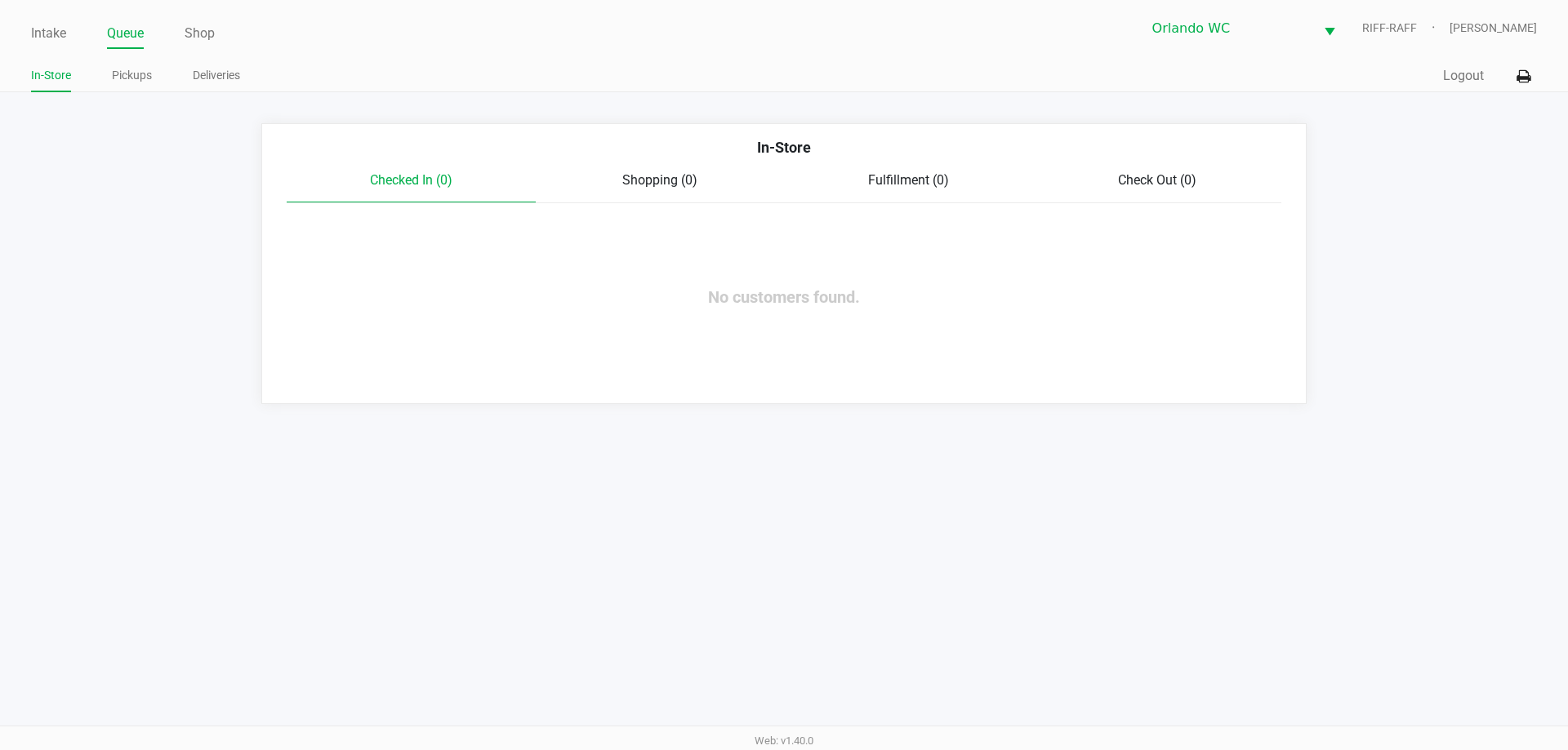
click at [554, 584] on div "Intake Queue Shop Orlando WC RIFF-RAFF Lisa Heinzman In-Store Pickups Deliverie…" at bounding box center [784, 375] width 1568 height 750
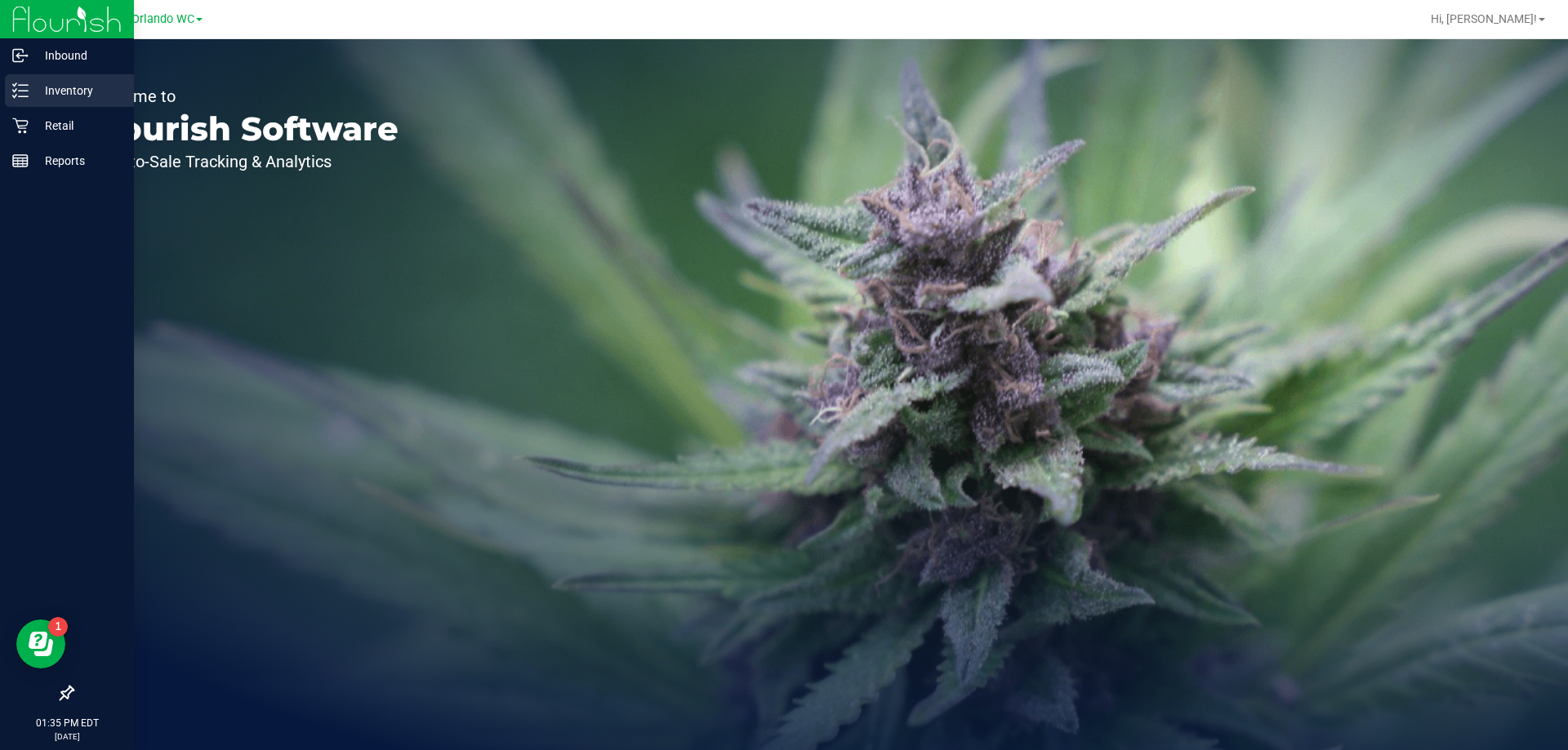
click at [58, 89] on p "Inventory" at bounding box center [77, 91] width 98 height 20
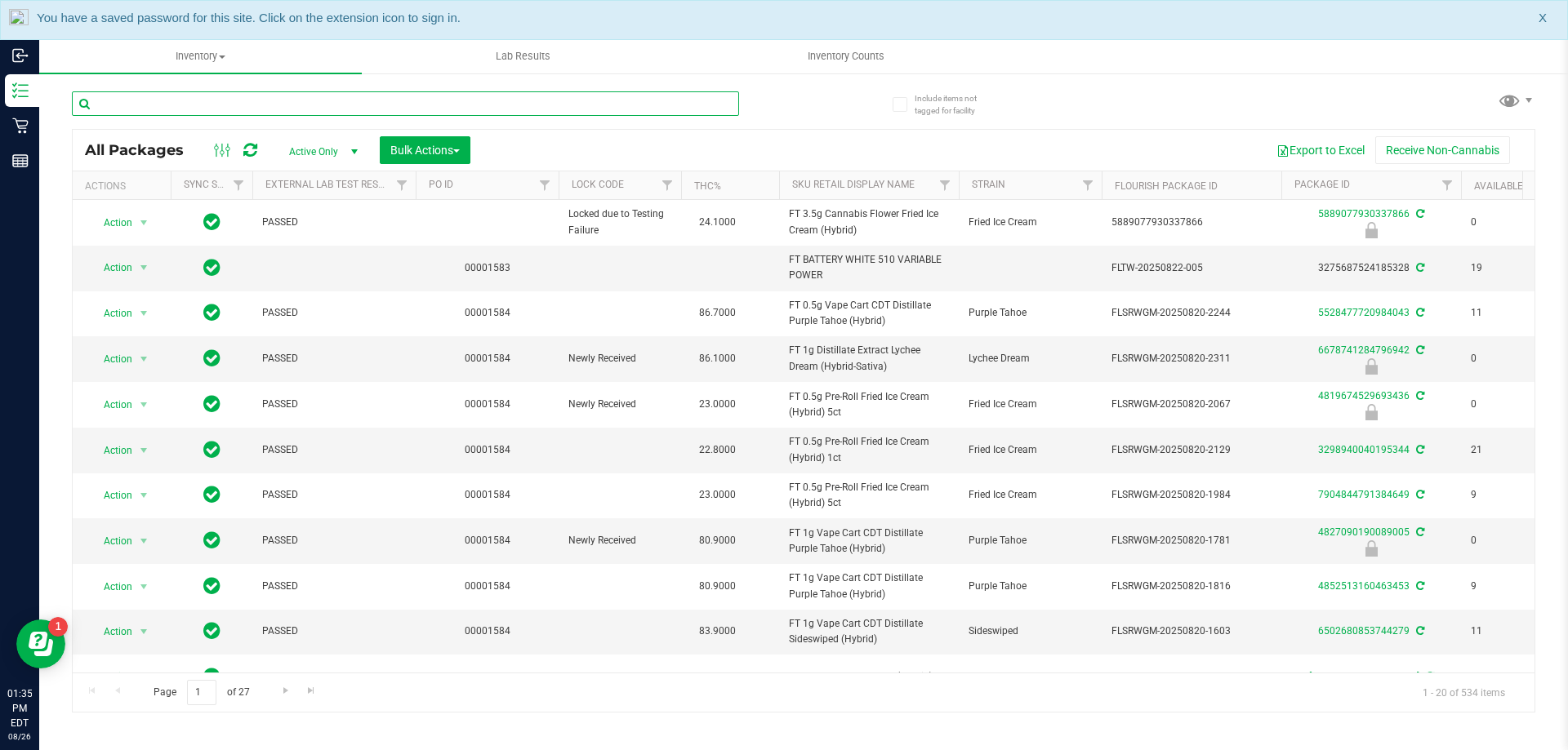
click at [259, 108] on input "text" at bounding box center [404, 103] width 667 height 24
type input "lmz"
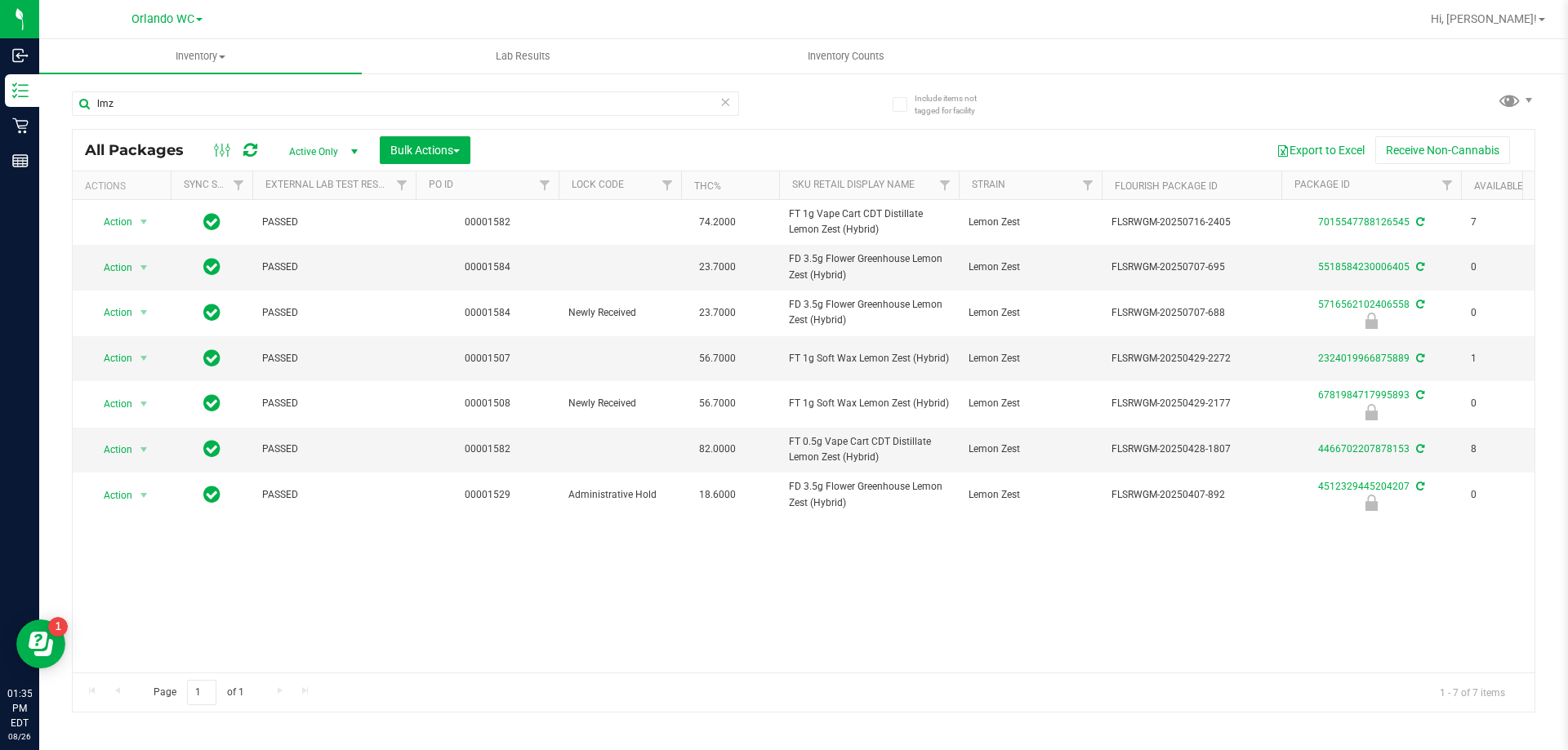
click at [915, 674] on div "Page 1 of 1 1 - 7 of 7 items" at bounding box center [803, 692] width 1461 height 39
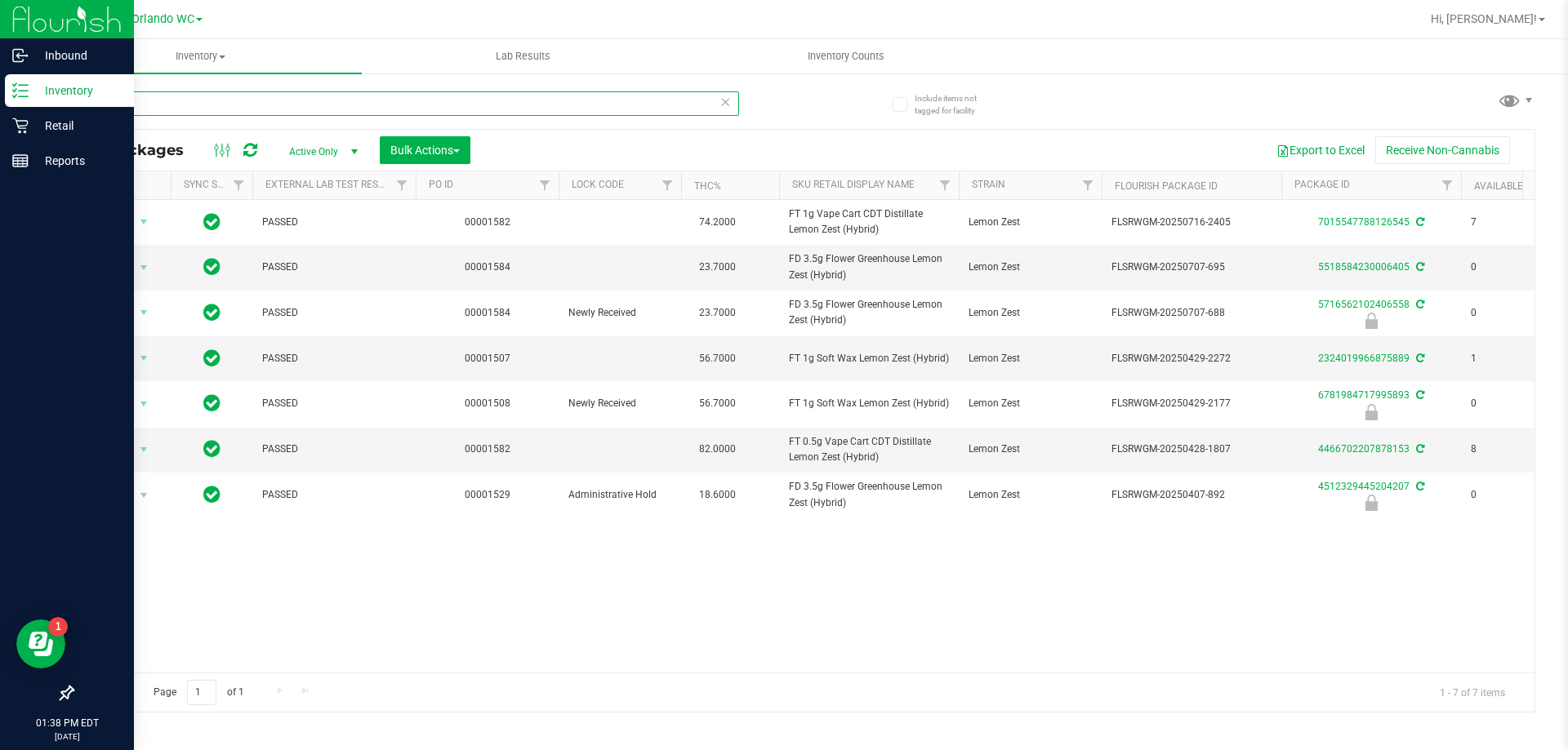
drag, startPoint x: 154, startPoint y: 104, endPoint x: 0, endPoint y: 91, distance: 154.5
click at [0, 91] on div "Inbound Inventory Retail Reports 01:38 PM EDT 08/26/2025 08/26 Orlando WC Hi, L…" at bounding box center [784, 375] width 1568 height 750
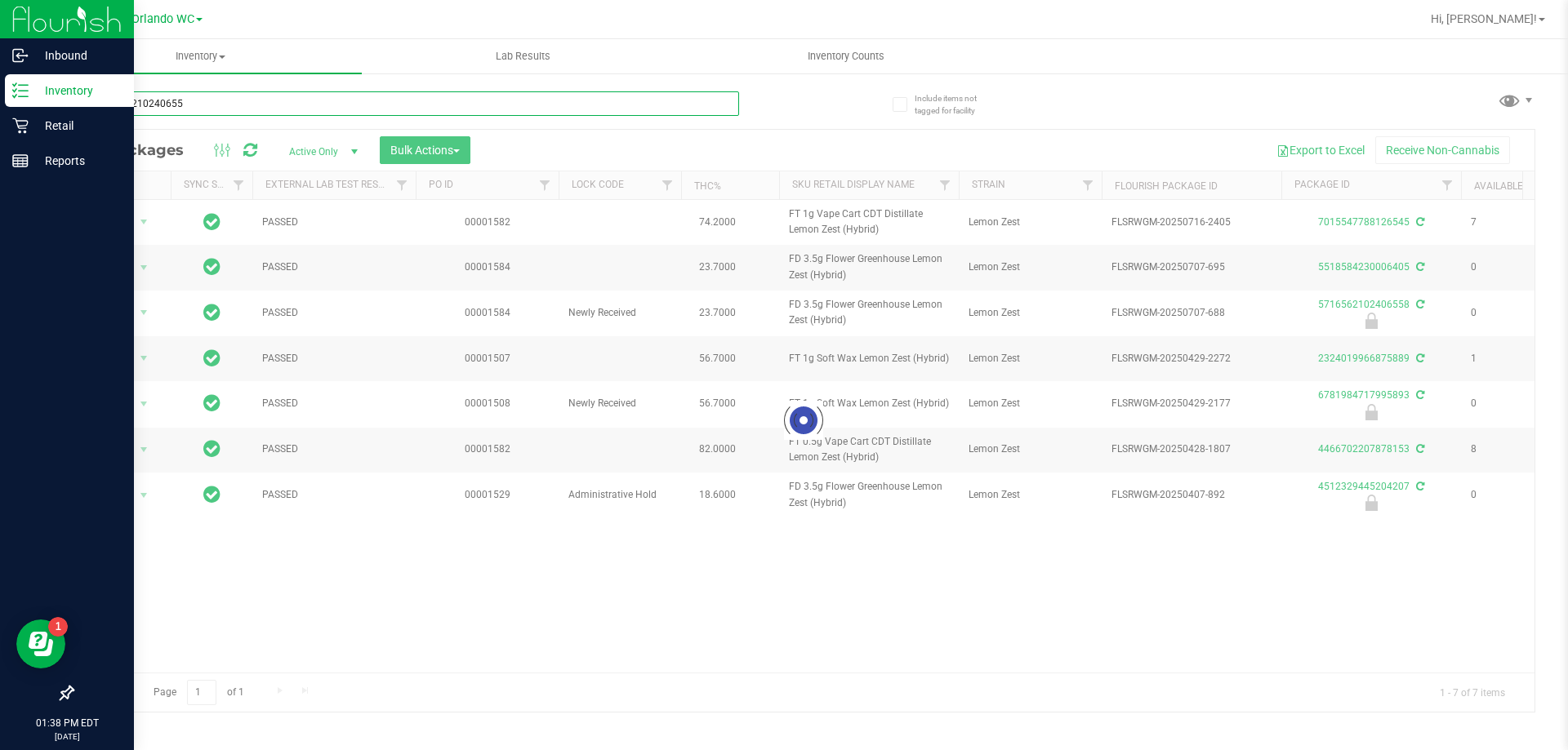
type input "5716562102406558"
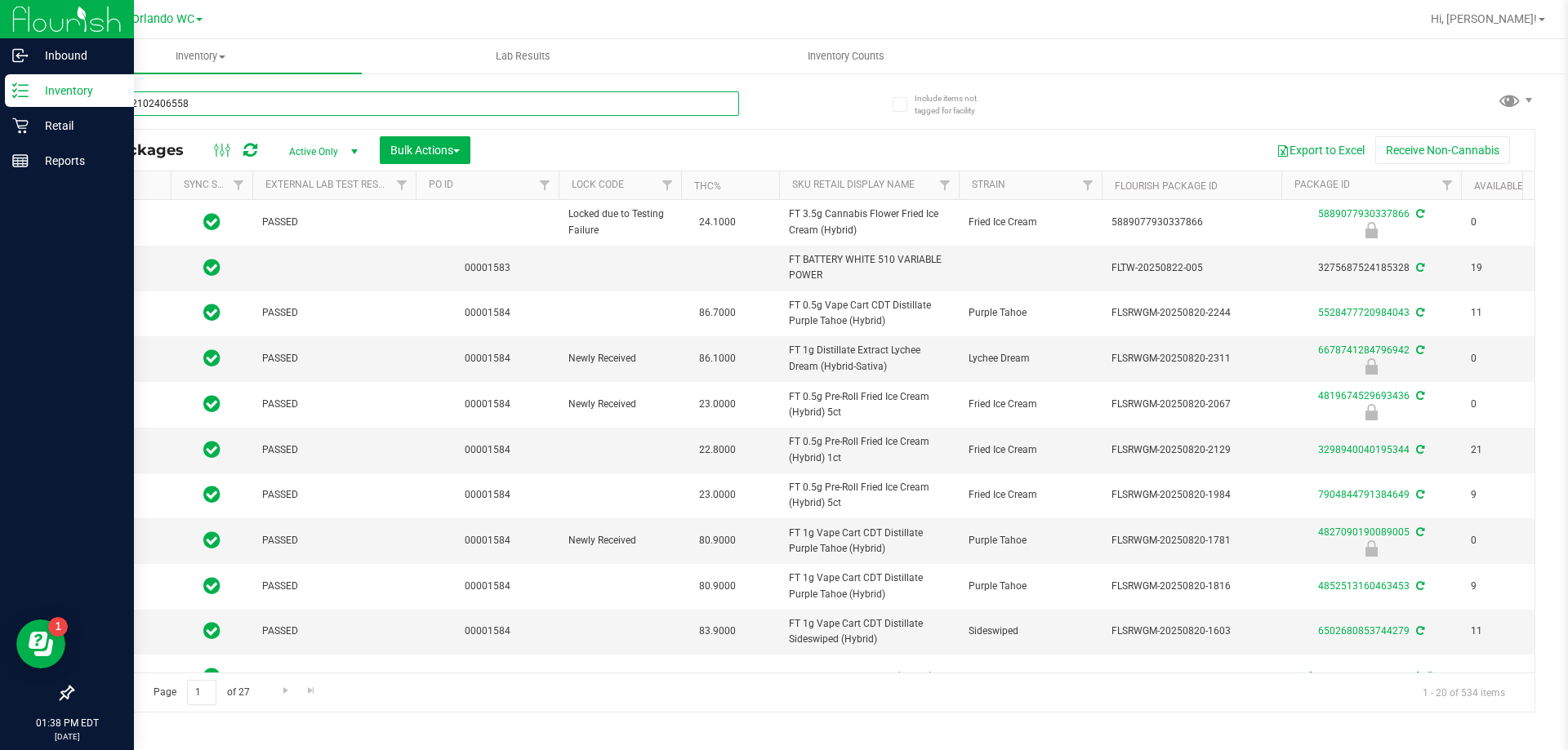
type input "2026-08-12"
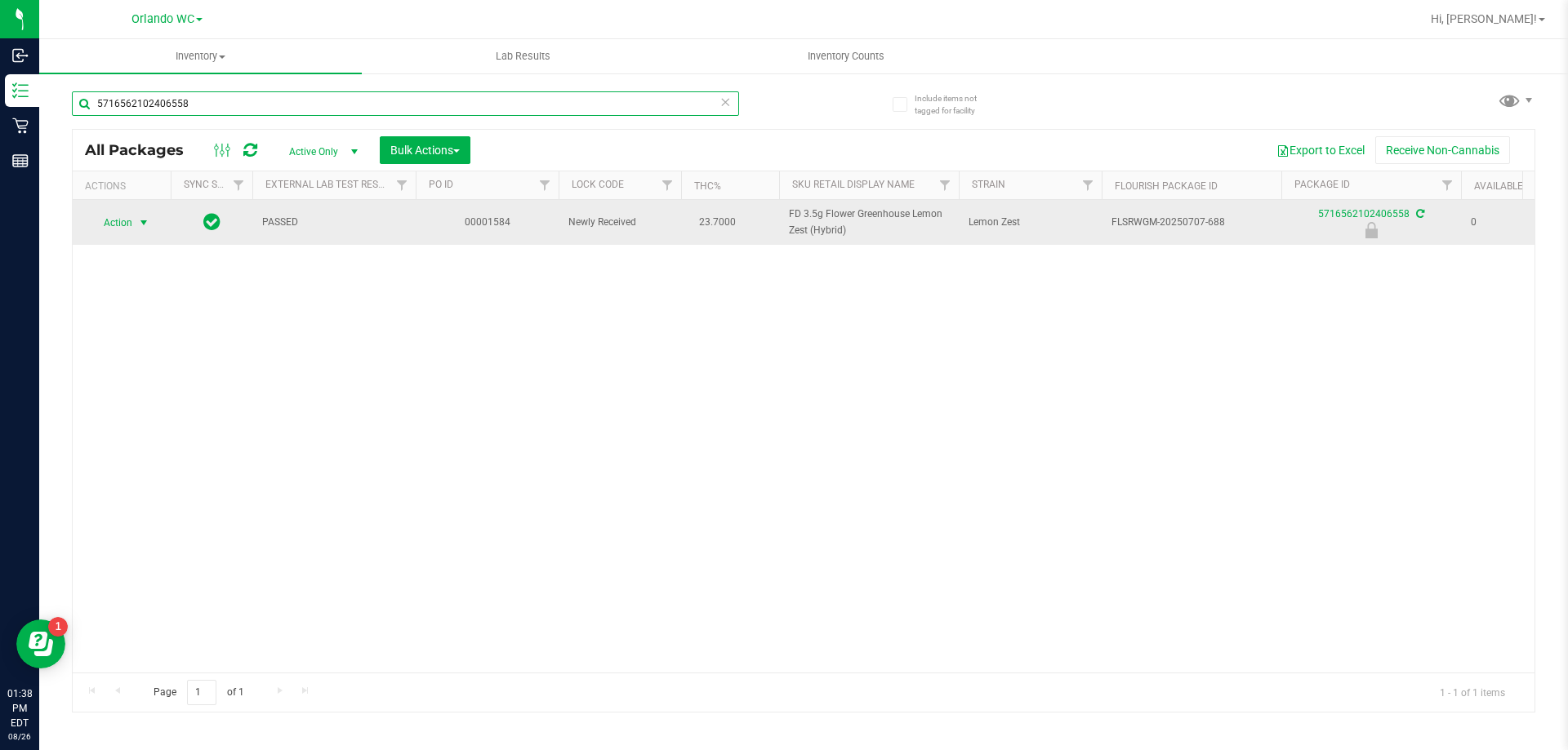
type input "5716562102406558"
click at [131, 227] on span "Action" at bounding box center [111, 222] width 44 height 23
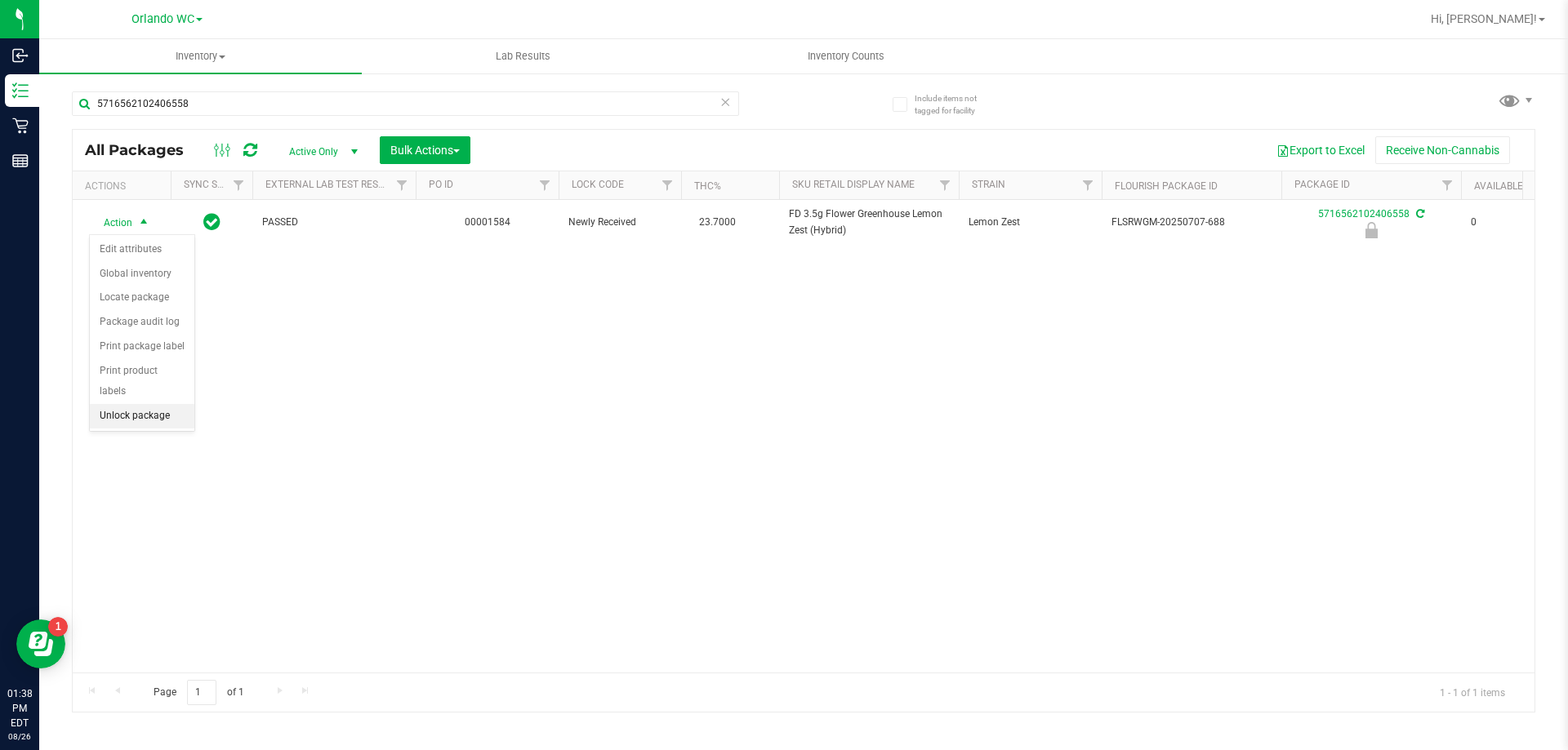
click at [155, 404] on li "Unlock package" at bounding box center [142, 416] width 105 height 24
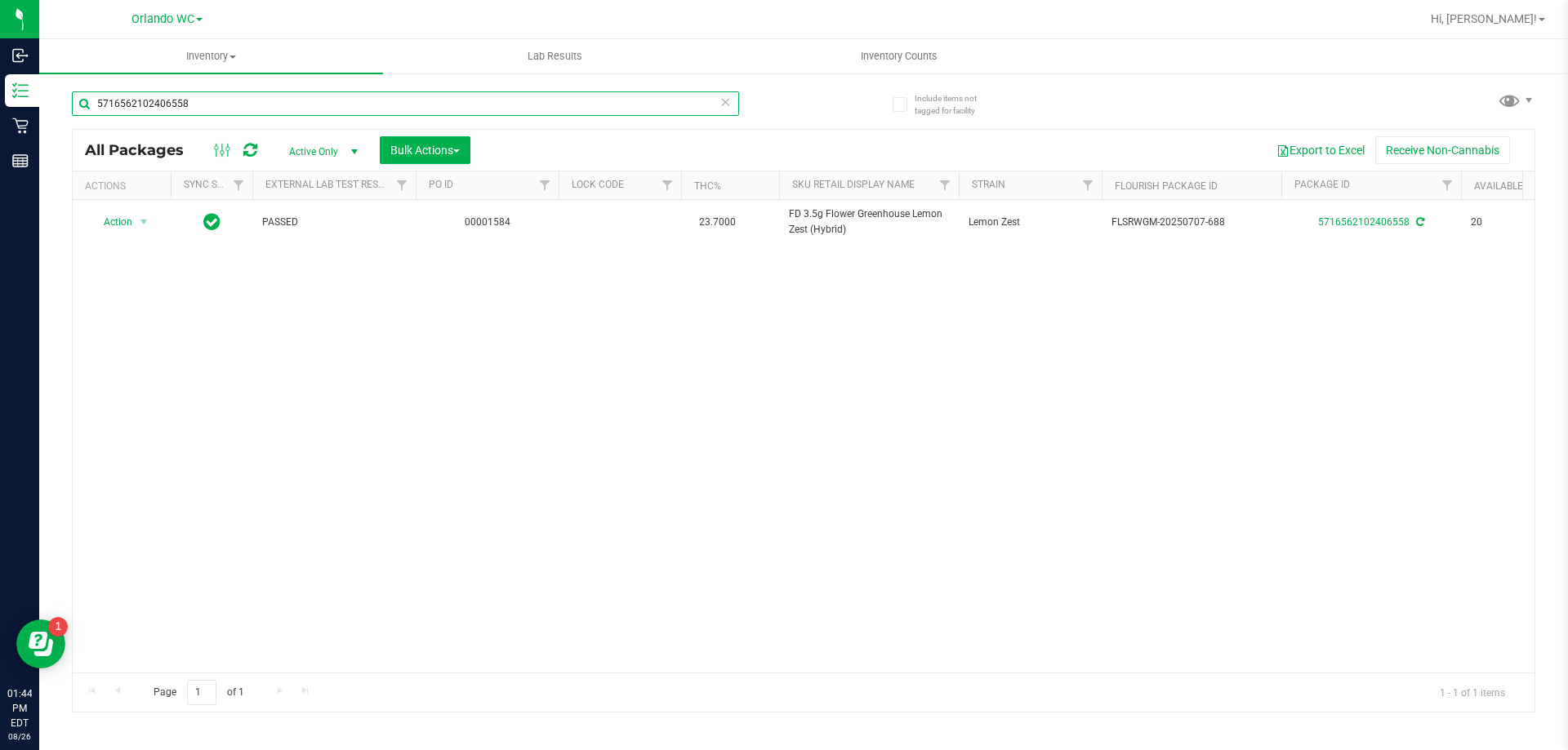
drag, startPoint x: 199, startPoint y: 104, endPoint x: 0, endPoint y: -40, distance: 245.6
click at [0, 0] on html "Inbound Inventory Retail Reports 01:44 PM EDT 08/26/2025 08/26 Orlando WC Hi, L…" at bounding box center [784, 375] width 1568 height 750
paste input "FT 1g Vape Cart Distillate Acapulco Gold (Sativa)"
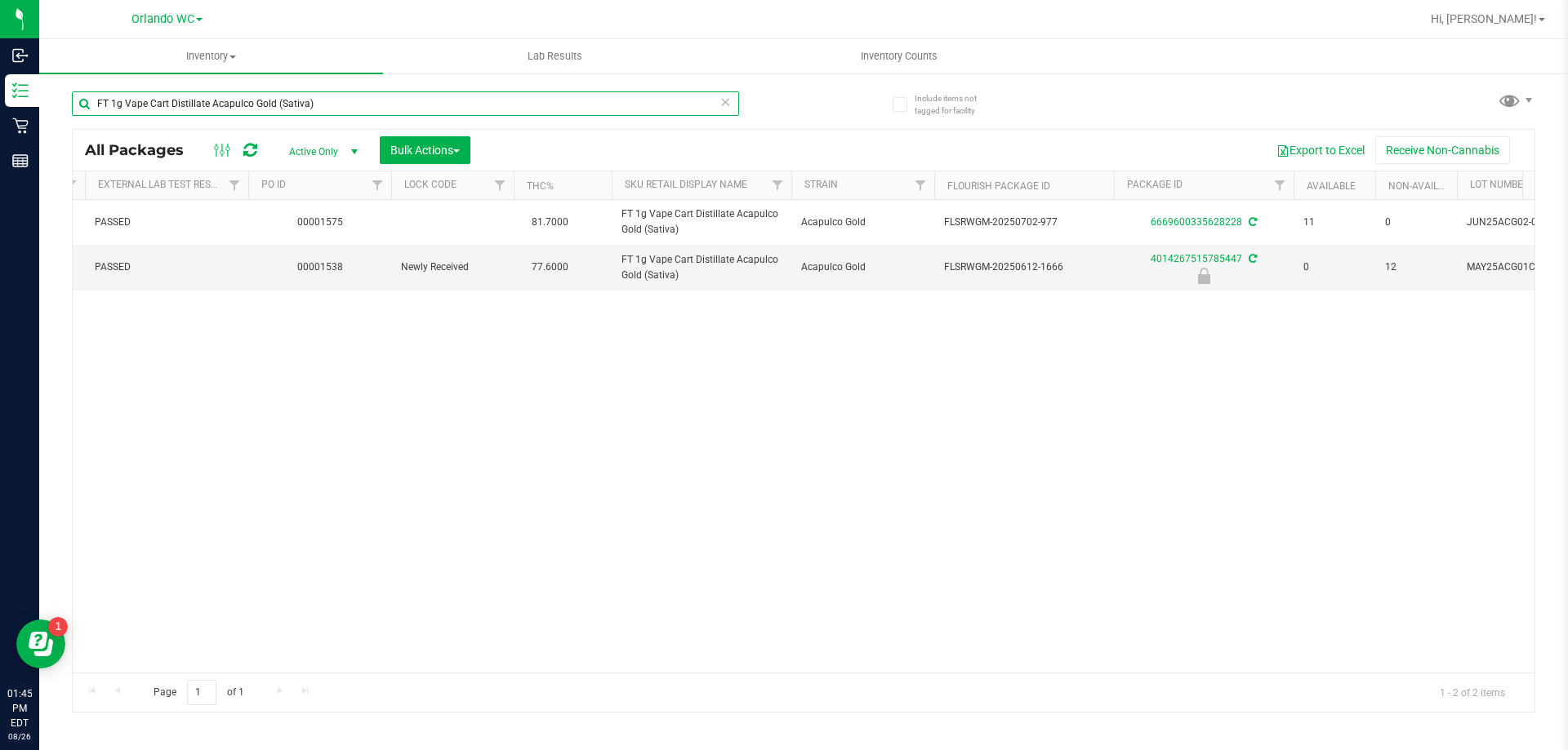
scroll to position [0, 286]
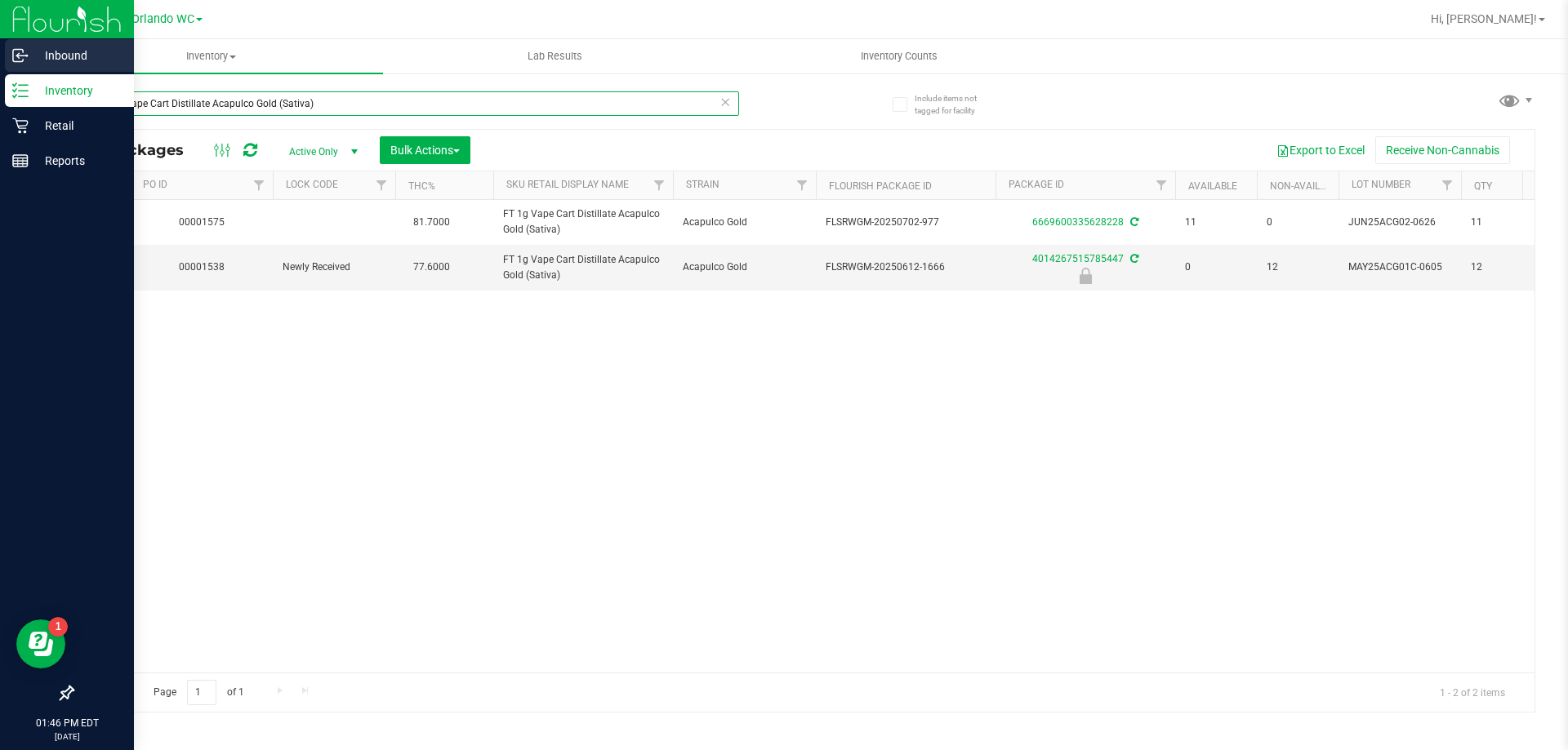
drag, startPoint x: 343, startPoint y: 108, endPoint x: 0, endPoint y: 57, distance: 346.8
click at [0, 57] on div "Inbound Inventory Retail Reports 01:46 PM EDT 08/26/2025 08/26 Orlando WC Hi, L…" at bounding box center [784, 375] width 1568 height 750
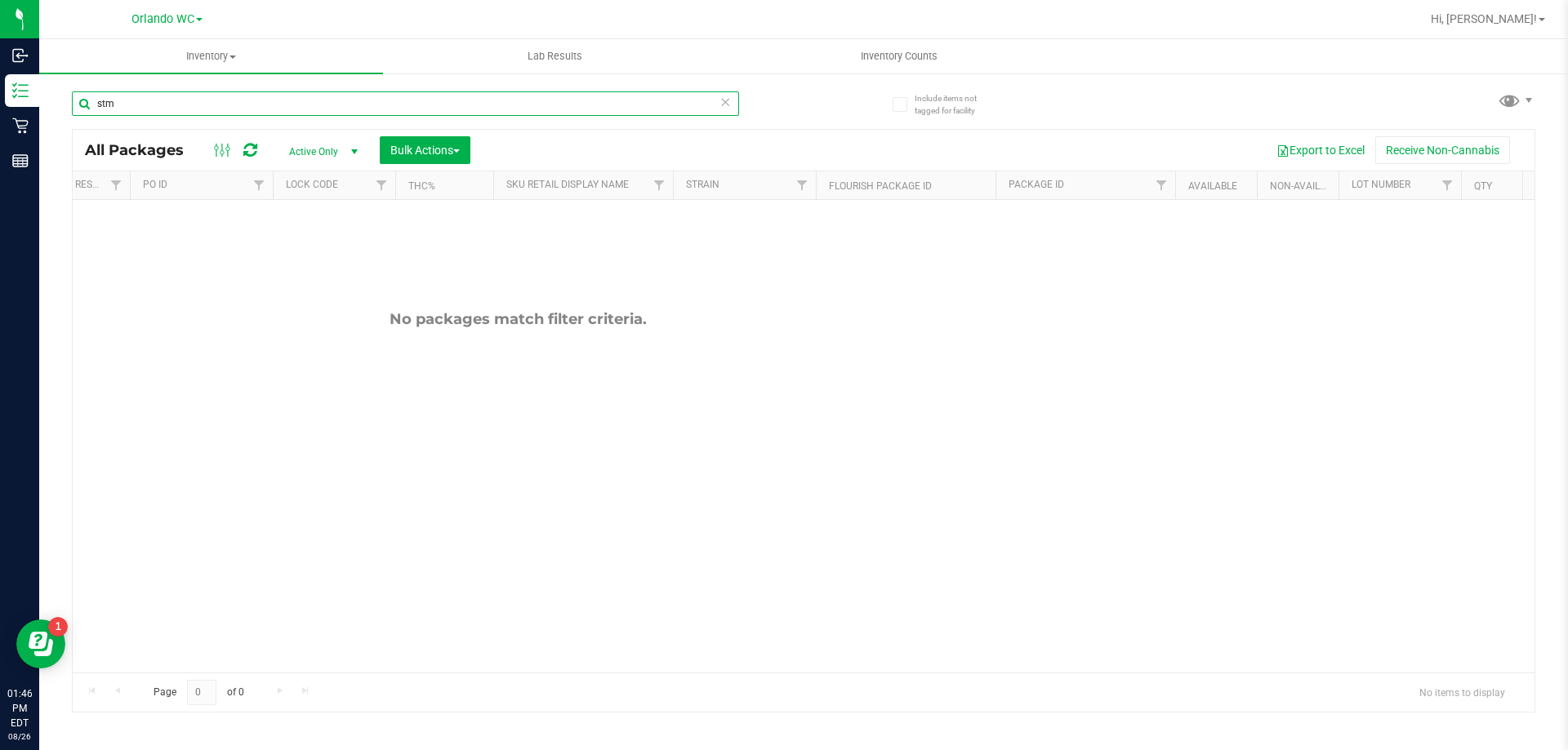
click at [98, 106] on input "stm" at bounding box center [404, 103] width 667 height 24
type input "atm"
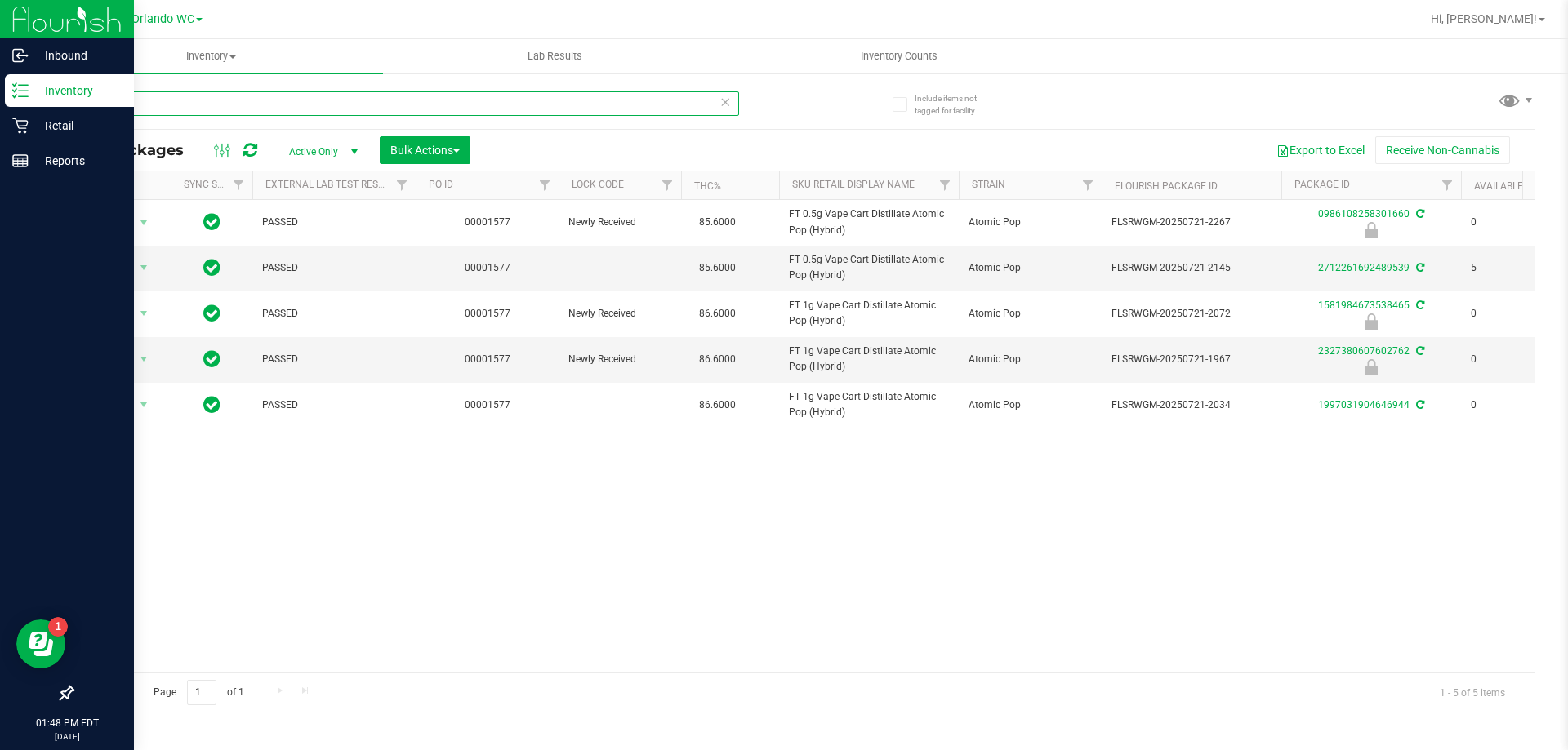
drag, startPoint x: 148, startPoint y: 106, endPoint x: 3, endPoint y: 86, distance: 146.4
click at [11, 95] on div "Inbound Inventory Retail Reports 01:48 PM EDT 08/26/2025 08/26 Orlando WC Hi, L…" at bounding box center [784, 375] width 1568 height 750
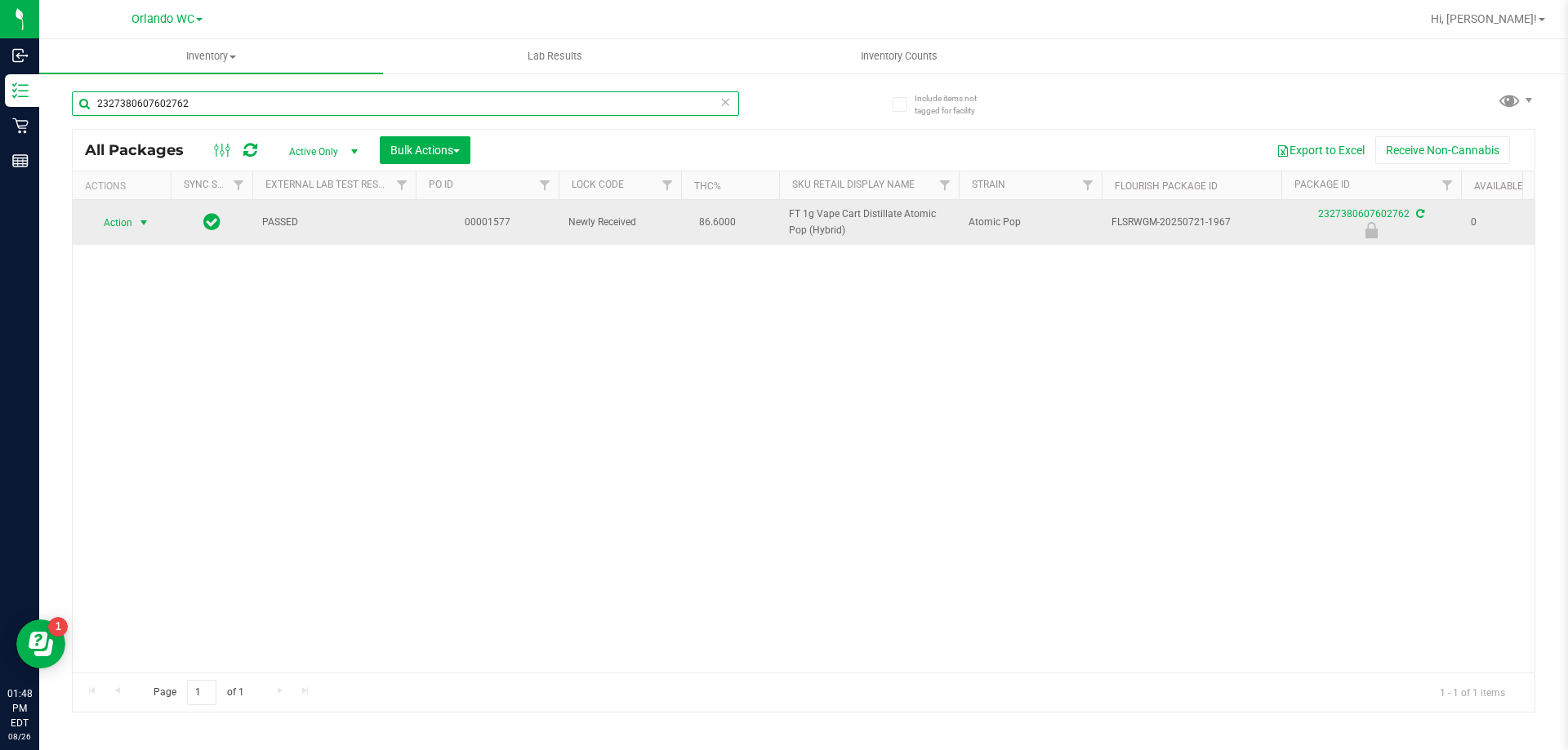
type input "2327380607602762"
click at [137, 218] on span "select" at bounding box center [143, 222] width 13 height 13
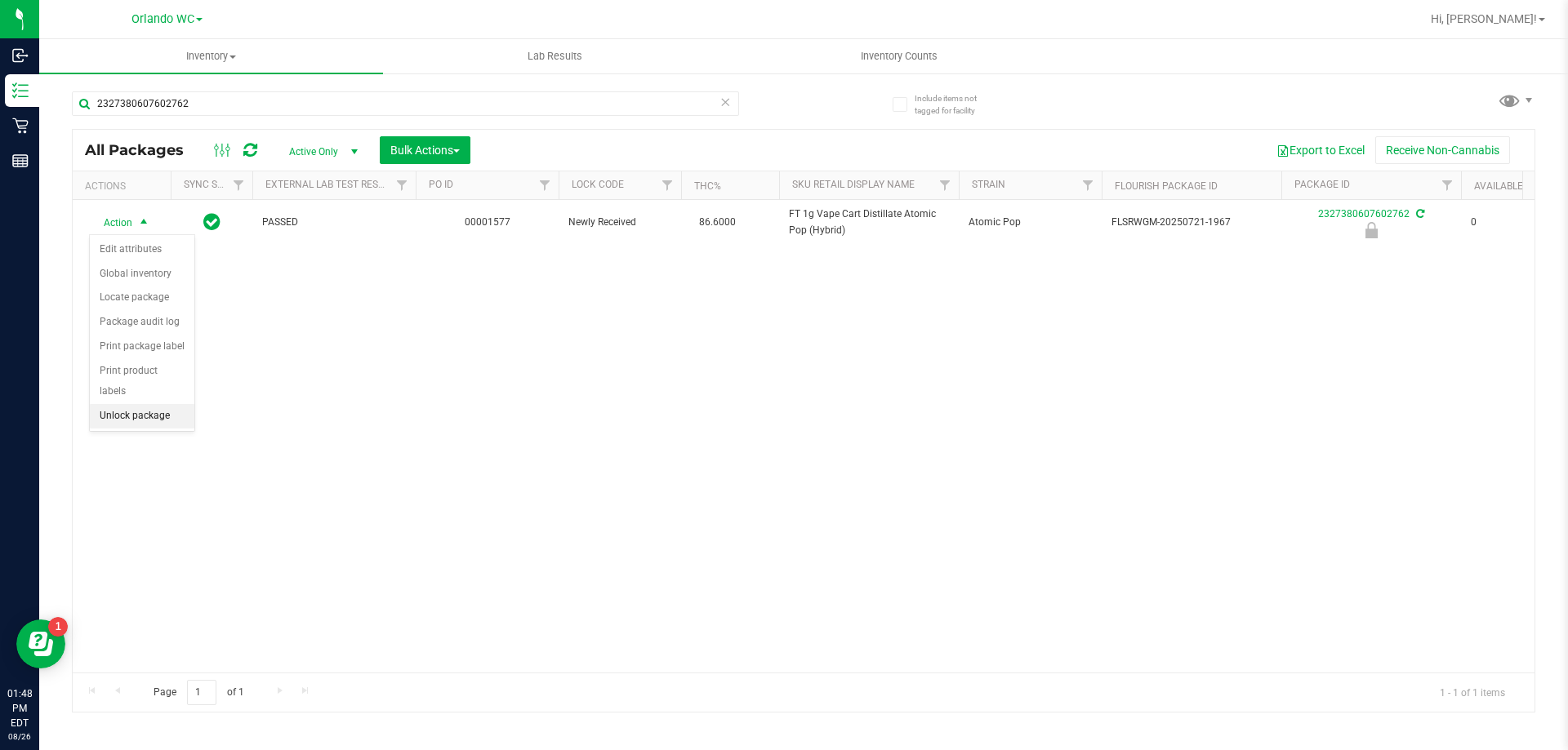
click at [149, 404] on li "Unlock package" at bounding box center [142, 416] width 105 height 24
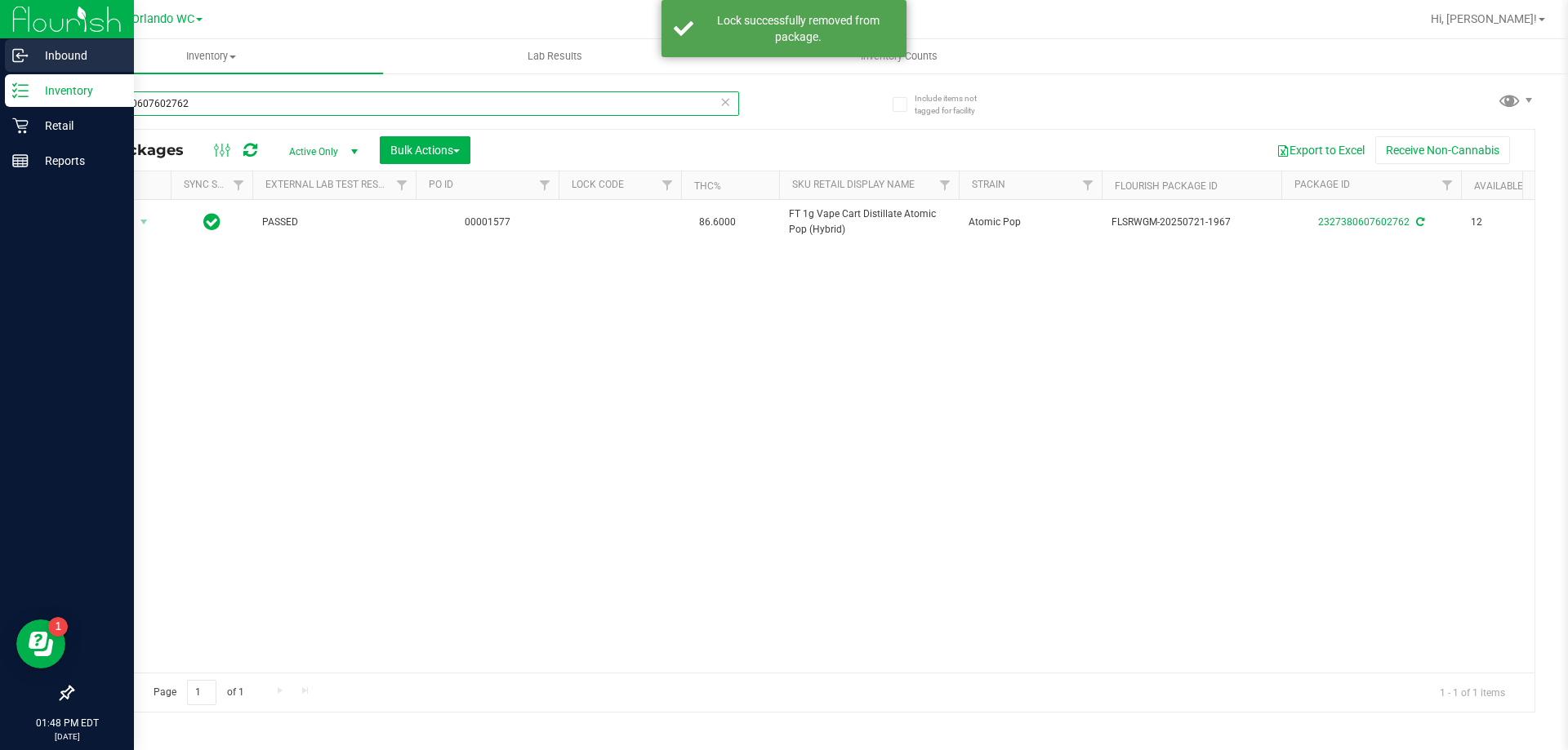
drag, startPoint x: 223, startPoint y: 98, endPoint x: 1, endPoint y: 72, distance: 223.5
click at [0, 78] on div "Inbound Inventory Retail Reports 01:48 PM EDT 08/26/2025 08/26 Orlando WC Hi, L…" at bounding box center [784, 375] width 1568 height 750
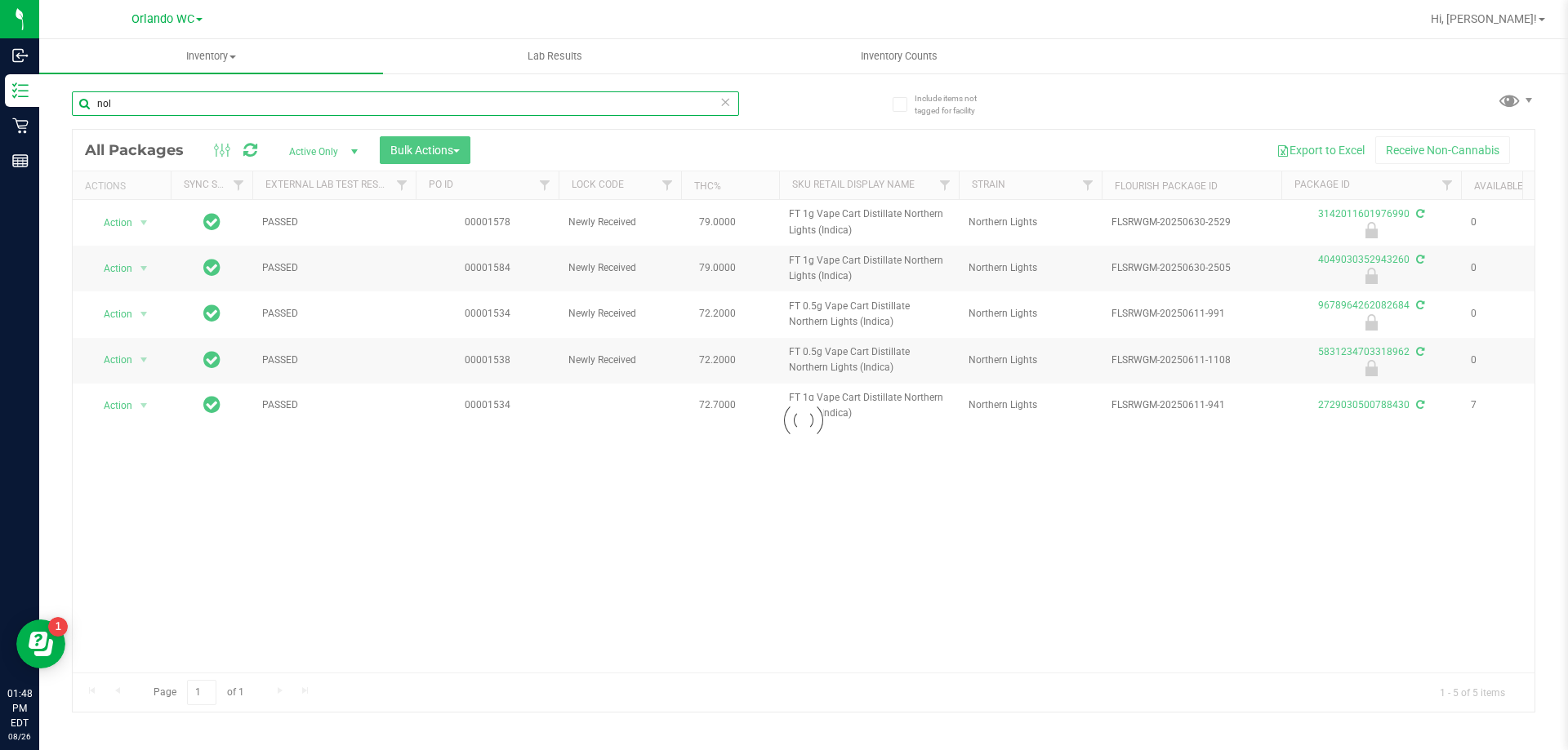
type input "nol"
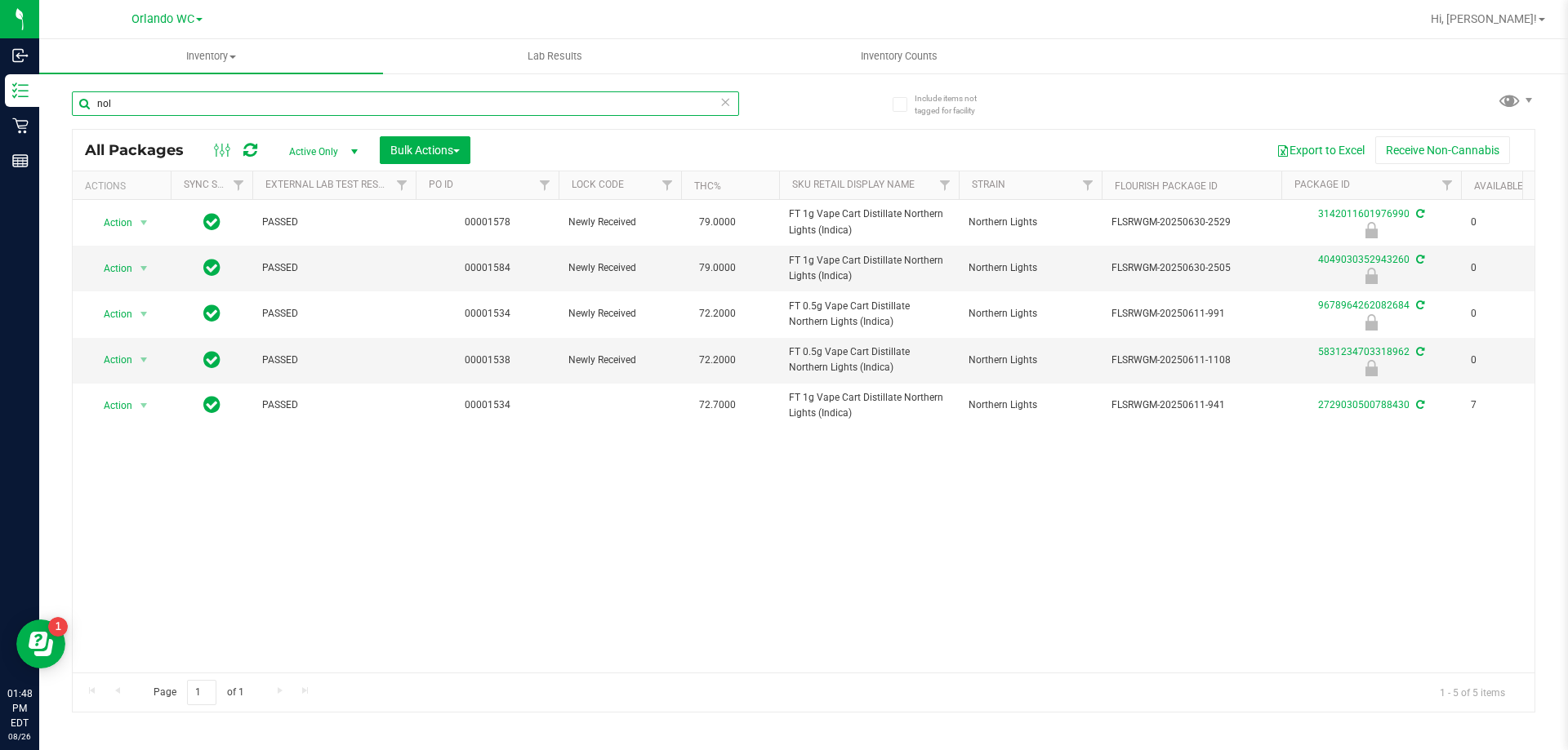
click at [212, 105] on input "nol" at bounding box center [404, 103] width 667 height 24
click at [873, 543] on div "Action Action Edit attributes Global inventory Locate package Package audit log…" at bounding box center [803, 436] width 1461 height 473
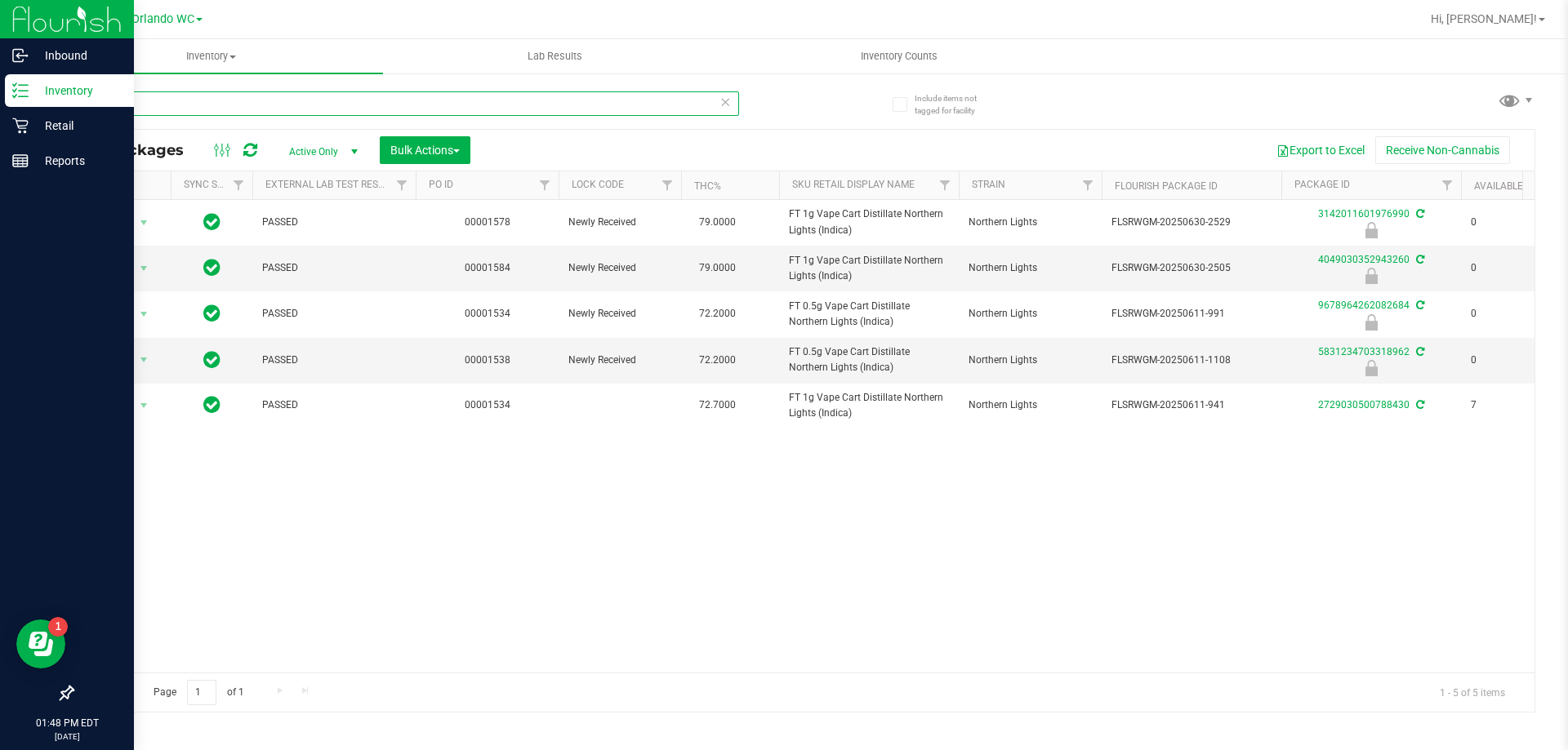
drag, startPoint x: 140, startPoint y: 114, endPoint x: 0, endPoint y: 105, distance: 140.3
click at [0, 111] on div "Inbound Inventory Retail Reports 01:48 PM EDT 08/26/2025 08/26 Orlando WC Hi, L…" at bounding box center [784, 375] width 1568 height 750
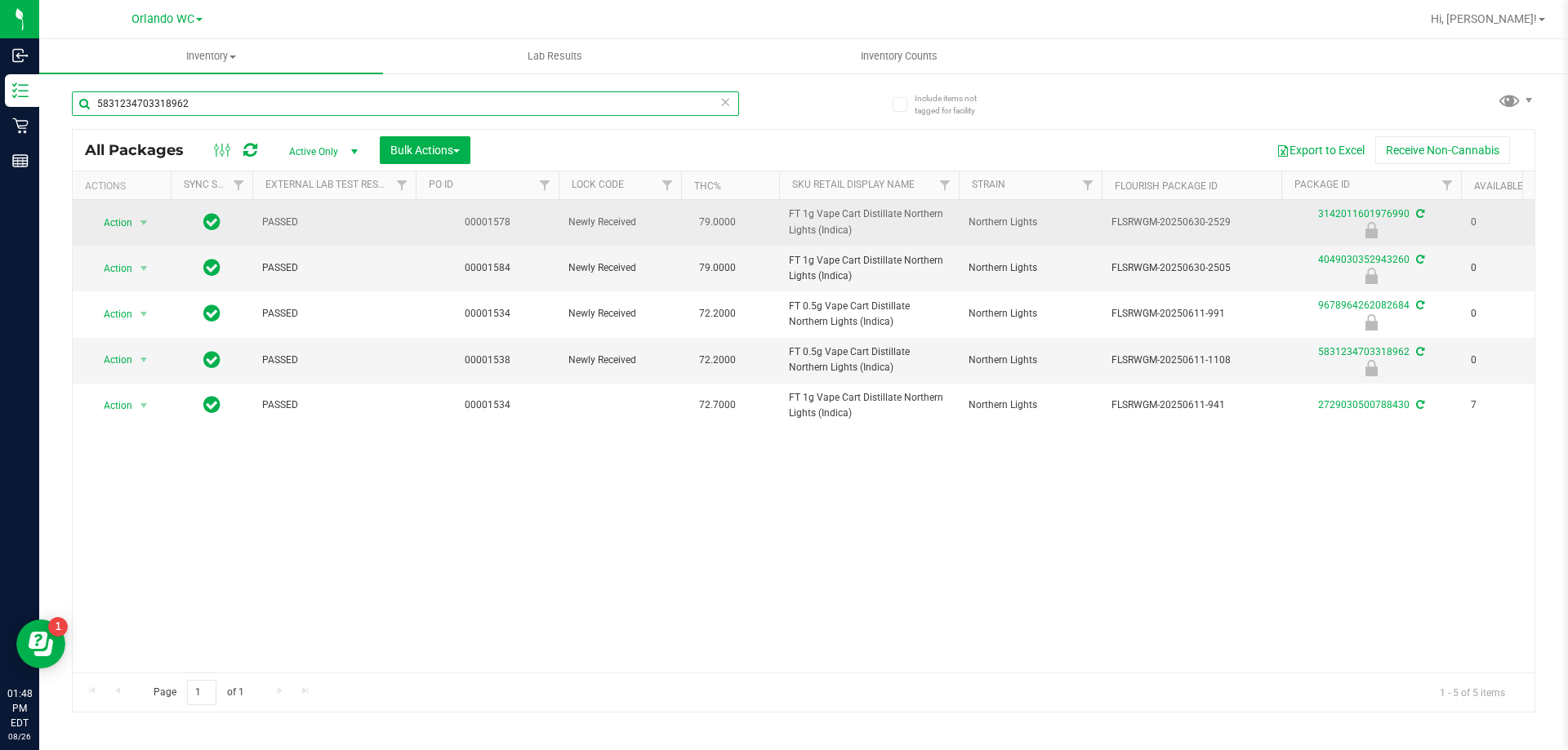
type input "5831234703318962"
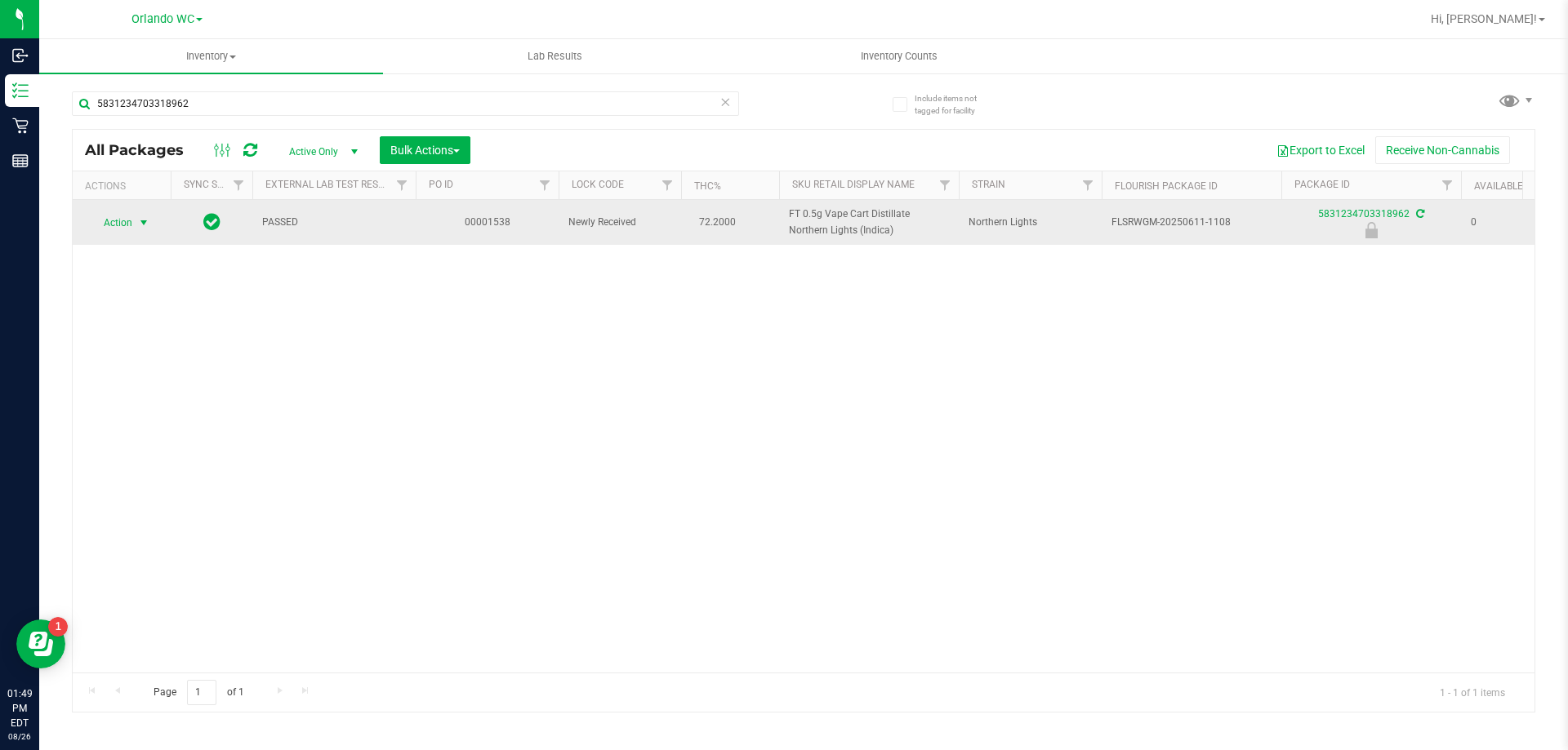
click at [138, 221] on span "select" at bounding box center [143, 222] width 13 height 13
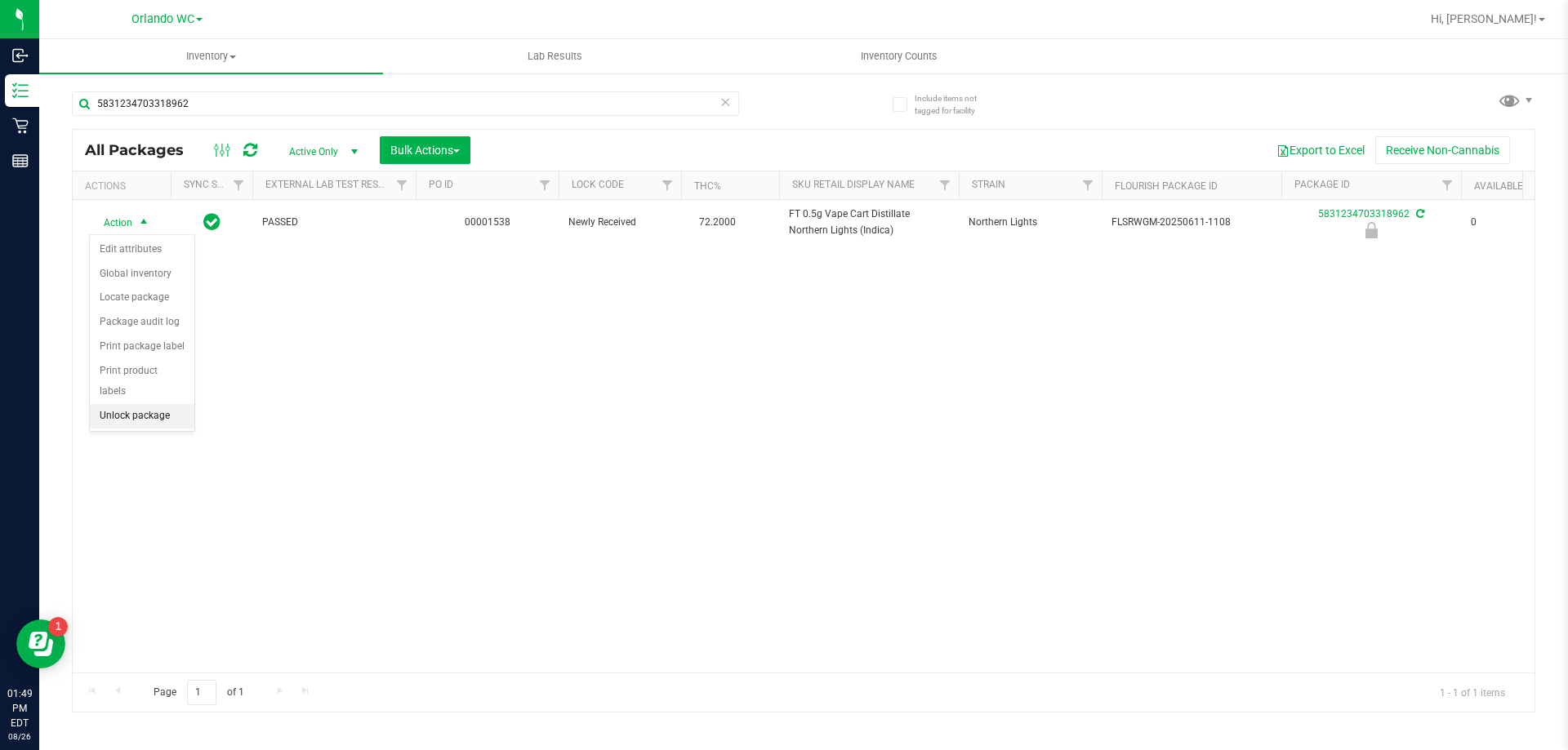
click at [151, 404] on li "Unlock package" at bounding box center [142, 416] width 105 height 24
click at [74, 695] on div "Page 1 of 1 1 - 1 of 1 items" at bounding box center [803, 692] width 1461 height 39
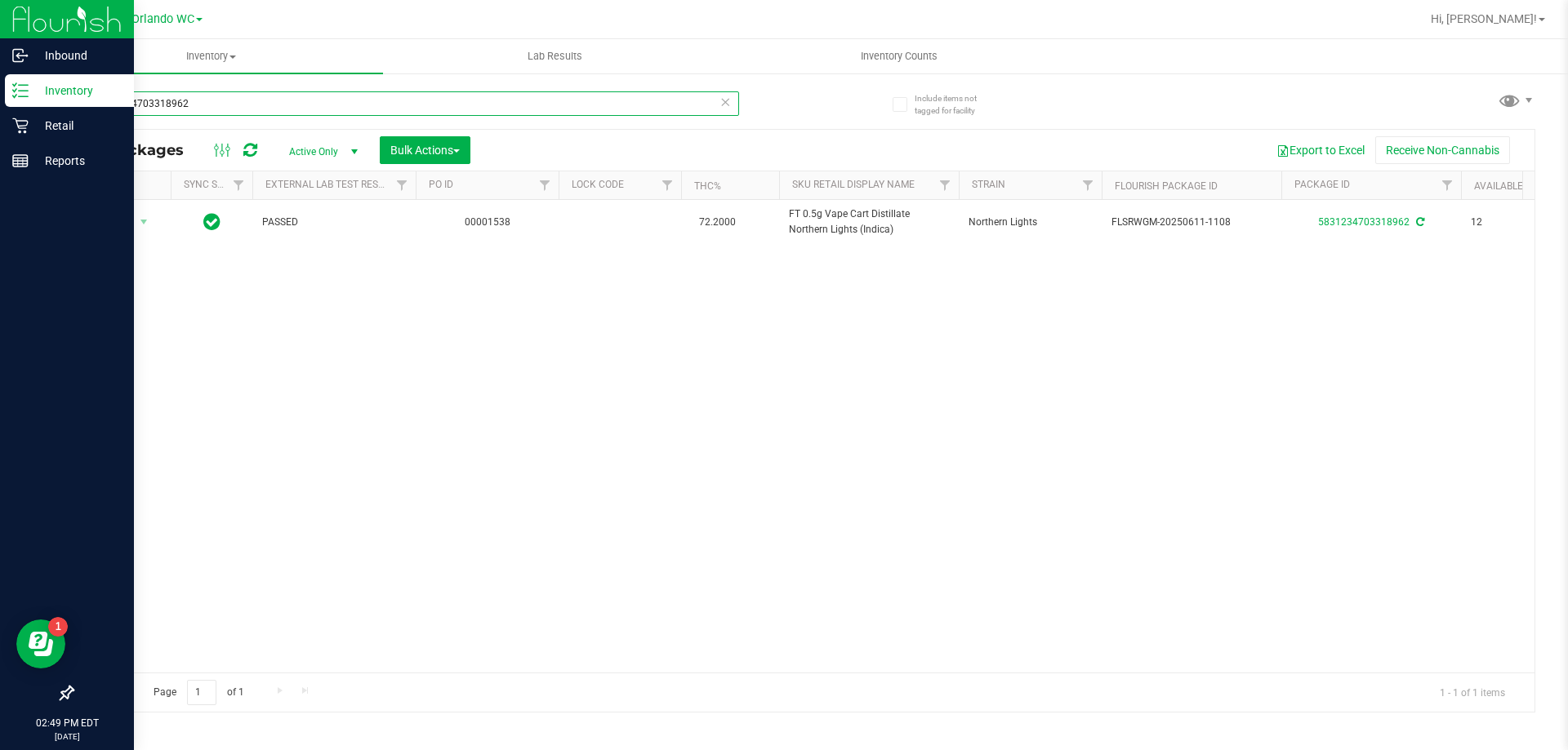
drag, startPoint x: 195, startPoint y: 103, endPoint x: 0, endPoint y: 105, distance: 195.0
click at [0, 105] on div "Inbound Inventory Retail Reports 02:49 PM EDT [DATE] 08/26 Orlando WC Hi, [PERS…" at bounding box center [784, 375] width 1568 height 750
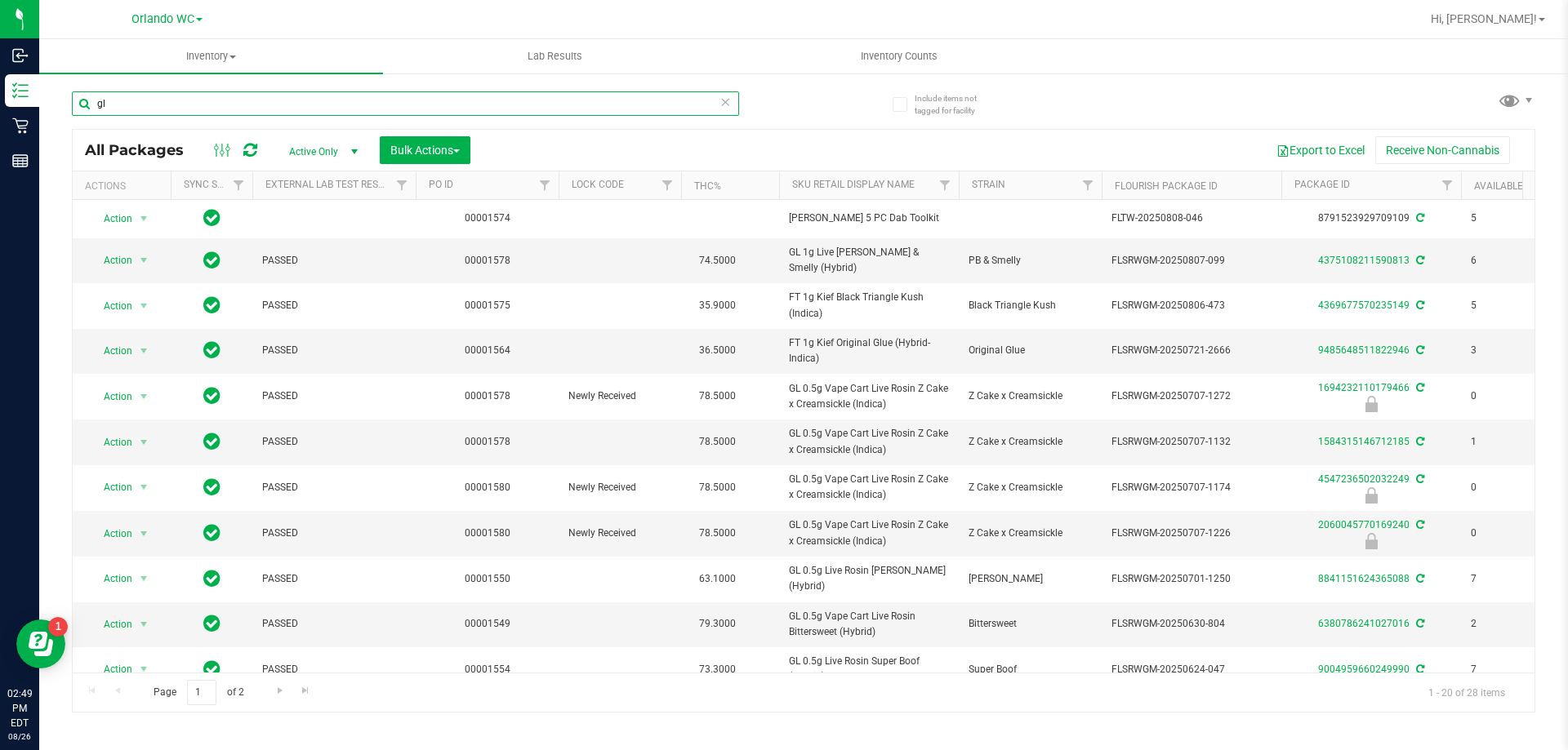
click at [225, 109] on input "gl" at bounding box center [404, 103] width 667 height 24
paste input "0.5g Vape"
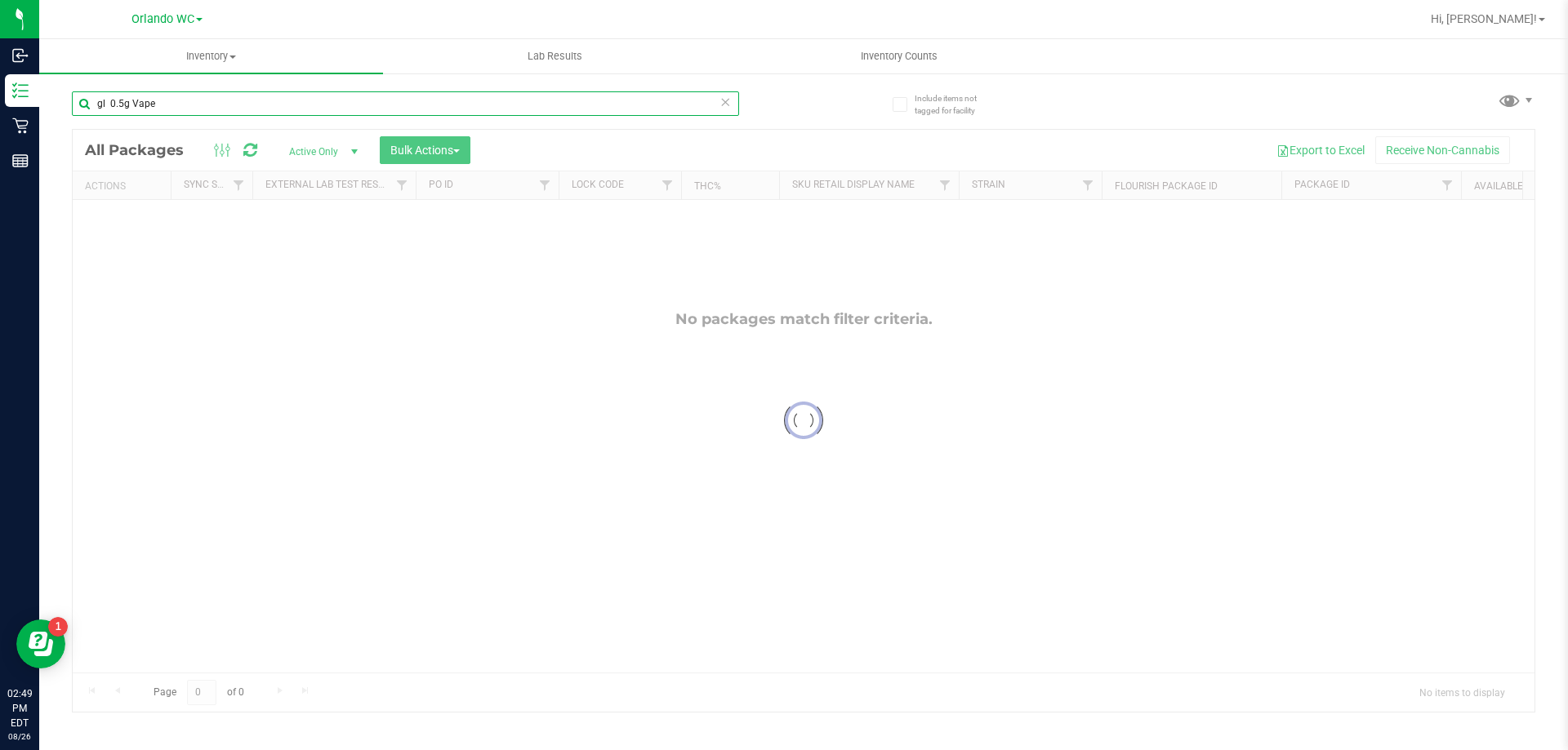
click at [110, 102] on input "gl 0.5g Vape" at bounding box center [404, 103] width 667 height 24
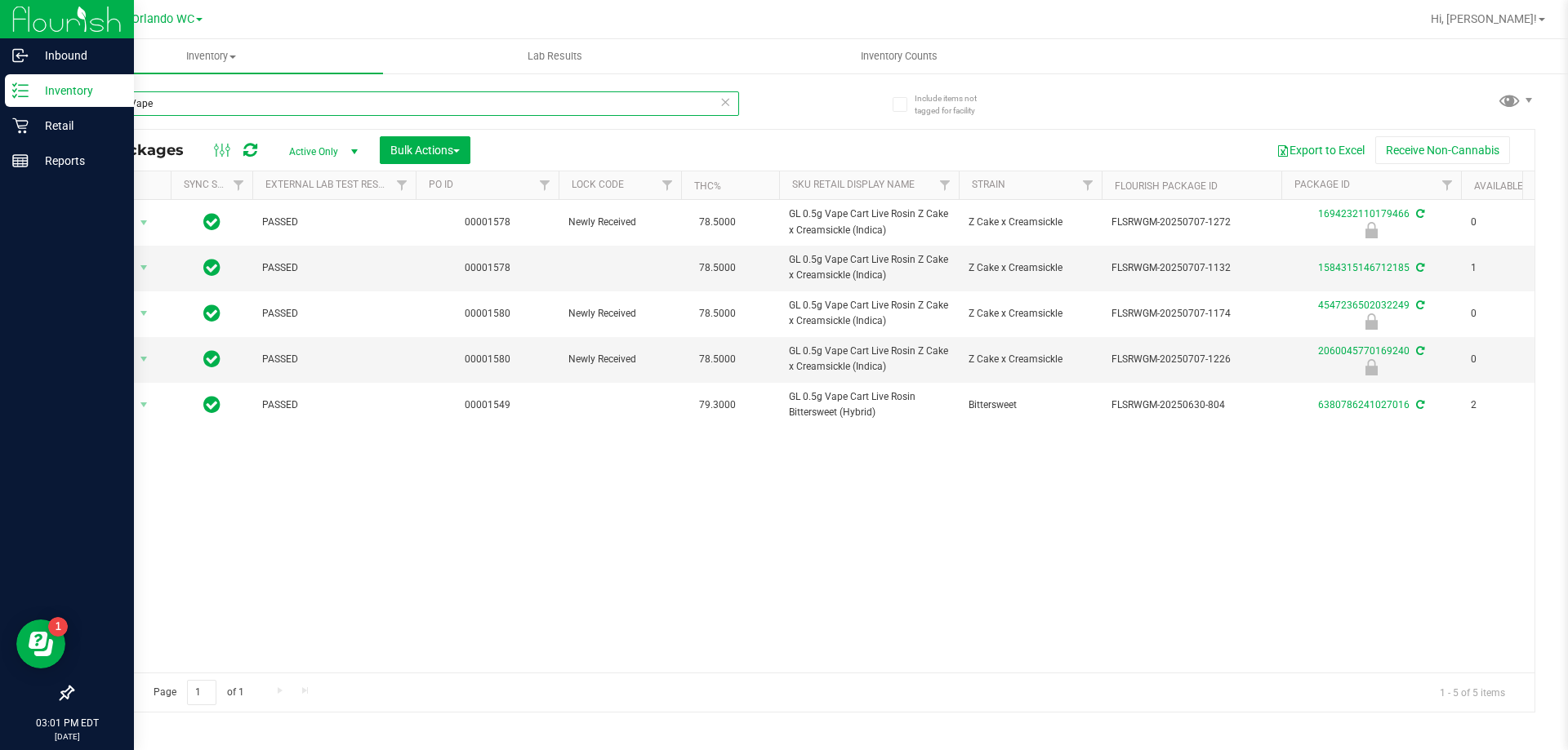
drag, startPoint x: 81, startPoint y: 106, endPoint x: 0, endPoint y: 85, distance: 83.7
click at [0, 86] on div "Inbound Inventory Retail Reports 03:01 PM EDT [DATE] 08/26 Orlando WC Hi, [PERS…" at bounding box center [784, 375] width 1568 height 750
type input "b"
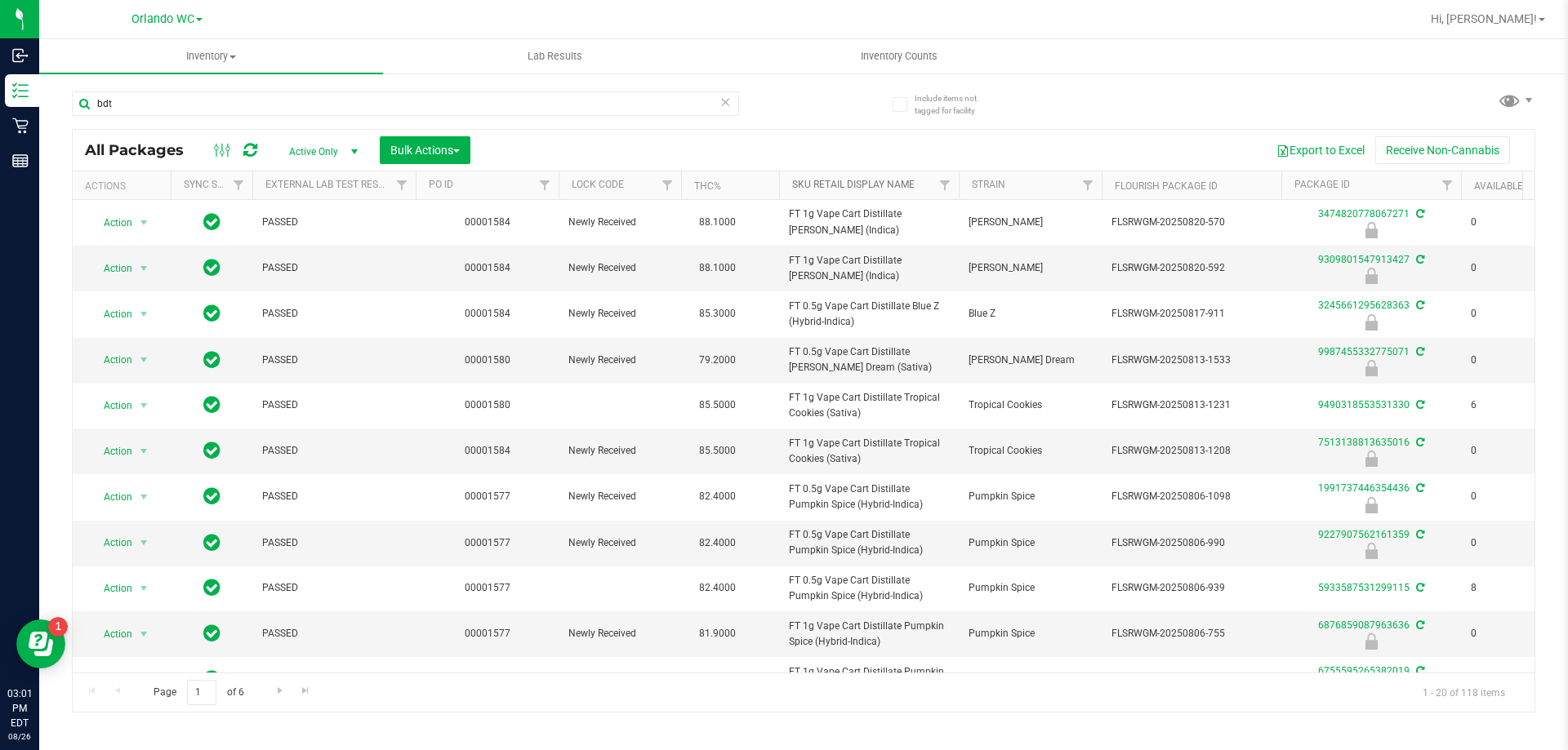
click at [839, 179] on link "Sku Retail Display Name" at bounding box center [853, 185] width 122 height 12
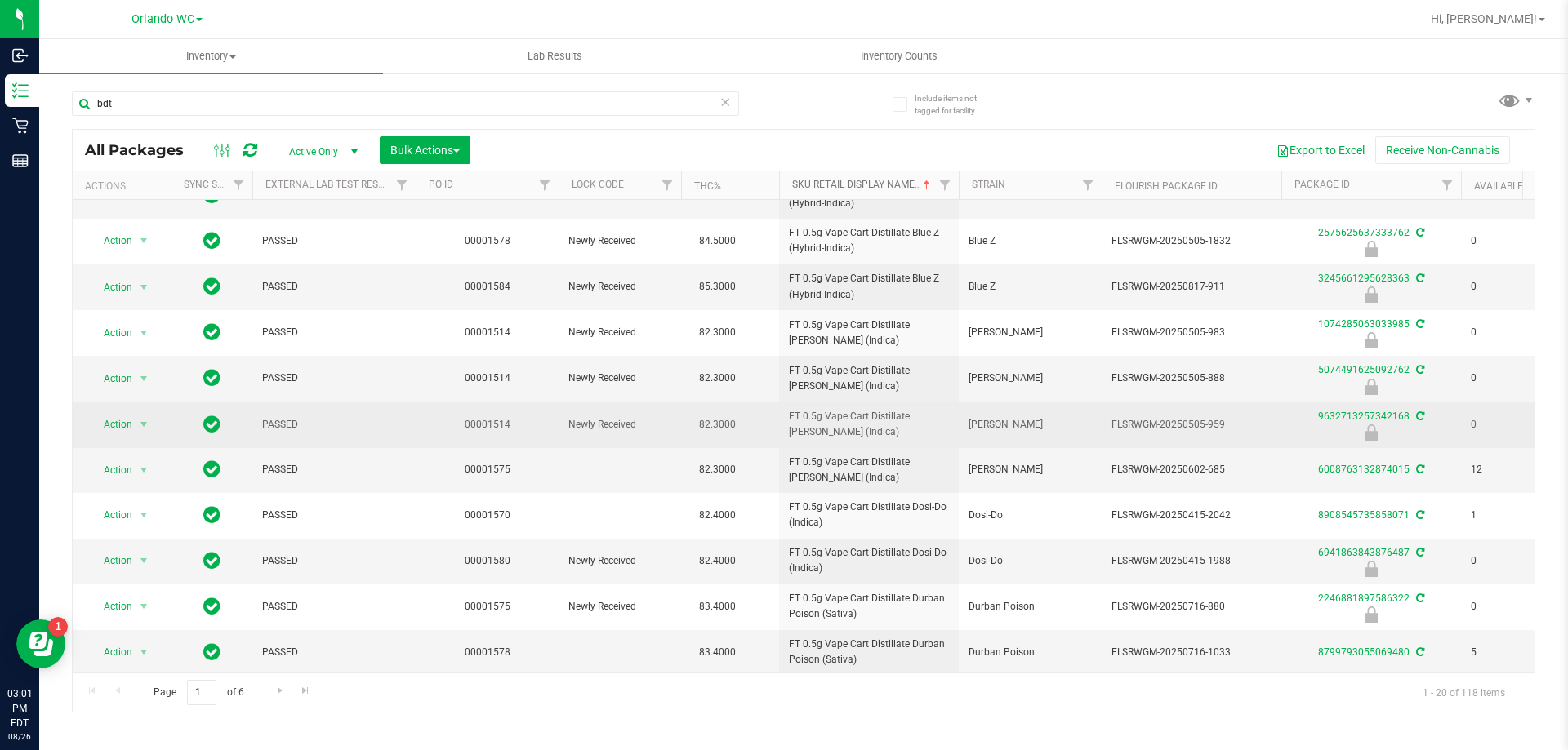
scroll to position [451, 0]
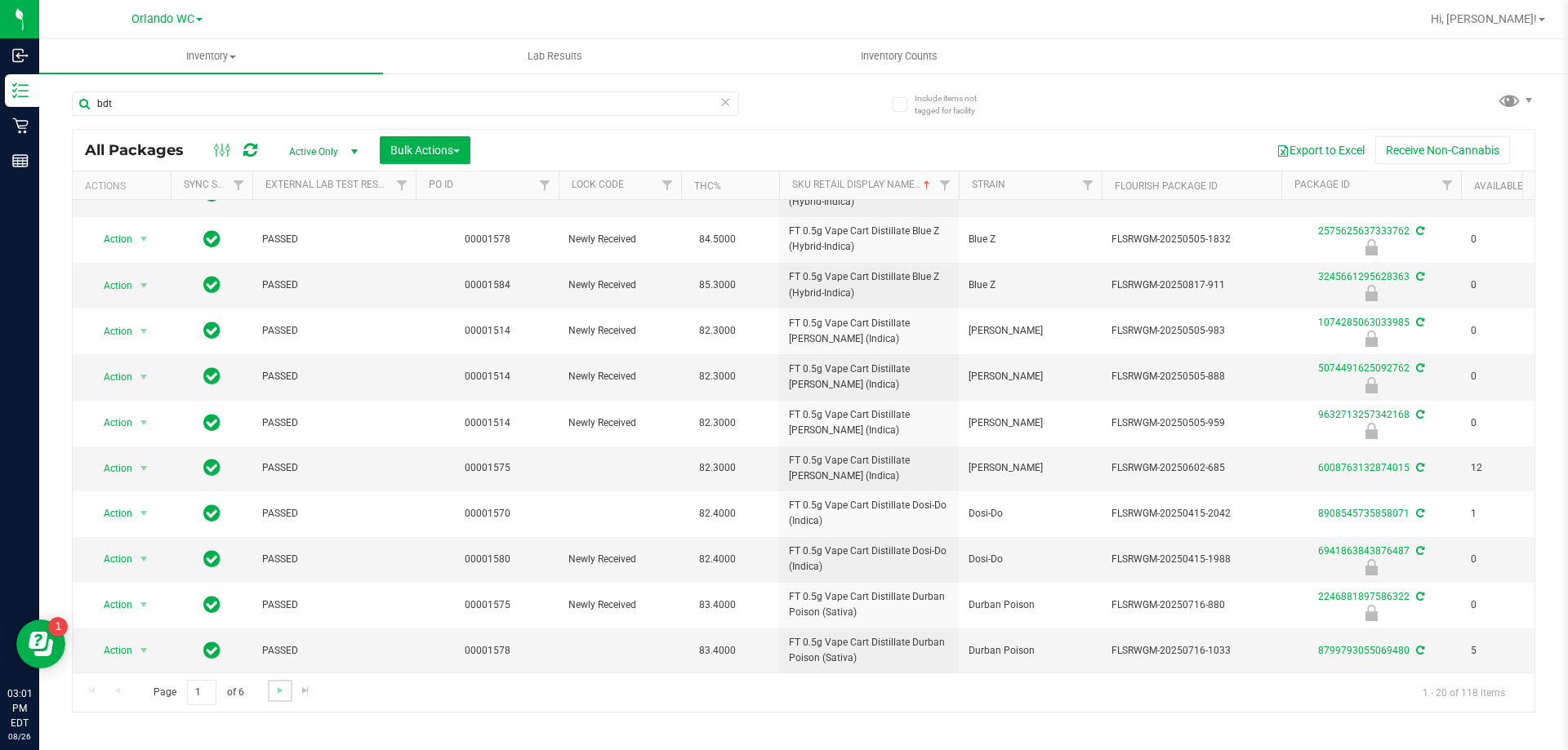
click at [271, 691] on link "Go to the next page" at bounding box center [279, 691] width 24 height 23
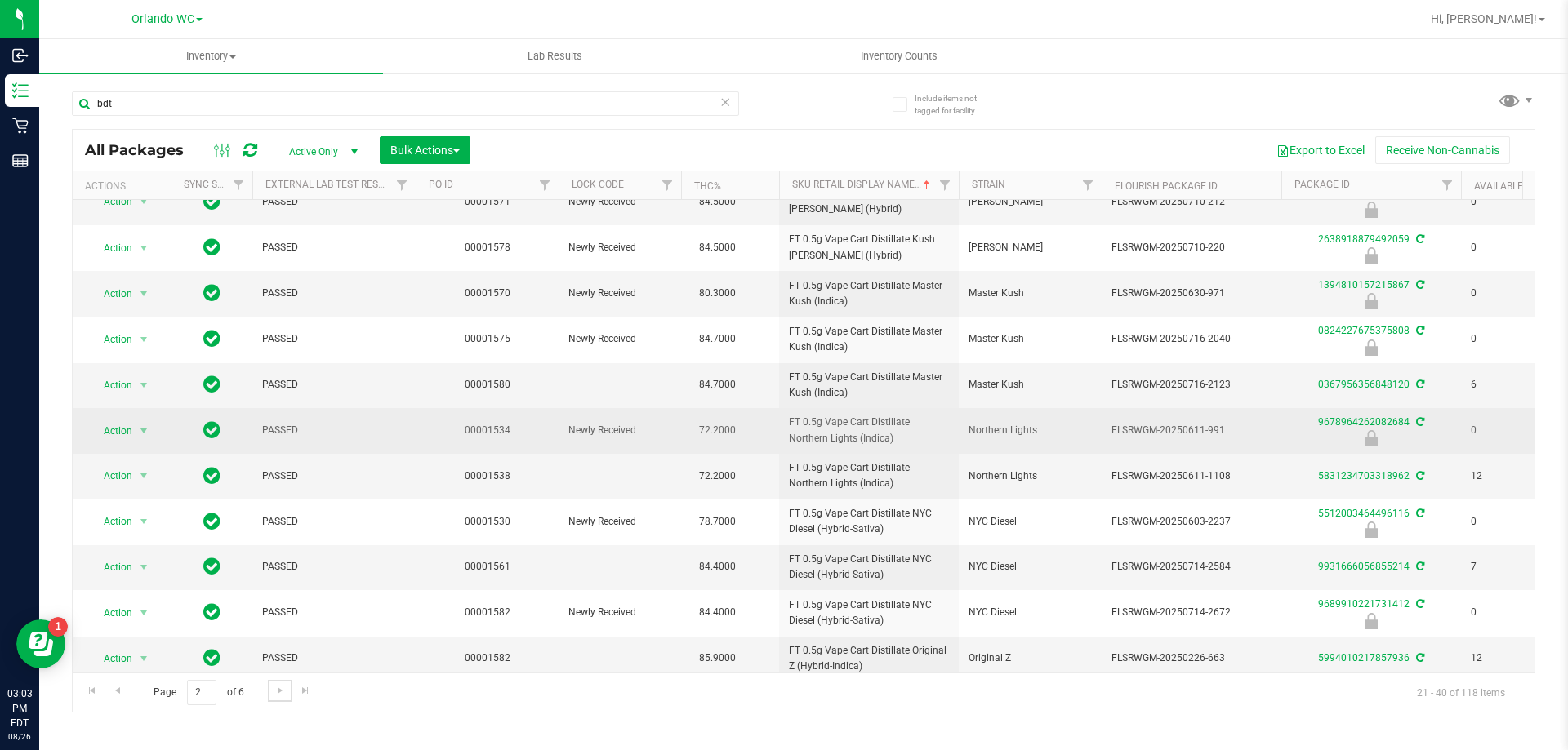
scroll to position [450, 0]
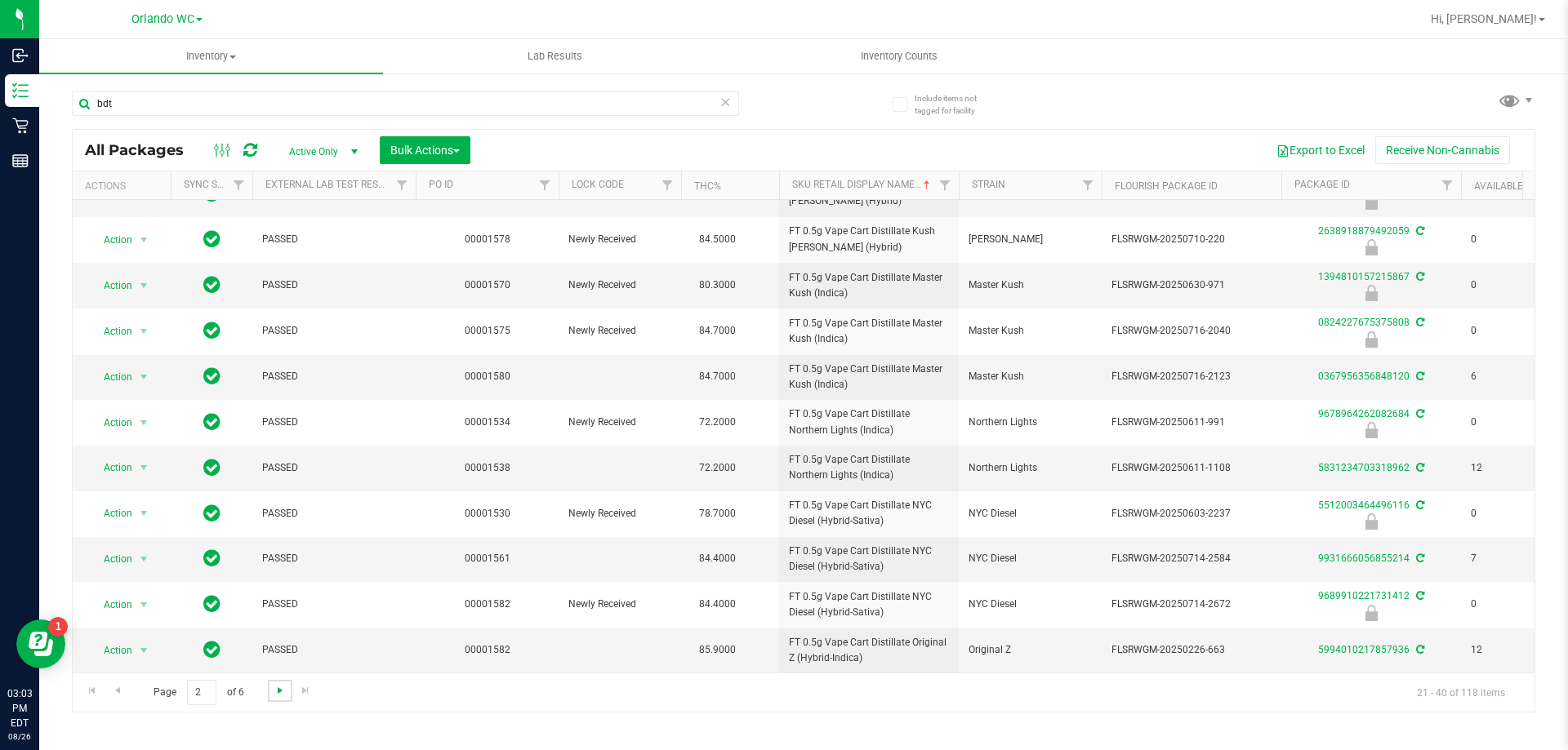
click at [273, 695] on span "Go to the next page" at bounding box center [279, 690] width 13 height 13
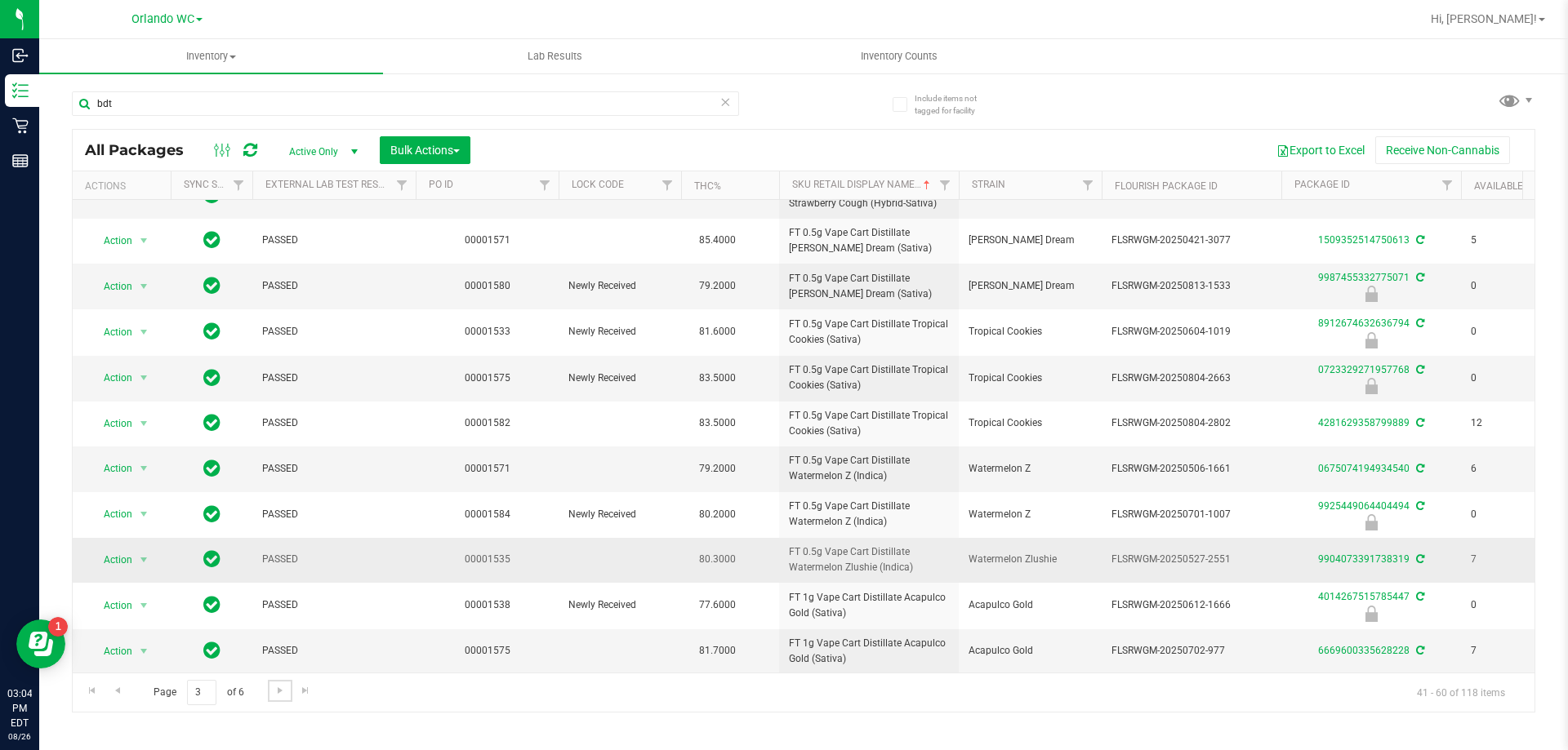
scroll to position [450, 0]
click at [275, 692] on span "Go to the next page" at bounding box center [279, 690] width 13 height 13
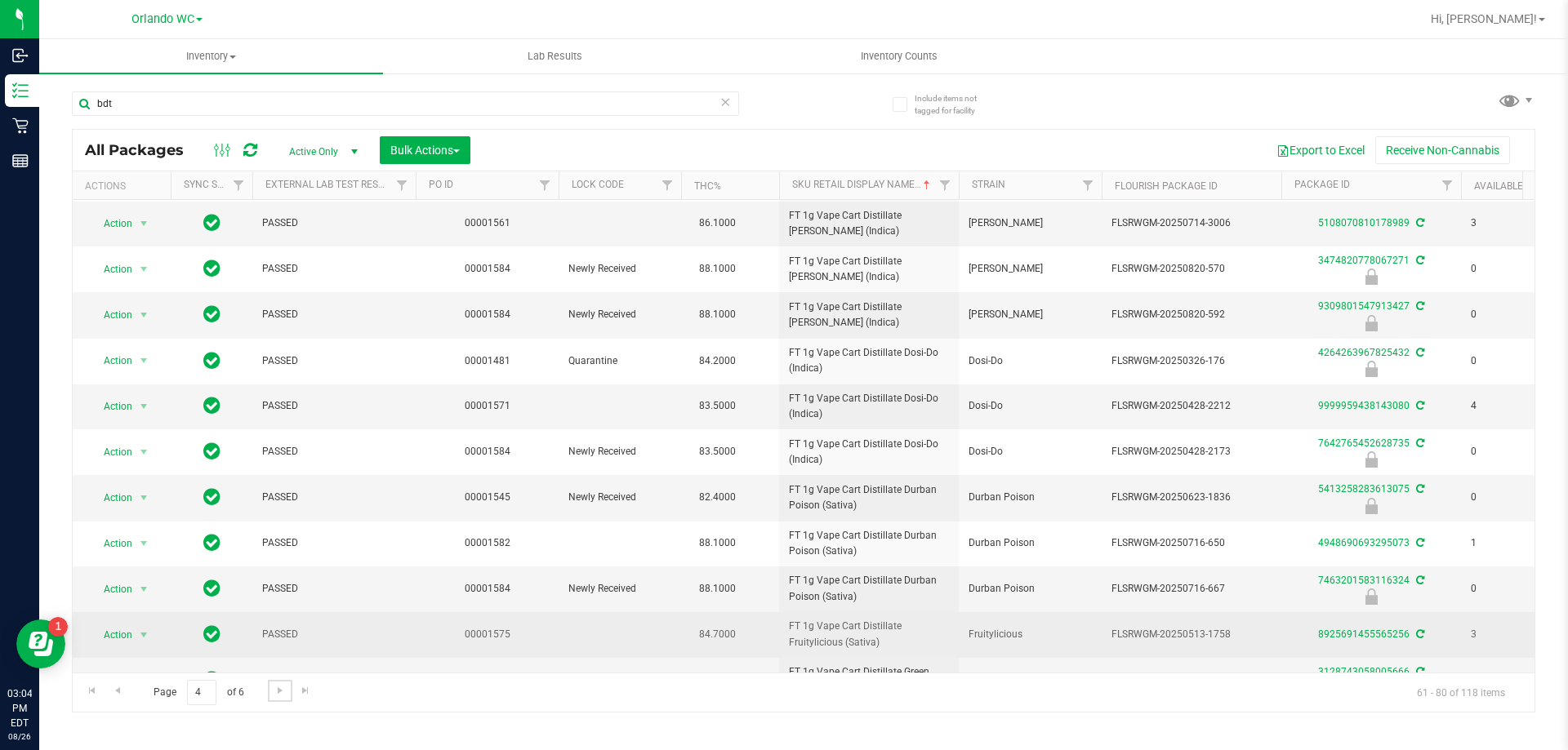
scroll to position [450, 0]
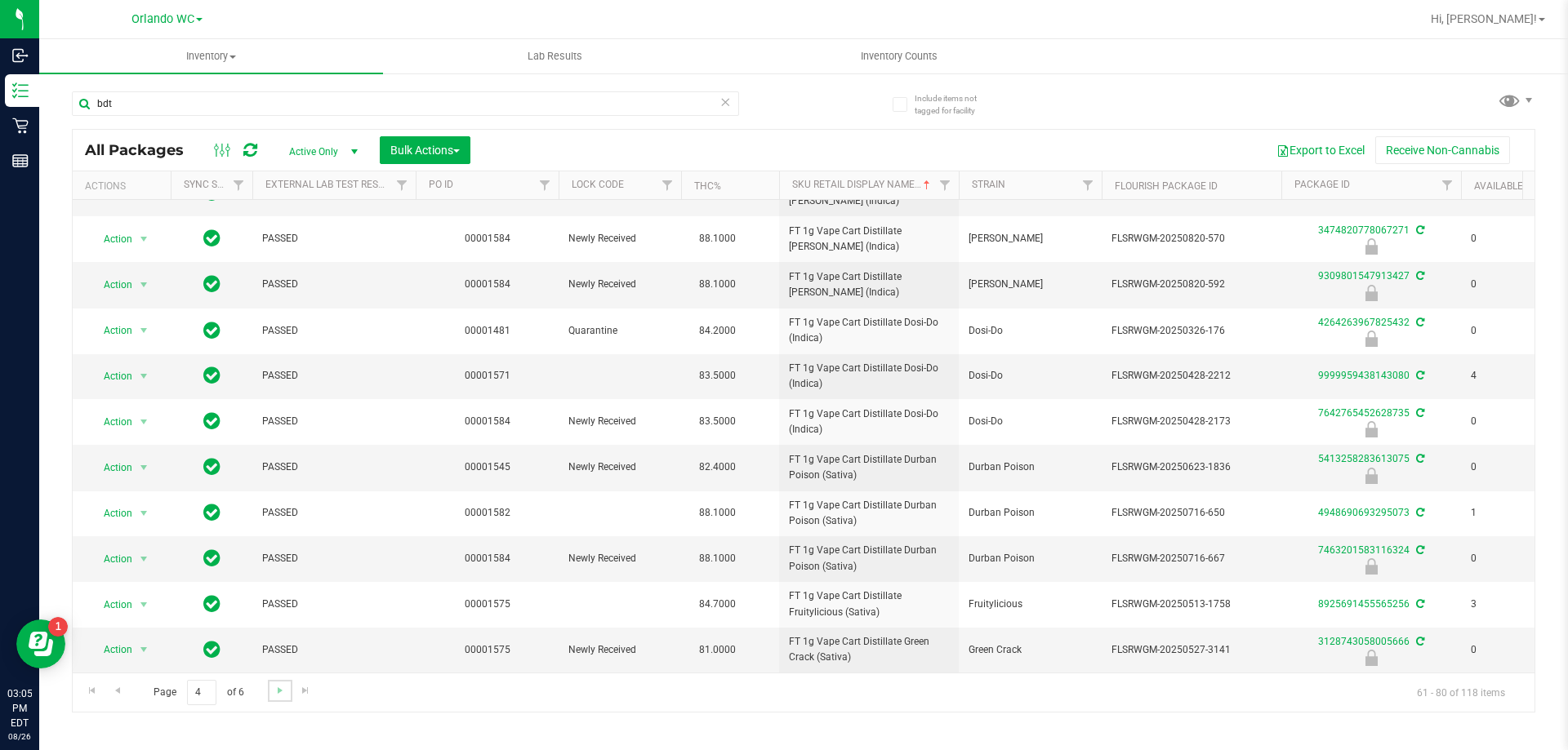
click at [284, 699] on link "Go to the next page" at bounding box center [279, 691] width 24 height 23
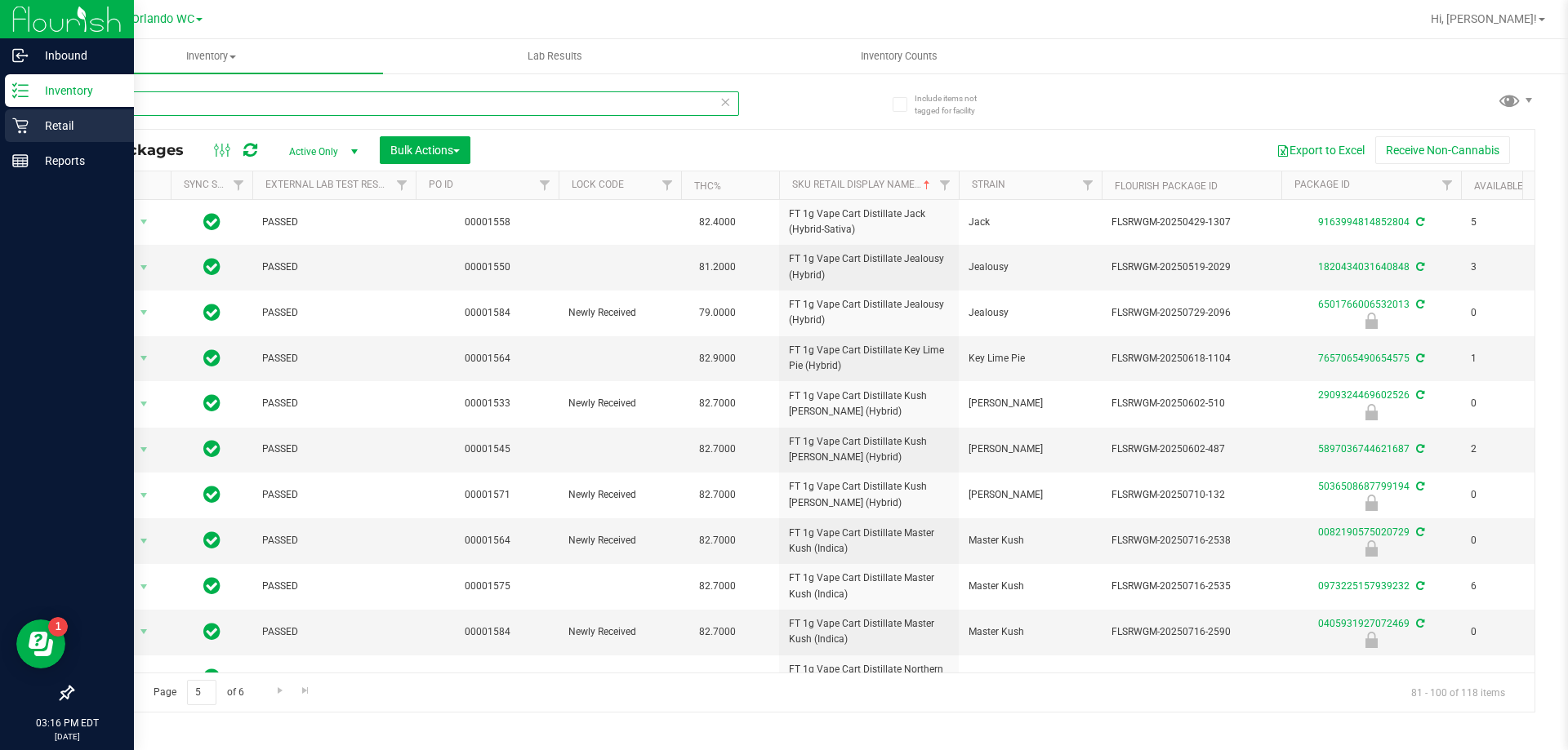
drag, startPoint x: 222, startPoint y: 102, endPoint x: 0, endPoint y: 120, distance: 222.7
click at [0, 120] on div "Inbound Inventory Retail Reports 03:16 PM EDT [DATE] 08/26 Orlando WC Hi, [PERS…" at bounding box center [784, 375] width 1568 height 750
type input "strawberry jelly"
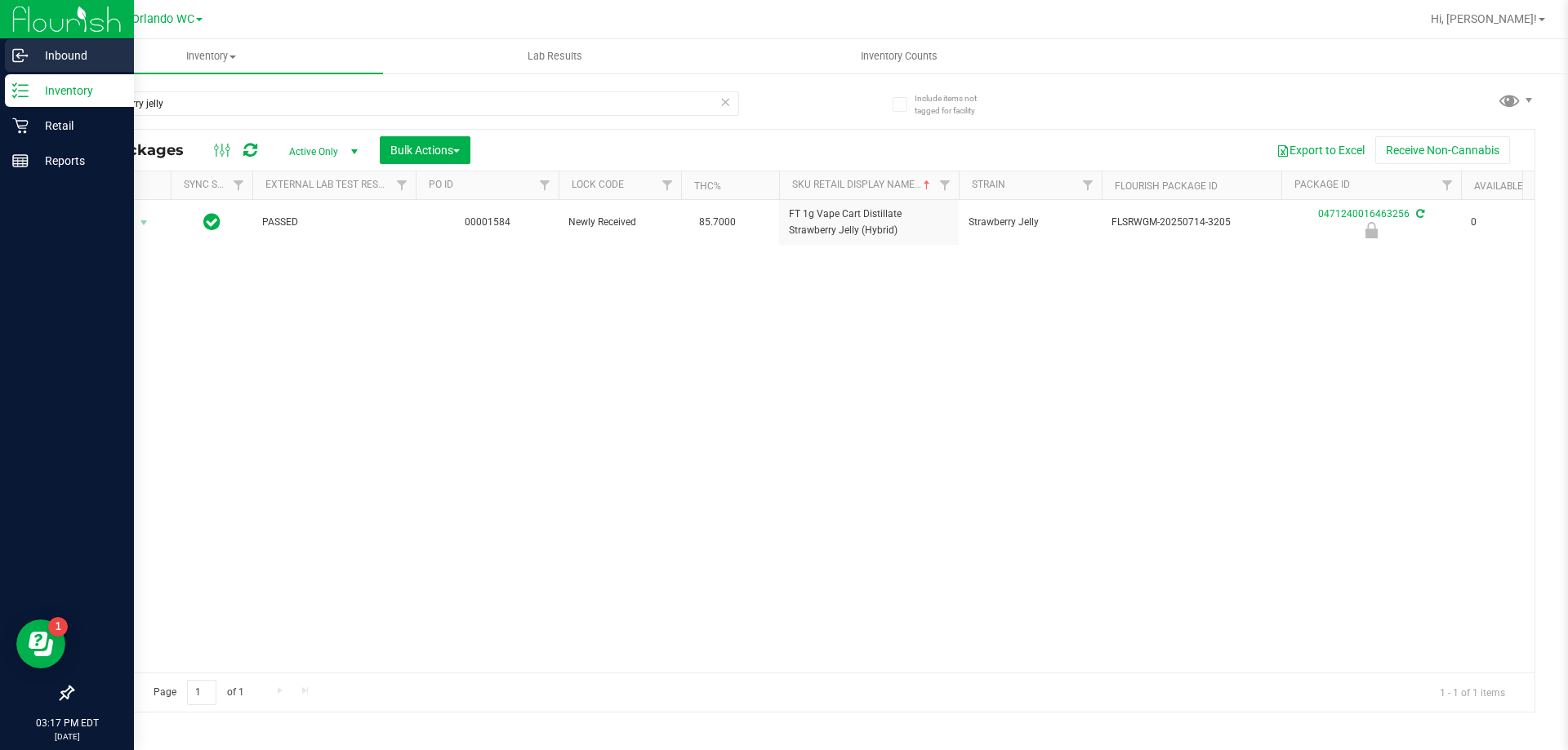
click at [23, 64] on div "Inbound" at bounding box center [70, 55] width 129 height 32
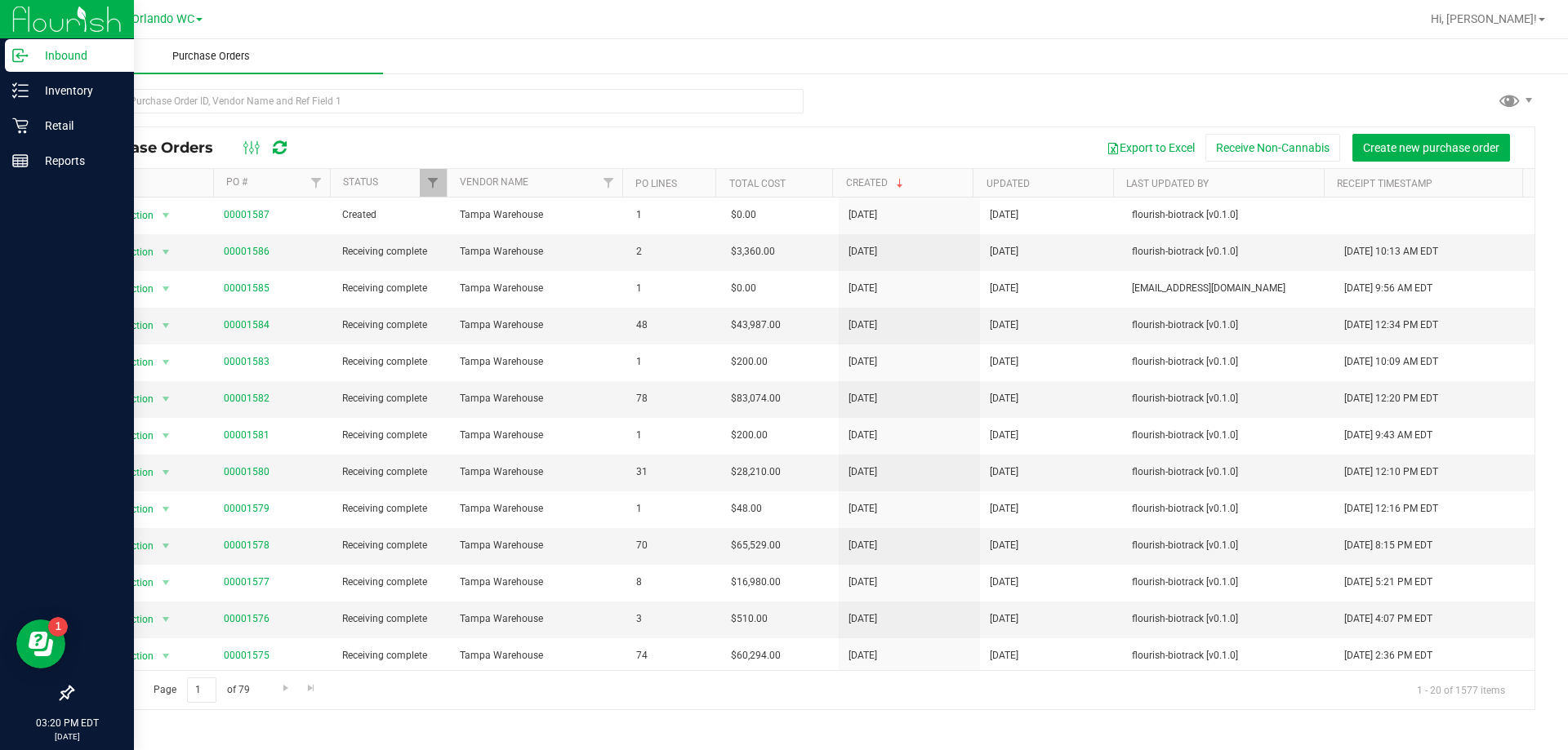
click at [109, 55] on uib-tab-heading "Purchase Orders" at bounding box center [211, 56] width 344 height 34
click at [267, 91] on input "text" at bounding box center [437, 101] width 732 height 24
type input "pumpkin spice"
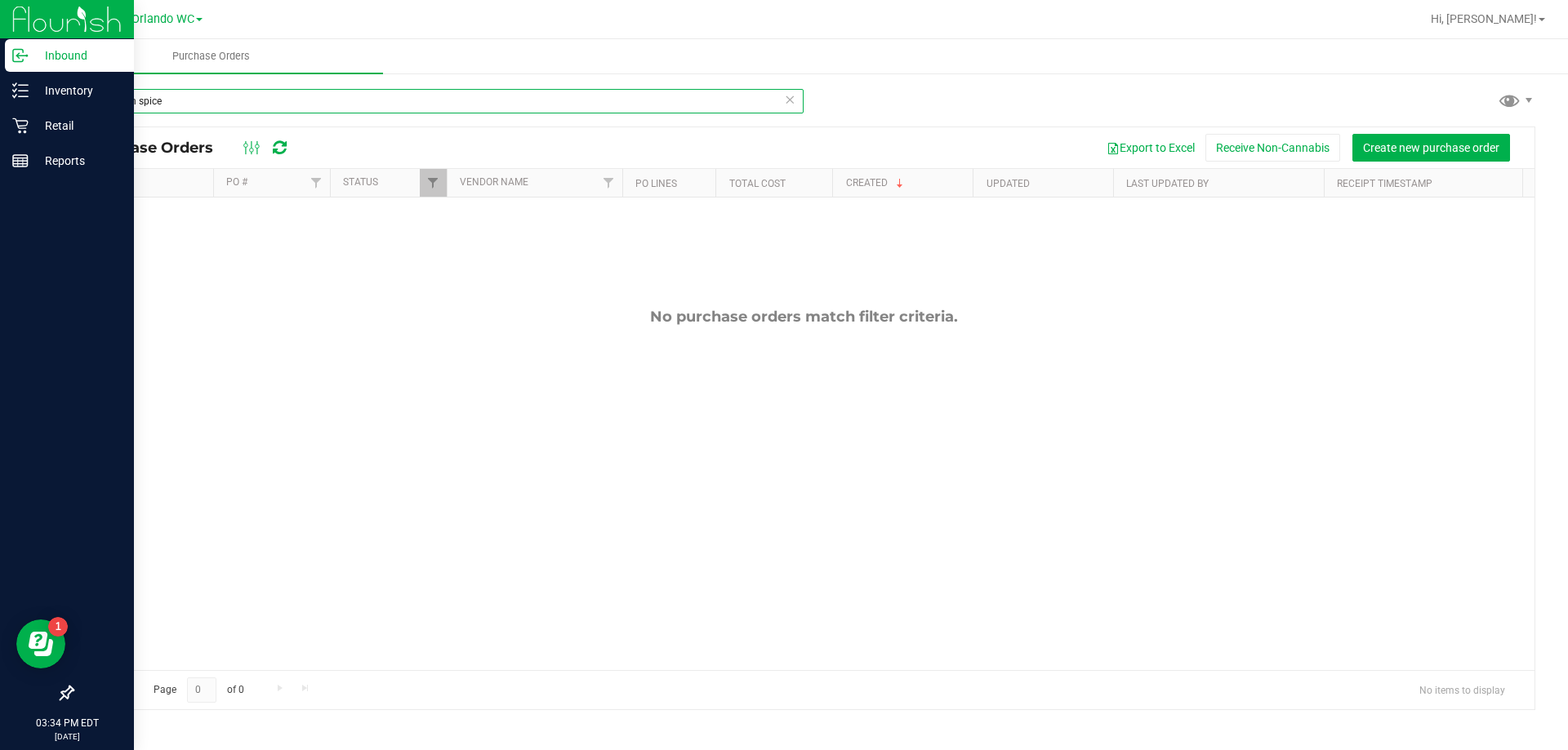
drag, startPoint x: 116, startPoint y: 100, endPoint x: 280, endPoint y: 109, distance: 164.2
click at [280, 109] on input "pumpkin spice" at bounding box center [437, 101] width 732 height 24
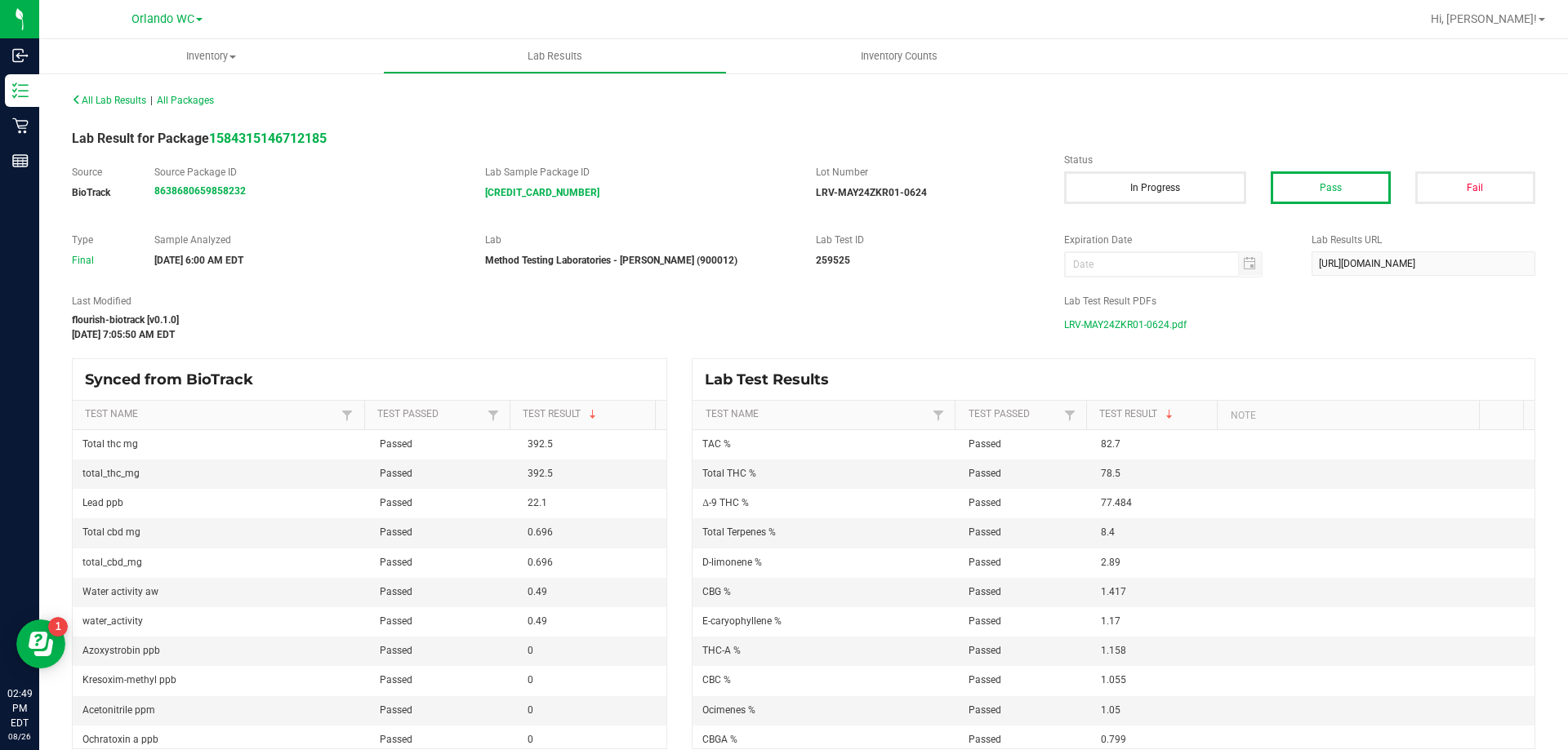
click at [1069, 325] on span "LRV-MAY24ZKR01-0624.pdf" at bounding box center [1124, 324] width 122 height 24
click at [1168, 317] on span "LRV-SEP23BSW01-0623.pdf" at bounding box center [1125, 324] width 123 height 24
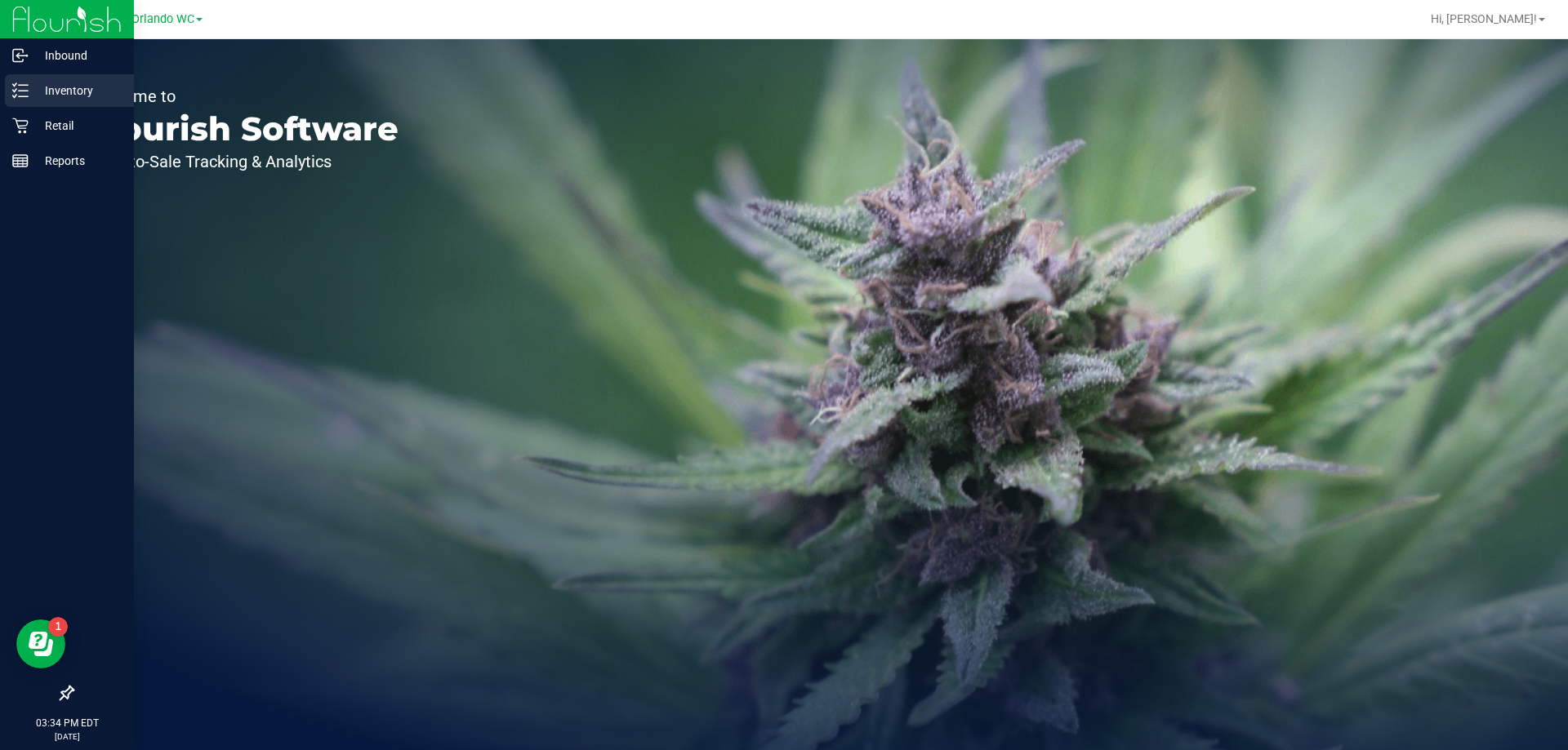
click at [59, 93] on p "Inventory" at bounding box center [77, 91] width 98 height 20
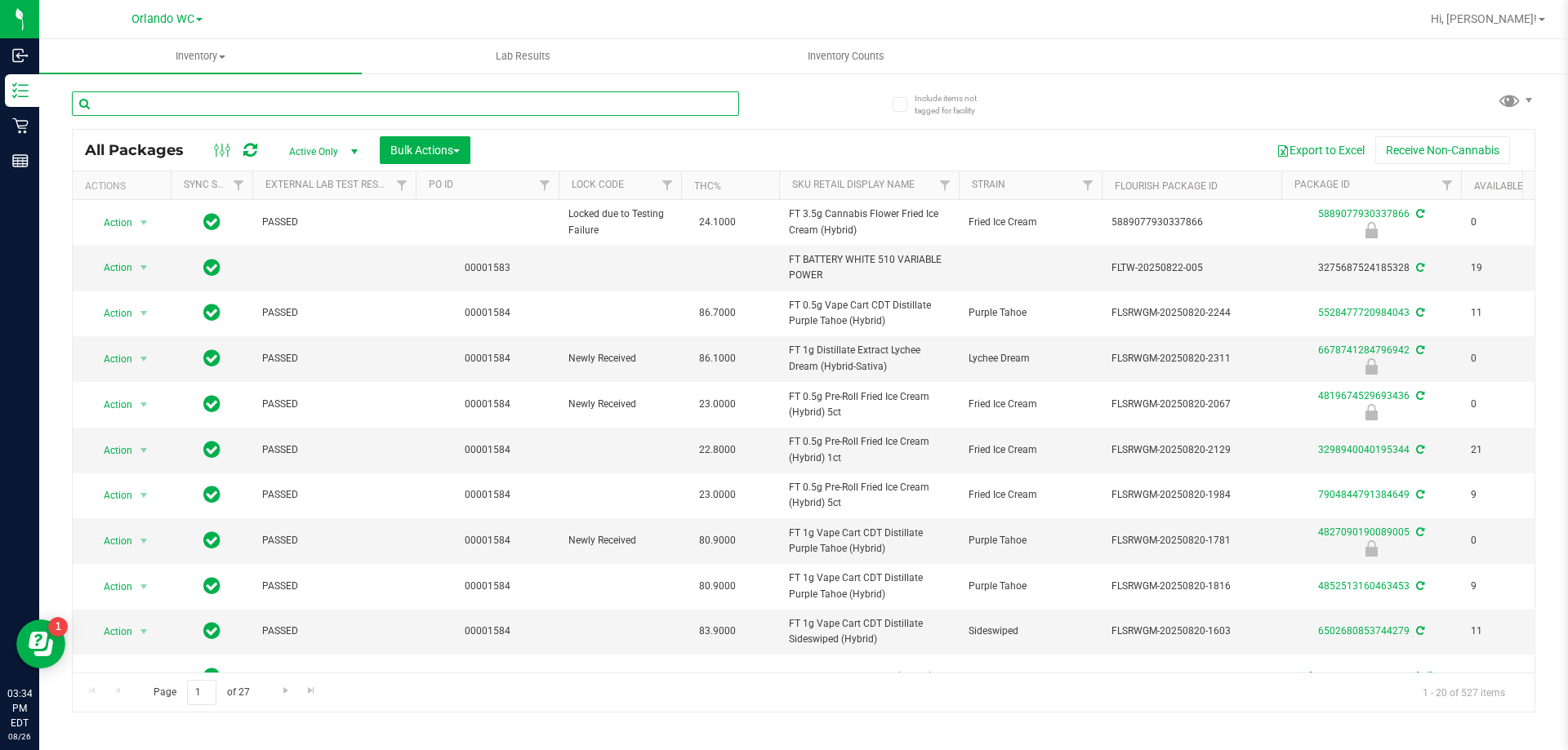
click at [170, 102] on input "text" at bounding box center [404, 103] width 667 height 24
type input "pumpkin"
